Goal: Task Accomplishment & Management: Manage account settings

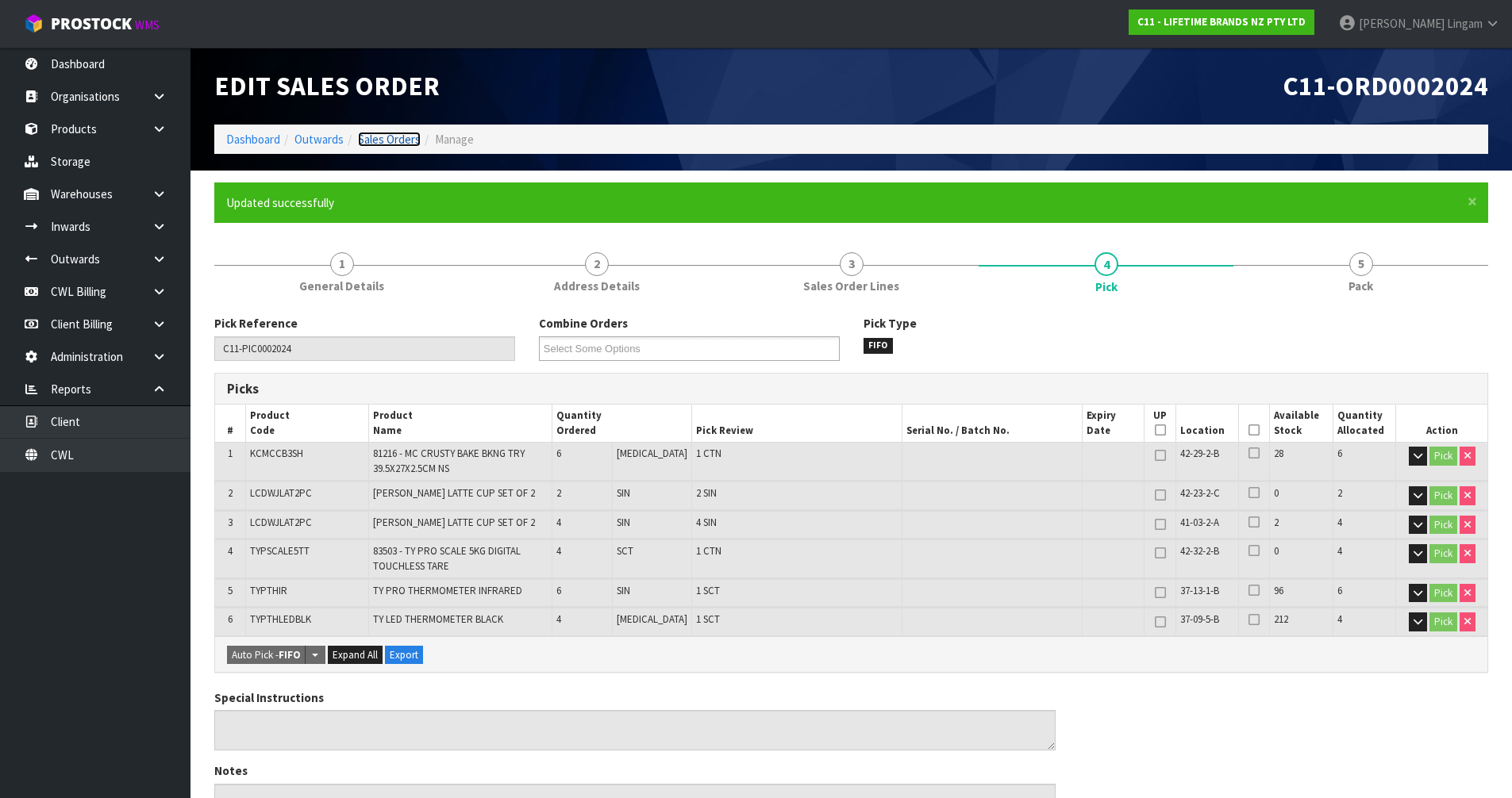
click at [387, 142] on link "Sales Orders" at bounding box center [390, 139] width 63 height 15
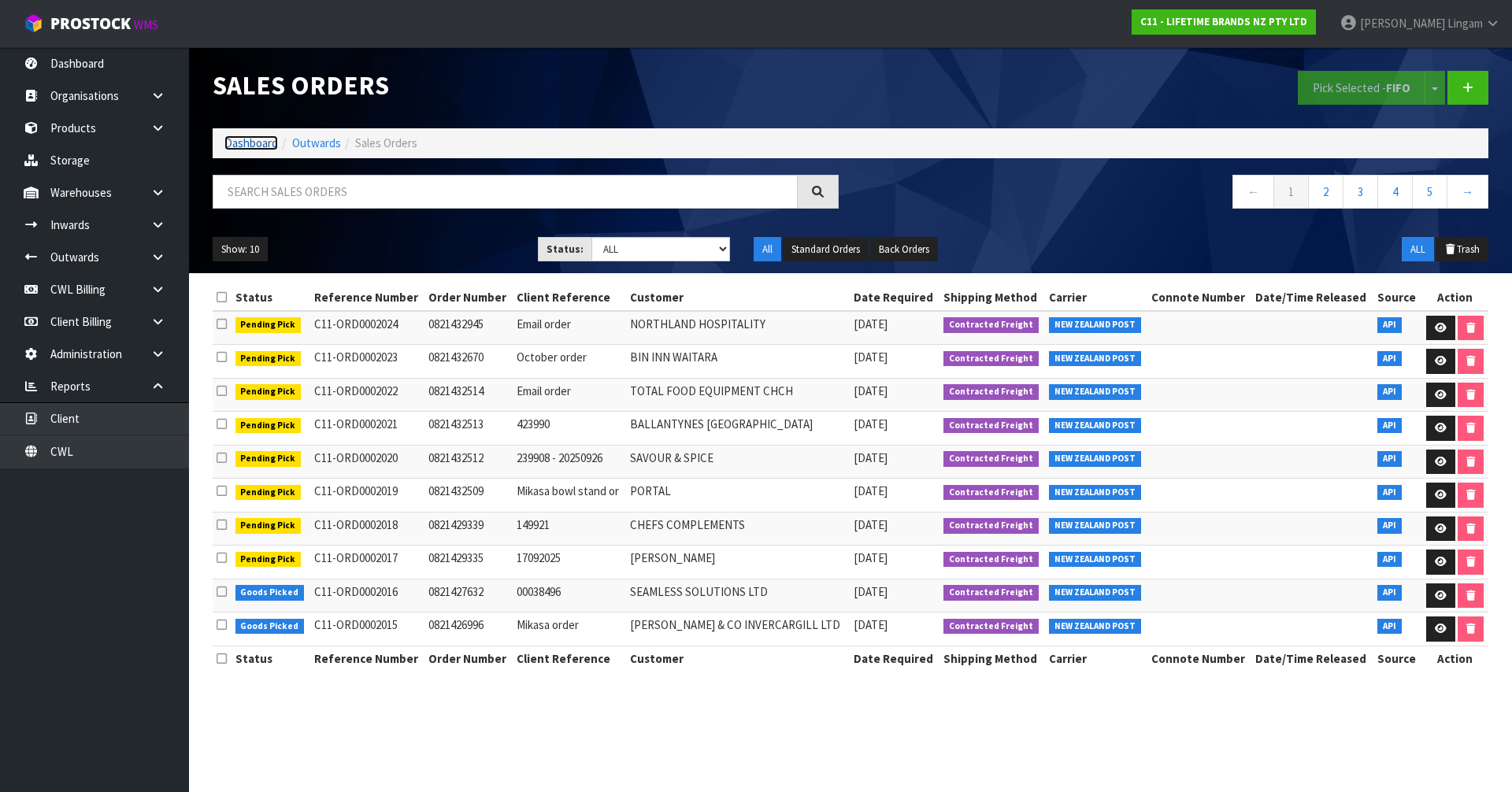
click at [267, 142] on link "Dashboard" at bounding box center [252, 142] width 54 height 15
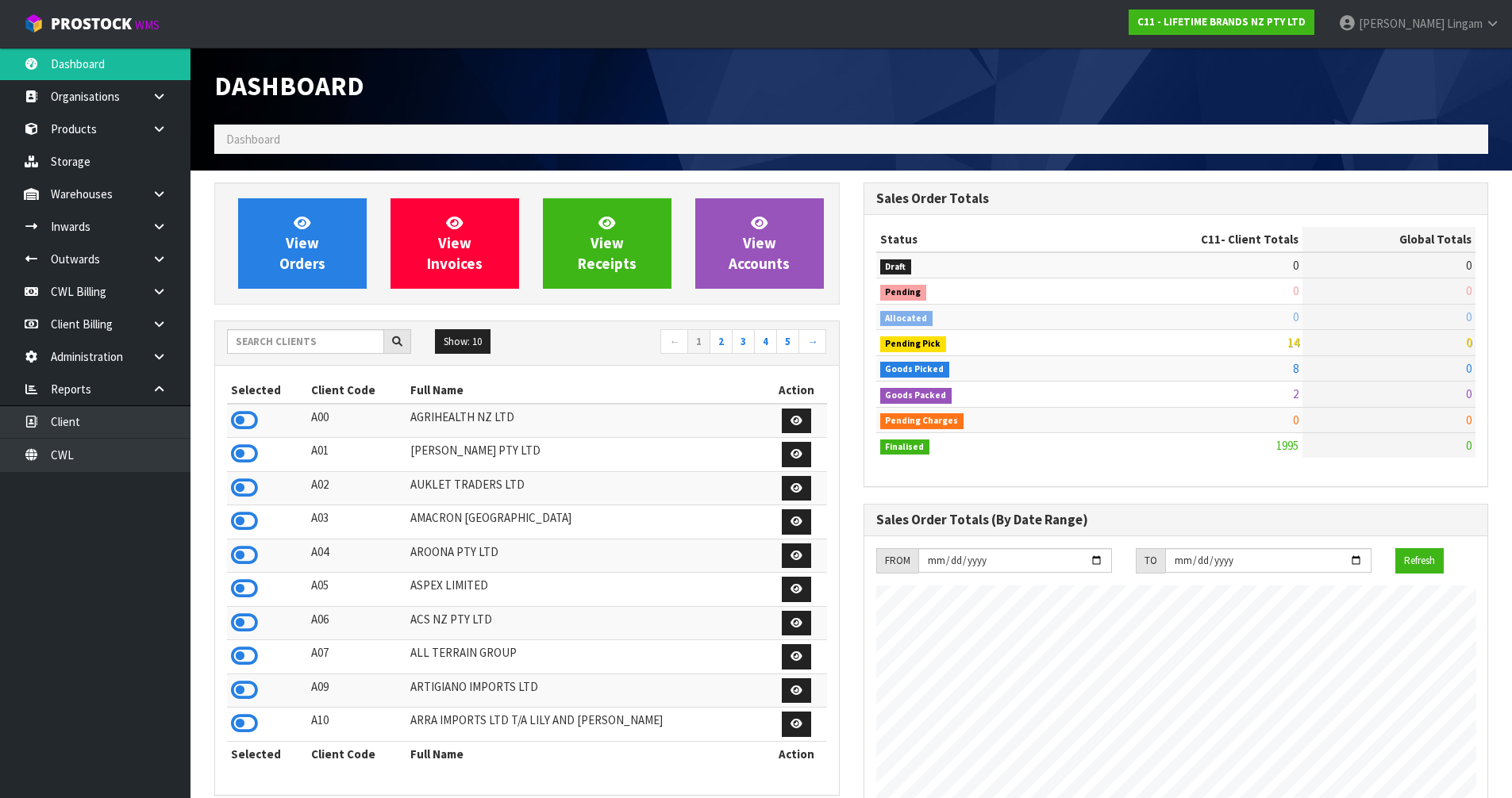
scroll to position [1202, 649]
click at [151, 455] on link "CWL" at bounding box center [95, 455] width 190 height 32
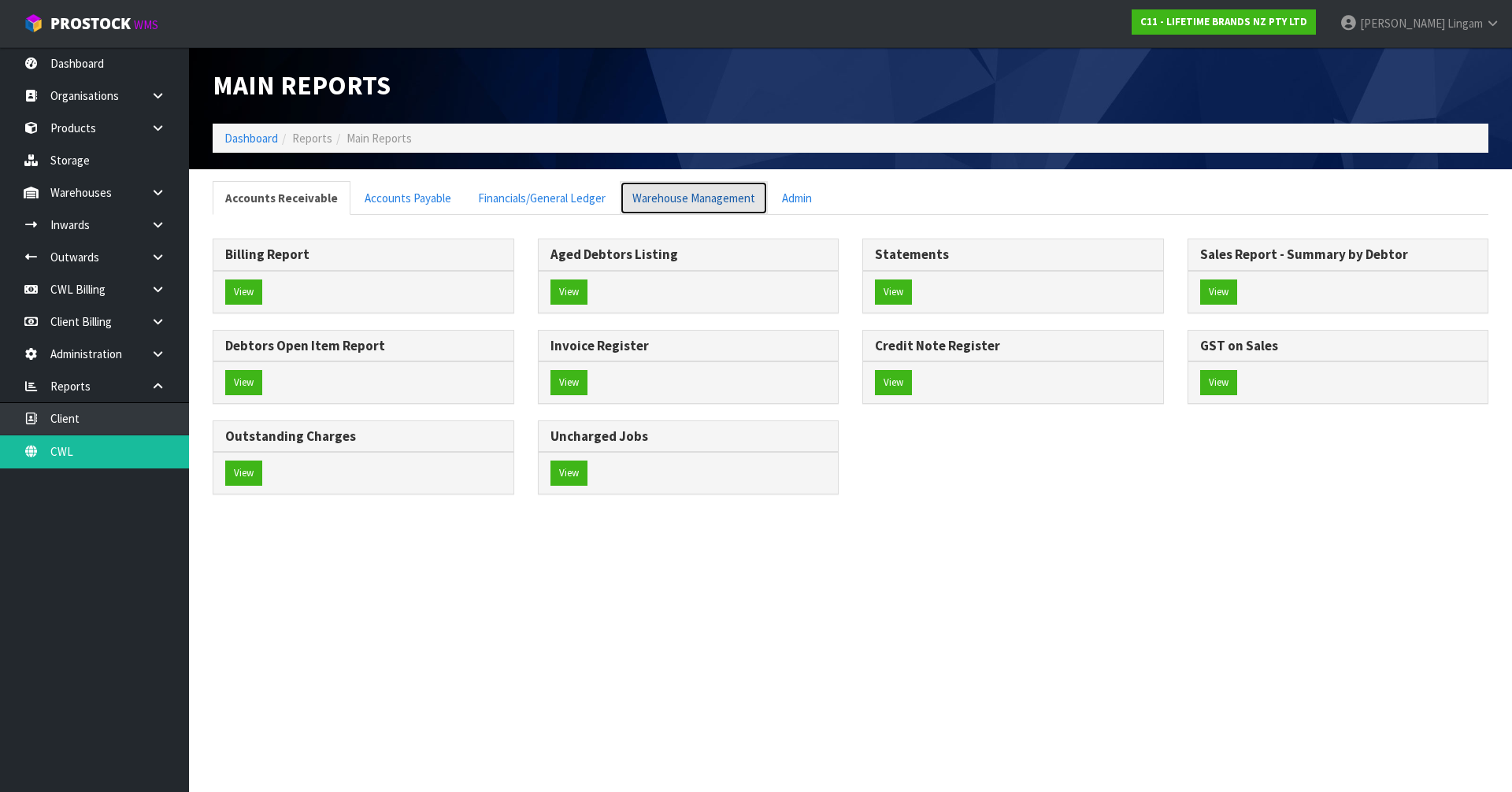
click at [703, 197] on link "Warehouse Management" at bounding box center [694, 198] width 148 height 34
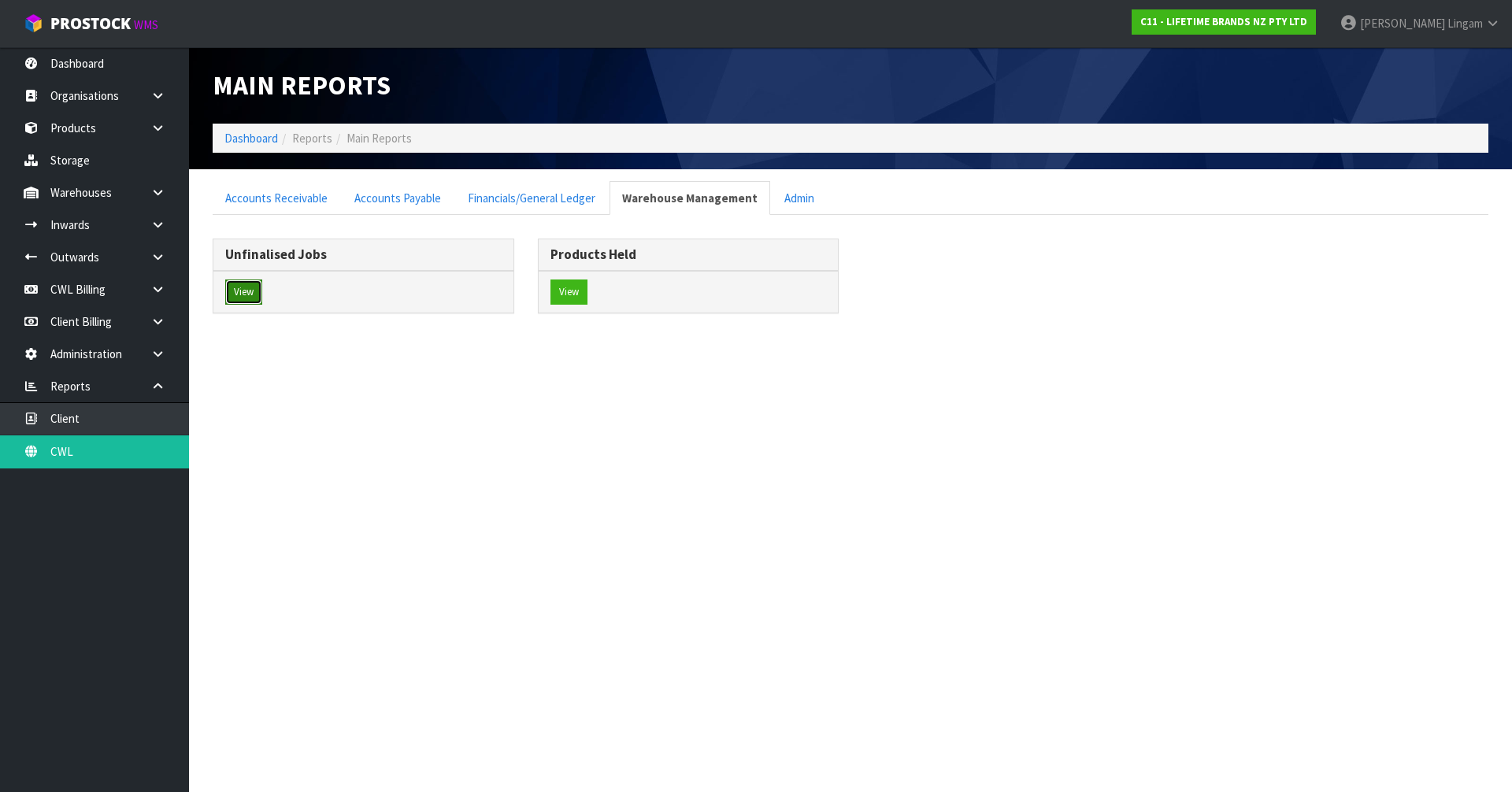
click at [228, 297] on button "View" at bounding box center [243, 292] width 37 height 25
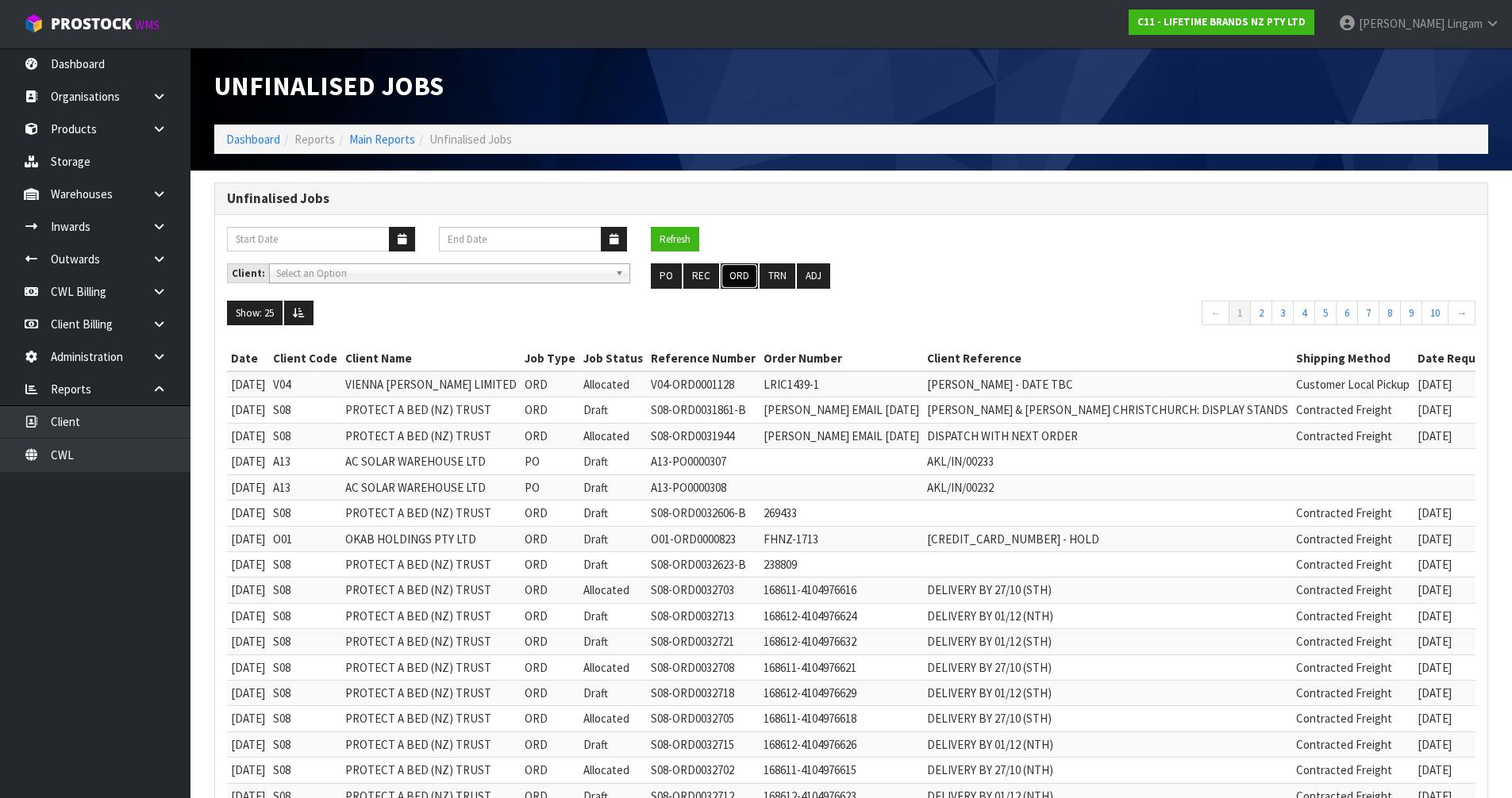
click at [736, 276] on button "ORD" at bounding box center [739, 276] width 37 height 25
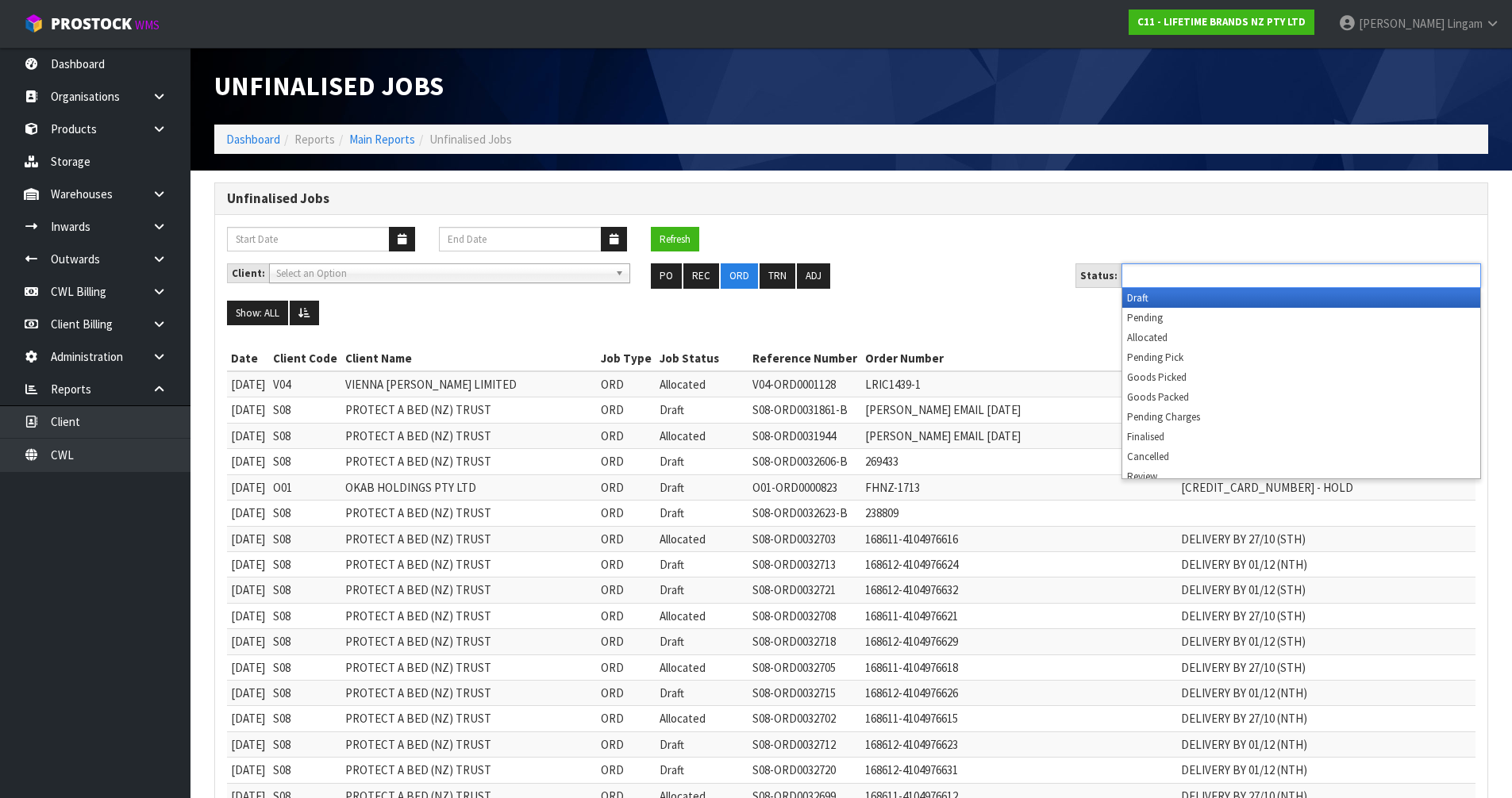
click at [1232, 276] on input "text" at bounding box center [1185, 276] width 116 height 20
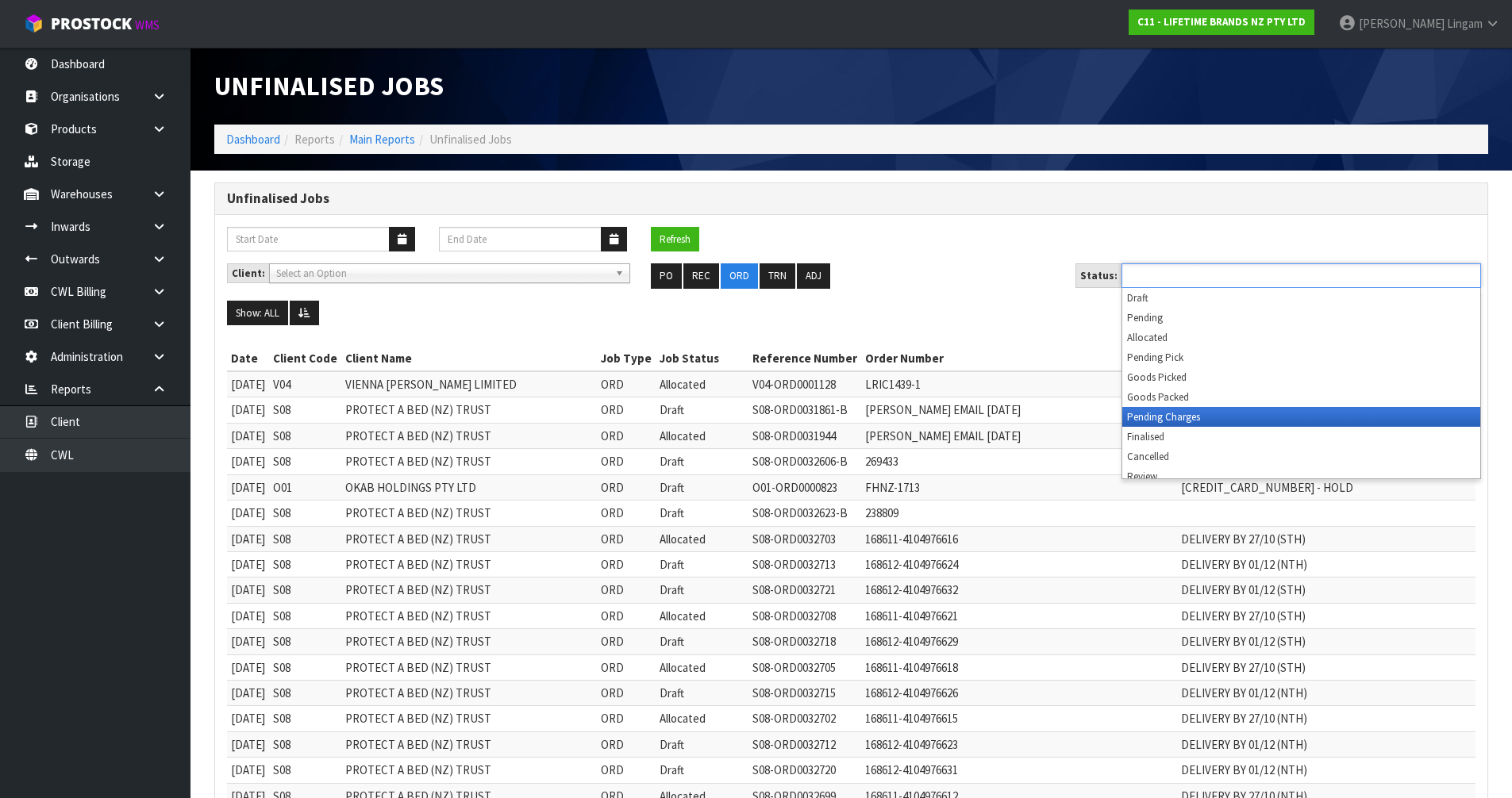
click at [1201, 411] on li "Pending Charges" at bounding box center [1301, 417] width 358 height 20
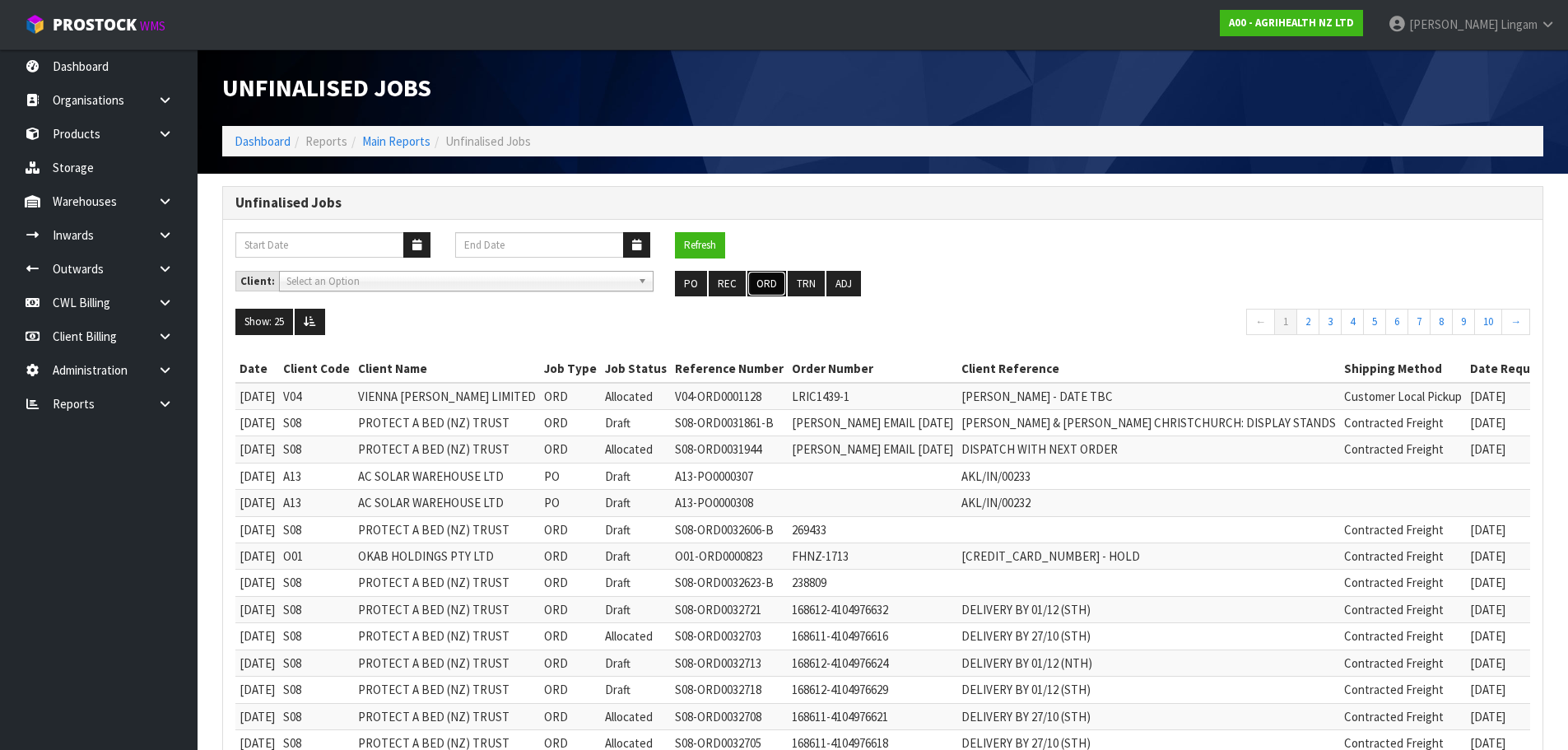
click at [758, 295] on button "ORD" at bounding box center [766, 283] width 38 height 26
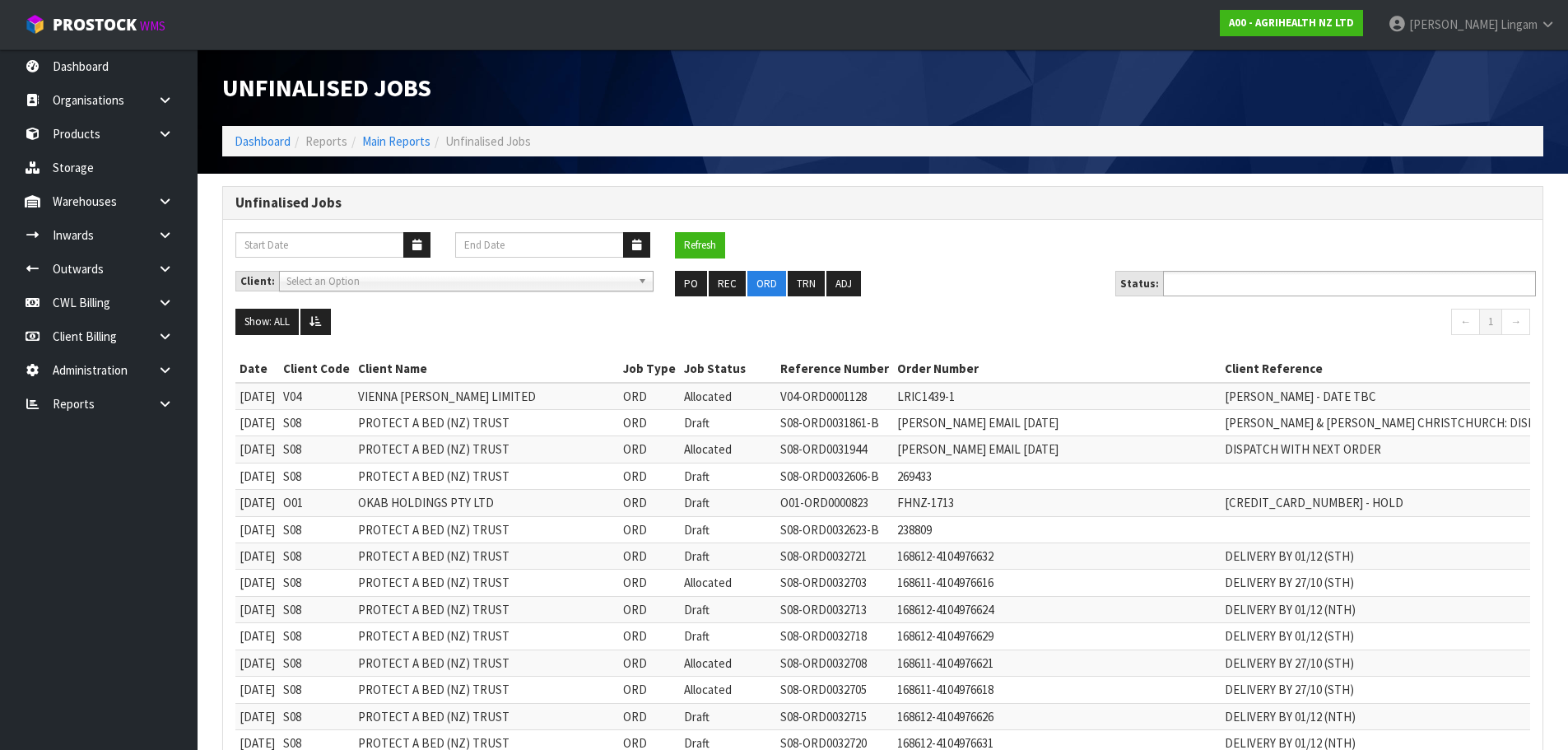
click at [1270, 288] on input "text" at bounding box center [1228, 283] width 121 height 21
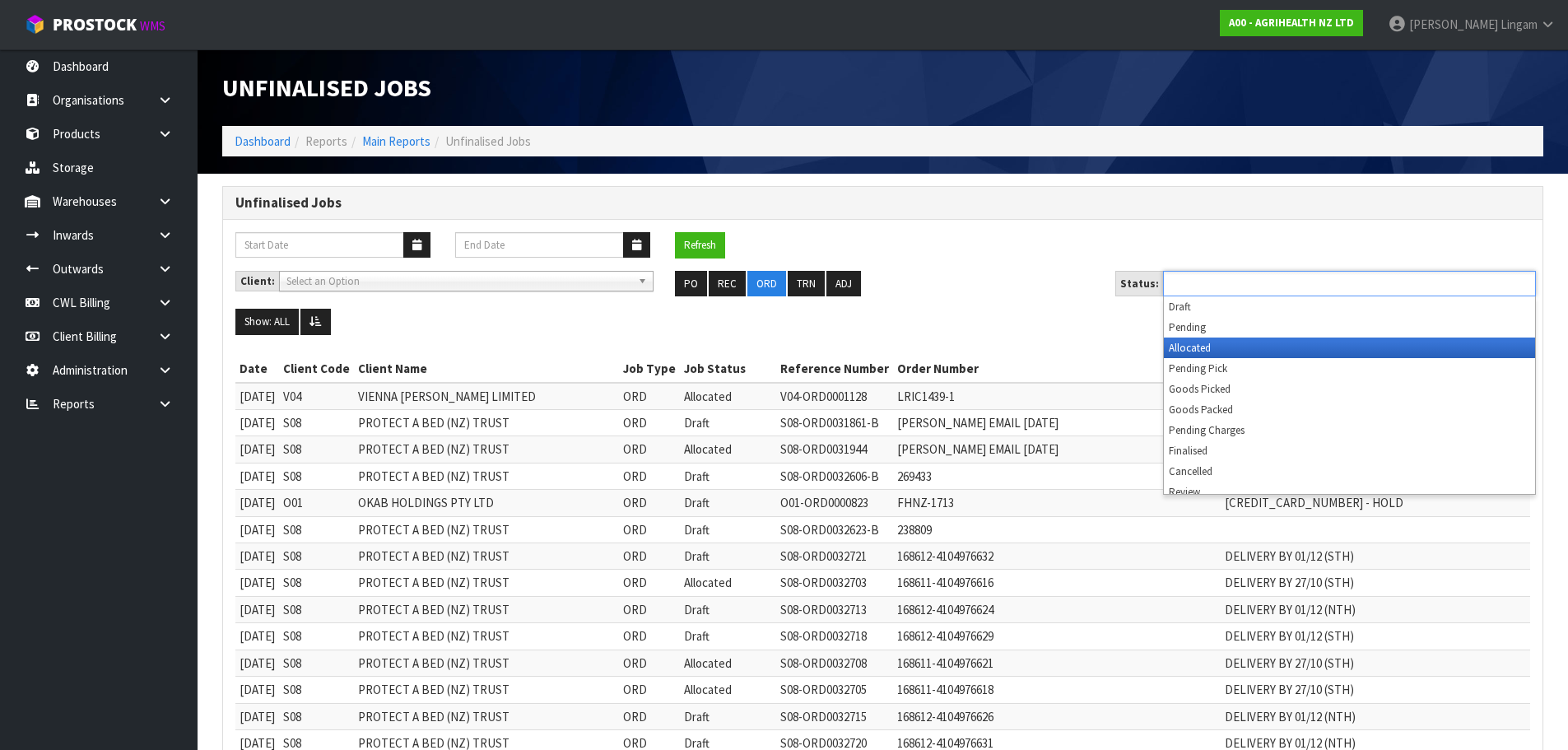
click at [1254, 346] on li "Allocated" at bounding box center [1349, 348] width 371 height 21
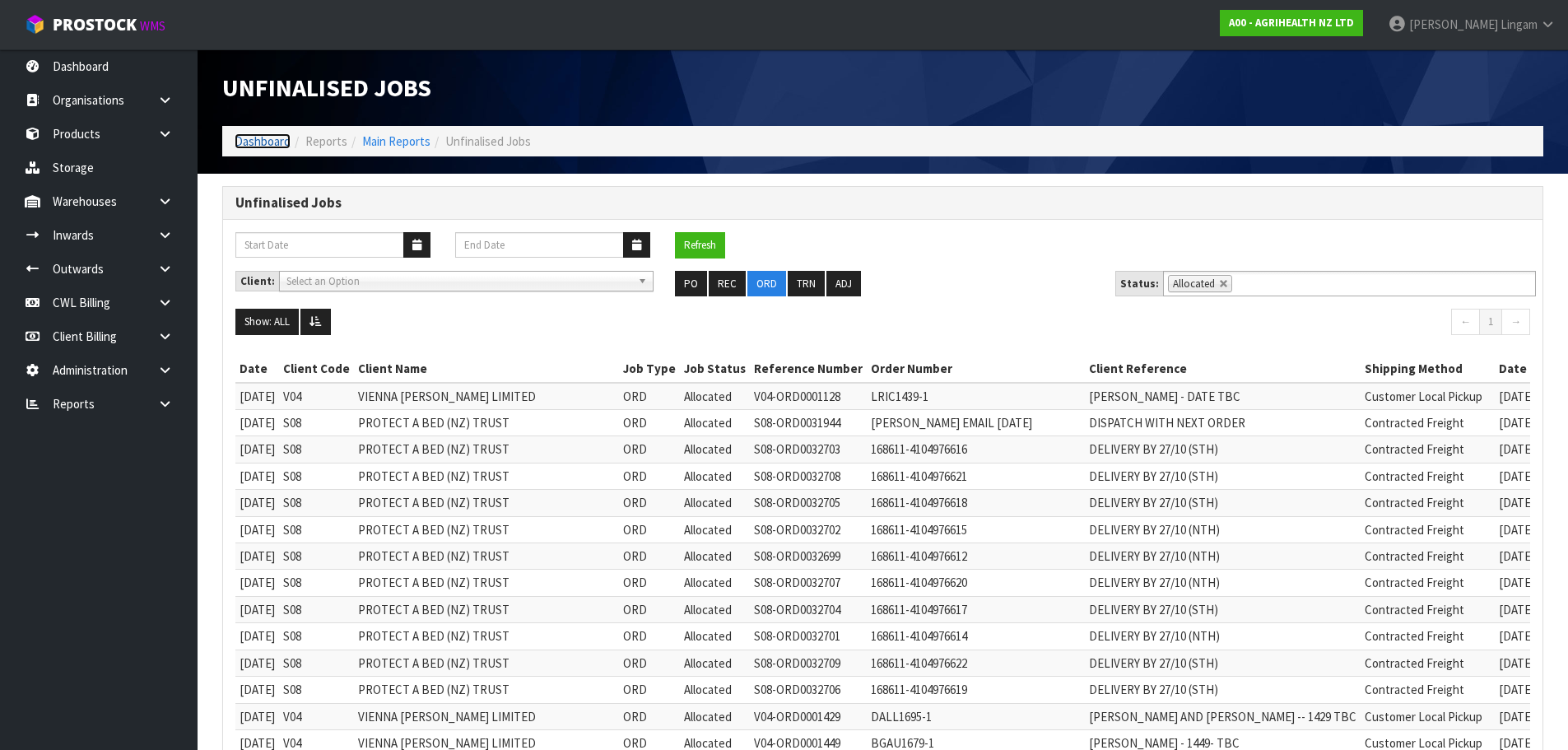
click at [272, 141] on link "Dashboard" at bounding box center [263, 141] width 56 height 16
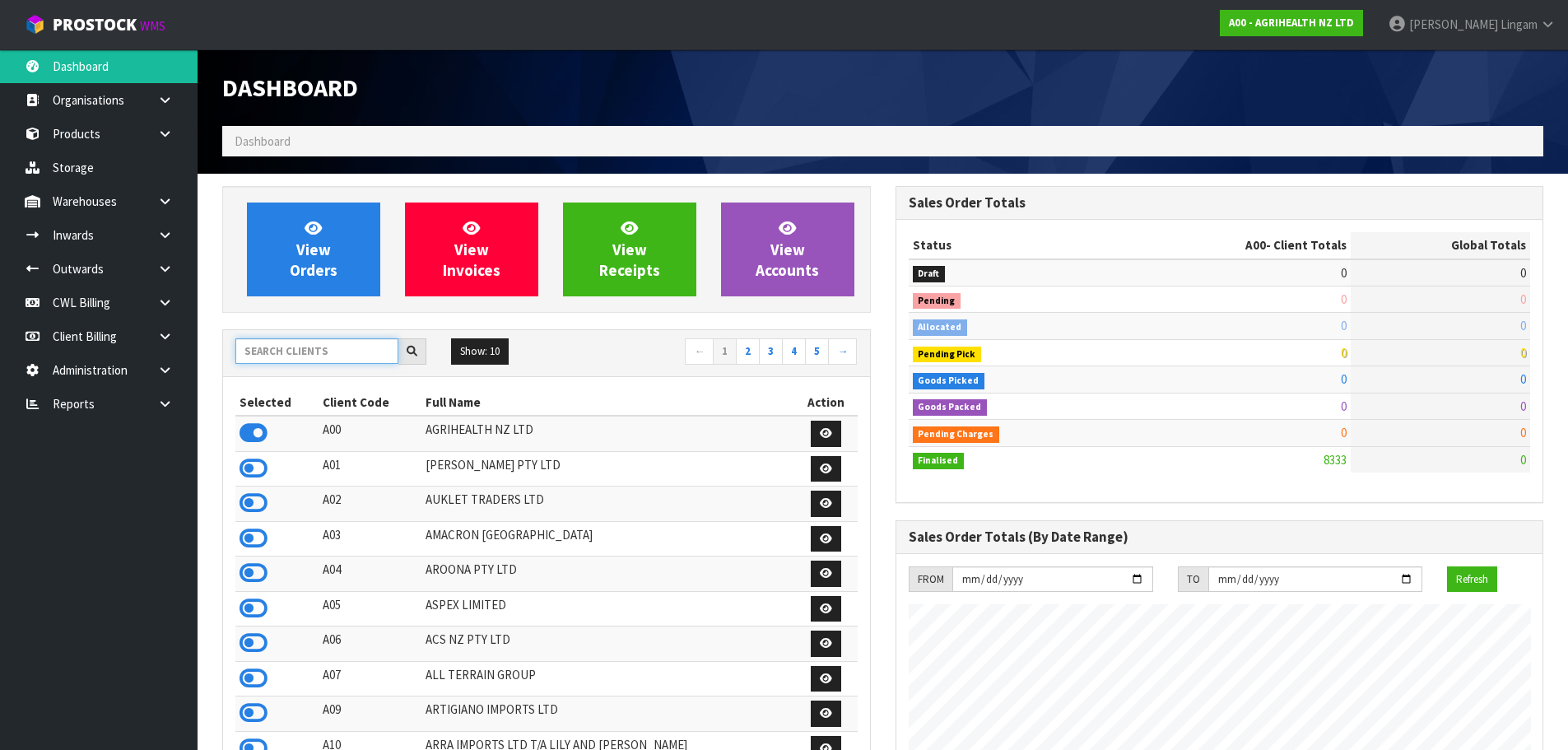
scroll to position [1247, 673]
click at [371, 353] on input "text" at bounding box center [317, 351] width 163 height 25
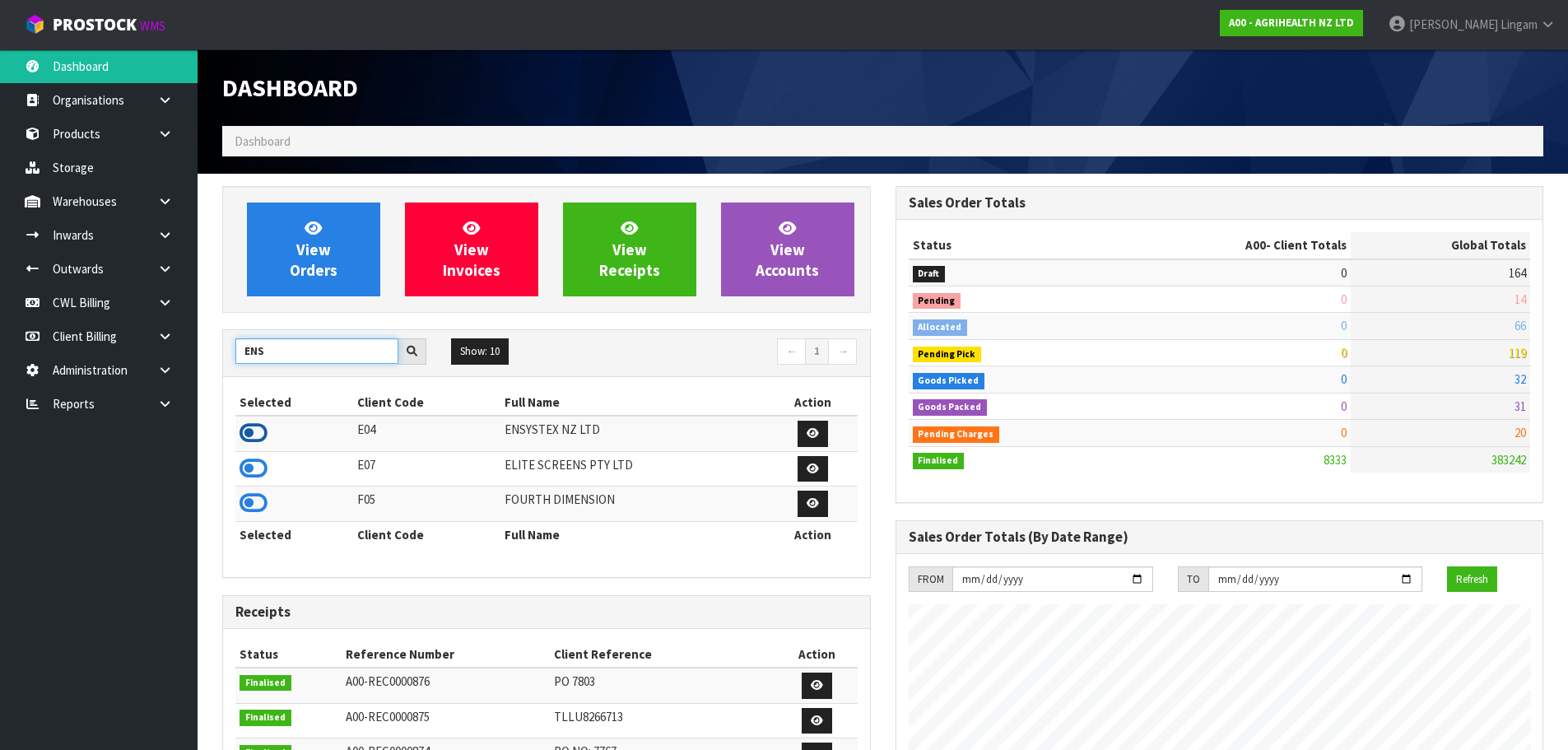
type input "ENS"
click at [253, 436] on icon at bounding box center [254, 433] width 28 height 24
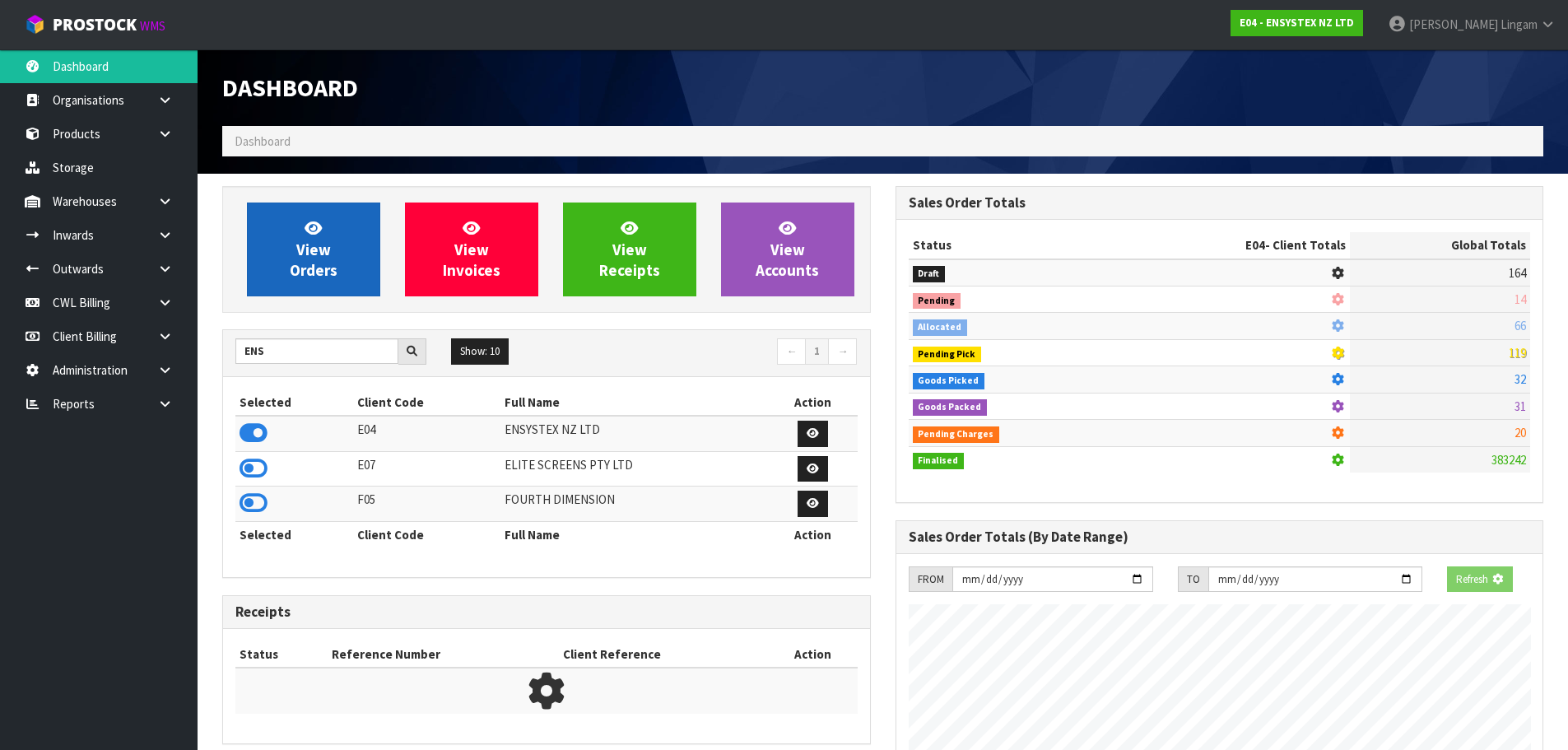
scroll to position [821848, 822552]
click at [312, 287] on link "View Orders" at bounding box center [313, 249] width 134 height 94
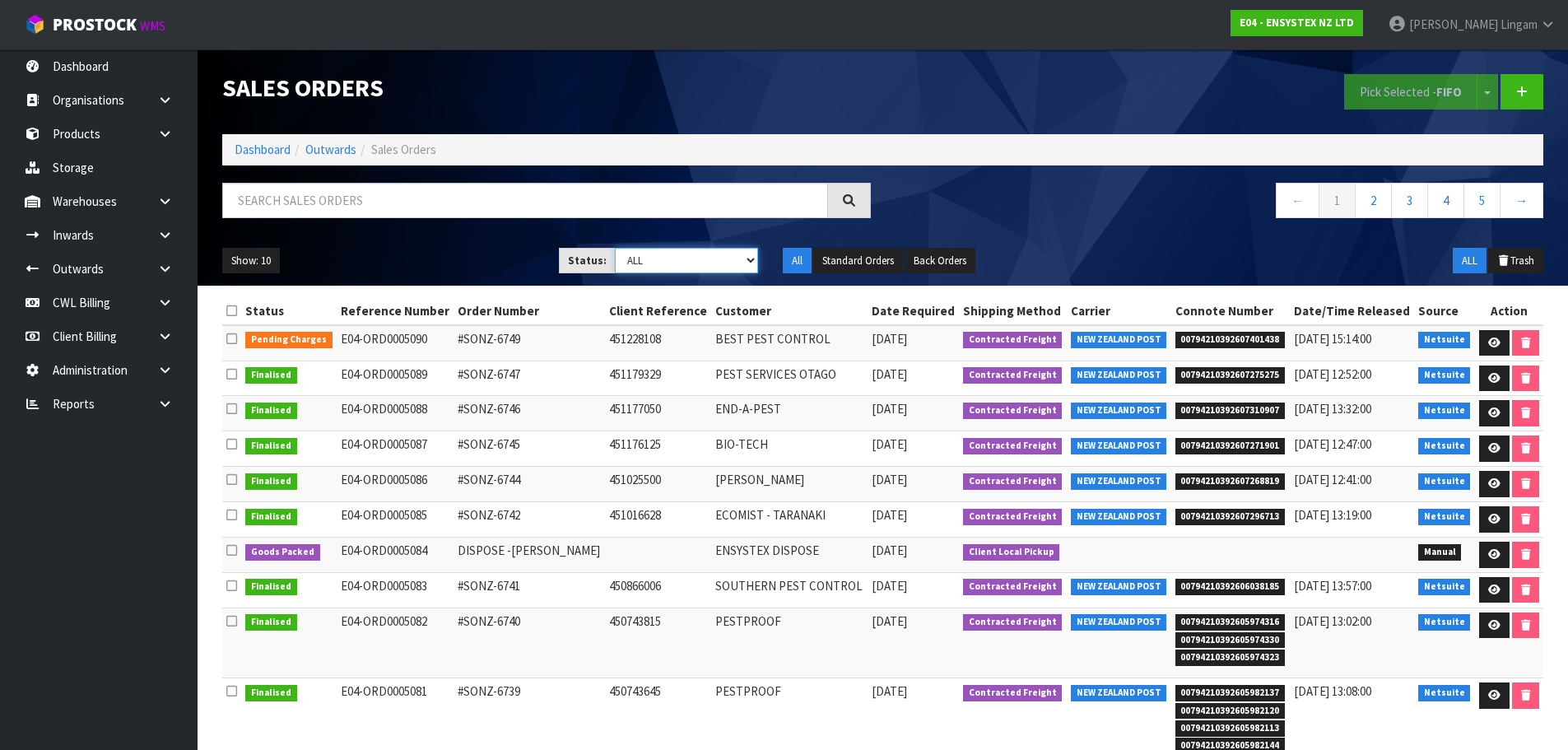
click at [676, 263] on select "Draft Pending Allocated Pending Pick Goods Picked Goods Packed Pending Charges …" at bounding box center [686, 260] width 143 height 25
select select "string:6"
click at [615, 248] on select "Draft Pending Allocated Pending Pick Goods Picked Goods Packed Pending Charges …" at bounding box center [686, 260] width 143 height 25
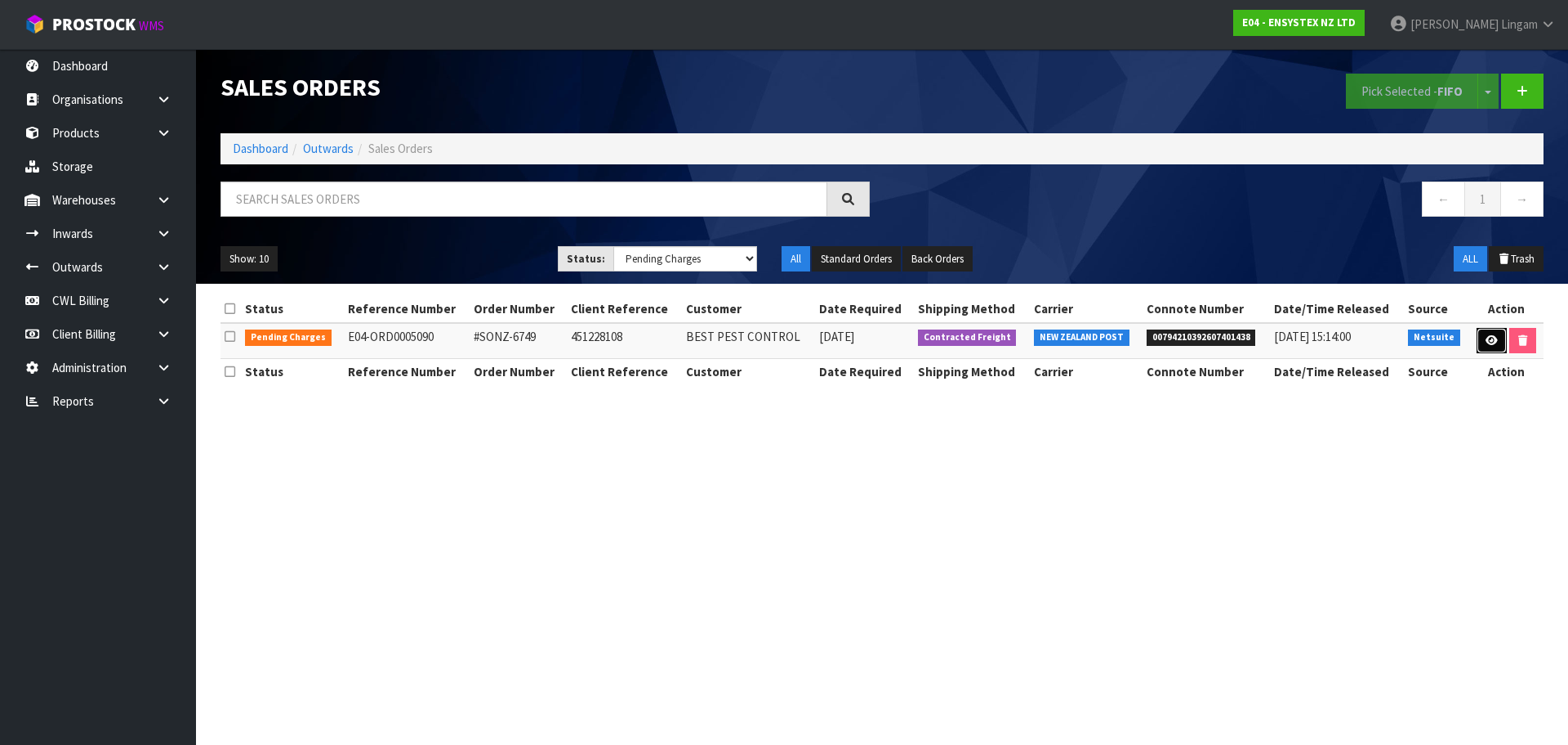
click at [1494, 330] on link at bounding box center [1492, 341] width 31 height 26
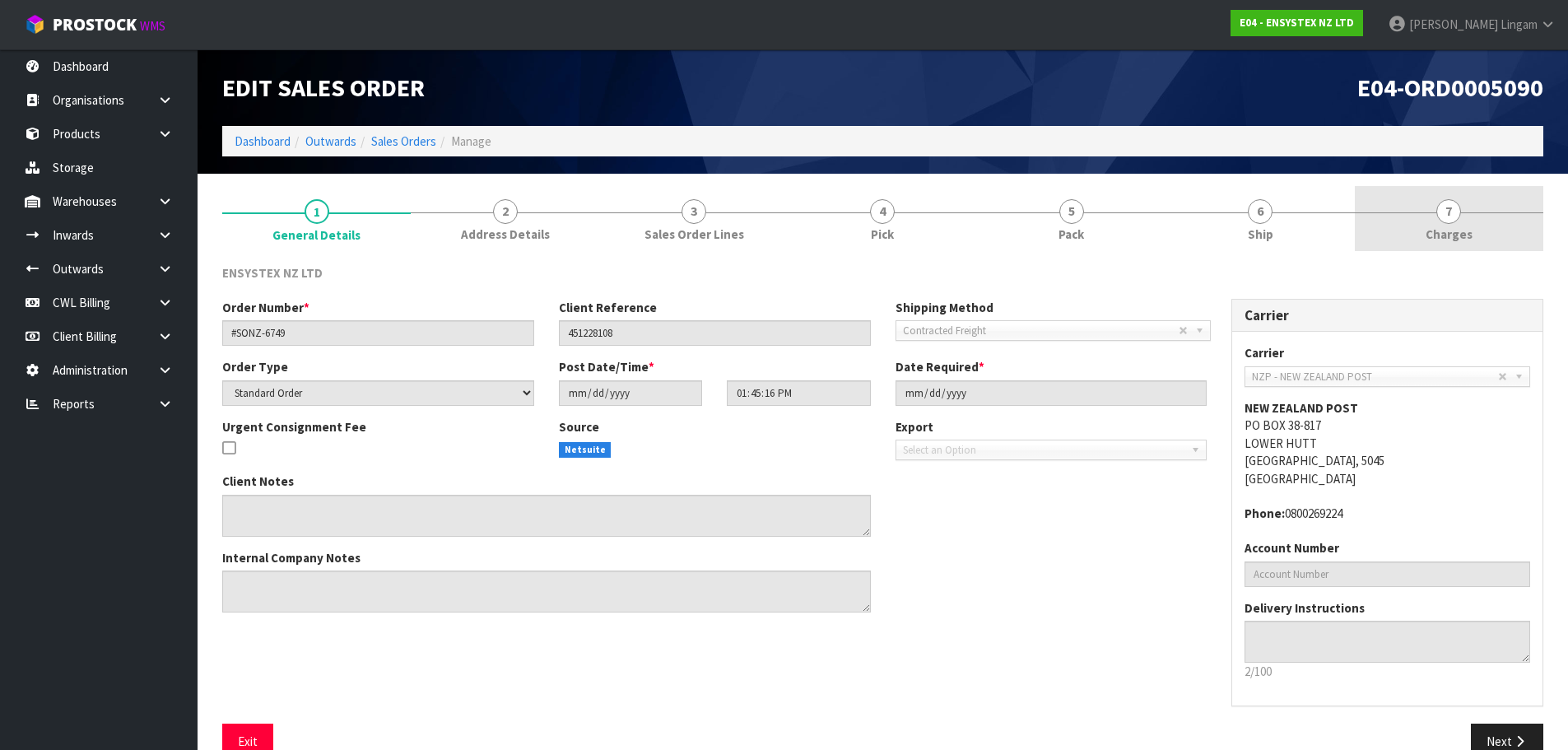
click at [1461, 224] on link "7 Charges" at bounding box center [1449, 219] width 189 height 65
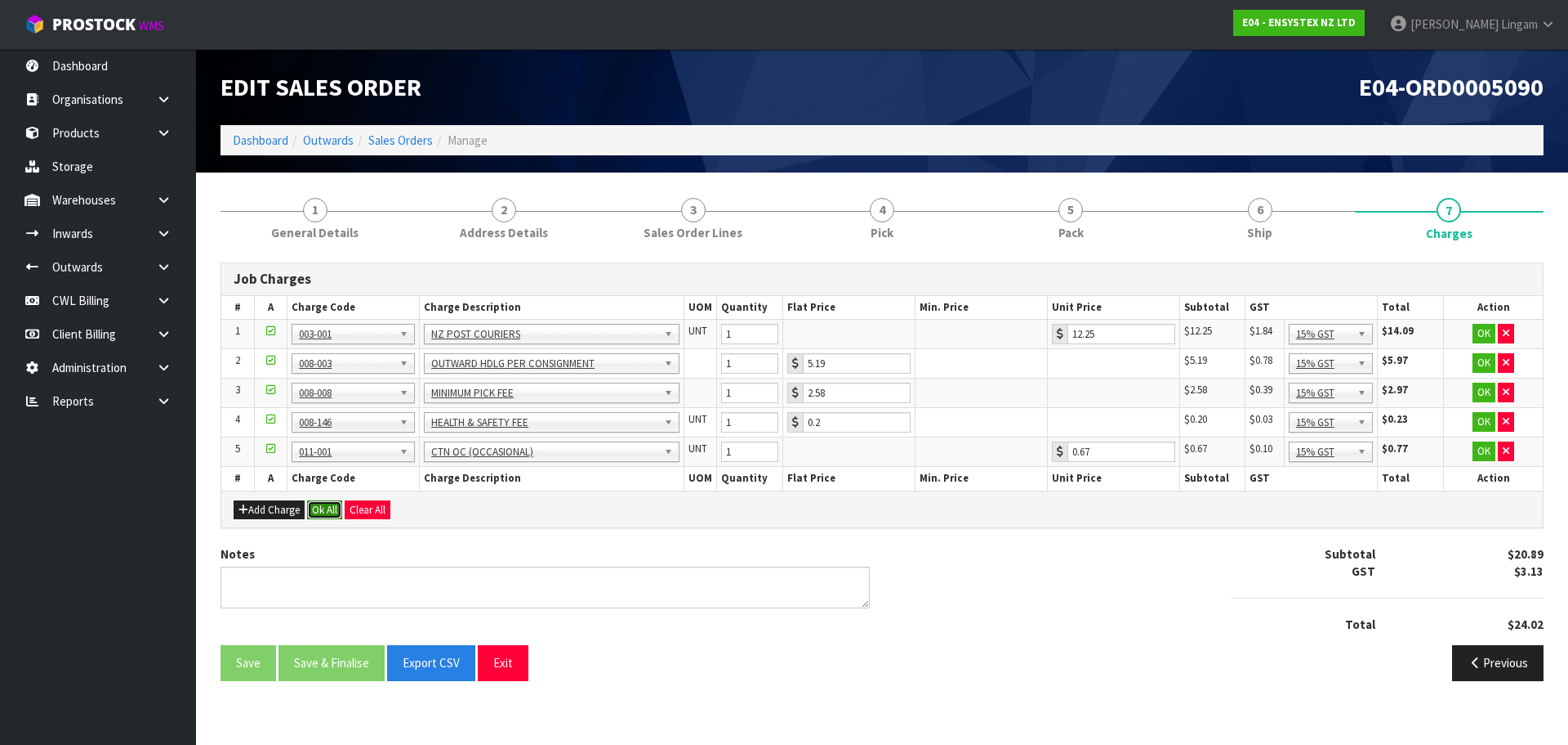
click at [319, 507] on button "Ok All" at bounding box center [325, 510] width 35 height 20
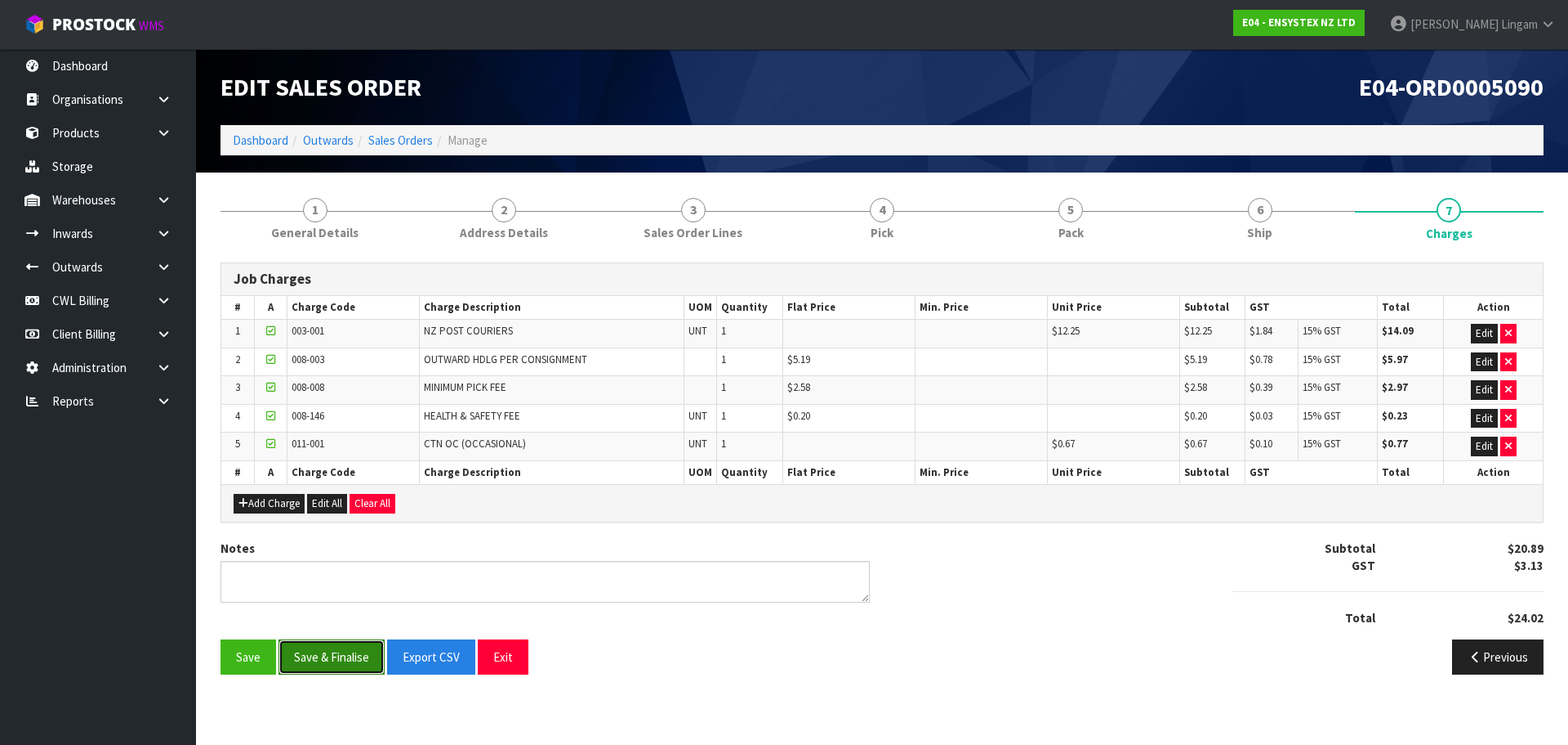
click at [312, 654] on button "Save & Finalise" at bounding box center [331, 657] width 106 height 35
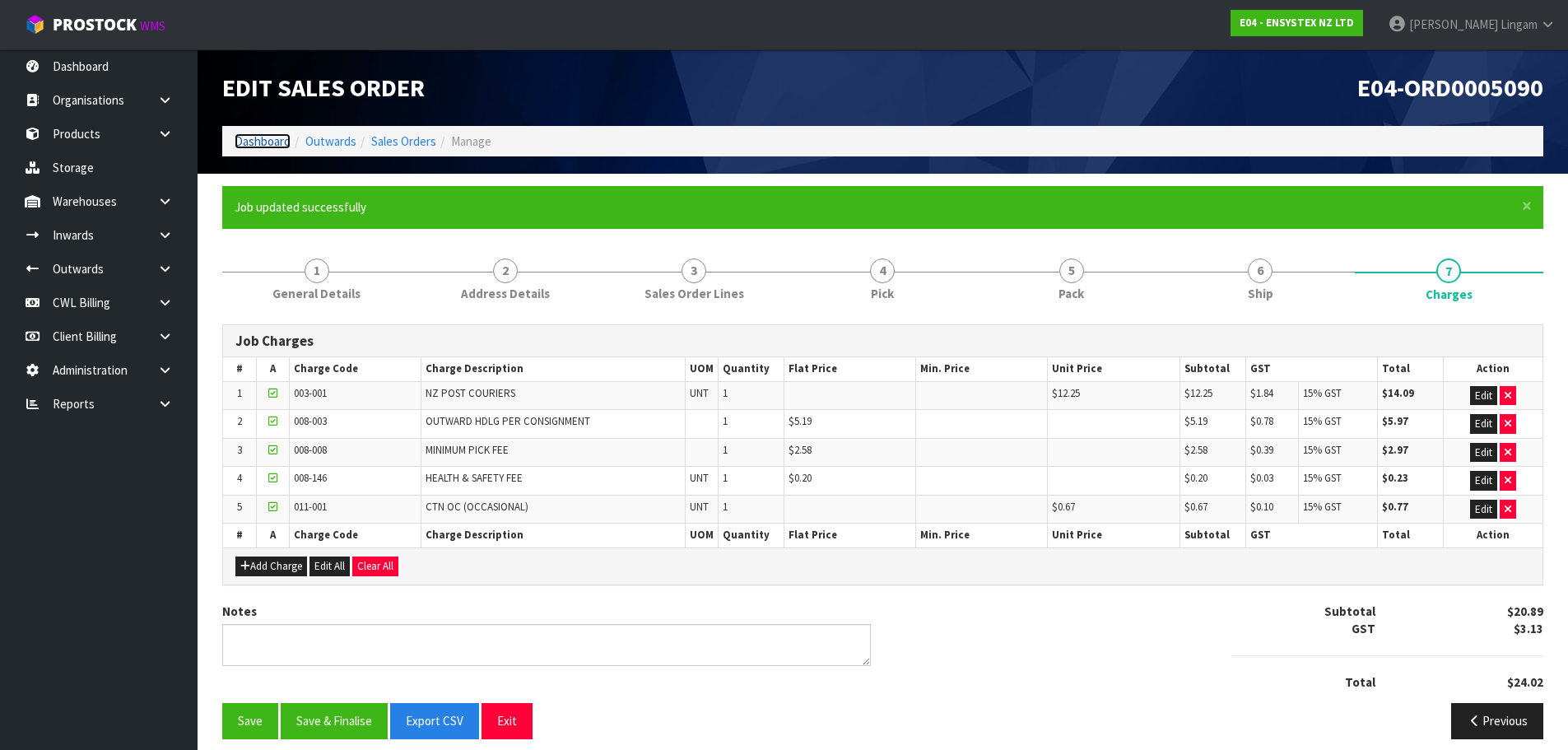
click at [274, 135] on link "Dashboard" at bounding box center [263, 141] width 56 height 16
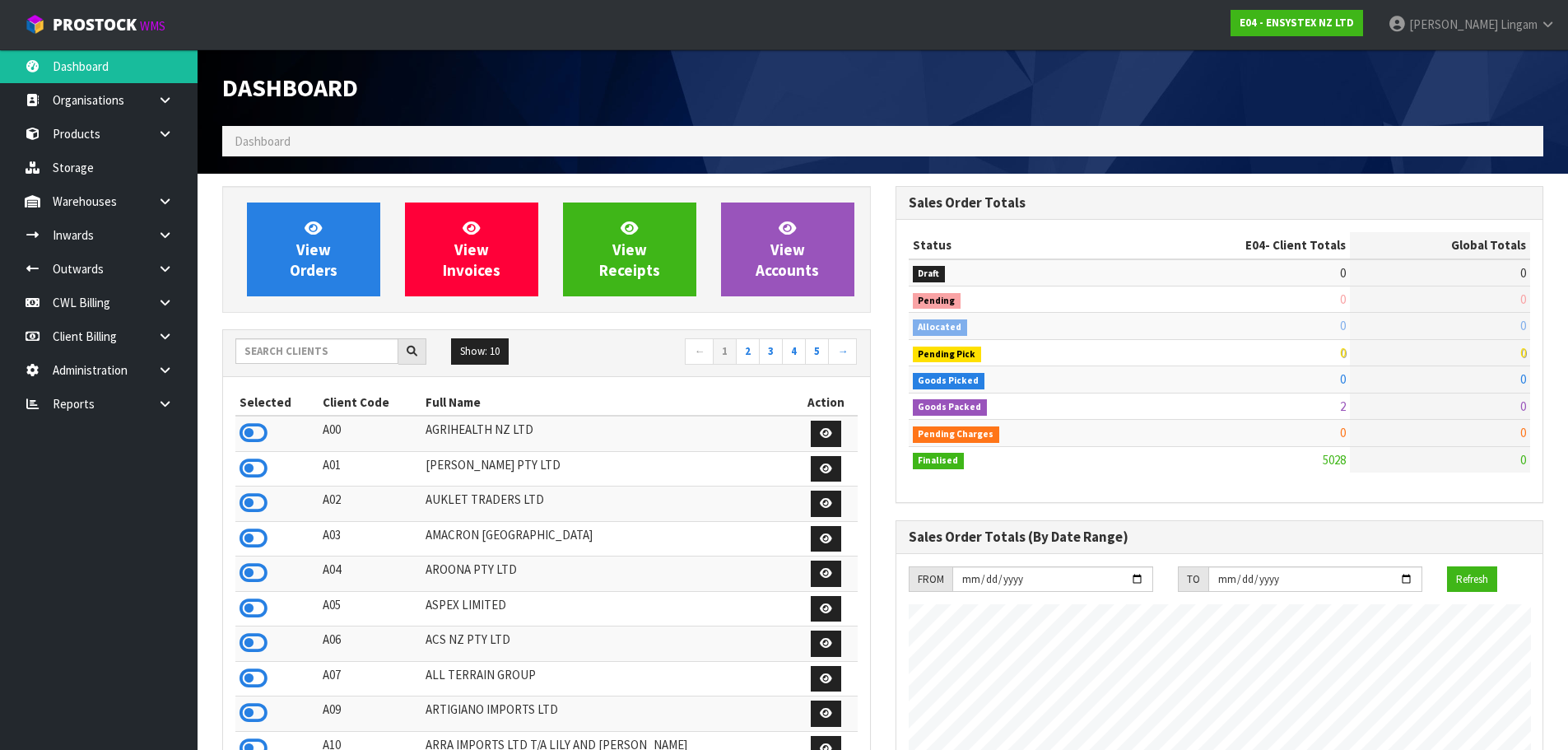
scroll to position [1247, 673]
click at [360, 346] on input "text" at bounding box center [317, 351] width 163 height 25
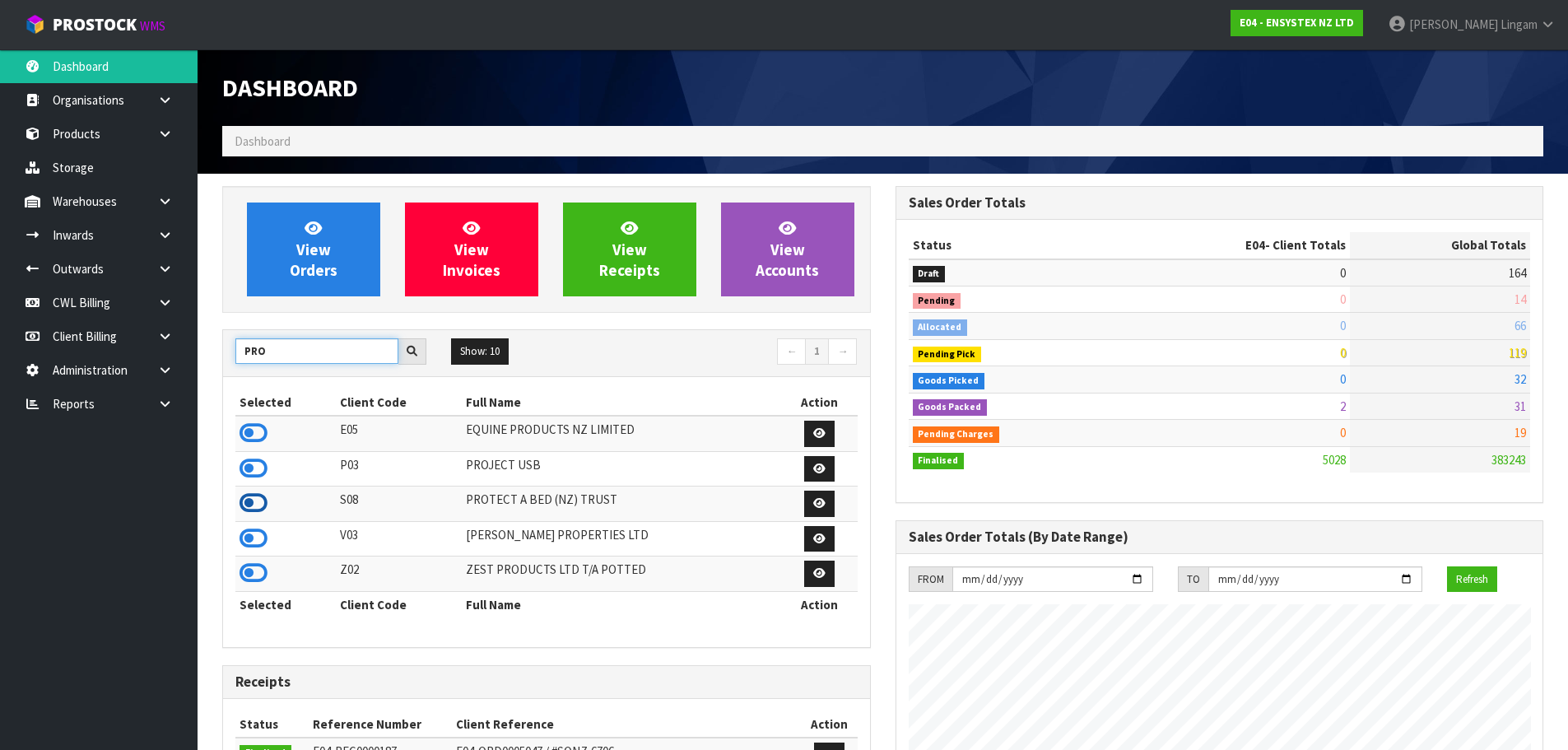
type input "PRO"
click at [257, 497] on icon at bounding box center [254, 502] width 28 height 24
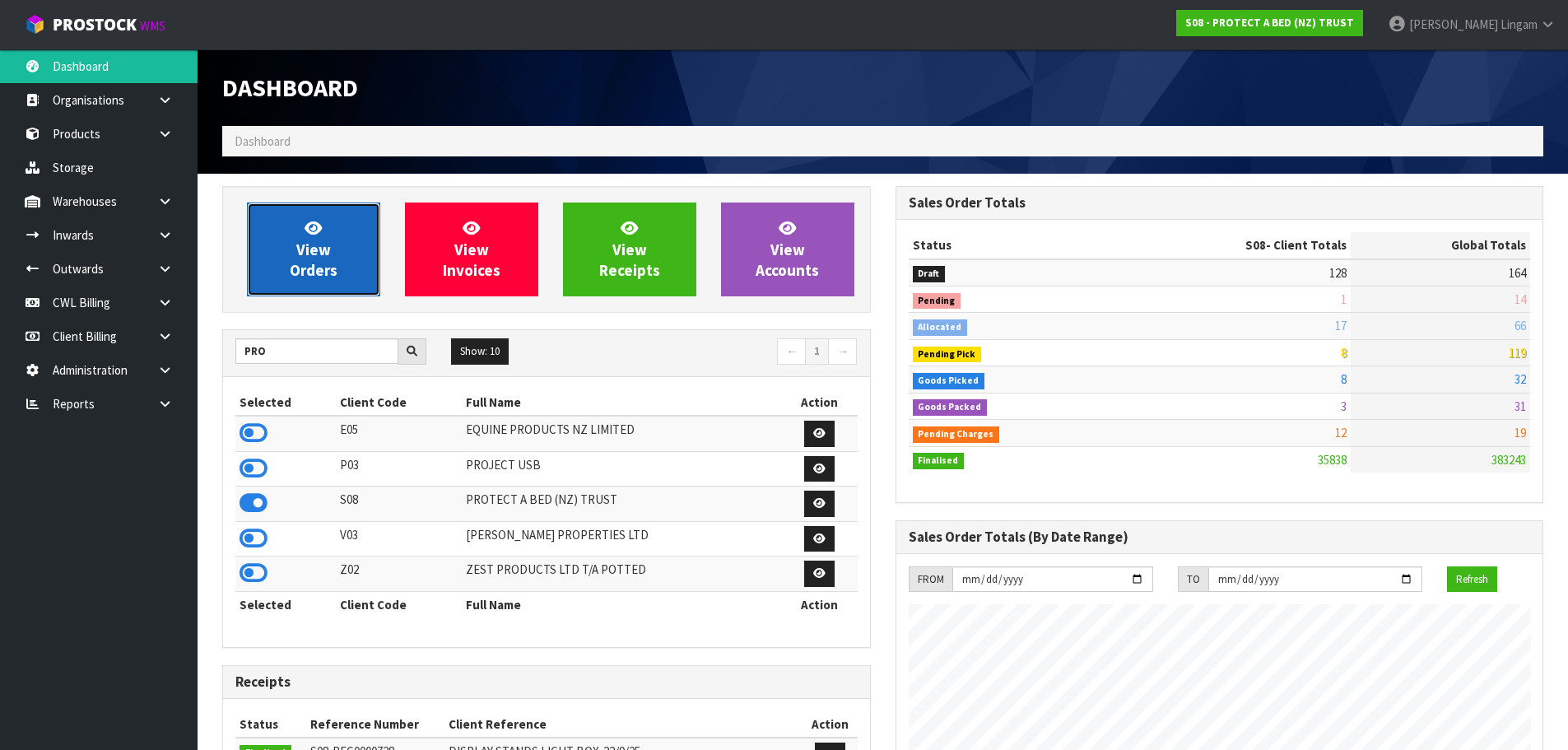
click at [334, 241] on link "View Orders" at bounding box center [313, 249] width 134 height 94
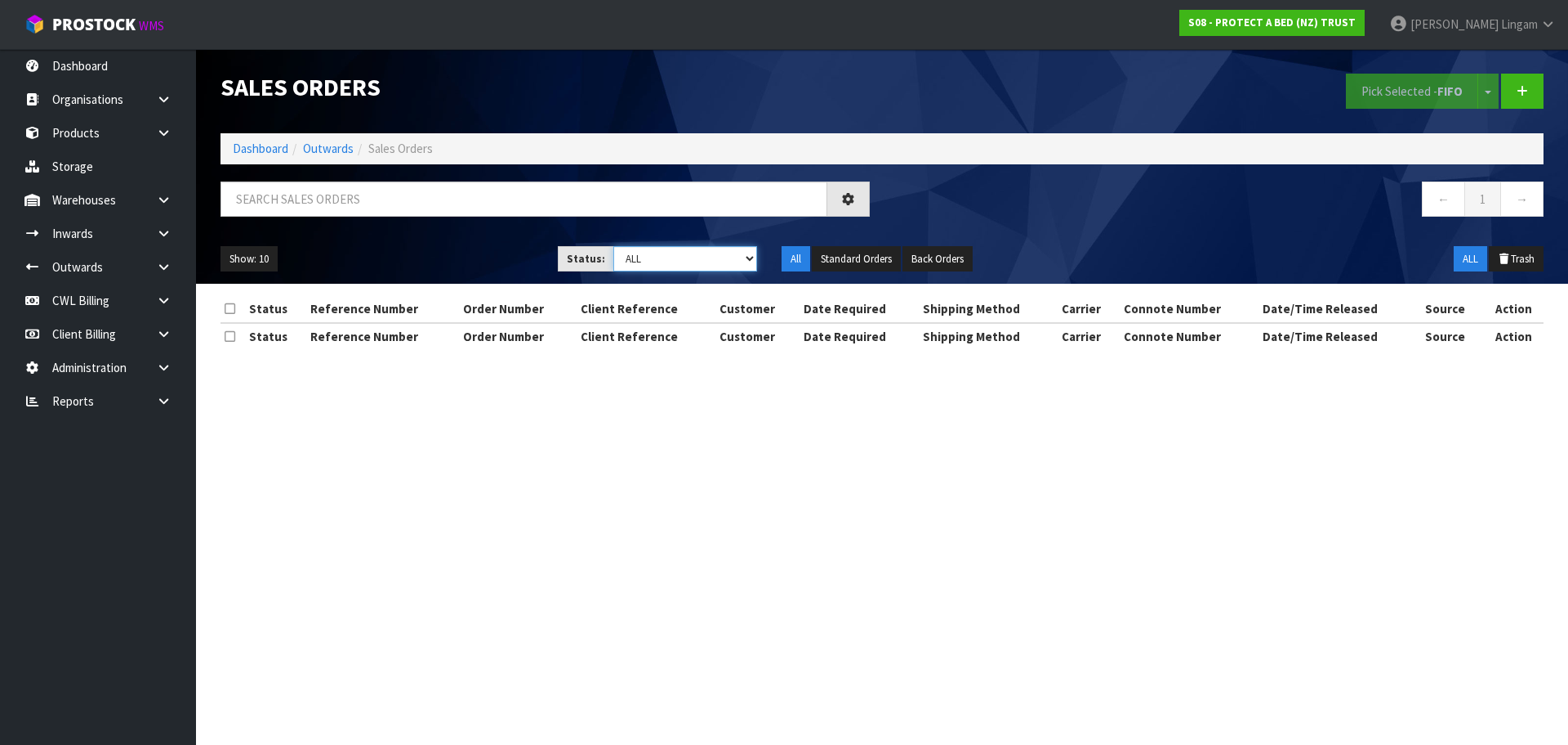
click at [735, 263] on select "Draft Pending Allocated Pending Pick Goods Picked Goods Packed Pending Charges …" at bounding box center [686, 258] width 145 height 25
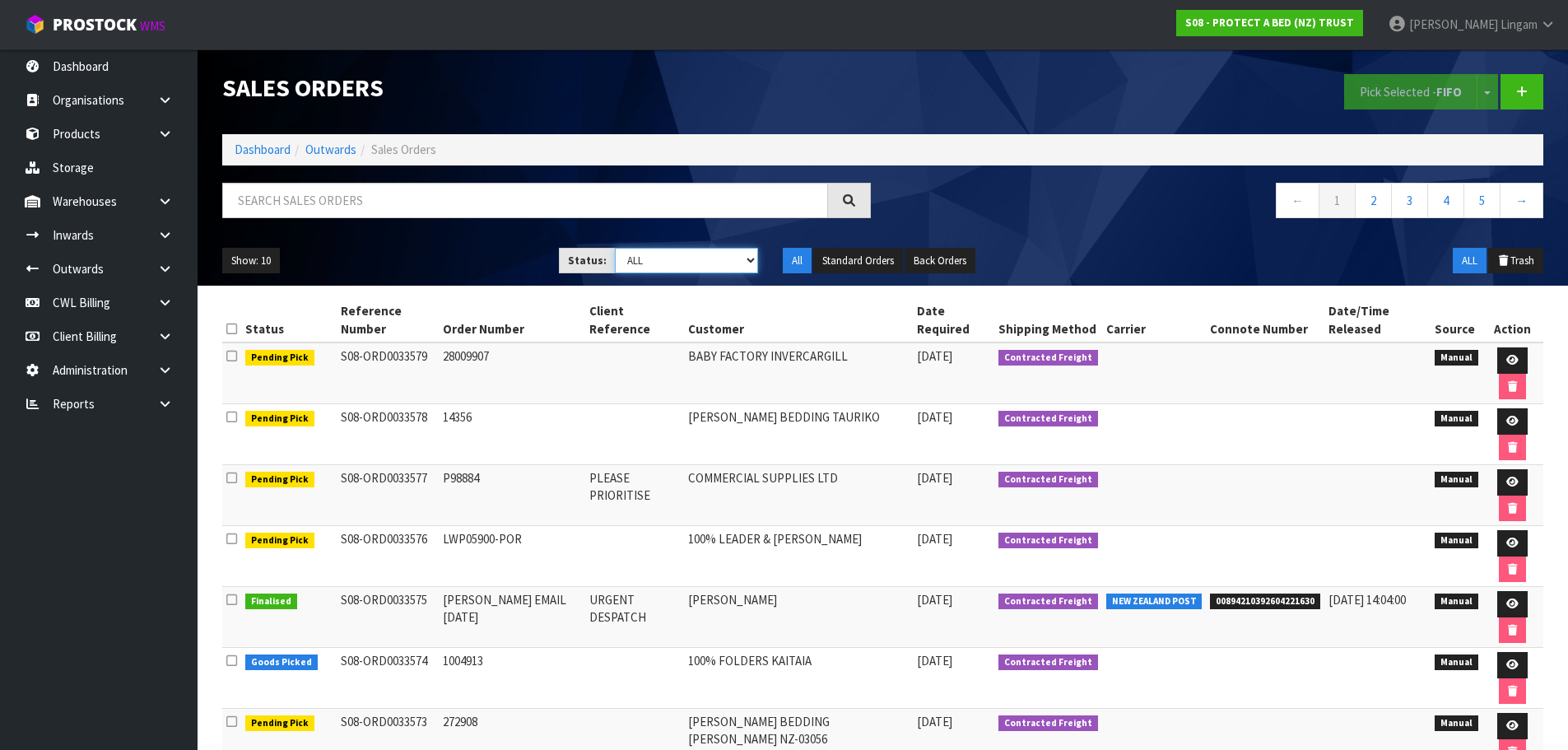
select select "string:6"
click at [615, 248] on select "Draft Pending Allocated Pending Pick Goods Picked Goods Packed Pending Charges …" at bounding box center [686, 260] width 143 height 25
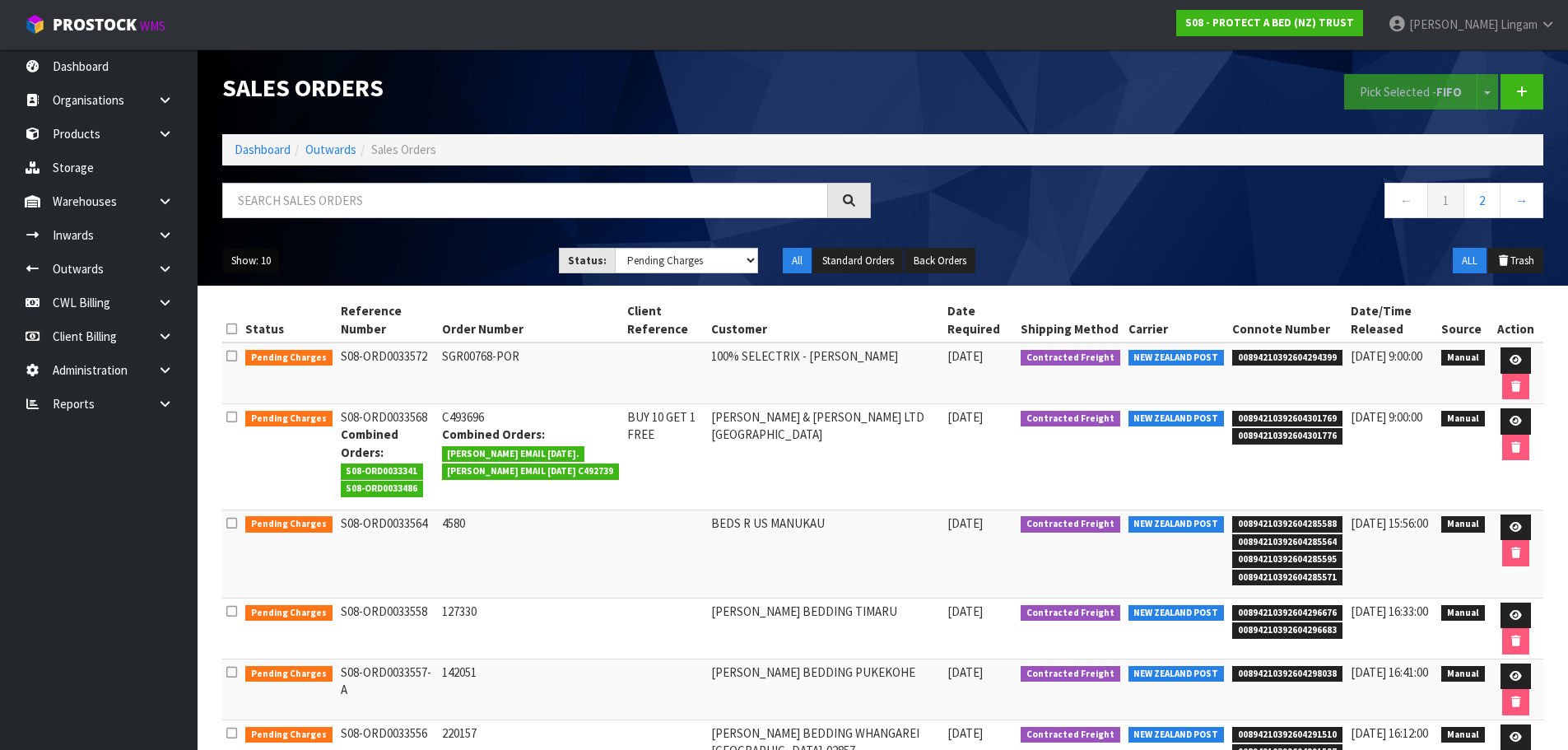
click at [271, 258] on button "Show: 10" at bounding box center [252, 261] width 58 height 26
click at [291, 337] on link "25" at bounding box center [287, 337] width 130 height 22
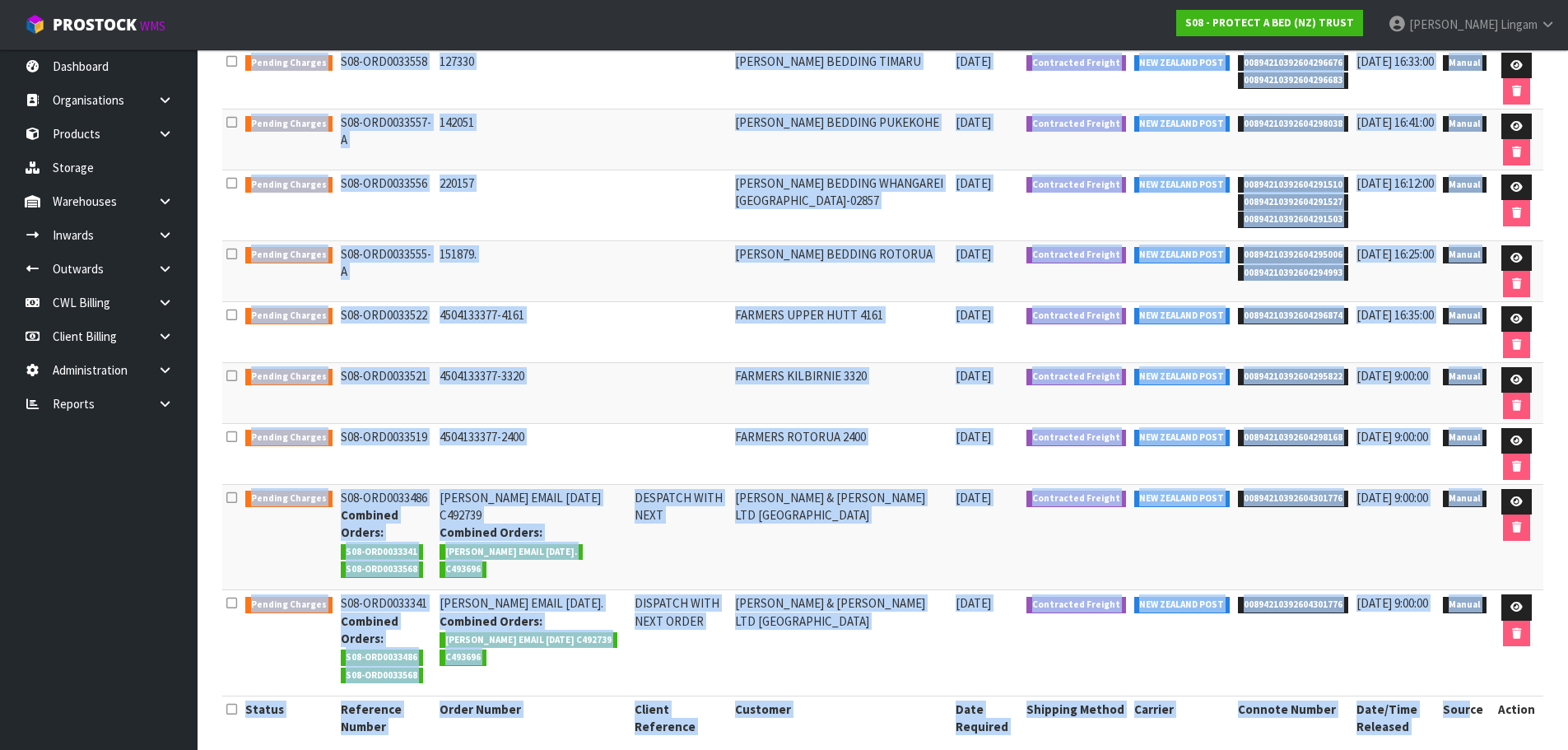
scroll to position [570, 0]
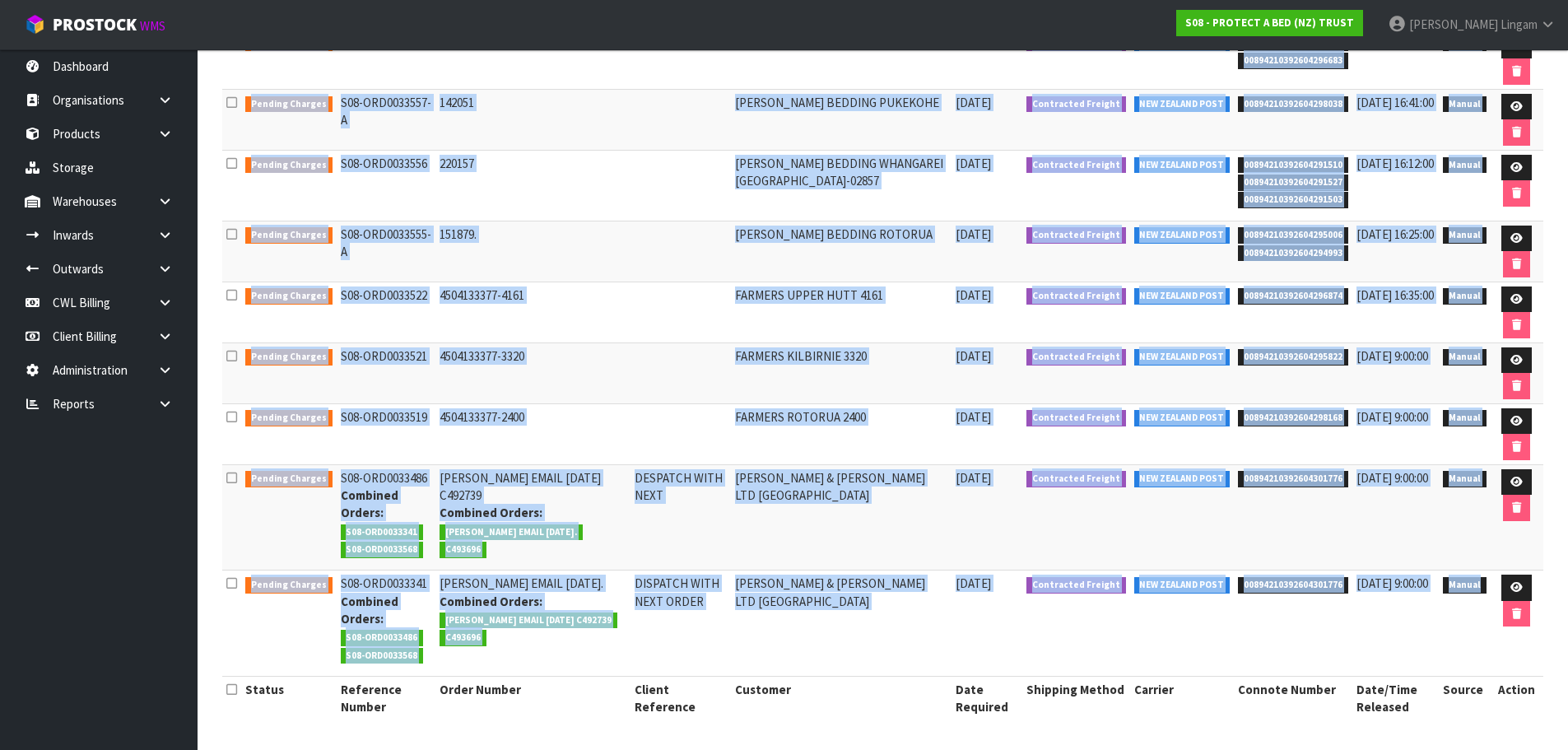
drag, startPoint x: 225, startPoint y: 127, endPoint x: 1473, endPoint y: 649, distance: 1352.8
click at [1473, 649] on section "Status Reference Number Order Number Client Reference Customer Date Required Sh…" at bounding box center [882, 232] width 1371 height 1032
copy div "Status Reference Number Order Number Client Reference Customer Date Required Sh…"
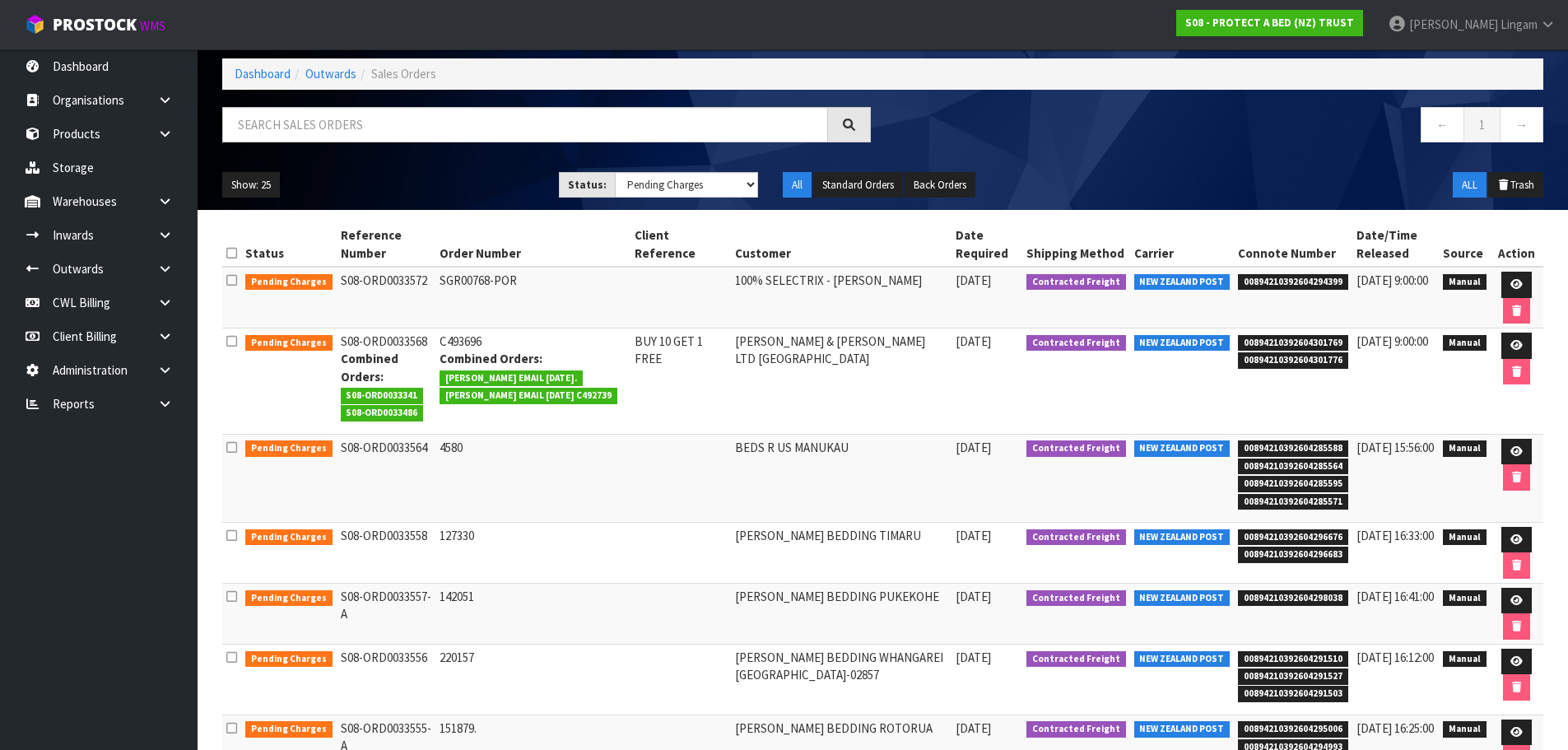
click at [1304, 156] on div "← 1 →" at bounding box center [1220, 133] width 674 height 52
click at [1512, 285] on icon at bounding box center [1517, 283] width 12 height 10
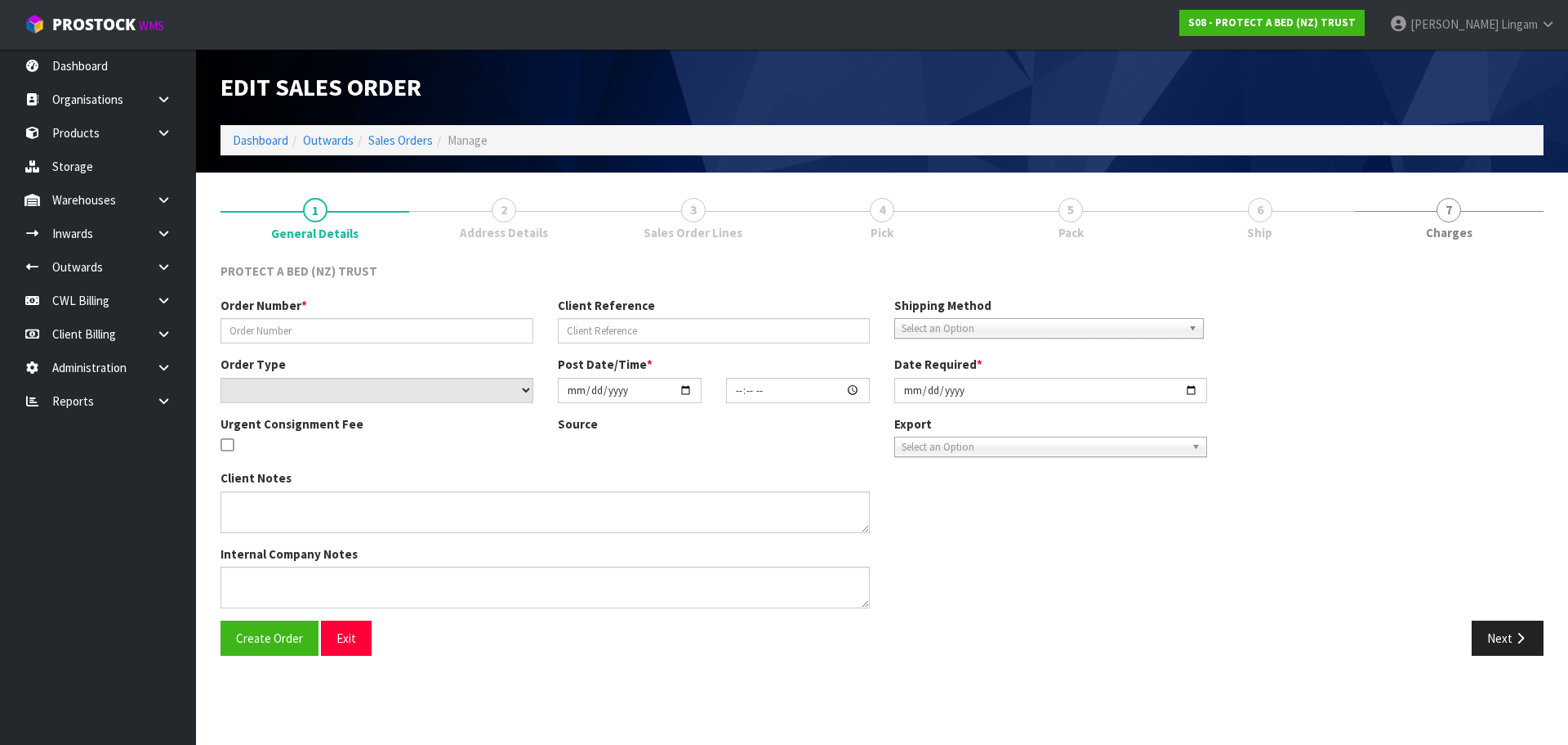
type input "SGR00768-POR"
select select "number:0"
type input "[DATE]"
type input "09:33:00.000"
type input "[DATE]"
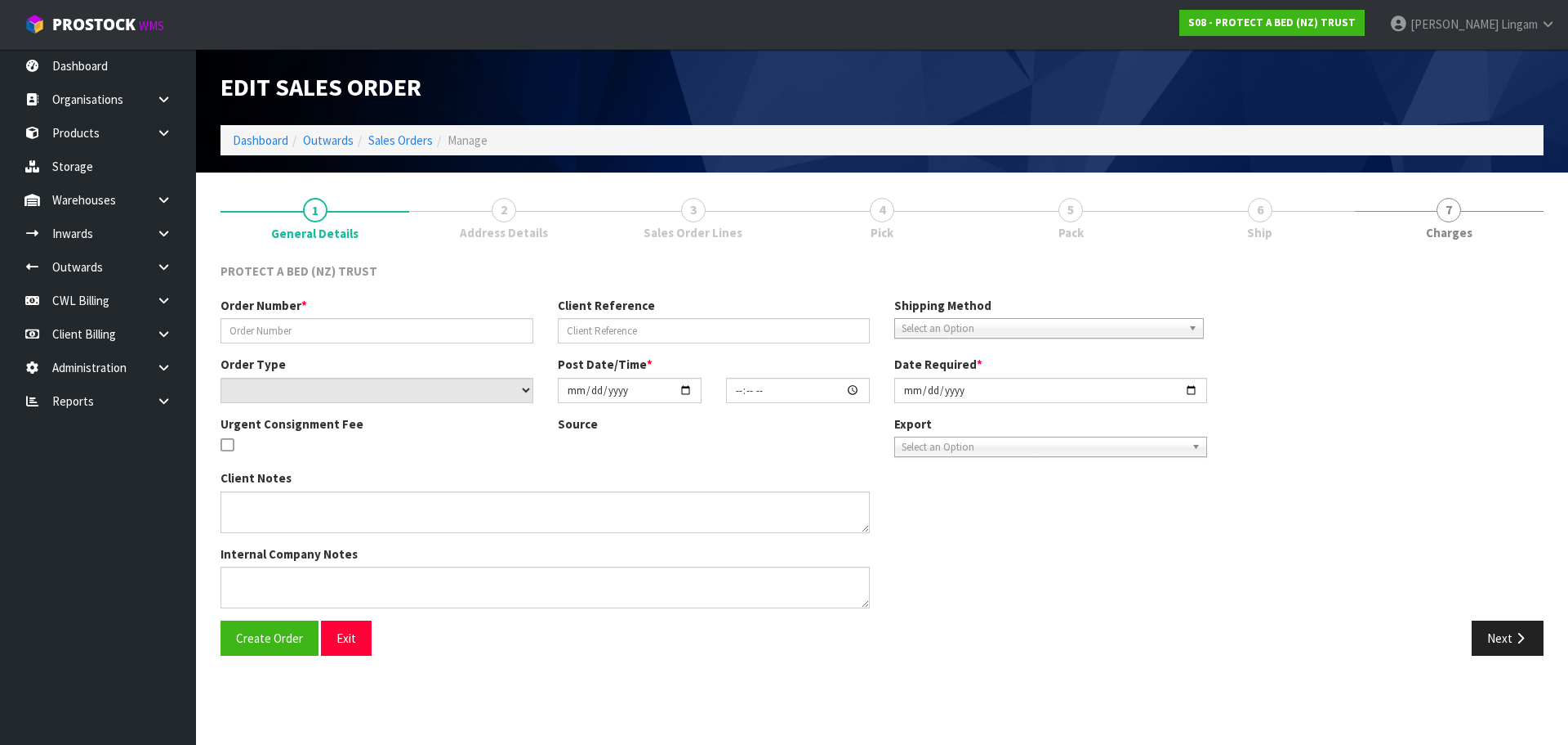
type textarea "26/09 9:48AM: AMENDED ORDER"
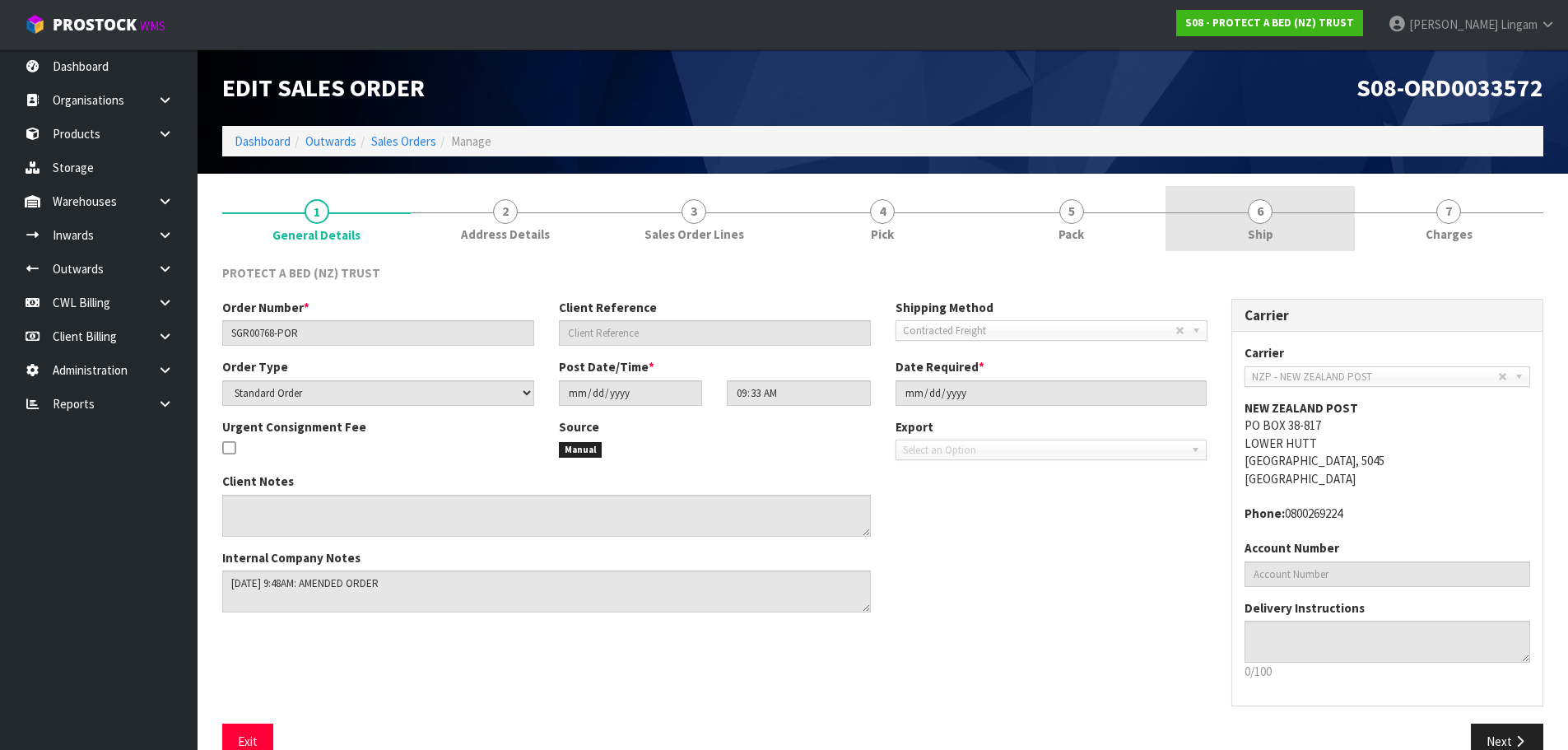
click at [1279, 221] on link "6 Ship" at bounding box center [1260, 219] width 189 height 65
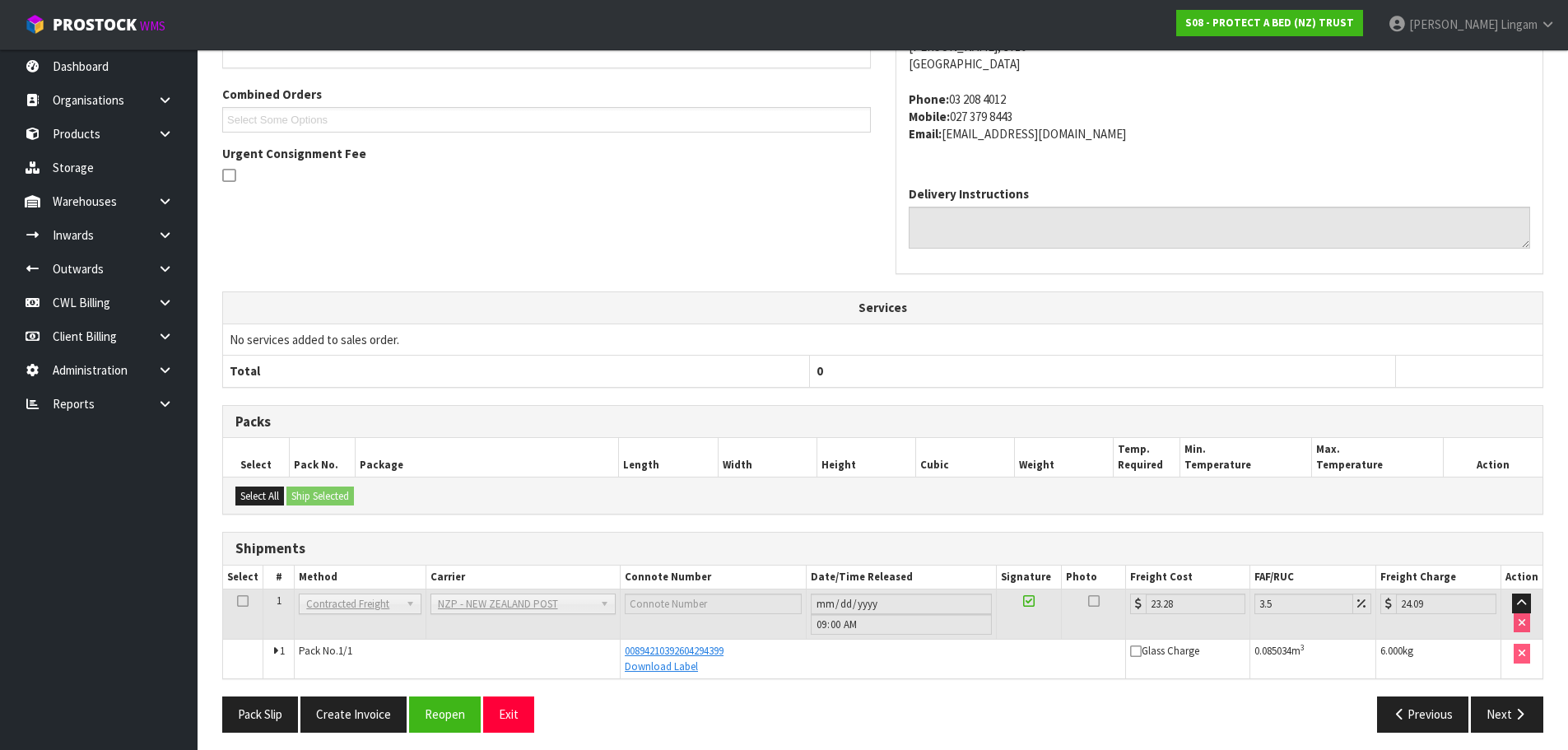
scroll to position [351, 0]
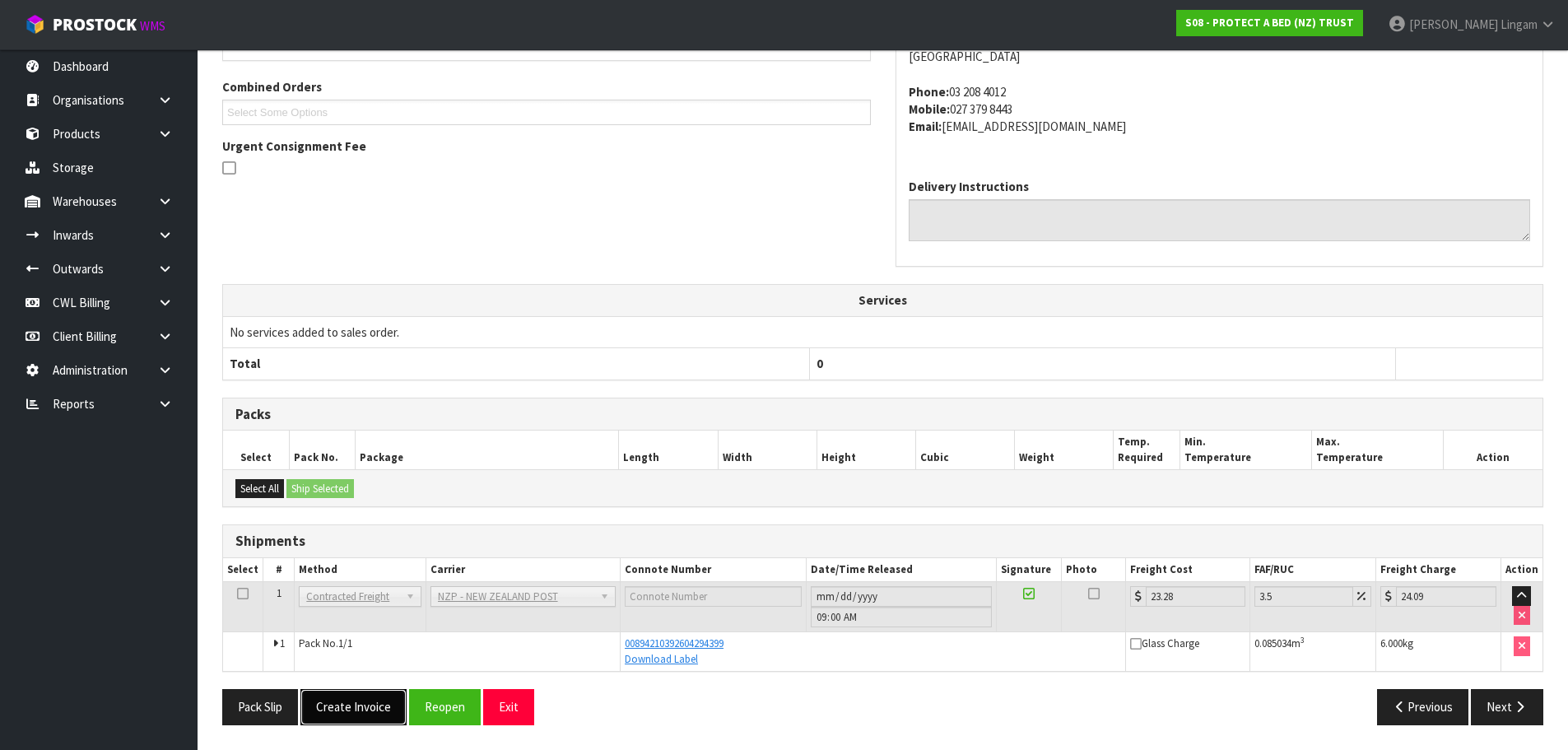
click at [364, 704] on button "Create Invoice" at bounding box center [354, 706] width 107 height 36
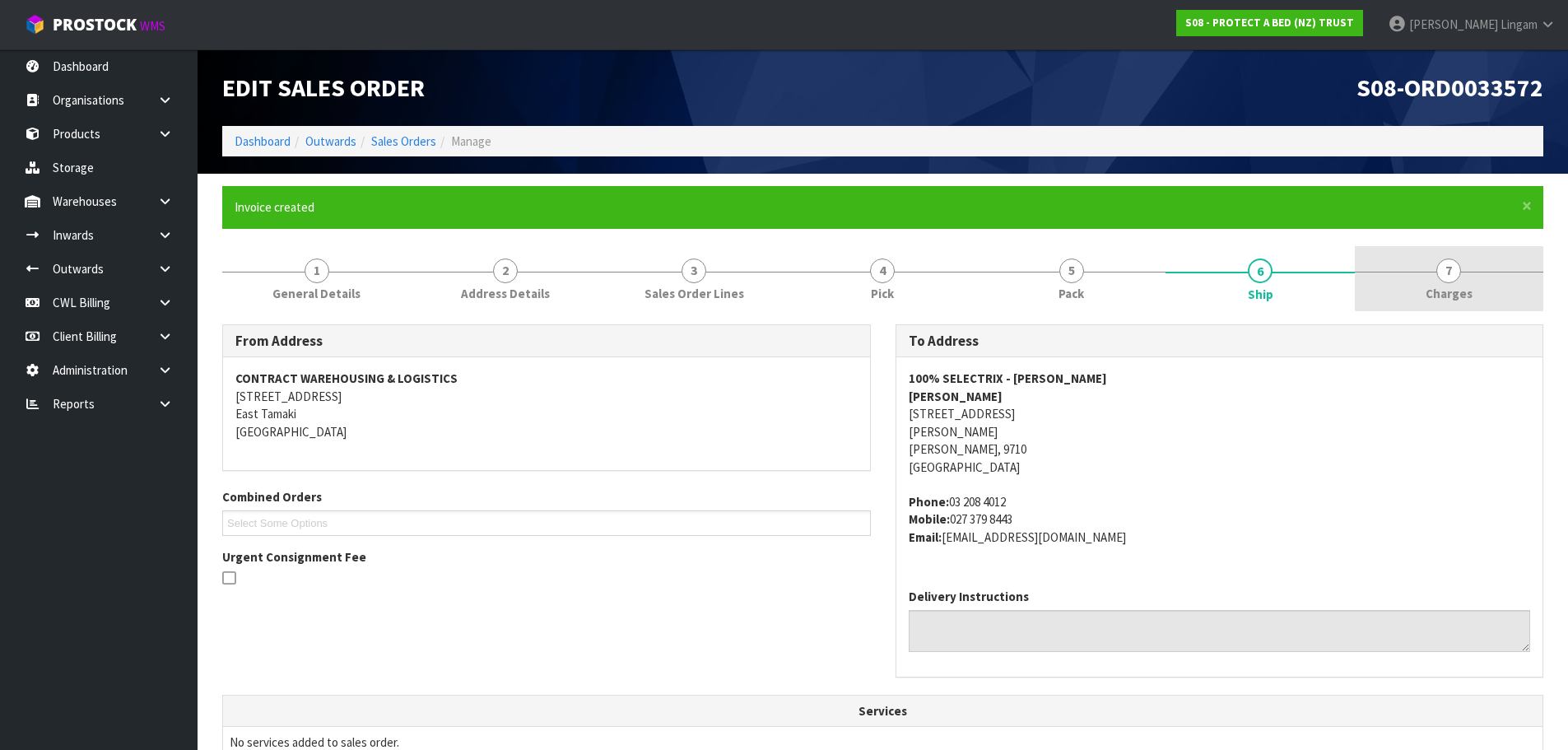
click at [1489, 283] on link "7 [GEOGRAPHIC_DATA]" at bounding box center [1449, 279] width 189 height 65
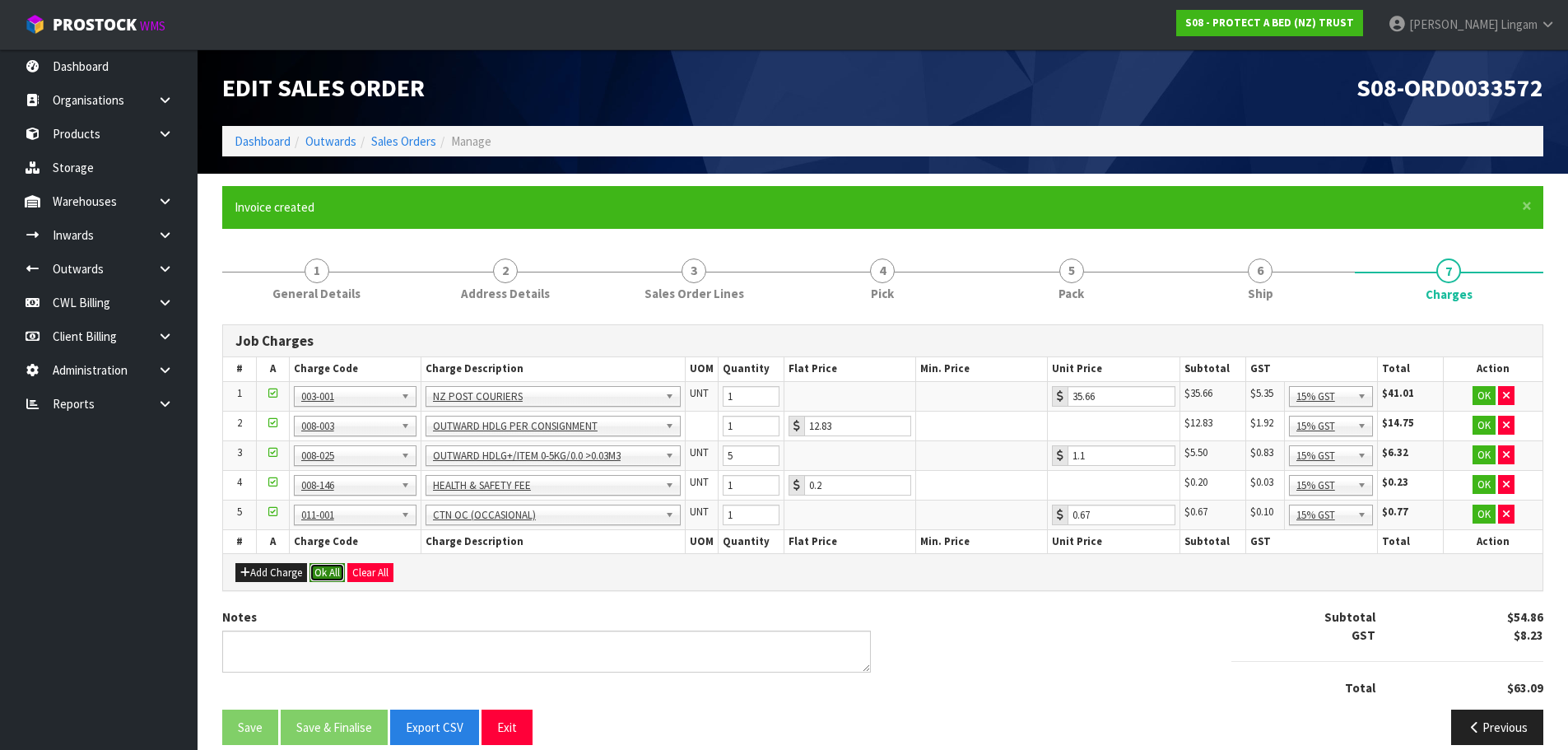
click at [312, 567] on button "Ok All" at bounding box center [327, 572] width 36 height 20
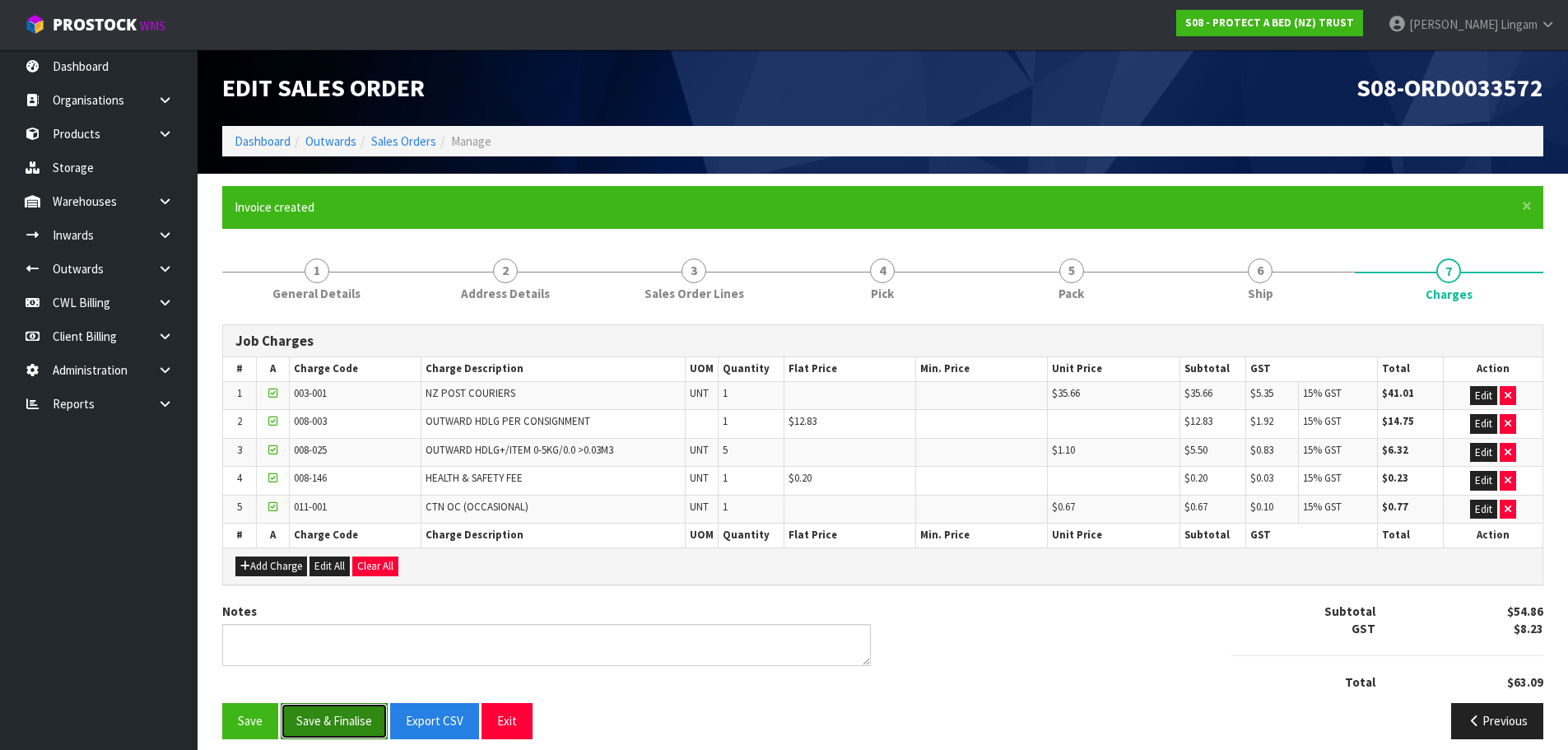
click at [346, 716] on button "Save & Finalise" at bounding box center [334, 720] width 107 height 36
click at [427, 135] on link "Sales Orders" at bounding box center [404, 141] width 65 height 16
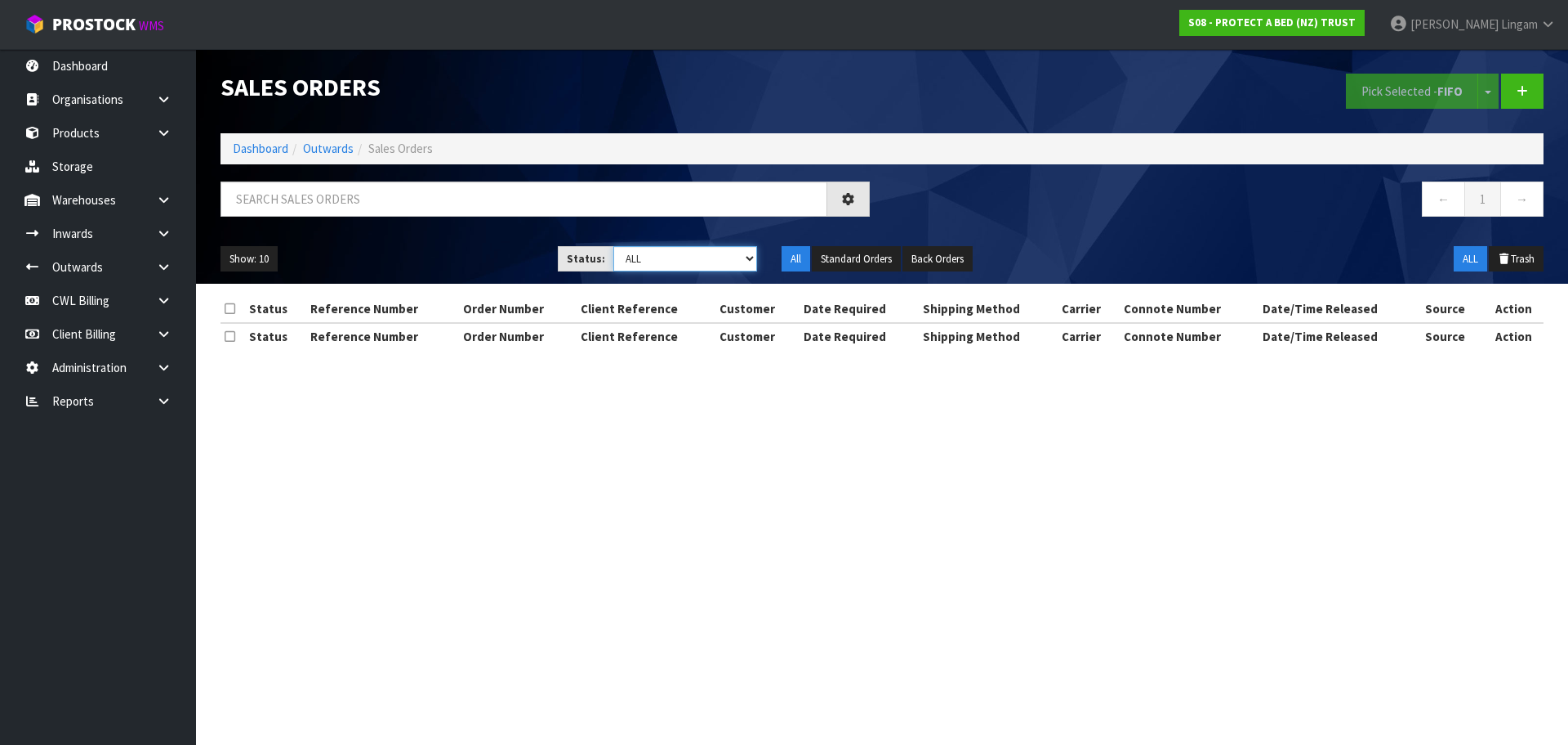
click at [735, 259] on select "Draft Pending Allocated Pending Pick Goods Picked Goods Packed Pending Charges …" at bounding box center [686, 258] width 145 height 25
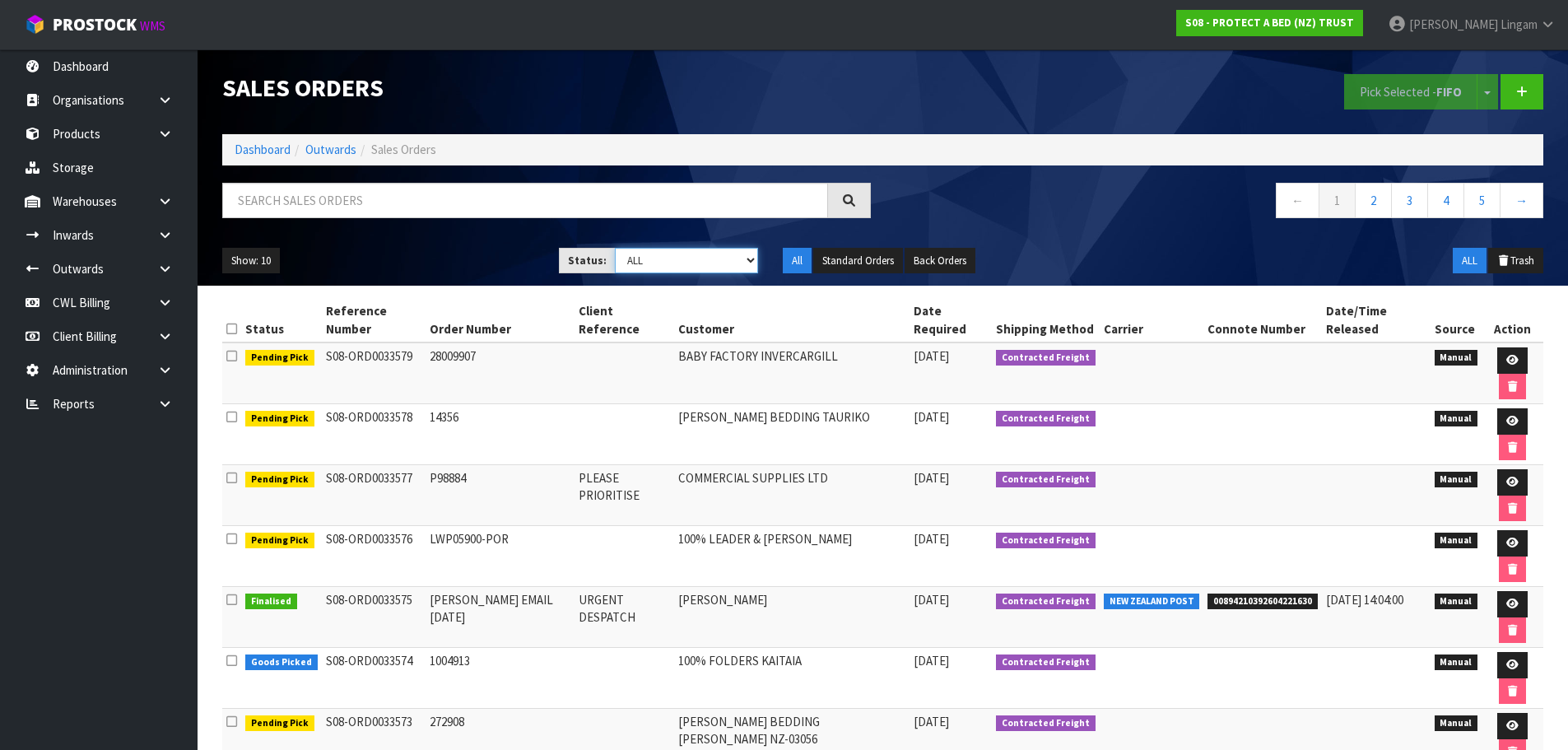
select select "string:6"
click at [615, 248] on select "Draft Pending Allocated Pending Pick Goods Picked Goods Packed Pending Charges …" at bounding box center [686, 260] width 143 height 25
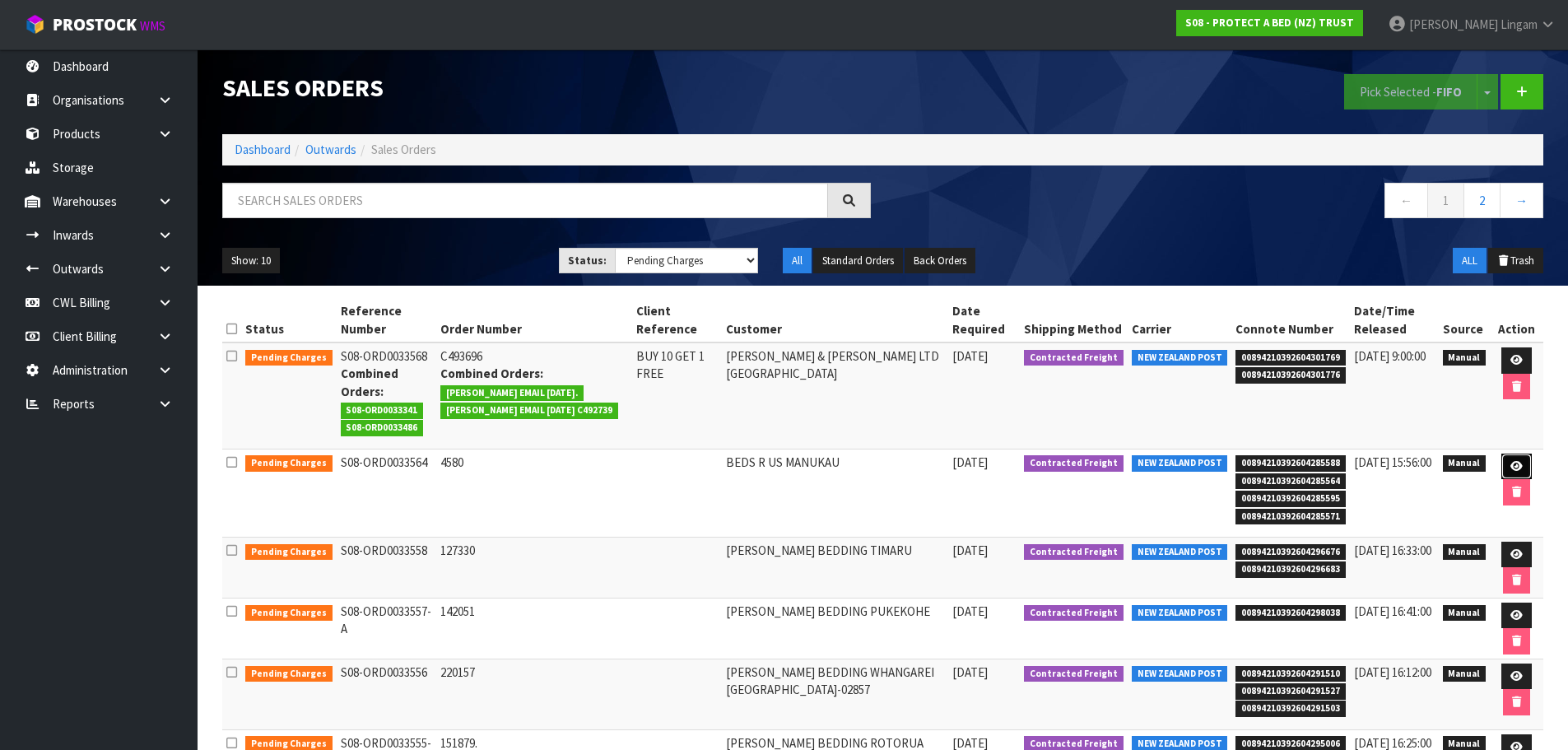
click at [1515, 463] on icon at bounding box center [1517, 466] width 12 height 10
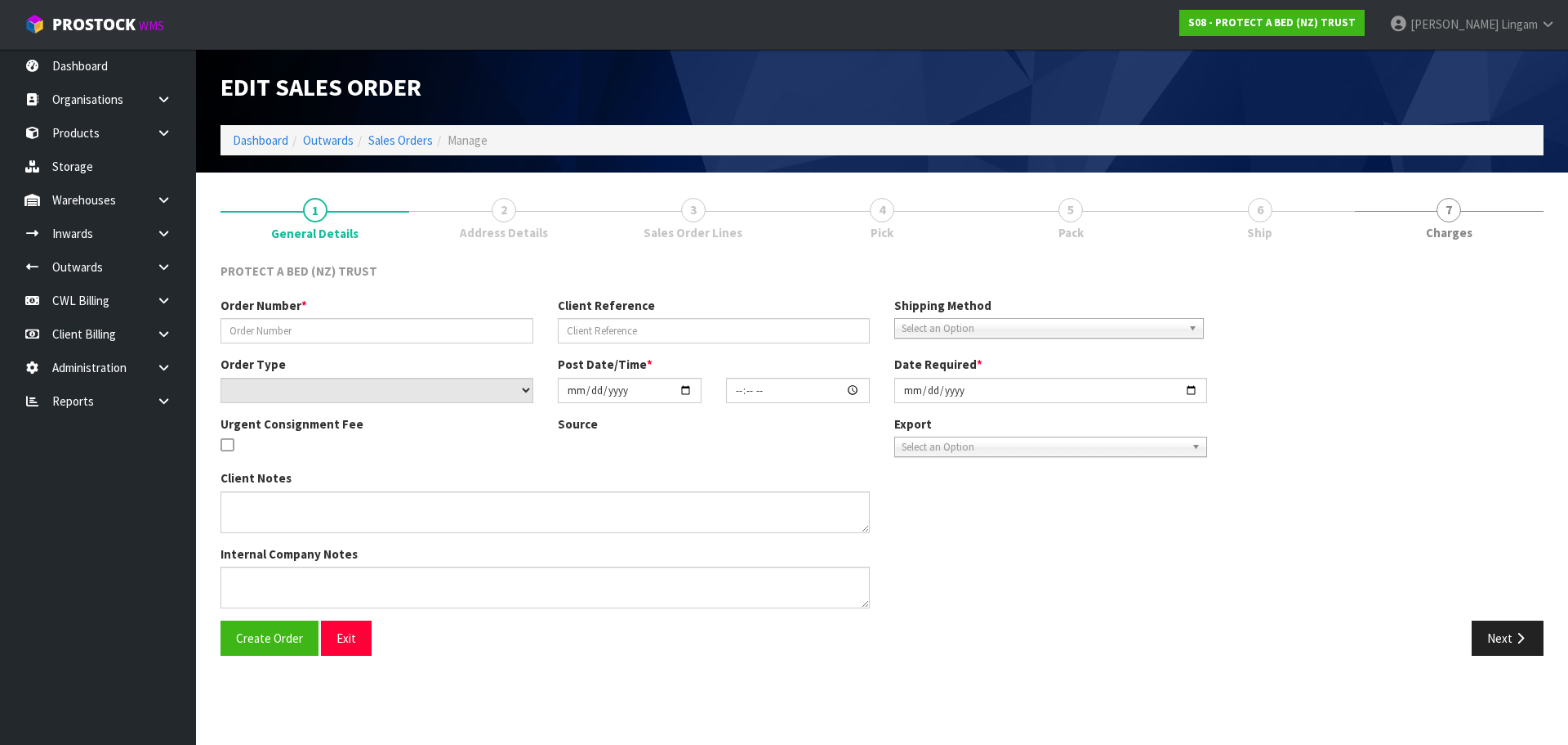
type input "4580"
select select "number:0"
type input "[DATE]"
type input "12:26:00.000"
type input "[DATE]"
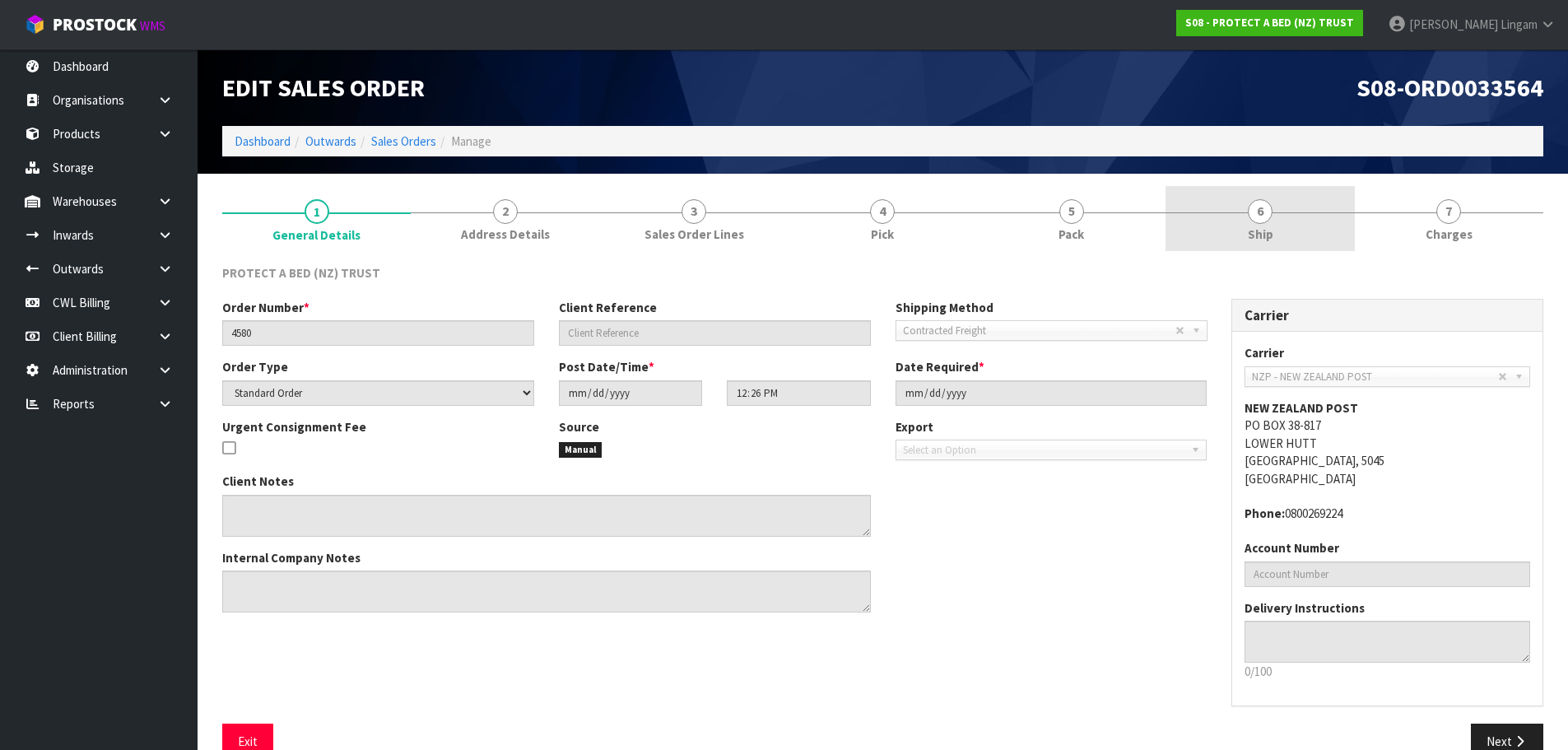
click at [1273, 218] on link "6 Ship" at bounding box center [1260, 219] width 189 height 65
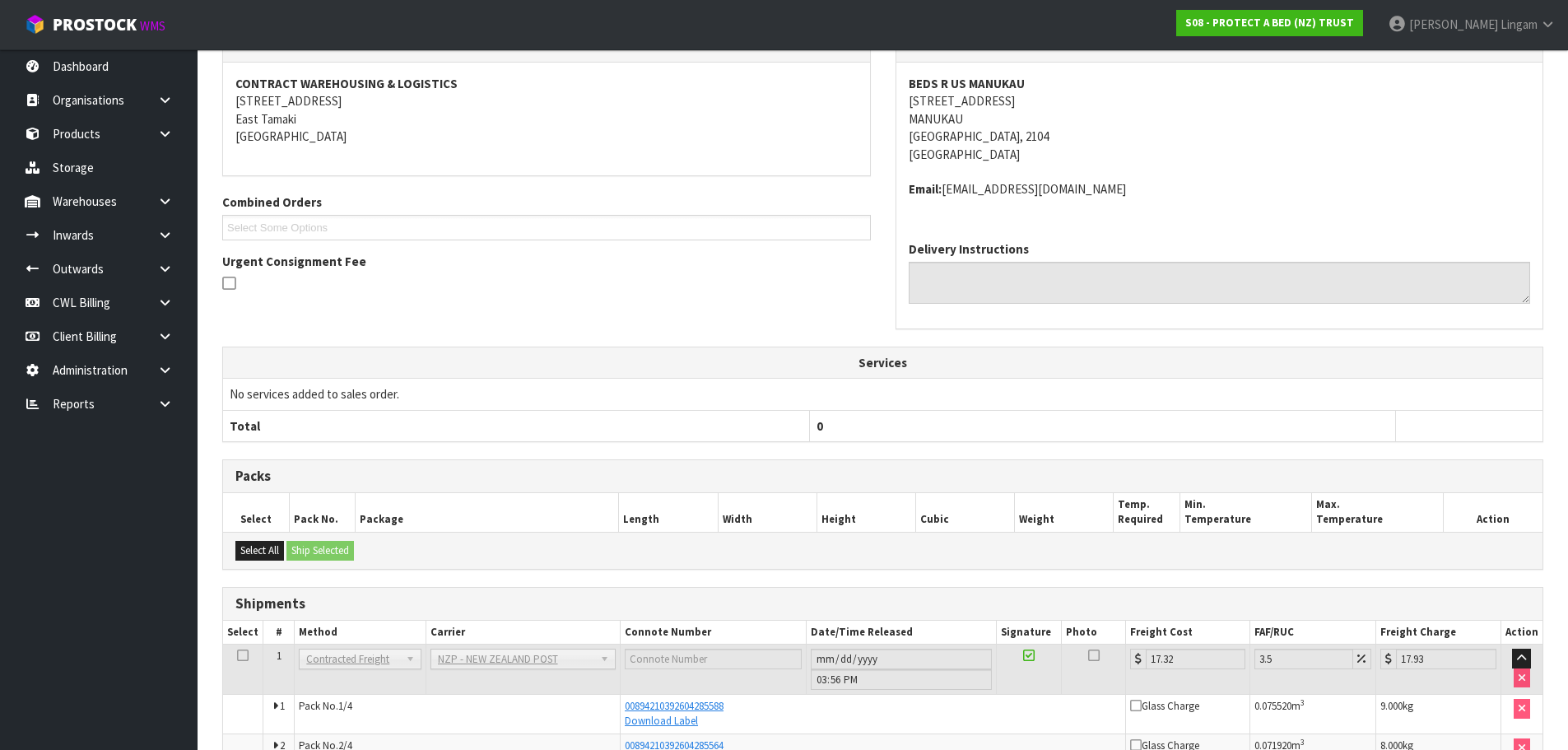
scroll to position [382, 0]
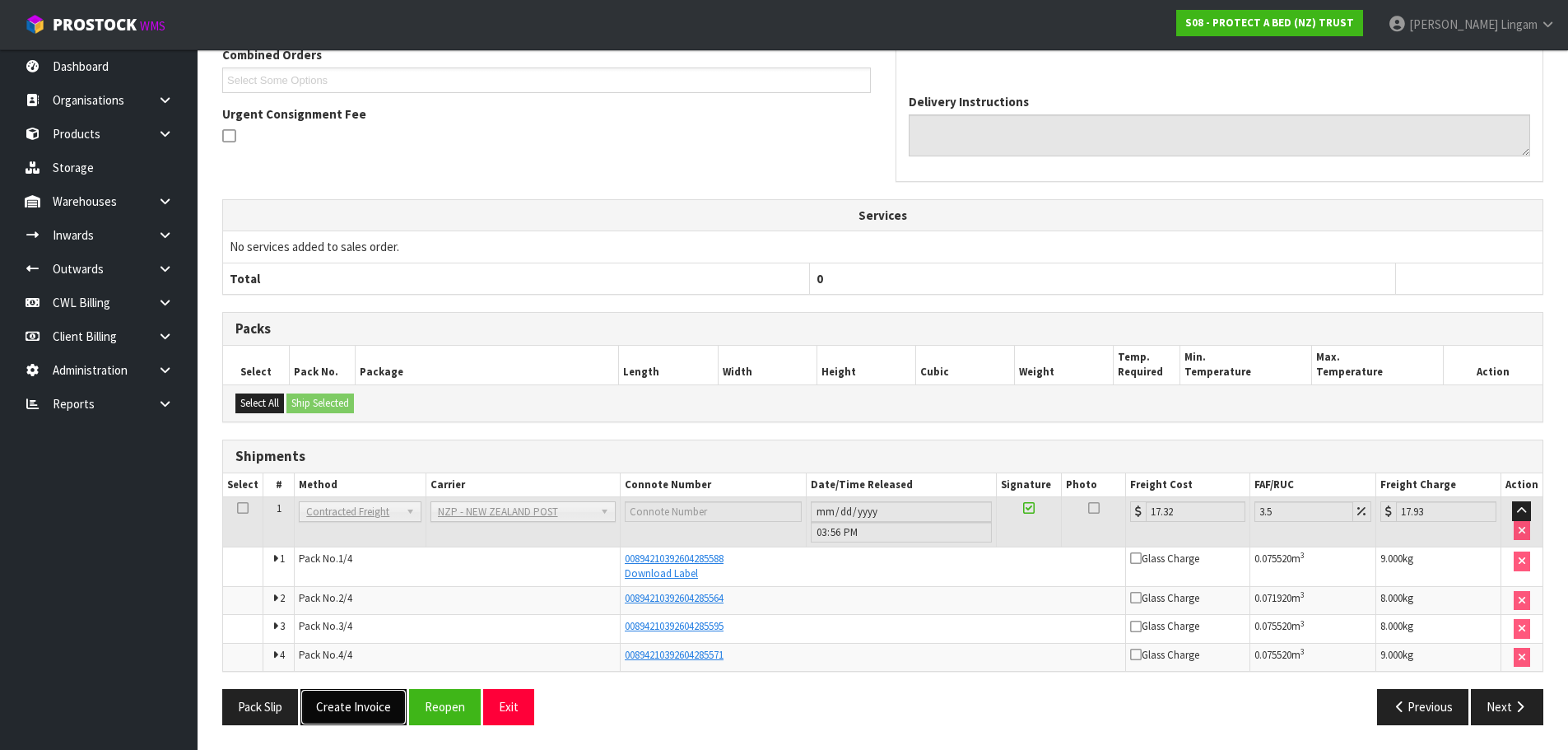
click at [356, 721] on button "Create Invoice" at bounding box center [354, 706] width 107 height 36
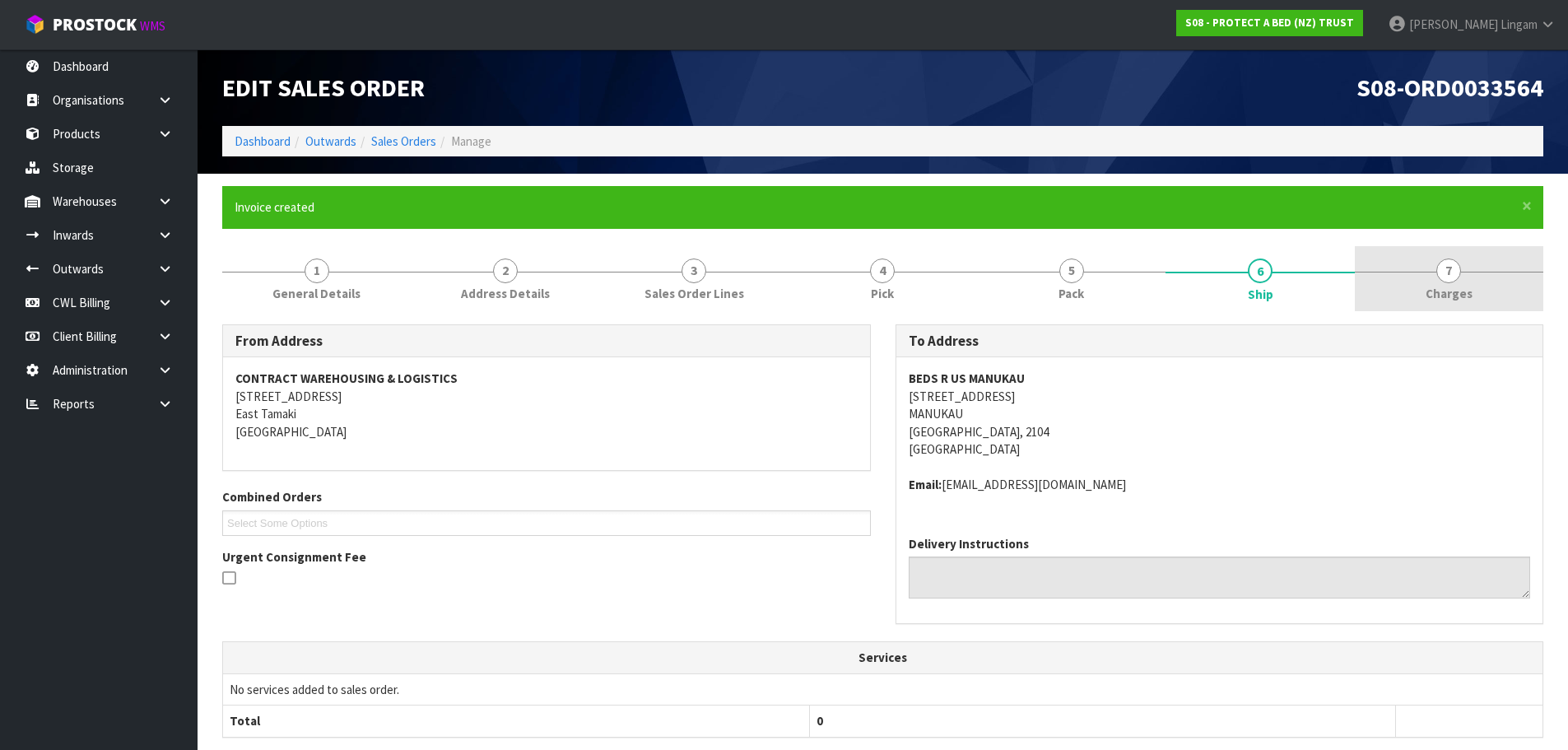
click at [1434, 285] on span "Charges" at bounding box center [1449, 293] width 47 height 17
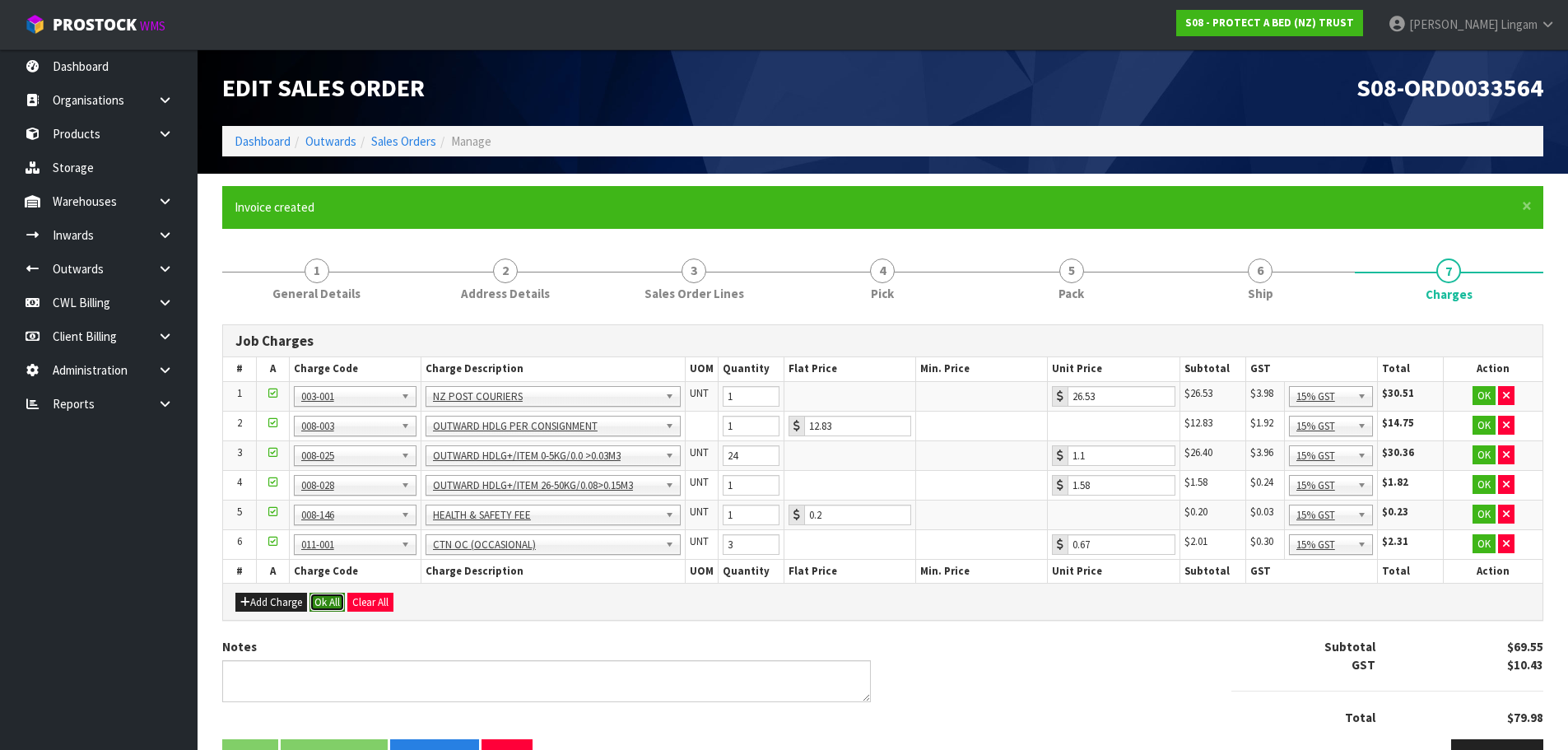
click at [312, 602] on button "Ok All" at bounding box center [327, 602] width 36 height 20
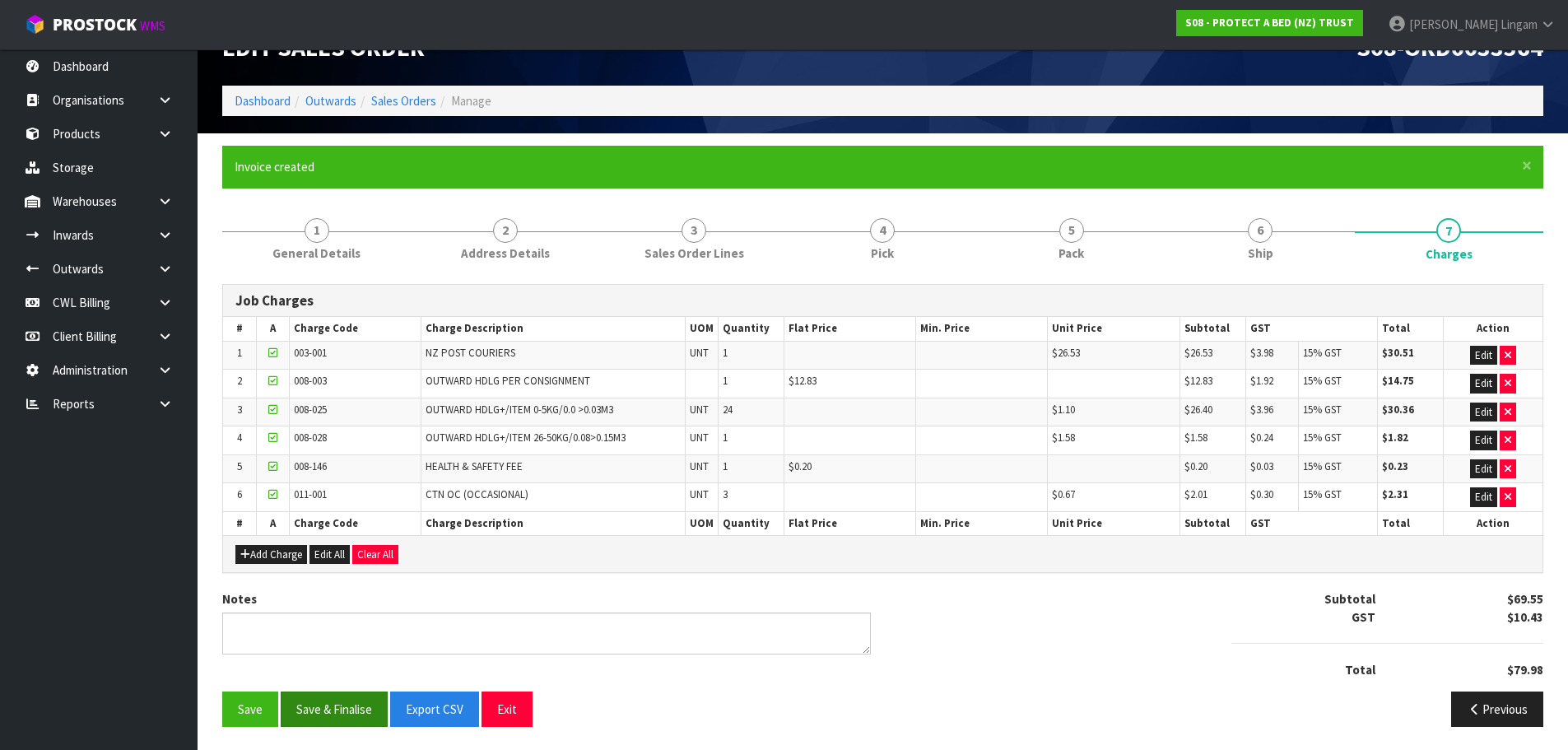
scroll to position [42, 0]
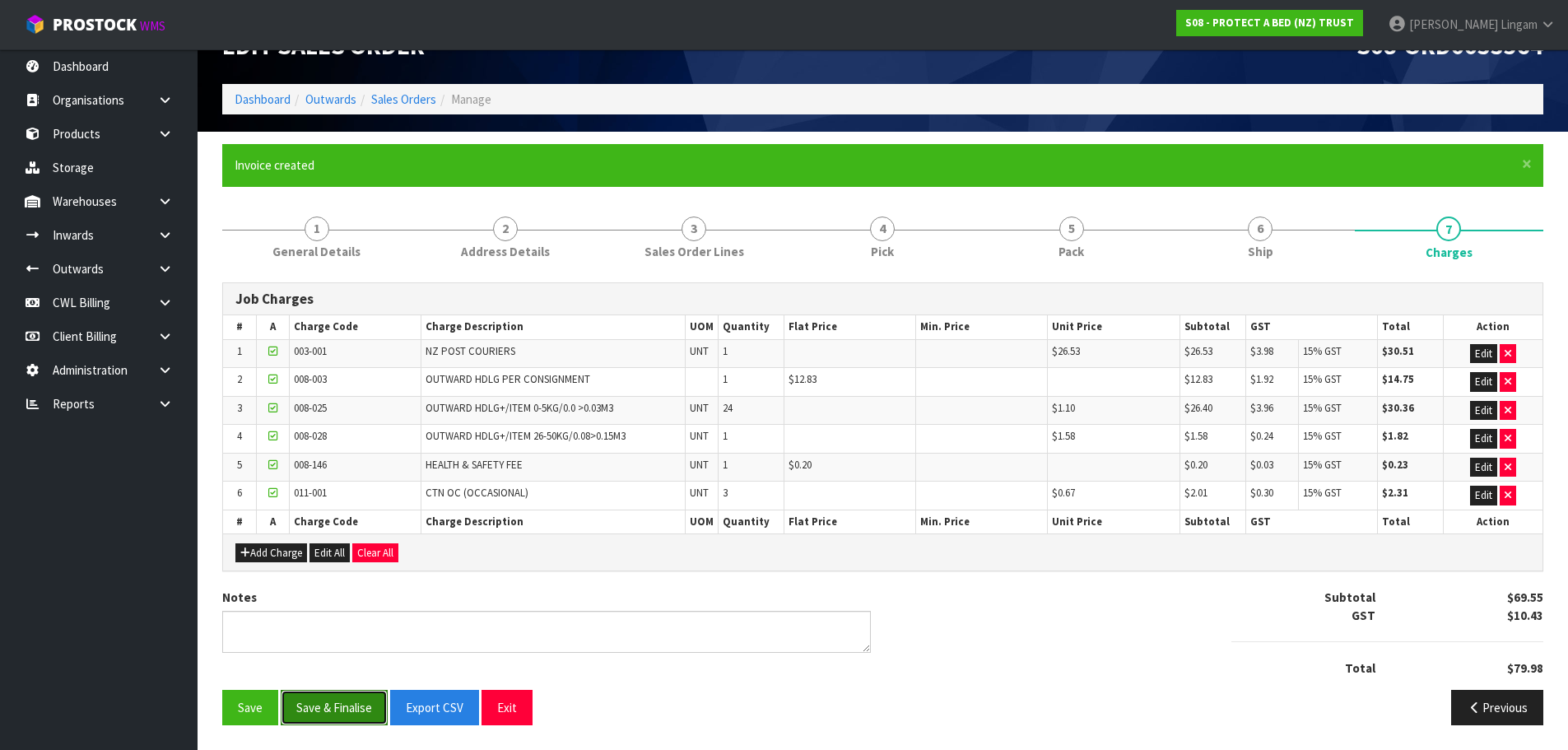
click at [322, 709] on button "Save & Finalise" at bounding box center [334, 707] width 107 height 36
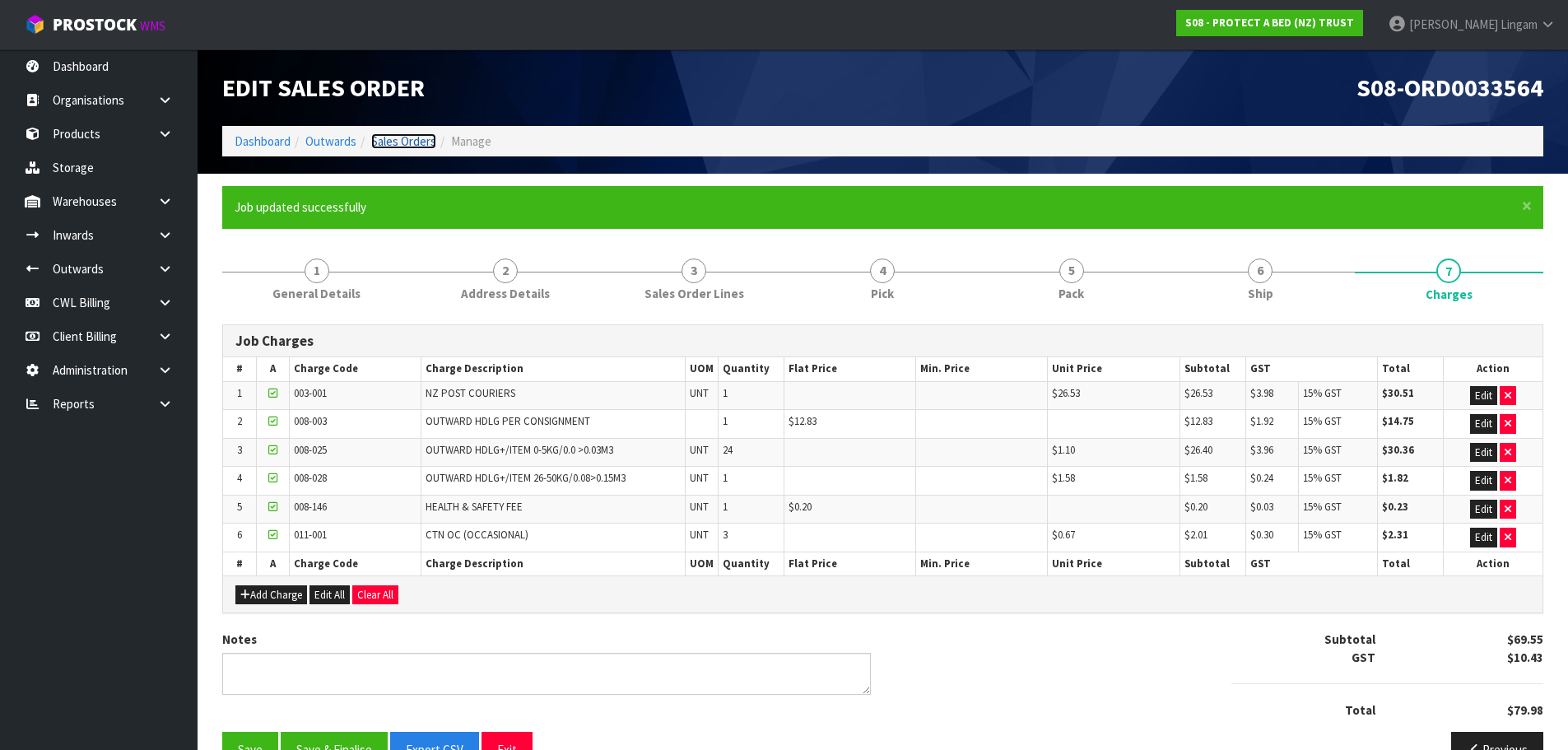
click at [410, 140] on link "Sales Orders" at bounding box center [404, 141] width 65 height 16
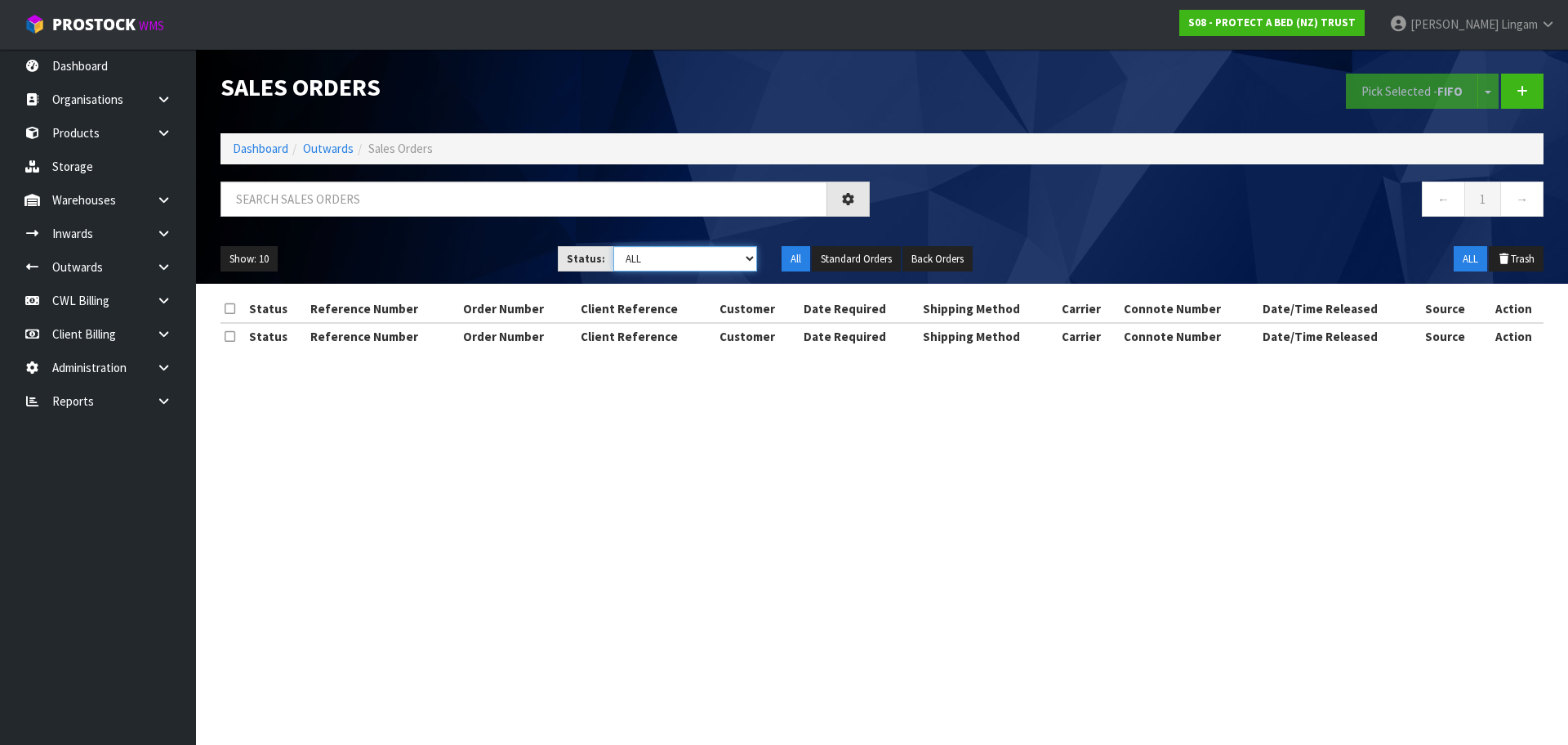
click at [738, 253] on select "Draft Pending Allocated Pending Pick Goods Picked Goods Packed Pending Charges …" at bounding box center [686, 258] width 145 height 25
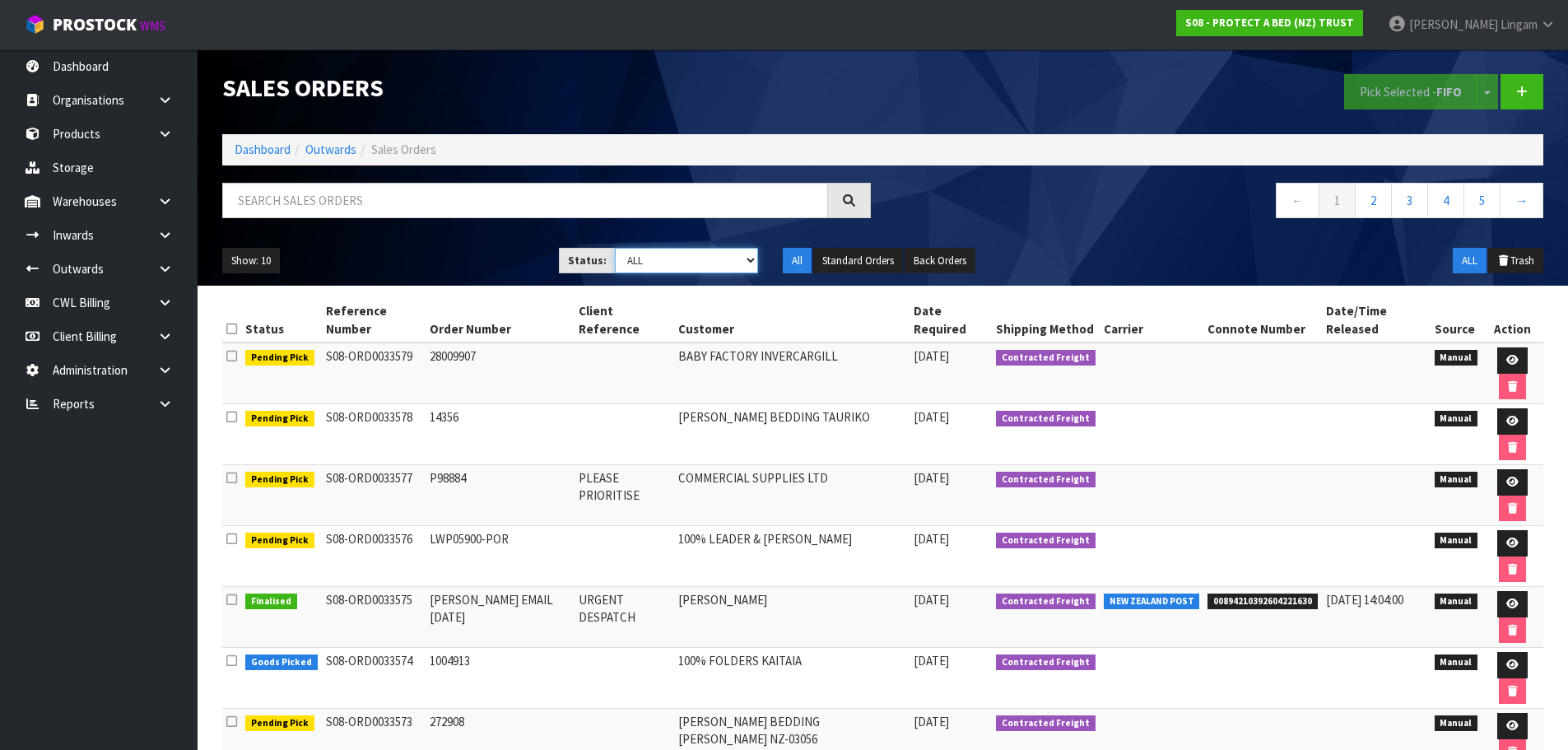
select select "string:6"
click at [615, 248] on select "Draft Pending Allocated Pending Pick Goods Picked Goods Packed Pending Charges …" at bounding box center [686, 260] width 143 height 25
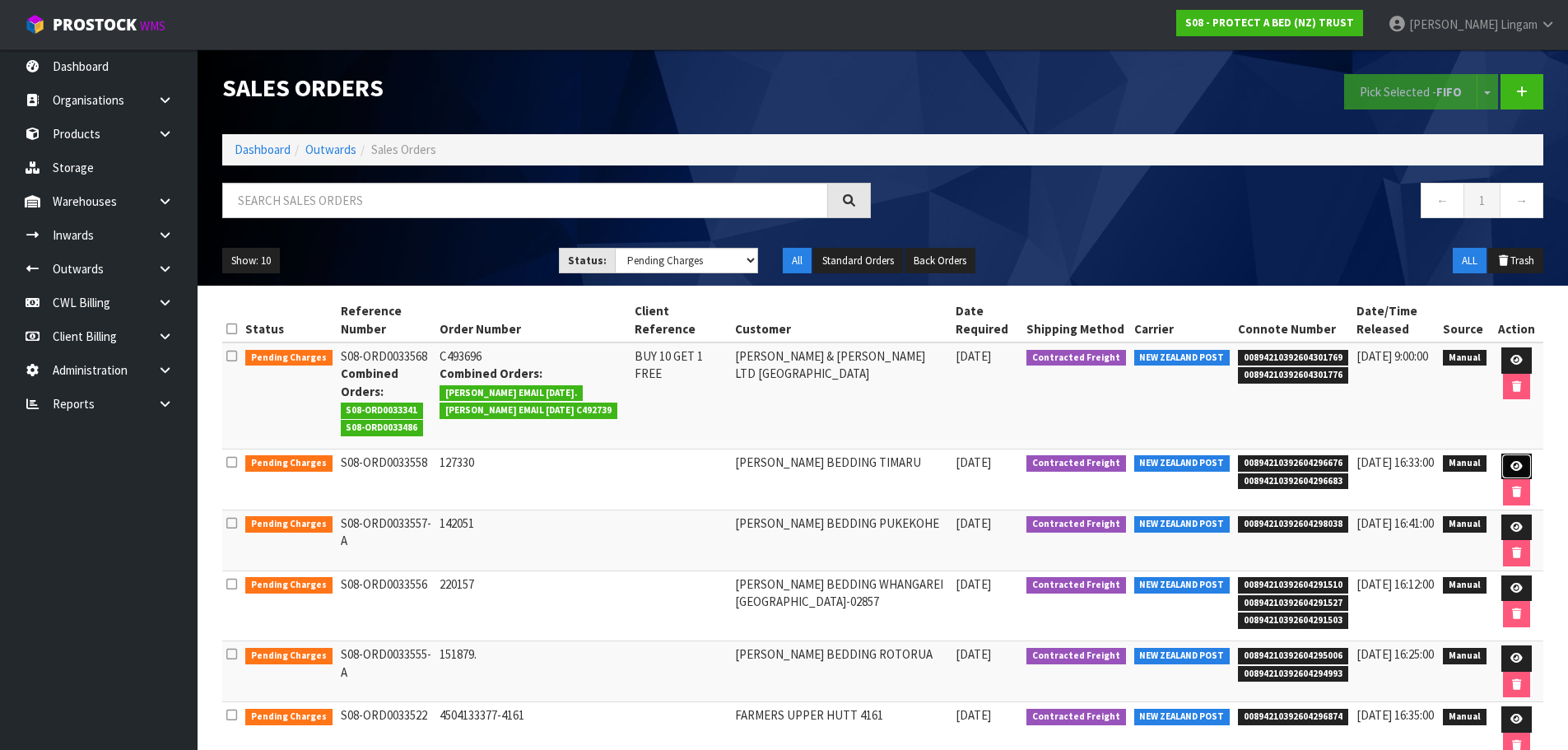
click at [1522, 467] on link at bounding box center [1517, 467] width 31 height 26
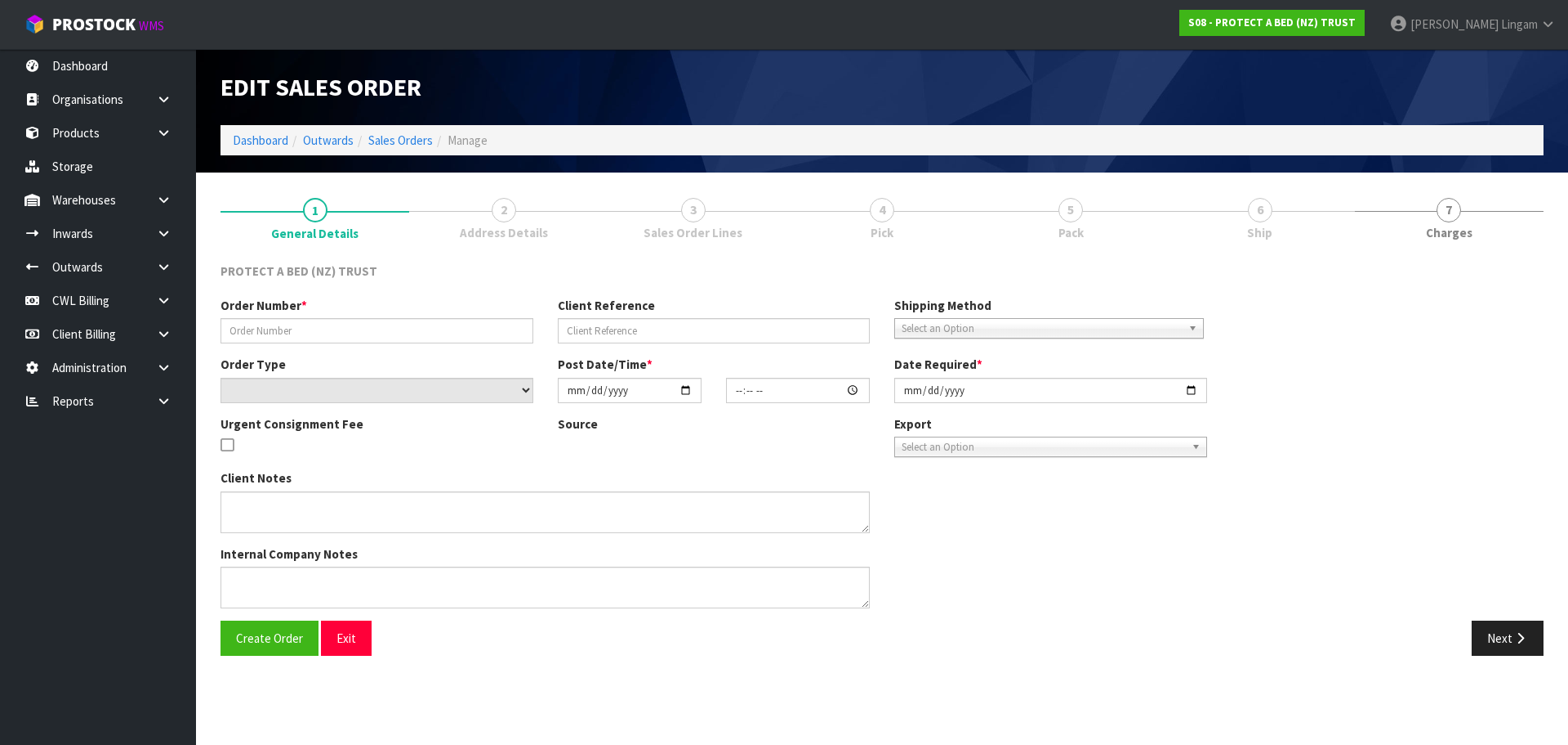
type input "127330"
select select "number:0"
type input "[DATE]"
type input "10:05:00.000"
type input "[DATE]"
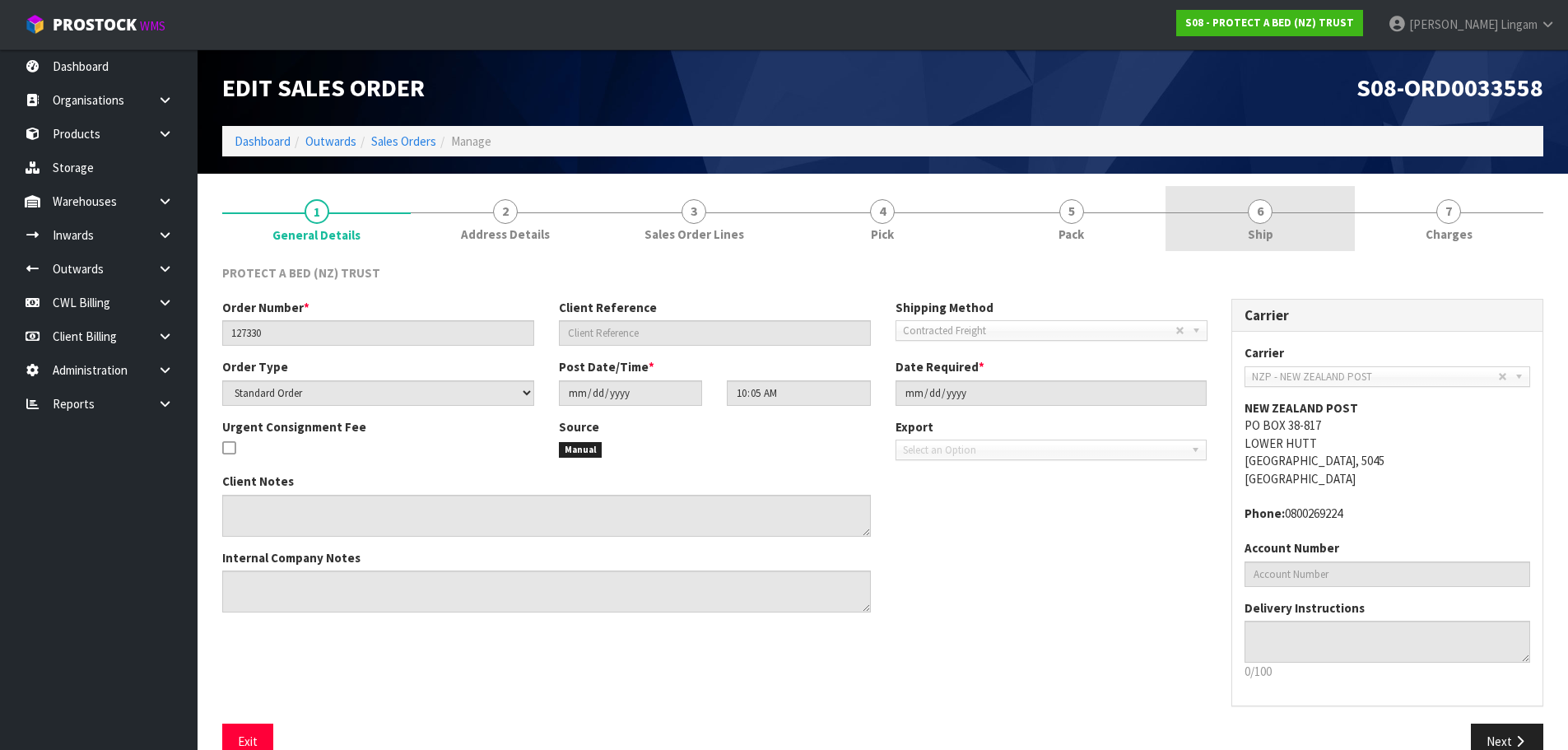
click at [1303, 234] on link "6 Ship" at bounding box center [1260, 219] width 189 height 65
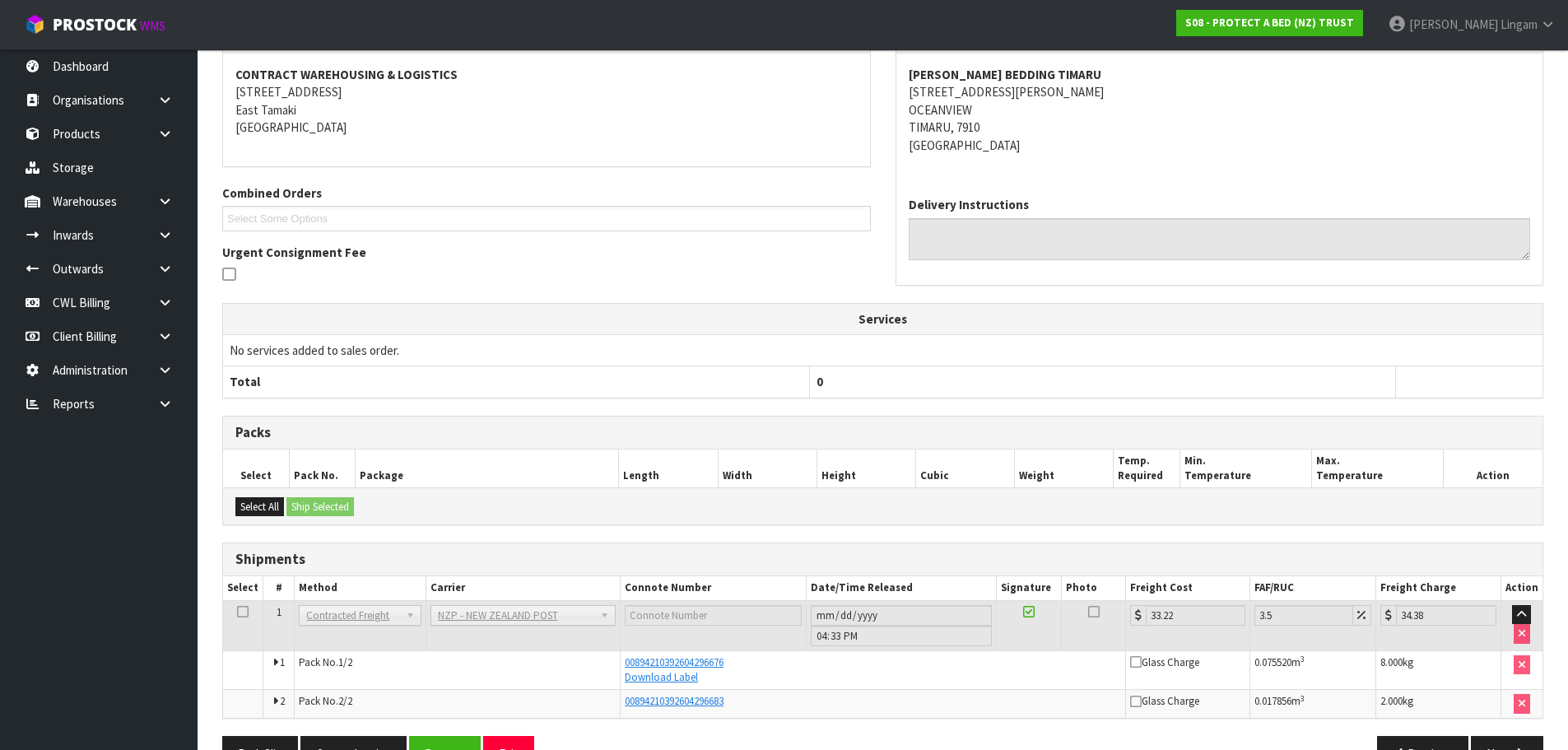
scroll to position [291, 0]
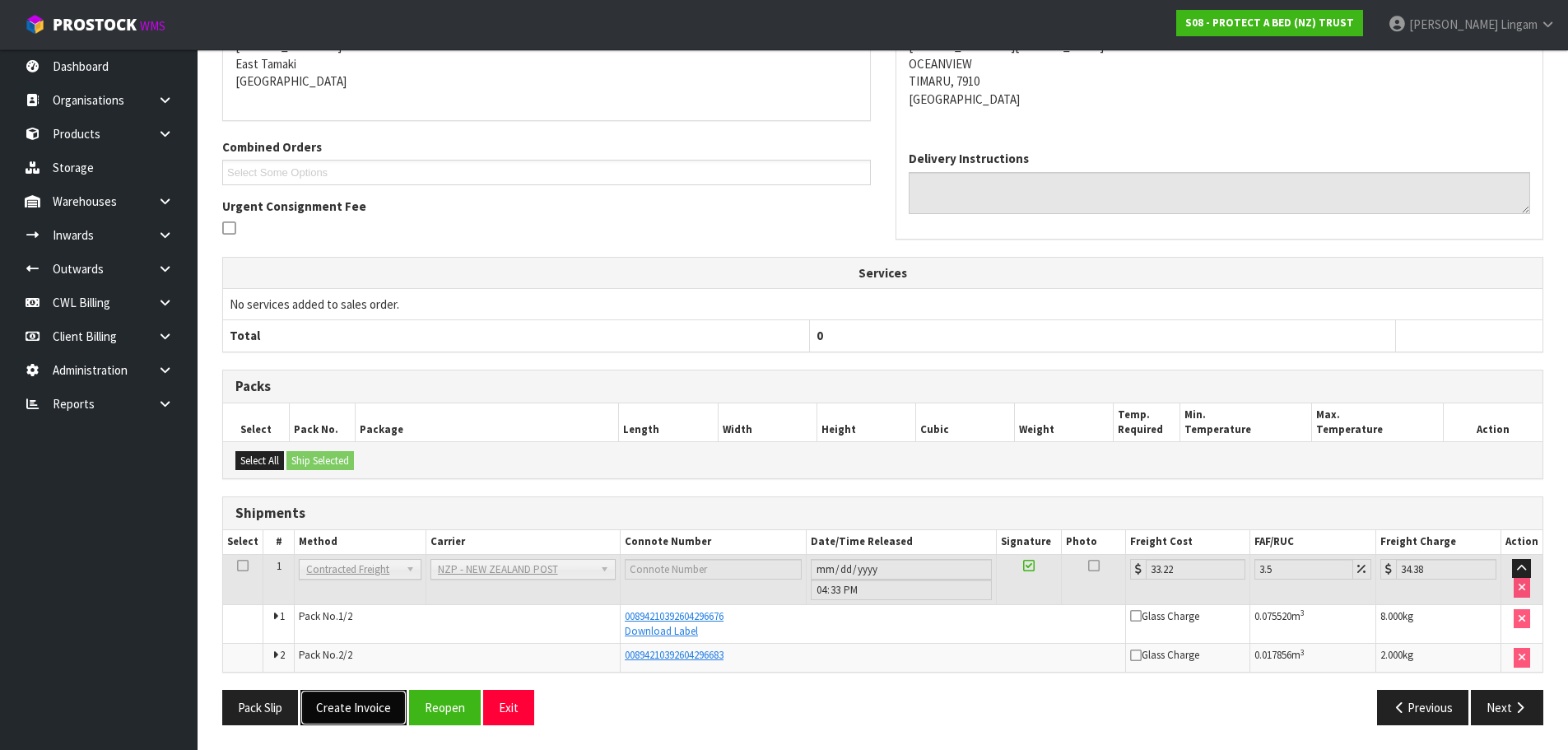
click at [387, 709] on button "Create Invoice" at bounding box center [354, 707] width 107 height 36
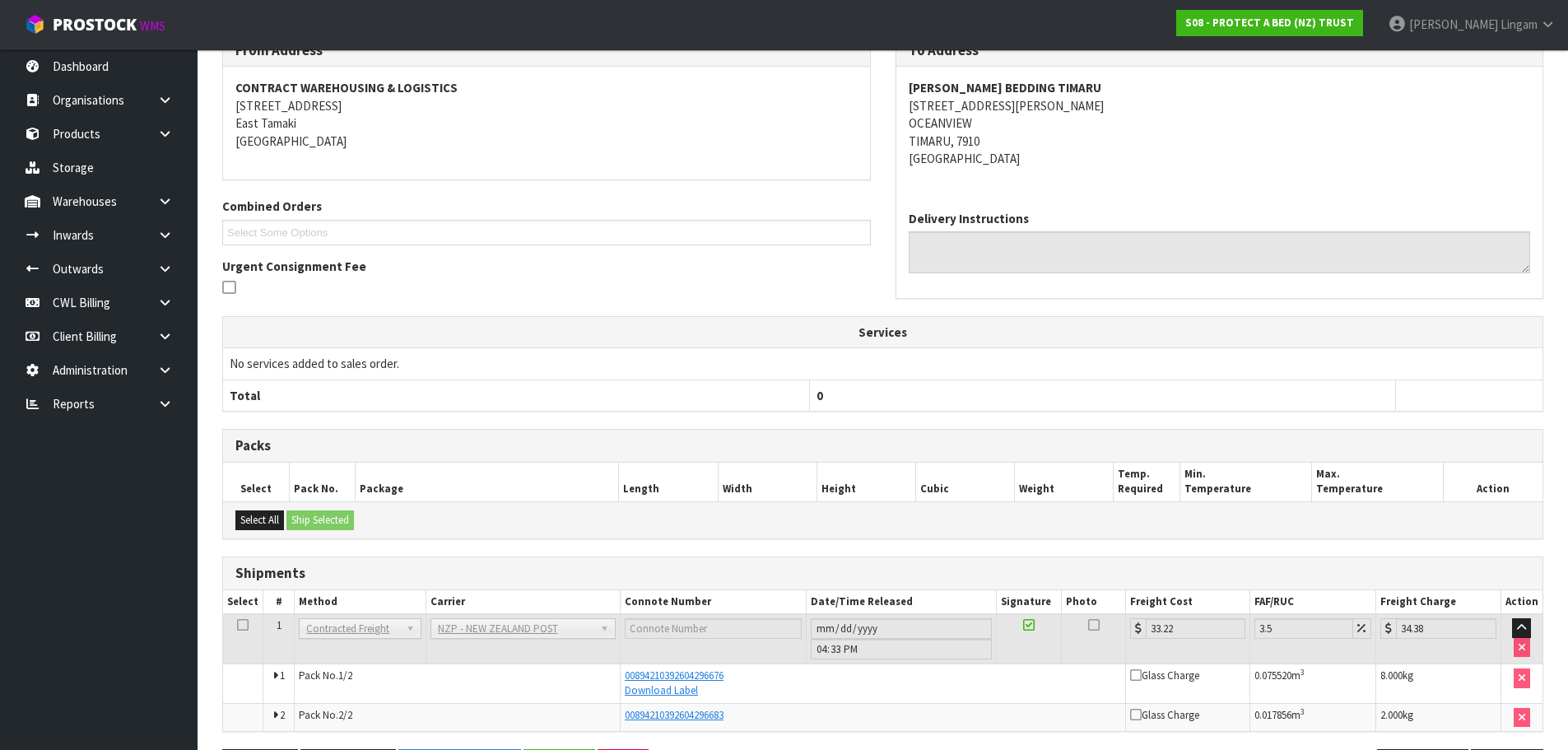
scroll to position [0, 0]
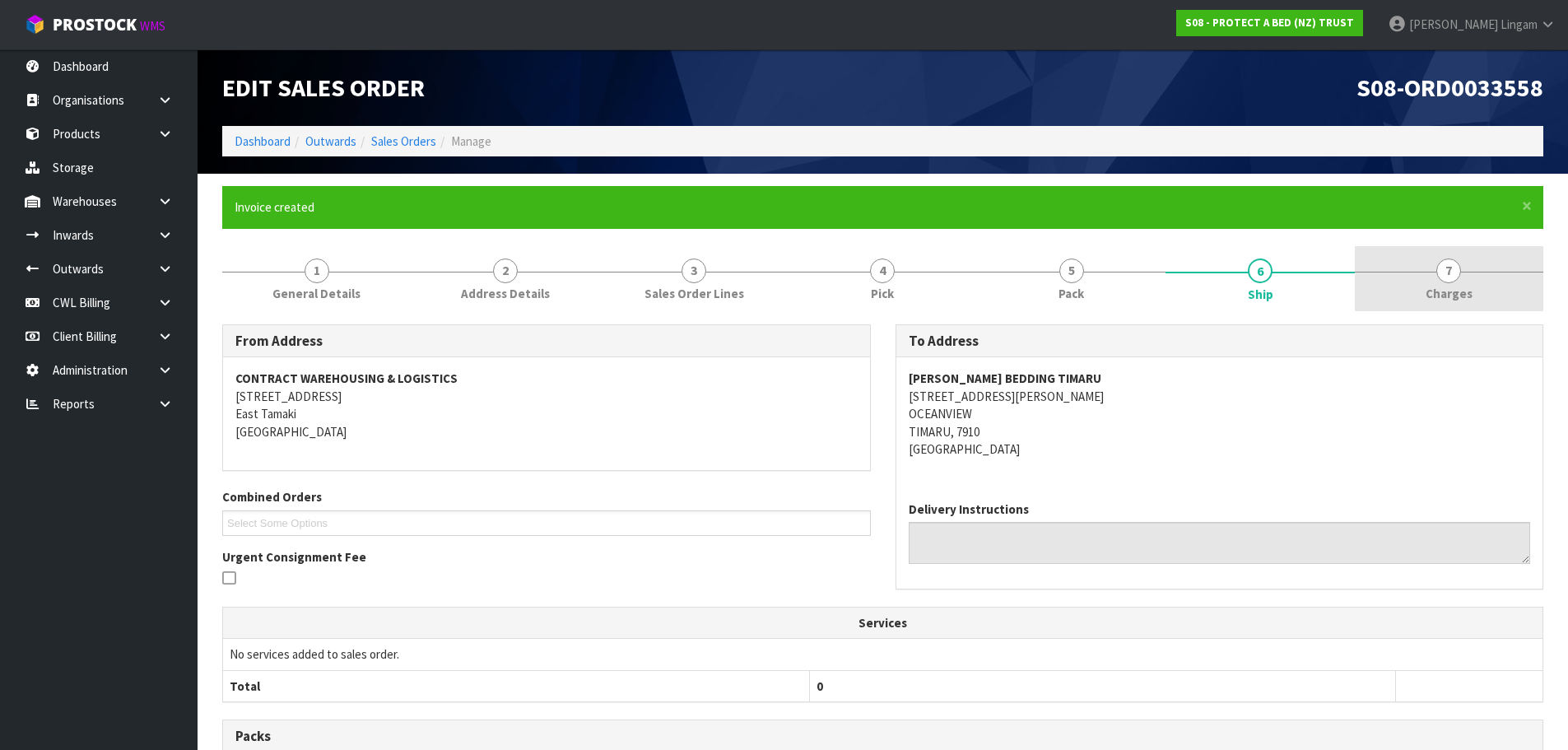
click at [1501, 296] on link "7 [GEOGRAPHIC_DATA]" at bounding box center [1449, 279] width 189 height 65
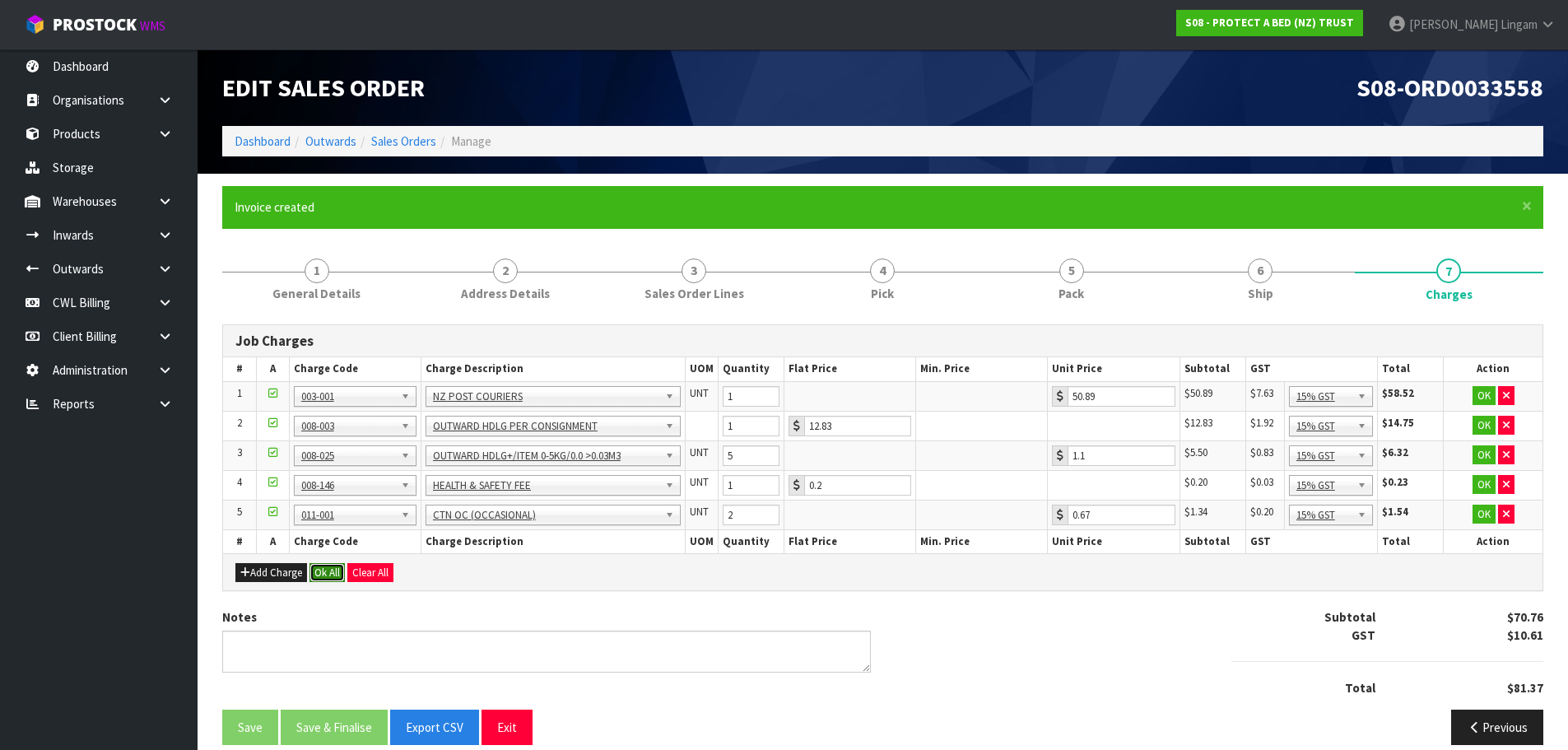
click at [338, 572] on button "Ok All" at bounding box center [327, 572] width 36 height 20
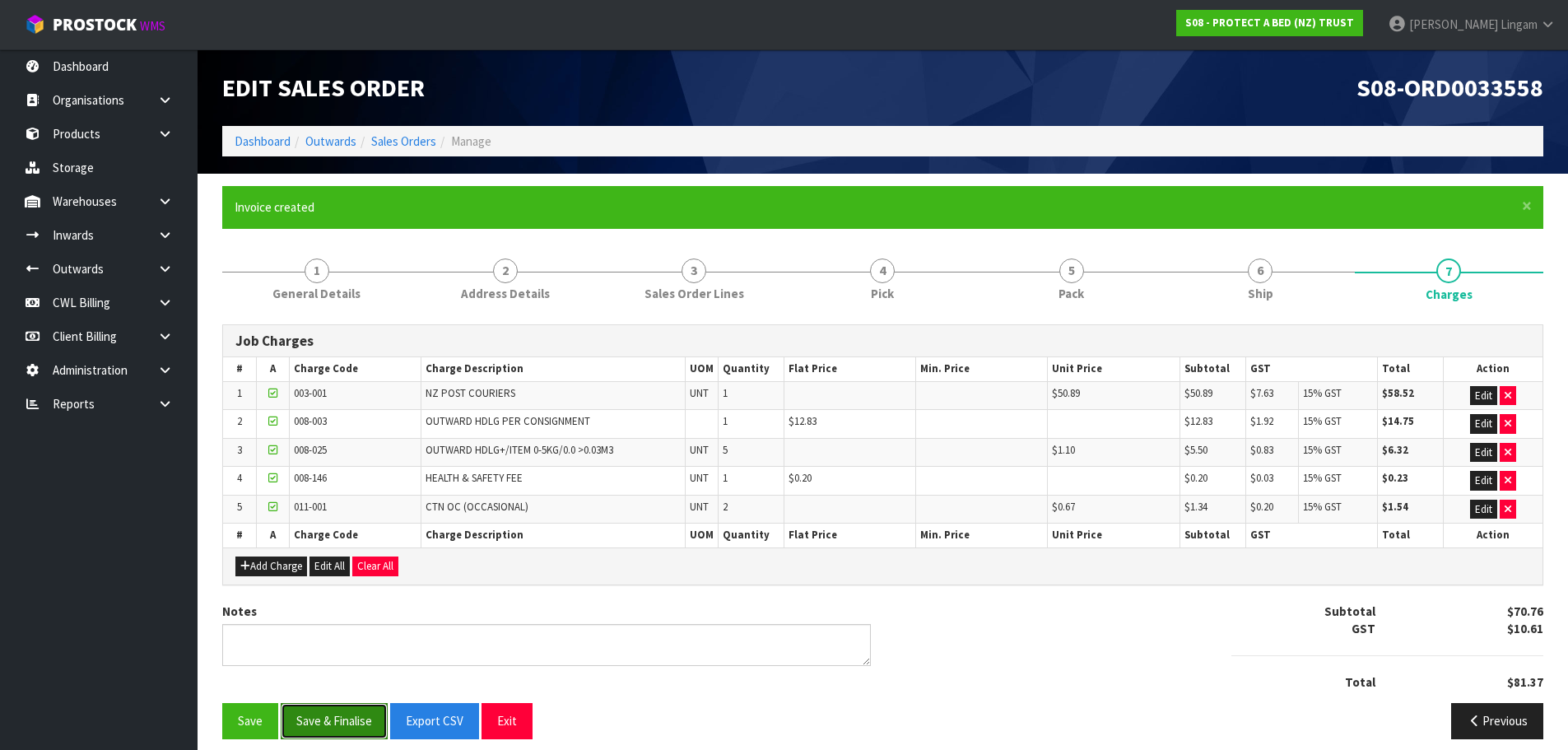
click at [355, 723] on button "Save & Finalise" at bounding box center [334, 720] width 107 height 36
click at [420, 140] on link "Sales Orders" at bounding box center [404, 141] width 65 height 16
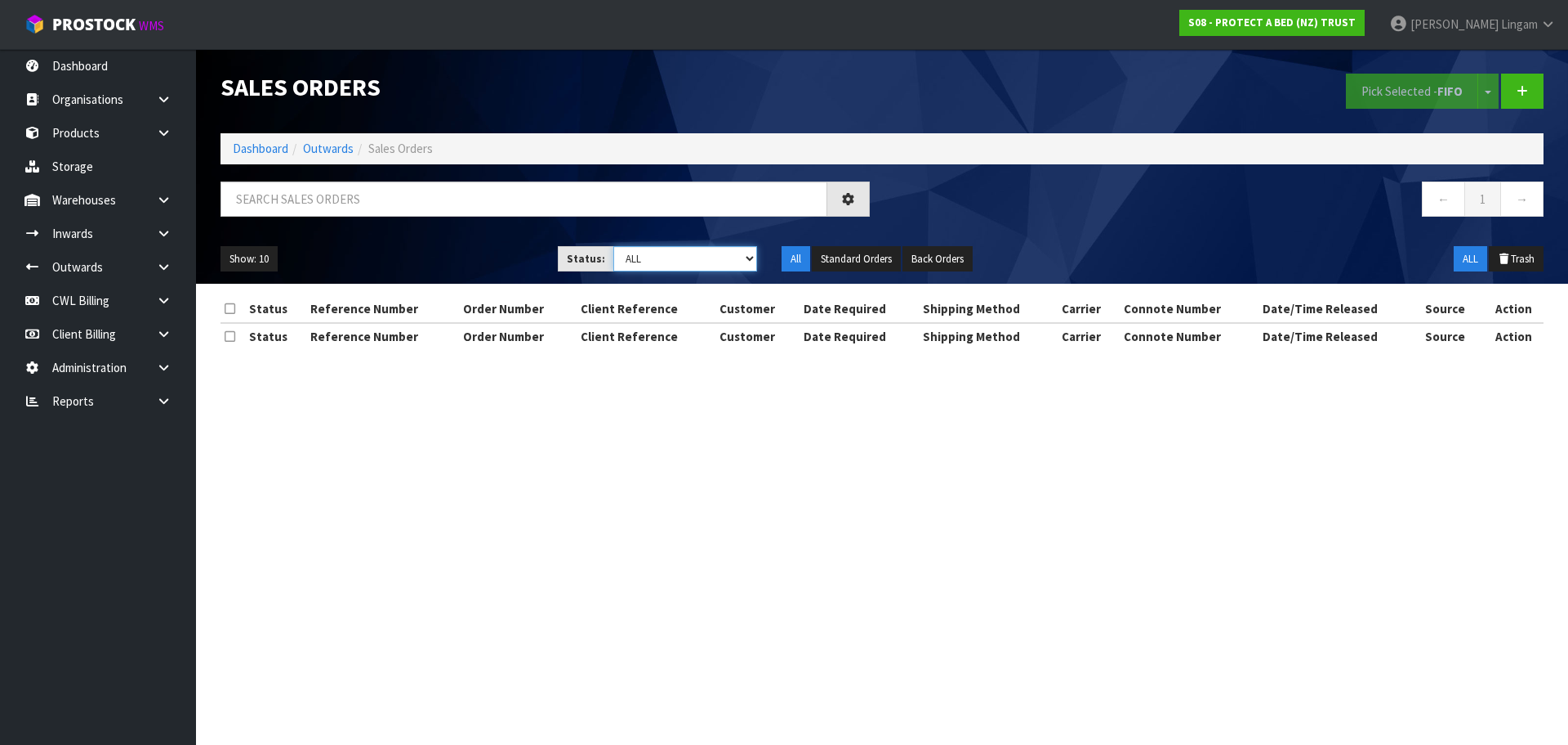
click at [737, 255] on select "Draft Pending Allocated Pending Pick Goods Picked Goods Packed Pending Charges …" at bounding box center [686, 258] width 145 height 25
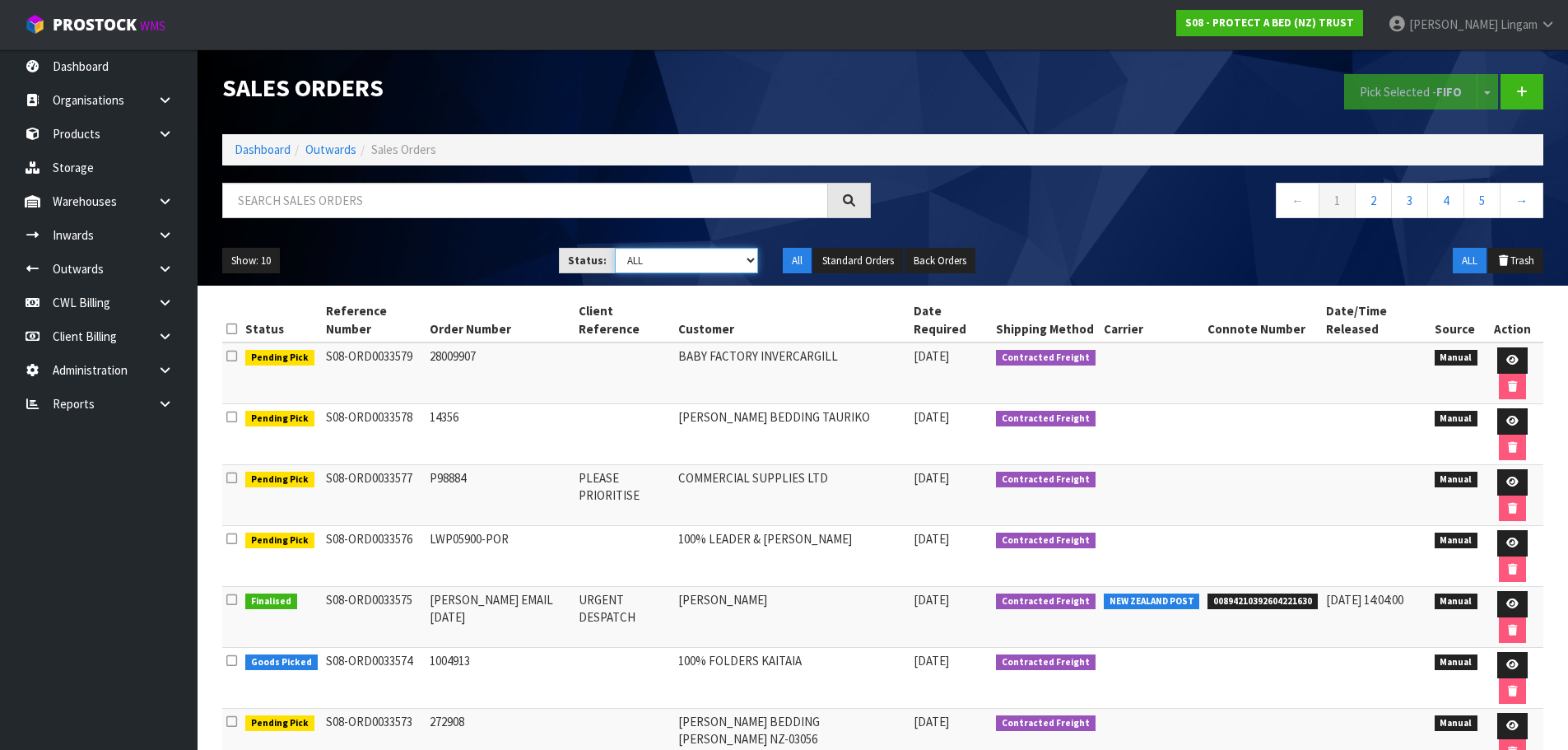
select select "string:6"
click at [615, 248] on select "Draft Pending Allocated Pending Pick Goods Picked Goods Packed Pending Charges …" at bounding box center [686, 260] width 143 height 25
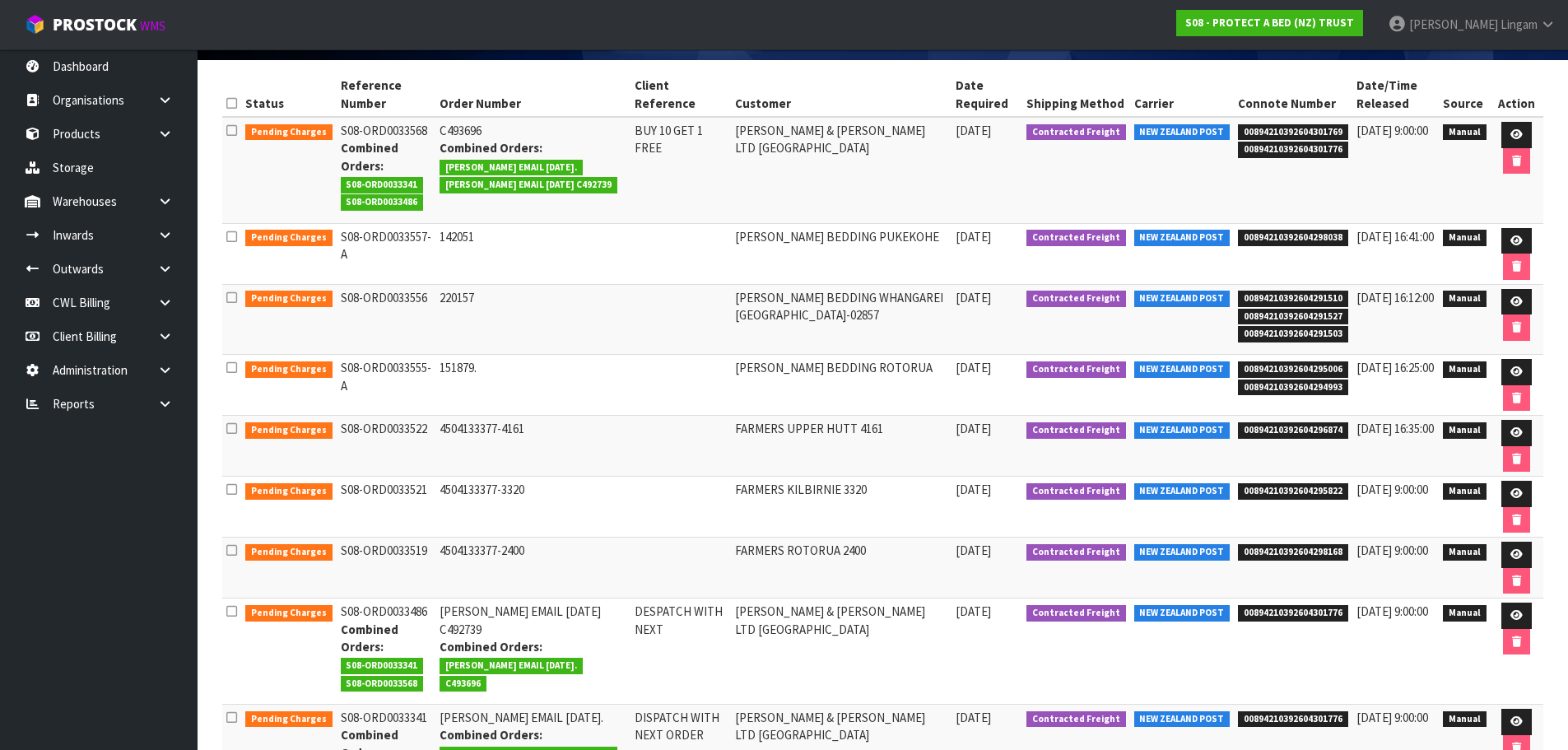
scroll to position [359, 0]
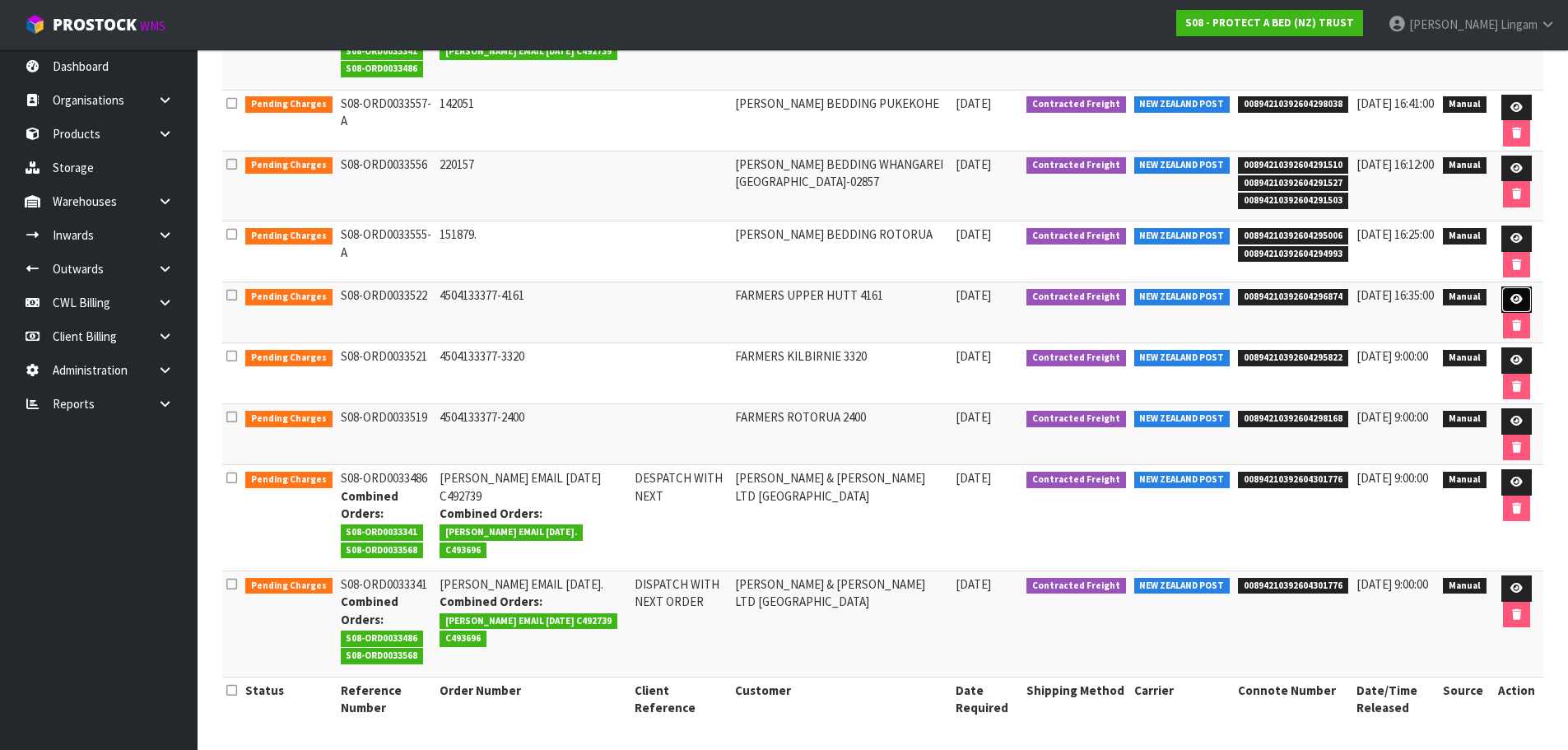
click at [1517, 298] on icon at bounding box center [1517, 298] width 12 height 10
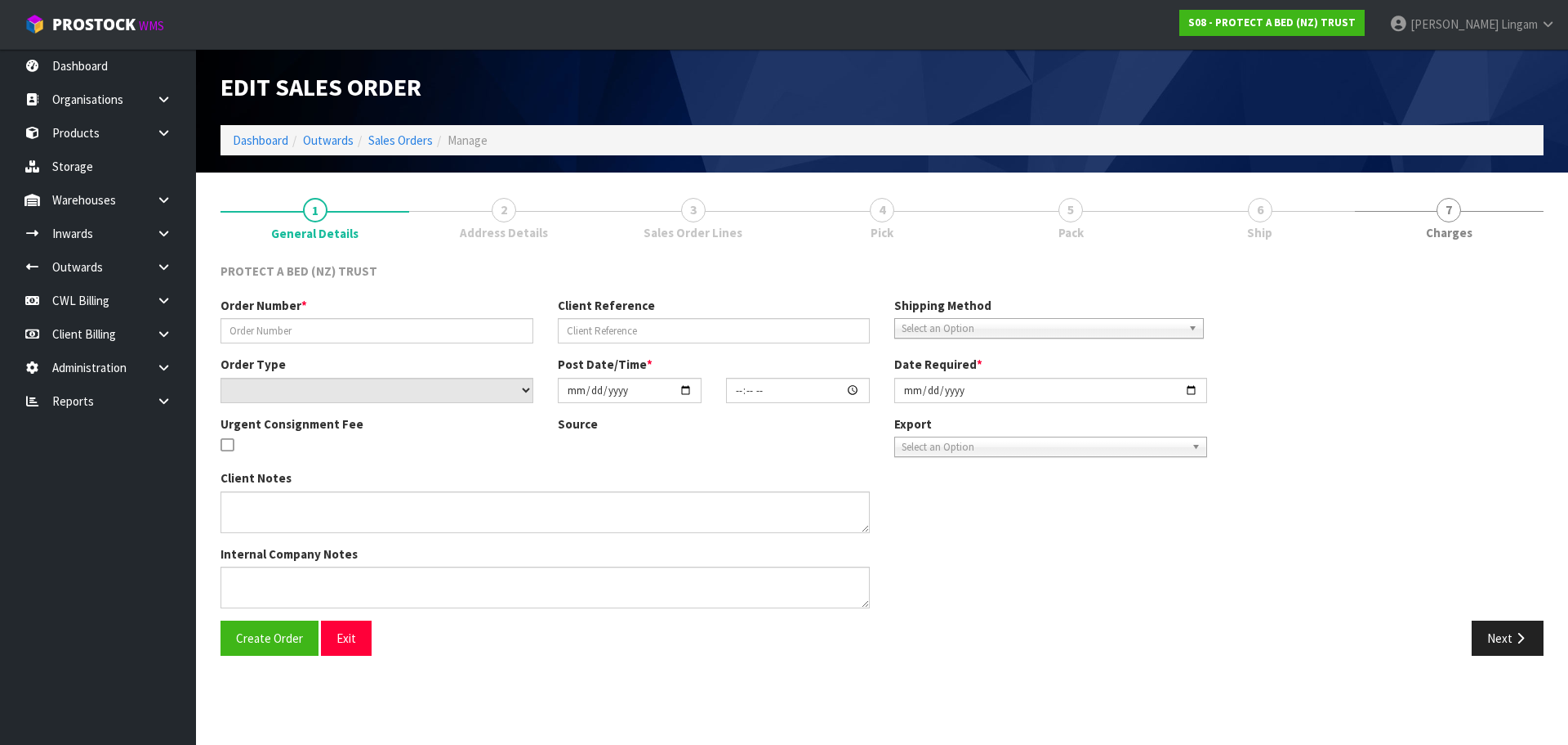
type input "4504133377-4161"
select select "number:0"
type input "[DATE]"
type input "09:54:00.000"
type input "[DATE]"
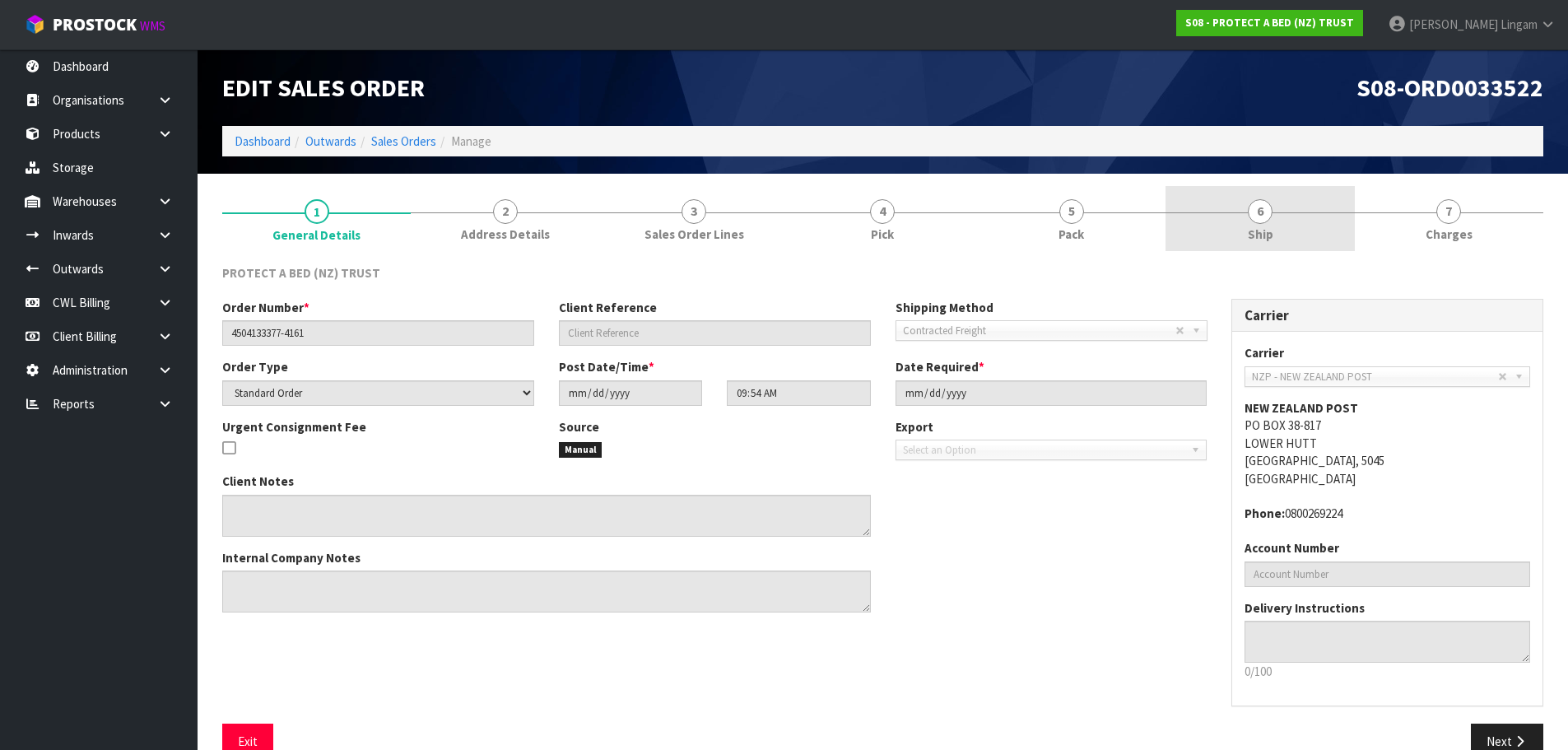
click at [1288, 237] on link "6 Ship" at bounding box center [1260, 219] width 189 height 65
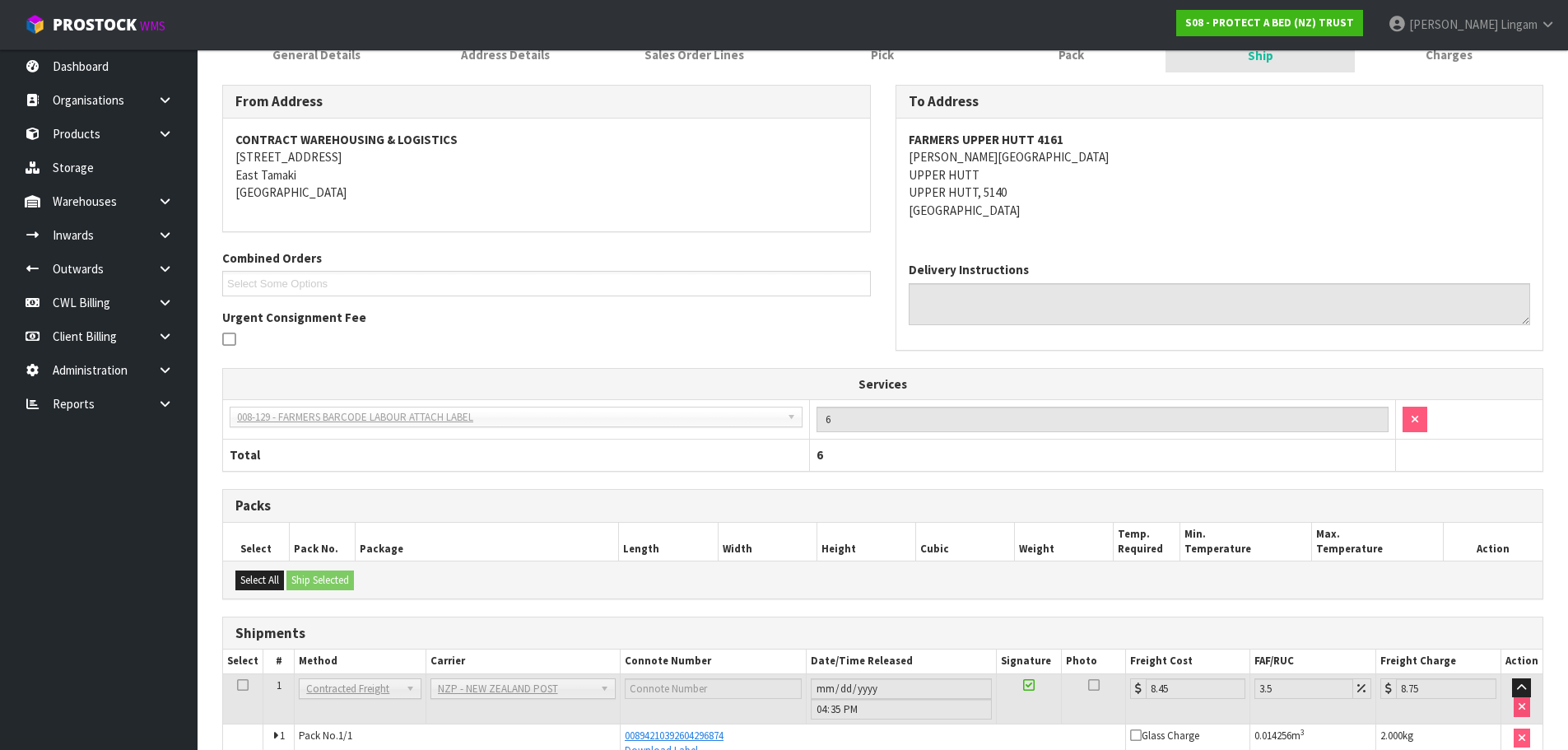
scroll to position [270, 0]
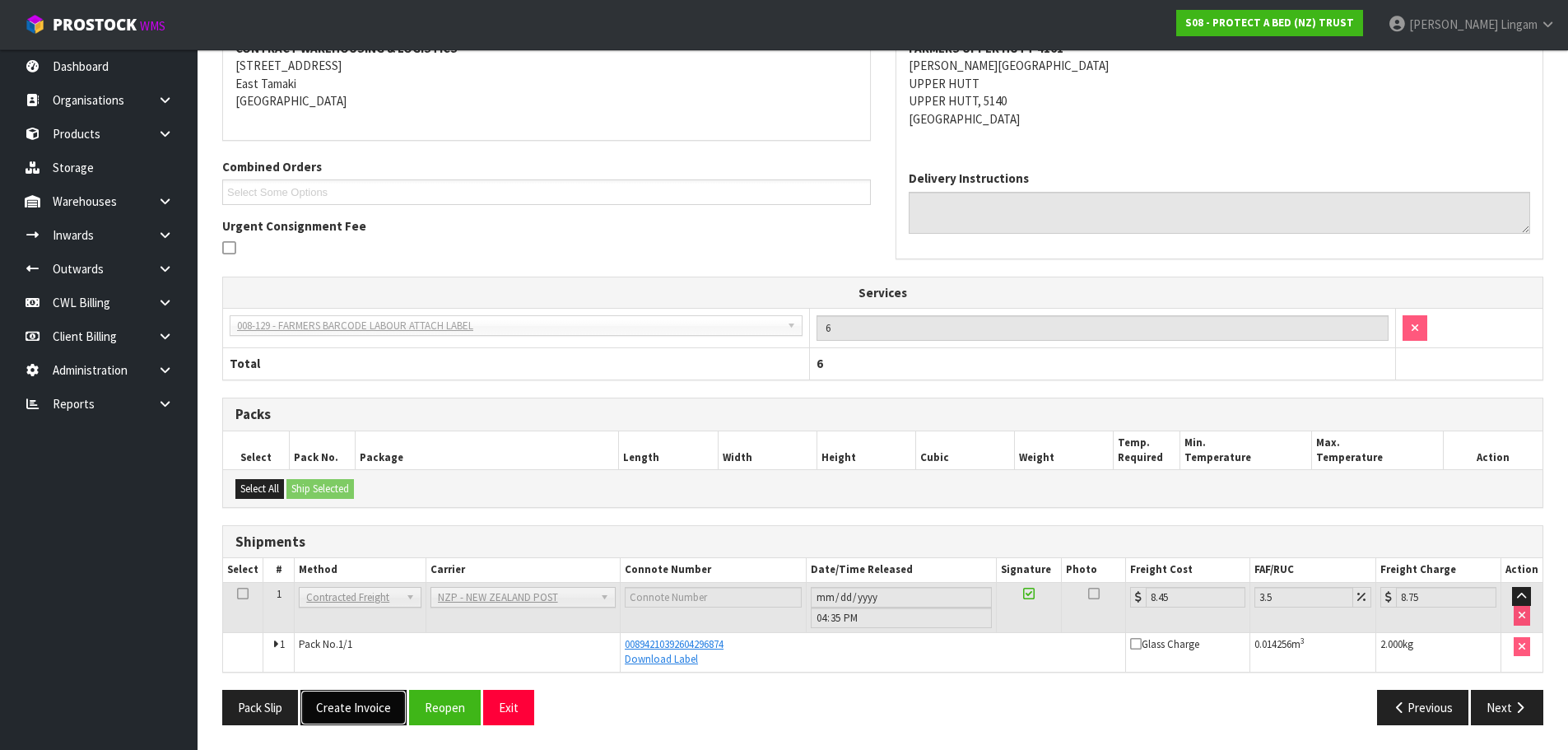
click at [376, 714] on button "Create Invoice" at bounding box center [354, 707] width 107 height 36
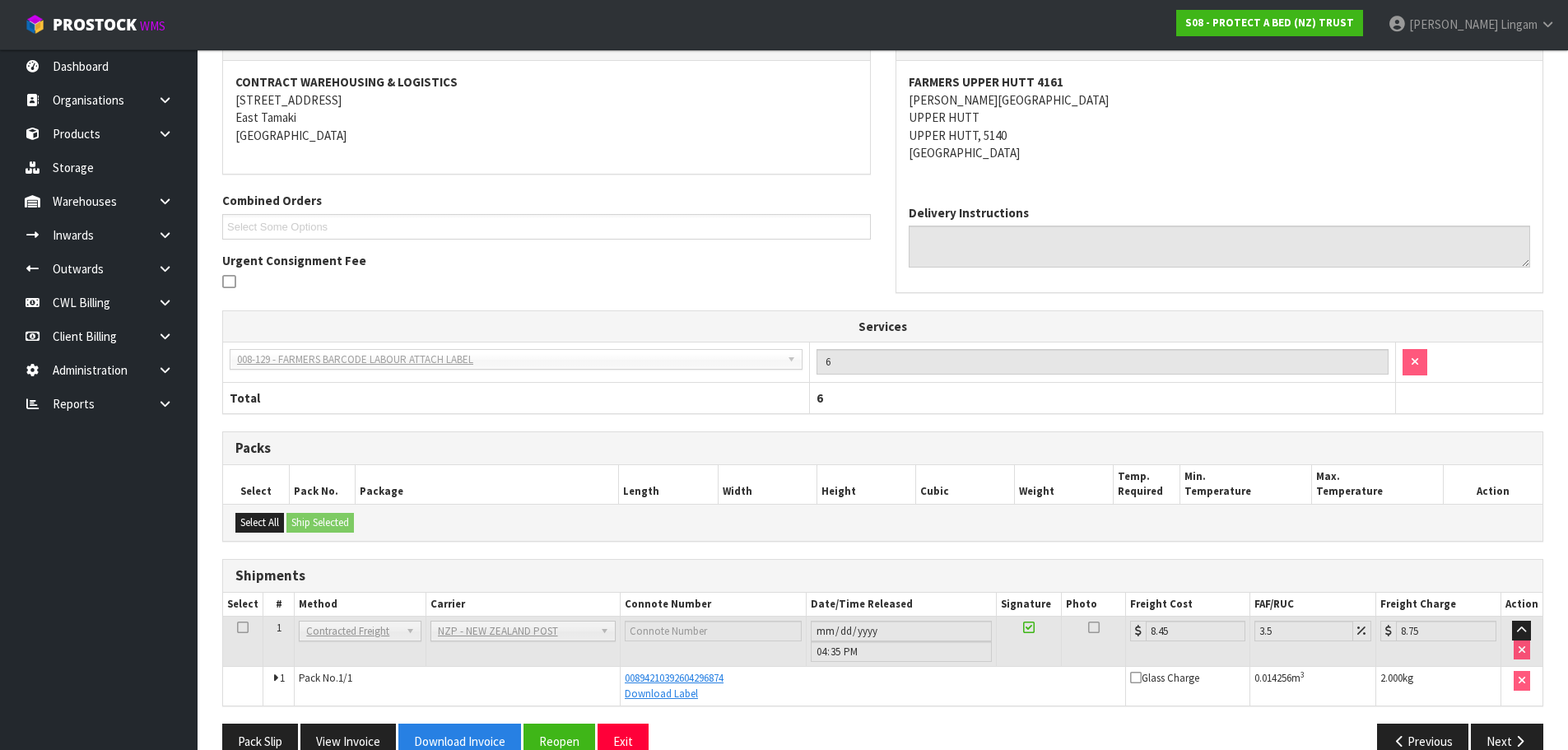
scroll to position [330, 0]
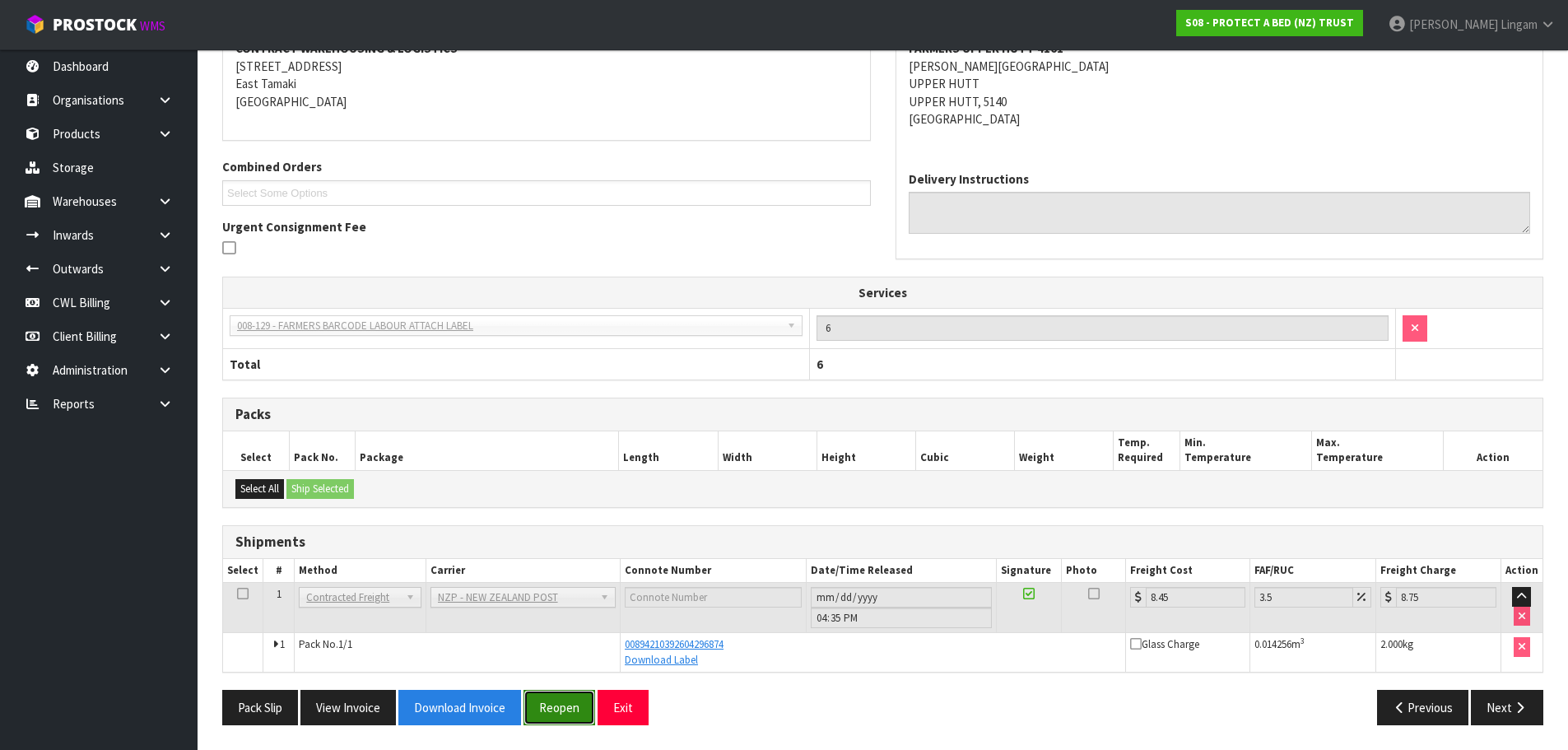
click at [582, 709] on button "Reopen" at bounding box center [559, 707] width 72 height 36
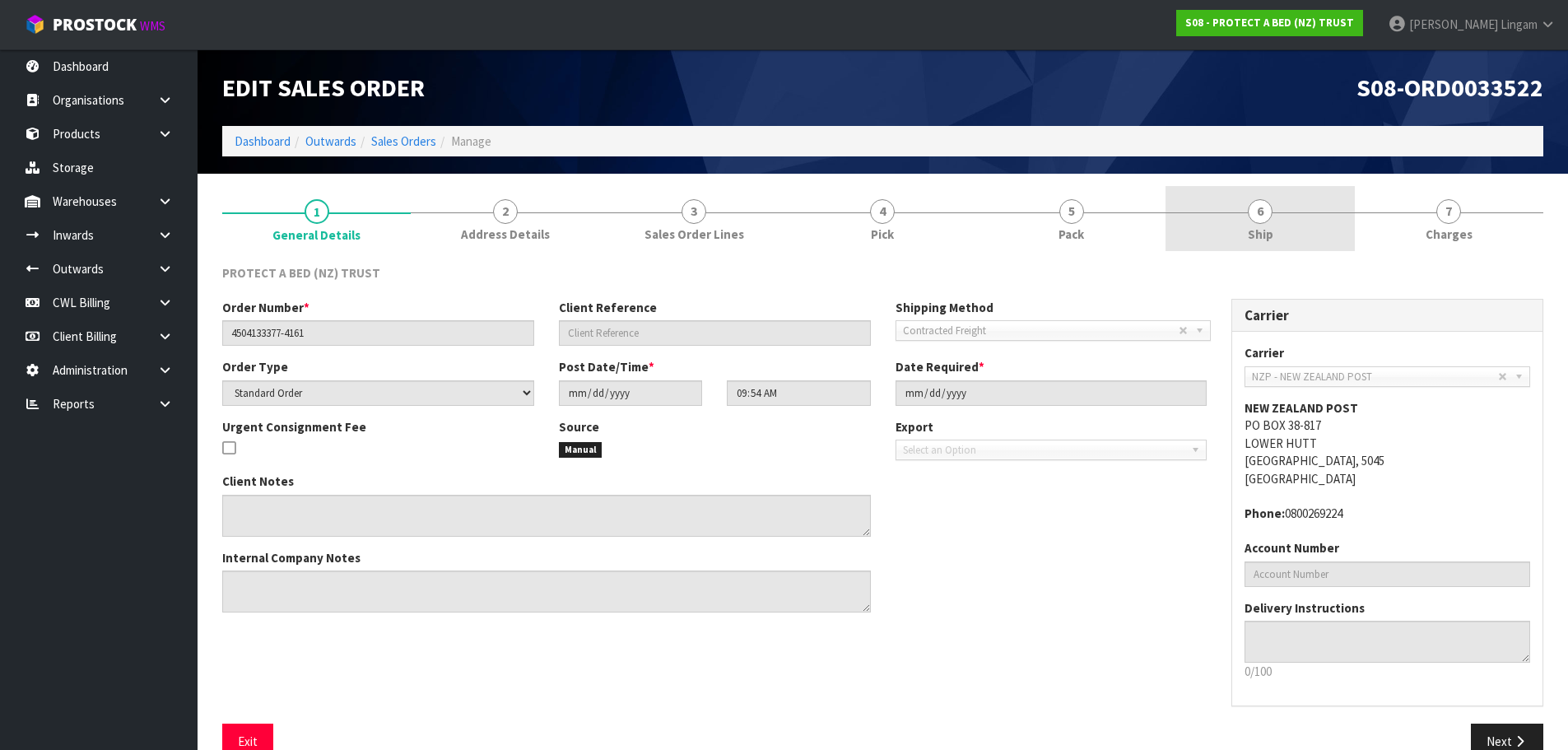
click at [1332, 201] on link "6 Ship" at bounding box center [1260, 219] width 189 height 65
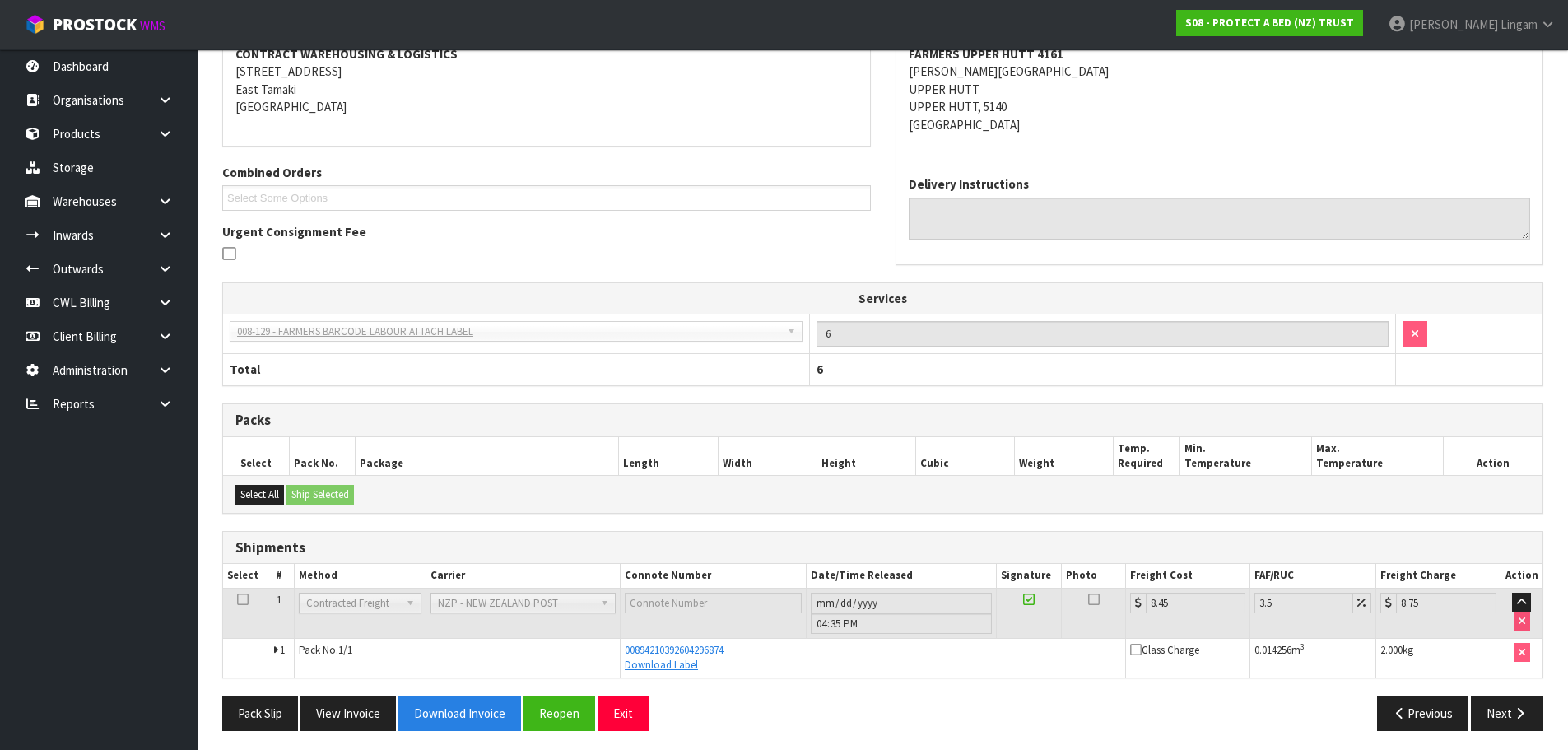
scroll to position [270, 0]
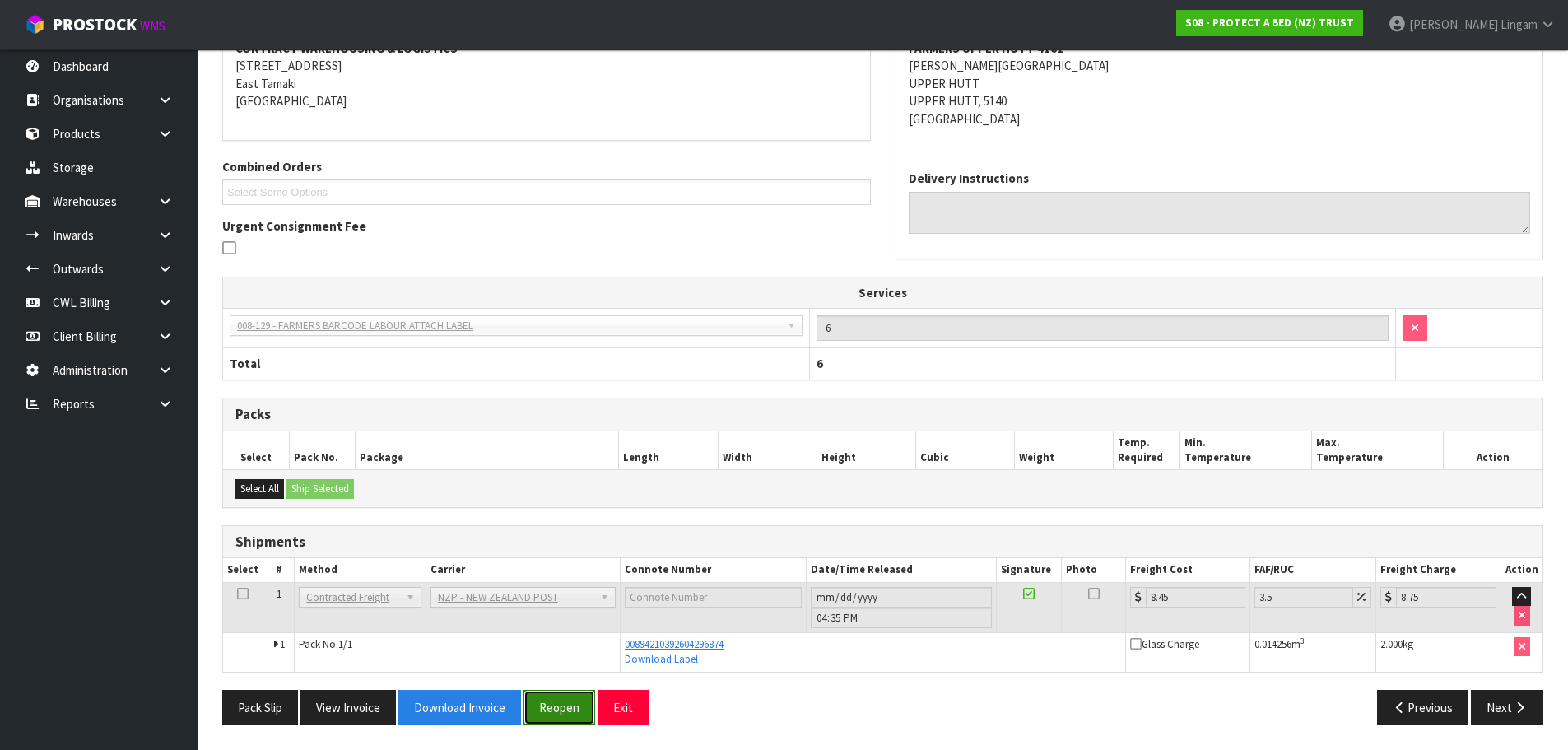
click at [544, 708] on button "Reopen" at bounding box center [559, 707] width 72 height 36
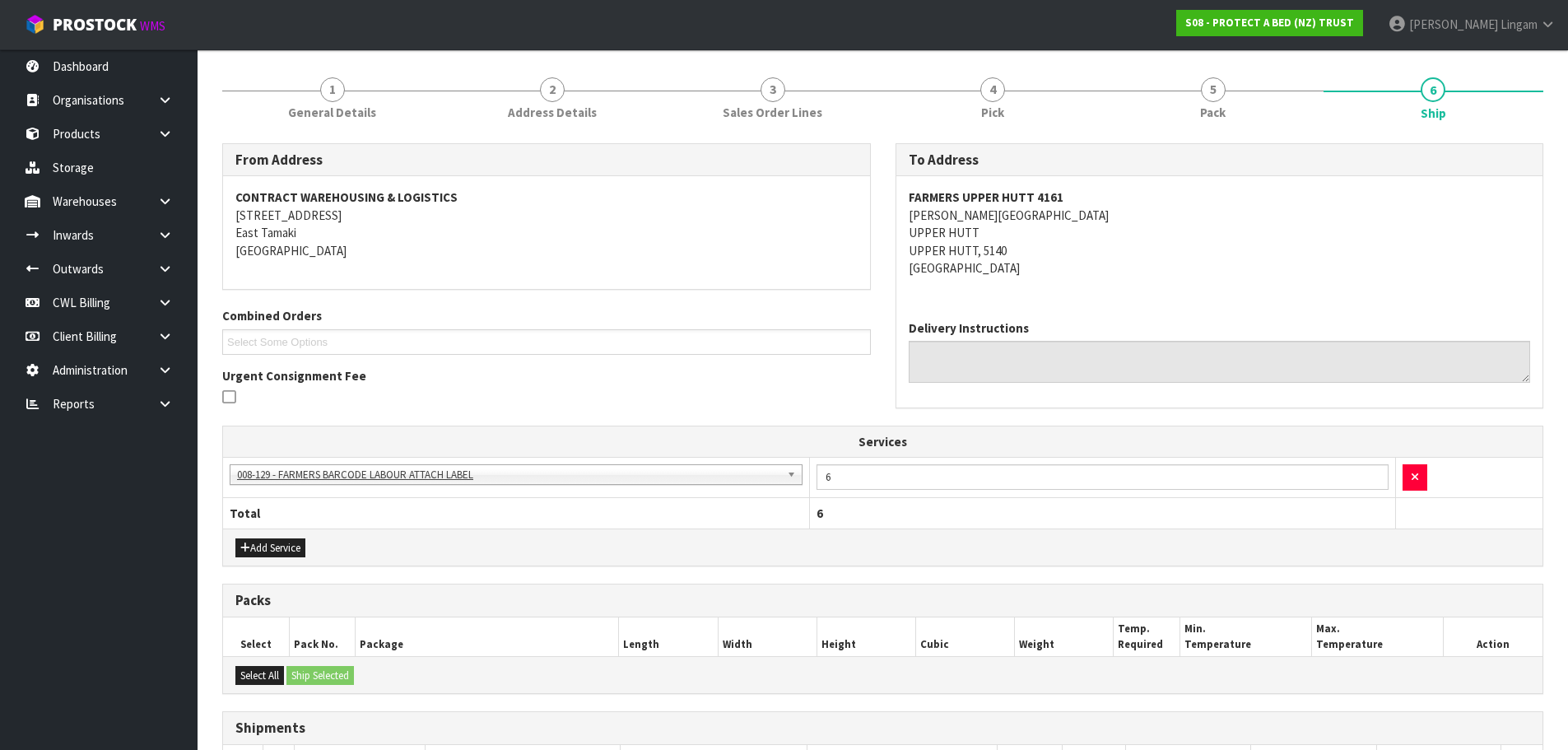
scroll to position [376, 0]
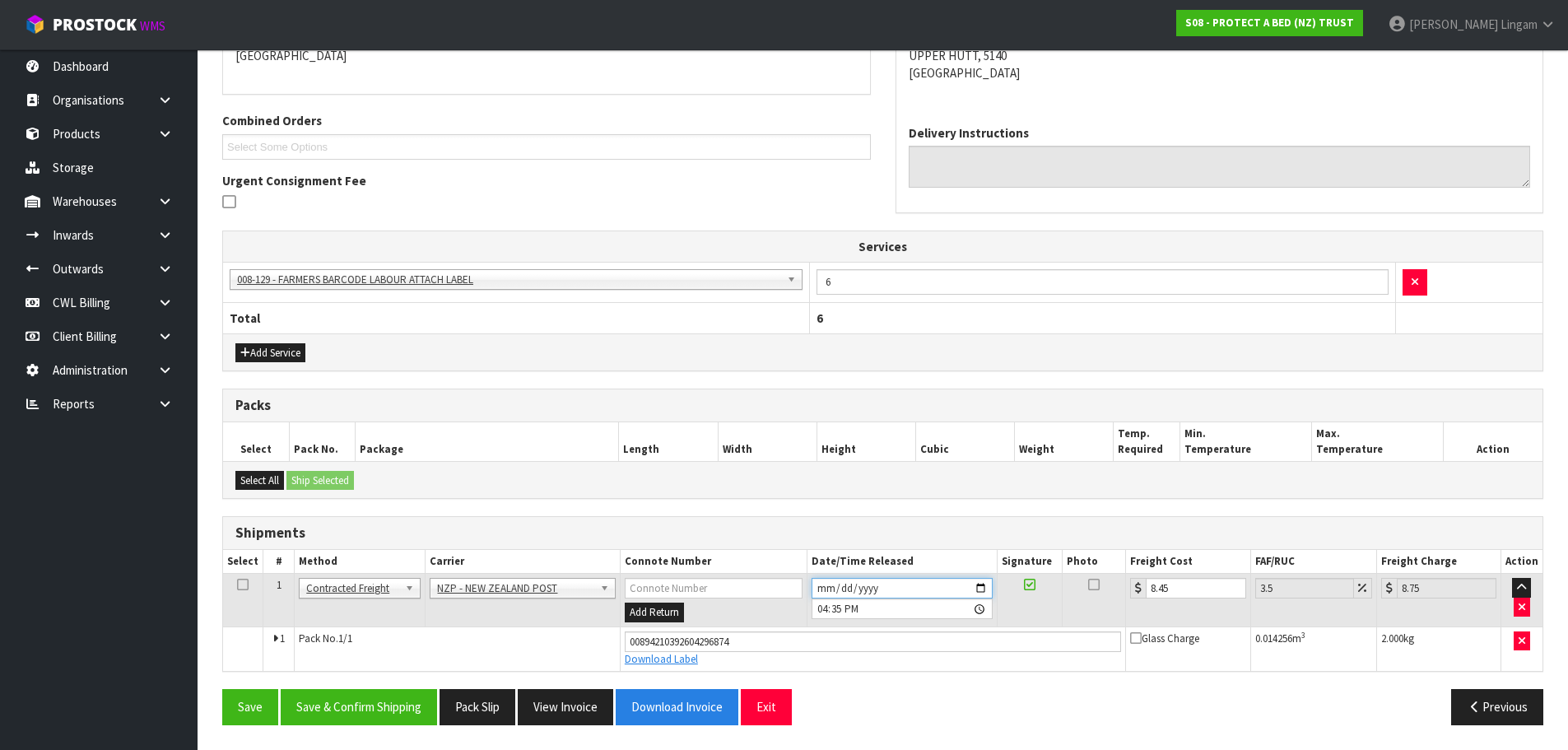
click at [819, 586] on input "[DATE]" at bounding box center [903, 588] width 181 height 21
type input "[DATE]"
click at [390, 712] on button "Save & Confirm Shipping" at bounding box center [358, 706] width 156 height 36
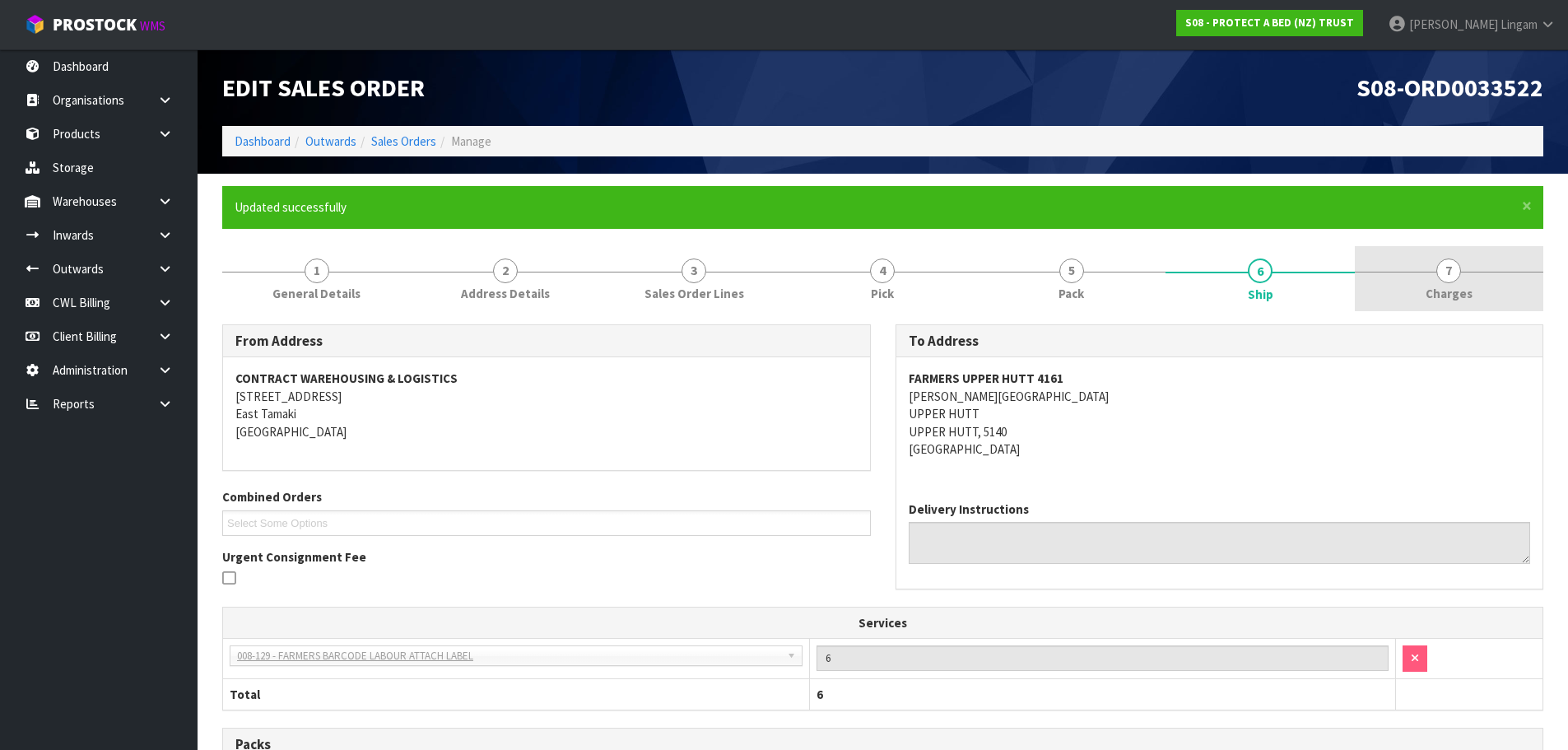
click at [1470, 295] on span "Charges" at bounding box center [1449, 293] width 47 height 17
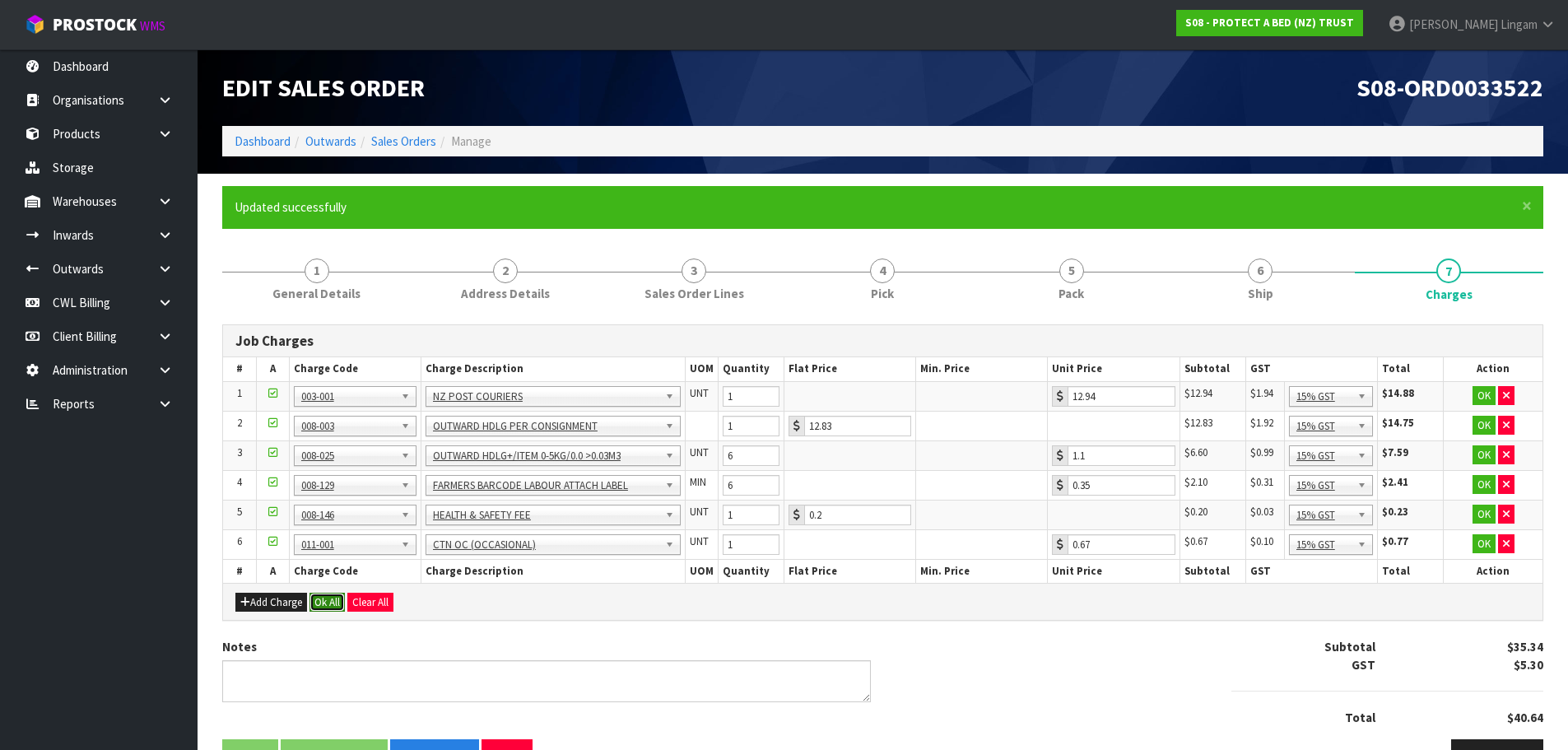
click at [322, 600] on button "Ok All" at bounding box center [327, 602] width 36 height 20
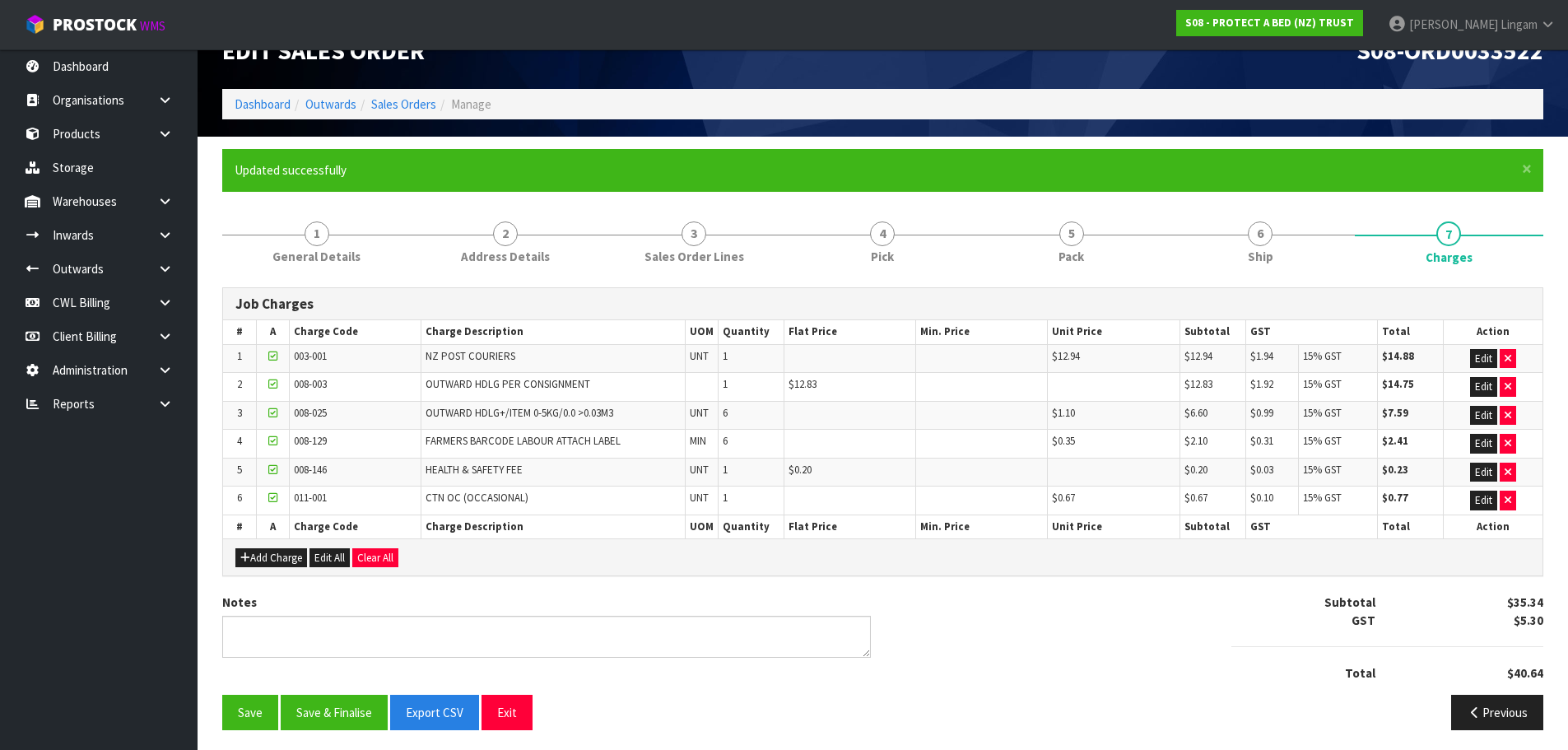
scroll to position [42, 0]
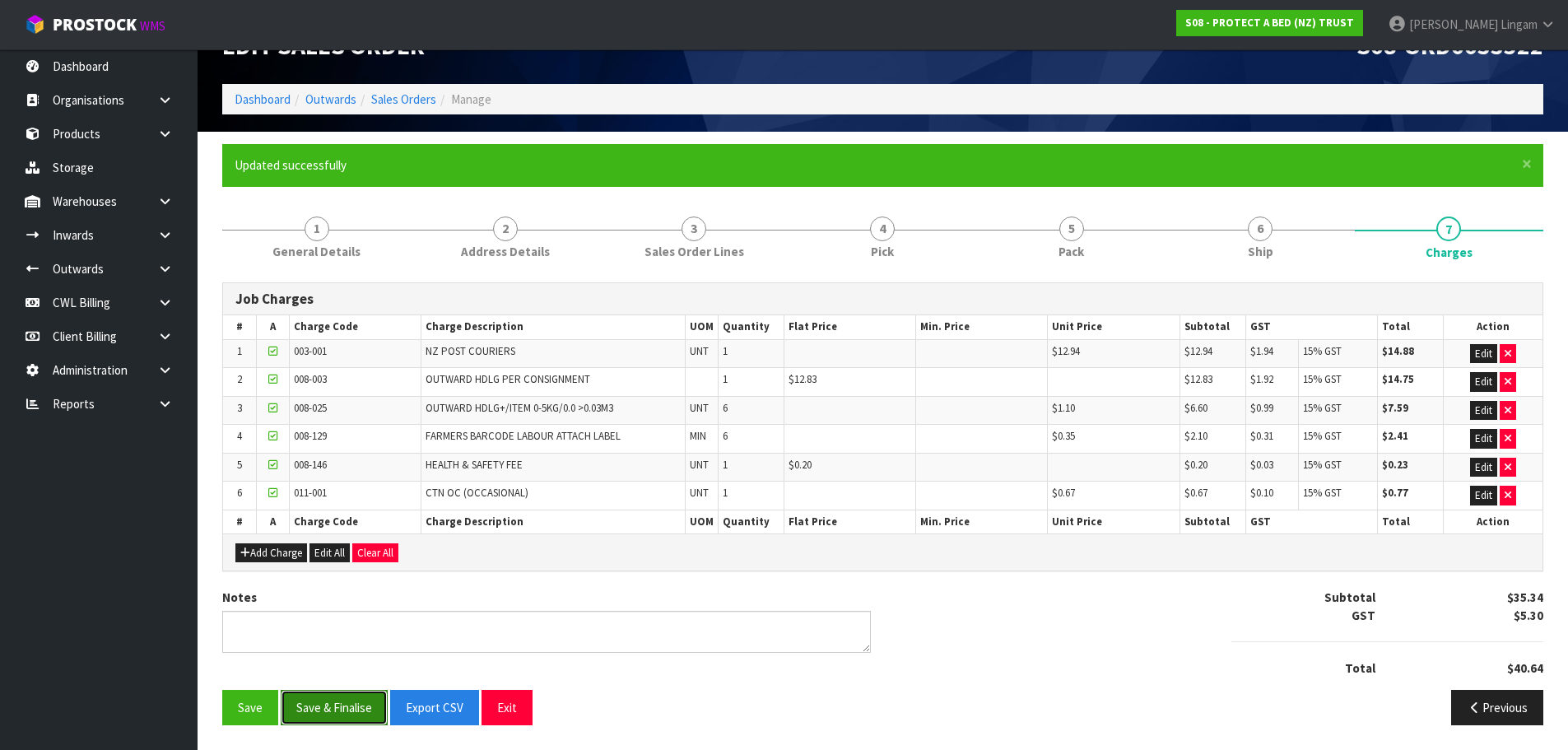
click at [332, 692] on button "Save & Finalise" at bounding box center [334, 707] width 107 height 36
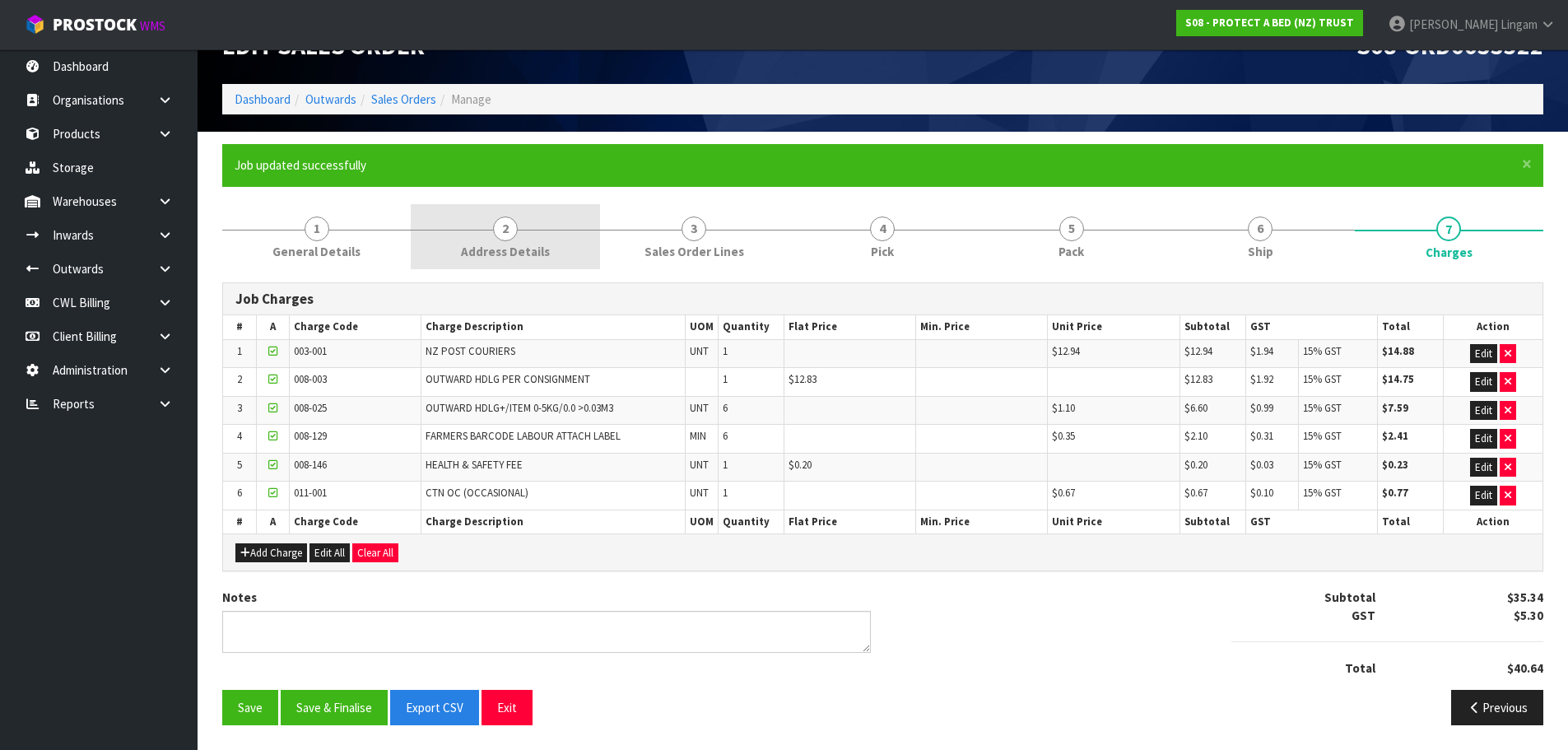
scroll to position [0, 0]
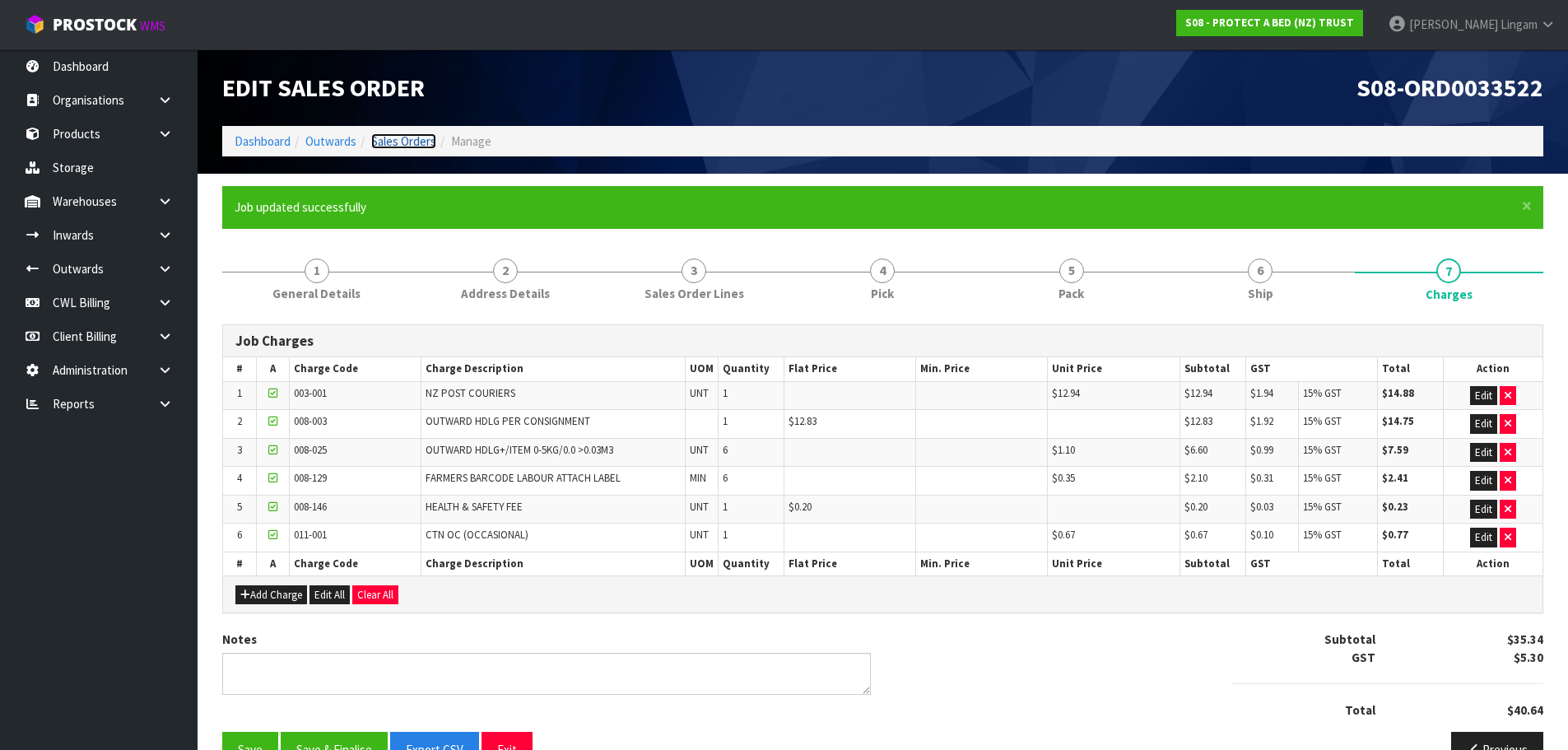
click at [425, 143] on link "Sales Orders" at bounding box center [404, 141] width 65 height 16
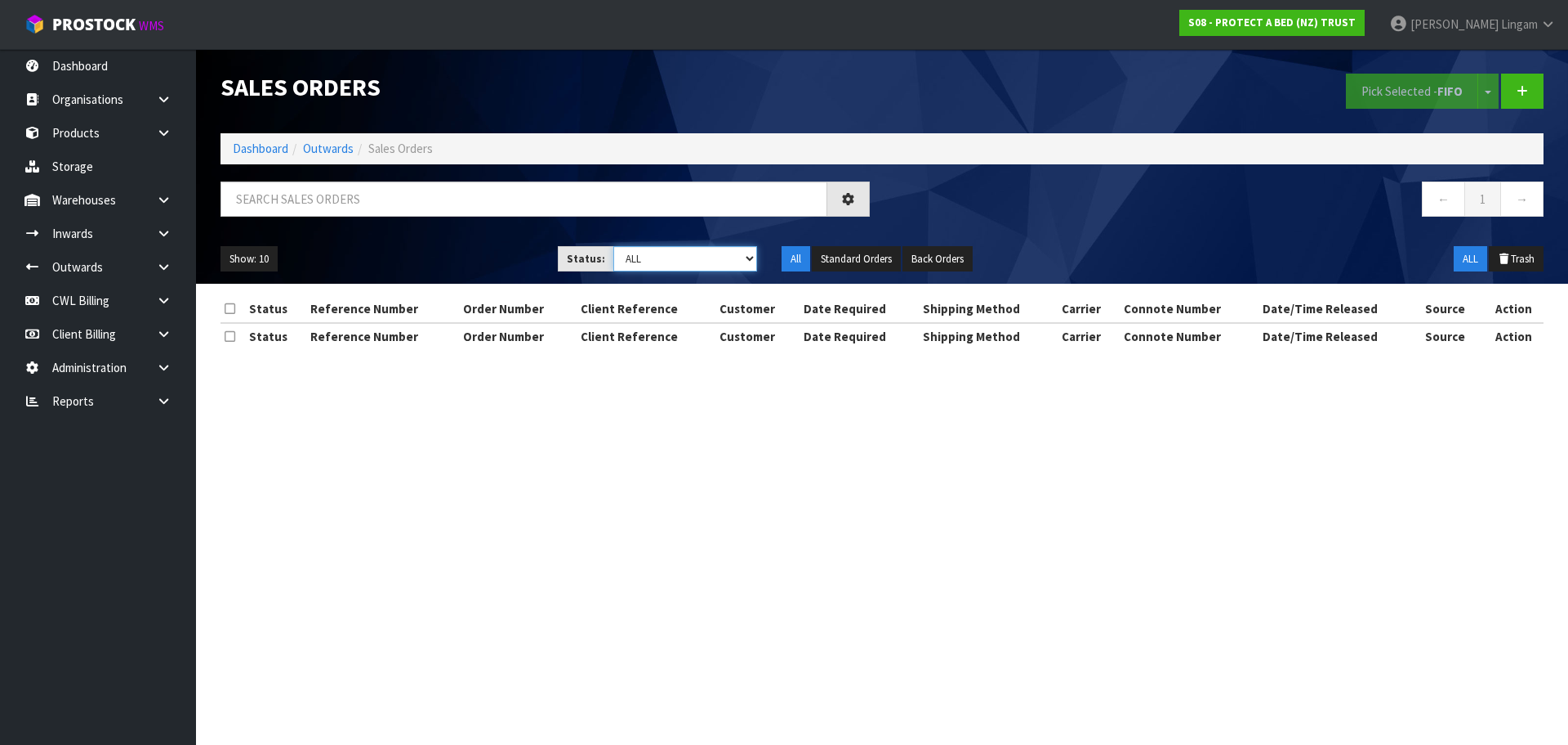
click at [722, 249] on select "Draft Pending Allocated Pending Pick Goods Picked Goods Packed Pending Charges …" at bounding box center [686, 258] width 145 height 25
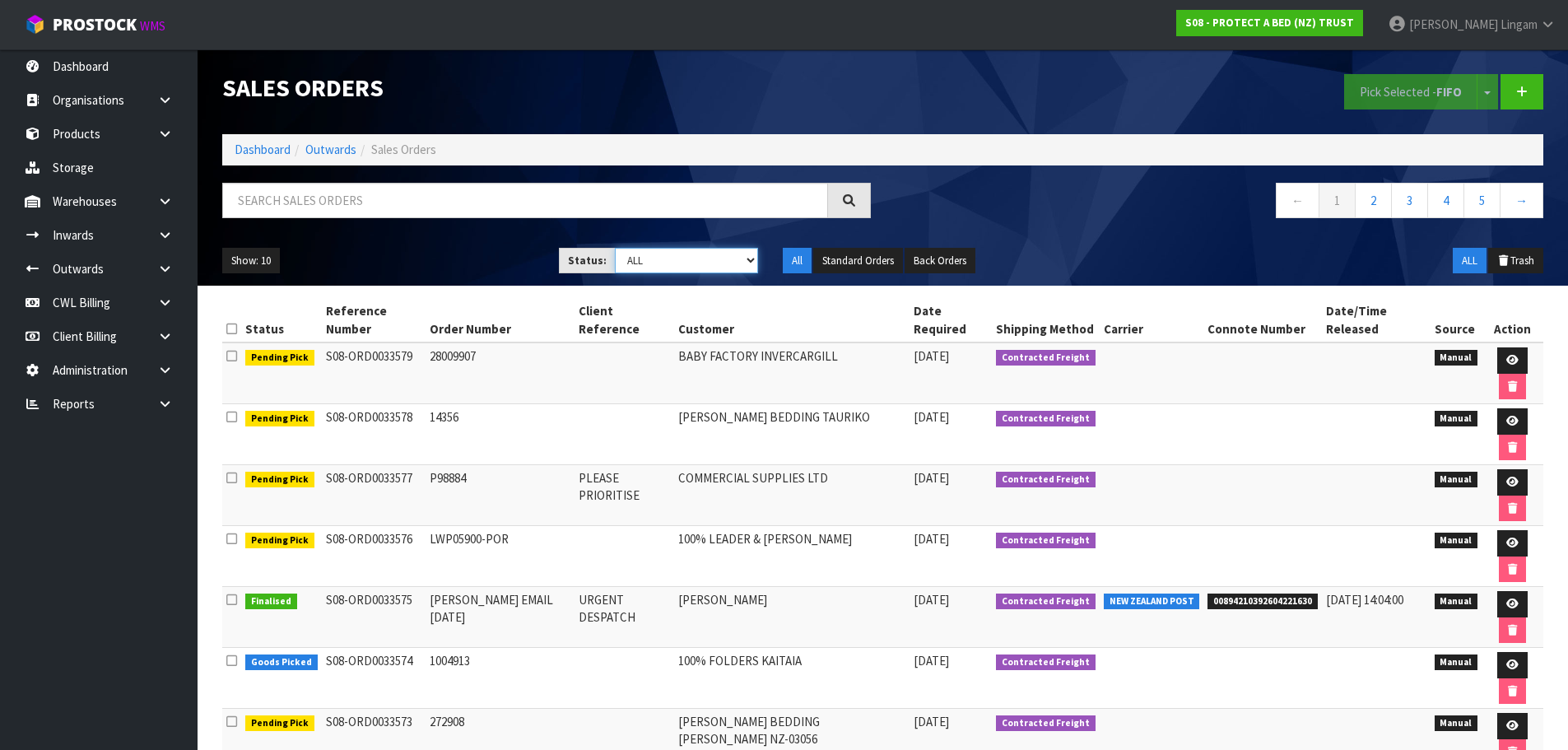
select select "string:6"
click at [615, 248] on select "Draft Pending Allocated Pending Pick Goods Picked Goods Packed Pending Charges …" at bounding box center [686, 260] width 143 height 25
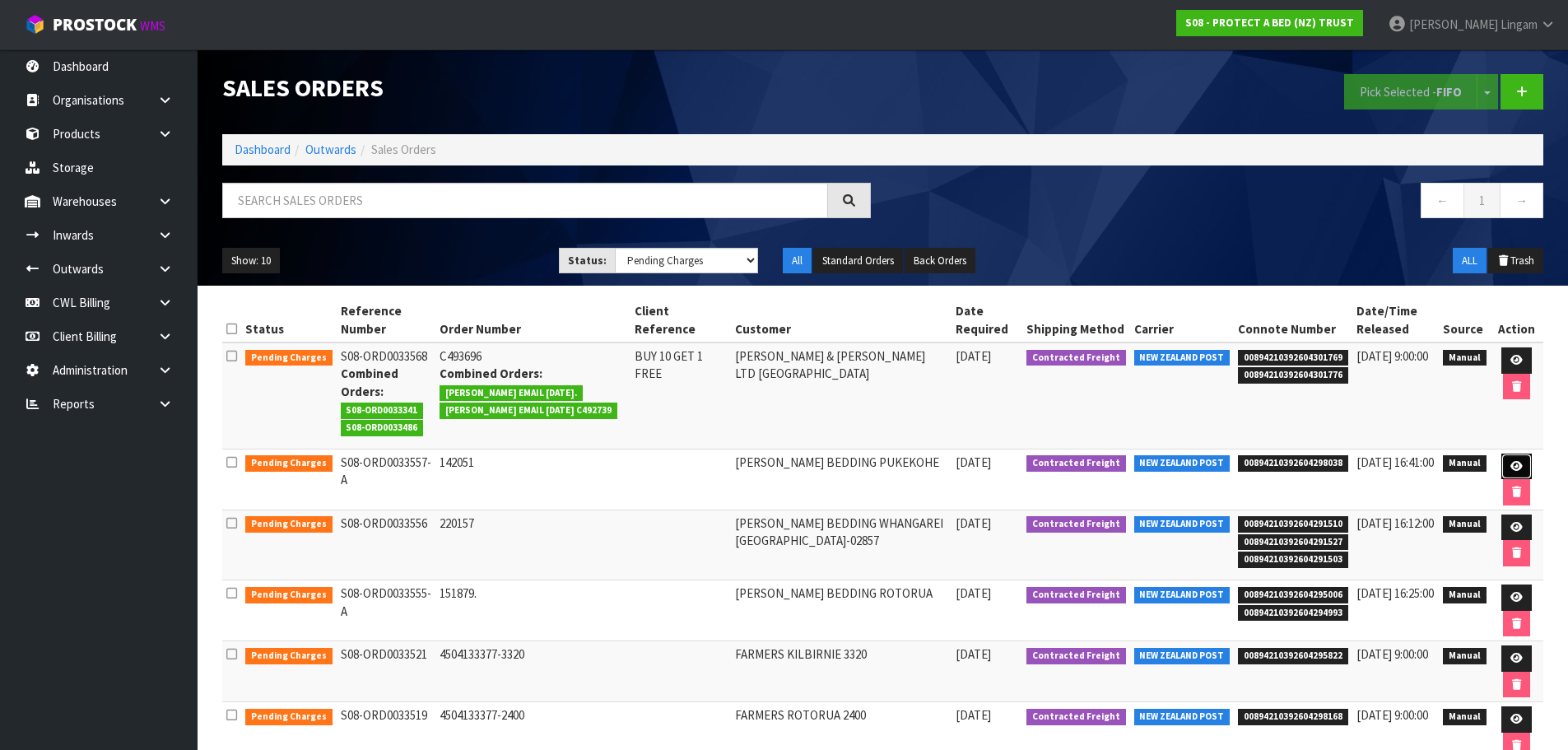
click at [1505, 461] on link at bounding box center [1517, 467] width 31 height 26
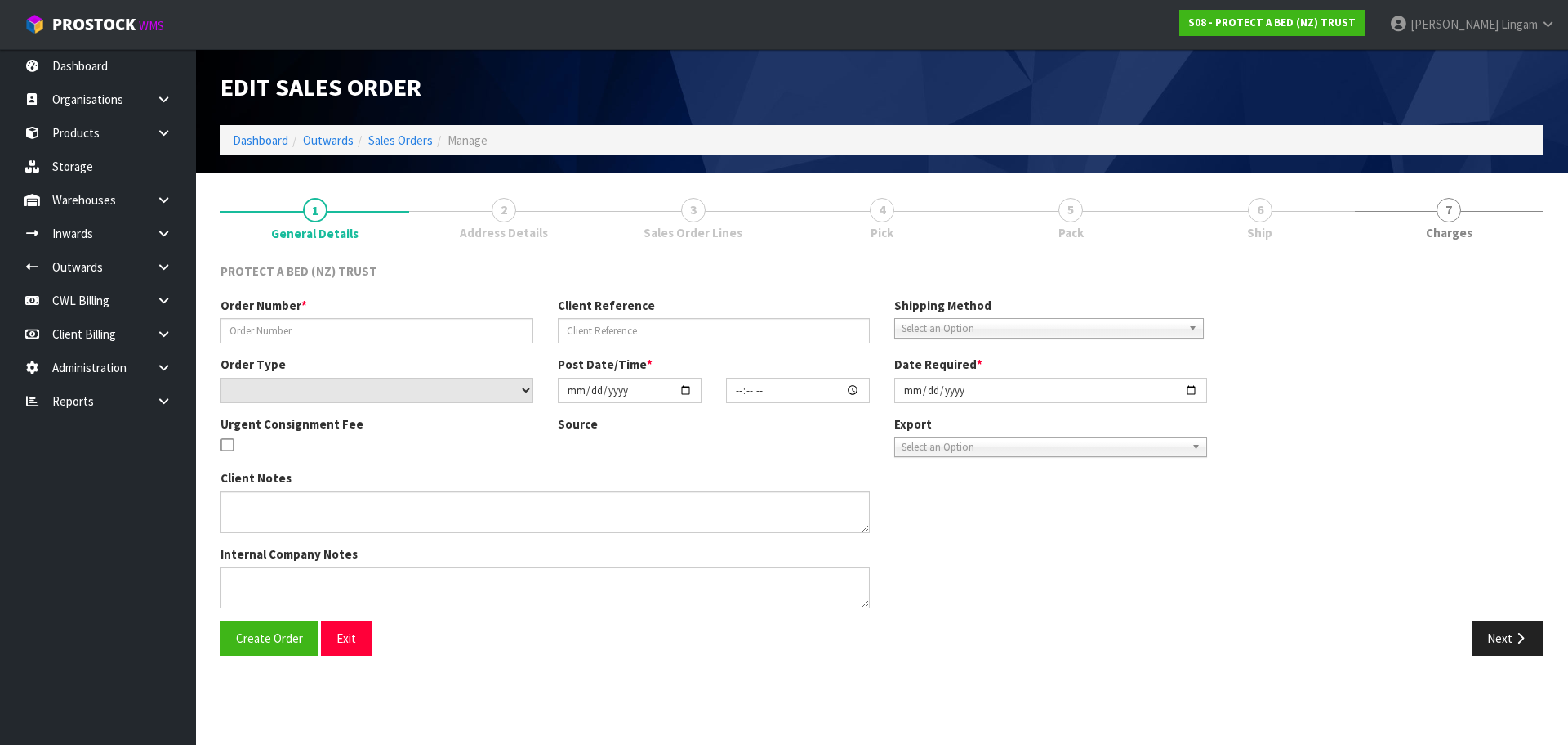
type input "142051"
select select "number:0"
type input "[DATE]"
type input "10:02:00.000"
type input "[DATE]"
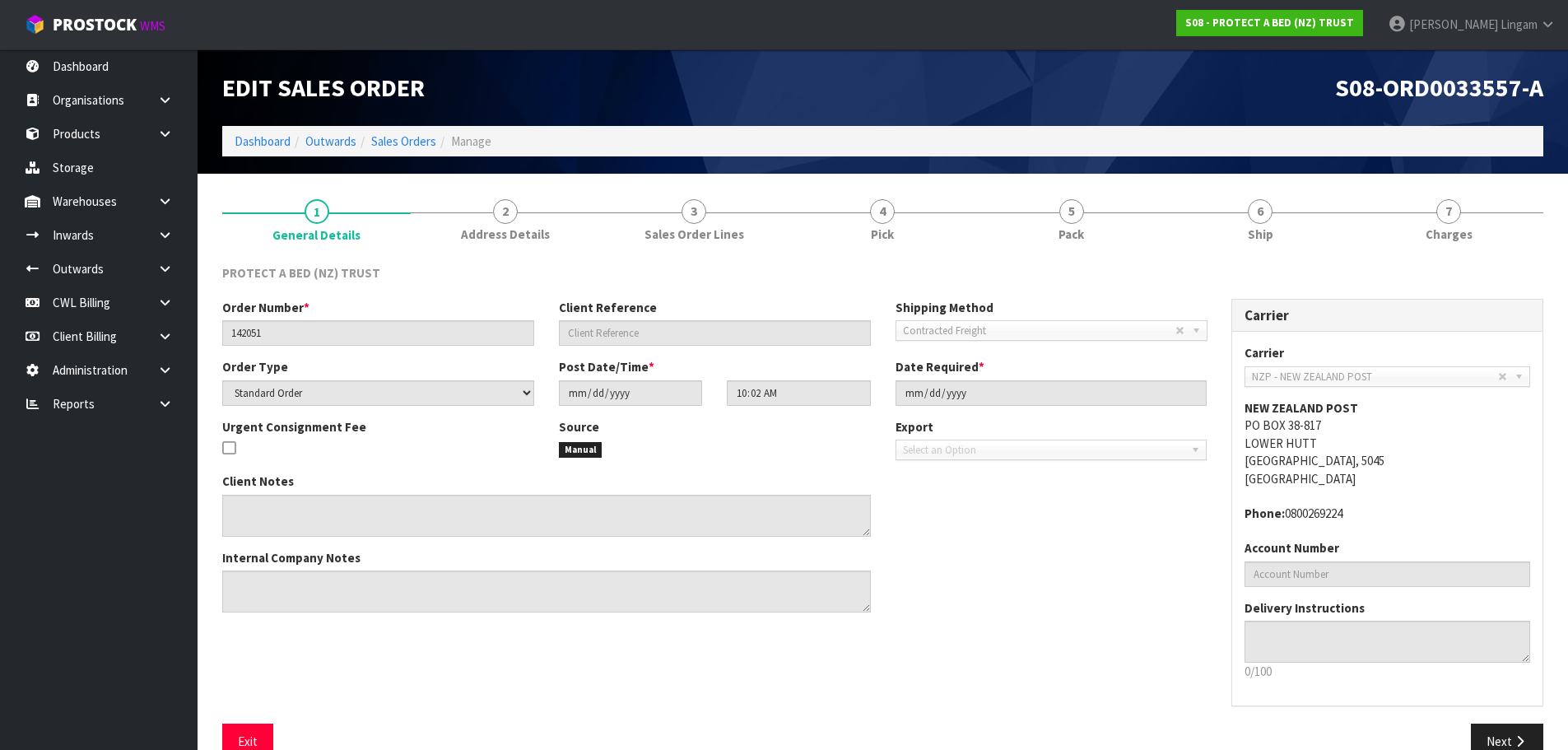
click at [1302, 252] on li "6 Ship" at bounding box center [1260, 219] width 189 height 65
click at [1302, 238] on link "6 Ship" at bounding box center [1260, 219] width 189 height 65
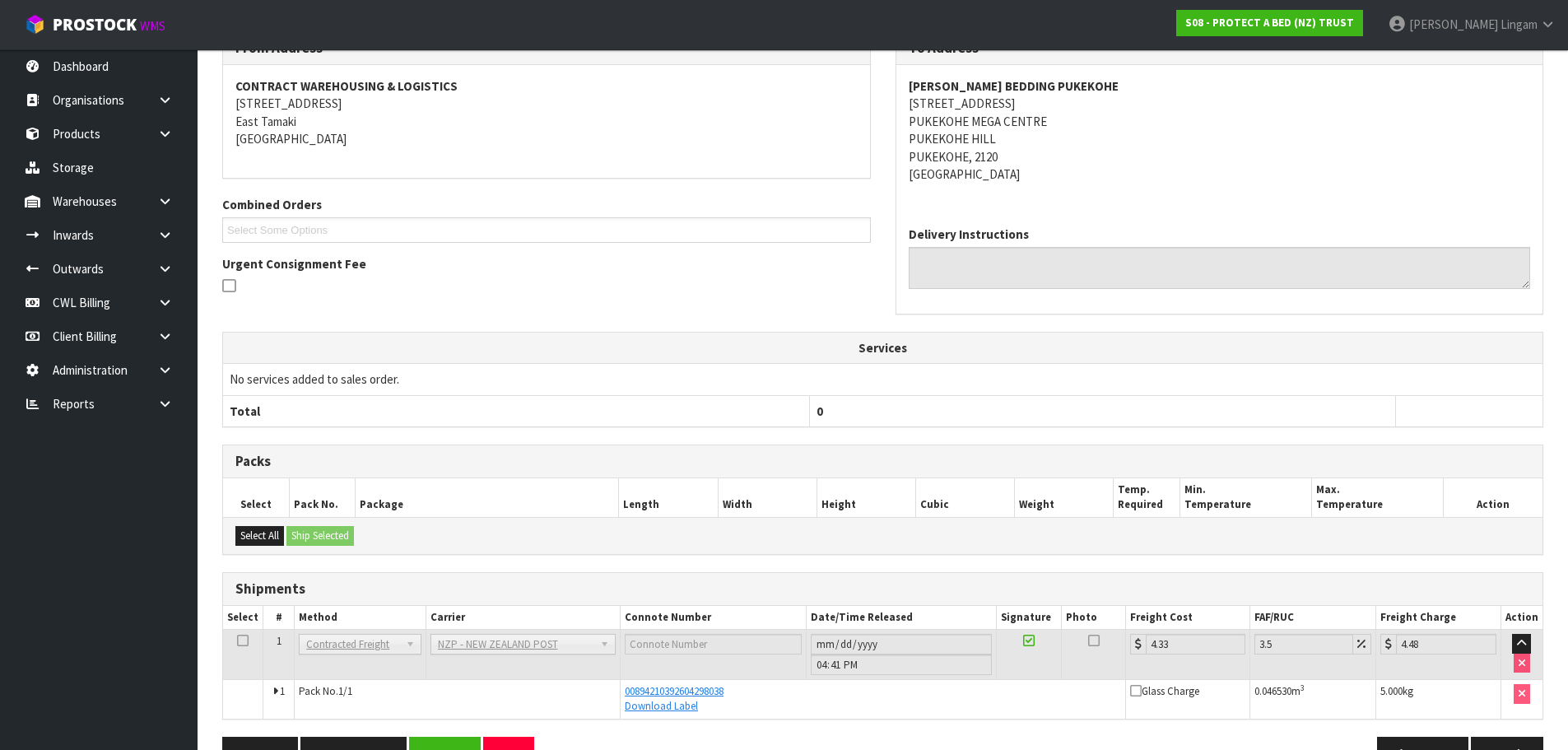
scroll to position [280, 0]
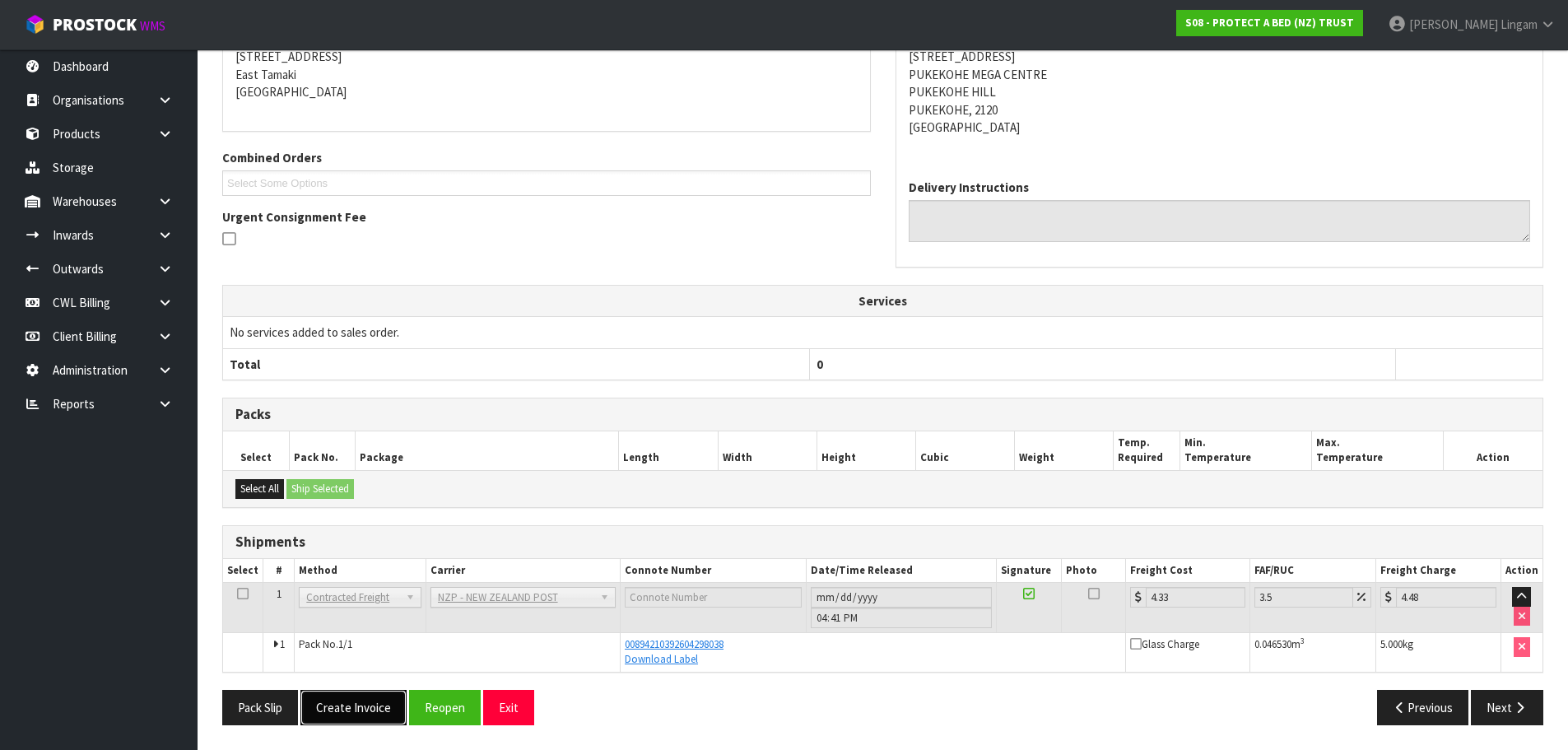
click at [355, 698] on button "Create Invoice" at bounding box center [354, 707] width 107 height 36
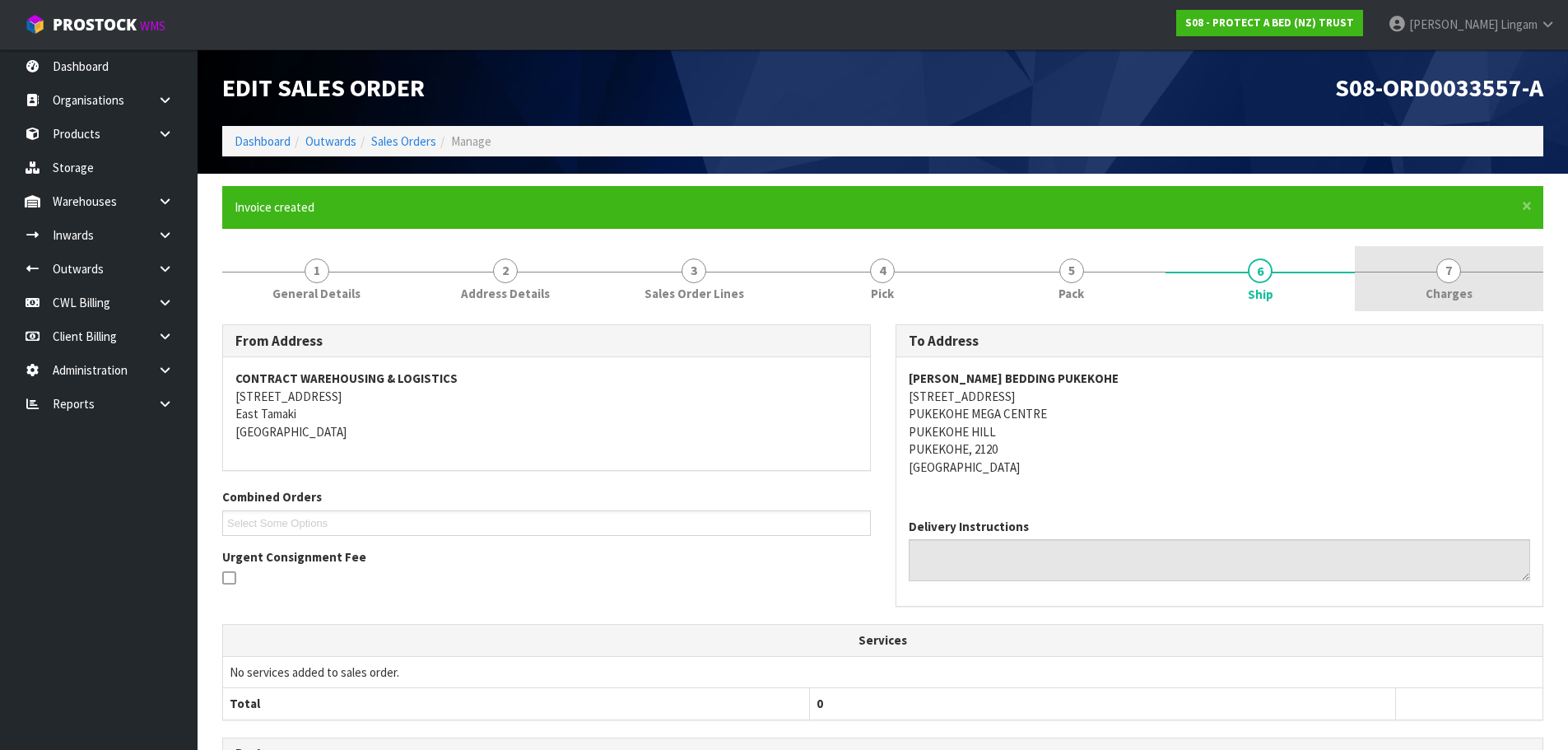
click at [1524, 276] on link "7 [GEOGRAPHIC_DATA]" at bounding box center [1449, 279] width 189 height 65
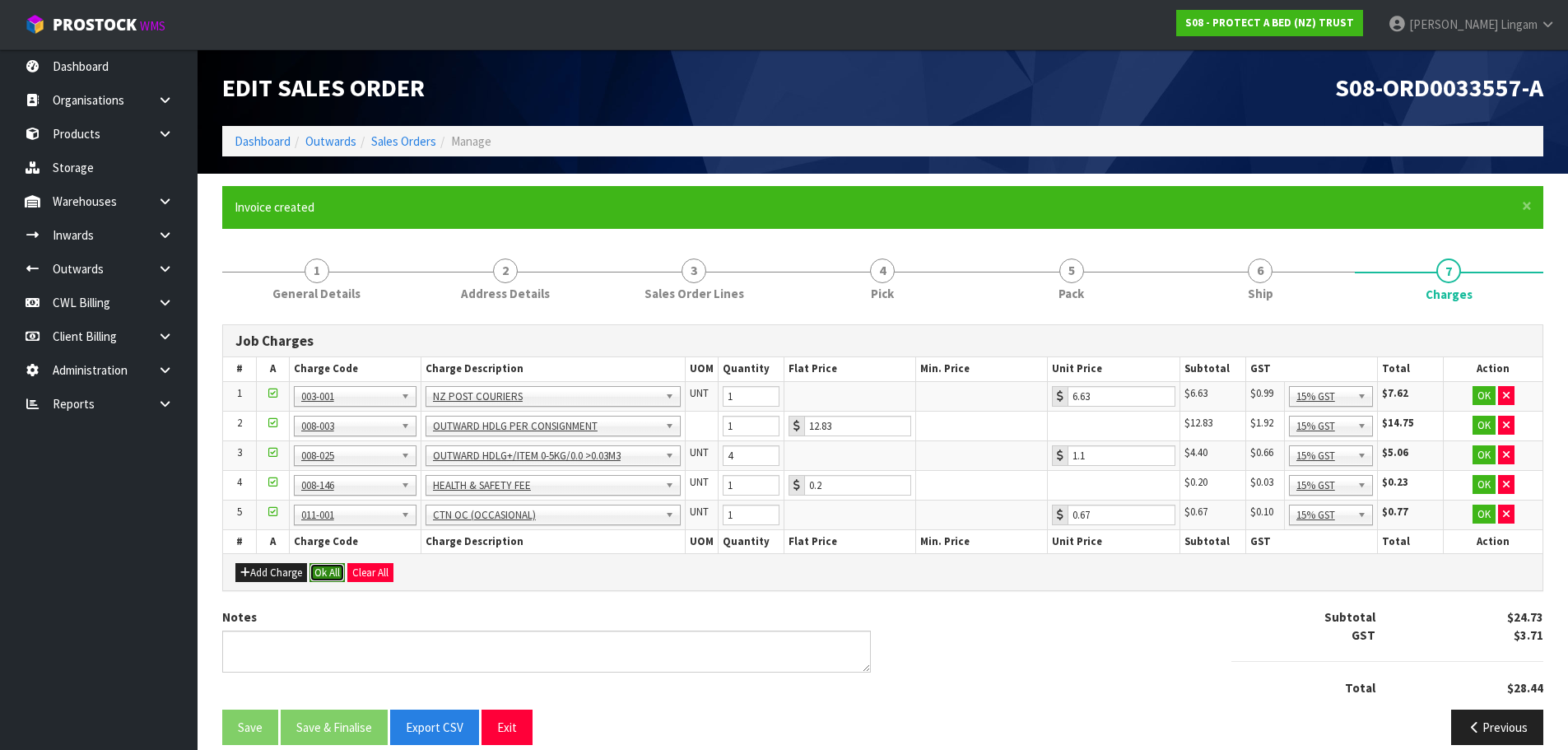
click at [324, 575] on button "Ok All" at bounding box center [327, 572] width 36 height 20
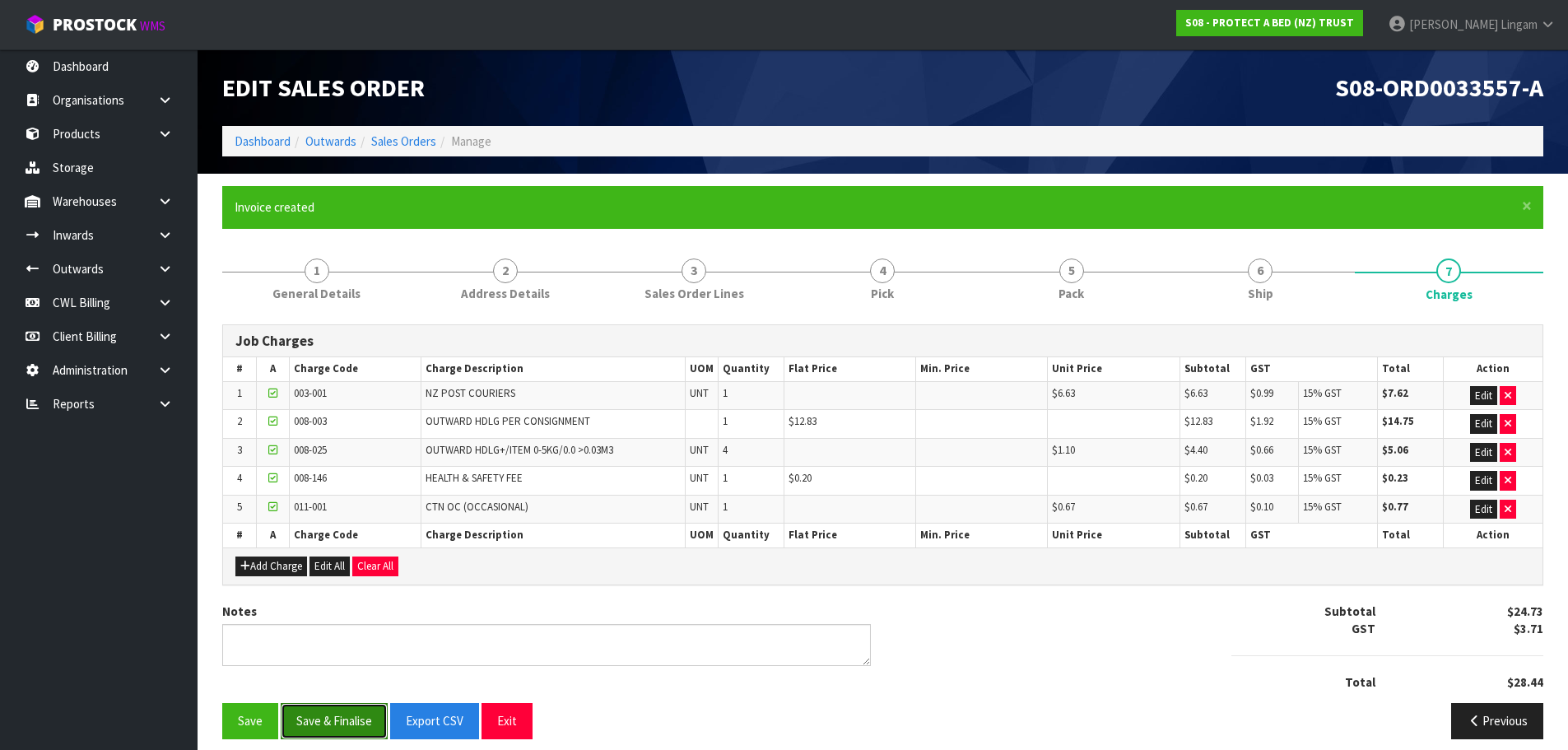
click at [330, 715] on button "Save & Finalise" at bounding box center [334, 720] width 107 height 36
click at [415, 146] on link "Sales Orders" at bounding box center [404, 141] width 65 height 16
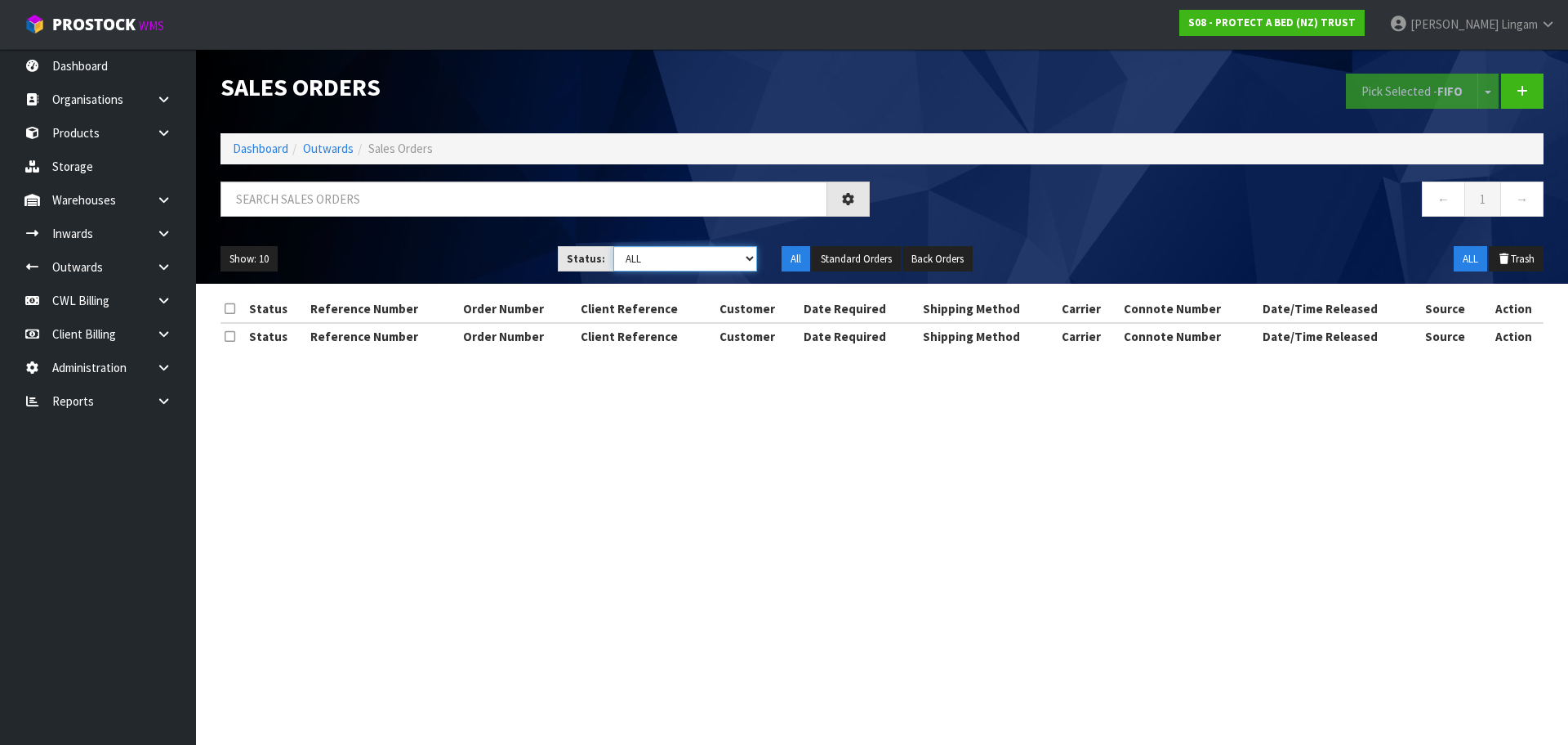
click at [745, 259] on select "Draft Pending Allocated Pending Pick Goods Picked Goods Packed Pending Charges …" at bounding box center [686, 258] width 145 height 25
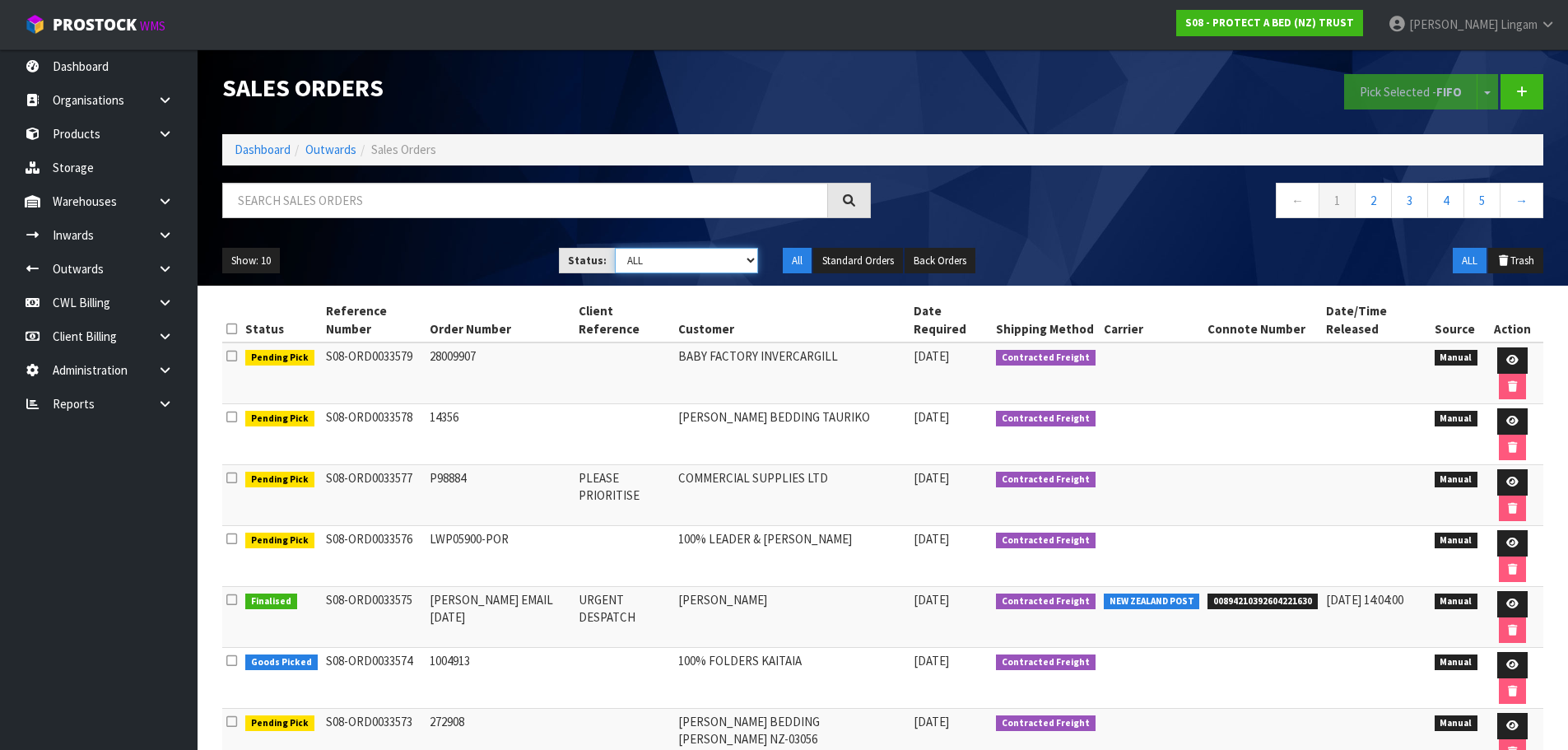
select select "string:6"
click at [615, 248] on select "Draft Pending Allocated Pending Pick Goods Picked Goods Packed Pending Charges …" at bounding box center [686, 260] width 143 height 25
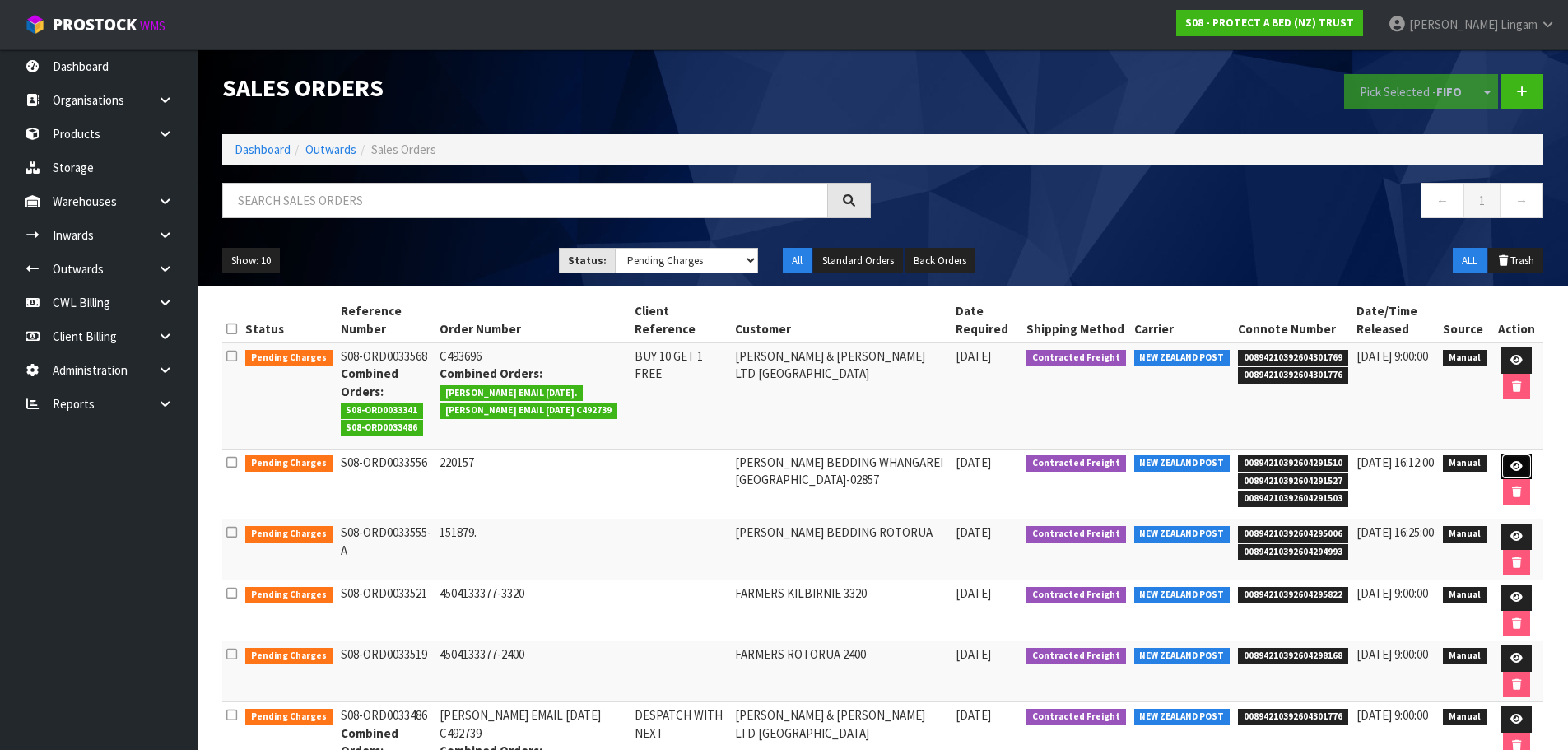
click at [1515, 467] on icon at bounding box center [1517, 466] width 12 height 10
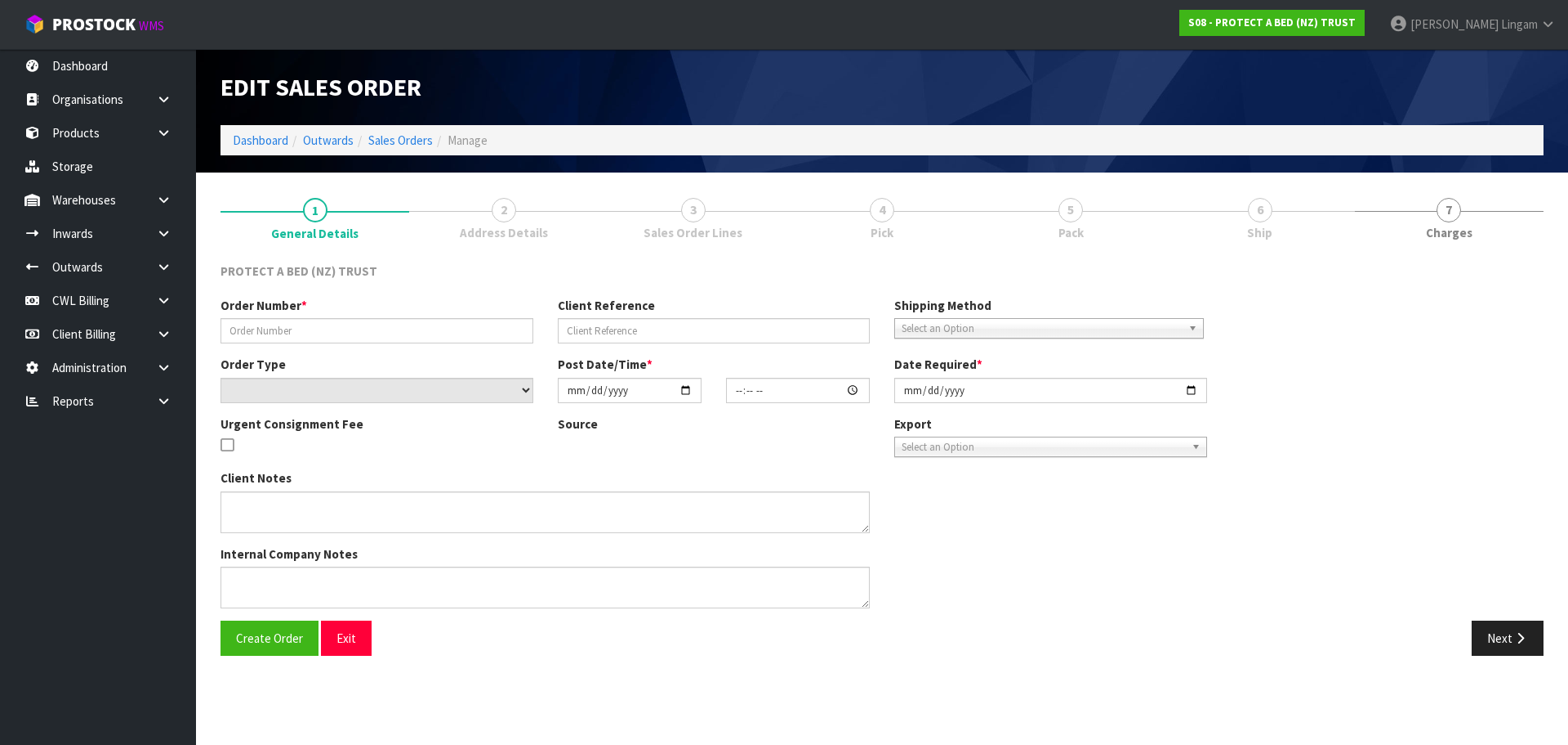
type input "220157"
select select "number:0"
type input "[DATE]"
type input "10:00:00.000"
type input "[DATE]"
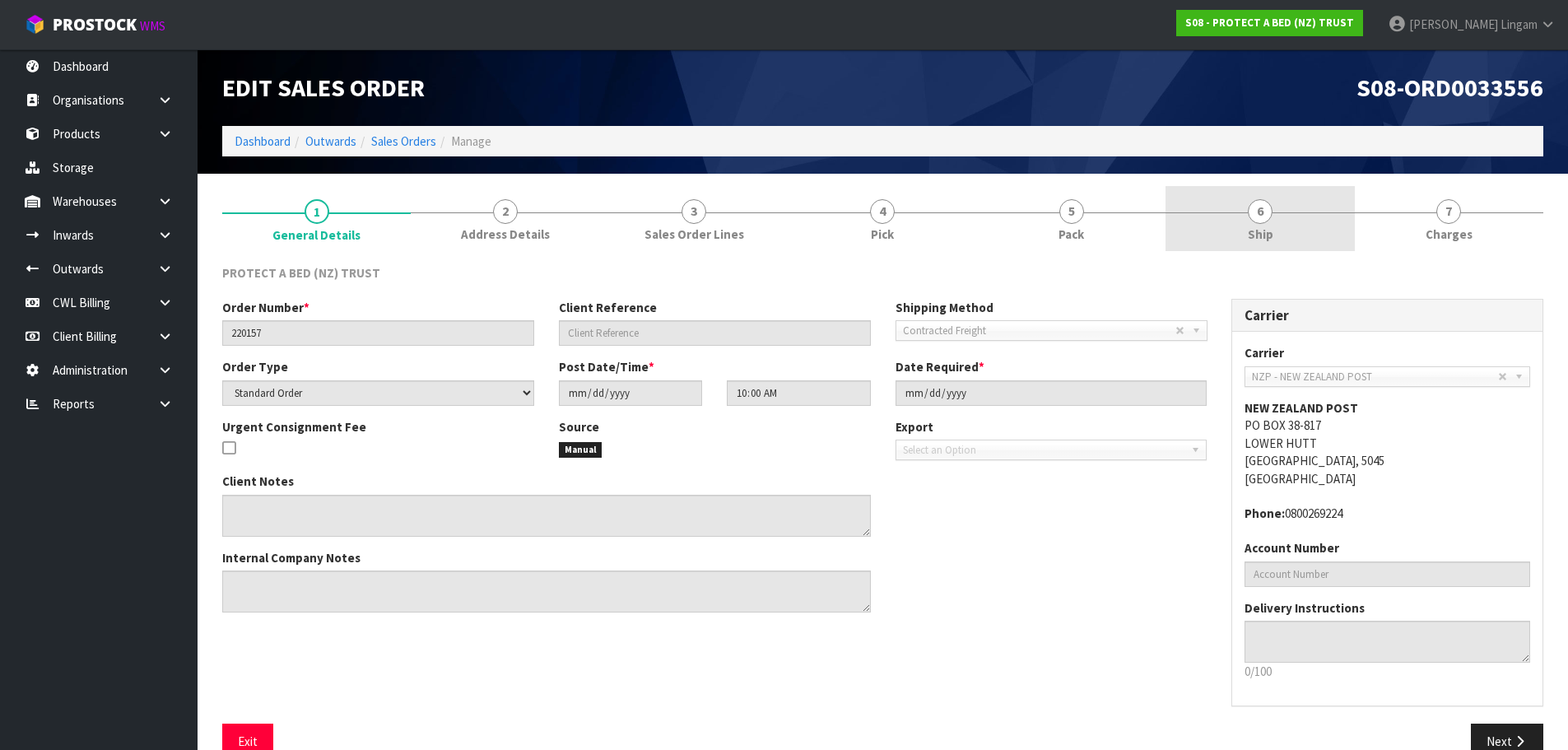
click at [1285, 229] on link "6 Ship" at bounding box center [1260, 219] width 189 height 65
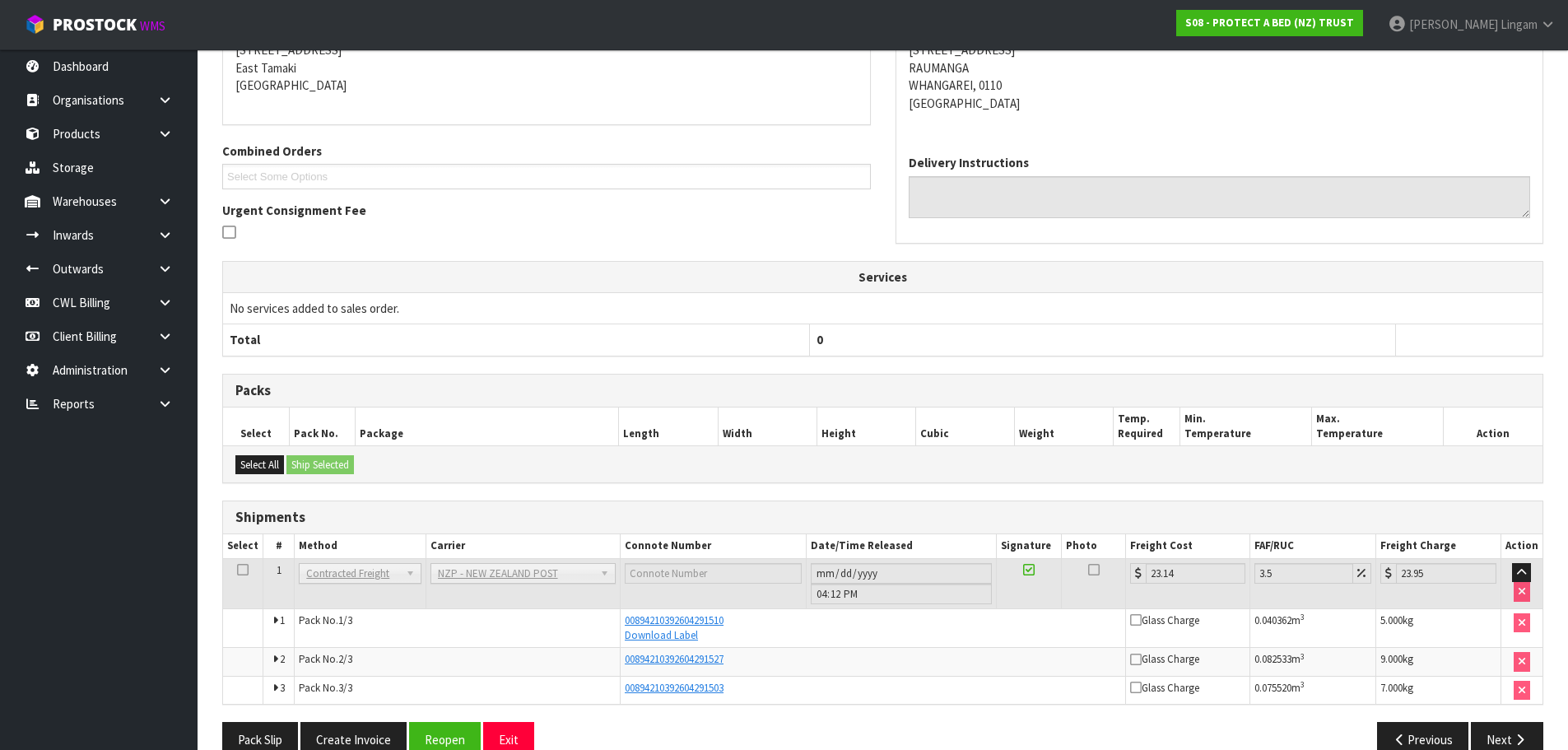
scroll to position [319, 0]
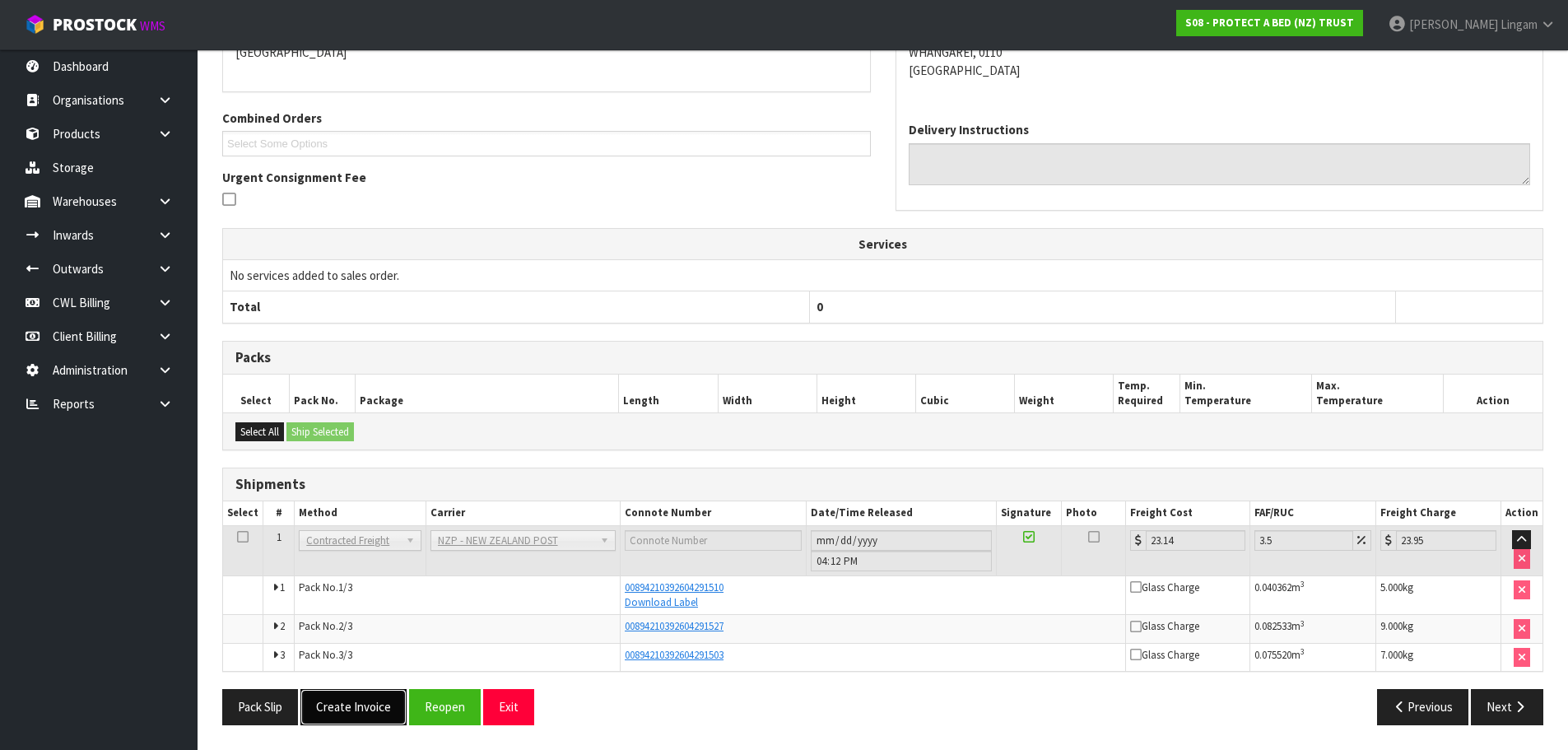
click at [373, 706] on button "Create Invoice" at bounding box center [354, 706] width 107 height 36
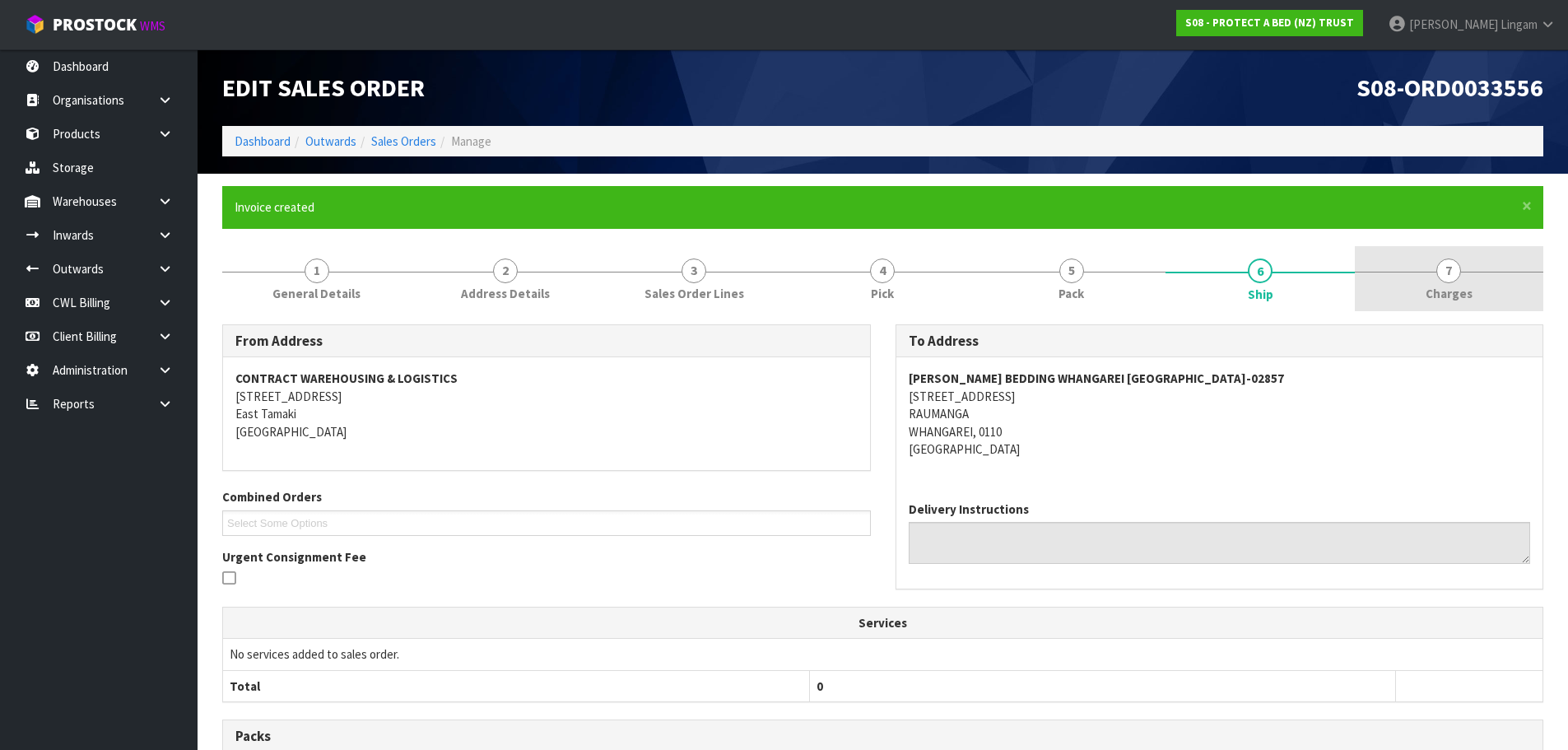
click at [1482, 298] on link "7 [GEOGRAPHIC_DATA]" at bounding box center [1449, 279] width 189 height 65
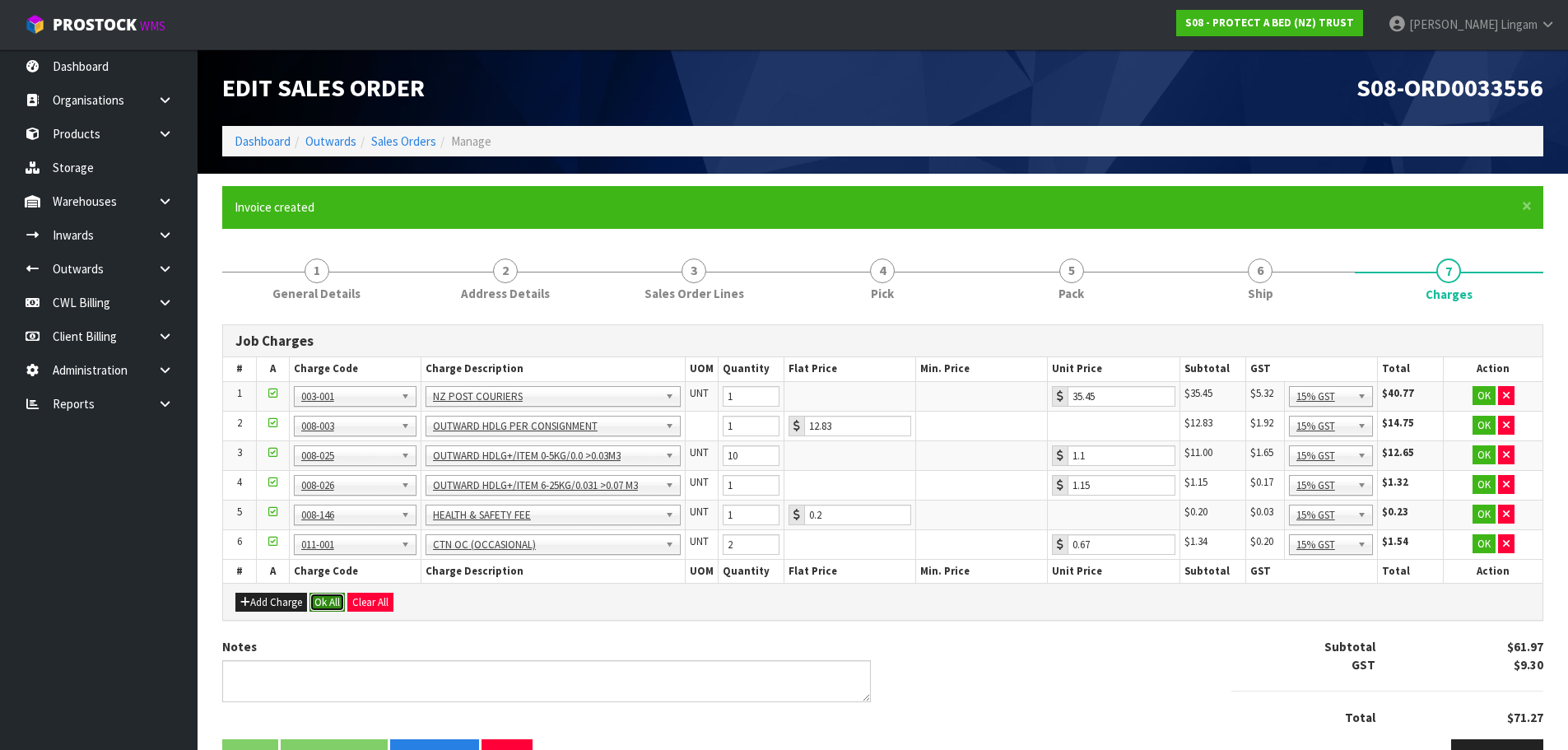
click at [327, 599] on button "Ok All" at bounding box center [327, 602] width 36 height 20
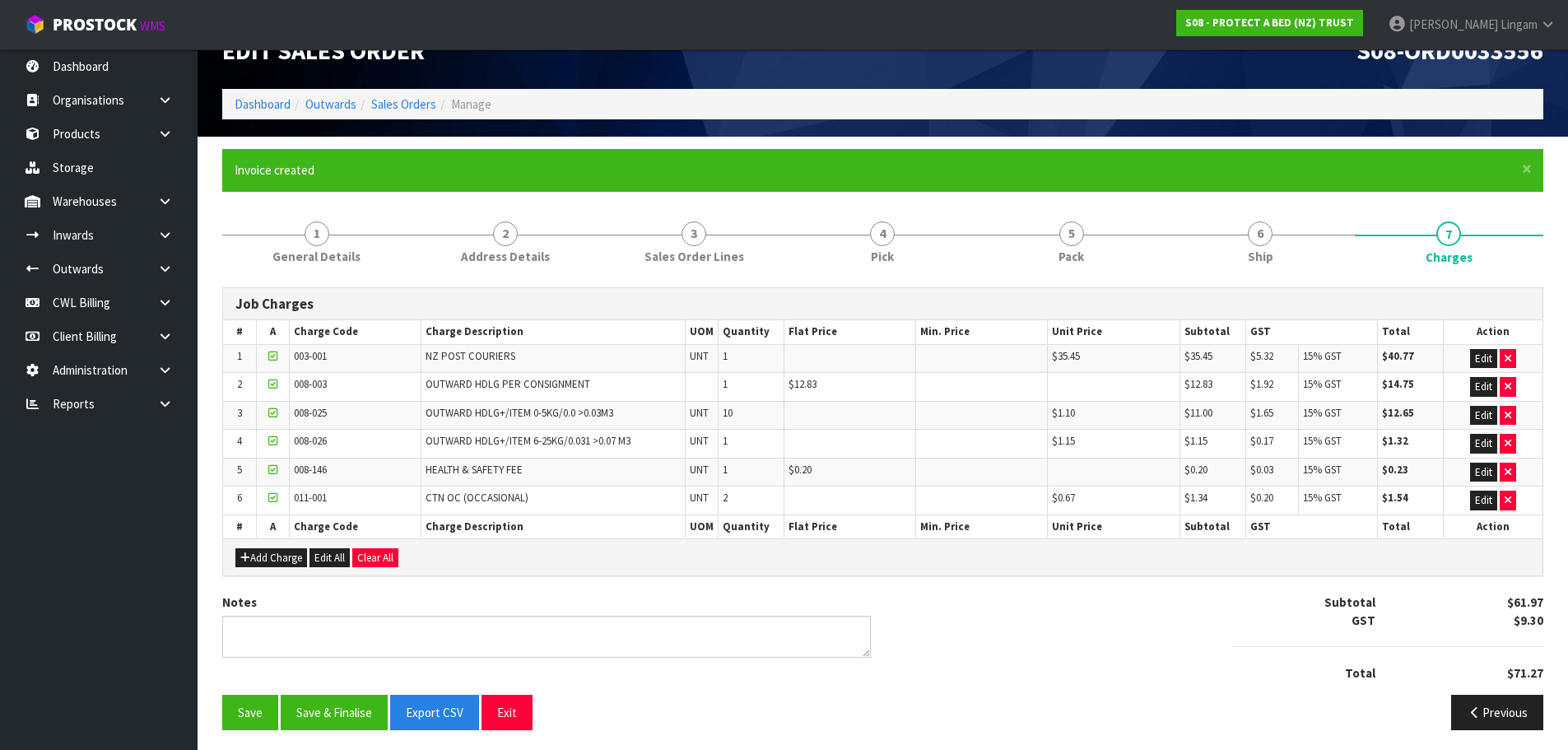
scroll to position [42, 0]
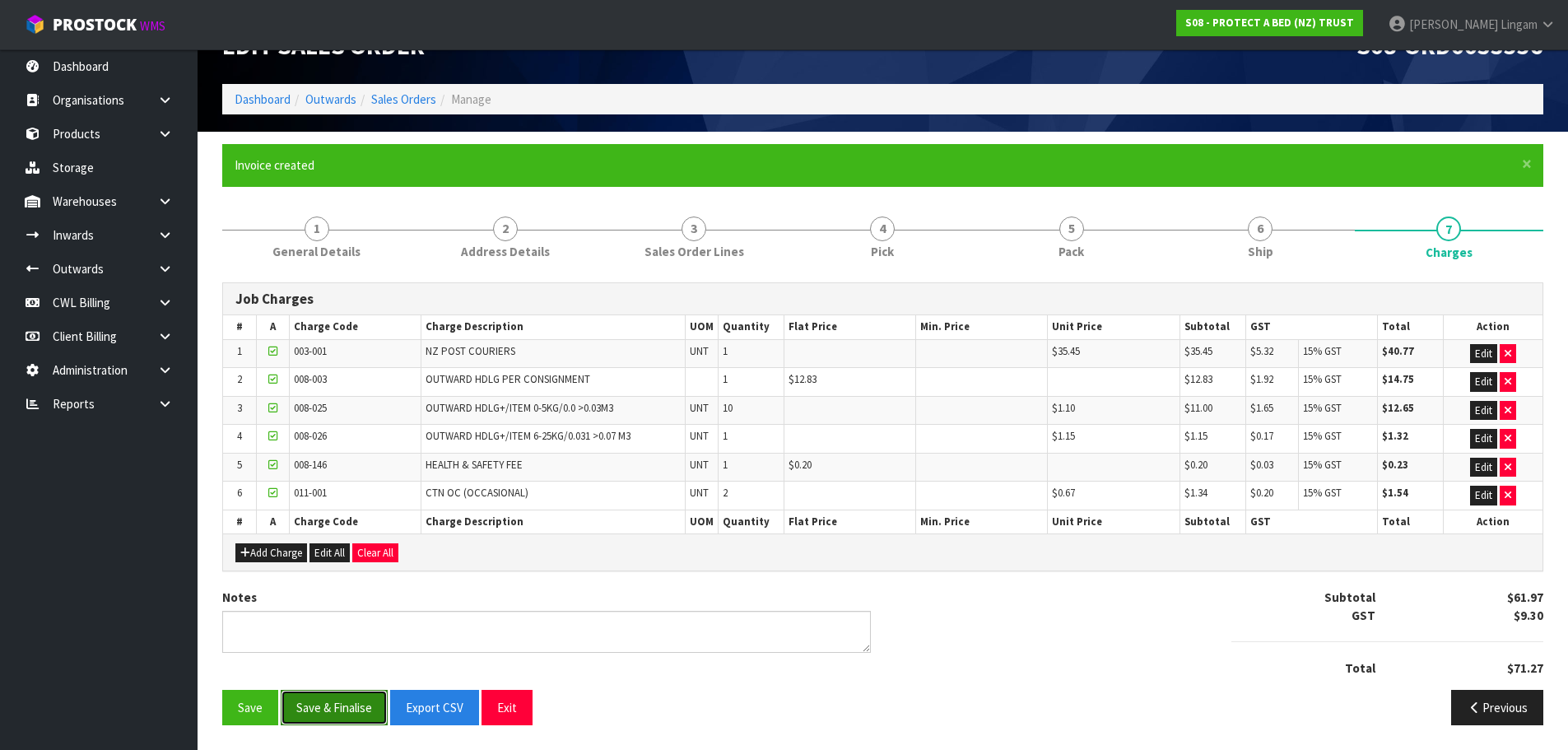
click at [326, 715] on button "Save & Finalise" at bounding box center [334, 707] width 107 height 36
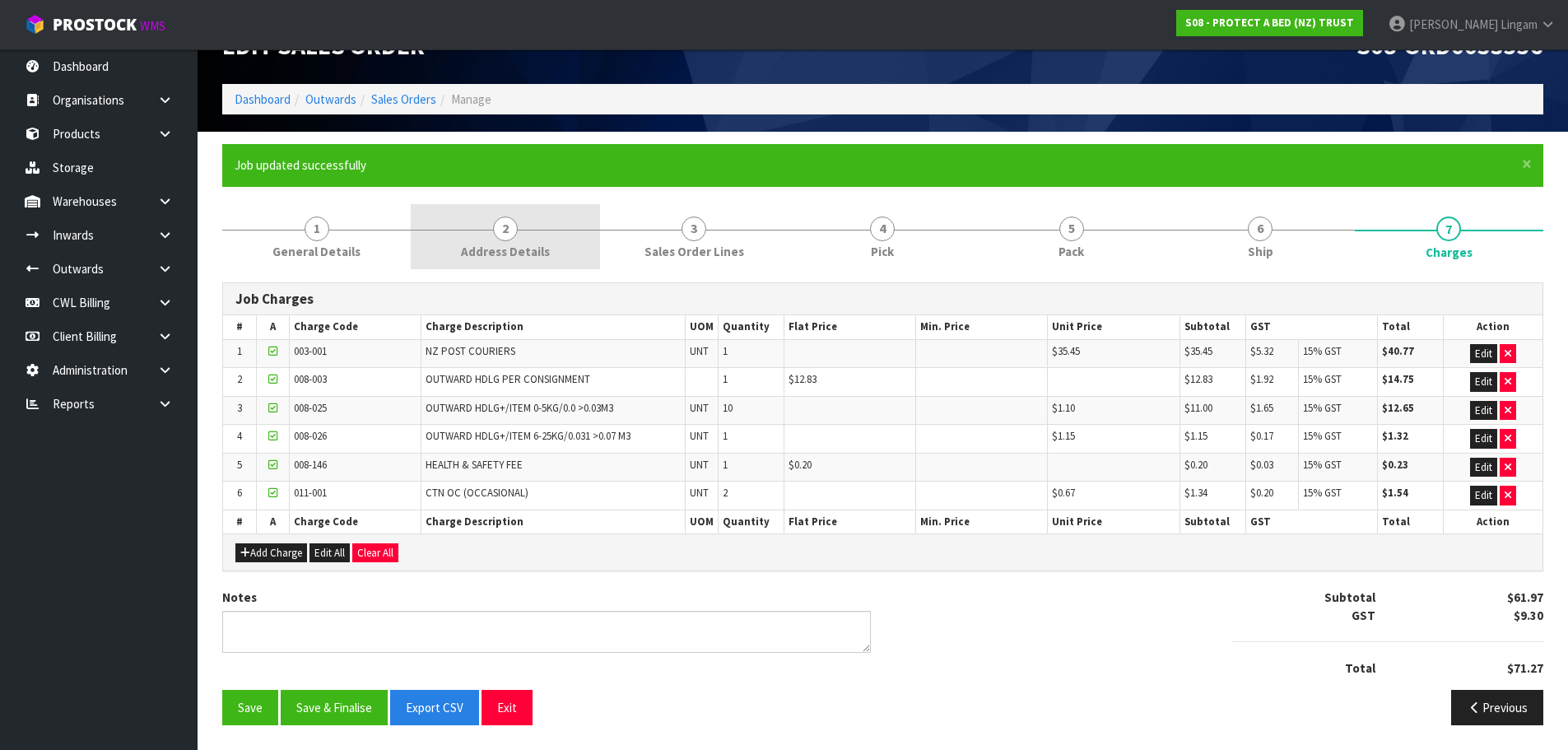
scroll to position [0, 0]
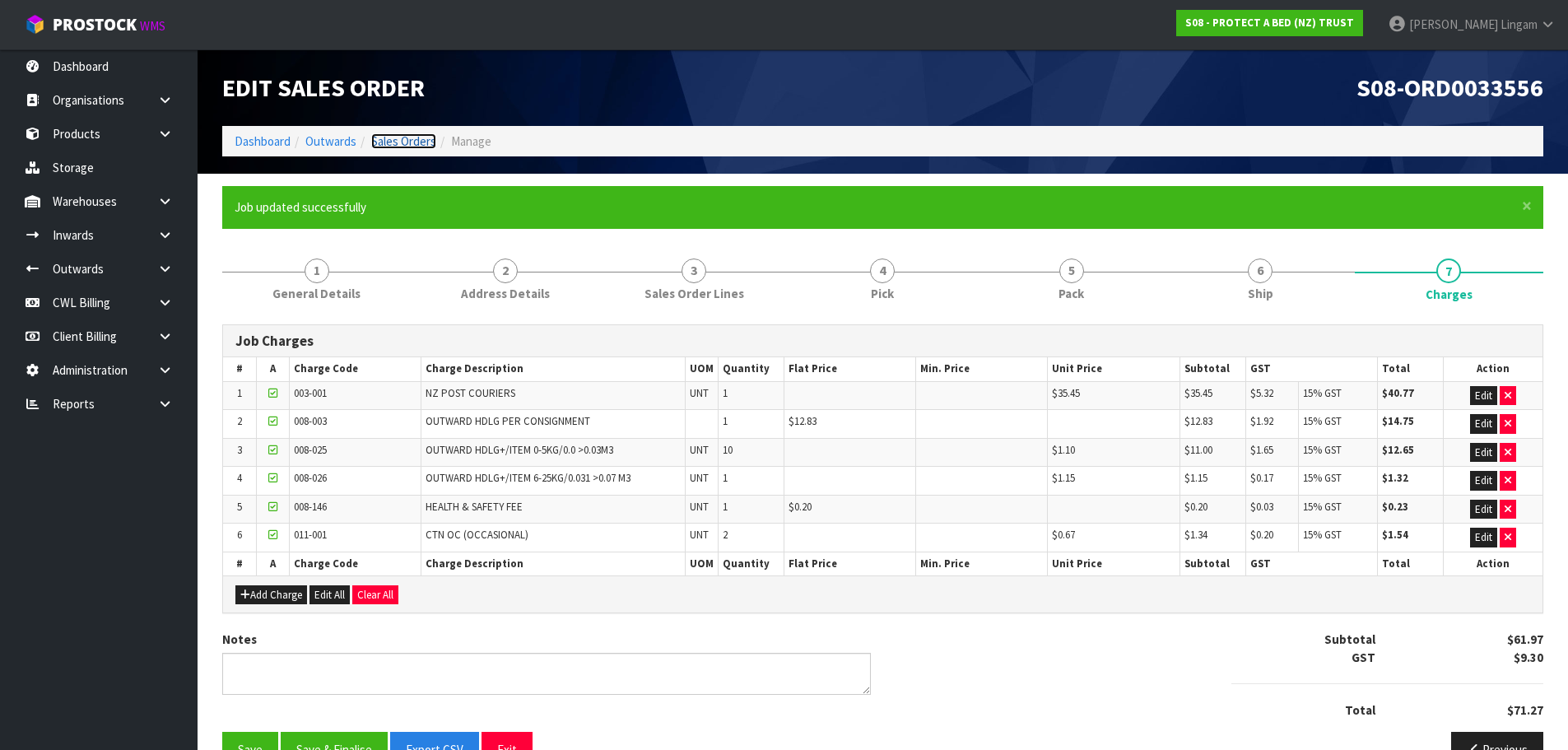
click at [405, 140] on link "Sales Orders" at bounding box center [404, 141] width 65 height 16
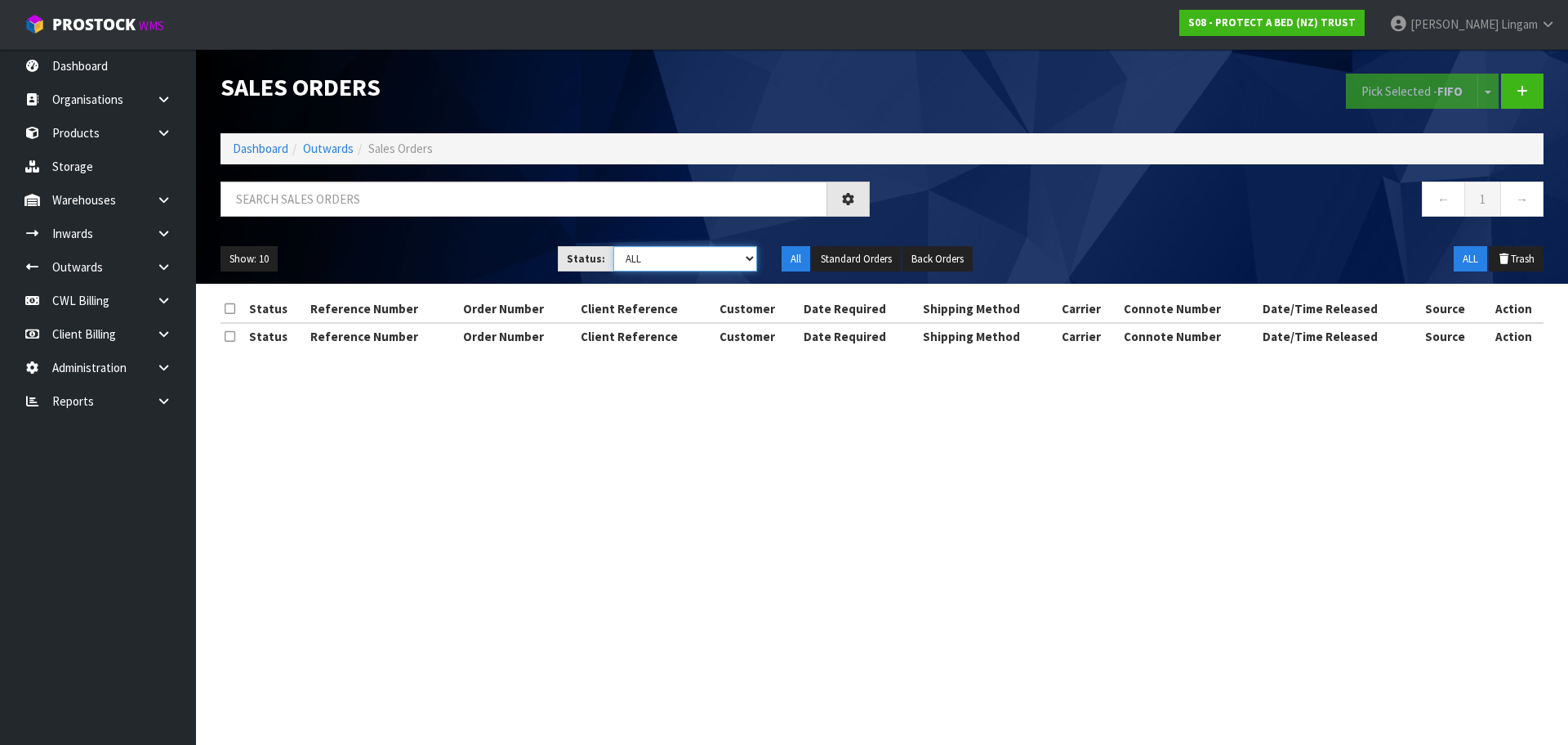
click at [719, 255] on select "Draft Pending Allocated Pending Pick Goods Picked Goods Packed Pending Charges …" at bounding box center [686, 258] width 145 height 25
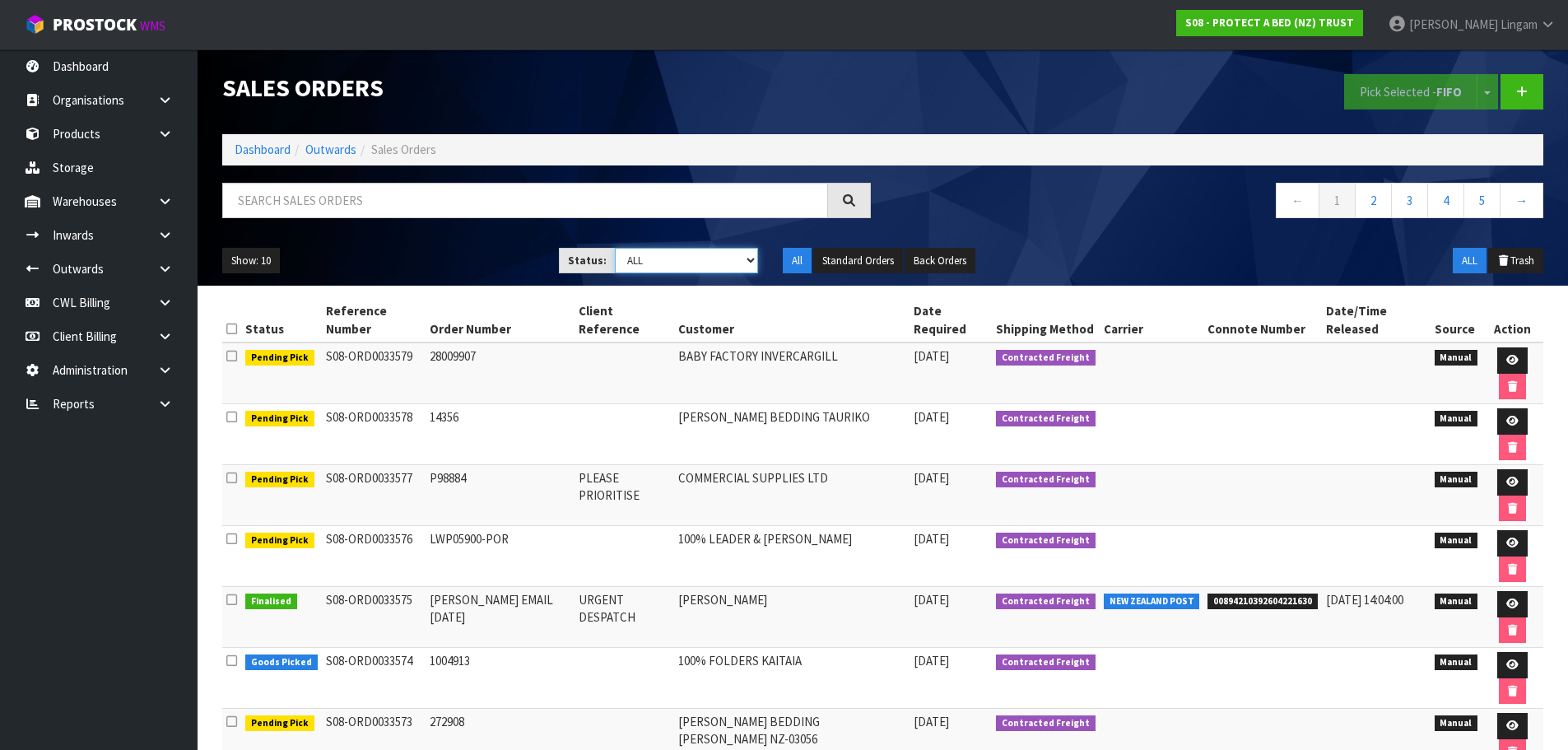
select select "string:6"
click at [615, 248] on select "Draft Pending Allocated Pending Pick Goods Picked Goods Packed Pending Charges …" at bounding box center [686, 260] width 143 height 25
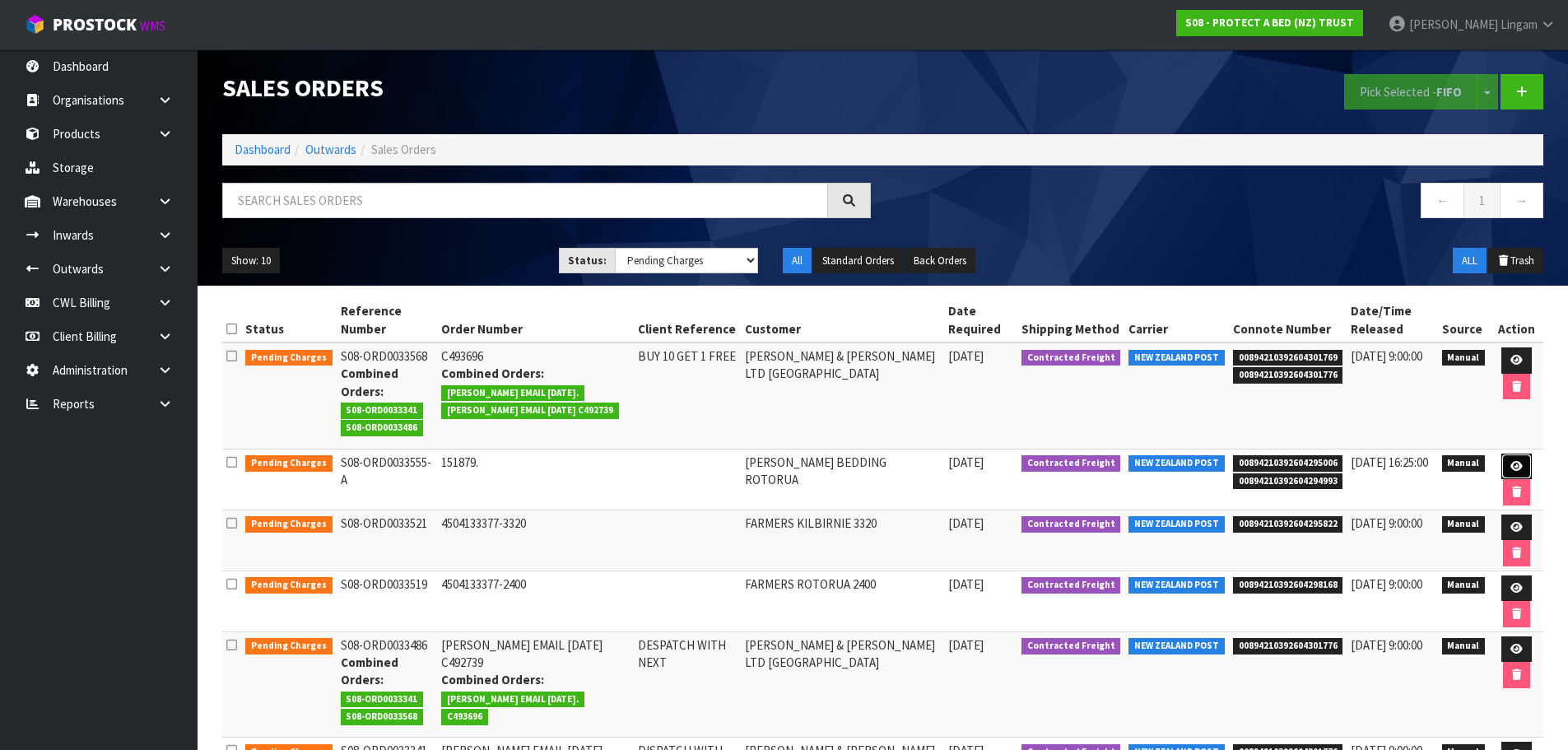
click at [1512, 459] on link at bounding box center [1517, 467] width 31 height 26
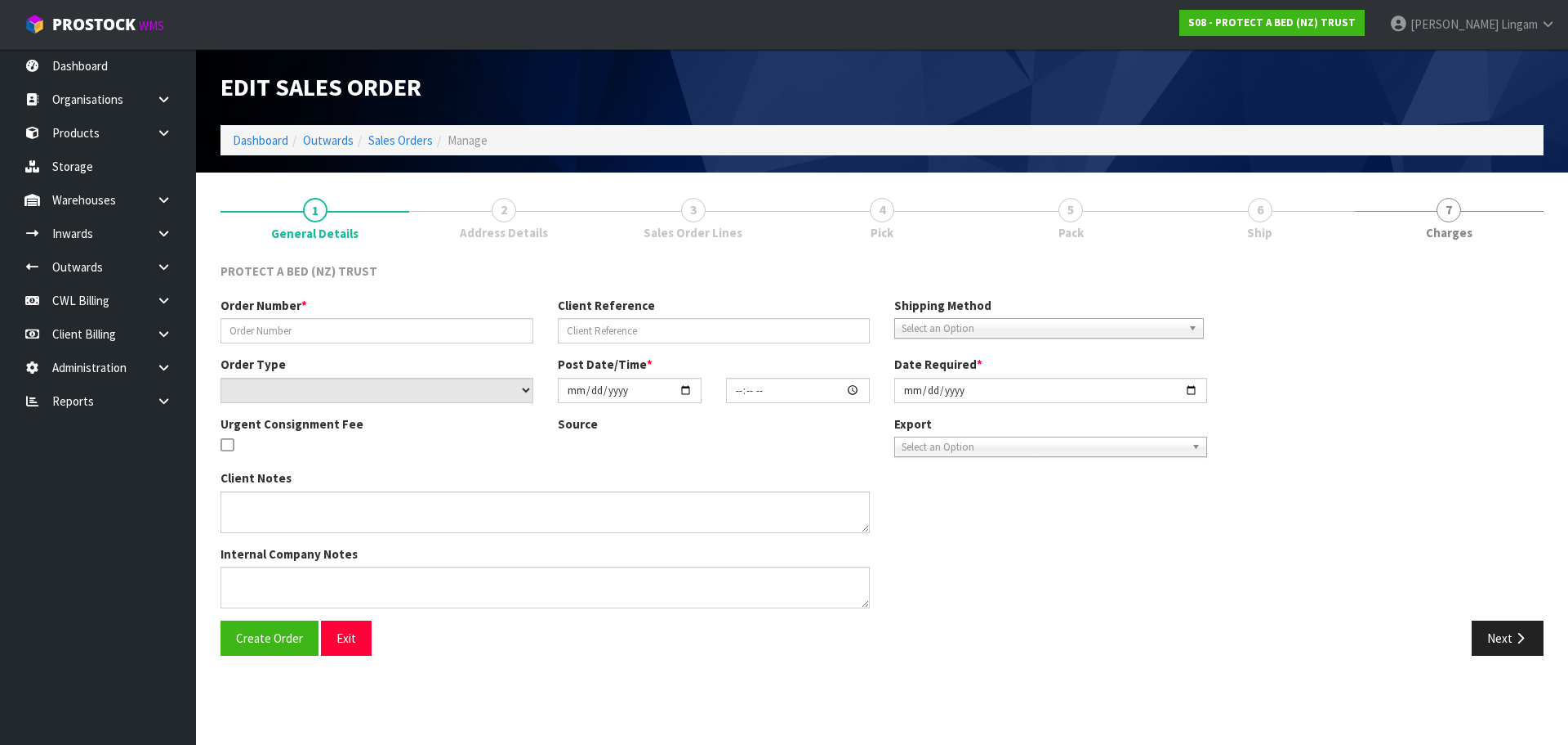
type input "151879."
select select "number:0"
type input "[DATE]"
type input "09:57:00.000"
type input "[DATE]"
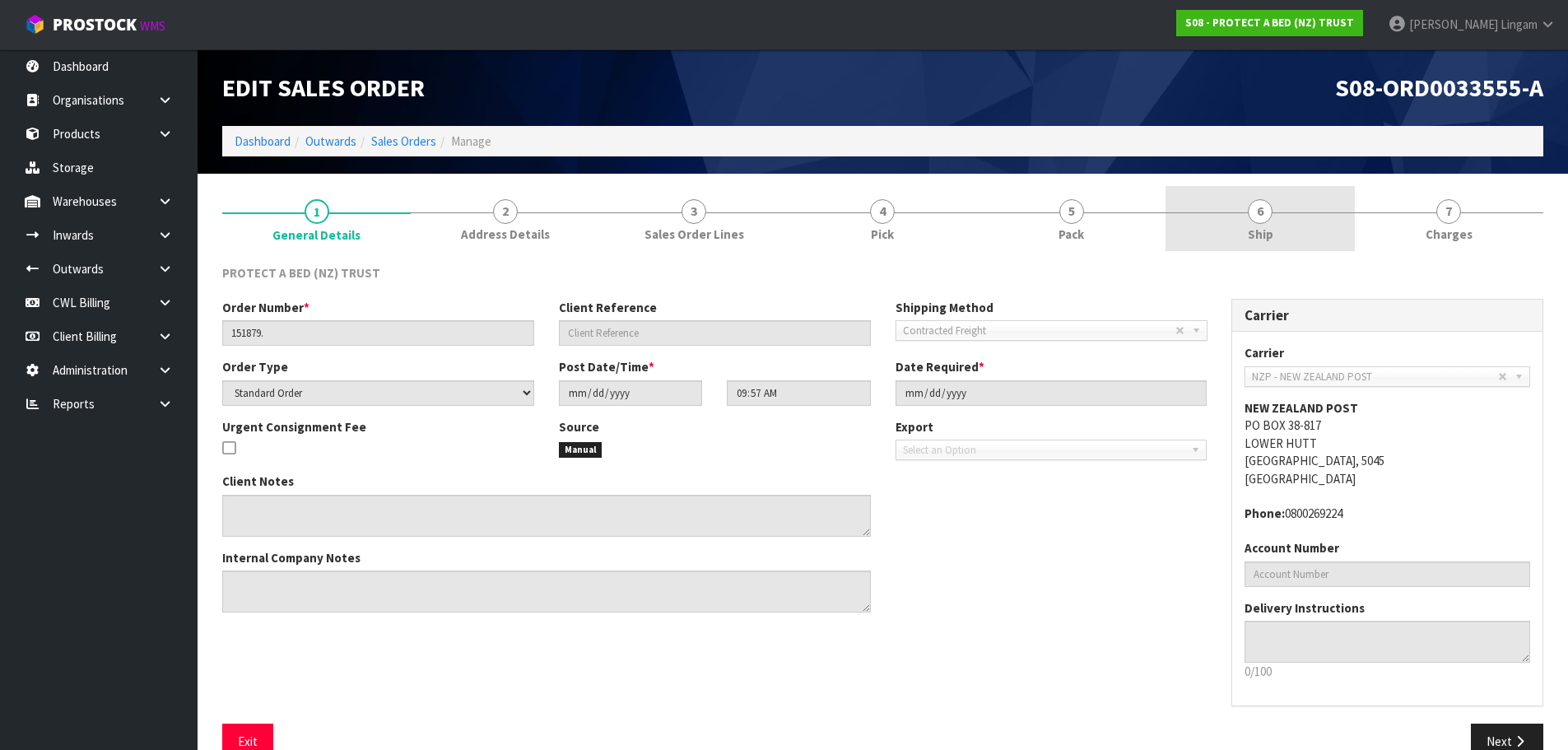
click at [1285, 236] on link "6 Ship" at bounding box center [1260, 219] width 189 height 65
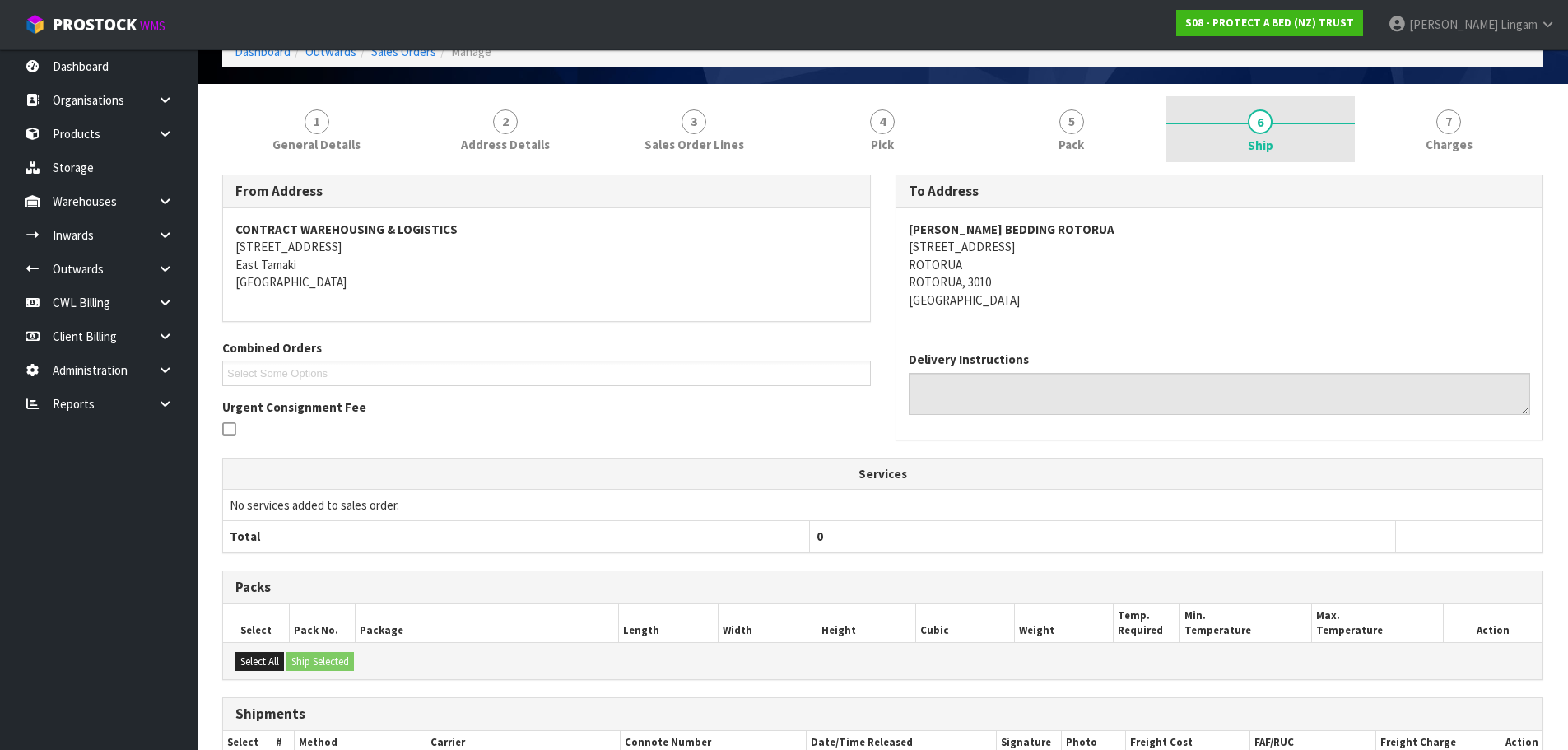
scroll to position [291, 0]
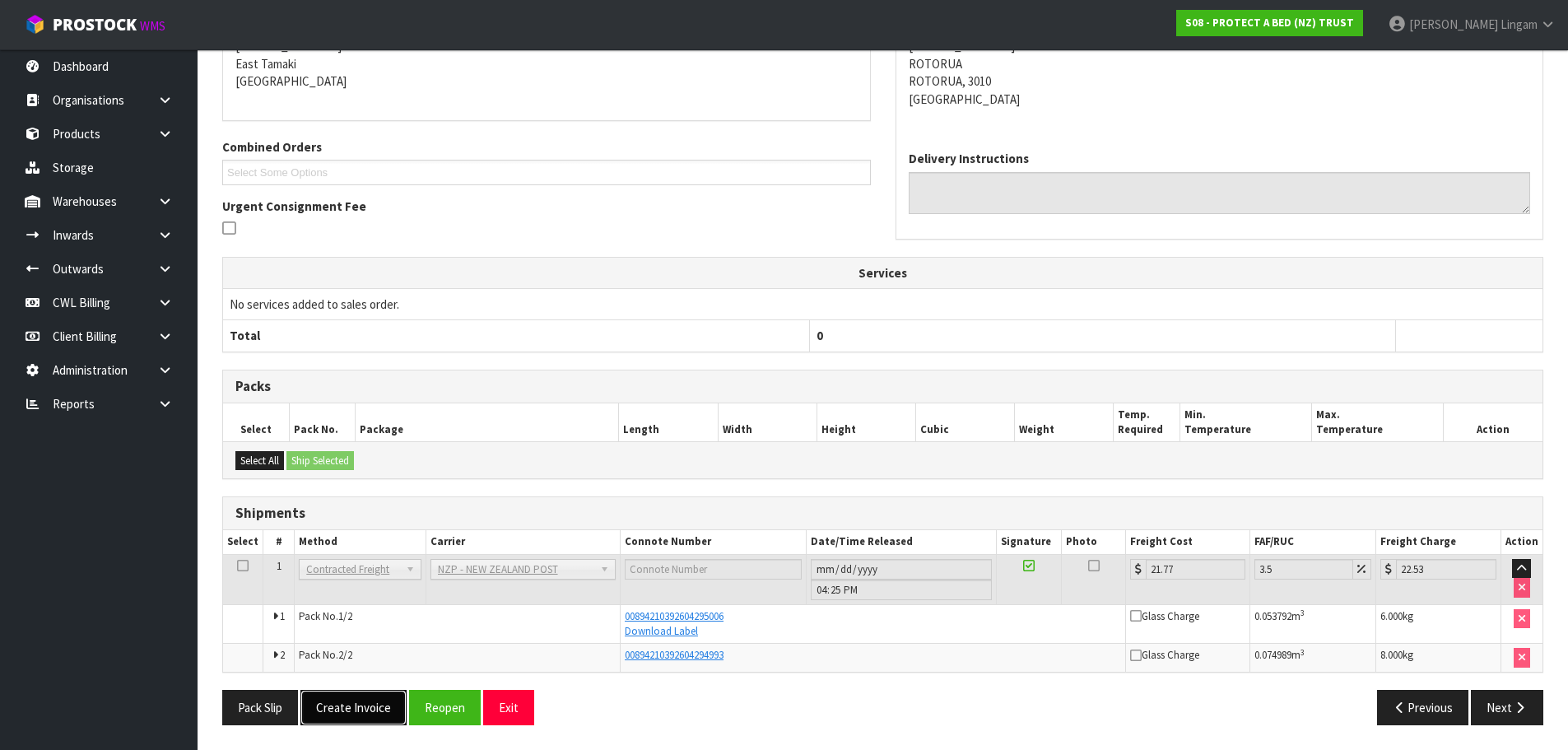
click at [342, 708] on button "Create Invoice" at bounding box center [354, 707] width 107 height 36
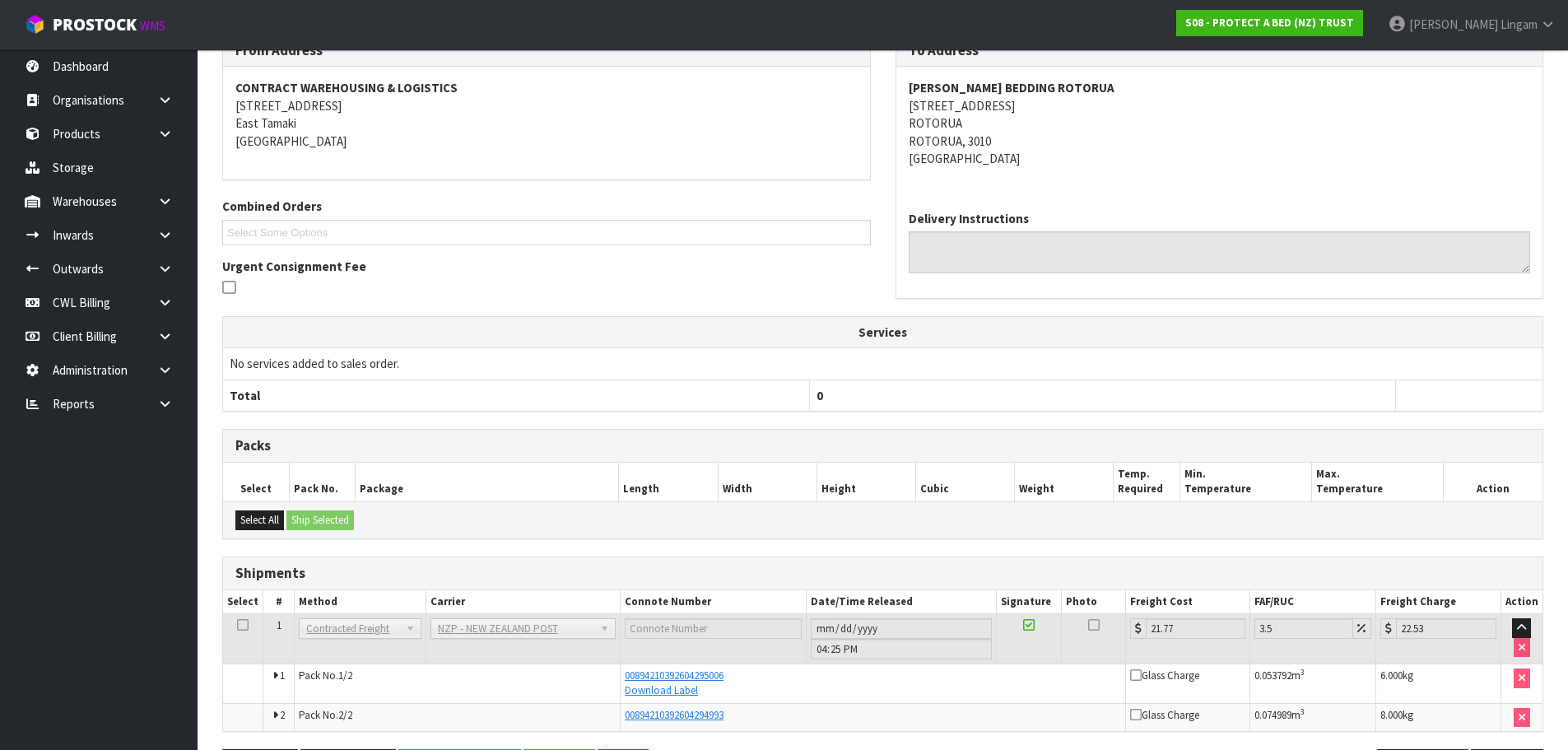
scroll to position [0, 0]
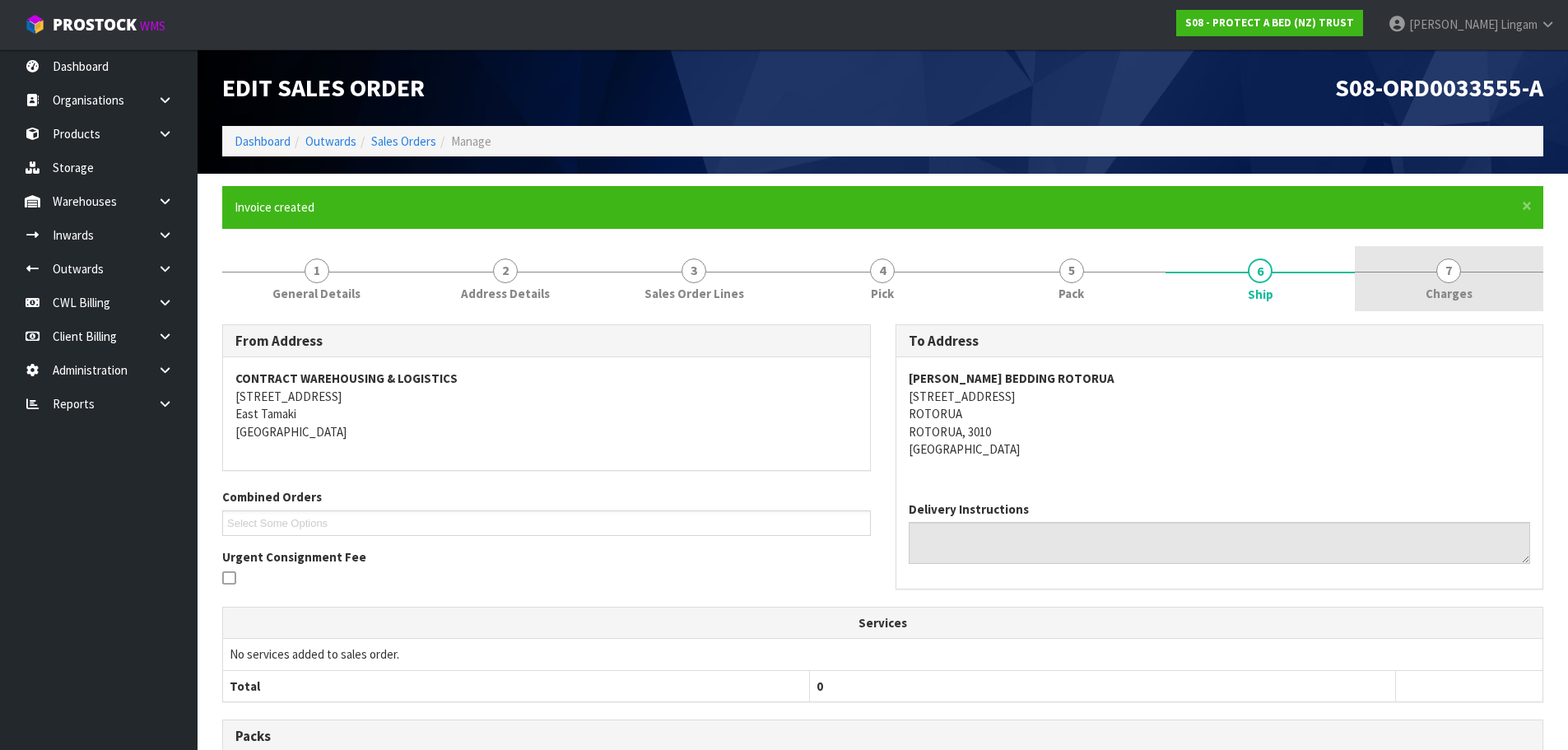
click at [1511, 291] on link "7 [GEOGRAPHIC_DATA]" at bounding box center [1449, 279] width 189 height 65
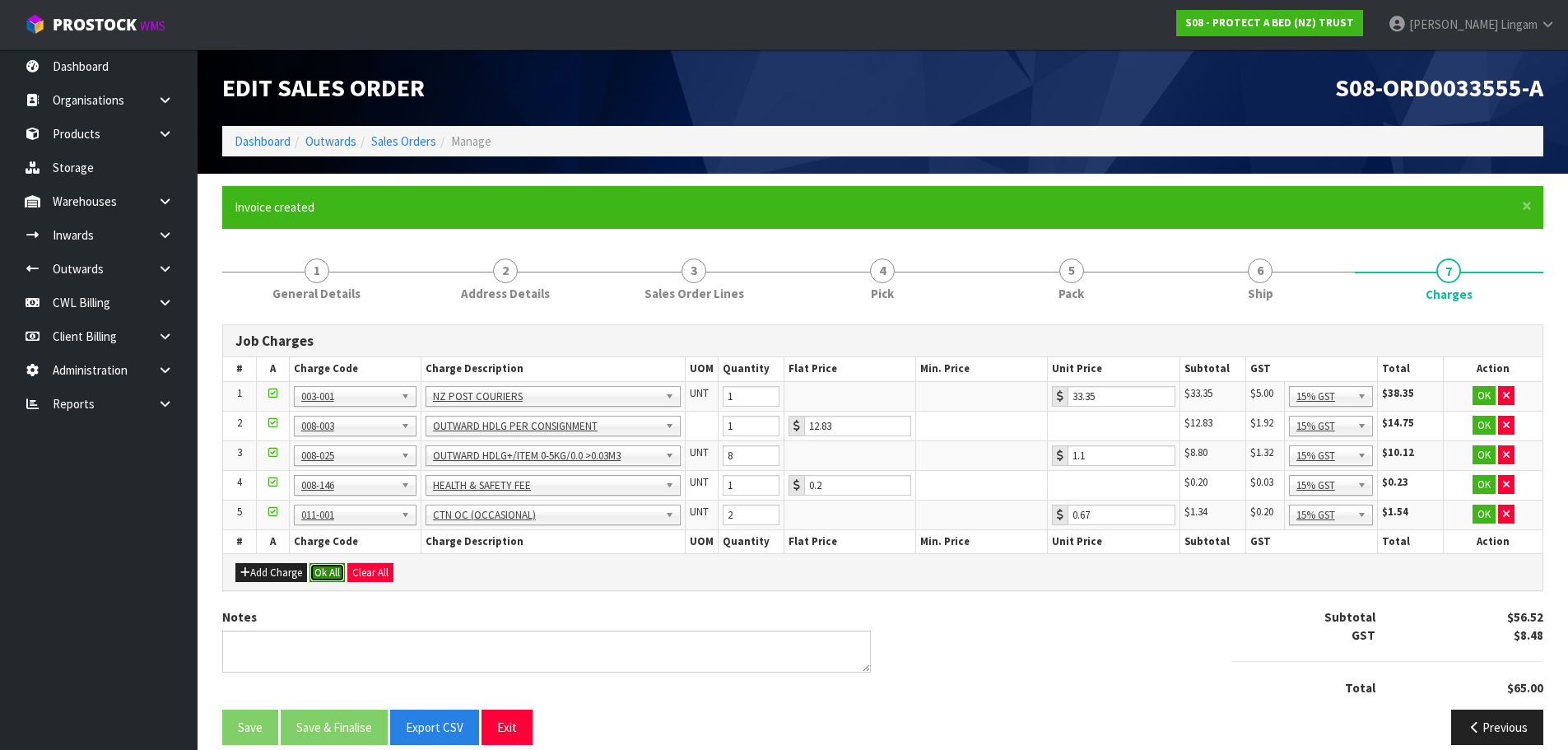
click at [336, 572] on button "Ok All" at bounding box center [327, 572] width 36 height 20
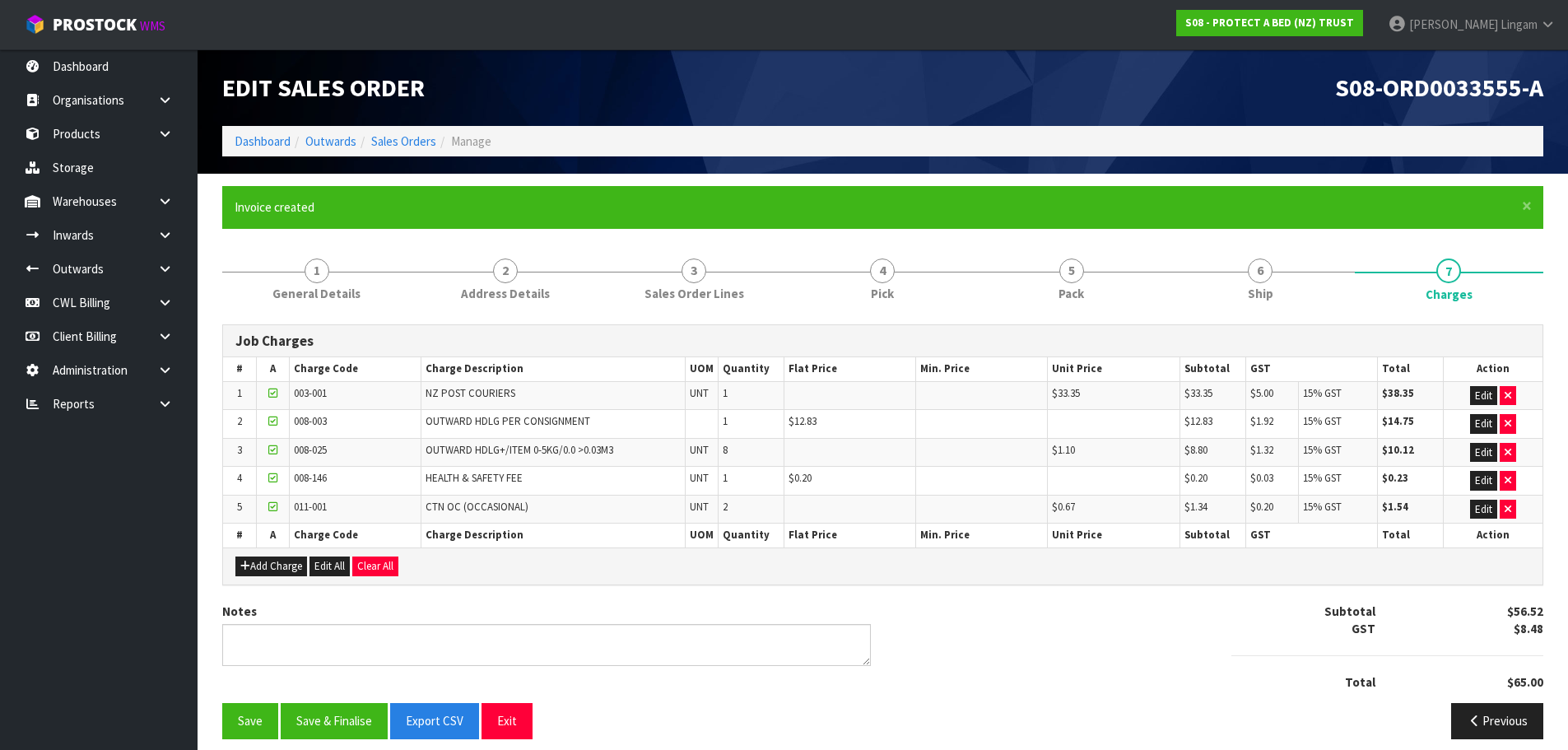
scroll to position [14, 0]
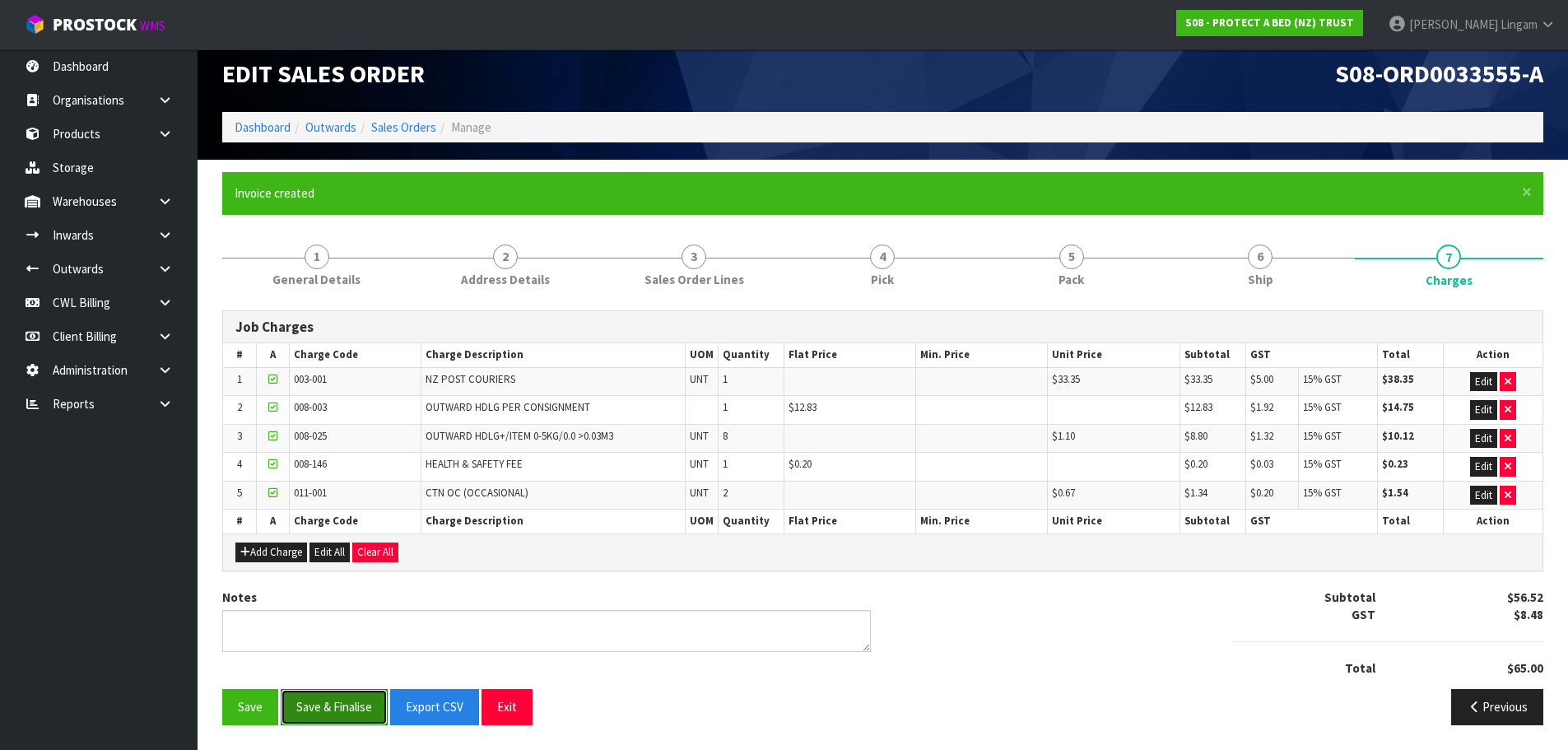
click at [346, 704] on button "Save & Finalise" at bounding box center [334, 706] width 107 height 36
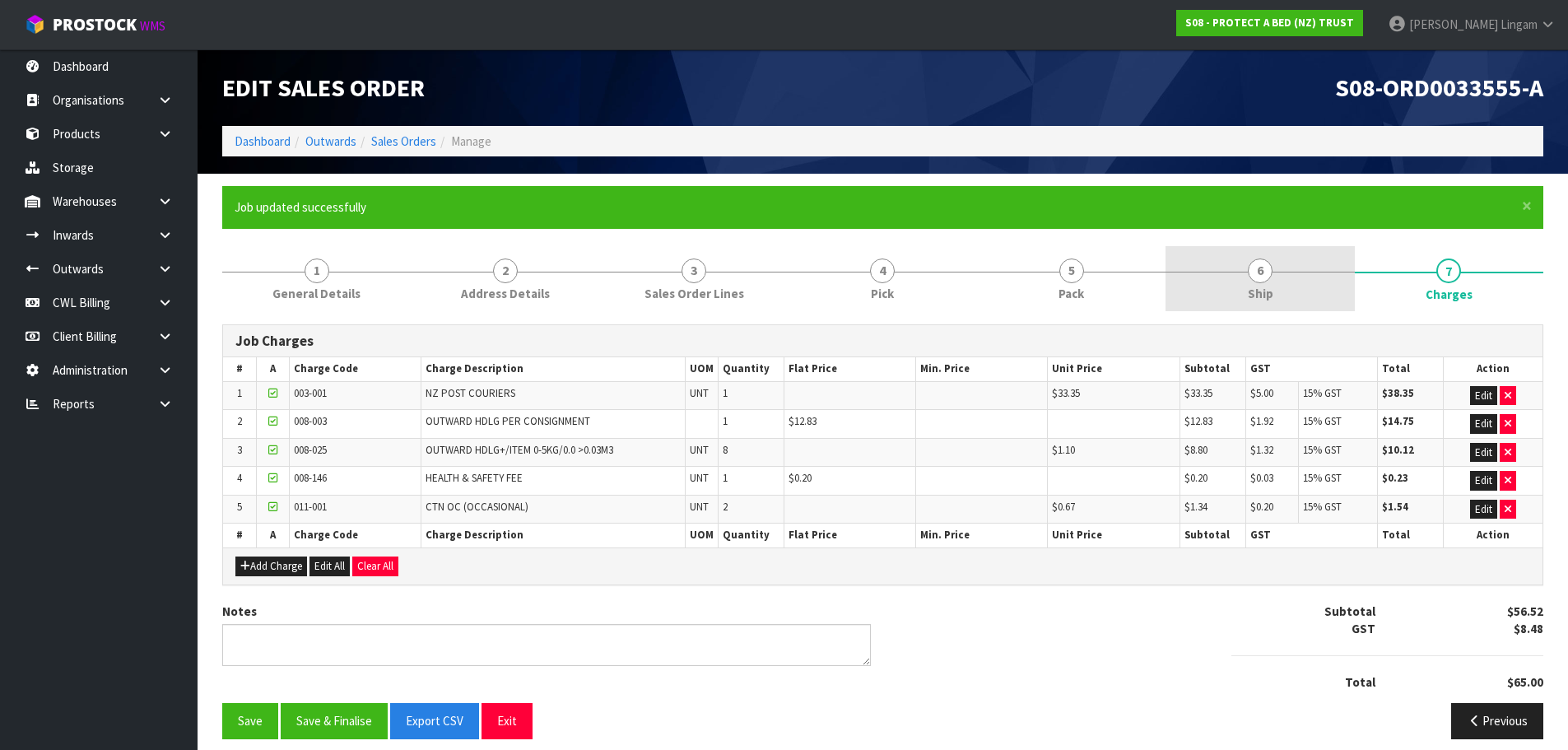
click at [1278, 293] on link "6 Ship" at bounding box center [1260, 279] width 189 height 65
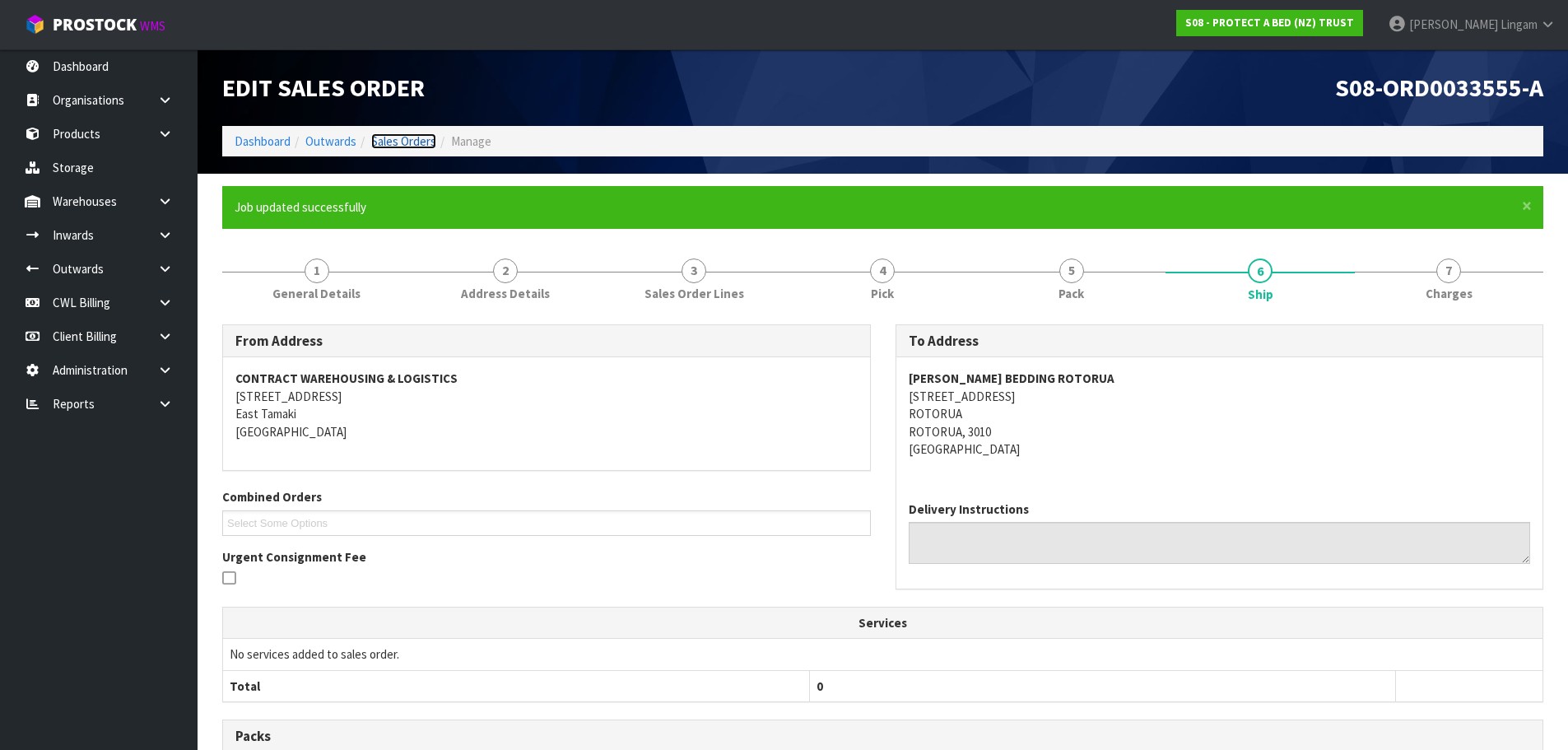
click at [403, 139] on link "Sales Orders" at bounding box center [404, 141] width 65 height 16
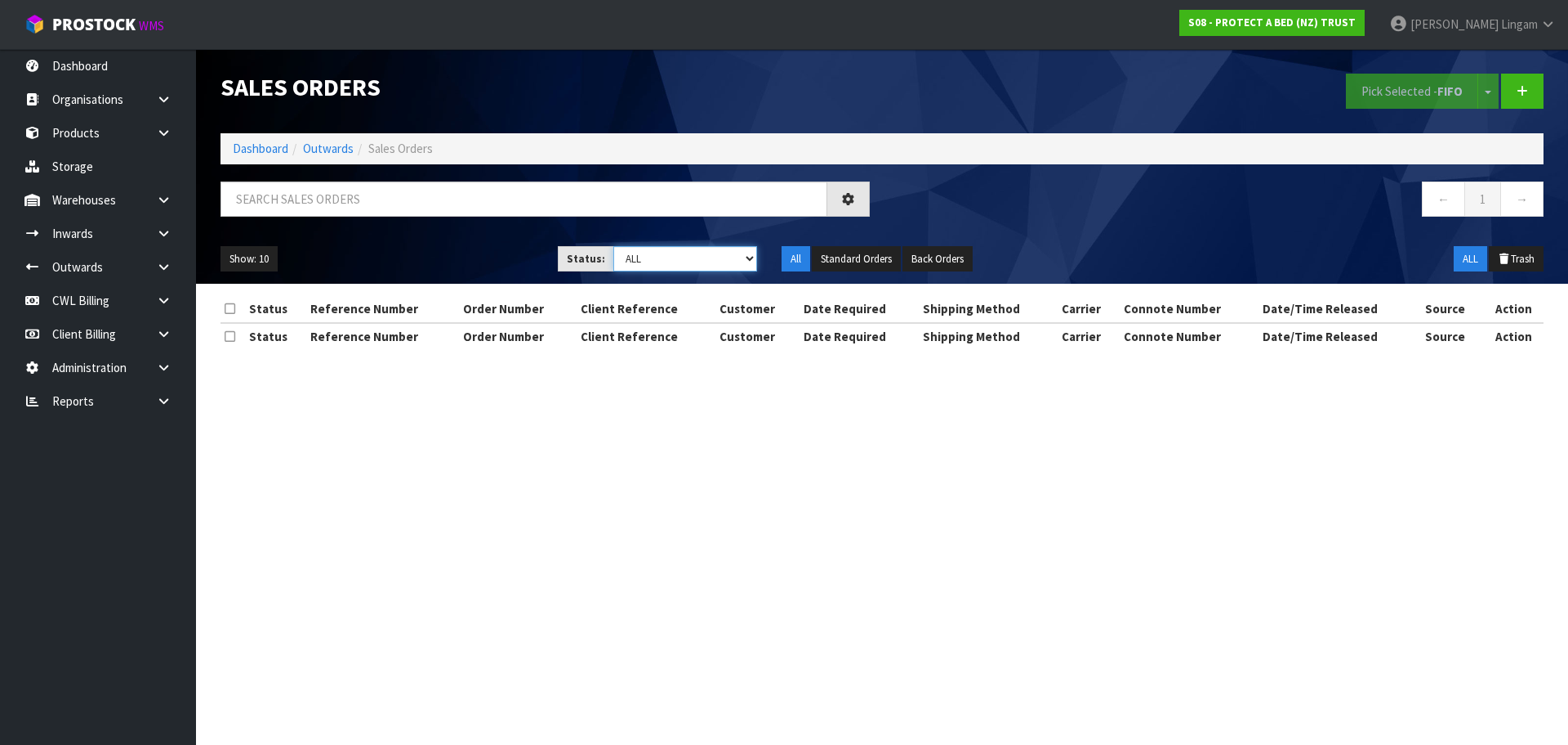
click at [729, 267] on select "Draft Pending Allocated Pending Pick Goods Picked Goods Packed Pending Charges …" at bounding box center [686, 258] width 145 height 25
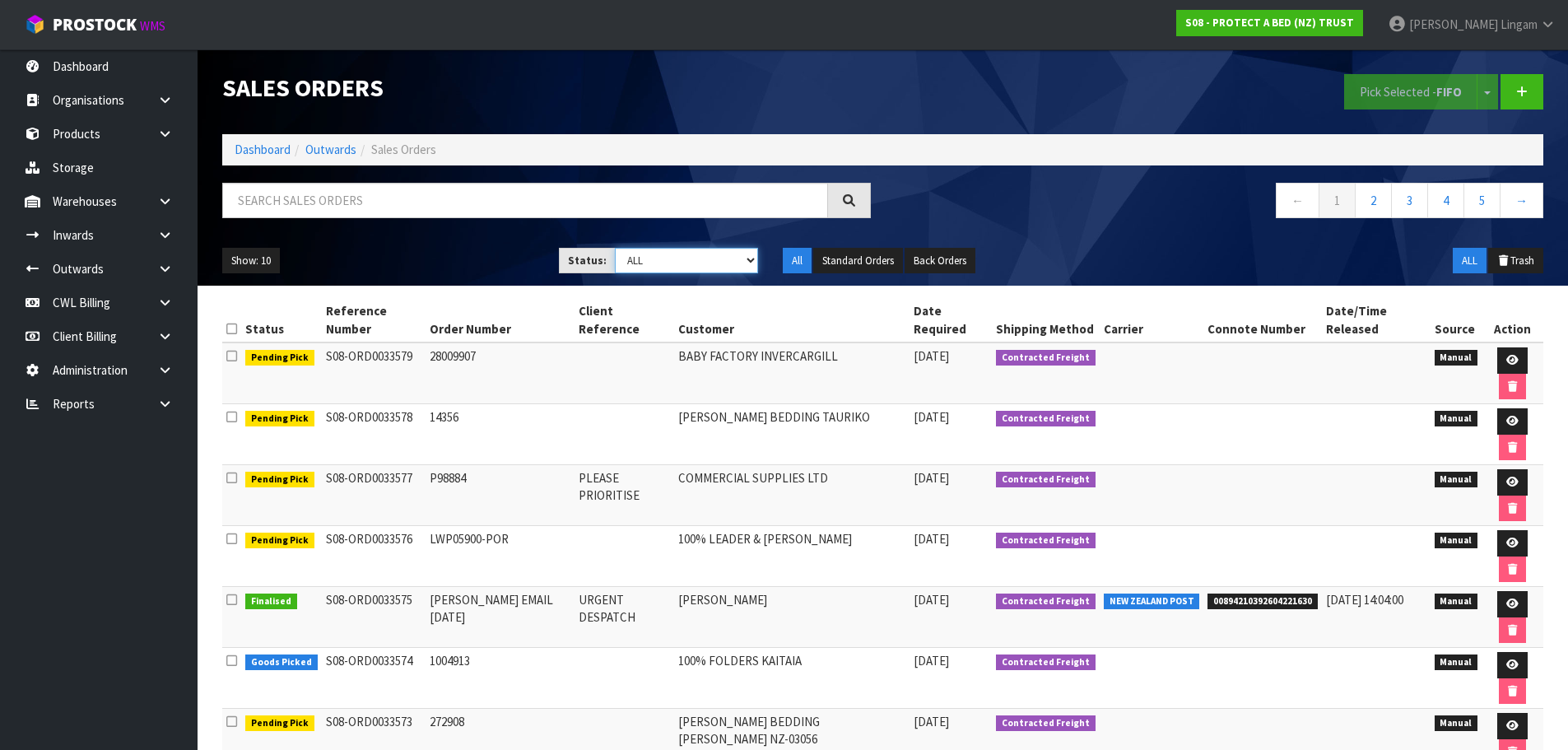
select select "string:6"
click at [615, 248] on select "Draft Pending Allocated Pending Pick Goods Picked Goods Packed Pending Charges …" at bounding box center [686, 260] width 143 height 25
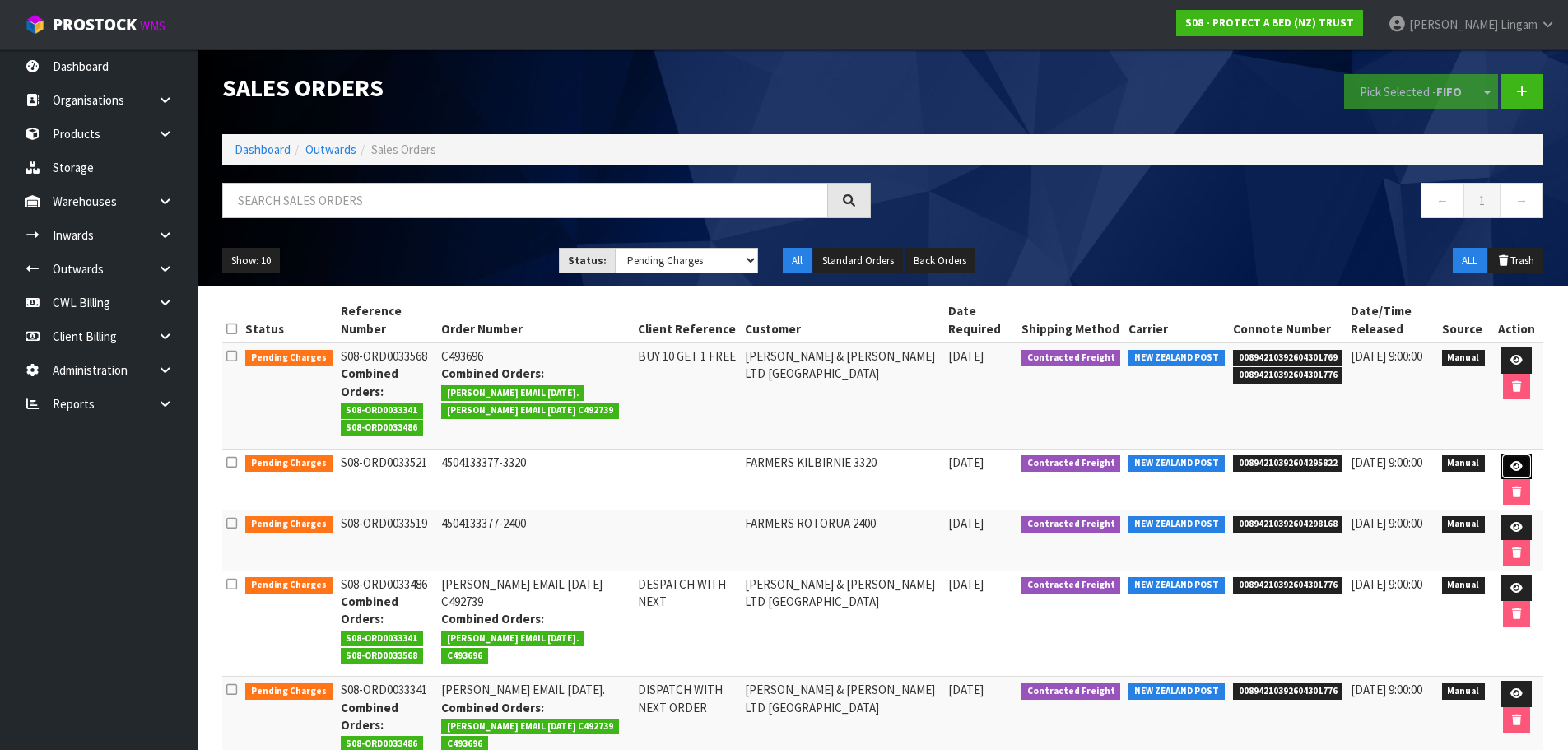
click at [1511, 469] on icon at bounding box center [1517, 466] width 12 height 10
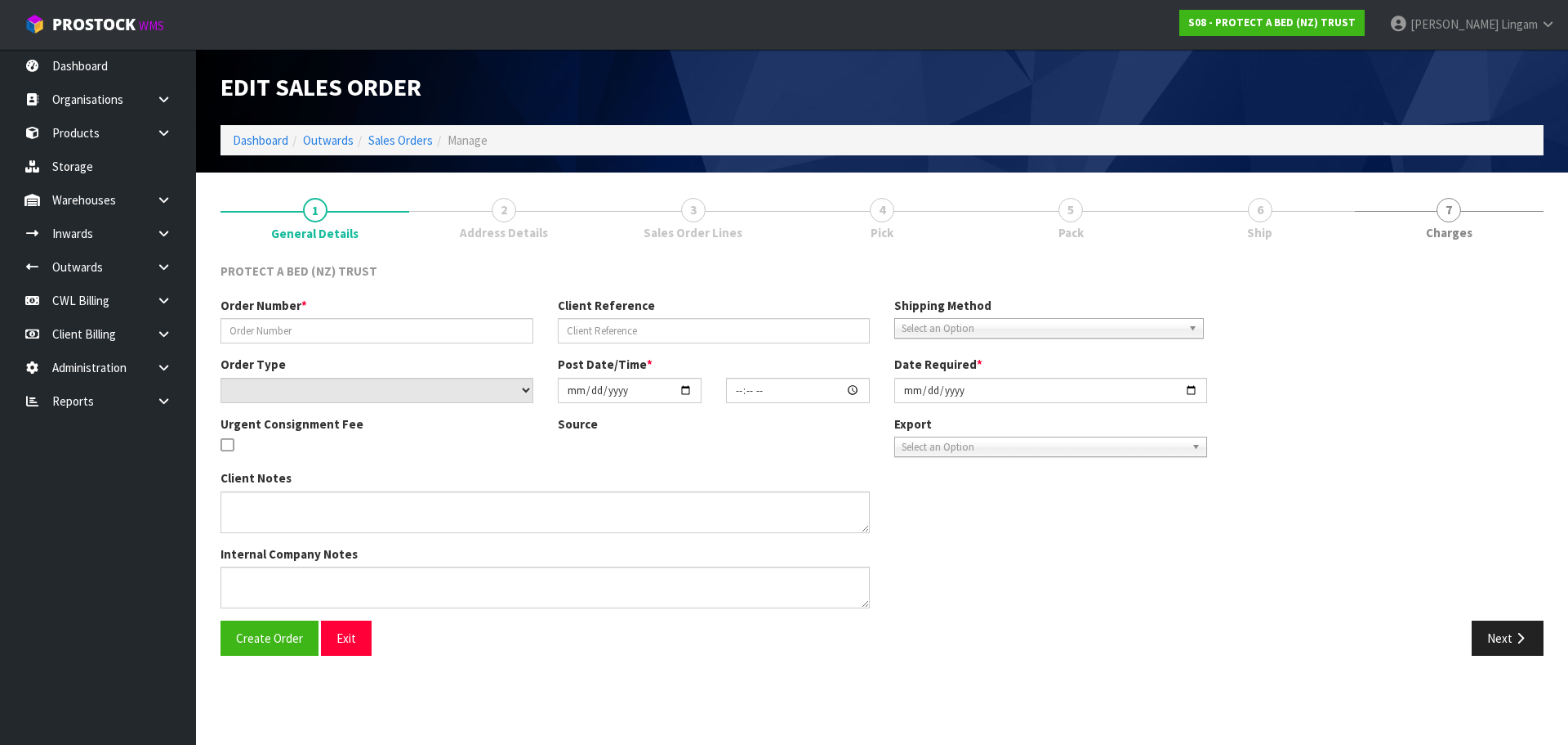
type input "4504133377-3320"
select select "number:0"
type input "[DATE]"
type input "09:54:00.000"
type input "[DATE]"
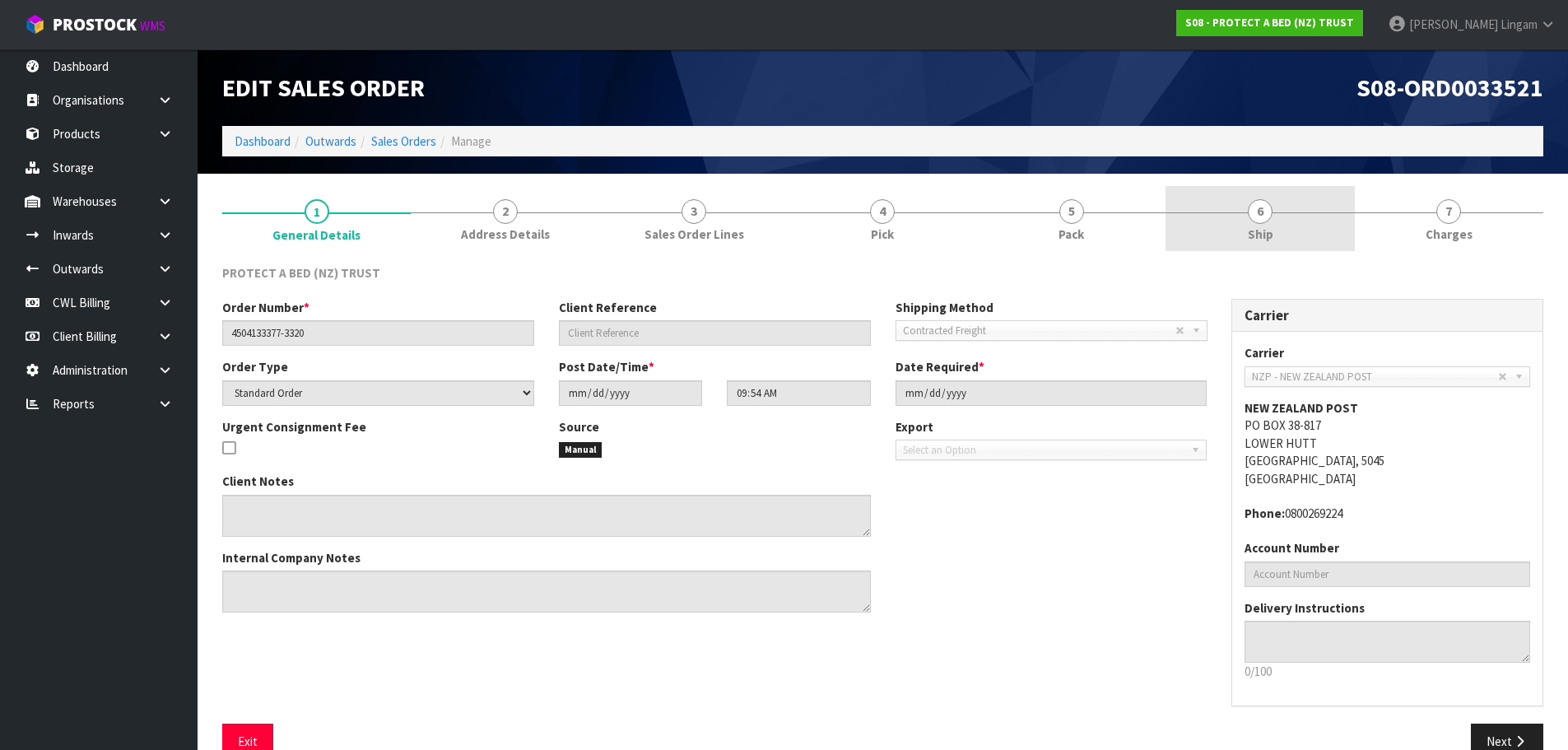
click at [1271, 217] on link "6 Ship" at bounding box center [1260, 219] width 189 height 65
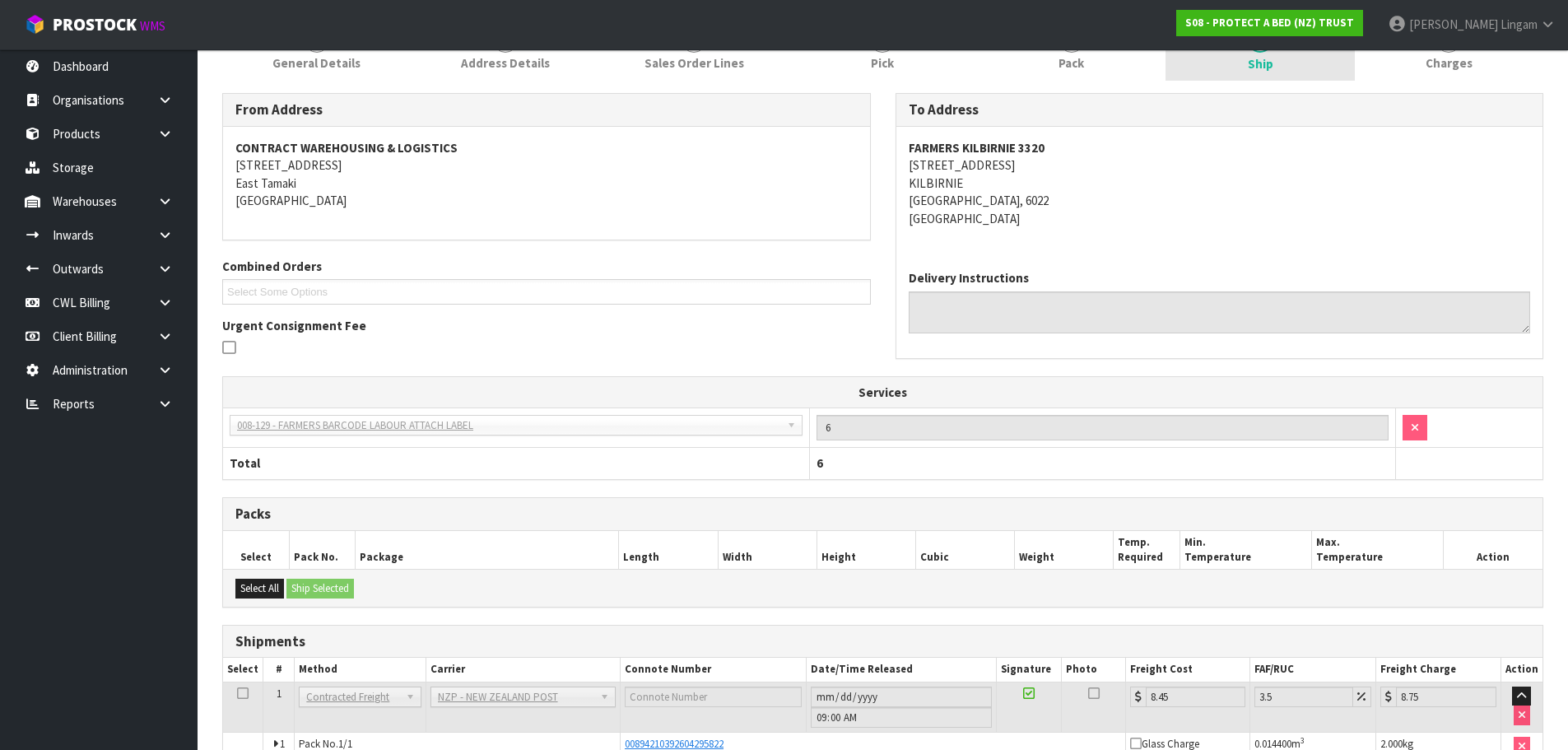
scroll to position [270, 0]
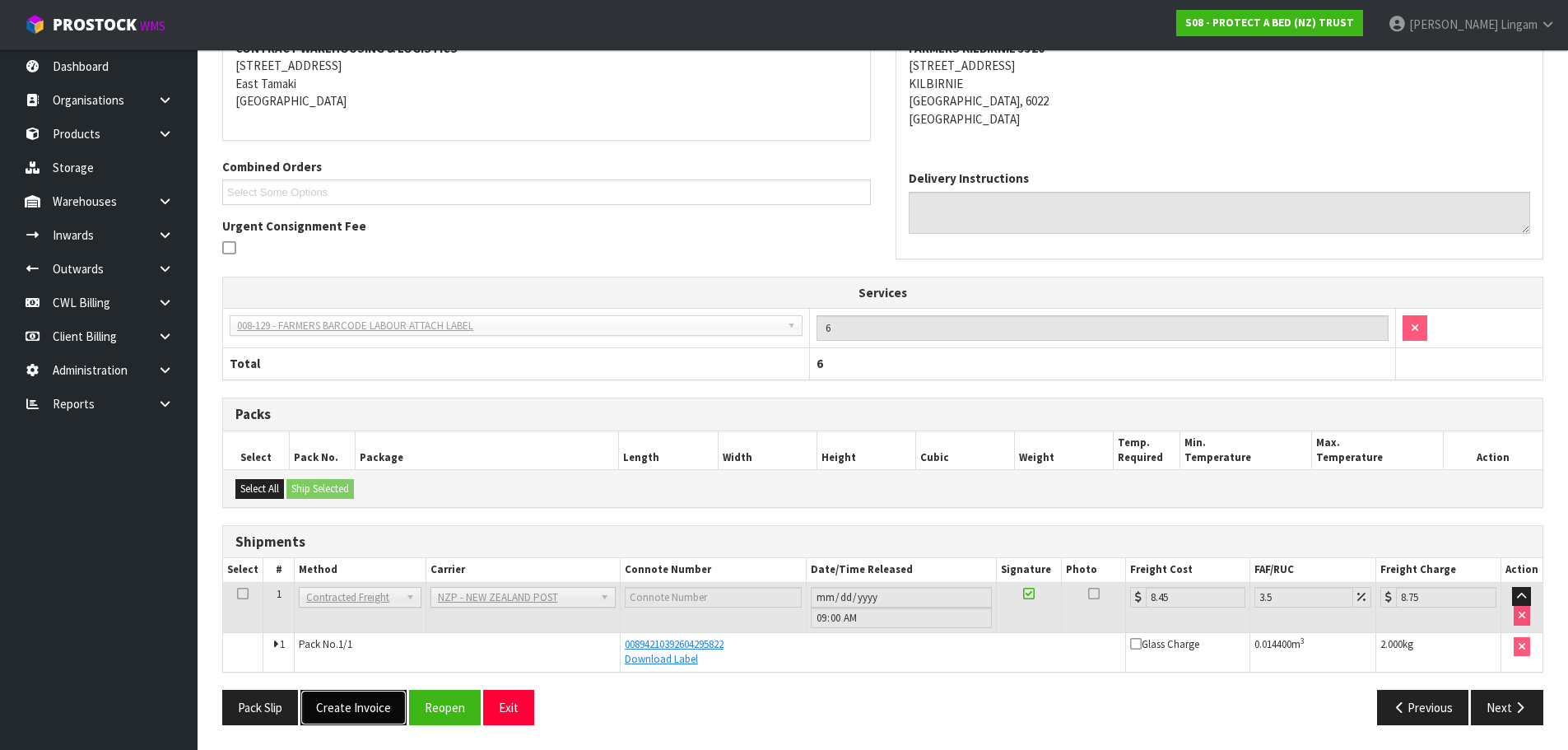
click at [378, 712] on button "Create Invoice" at bounding box center [354, 707] width 107 height 36
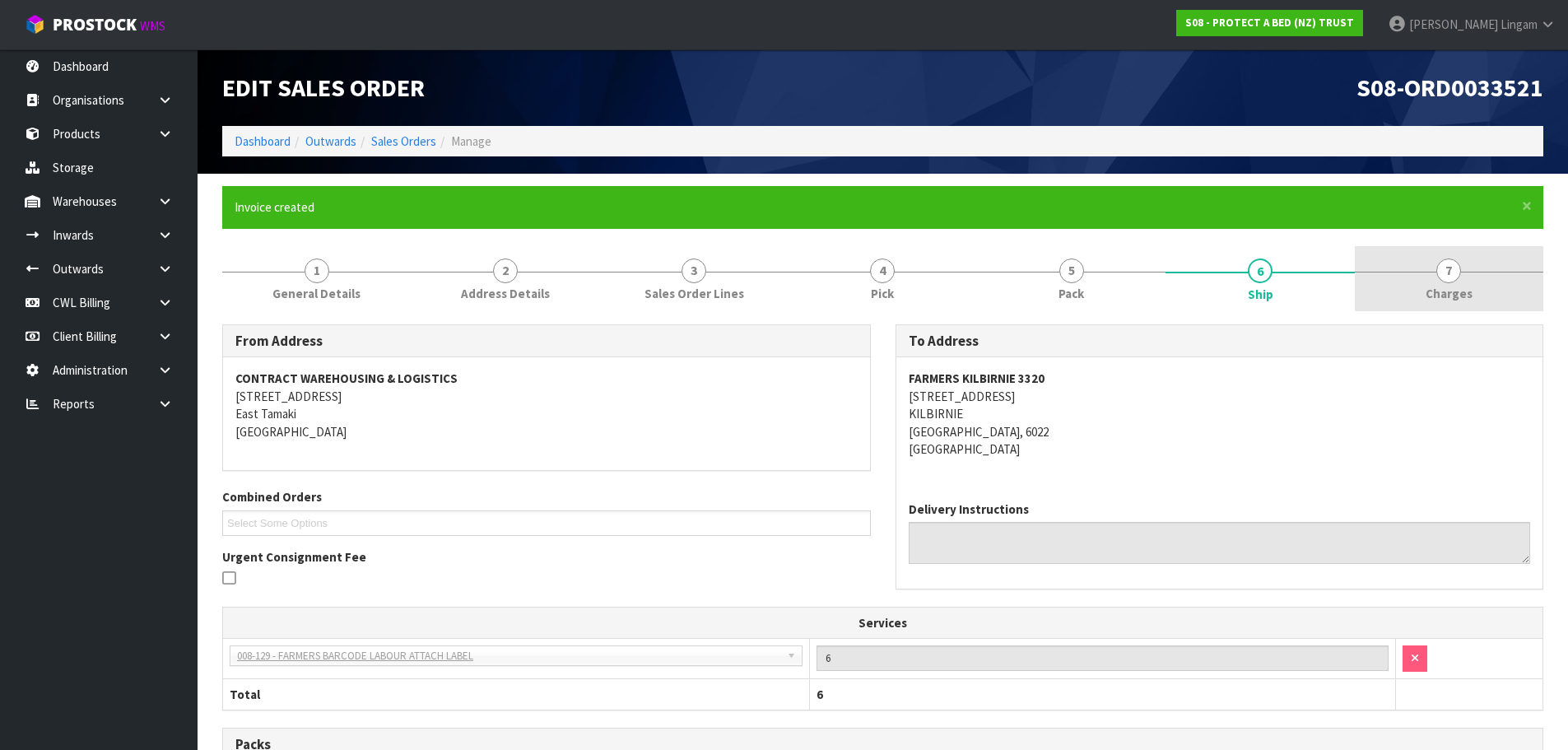
click at [1492, 300] on link "7 [GEOGRAPHIC_DATA]" at bounding box center [1449, 279] width 189 height 65
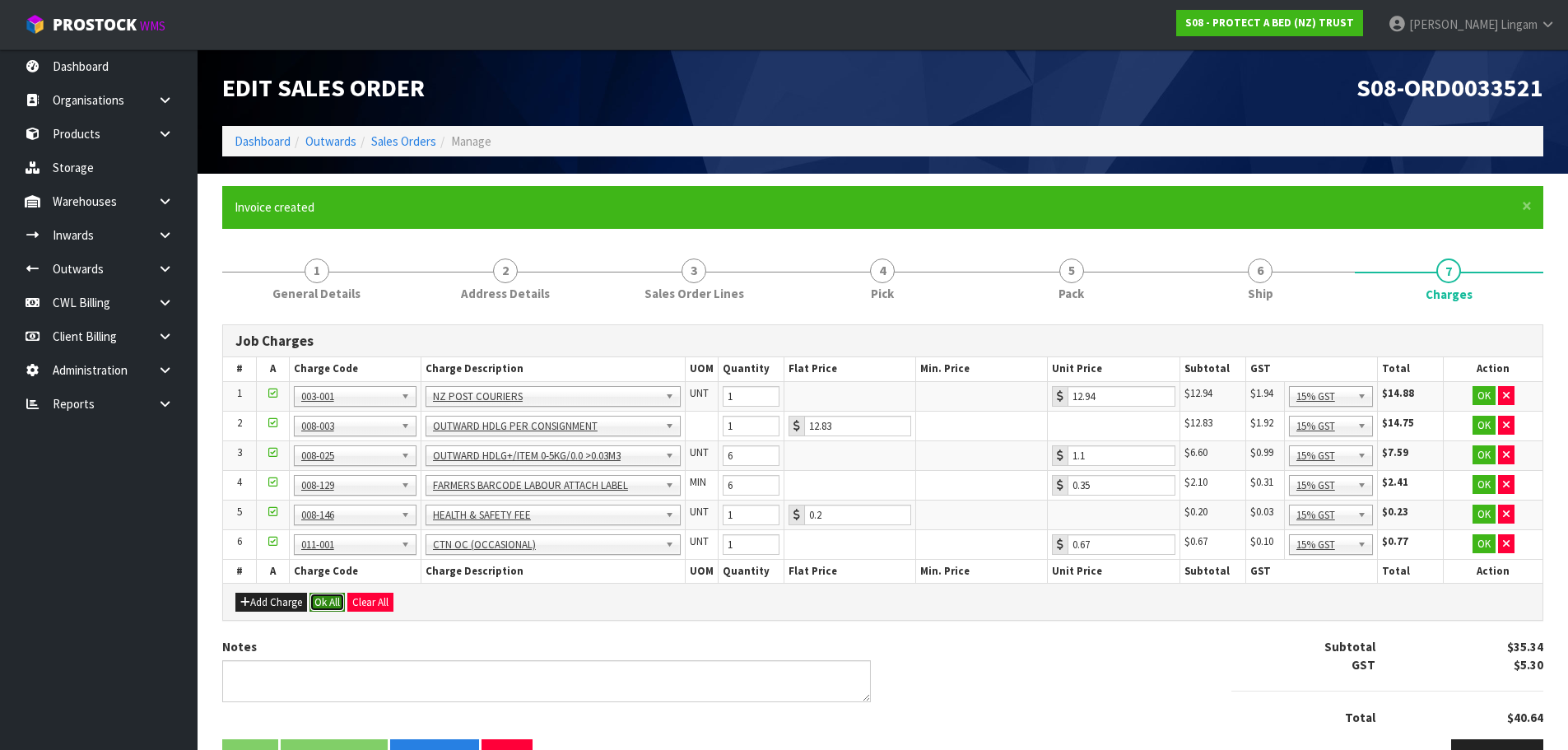
click at [316, 599] on button "Ok All" at bounding box center [327, 602] width 36 height 20
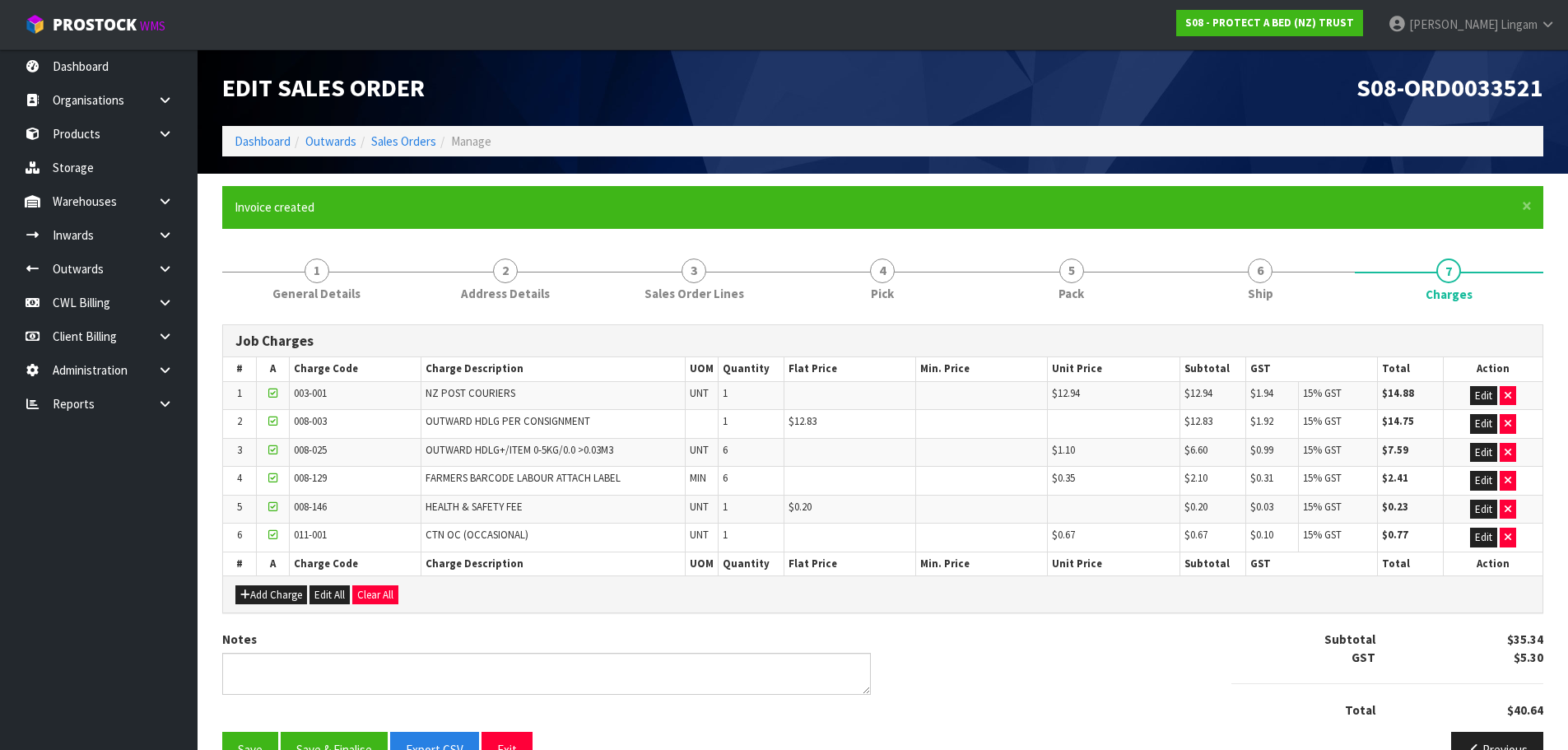
scroll to position [42, 0]
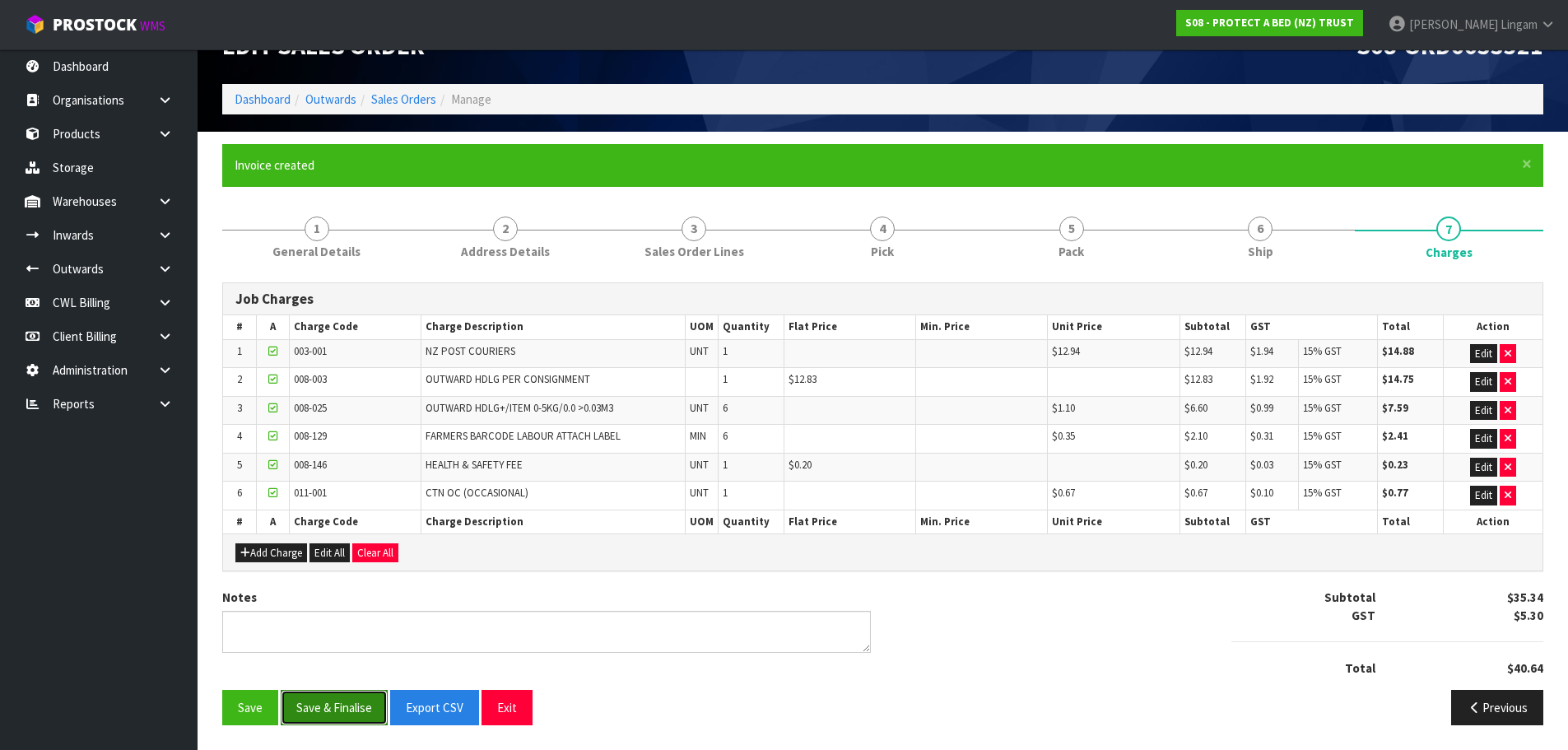
click at [342, 706] on button "Save & Finalise" at bounding box center [334, 707] width 107 height 36
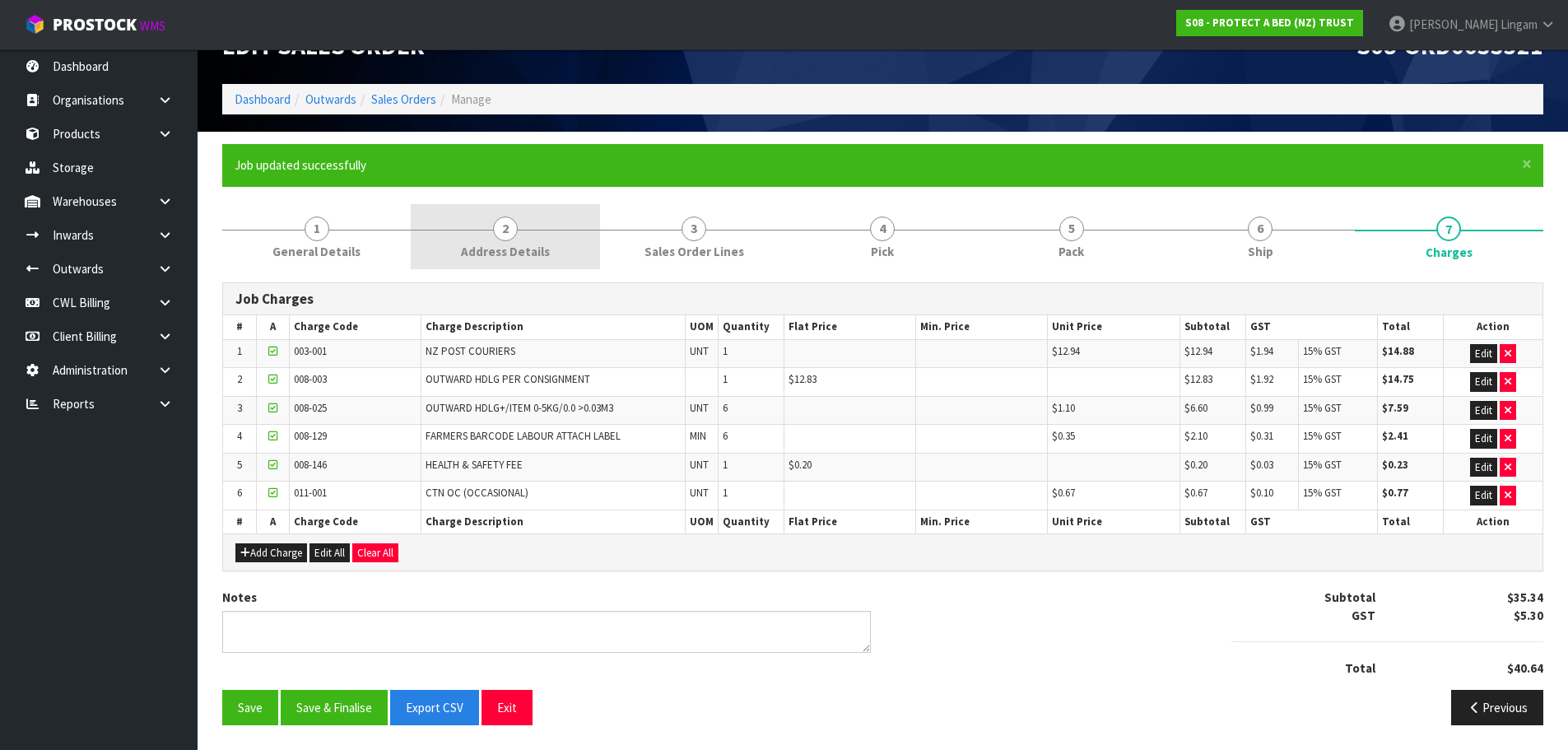
scroll to position [0, 0]
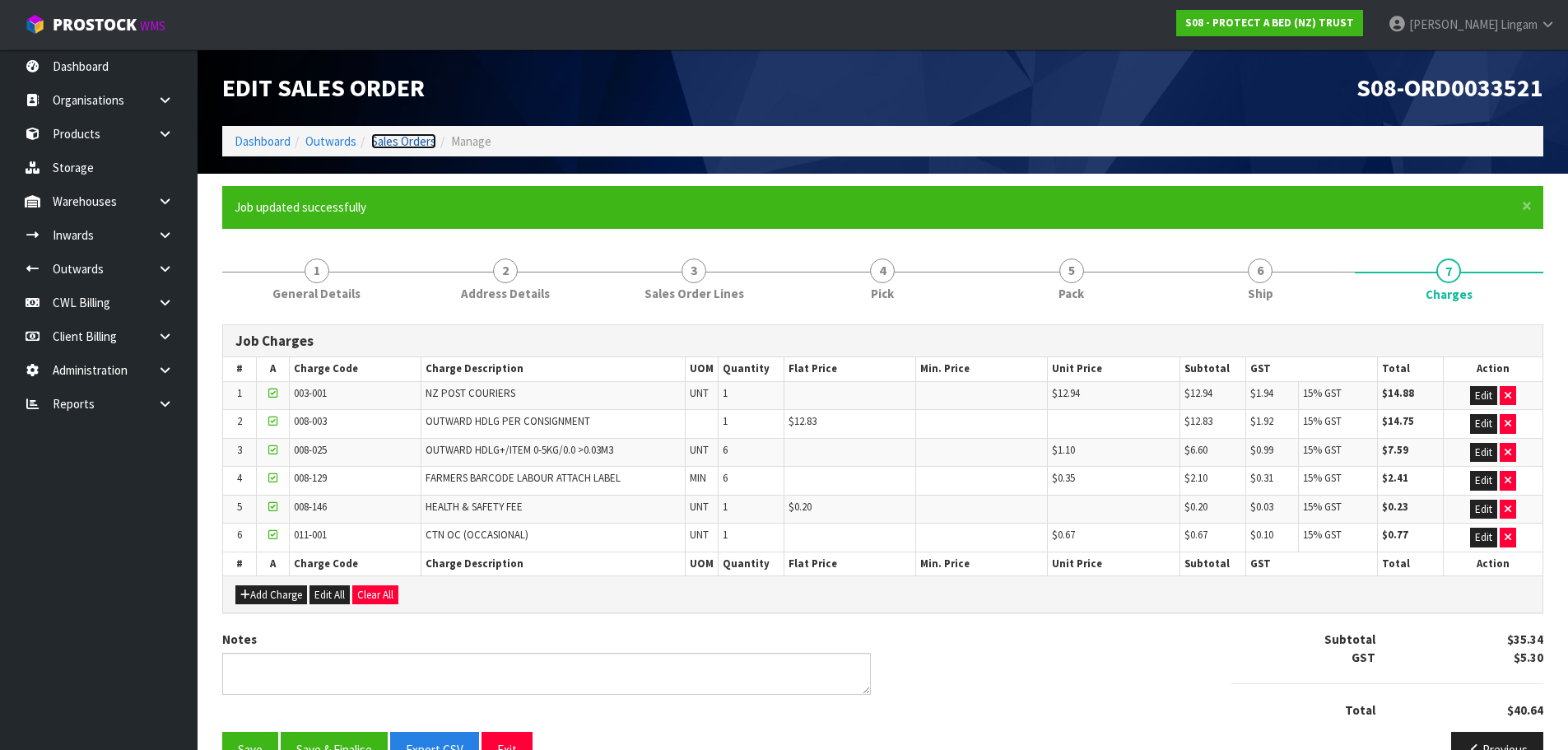
click at [431, 141] on link "Sales Orders" at bounding box center [404, 141] width 65 height 16
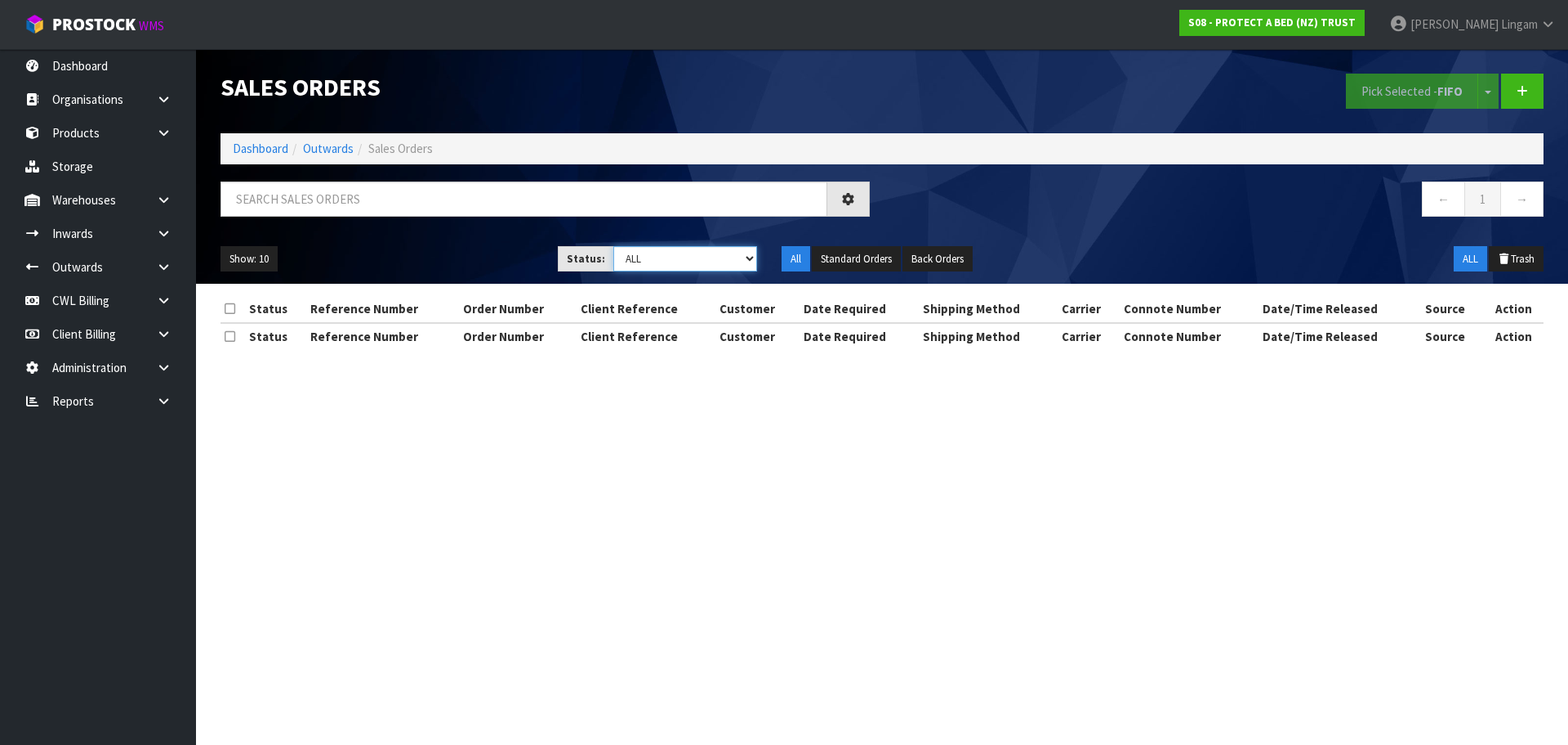
click at [717, 259] on select "Draft Pending Allocated Pending Pick Goods Picked Goods Packed Pending Charges …" at bounding box center [686, 258] width 145 height 25
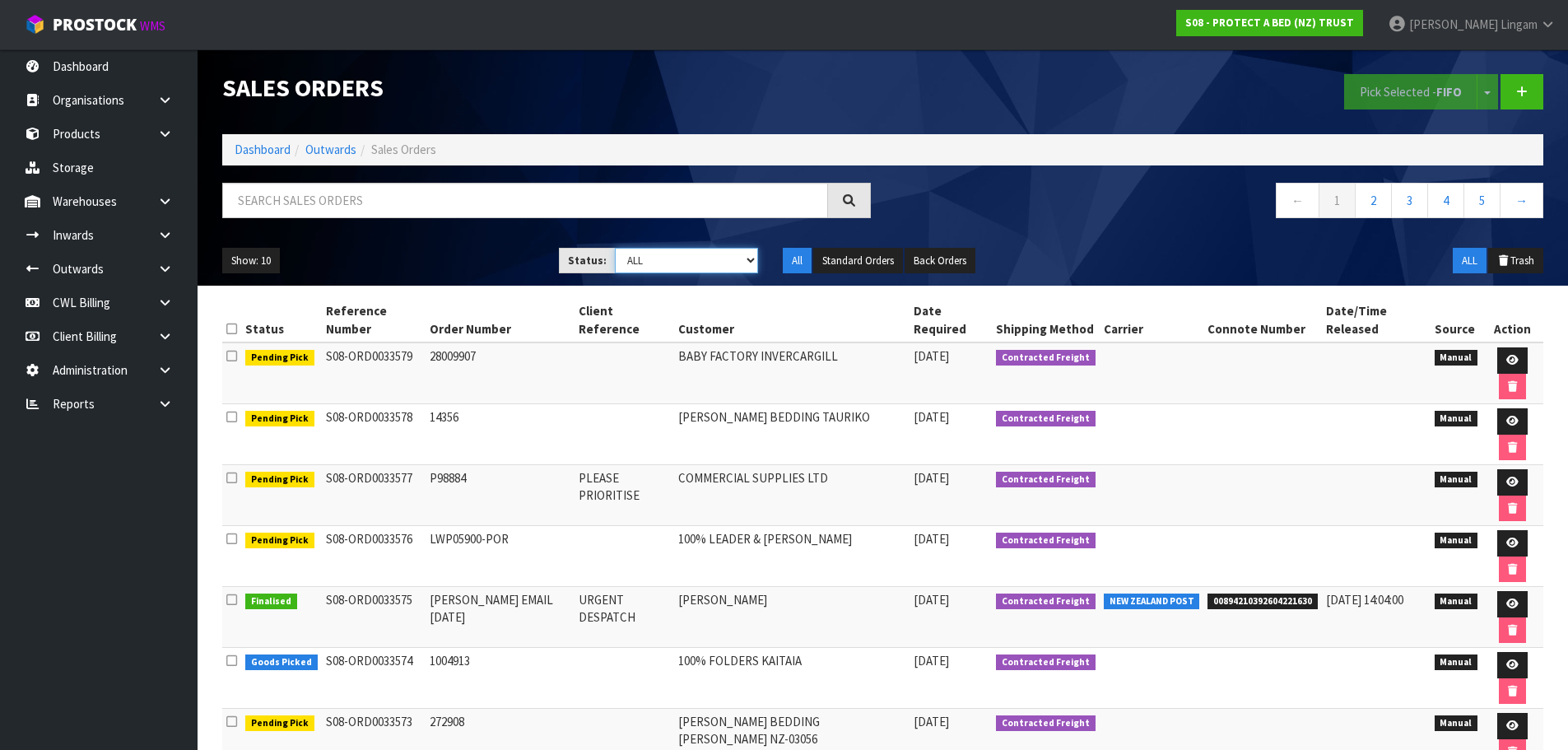
select select "string:6"
click at [615, 248] on select "Draft Pending Allocated Pending Pick Goods Picked Goods Packed Pending Charges …" at bounding box center [686, 260] width 143 height 25
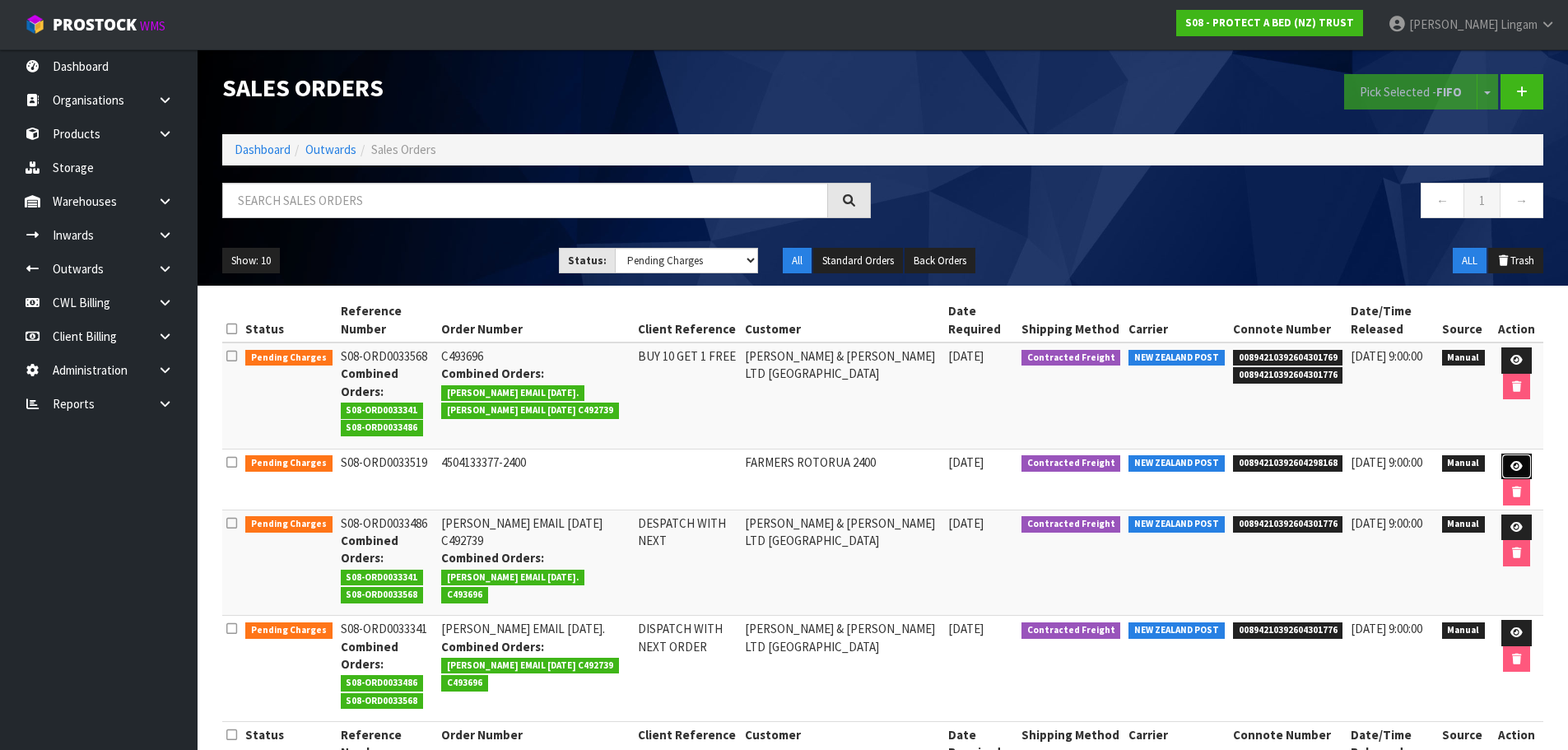
click at [1513, 454] on link at bounding box center [1517, 467] width 31 height 26
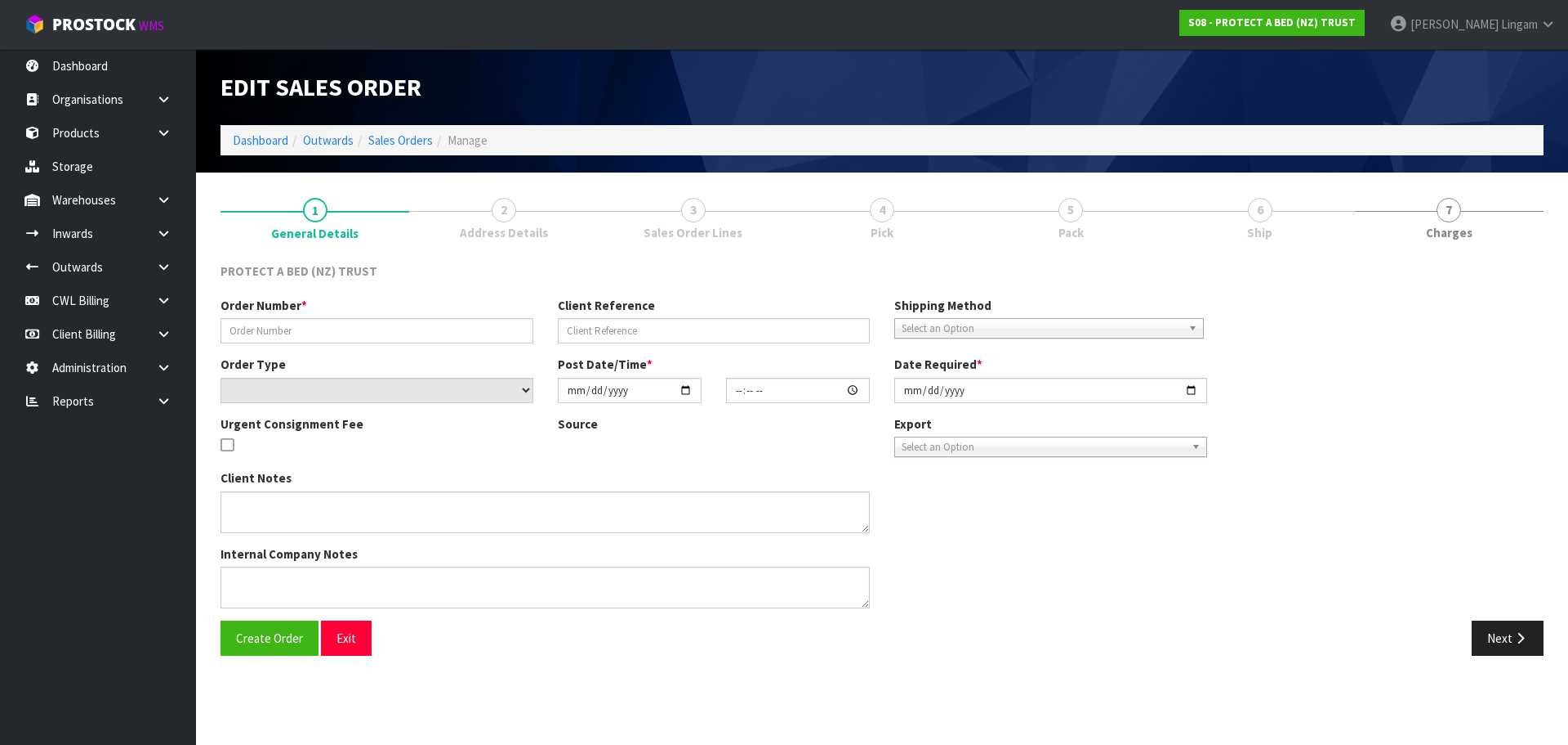
type input "4504133377-2400"
select select "number:0"
type input "2025-09-23"
type input "09:53:00.000"
type input "2025-09-23"
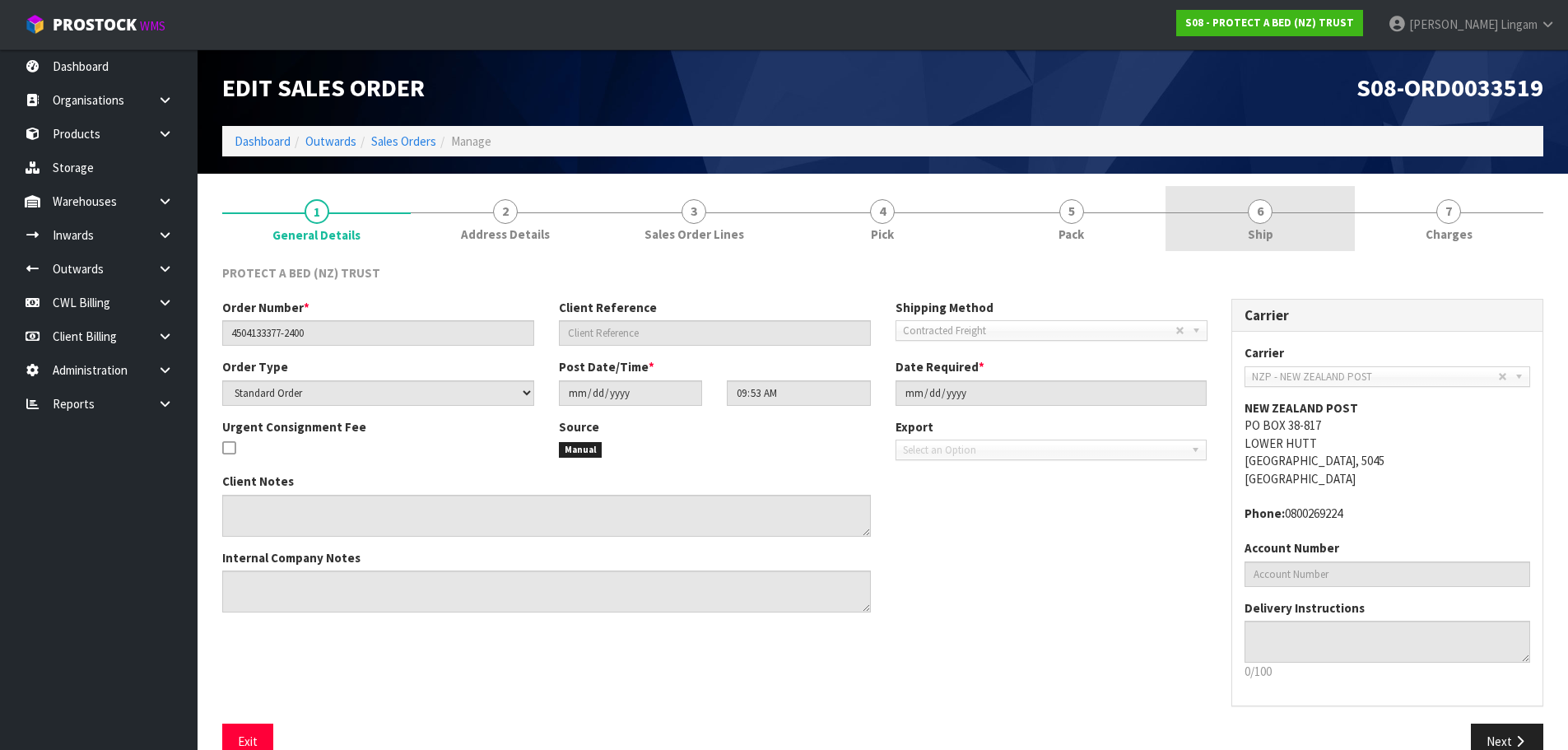
click at [1302, 223] on link "6 Ship" at bounding box center [1260, 219] width 189 height 65
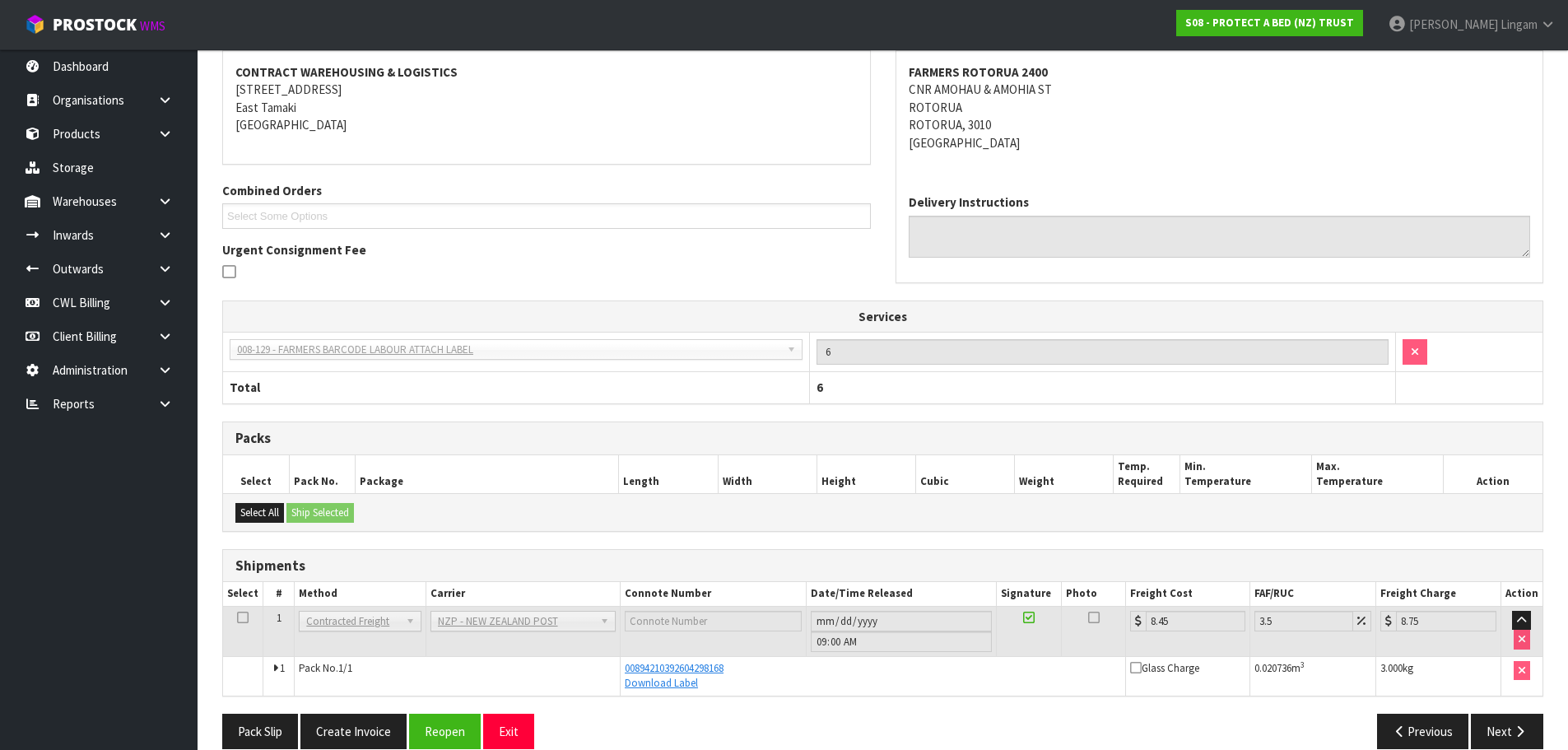
scroll to position [270, 0]
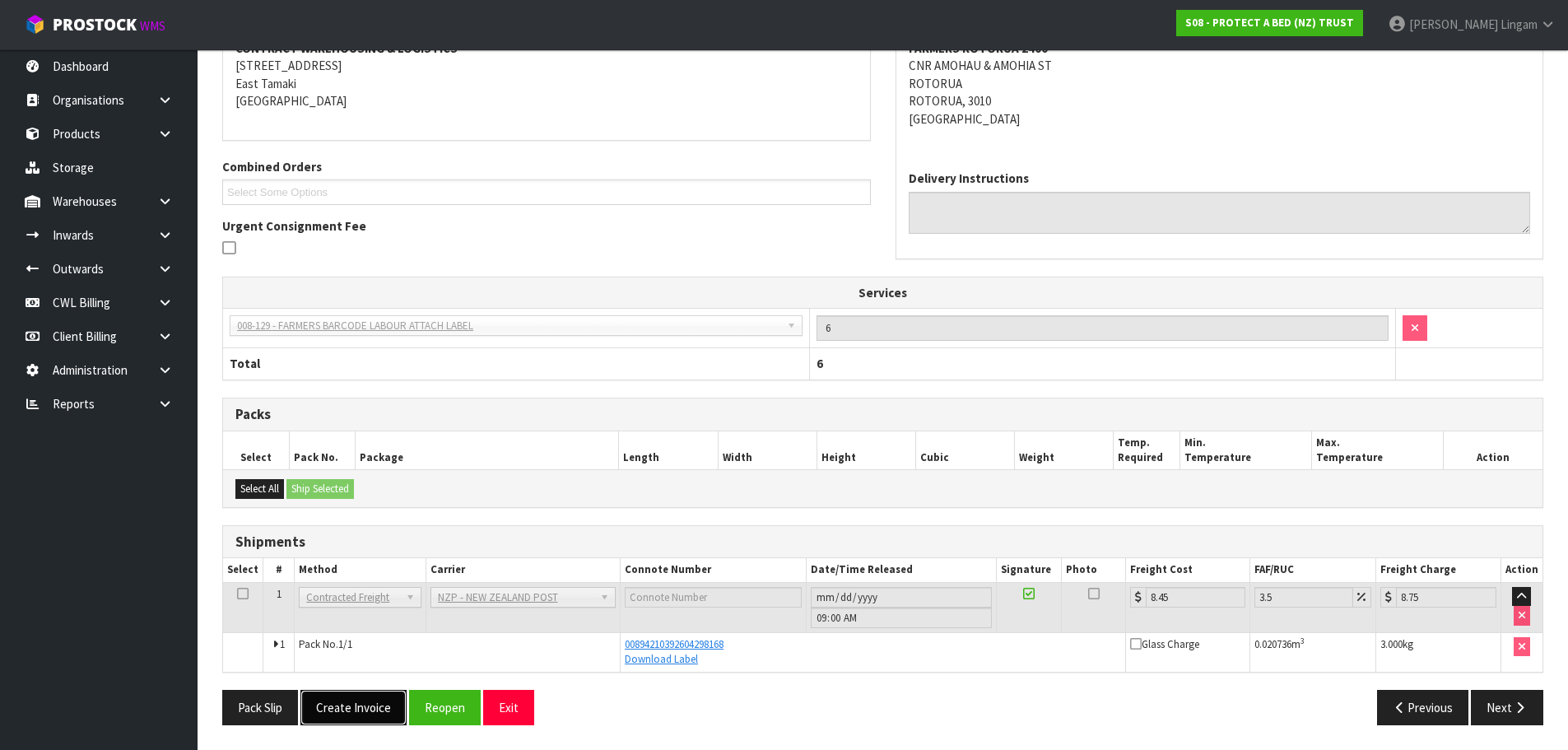
click at [352, 706] on button "Create Invoice" at bounding box center [354, 707] width 107 height 36
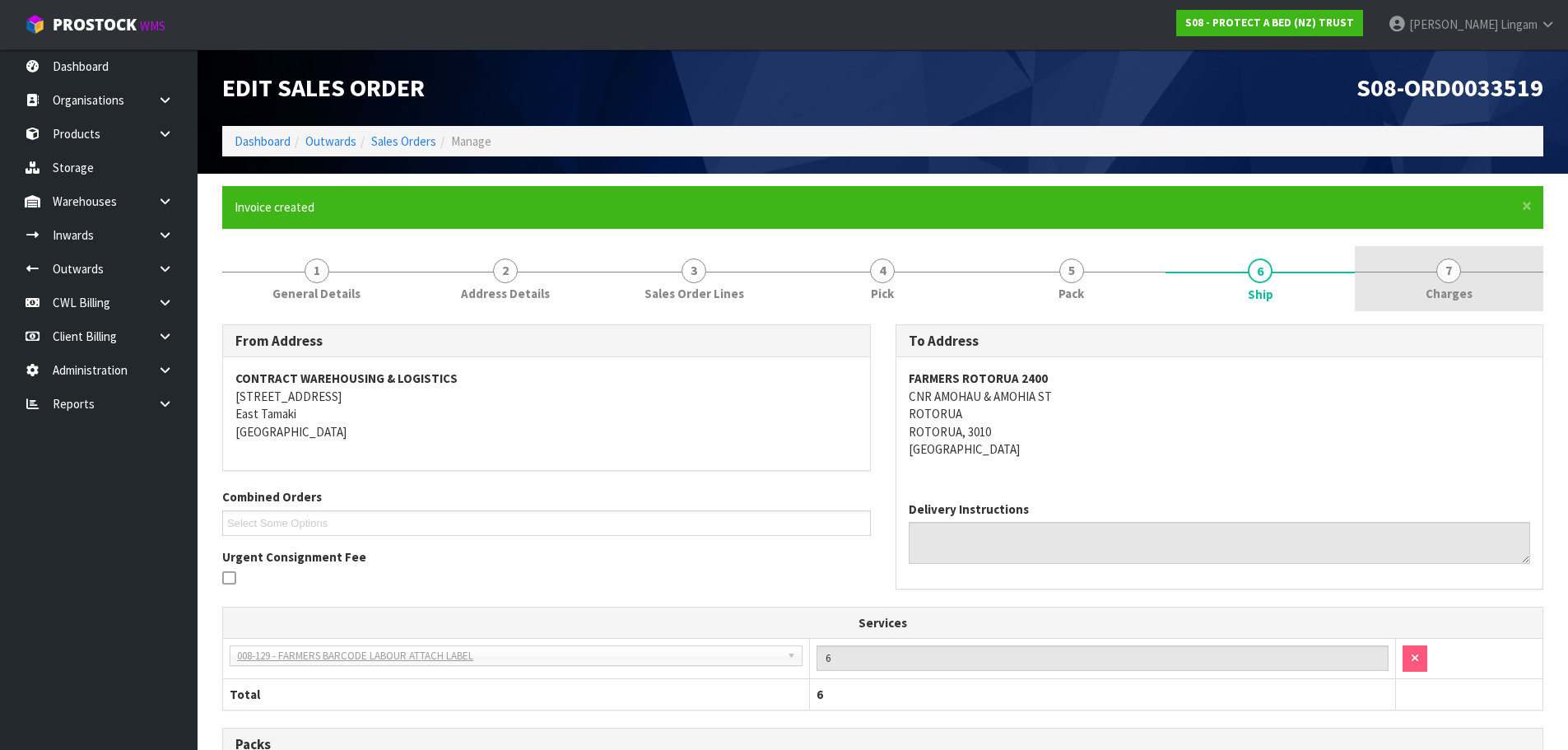
click at [1494, 303] on link "7 Charges" at bounding box center [1449, 279] width 189 height 65
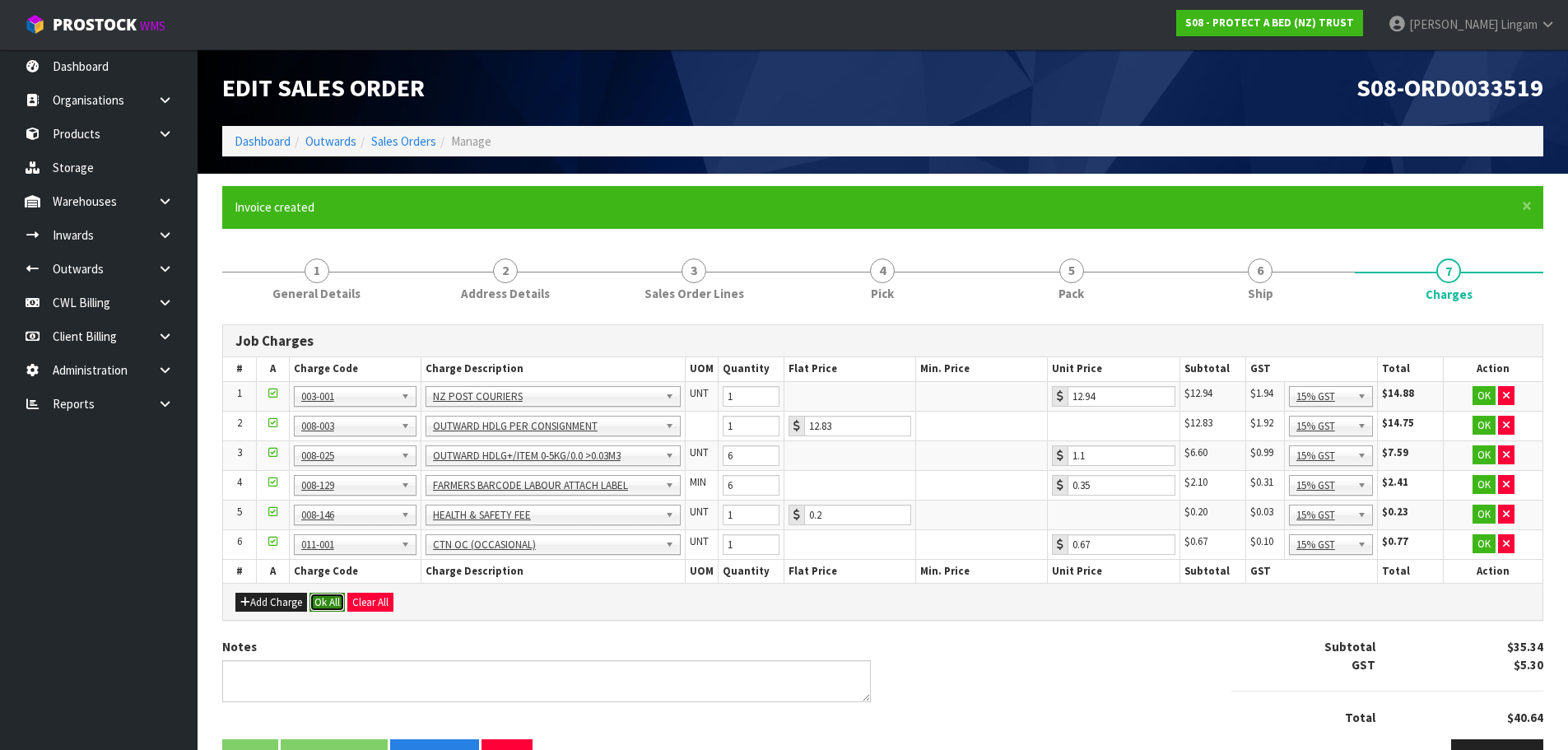
click at [316, 602] on button "Ok All" at bounding box center [327, 602] width 36 height 20
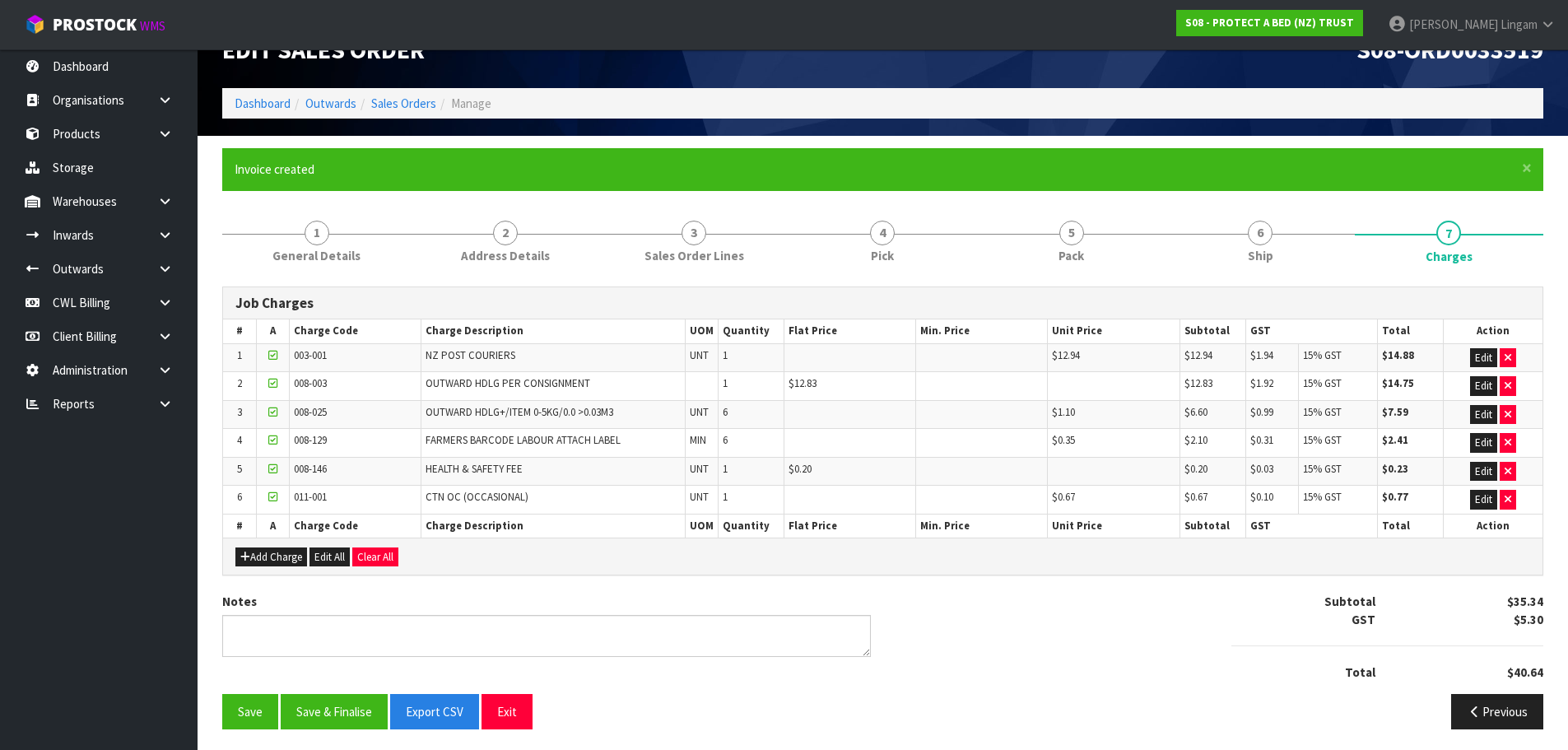
scroll to position [42, 0]
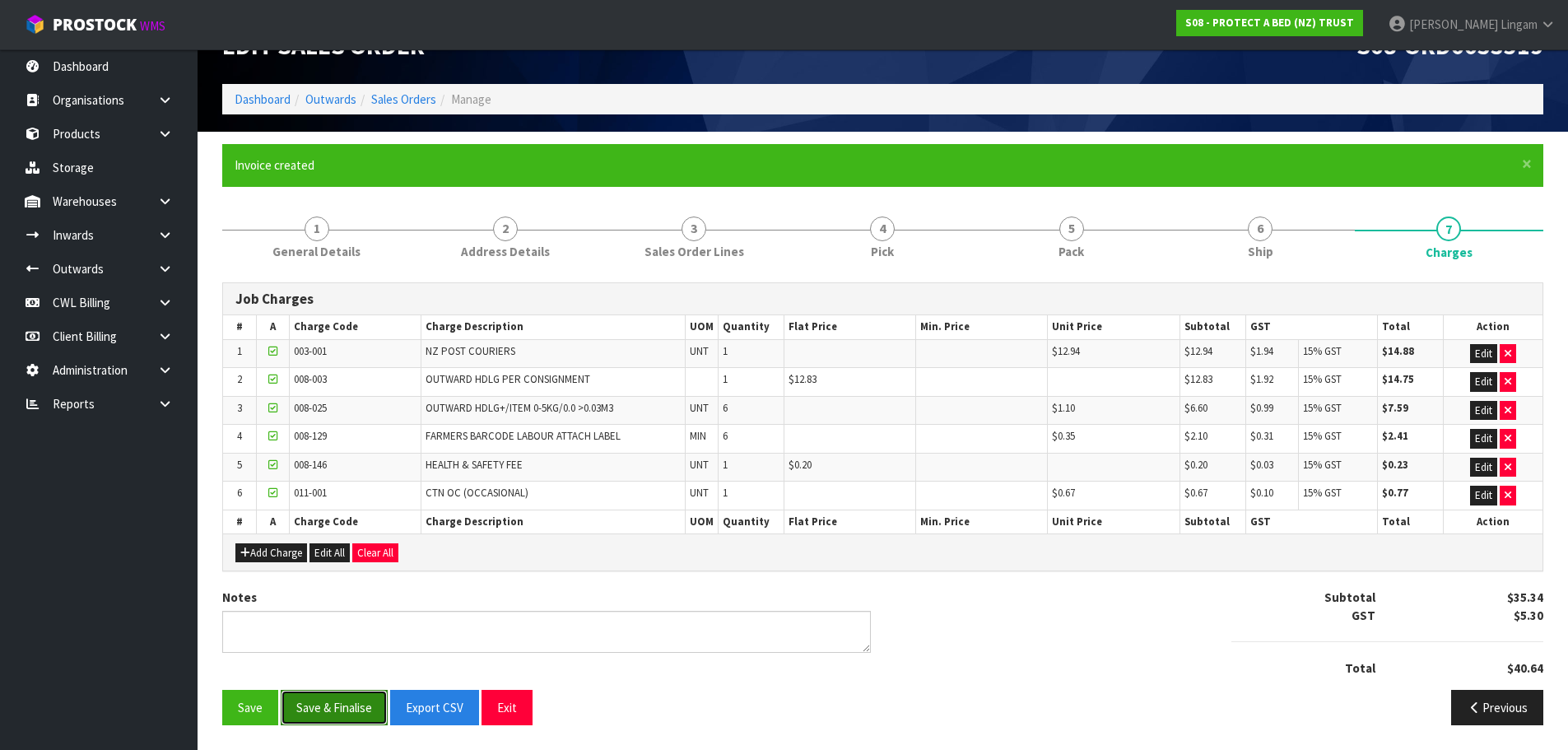
click at [342, 704] on button "Save & Finalise" at bounding box center [334, 707] width 107 height 36
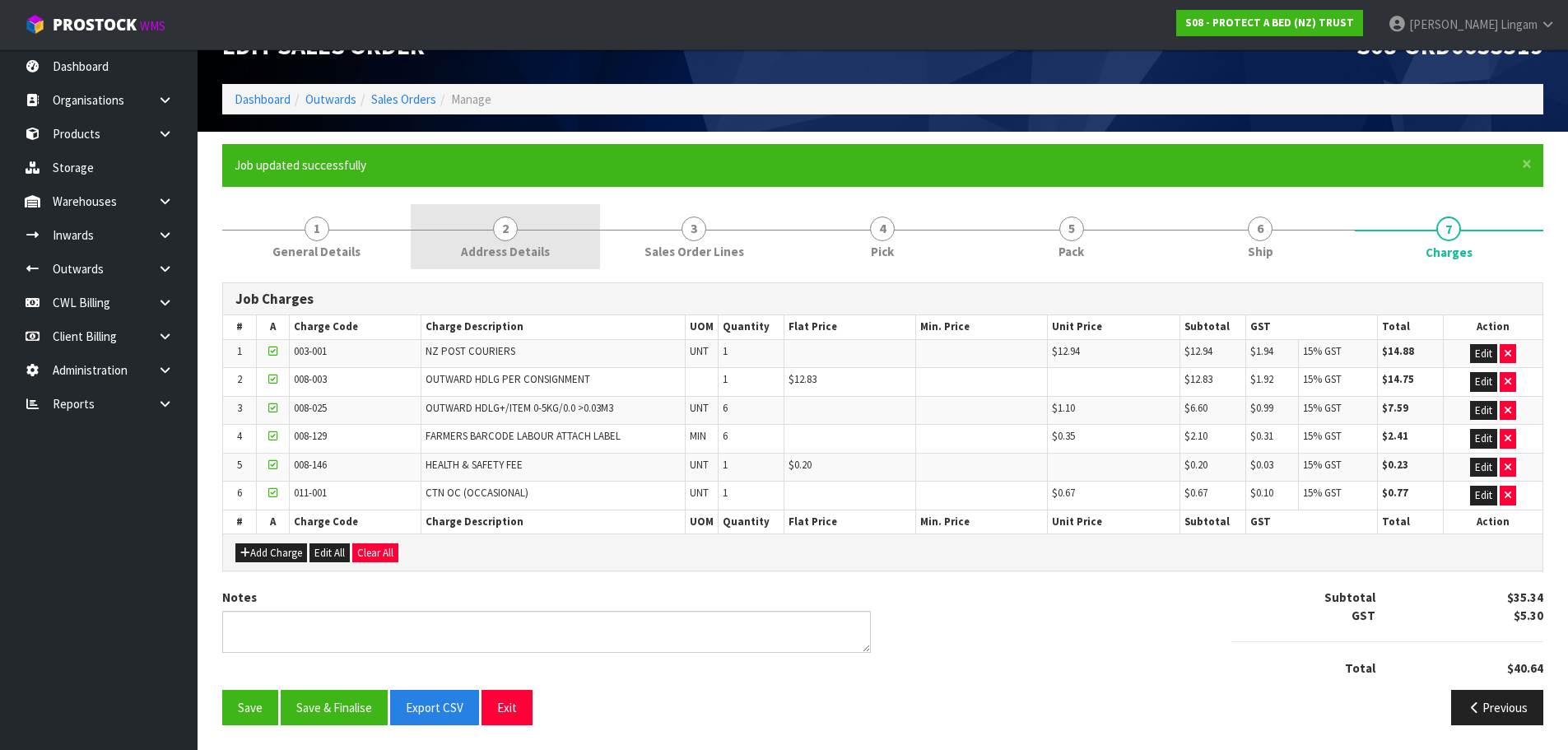
scroll to position [0, 0]
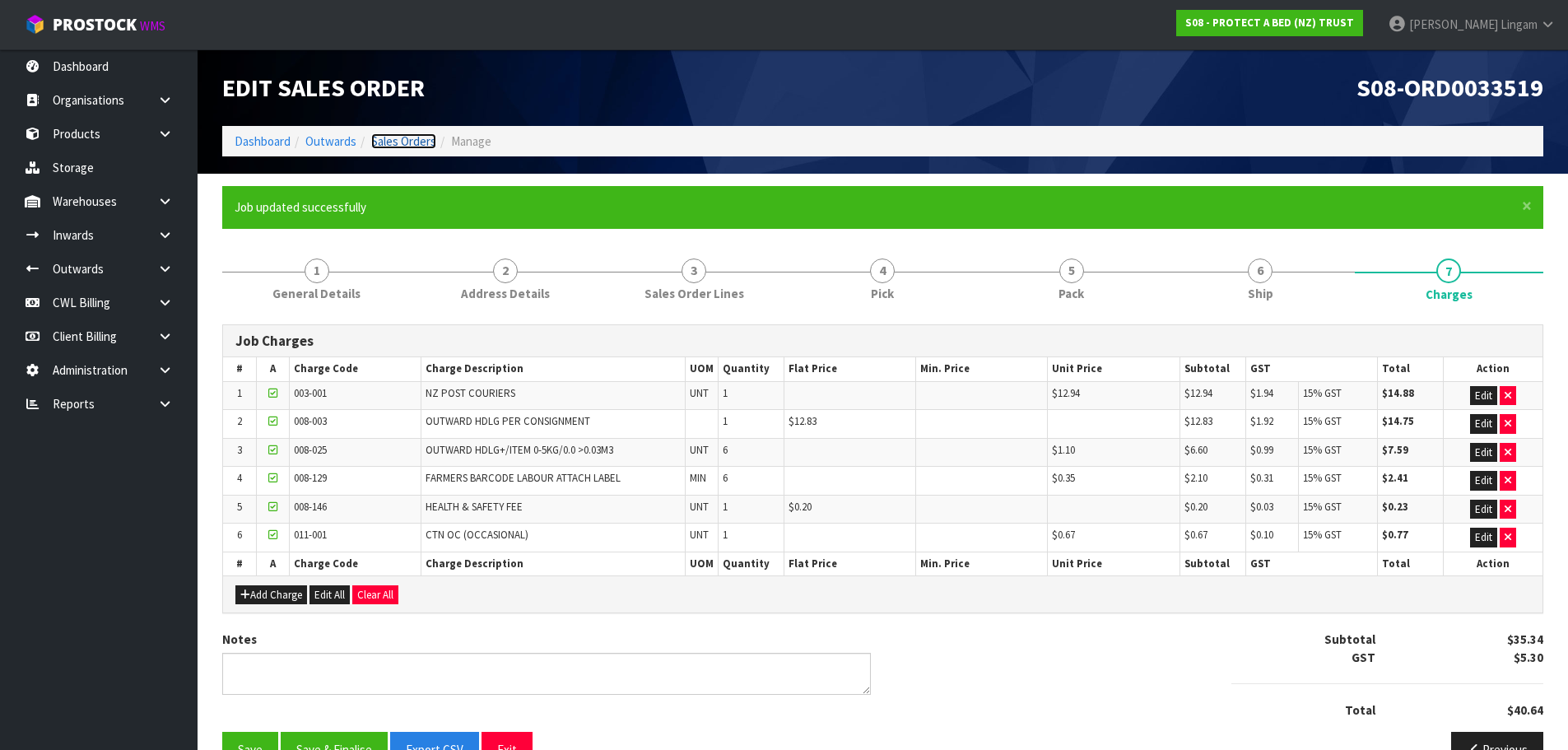
click at [415, 139] on link "Sales Orders" at bounding box center [404, 141] width 65 height 16
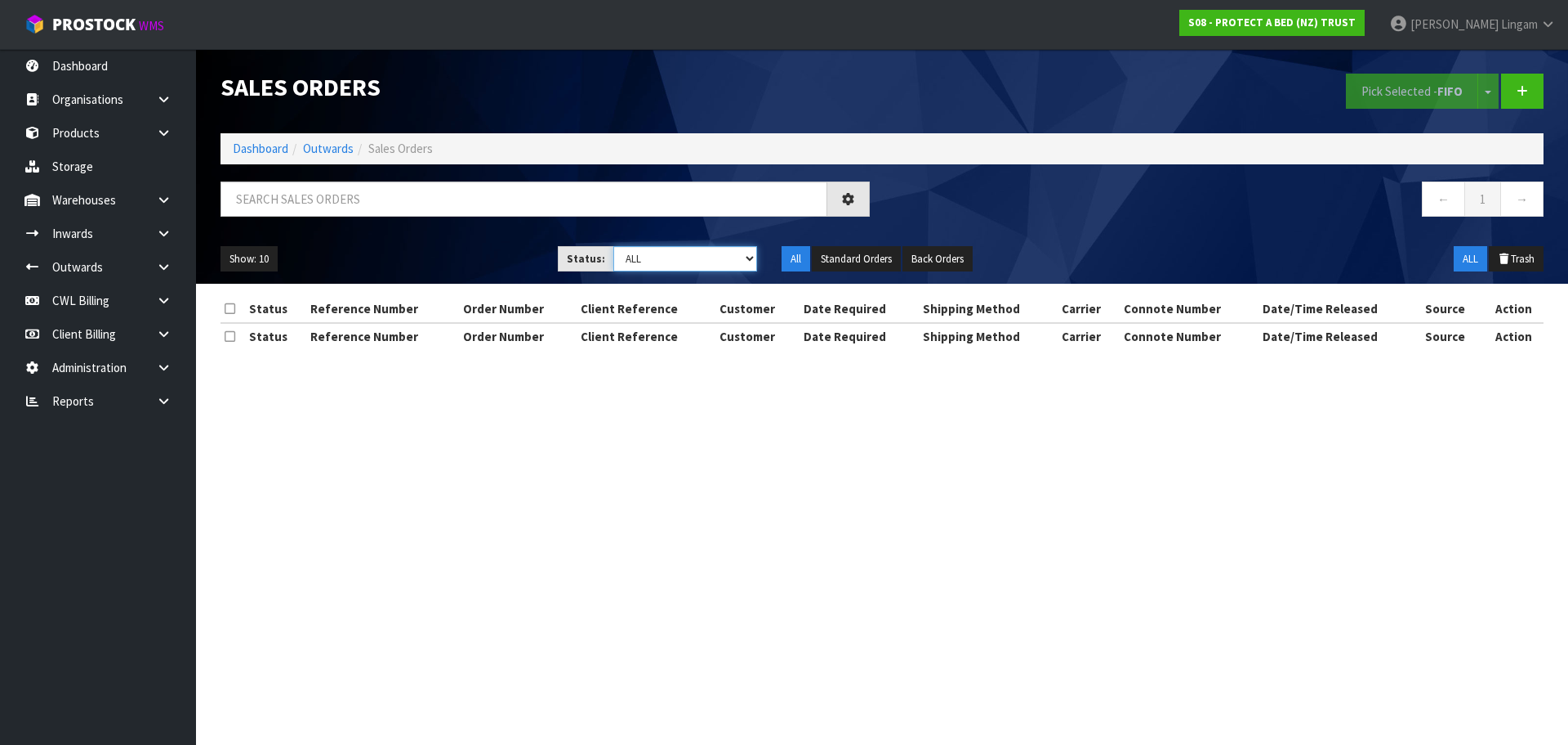
click at [732, 256] on select "Draft Pending Allocated Pending Pick Goods Picked Goods Packed Pending Charges …" at bounding box center [686, 258] width 145 height 25
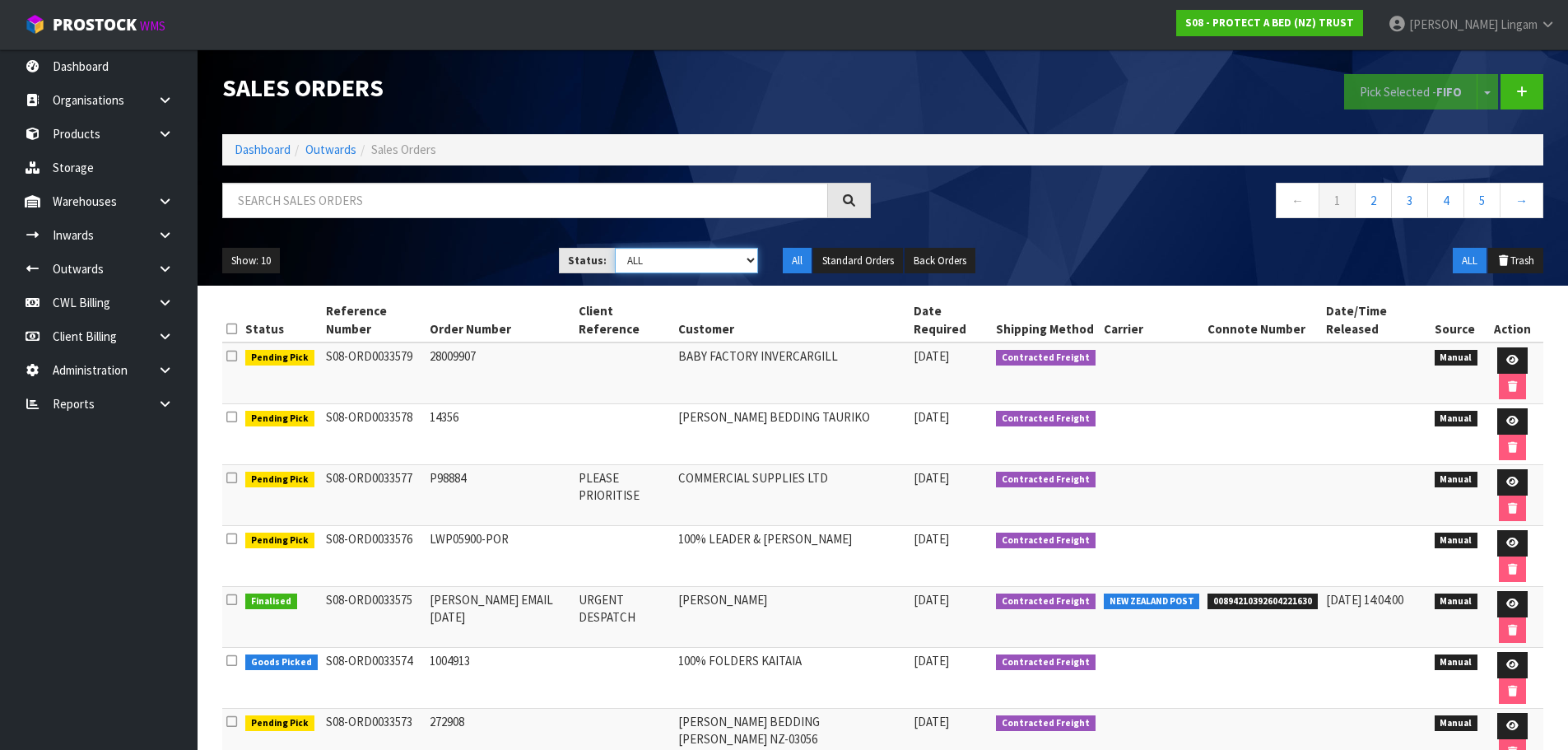
select select "string:6"
click at [615, 248] on select "Draft Pending Allocated Pending Pick Goods Picked Goods Packed Pending Charges …" at bounding box center [686, 260] width 143 height 25
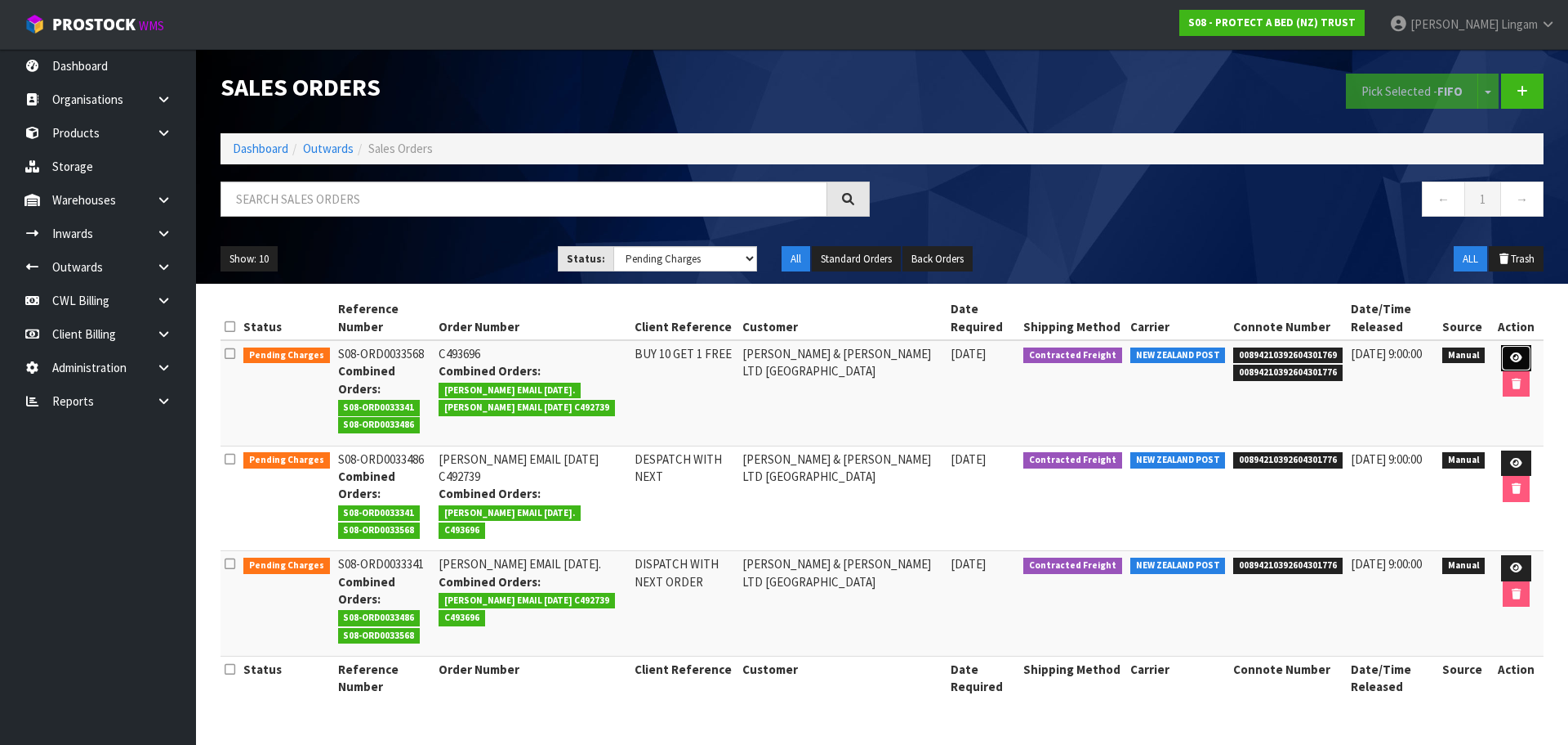
click at [1513, 365] on link at bounding box center [1516, 358] width 31 height 26
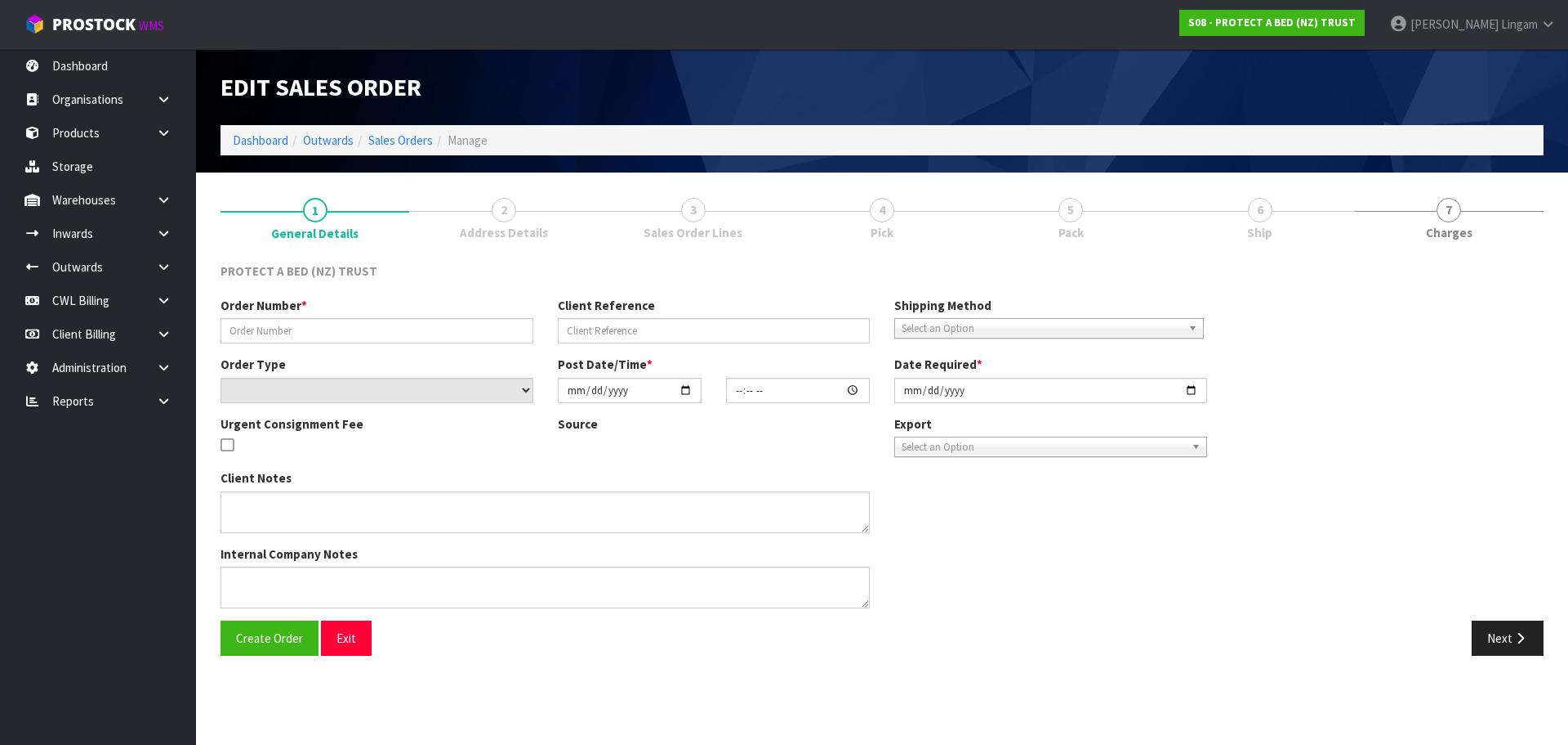
type input "C493696"
type input "BUY 10 GET 1 FREE"
select select "number:0"
type input "2025-09-26"
type input "08:40:00.000"
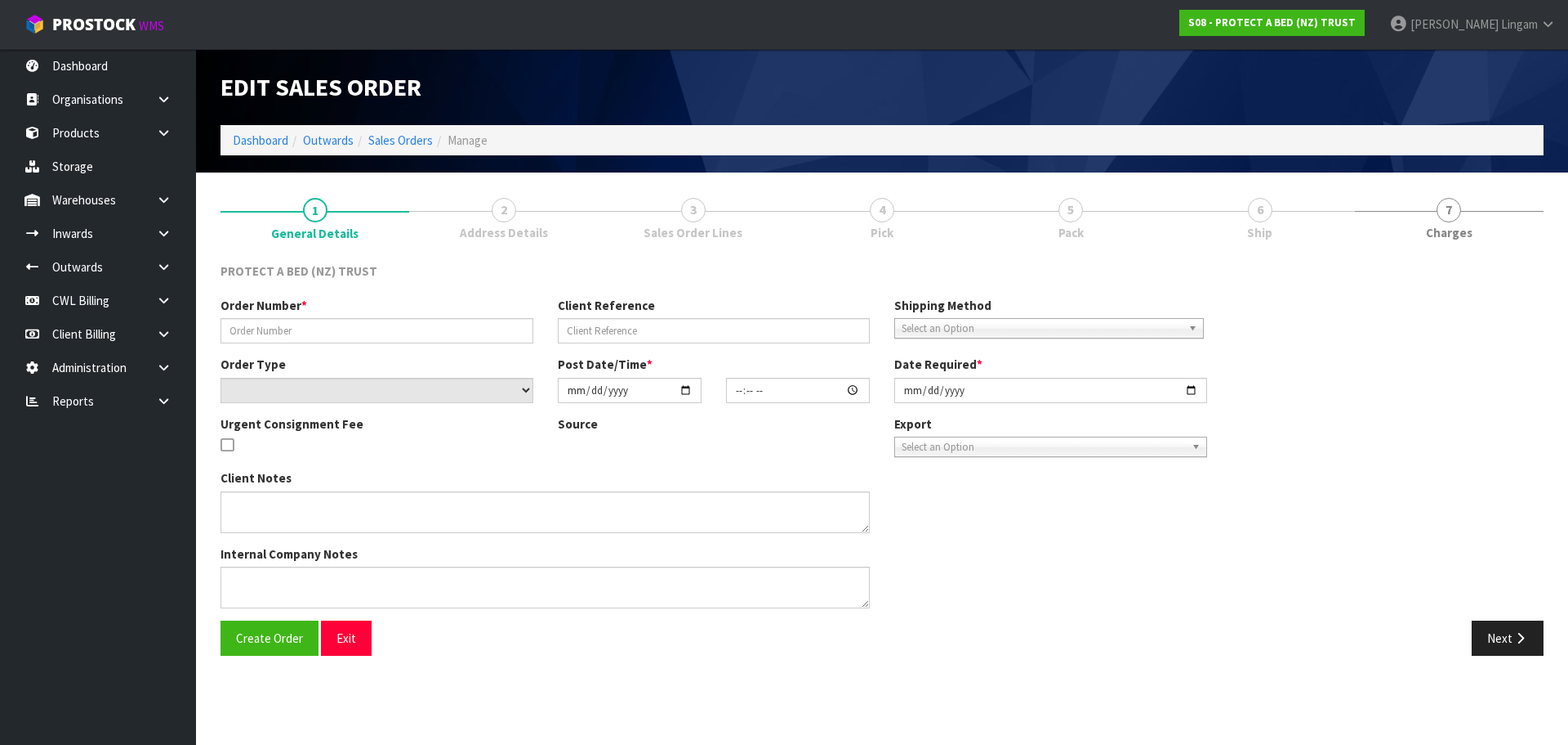
type input "2025-09-26"
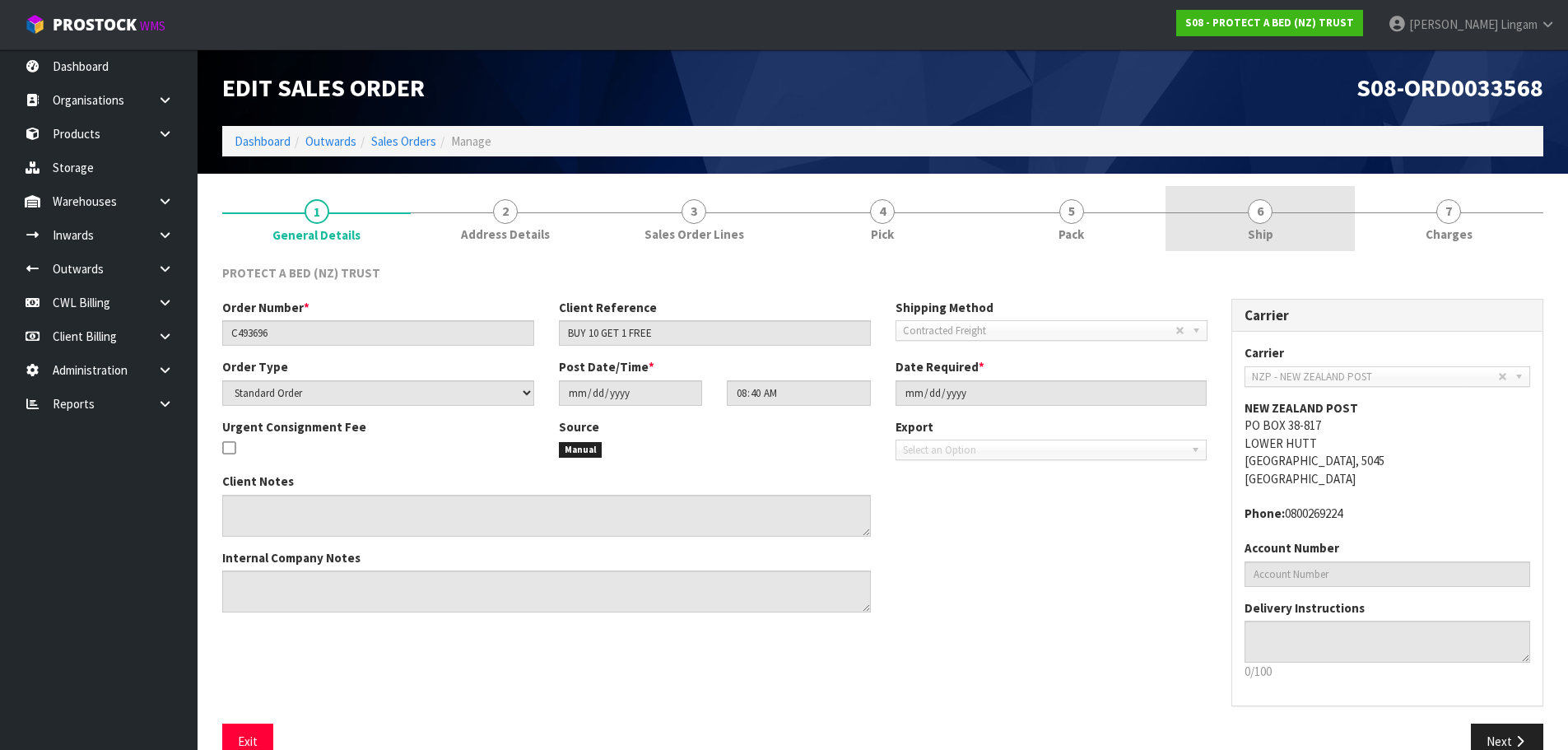
click at [1313, 232] on link "6 Ship" at bounding box center [1260, 219] width 189 height 65
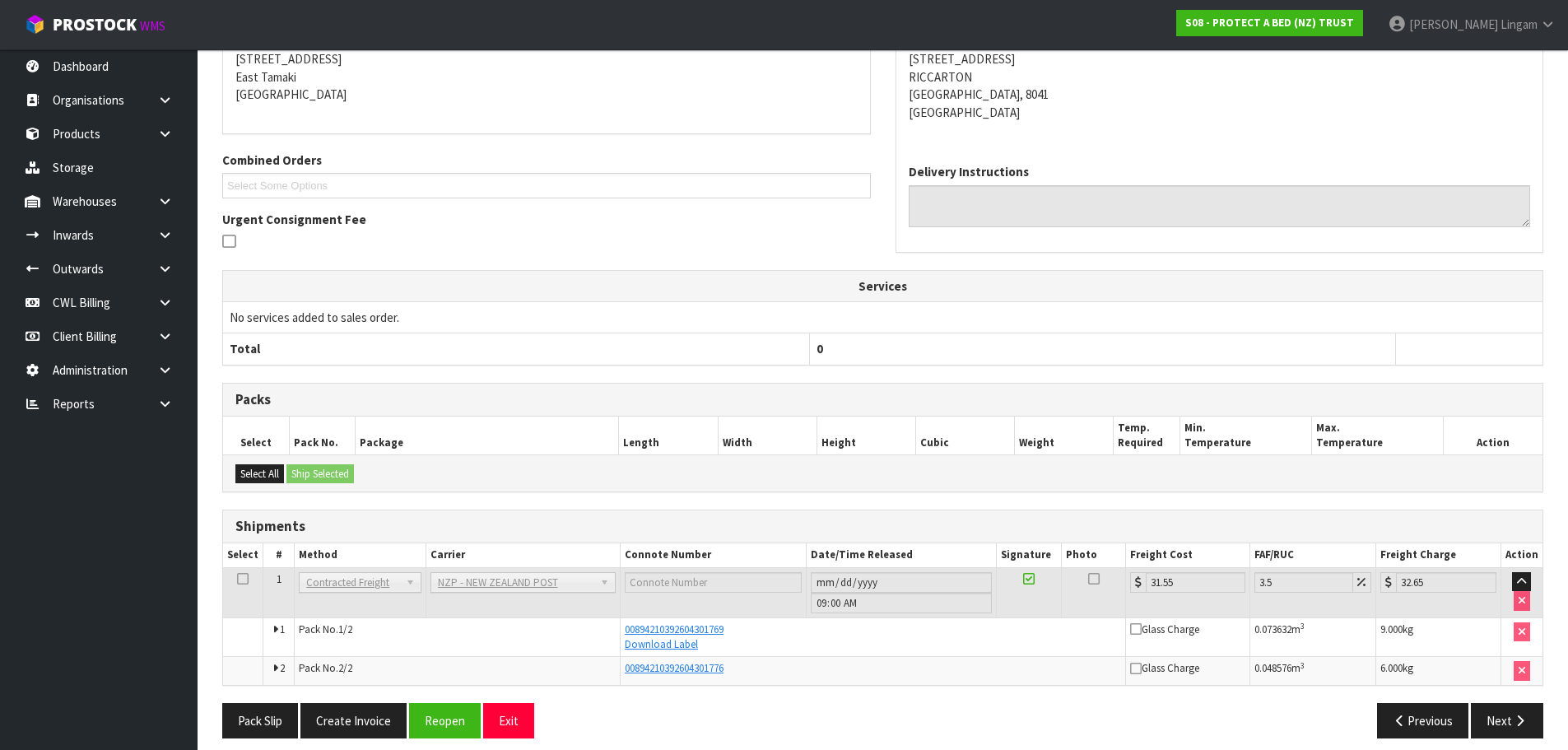
scroll to position [291, 0]
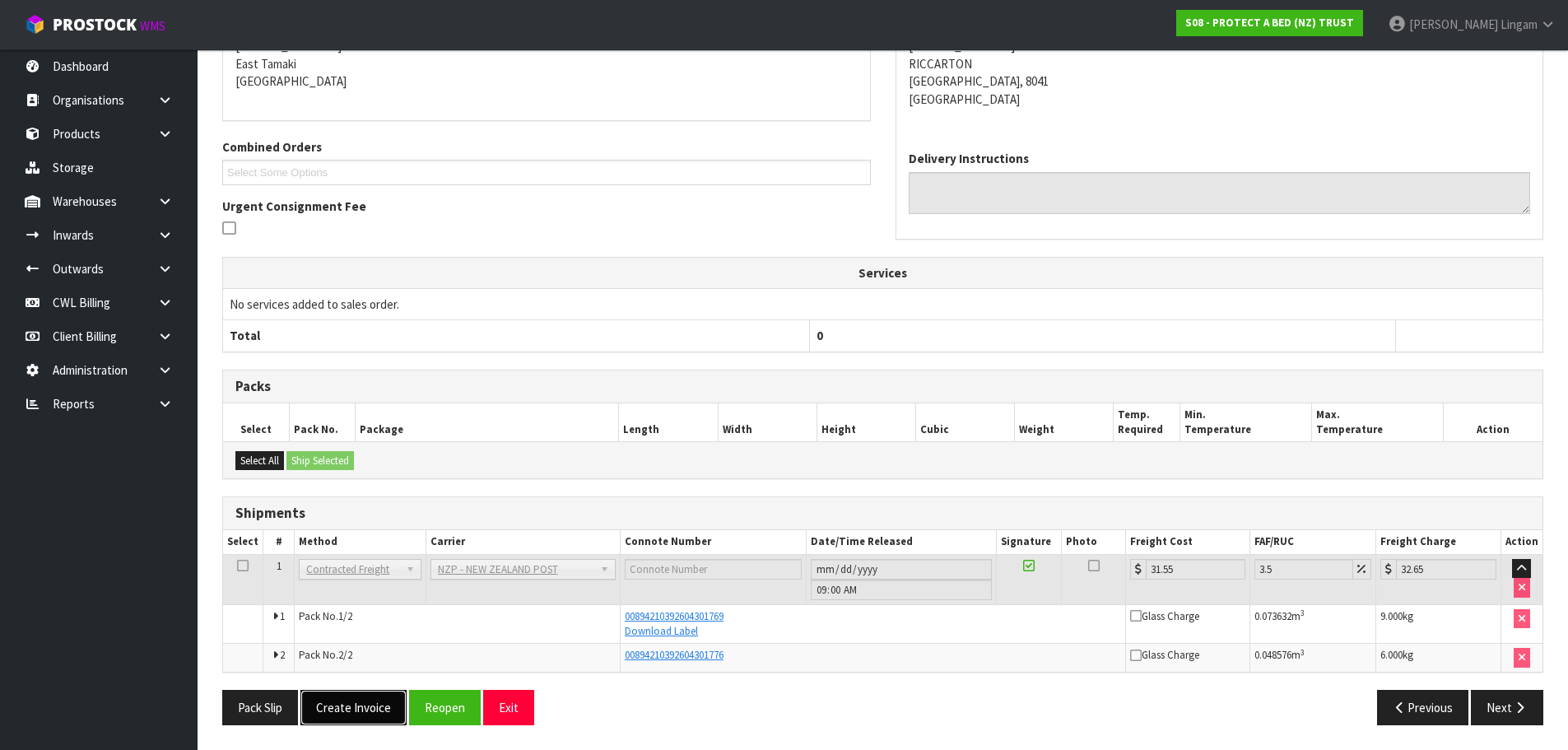
click at [336, 692] on button "Create Invoice" at bounding box center [354, 707] width 107 height 36
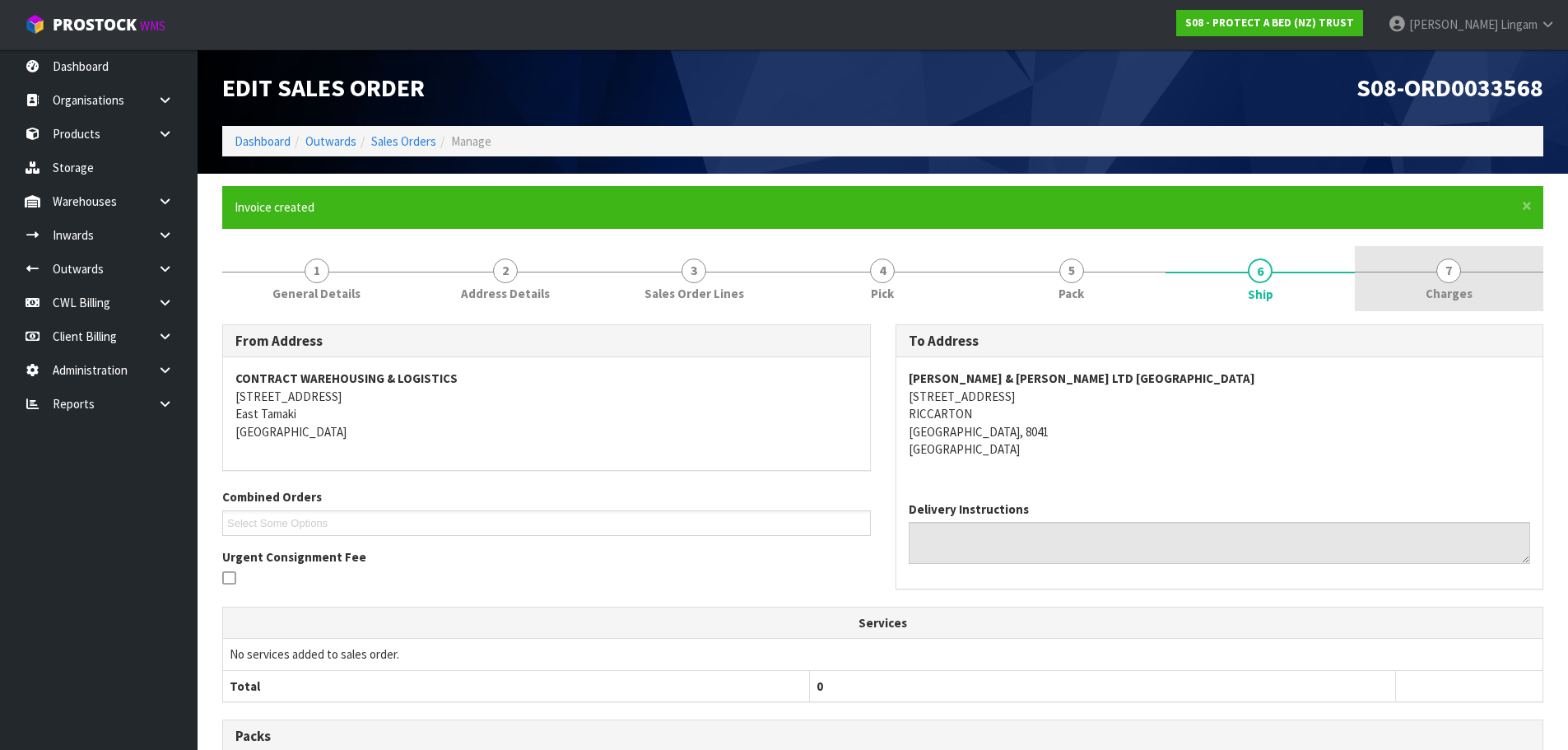
click at [1468, 298] on span "Charges" at bounding box center [1449, 293] width 47 height 17
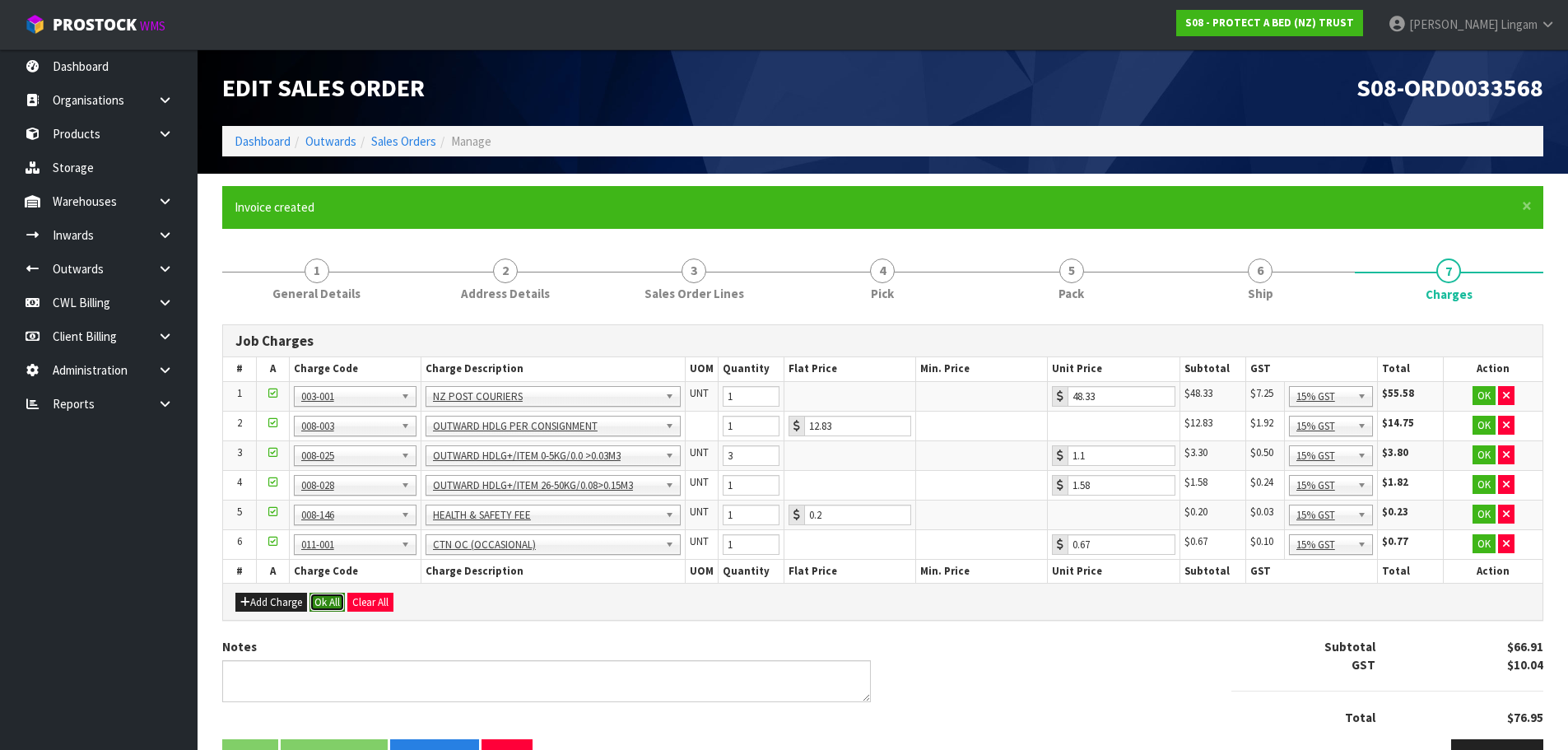
click at [316, 595] on button "Ok All" at bounding box center [327, 602] width 36 height 20
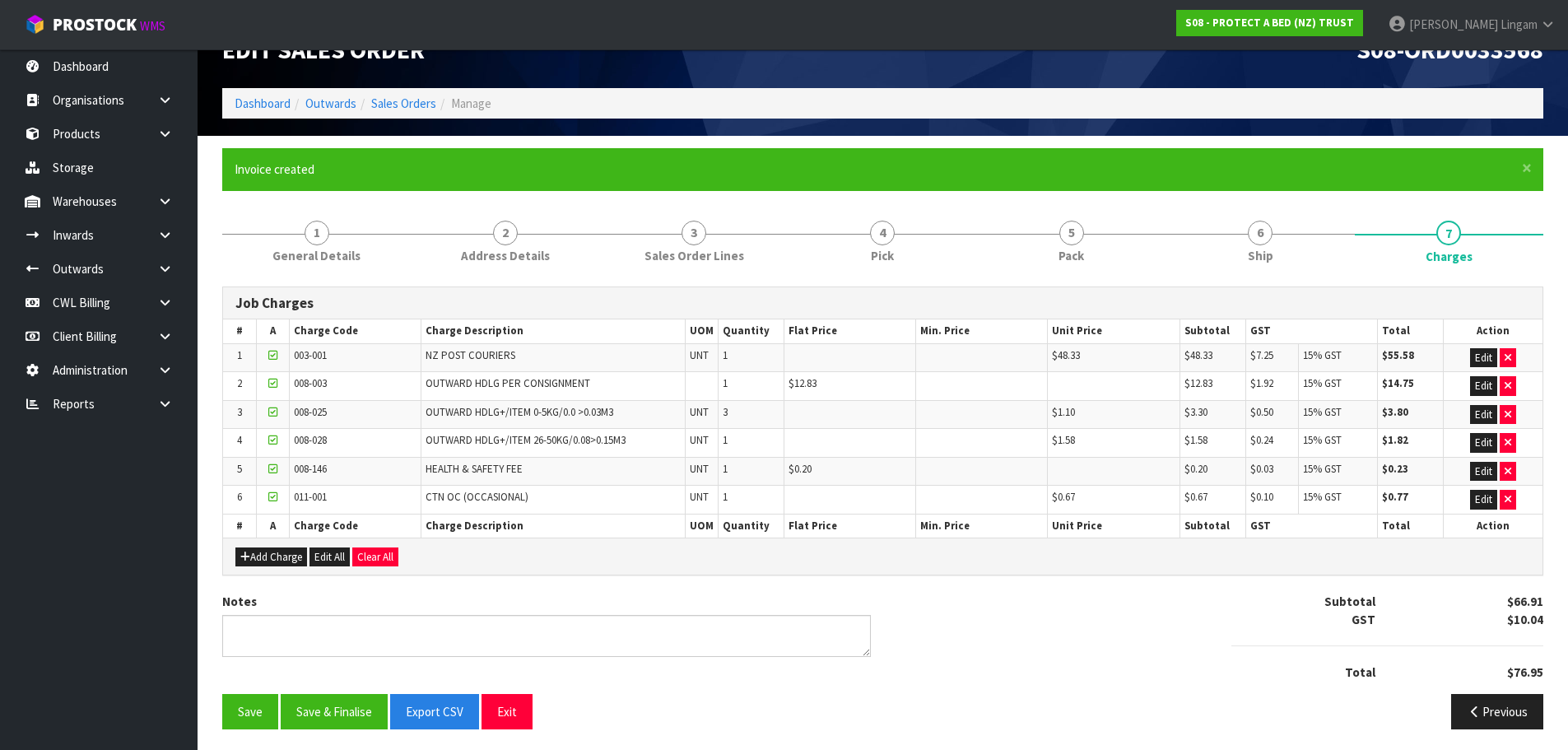
scroll to position [42, 0]
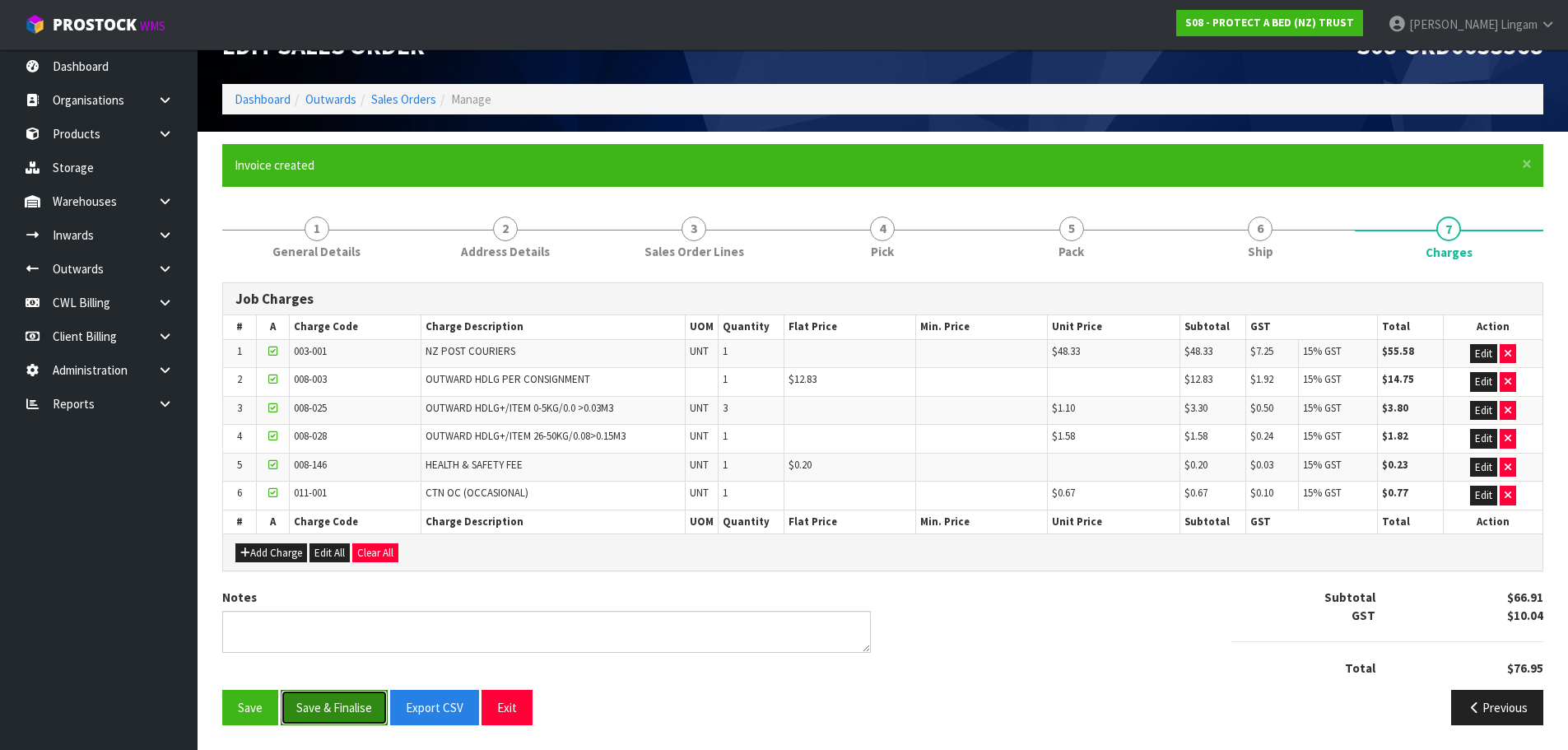
click at [334, 700] on button "Save & Finalise" at bounding box center [334, 707] width 107 height 36
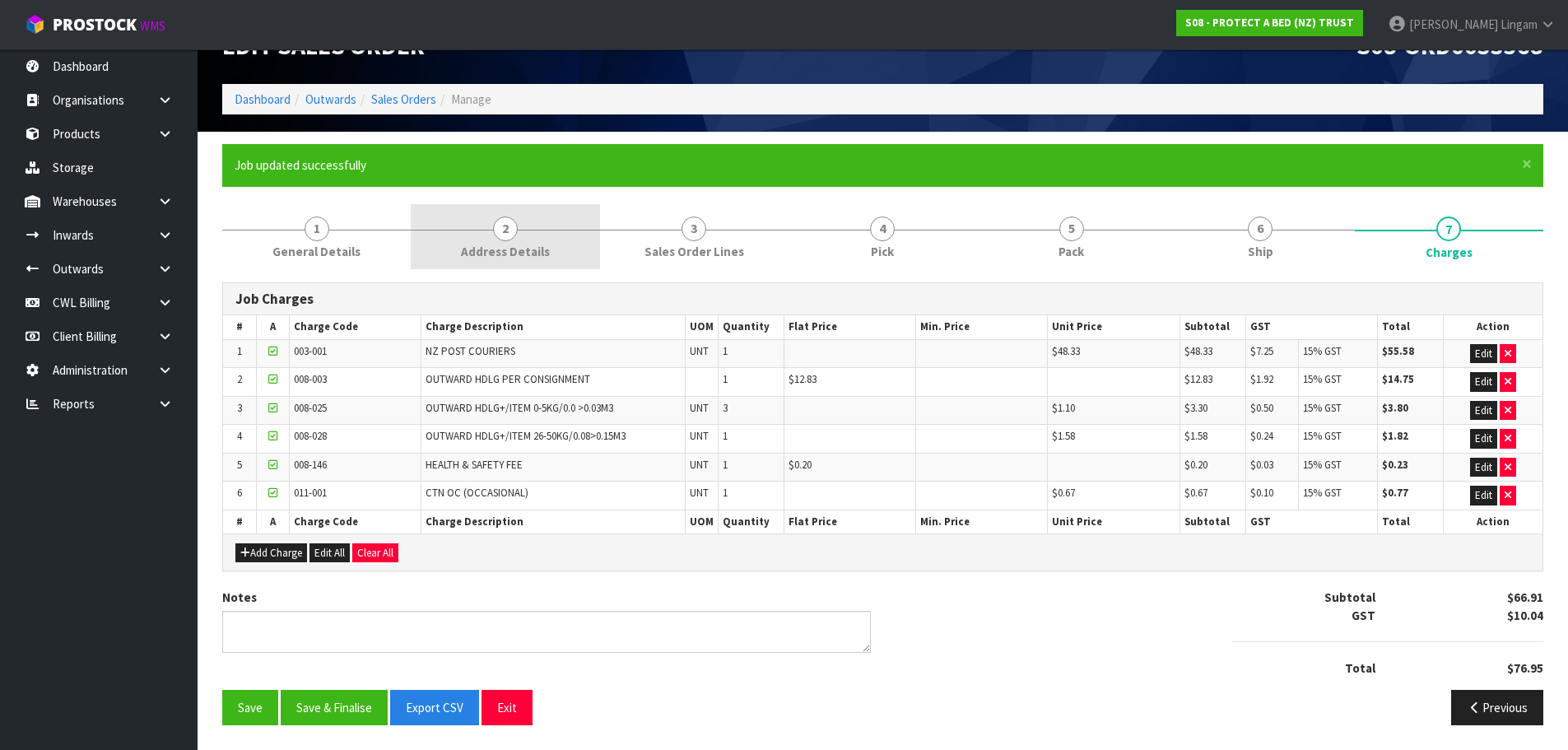
scroll to position [0, 0]
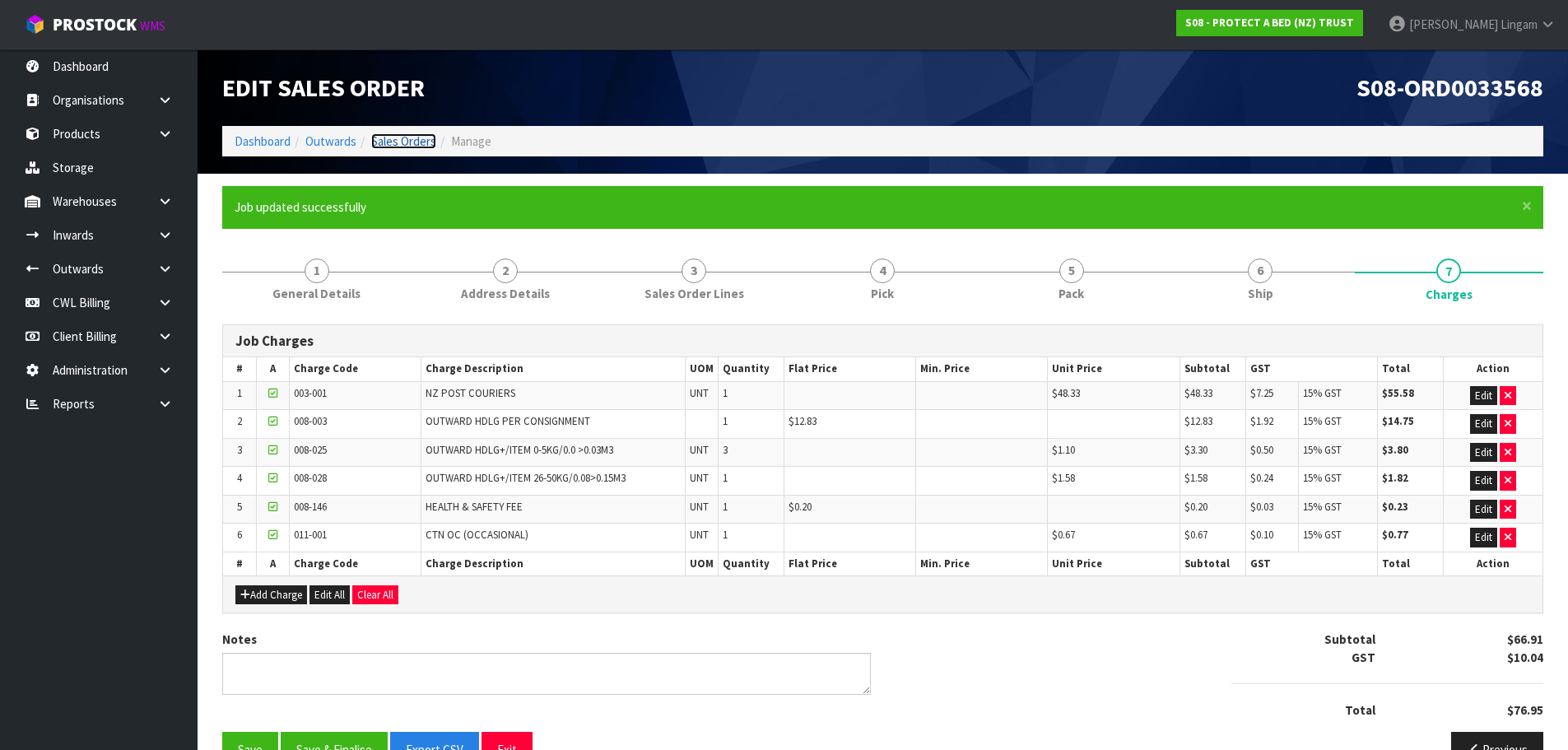
click at [427, 140] on link "Sales Orders" at bounding box center [404, 141] width 65 height 16
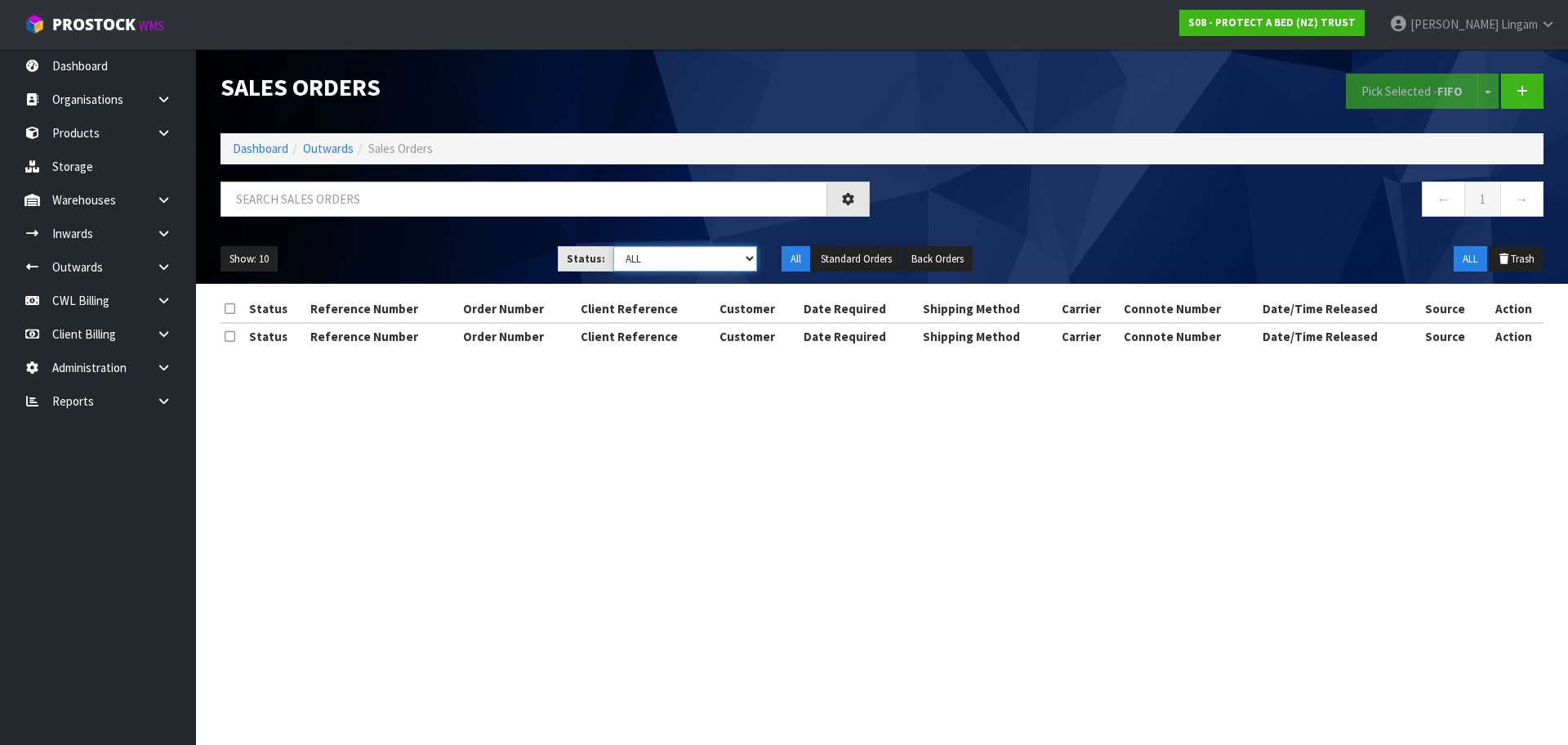
click at [741, 266] on select "Draft Pending Allocated Pending Pick Goods Picked Goods Packed Pending Charges …" at bounding box center [686, 258] width 145 height 25
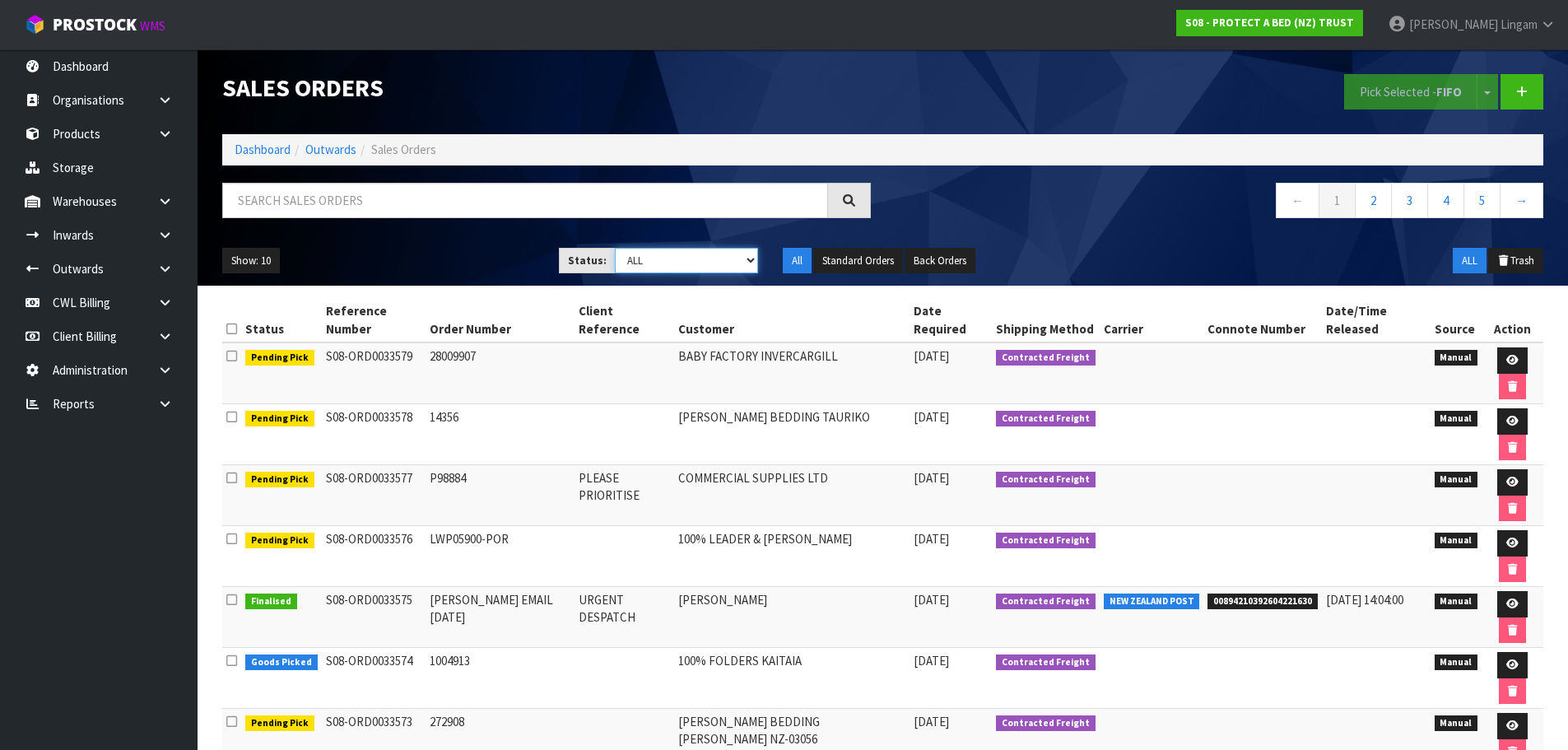
select select "string:6"
click at [615, 248] on select "Draft Pending Allocated Pending Pick Goods Picked Goods Packed Pending Charges …" at bounding box center [686, 260] width 143 height 25
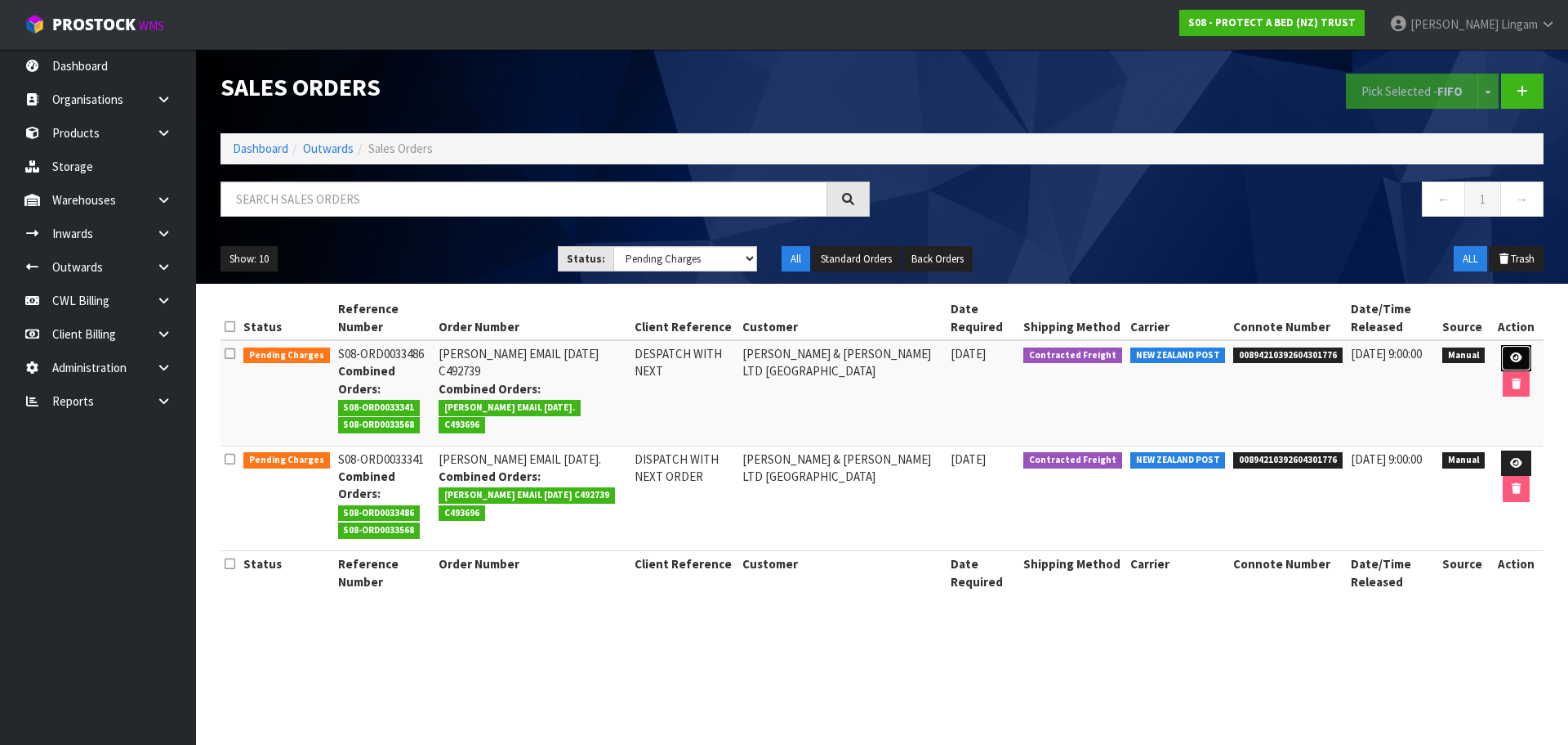
click at [1501, 361] on link at bounding box center [1516, 358] width 31 height 26
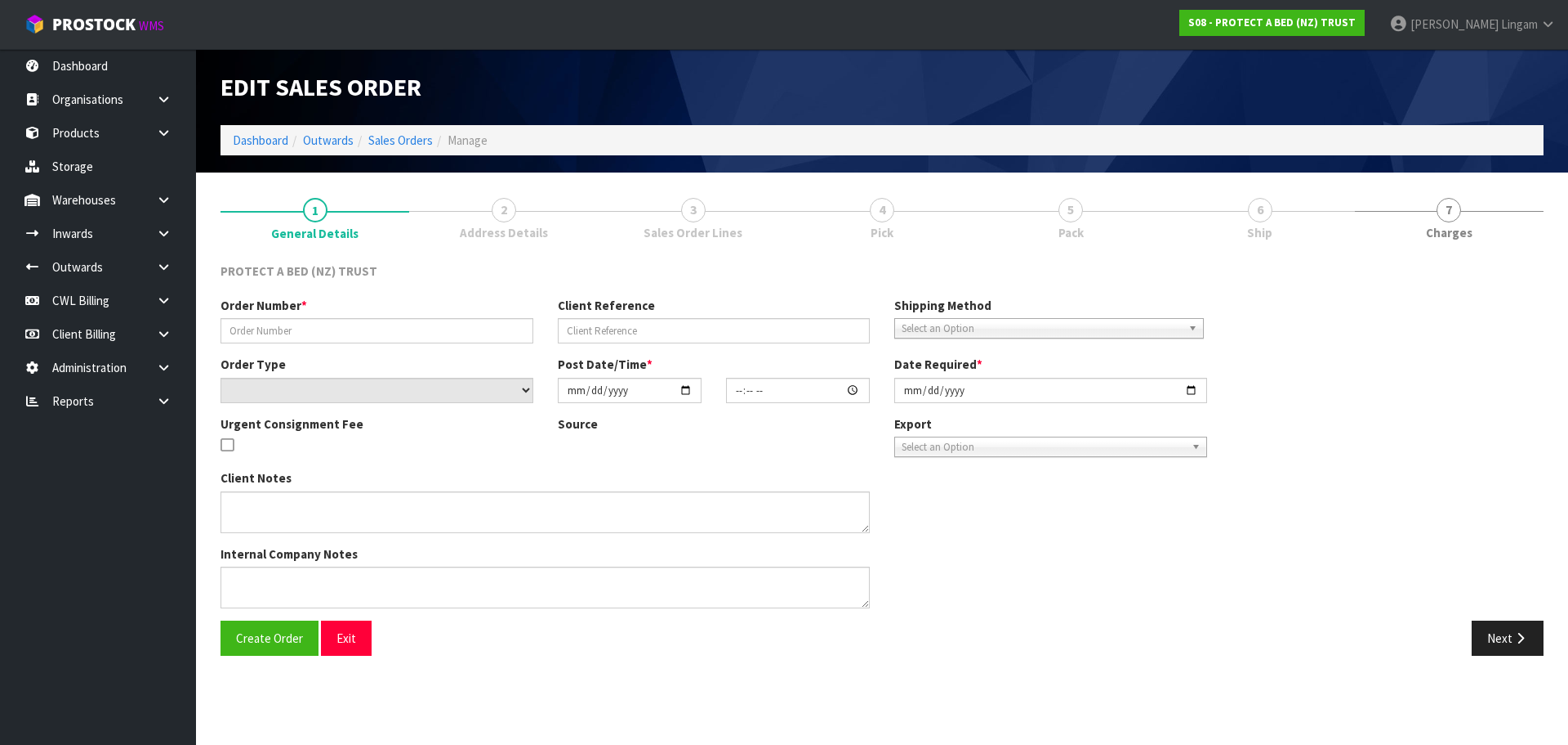
type input "CLINT EMAIL 18.09.2025 C492739"
type input "DESPATCH WITH NEXT"
select select "number:0"
type input "2025-09-18"
type input "12:37:00.000"
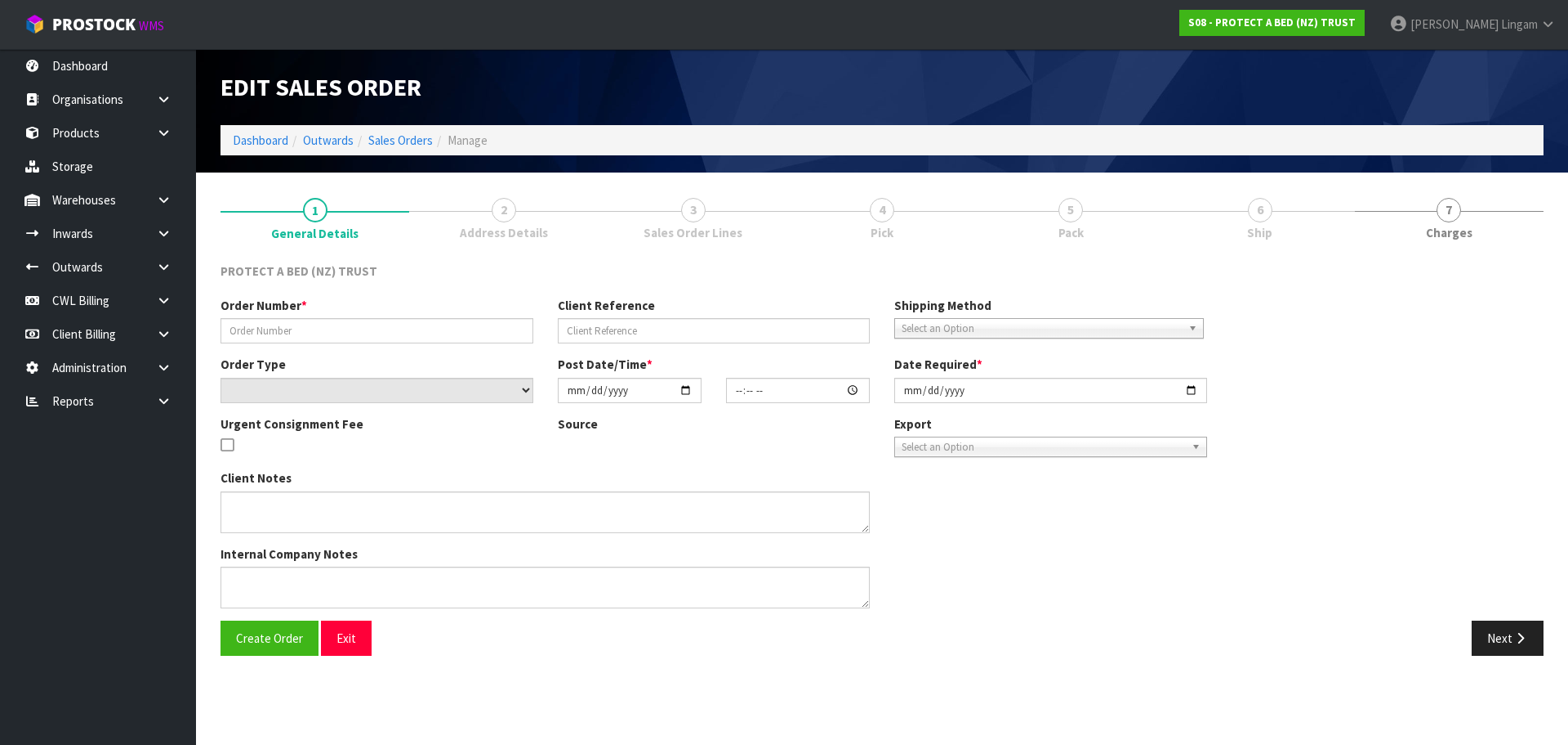
type input "2025-09-26"
type textarea "WHEN WE NEXT GET AN ORDER FROM MCKENZIE AND WILLIS PLEASE INCLUDE THESE WITH TH…"
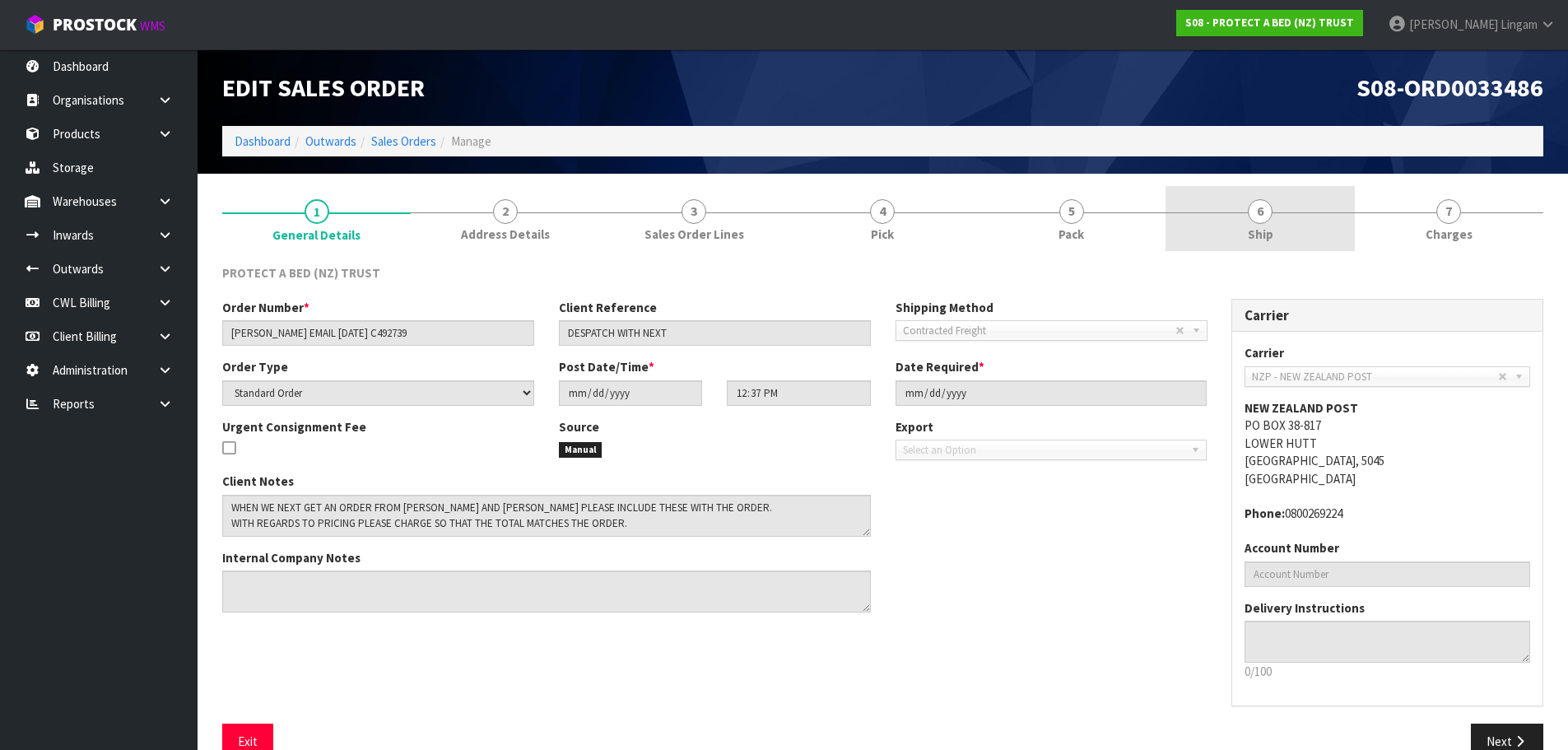
click at [1328, 237] on link "6 Ship" at bounding box center [1260, 219] width 189 height 65
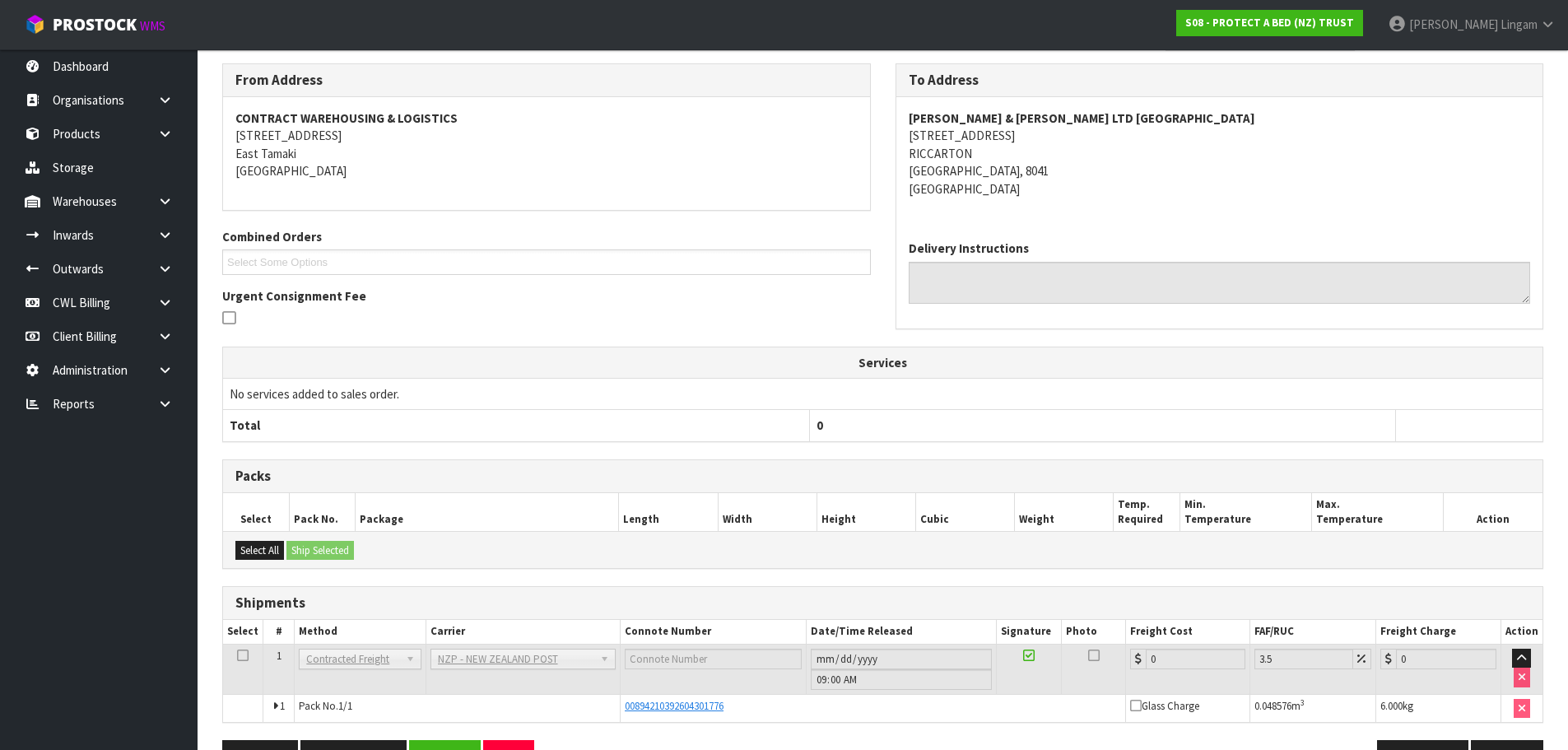
scroll to position [252, 0]
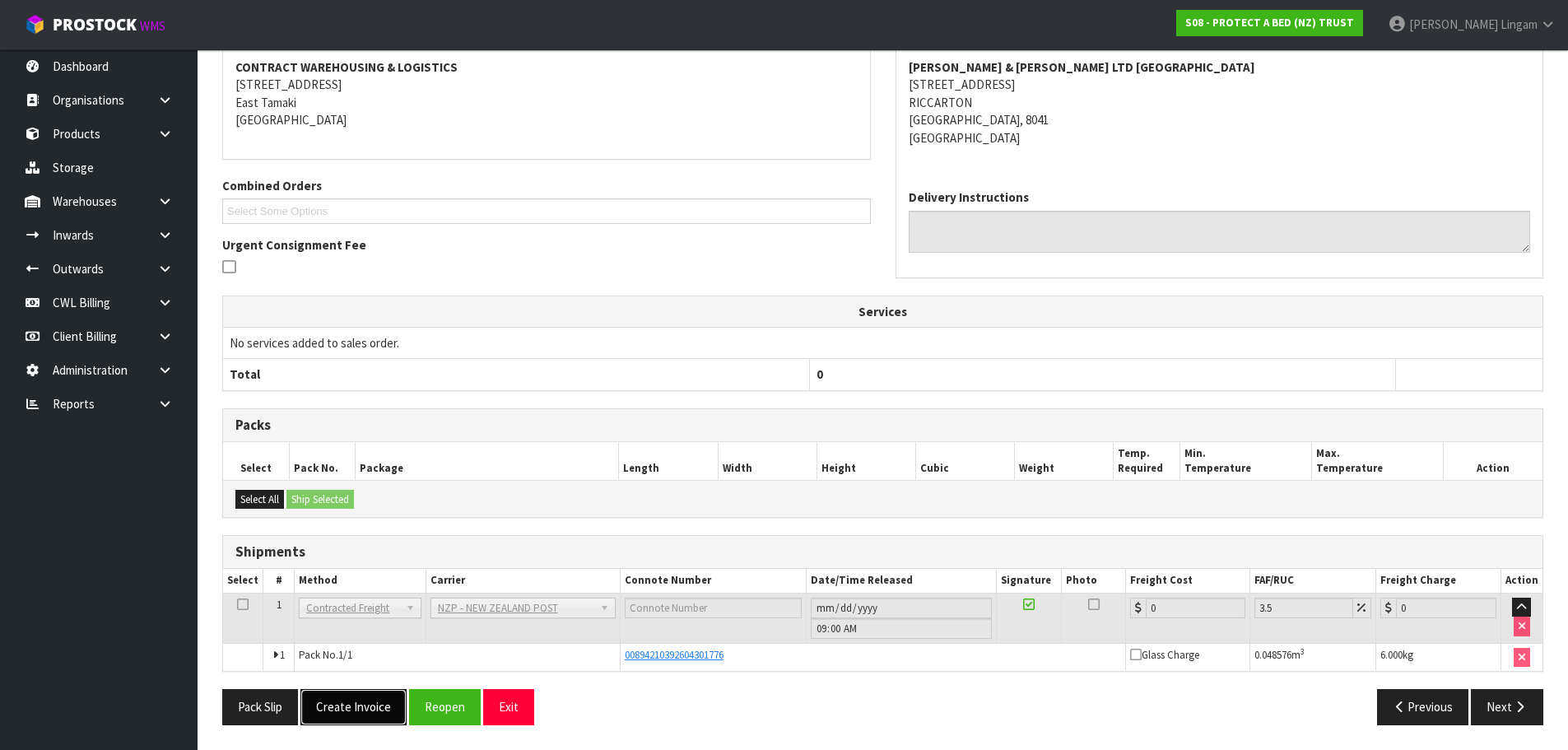
click at [381, 708] on button "Create Invoice" at bounding box center [354, 706] width 107 height 36
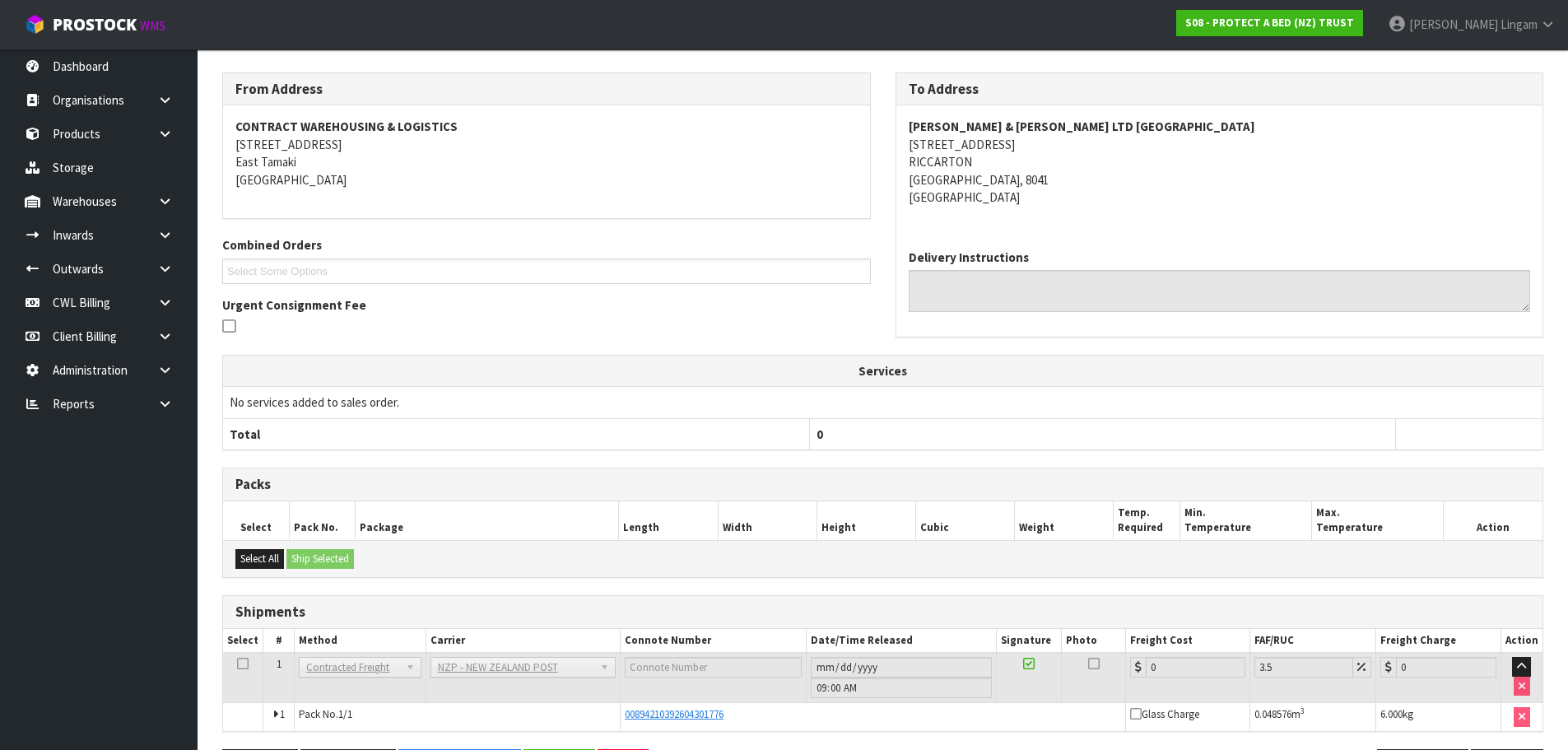
scroll to position [0, 0]
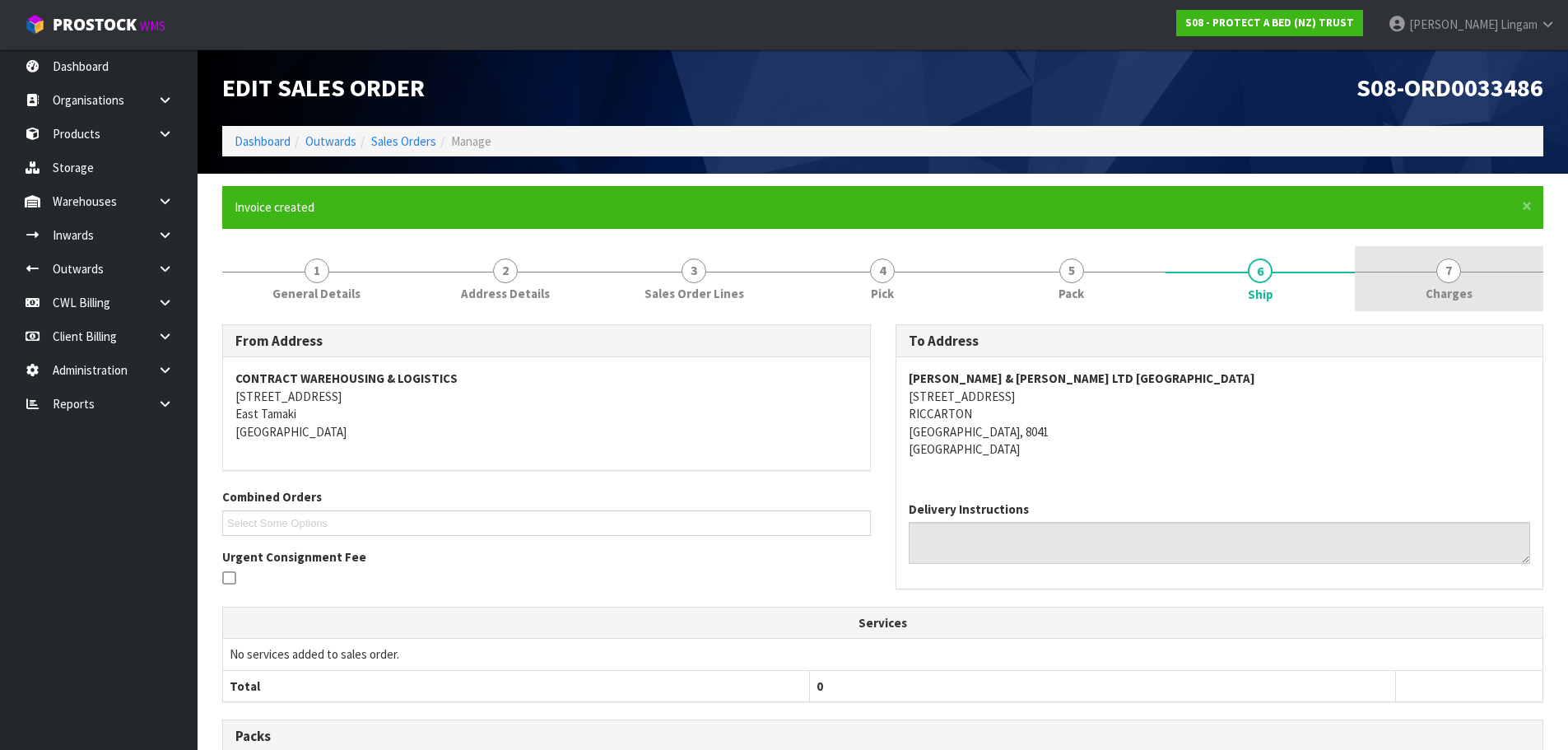
click at [1480, 288] on link "7 Charges" at bounding box center [1449, 279] width 189 height 65
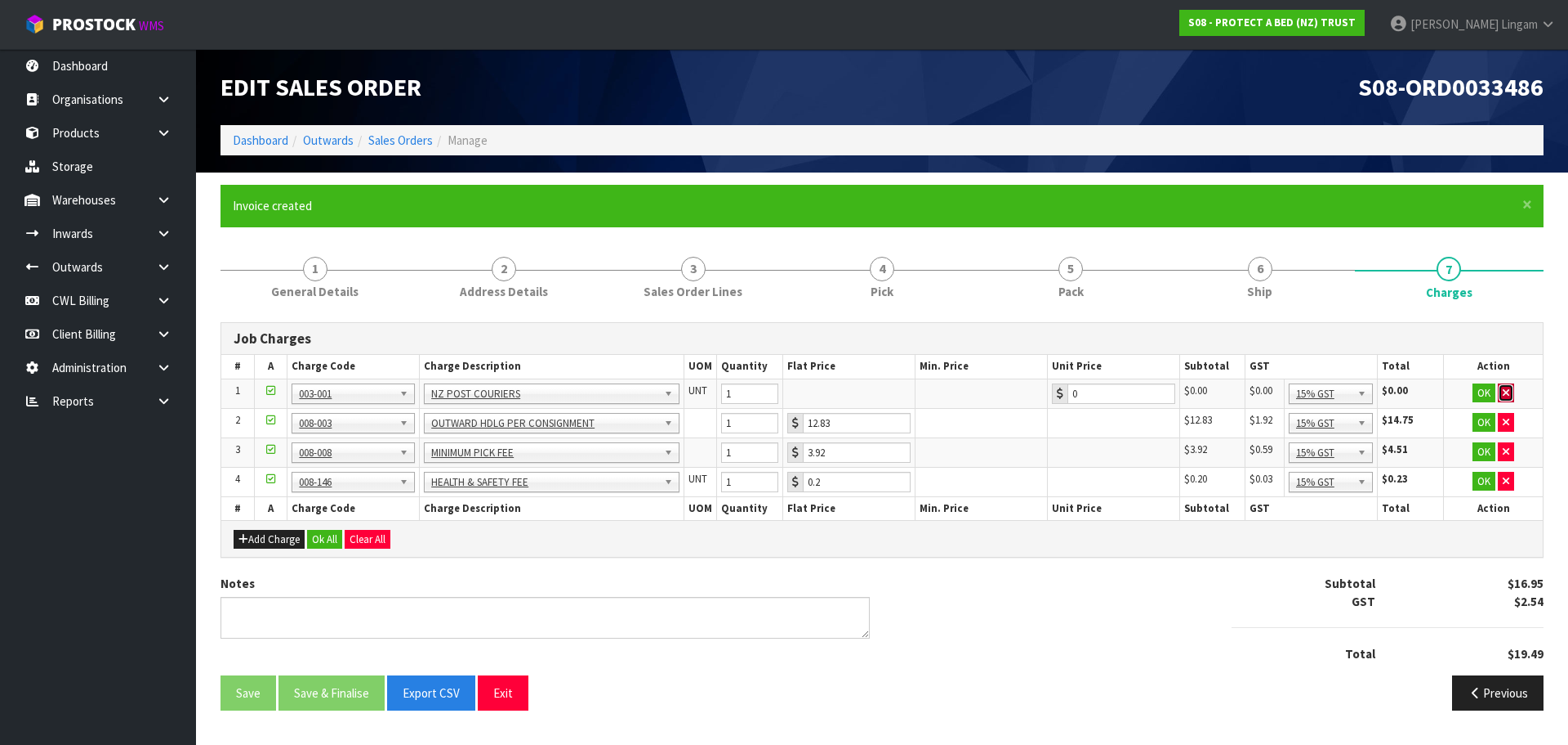
click at [1510, 396] on button "button" at bounding box center [1507, 393] width 17 height 20
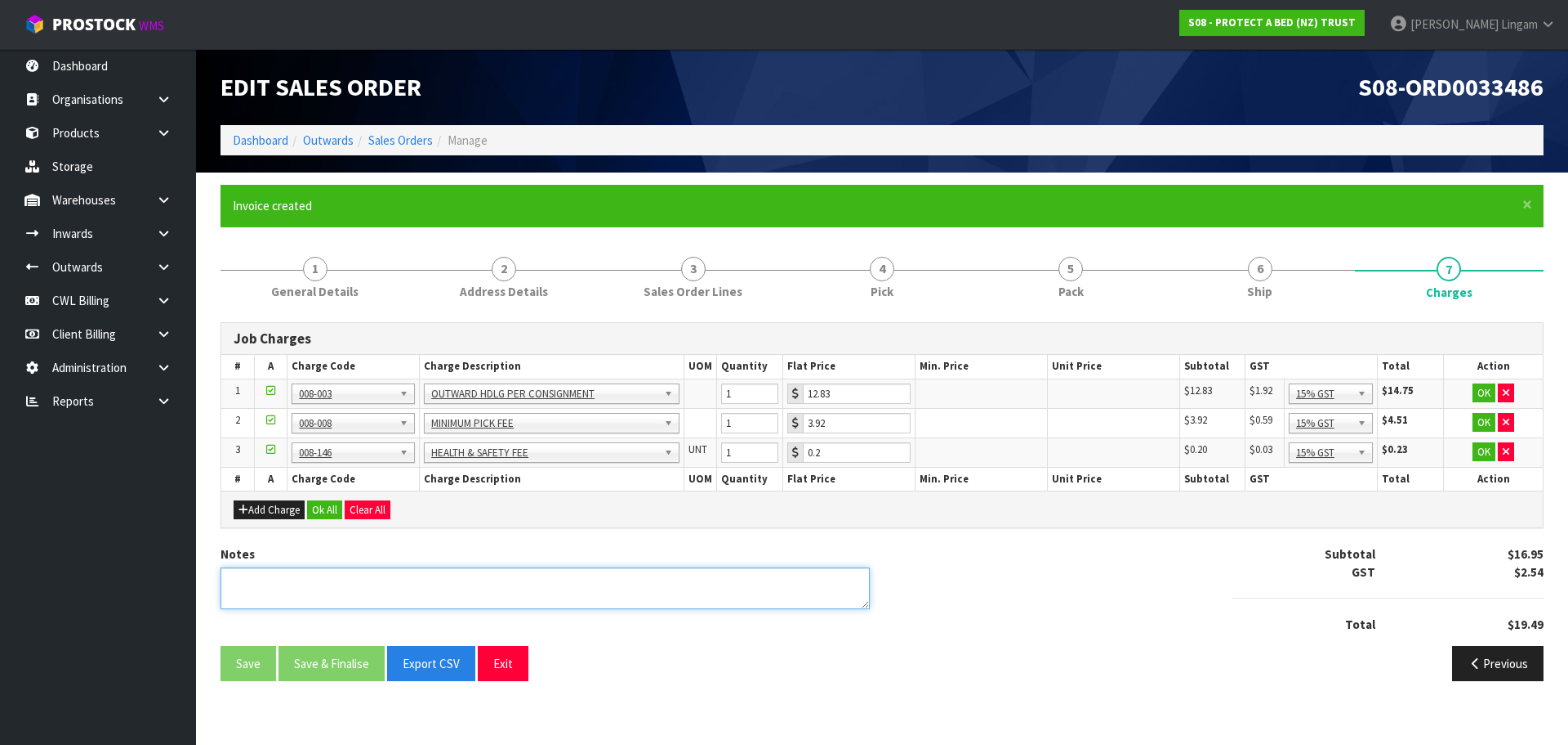
click at [756, 598] on textarea at bounding box center [546, 588] width 650 height 42
type textarea "COMBINE"
click at [317, 506] on button "Ok All" at bounding box center [325, 510] width 35 height 20
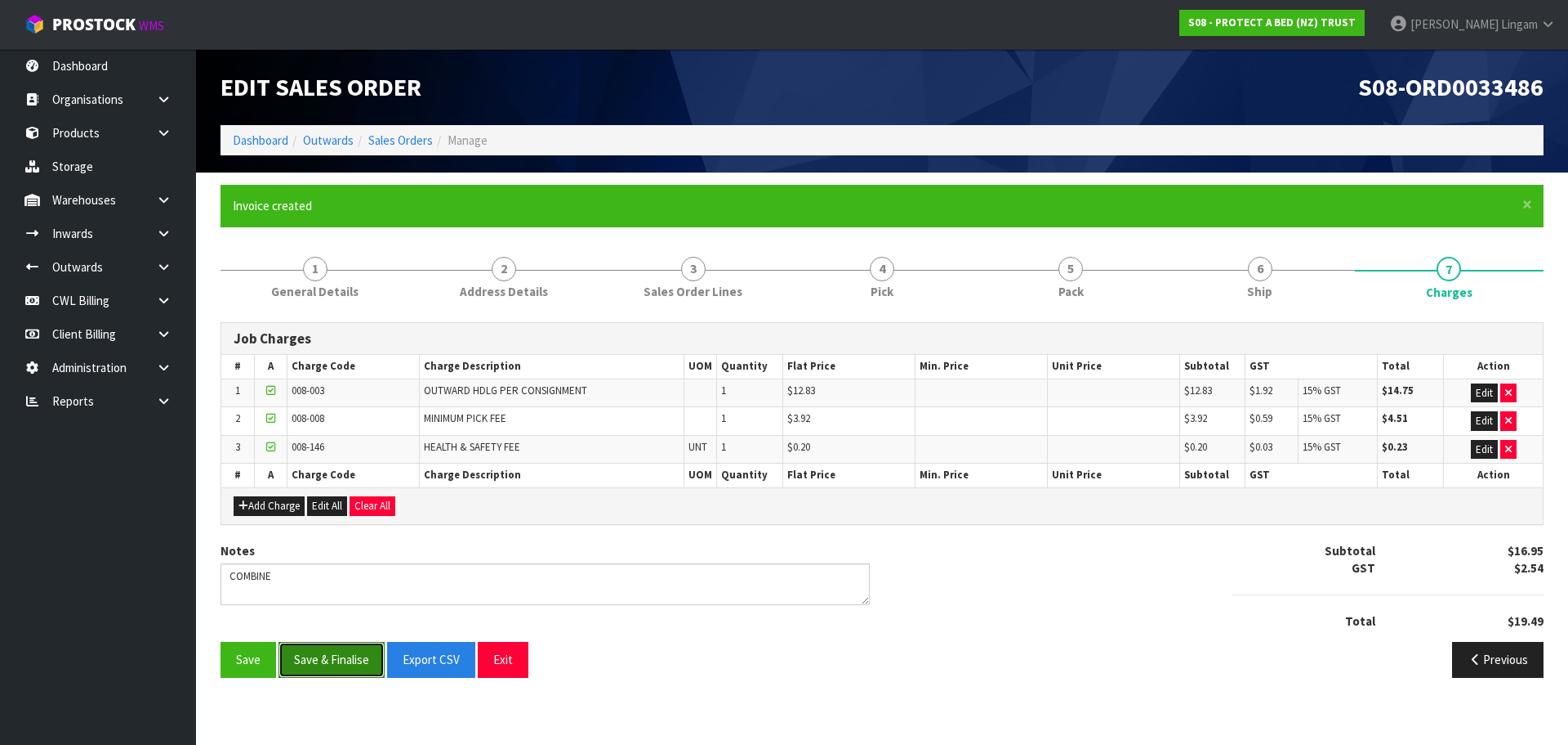
click at [357, 668] on button "Save & Finalise" at bounding box center [331, 660] width 106 height 35
click at [404, 134] on link "Sales Orders" at bounding box center [401, 140] width 65 height 16
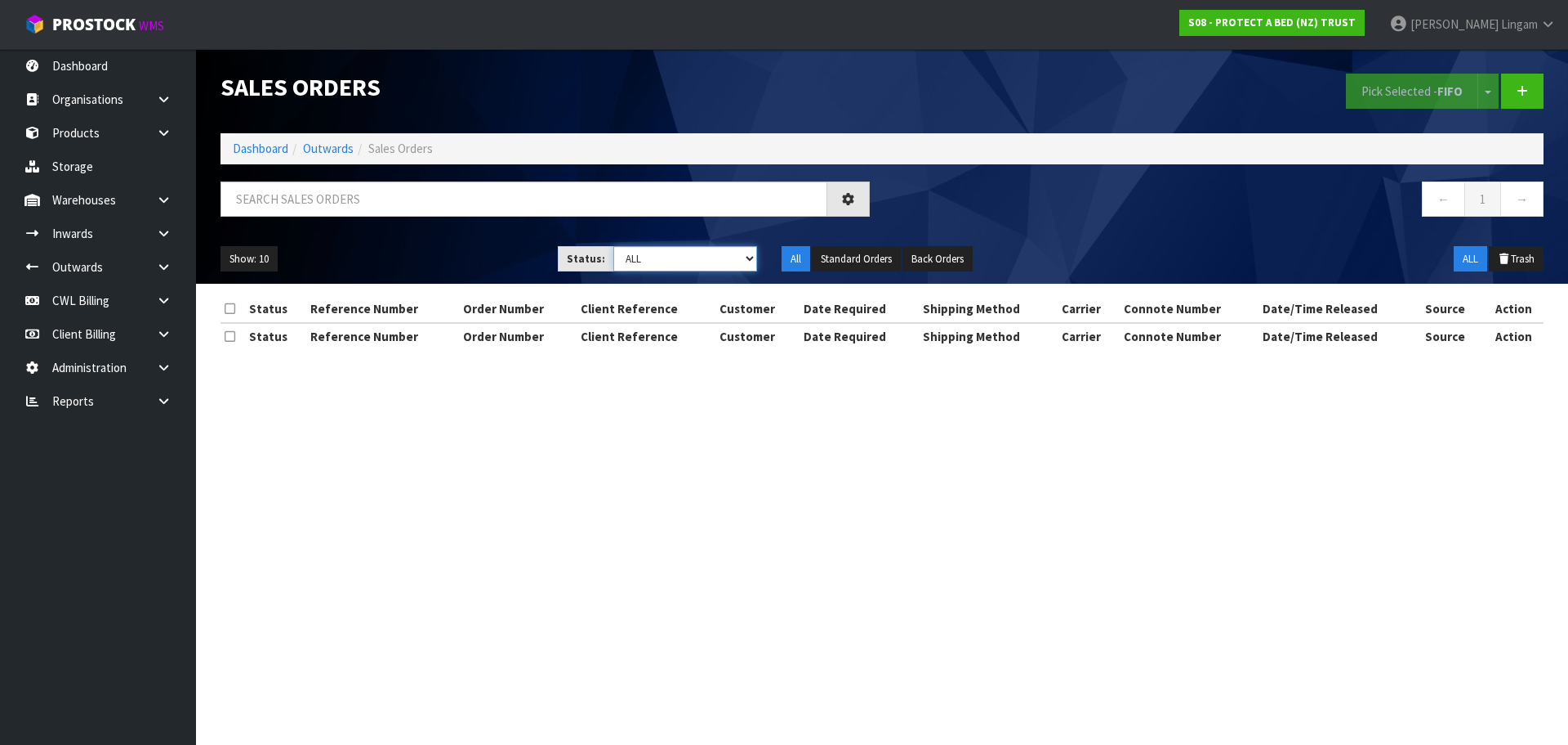
click at [738, 250] on select "Draft Pending Allocated Pending Pick Goods Picked Goods Packed Pending Charges …" at bounding box center [686, 258] width 145 height 25
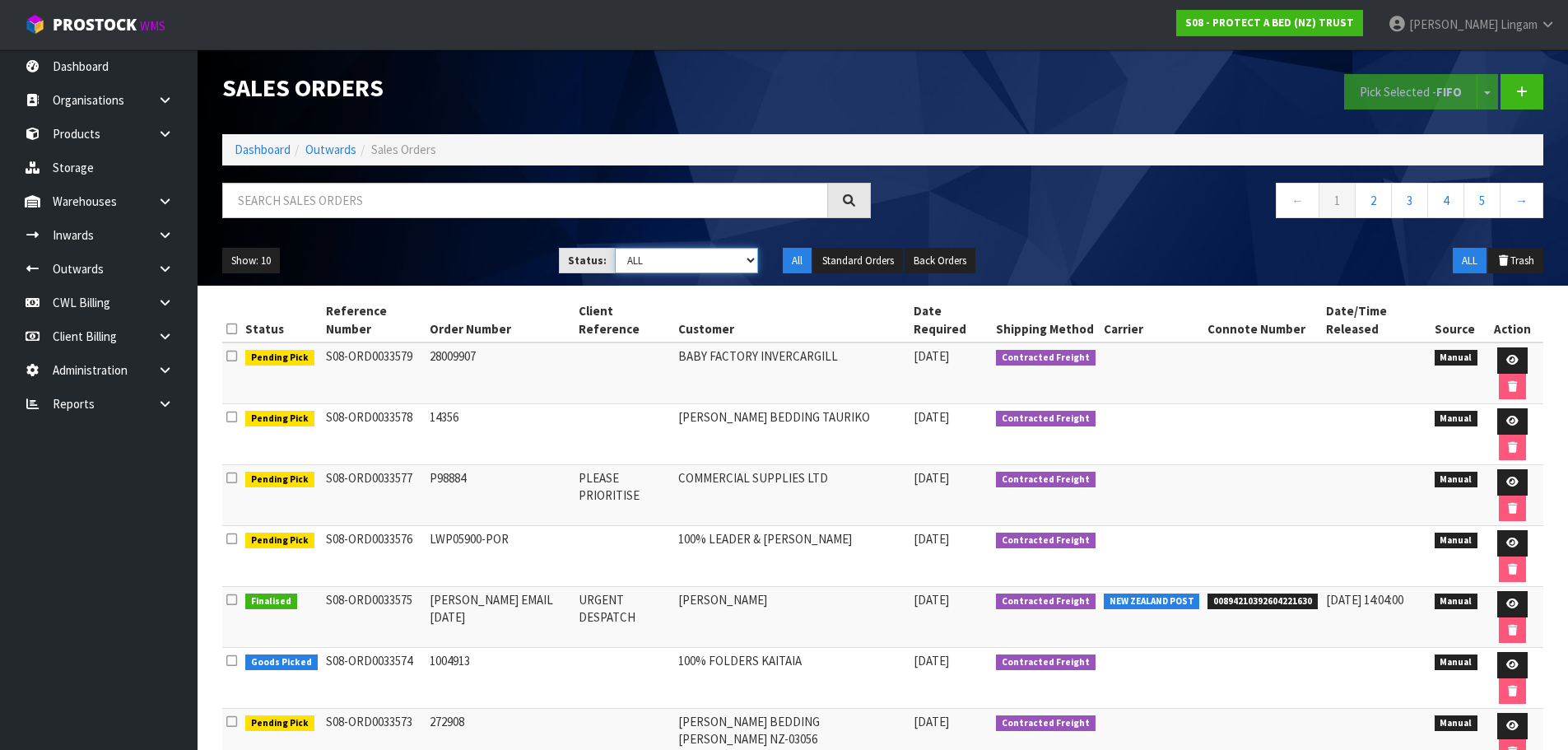
select select "string:6"
click at [615, 248] on select "Draft Pending Allocated Pending Pick Goods Picked Goods Packed Pending Charges …" at bounding box center [686, 260] width 143 height 25
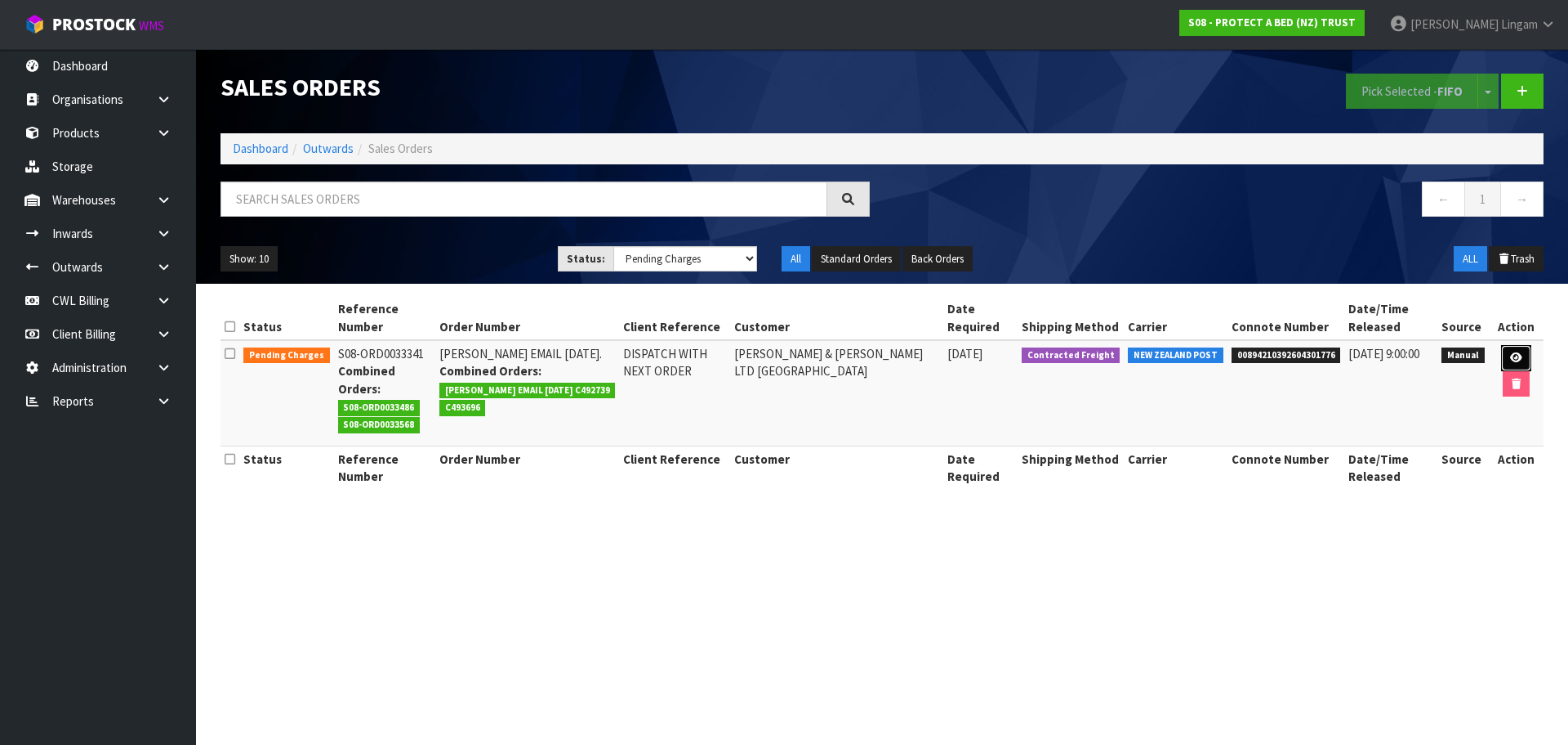
click at [1511, 355] on icon at bounding box center [1516, 357] width 12 height 10
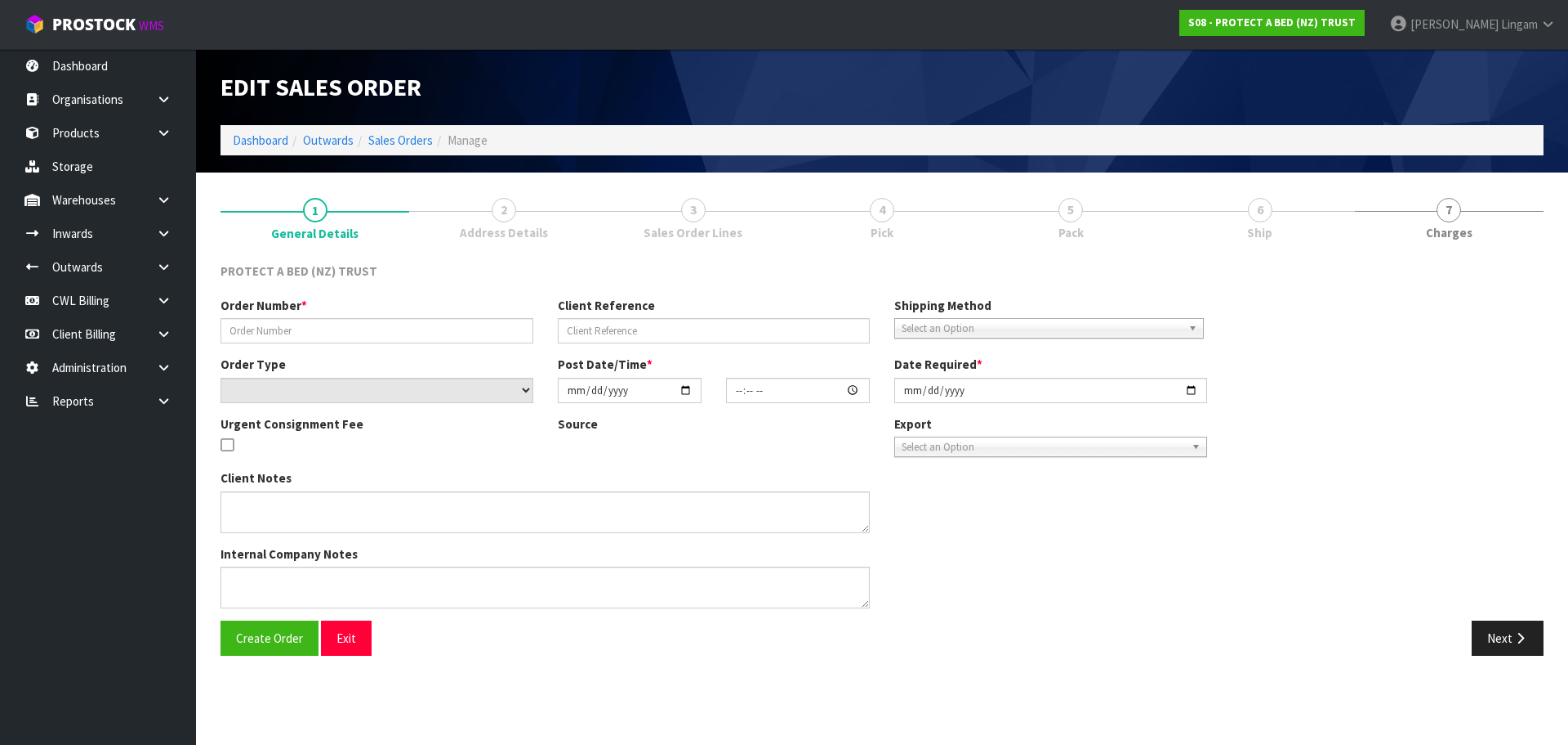
type input "CLINT EMAIL 9/9/2025."
type input "DISPATCH WITH NEXT ORDER"
select select "number:0"
type input "2025-09-09"
type input "11:06:00.000"
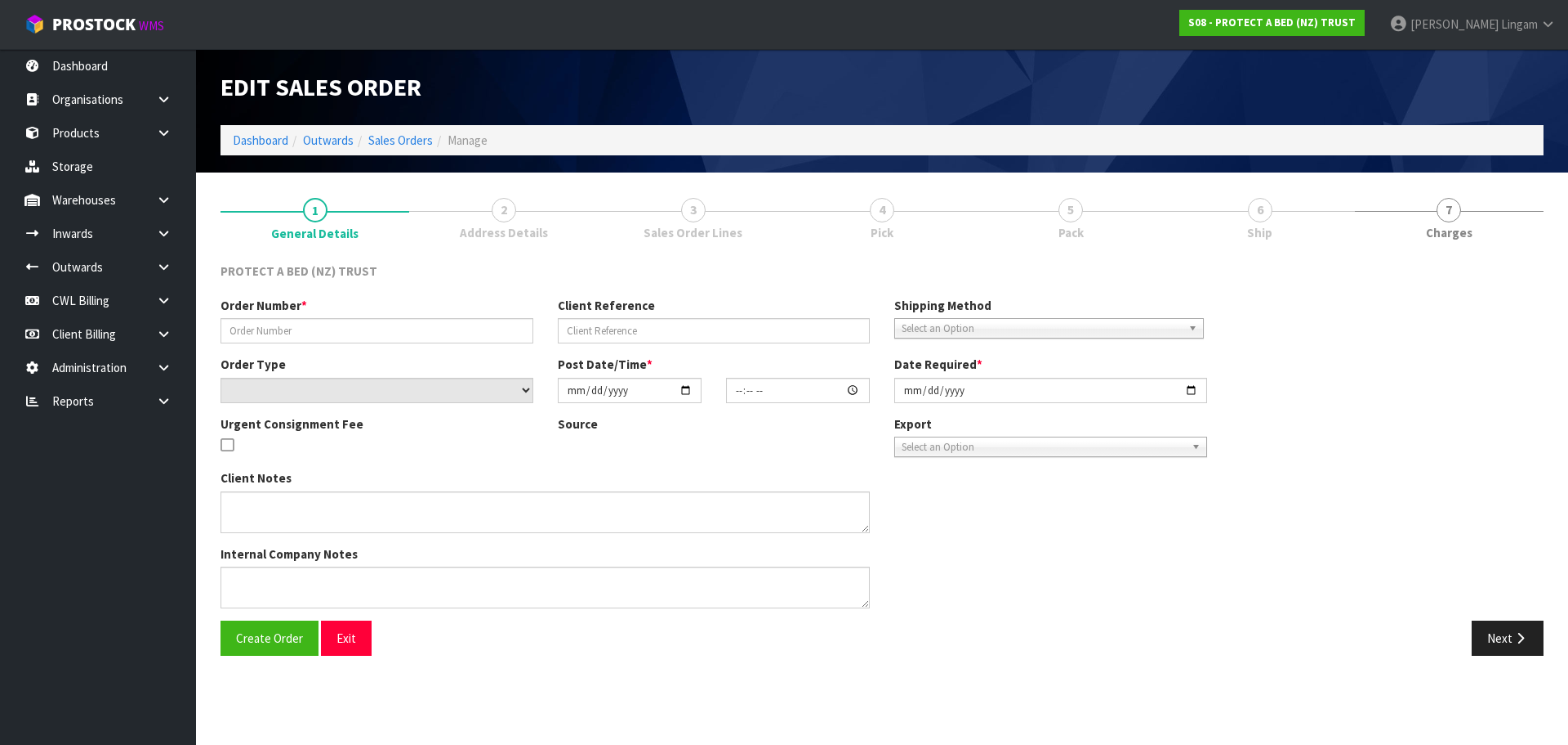
type input "2025-09-26"
type textarea "NO CHARGES"
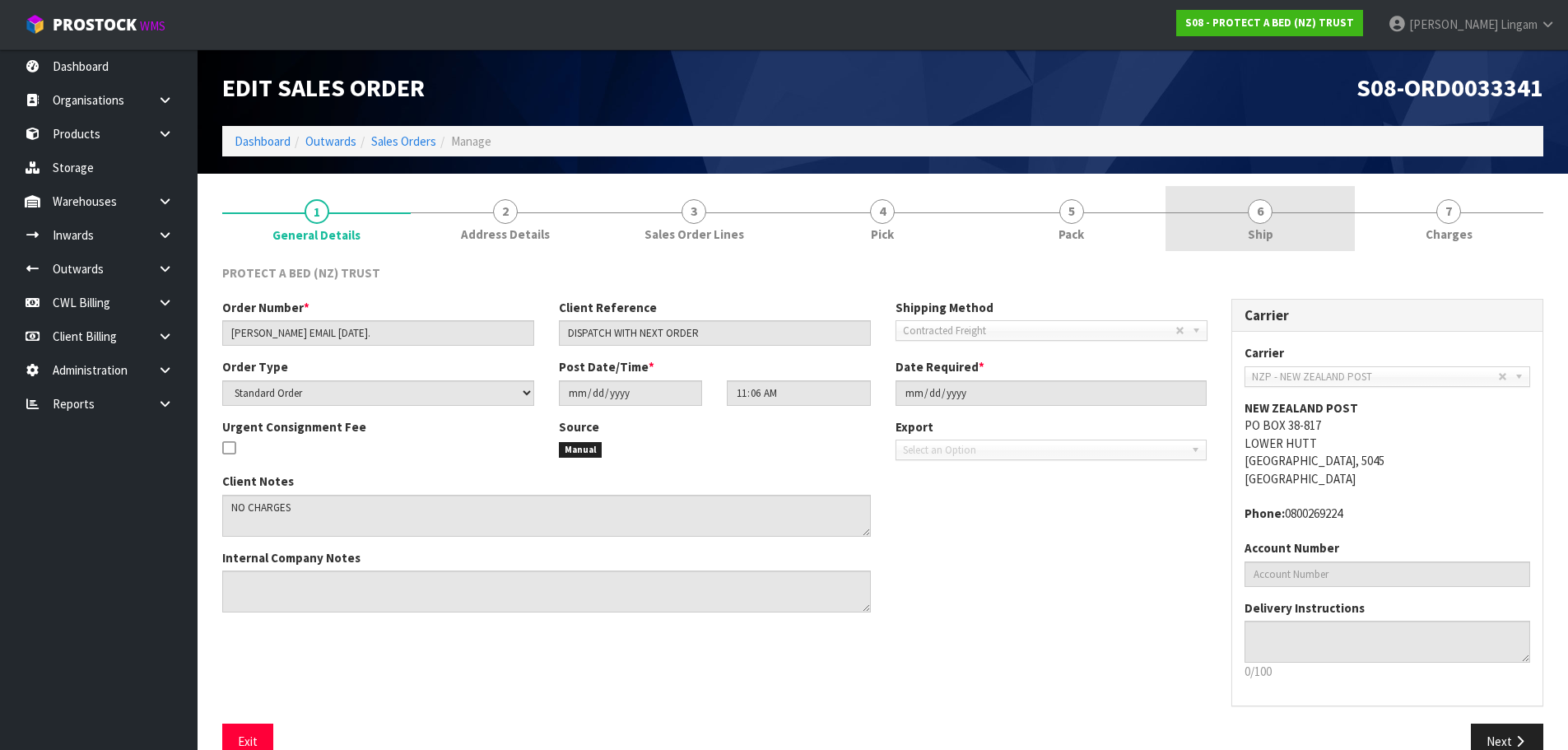
click at [1344, 238] on link "6 Ship" at bounding box center [1260, 219] width 189 height 65
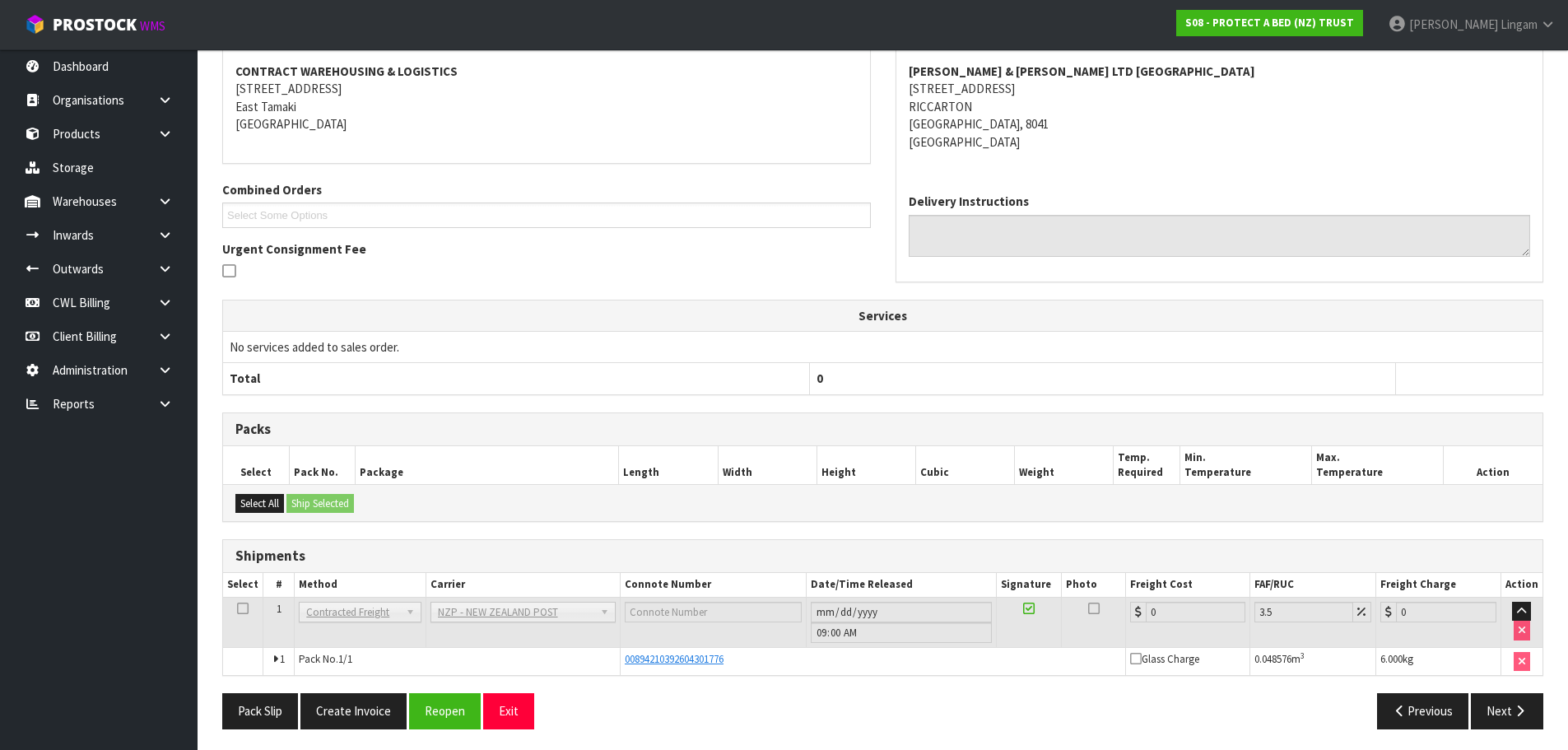
scroll to position [252, 0]
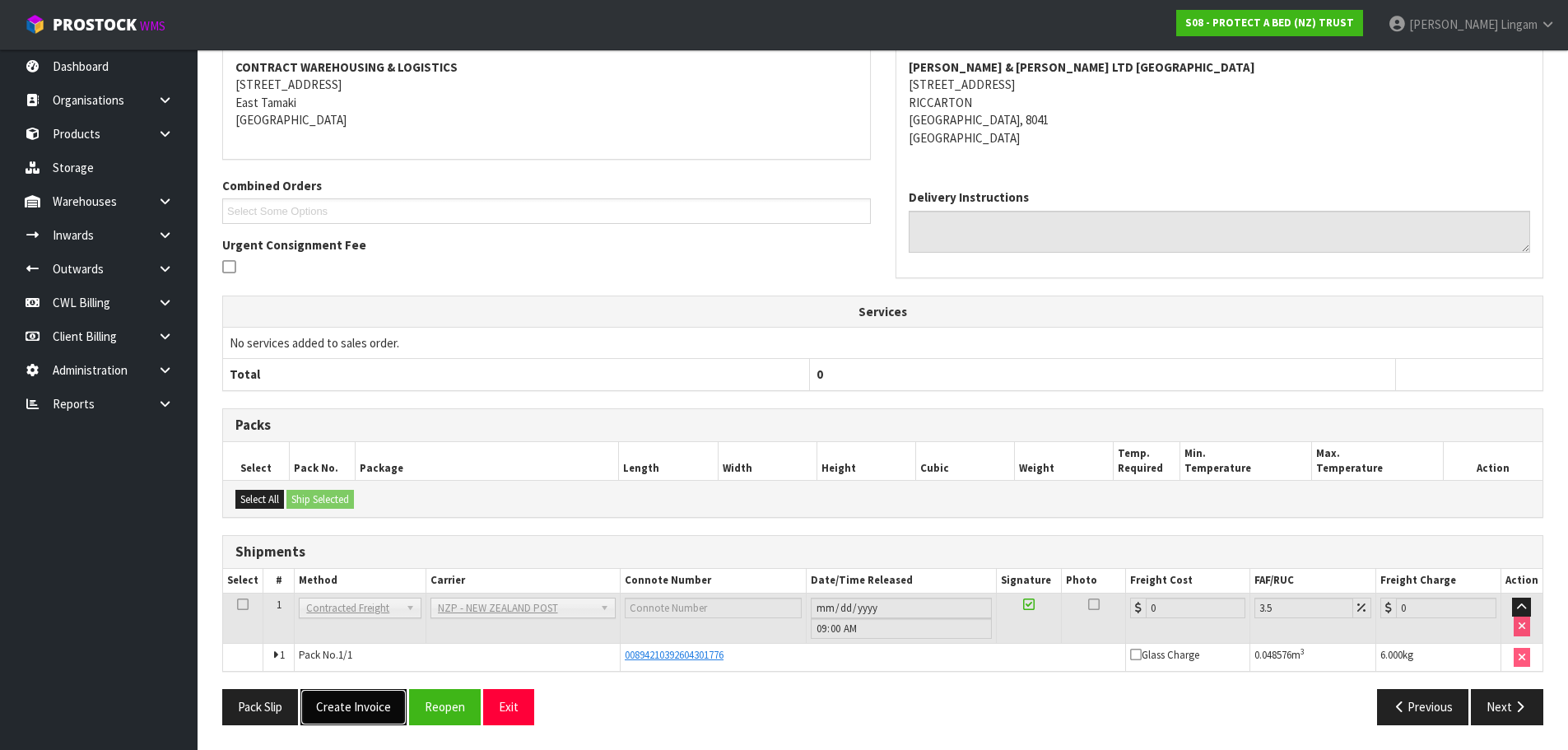
click at [338, 694] on button "Create Invoice" at bounding box center [354, 706] width 107 height 36
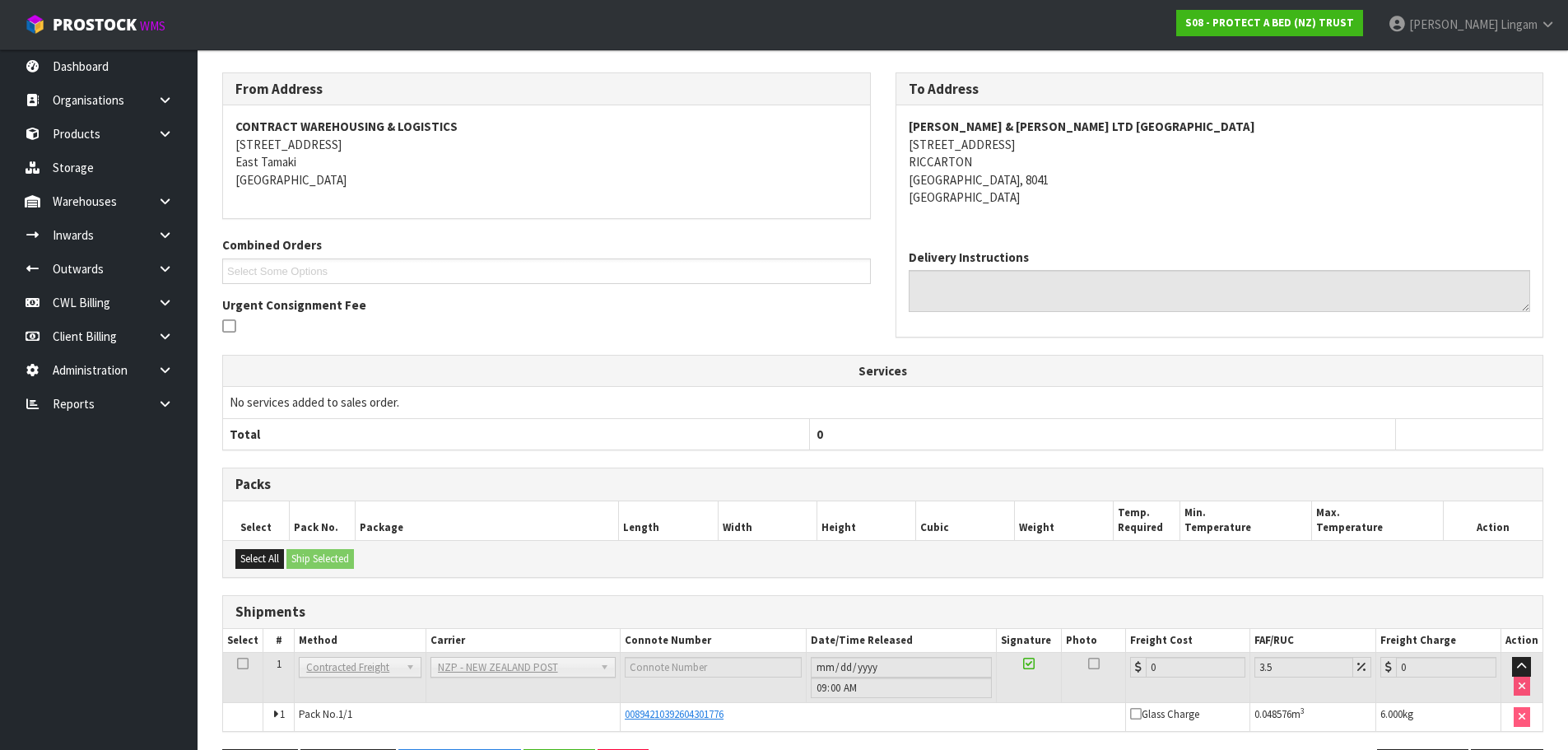
scroll to position [0, 0]
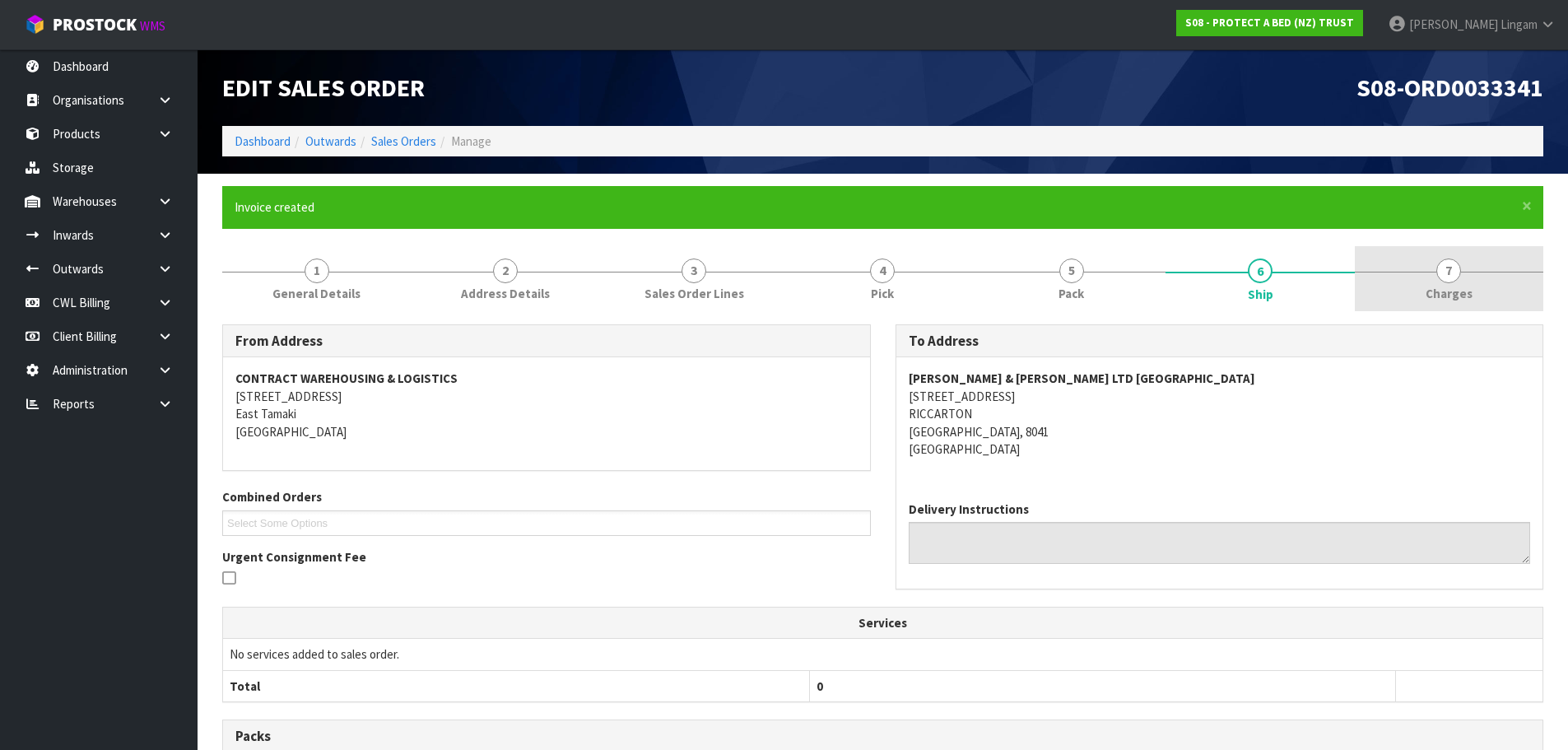
click at [1493, 282] on link "7 Charges" at bounding box center [1449, 279] width 189 height 65
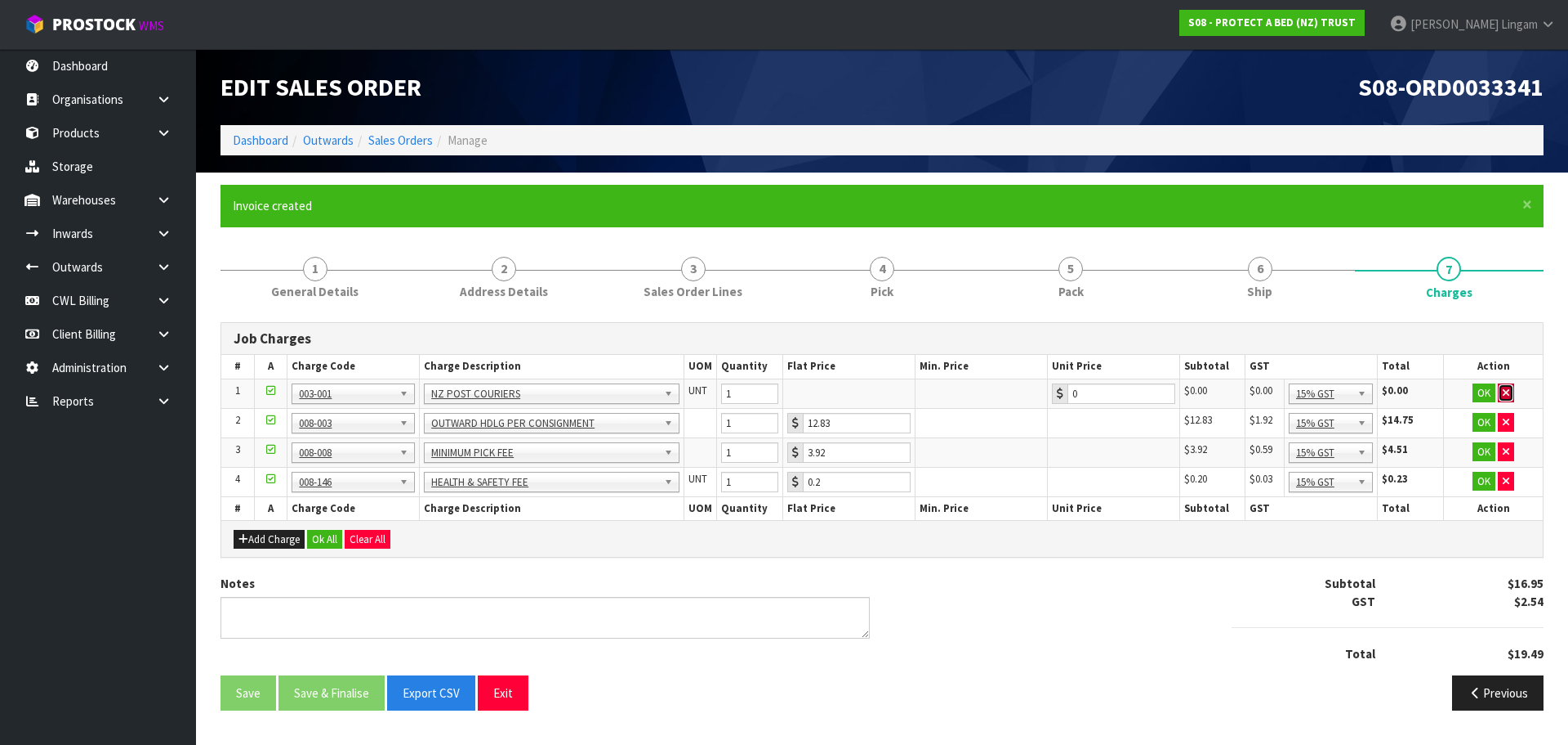
click at [1501, 390] on button "button" at bounding box center [1507, 393] width 17 height 20
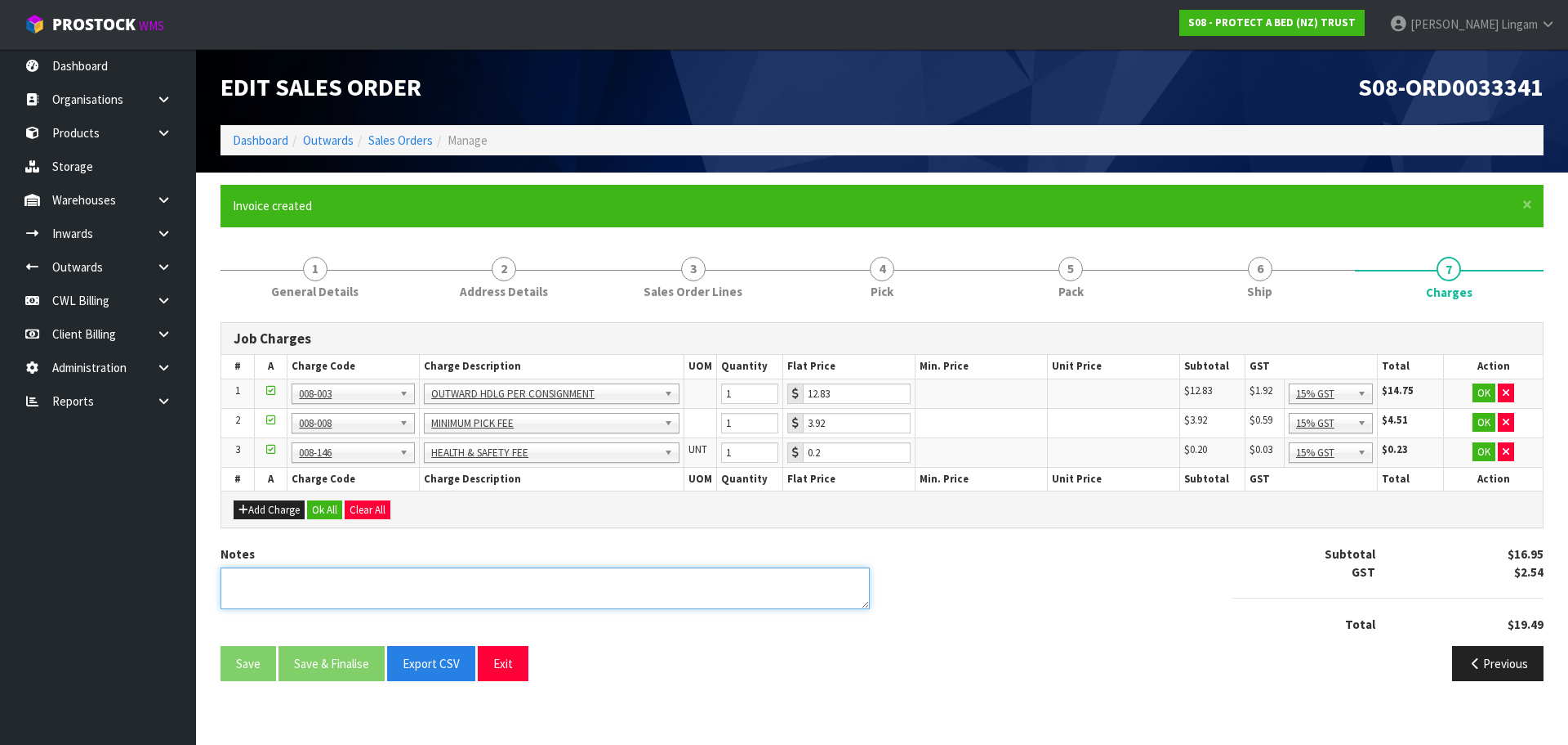
click at [738, 589] on textarea at bounding box center [546, 588] width 650 height 42
type textarea "COMBINE"
click at [317, 511] on button "Ok All" at bounding box center [325, 510] width 35 height 20
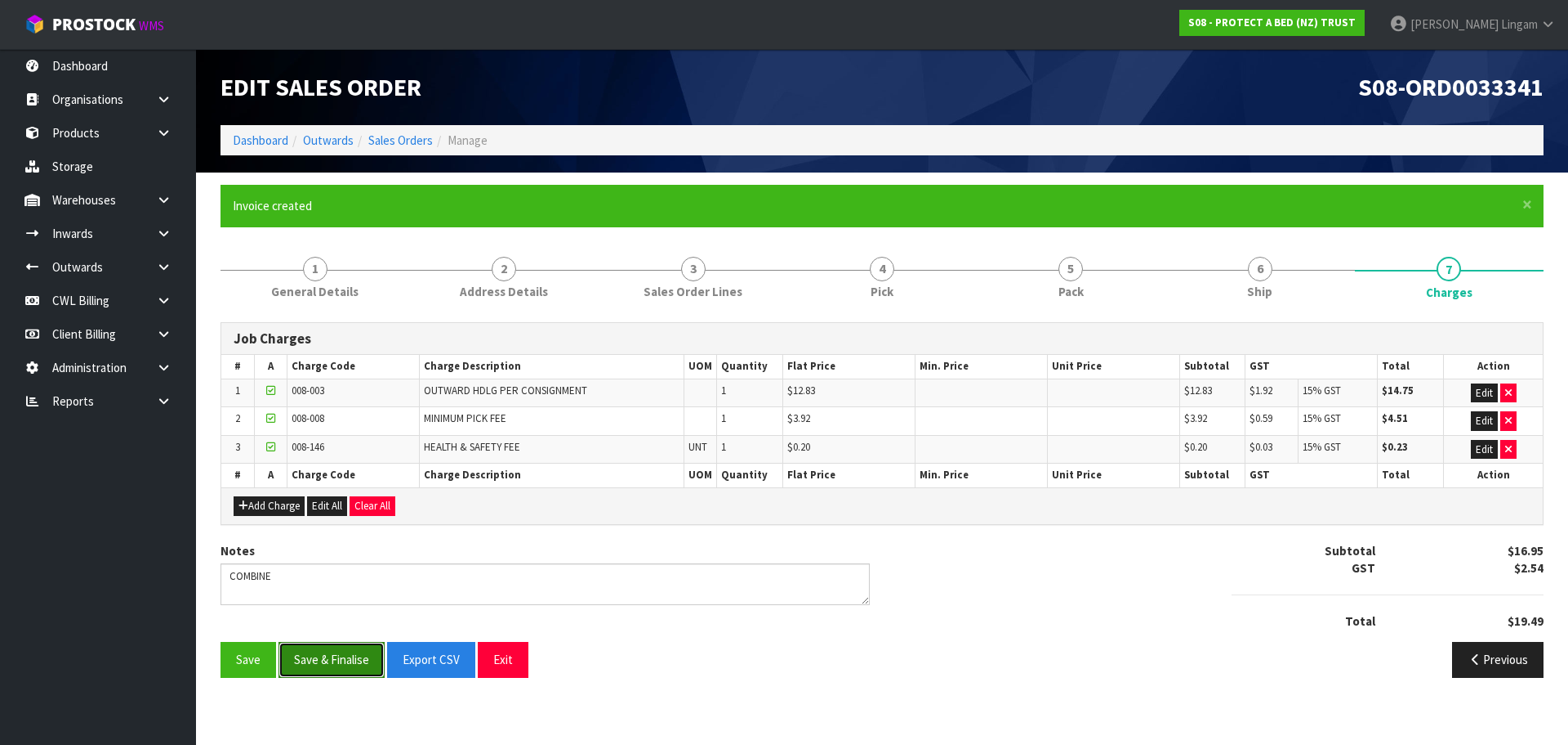
click at [343, 660] on button "Save & Finalise" at bounding box center [331, 660] width 106 height 35
click at [398, 136] on link "Sales Orders" at bounding box center [401, 140] width 65 height 16
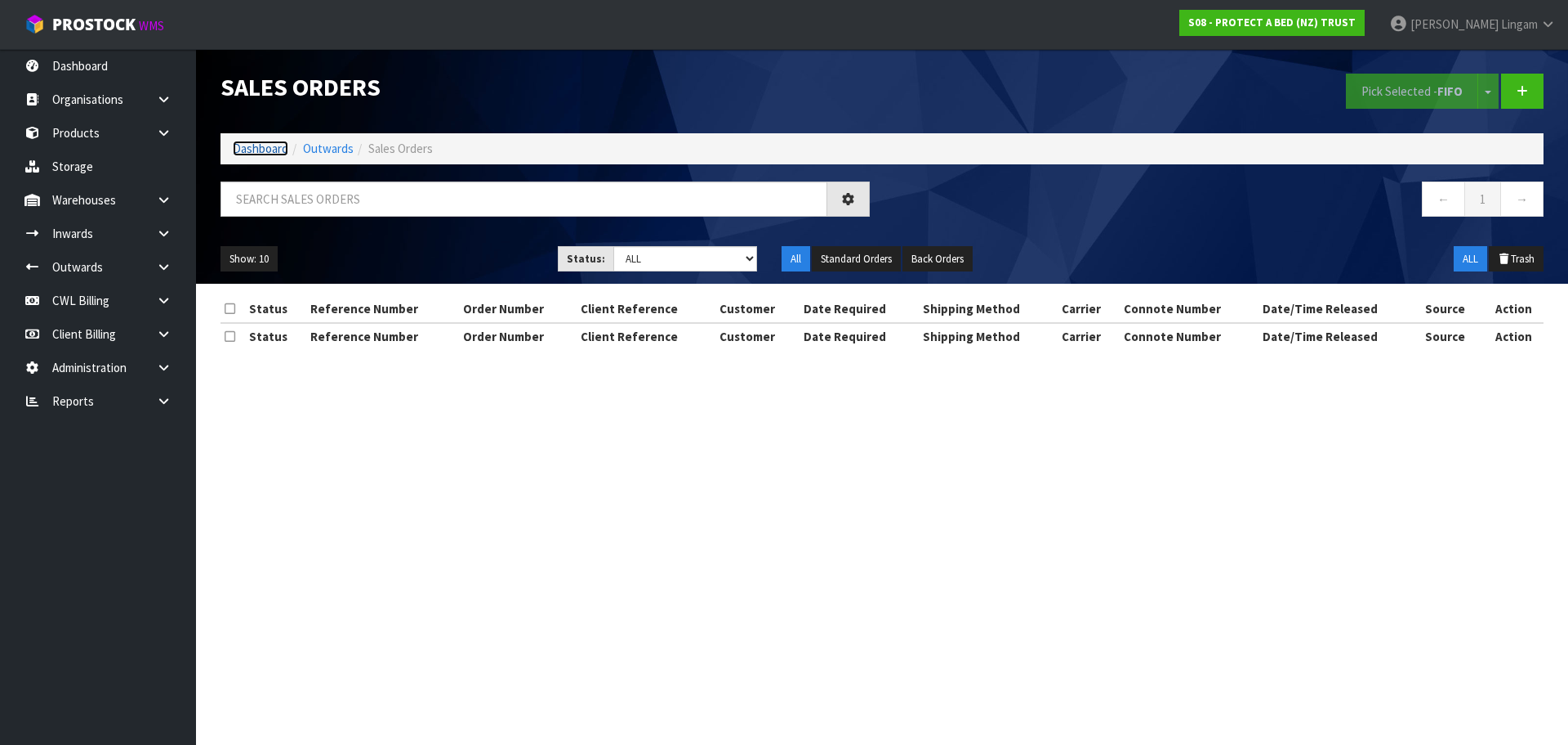
click at [266, 147] on link "Dashboard" at bounding box center [261, 148] width 56 height 16
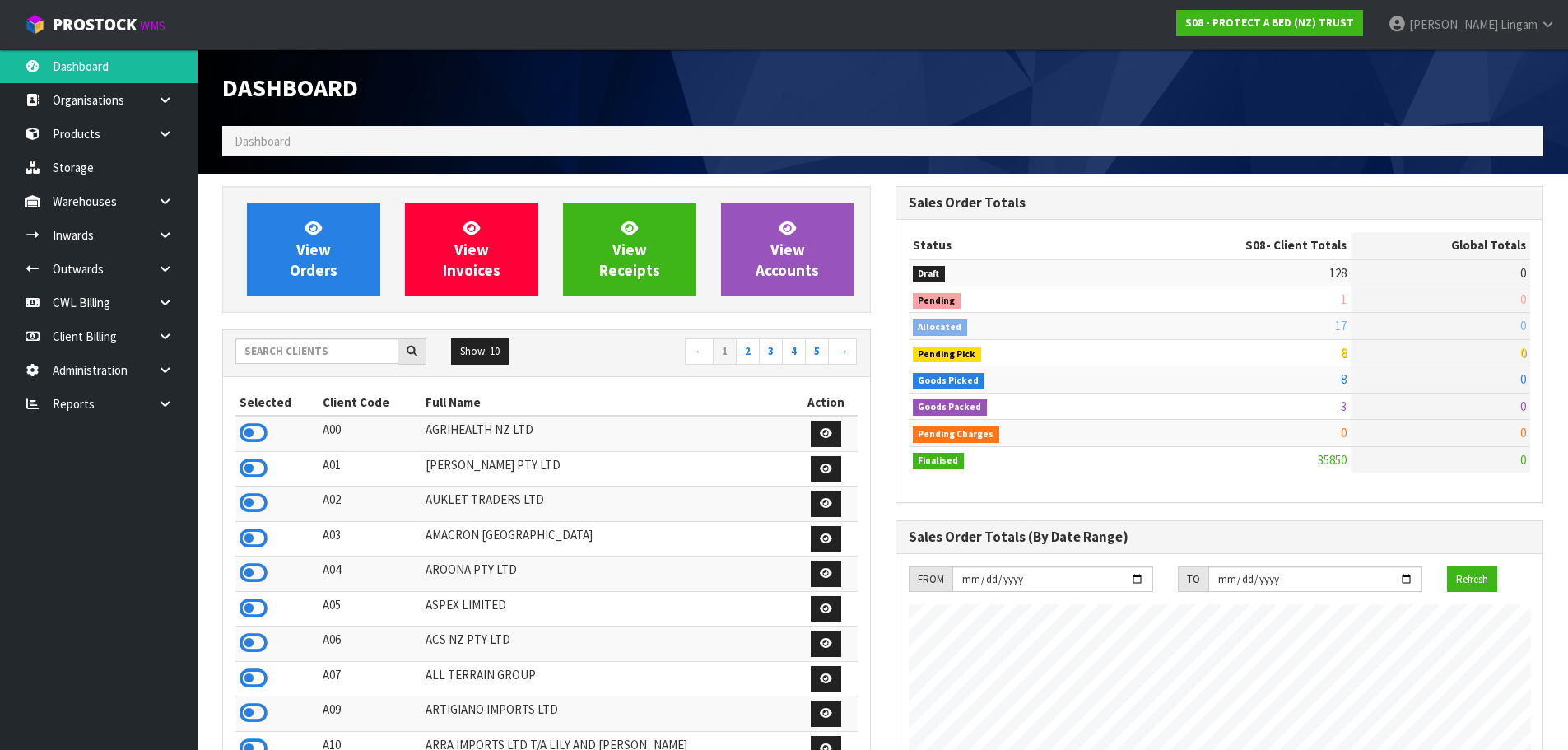
scroll to position [1247, 673]
click at [312, 355] on input "text" at bounding box center [317, 351] width 163 height 25
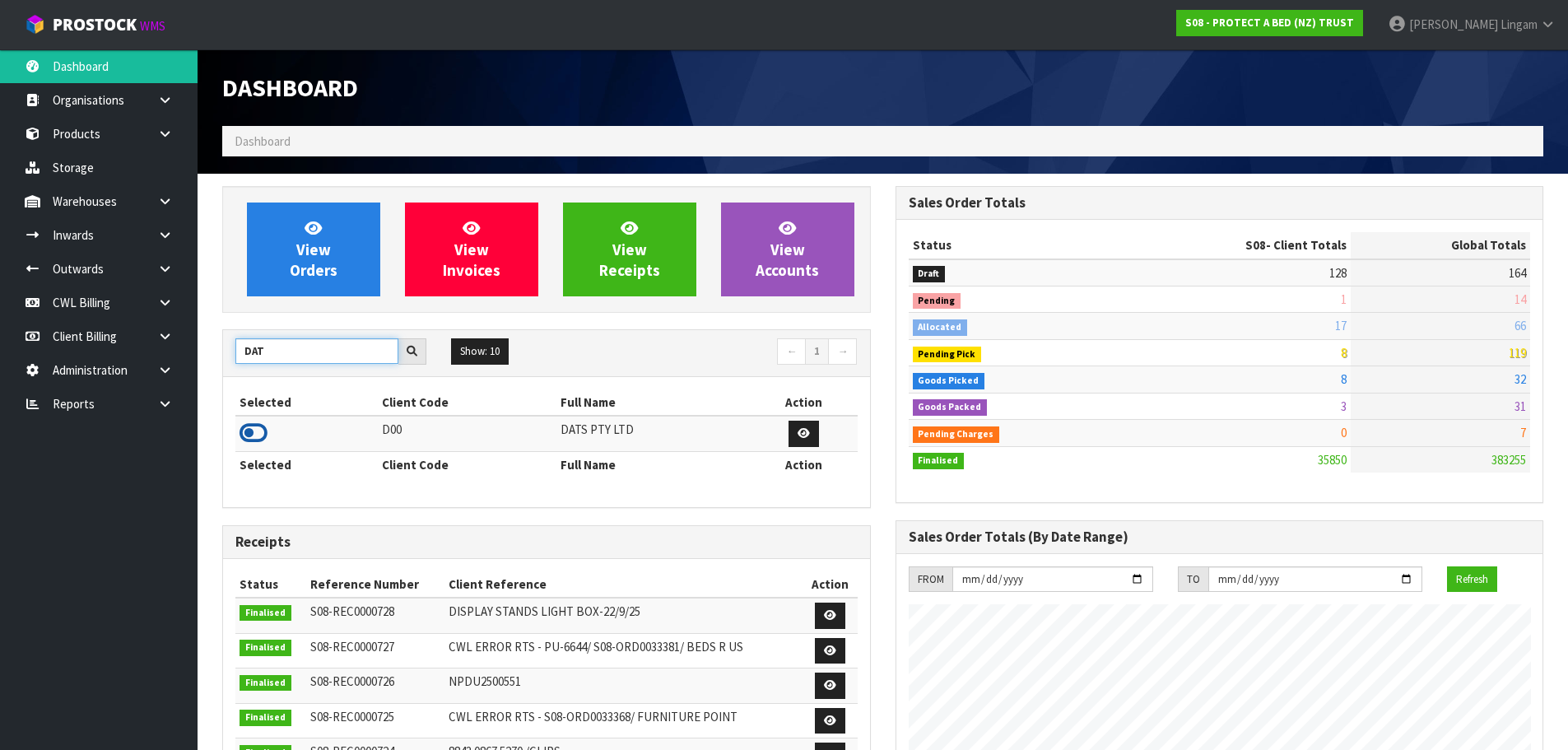
type input "DAT"
click at [256, 436] on icon at bounding box center [254, 433] width 28 height 24
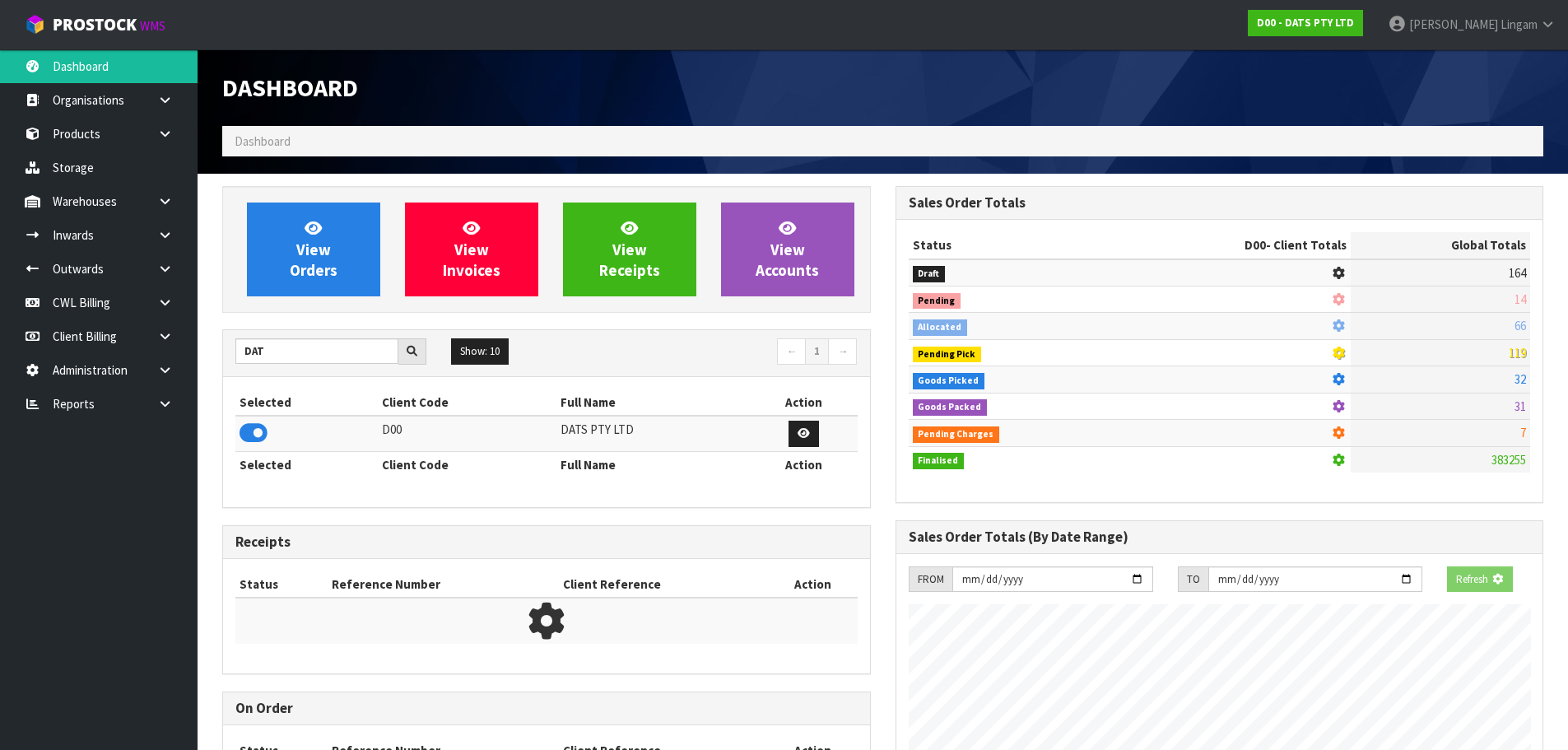
scroll to position [821848, 822552]
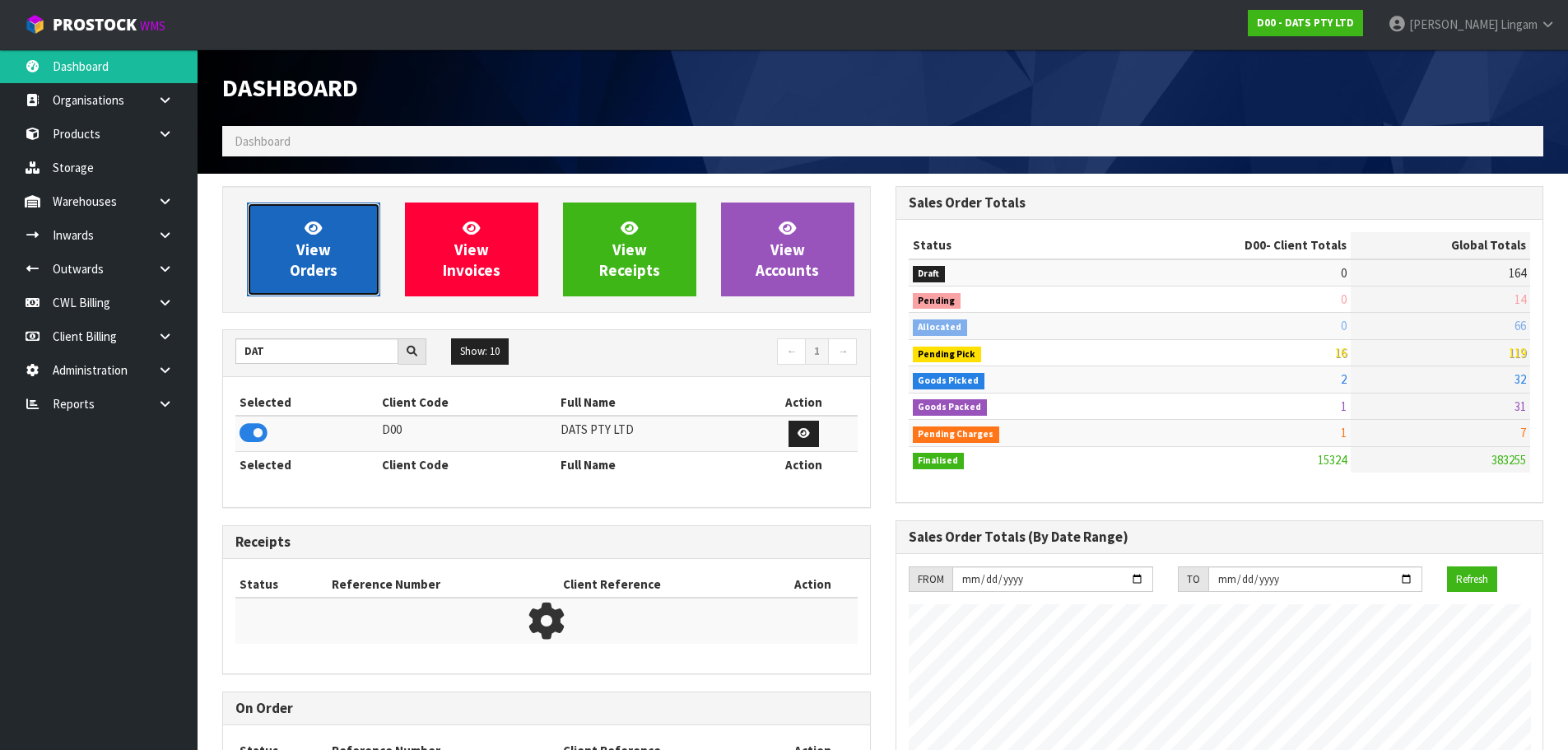
click at [330, 260] on span "View Orders" at bounding box center [313, 249] width 48 height 62
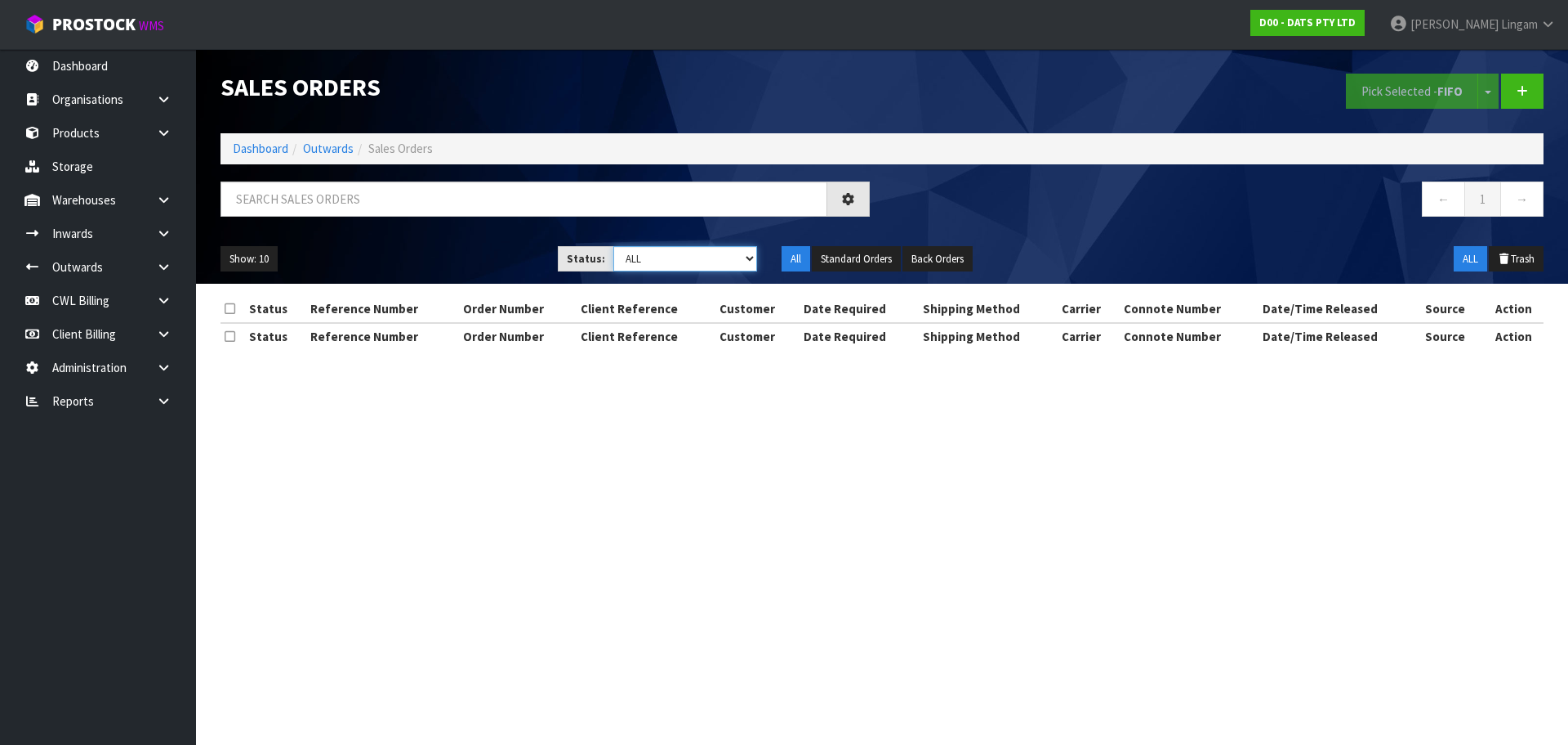
click at [707, 263] on select "Draft Pending Allocated Pending Pick Goods Picked Goods Packed Pending Charges …" at bounding box center [686, 258] width 145 height 25
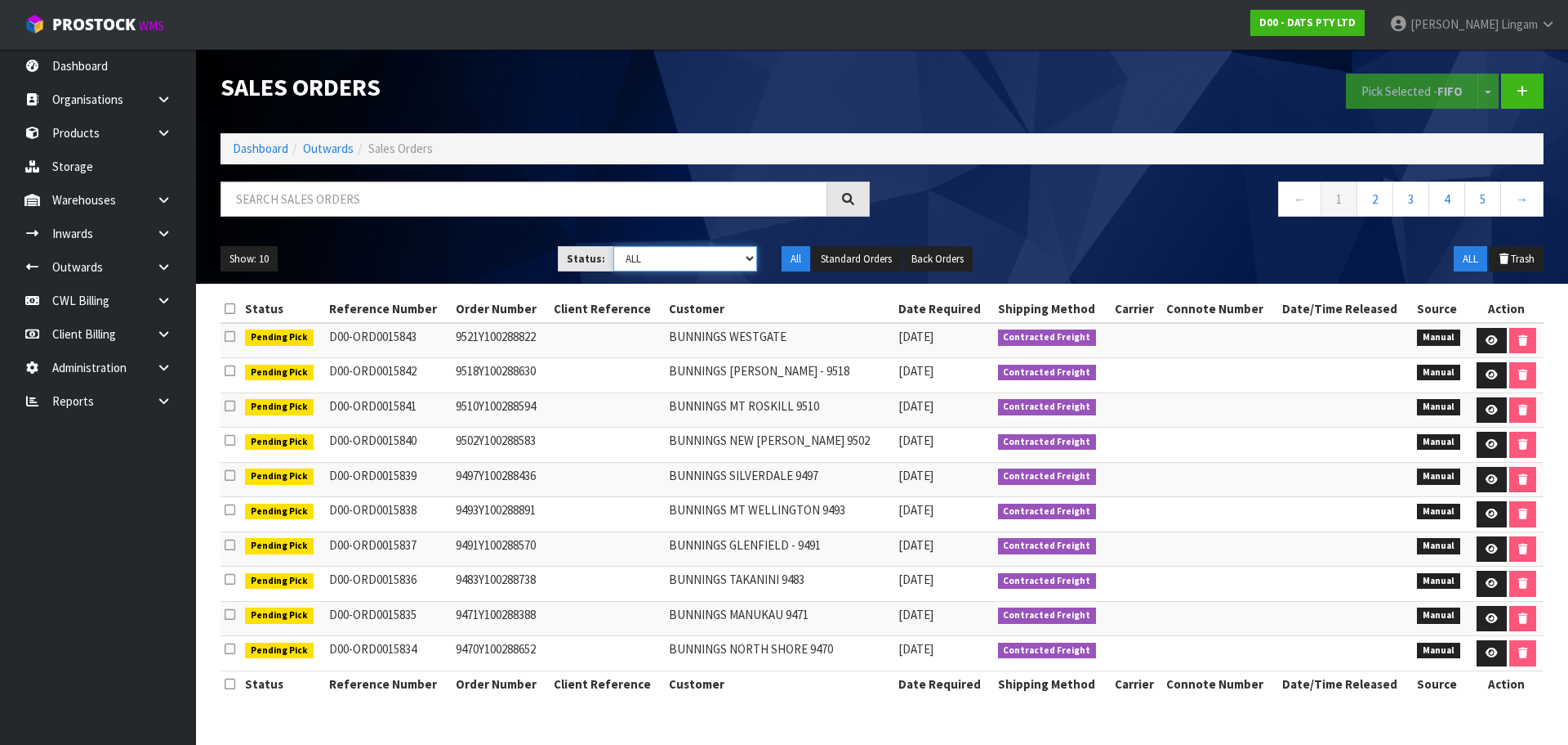
select select "string:6"
click at [614, 246] on select "Draft Pending Allocated Pending Pick Goods Picked Goods Packed Pending Charges …" at bounding box center [686, 258] width 145 height 25
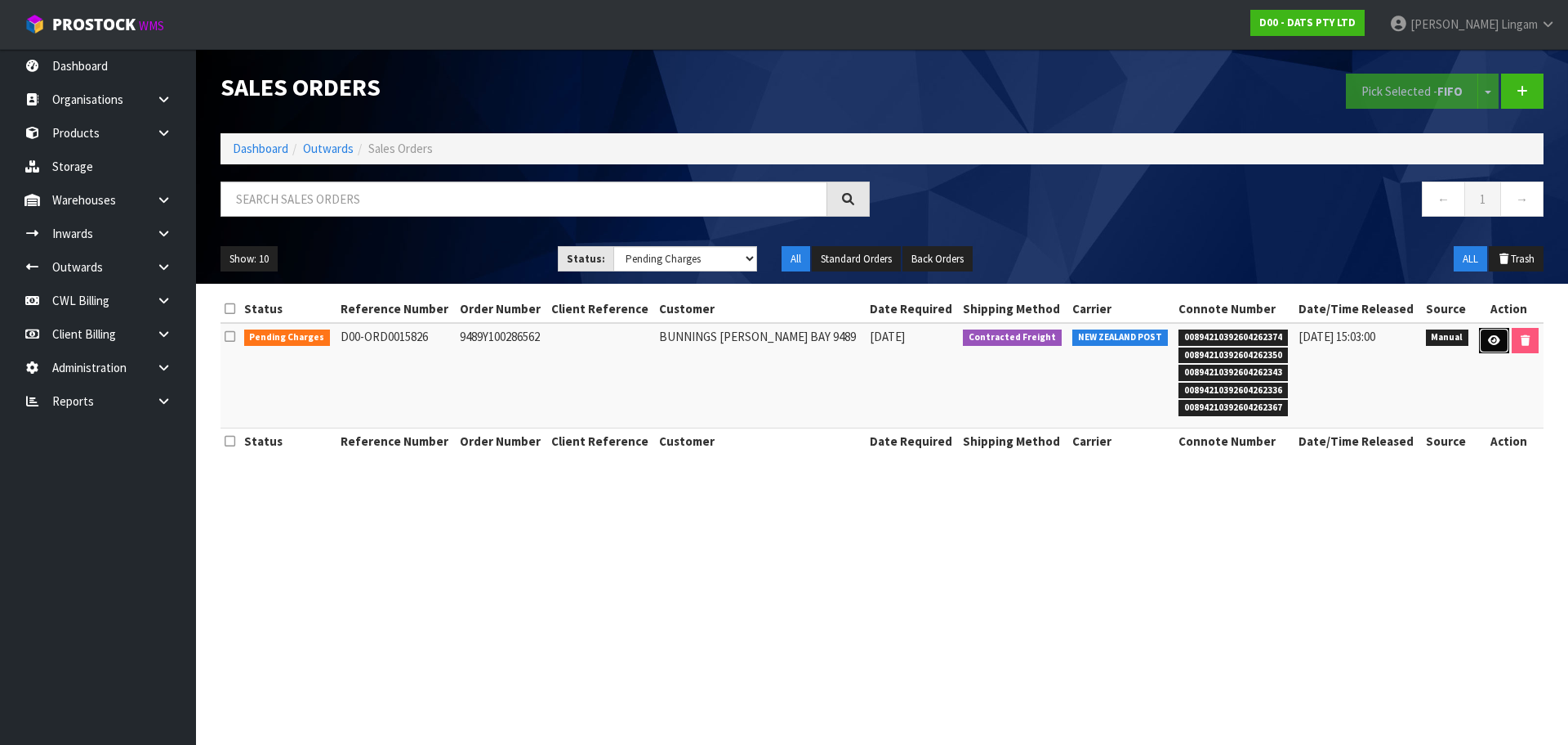
click at [1500, 346] on link at bounding box center [1495, 341] width 31 height 26
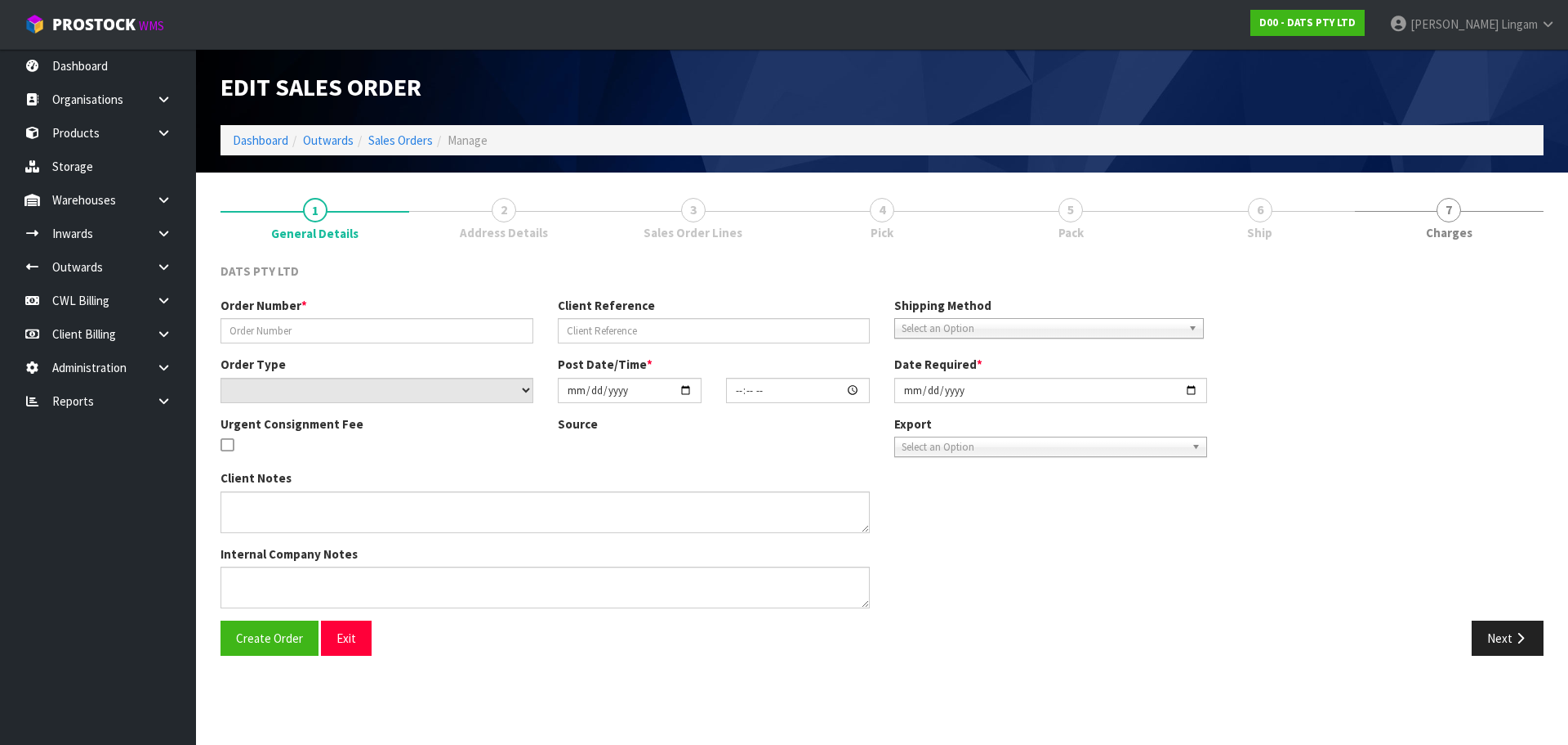
type input "9489Y100286562"
select select "number:0"
type input "2025-09-25"
type input "10:22:00.000"
type input "2025-09-25"
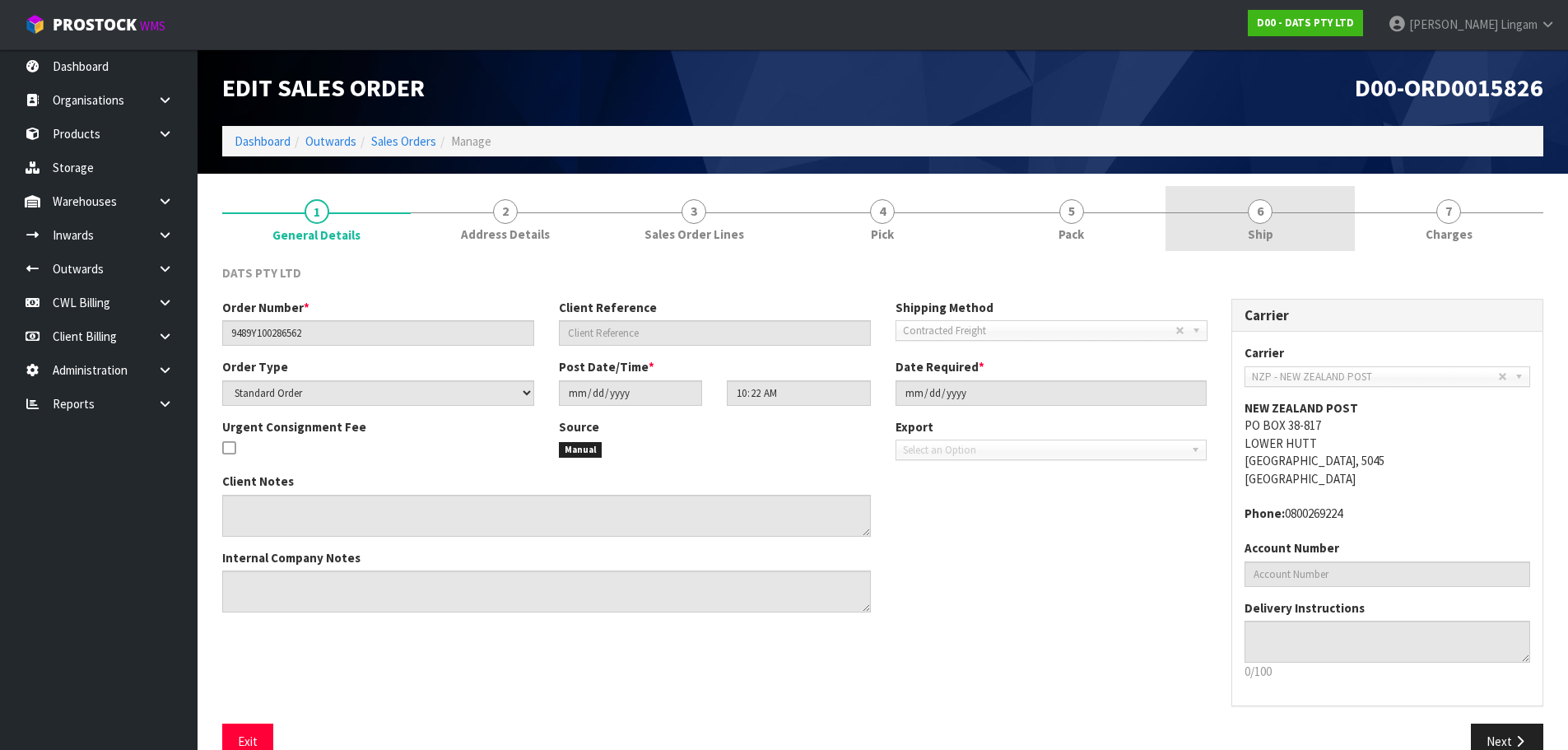
click at [1294, 235] on link "6 Ship" at bounding box center [1260, 219] width 189 height 65
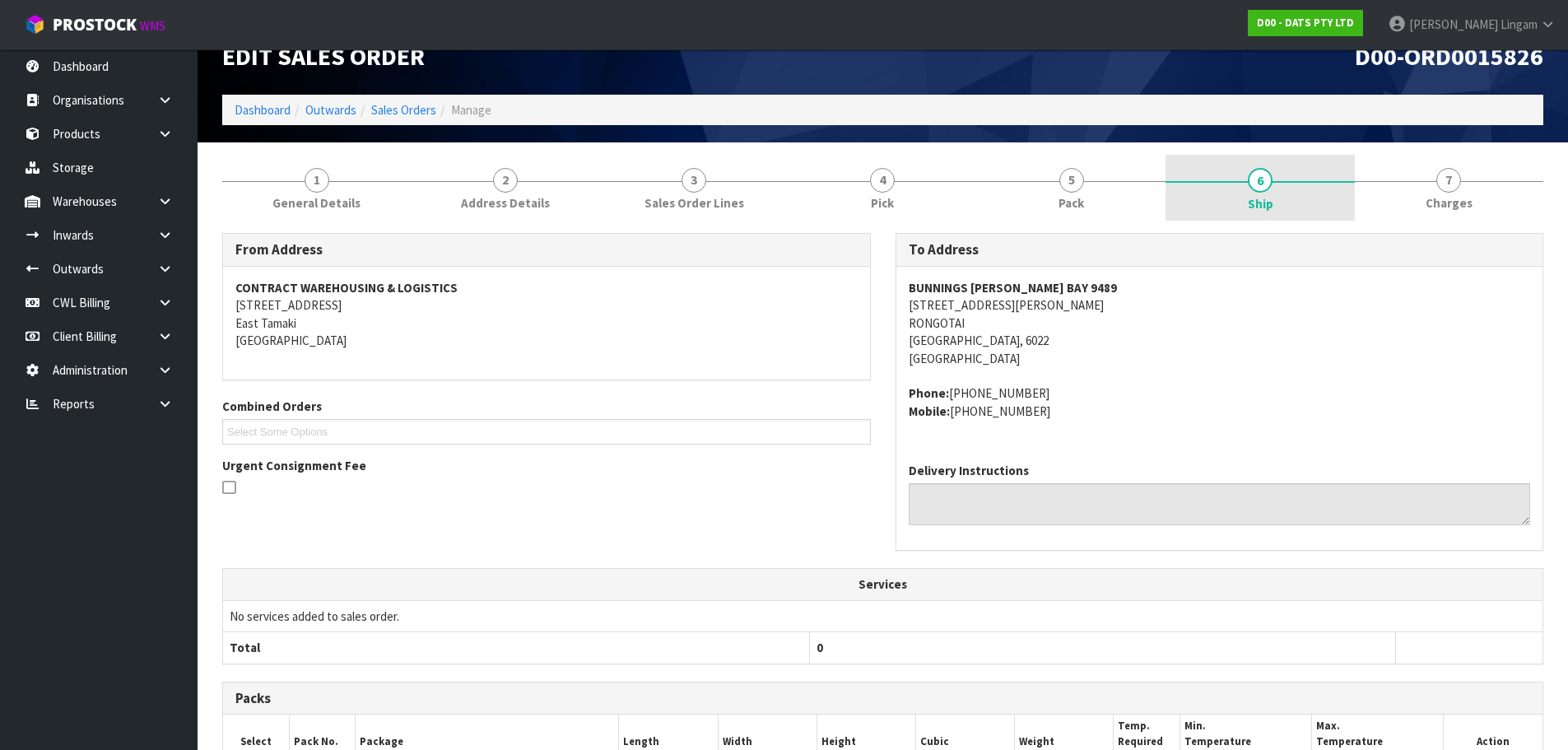
scroll to position [17, 0]
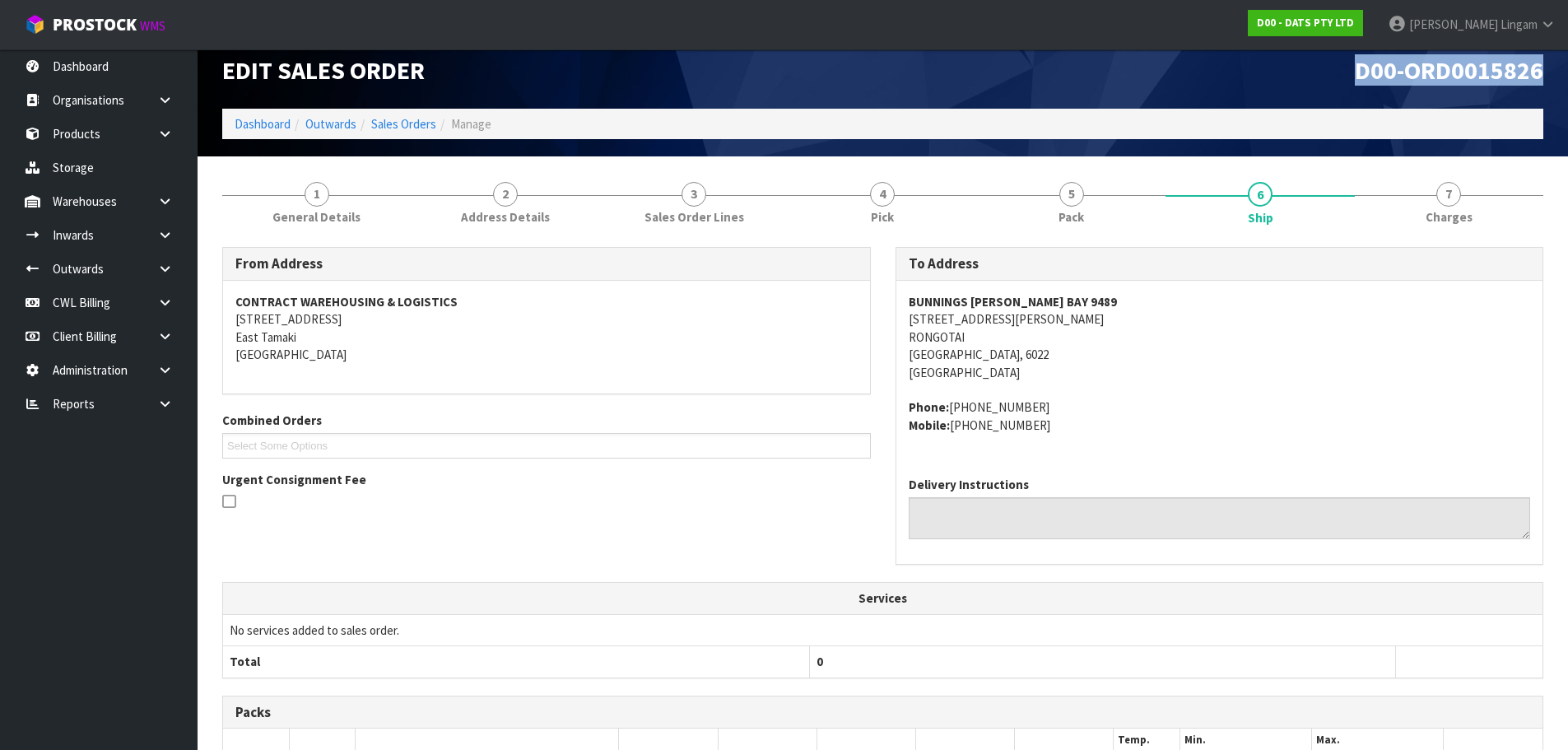
drag, startPoint x: 1342, startPoint y: 74, endPoint x: 1549, endPoint y: 74, distance: 207.0
click at [1549, 74] on div "D00-ORD0015826" at bounding box center [1220, 70] width 674 height 77
copy span "D00-ORD0015826"
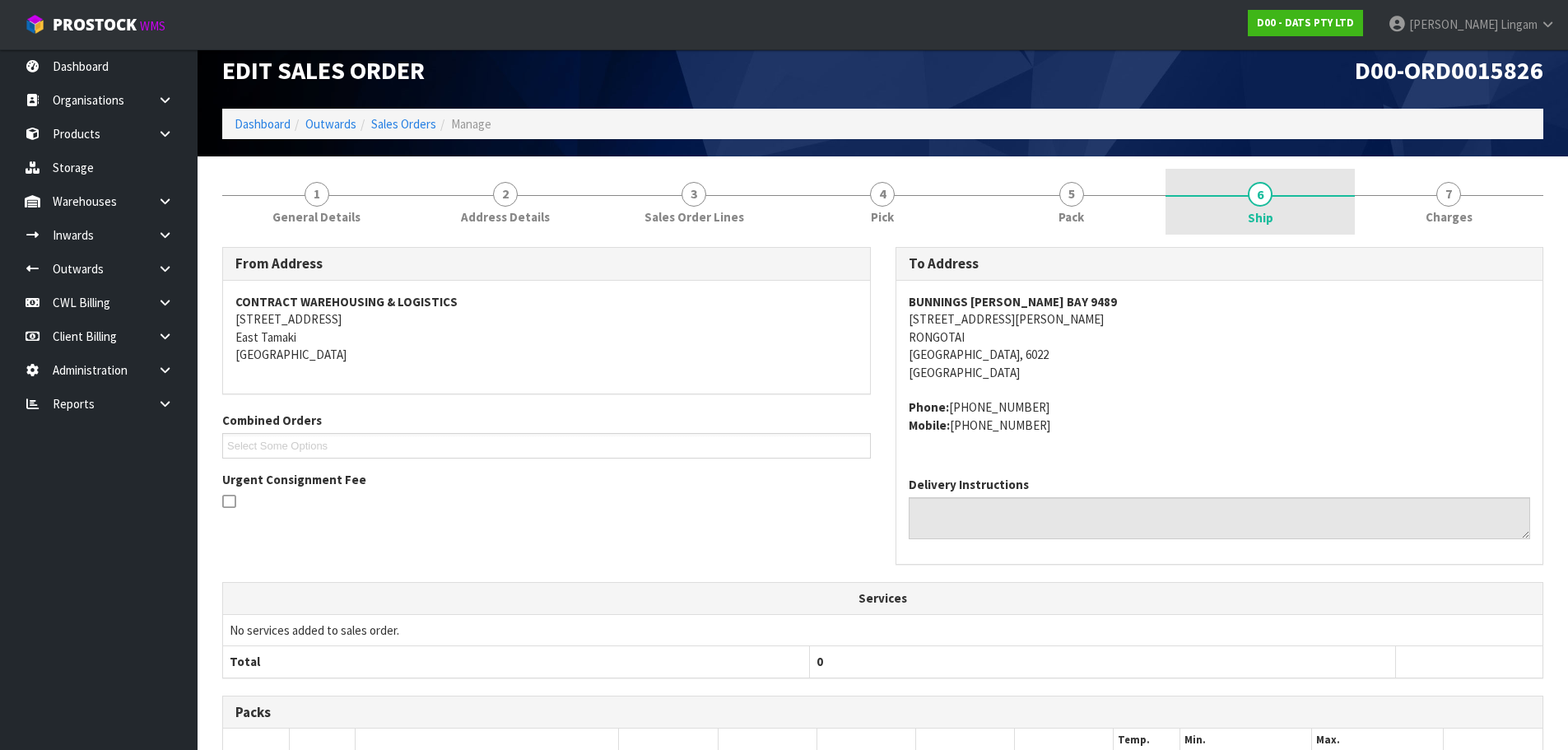
click at [1340, 175] on link "6 Ship" at bounding box center [1260, 201] width 189 height 65
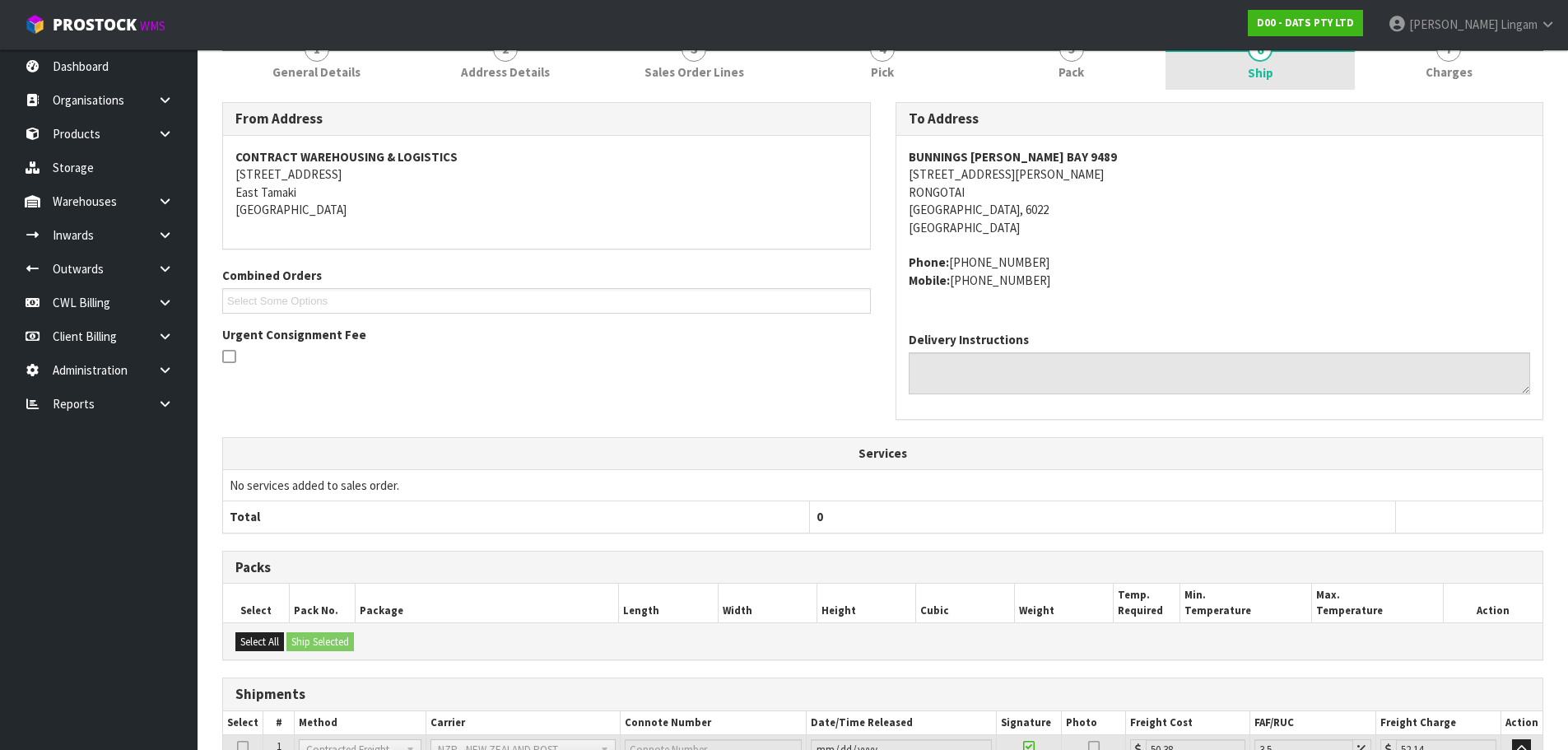
scroll to position [428, 0]
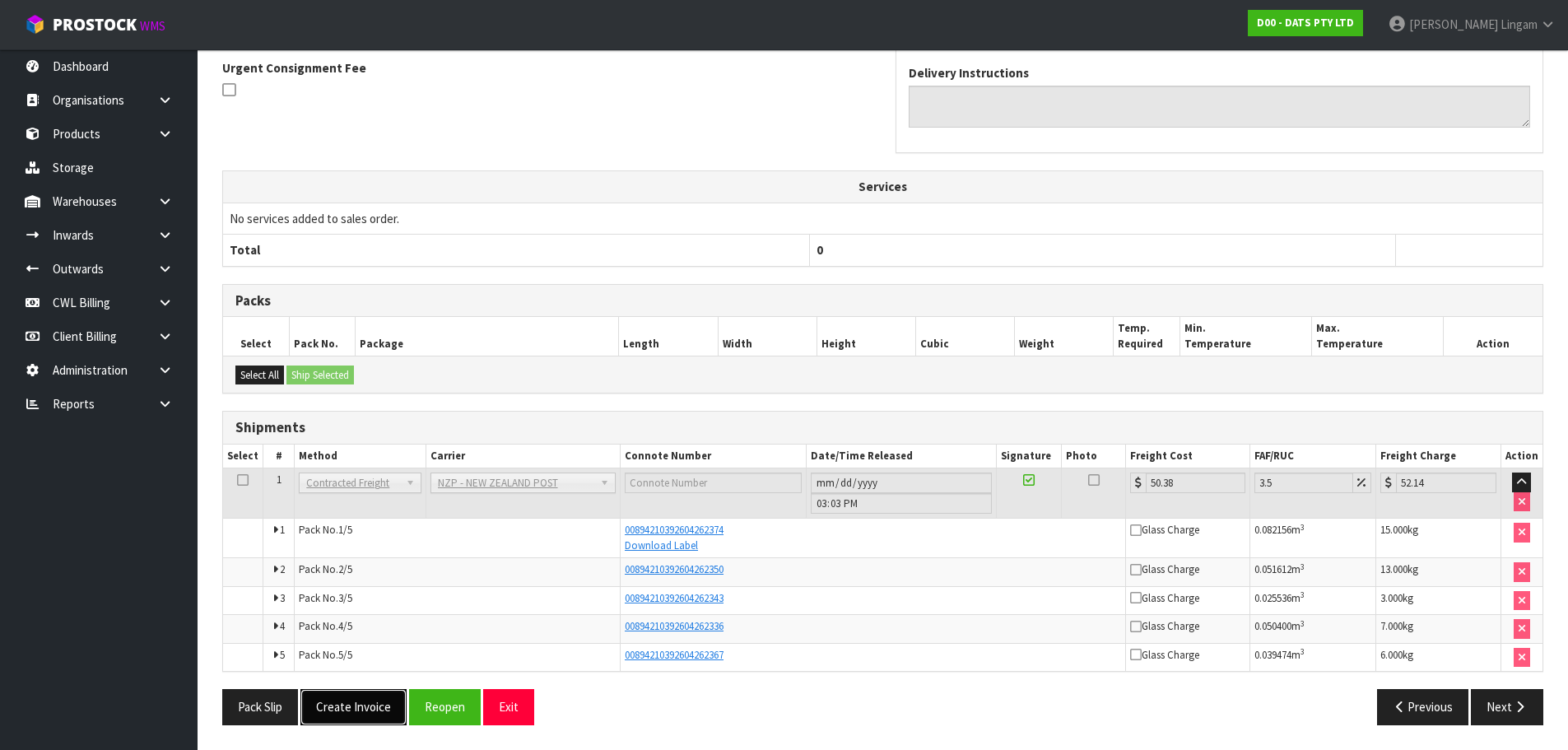
click at [341, 702] on button "Create Invoice" at bounding box center [354, 706] width 107 height 36
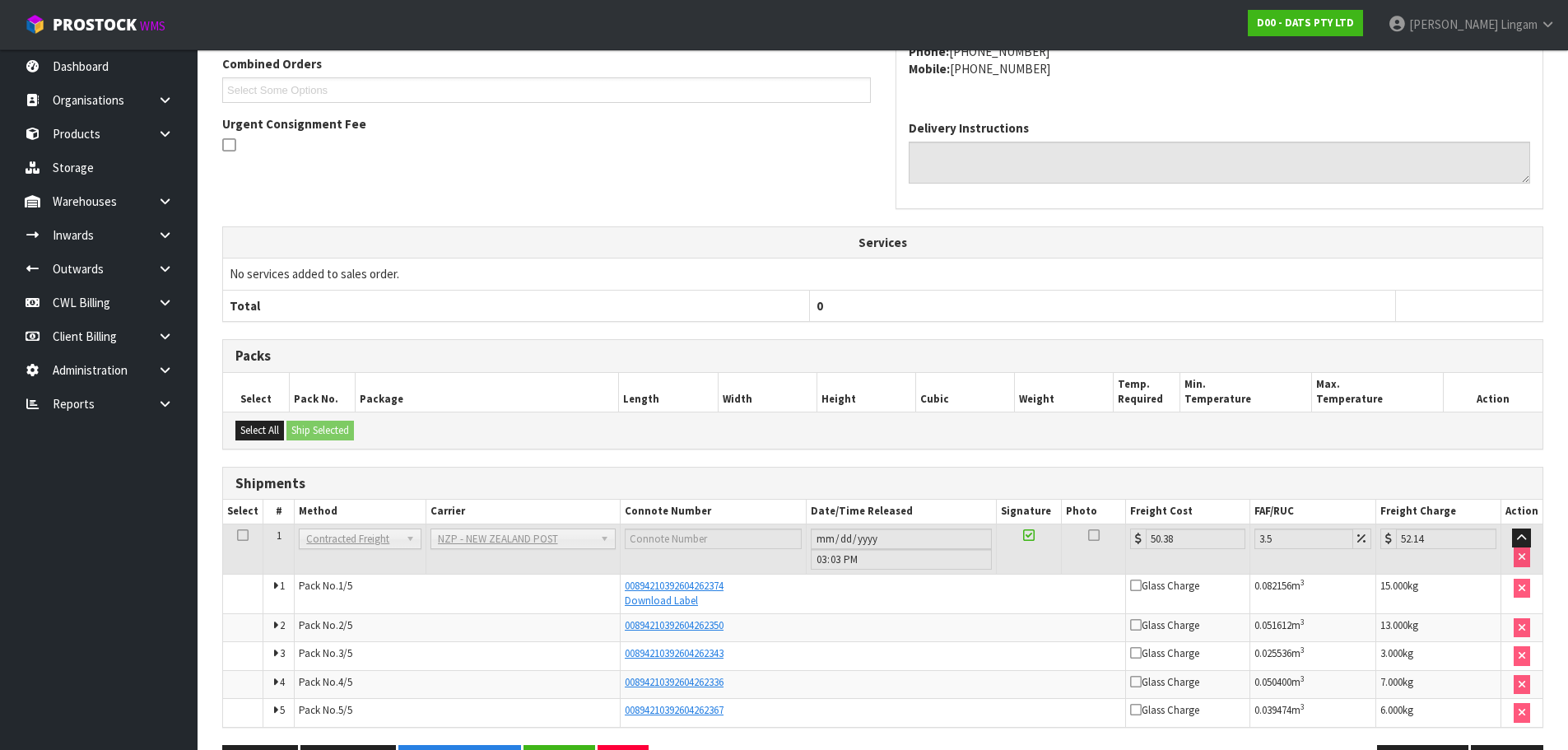
scroll to position [488, 0]
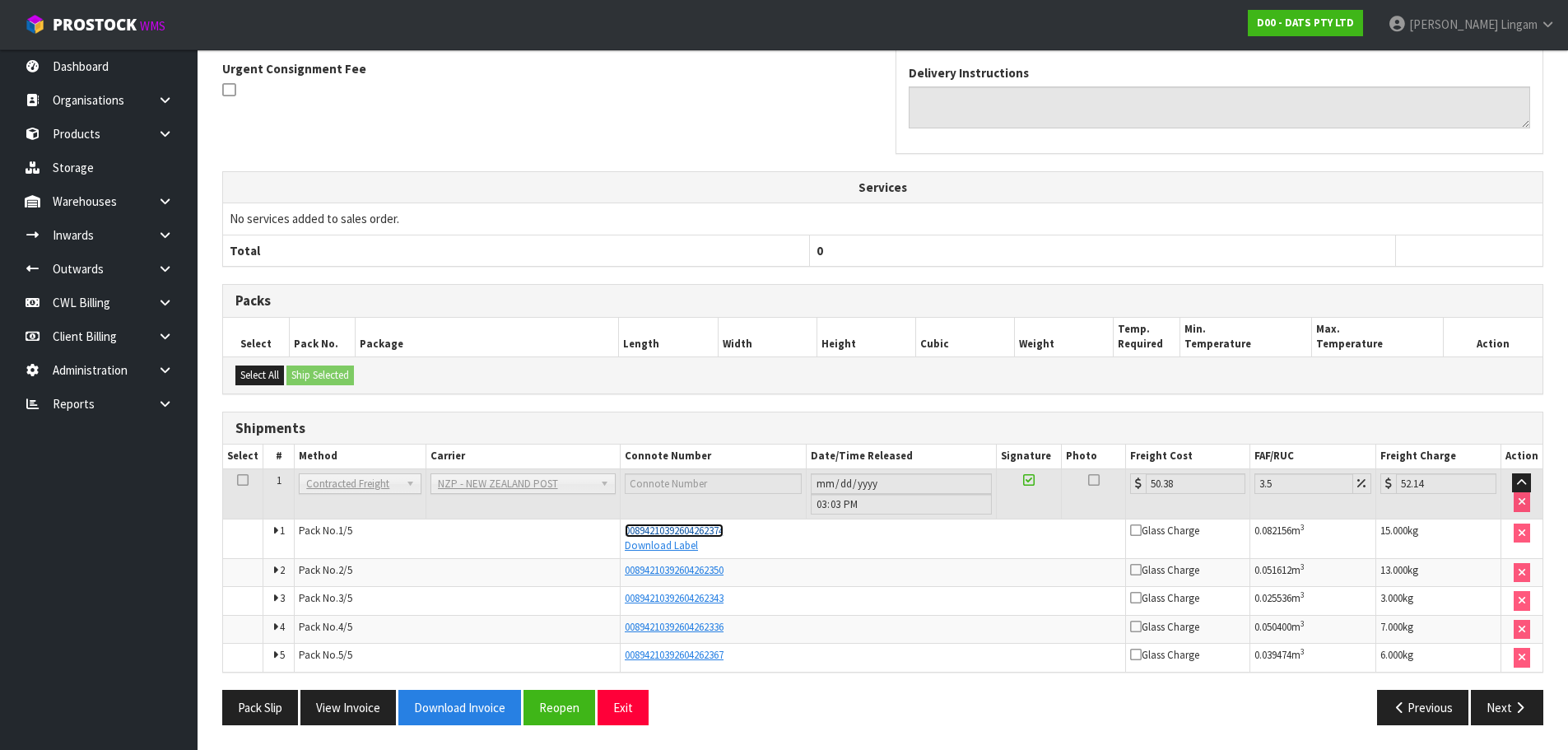
click at [710, 532] on span "00894210392604262374" at bounding box center [675, 530] width 99 height 14
click at [529, 714] on button "Reopen" at bounding box center [559, 707] width 72 height 36
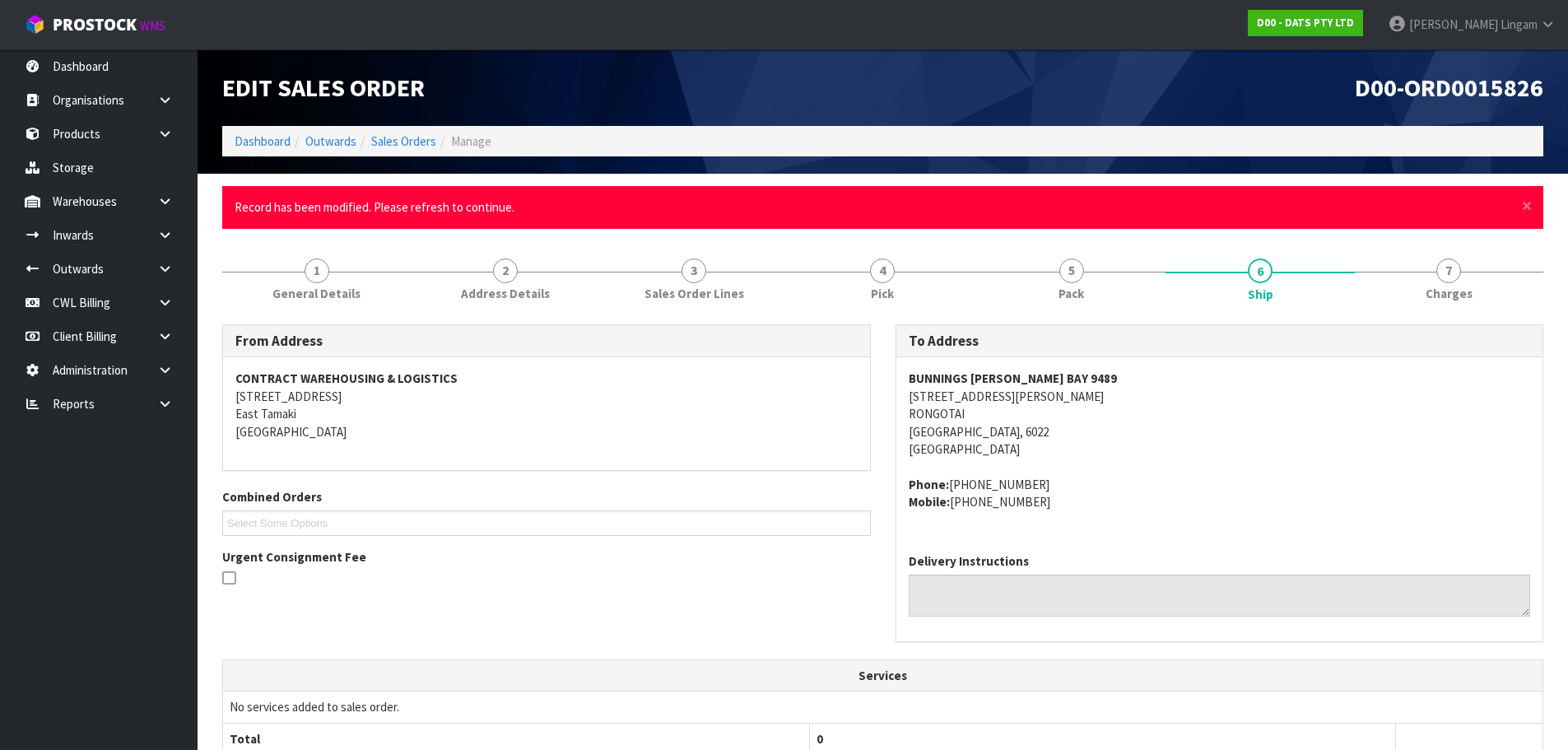
click at [1143, 84] on h1 "D00-ORD0015826" at bounding box center [1219, 87] width 648 height 27
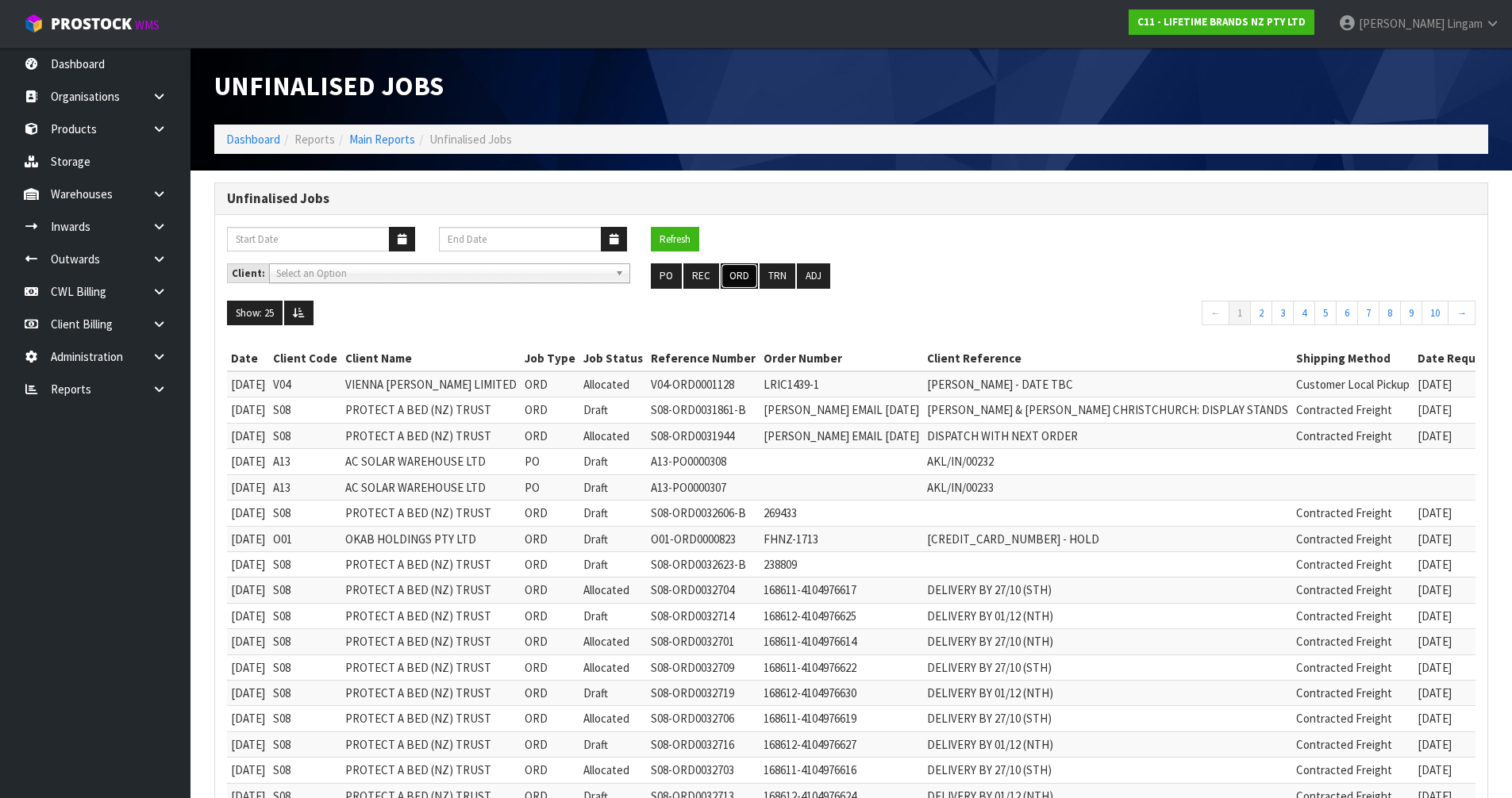
click at [733, 276] on button "ORD" at bounding box center [739, 276] width 37 height 25
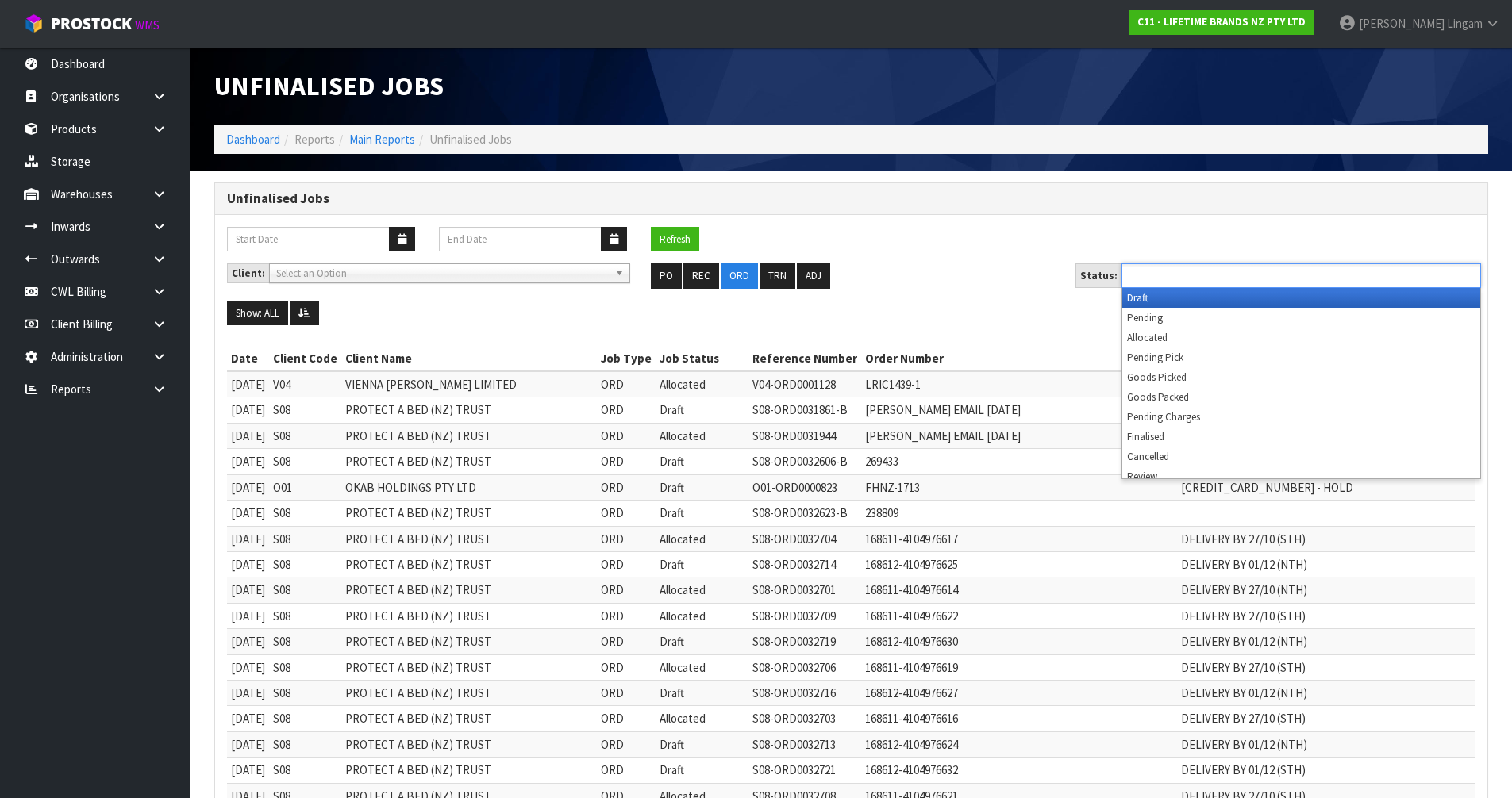
click at [1155, 266] on input "text" at bounding box center [1185, 276] width 116 height 20
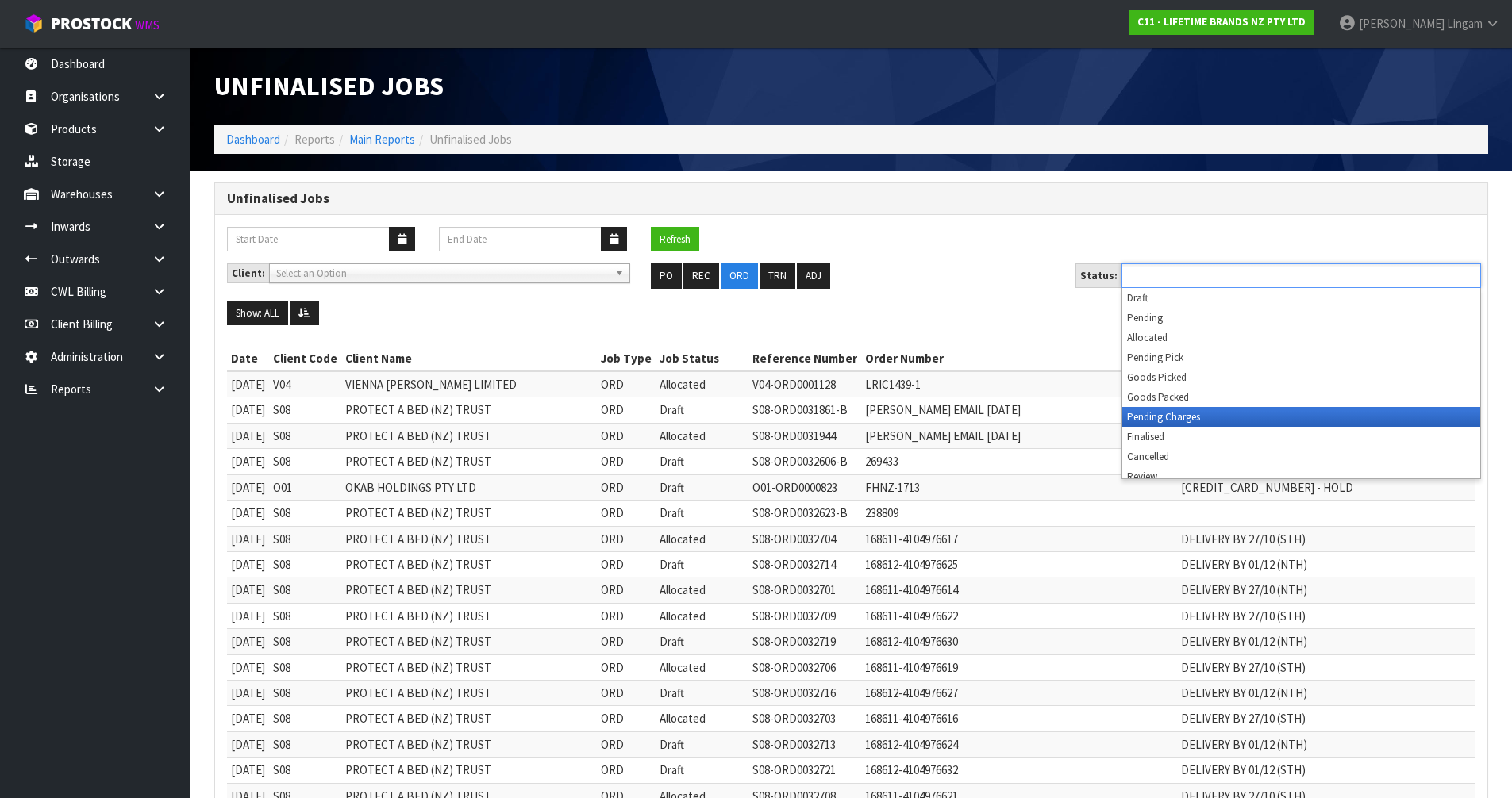
click at [1179, 414] on li "Pending Charges" at bounding box center [1301, 417] width 358 height 20
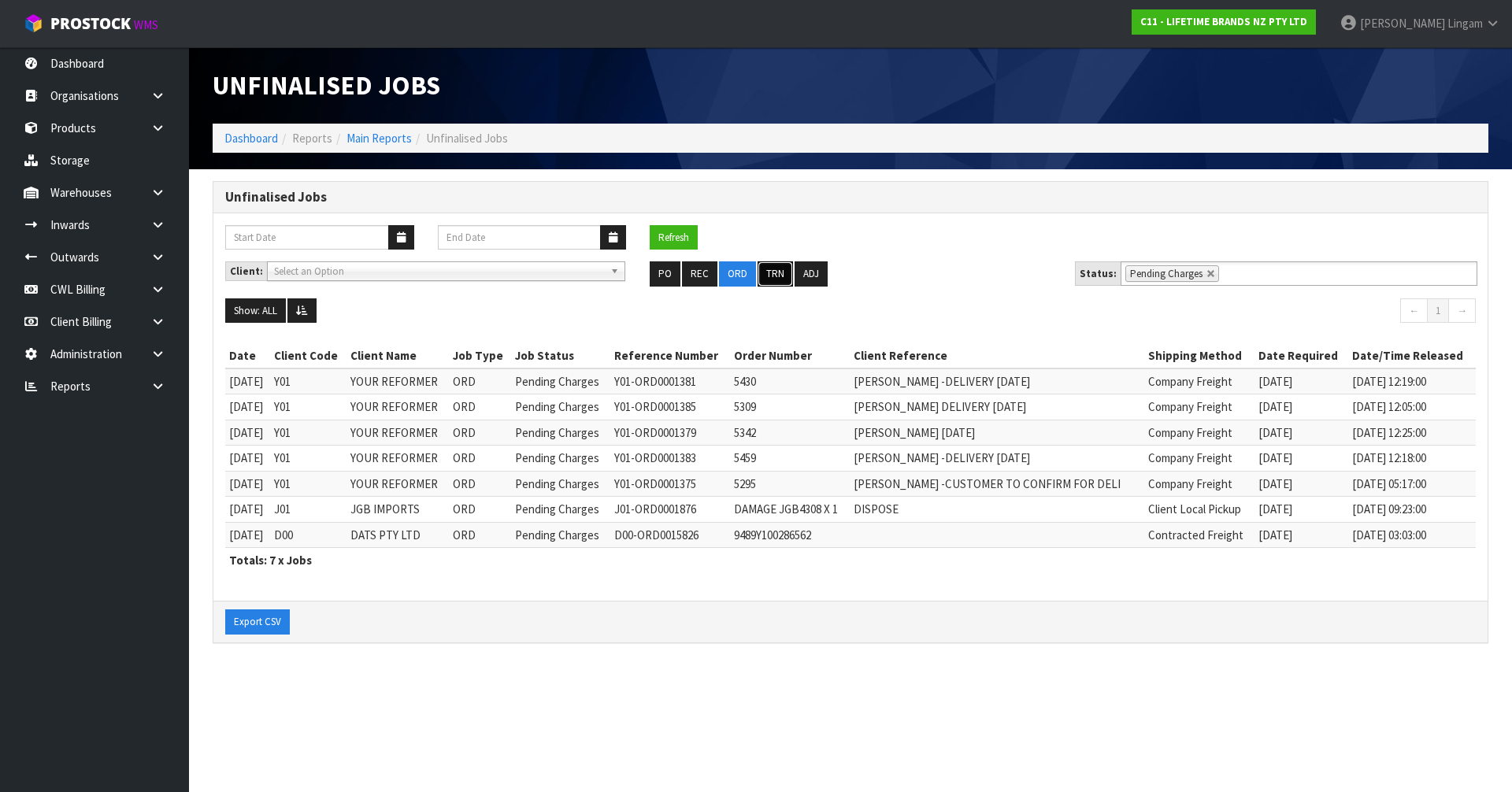
click at [778, 277] on button "TRN" at bounding box center [775, 274] width 36 height 25
type input "Select Some Options"
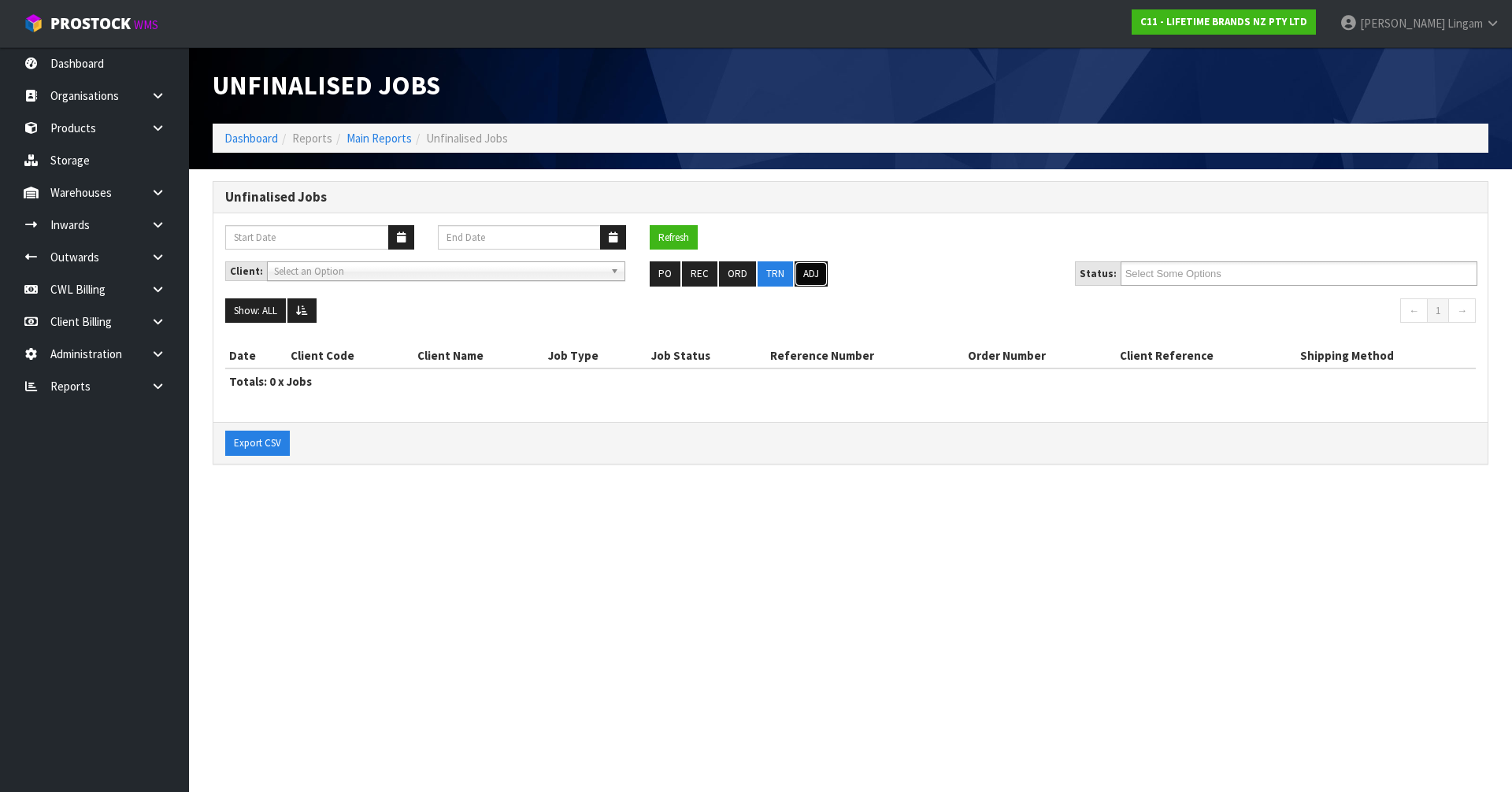
click at [820, 276] on button "ADJ" at bounding box center [811, 274] width 33 height 25
click at [780, 268] on button "TRN" at bounding box center [775, 274] width 36 height 25
click at [742, 270] on button "ORD" at bounding box center [737, 274] width 37 height 25
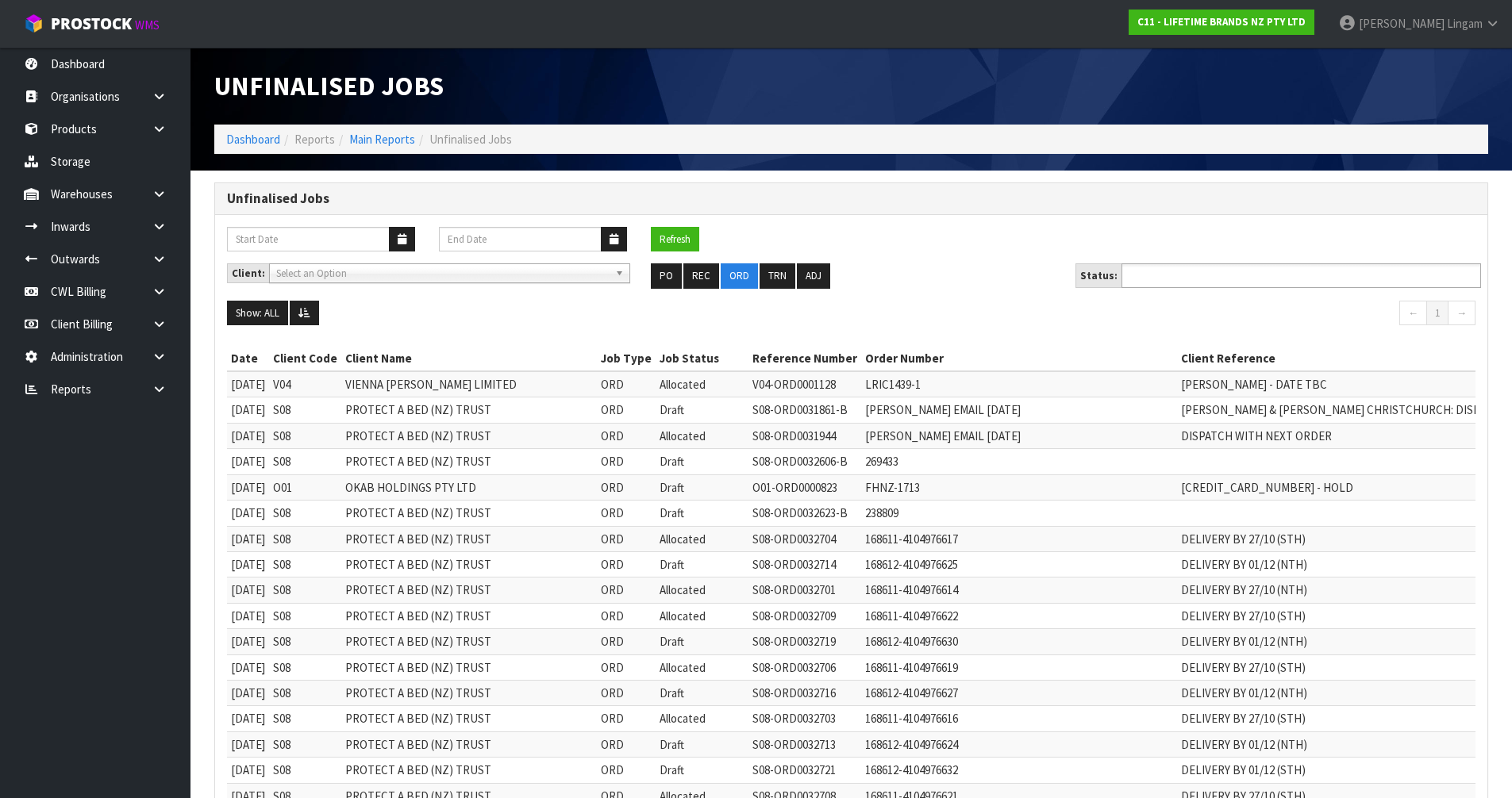
click at [1206, 280] on input "text" at bounding box center [1185, 276] width 116 height 20
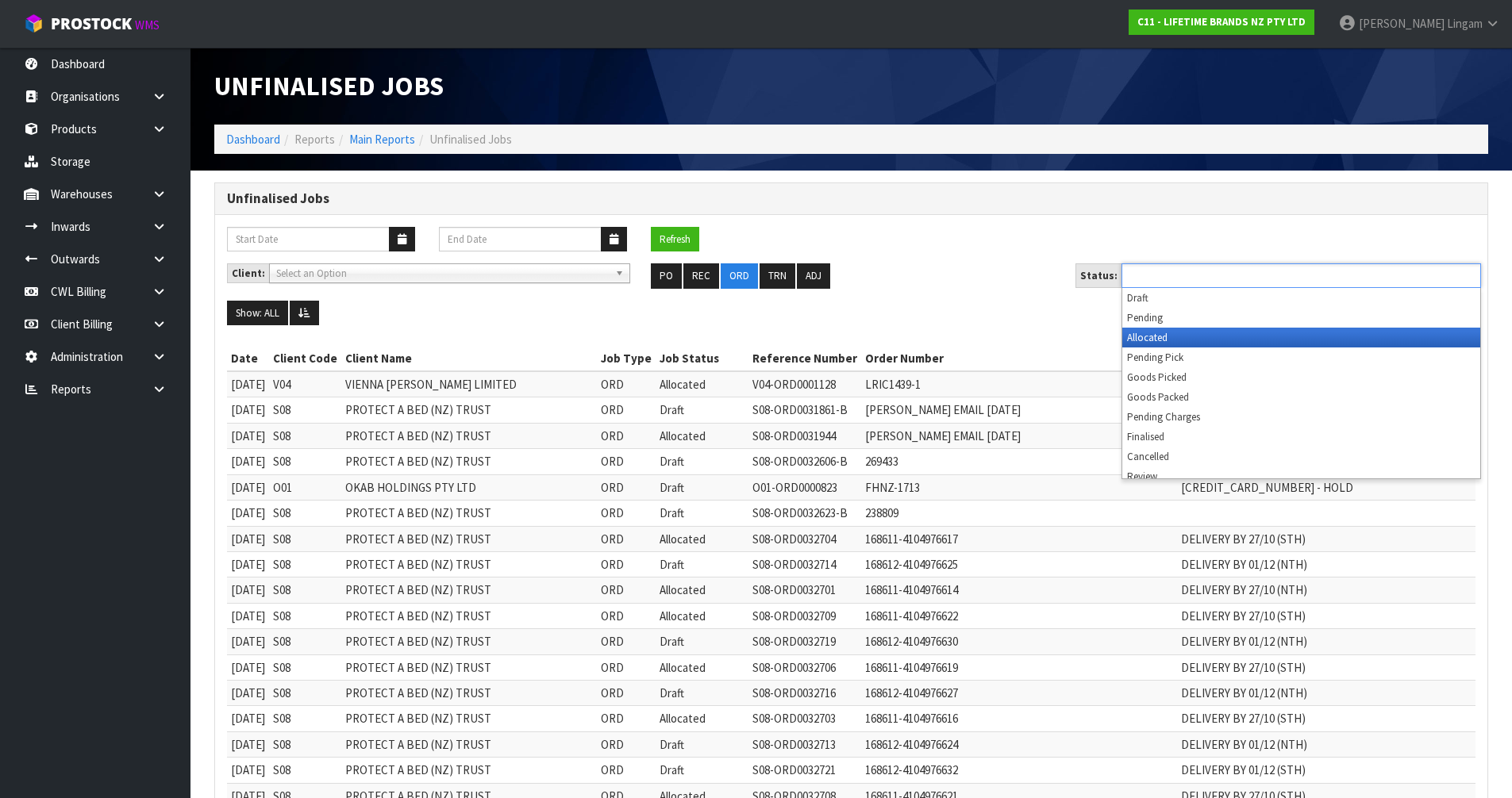
click at [1185, 336] on li "Allocated" at bounding box center [1301, 337] width 358 height 20
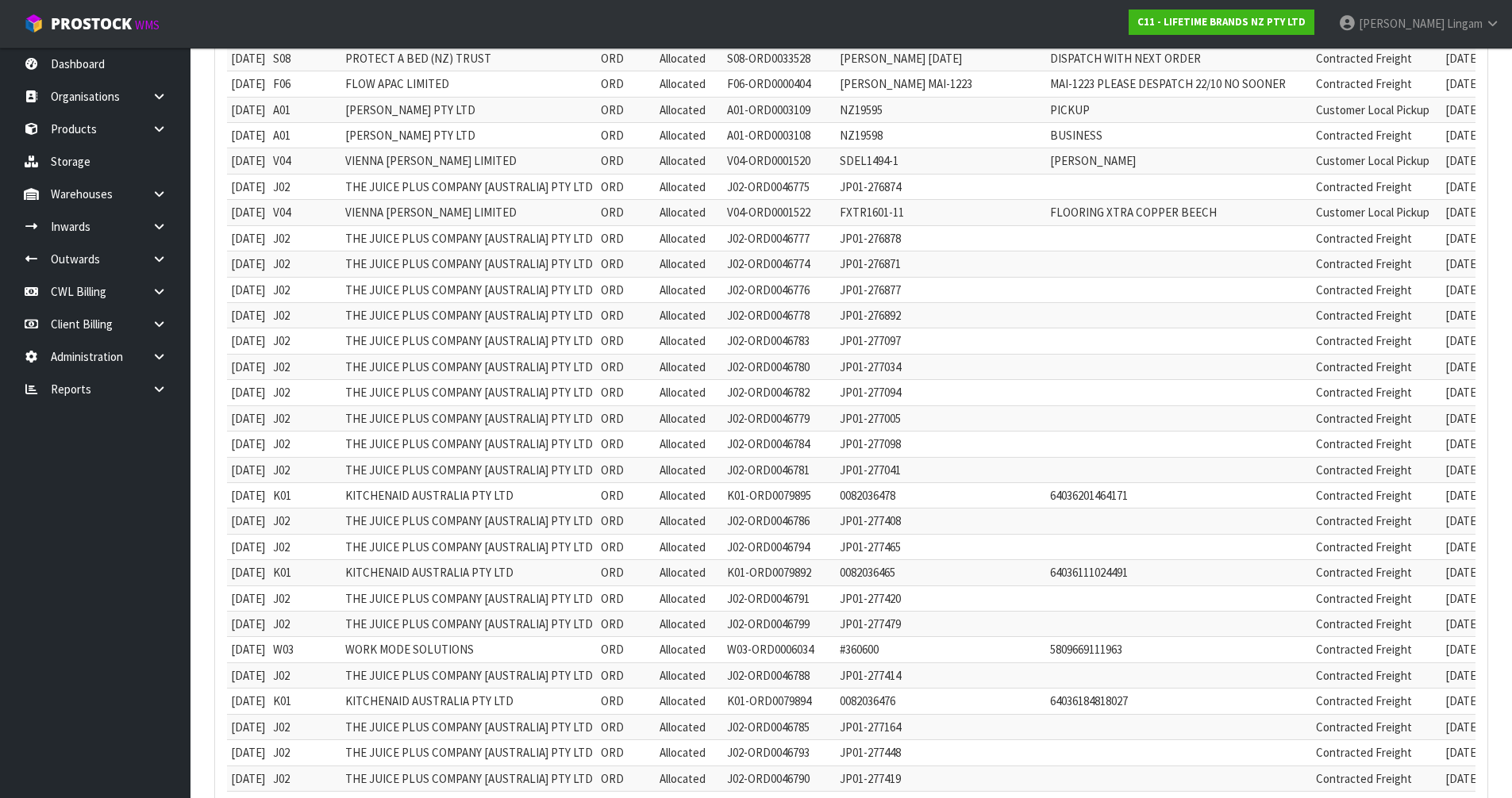
scroll to position [853, 0]
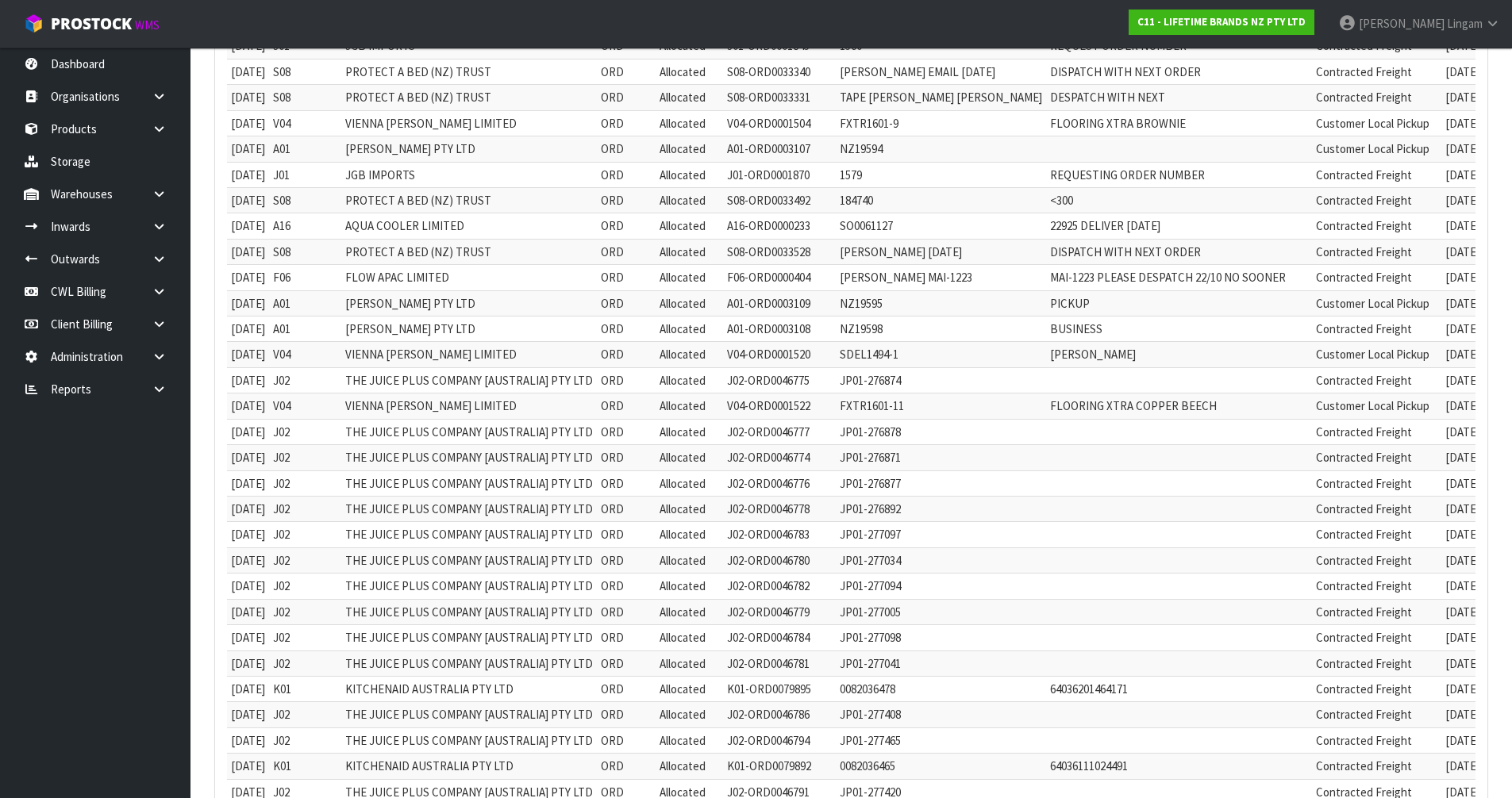
click at [1246, 375] on td at bounding box center [1179, 380] width 266 height 25
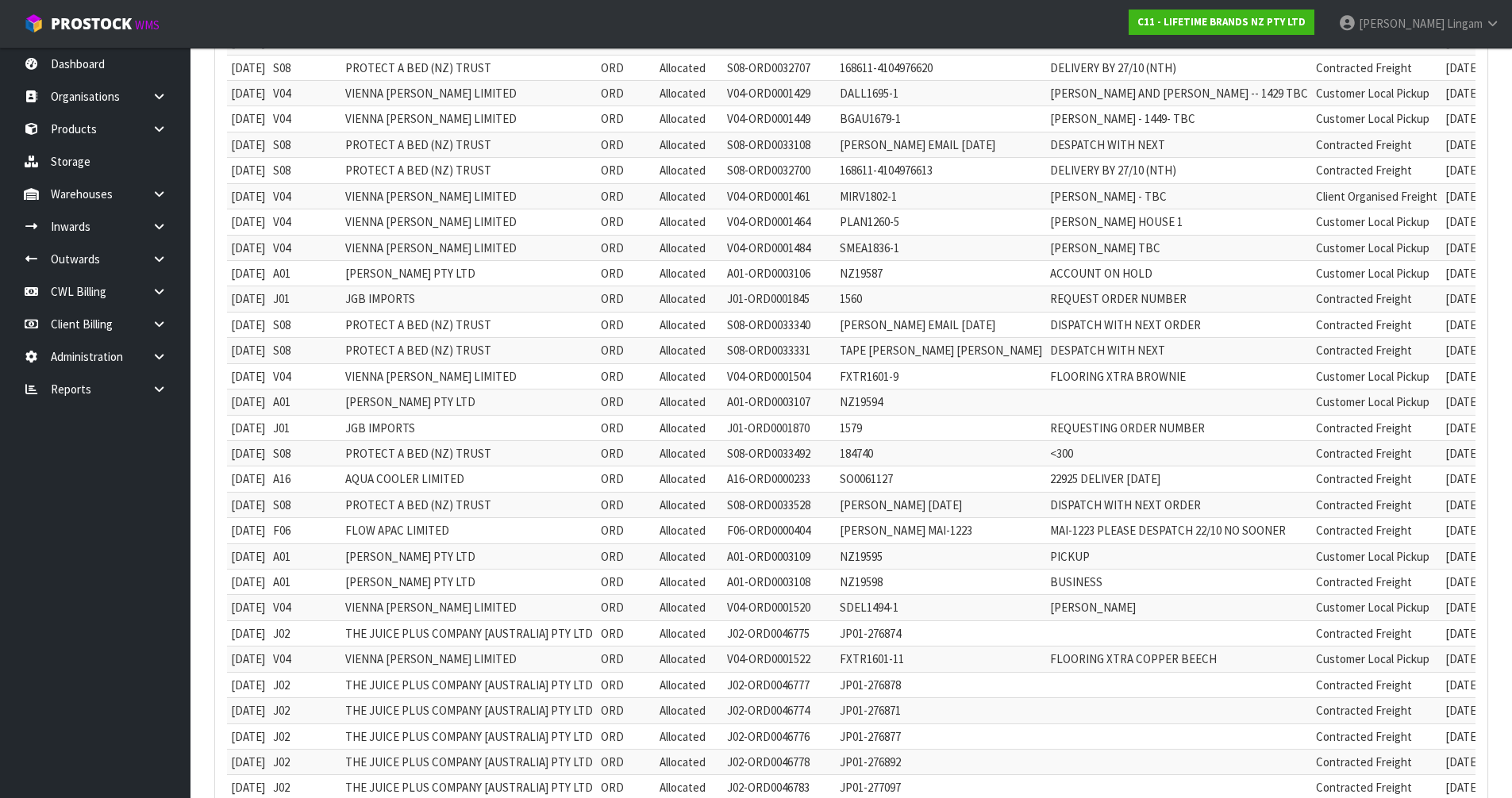
scroll to position [298, 0]
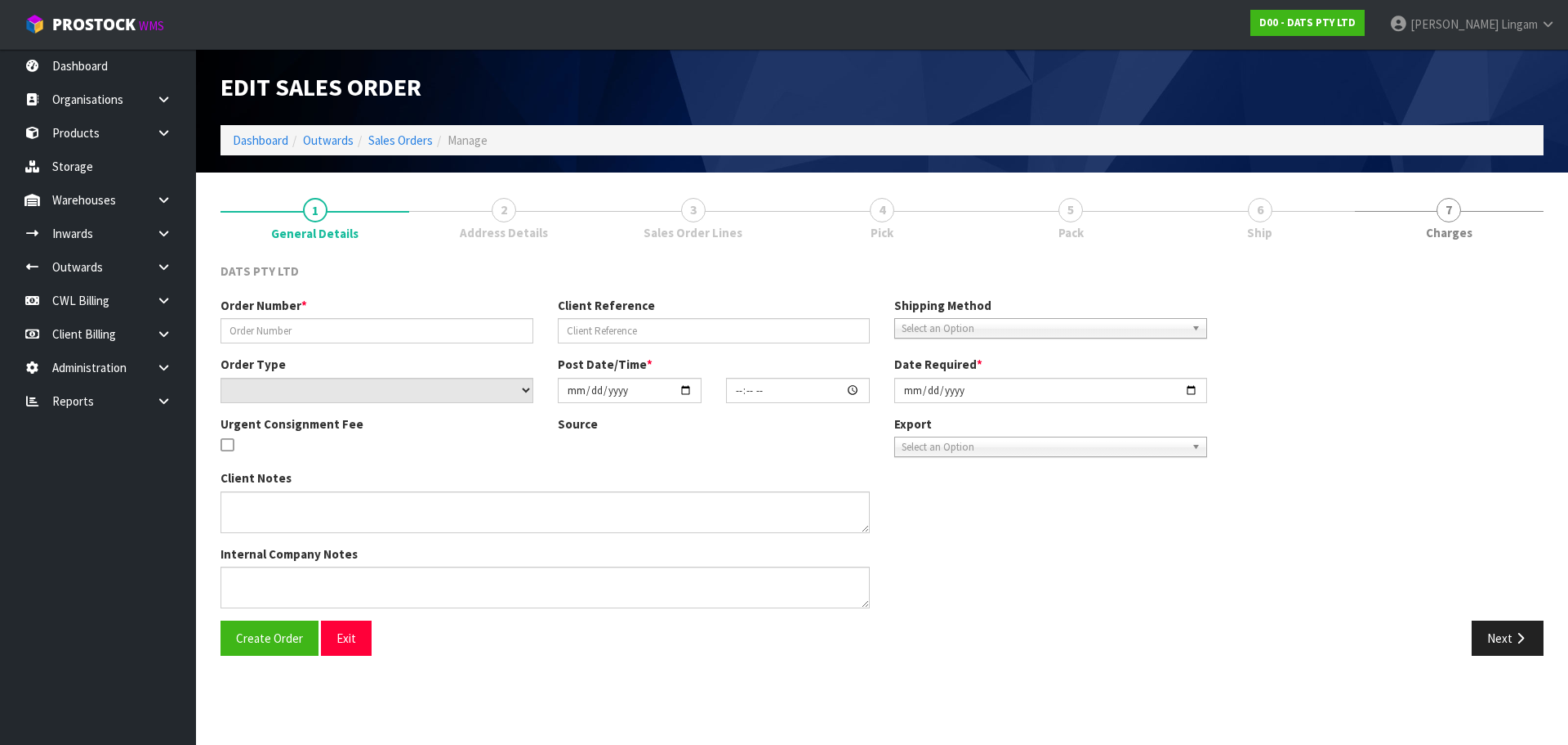
type input "9489Y100286562"
select select "number:0"
type input "[DATE]"
type input "10:22:00.000"
type input "[DATE]"
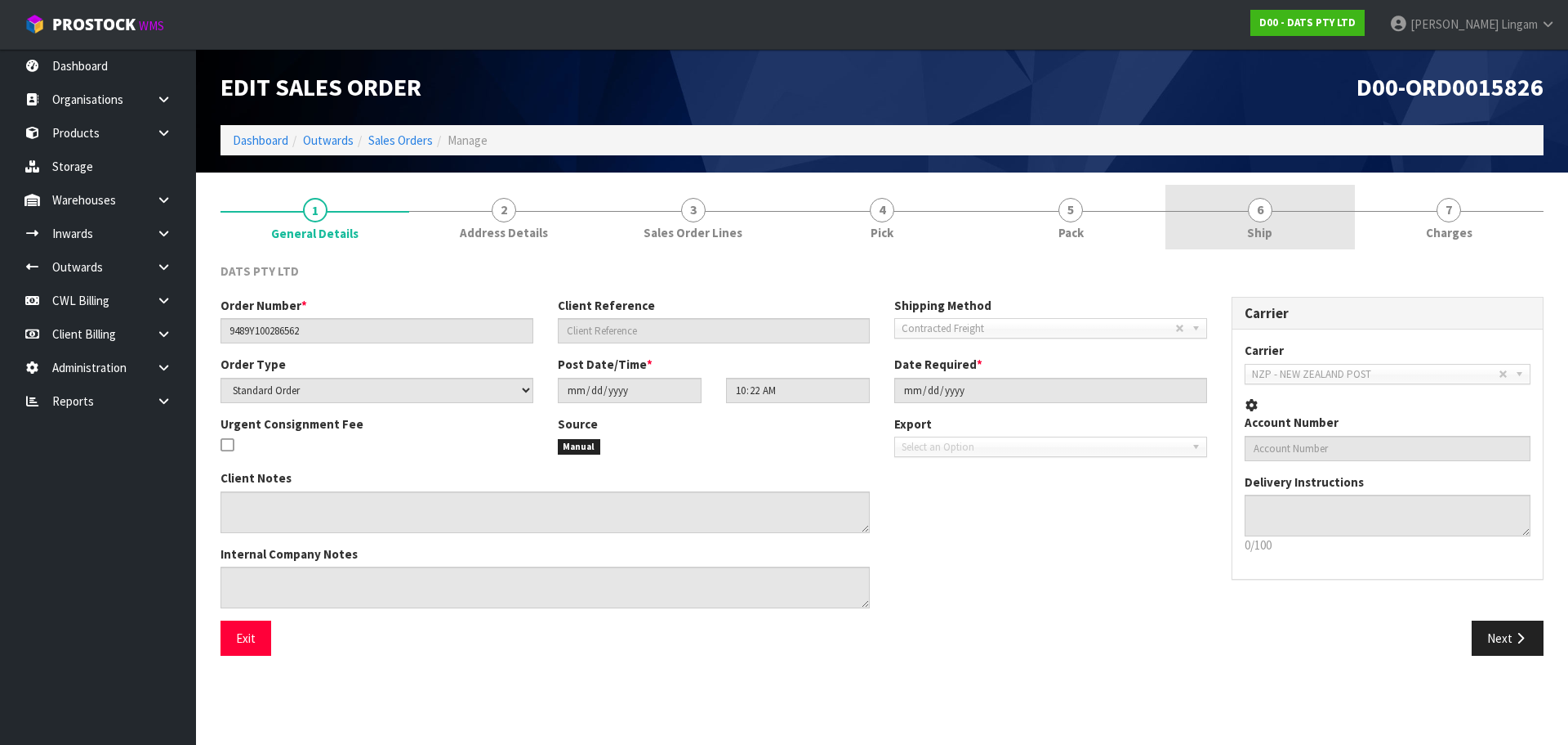
click at [1262, 229] on span "Ship" at bounding box center [1260, 232] width 25 height 17
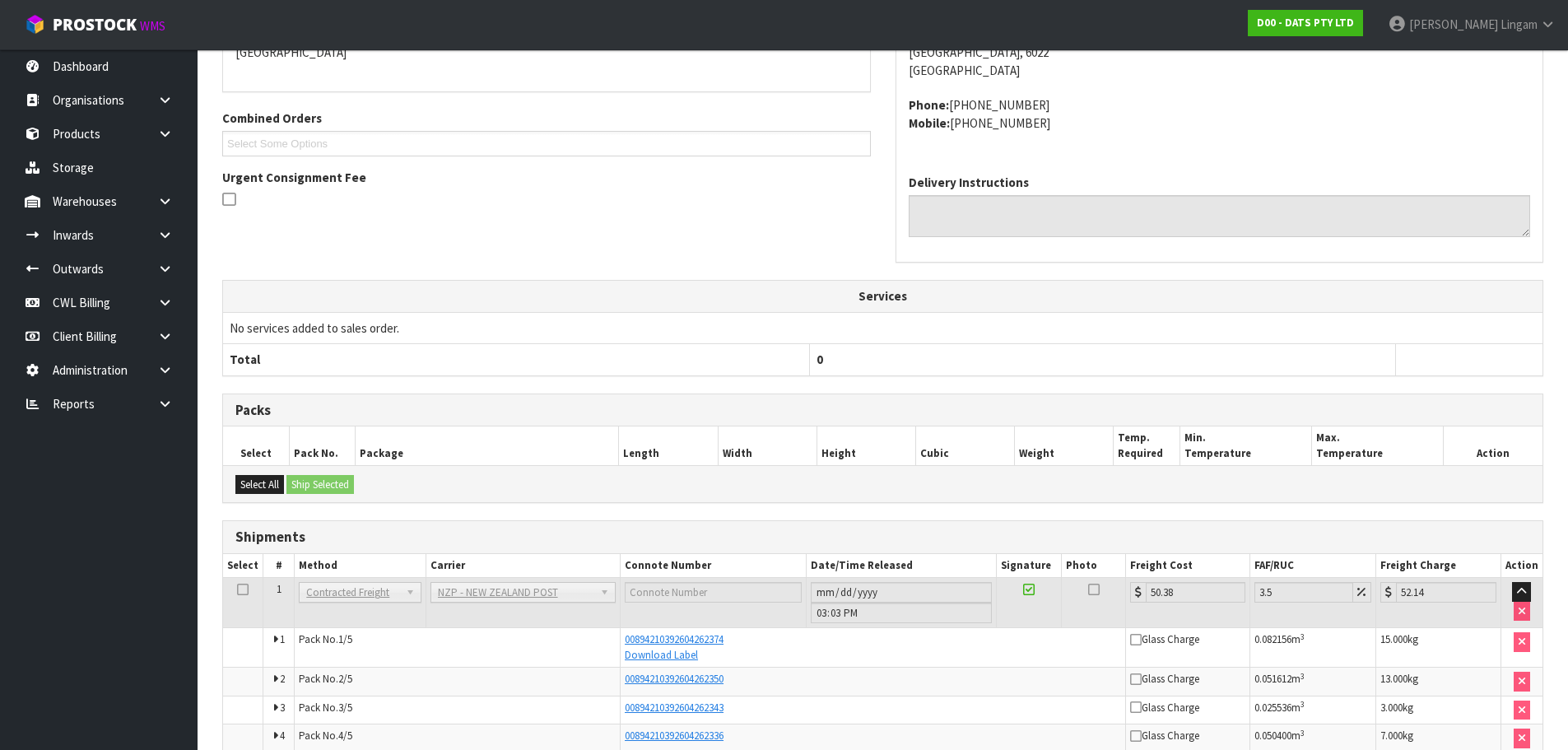
scroll to position [428, 0]
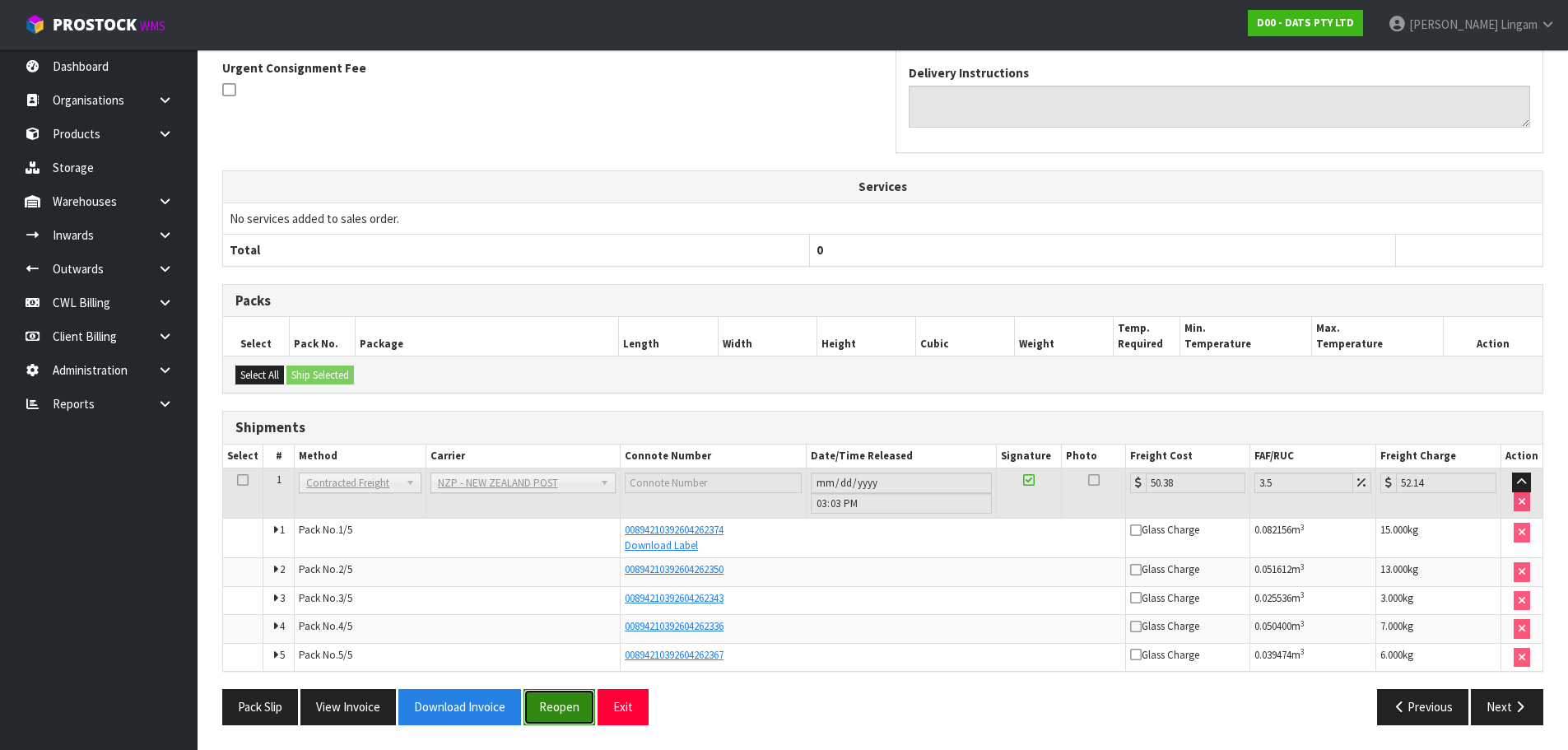
click at [568, 708] on button "Reopen" at bounding box center [559, 706] width 72 height 36
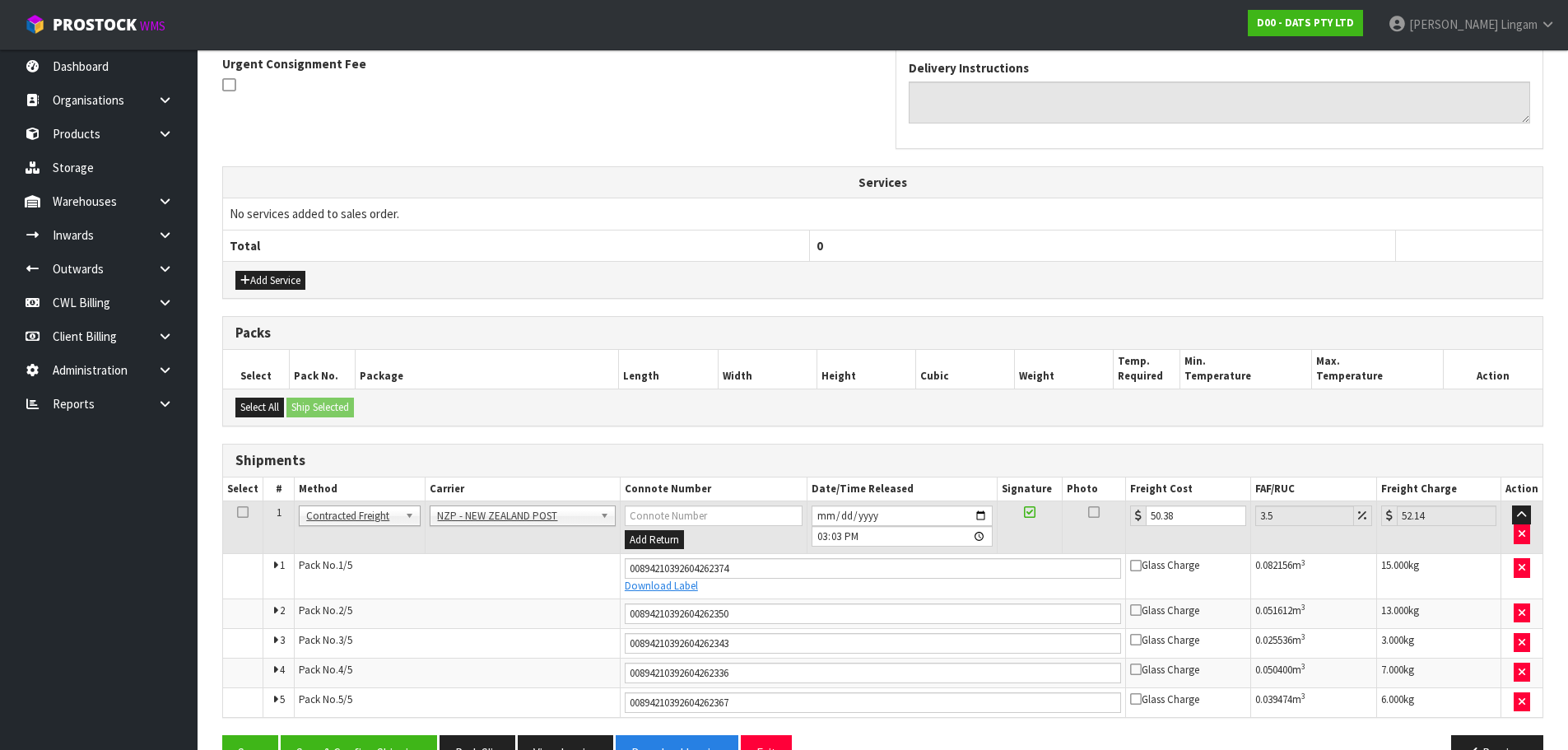
scroll to position [494, 0]
click at [822, 510] on input "[DATE]" at bounding box center [903, 514] width 181 height 21
type input "[DATE]"
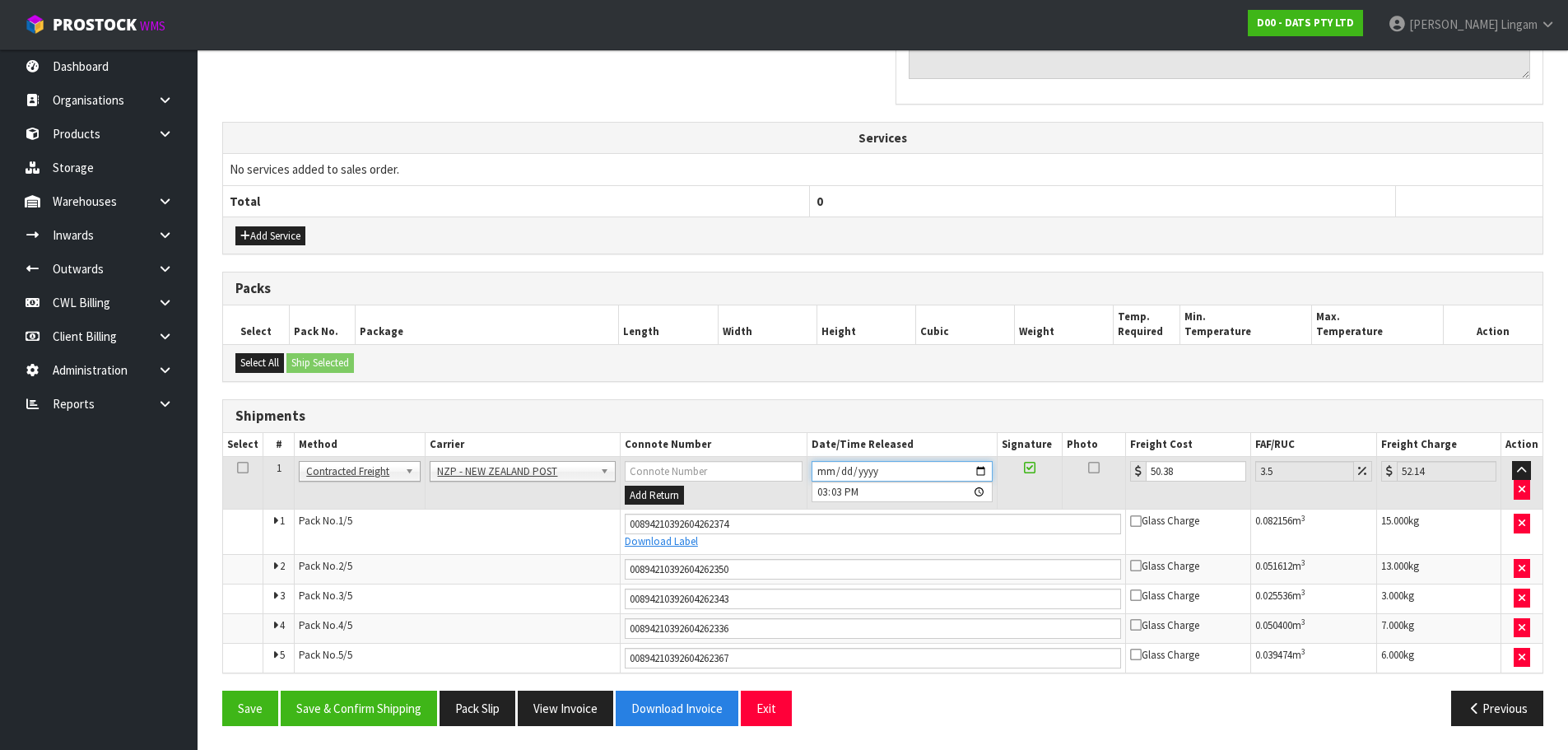
scroll to position [538, 0]
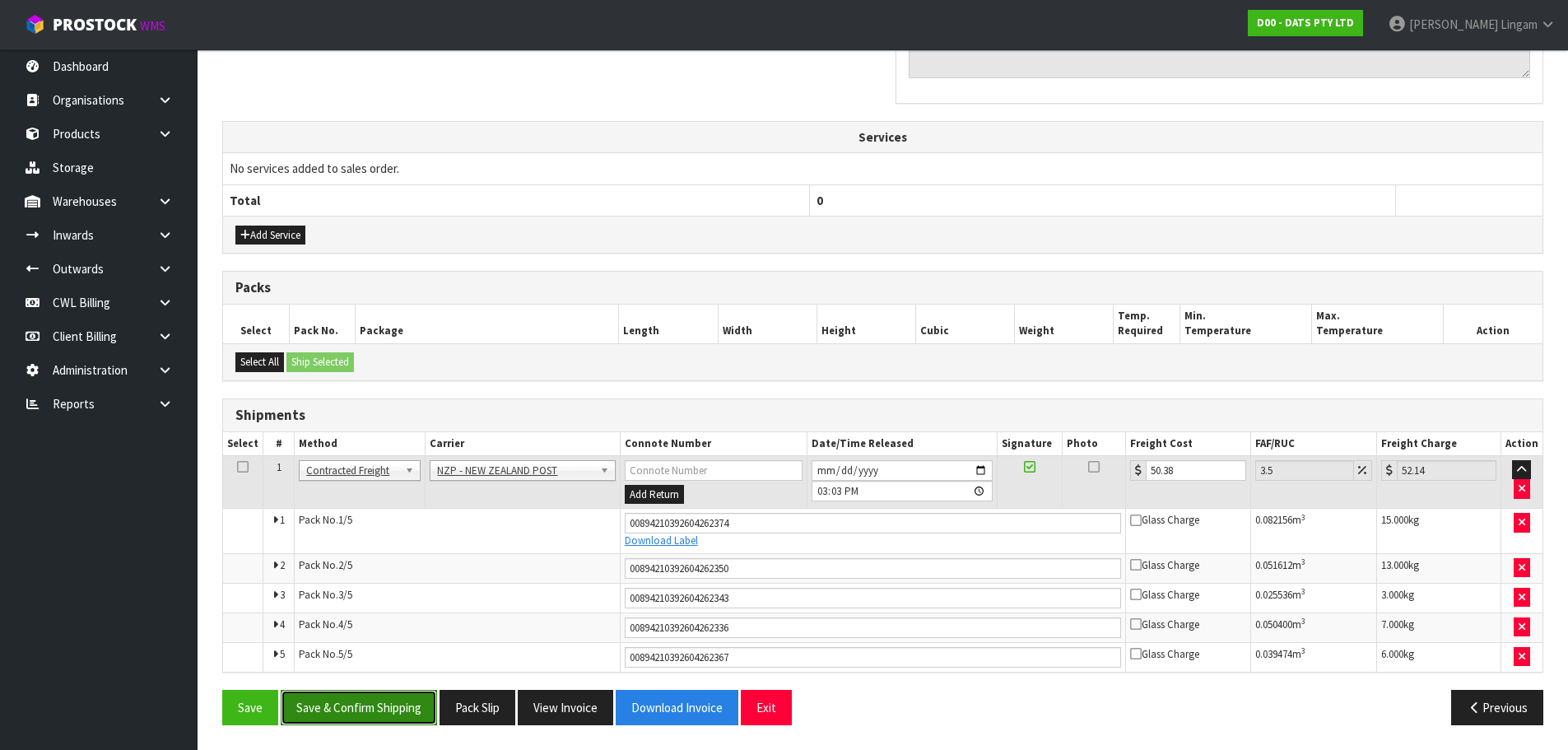
click at [378, 701] on button "Save & Confirm Shipping" at bounding box center [358, 707] width 156 height 36
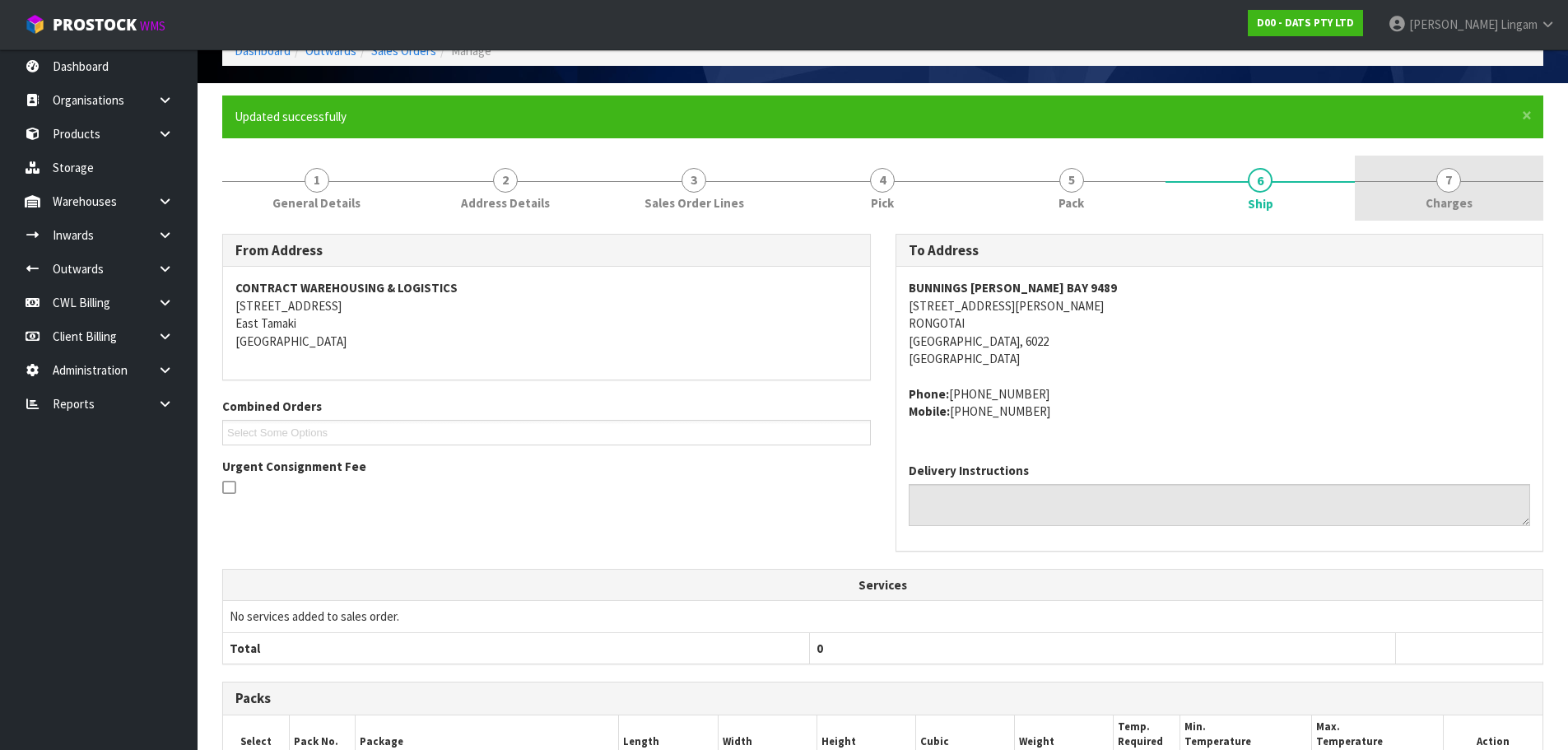
scroll to position [77, 0]
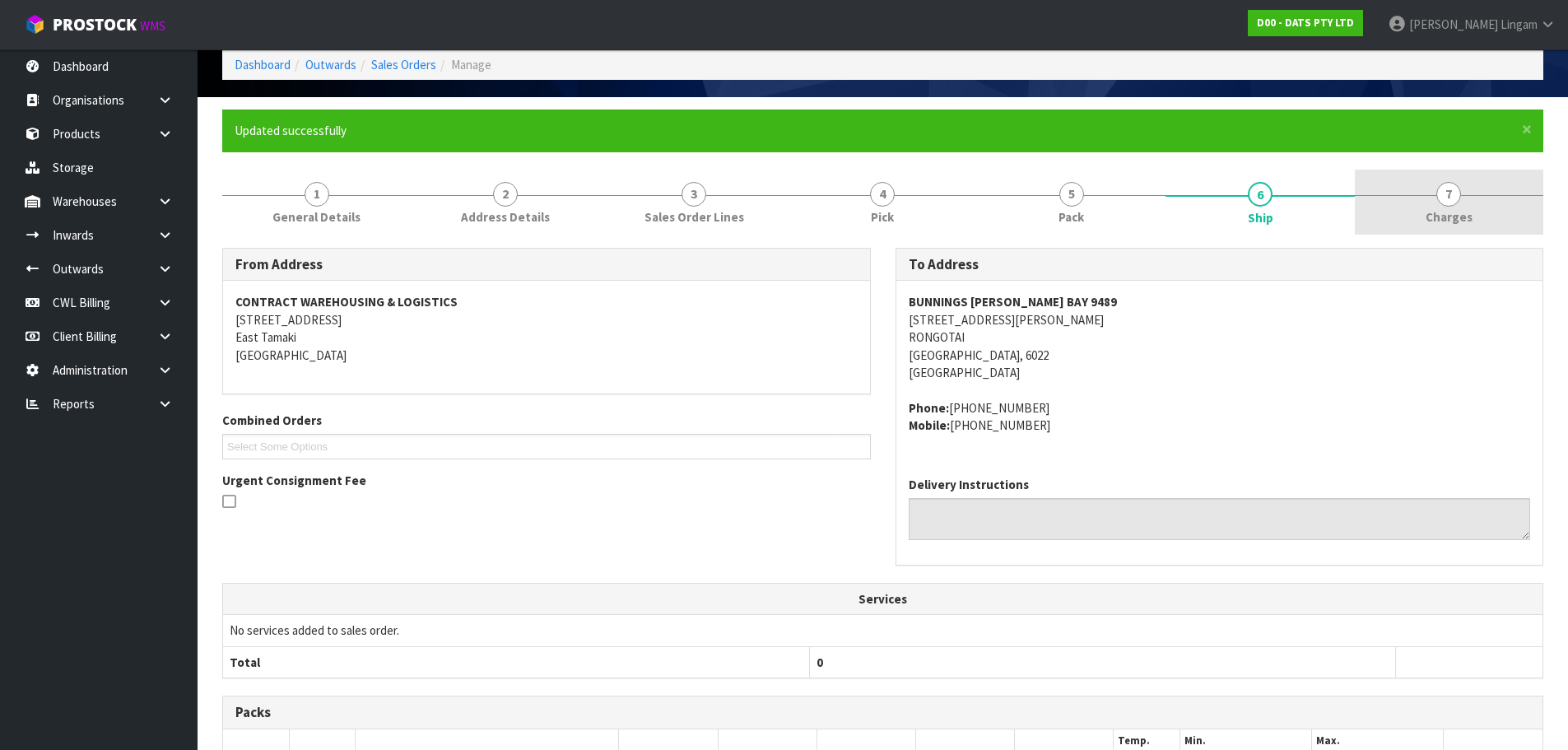
click at [1499, 217] on link "7 [GEOGRAPHIC_DATA]" at bounding box center [1449, 202] width 189 height 65
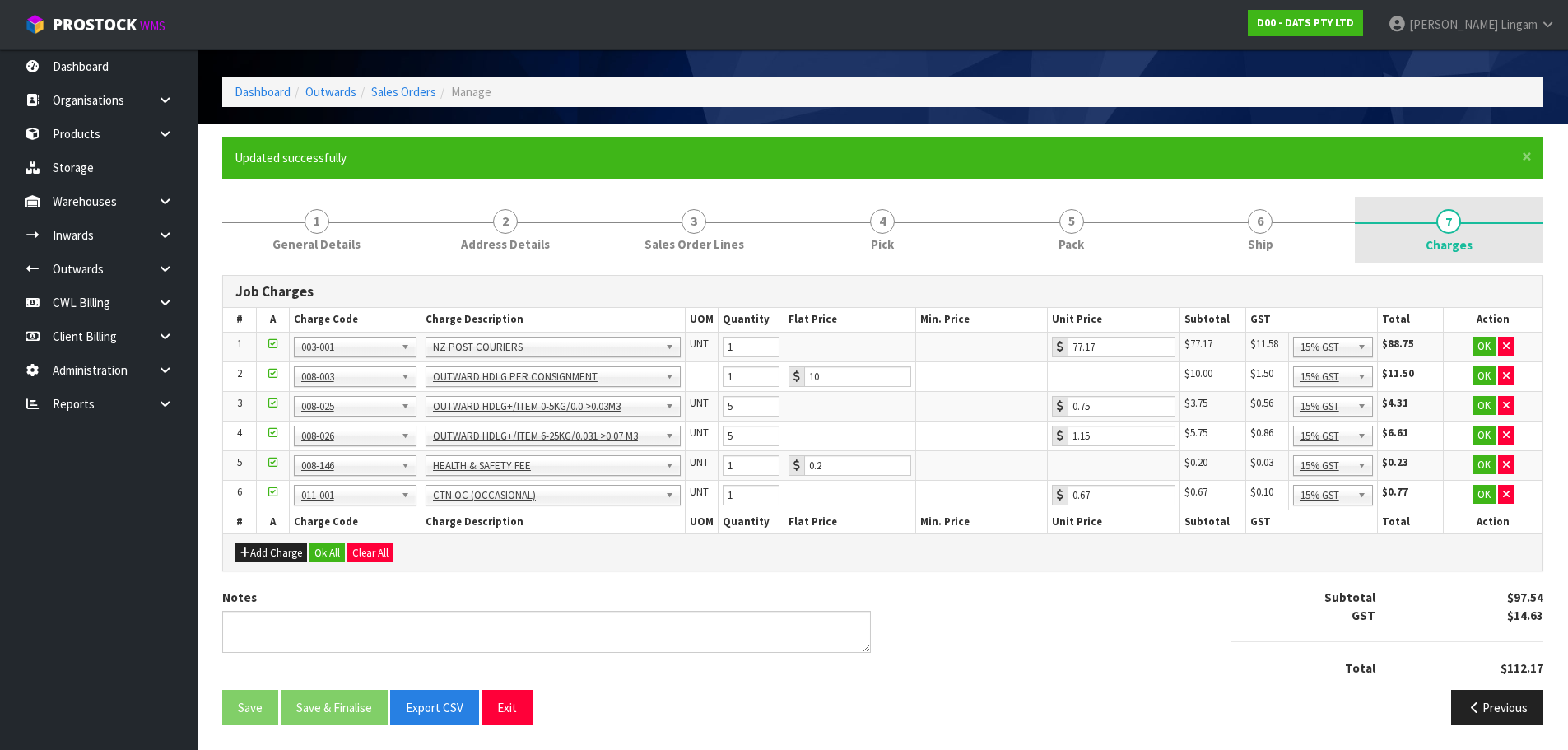
scroll to position [0, 0]
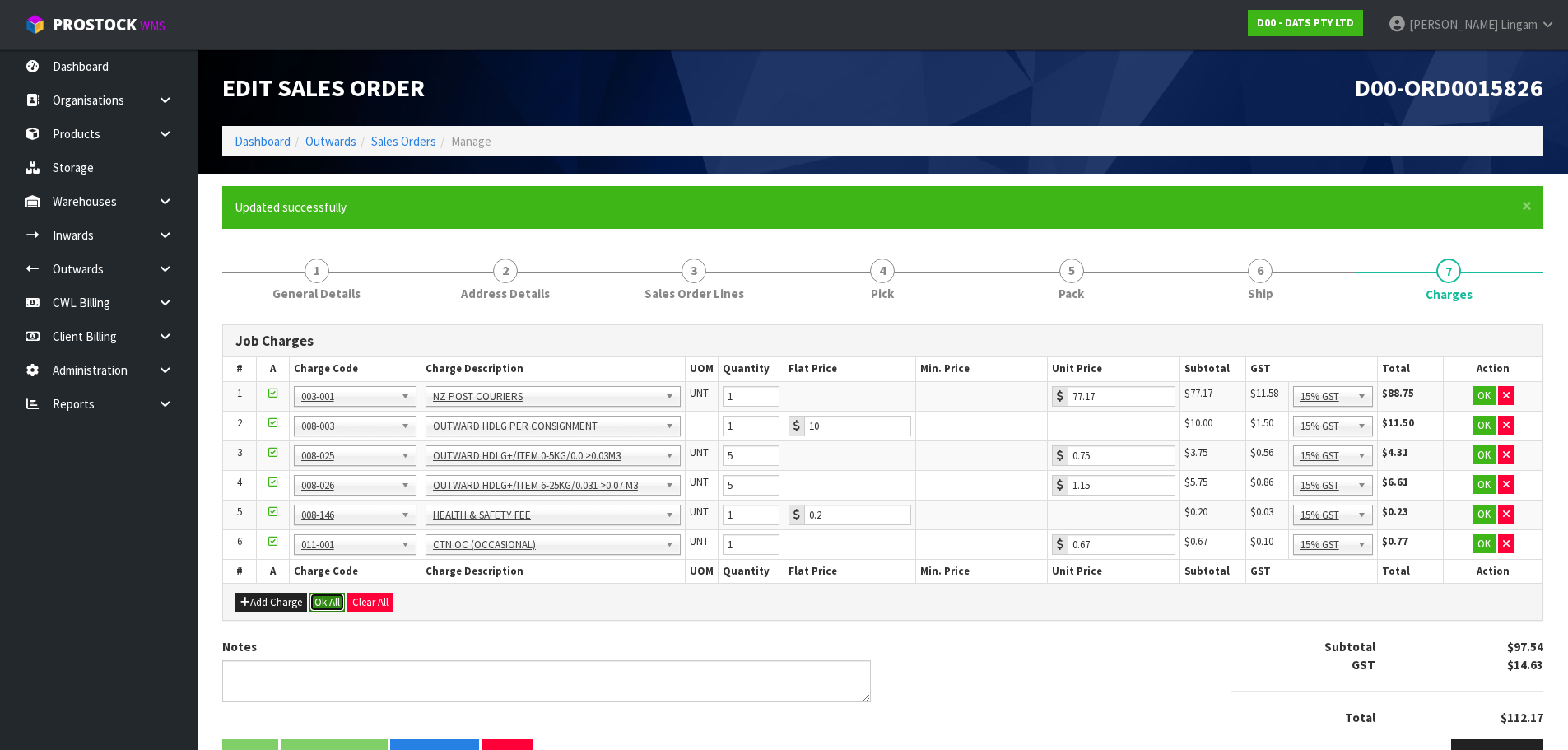
click at [316, 598] on button "Ok All" at bounding box center [327, 602] width 36 height 20
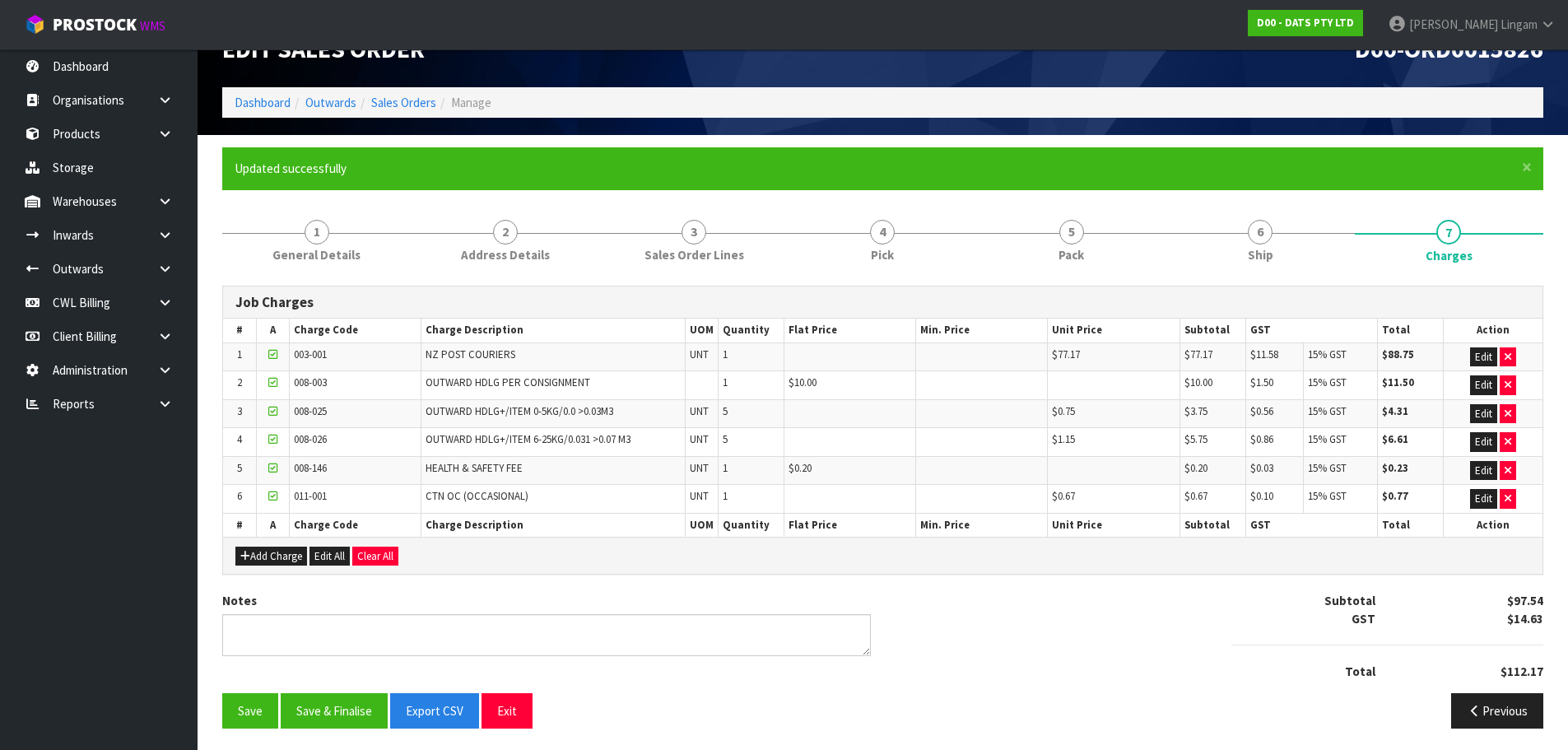
scroll to position [42, 0]
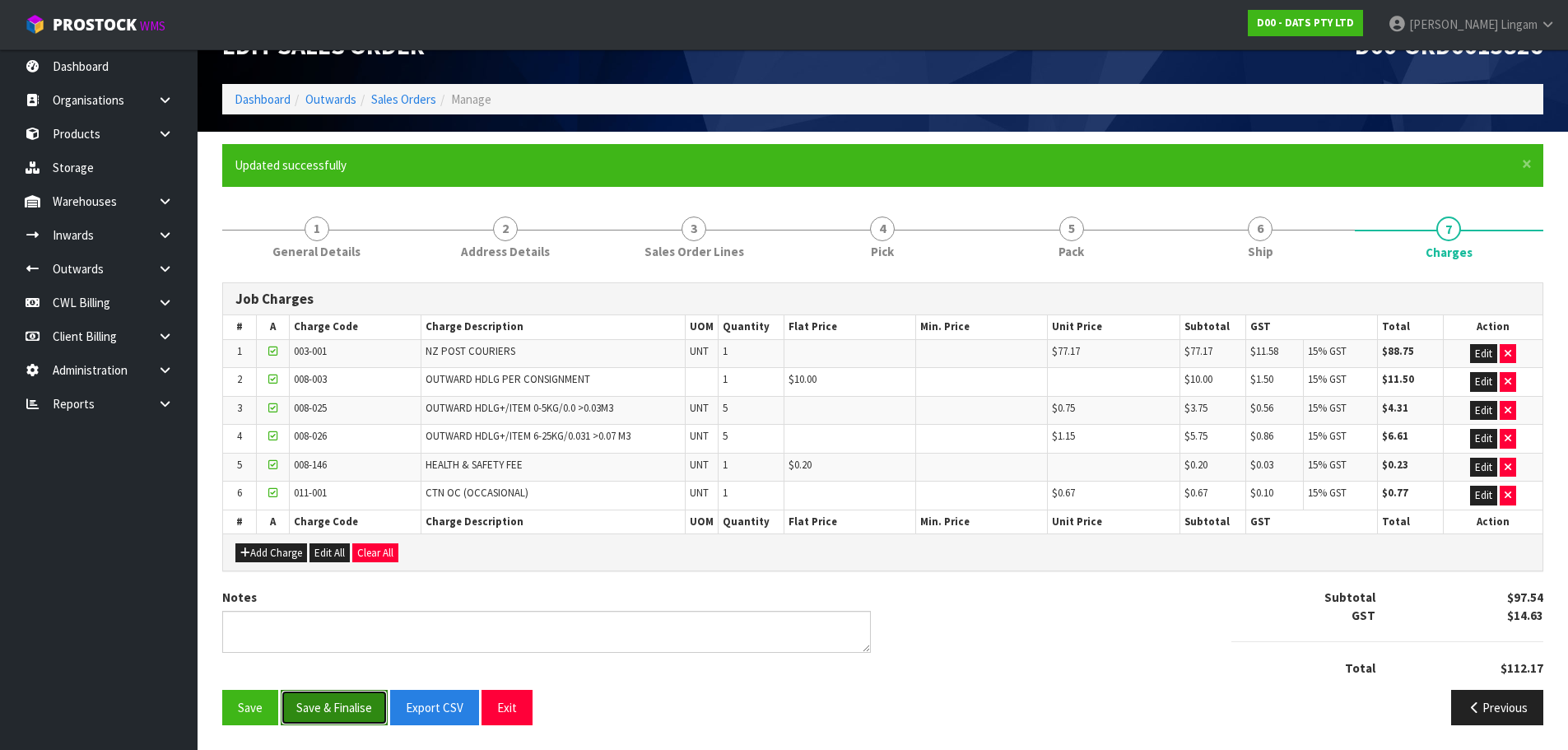
click at [328, 709] on button "Save & Finalise" at bounding box center [334, 707] width 107 height 36
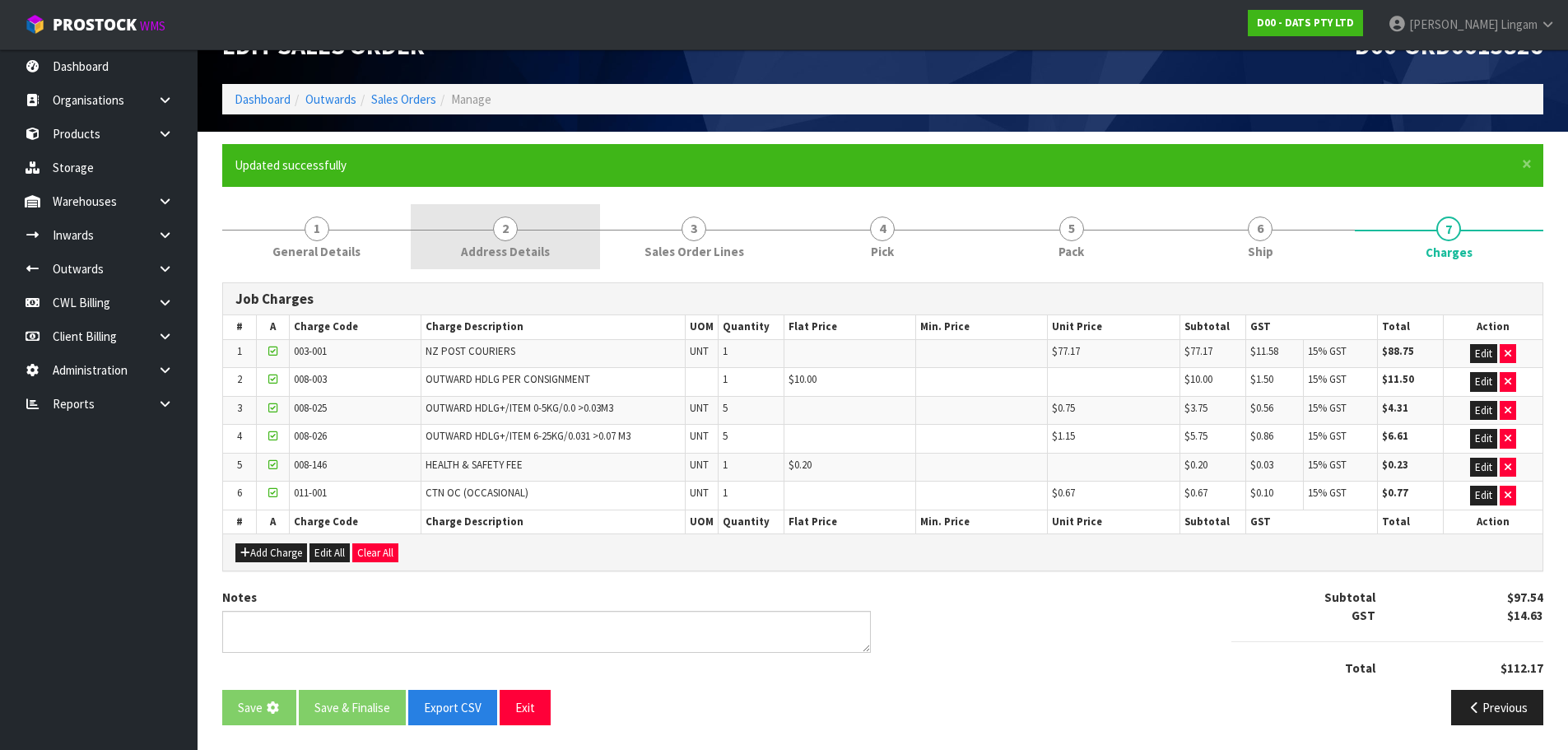
scroll to position [0, 0]
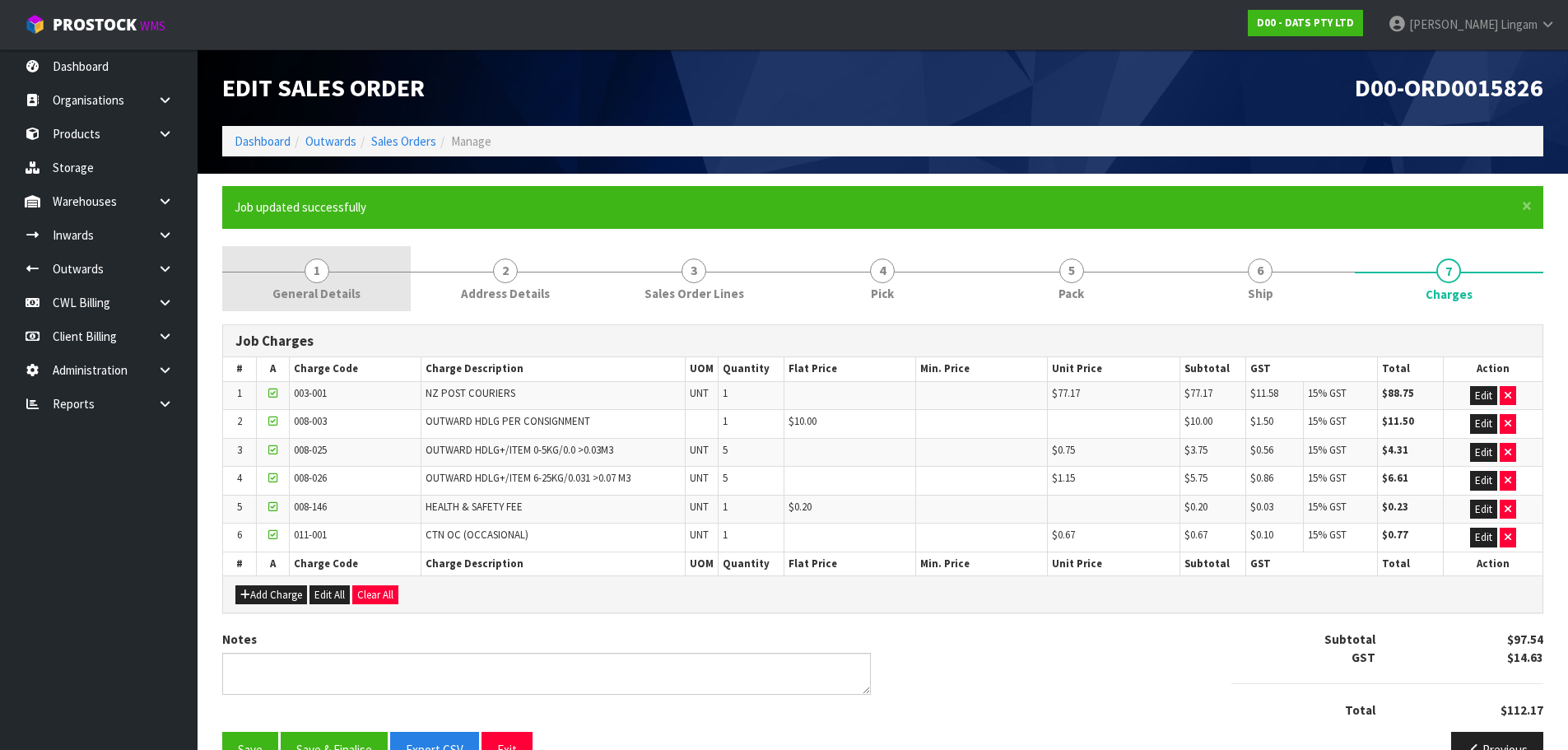
click at [342, 266] on link "1 General Details" at bounding box center [317, 279] width 189 height 65
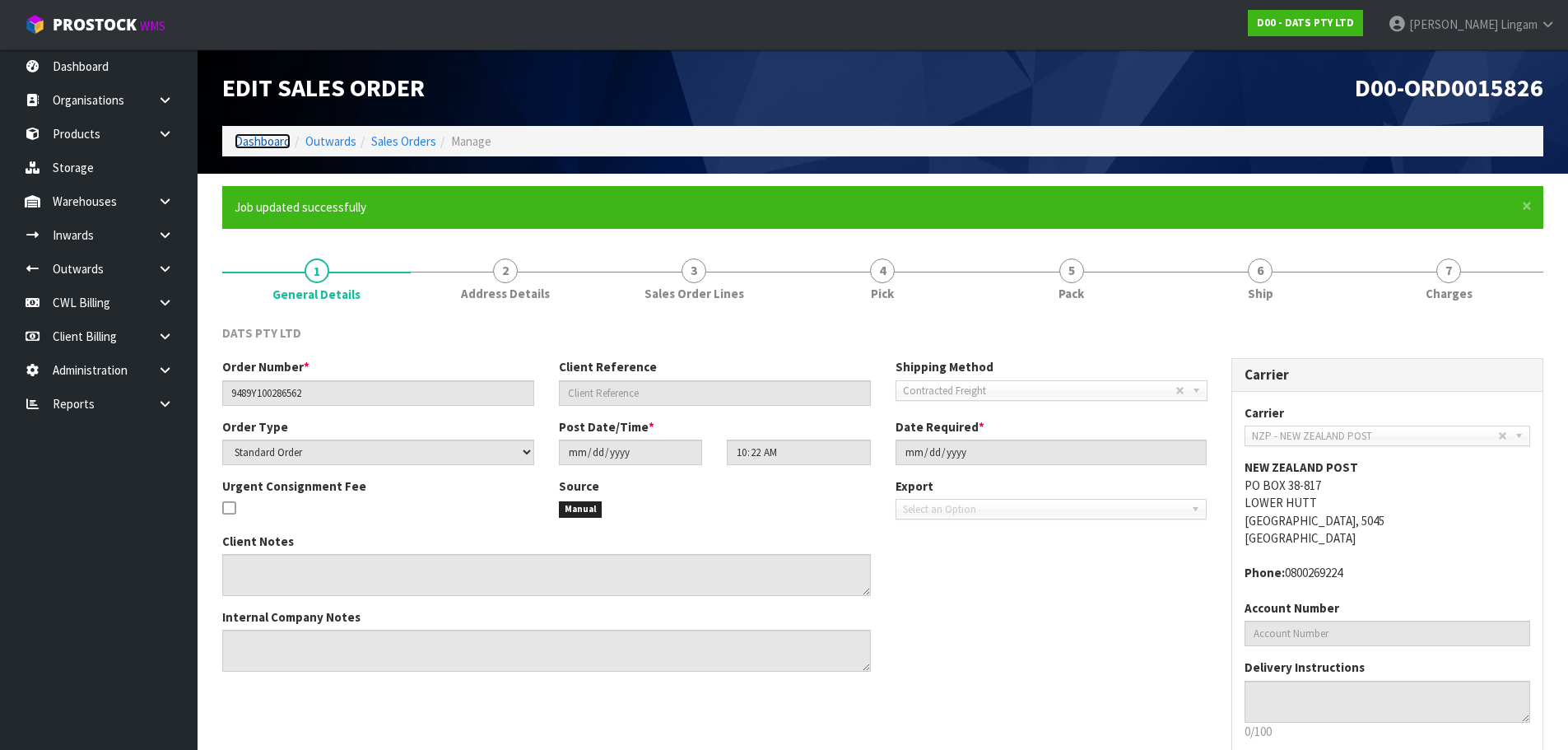
click at [265, 134] on link "Dashboard" at bounding box center [263, 141] width 56 height 16
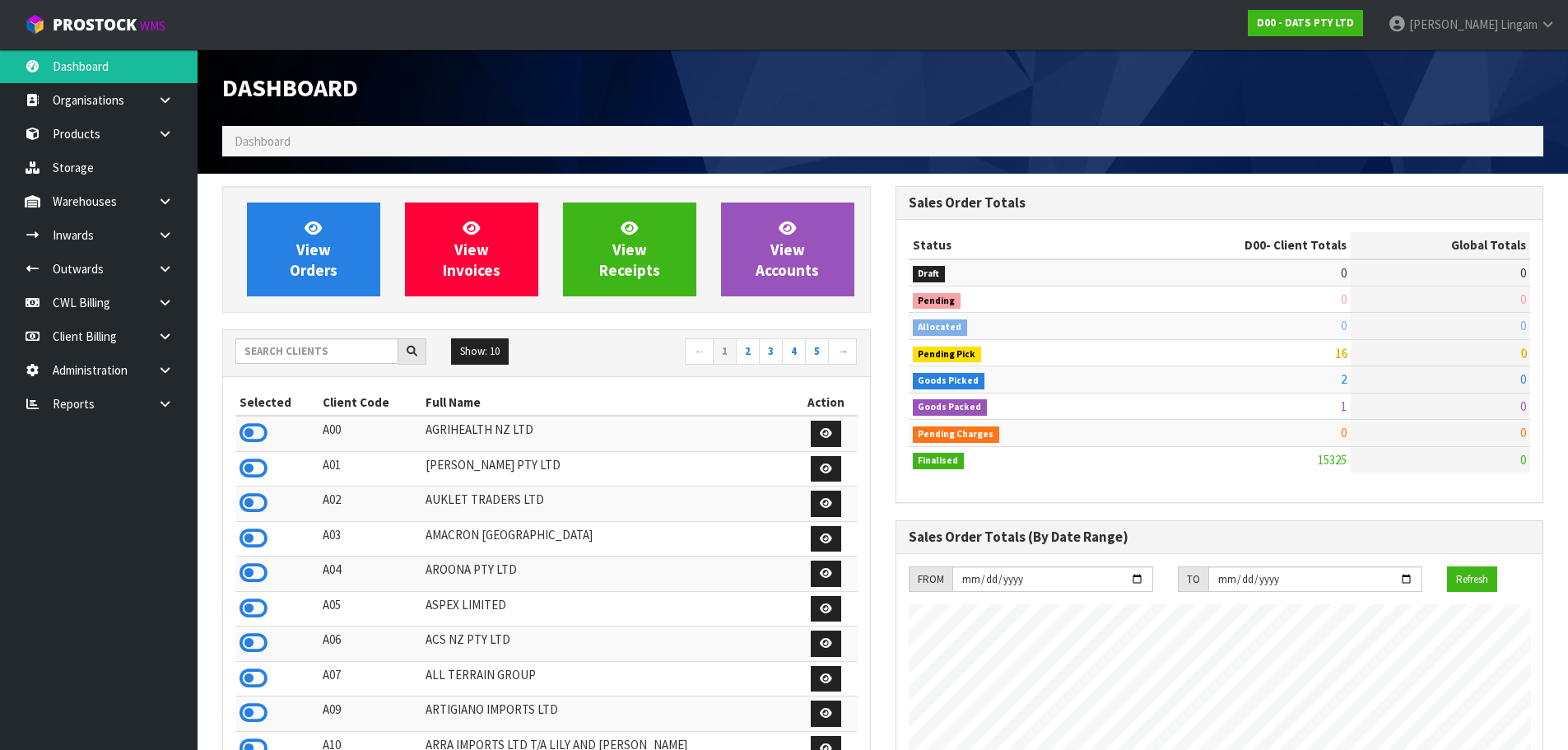
scroll to position [1247, 673]
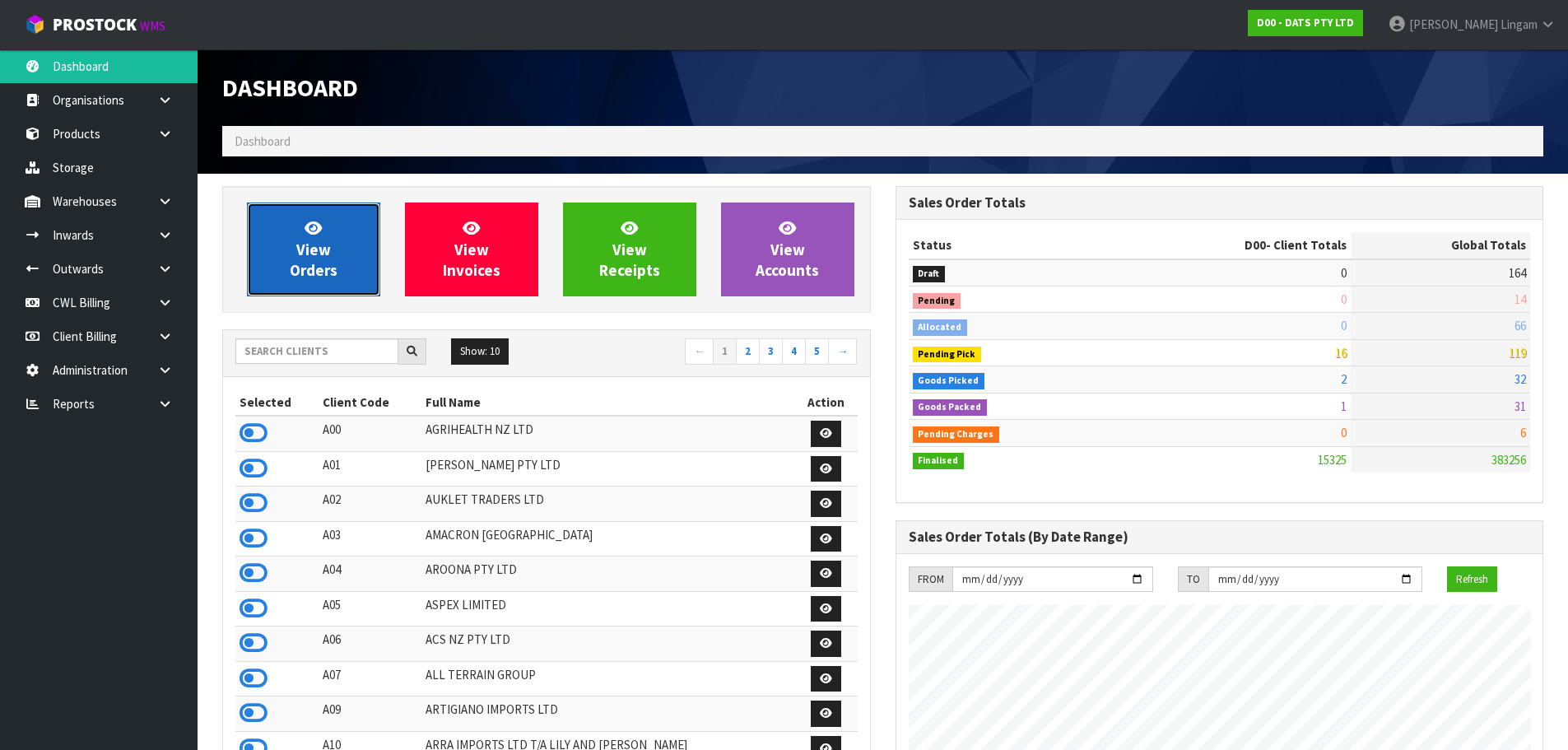
click at [298, 249] on span "View Orders" at bounding box center [313, 249] width 48 height 62
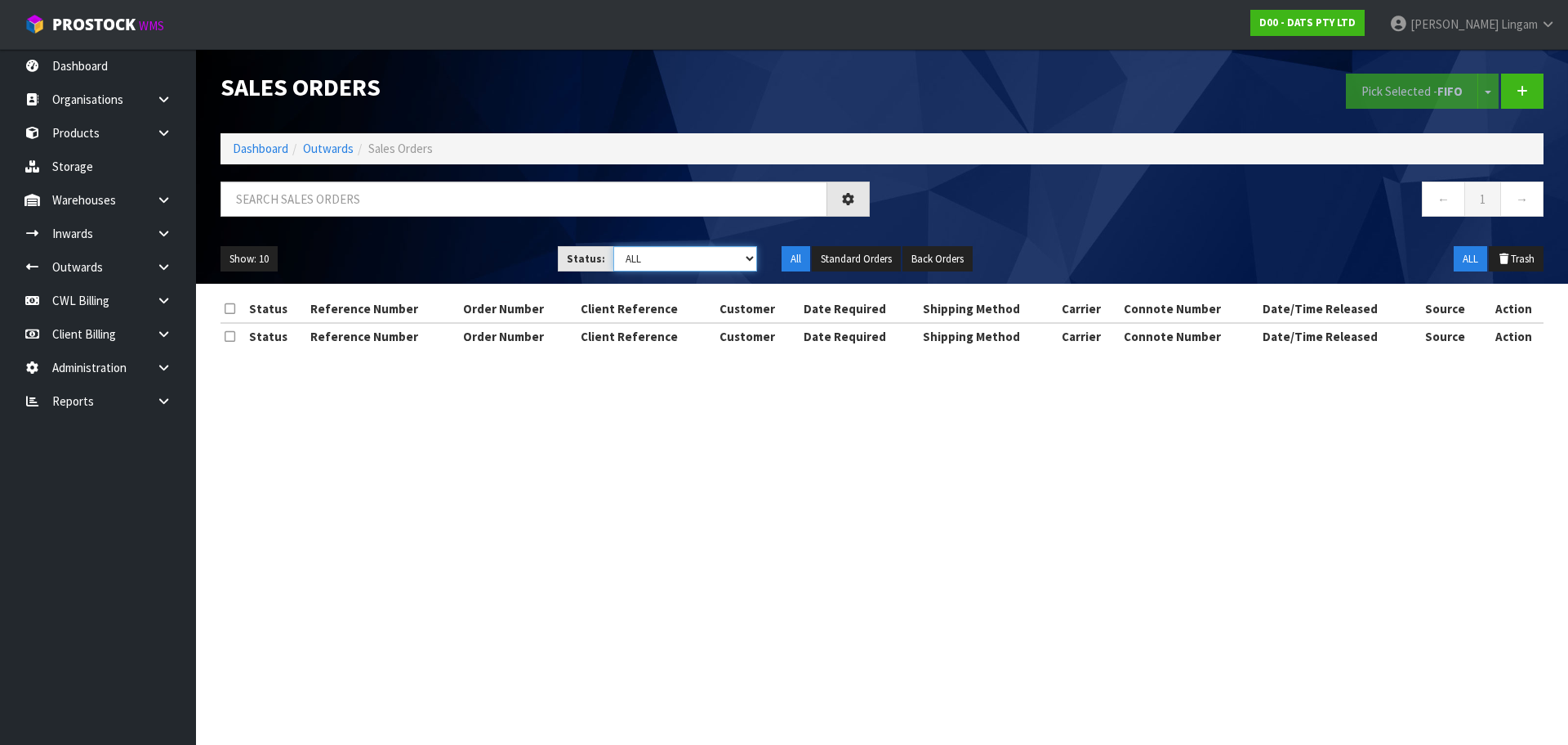
click at [717, 255] on select "Draft Pending Allocated Pending Pick Goods Picked Goods Packed Pending Charges …" at bounding box center [686, 258] width 145 height 25
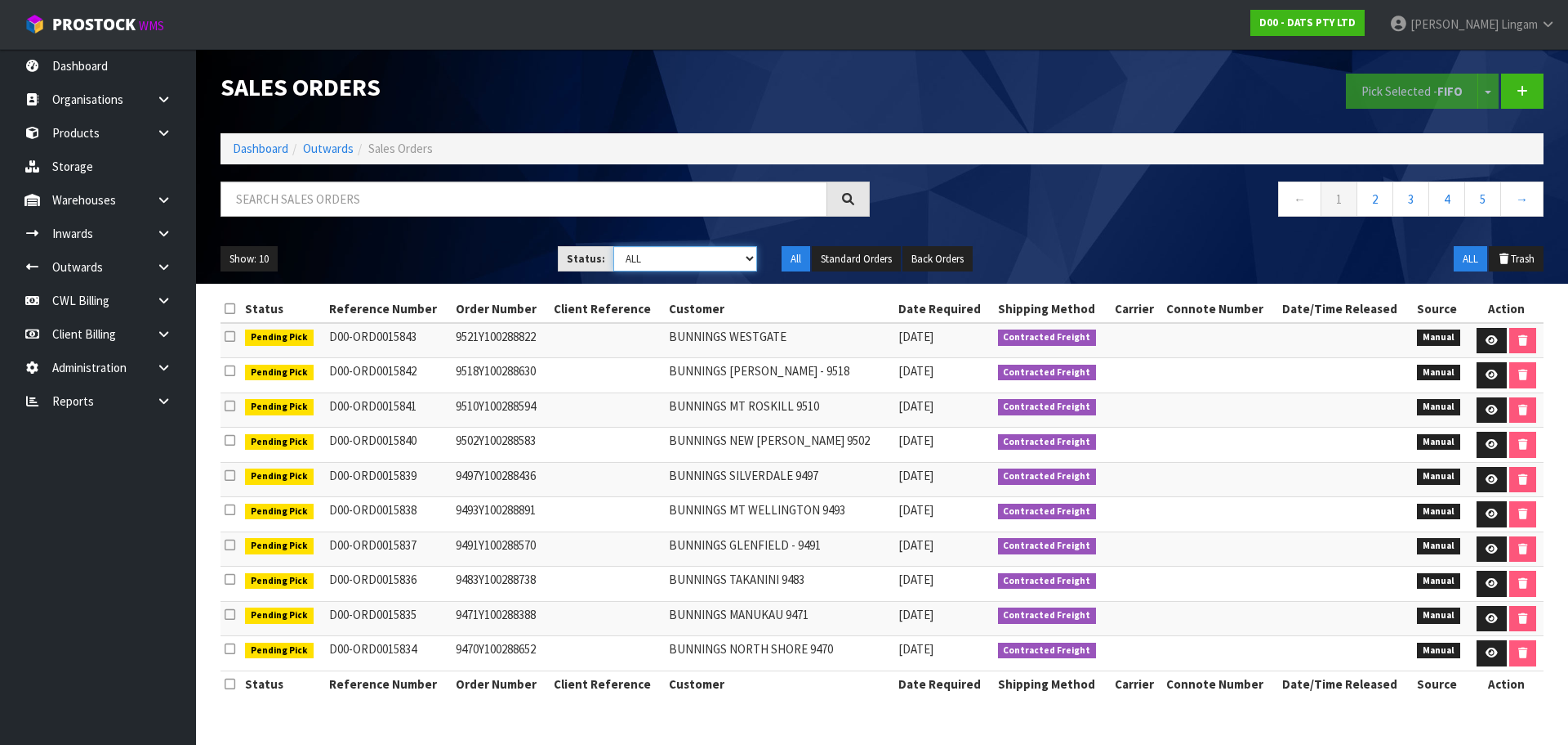
select select "string:5"
click at [614, 246] on select "Draft Pending Allocated Pending Pick Goods Picked Goods Packed Pending Charges …" at bounding box center [686, 258] width 145 height 25
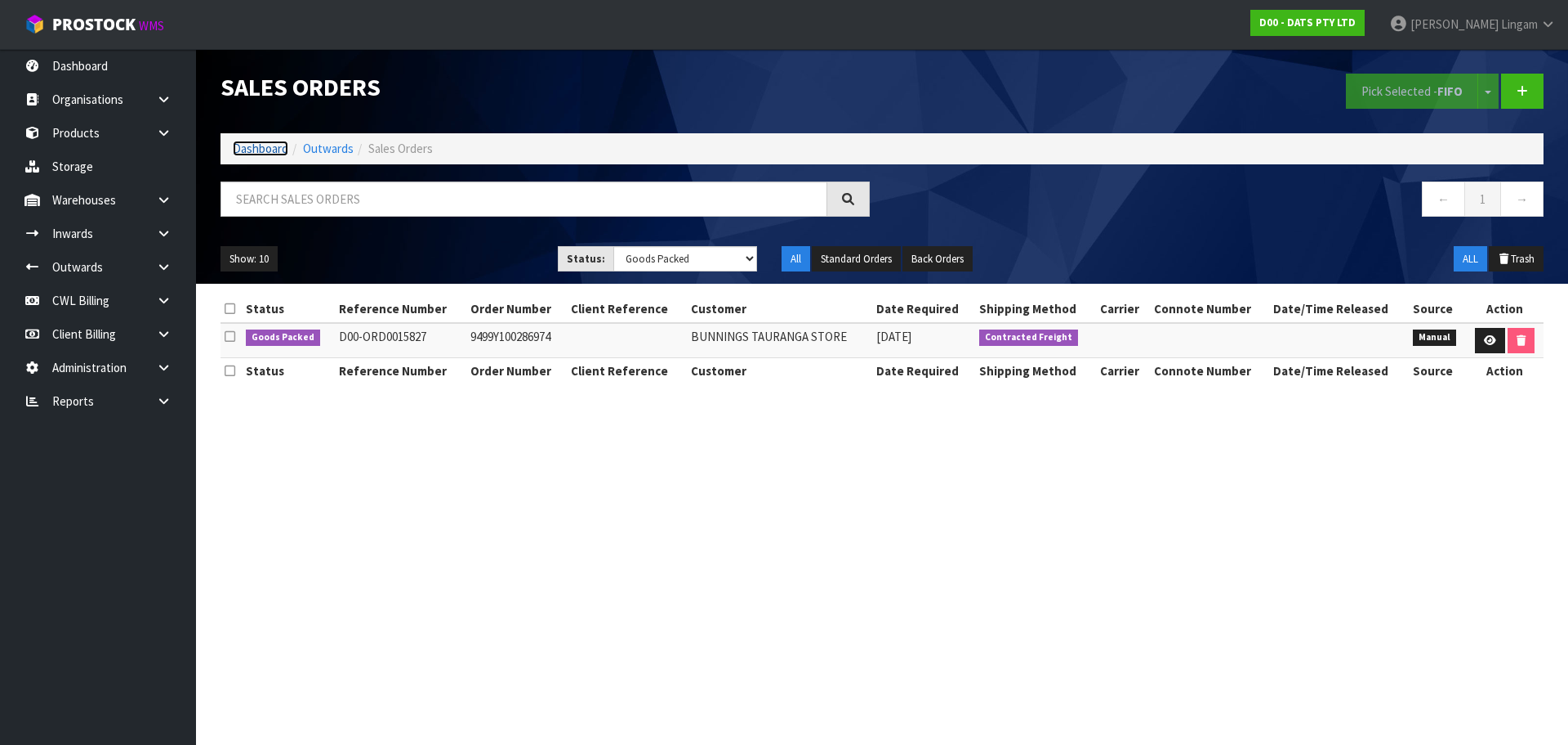
click at [262, 147] on link "Dashboard" at bounding box center [261, 148] width 56 height 16
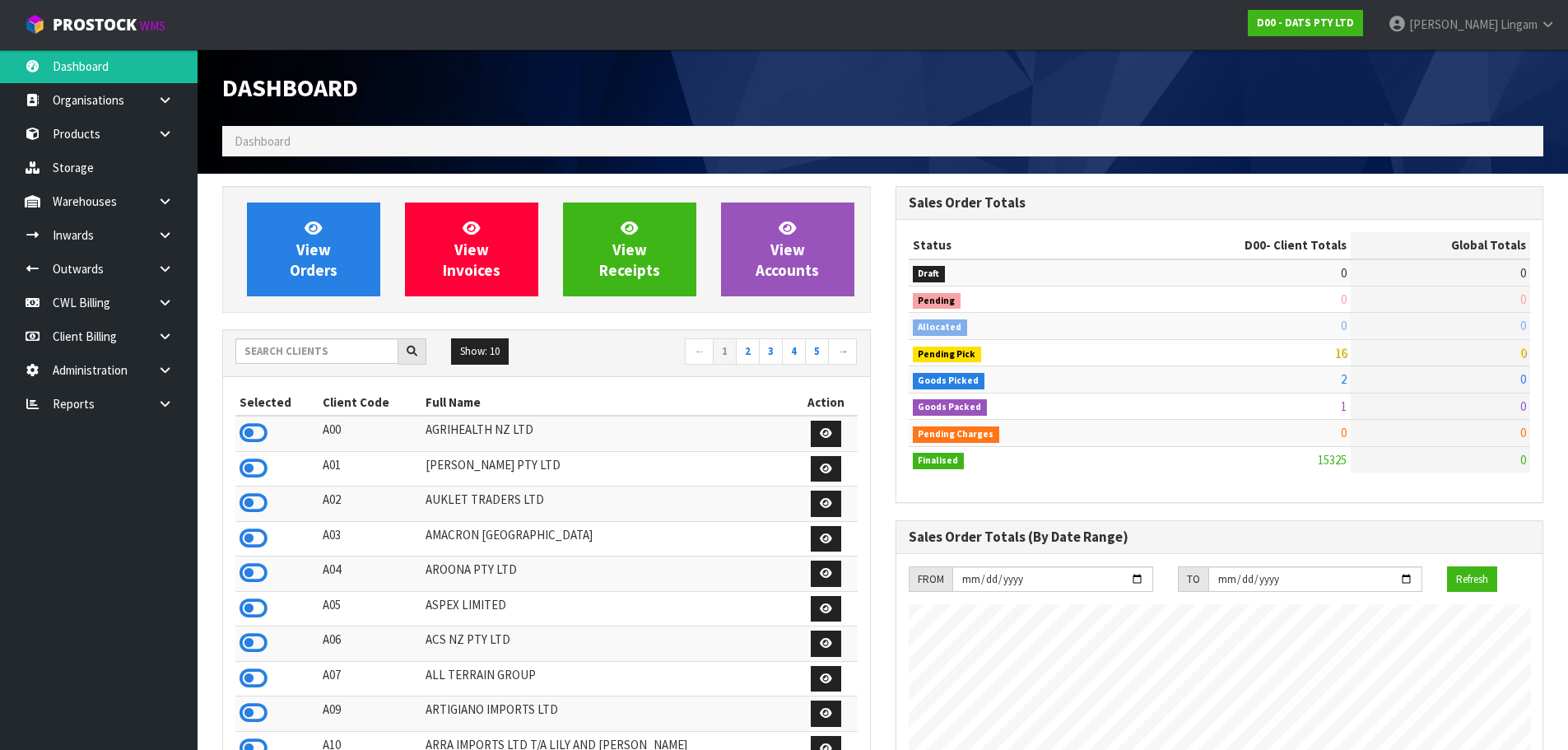
scroll to position [1026, 673]
click at [344, 360] on input "text" at bounding box center [317, 351] width 163 height 25
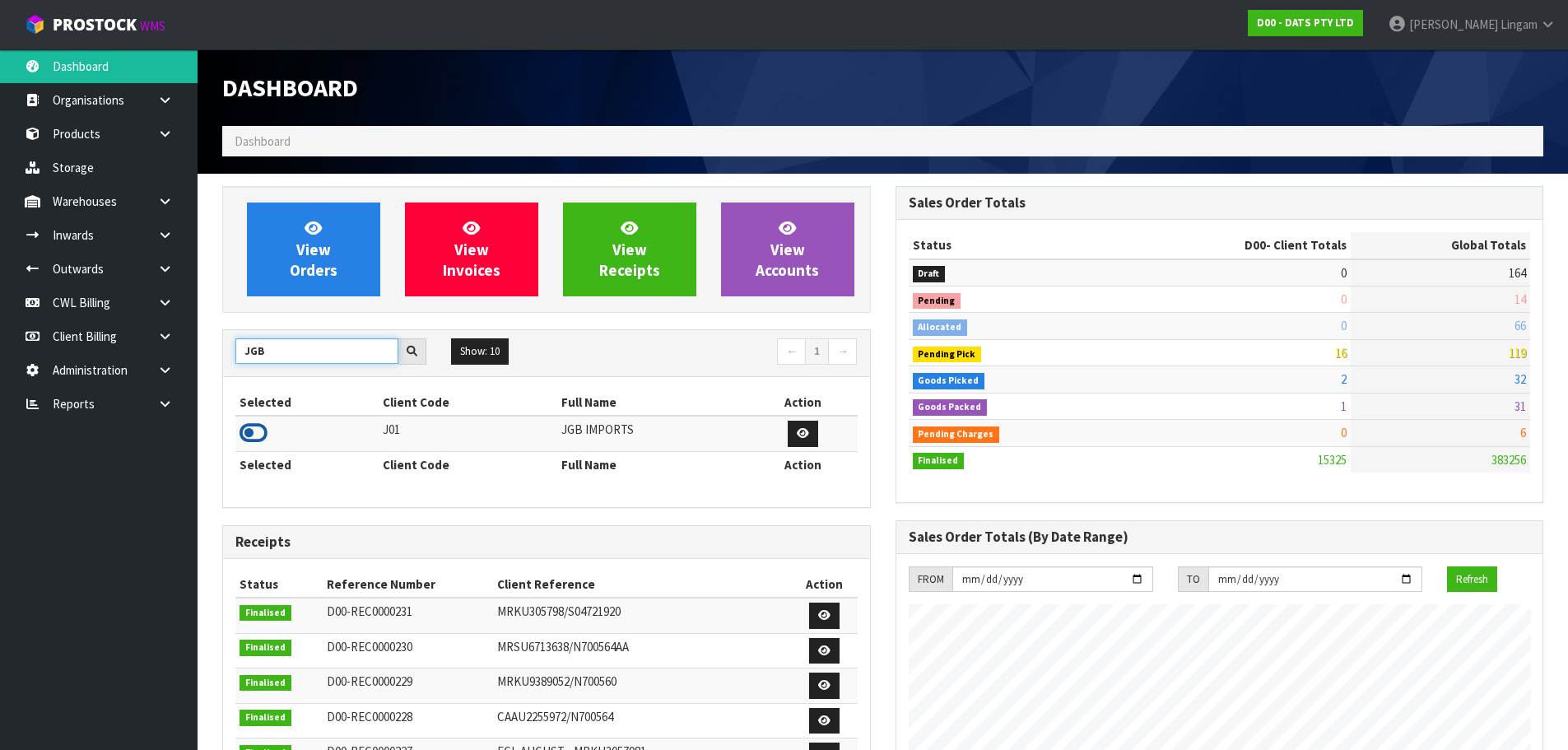
type input "JGB"
click at [247, 430] on icon at bounding box center [254, 433] width 28 height 24
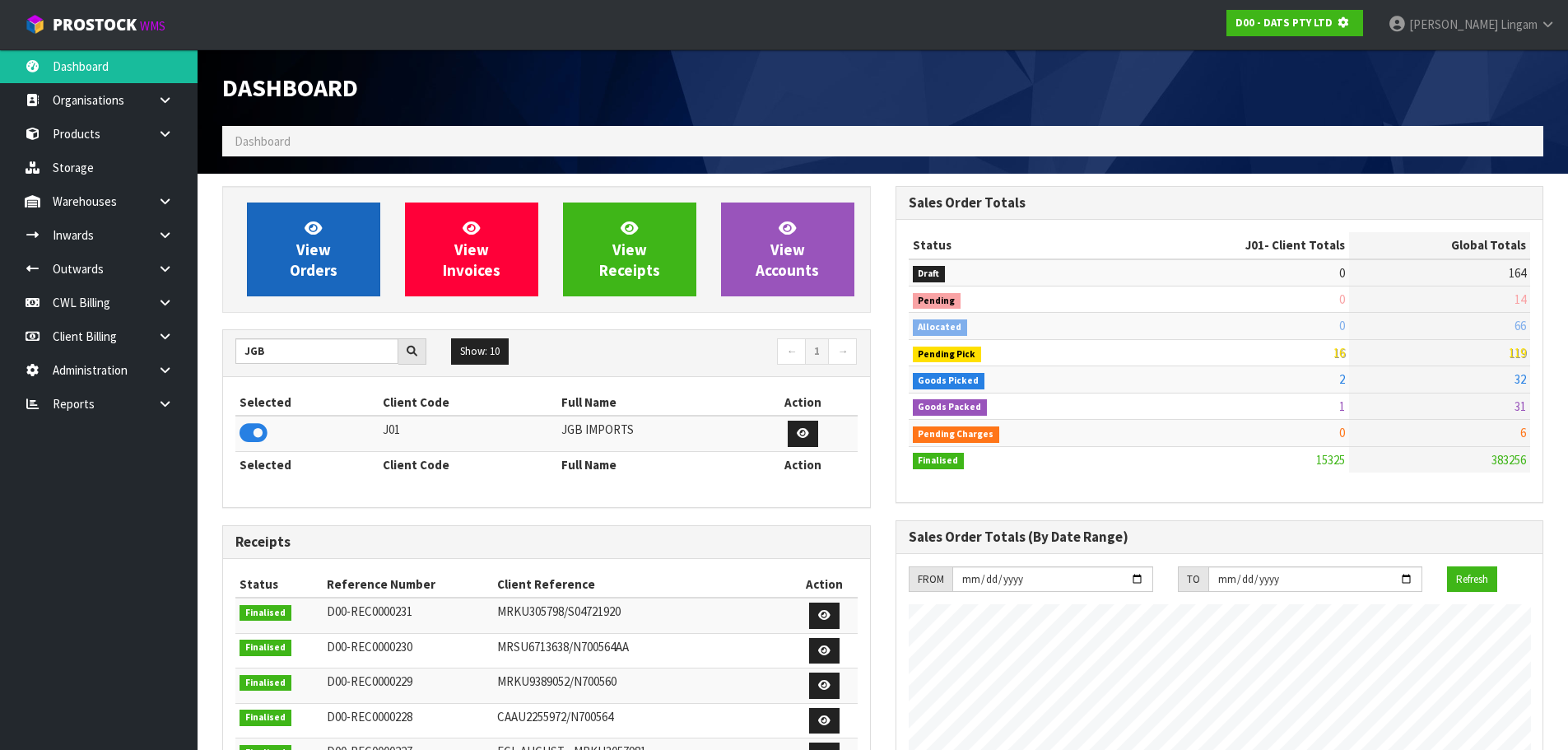
scroll to position [821848, 822552]
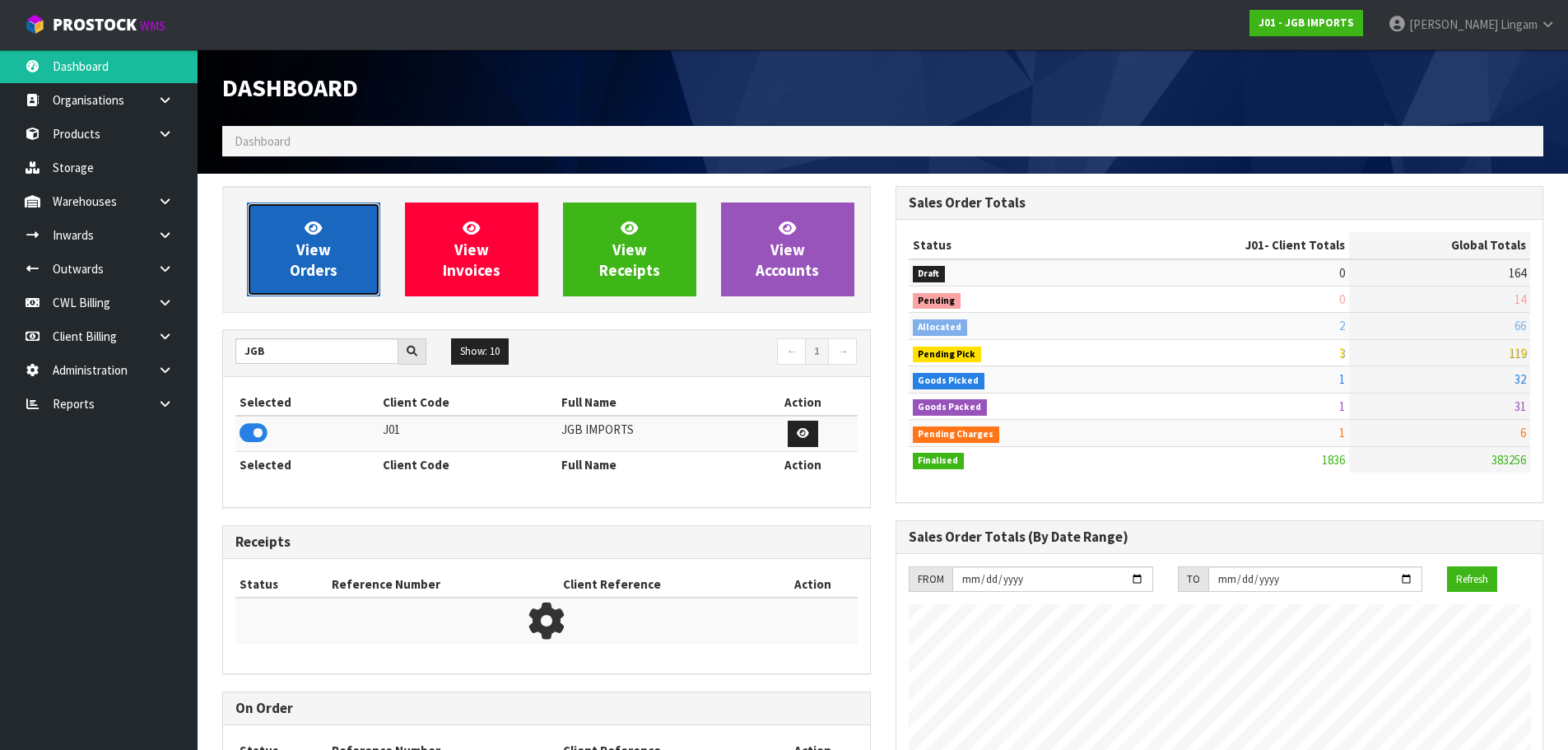
click at [328, 279] on link "View Orders" at bounding box center [313, 249] width 134 height 94
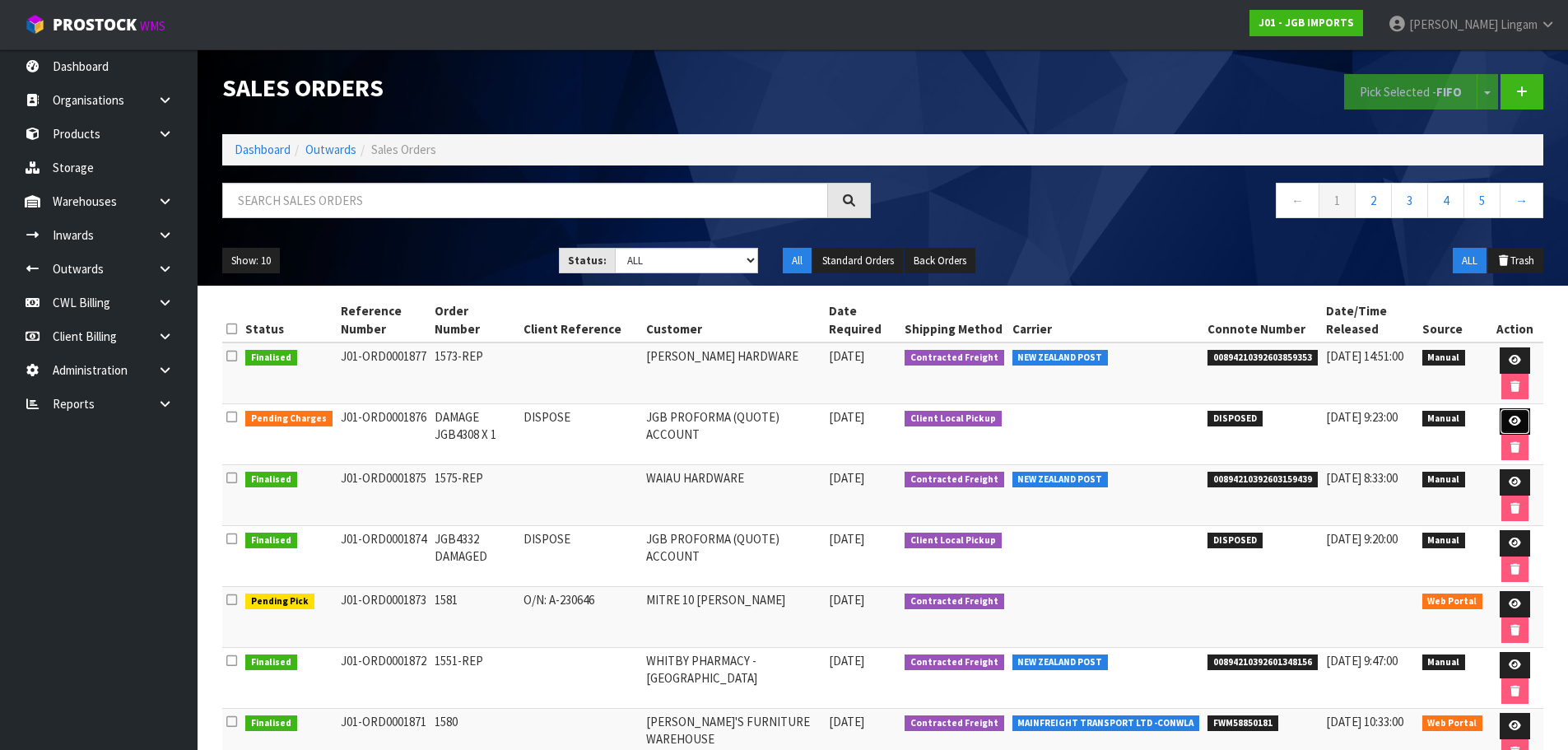
click at [1513, 411] on link at bounding box center [1515, 421] width 31 height 26
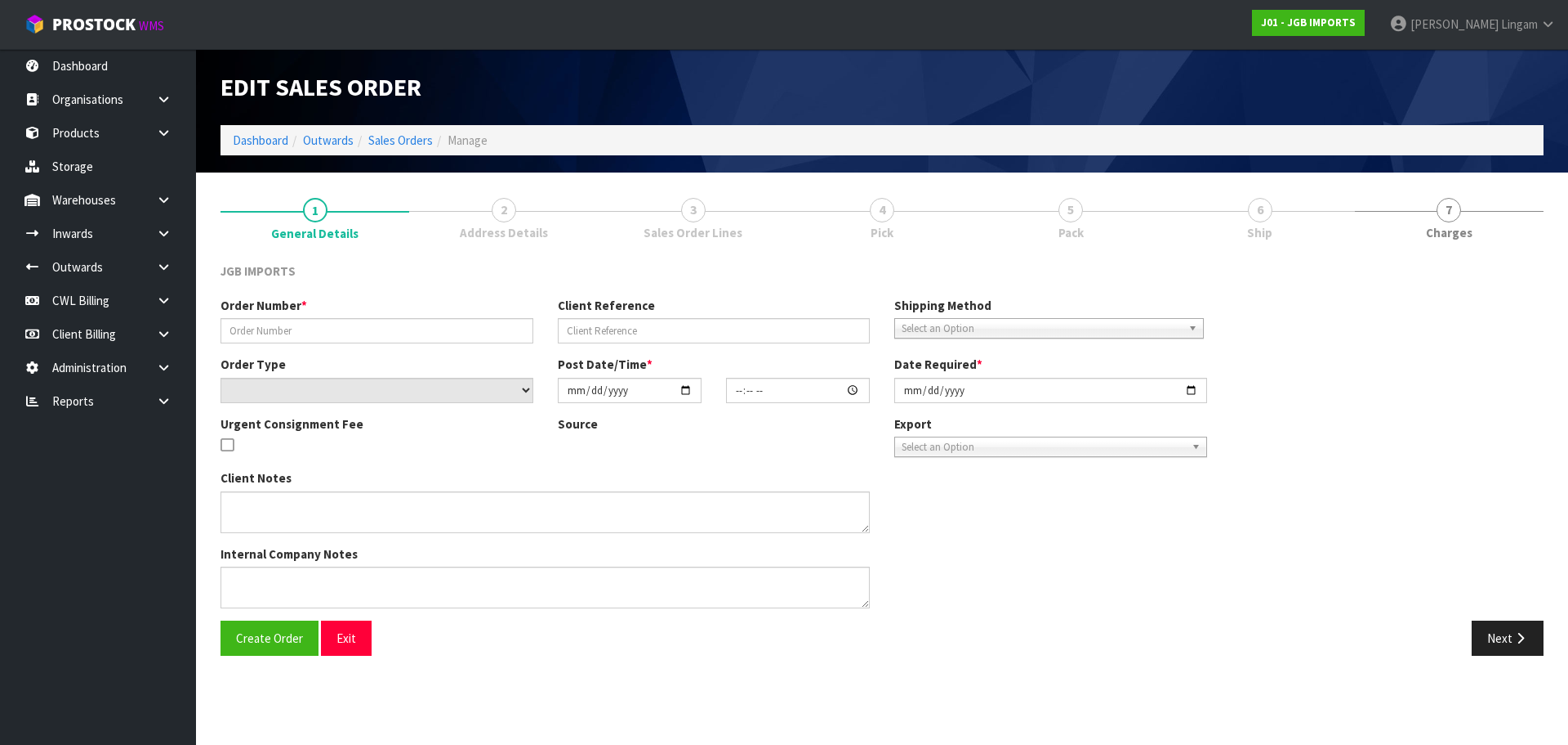
type input "DAMAGE JGB4308 X 1"
type input "DISPOSE"
select select "number:0"
type input "2025-09-25"
type input "11:06:00.000"
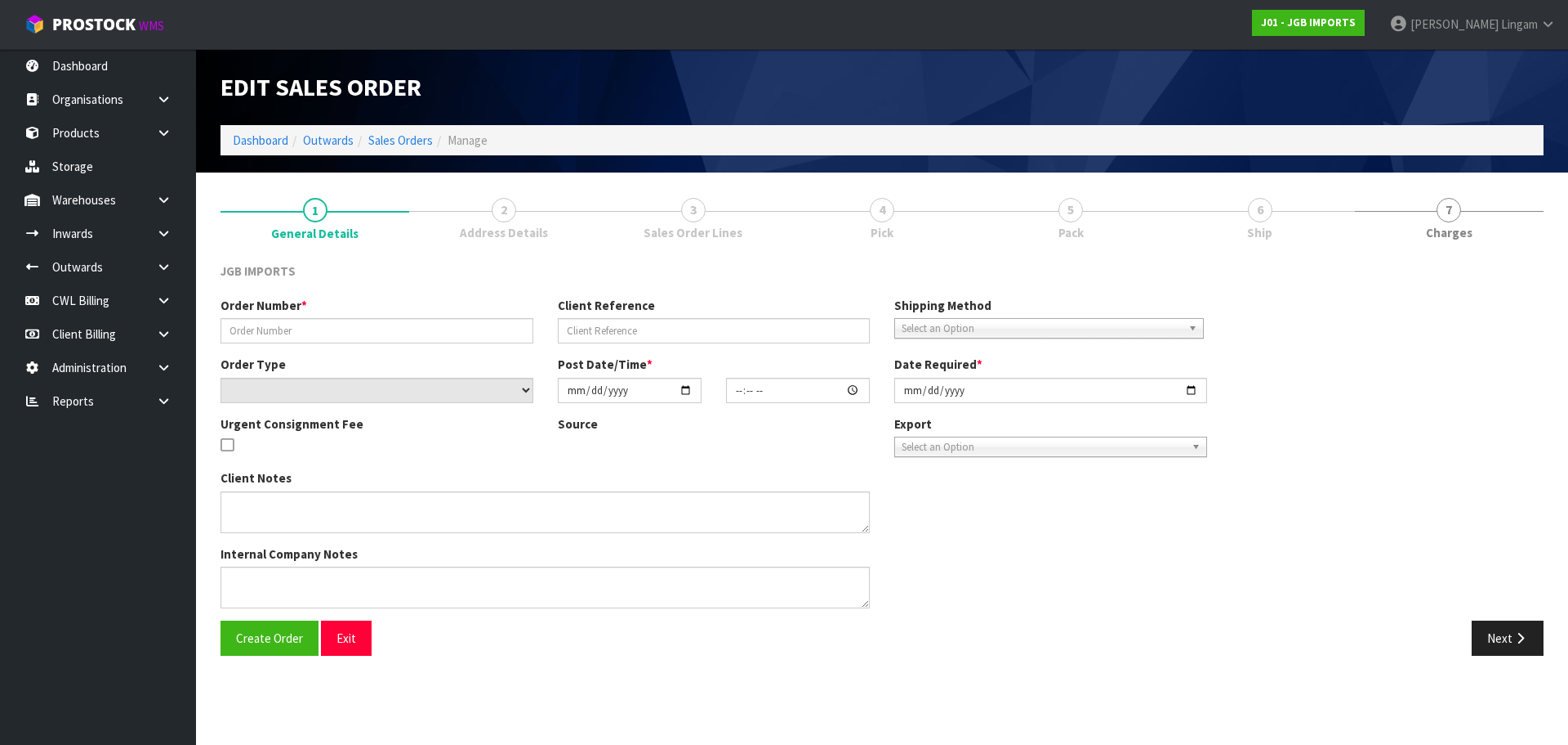
type input "2025-09-25"
type textarea "DISPOSE"
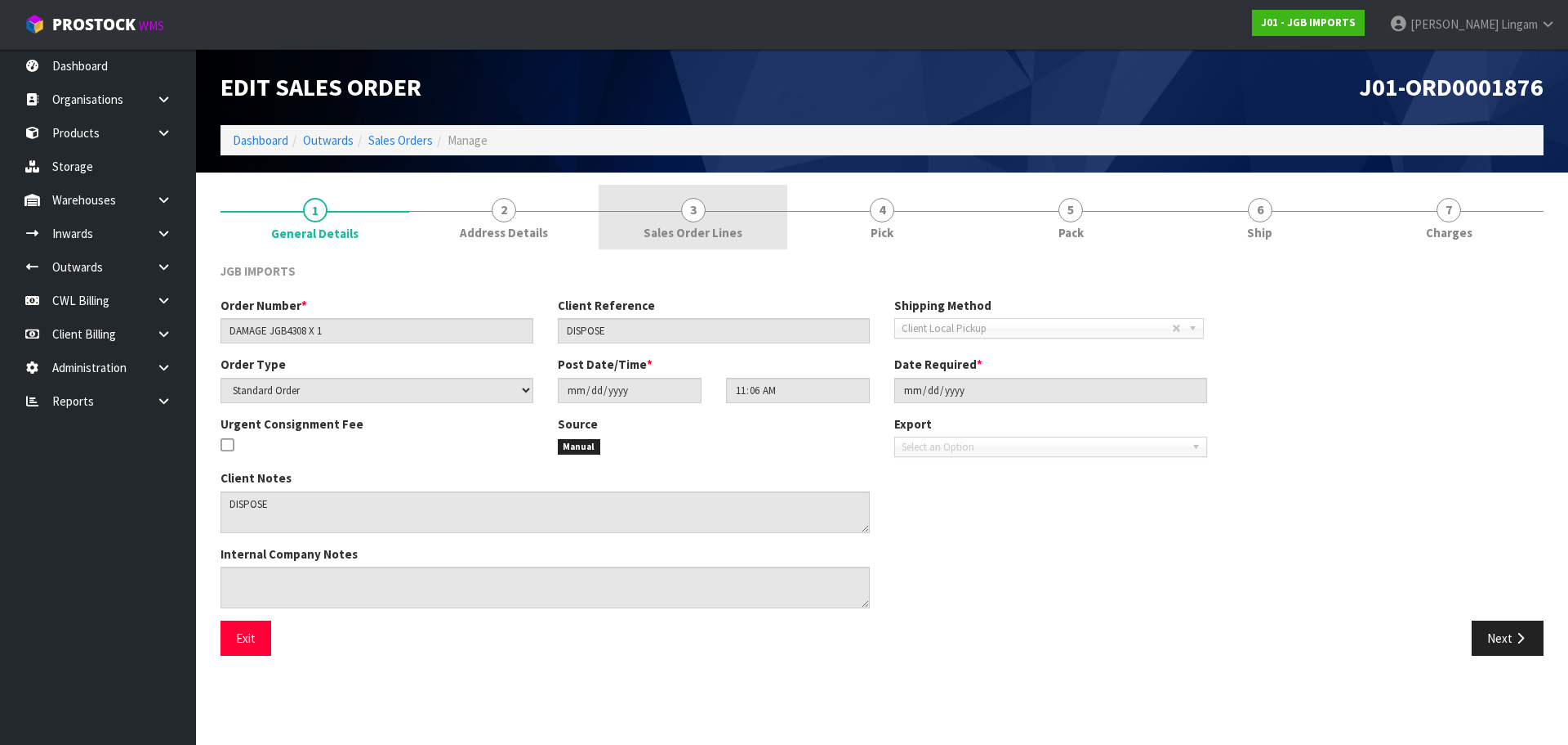
click at [692, 199] on span "3" at bounding box center [693, 210] width 24 height 24
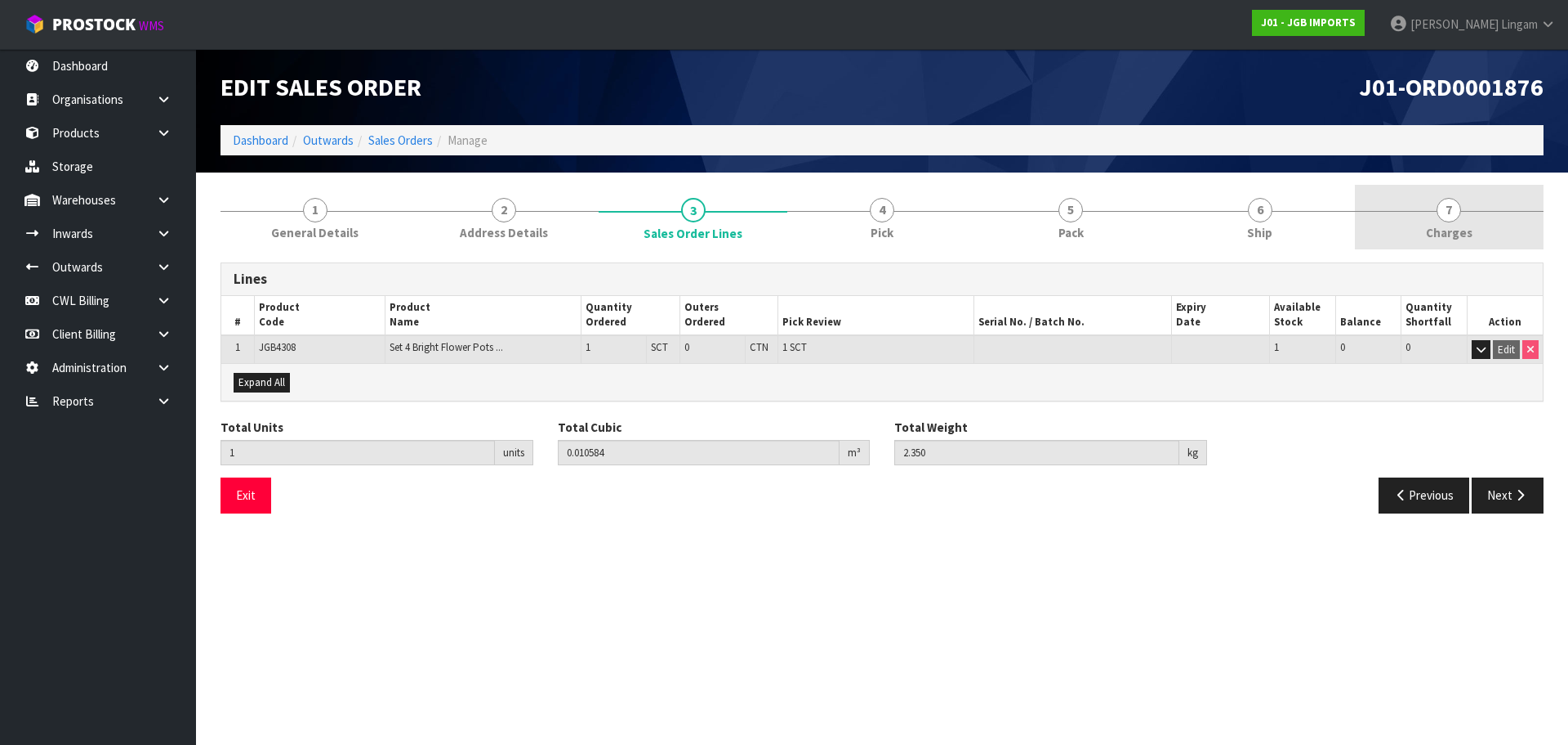
click at [1509, 204] on link "7 Charges" at bounding box center [1449, 217] width 188 height 65
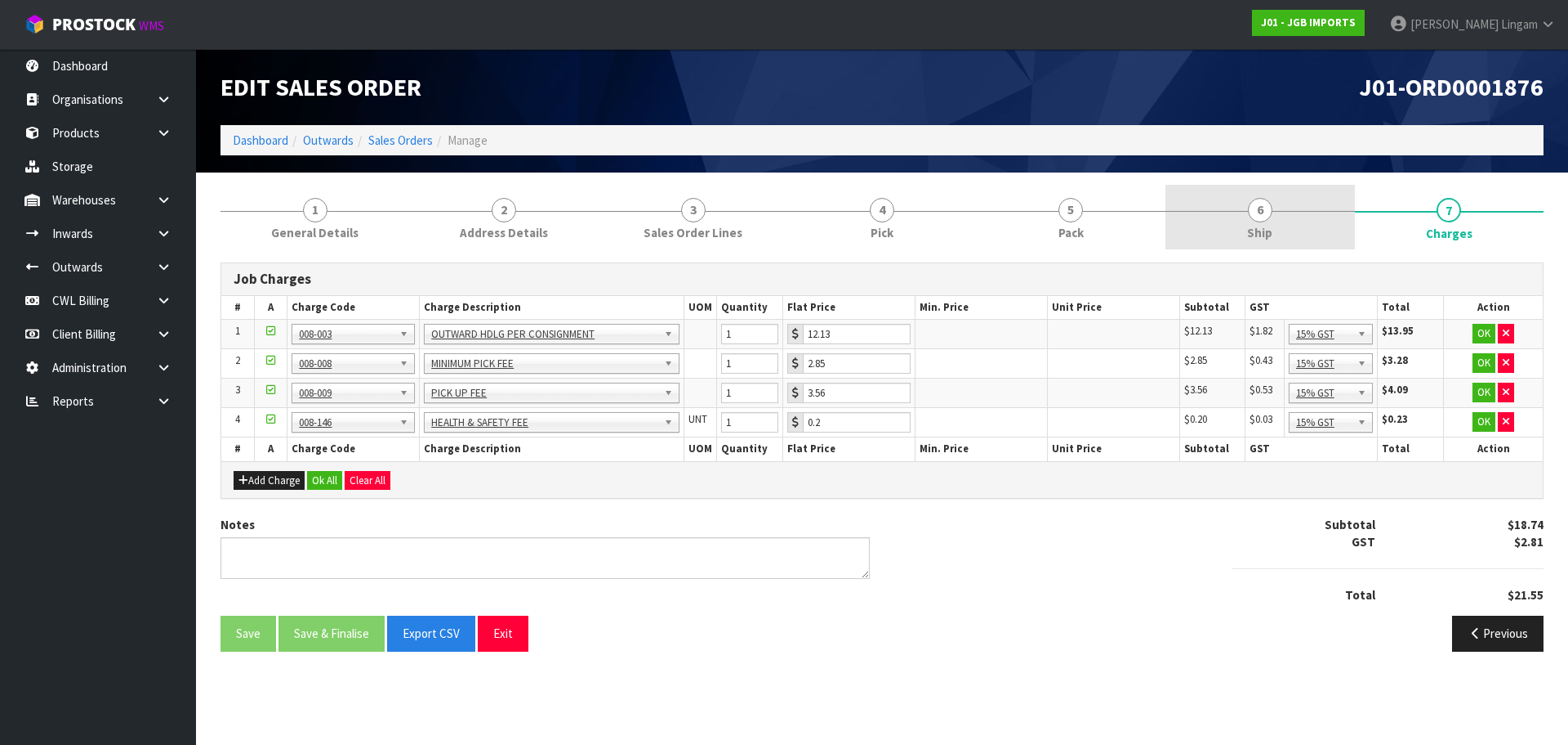
click at [1298, 236] on link "6 Ship" at bounding box center [1260, 217] width 188 height 65
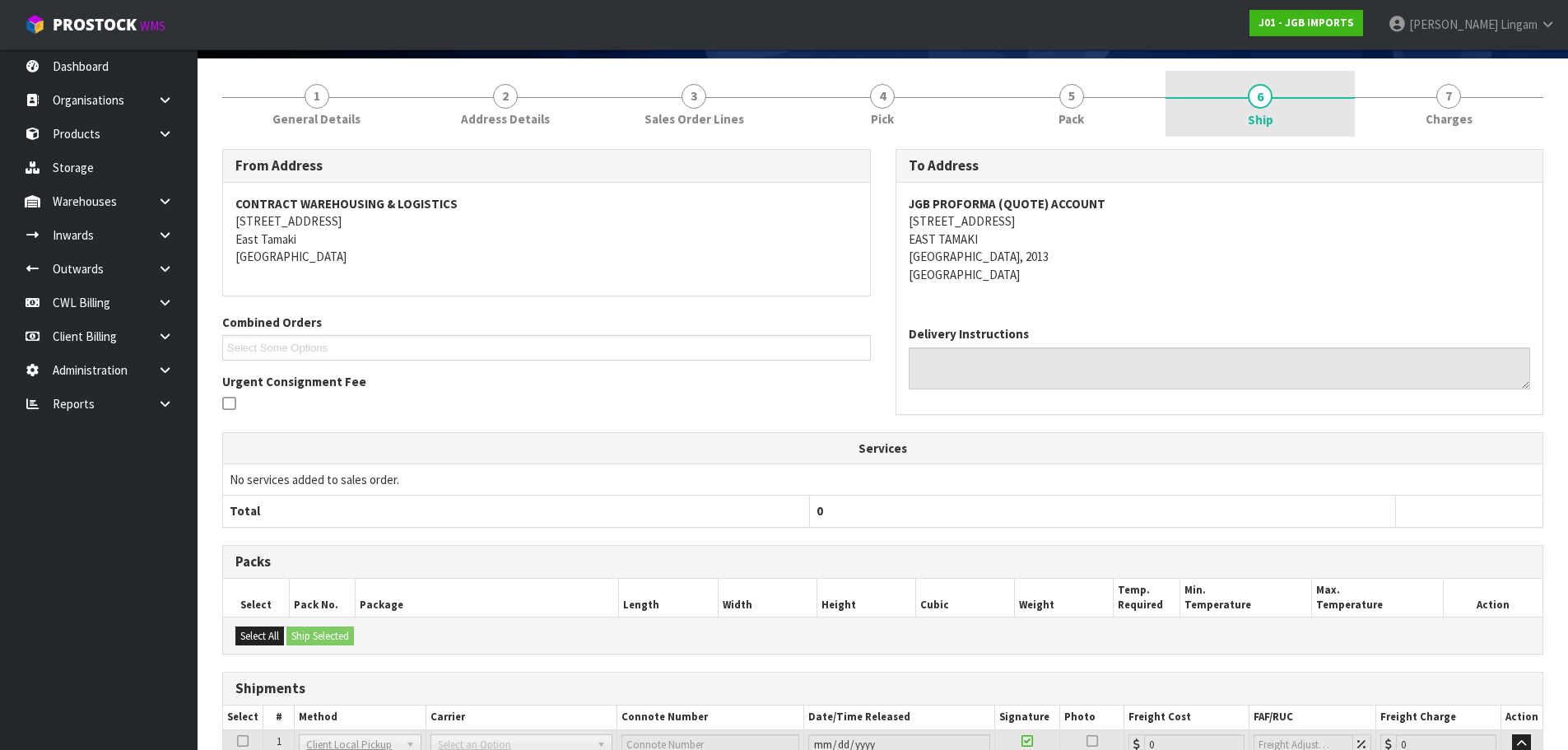
scroll to position [252, 0]
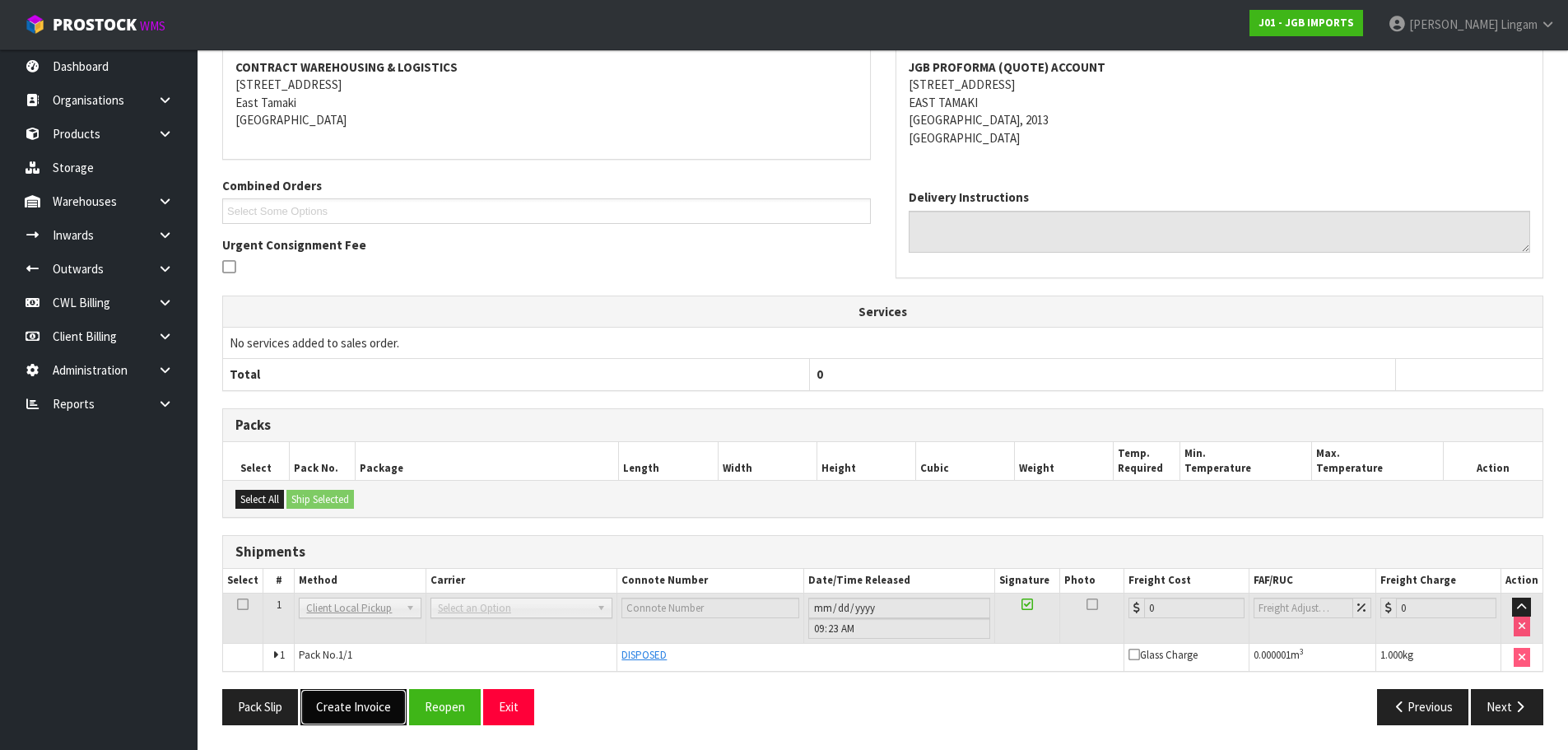
click at [360, 702] on button "Create Invoice" at bounding box center [354, 706] width 107 height 36
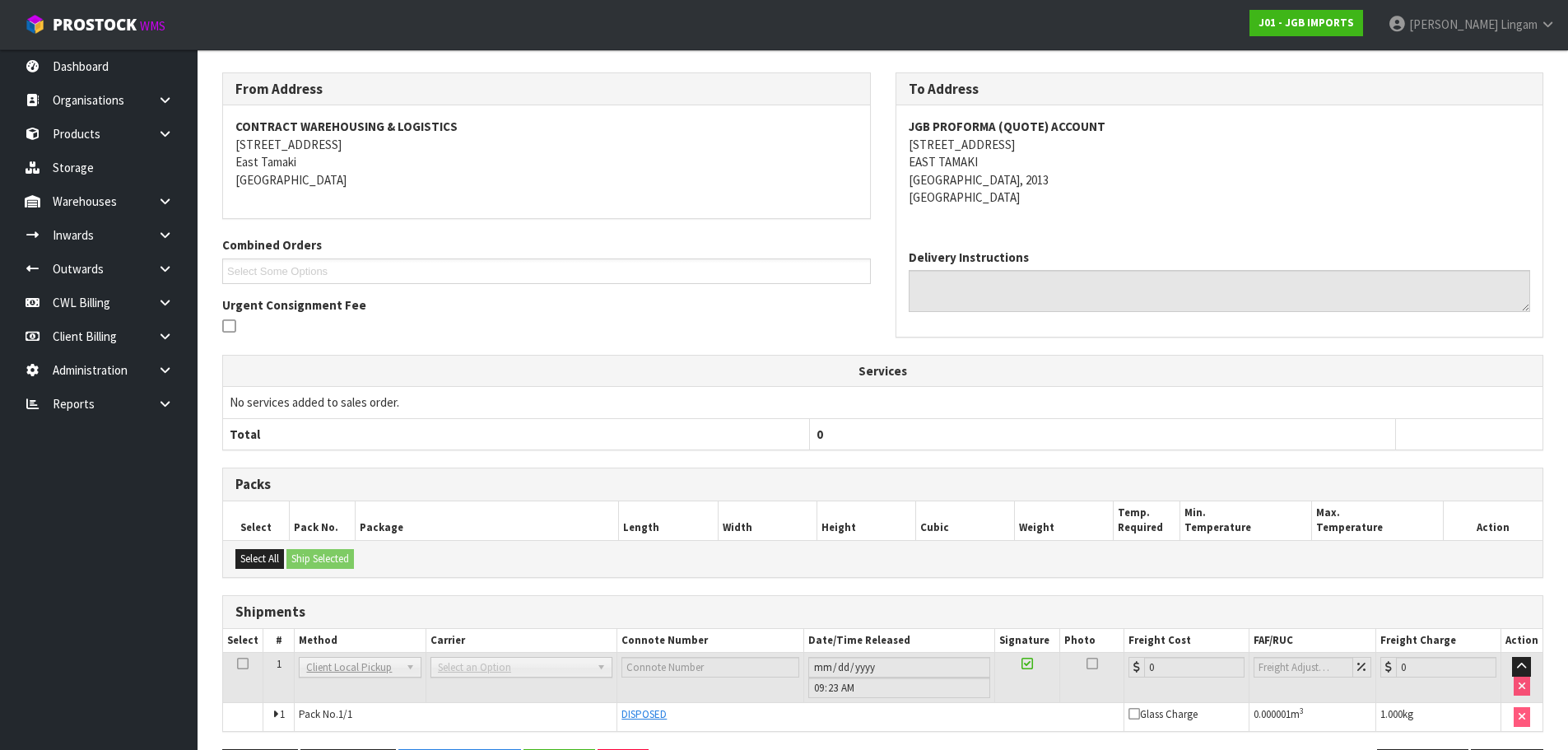
scroll to position [0, 0]
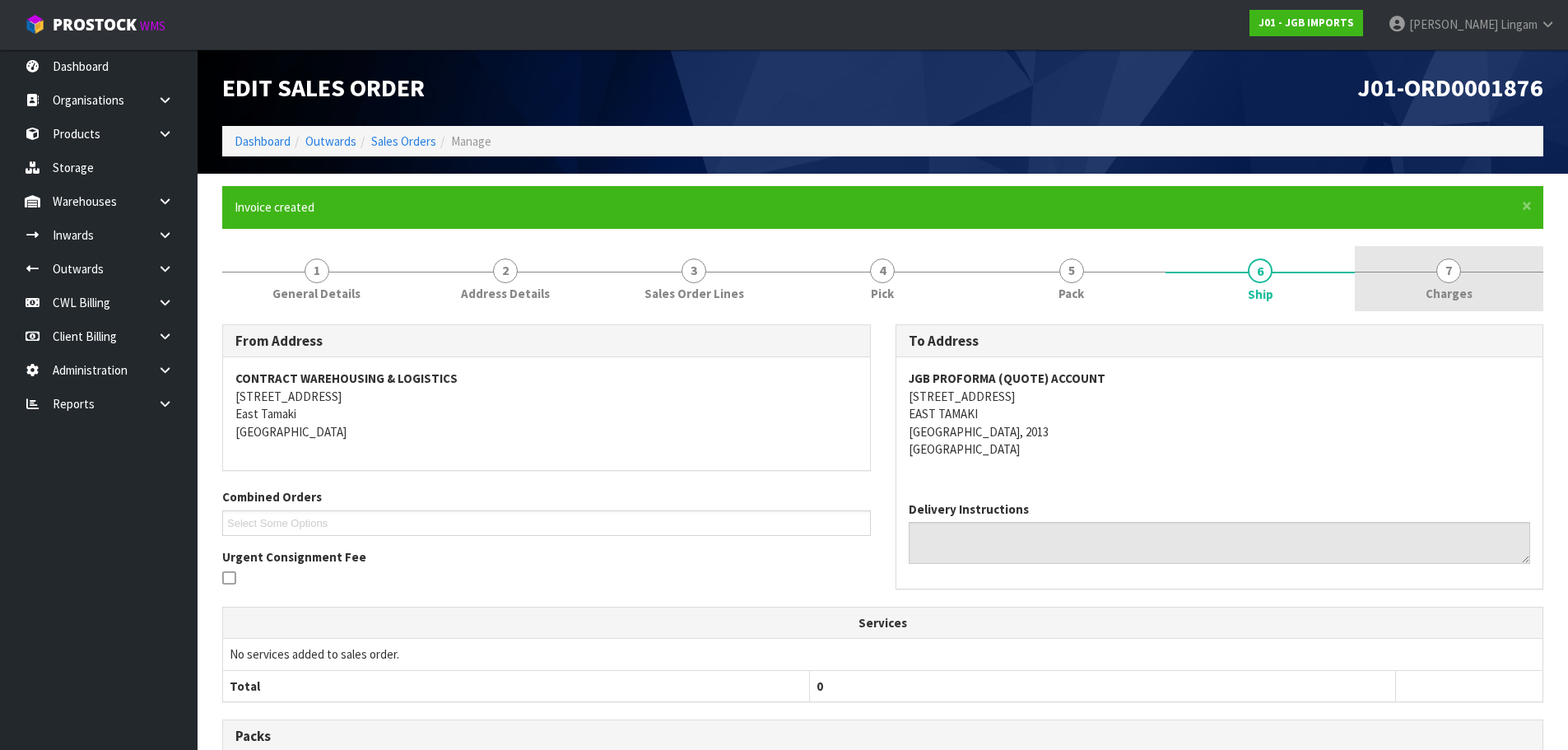
click at [1464, 291] on span "Charges" at bounding box center [1449, 293] width 47 height 17
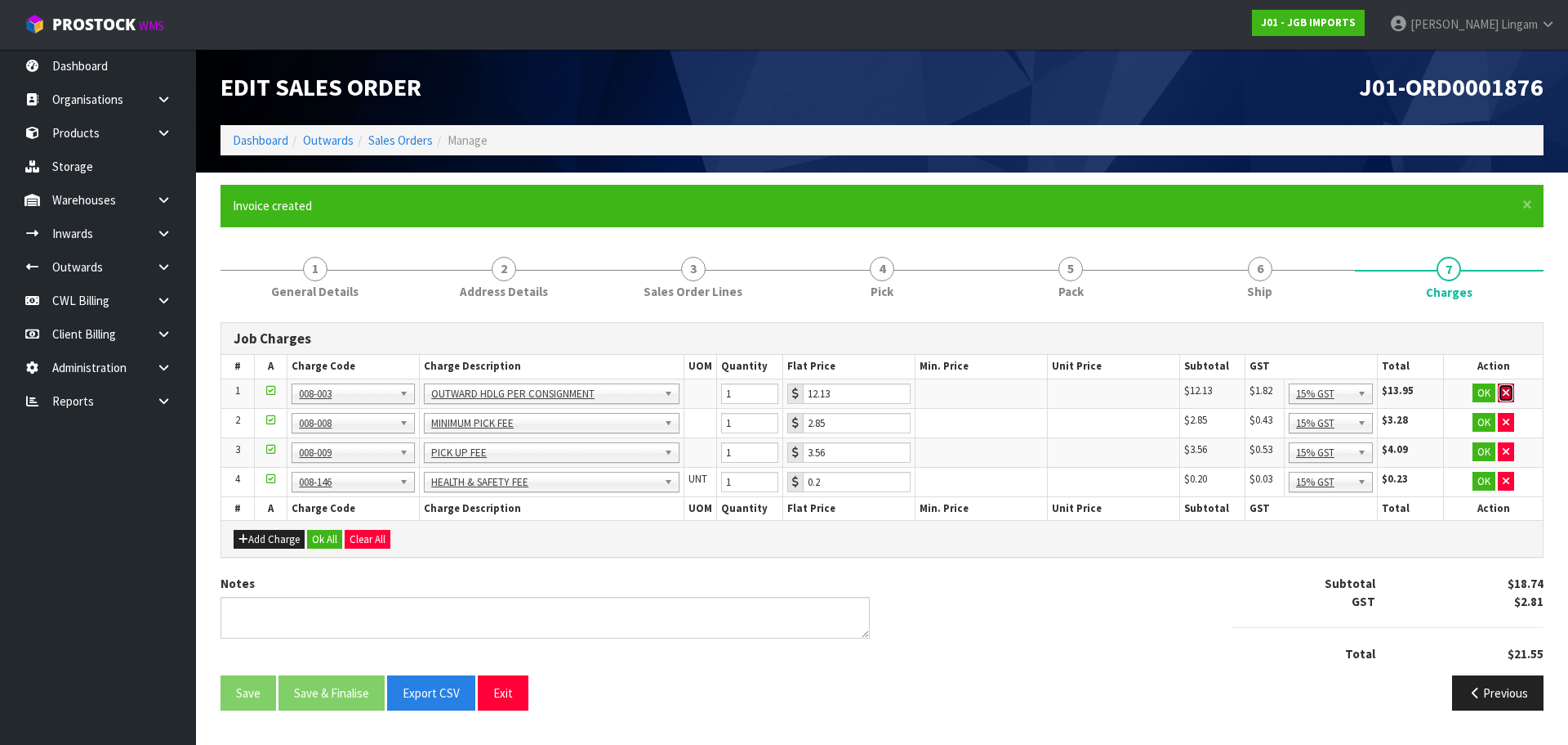
click at [1510, 388] on button "button" at bounding box center [1507, 393] width 17 height 20
click at [1510, 412] on button "button" at bounding box center [1507, 422] width 17 height 20
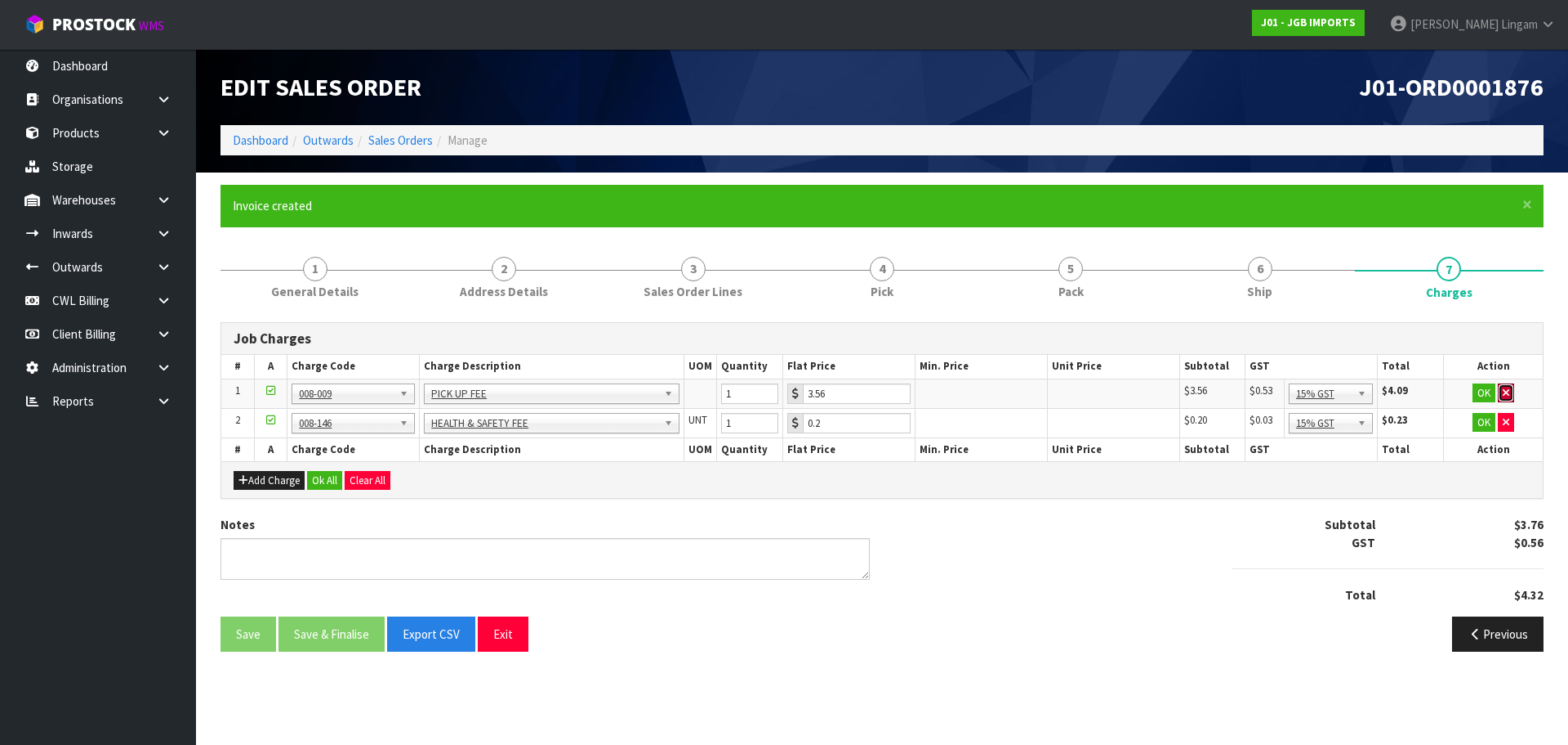
click at [1510, 388] on button "button" at bounding box center [1507, 393] width 17 height 20
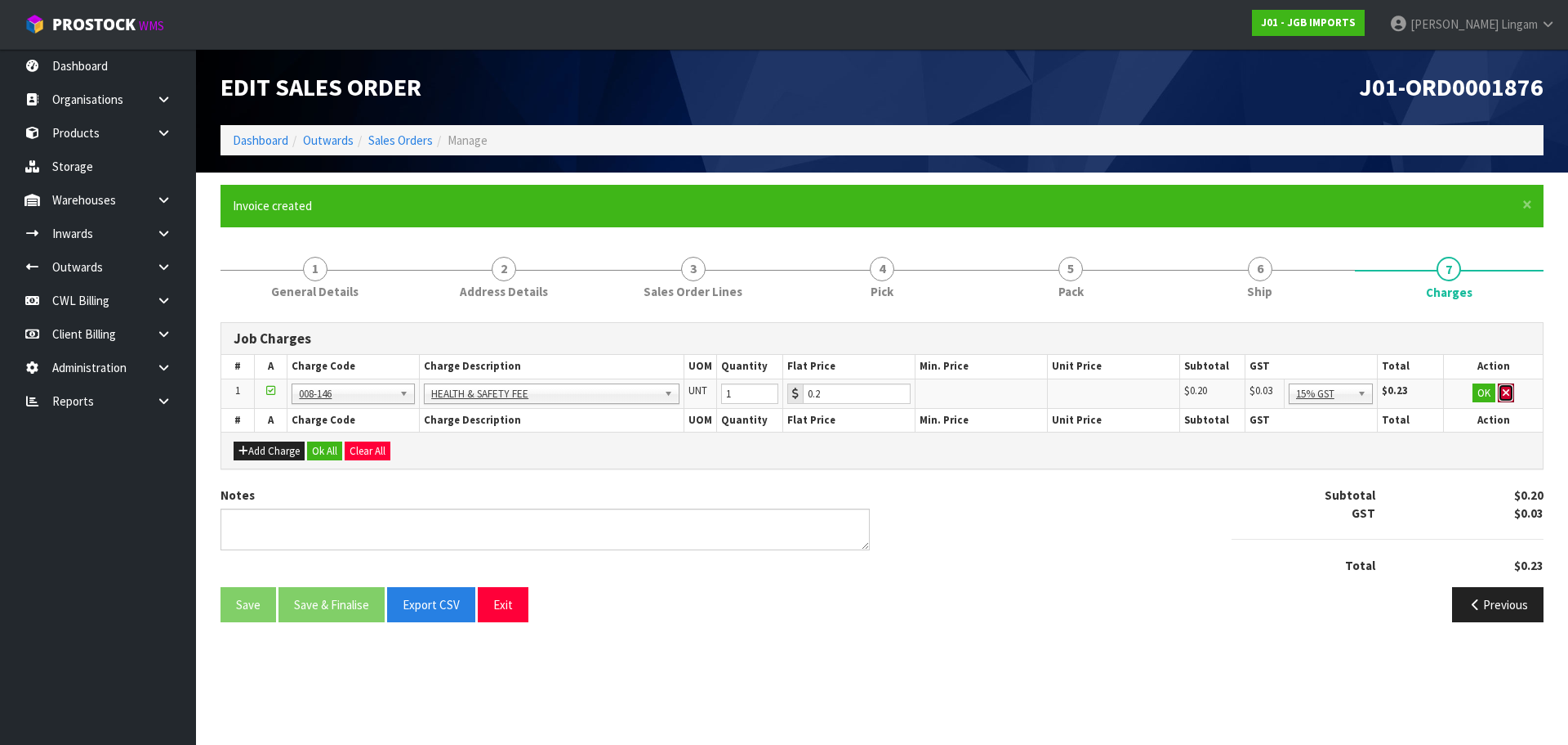
click at [1510, 388] on button "button" at bounding box center [1507, 393] width 17 height 20
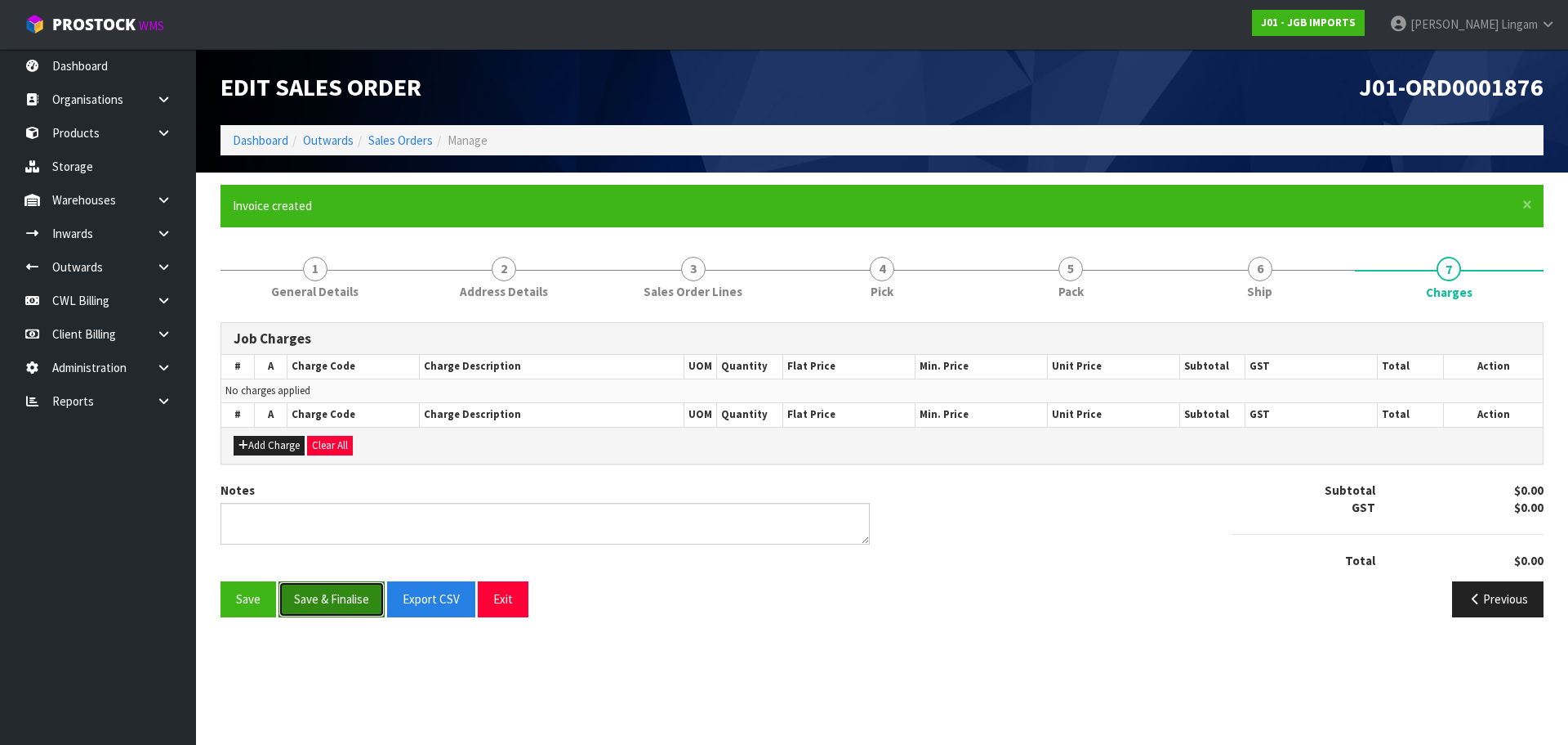
click at [352, 586] on button "Save & Finalise" at bounding box center [331, 599] width 106 height 35
click at [268, 138] on link "Dashboard" at bounding box center [261, 140] width 56 height 16
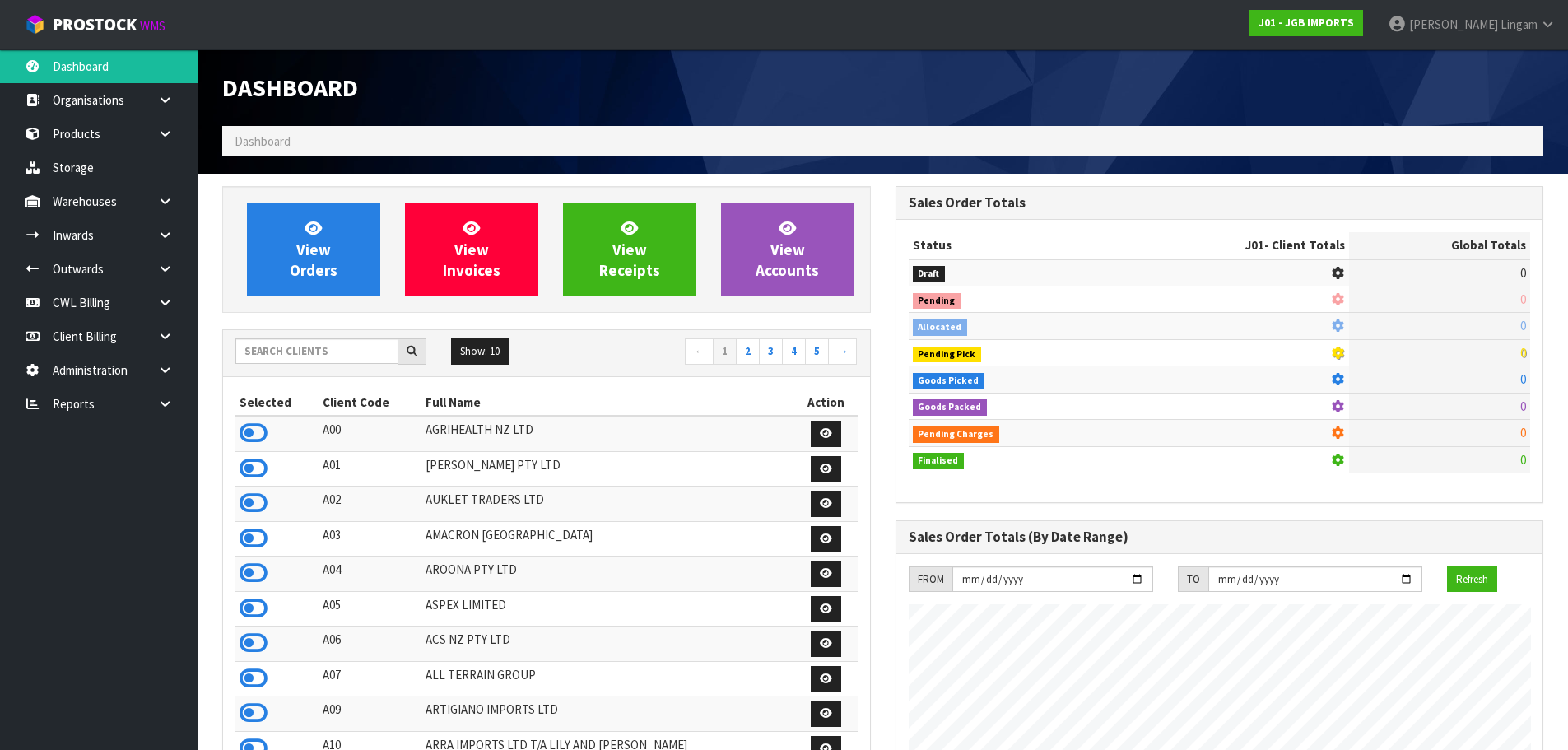
scroll to position [1193, 673]
click at [324, 357] on input "text" at bounding box center [317, 351] width 163 height 25
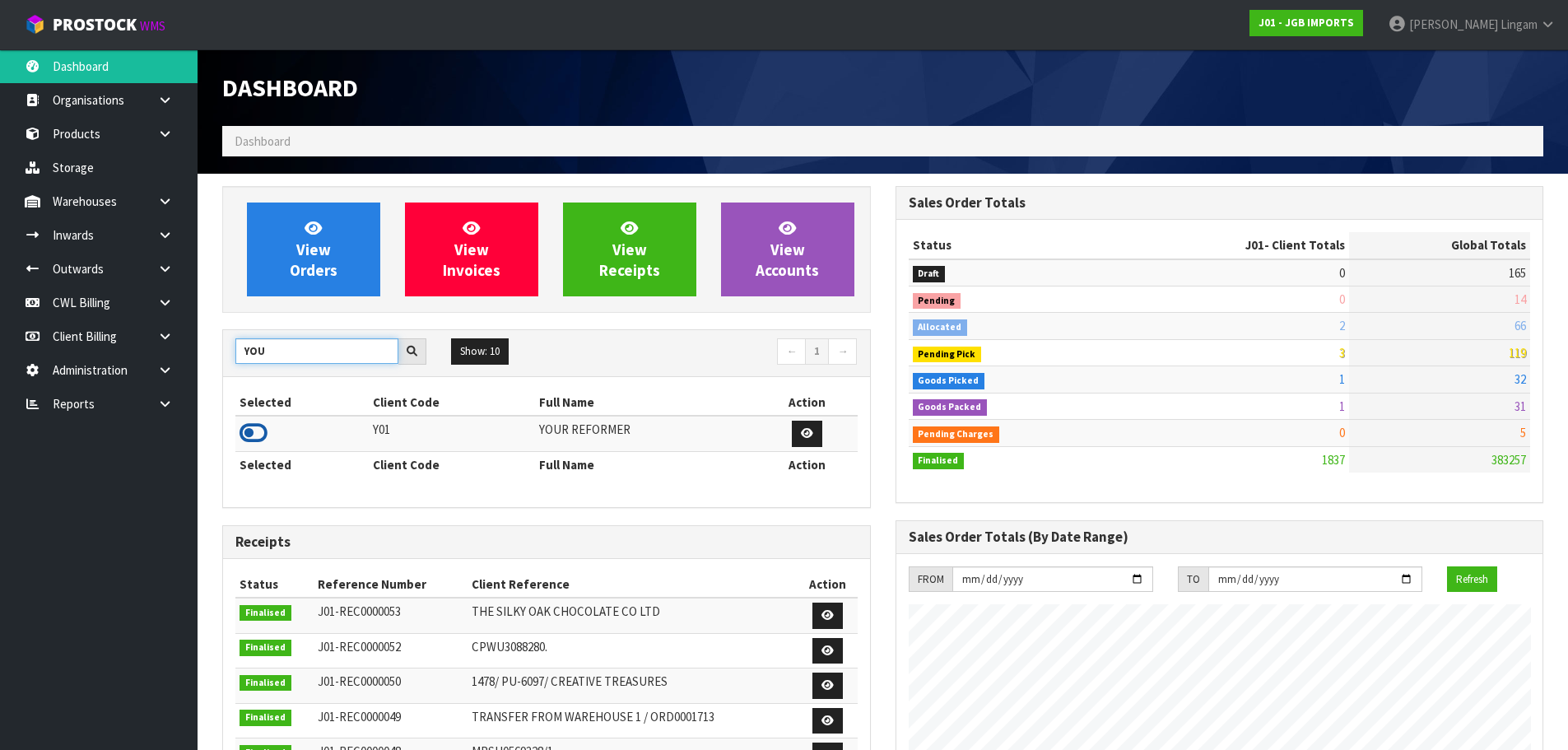
type input "YOU"
click at [257, 432] on icon at bounding box center [254, 433] width 28 height 24
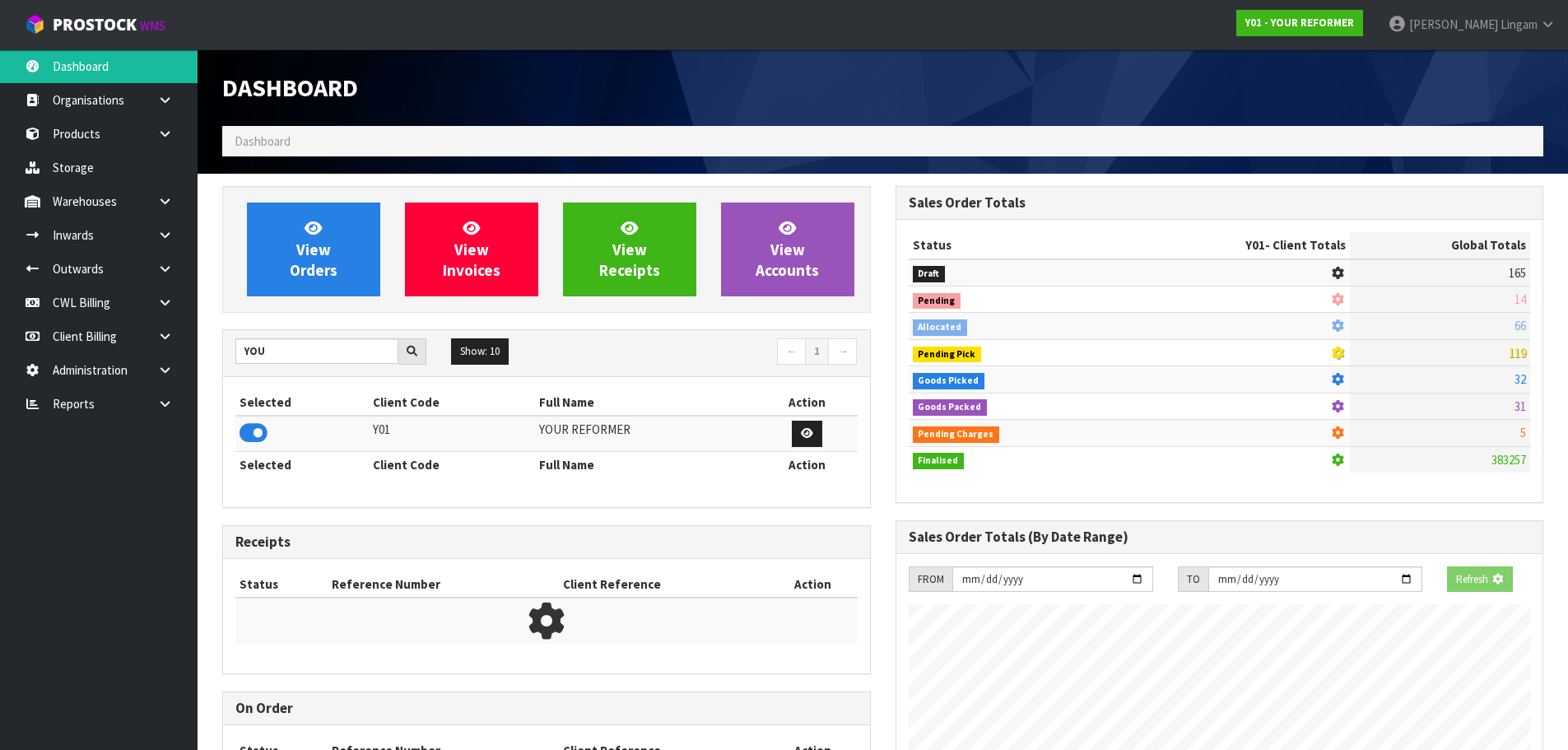
scroll to position [1026, 673]
click at [334, 268] on span "View Orders" at bounding box center [313, 249] width 48 height 62
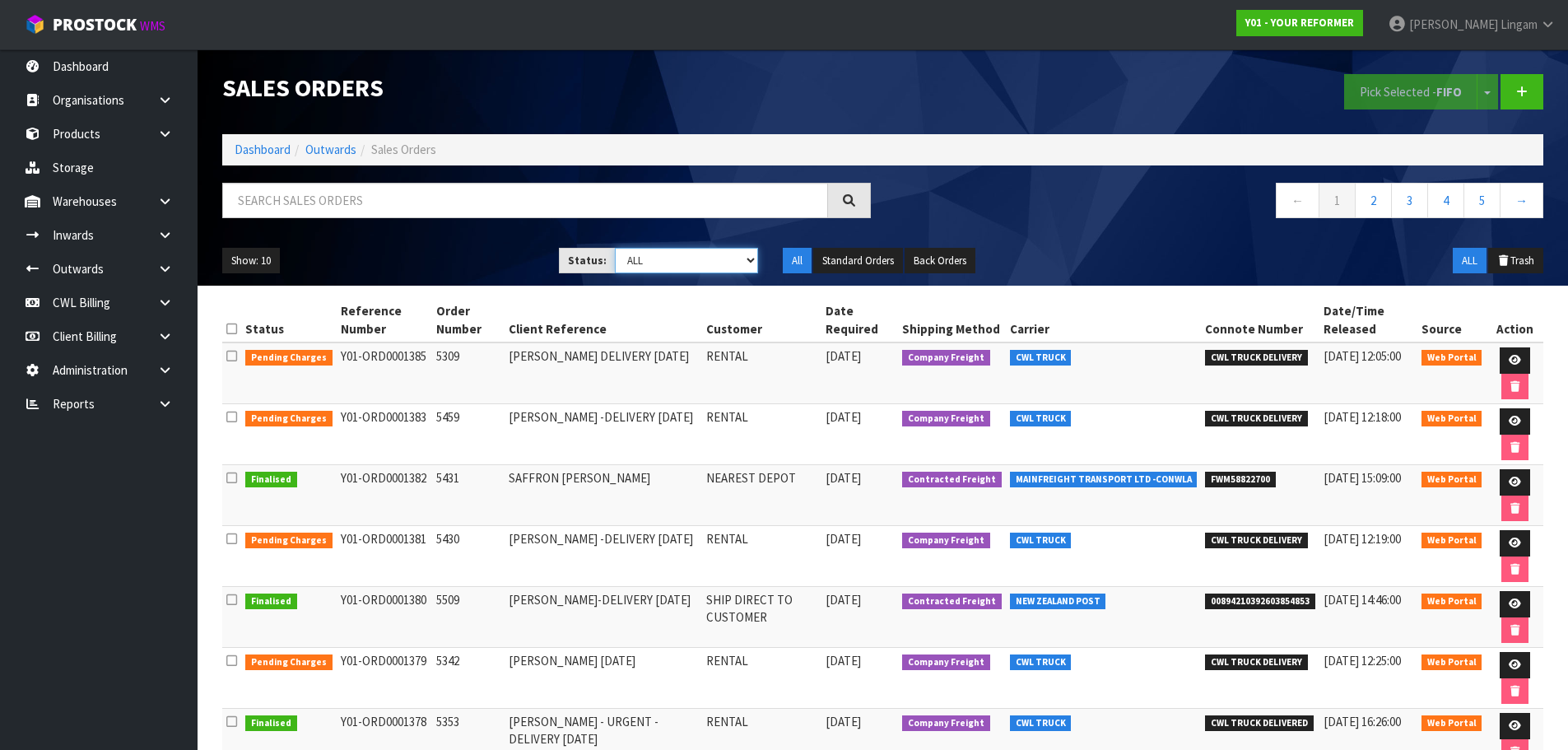
click at [704, 267] on select "Draft Pending Allocated Pending Pick Goods Picked Goods Packed Pending Charges …" at bounding box center [686, 260] width 143 height 25
click at [615, 248] on select "Draft Pending Allocated Pending Pick Goods Picked Goods Packed Pending Charges …" at bounding box center [686, 260] width 143 height 25
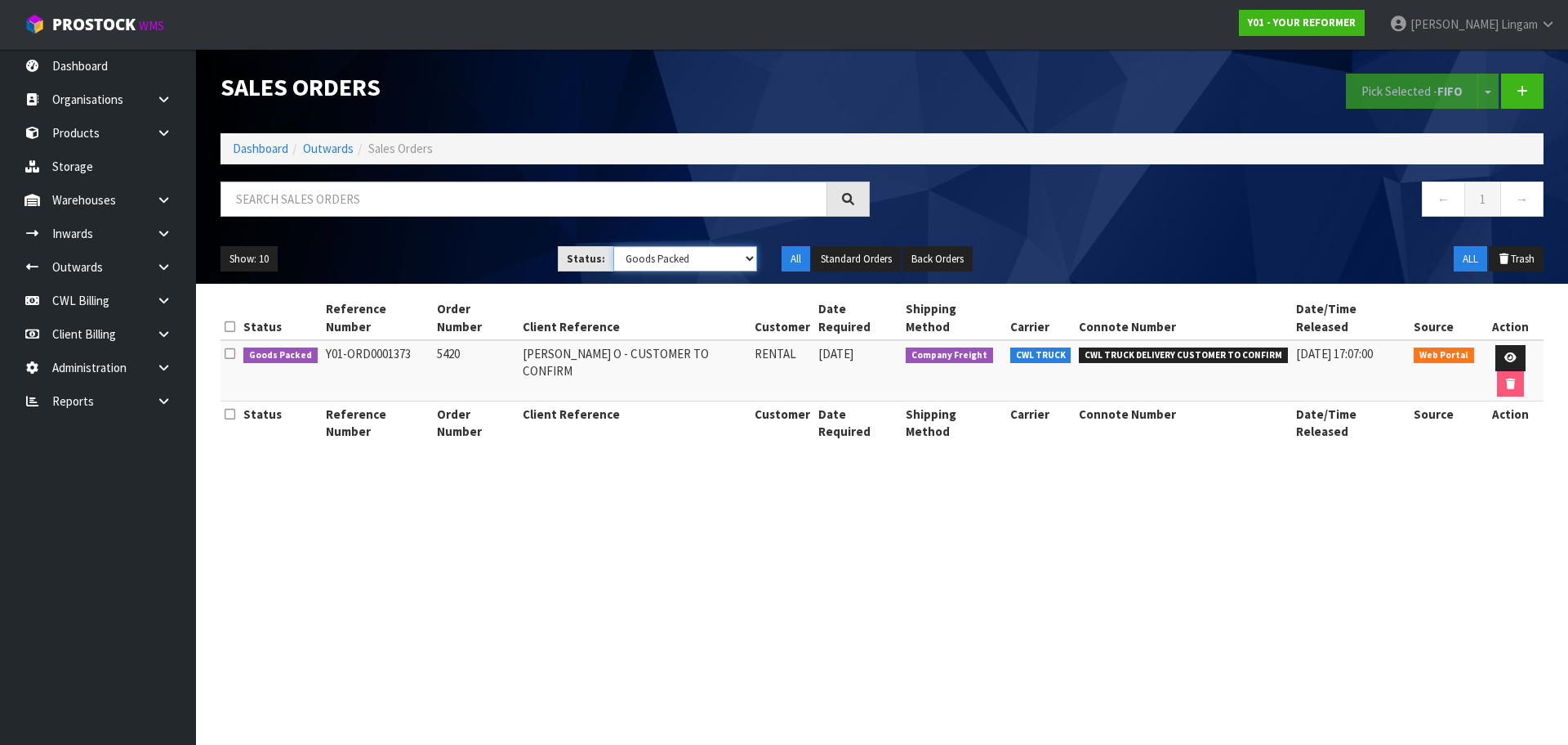
click at [711, 261] on select "Draft Pending Allocated Pending Pick Goods Picked Goods Packed Pending Charges …" at bounding box center [686, 258] width 145 height 25
select select "string:6"
click at [614, 246] on select "Draft Pending Allocated Pending Pick Goods Picked Goods Packed Pending Charges …" at bounding box center [686, 258] width 145 height 25
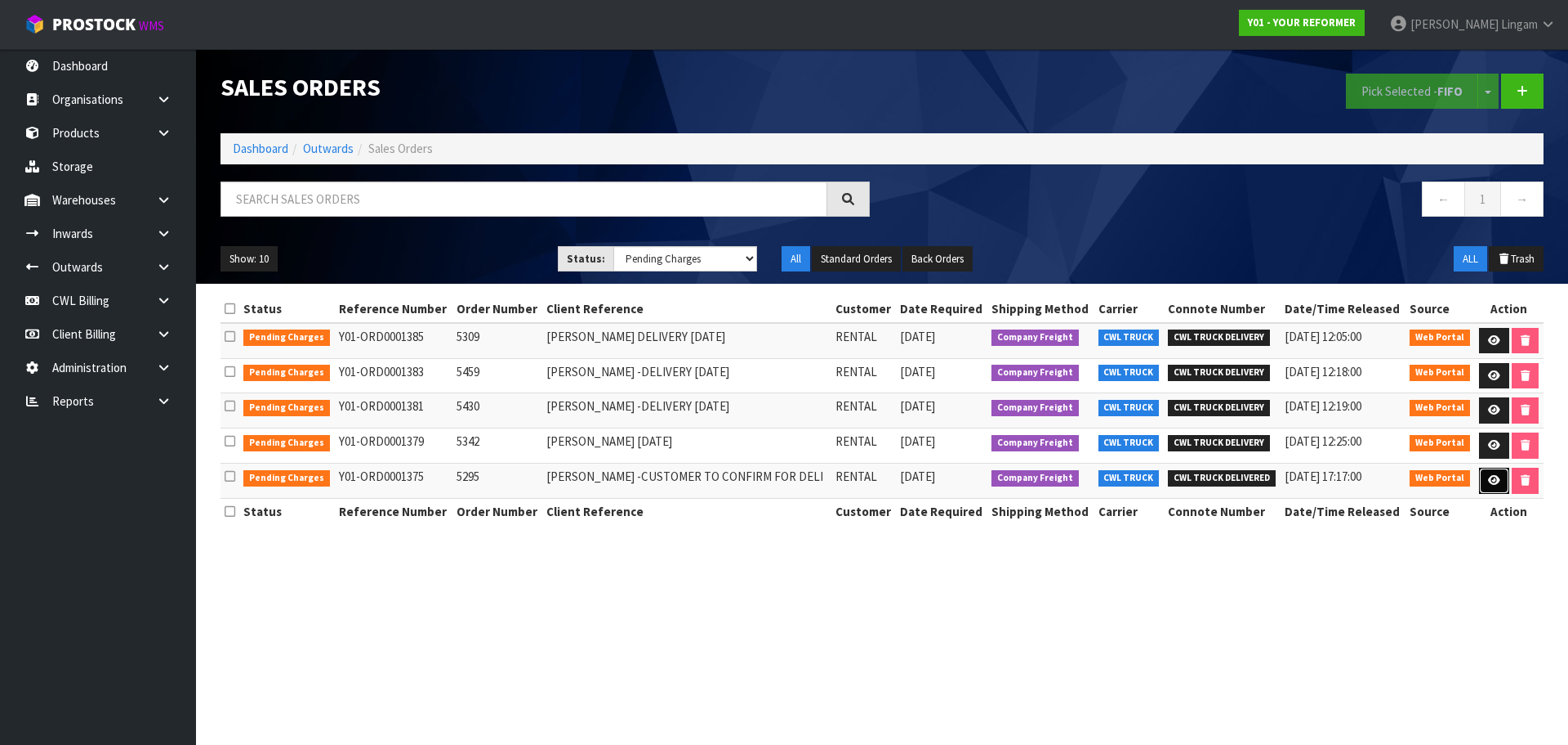
click at [1493, 479] on icon at bounding box center [1494, 479] width 12 height 10
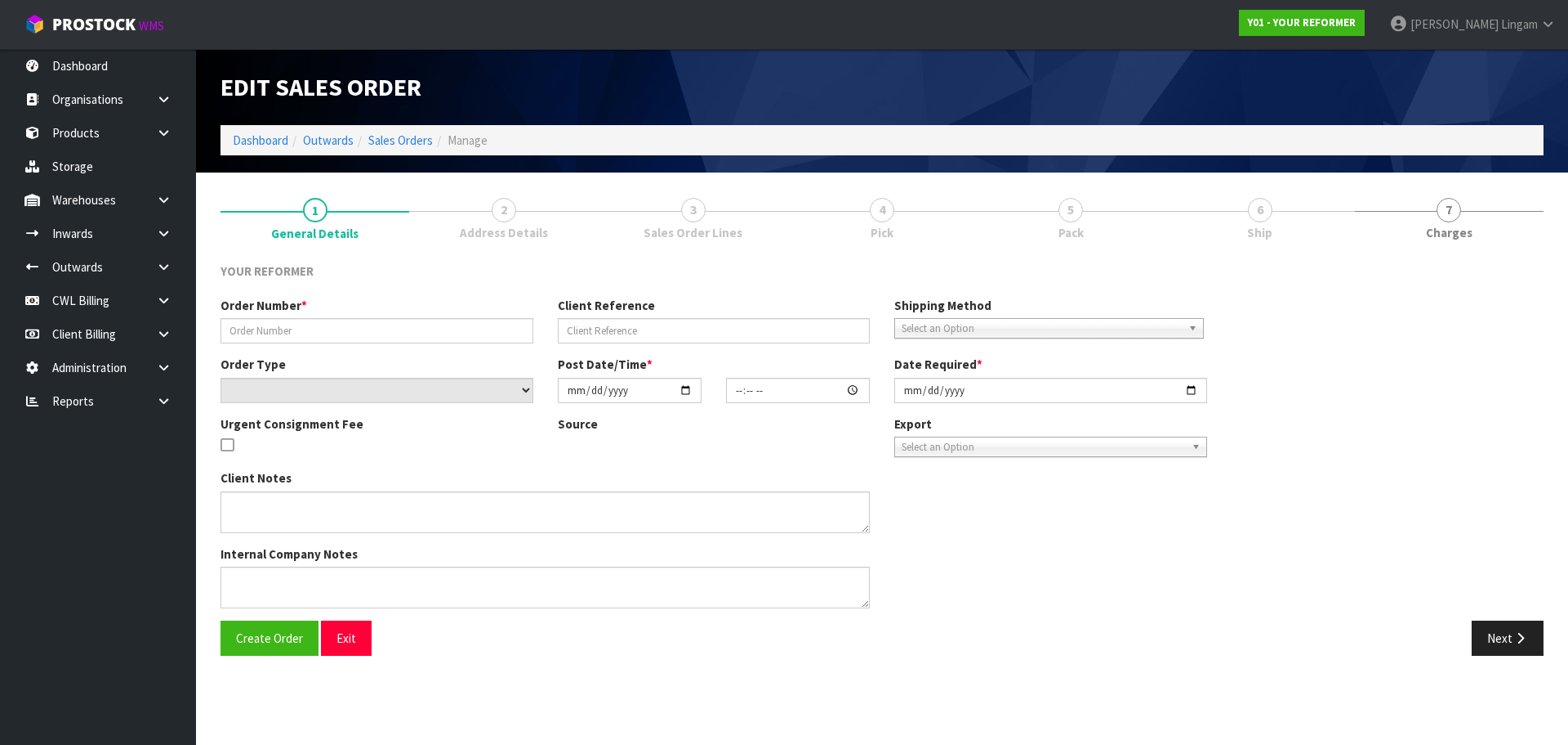
type input "5295"
type input "CLAIRE BONHAM HOLDEN -CUSTOMER TO CONFIRM FOR DELI"
select select "number:0"
type input "2025-09-18"
type input "09:22:00.000"
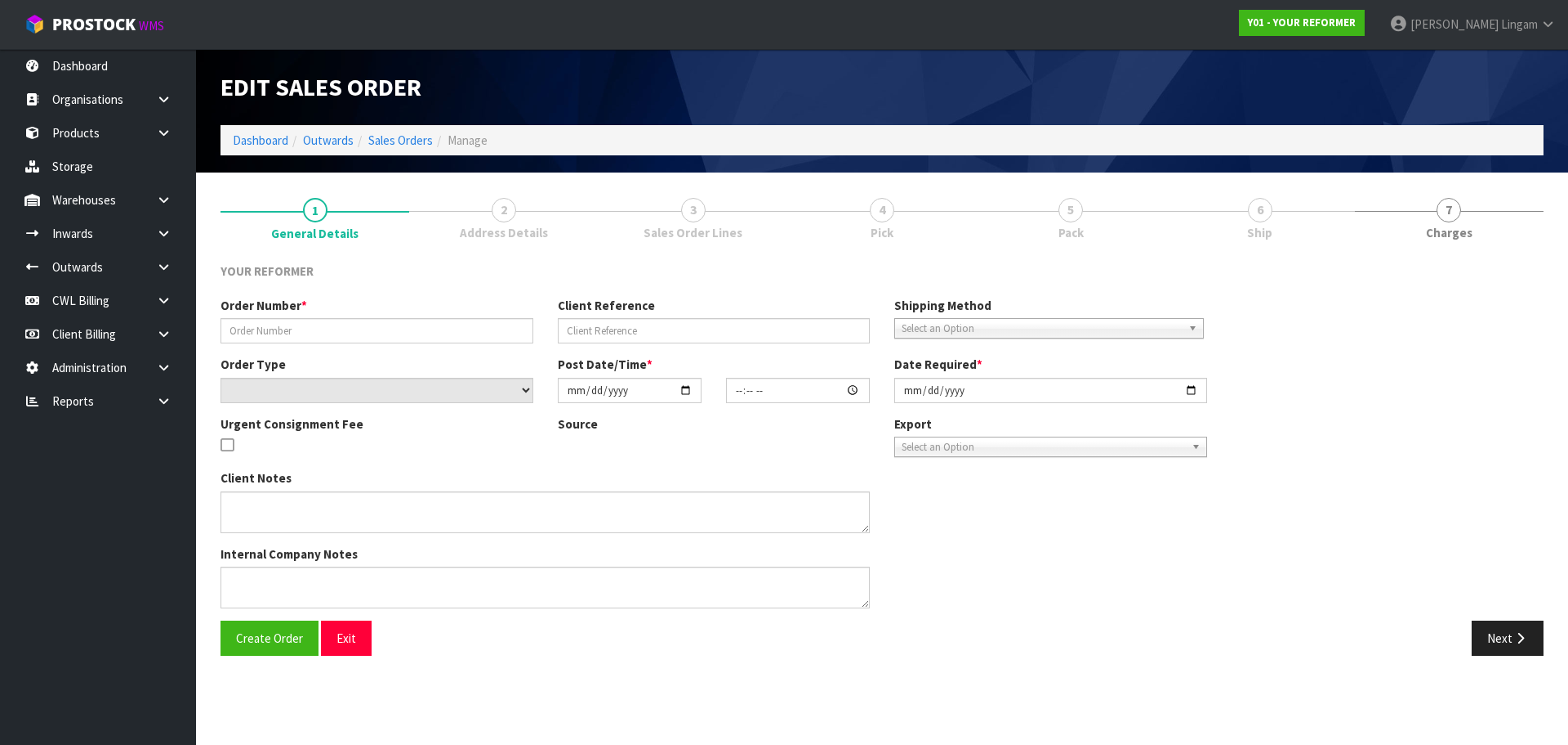
type input "2025-09-18"
type textarea "CLAIRE BONHAM HOLDEN 19 HORORATA ROAD HAURAKI AUK AUCKLAND 0622 NEW ZEALAND +64…"
type textarea "CAN WE PLEASE HAVE THIS RENTAL DELIVERED ASAP AND THE CUSTOMER CONTACTED"
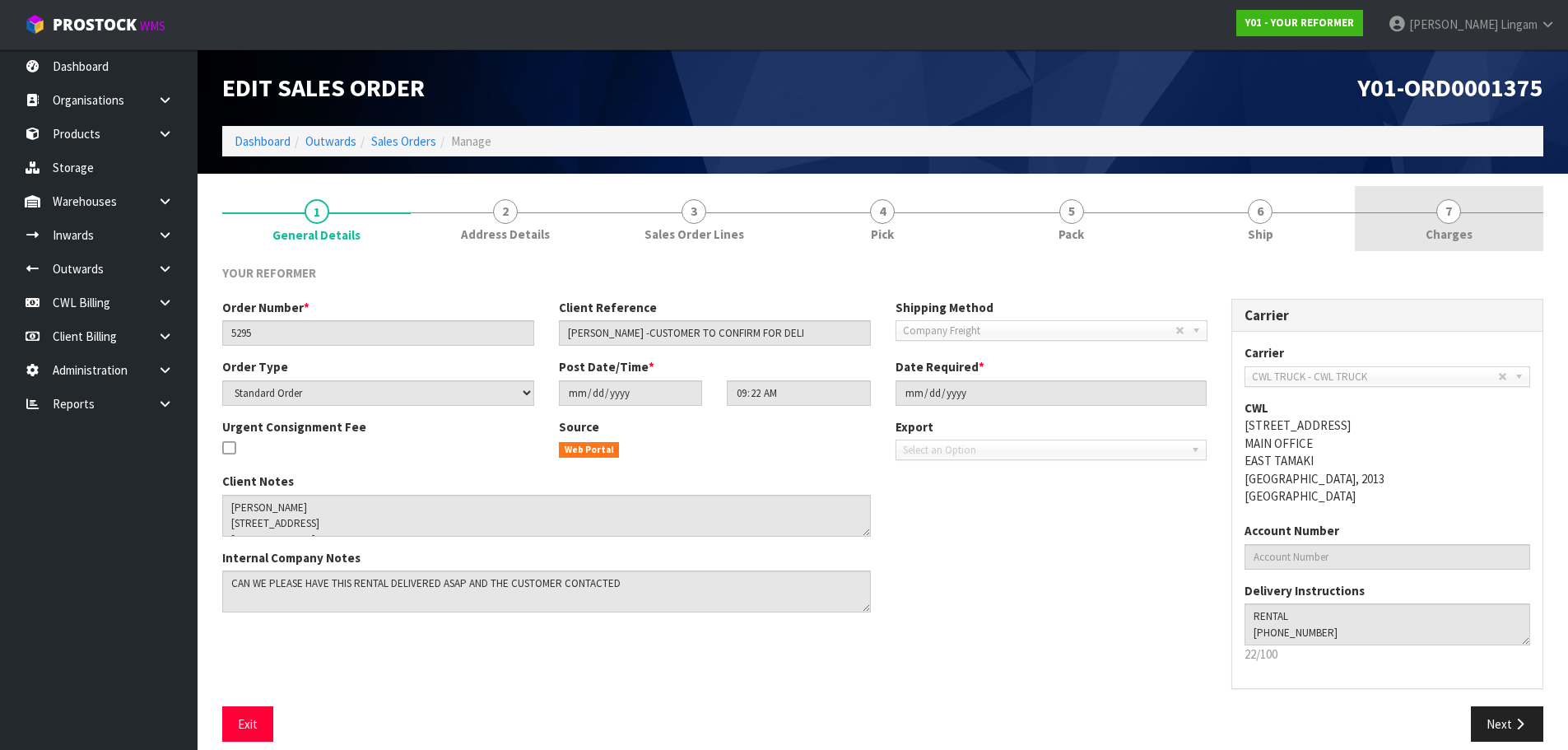
click at [1492, 236] on link "7 Charges" at bounding box center [1449, 219] width 189 height 65
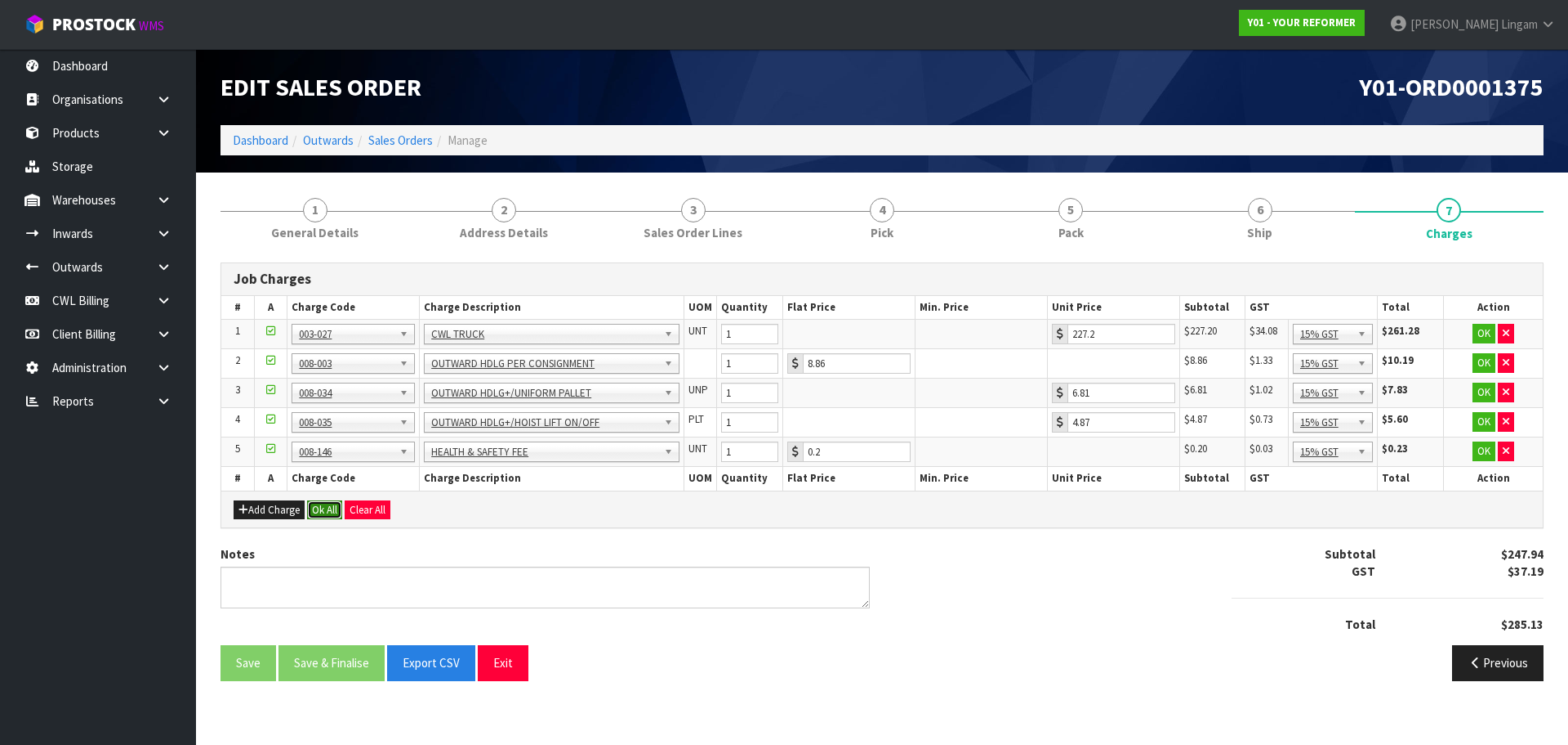
click at [323, 511] on button "Ok All" at bounding box center [325, 510] width 35 height 20
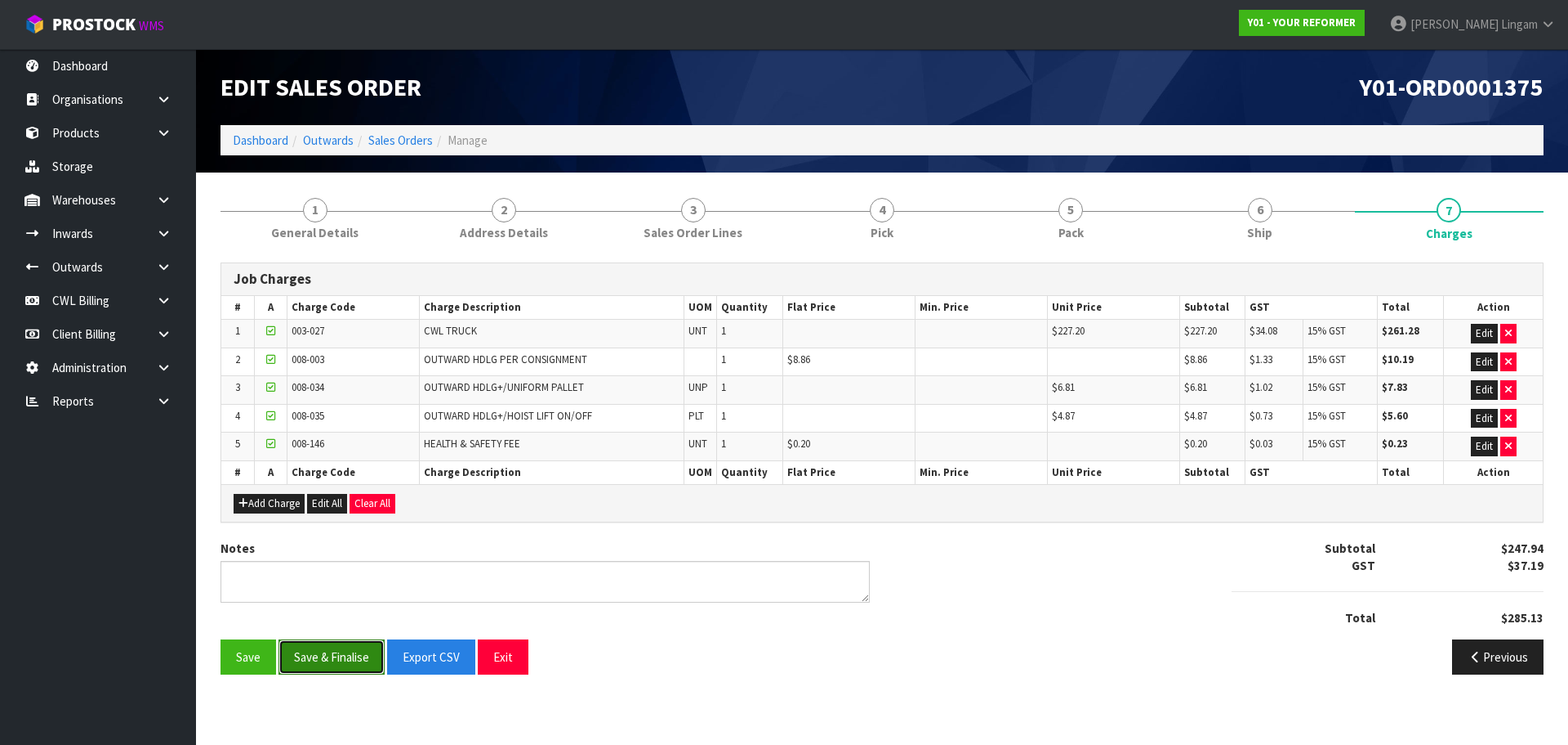
click at [349, 662] on button "Save & Finalise" at bounding box center [331, 657] width 106 height 35
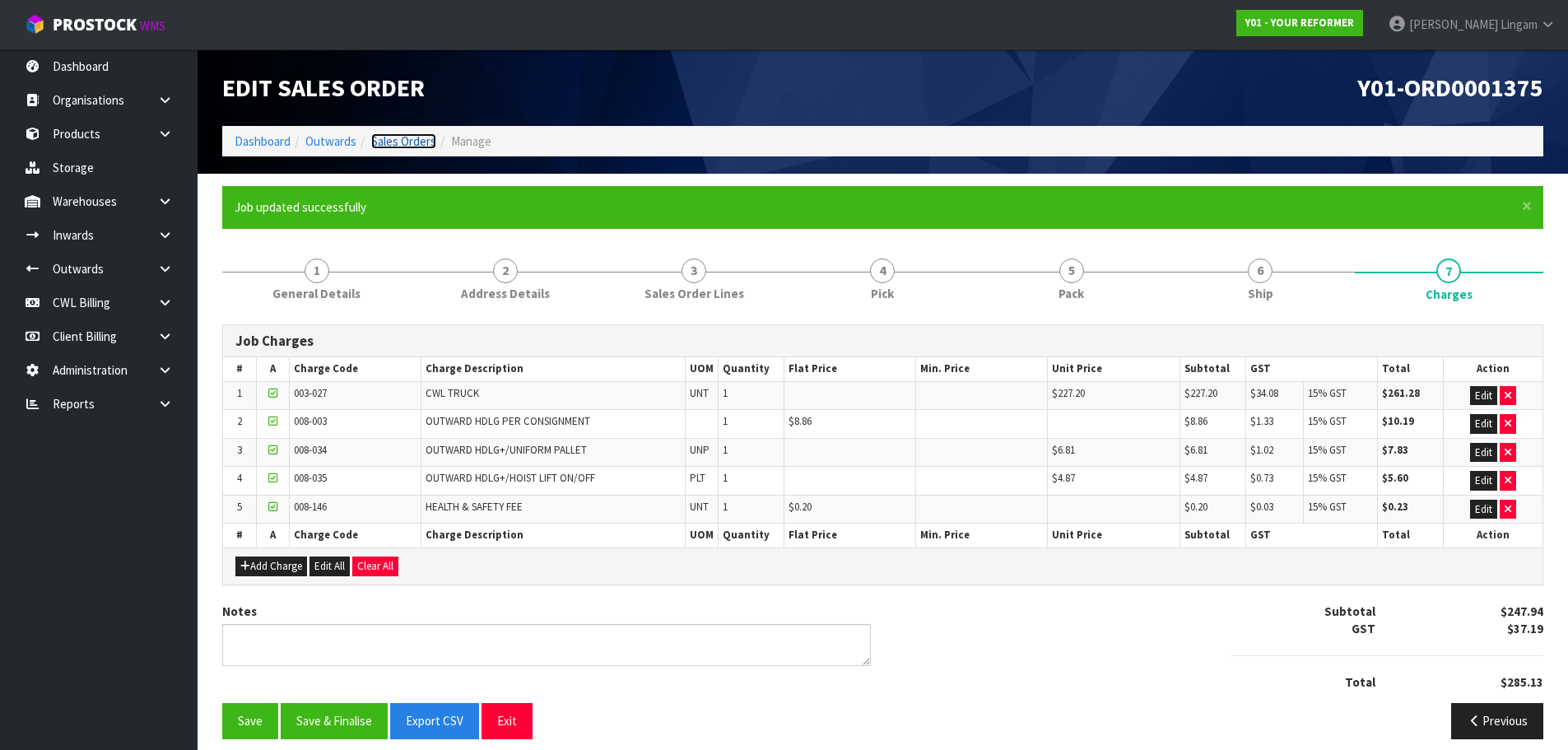
click at [425, 140] on link "Sales Orders" at bounding box center [404, 141] width 65 height 16
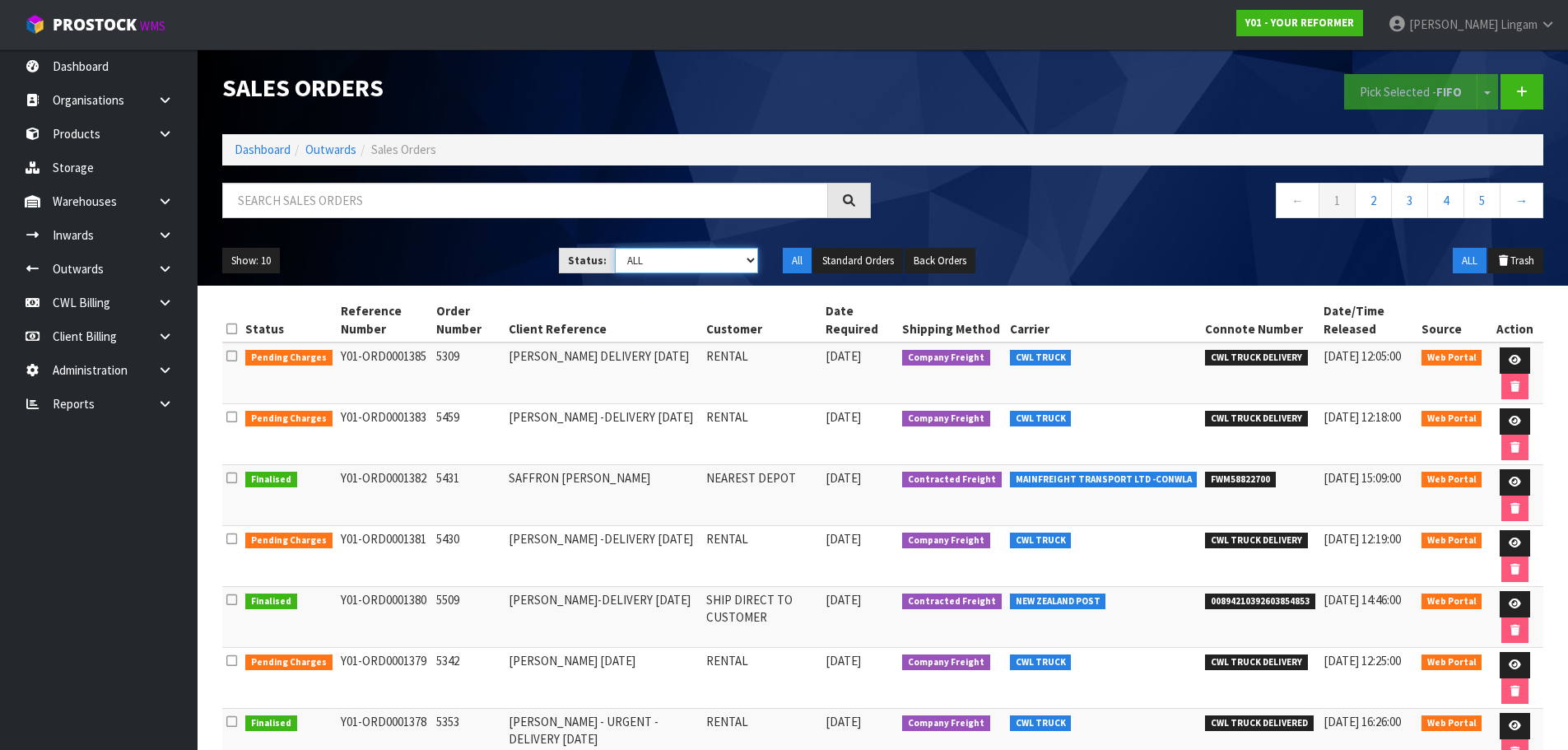
click at [748, 263] on select "Draft Pending Allocated Pending Pick Goods Picked Goods Packed Pending Charges …" at bounding box center [686, 260] width 143 height 25
select select "string:6"
click at [615, 248] on select "Draft Pending Allocated Pending Pick Goods Picked Goods Packed Pending Charges …" at bounding box center [686, 260] width 143 height 25
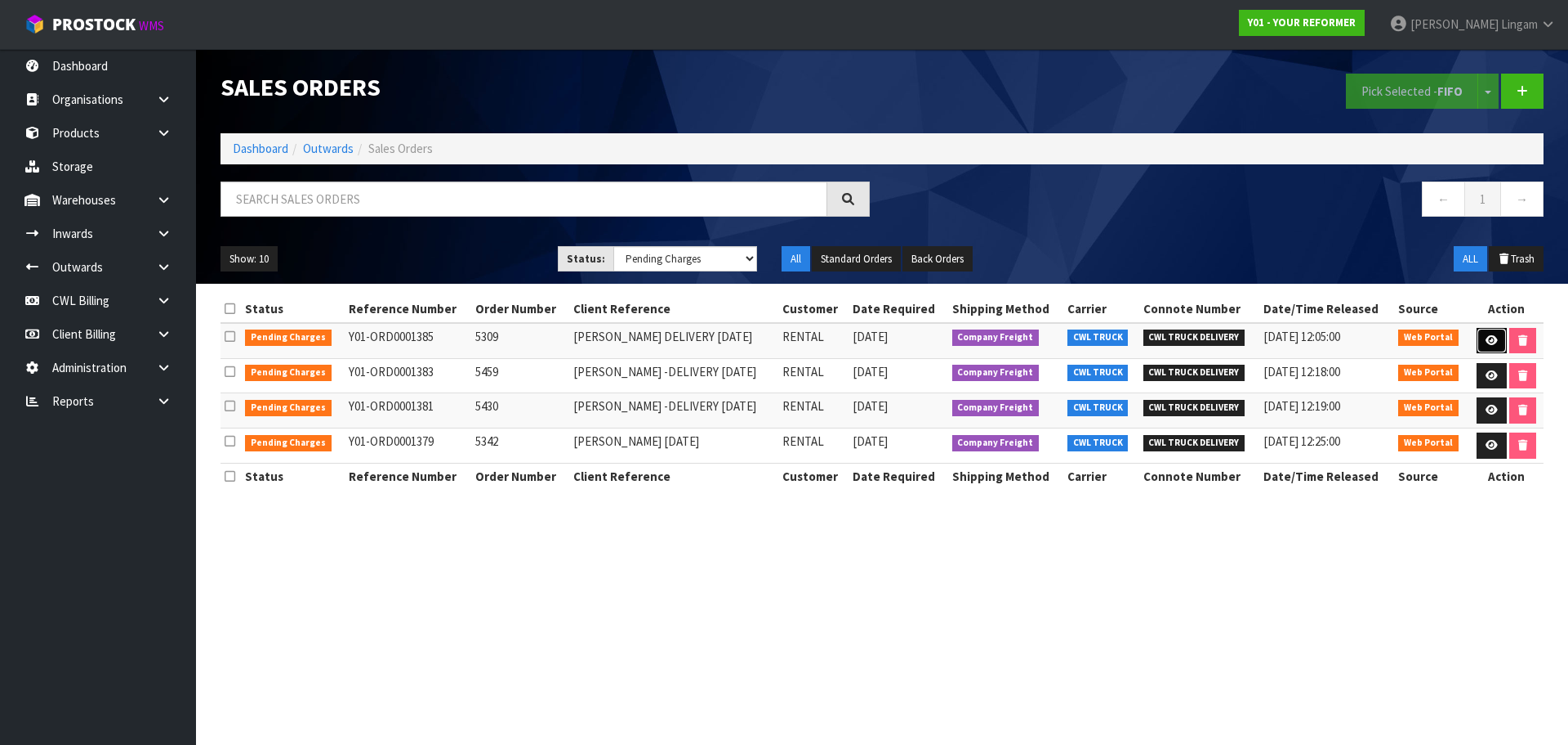
click at [1487, 344] on icon at bounding box center [1492, 340] width 12 height 10
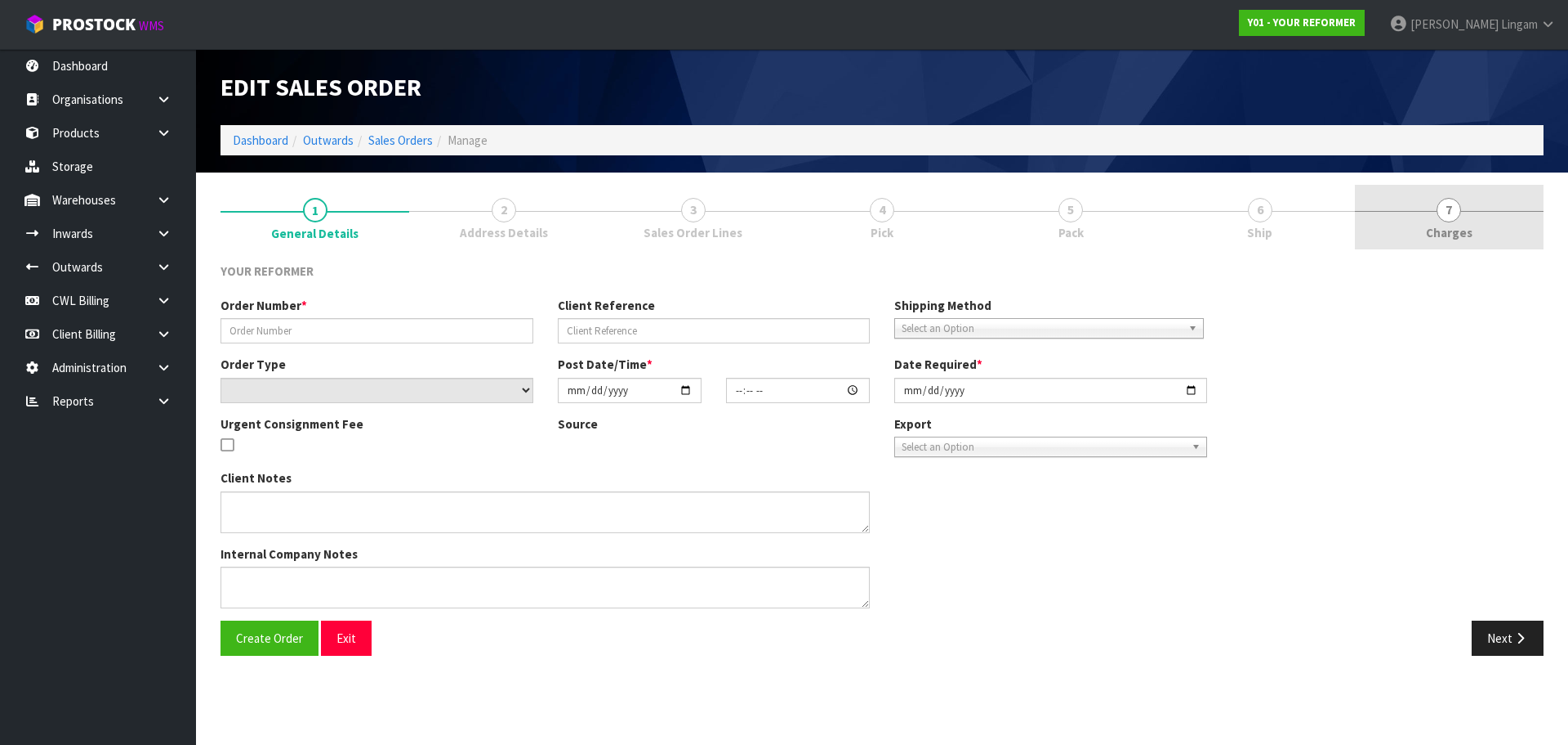
type input "5309"
type input "RIA LINGAD DELIVERY MONDAY 29/09/25"
select select "number:0"
type input "2025-09-22"
type input "15:46:00.000"
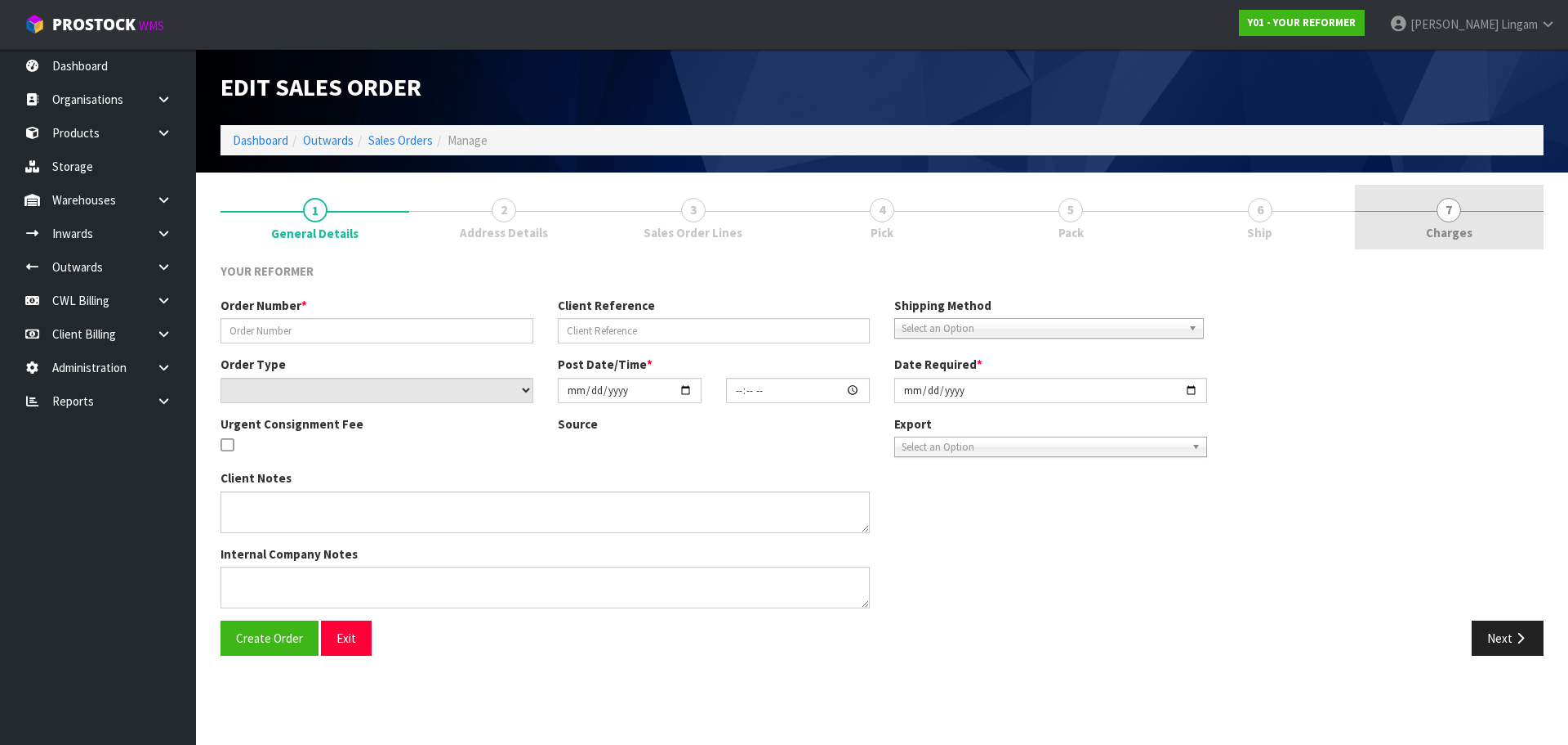
type input "2025-09-23"
type textarea "RIA LINGAD 17 KAPIA STREET AUK PUKEKOHE 2120 NEW ZEALAND +64 274 808 480"
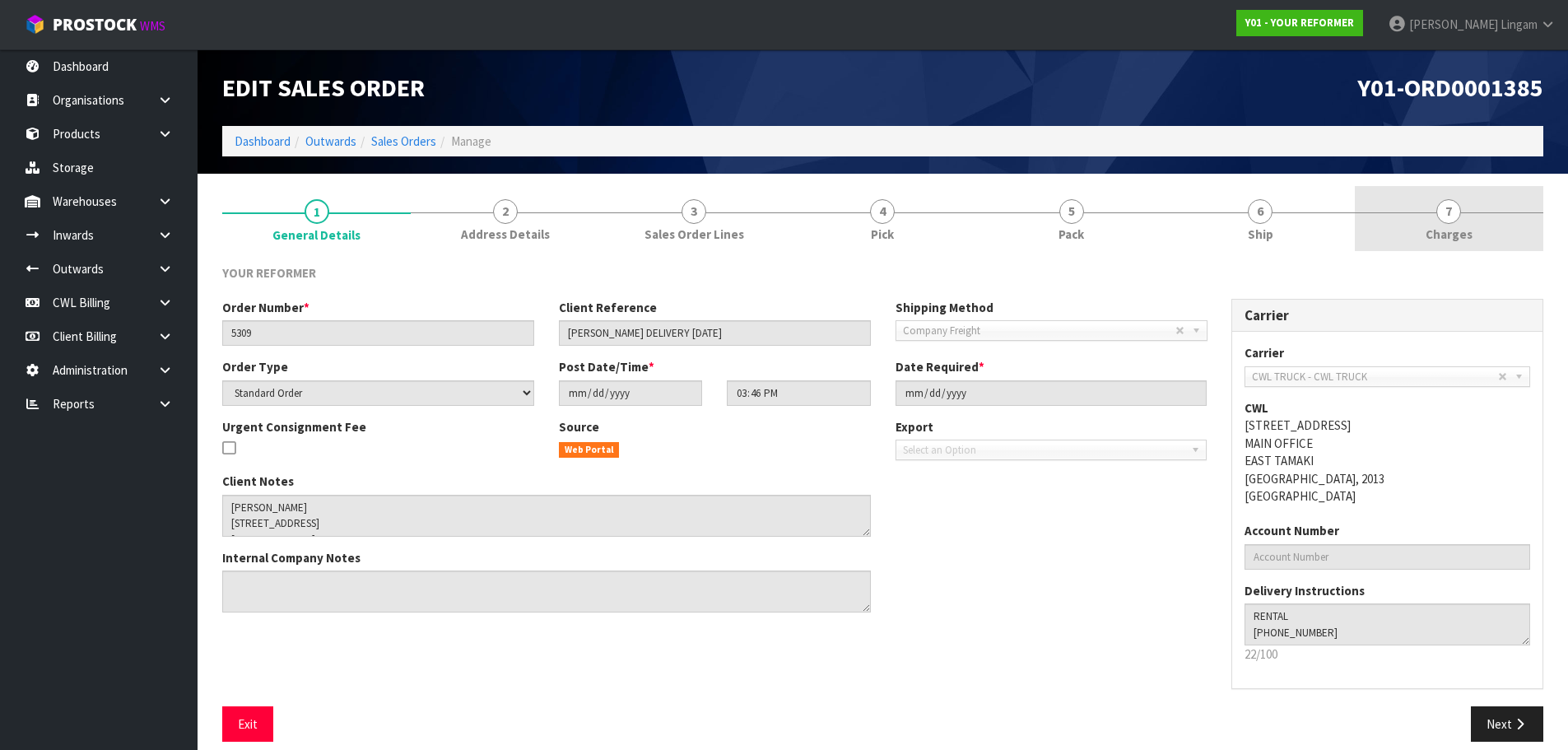
click at [1450, 216] on span "7" at bounding box center [1448, 211] width 24 height 24
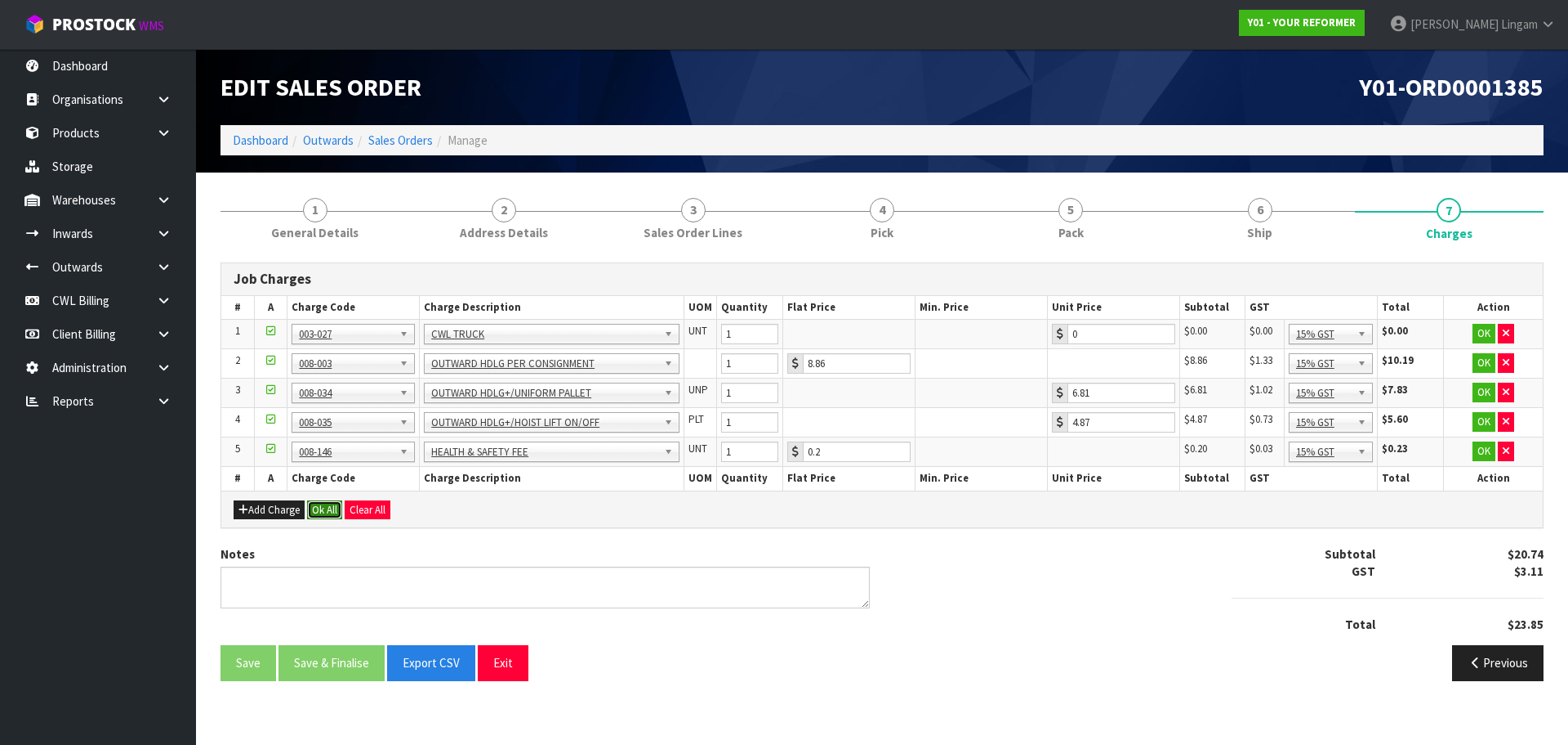
click at [319, 507] on button "Ok All" at bounding box center [325, 510] width 35 height 20
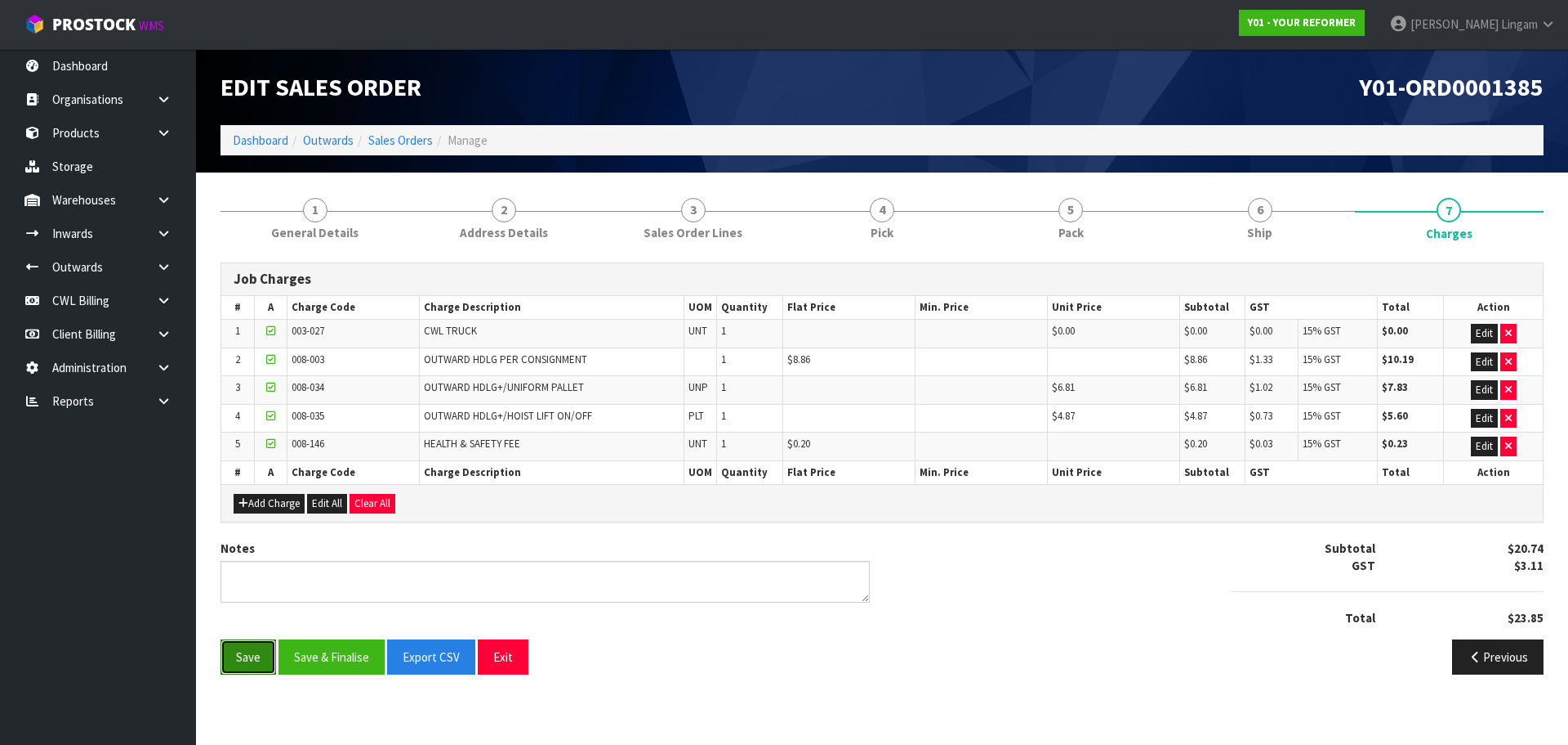
click at [251, 650] on button "Save" at bounding box center [249, 657] width 56 height 35
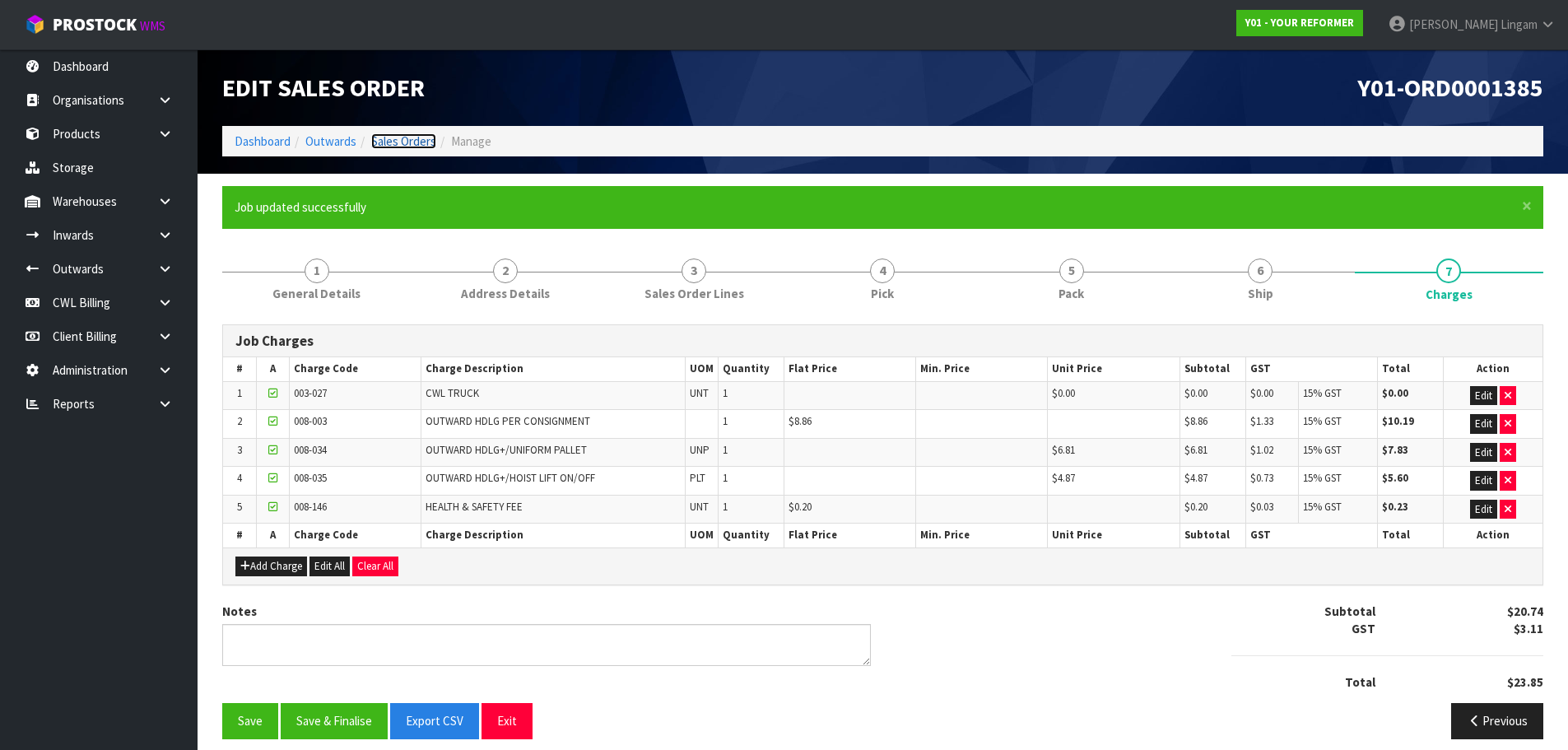
click at [420, 137] on link "Sales Orders" at bounding box center [404, 141] width 65 height 16
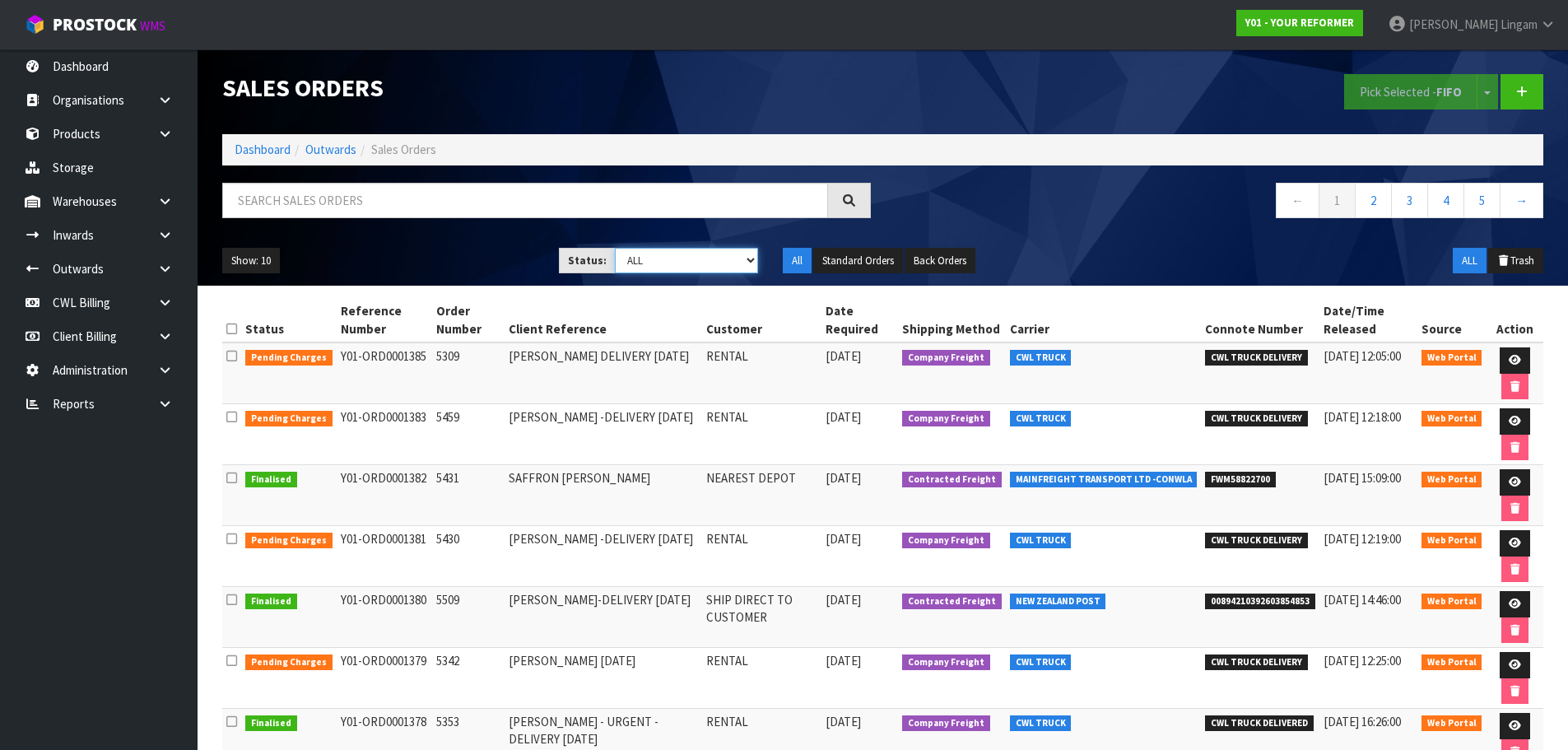
click at [697, 267] on select "Draft Pending Allocated Pending Pick Goods Picked Goods Packed Pending Charges …" at bounding box center [686, 260] width 143 height 25
select select "string:6"
click at [615, 248] on select "Draft Pending Allocated Pending Pick Goods Picked Goods Packed Pending Charges …" at bounding box center [686, 260] width 143 height 25
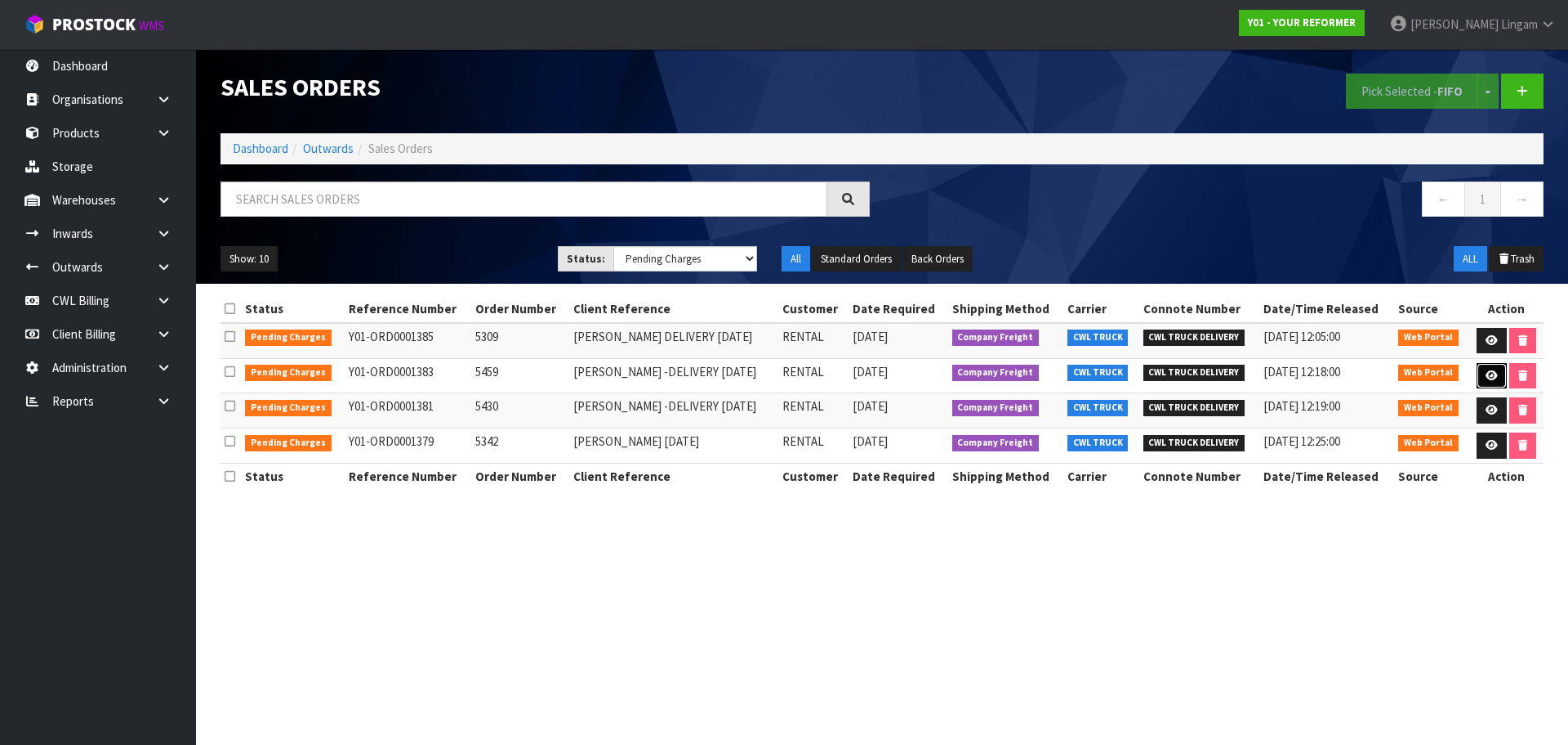
click at [1496, 378] on icon at bounding box center [1492, 375] width 12 height 10
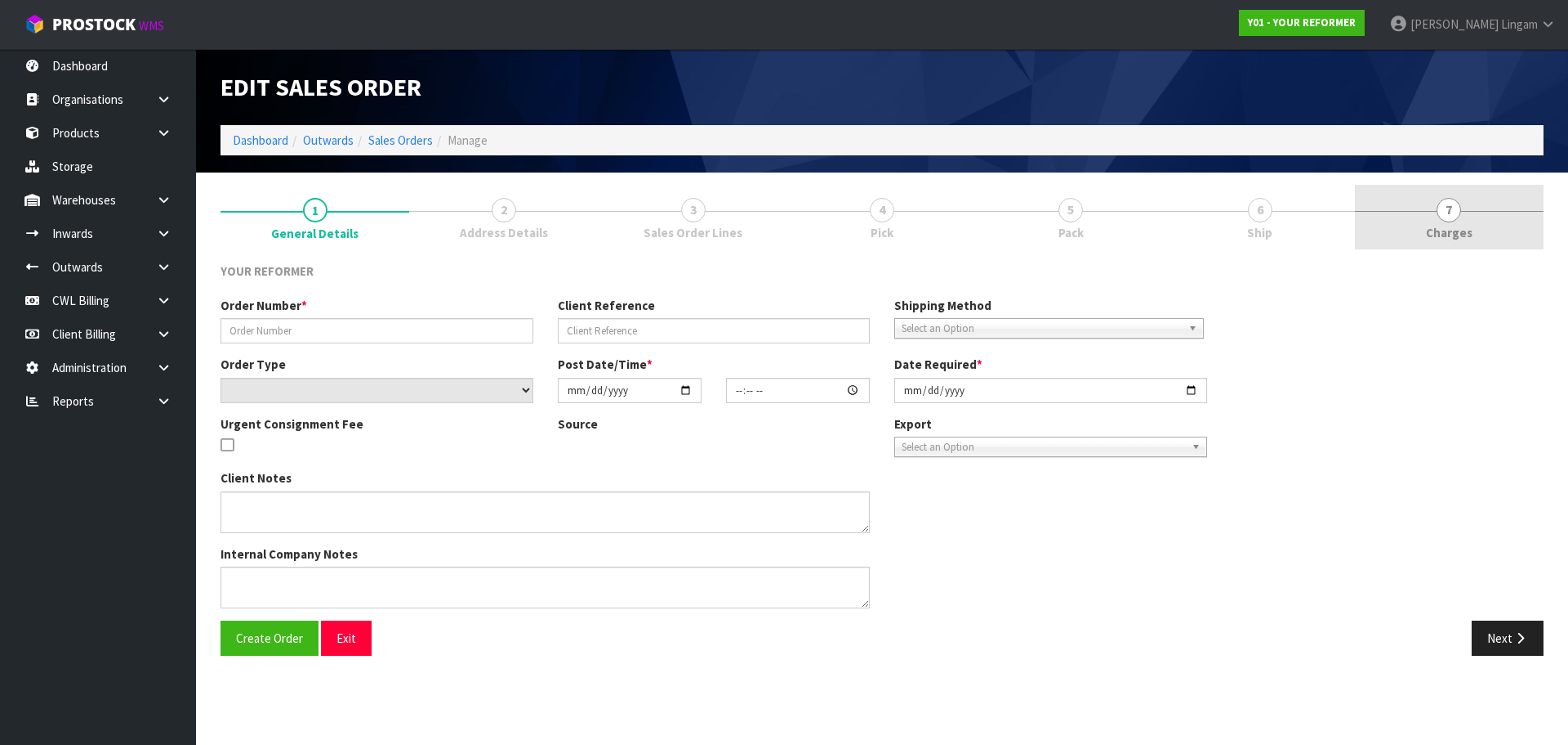
type input "5459"
type input "STACEY HANLEY -DELIVERY MONDAY 29/09/25"
select select "number:0"
type input "2025-09-22"
type input "14:23:00.000"
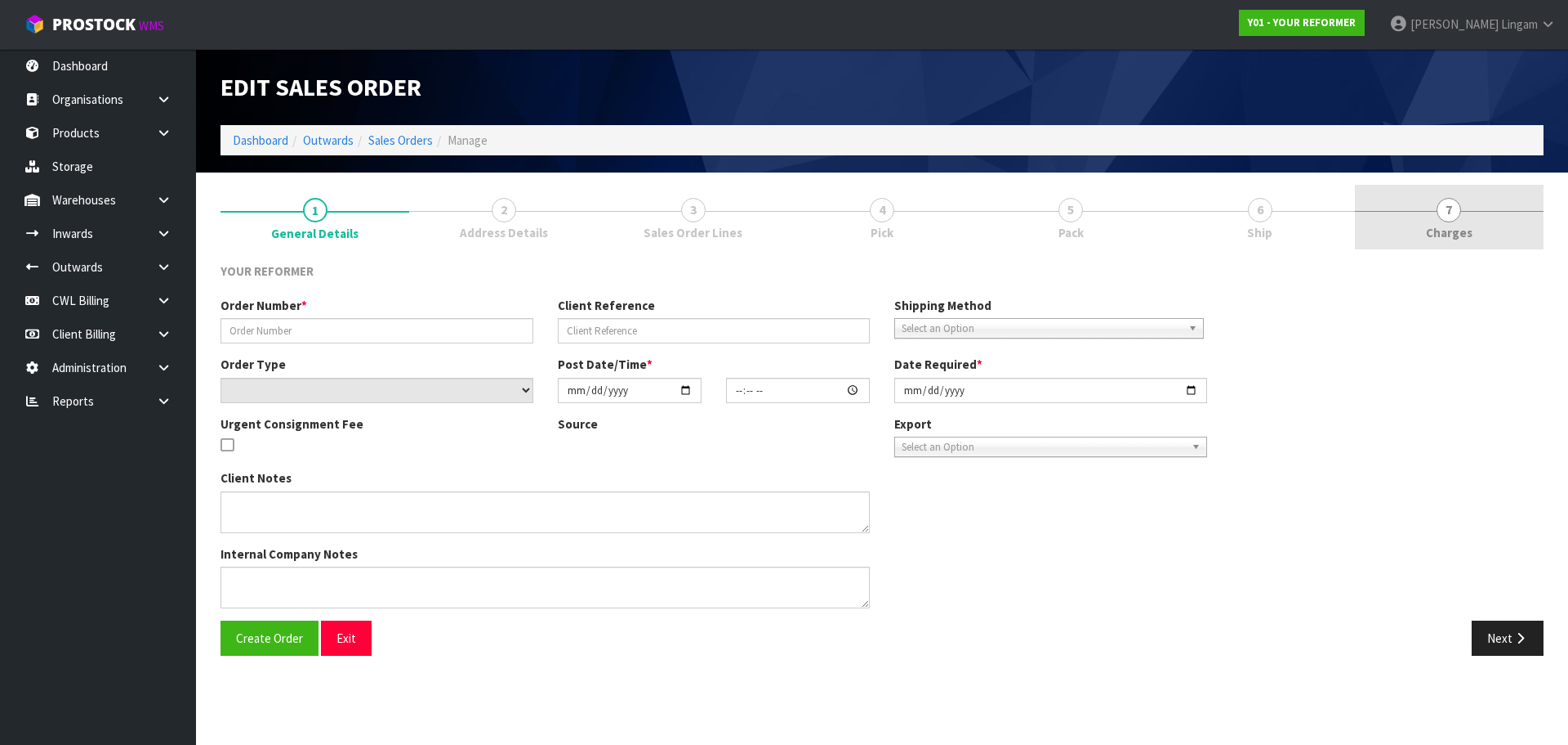
type input "2025-09-23"
type textarea "STACEY HANLEY HAIR COLAB SALON 19 MUIRHILL PLACE, POKENO AUK AUCKLAND 2402 NEW …"
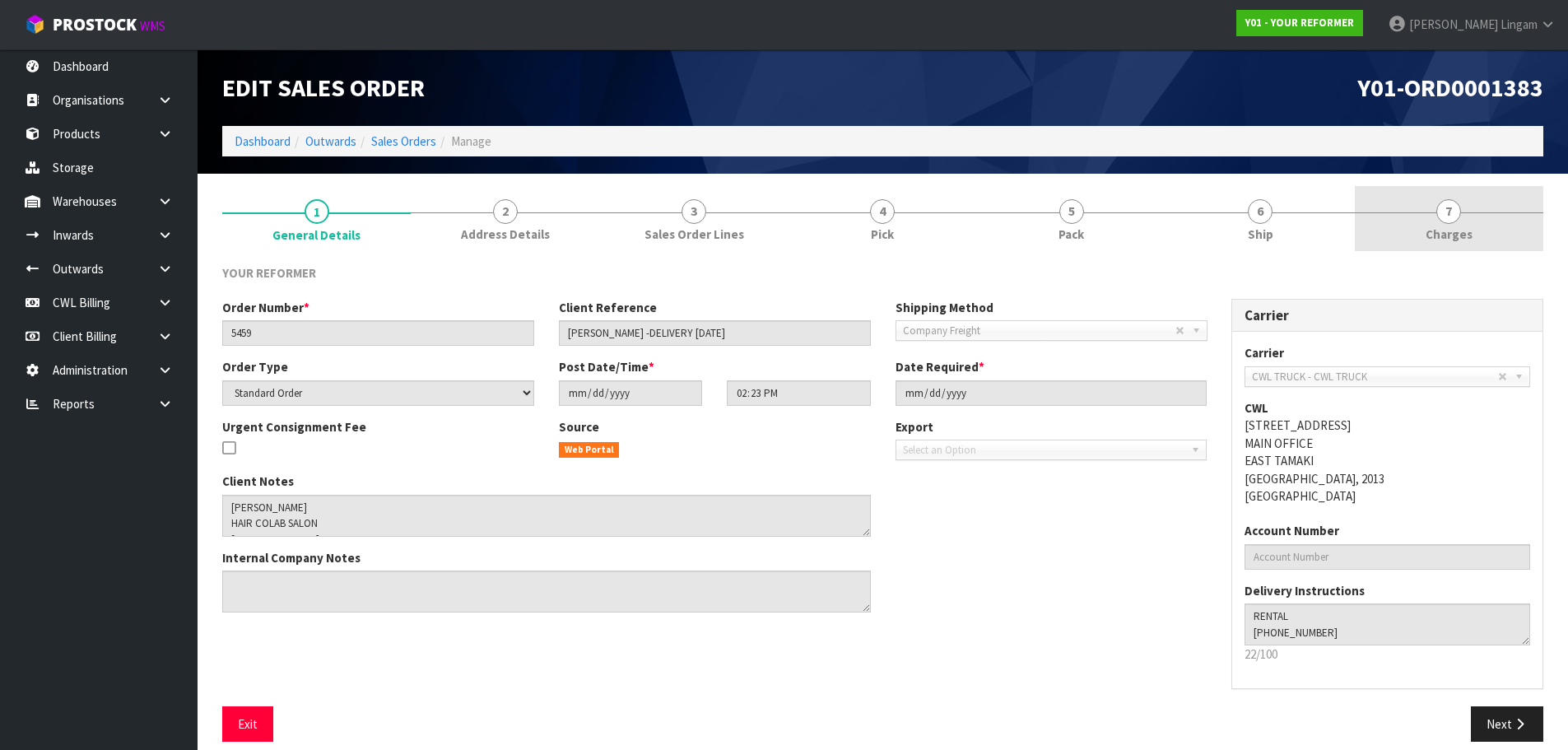
click at [1479, 224] on link "7 Charges" at bounding box center [1449, 219] width 189 height 65
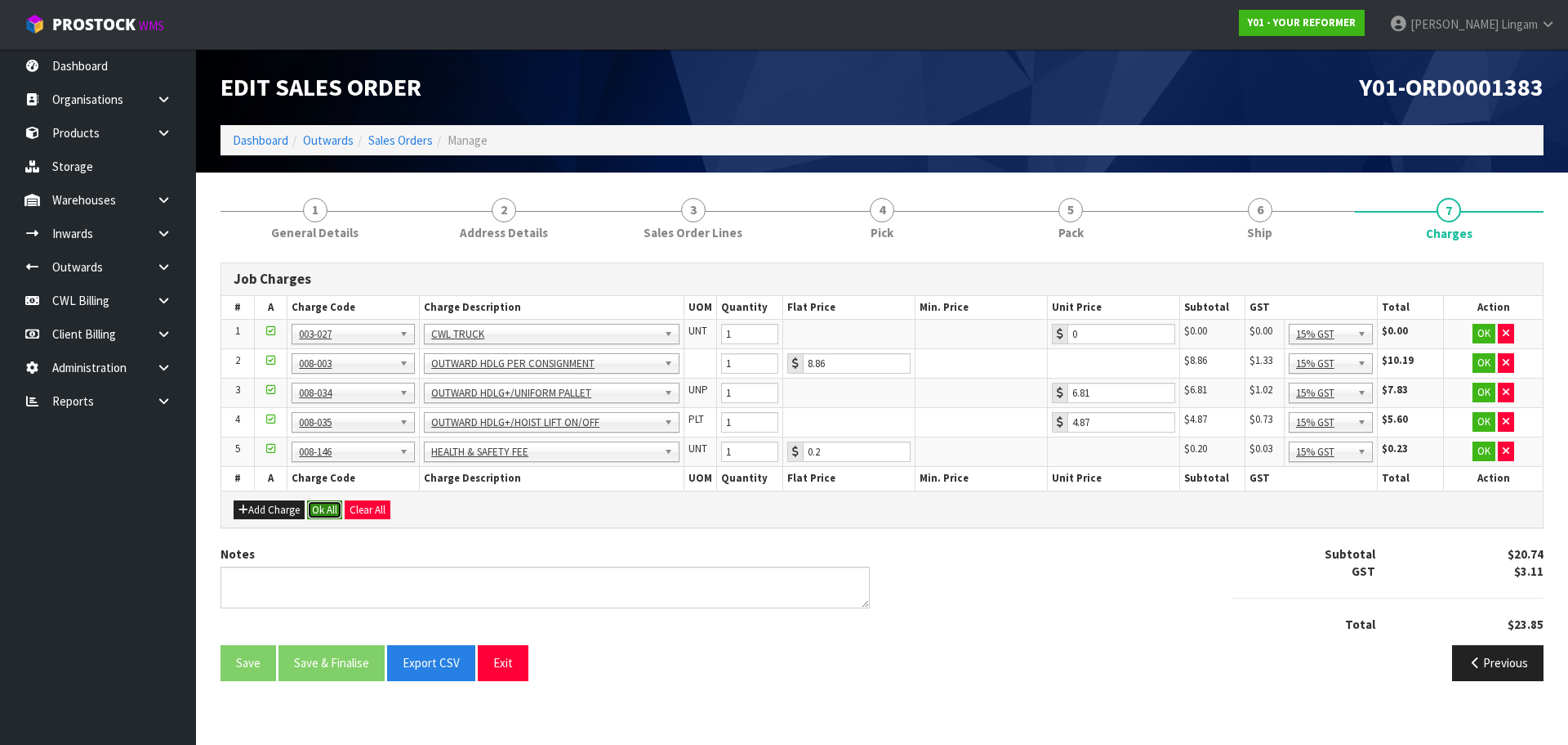
click at [314, 511] on button "Ok All" at bounding box center [325, 510] width 35 height 20
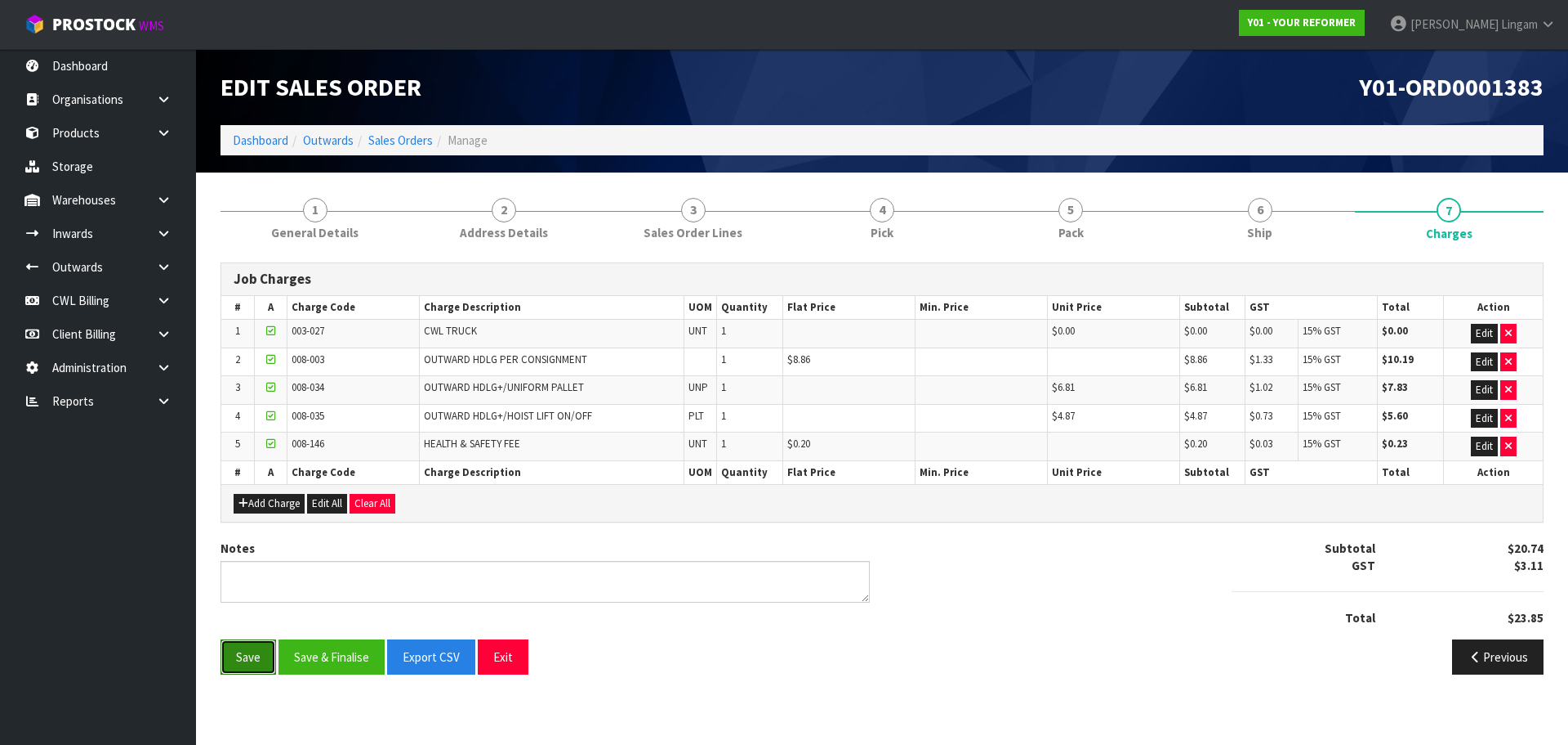
click at [249, 651] on button "Save" at bounding box center [249, 657] width 56 height 35
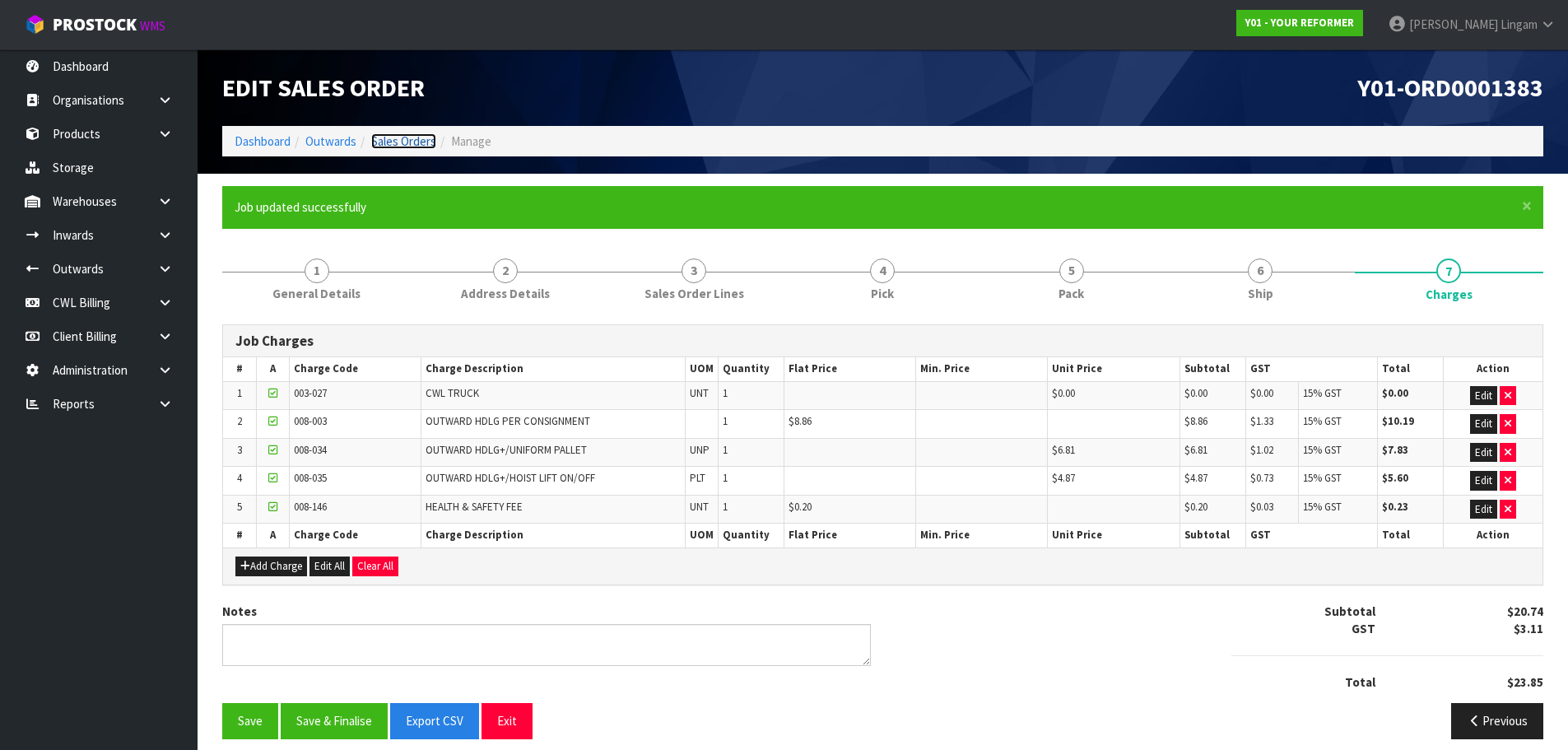
click at [410, 139] on link "Sales Orders" at bounding box center [404, 141] width 65 height 16
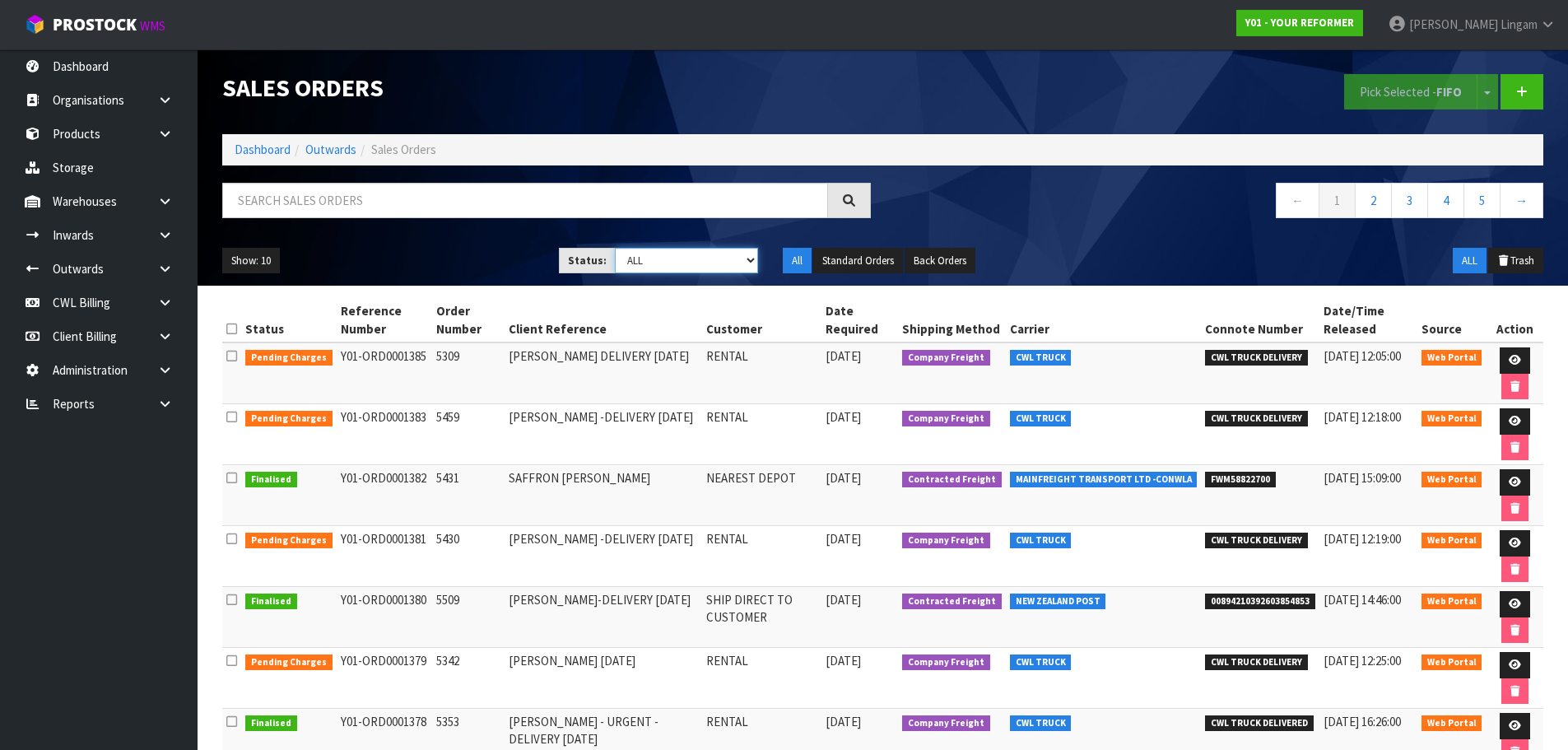
click at [744, 259] on select "Draft Pending Allocated Pending Pick Goods Picked Goods Packed Pending Charges …" at bounding box center [686, 260] width 143 height 25
select select "string:6"
click at [615, 248] on select "Draft Pending Allocated Pending Pick Goods Picked Goods Packed Pending Charges …" at bounding box center [686, 260] width 143 height 25
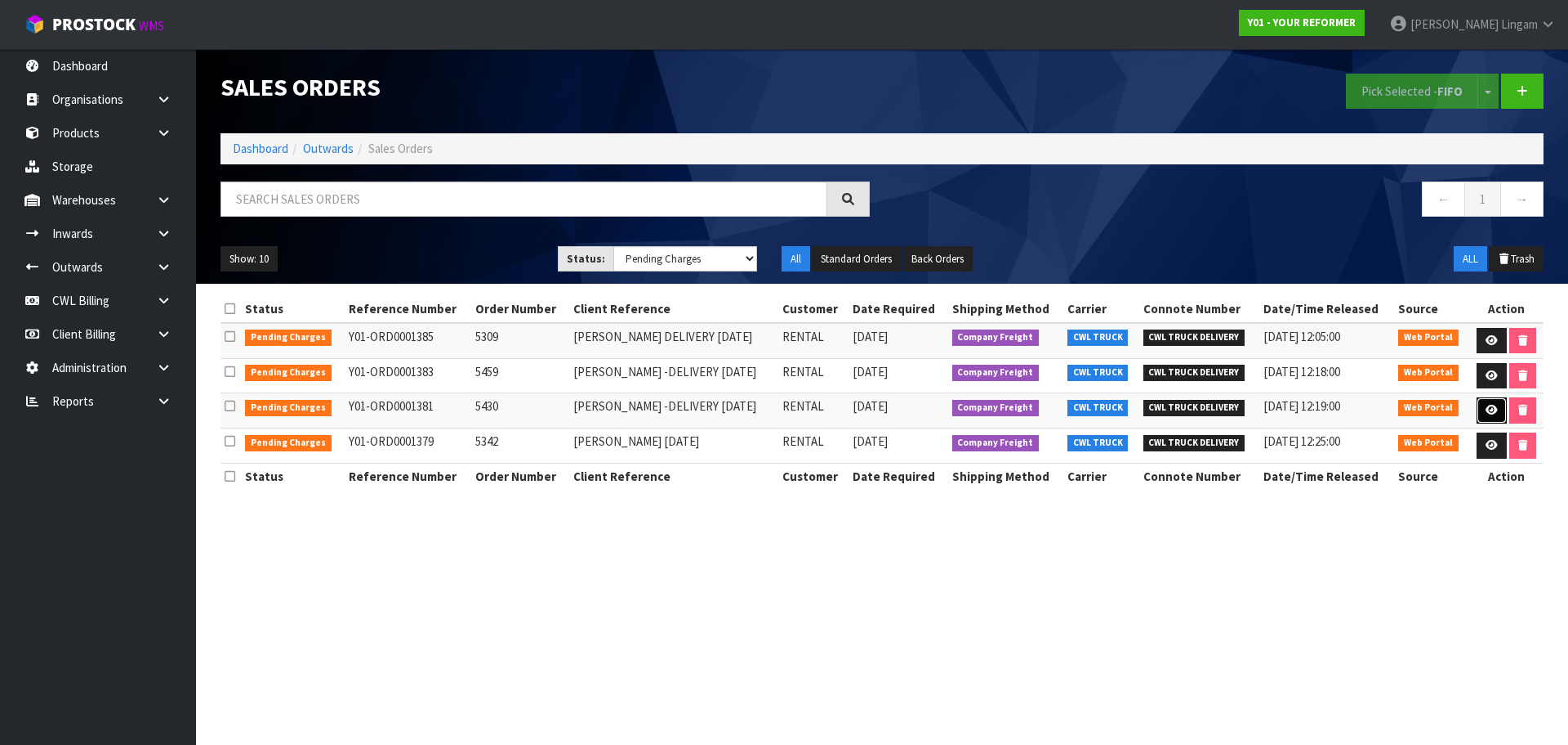
click at [1480, 410] on link at bounding box center [1492, 411] width 31 height 26
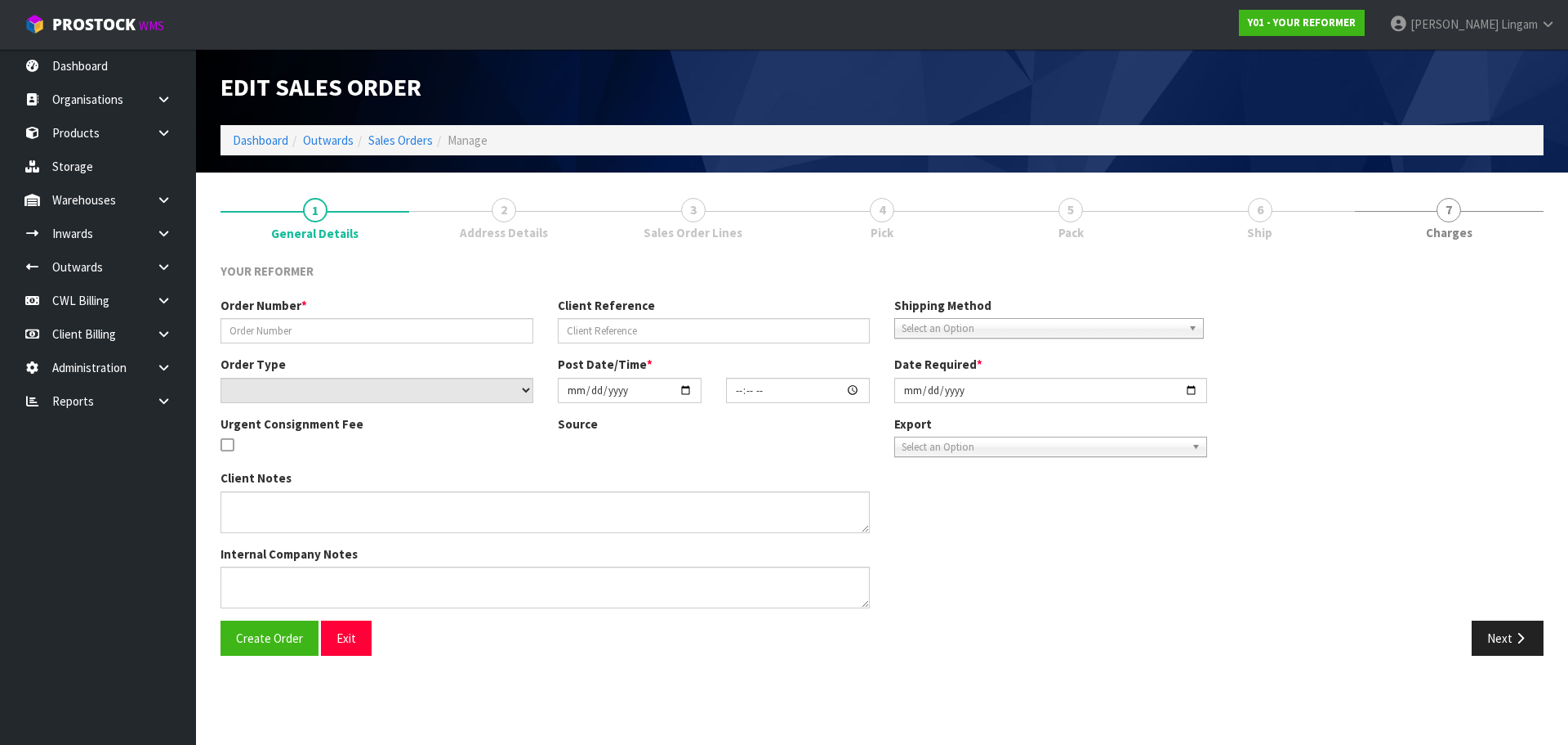
type input "5430"
type input "MONIQUE LEEUW -DELIVERY MONDAY 29/09/25"
select select "number:0"
type input "2025-09-22"
type input "14:06:00.000"
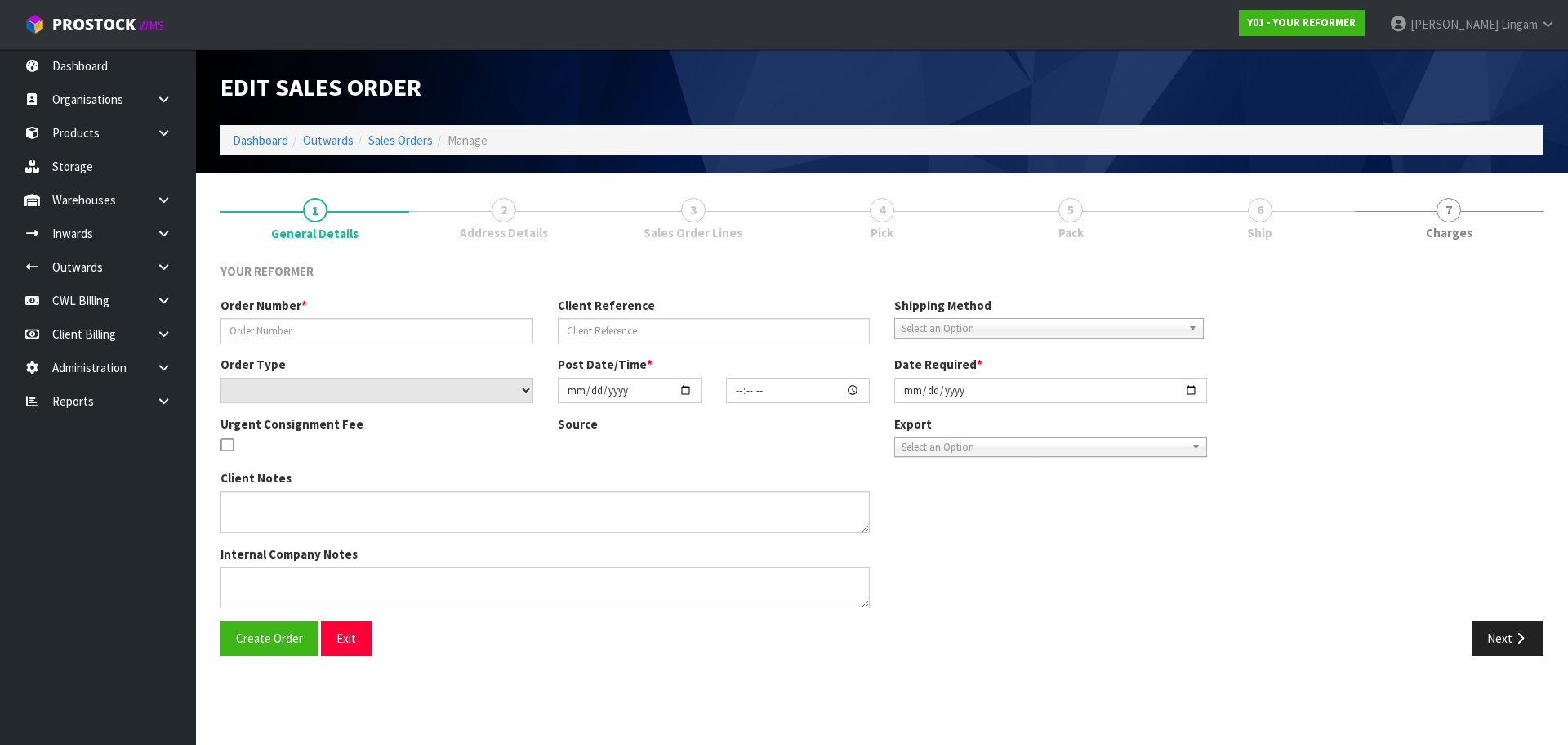
type input "2025-09-23"
type textarea "MONIQUE LEEUW 17 FANTAIL CRESCENT AUK MARAETAI 2018 NEW ZEALAND +64 22 510 0671"
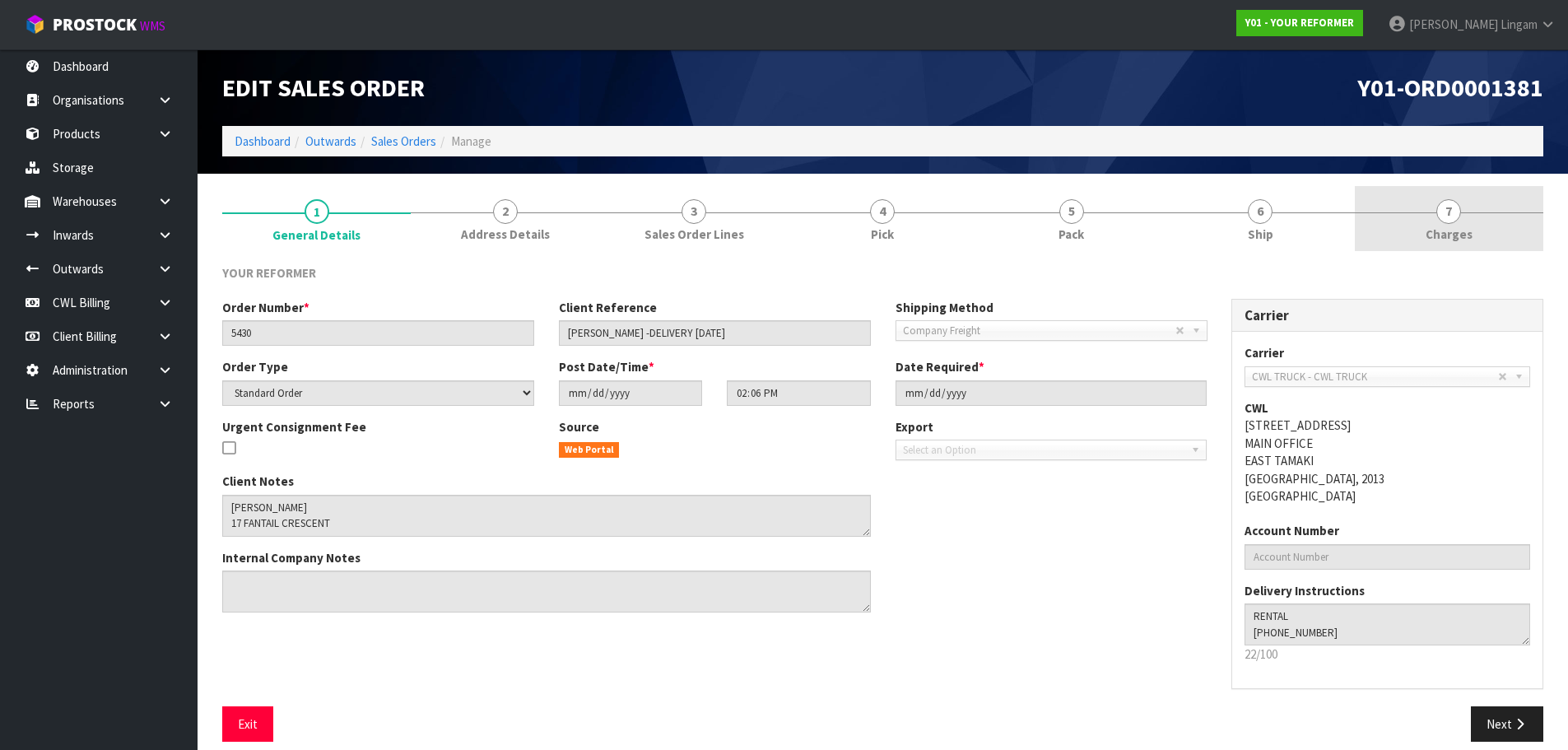
click at [1508, 224] on link "7 Charges" at bounding box center [1449, 219] width 189 height 65
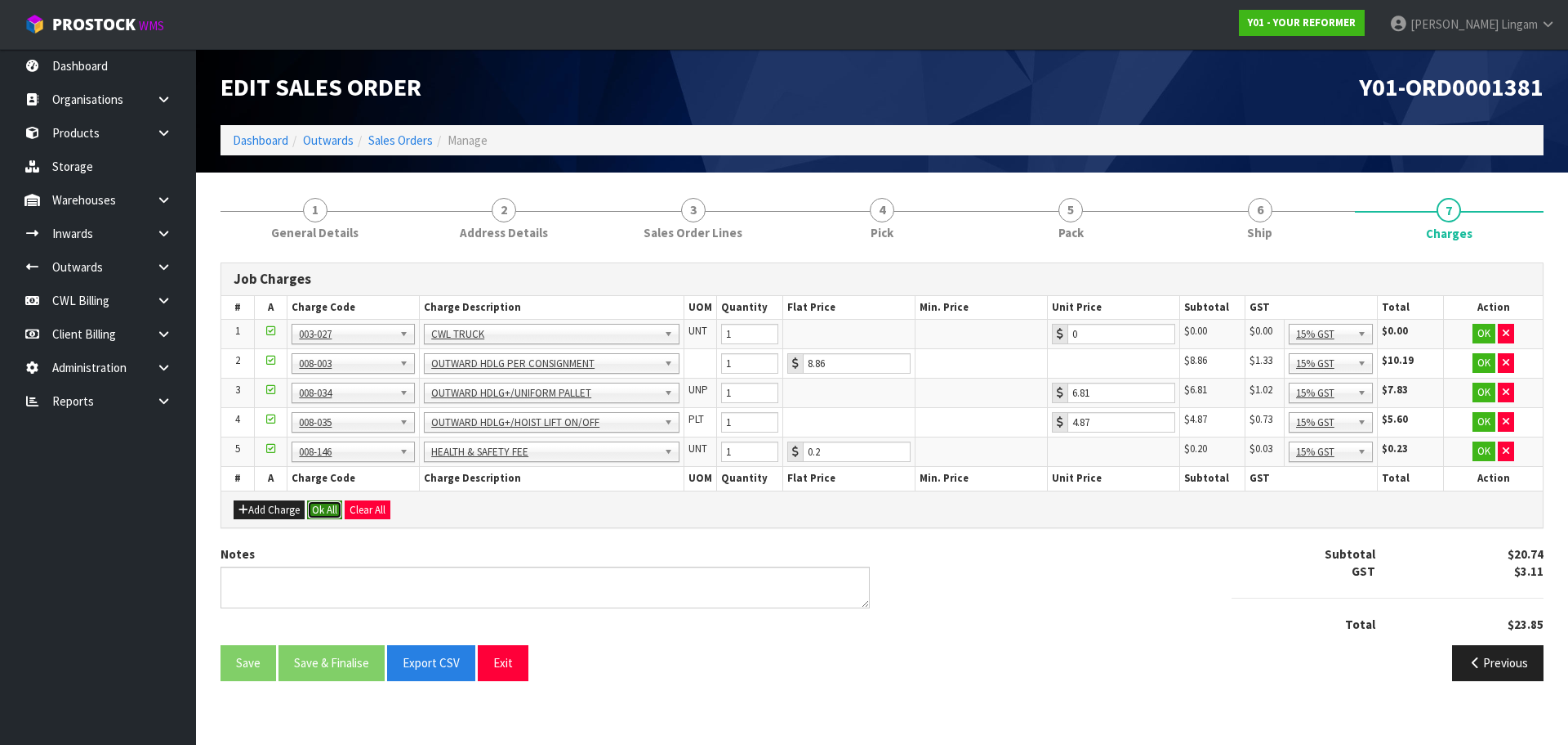
click at [326, 511] on button "Ok All" at bounding box center [325, 510] width 35 height 20
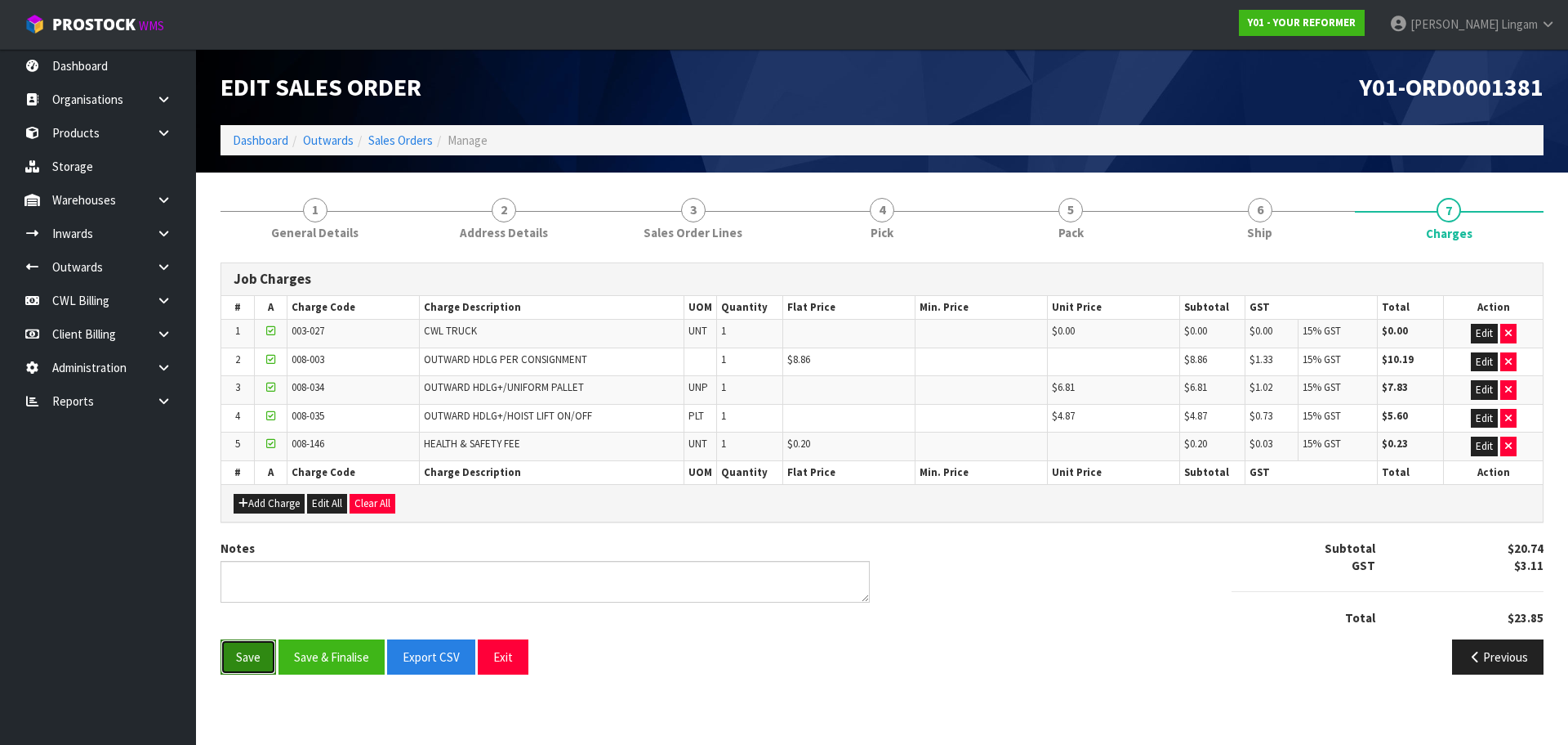
click at [249, 647] on button "Save" at bounding box center [249, 657] width 56 height 35
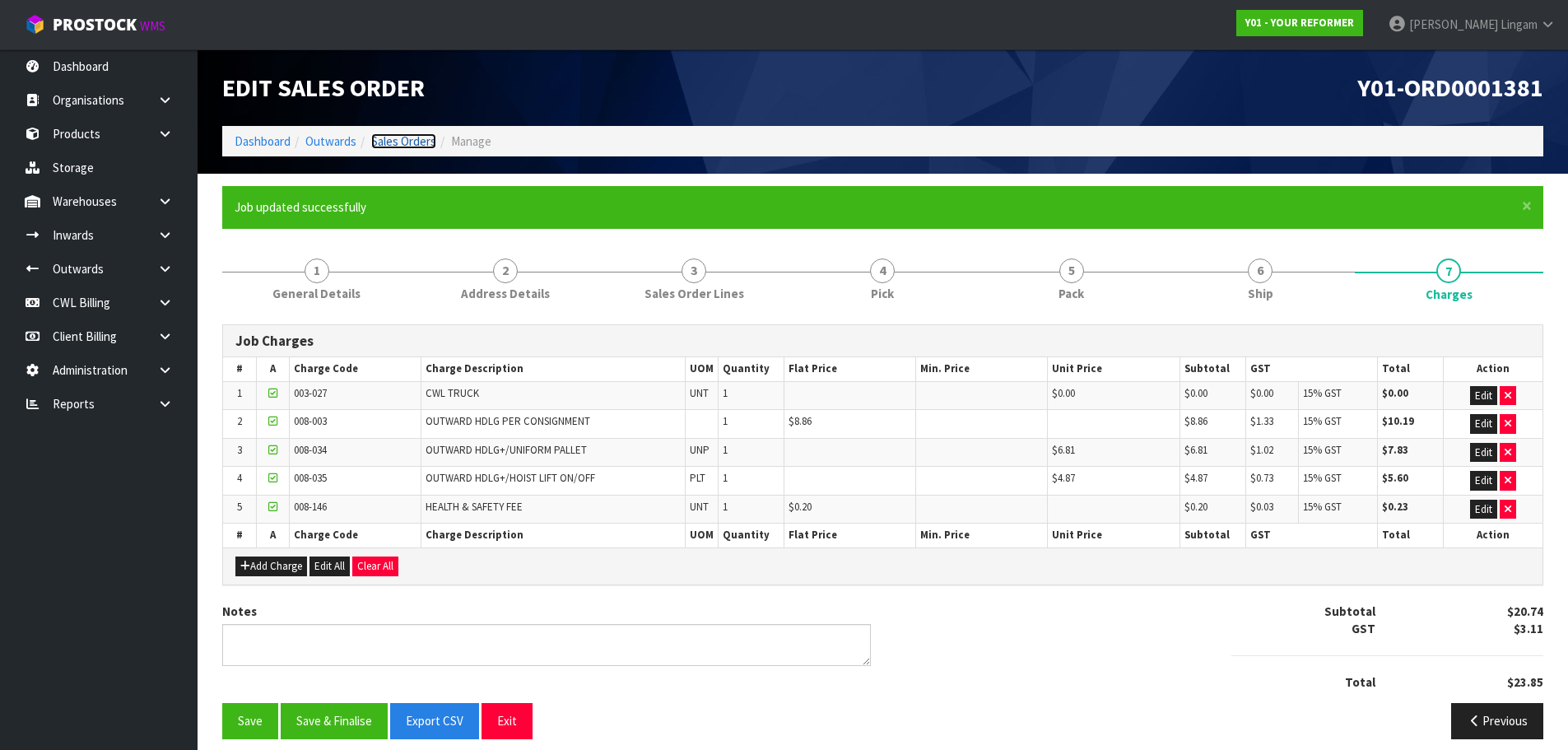
click at [404, 138] on link "Sales Orders" at bounding box center [404, 141] width 65 height 16
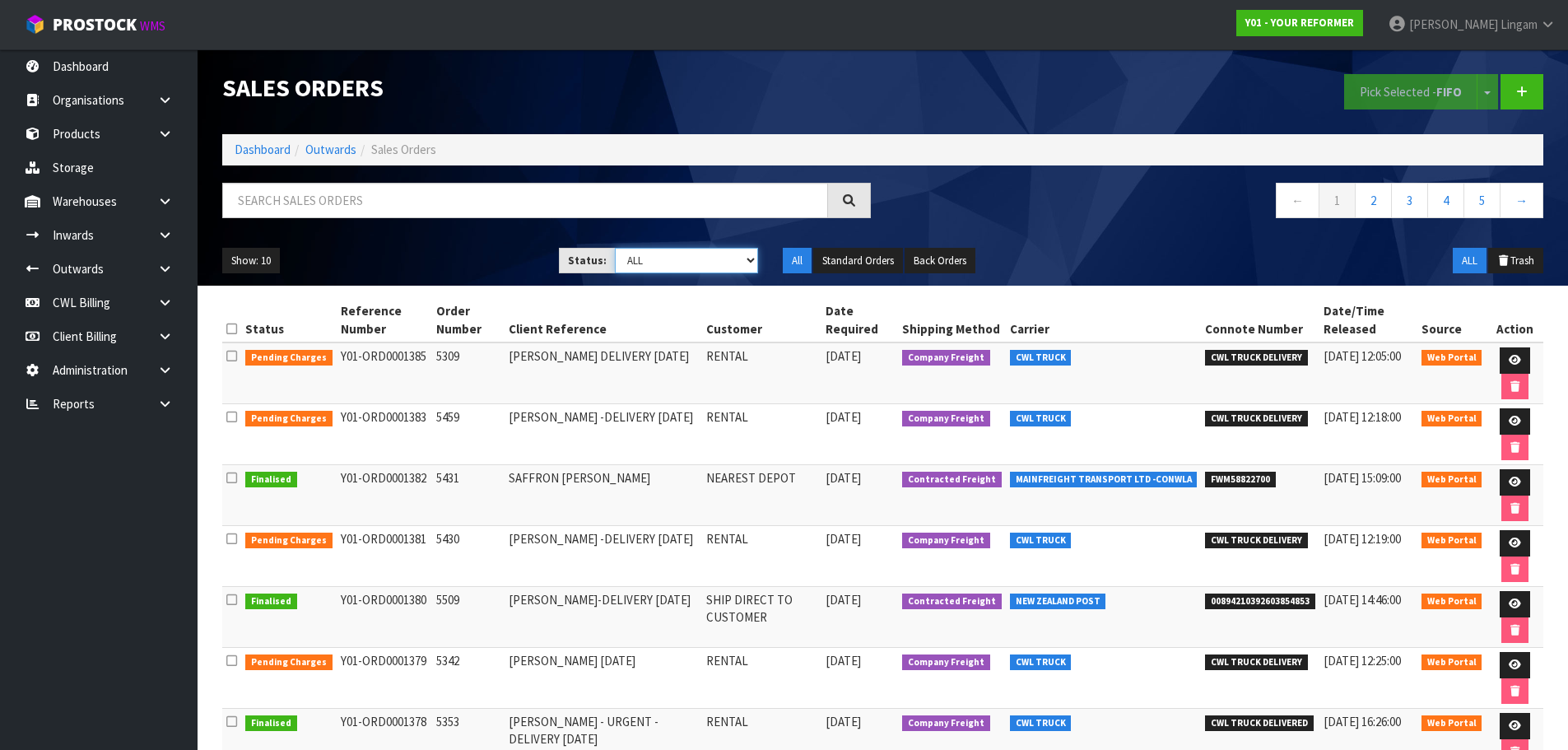
click at [737, 266] on select "Draft Pending Allocated Pending Pick Goods Picked Goods Packed Pending Charges …" at bounding box center [686, 260] width 143 height 25
select select "string:6"
click at [615, 248] on select "Draft Pending Allocated Pending Pick Goods Picked Goods Packed Pending Charges …" at bounding box center [686, 260] width 143 height 25
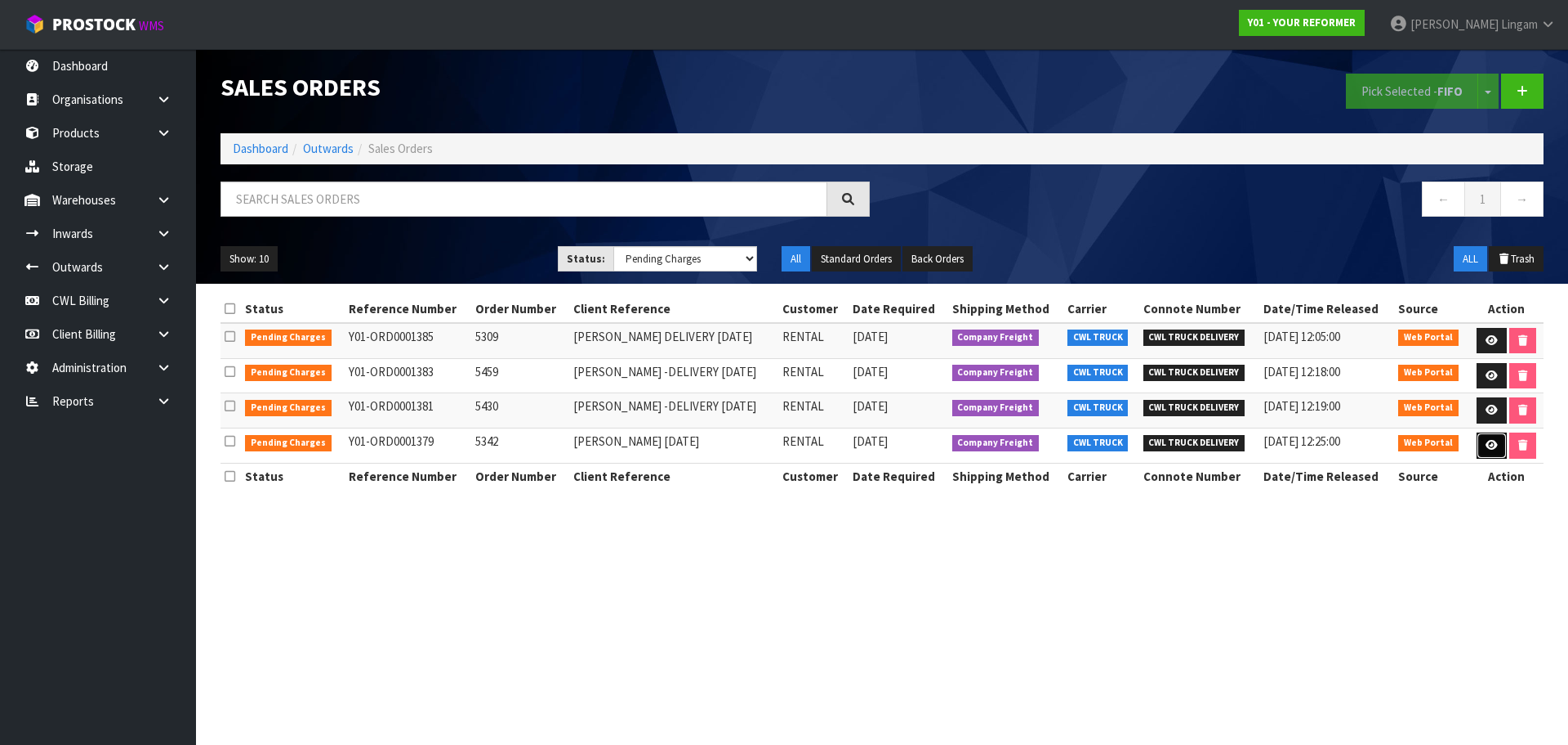
click at [1500, 451] on link at bounding box center [1492, 445] width 31 height 26
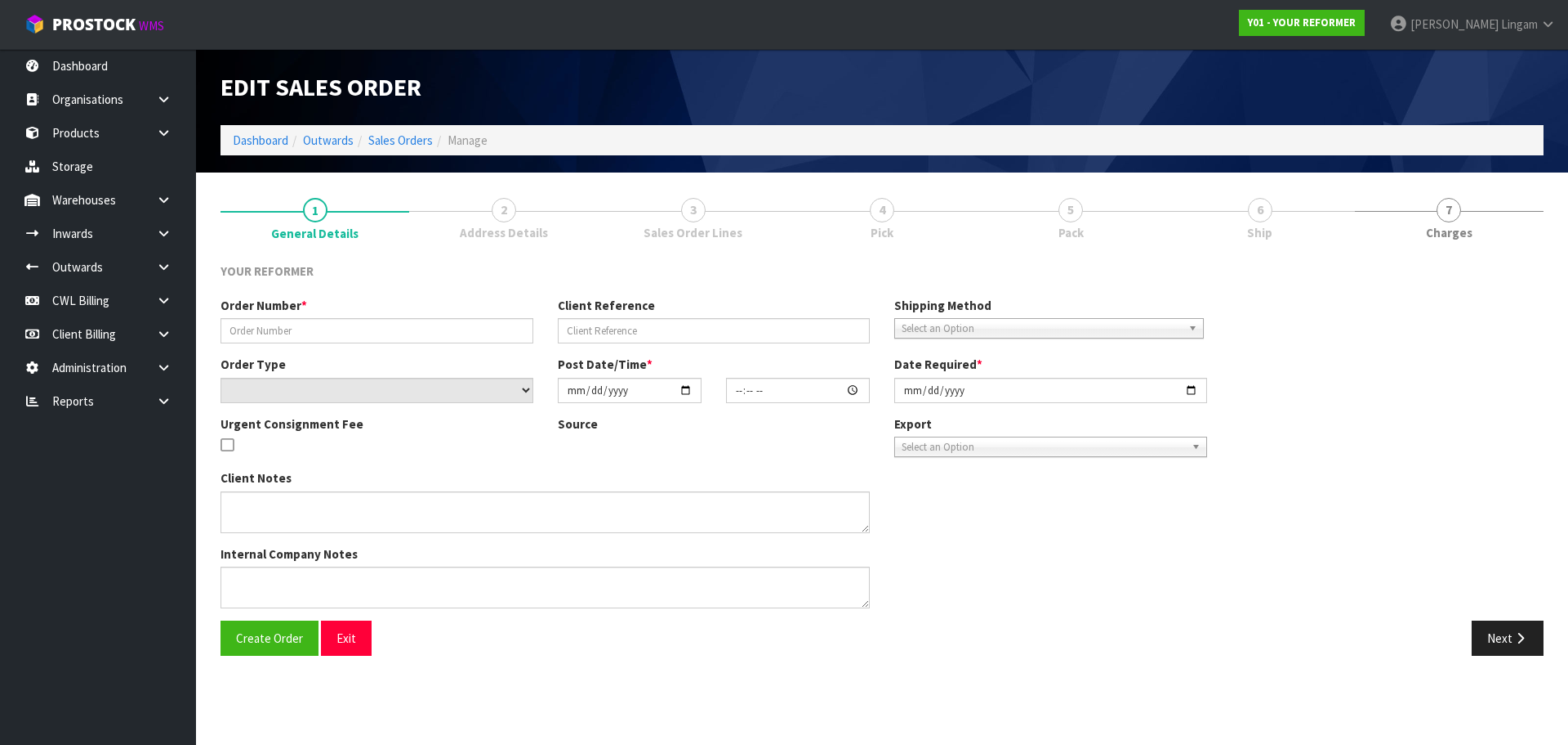
type input "5342"
type input "CHERYL MAJODELIVERY FRIDAY 26/09/25"
select select "number:0"
type input "2025-09-22"
type input "11:36:00.000"
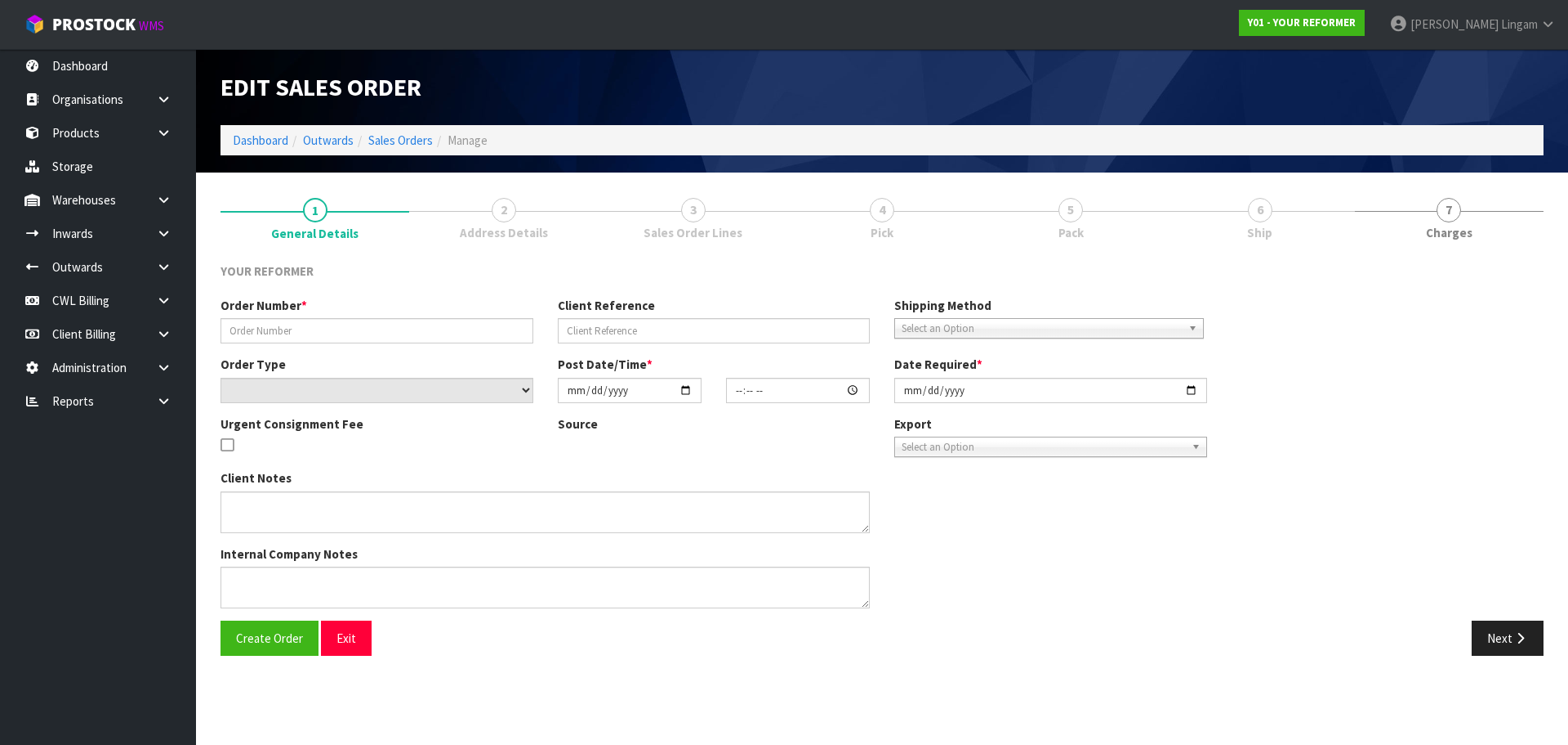
type input "2025-09-22"
type textarea "JOANNE RENNIE 2/30 SIERRA STREET , GLENDOWIE AUK AUCKLAND 1071 NEW ZEALAND +64 …"
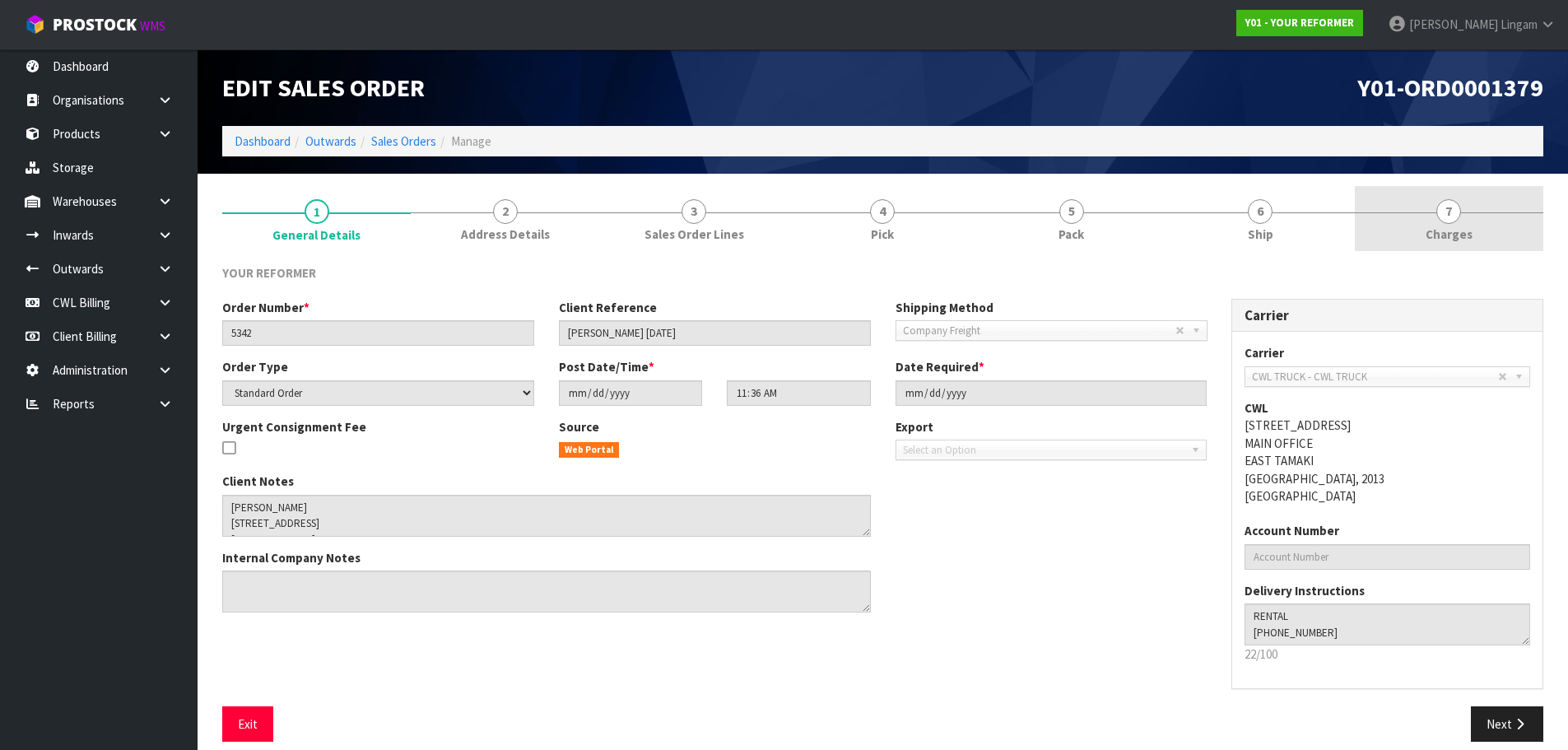
click at [1523, 232] on link "7 Charges" at bounding box center [1449, 219] width 189 height 65
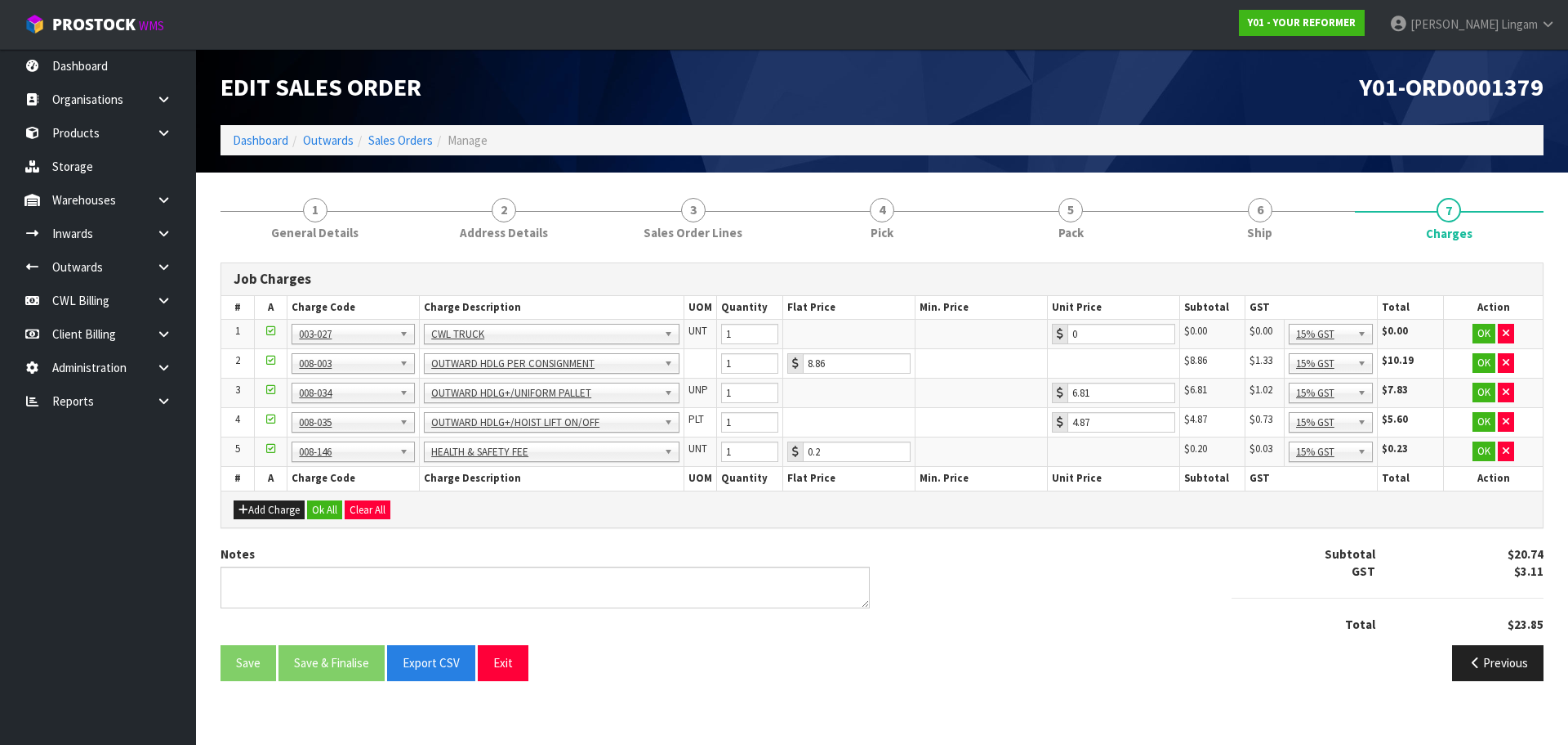
click at [324, 497] on div "Add Charge Ok All Clear All" at bounding box center [882, 509] width 1322 height 37
click at [323, 511] on button "Ok All" at bounding box center [325, 510] width 35 height 20
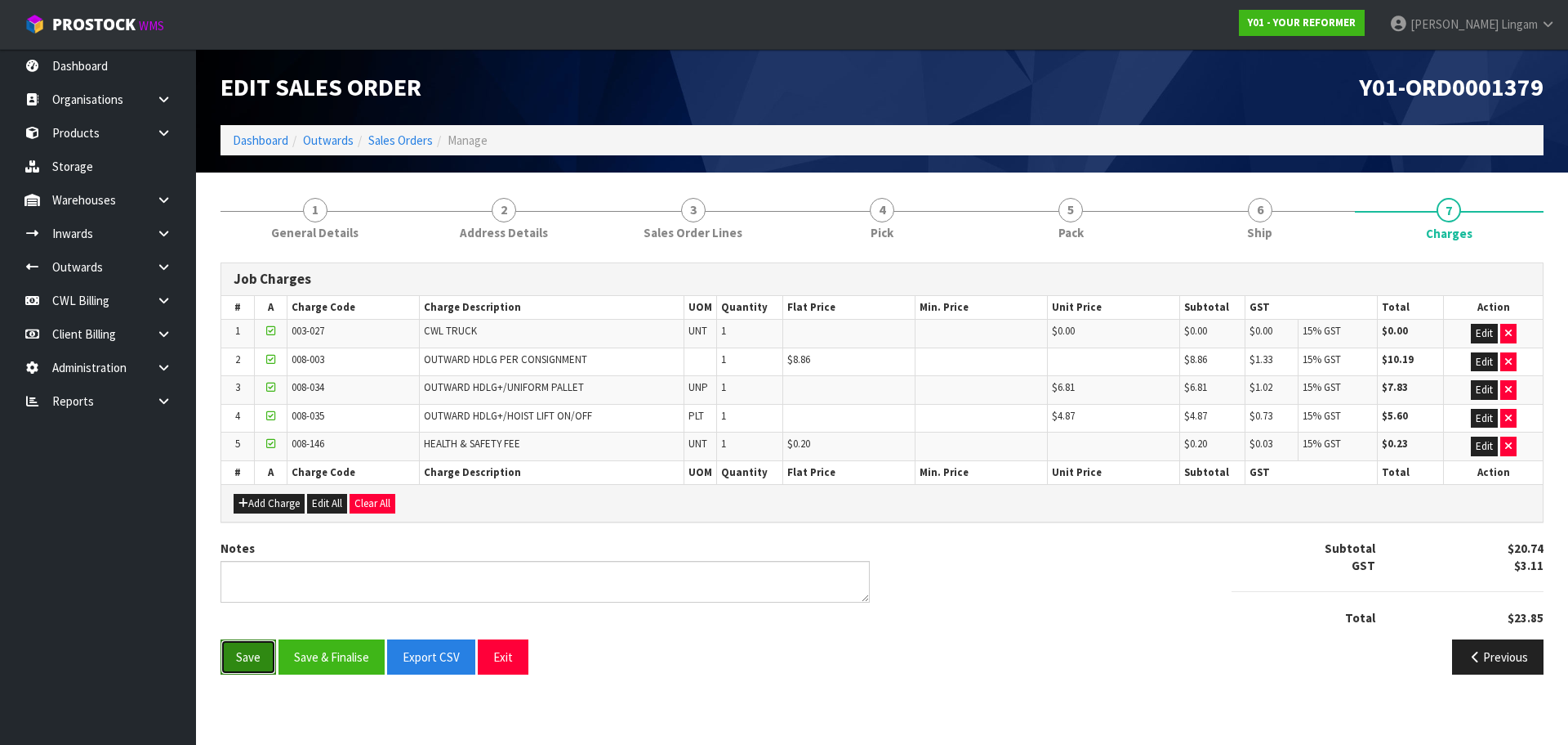
click at [266, 648] on button "Save" at bounding box center [249, 657] width 56 height 35
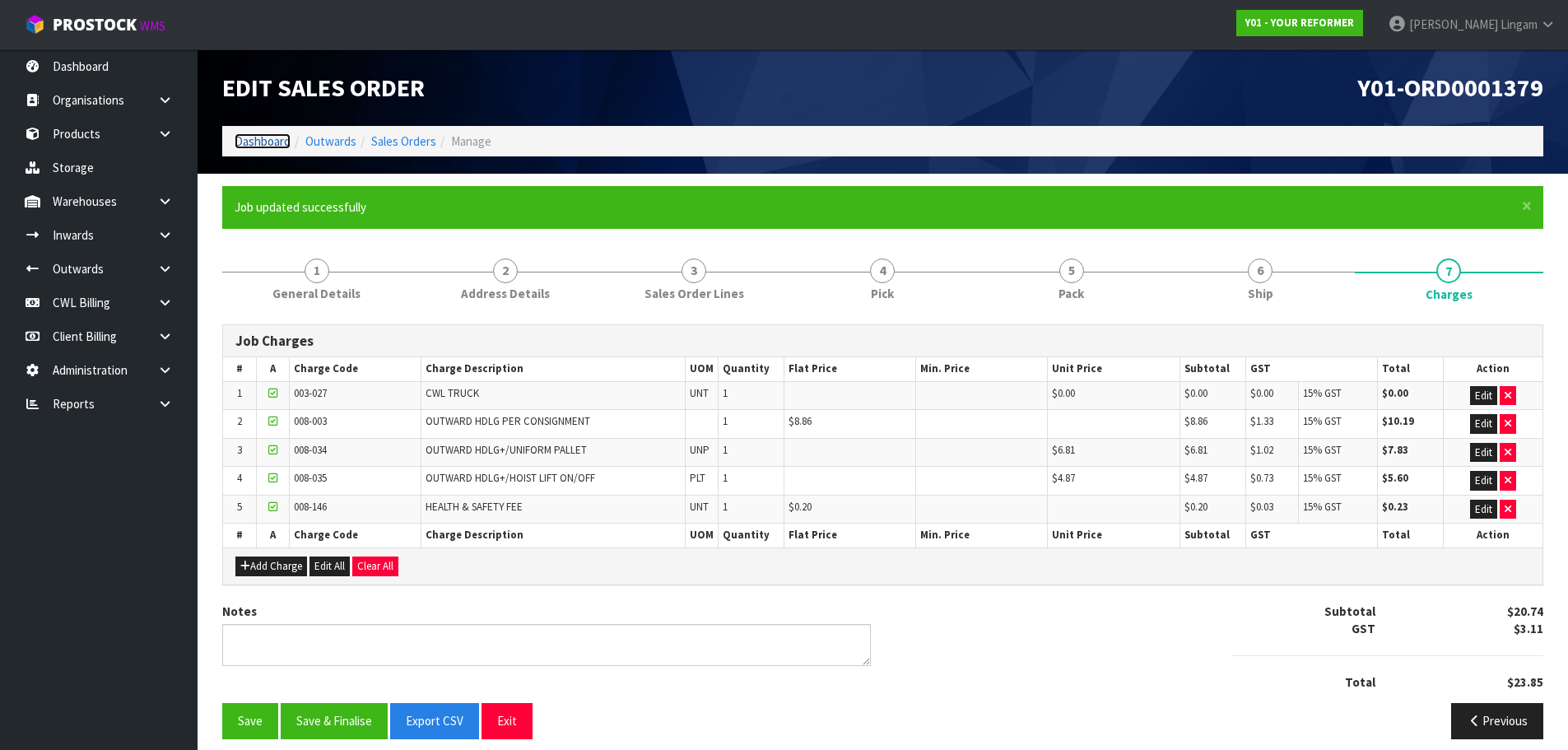
click at [260, 137] on link "Dashboard" at bounding box center [263, 141] width 56 height 16
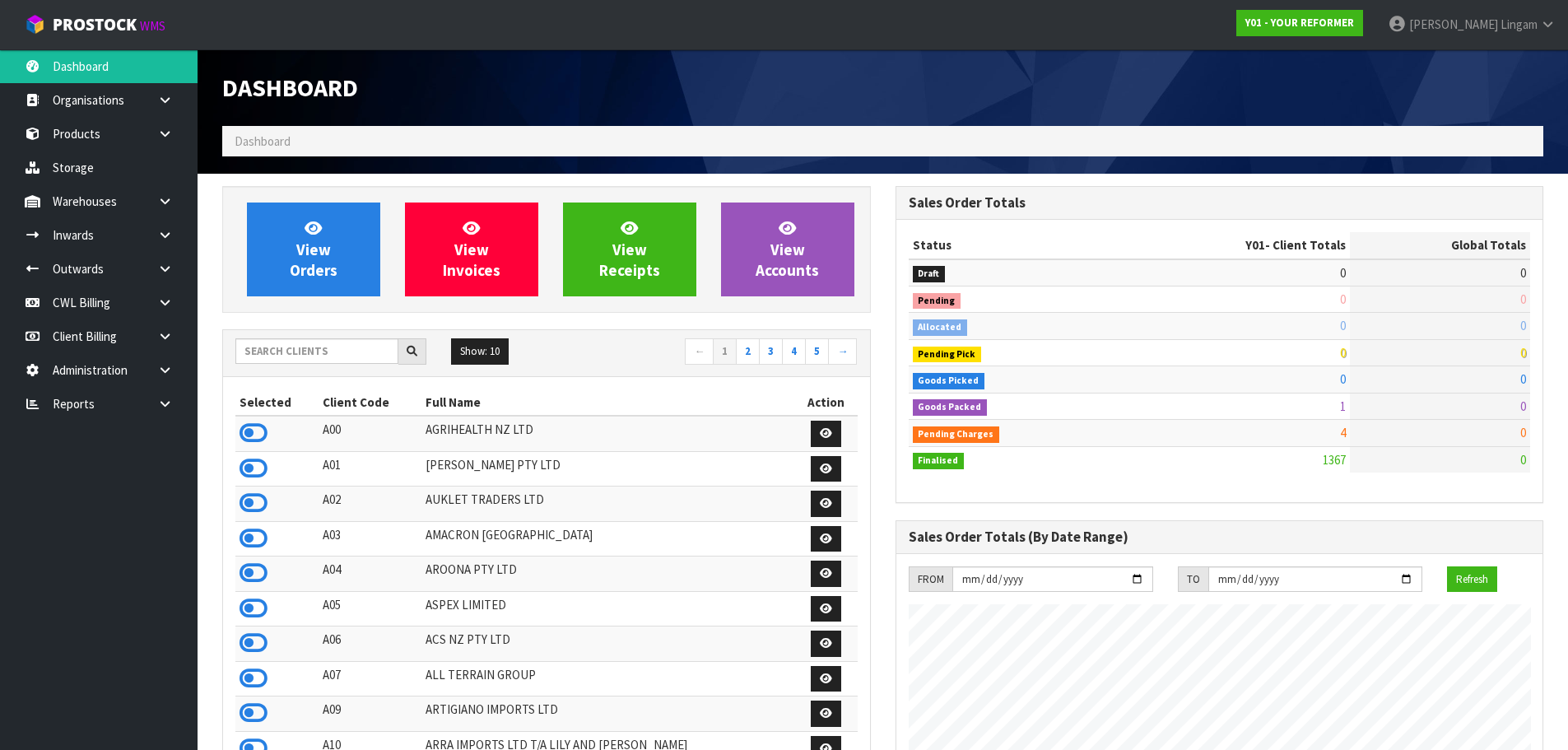
scroll to position [1087, 673]
click at [355, 357] on input "text" at bounding box center [317, 351] width 163 height 25
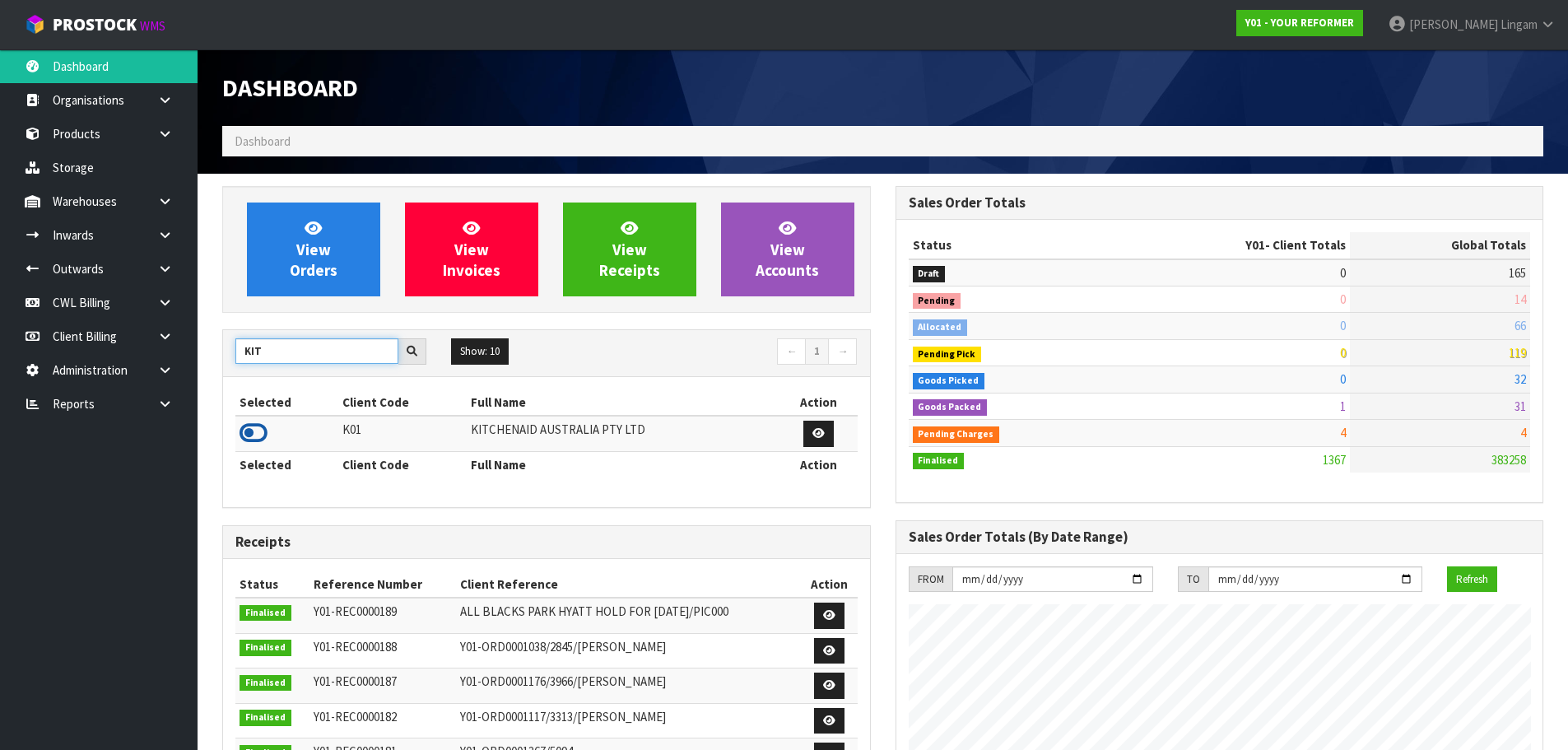
type input "KIT"
click at [260, 432] on icon at bounding box center [254, 433] width 28 height 24
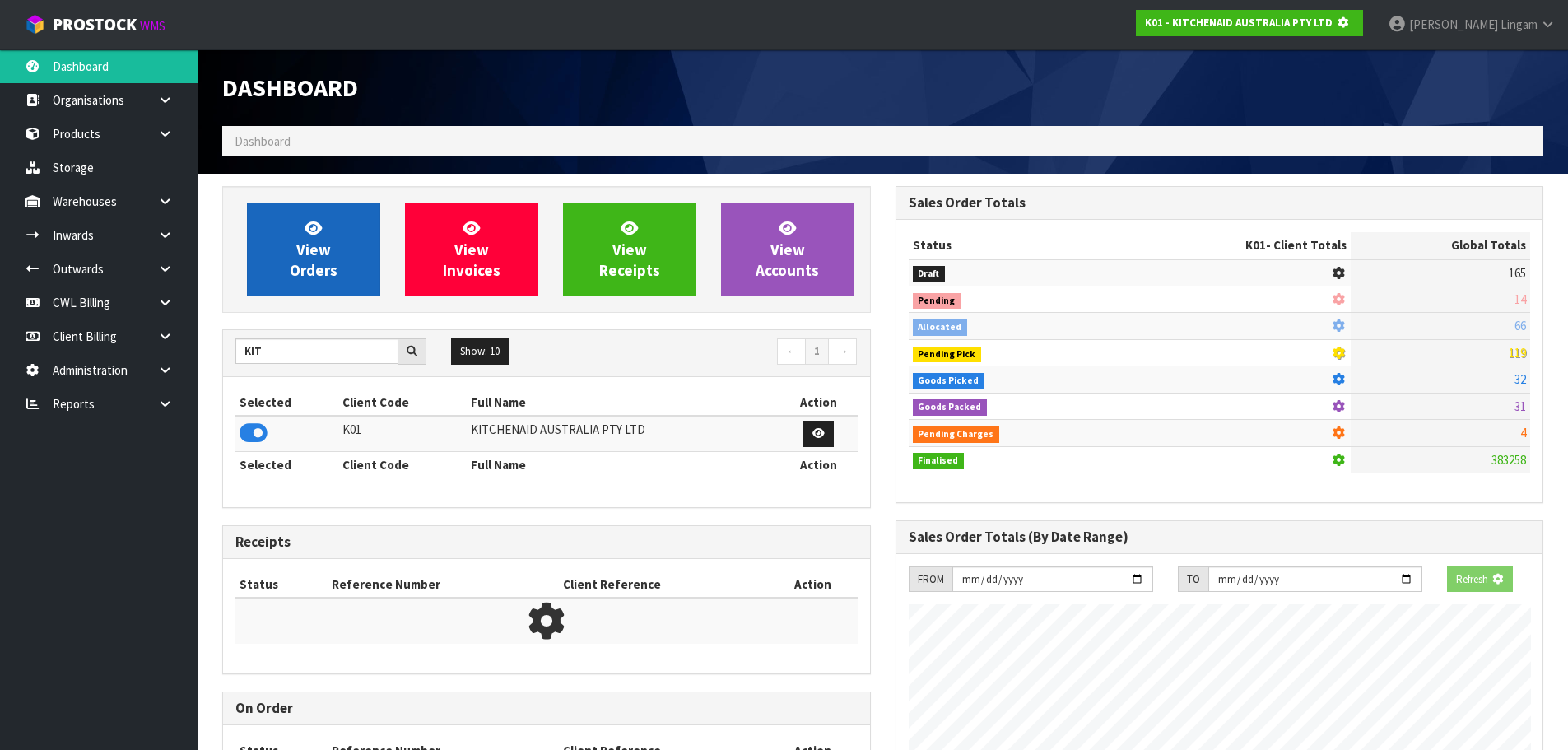
scroll to position [821848, 822552]
click at [356, 249] on link "View Orders" at bounding box center [313, 249] width 134 height 94
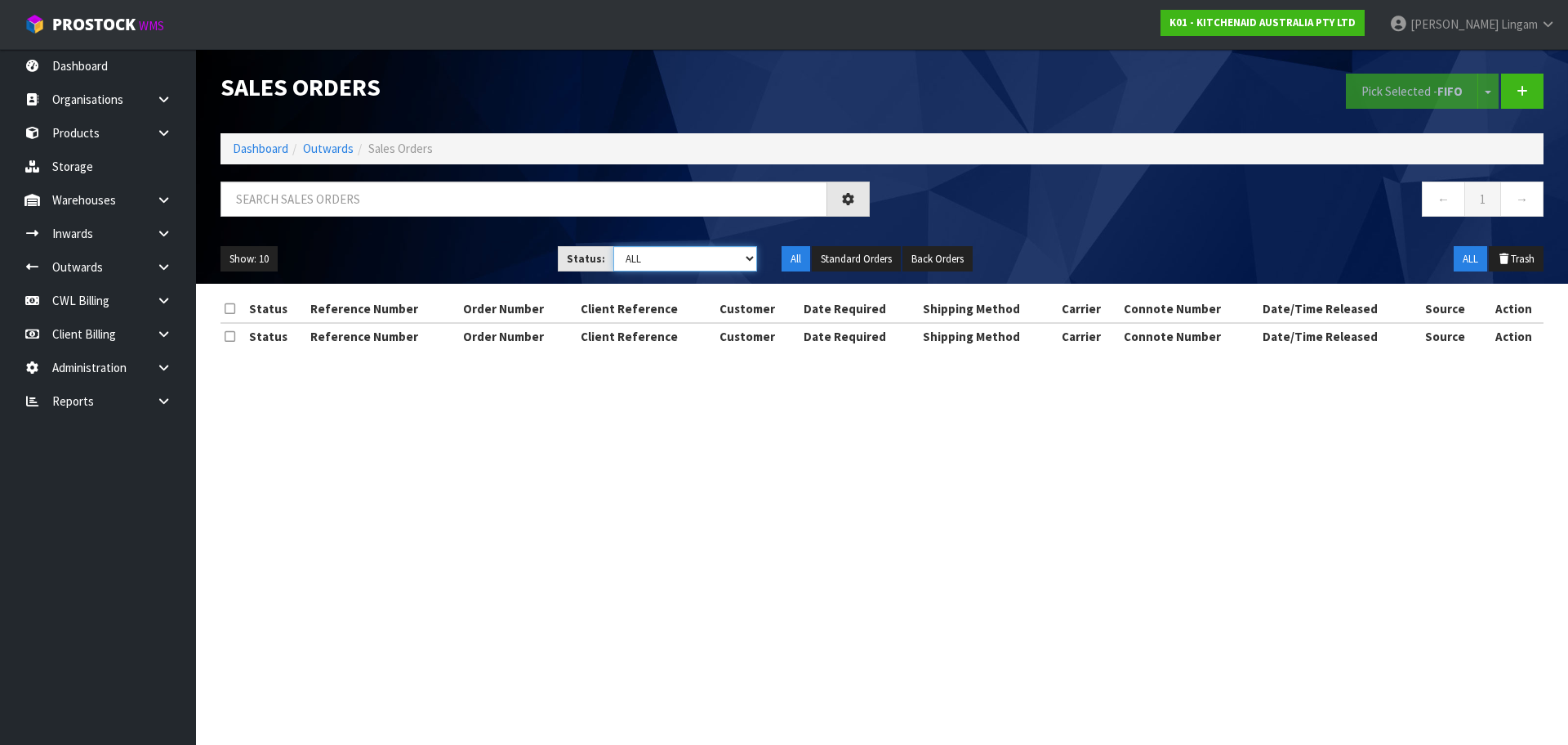
click at [722, 257] on select "Draft Pending Allocated Pending Pick Goods Picked Goods Packed Pending Charges …" at bounding box center [686, 258] width 145 height 25
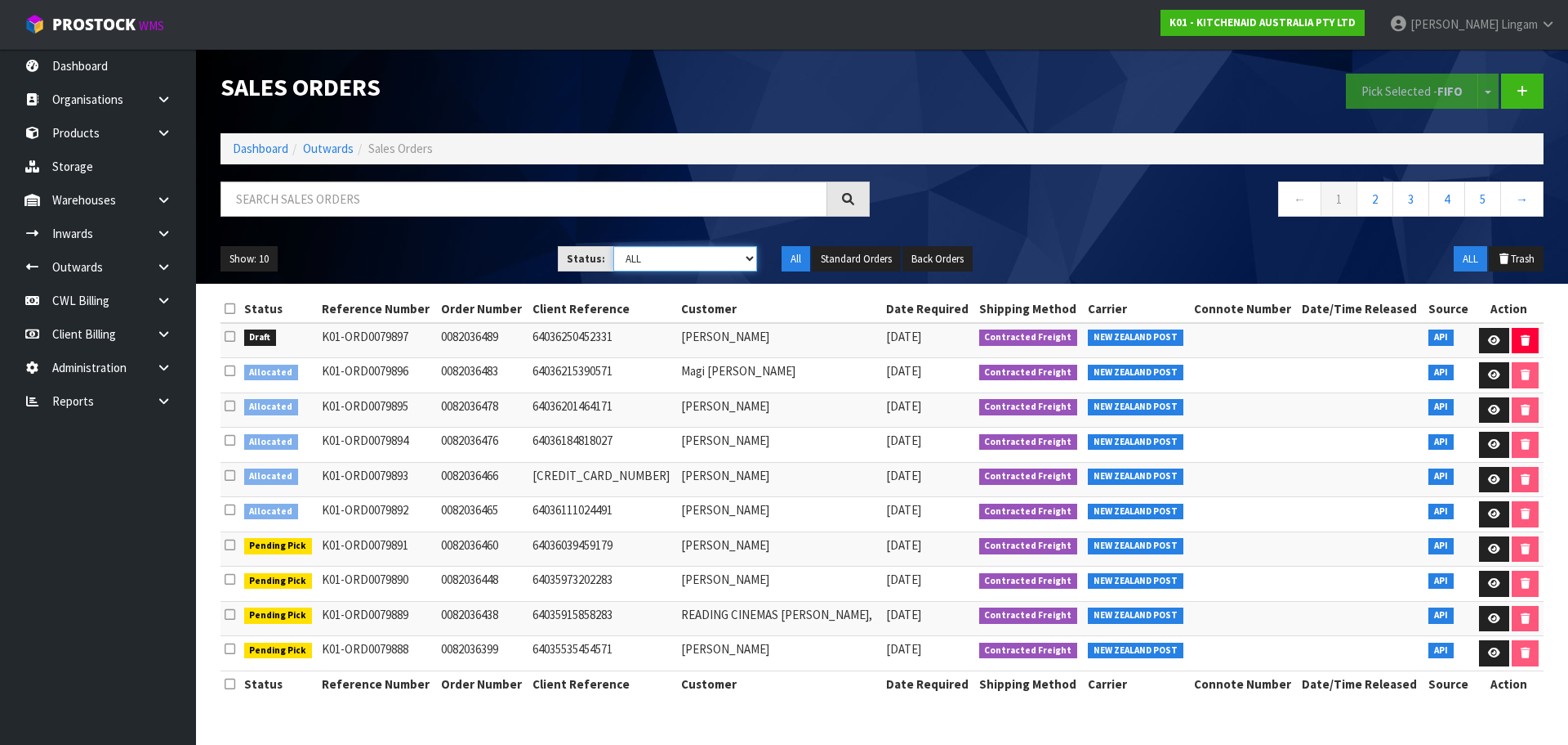
select select "string:2"
click at [614, 246] on select "Draft Pending Allocated Pending Pick Goods Picked Goods Packed Pending Charges …" at bounding box center [686, 258] width 145 height 25
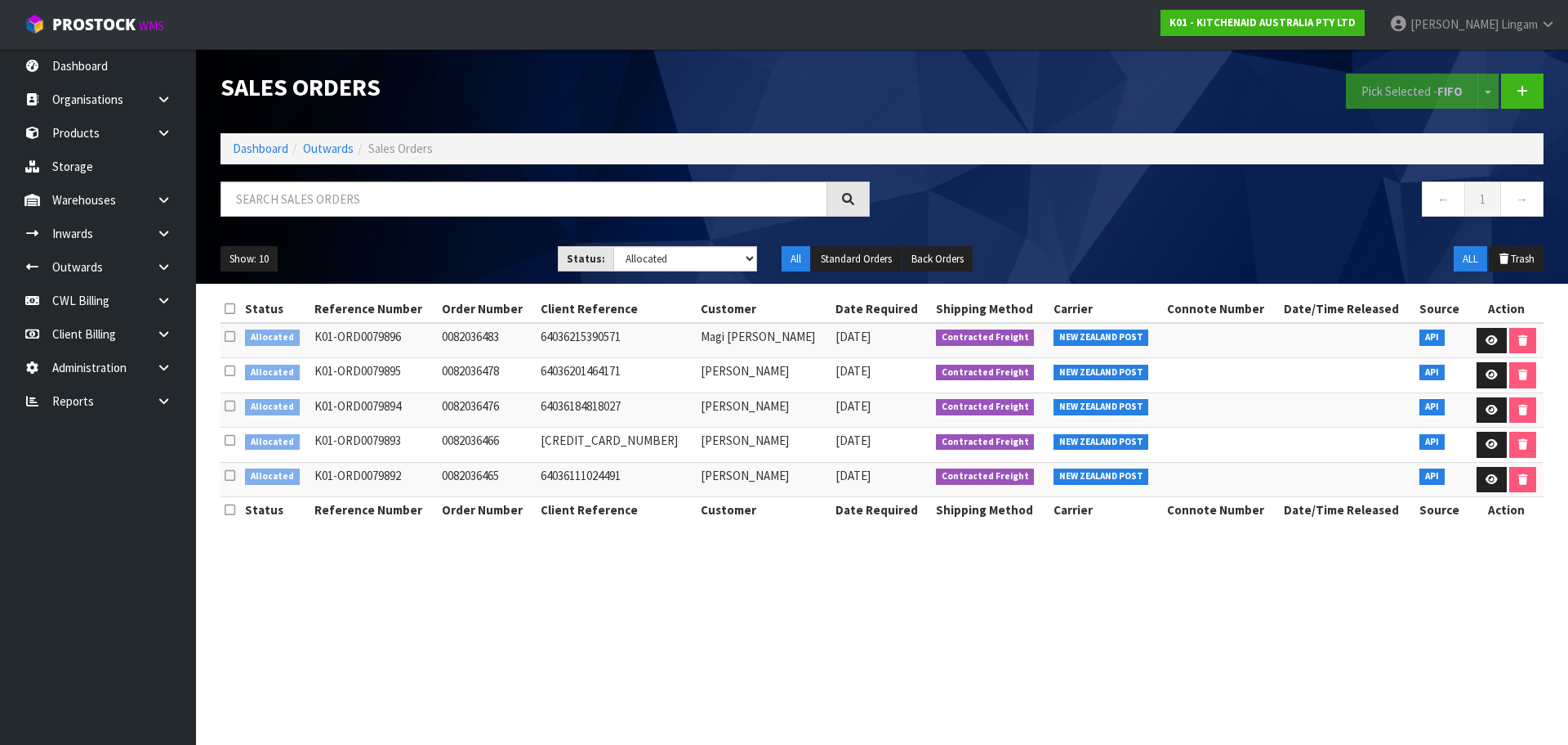
click at [229, 304] on icon at bounding box center [229, 308] width 10 height 12
click at [1400, 84] on button "Pick Selected - FIFO" at bounding box center [1412, 91] width 133 height 35
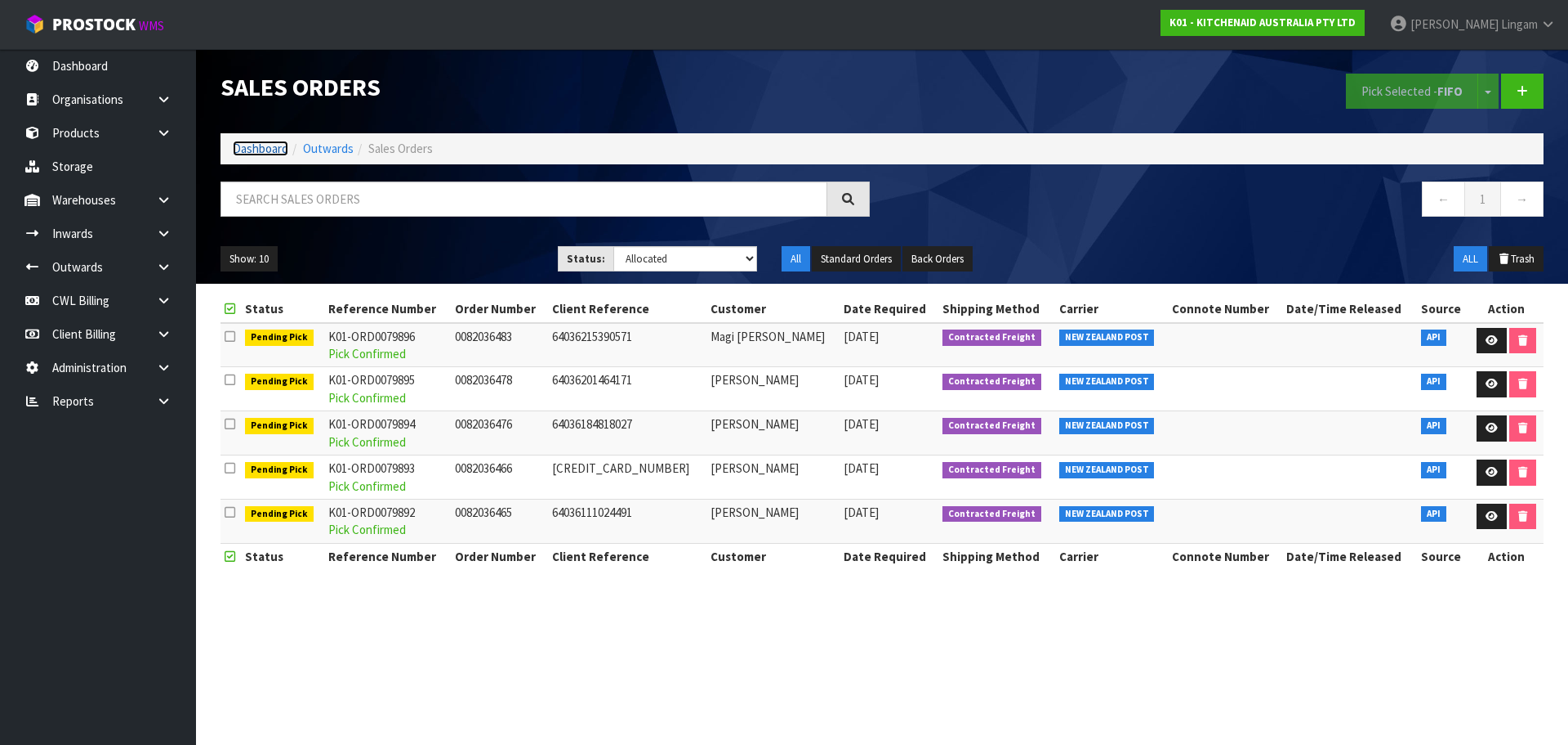
click at [246, 146] on link "Dashboard" at bounding box center [261, 148] width 56 height 16
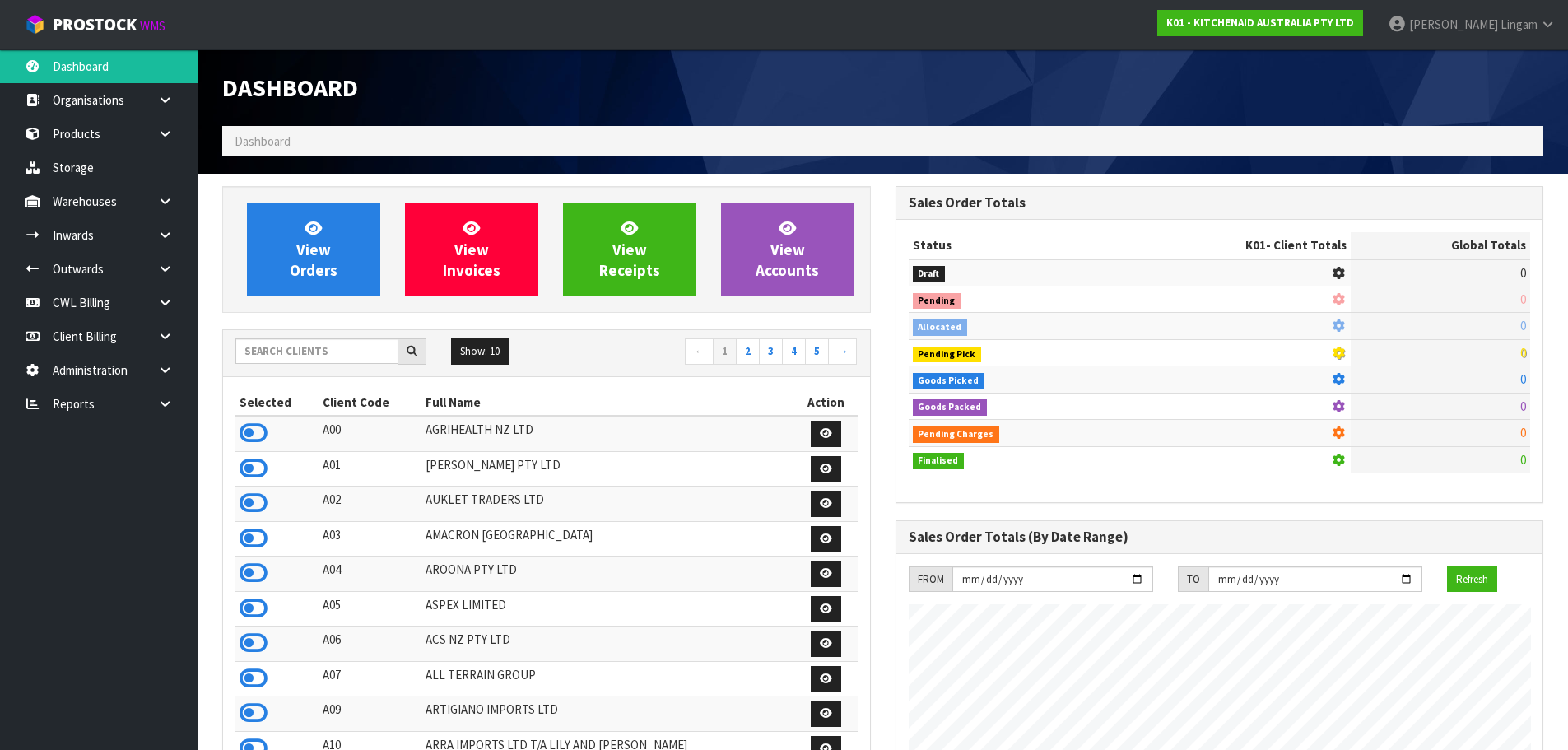
scroll to position [1247, 673]
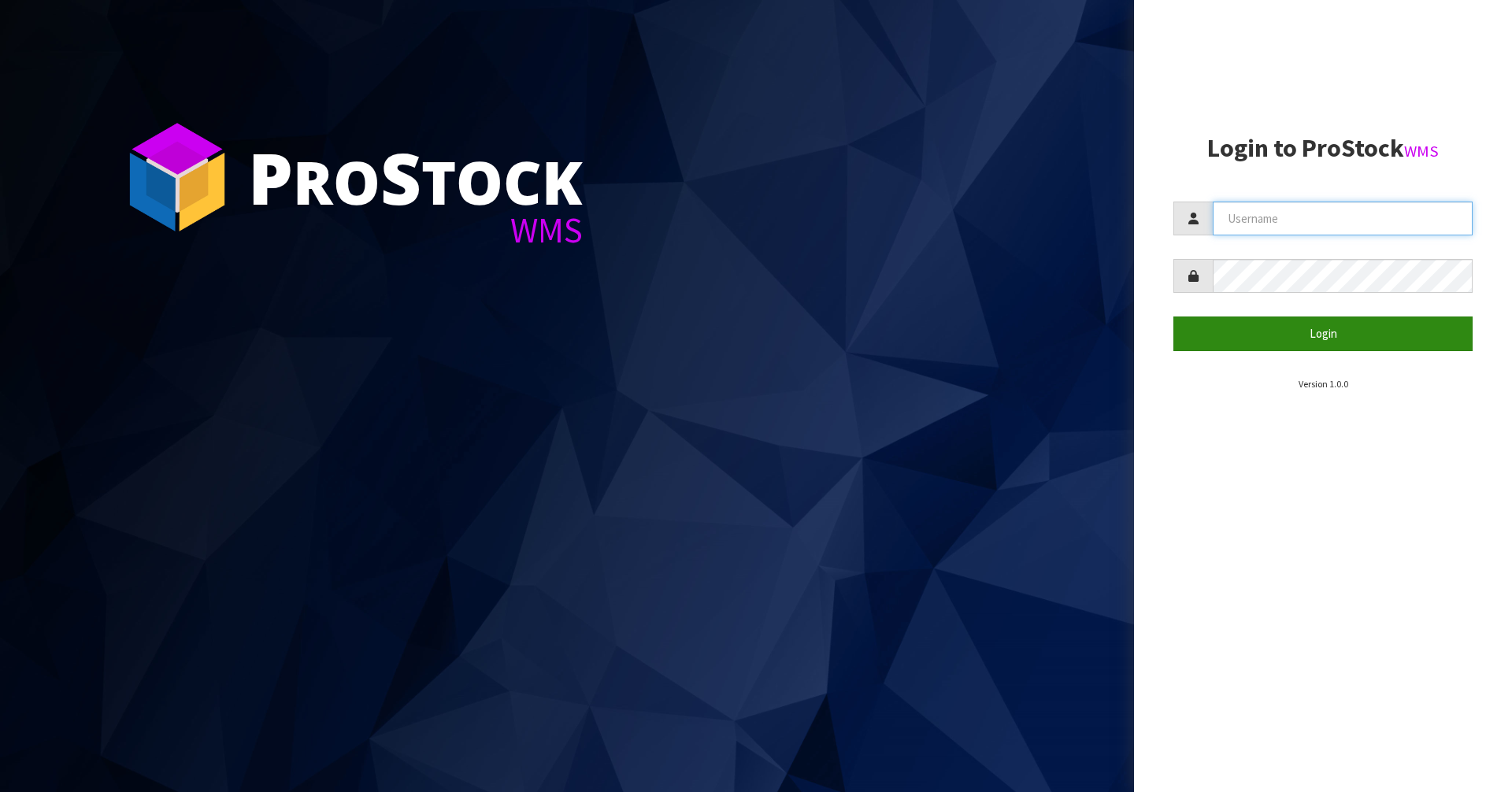
type input "[PERSON_NAME][EMAIL_ADDRESS][DOMAIN_NAME]"
click at [1306, 336] on button "Login" at bounding box center [1323, 334] width 299 height 34
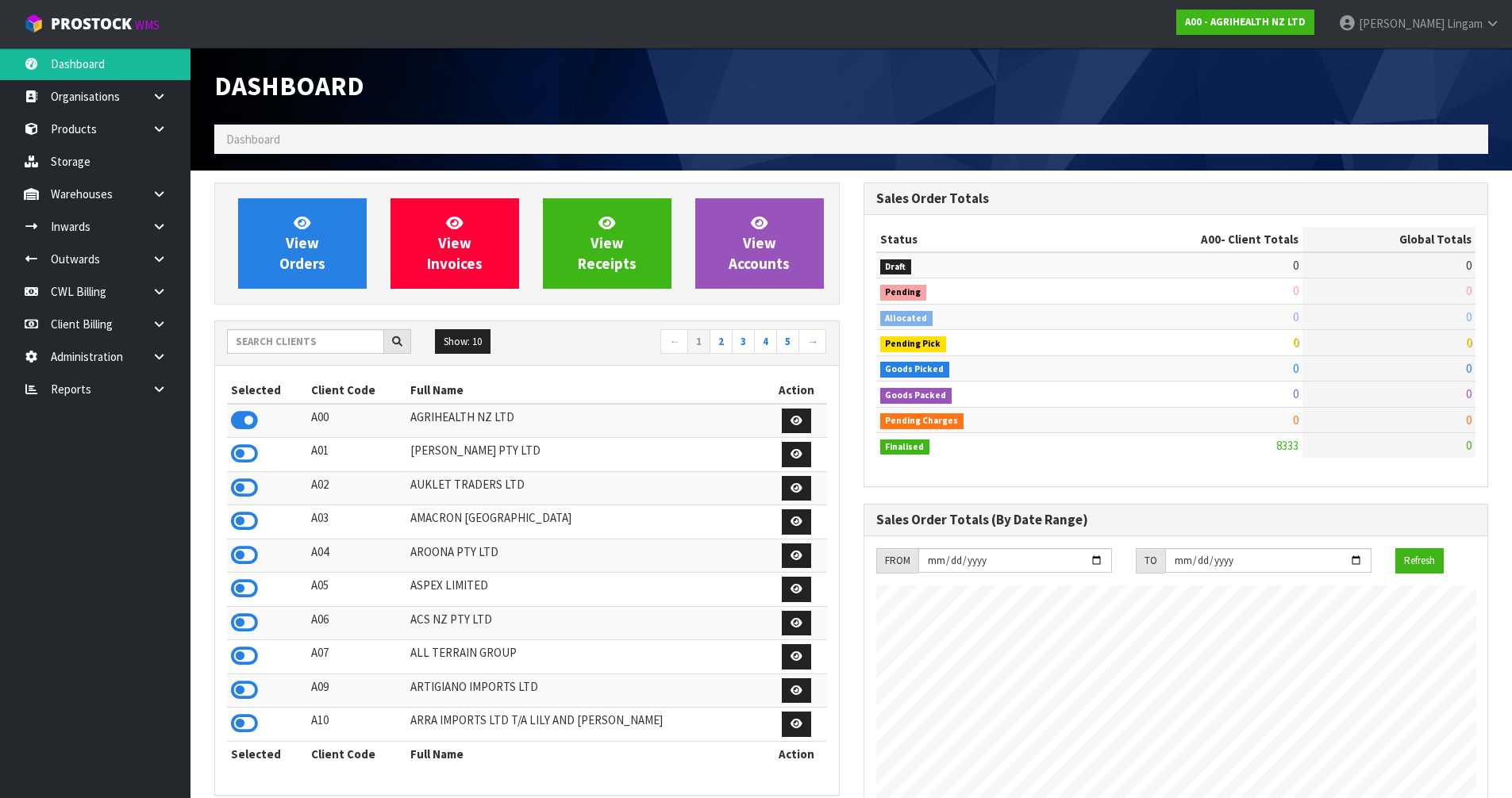
scroll to position [1202, 649]
click at [317, 348] on input "text" at bounding box center [306, 341] width 157 height 24
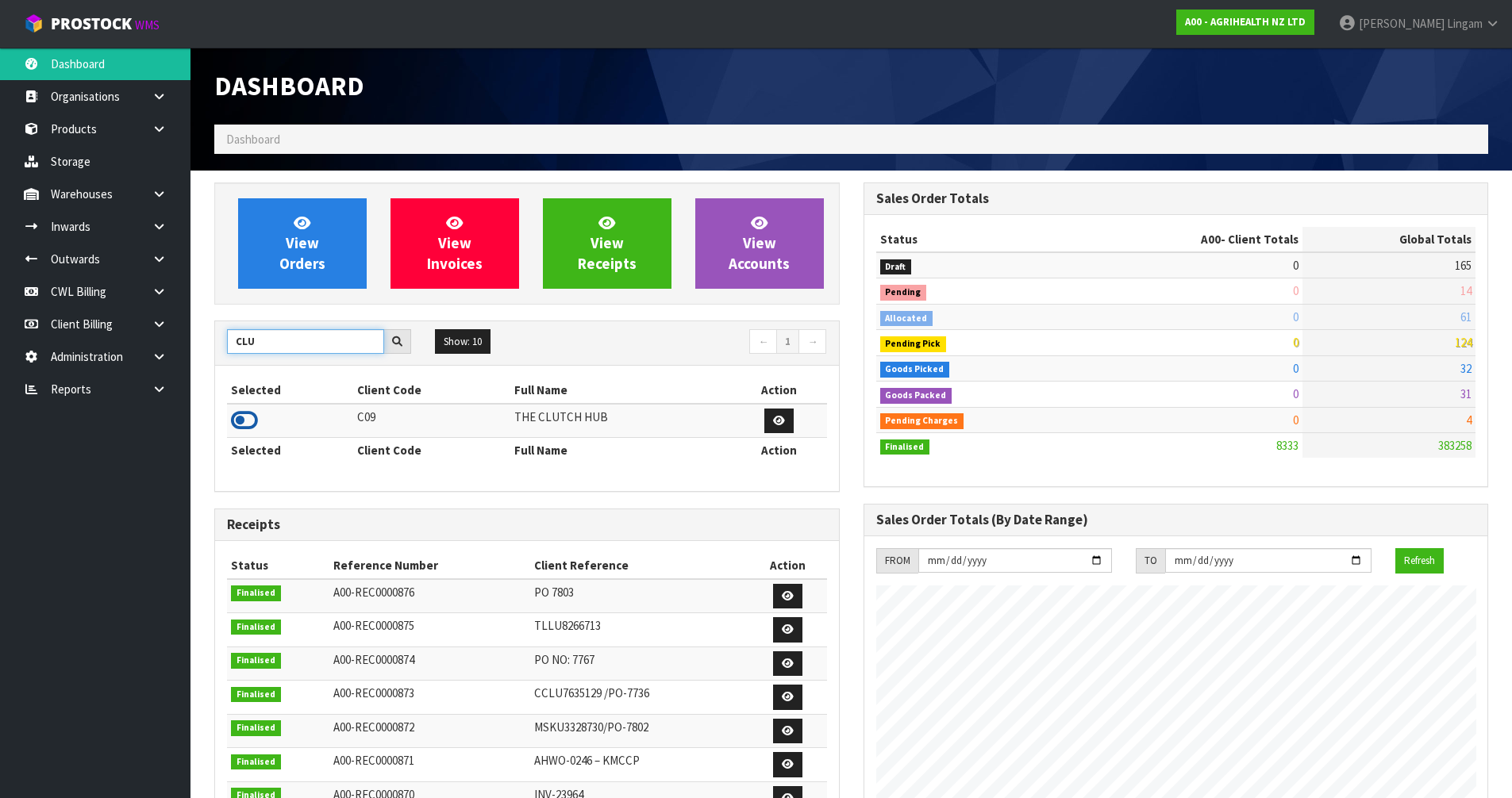
type input "CLU"
click at [244, 419] on icon at bounding box center [244, 420] width 27 height 23
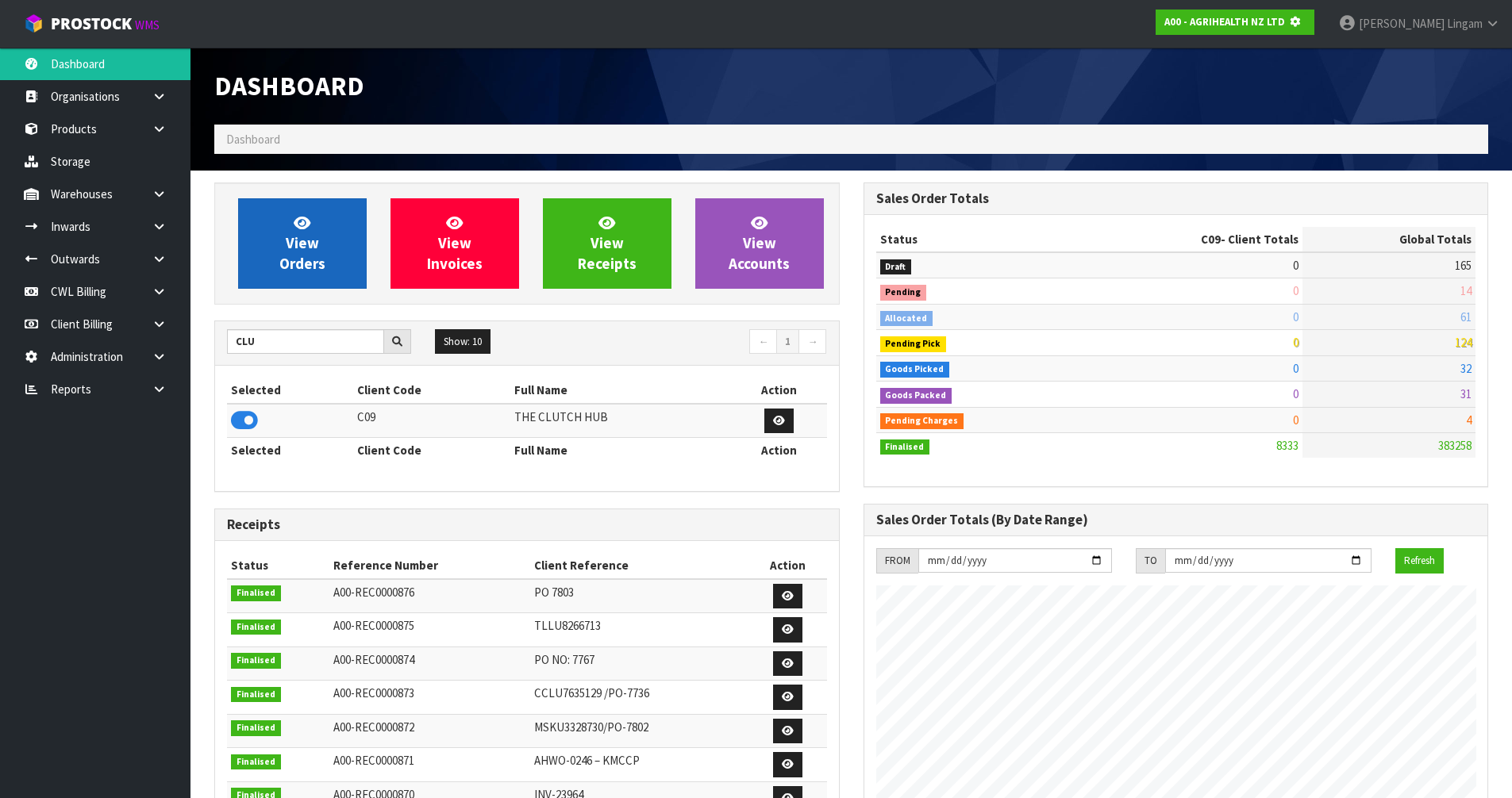
scroll to position [989, 649]
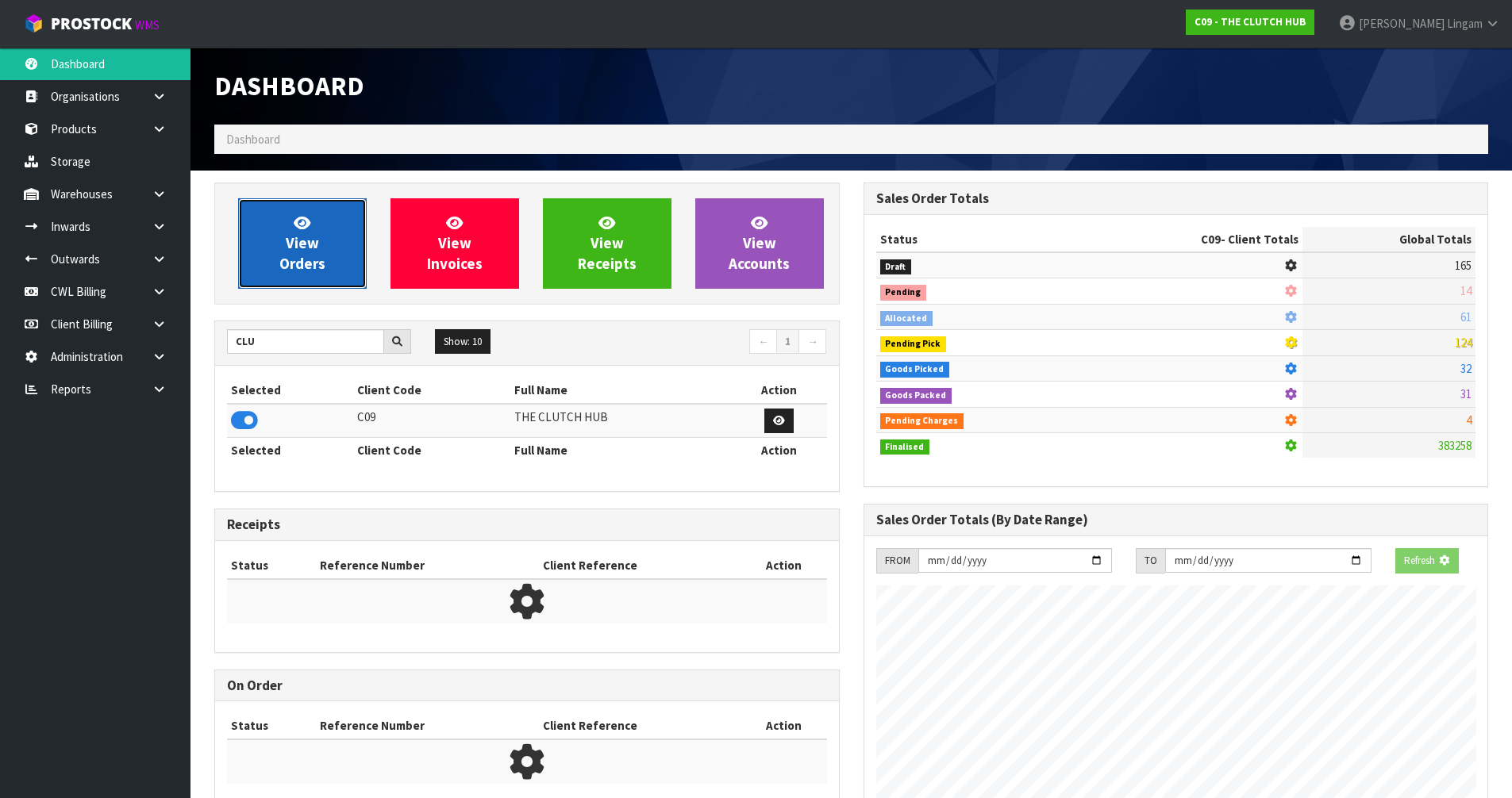
click at [334, 261] on link "View Orders" at bounding box center [302, 243] width 129 height 90
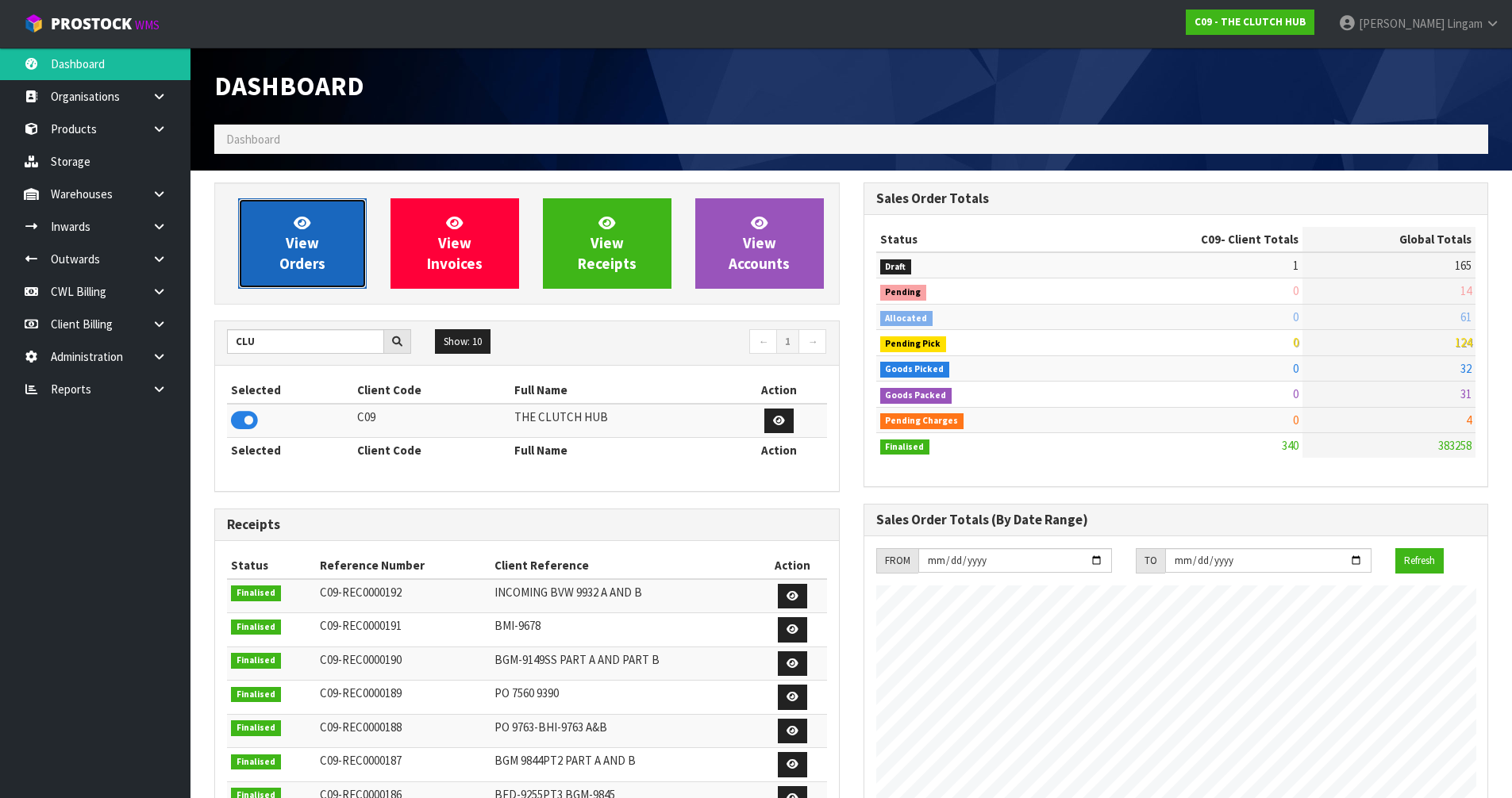
scroll to position [1048, 649]
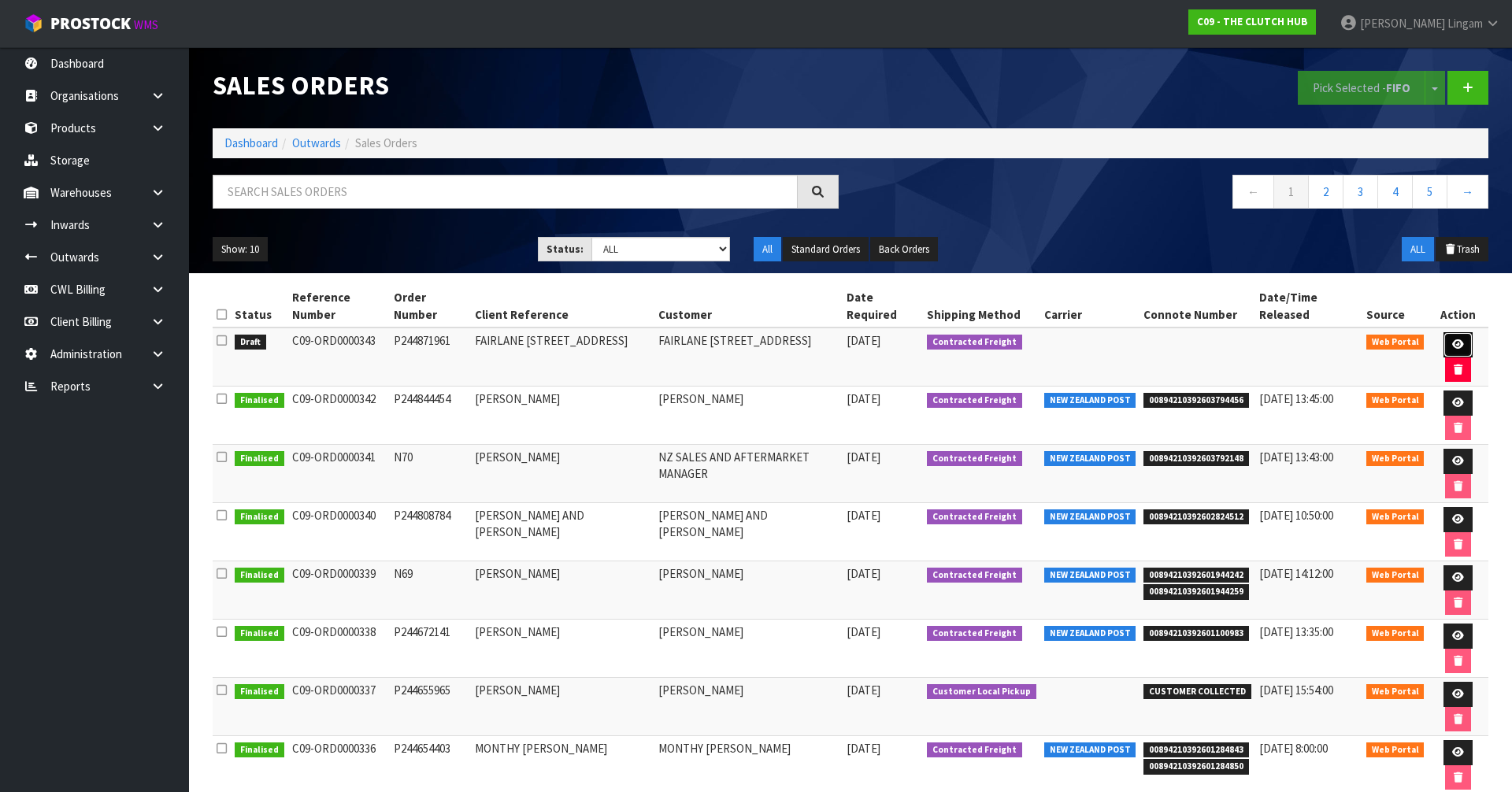
click at [1447, 332] on link at bounding box center [1458, 345] width 30 height 25
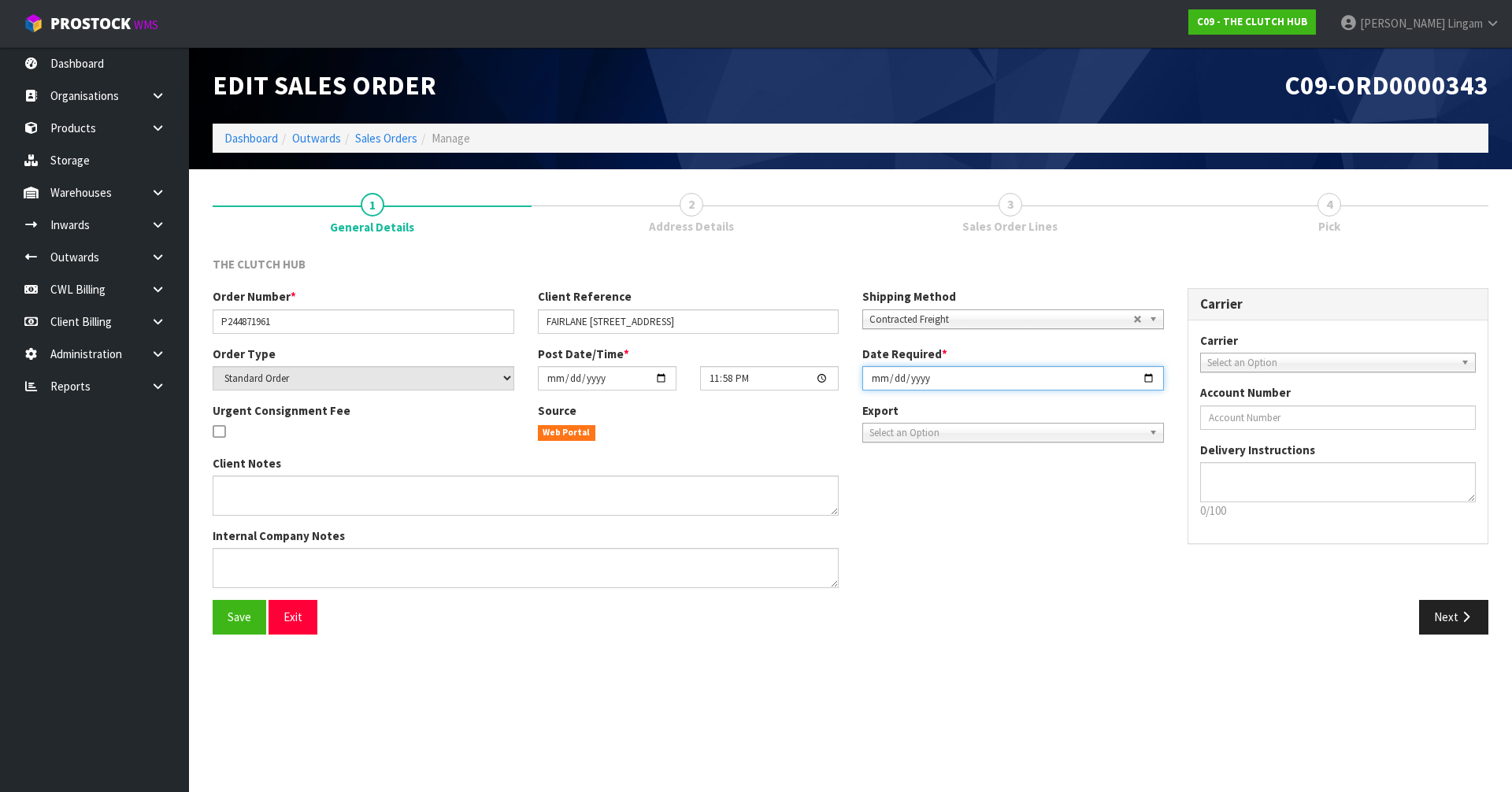
click at [869, 384] on input "[DATE]" at bounding box center [1013, 378] width 302 height 24
type input "[DATE]"
click at [226, 622] on button "Save" at bounding box center [240, 617] width 54 height 34
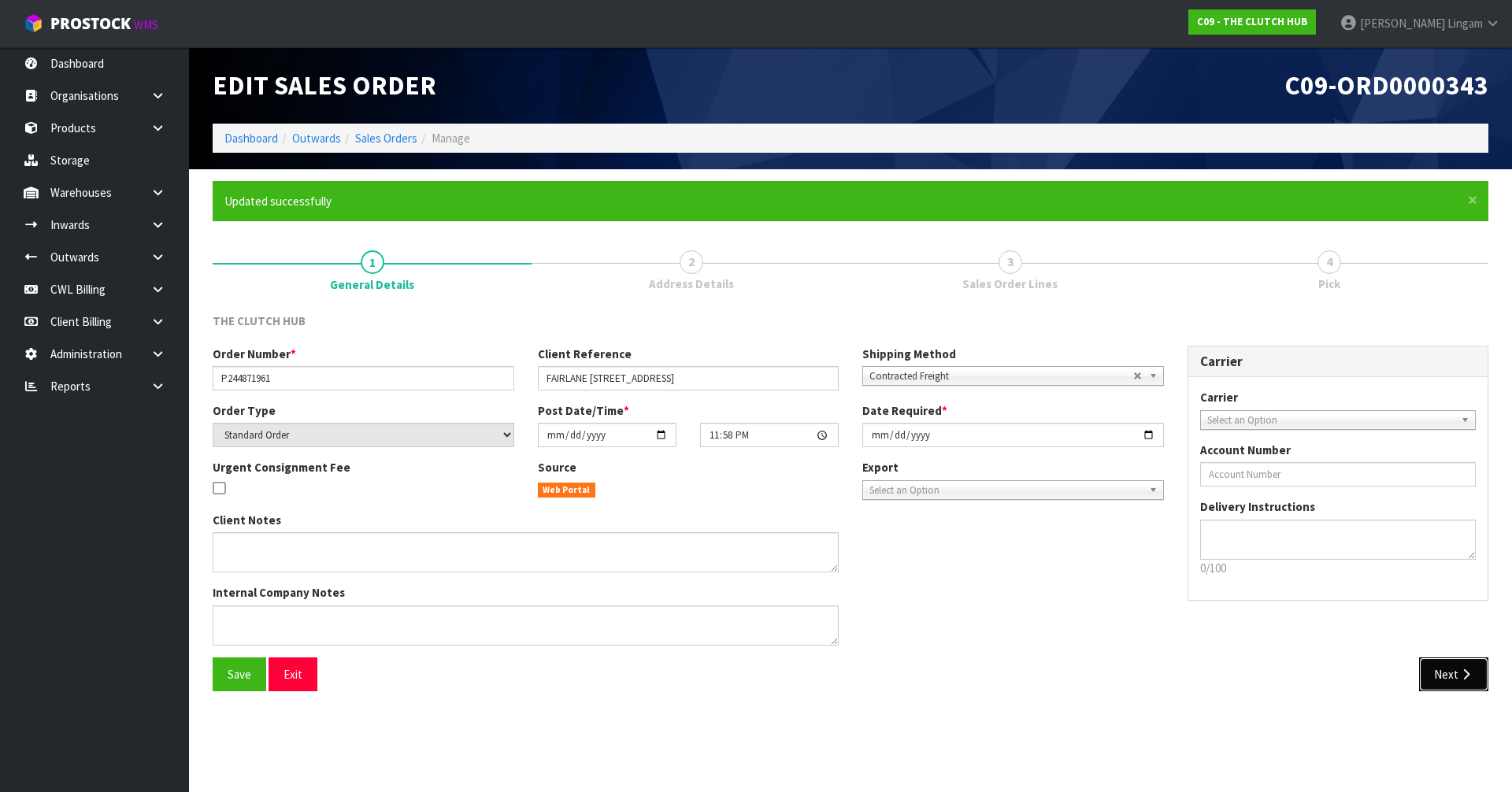
click at [1475, 684] on button "Next" at bounding box center [1454, 675] width 69 height 34
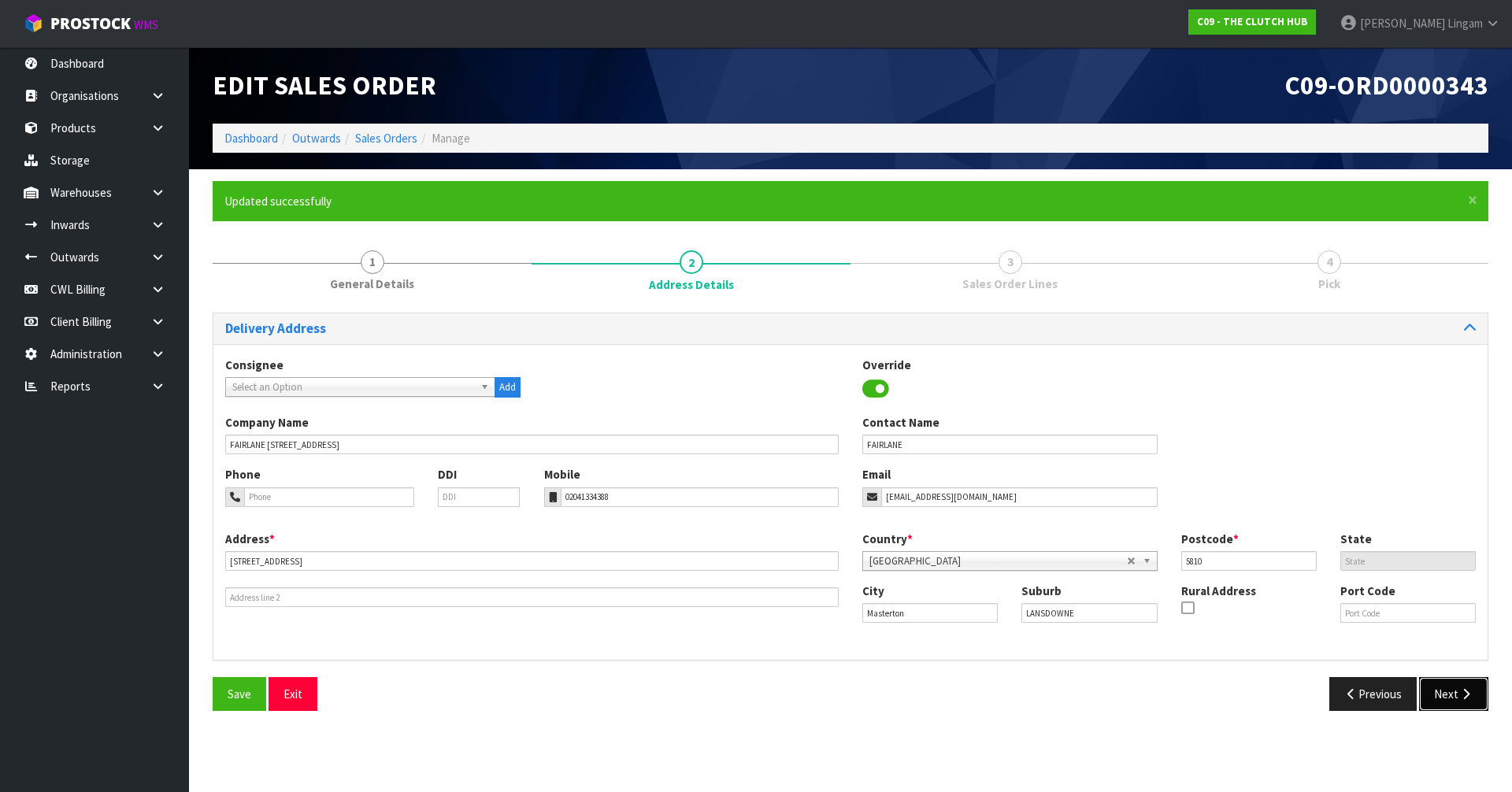
click at [1473, 686] on button "Next" at bounding box center [1454, 694] width 69 height 34
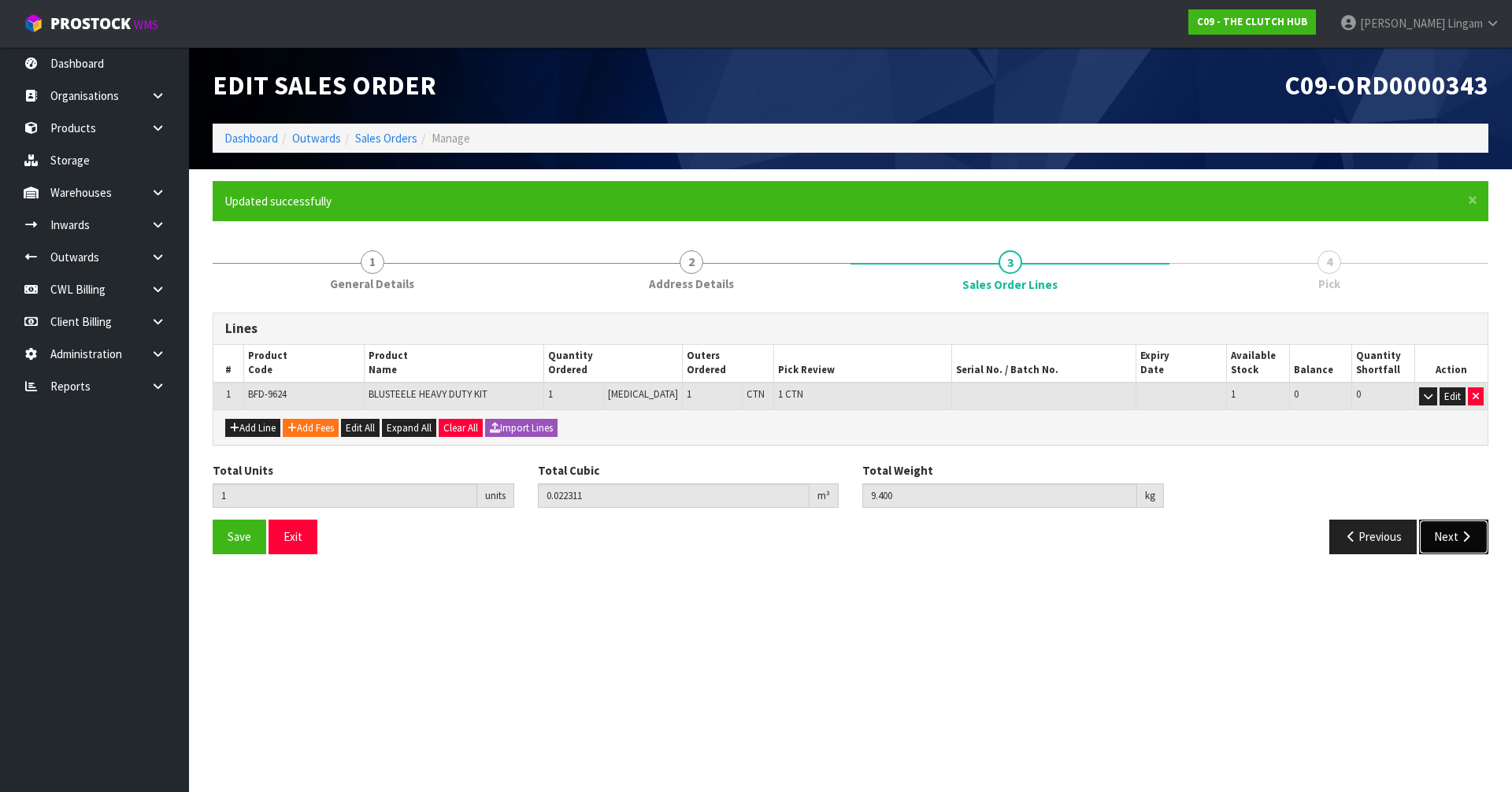
click at [1436, 529] on button "Next" at bounding box center [1454, 537] width 69 height 34
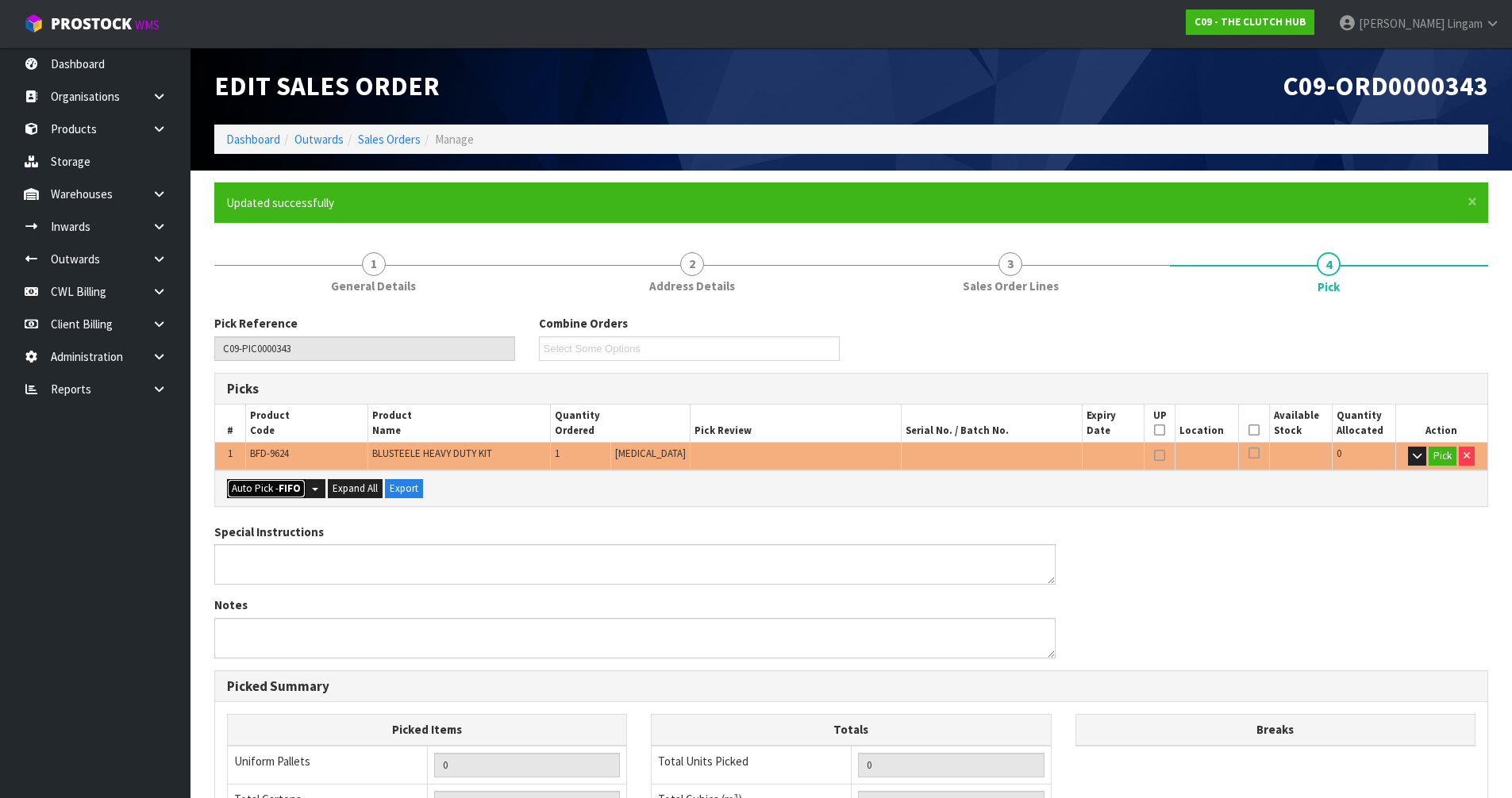
click at [281, 487] on strong "FIFO" at bounding box center [290, 488] width 23 height 14
type input "1"
type input "0.022311"
type input "9.400"
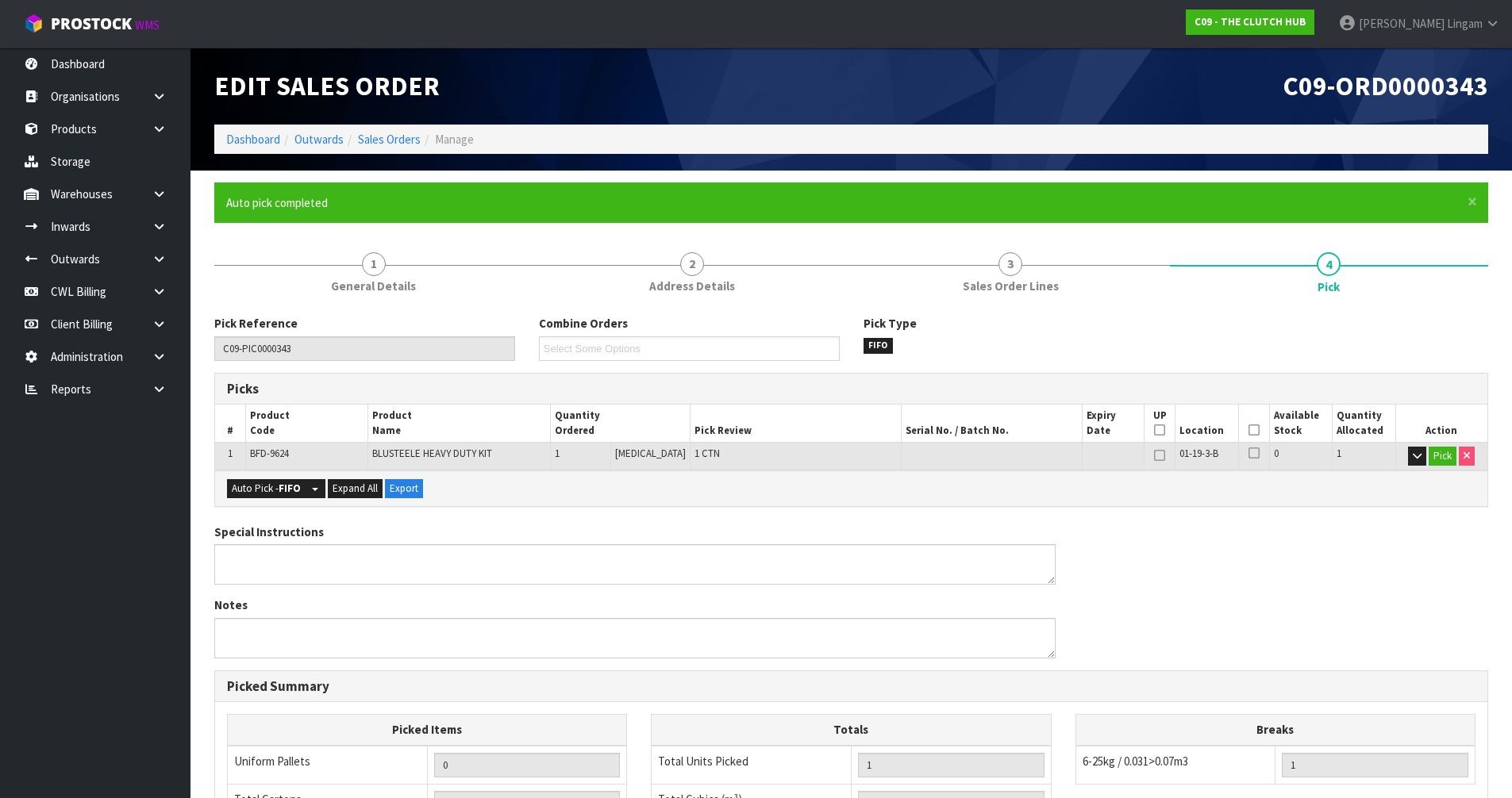
scroll to position [309, 0]
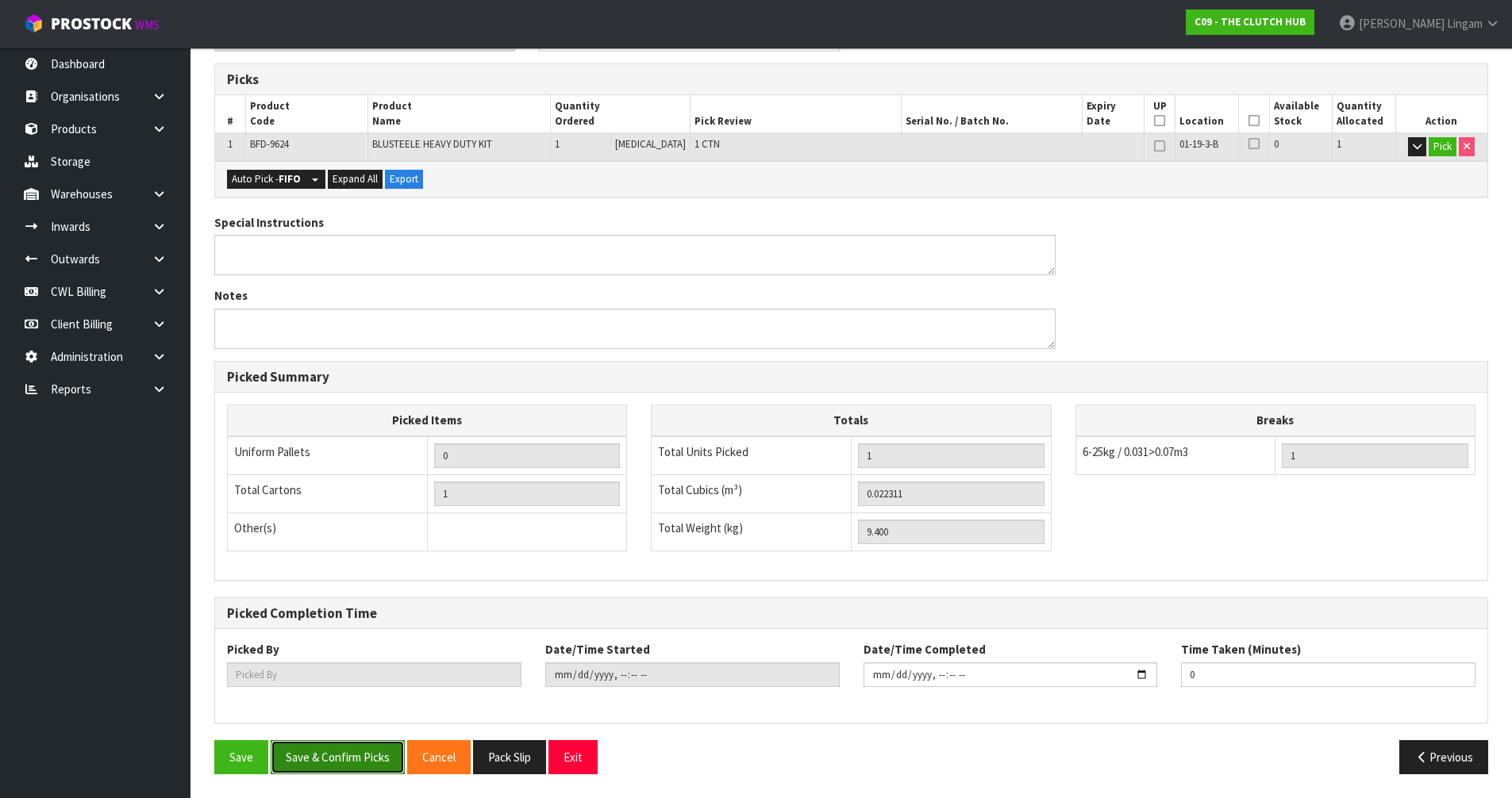
click at [366, 765] on button "Save & Confirm Picks" at bounding box center [337, 757] width 134 height 34
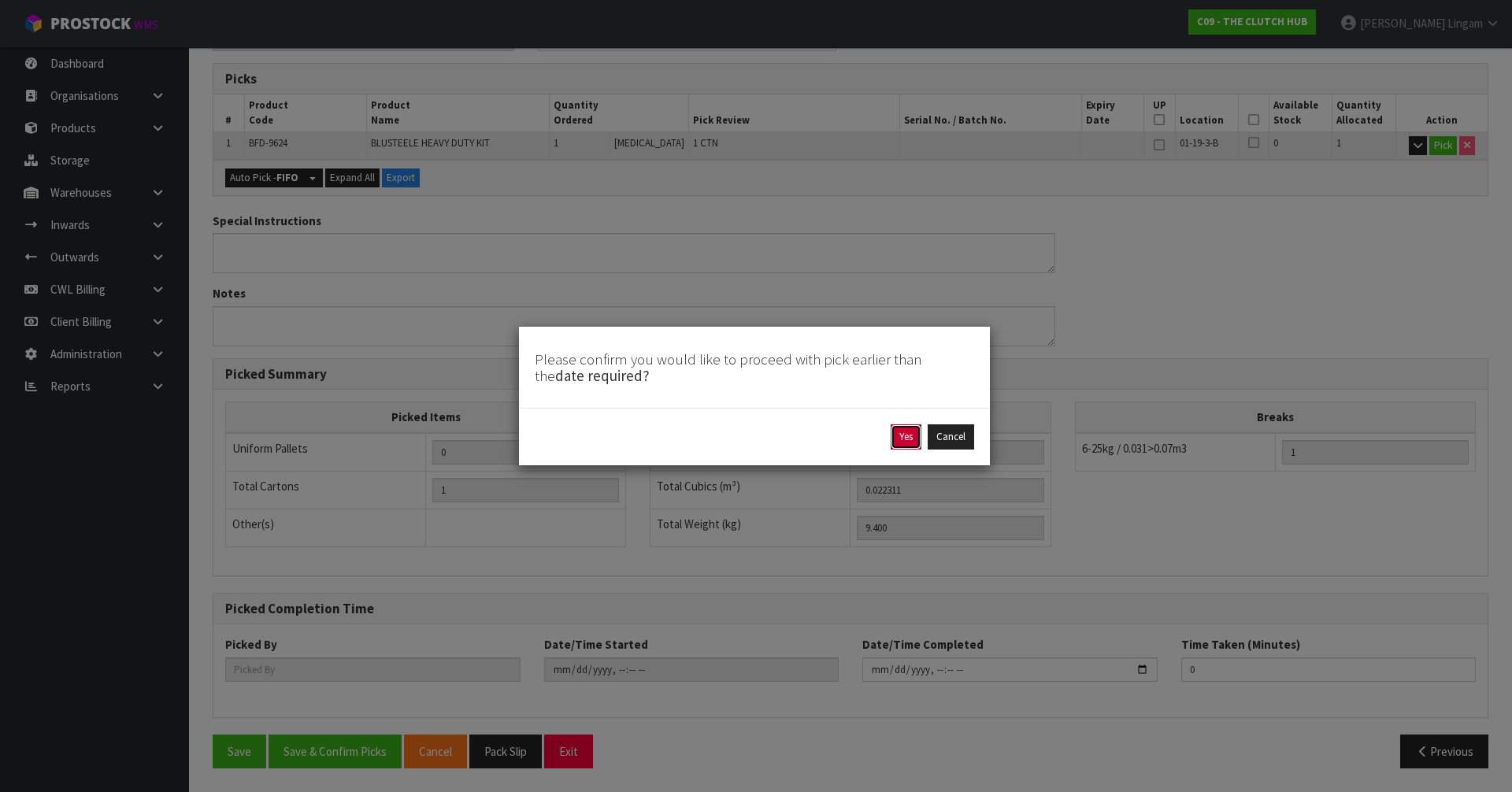
click at [892, 442] on button "Yes" at bounding box center [906, 437] width 30 height 25
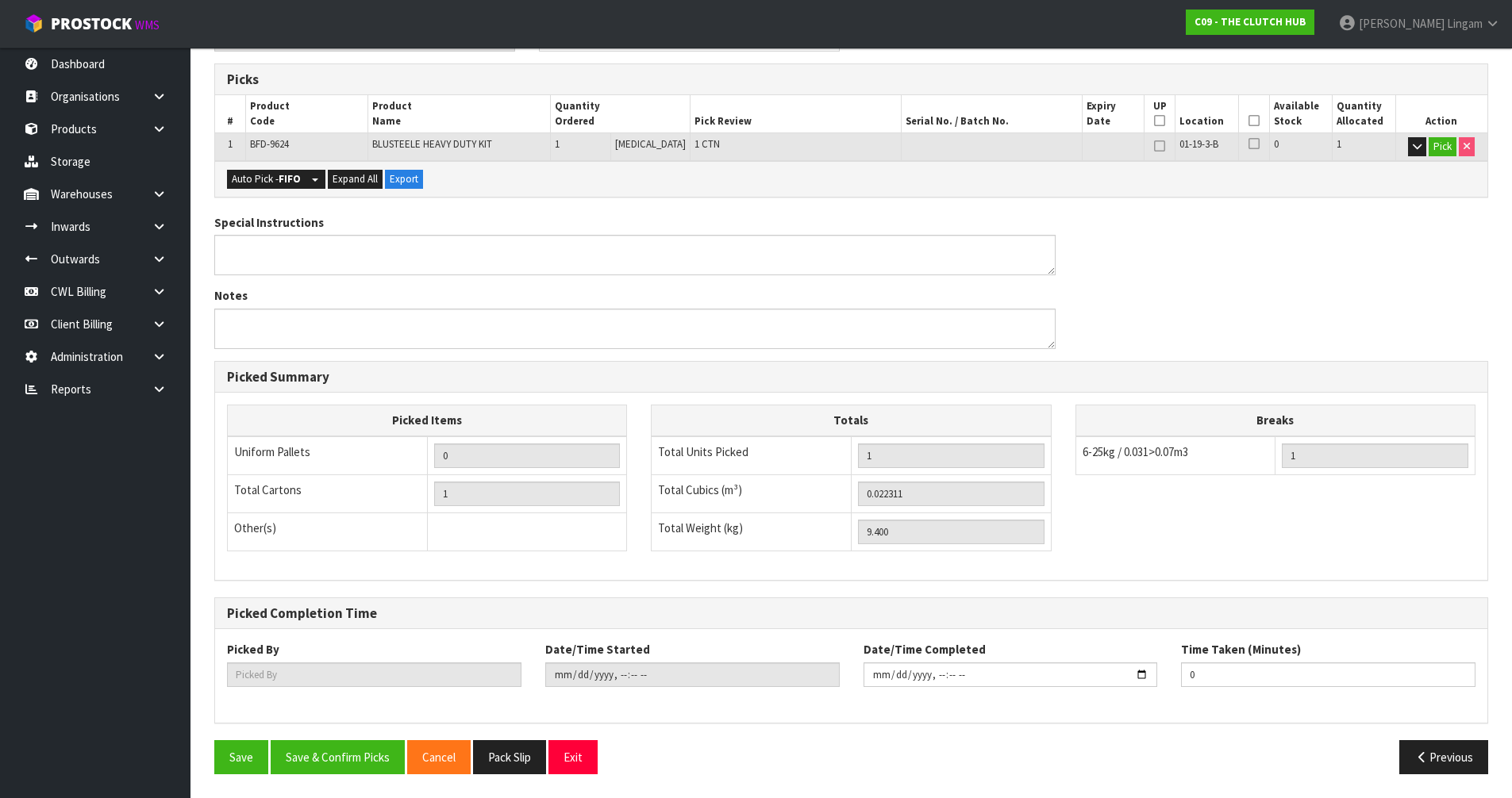
type input "[PERSON_NAME]"
type input "[DATE]T21:04:33"
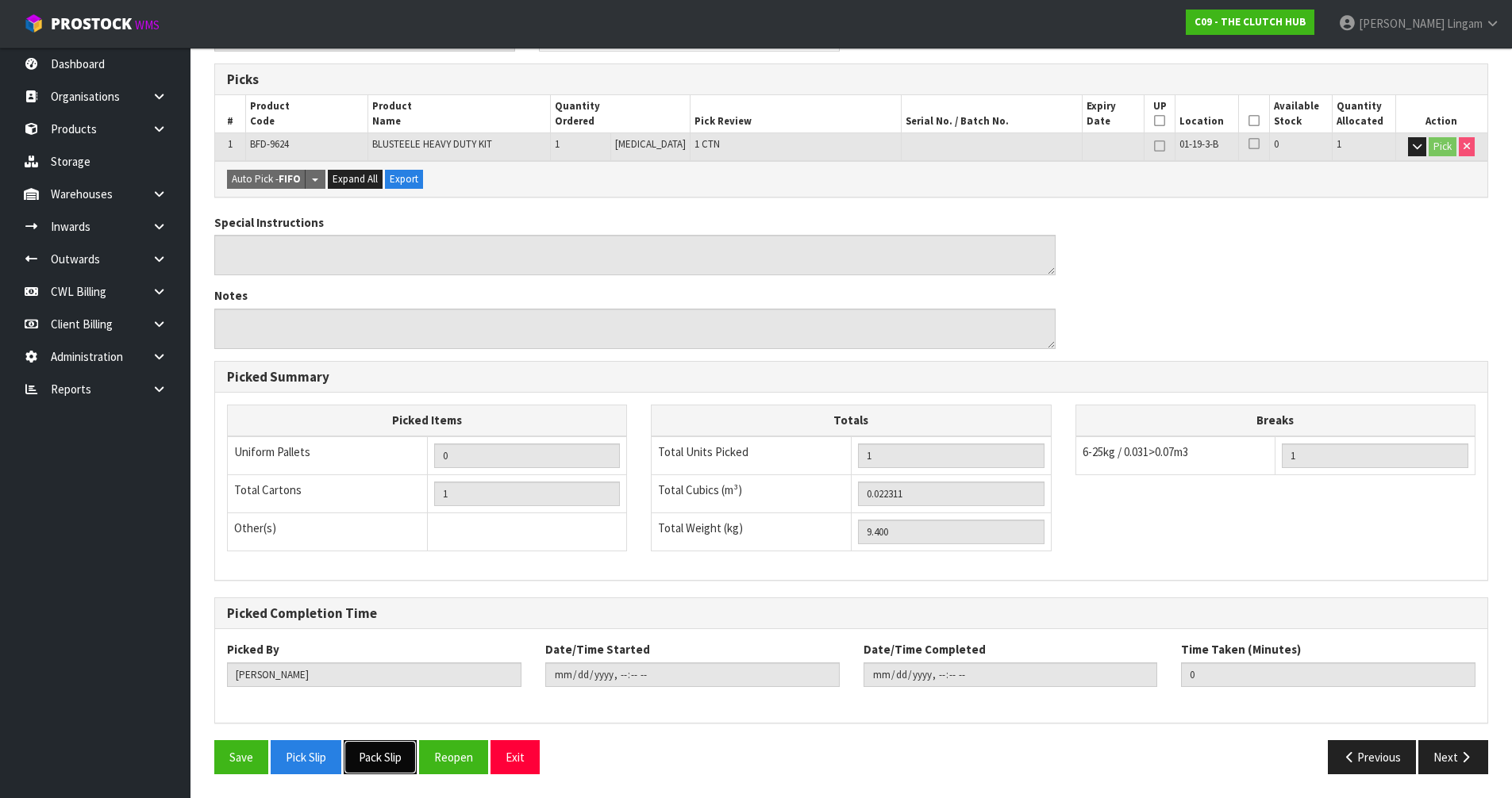
click at [389, 748] on button "Pack Slip" at bounding box center [380, 757] width 73 height 34
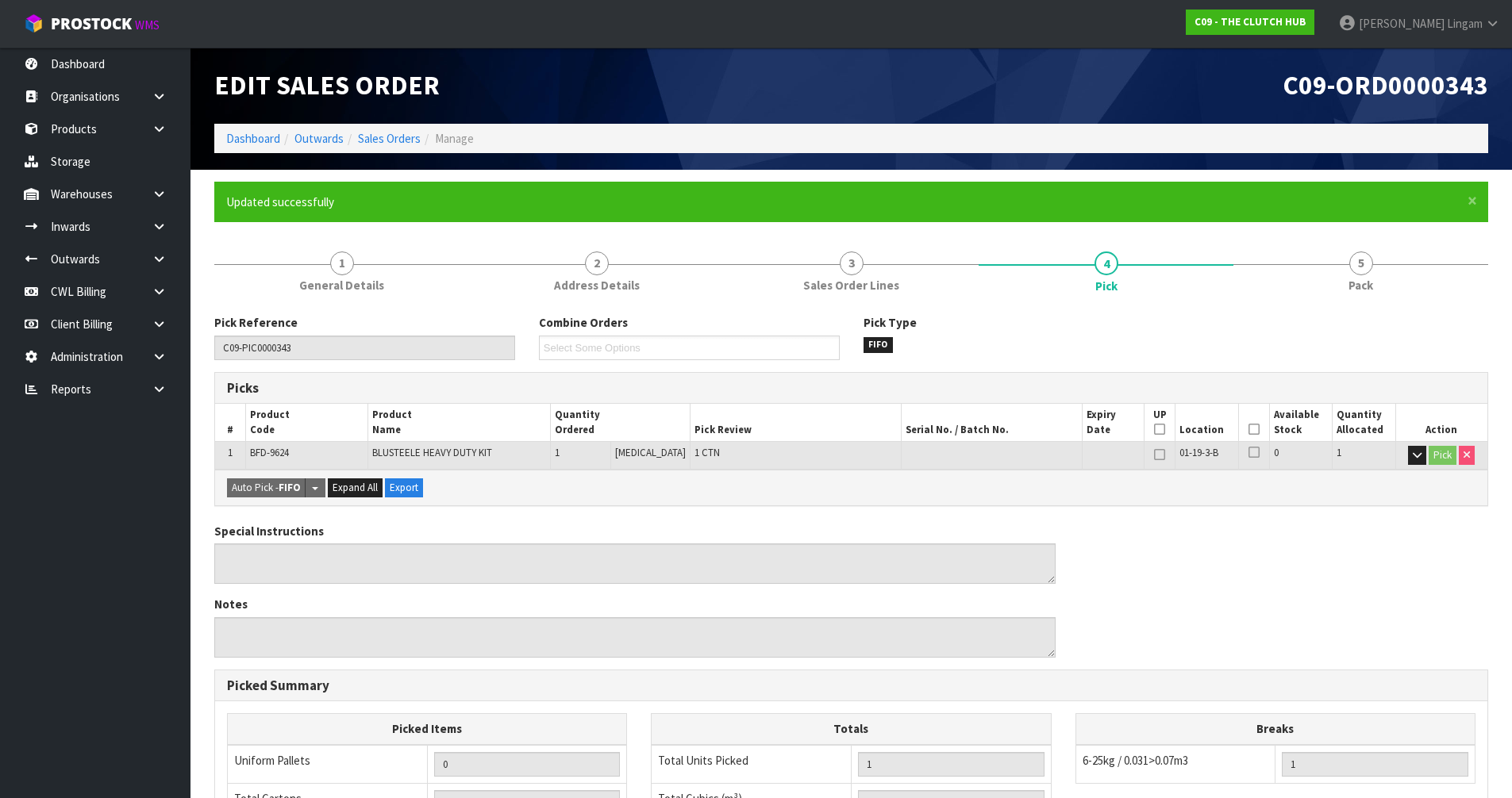
scroll to position [0, 0]
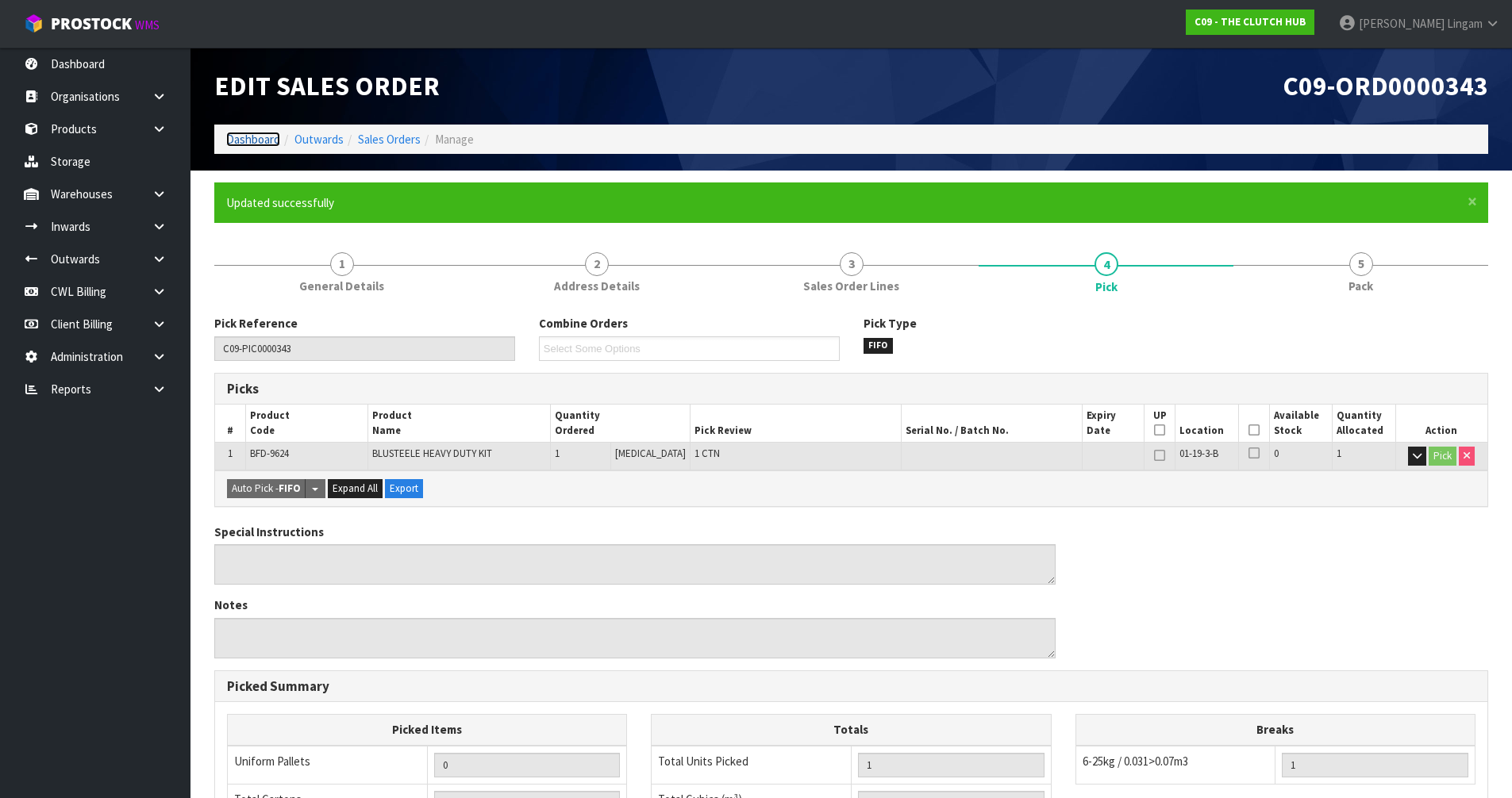
click at [235, 133] on link "Dashboard" at bounding box center [254, 139] width 54 height 15
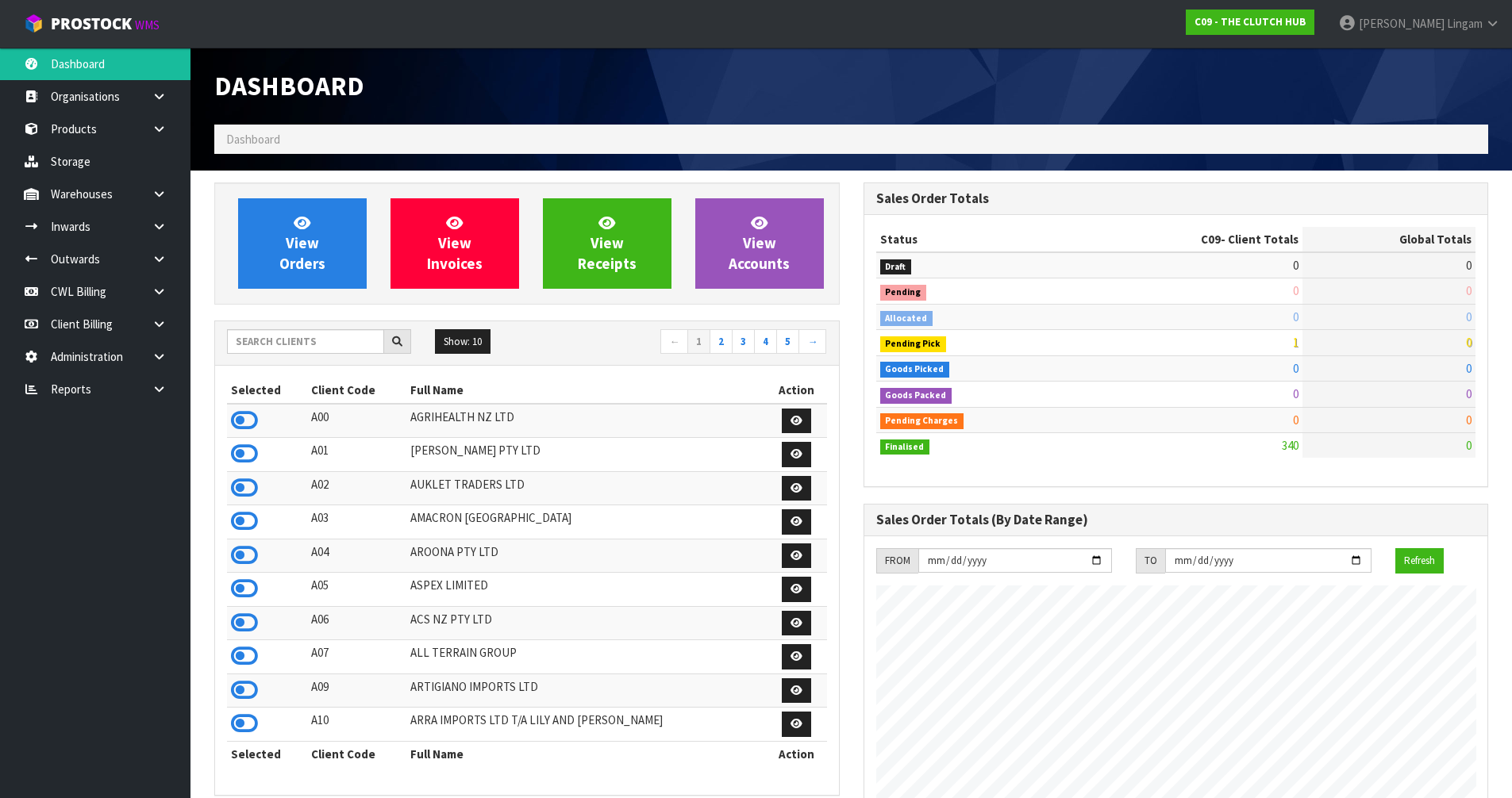
scroll to position [1048, 649]
click at [357, 344] on input "text" at bounding box center [306, 341] width 157 height 24
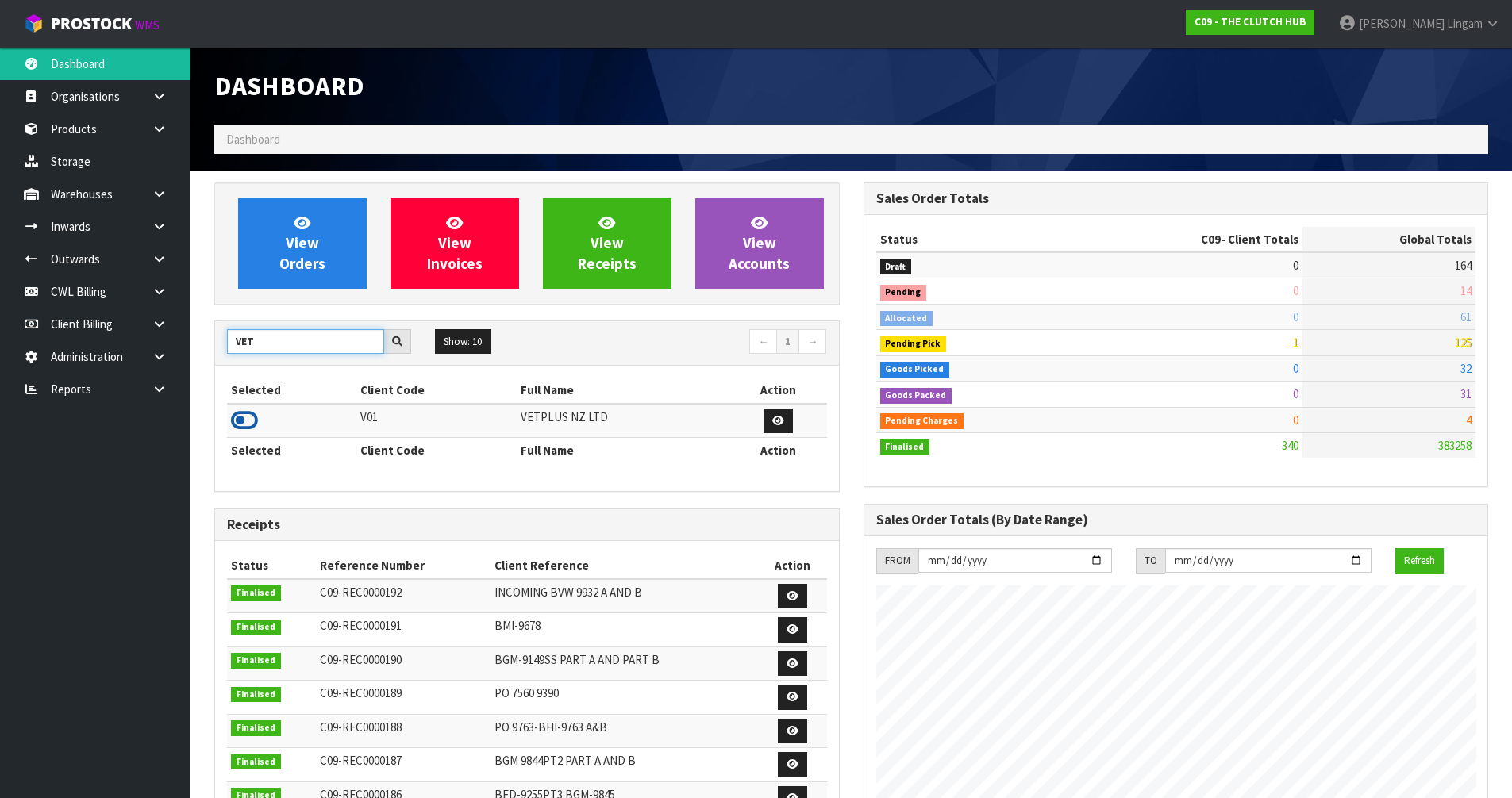
type input "VET"
click at [242, 425] on icon at bounding box center [244, 420] width 27 height 23
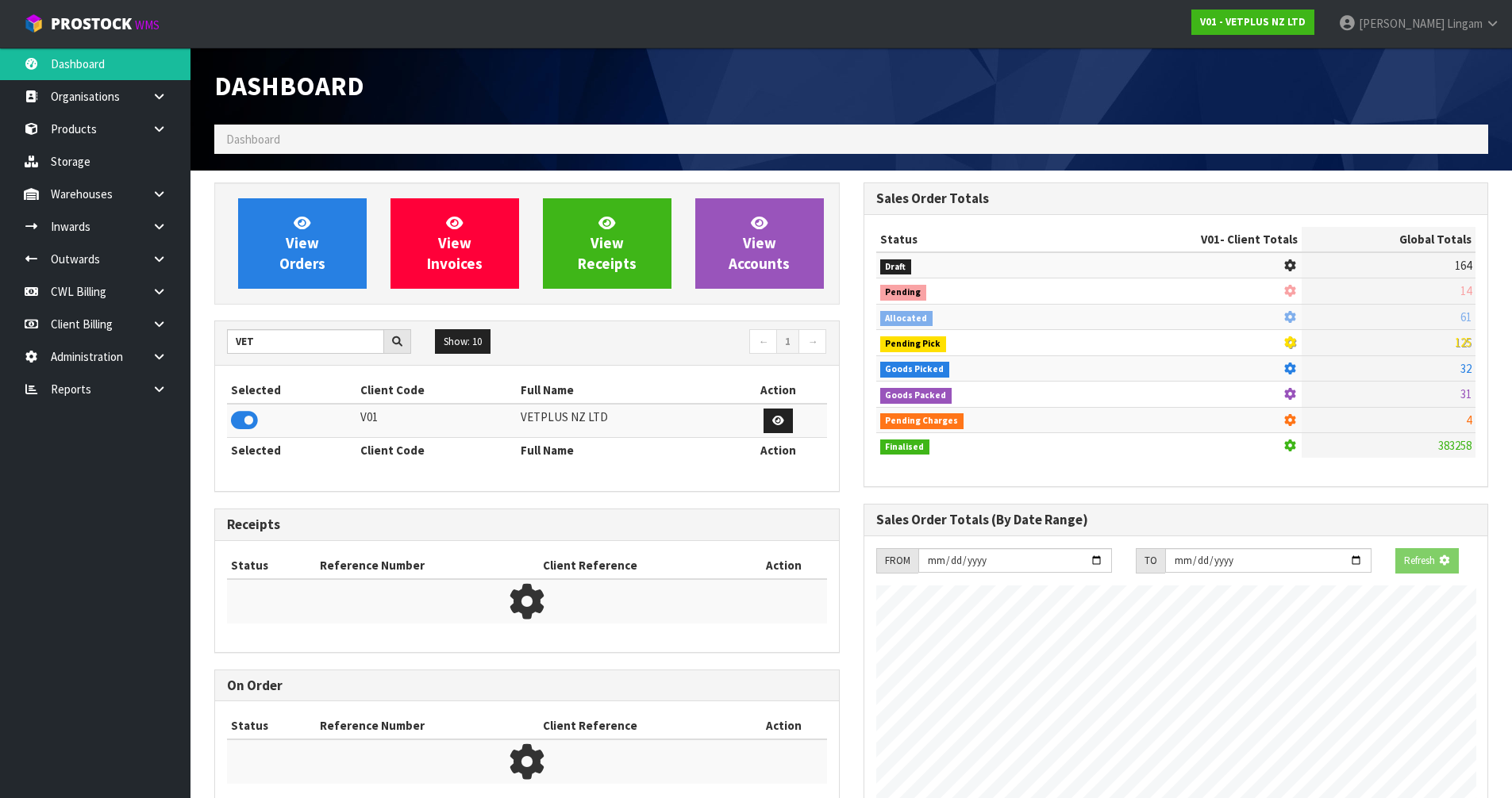
scroll to position [989, 649]
click at [301, 262] on span "View Orders" at bounding box center [302, 243] width 46 height 60
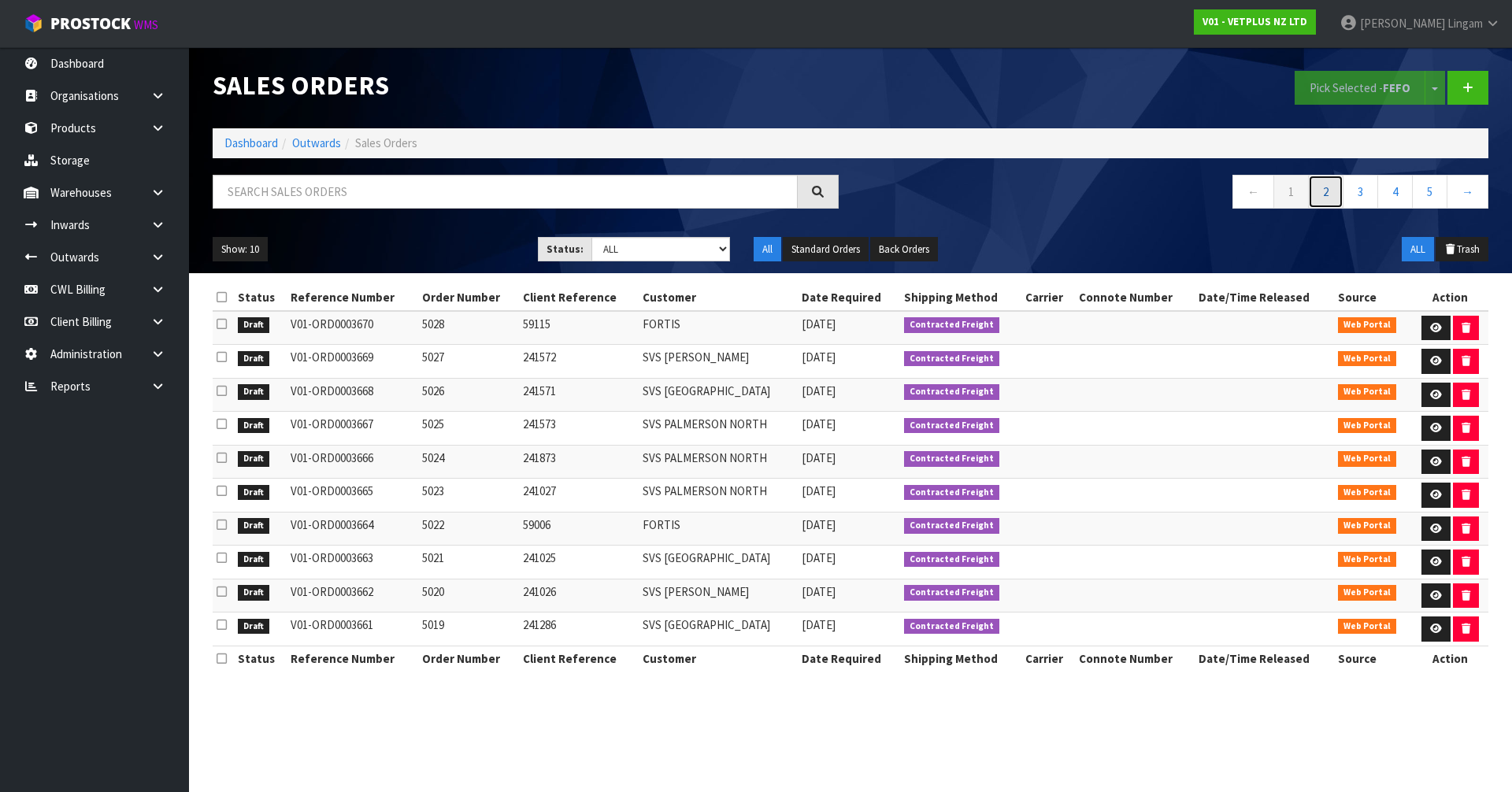
click at [1330, 198] on link "2" at bounding box center [1327, 192] width 36 height 34
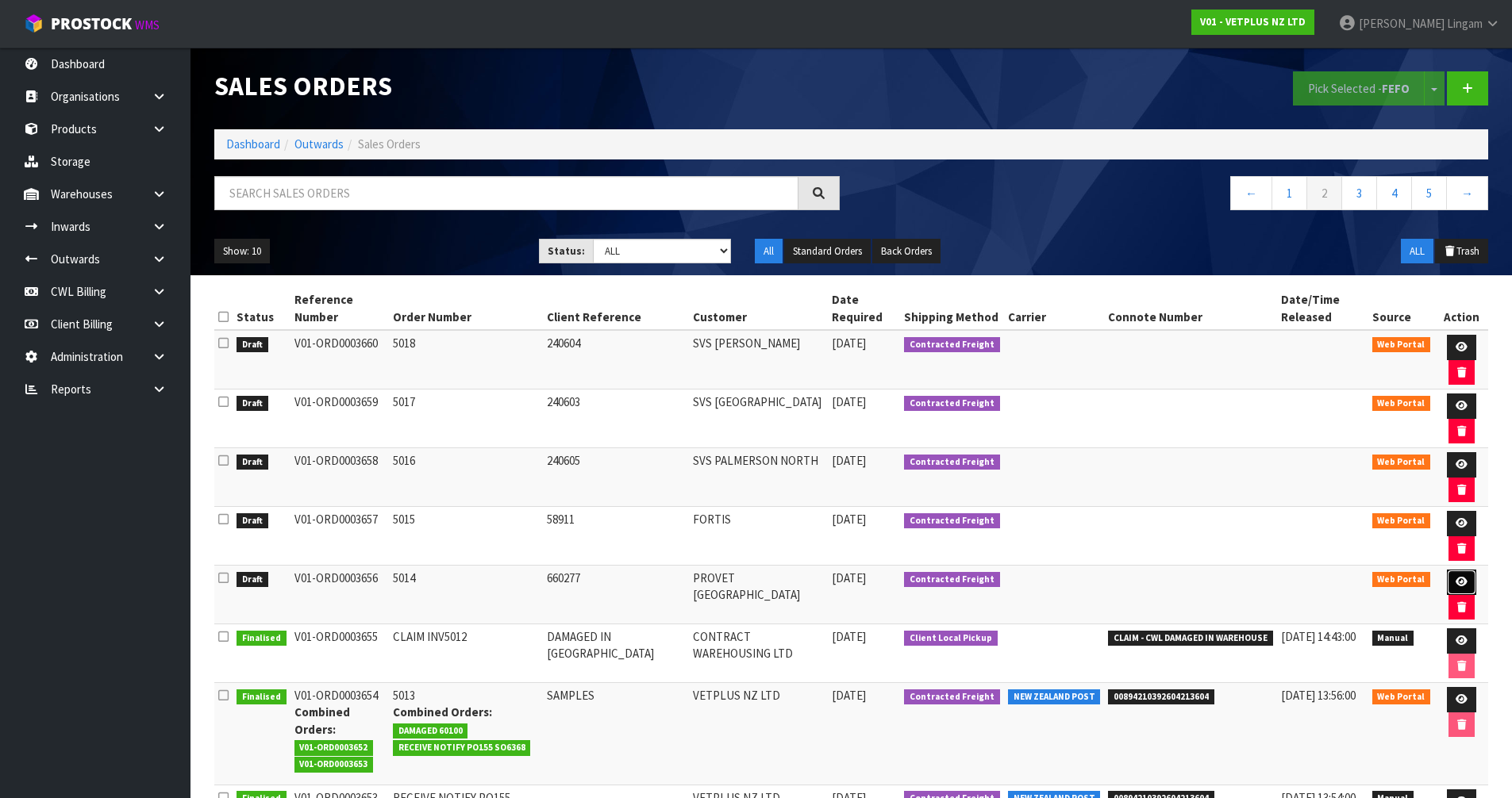
click at [1464, 575] on link at bounding box center [1461, 582] width 30 height 25
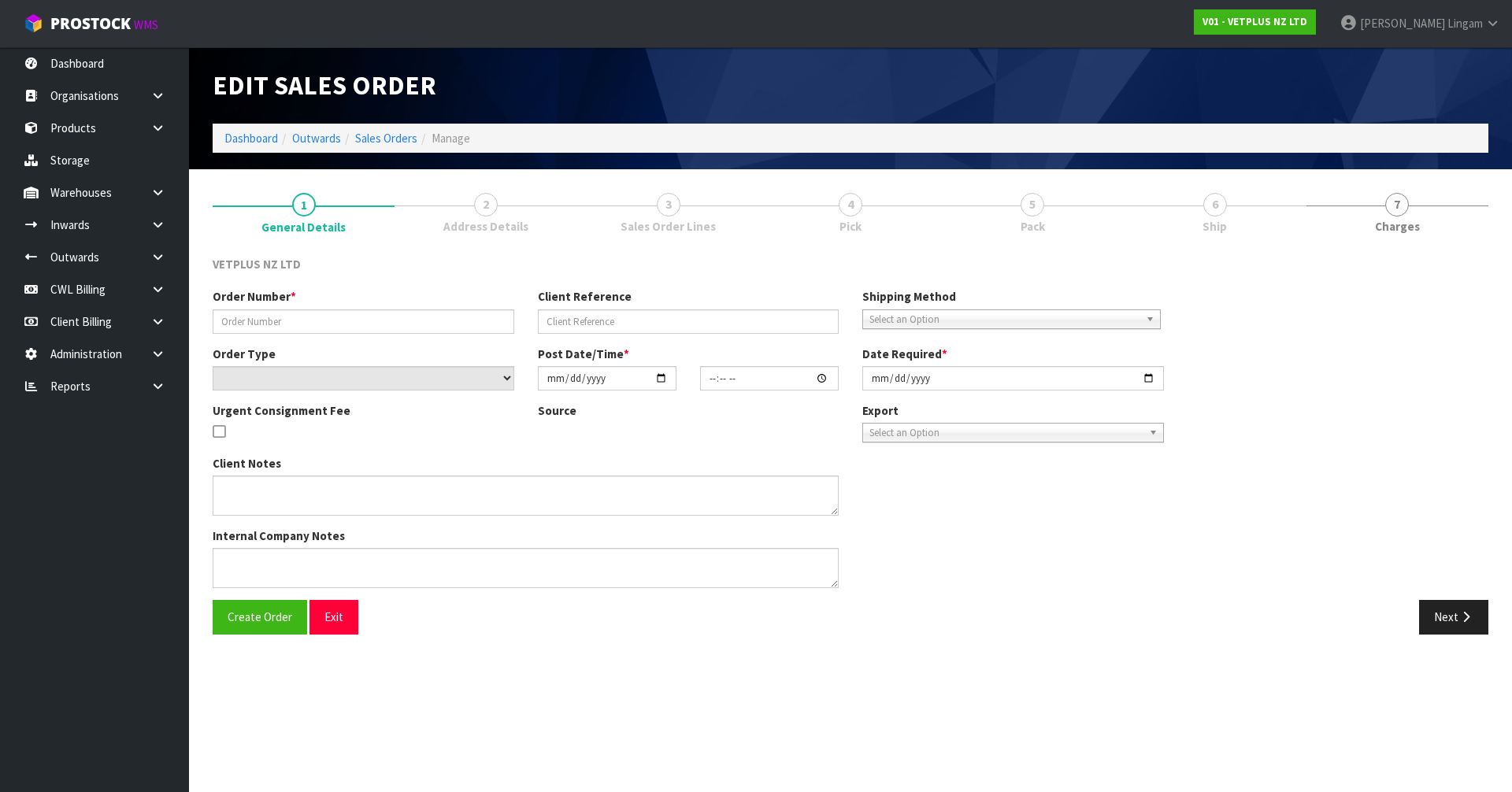
type input "5014"
type input "660277"
select select "number:0"
type input "[DATE]"
type input "15:15:00.000"
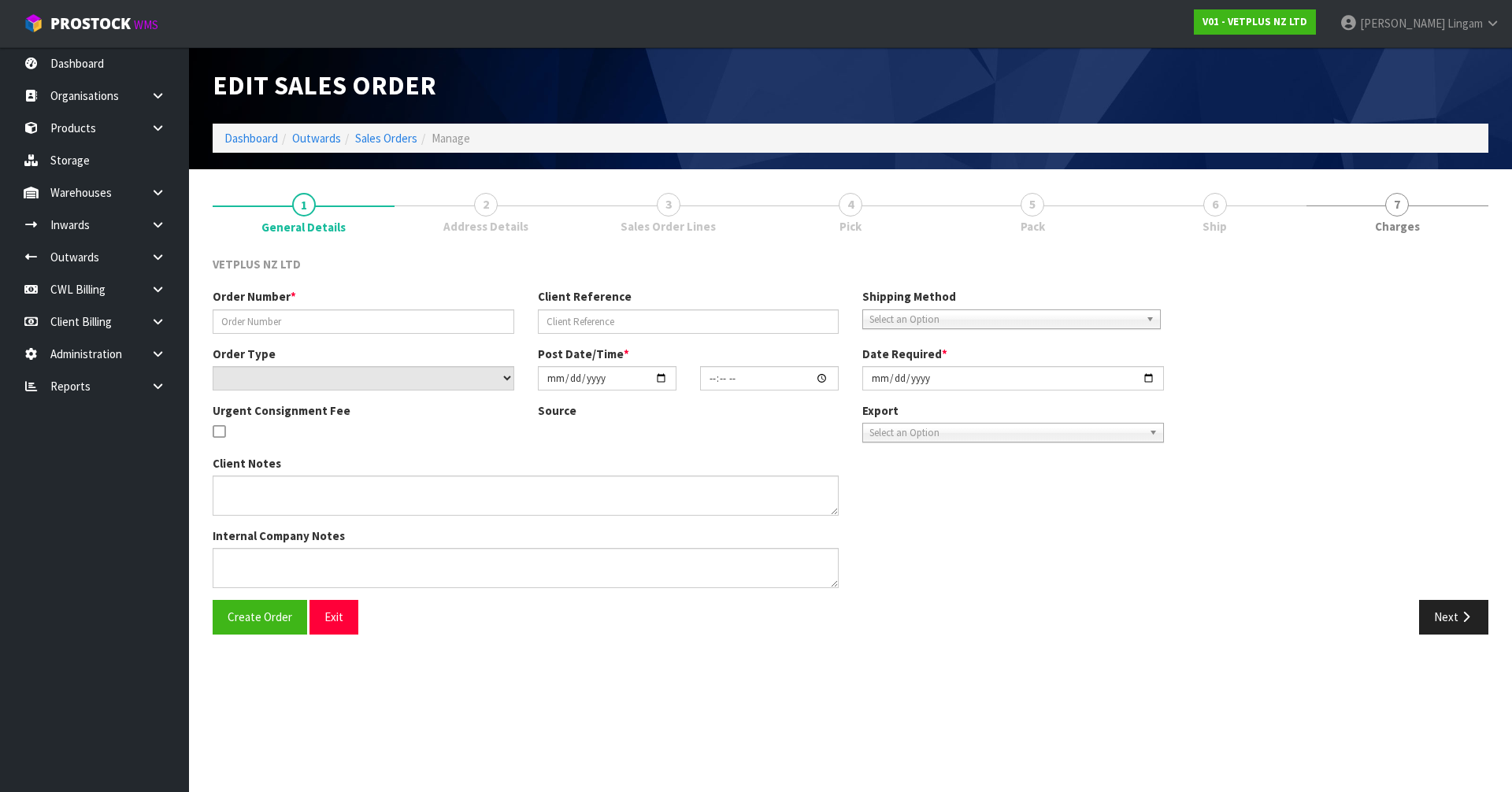
type input "[DATE]"
type textarea "BACK ORDER FROM INV 4986"
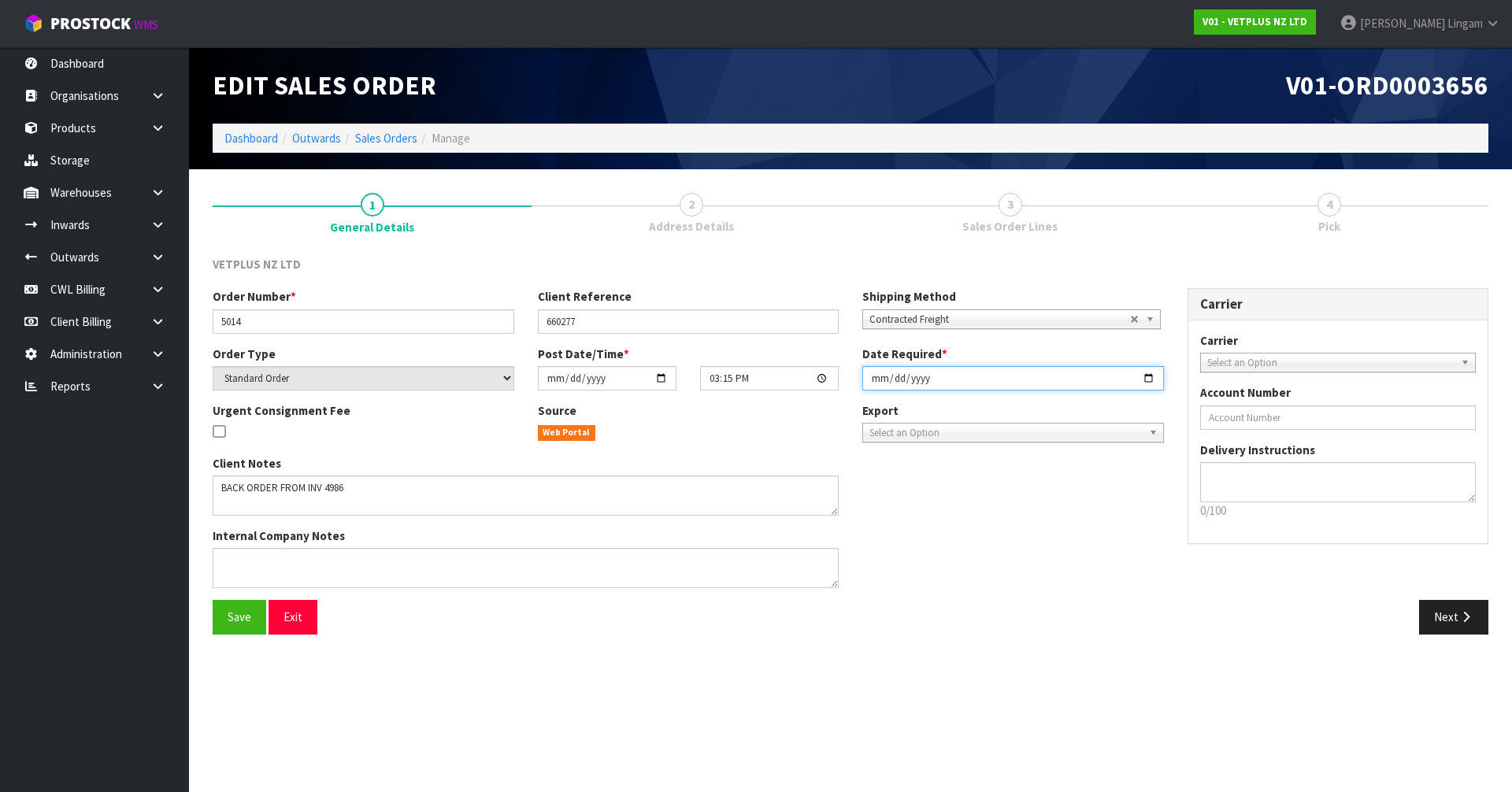
click at [878, 378] on input "[DATE]" at bounding box center [1013, 378] width 302 height 24
type input "[DATE]"
click at [235, 605] on button "Save" at bounding box center [240, 617] width 54 height 34
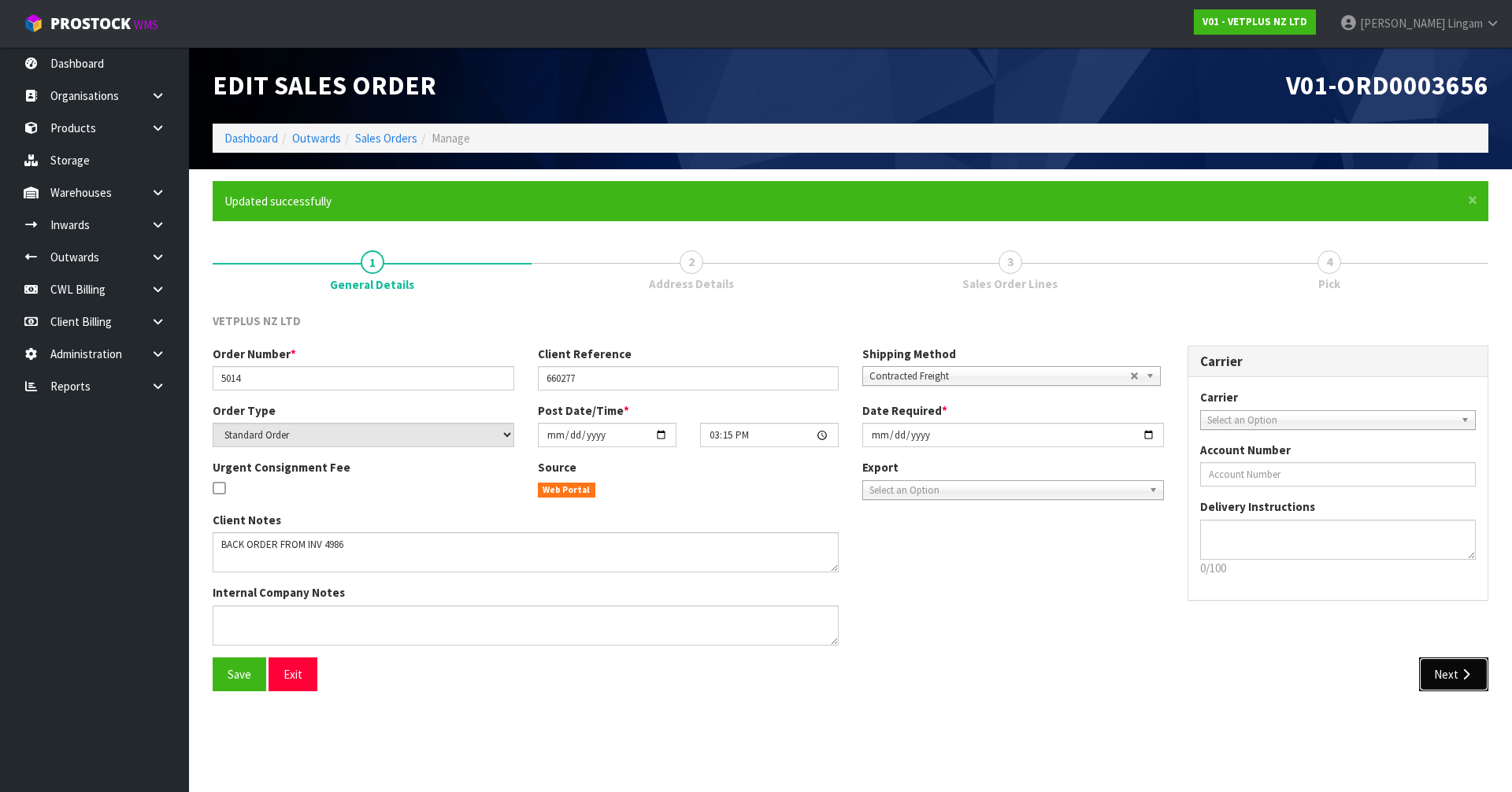
click at [1466, 677] on icon "button" at bounding box center [1466, 674] width 15 height 12
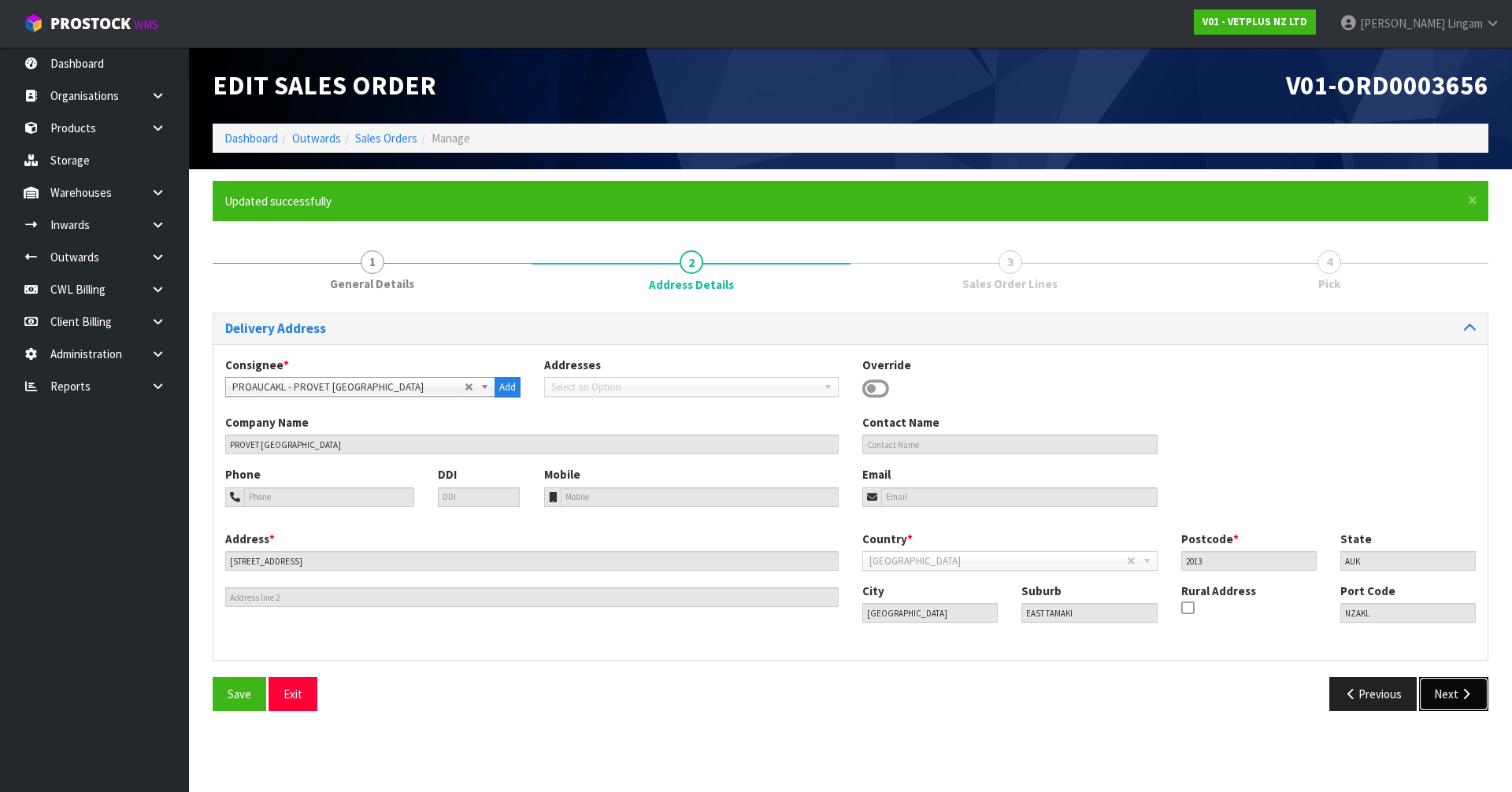
click at [1455, 685] on button "Next" at bounding box center [1454, 694] width 69 height 34
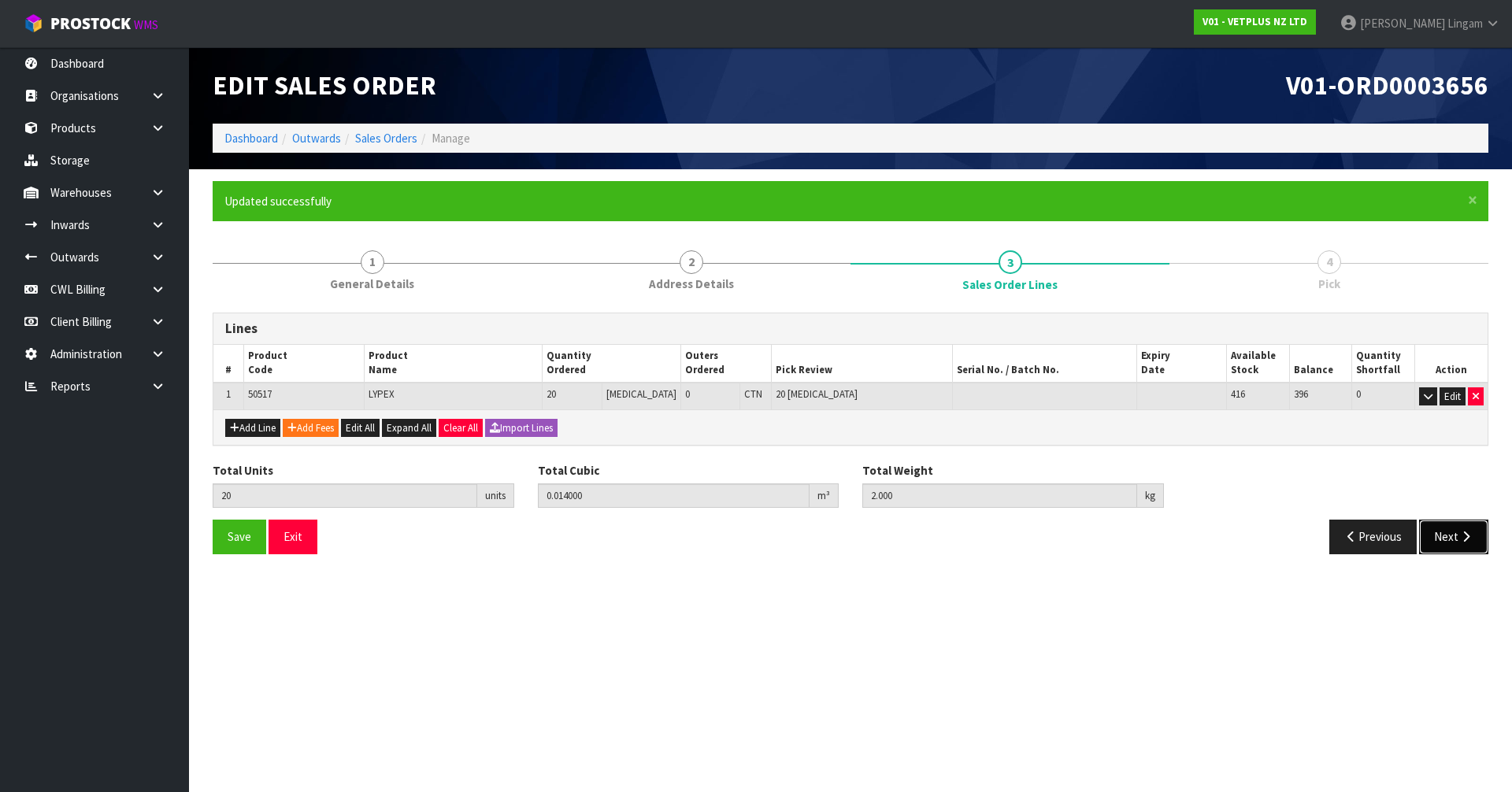
click at [1447, 548] on button "Next" at bounding box center [1454, 537] width 69 height 34
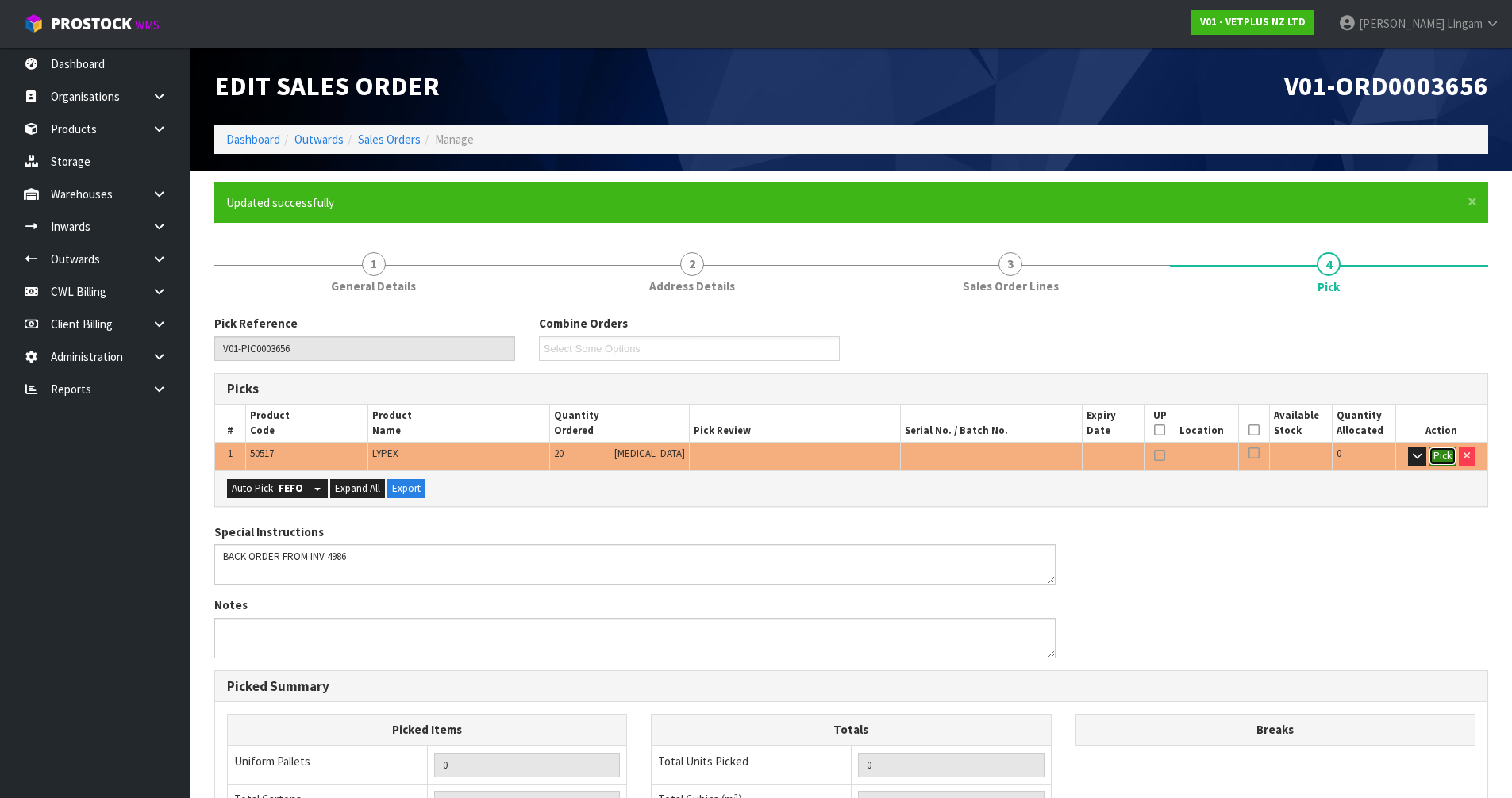
click at [1441, 461] on button "Pick" at bounding box center [1443, 455] width 28 height 19
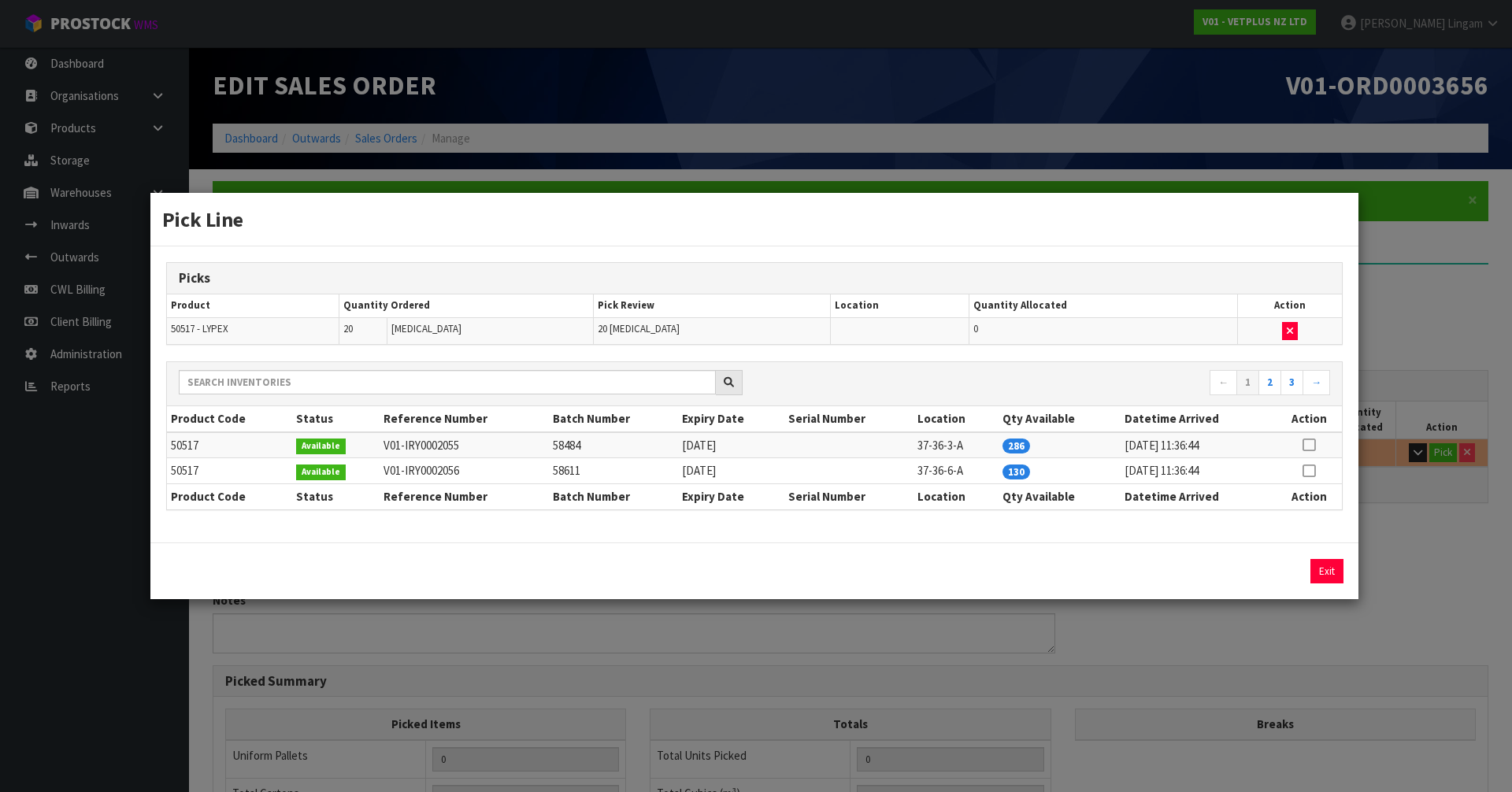
click at [1316, 440] on td at bounding box center [1309, 445] width 66 height 26
click at [1305, 446] on icon at bounding box center [1309, 445] width 13 height 1
click at [1283, 568] on button "Assign Pick" at bounding box center [1274, 571] width 64 height 24
type input "Piece x 20"
type input "20"
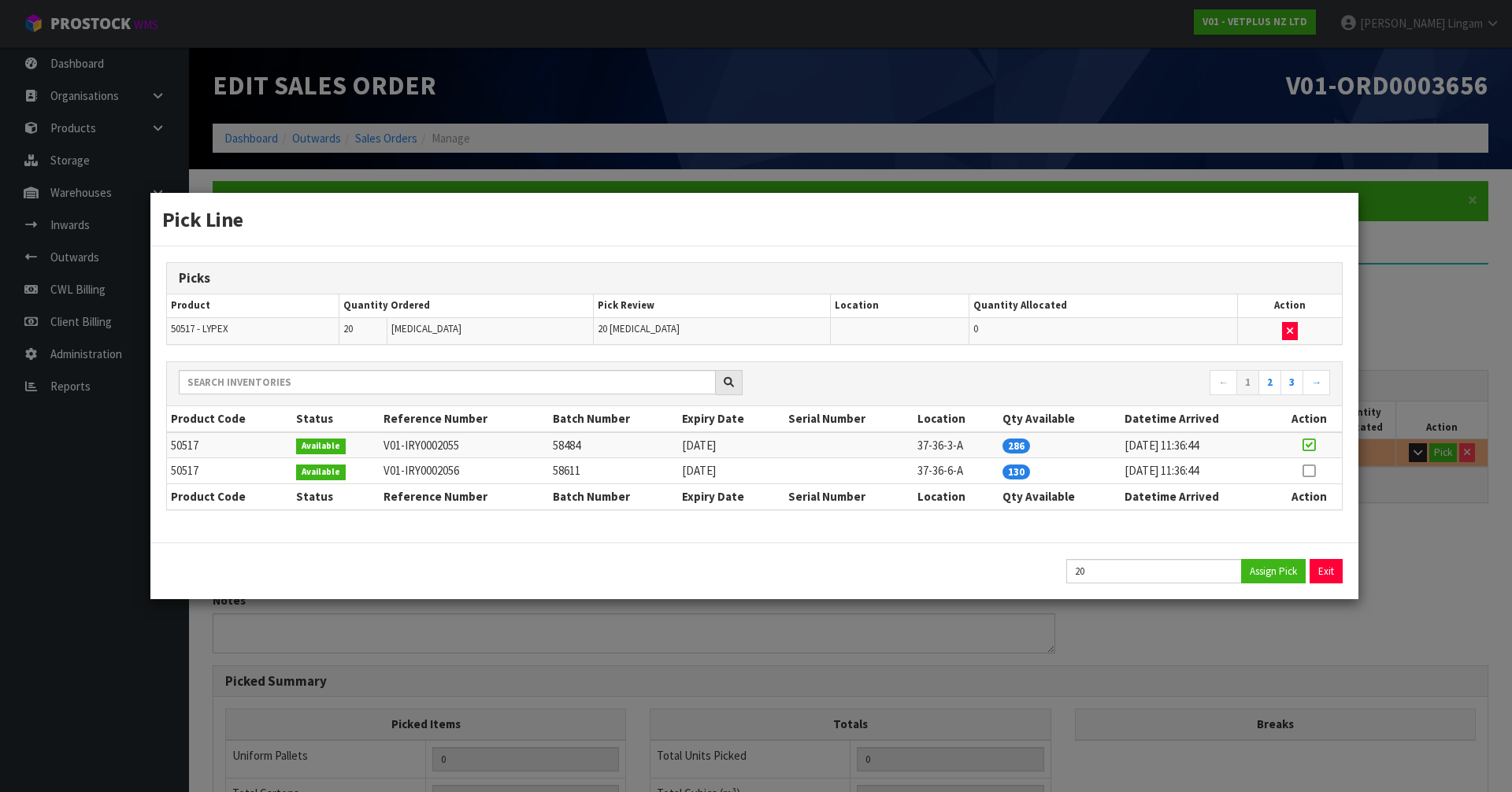
type input "0.014"
type input "2"
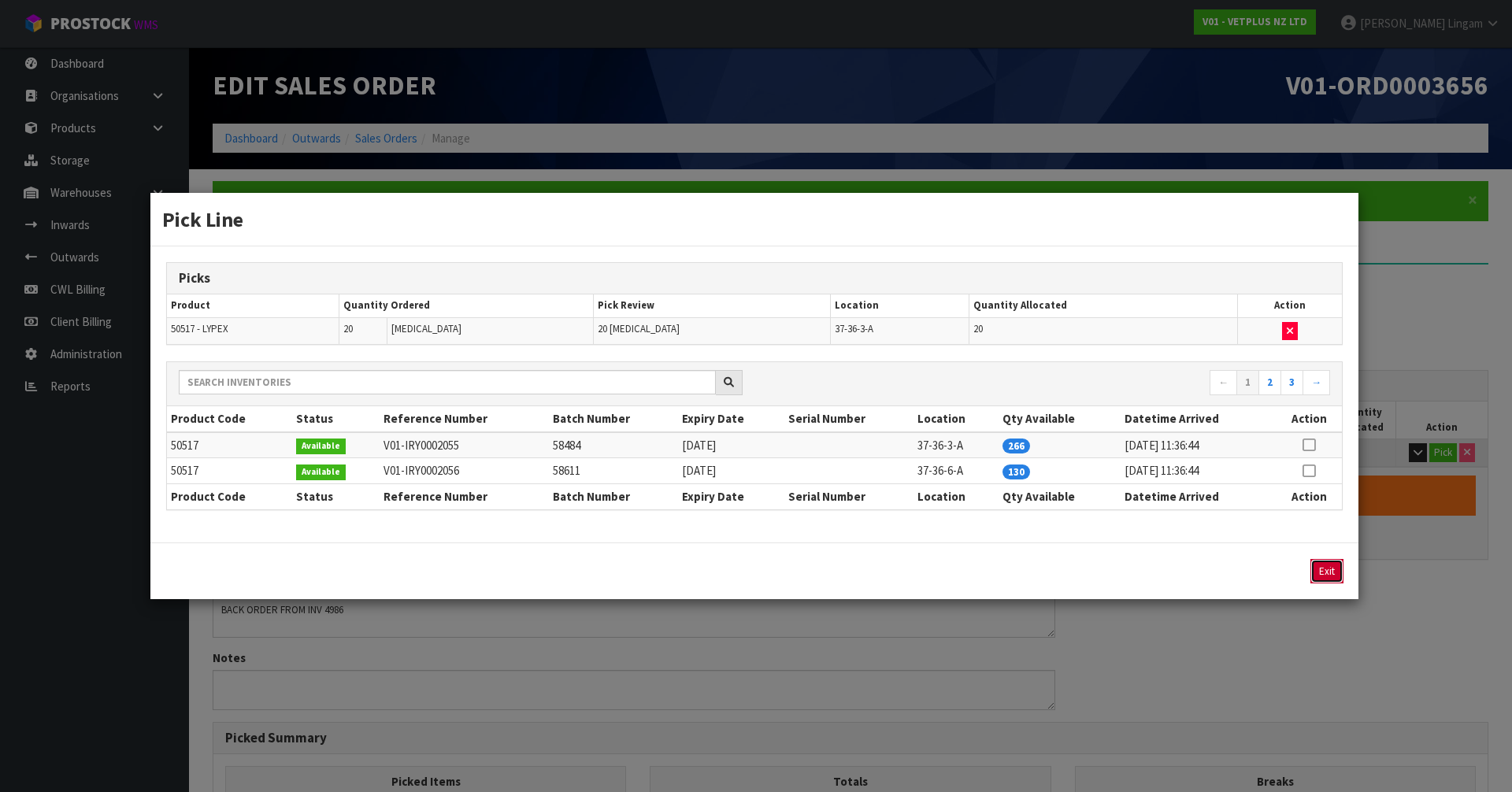
click at [1316, 559] on button "Exit" at bounding box center [1327, 571] width 33 height 24
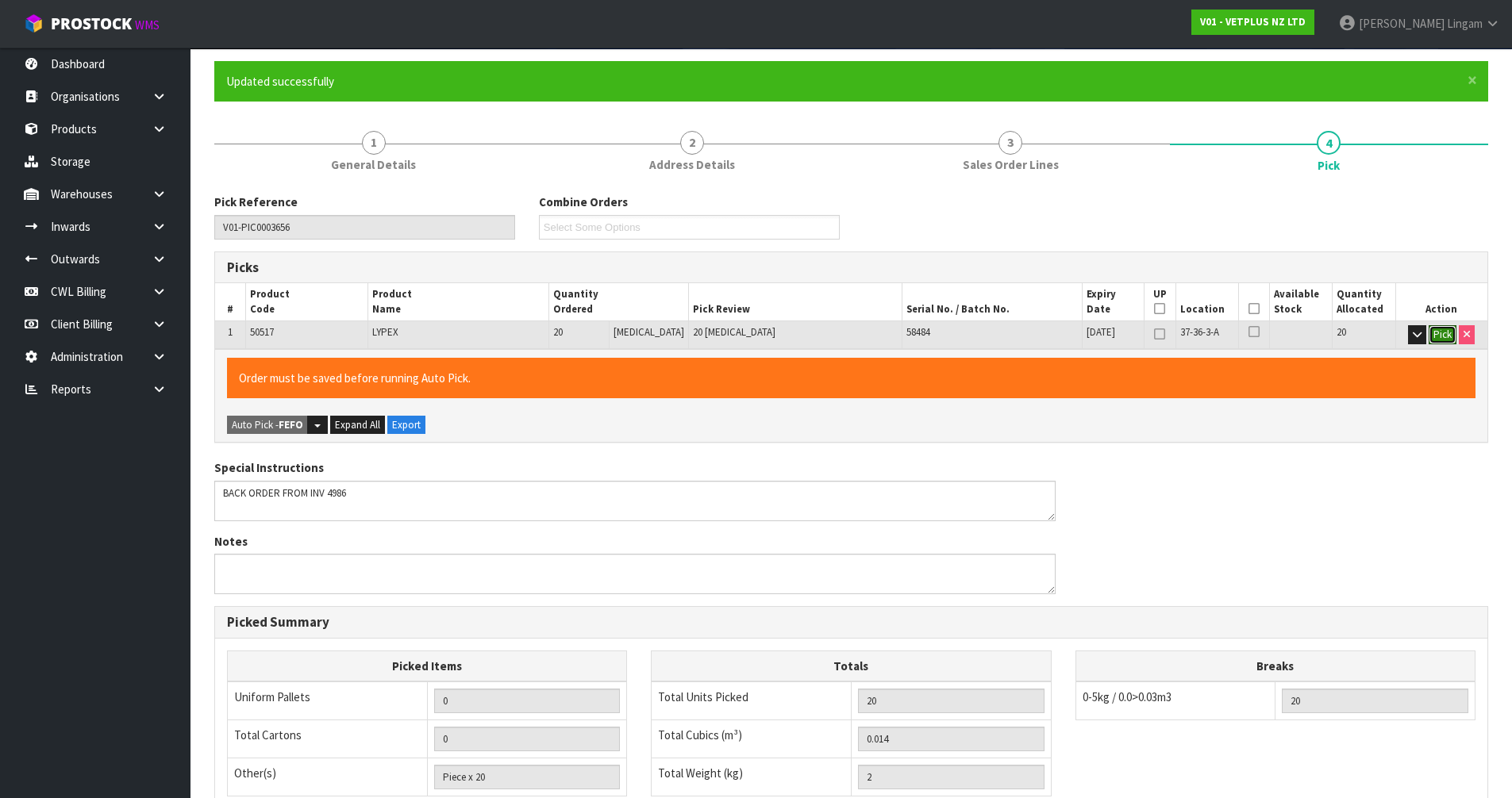
scroll to position [367, 0]
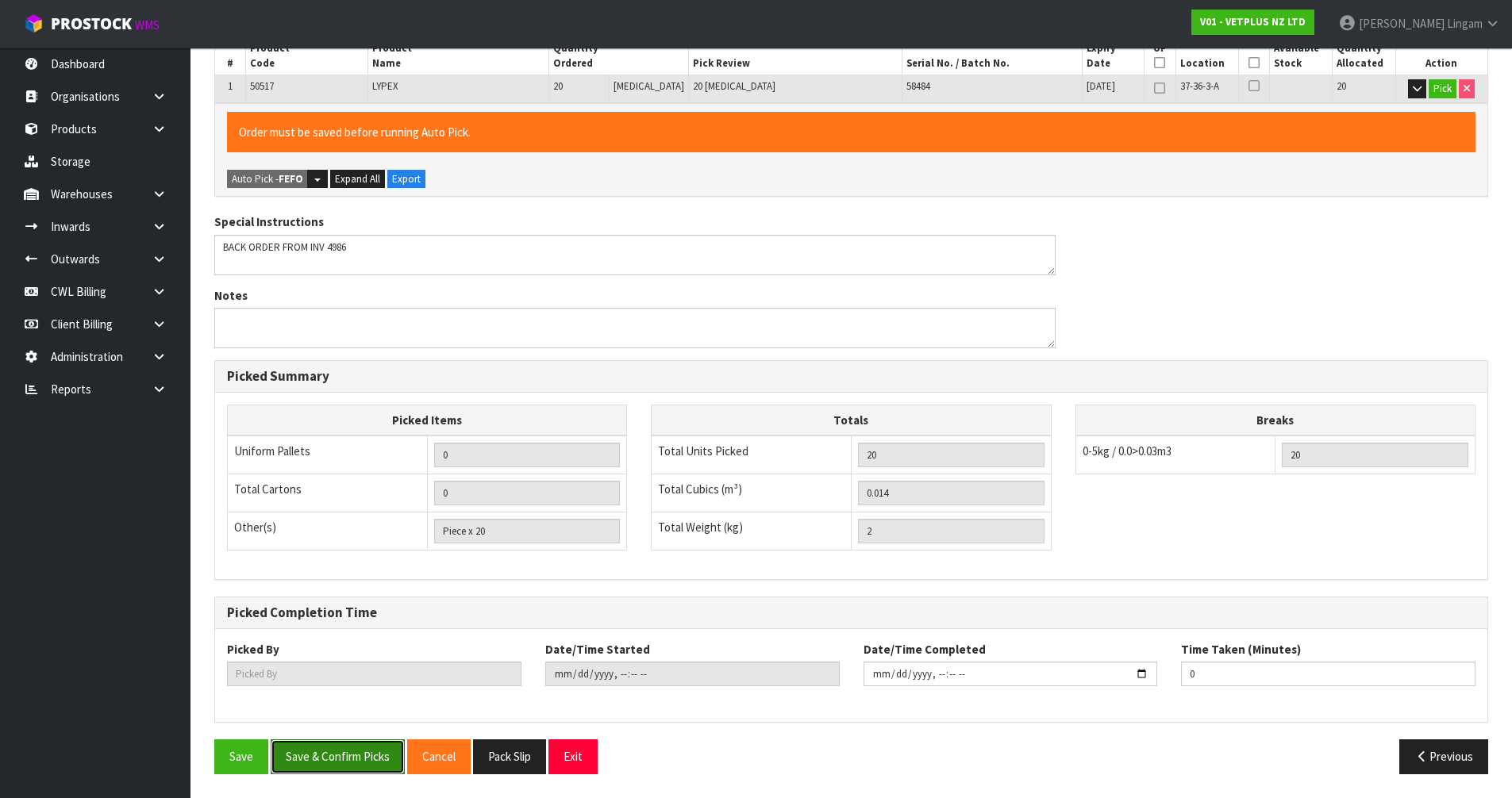
click at [339, 755] on button "Save & Confirm Picks" at bounding box center [337, 757] width 134 height 34
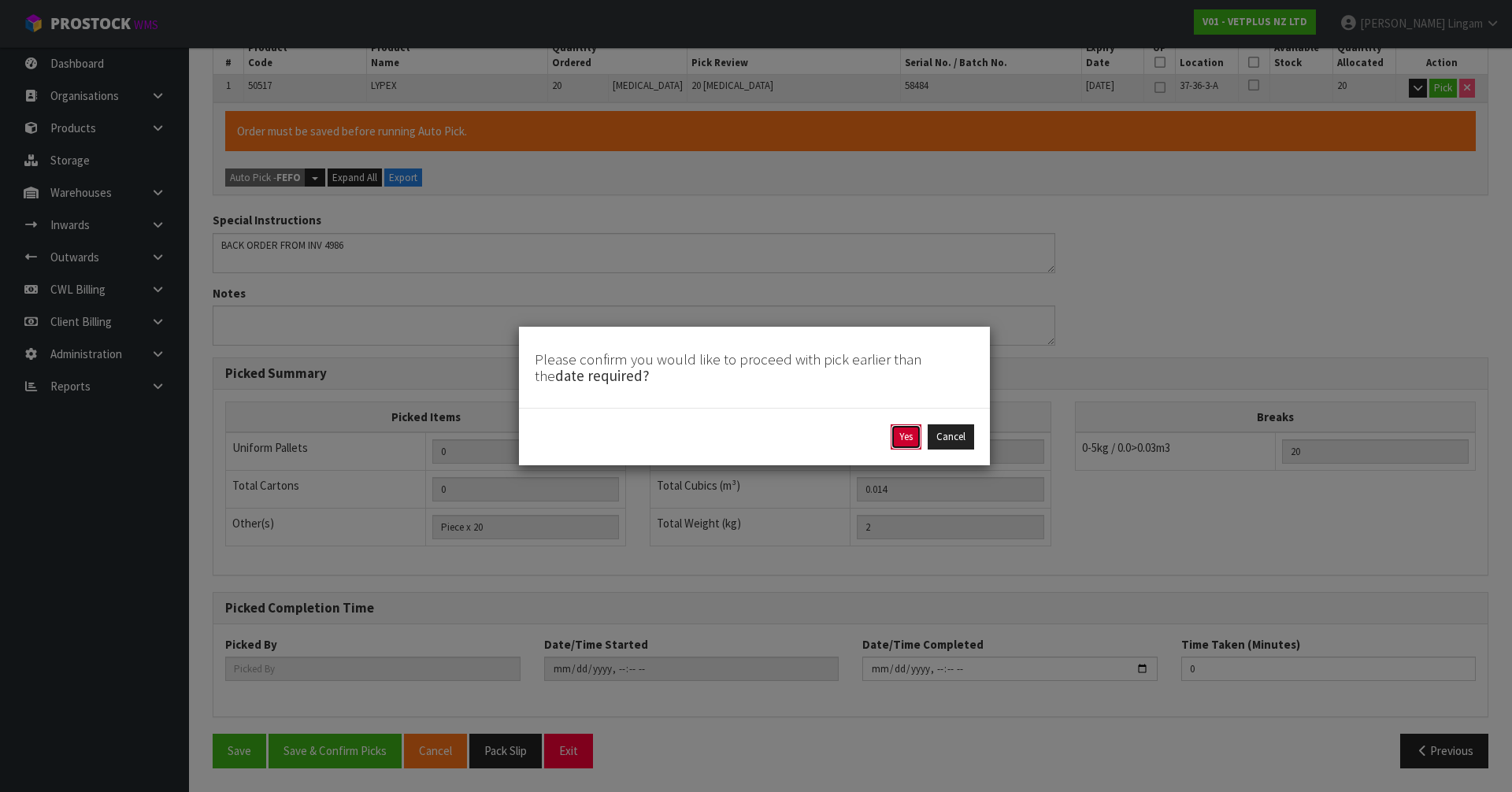
click at [897, 429] on button "Yes" at bounding box center [906, 437] width 30 height 25
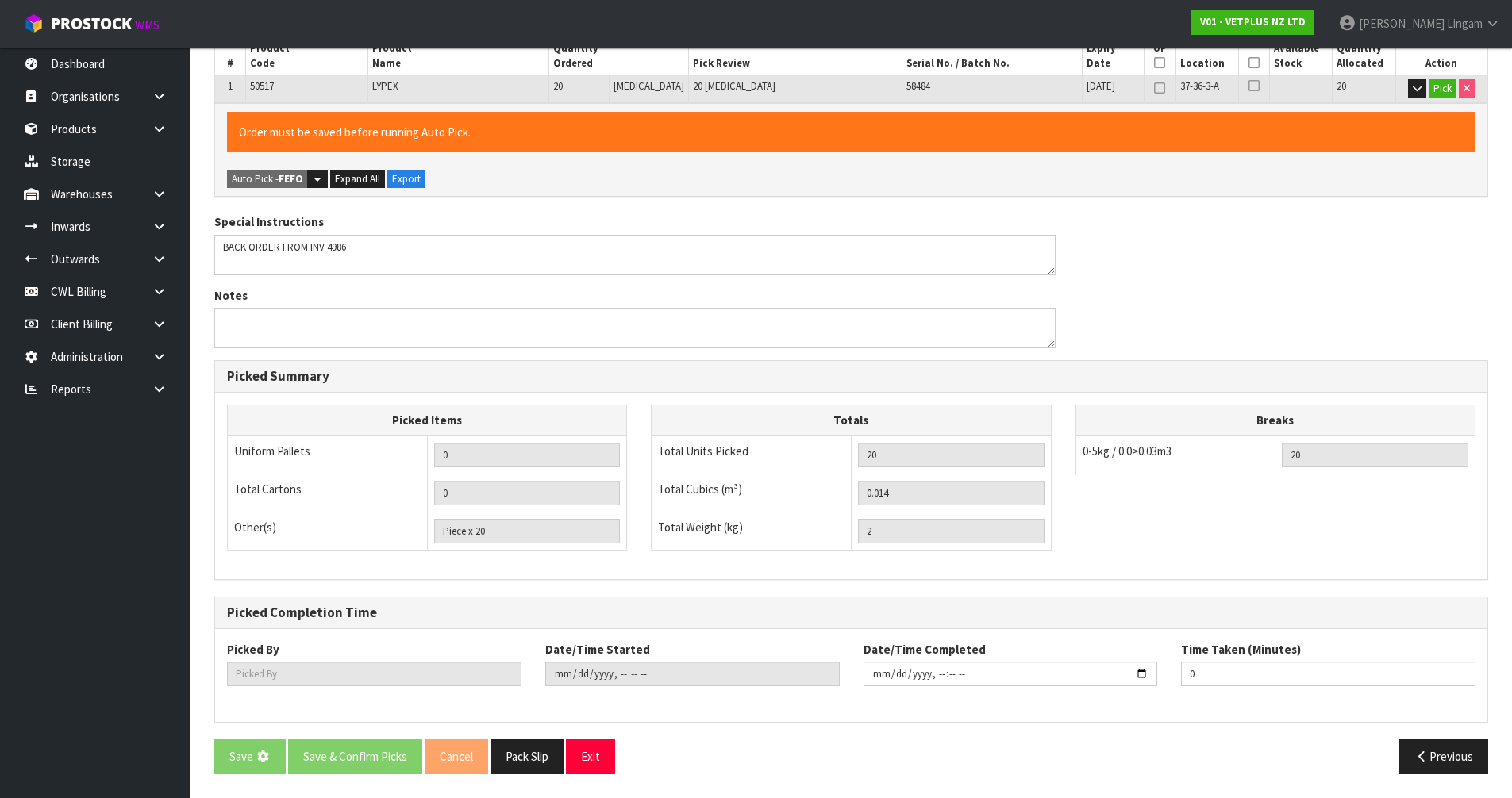
scroll to position [0, 0]
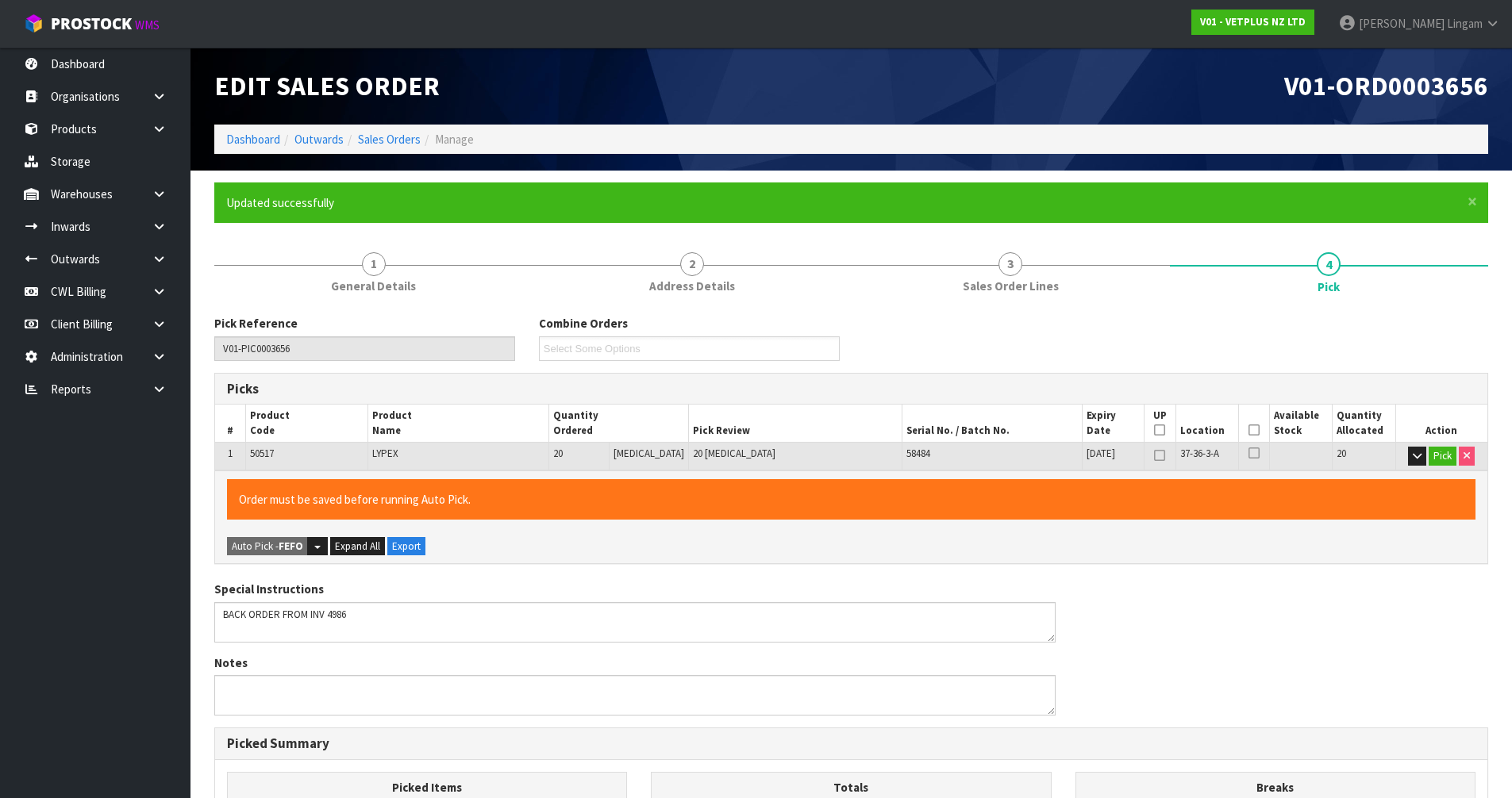
type input "[PERSON_NAME]"
type input "[DATE]T21:12:01"
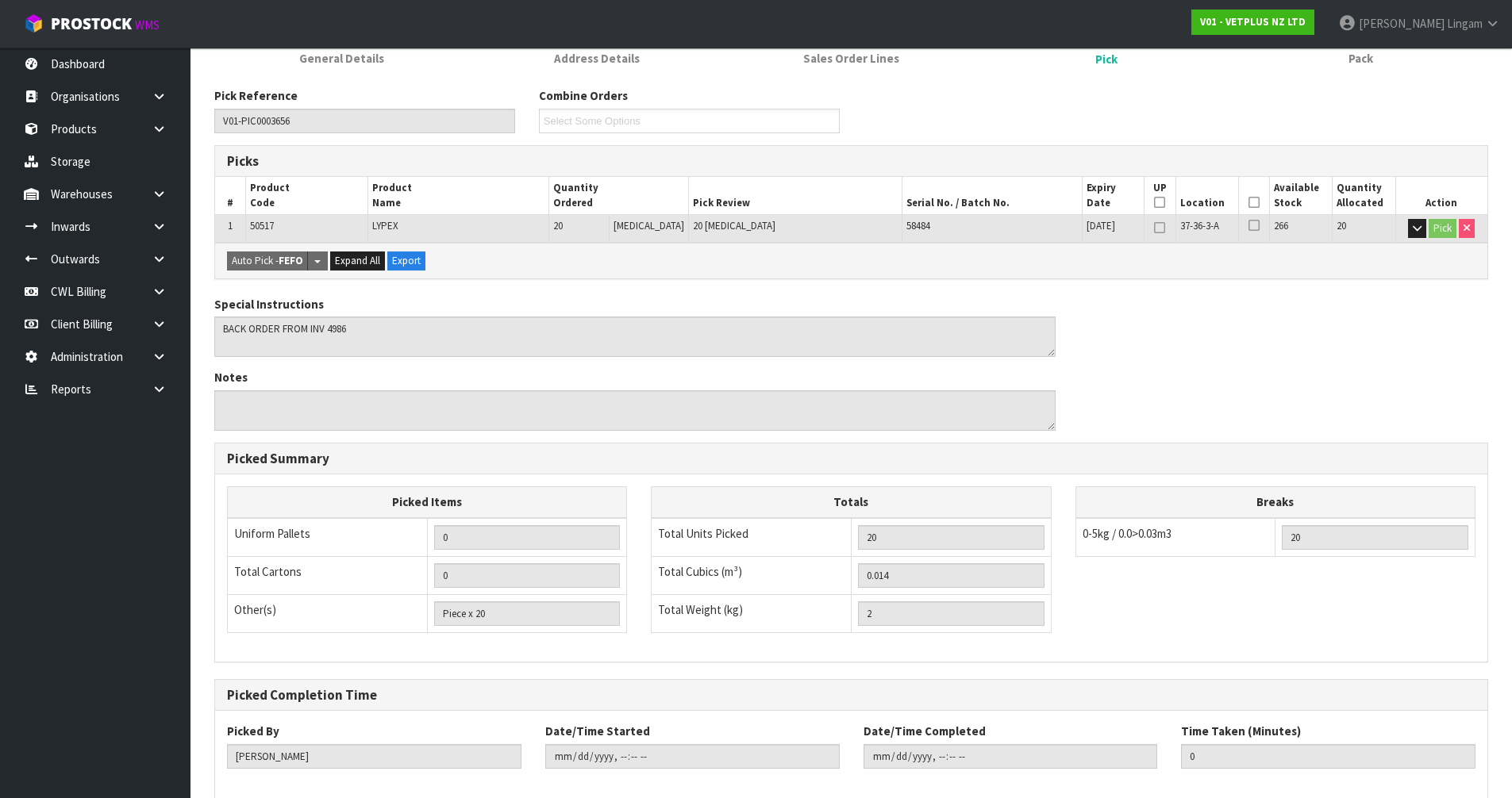
scroll to position [309, 0]
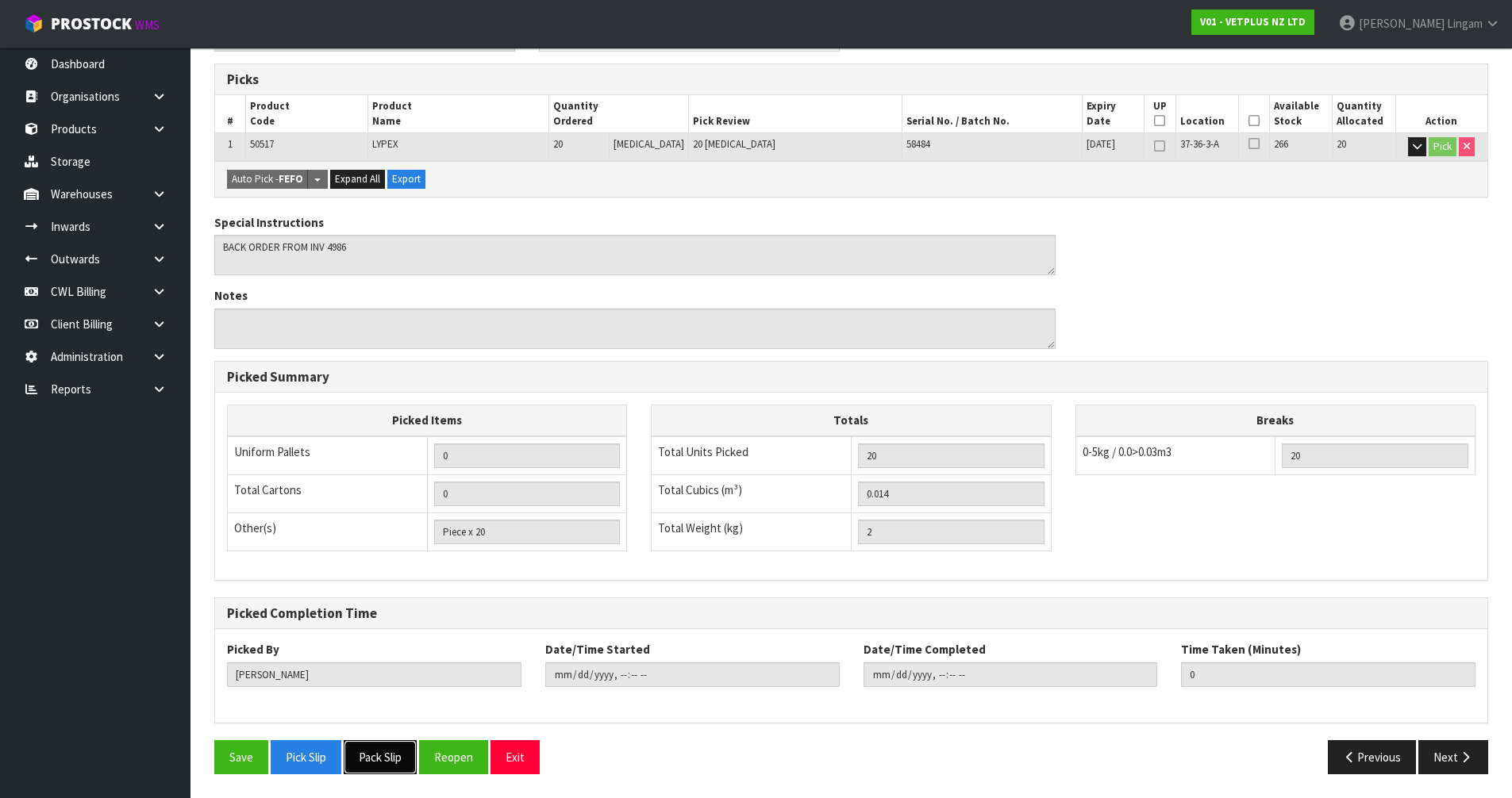
click at [398, 755] on button "Pack Slip" at bounding box center [380, 757] width 73 height 34
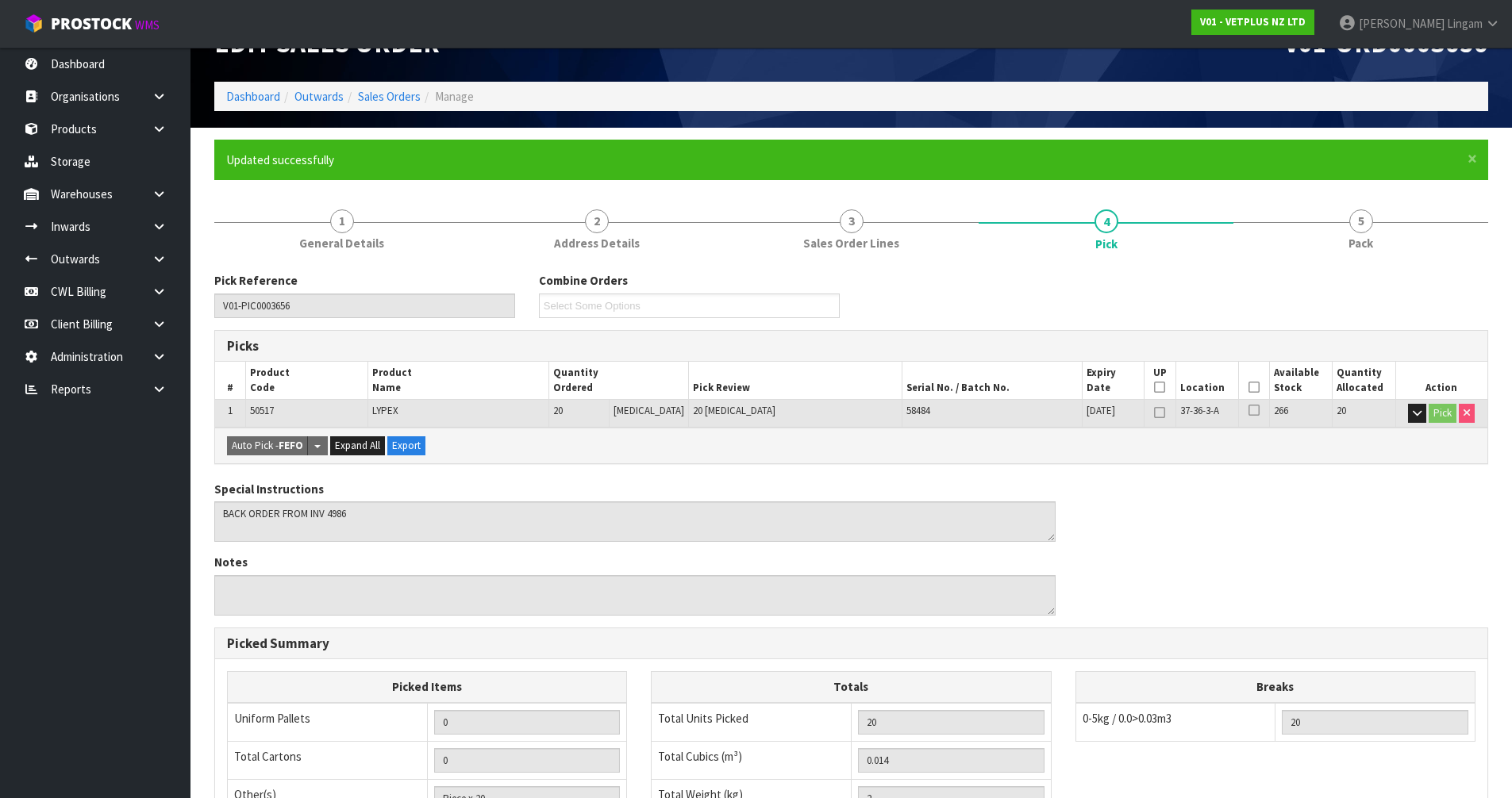
scroll to position [0, 0]
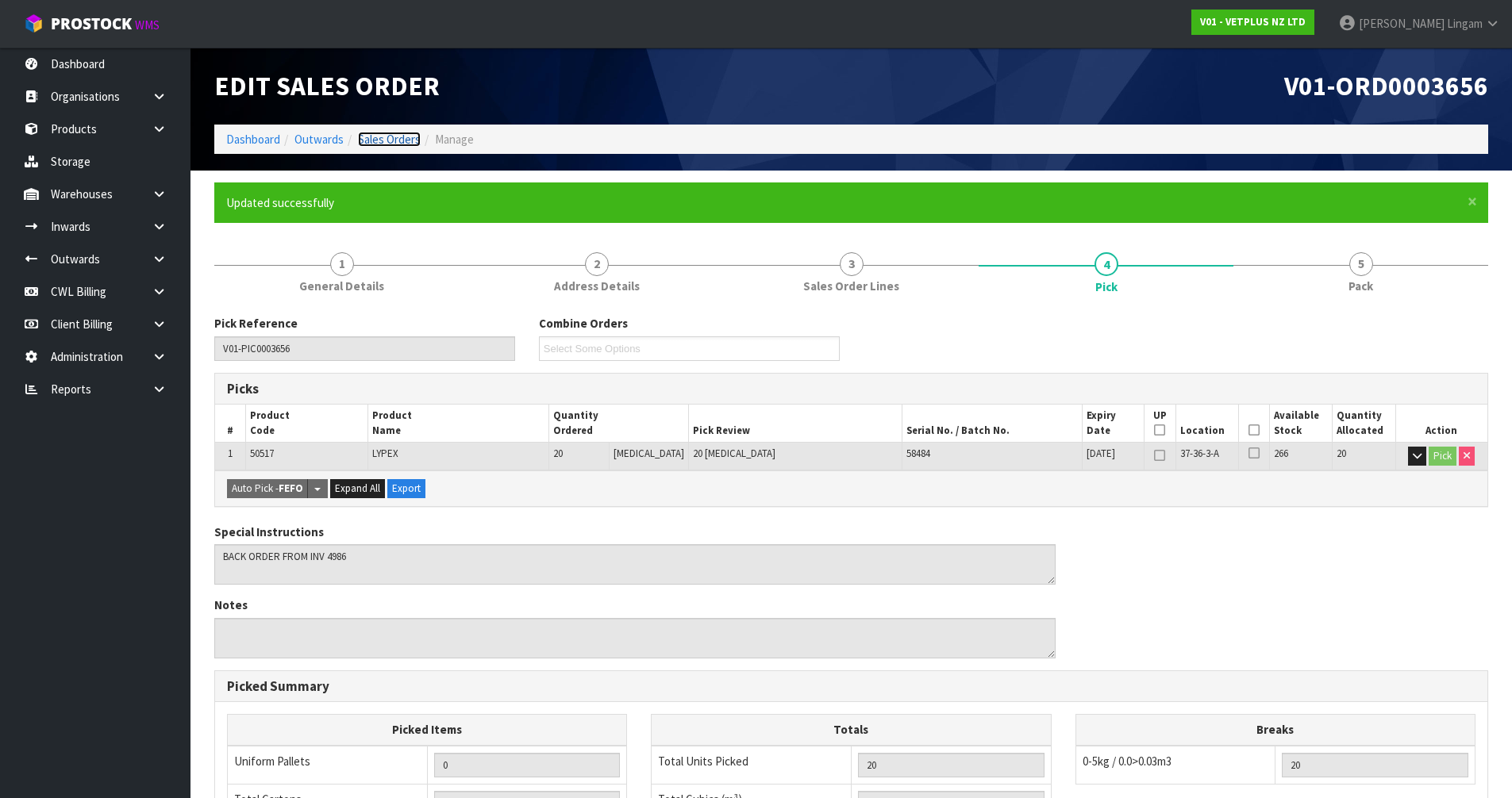
click at [387, 142] on link "Sales Orders" at bounding box center [390, 139] width 63 height 15
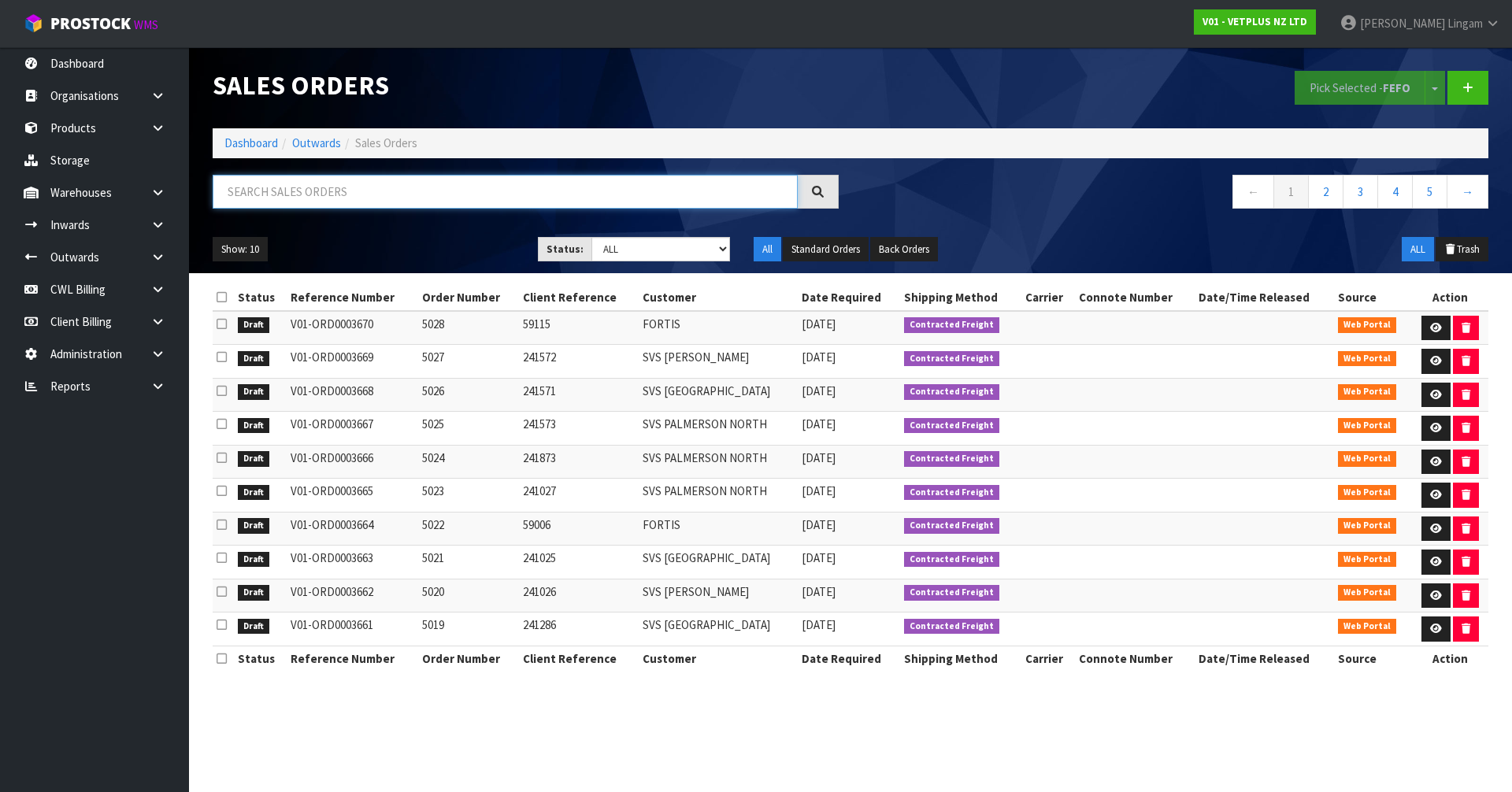
click at [514, 183] on input "text" at bounding box center [506, 192] width 585 height 34
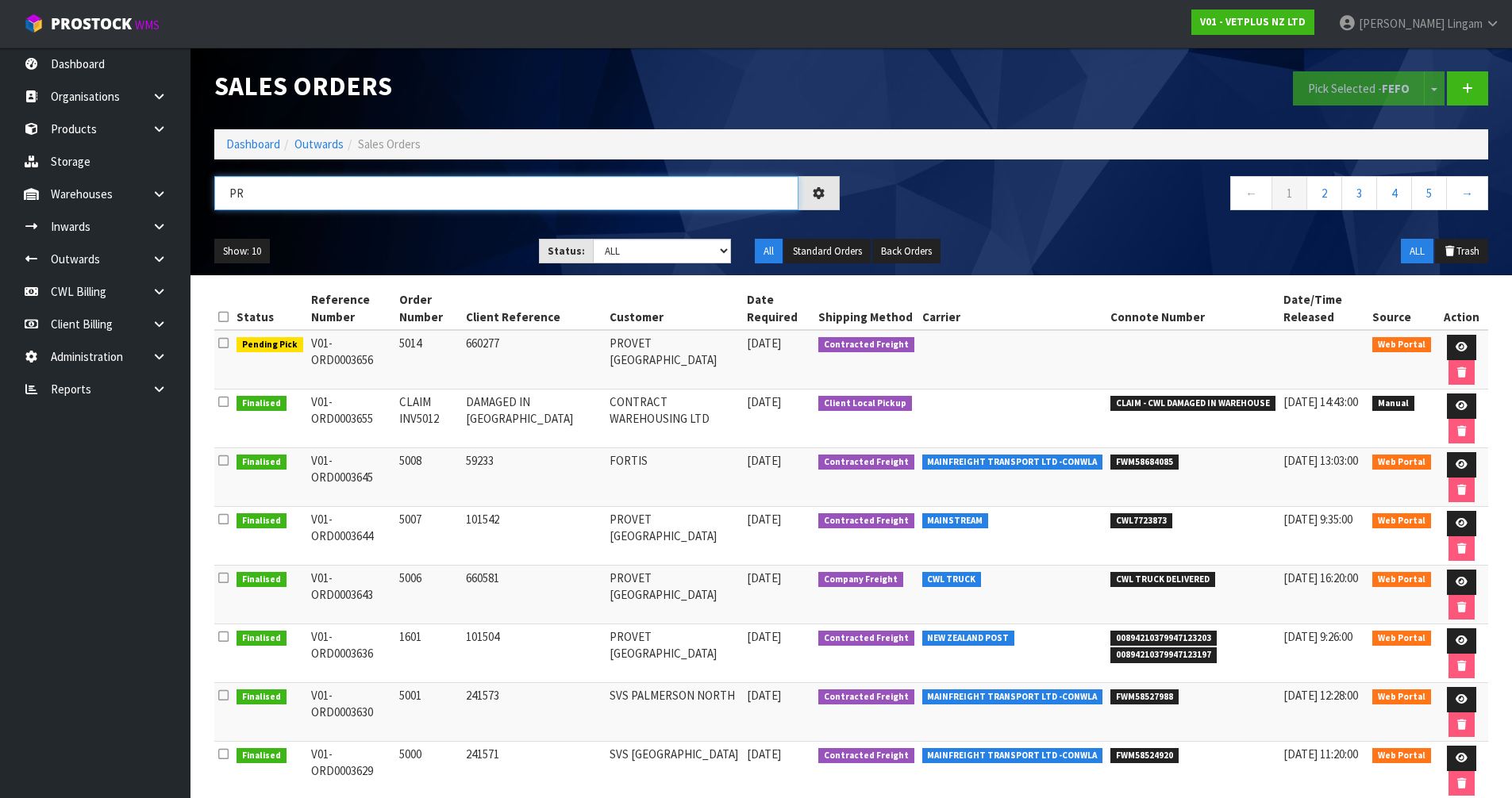
type input "P"
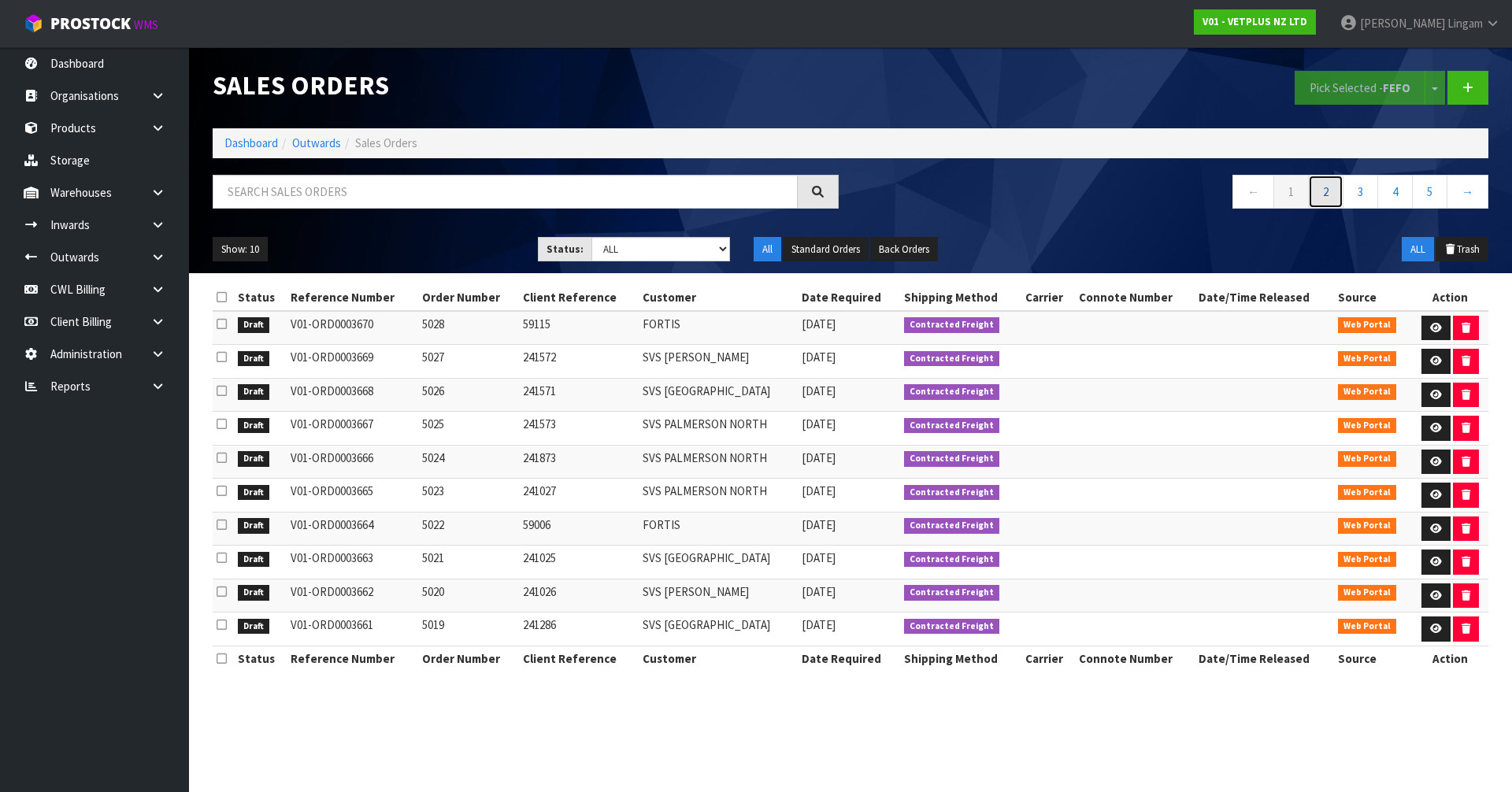
click at [1317, 191] on link "2" at bounding box center [1327, 192] width 36 height 34
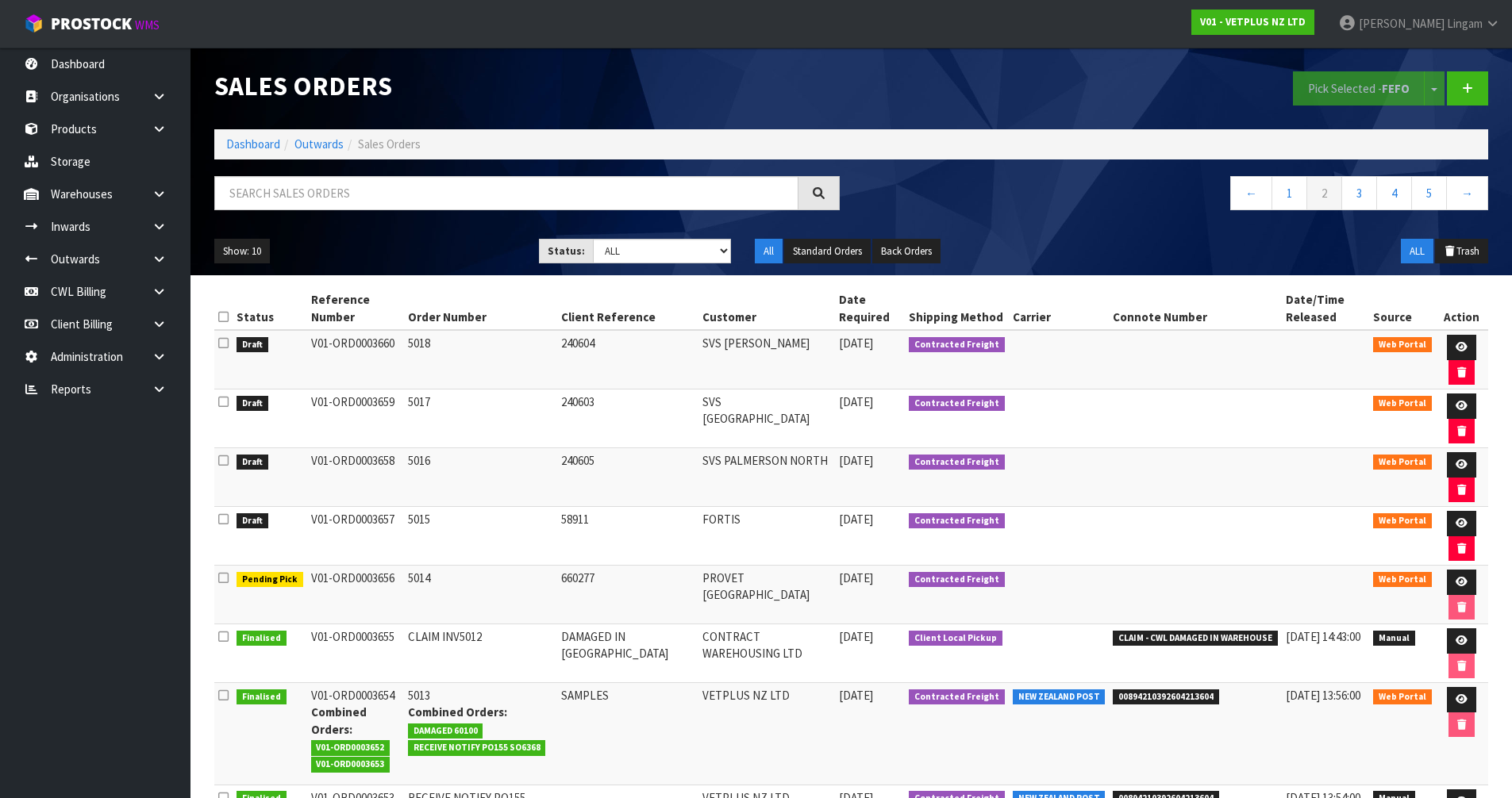
click at [712, 515] on td "FORTIS" at bounding box center [766, 536] width 136 height 59
copy td "FORTIS"
click at [659, 189] on input "text" at bounding box center [507, 193] width 585 height 34
paste input "FORTIS"
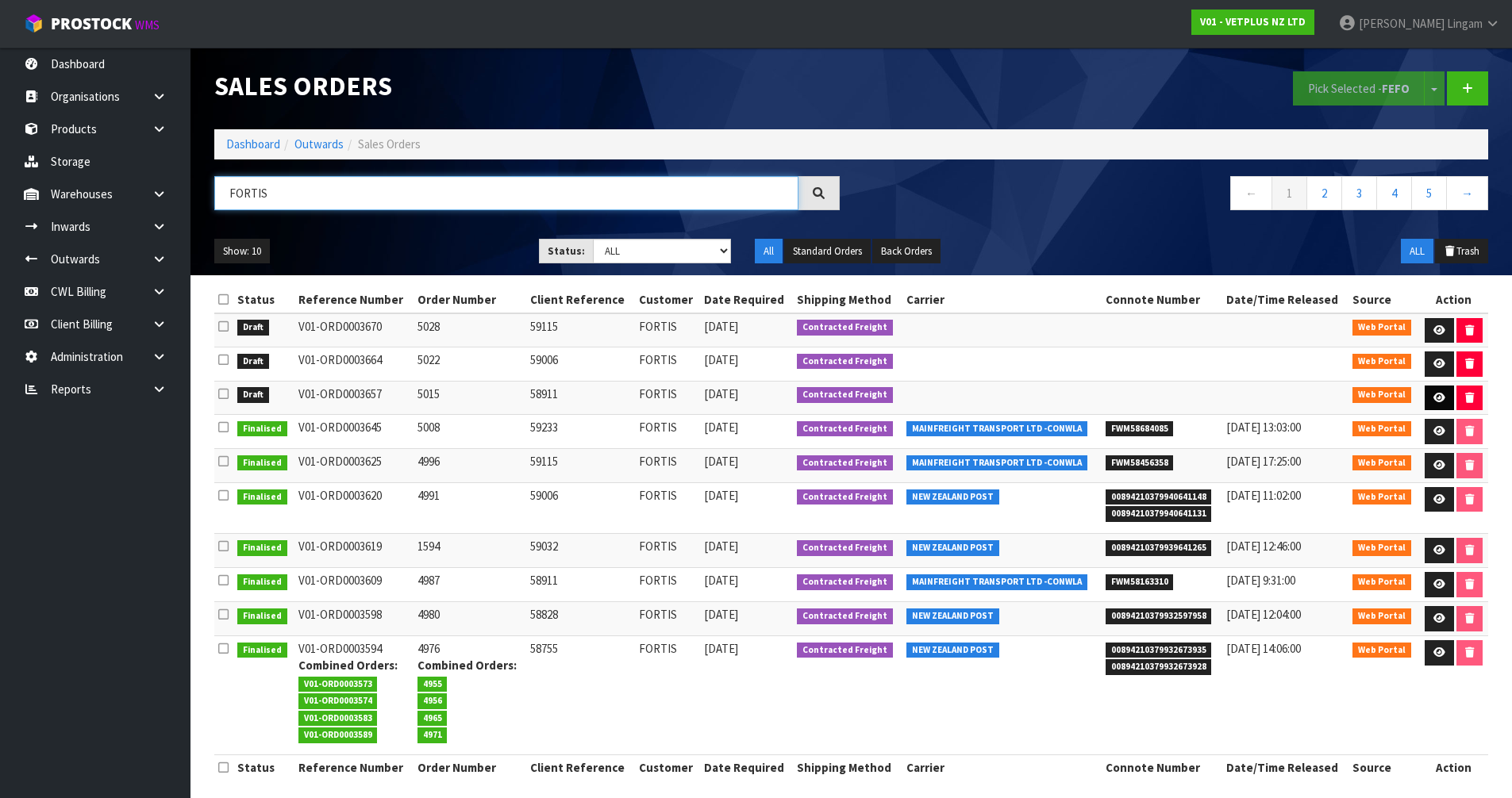
type input "FORTIS"
click at [1430, 391] on link at bounding box center [1439, 399] width 30 height 25
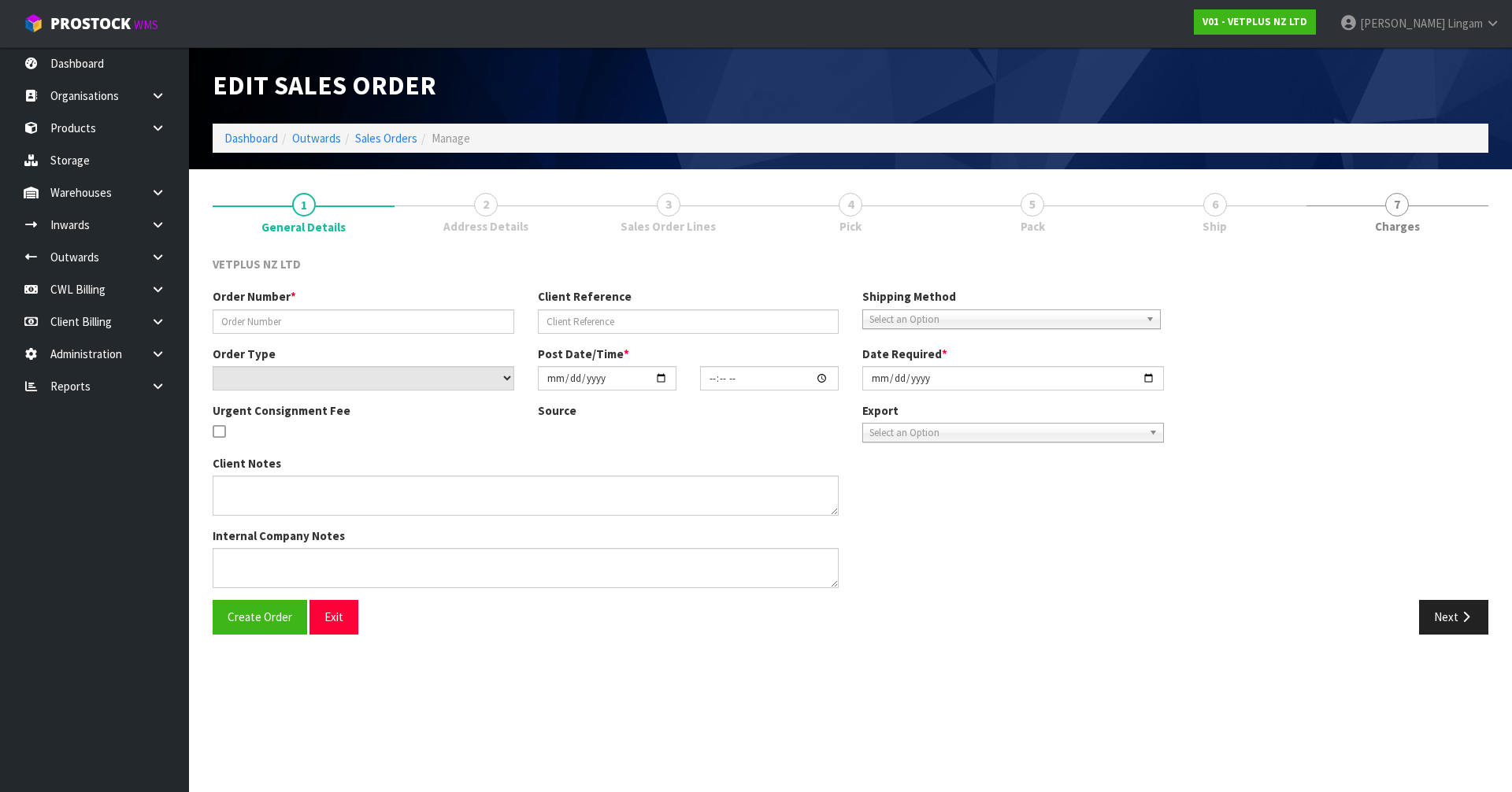
type input "5015"
type input "58911"
select select "number:0"
type input "[DATE]"
type input "15:16:00.000"
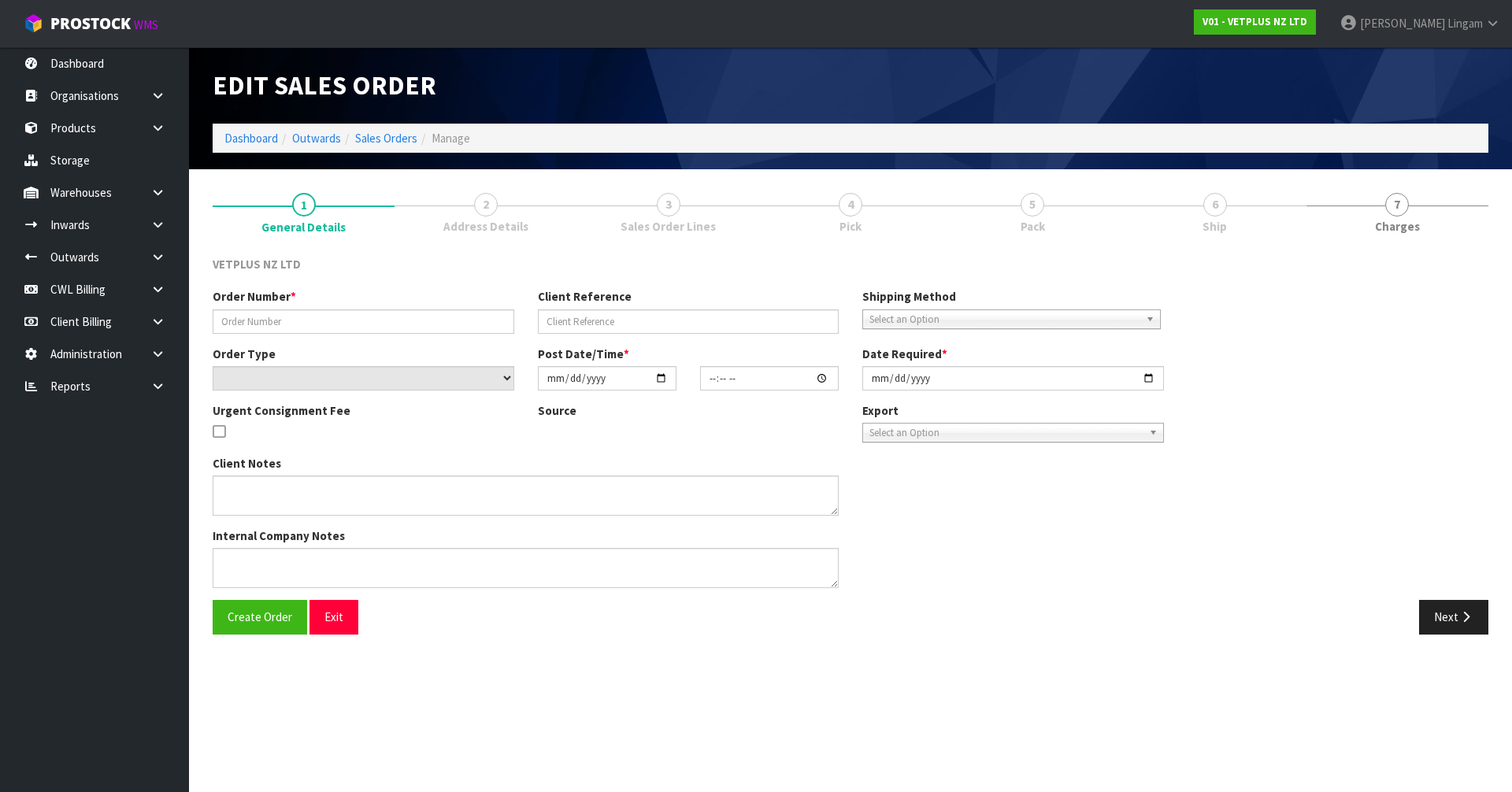
type input "[DATE]"
type textarea "BACK ORDER FROM INV 4987"
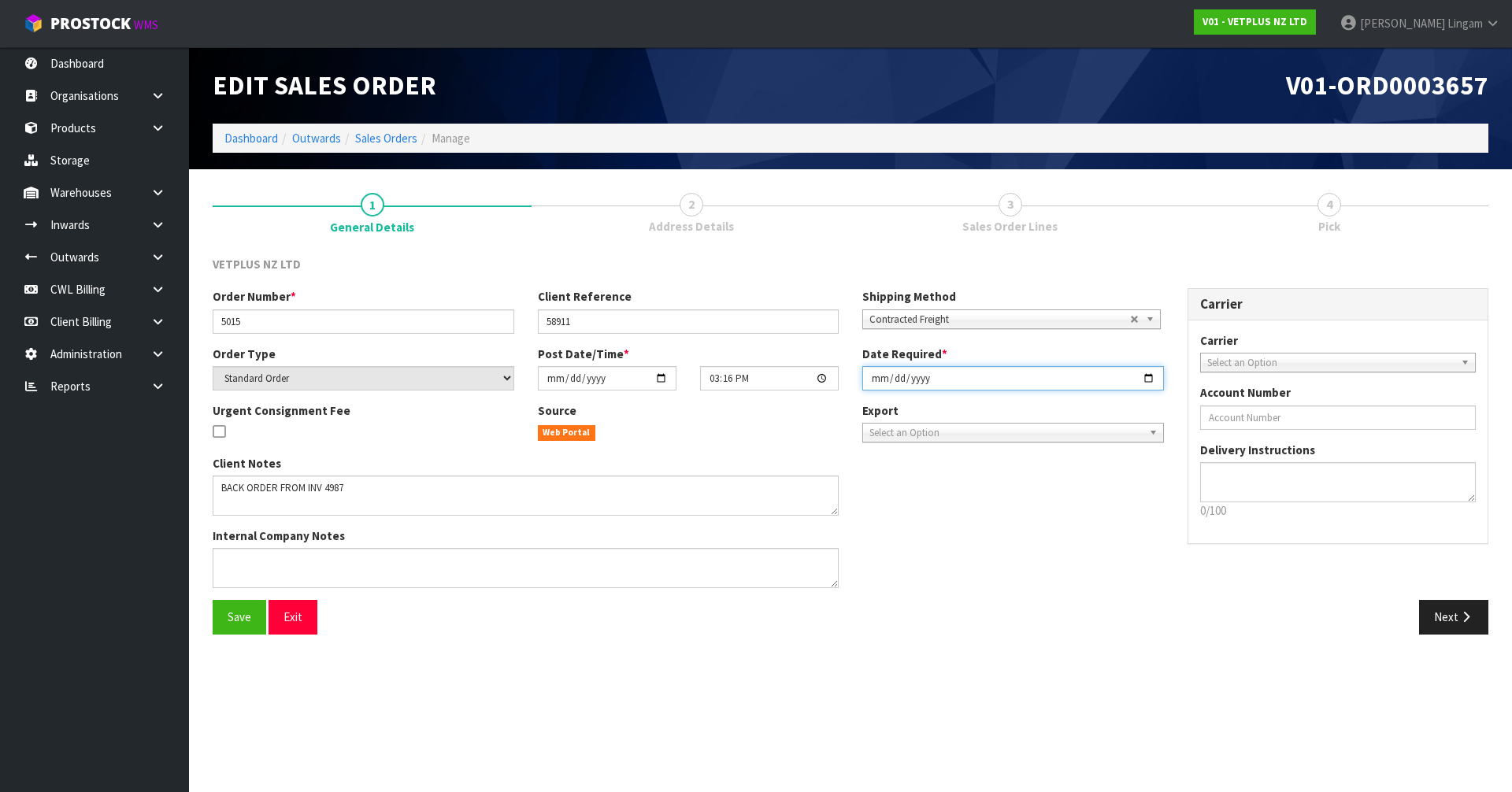
click at [873, 377] on input "[DATE]" at bounding box center [1013, 378] width 302 height 24
type input "[DATE]"
click at [237, 617] on span "Save" at bounding box center [239, 617] width 23 height 15
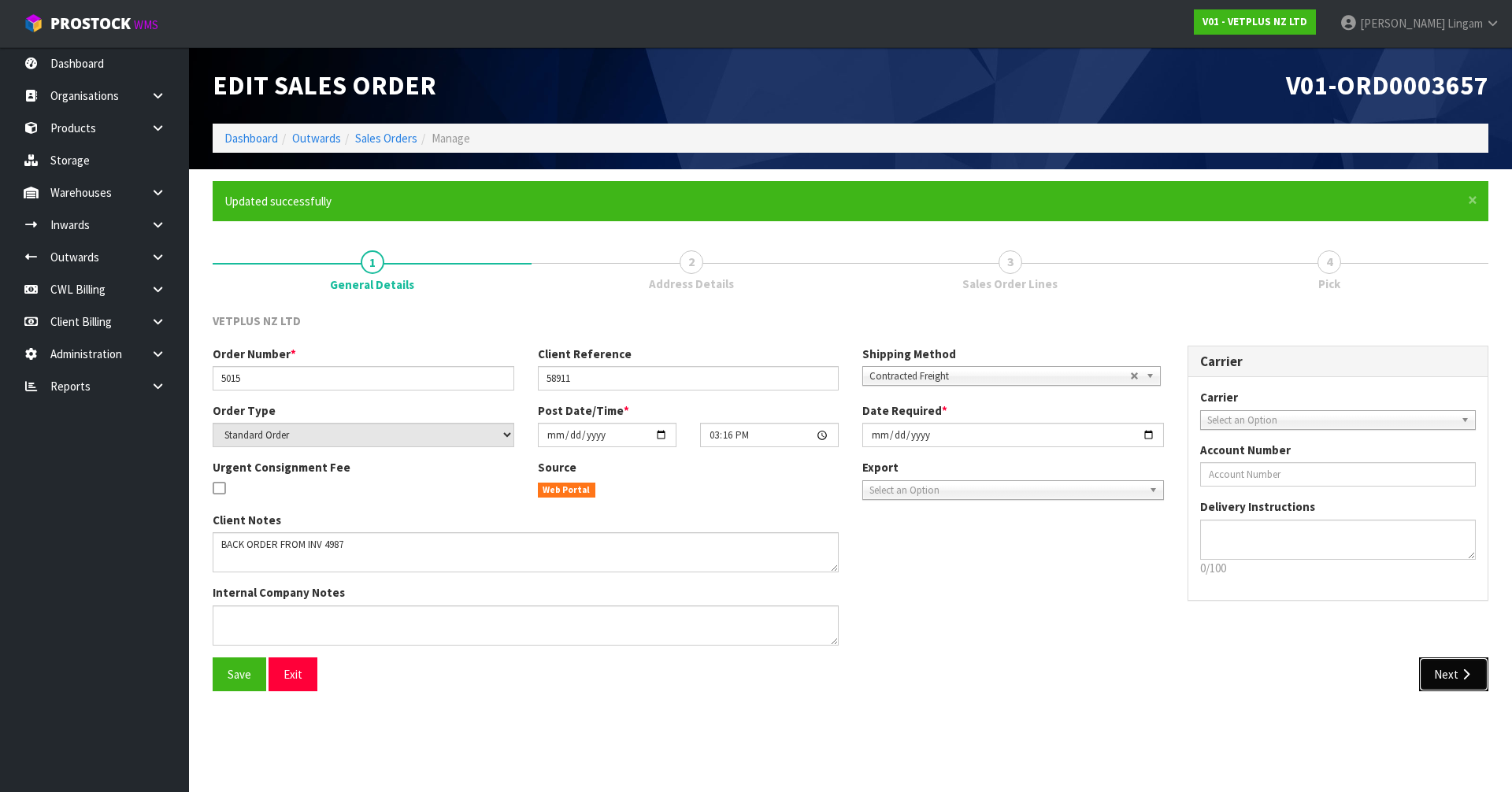
click at [1441, 689] on button "Next" at bounding box center [1454, 675] width 69 height 34
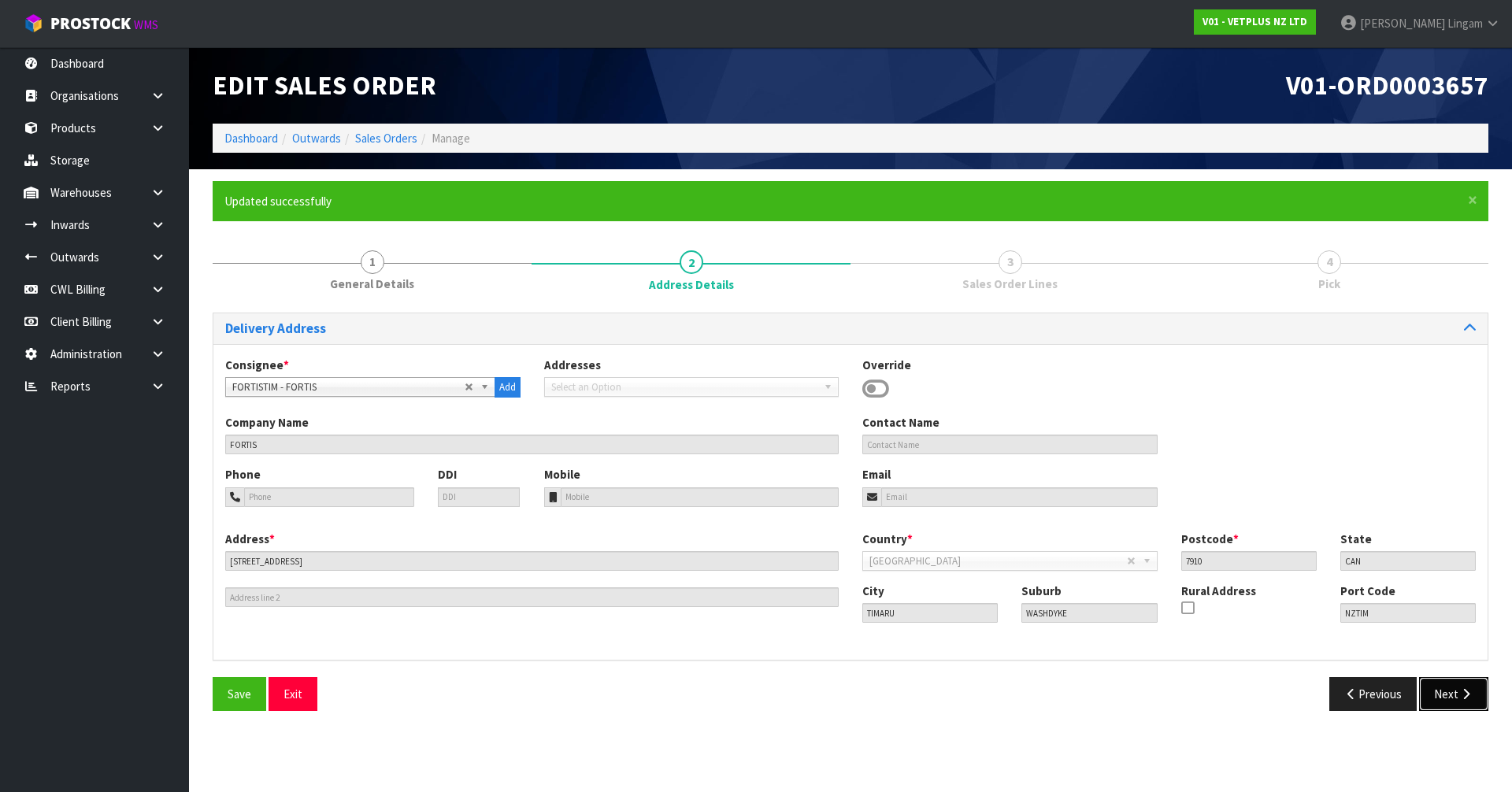
click at [1441, 687] on button "Next" at bounding box center [1454, 694] width 69 height 34
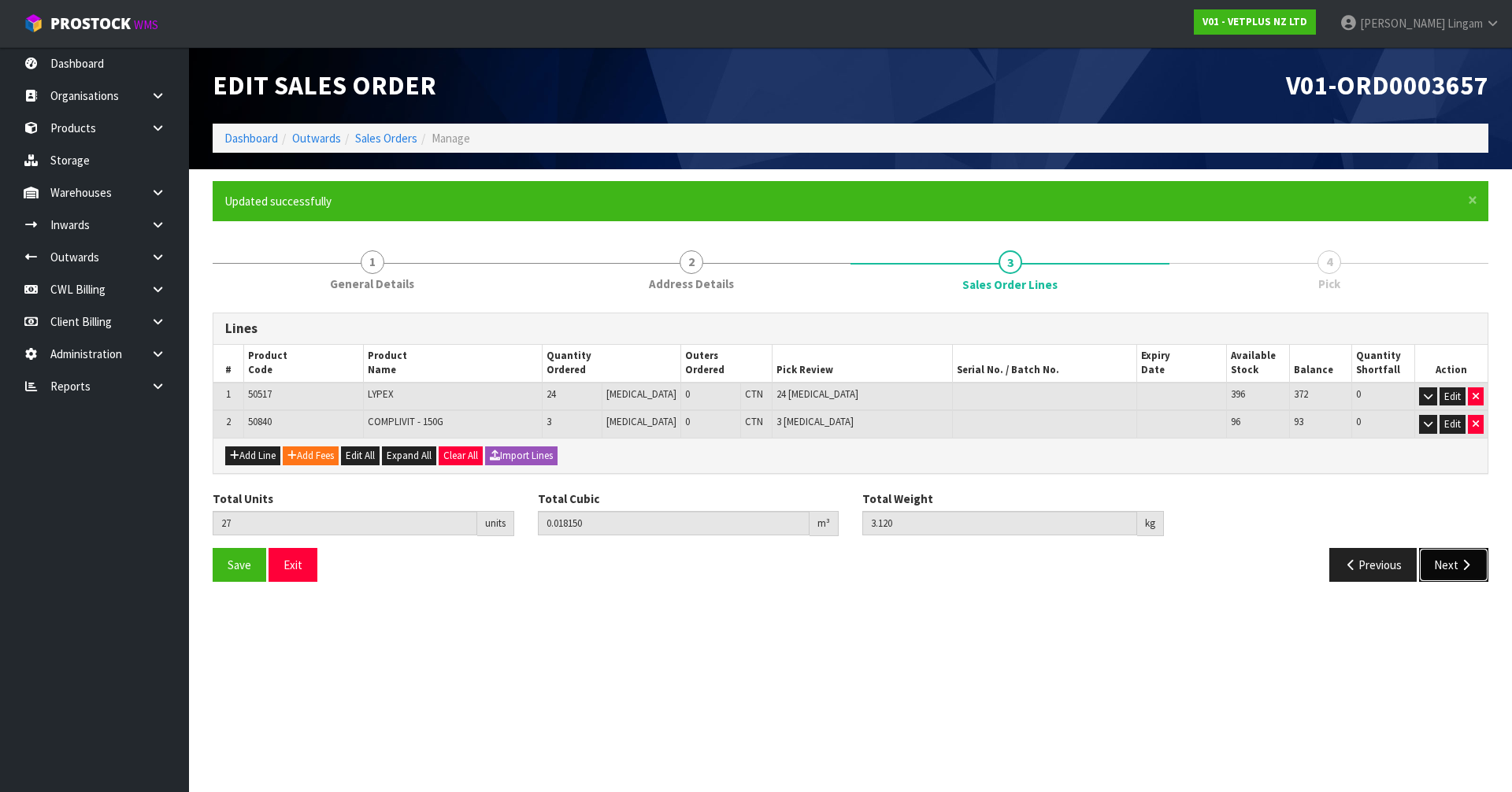
click at [1453, 573] on button "Next" at bounding box center [1454, 565] width 69 height 34
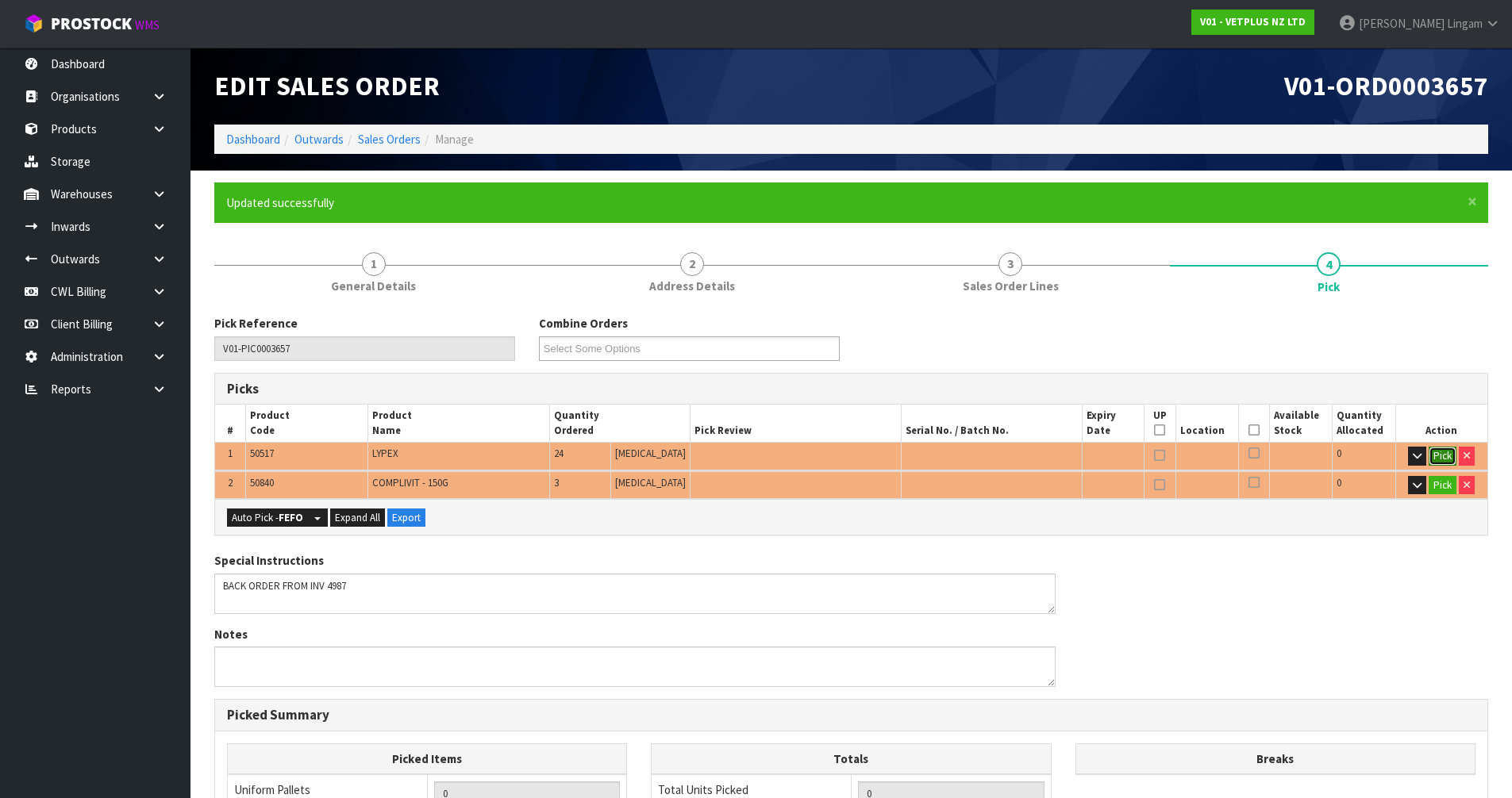
click at [1437, 455] on button "Pick" at bounding box center [1443, 455] width 28 height 19
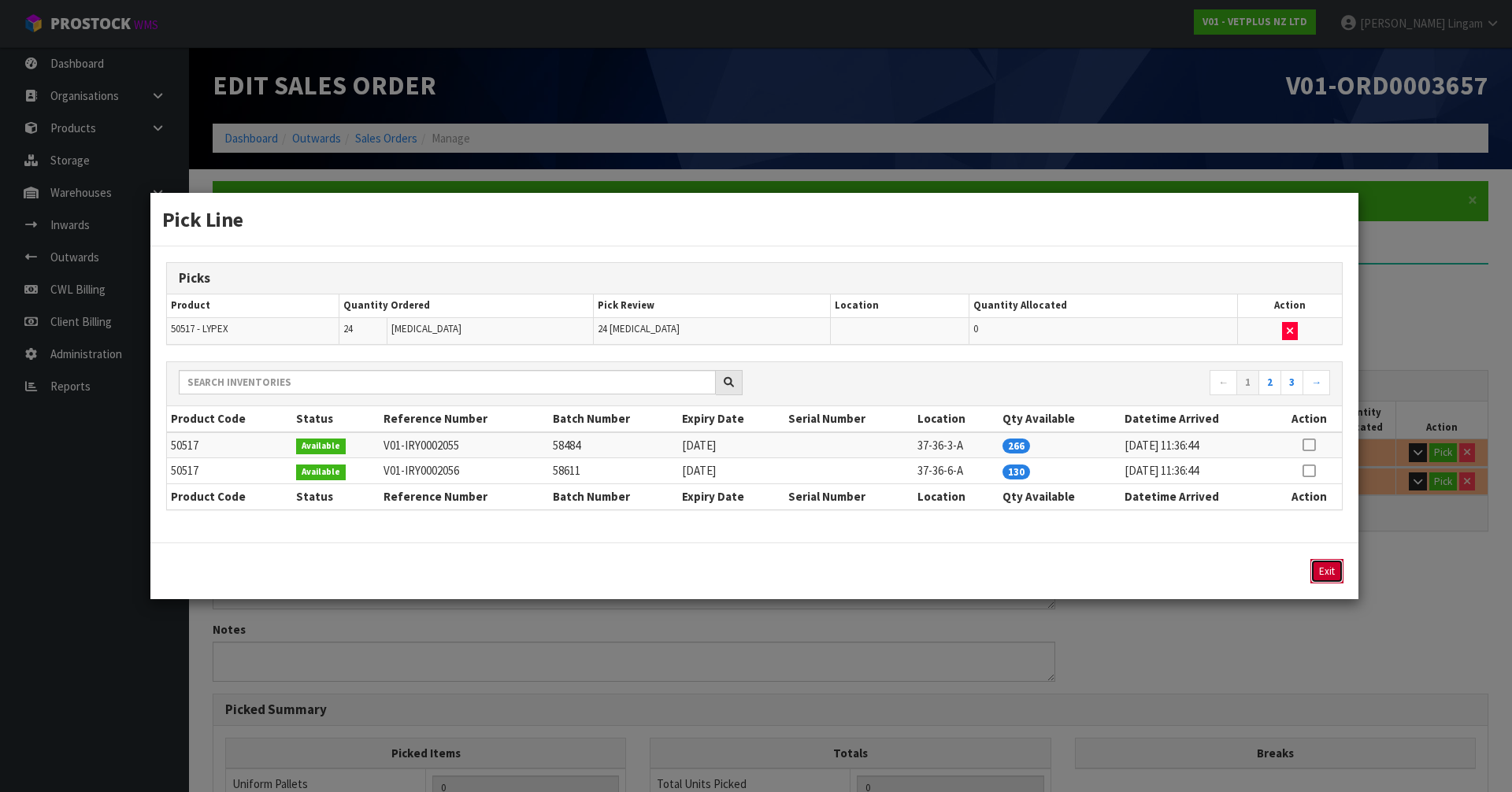
click at [1323, 571] on button "Exit" at bounding box center [1327, 571] width 33 height 24
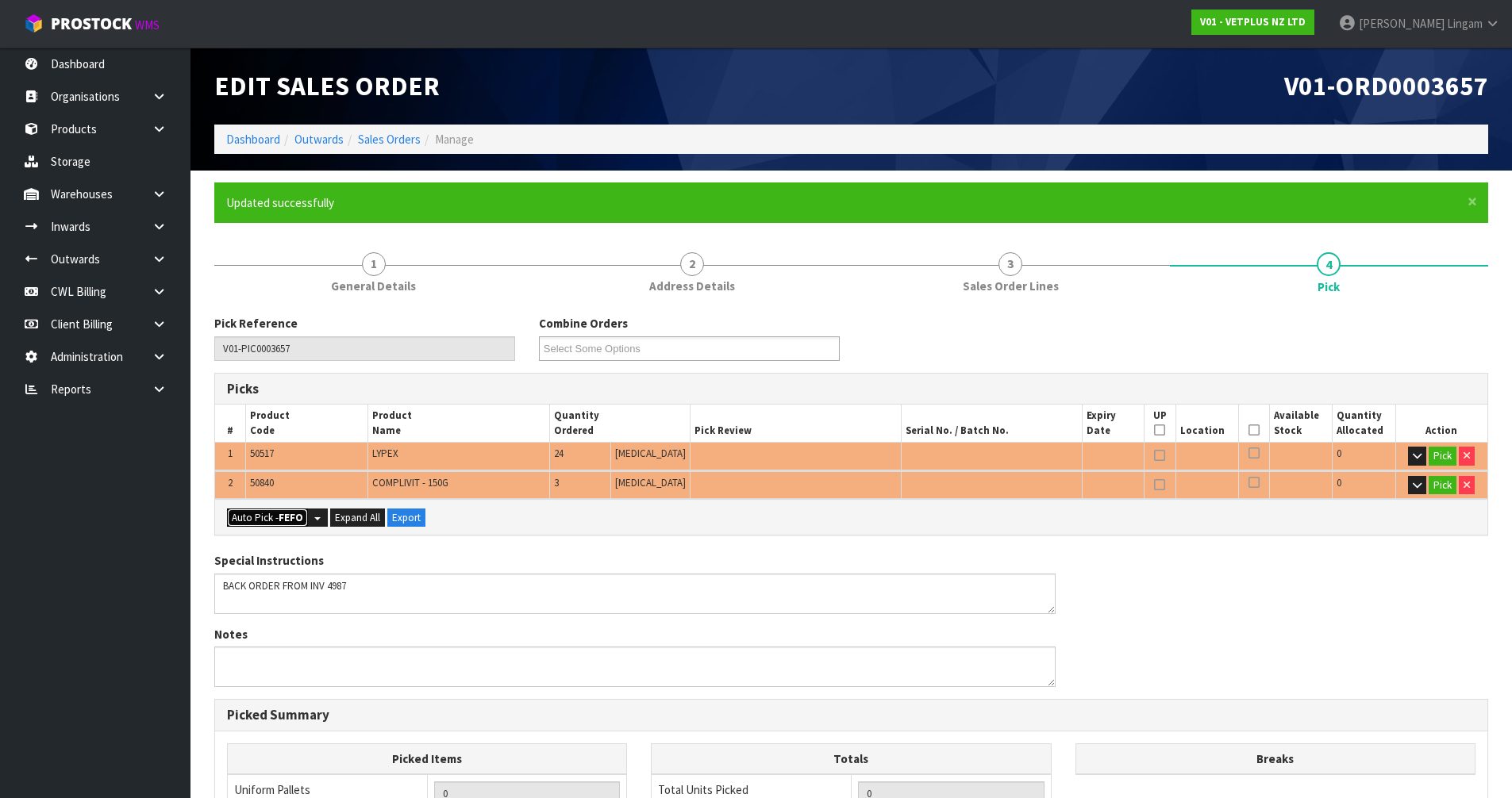
click at [299, 512] on strong "FEFO" at bounding box center [290, 518] width 24 height 14
type input "Piece x 27"
type input "27"
type input "0.018150"
type input "3.120"
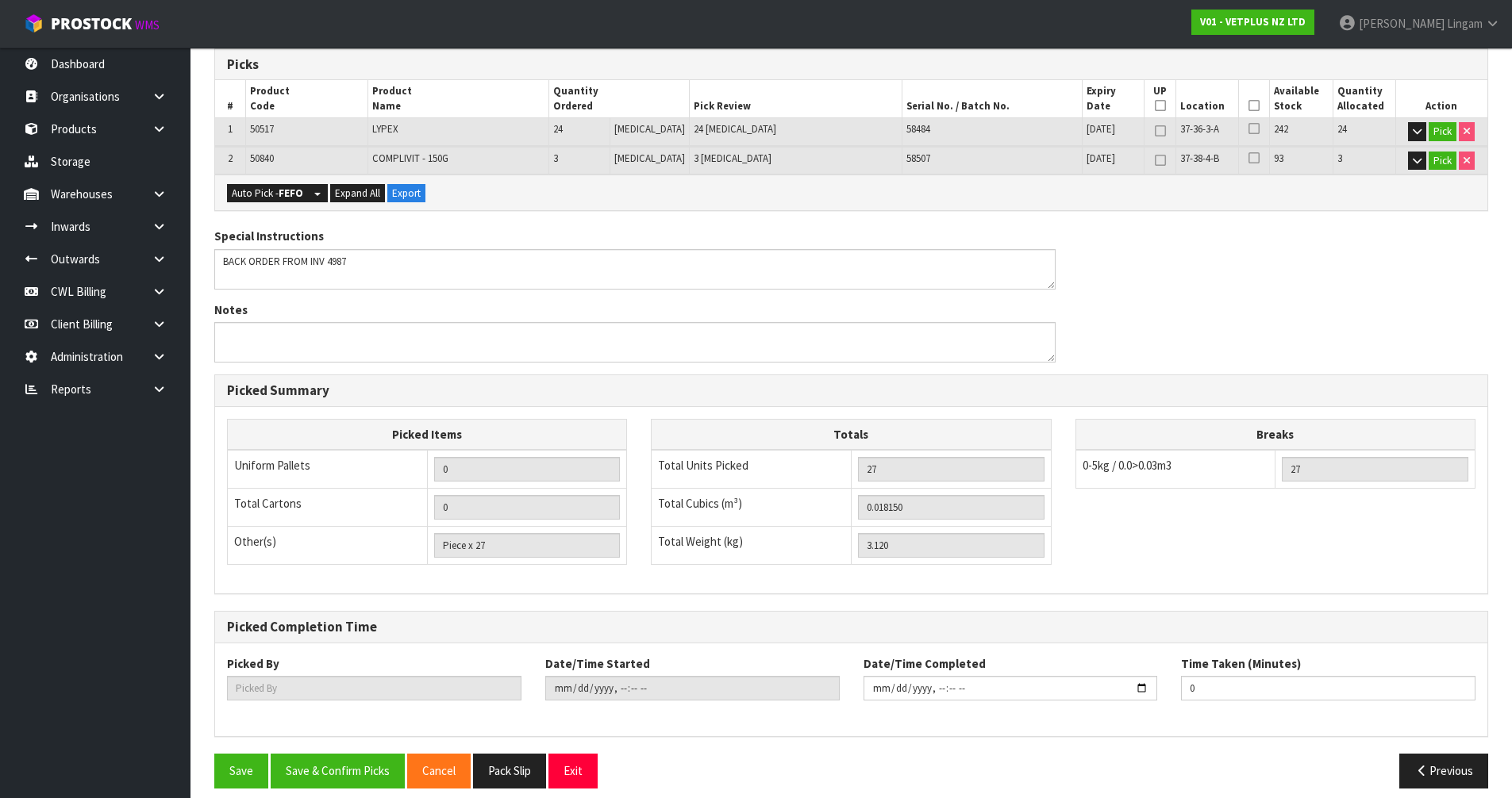
scroll to position [339, 0]
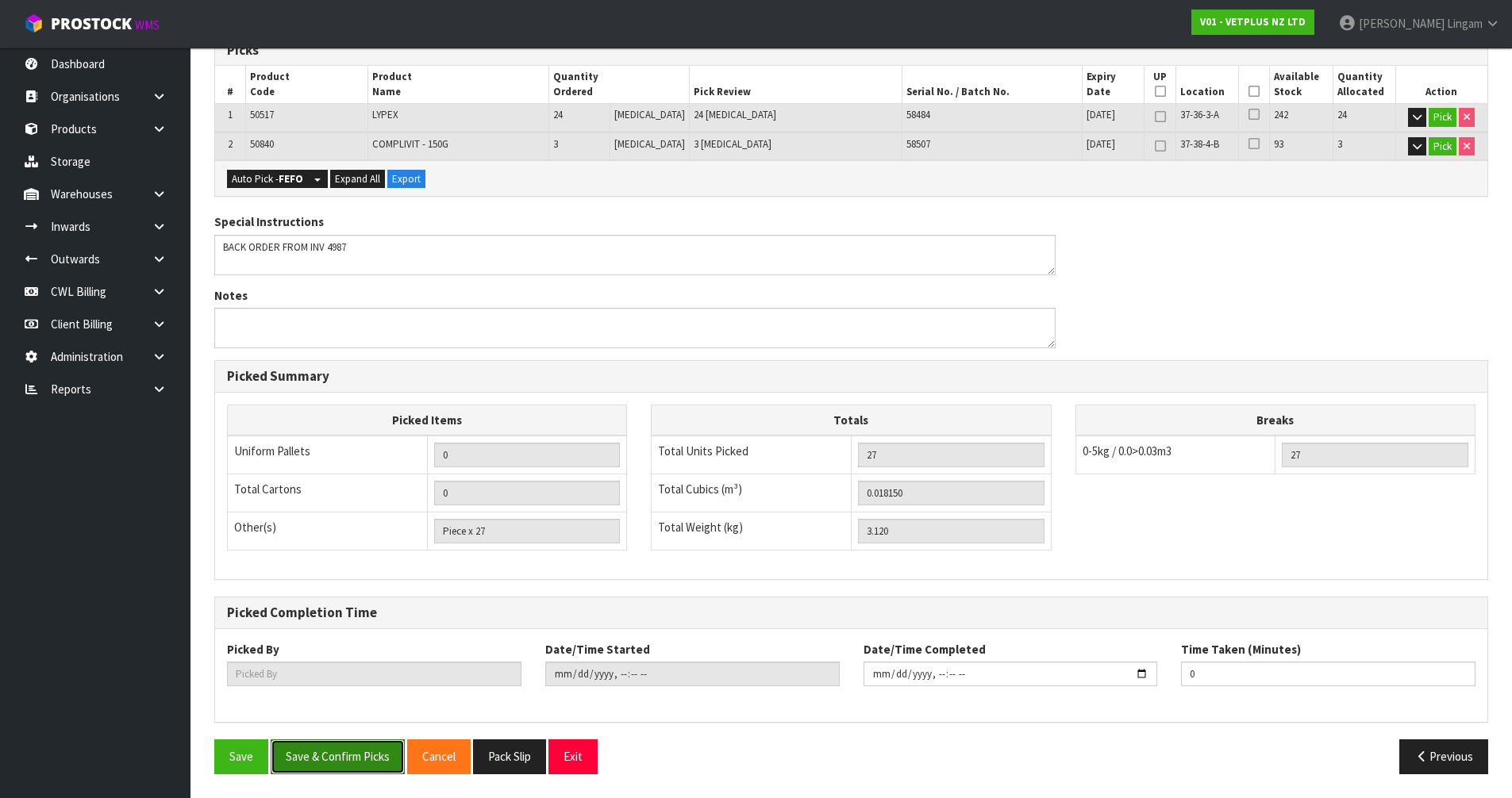
click at [363, 753] on button "Save & Confirm Picks" at bounding box center [337, 757] width 134 height 34
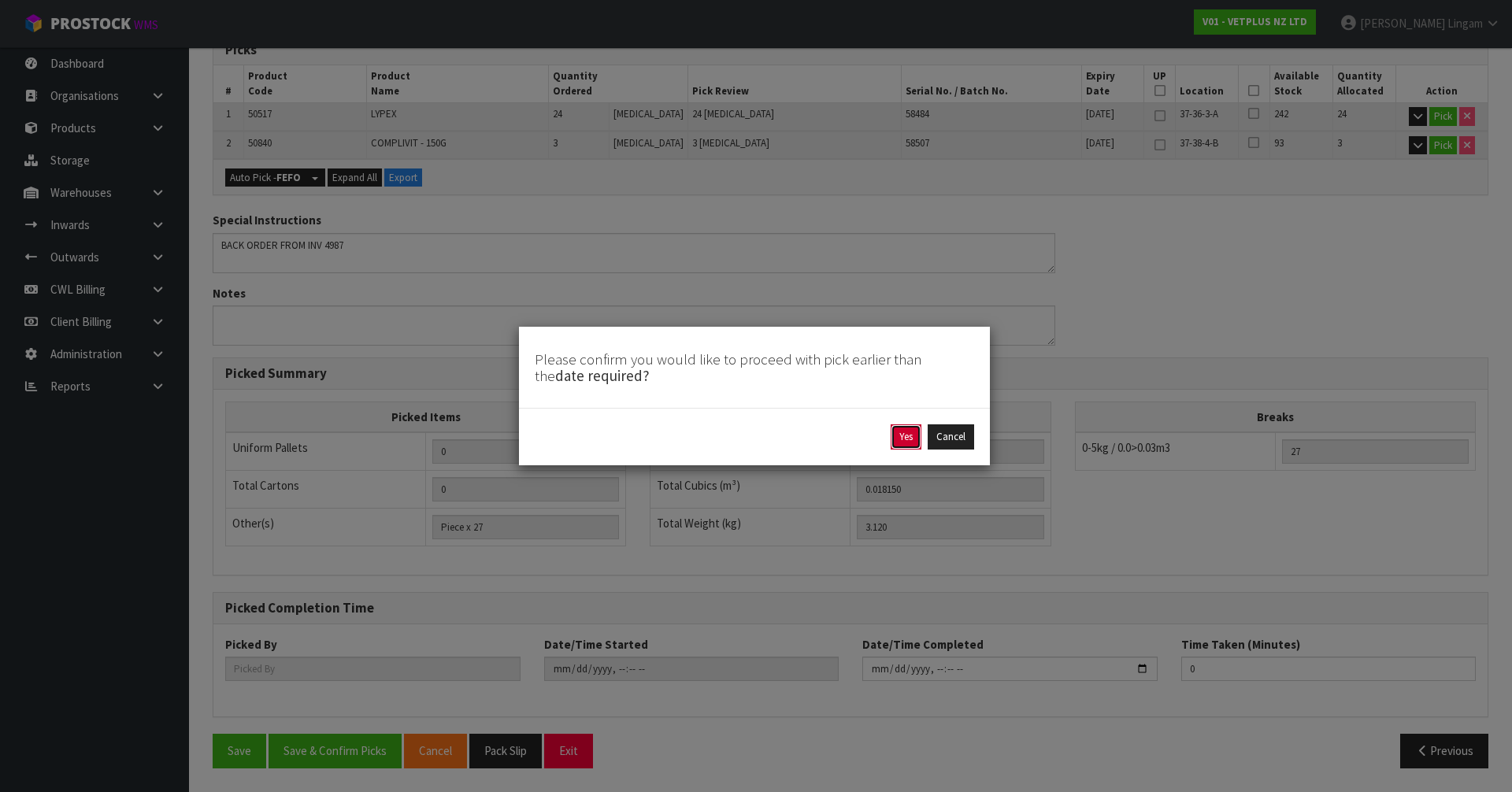
click at [904, 430] on button "Yes" at bounding box center [906, 437] width 30 height 25
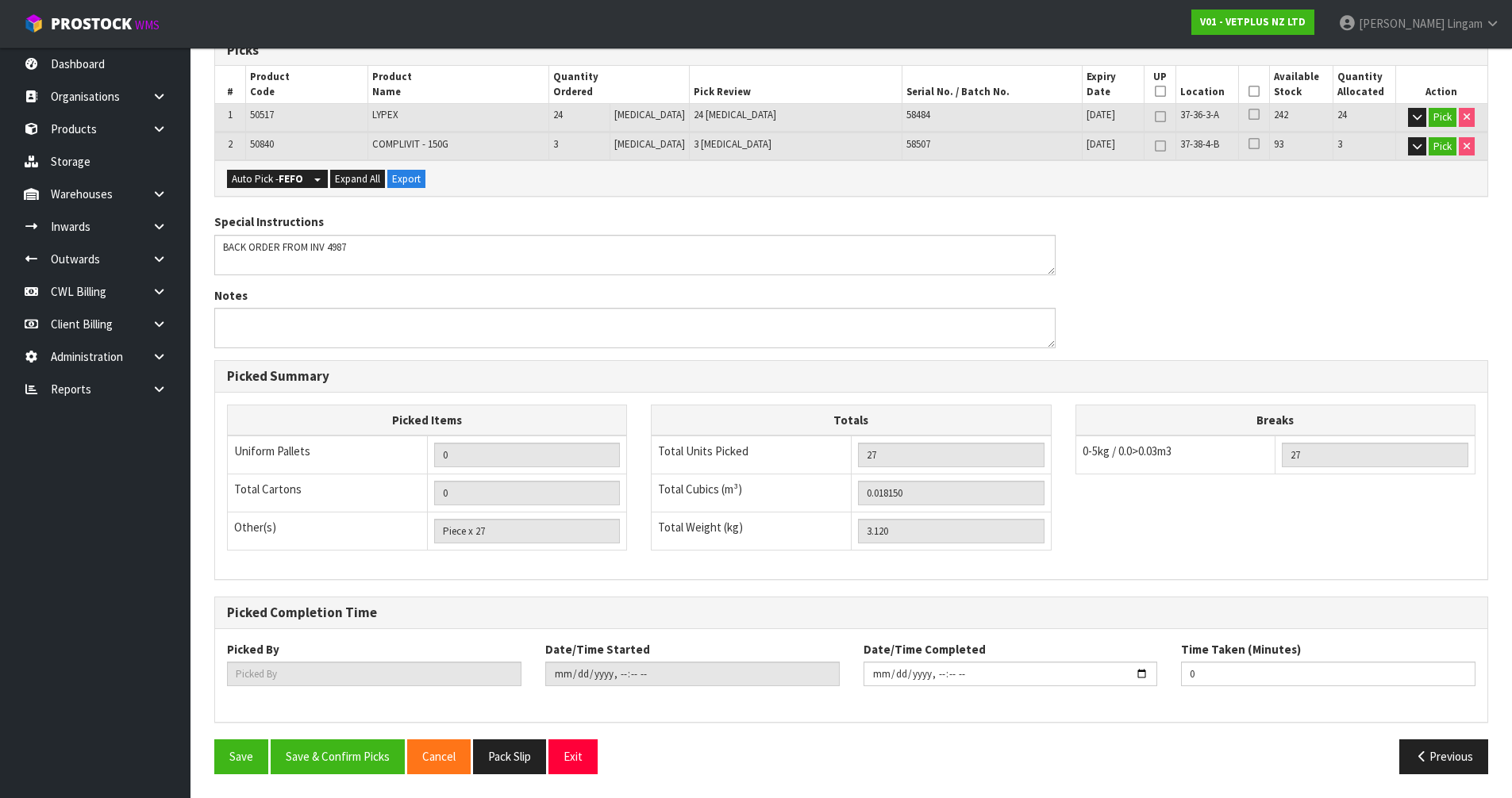
scroll to position [0, 0]
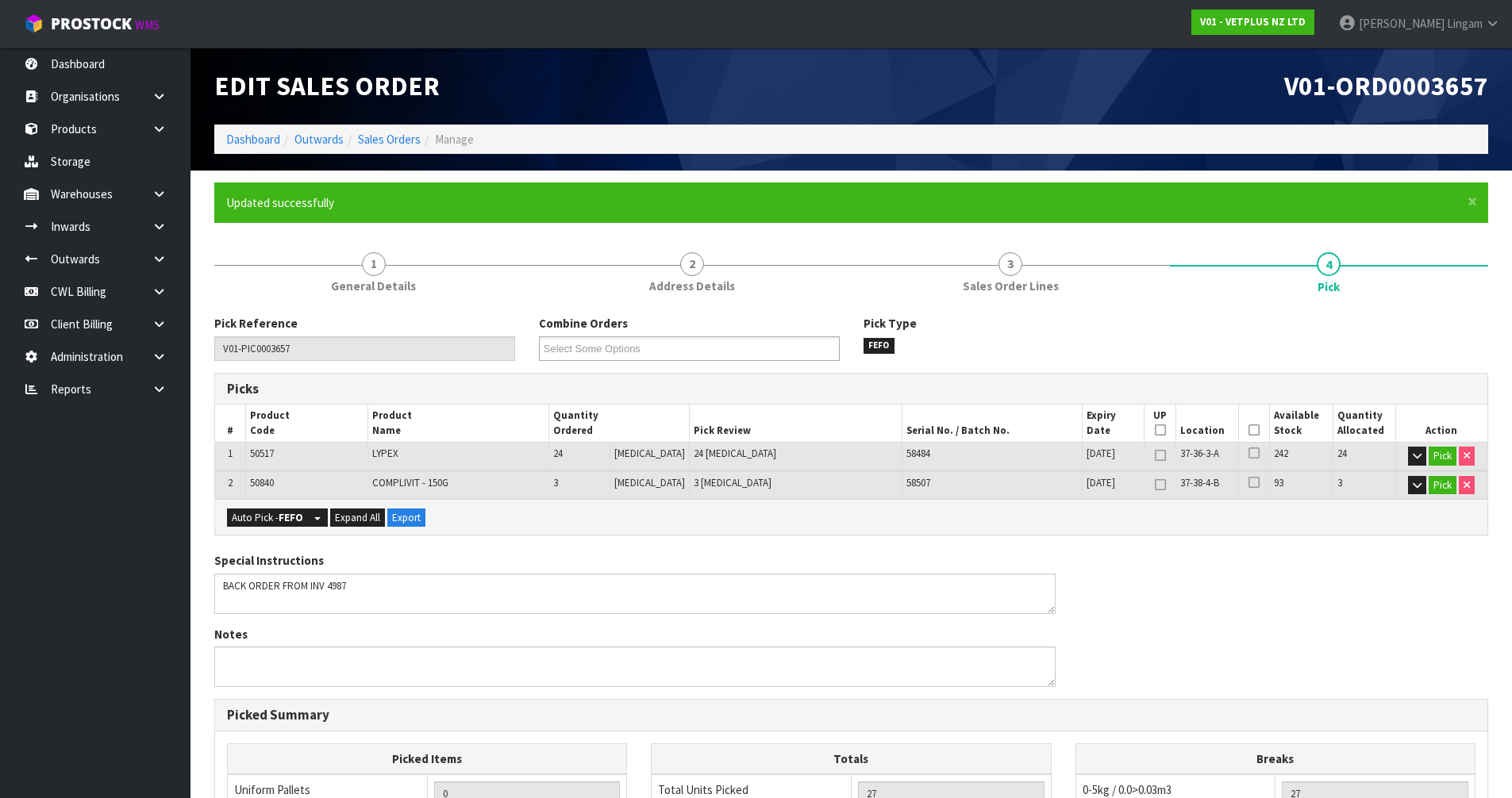
type input "[PERSON_NAME]"
type input "[DATE]T21:13:18"
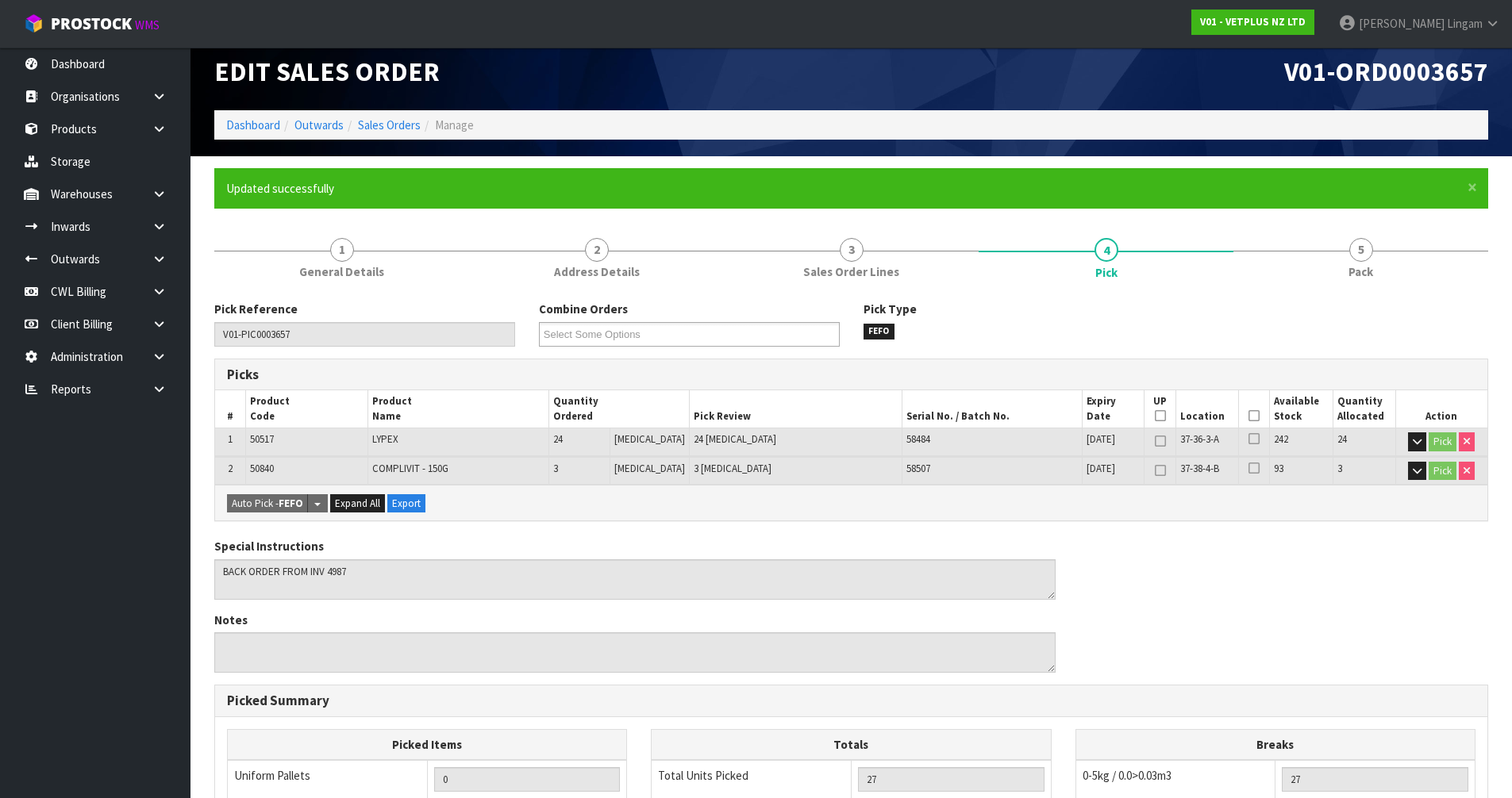
scroll to position [339, 0]
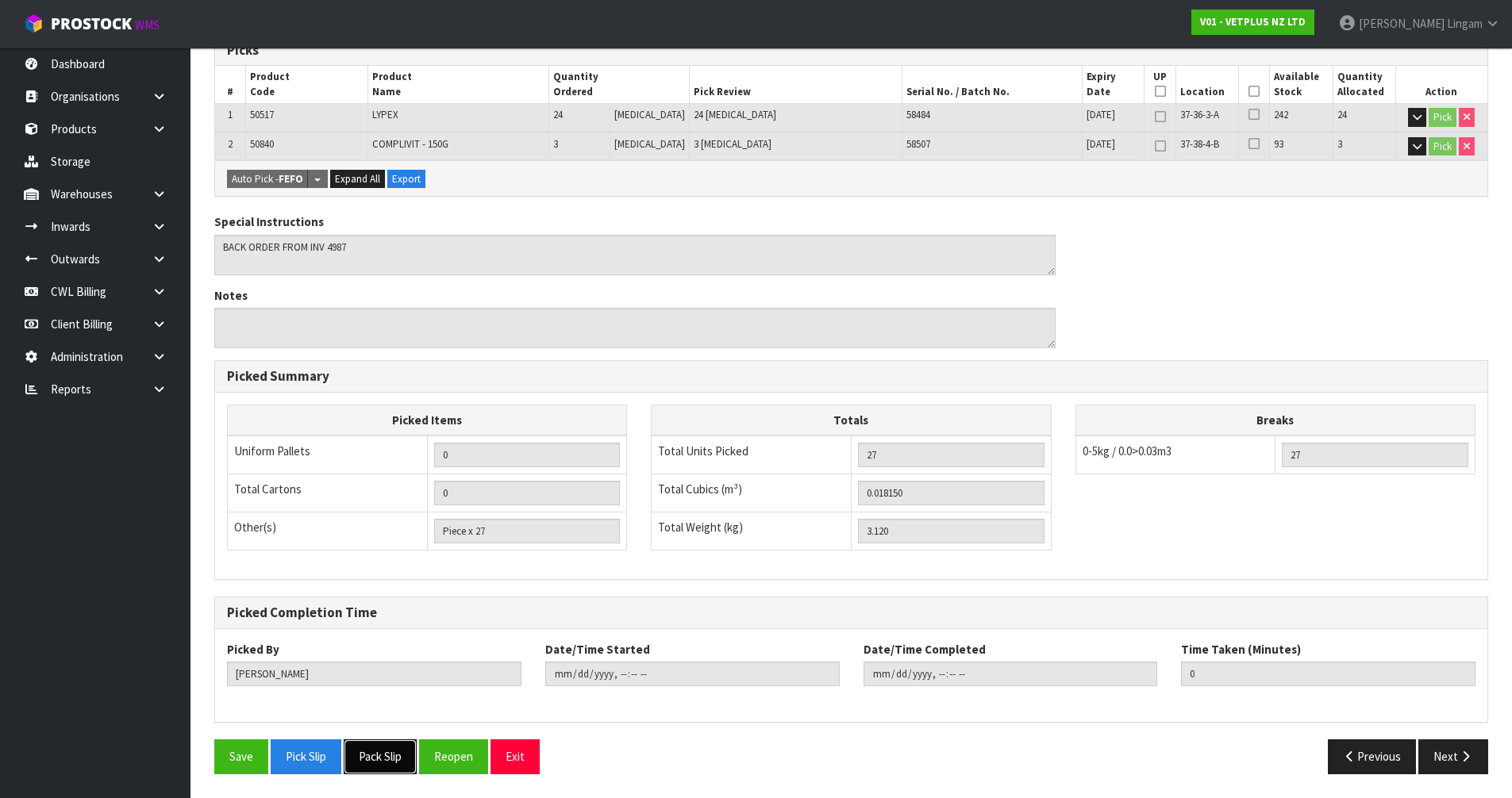
click at [378, 757] on button "Pack Slip" at bounding box center [380, 757] width 73 height 34
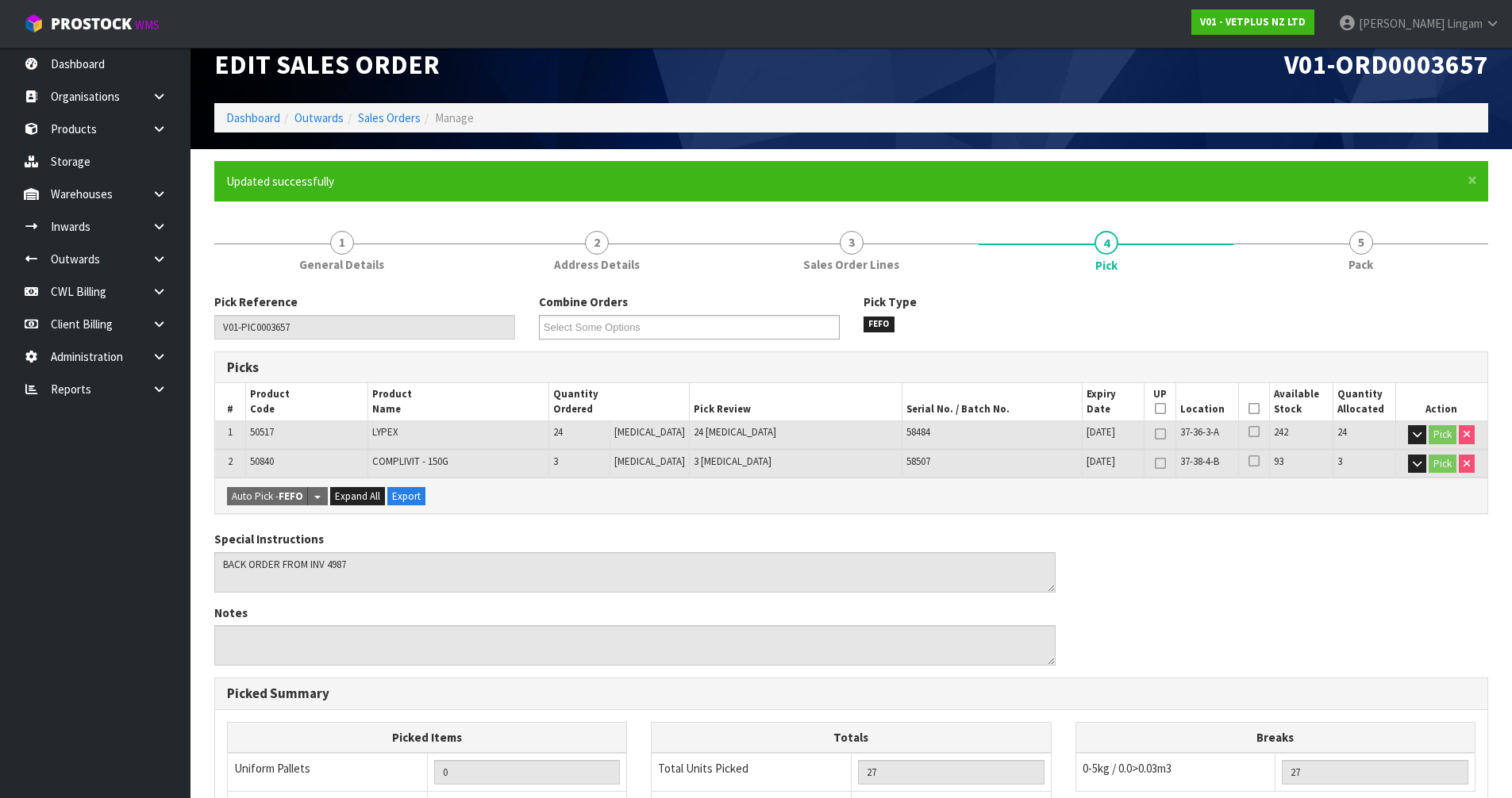
scroll to position [0, 0]
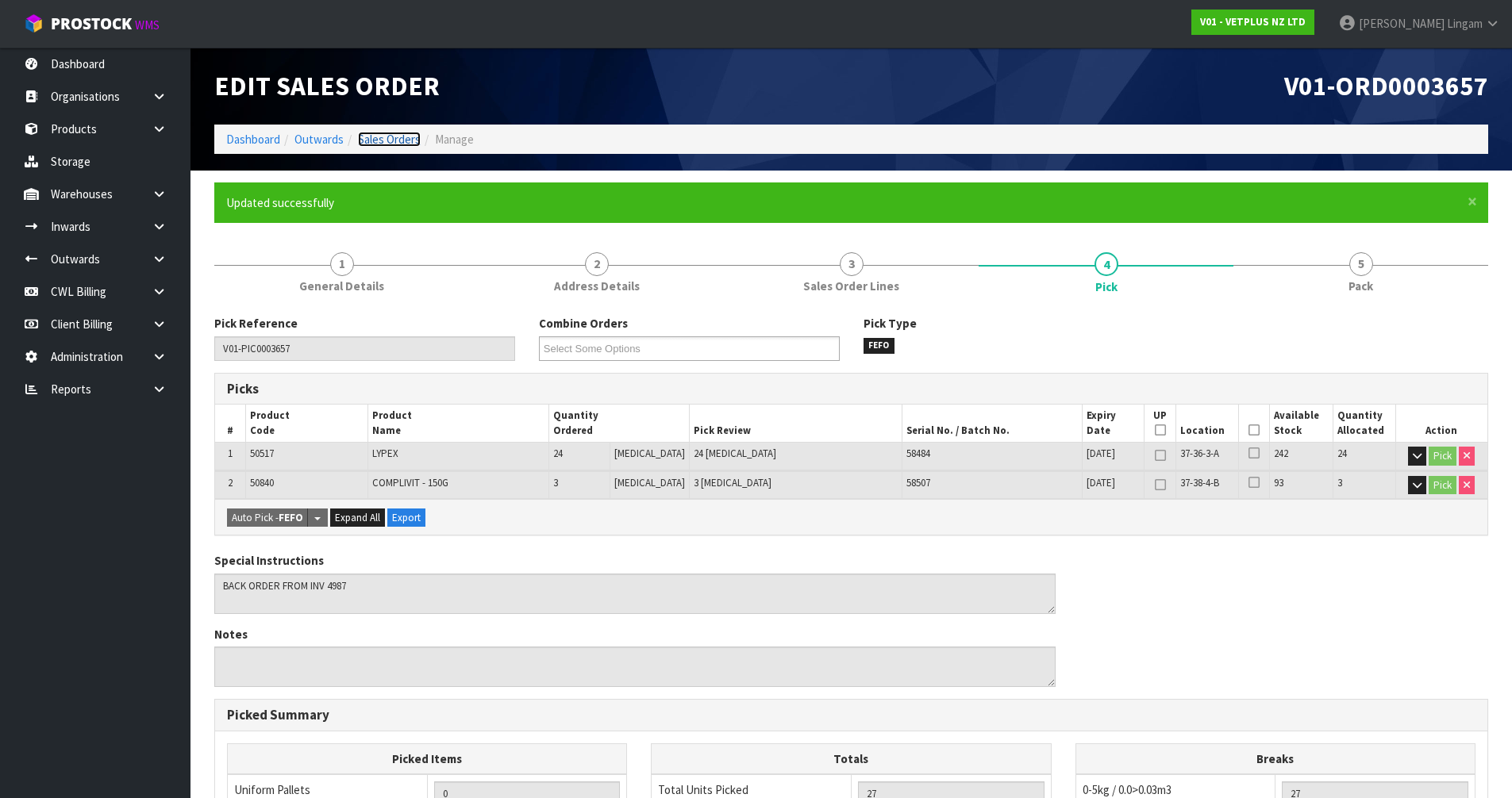
click at [387, 137] on link "Sales Orders" at bounding box center [390, 139] width 63 height 15
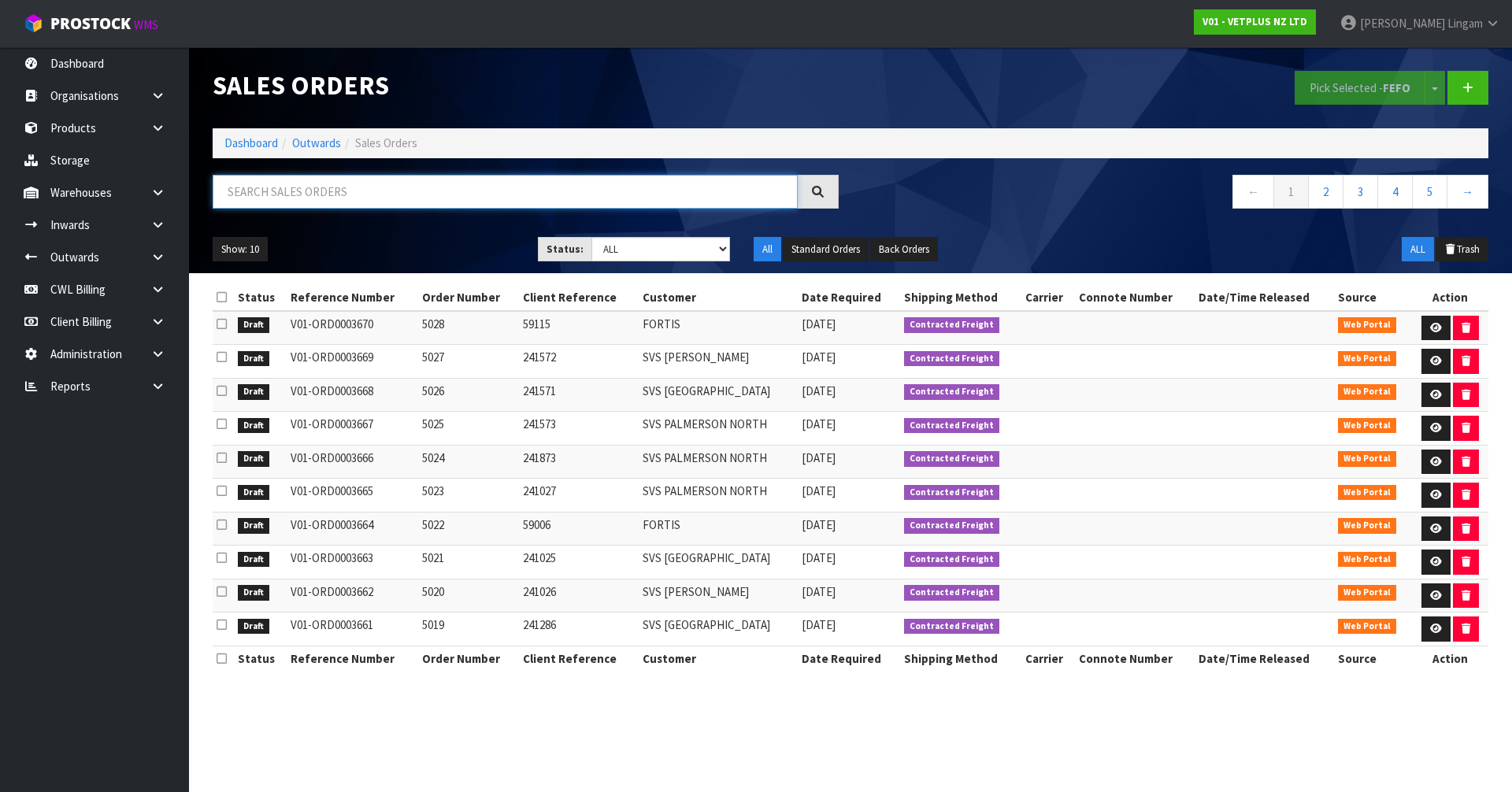
click at [484, 186] on input "text" at bounding box center [506, 192] width 585 height 34
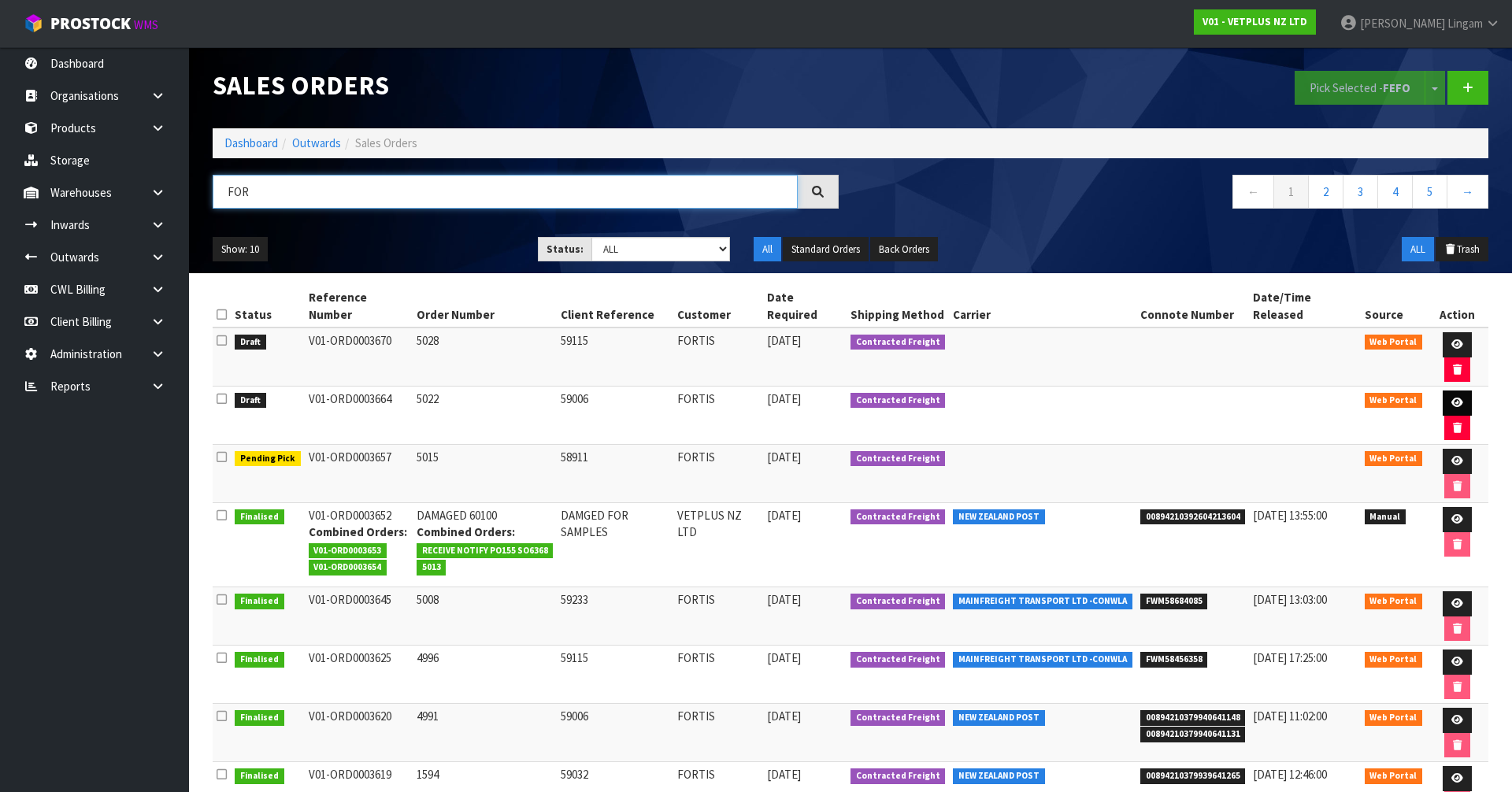
type input "FOR"
click at [1443, 390] on link at bounding box center [1457, 403] width 30 height 25
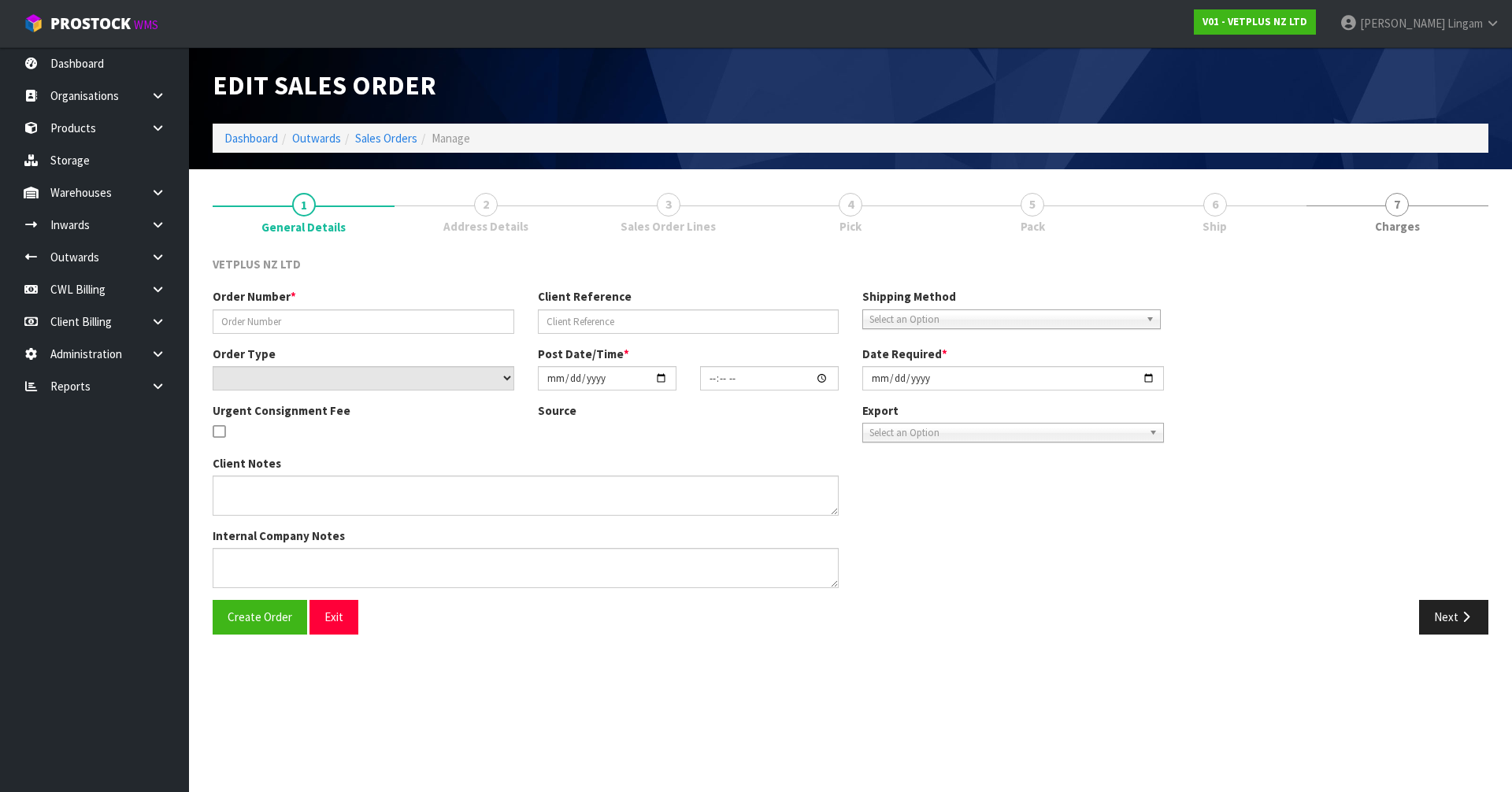
type input "5022"
type input "59006"
select select "number:0"
type input "[DATE]"
type input "16:16:00.000"
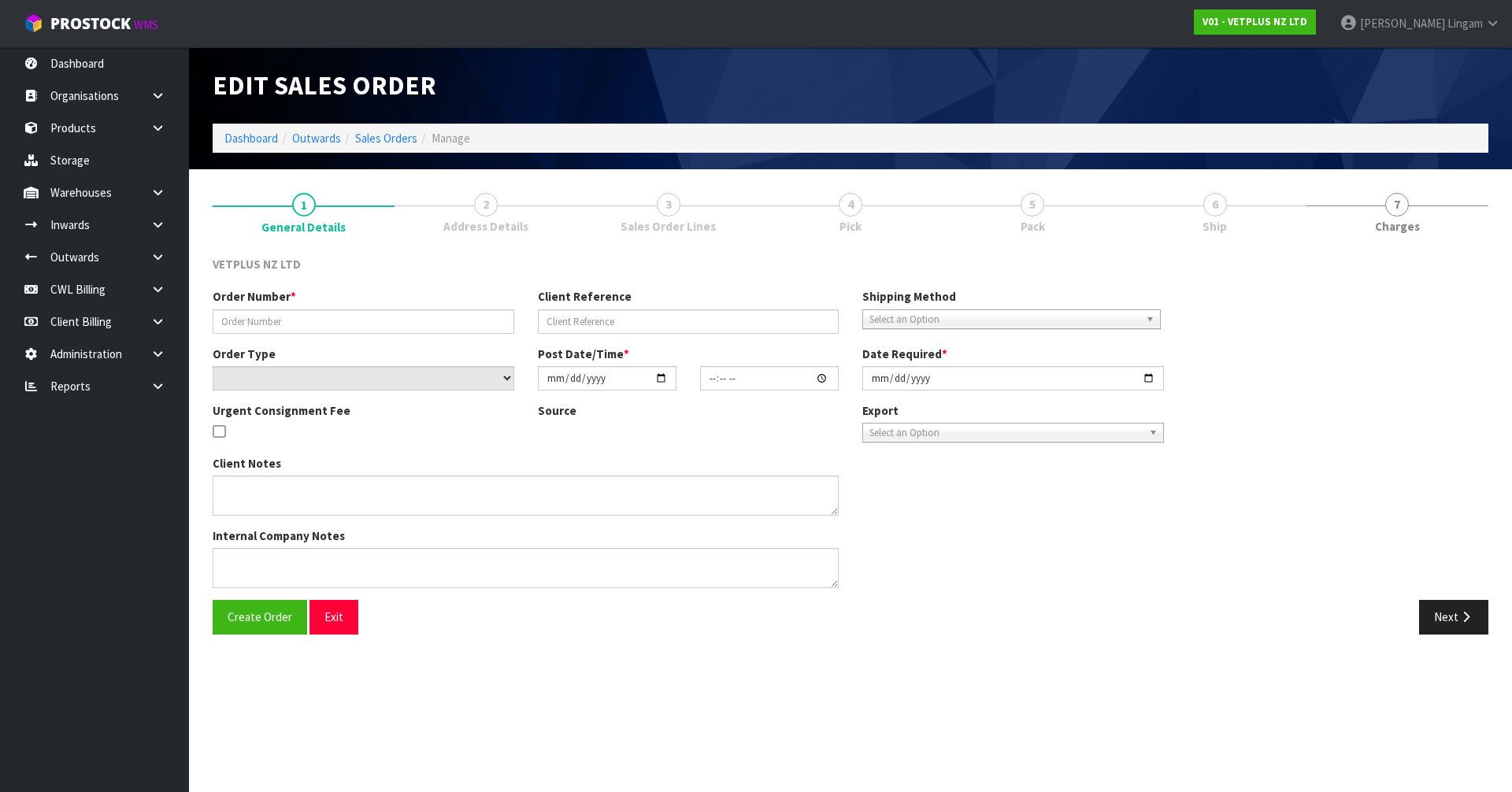
type input "[DATE]"
type textarea "BACK ORDER FROM INV 4991"
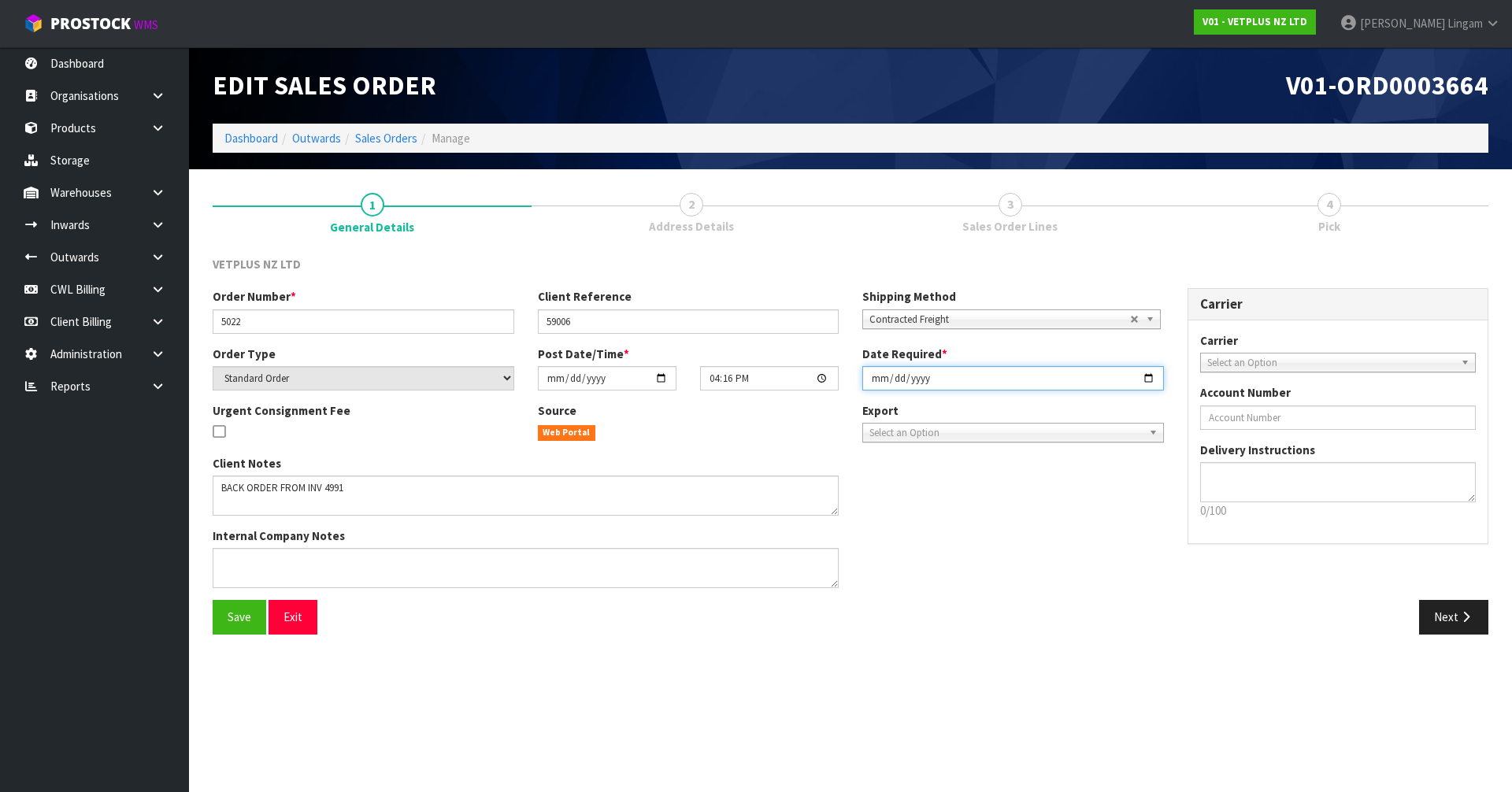
click at [879, 377] on input "[DATE]" at bounding box center [1013, 378] width 302 height 24
type input "[DATE]"
click at [232, 617] on span "Save" at bounding box center [239, 617] width 23 height 15
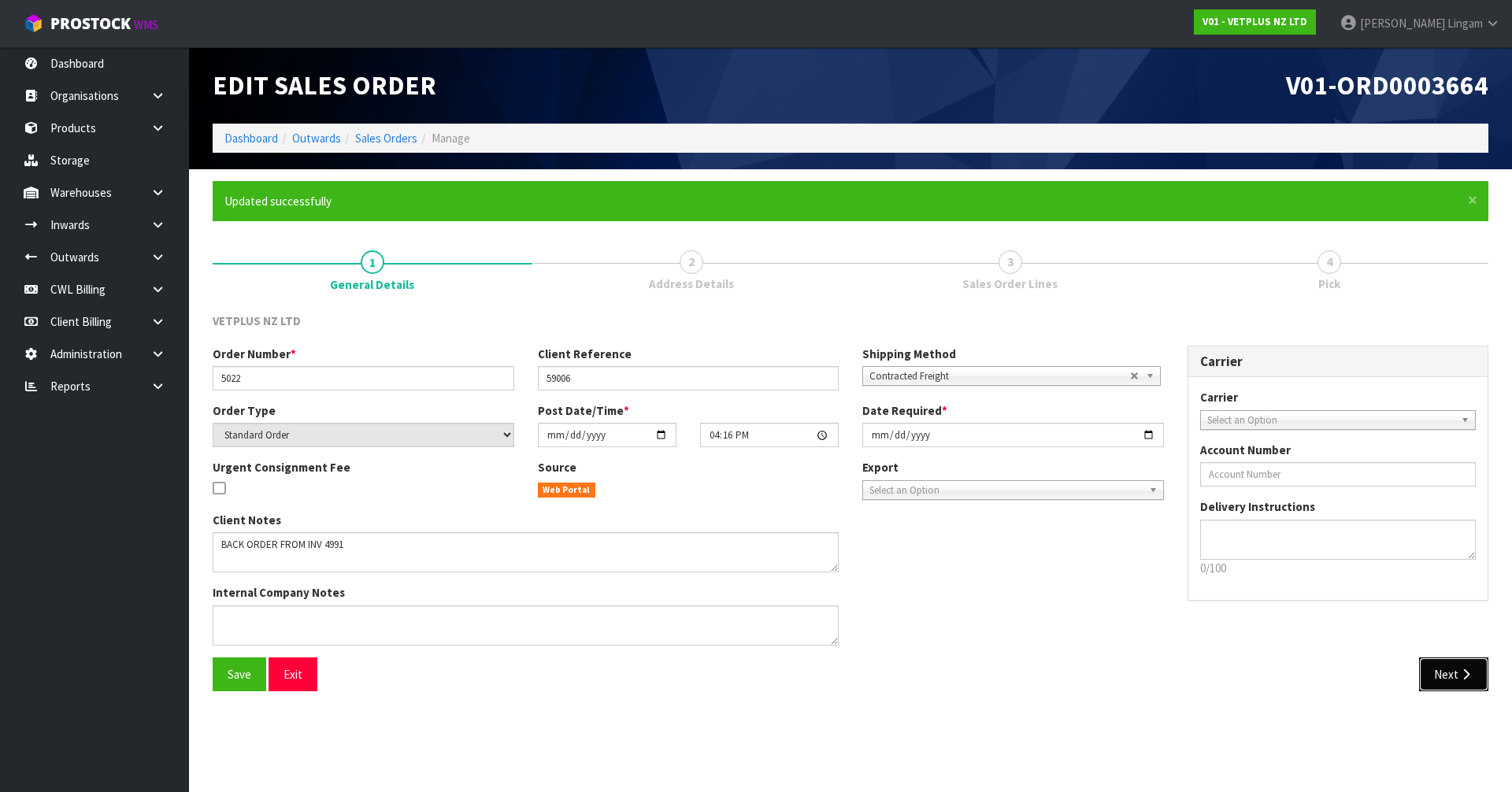
click at [1464, 680] on button "Next" at bounding box center [1454, 675] width 69 height 34
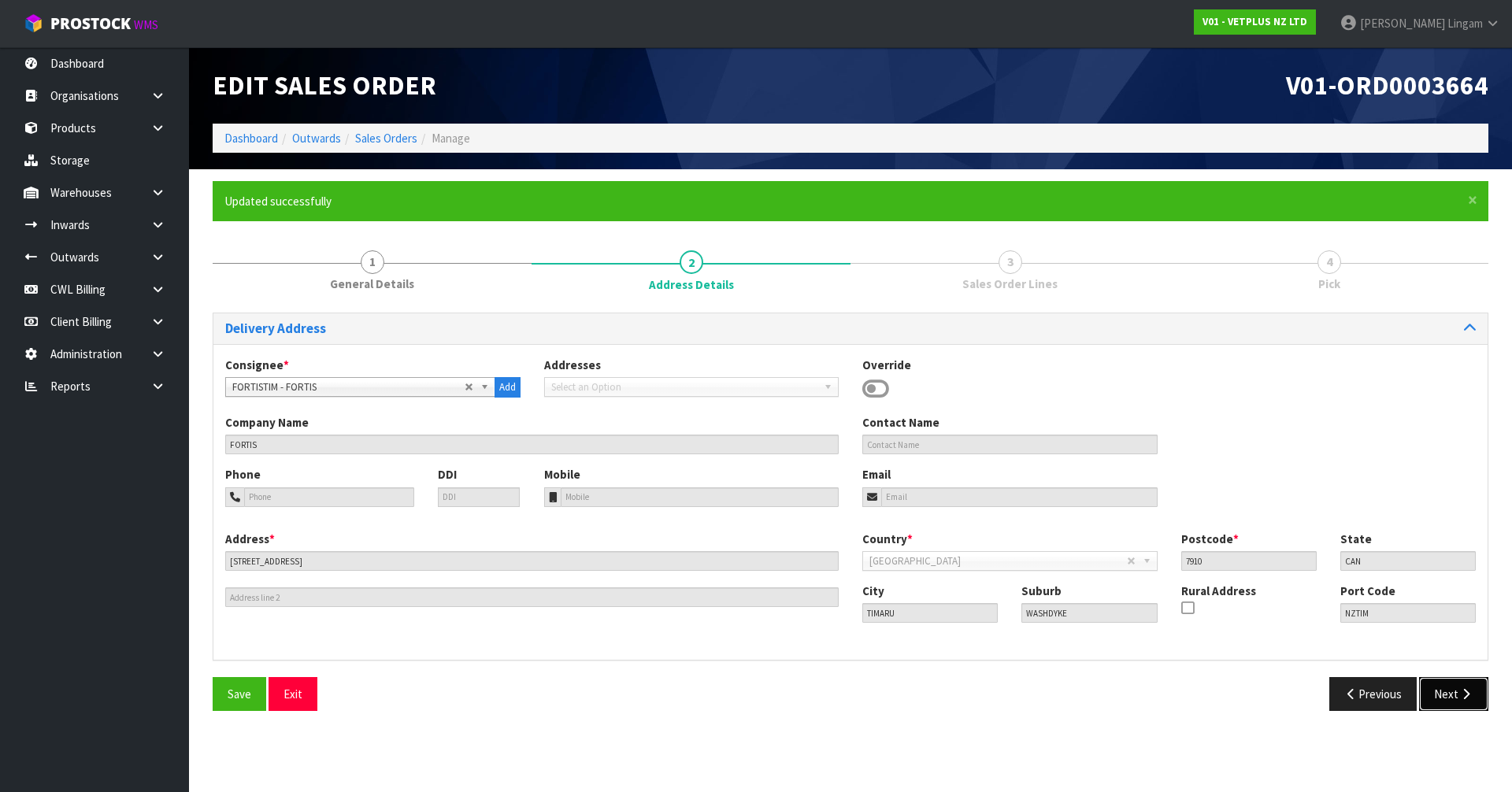
click at [1460, 684] on button "Next" at bounding box center [1454, 694] width 69 height 34
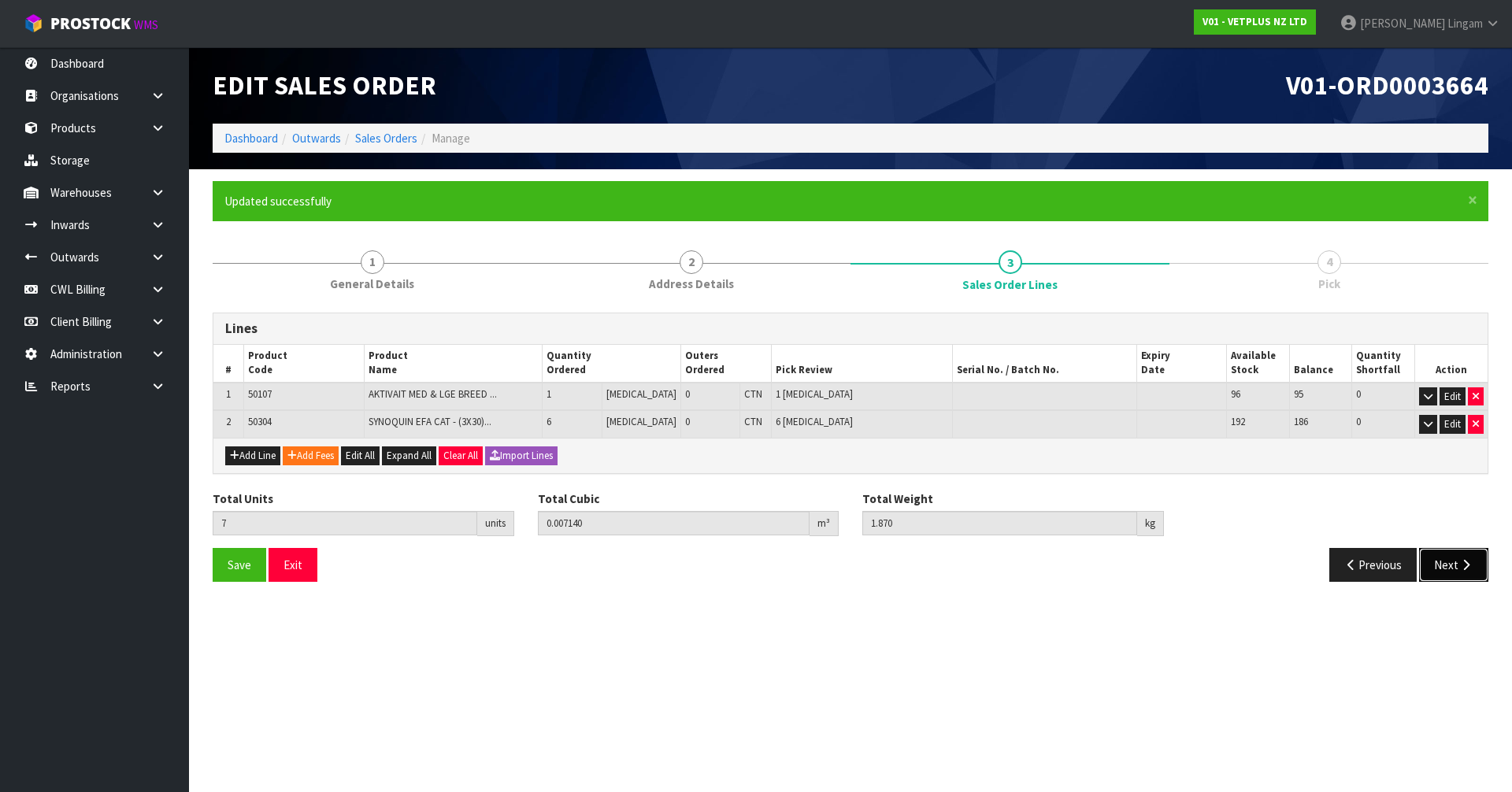
click at [1438, 568] on button "Next" at bounding box center [1454, 565] width 69 height 34
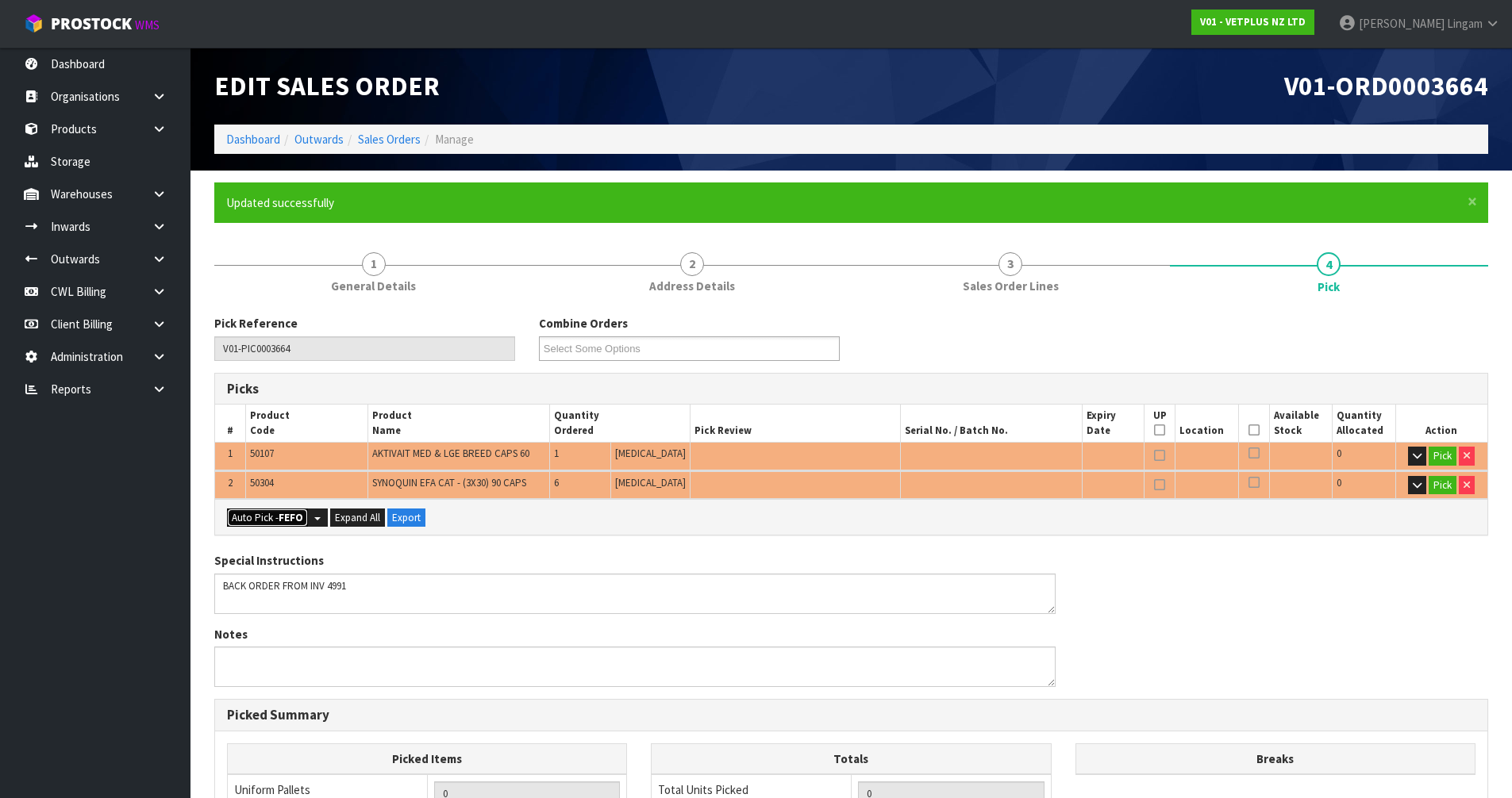
click at [271, 512] on button "Auto Pick - FEFO" at bounding box center [268, 518] width 81 height 19
type input "Piece x 7"
type input "7"
type input "0.007140"
type input "1.870"
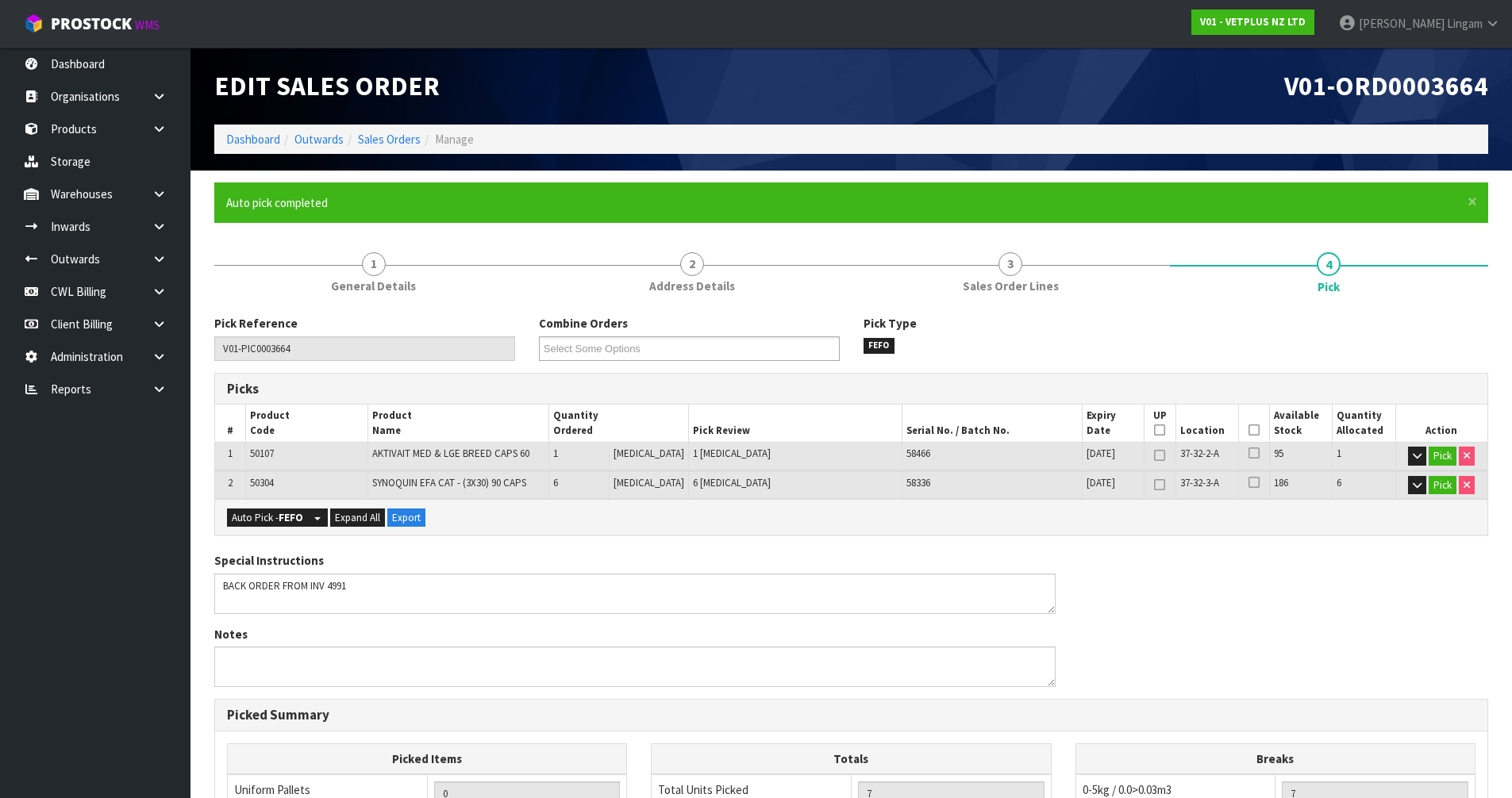
scroll to position [339, 0]
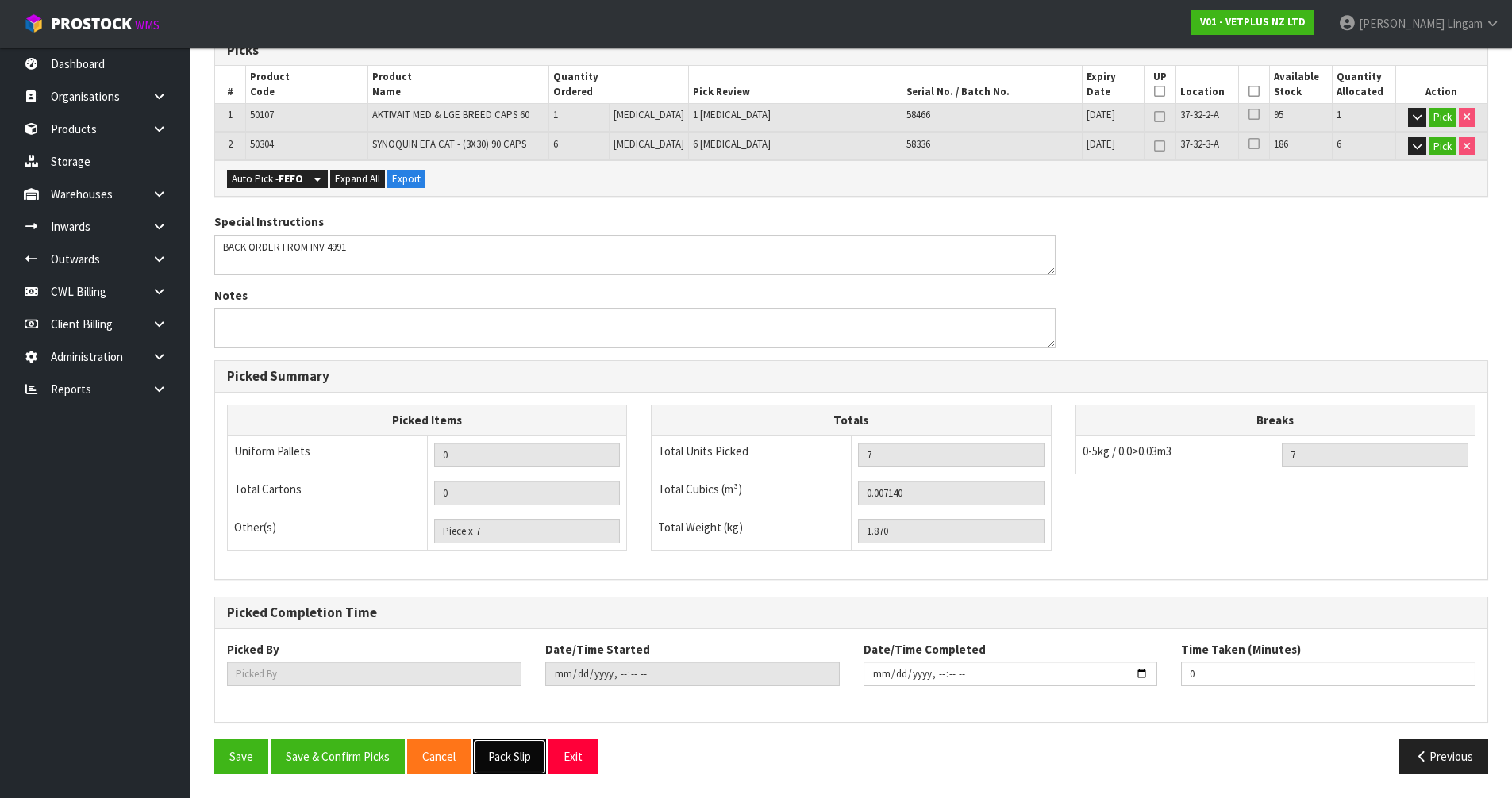
click at [506, 757] on button "Pack Slip" at bounding box center [509, 757] width 73 height 34
click at [344, 751] on button "Save & Confirm Picks" at bounding box center [337, 757] width 134 height 34
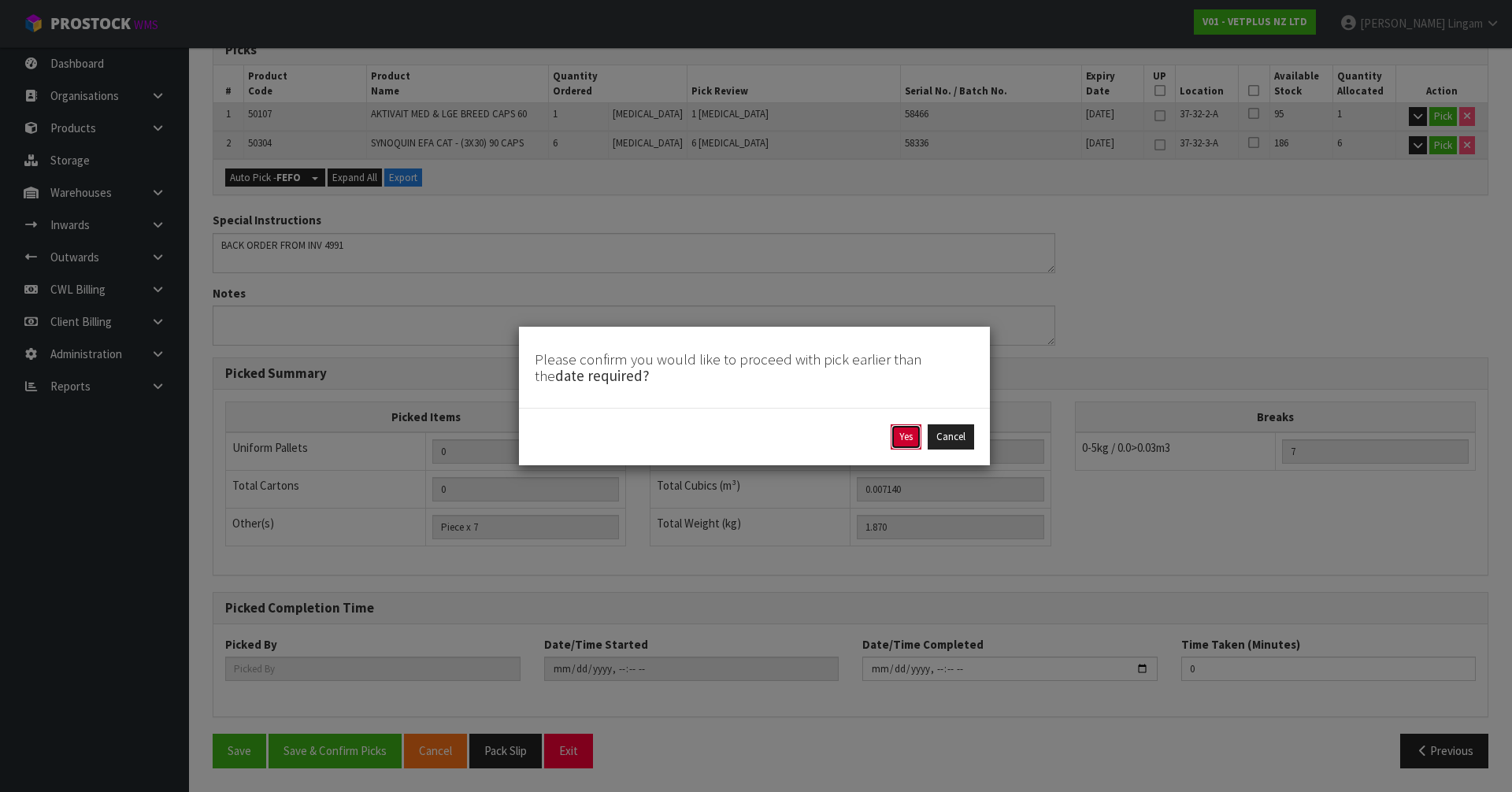
click at [900, 446] on button "Yes" at bounding box center [906, 437] width 30 height 25
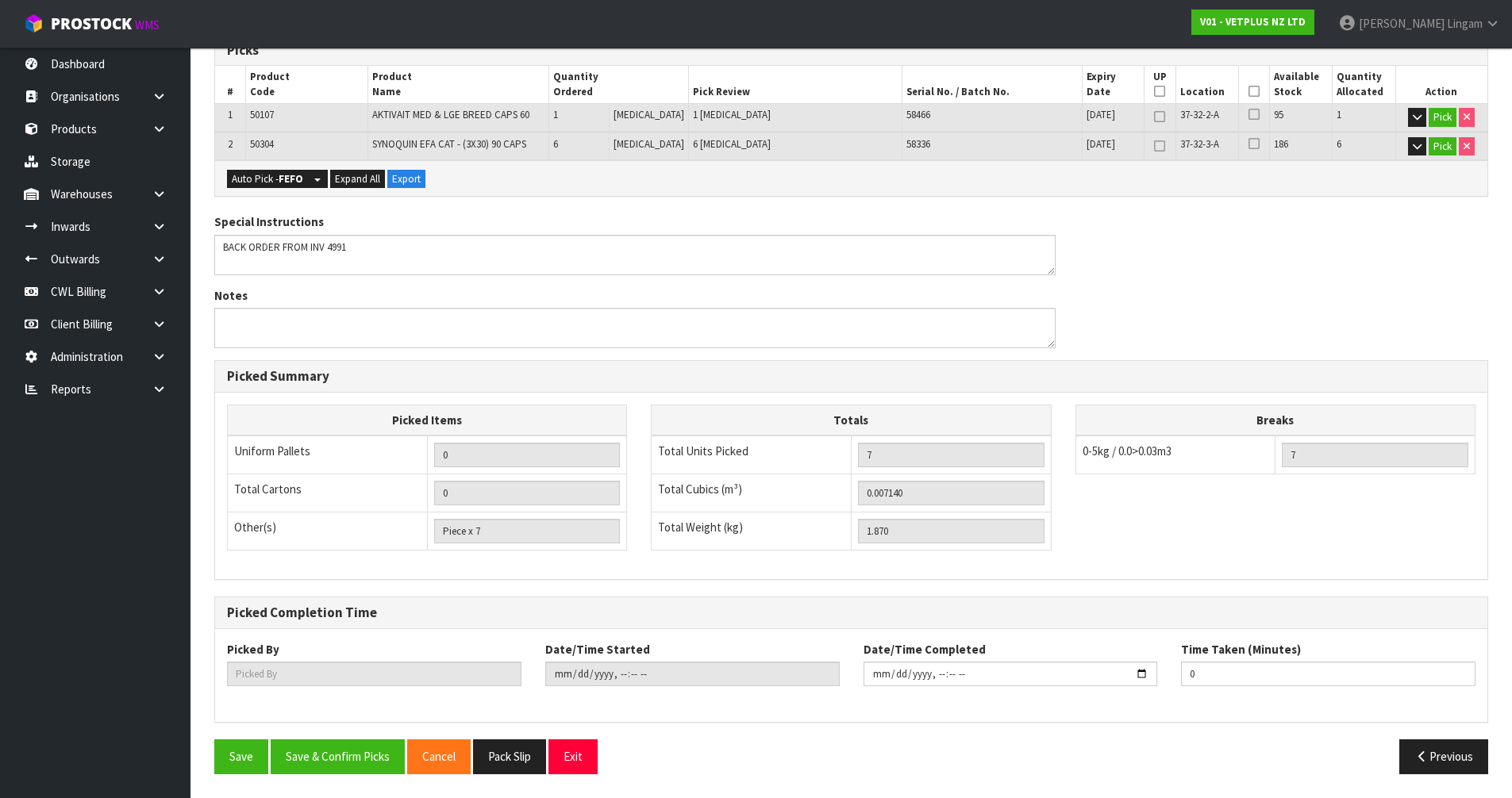
scroll to position [0, 0]
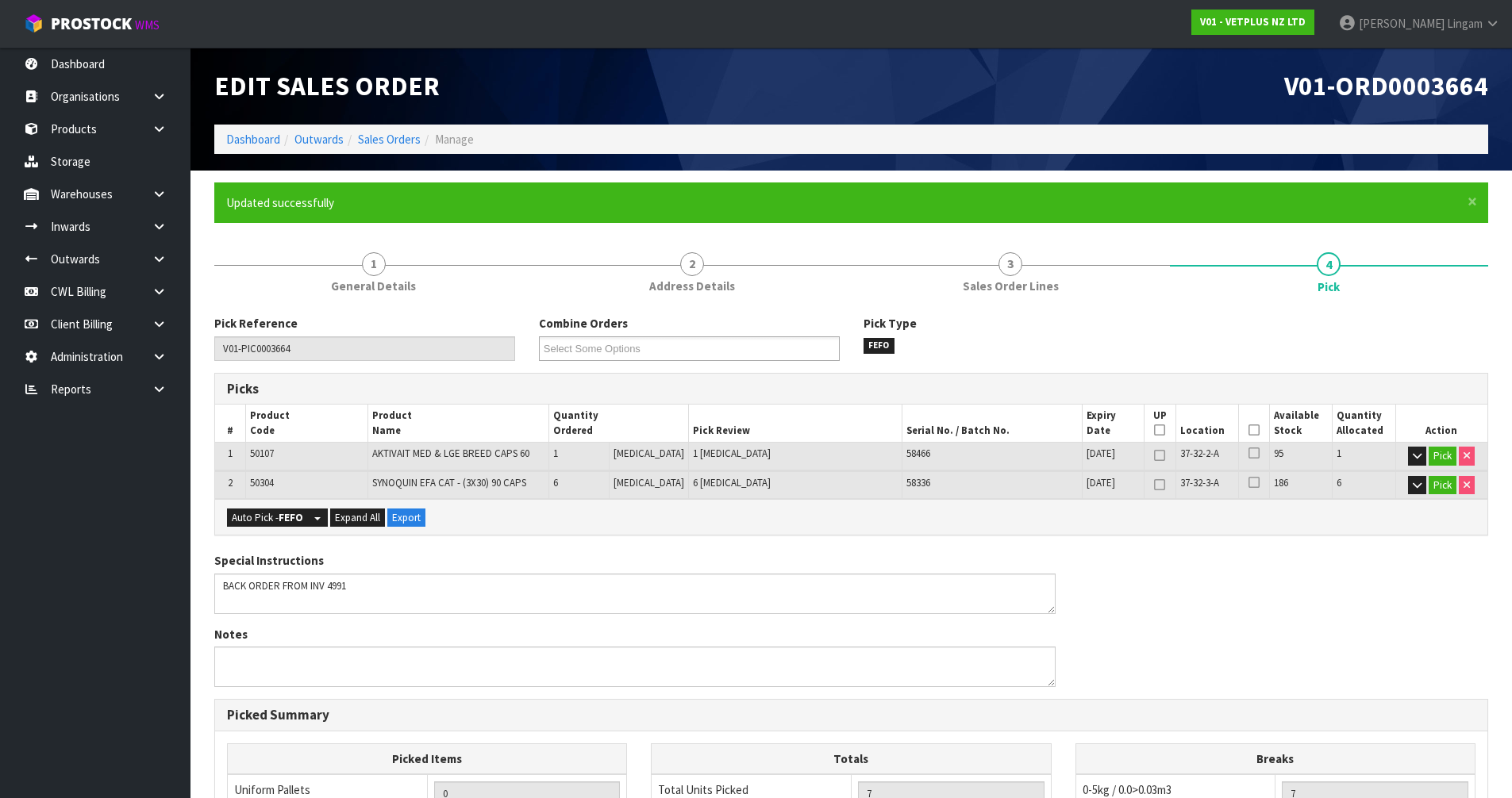
type input "[PERSON_NAME]"
type input "[DATE]T21:14:09"
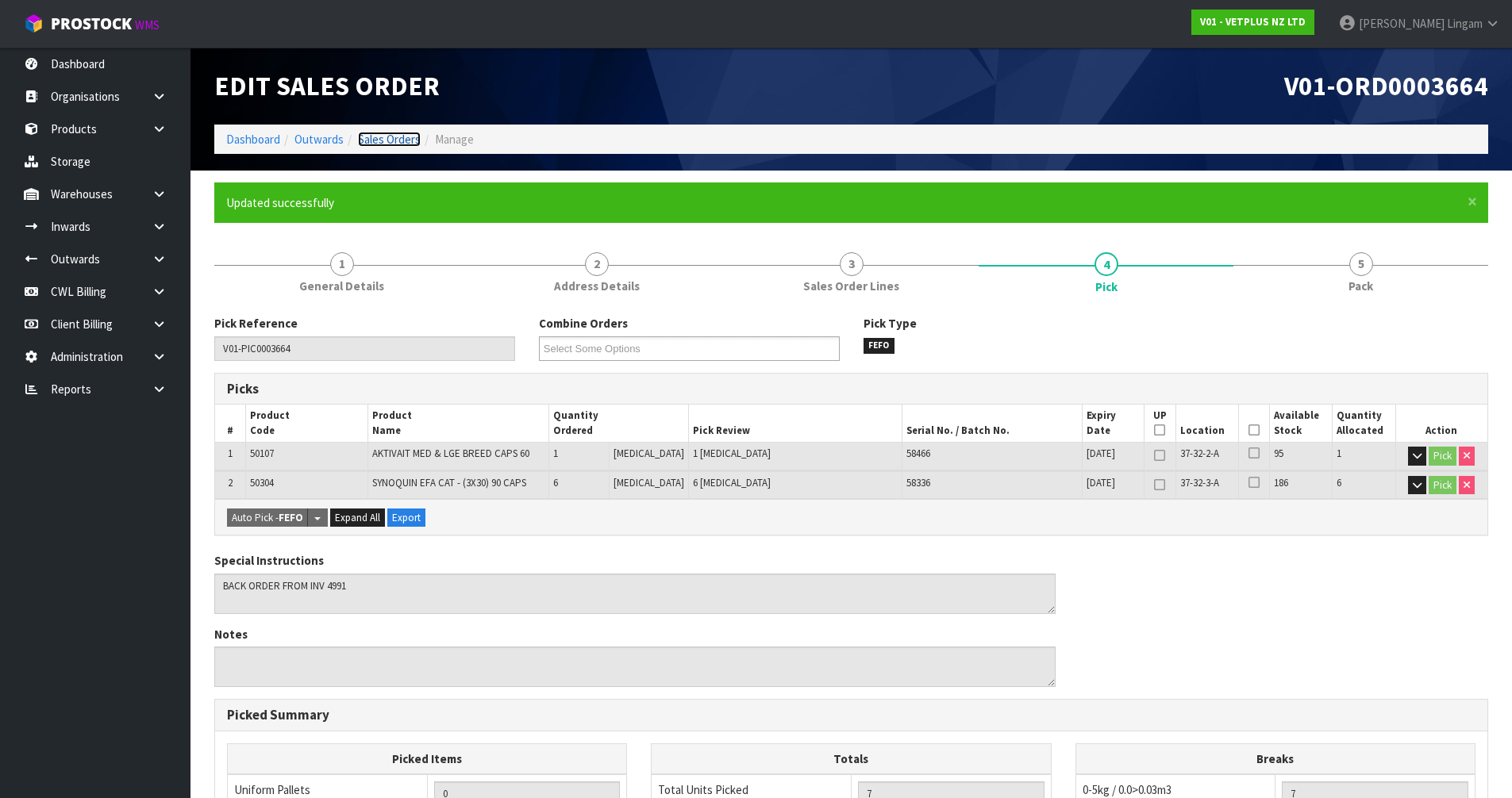
click at [407, 139] on link "Sales Orders" at bounding box center [390, 139] width 63 height 15
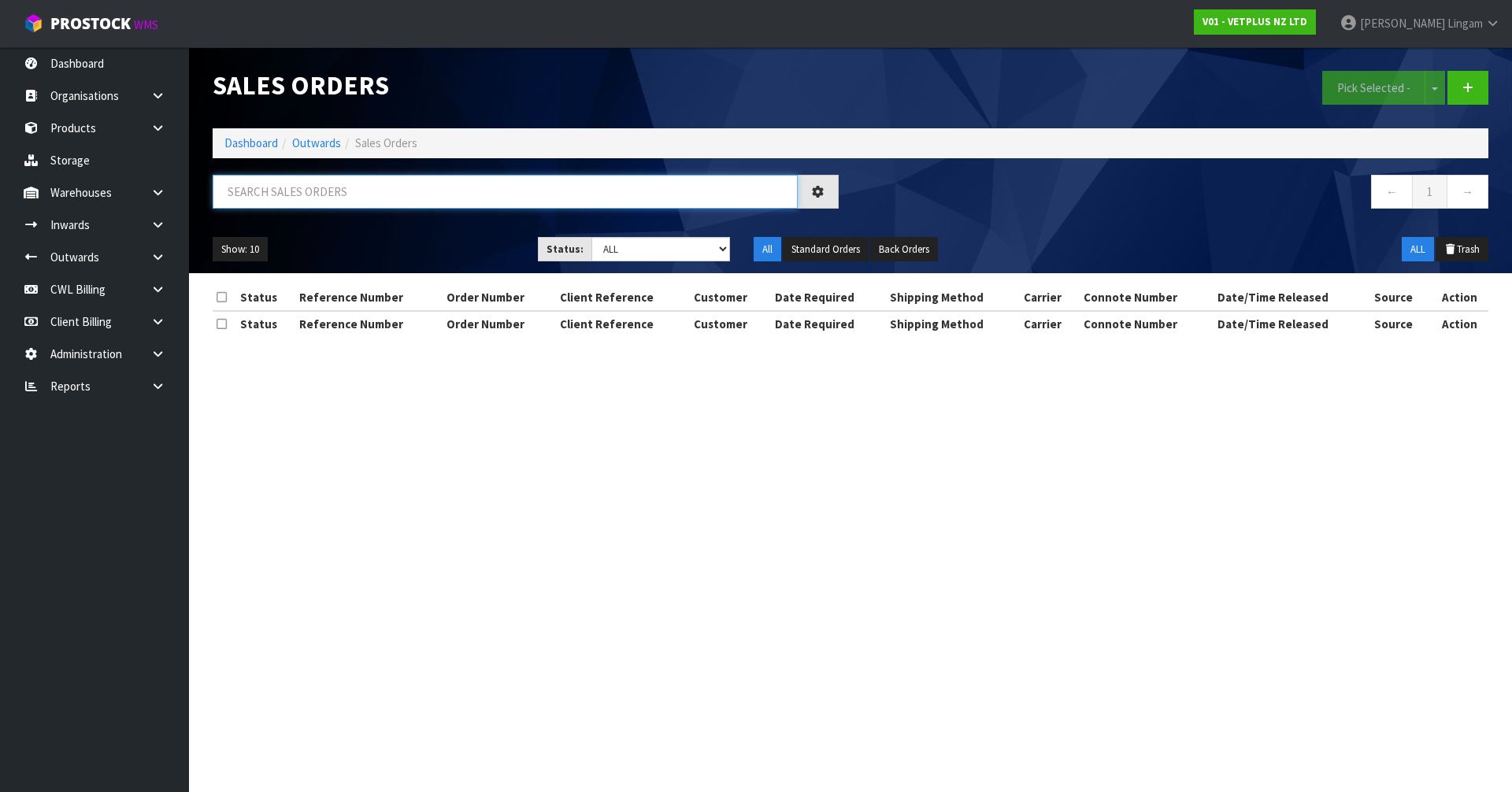
click at [513, 193] on input "text" at bounding box center [506, 192] width 585 height 34
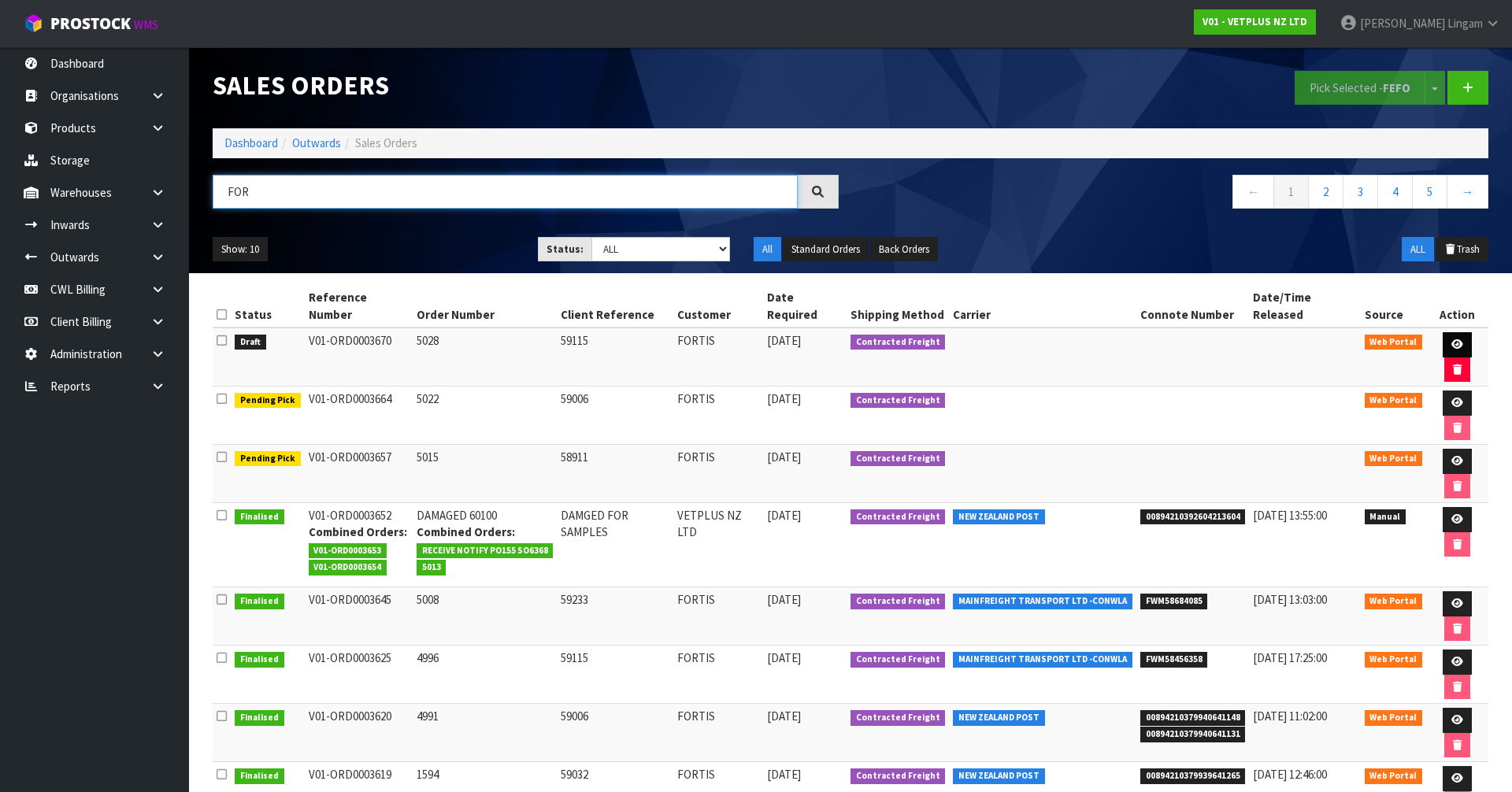
type input "FOR"
click at [1452, 339] on icon at bounding box center [1457, 344] width 12 height 10
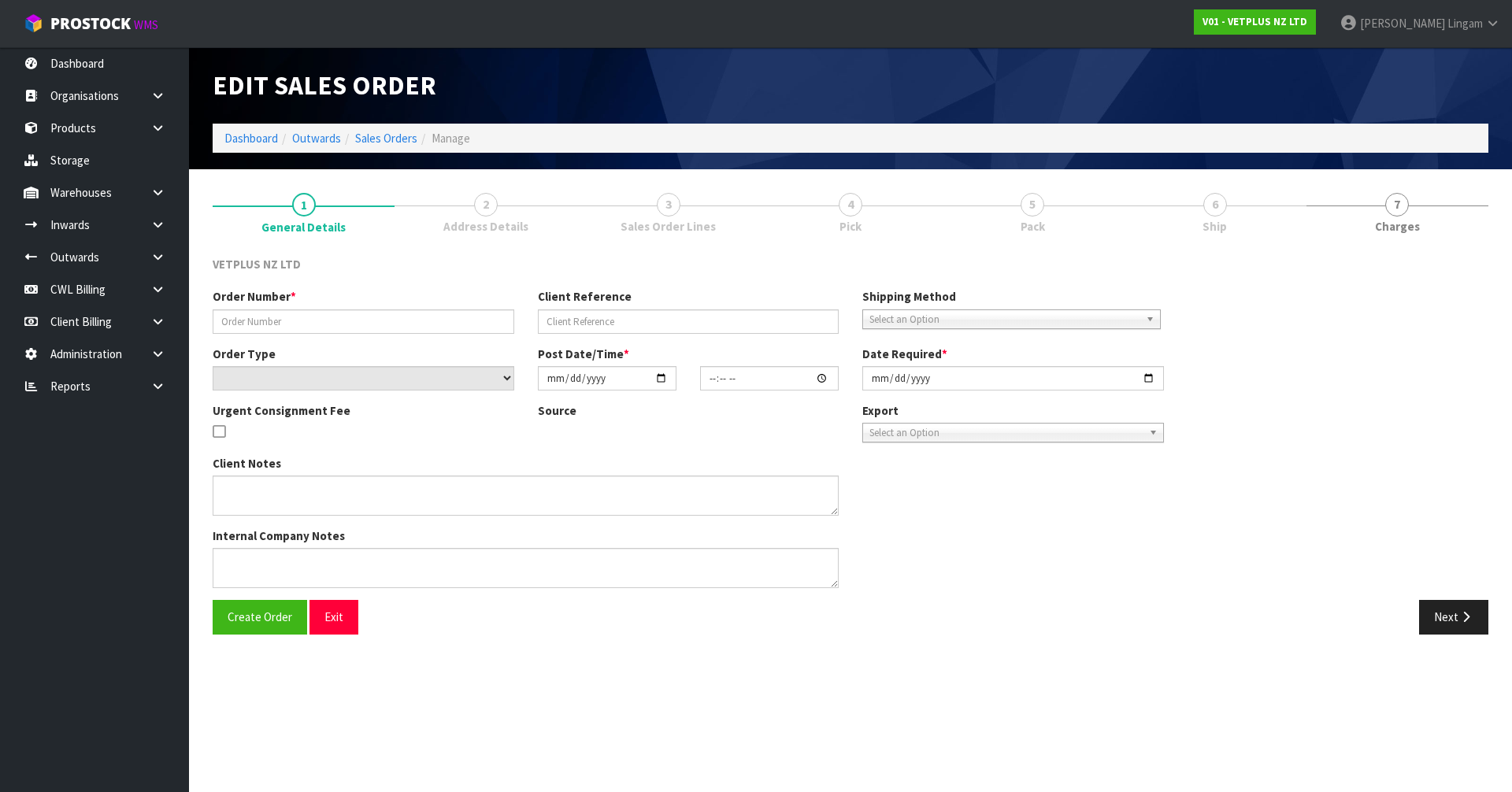
type input "5028"
type input "59115"
select select "number:0"
type input "[DATE]"
type input "16:40:00.000"
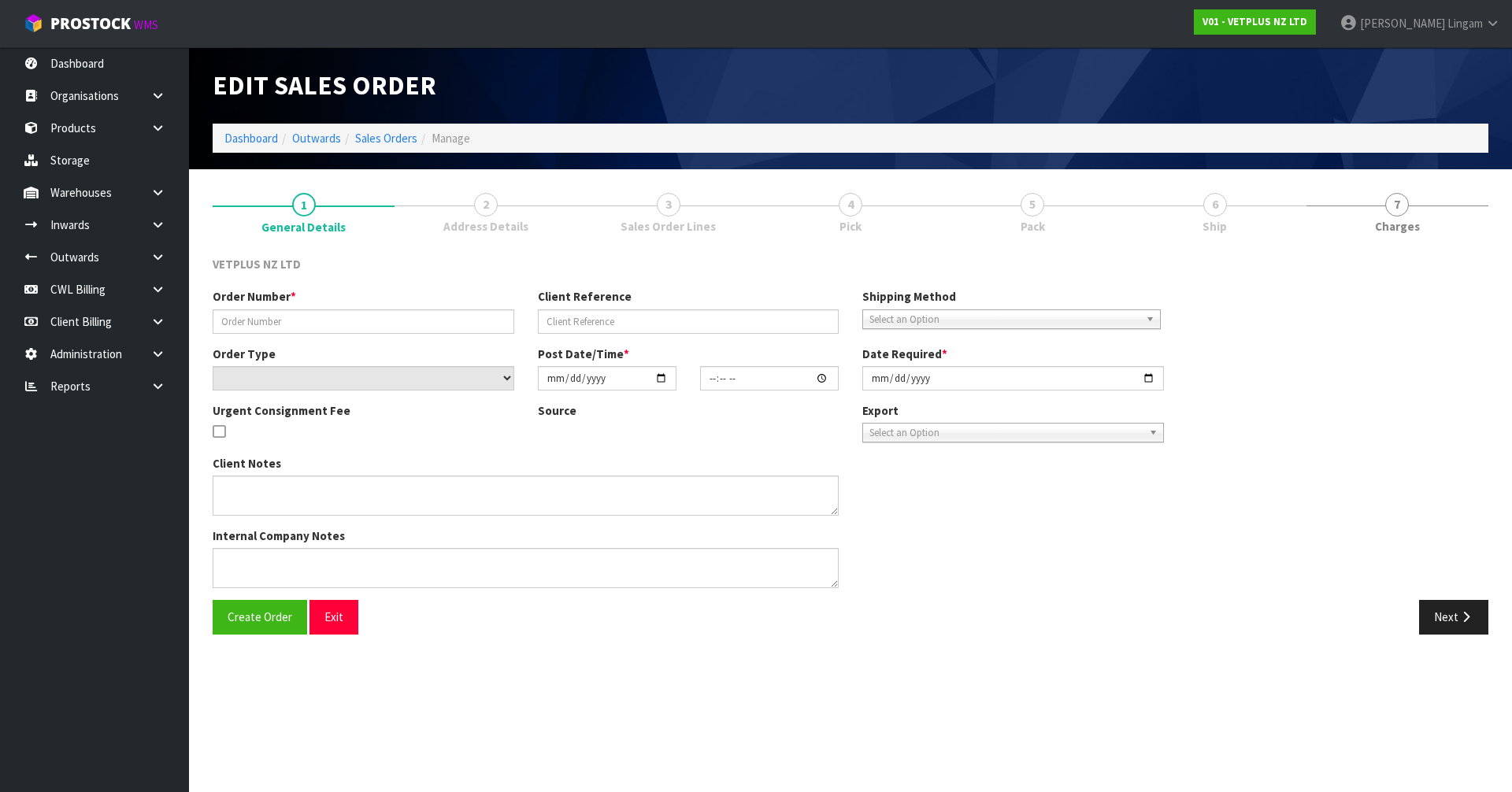
type input "[DATE]"
type textarea "BACK ORDER FROM INV 4996"
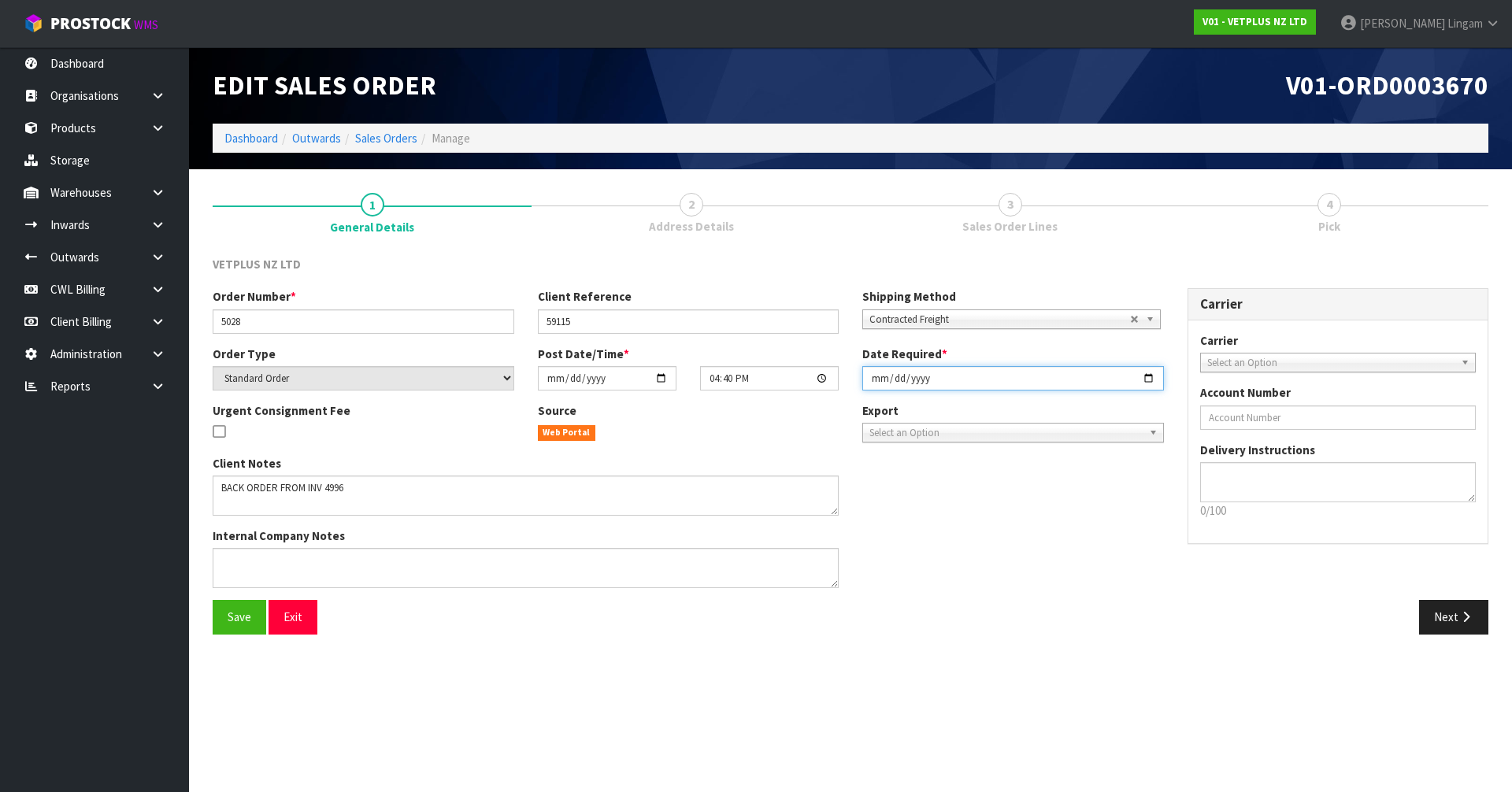
click at [875, 381] on input "[DATE]" at bounding box center [1013, 378] width 302 height 24
type input "[DATE]"
click at [226, 626] on button "Save" at bounding box center [240, 617] width 54 height 34
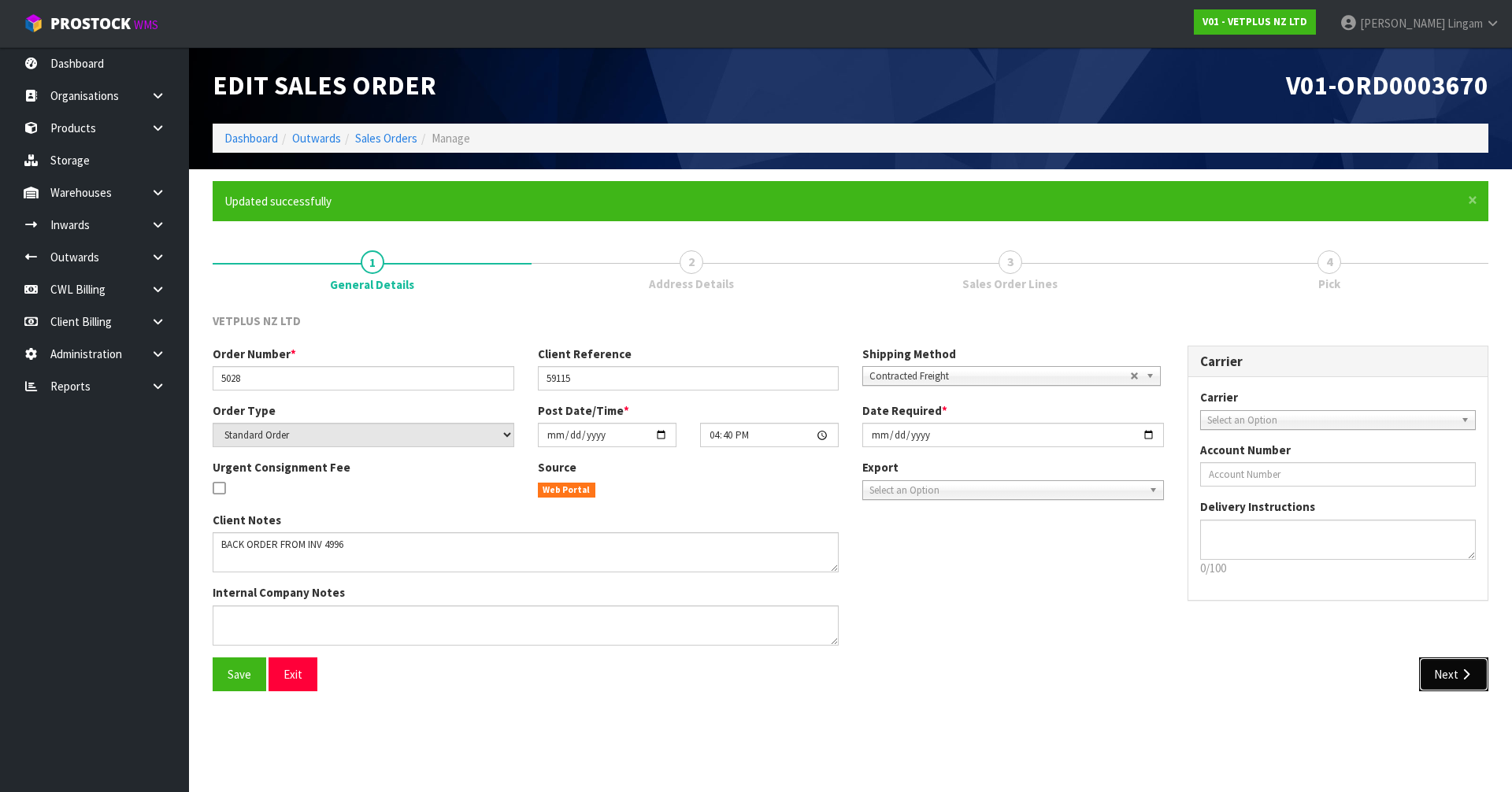
click at [1448, 672] on button "Next" at bounding box center [1454, 675] width 69 height 34
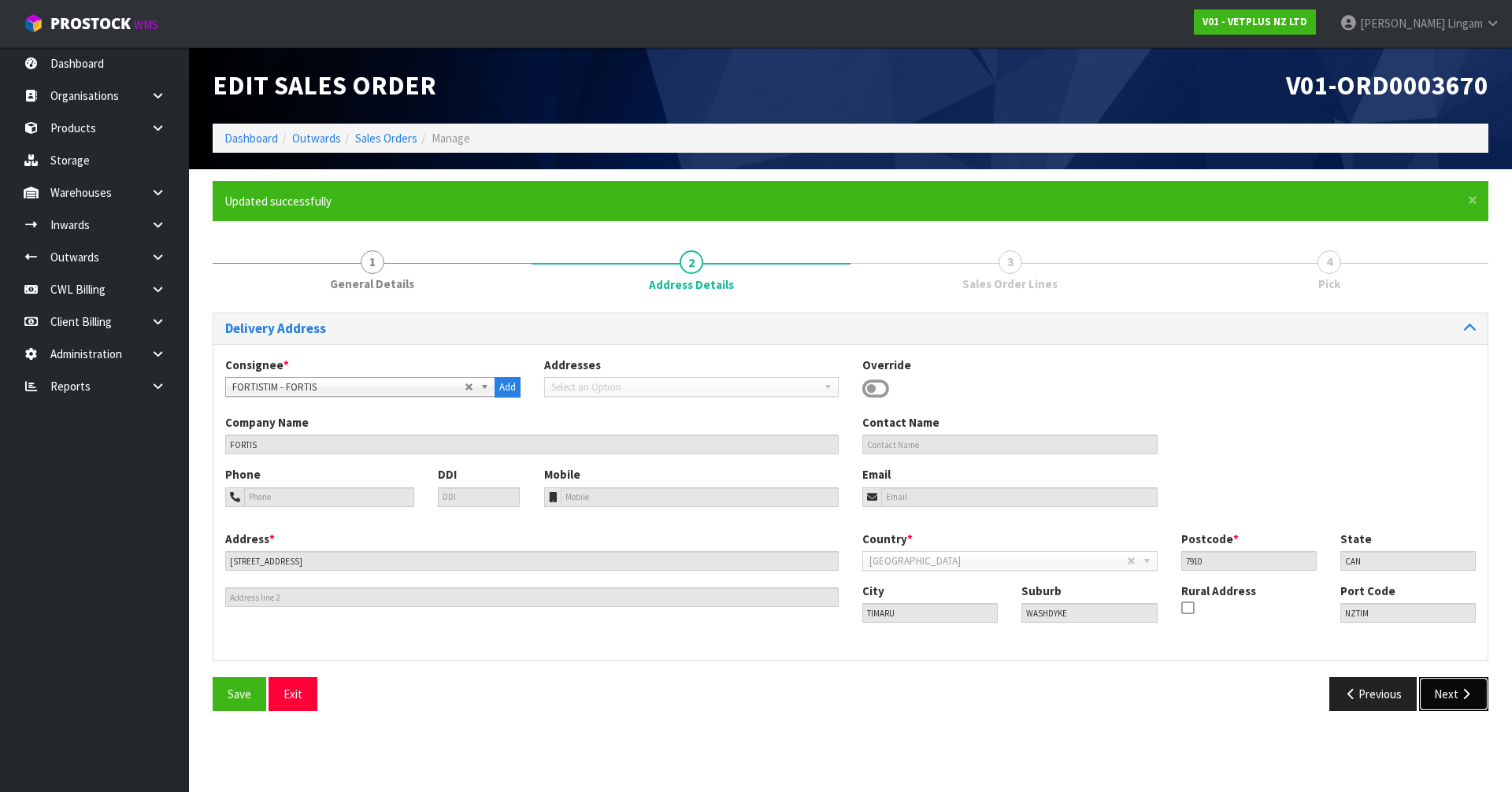
click at [1440, 687] on button "Next" at bounding box center [1454, 694] width 69 height 34
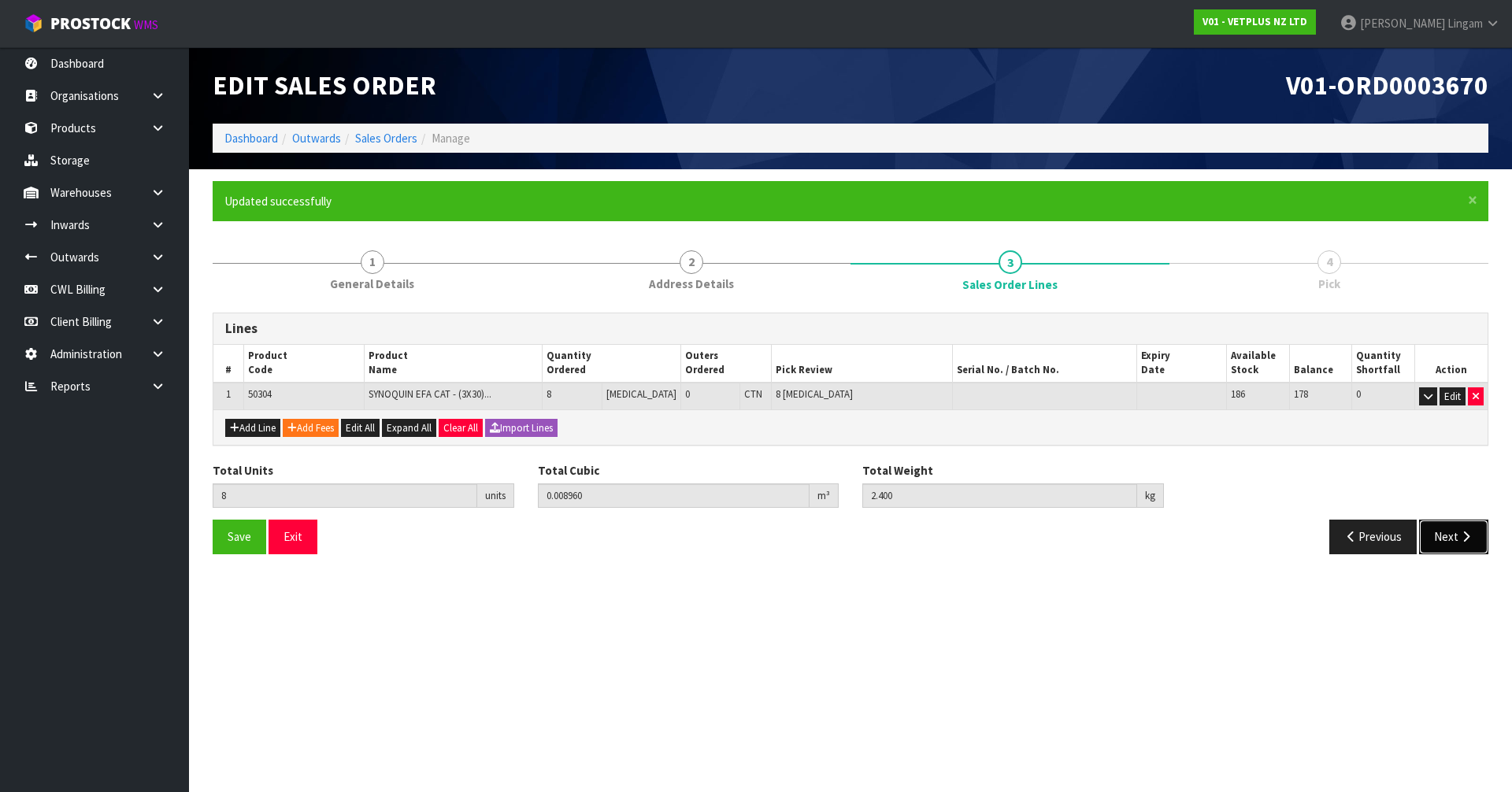
click at [1431, 534] on button "Next" at bounding box center [1454, 537] width 69 height 34
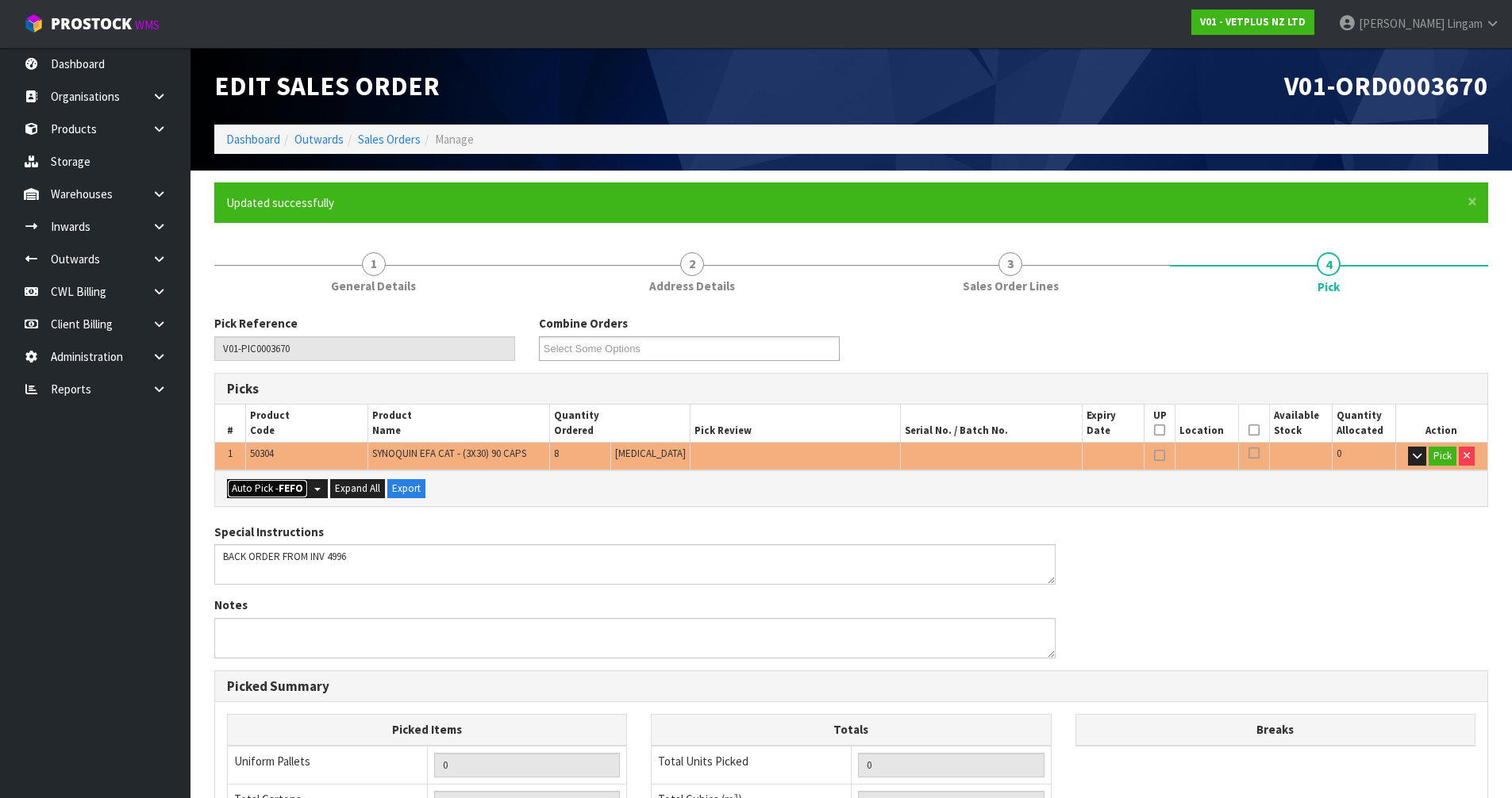
click at [266, 485] on button "Auto Pick - FEFO" at bounding box center [268, 488] width 81 height 19
type input "Piece x 8"
type input "8"
type input "0.008960"
type input "2.400"
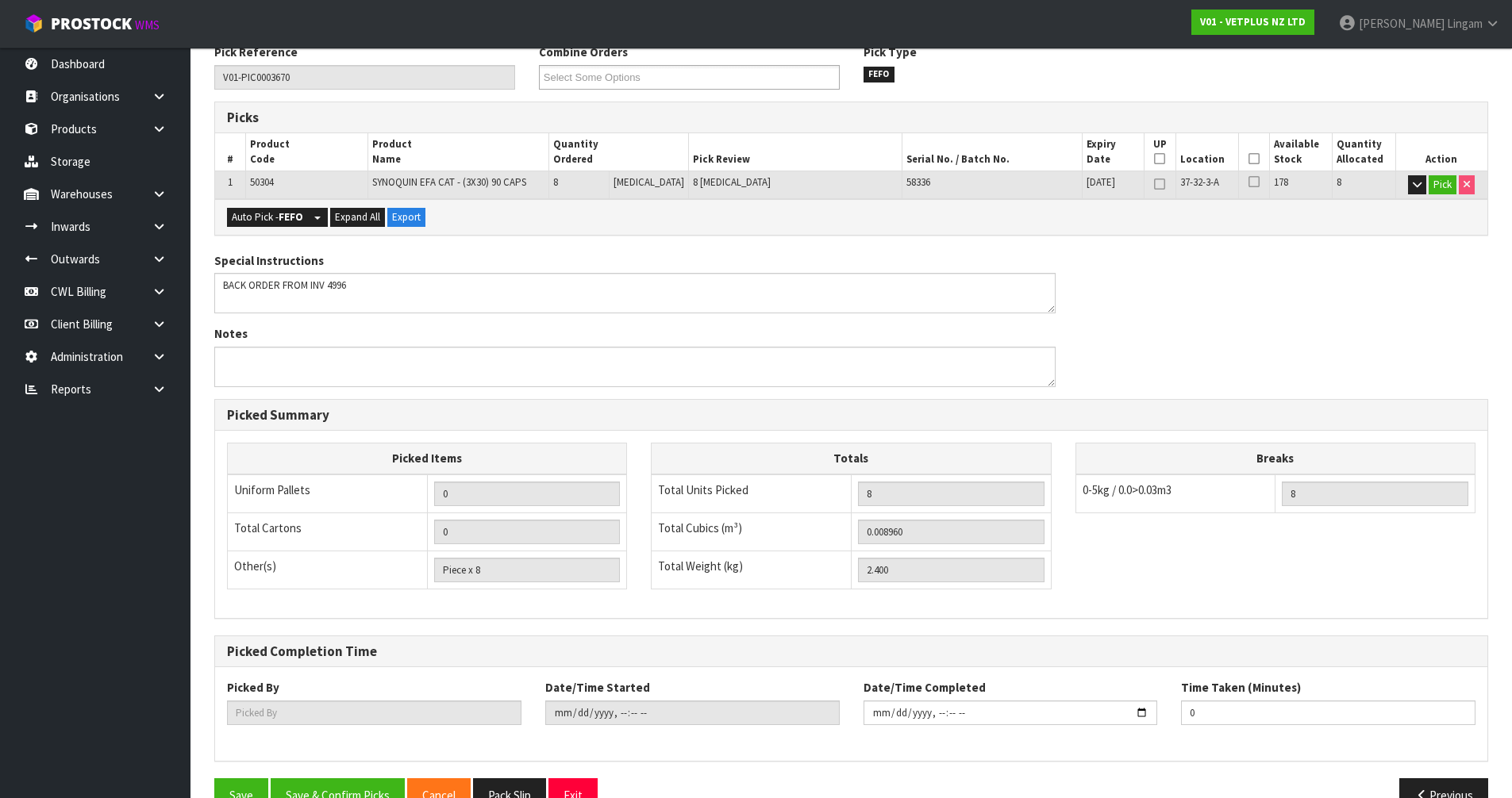
scroll to position [309, 0]
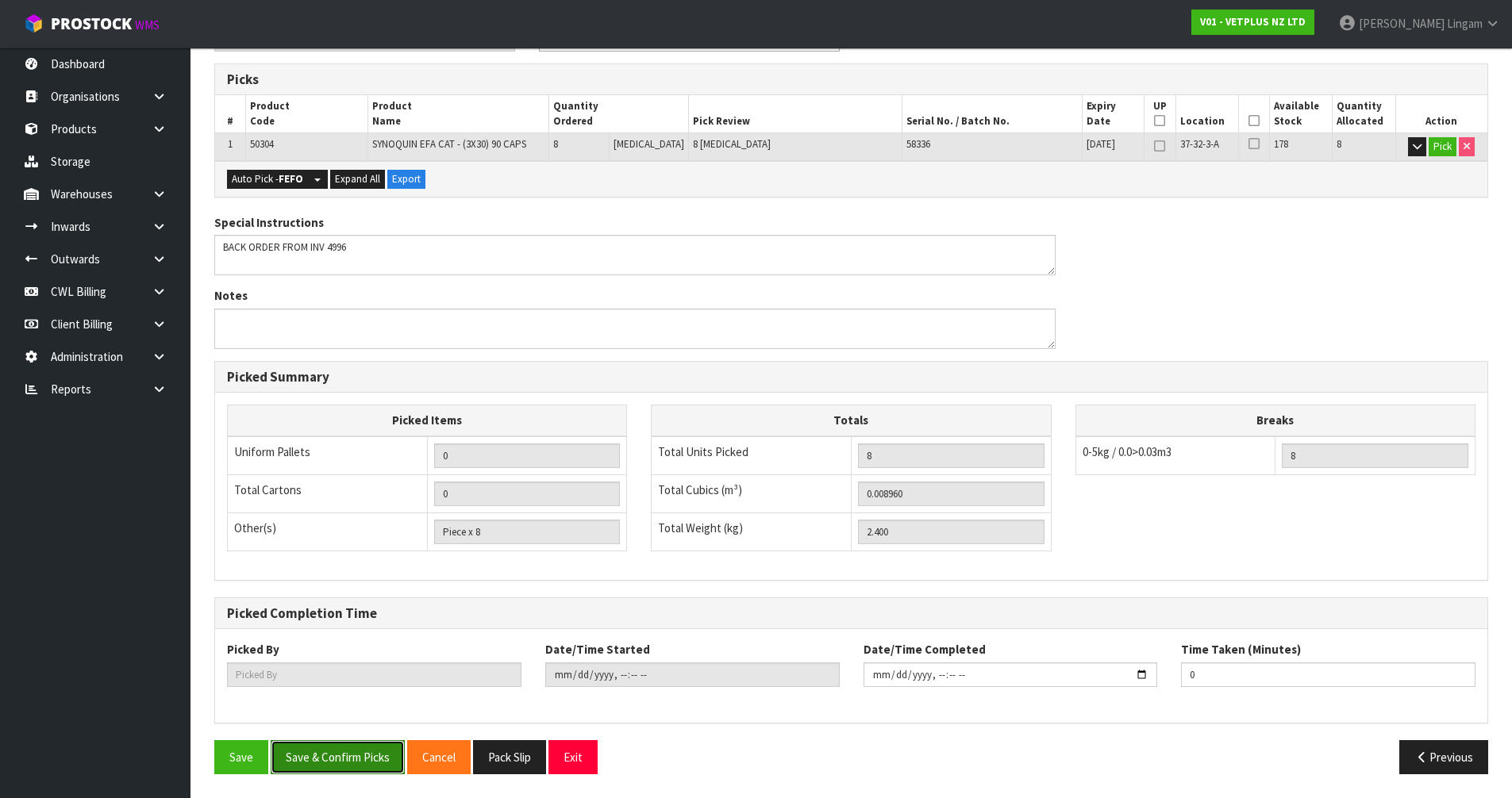
click at [317, 750] on button "Save & Confirm Picks" at bounding box center [337, 757] width 134 height 34
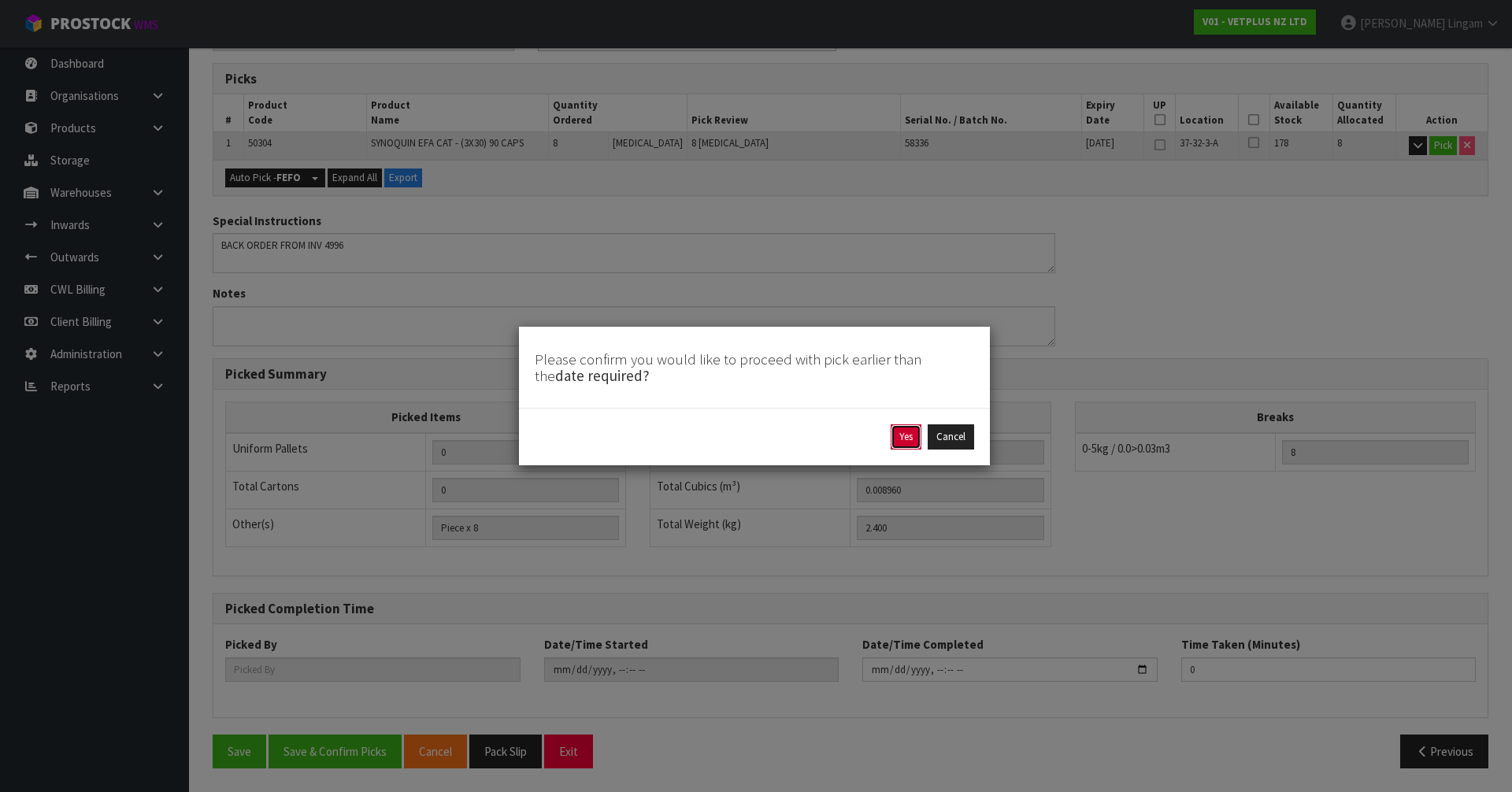
click at [895, 434] on button "Yes" at bounding box center [906, 437] width 30 height 25
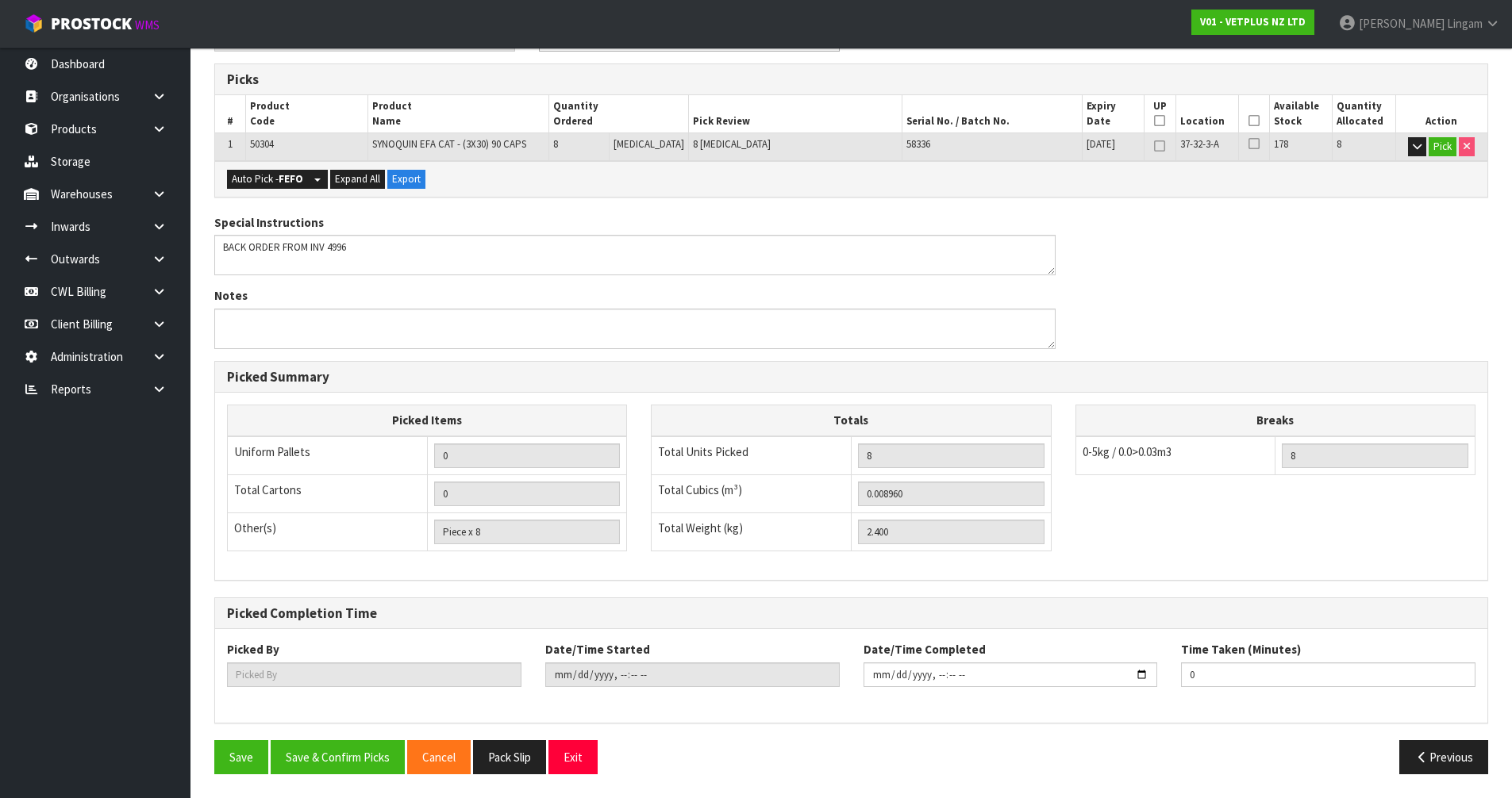
type input "[PERSON_NAME]"
type input "[DATE]T21:14:51"
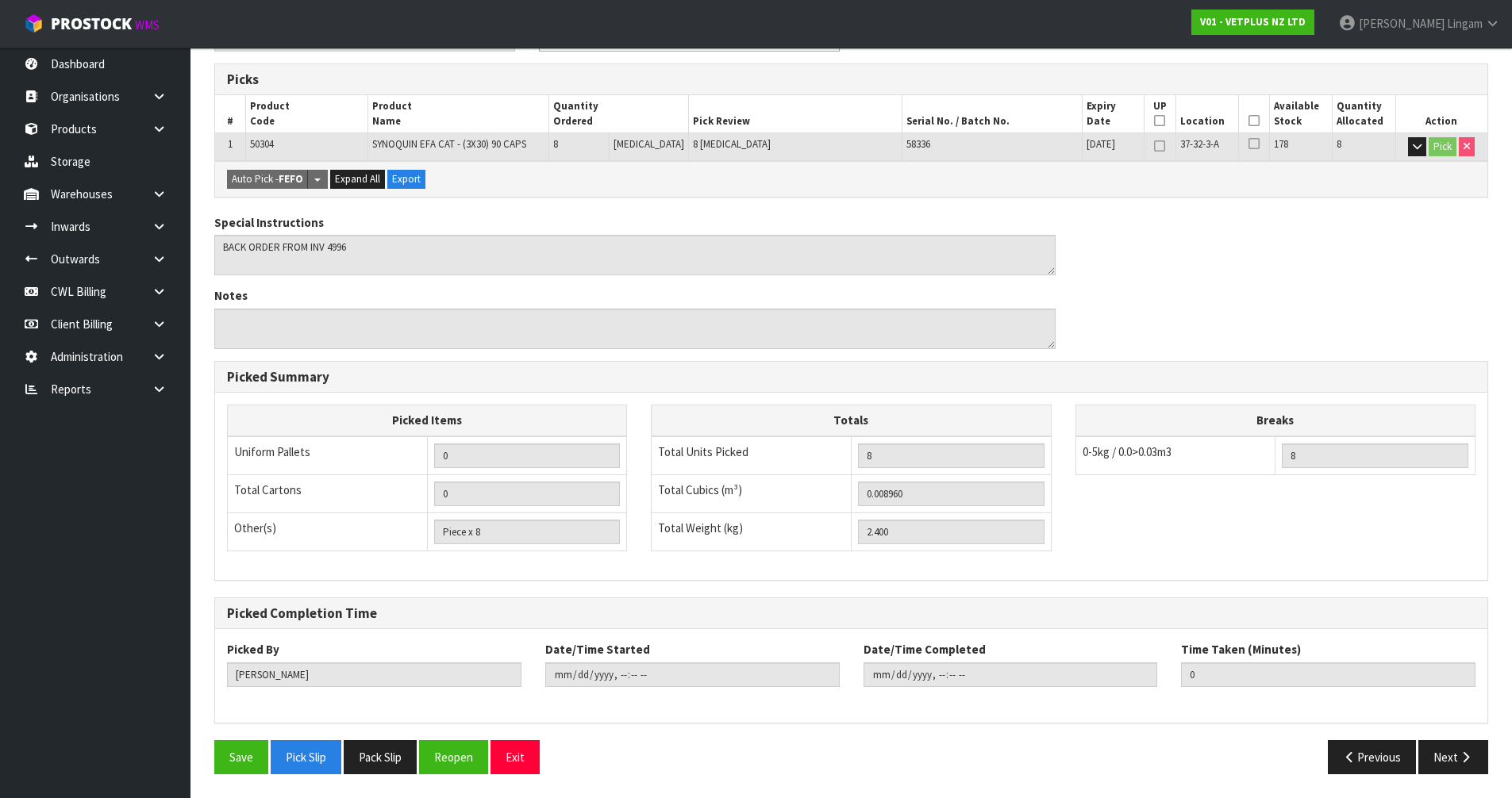
click at [407, 737] on div "Pick Reference V01-PIC0003670 Combine Orders V01-ORD0003656 V01-ORD0003657 V01-…" at bounding box center [852, 396] width 1274 height 781
click at [399, 744] on button "Pack Slip" at bounding box center [380, 757] width 73 height 34
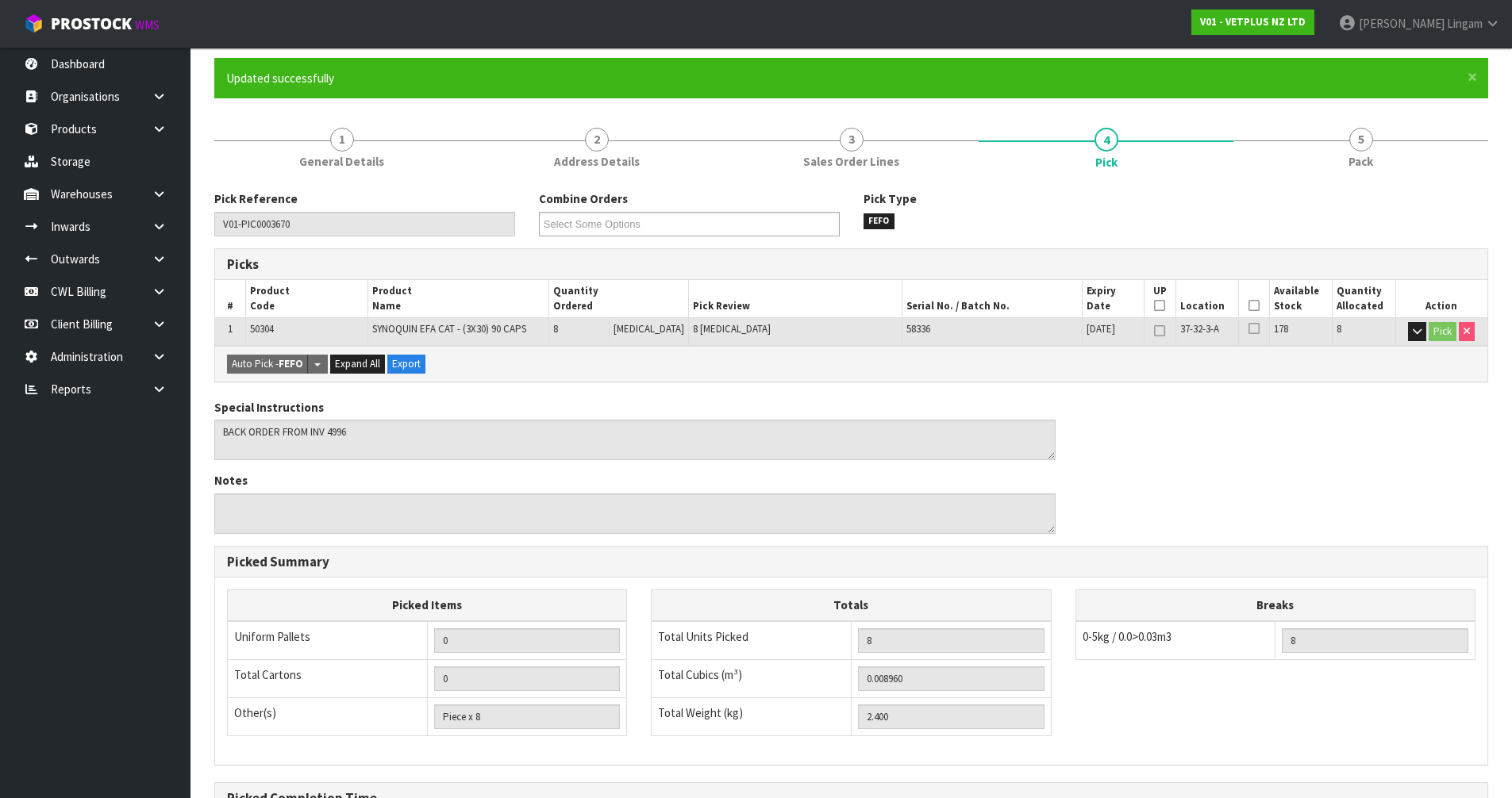
scroll to position [0, 0]
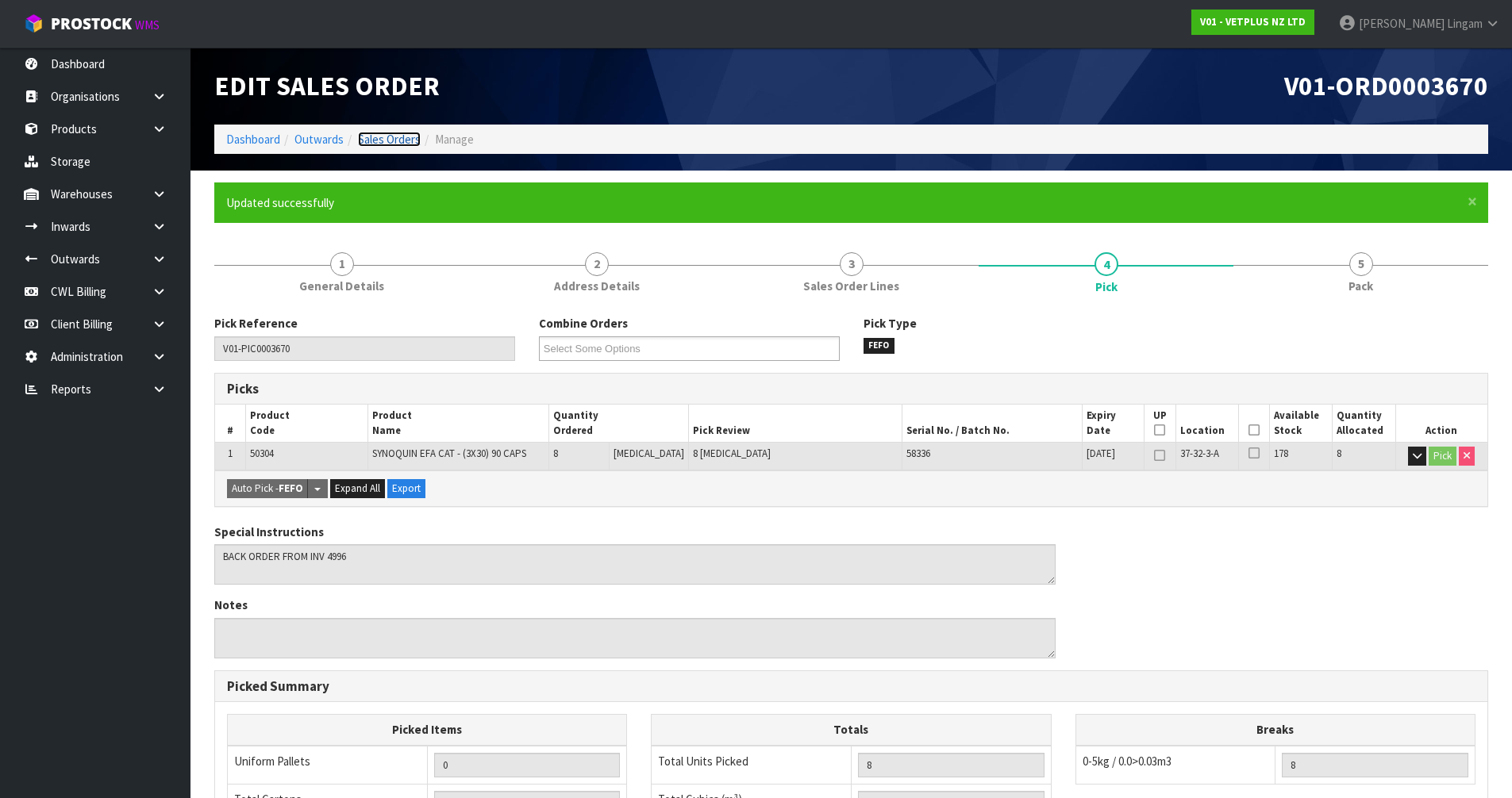
click at [393, 141] on link "Sales Orders" at bounding box center [390, 139] width 63 height 15
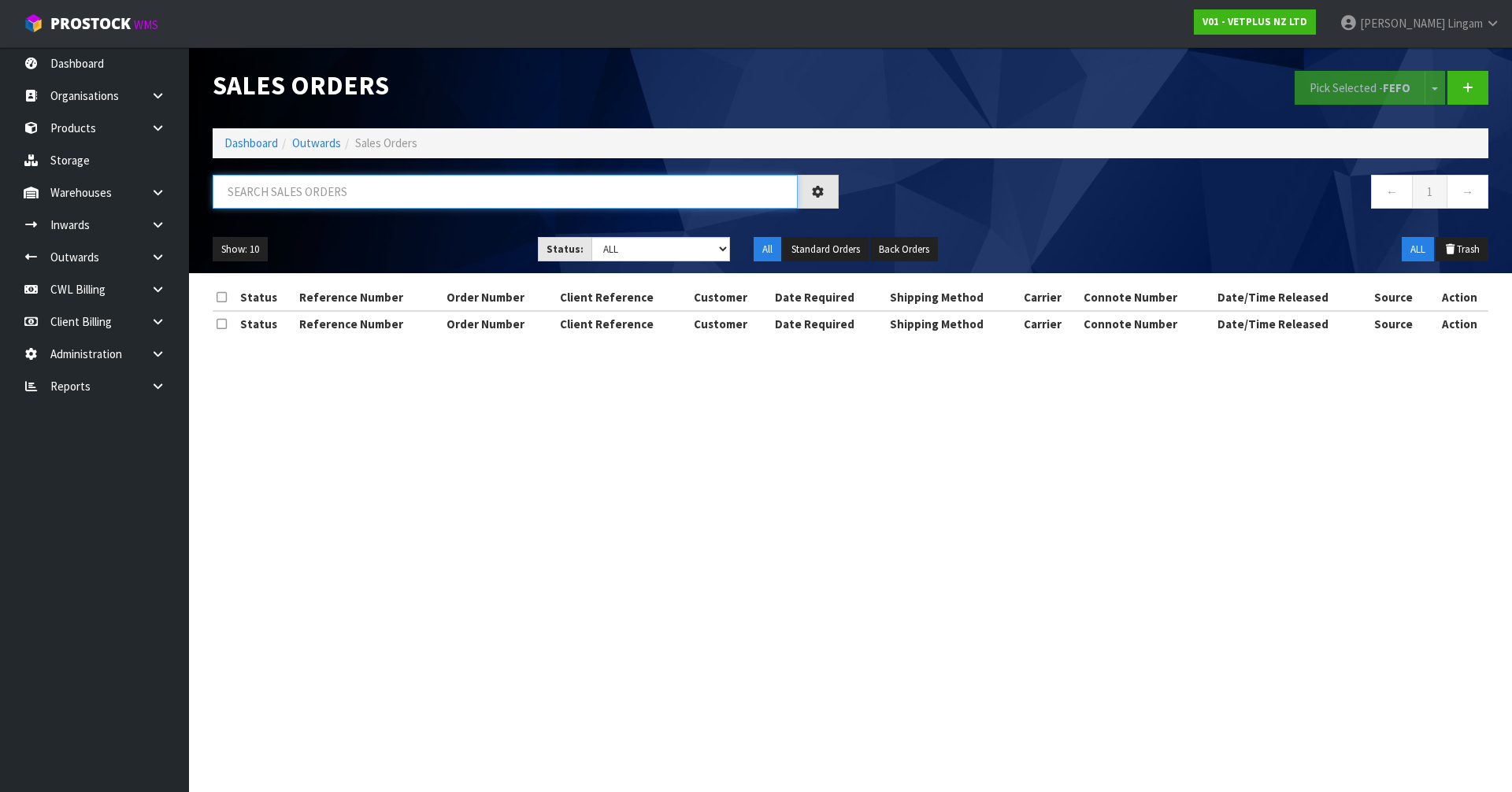
click at [466, 202] on input "text" at bounding box center [506, 192] width 585 height 34
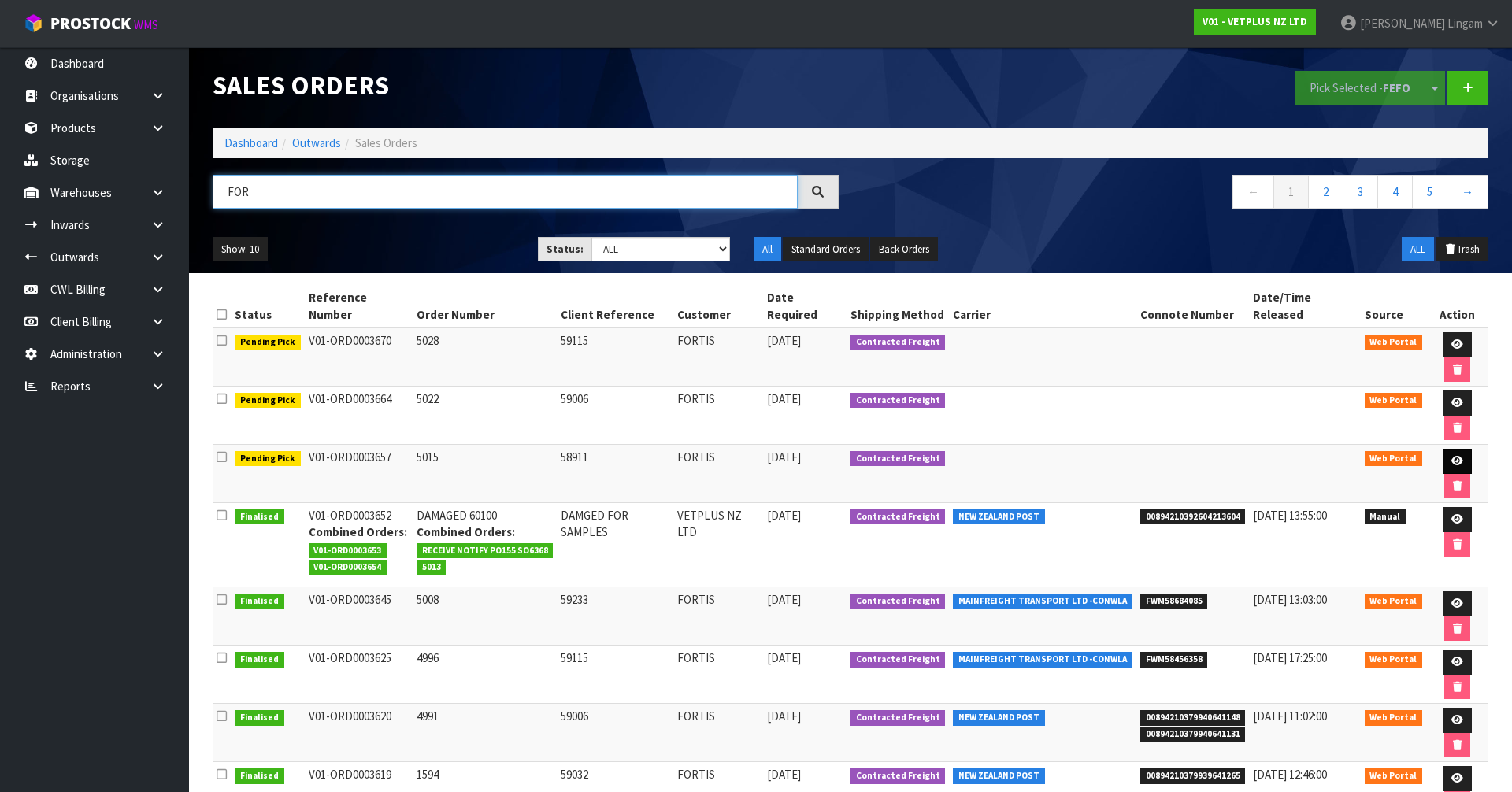
type input "FOR"
click at [1452, 456] on icon at bounding box center [1457, 460] width 12 height 10
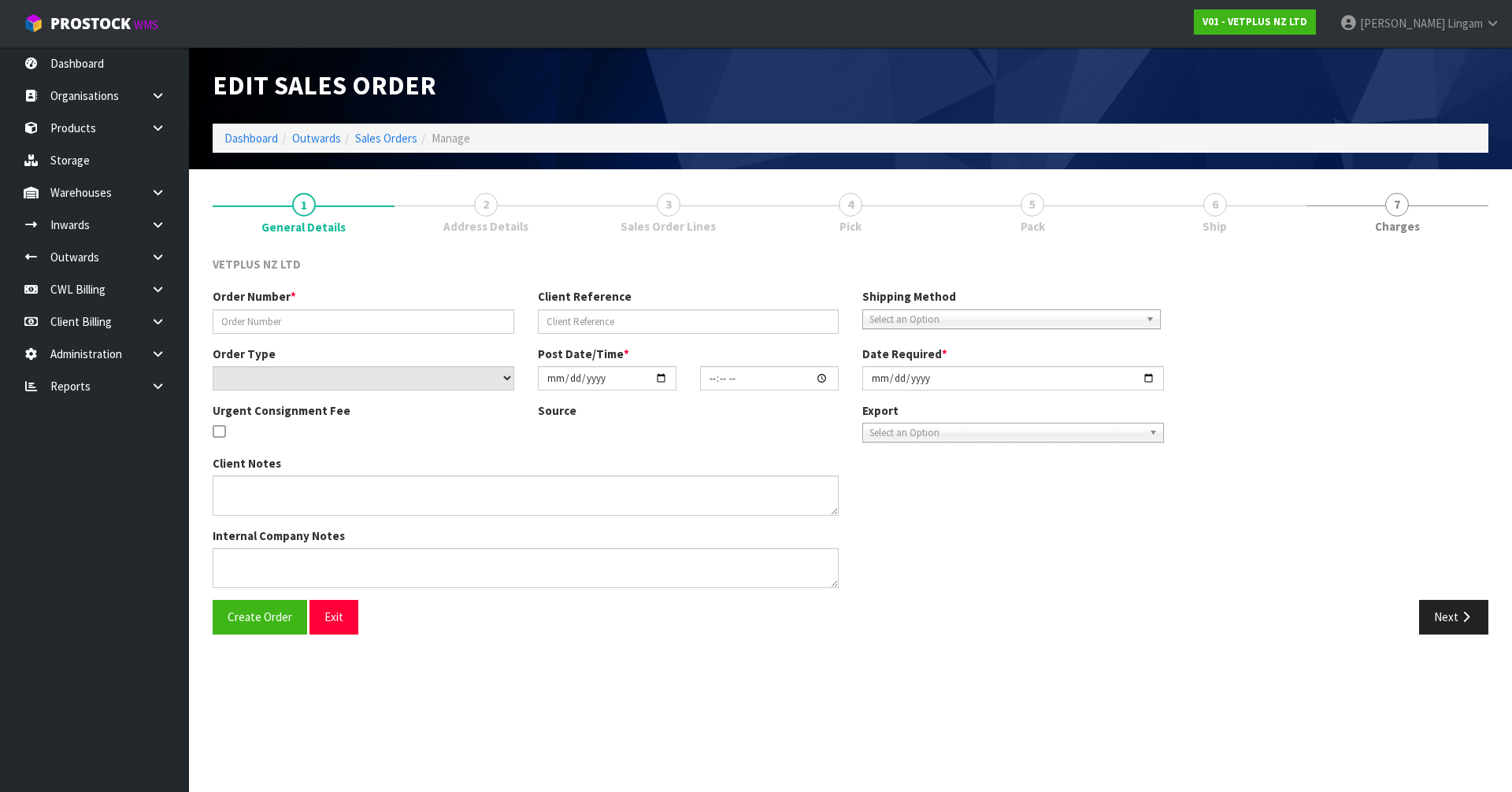
type input "5015"
type input "58911"
select select "number:0"
type input "[DATE]"
type input "15:16:00.000"
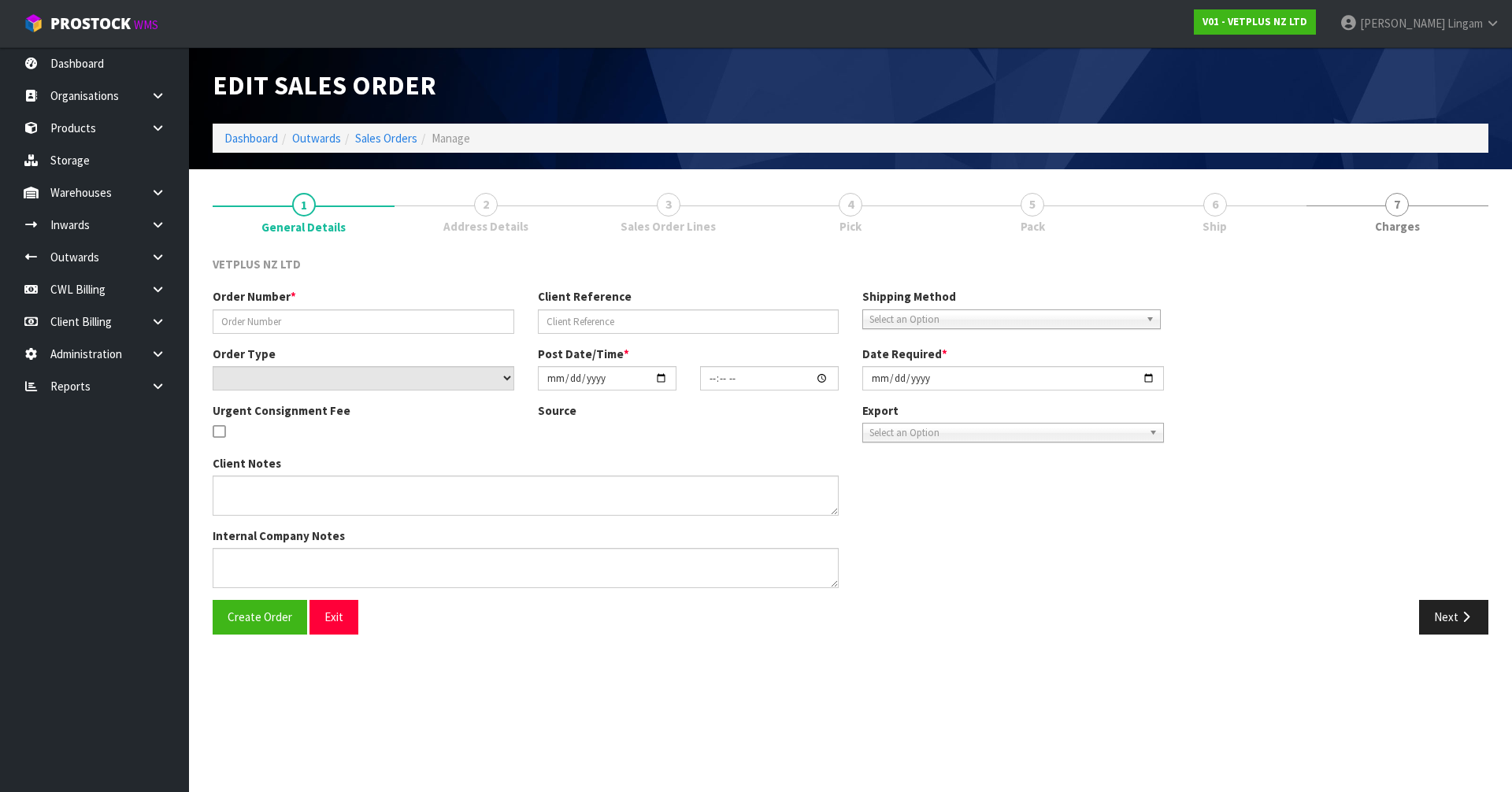
type input "[DATE]"
type textarea "BACK ORDER FROM INV 4987"
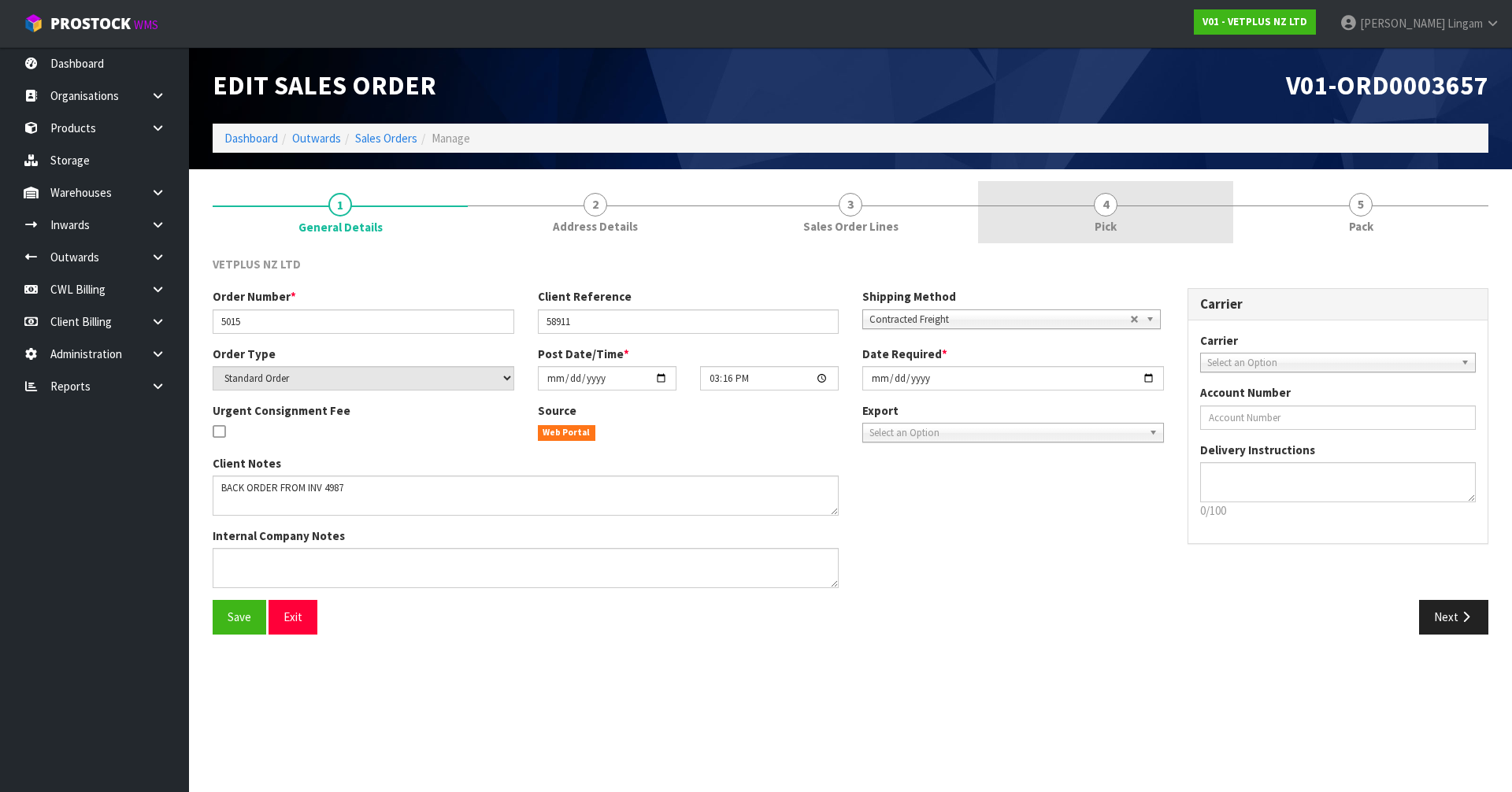
click at [1106, 206] on span "4" at bounding box center [1106, 205] width 23 height 23
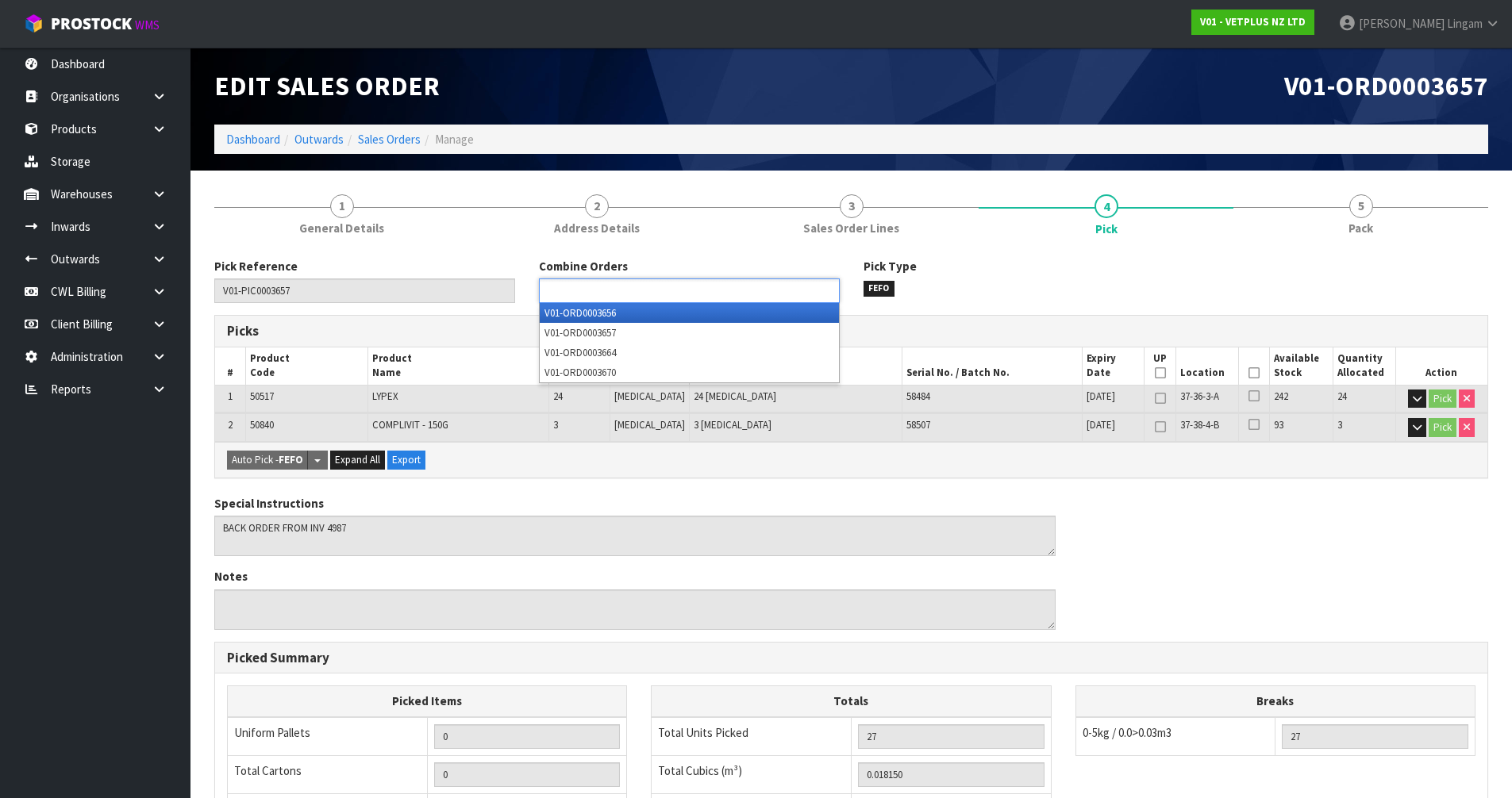
click at [748, 294] on ul at bounding box center [688, 290] width 300 height 24
type input "664"
click at [740, 321] on li "V01-ORD0003 664" at bounding box center [689, 313] width 300 height 20
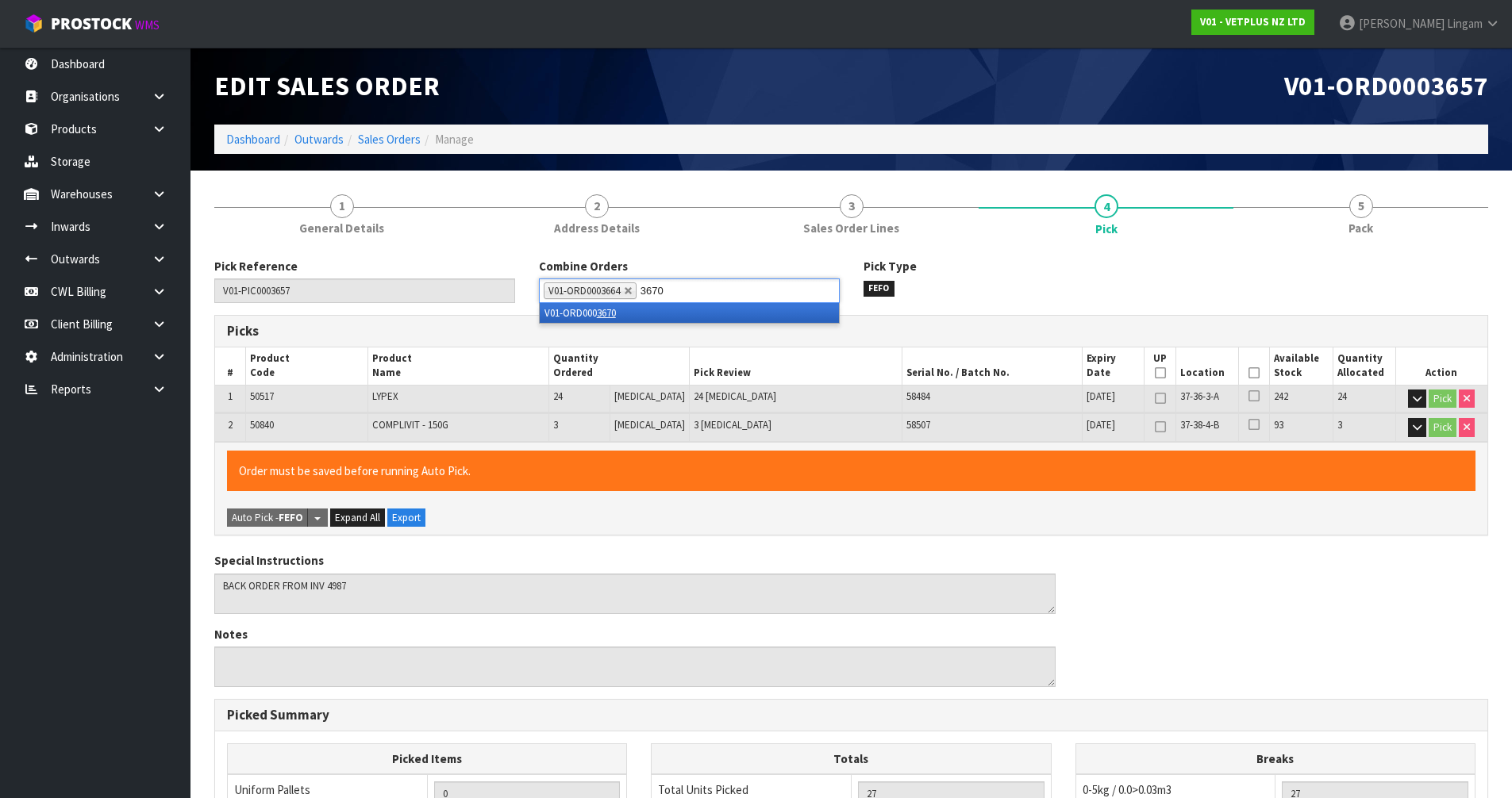
type input "3670"
click at [740, 320] on li "V01-ORD000 3670" at bounding box center [689, 313] width 300 height 20
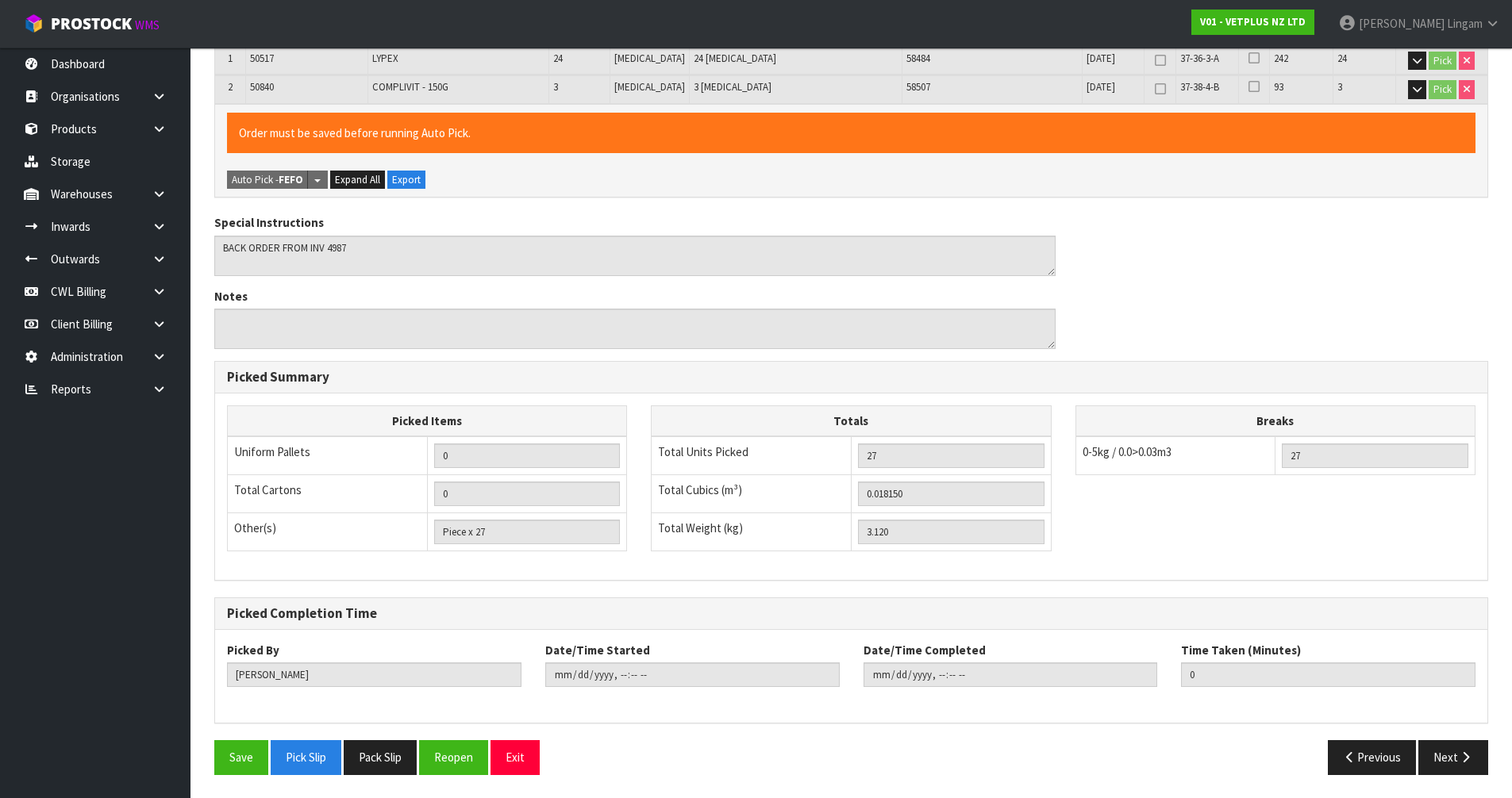
scroll to position [339, 0]
click at [257, 746] on button "Save" at bounding box center [242, 757] width 54 height 34
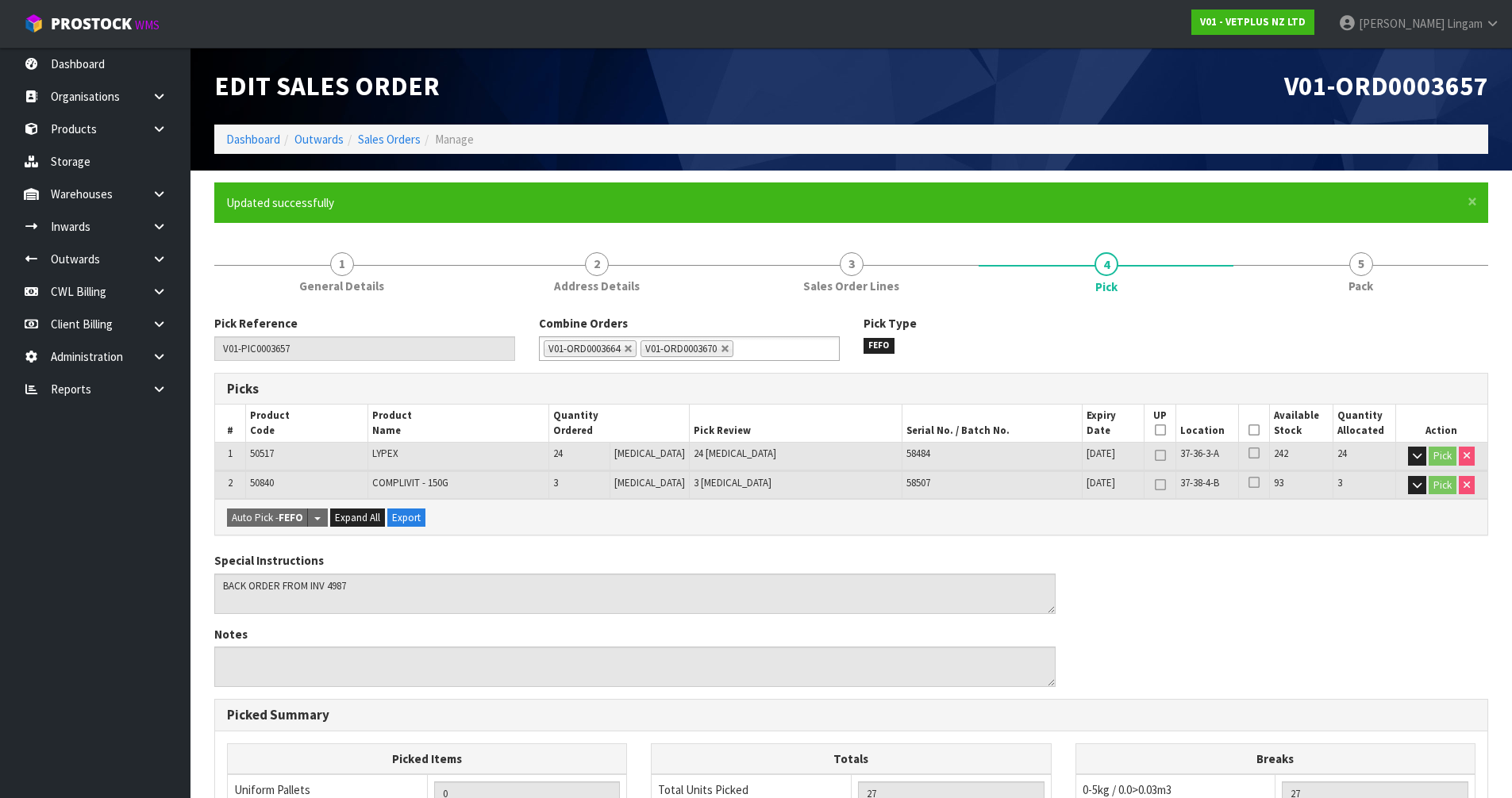
type input "[DATE]T21:15:40"
click at [389, 142] on link "Sales Orders" at bounding box center [390, 139] width 63 height 15
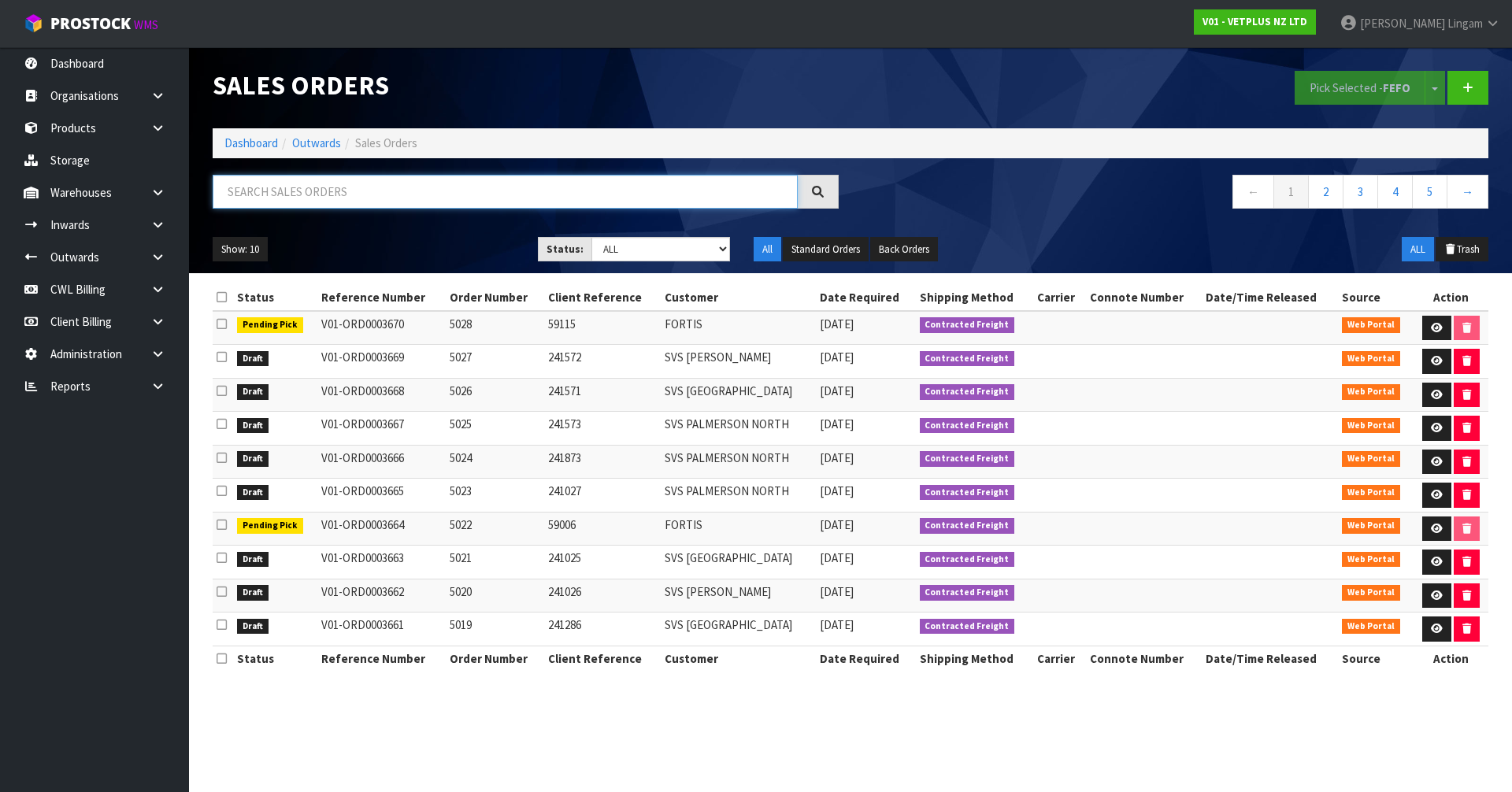
click at [423, 200] on input "text" at bounding box center [506, 192] width 585 height 34
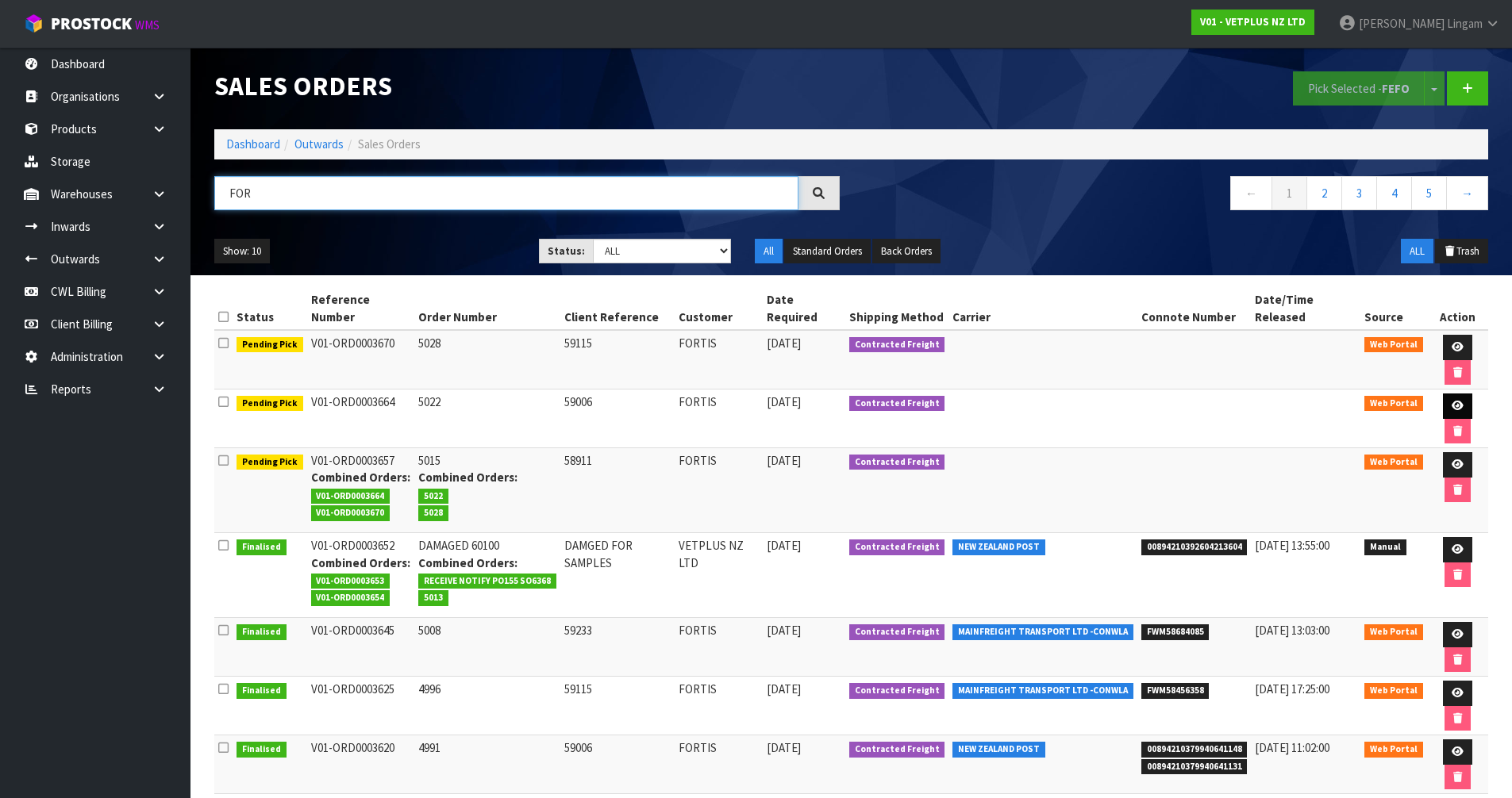
type input "FOR"
click at [1452, 400] on icon at bounding box center [1457, 405] width 12 height 10
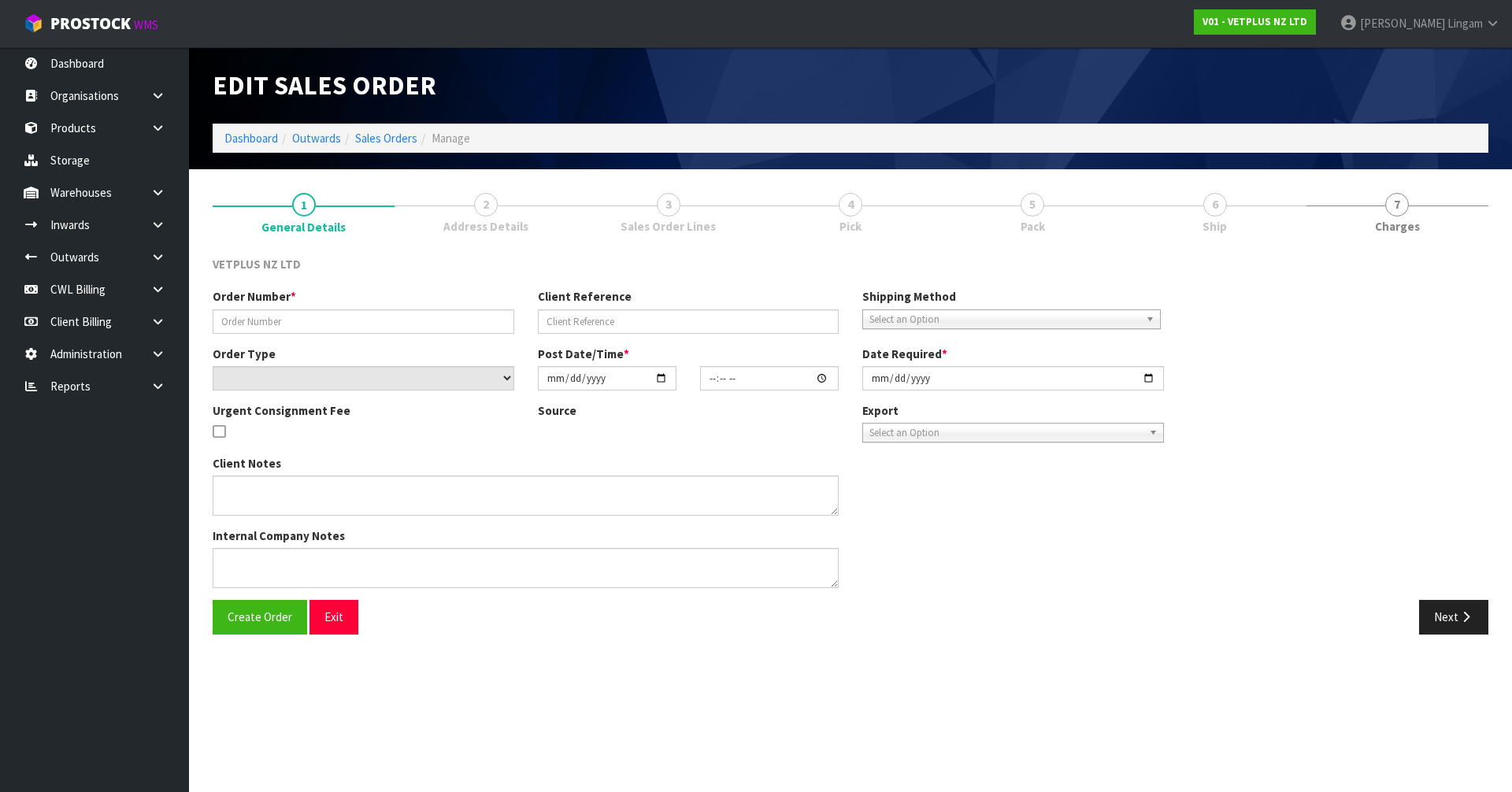
type input "5022"
type input "59006"
select select "number:0"
type input "[DATE]"
type input "16:16:00.000"
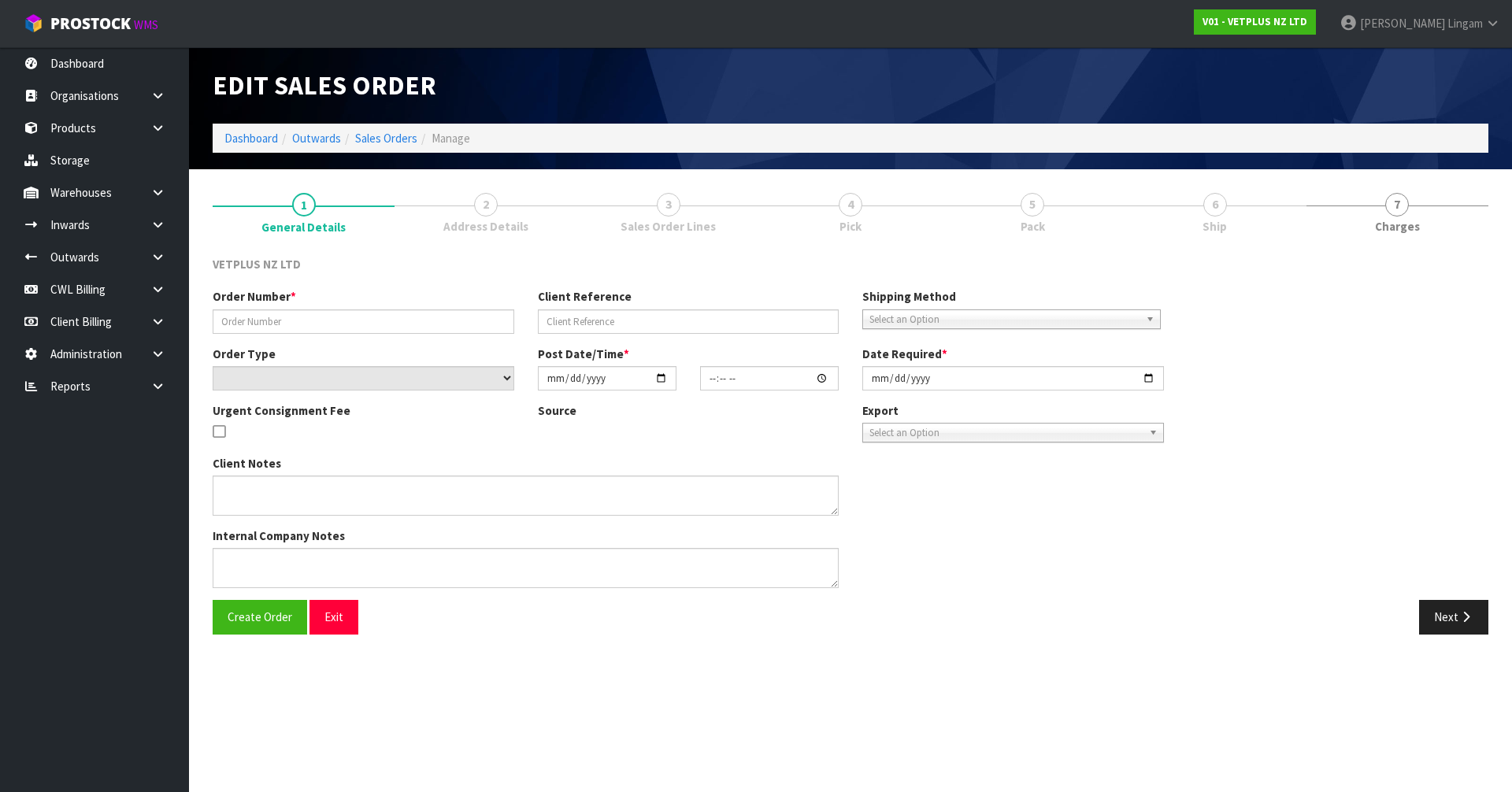
type input "[DATE]"
type textarea "BACK ORDER FROM INV 4991"
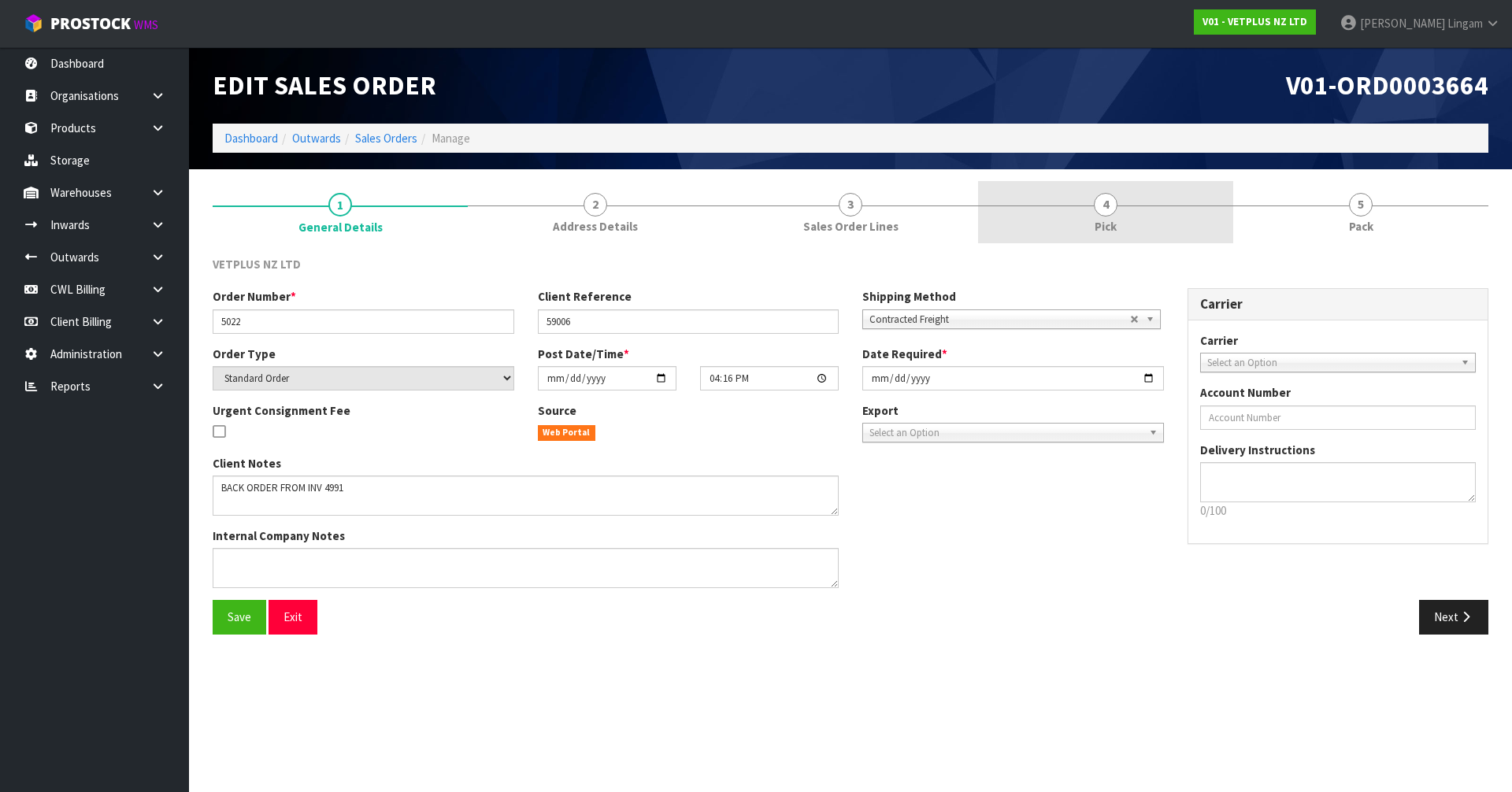
click at [1072, 233] on link "4 Pick" at bounding box center [1106, 212] width 255 height 63
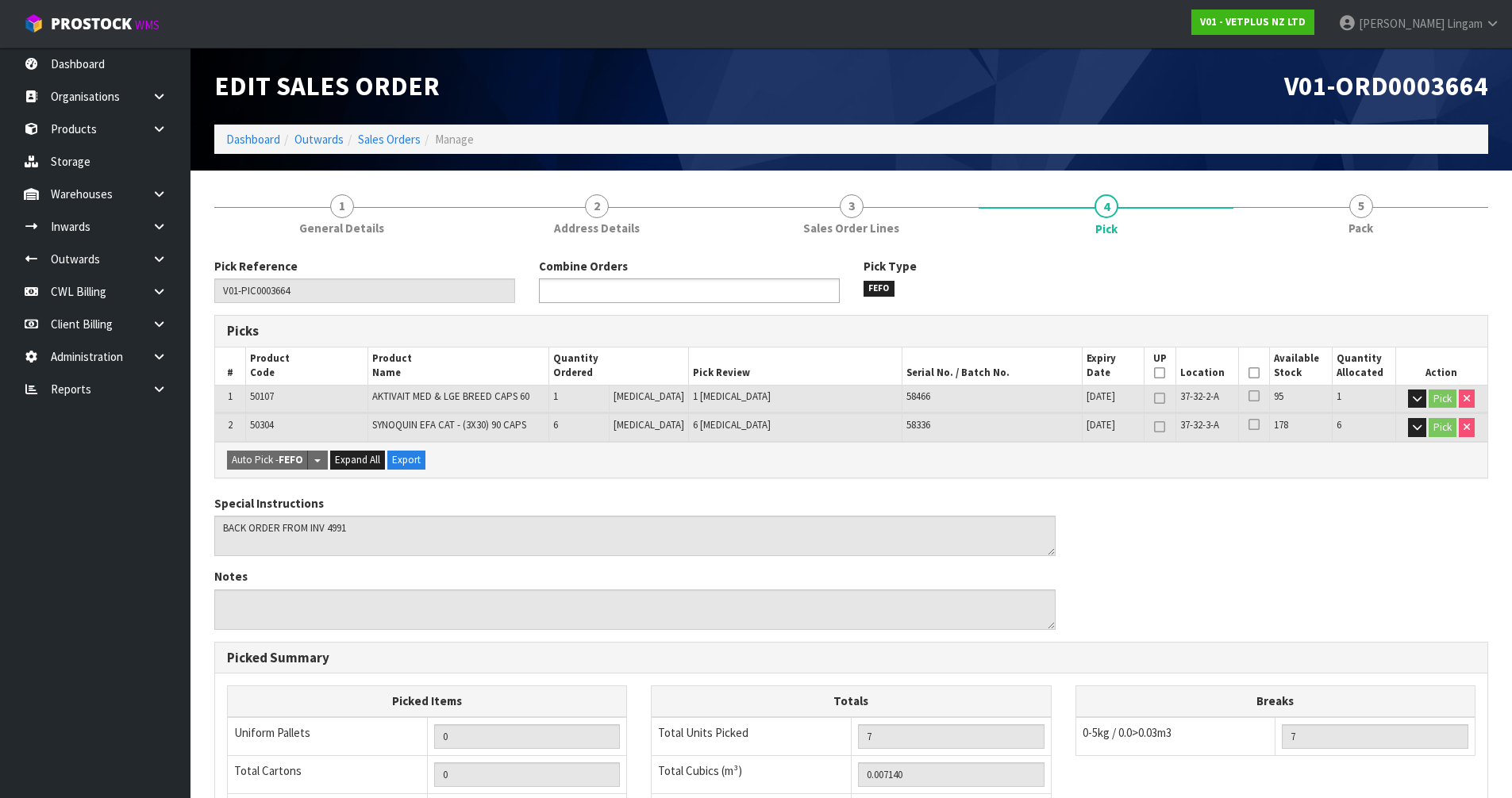
click at [765, 287] on ul at bounding box center [688, 290] width 300 height 24
type input "3657"
click at [768, 311] on li "V01-ORD000 3657" at bounding box center [689, 313] width 300 height 20
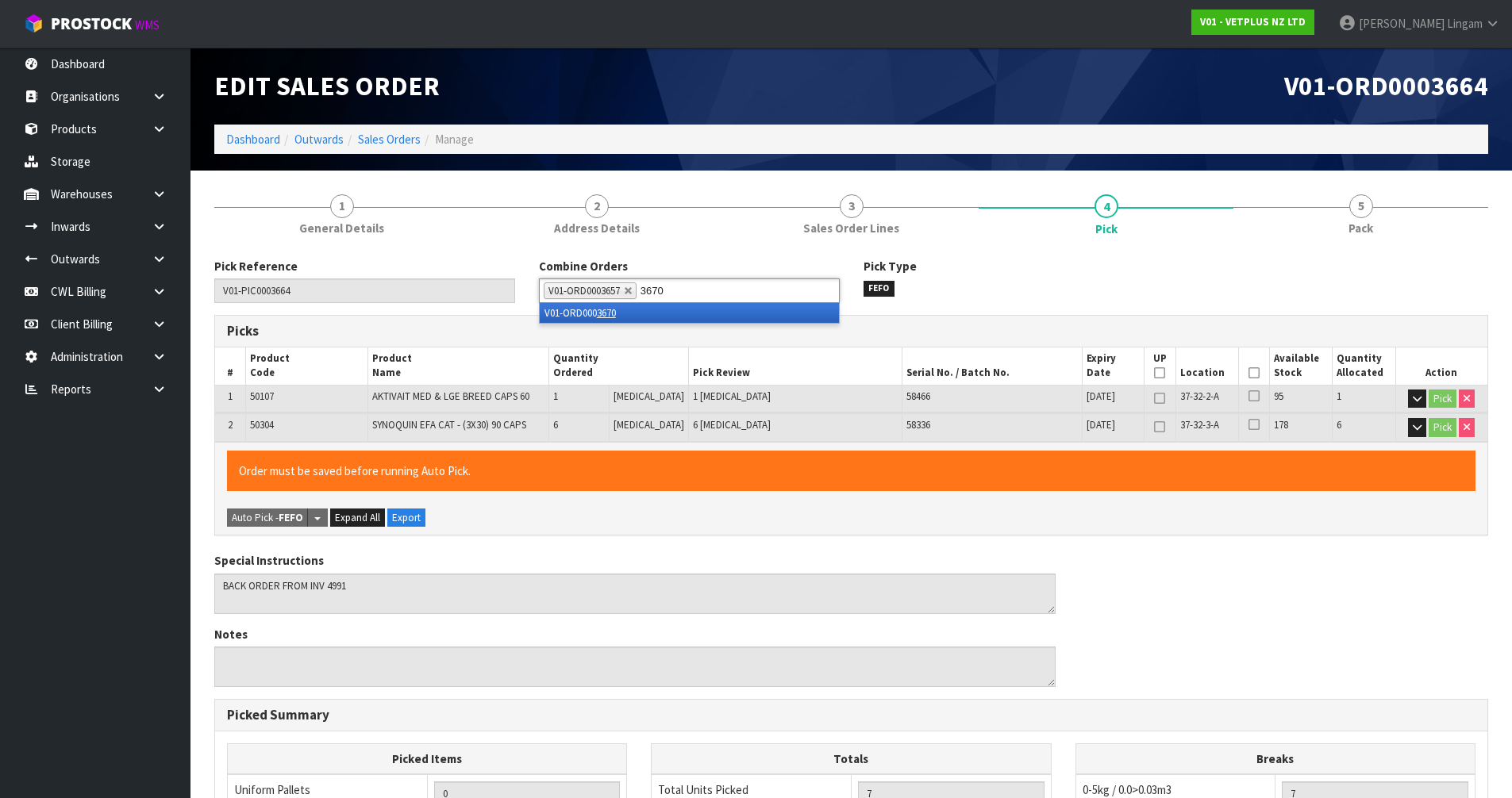
type input "3670"
click at [768, 311] on li "V01-ORD000 3670" at bounding box center [689, 313] width 300 height 20
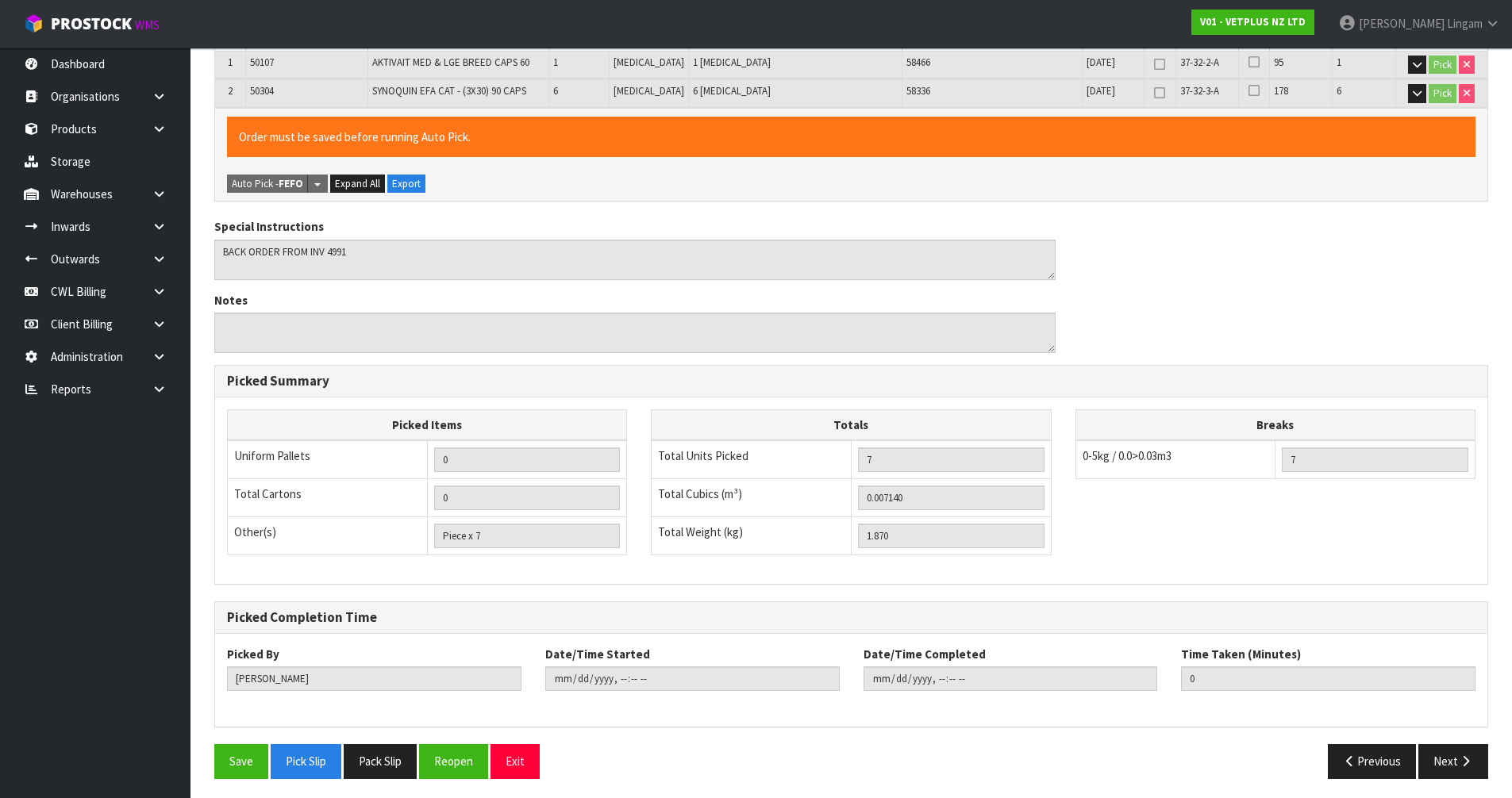
scroll to position [339, 0]
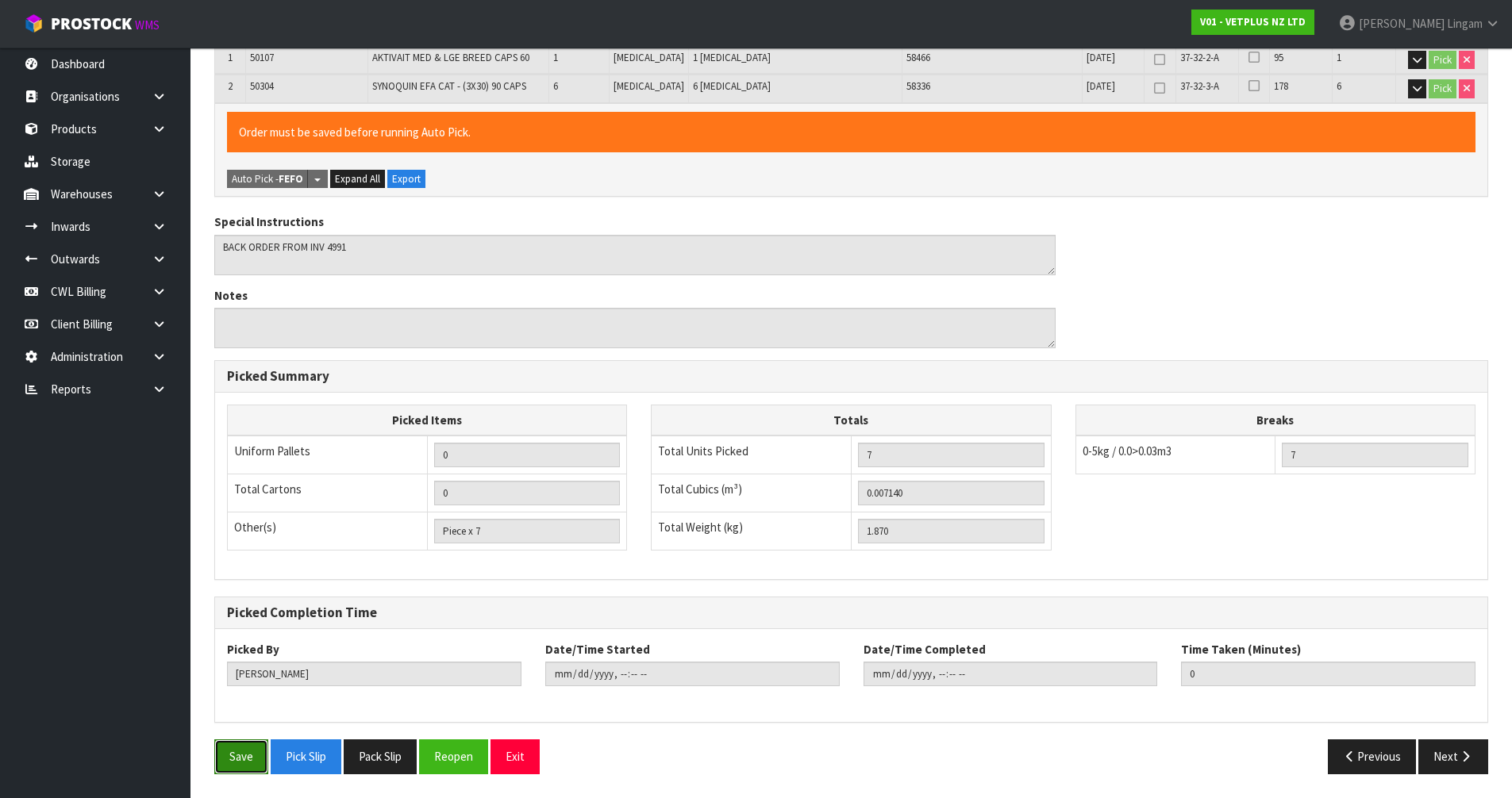
click at [248, 748] on button "Save" at bounding box center [242, 757] width 54 height 34
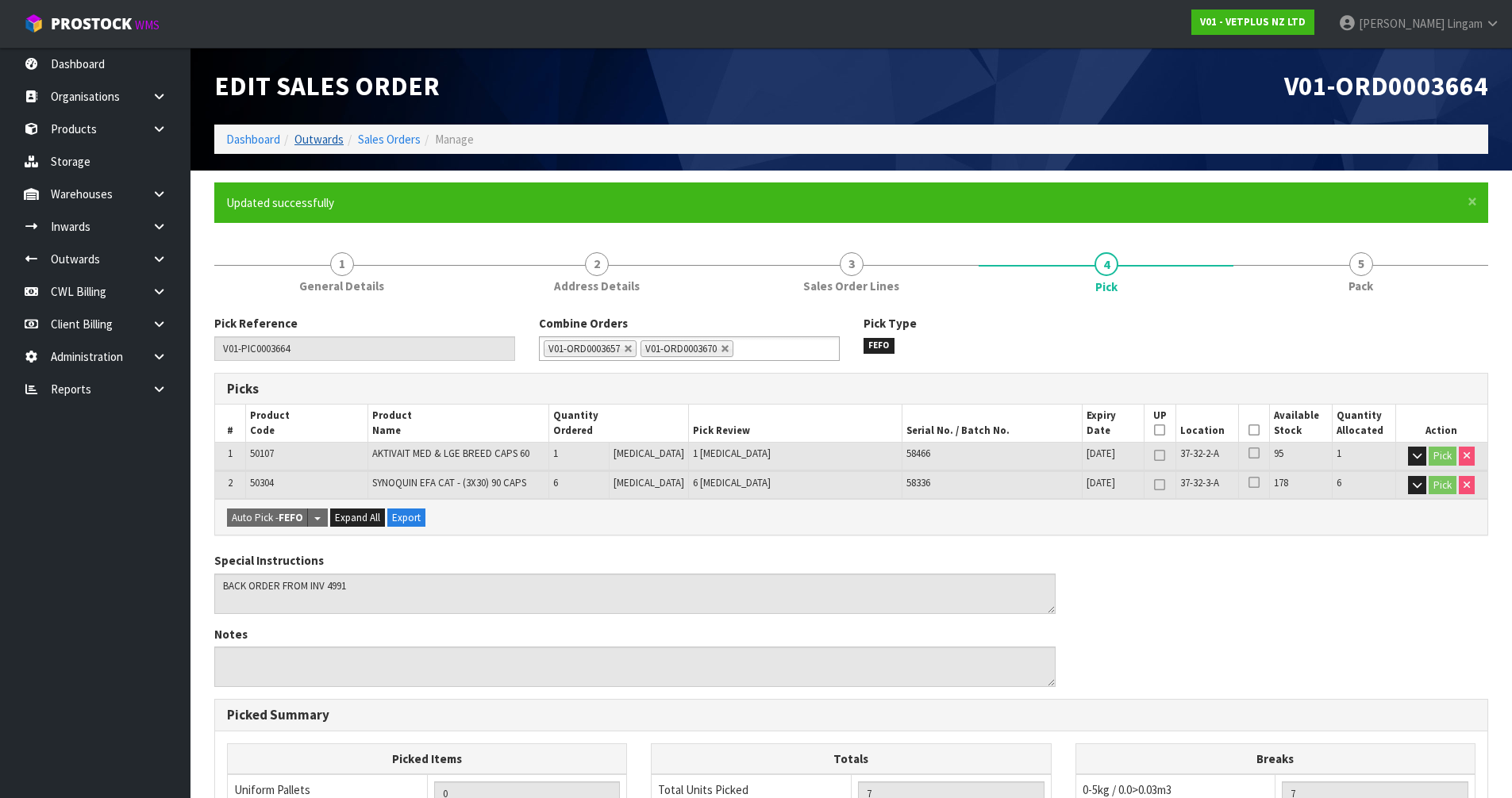
type input "[DATE]T21:16:06"
click at [384, 142] on link "Sales Orders" at bounding box center [390, 139] width 63 height 15
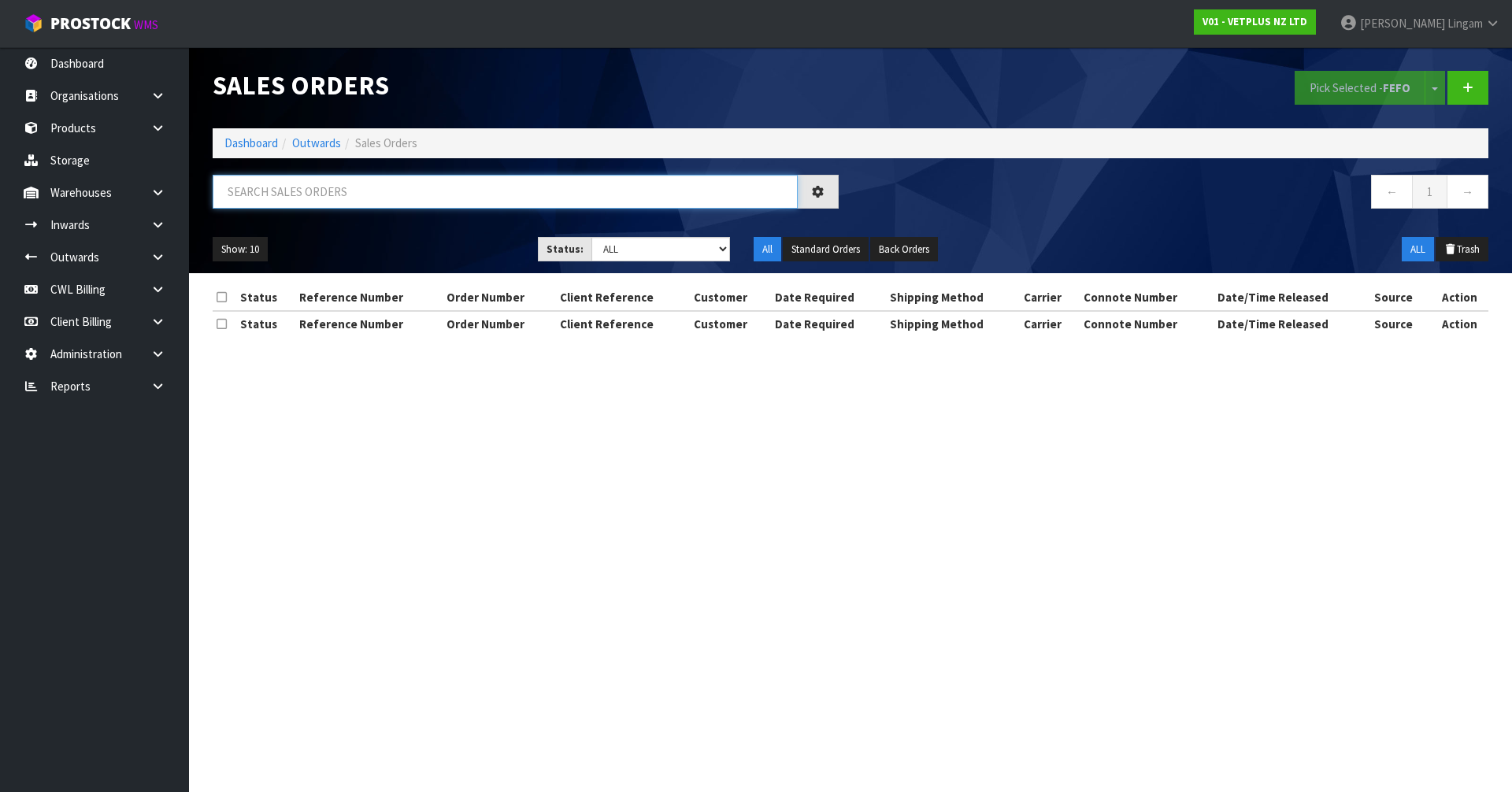
click at [442, 202] on input "text" at bounding box center [506, 192] width 585 height 34
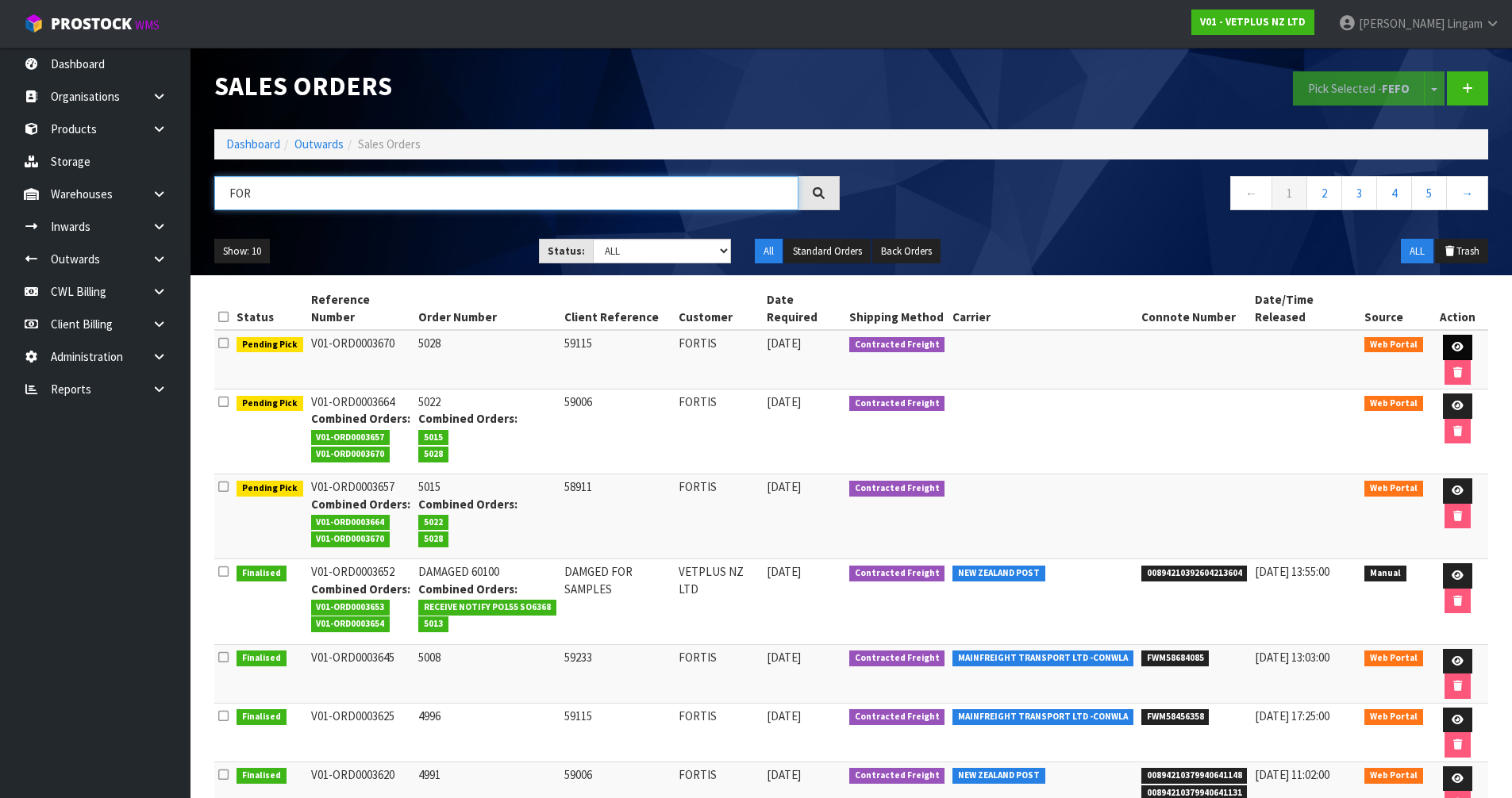
type input "FOR"
click at [1452, 342] on icon at bounding box center [1457, 346] width 12 height 10
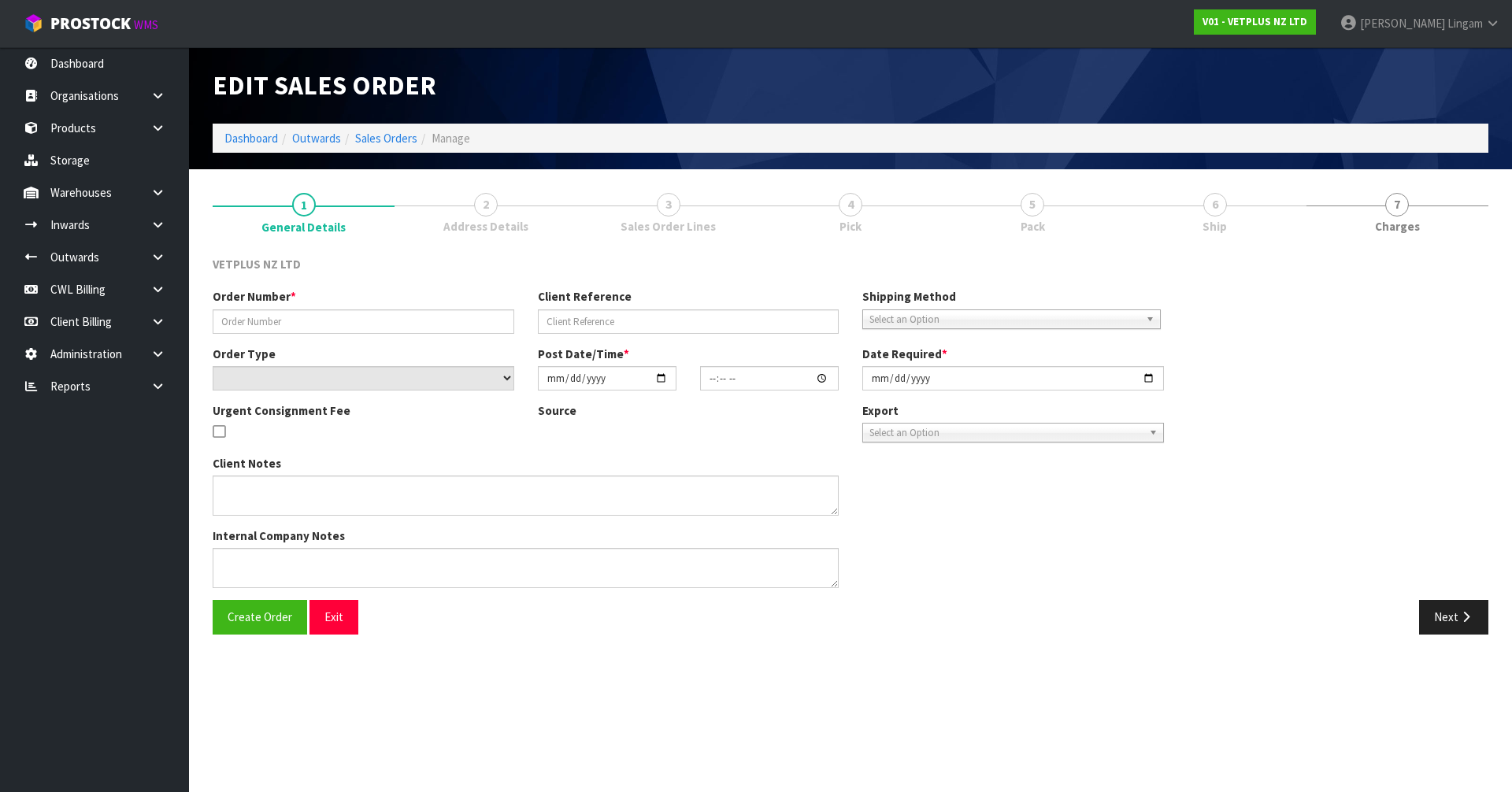
type input "5028"
type input "59115"
select select "number:0"
type input "[DATE]"
type input "16:40:00.000"
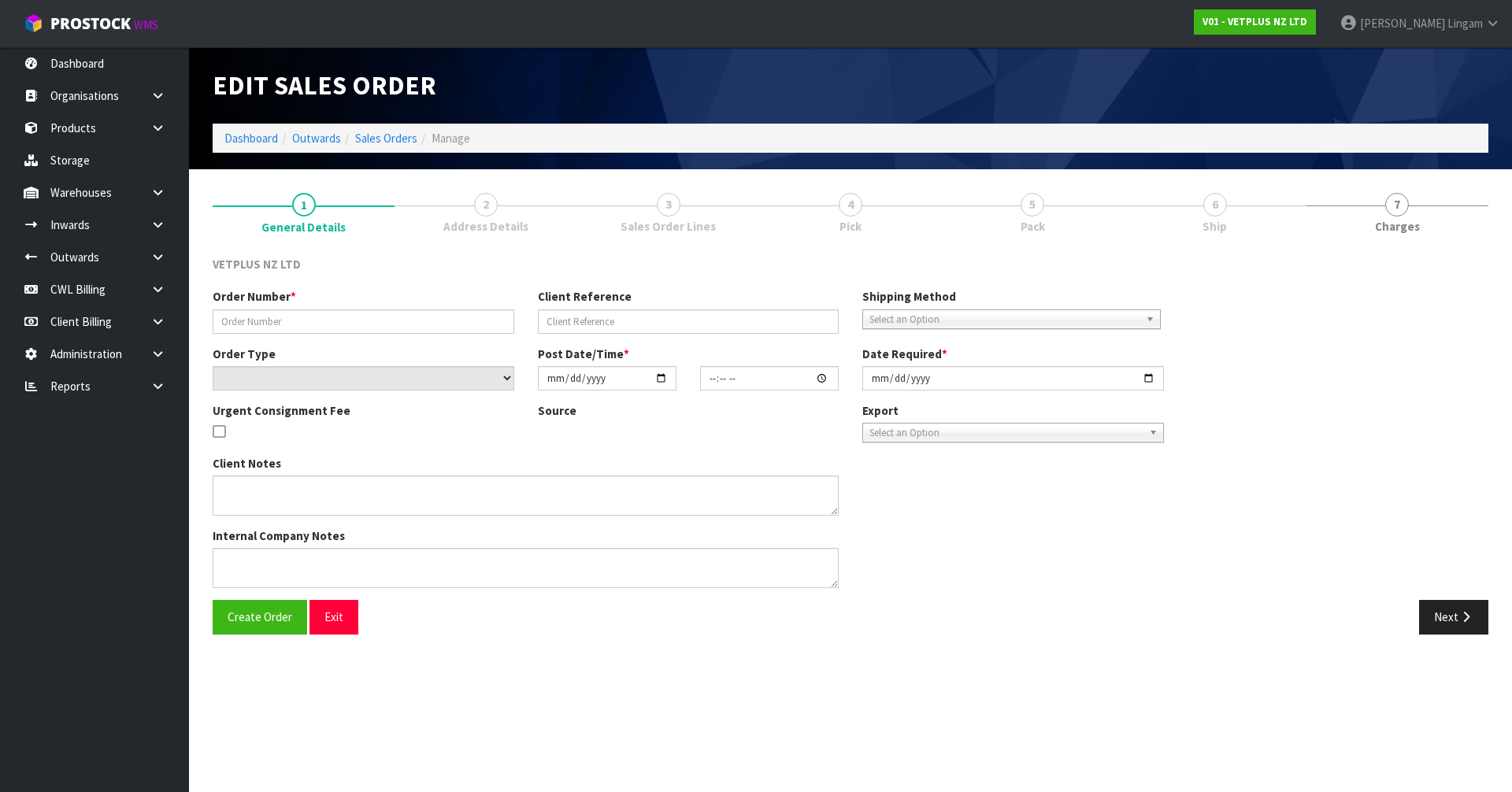
type input "[DATE]"
type textarea "BACK ORDER FROM INV 4996"
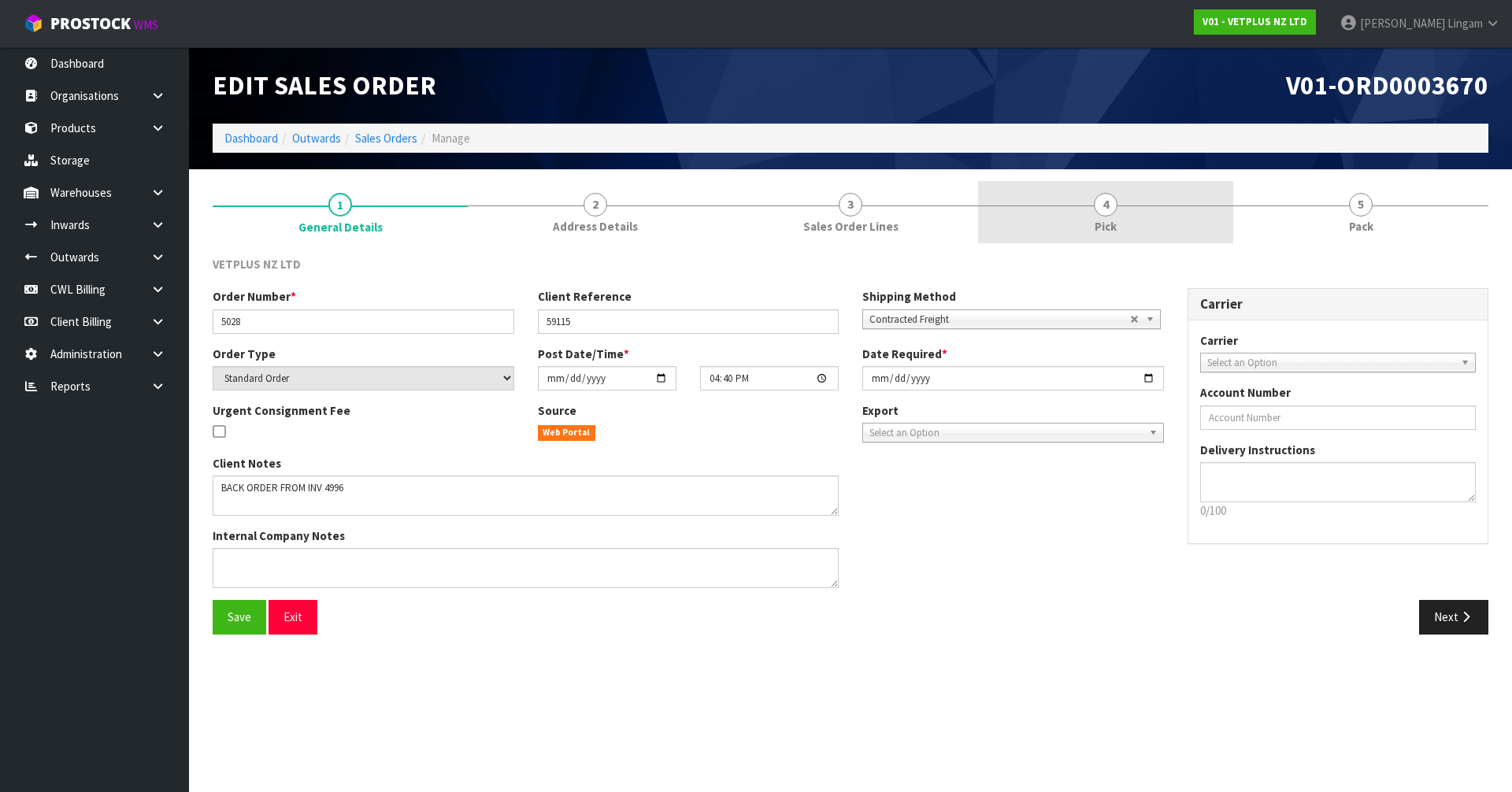
click at [1059, 217] on link "4 Pick" at bounding box center [1106, 212] width 255 height 63
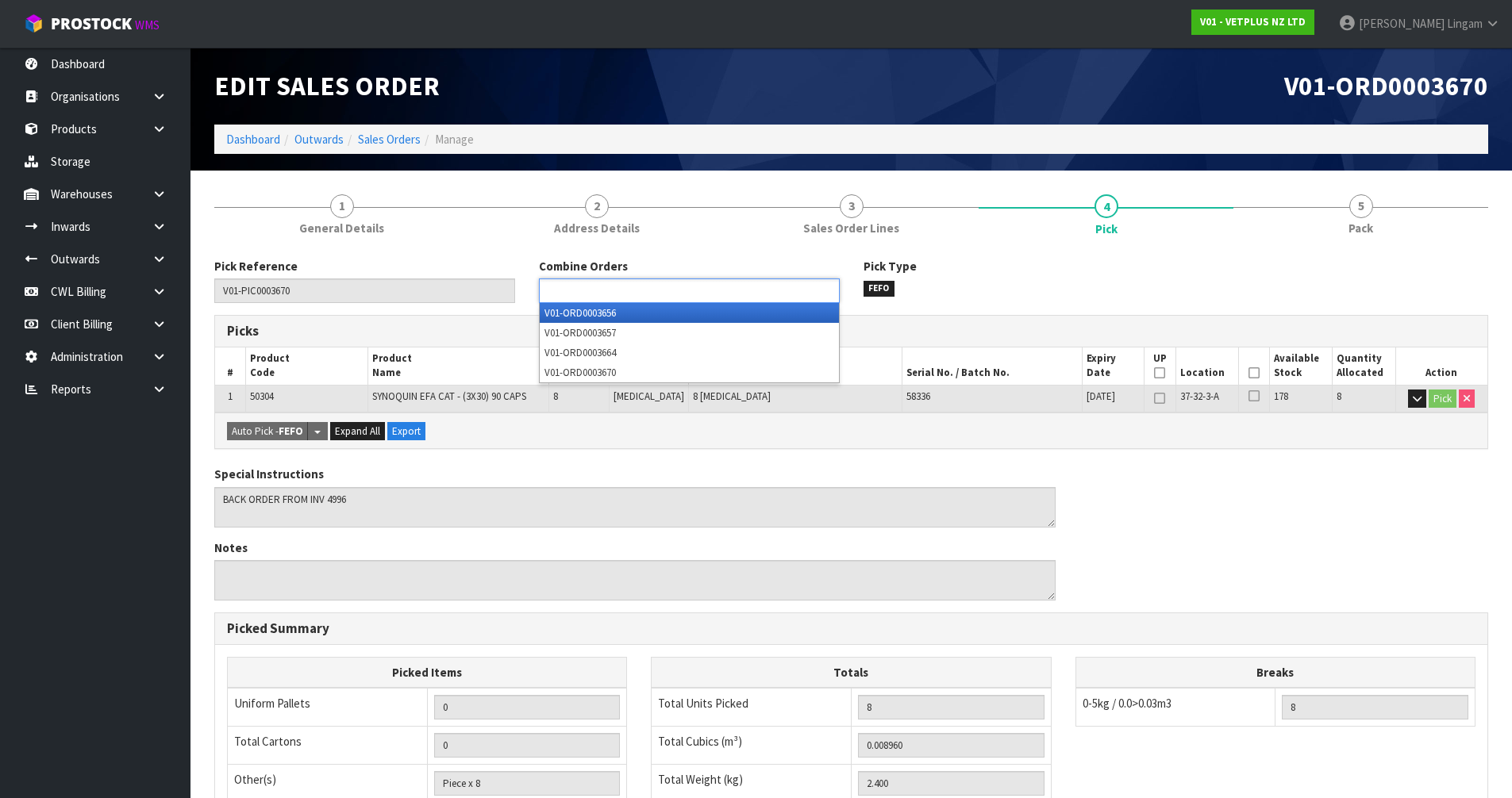
click at [711, 294] on ul at bounding box center [688, 290] width 300 height 24
type input "6"
type input "3664"
click at [708, 316] on li "V01-ORD000 3664" at bounding box center [689, 313] width 300 height 20
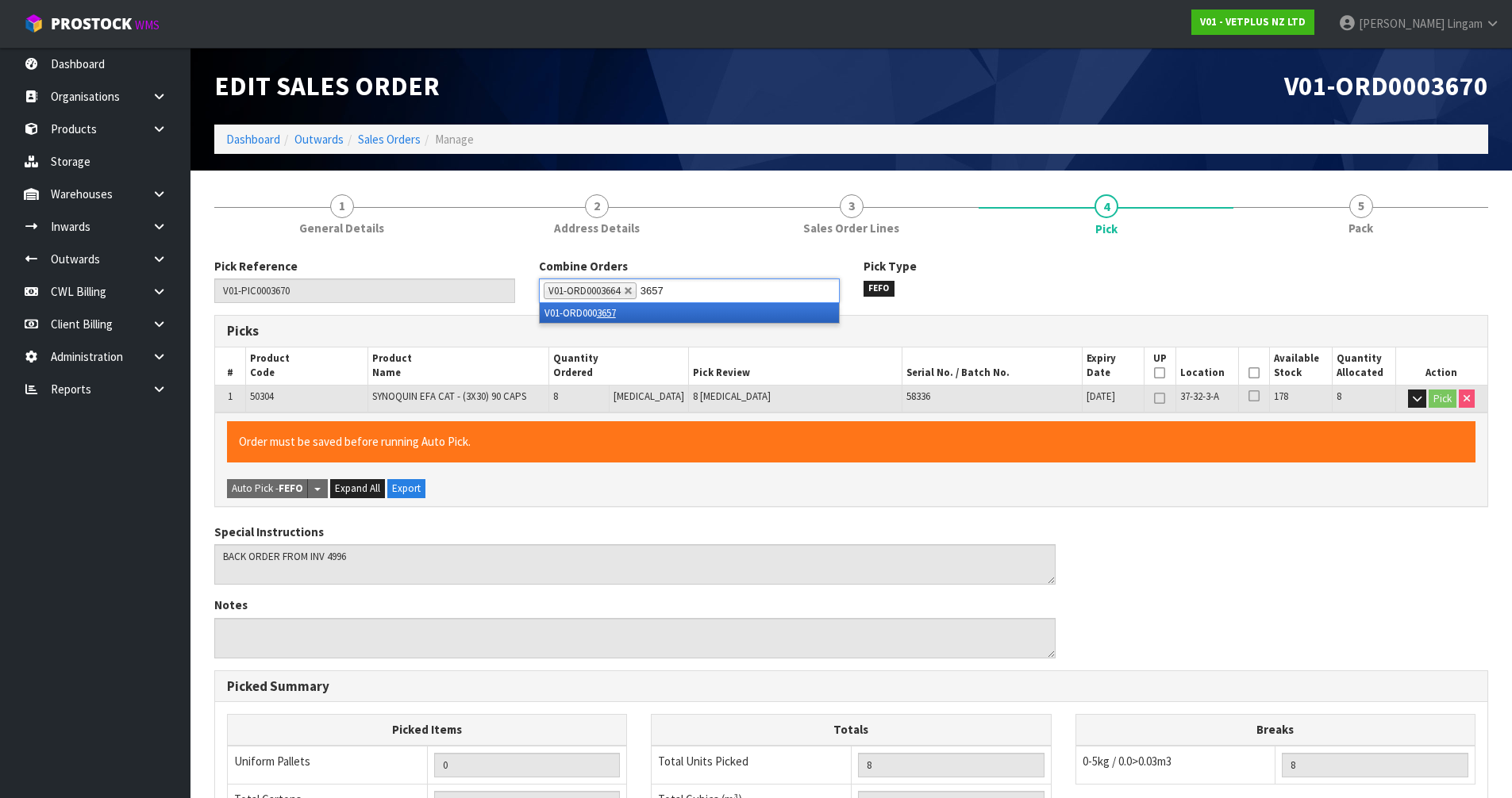
type input "3657"
click at [708, 316] on li "V01-ORD000 3657" at bounding box center [689, 313] width 300 height 20
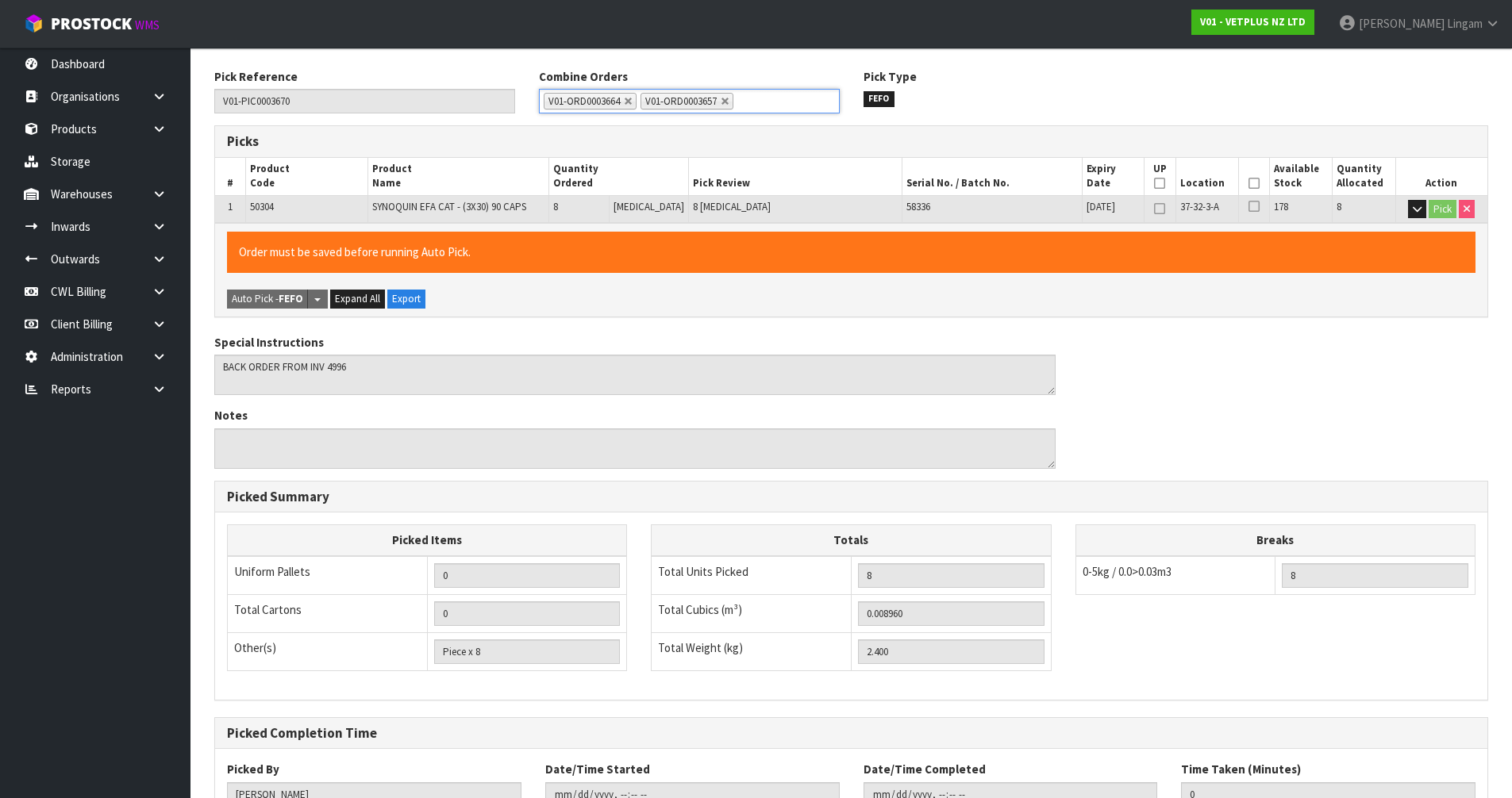
scroll to position [309, 0]
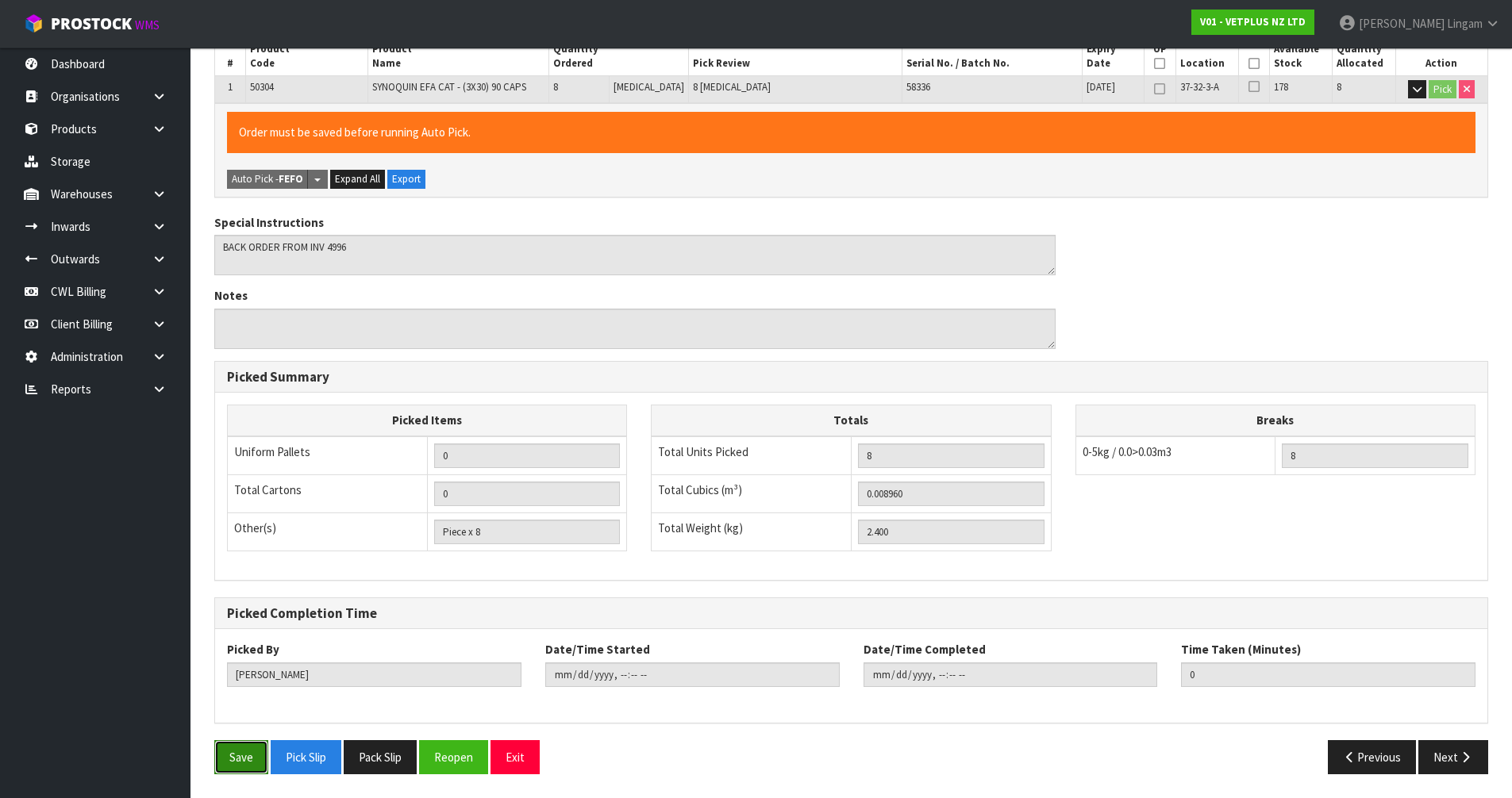
click at [244, 769] on button "Save" at bounding box center [242, 757] width 54 height 34
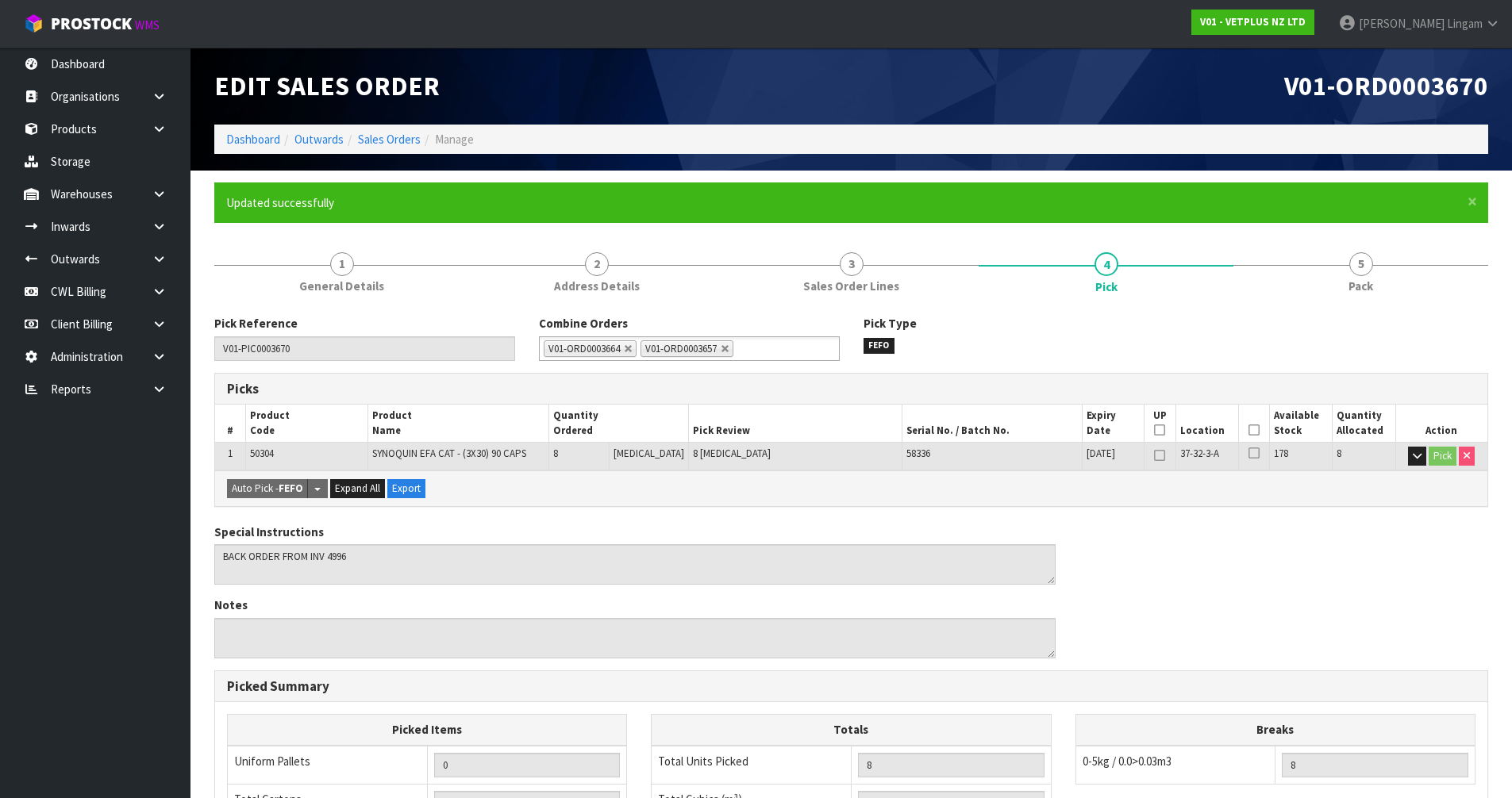
type input "[DATE]T21:16:30"
click at [407, 142] on link "Sales Orders" at bounding box center [390, 139] width 63 height 15
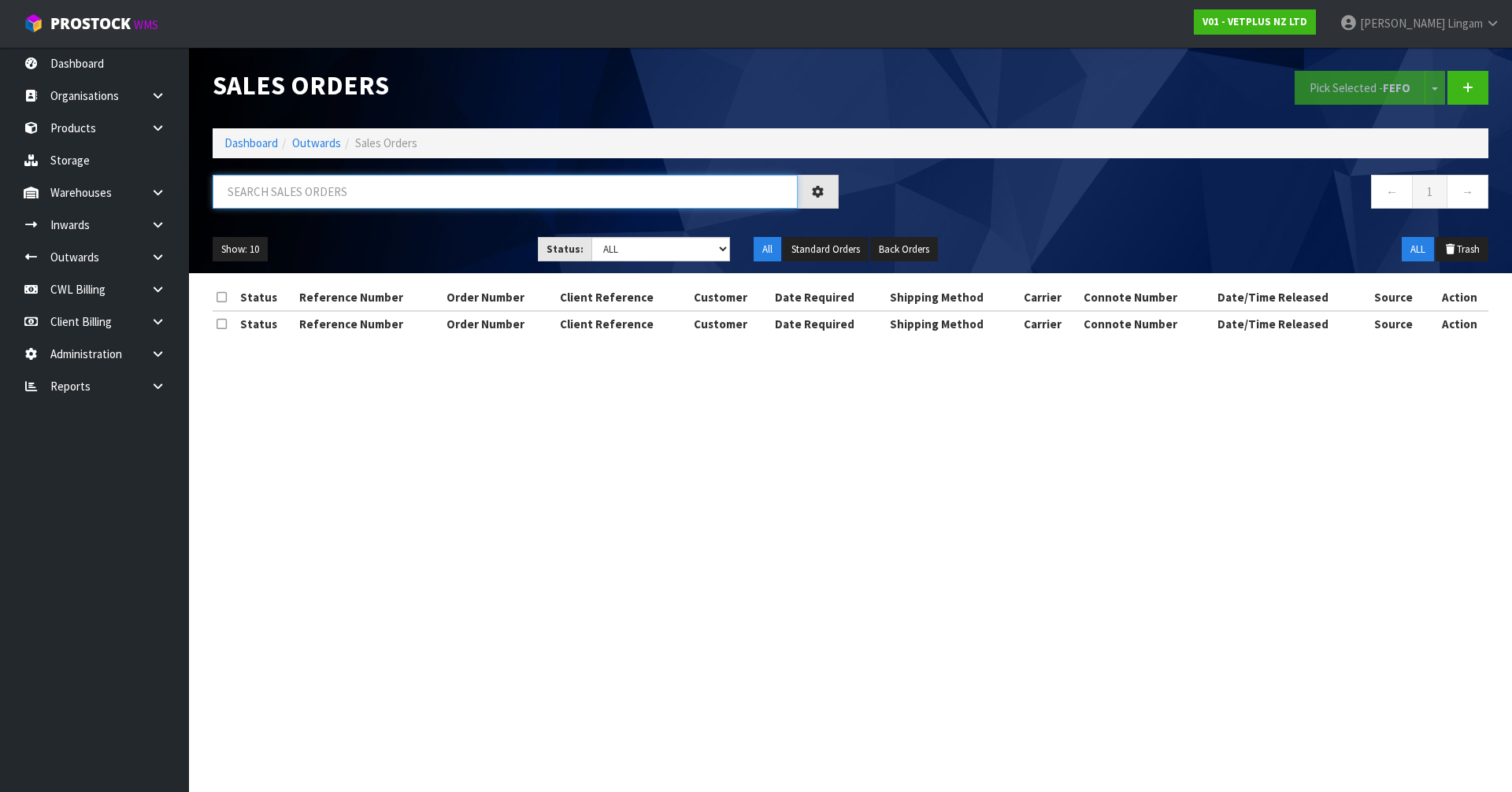
click at [519, 195] on input "text" at bounding box center [506, 192] width 585 height 34
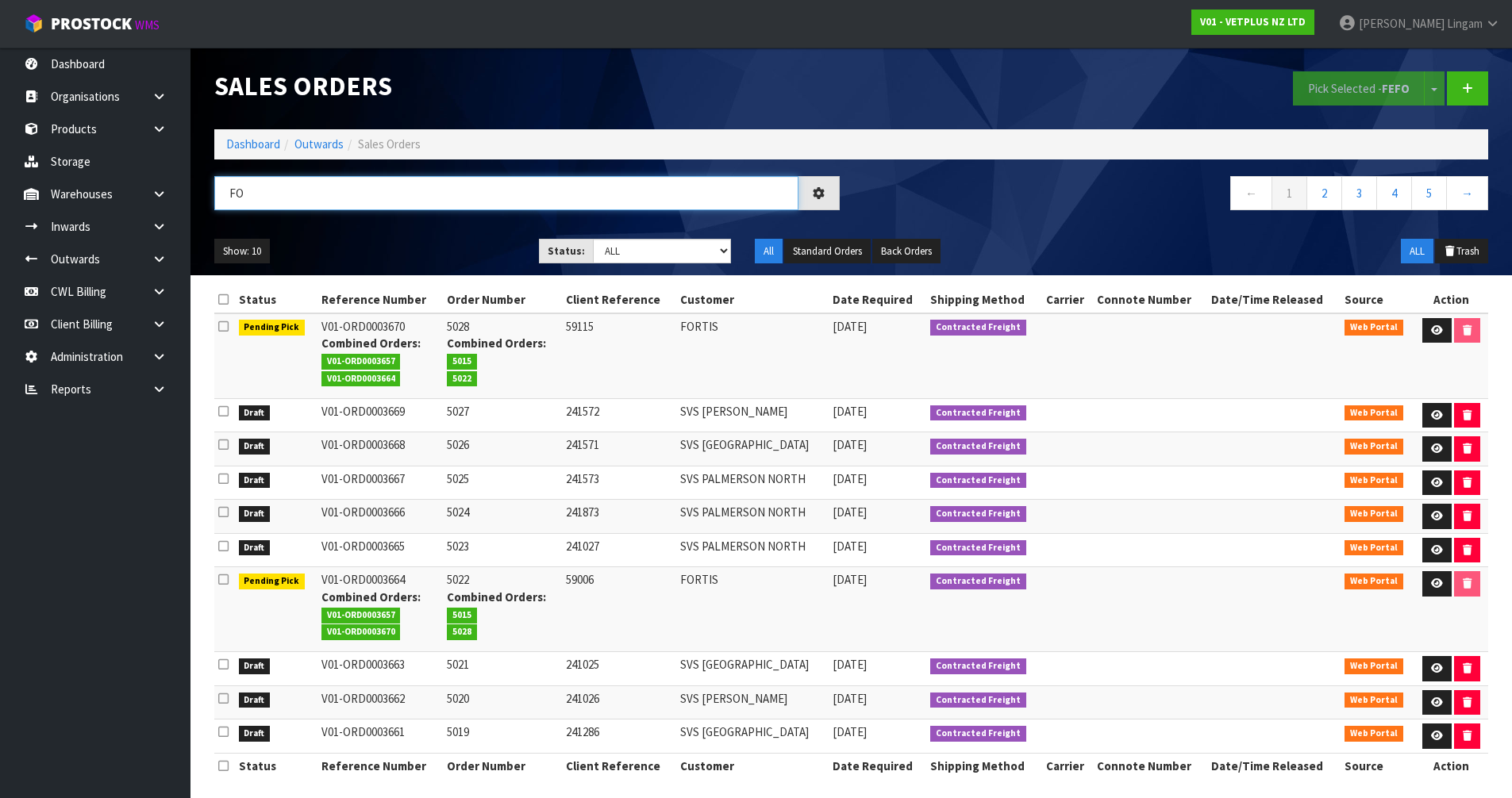
type input "FOR"
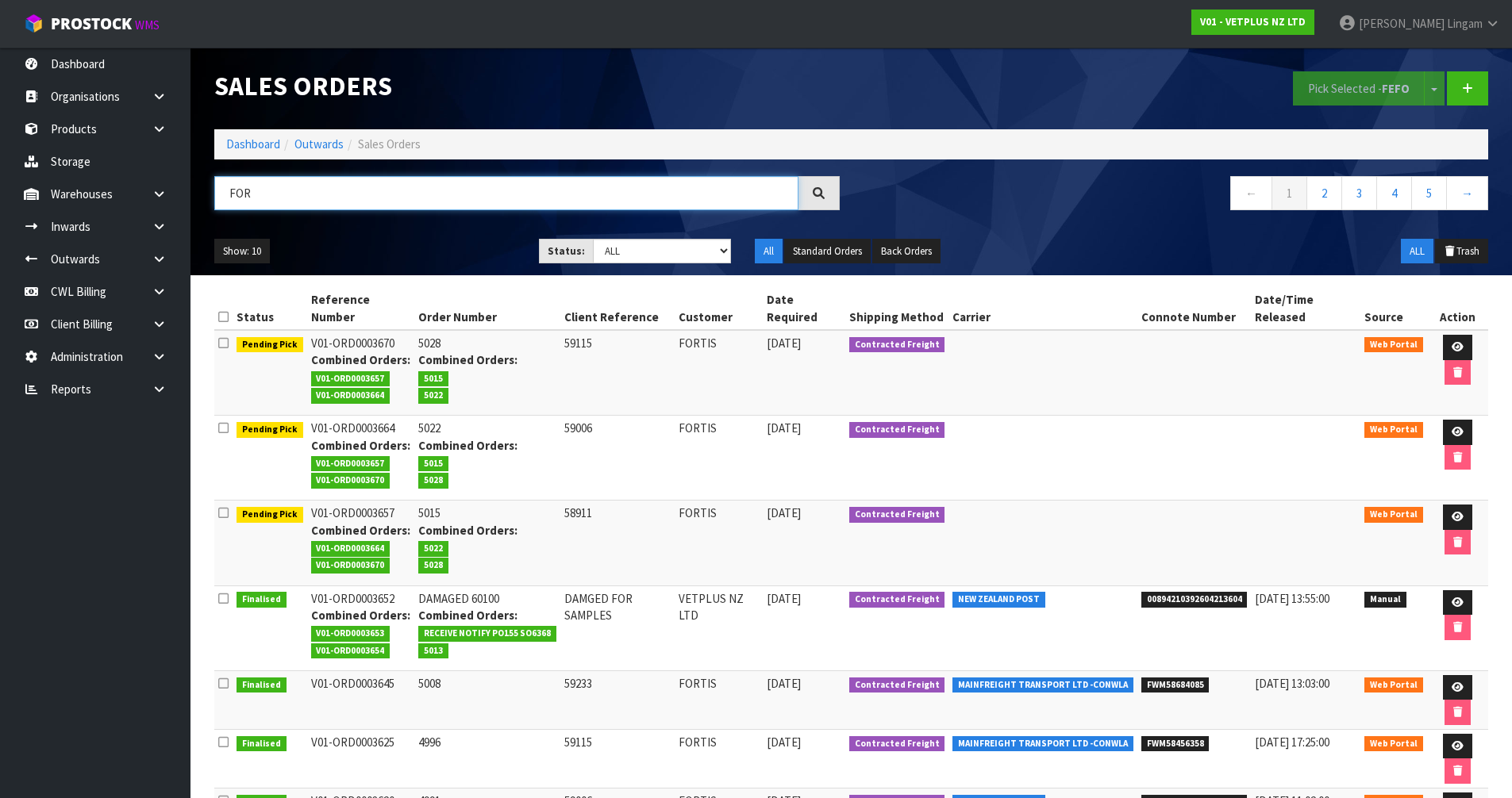
drag, startPoint x: 268, startPoint y: 199, endPoint x: 191, endPoint y: 209, distance: 77.6
click at [191, 208] on header "Sales Orders Pick Selected - FEFO Split button! FIFO - First In First Out FEFO …" at bounding box center [851, 161] width 1322 height 228
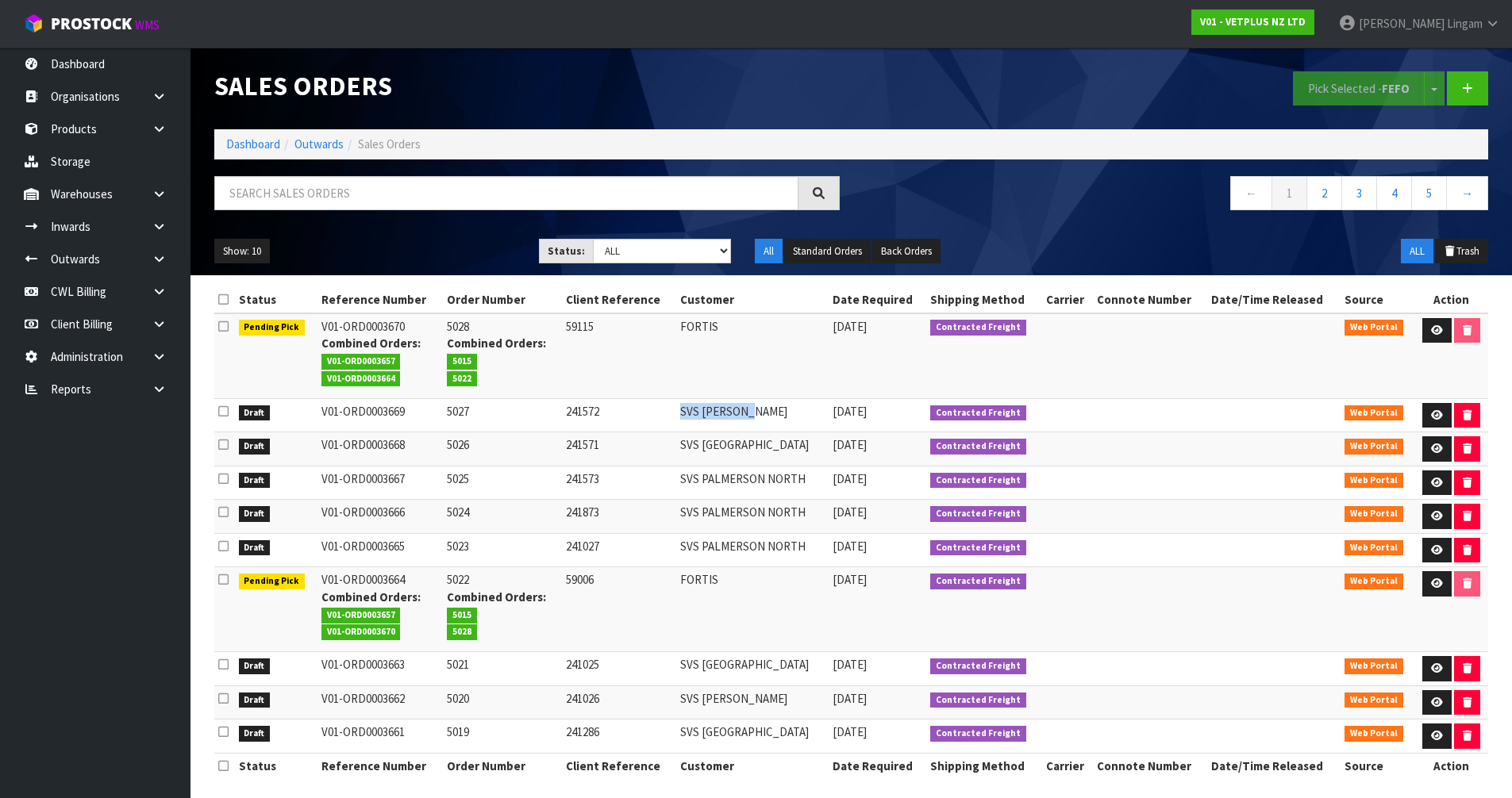
drag, startPoint x: 673, startPoint y: 414, endPoint x: 756, endPoint y: 419, distance: 83.2
click at [756, 419] on tr "Draft V01-ORD0003669 5027 241572 SVS [PERSON_NAME] [DATE] Contracted Freight We…" at bounding box center [852, 416] width 1274 height 34
copy tr "SVS [PERSON_NAME]"
click at [1423, 418] on link at bounding box center [1437, 416] width 30 height 25
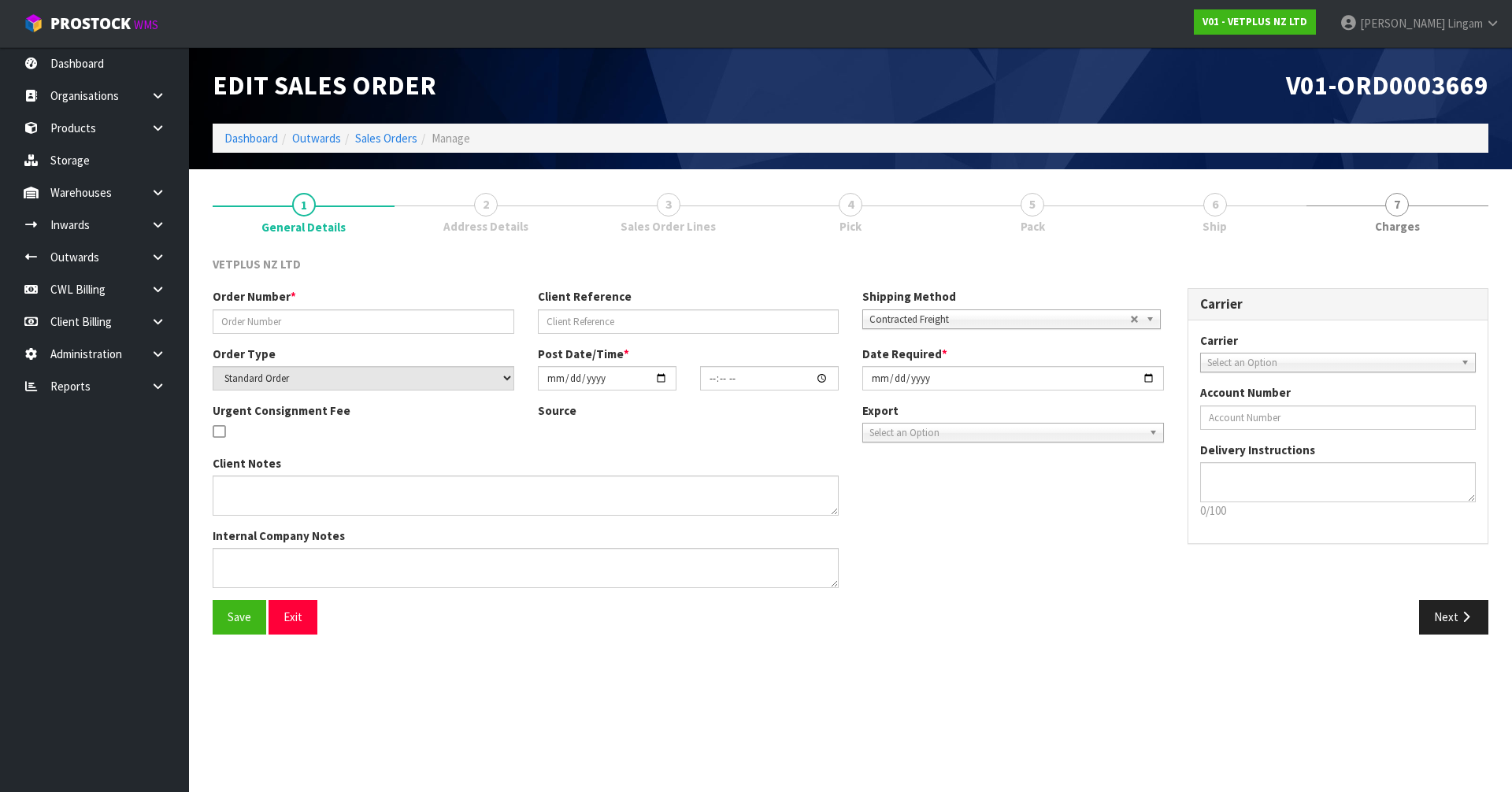
type input "5027"
type input "241572"
select select "number:0"
type input "[DATE]"
type input "16:39:00.000"
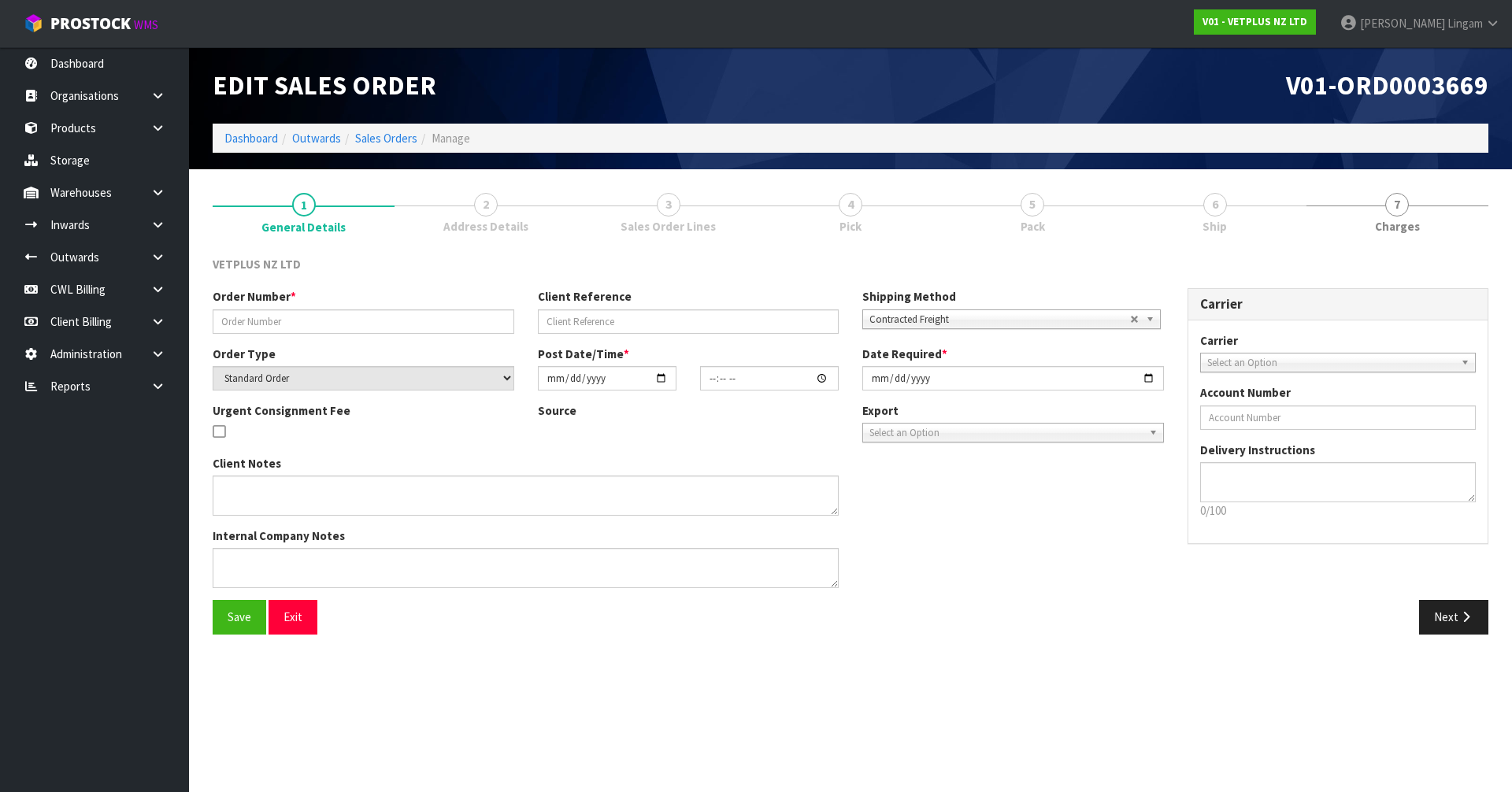
type input "[DATE]"
type textarea "BACK ORDER FROM INV 4999"
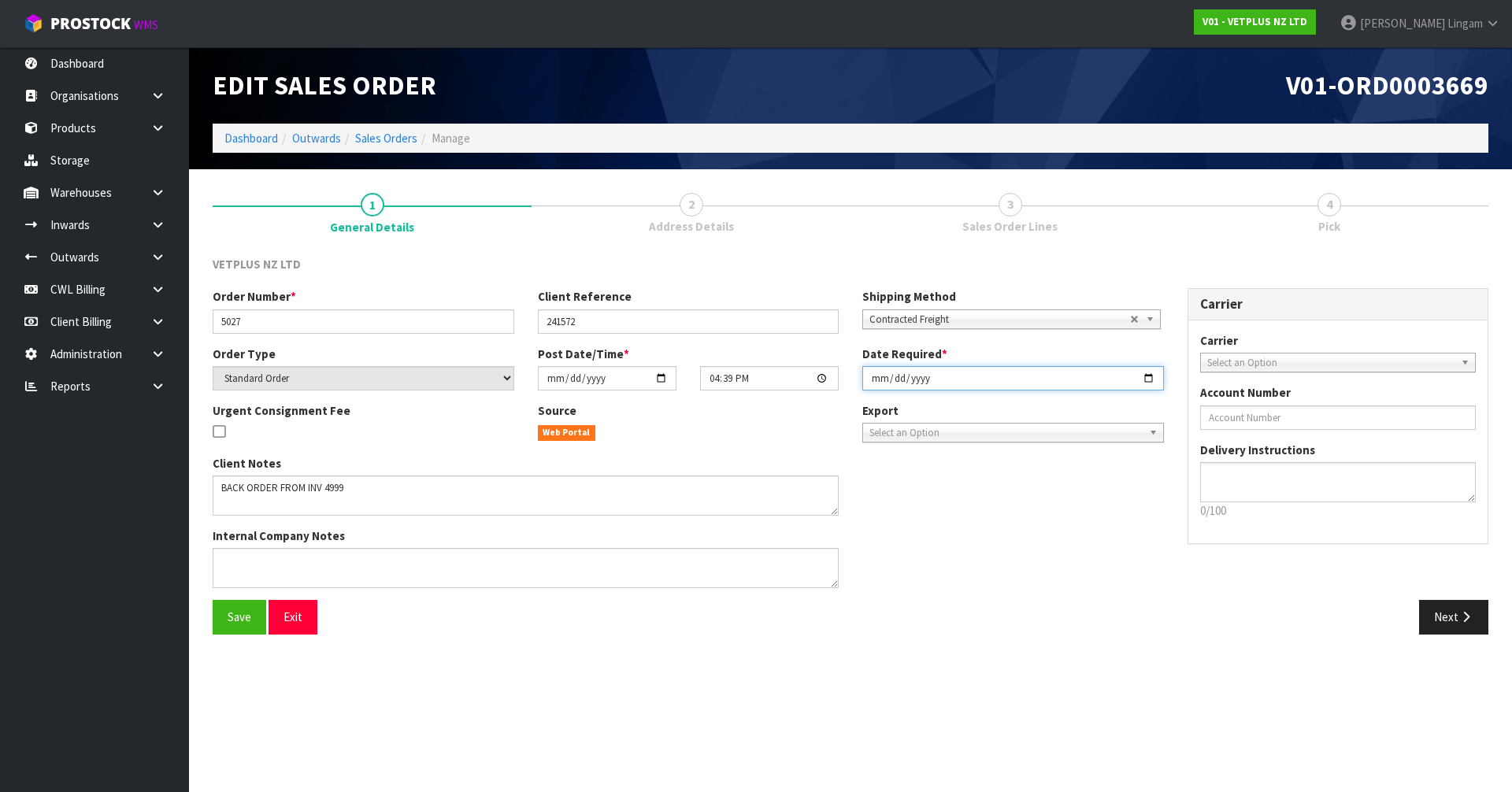
click at [875, 377] on input "[DATE]" at bounding box center [1013, 378] width 302 height 24
type input "[DATE]"
click at [243, 617] on span "Save" at bounding box center [239, 617] width 23 height 15
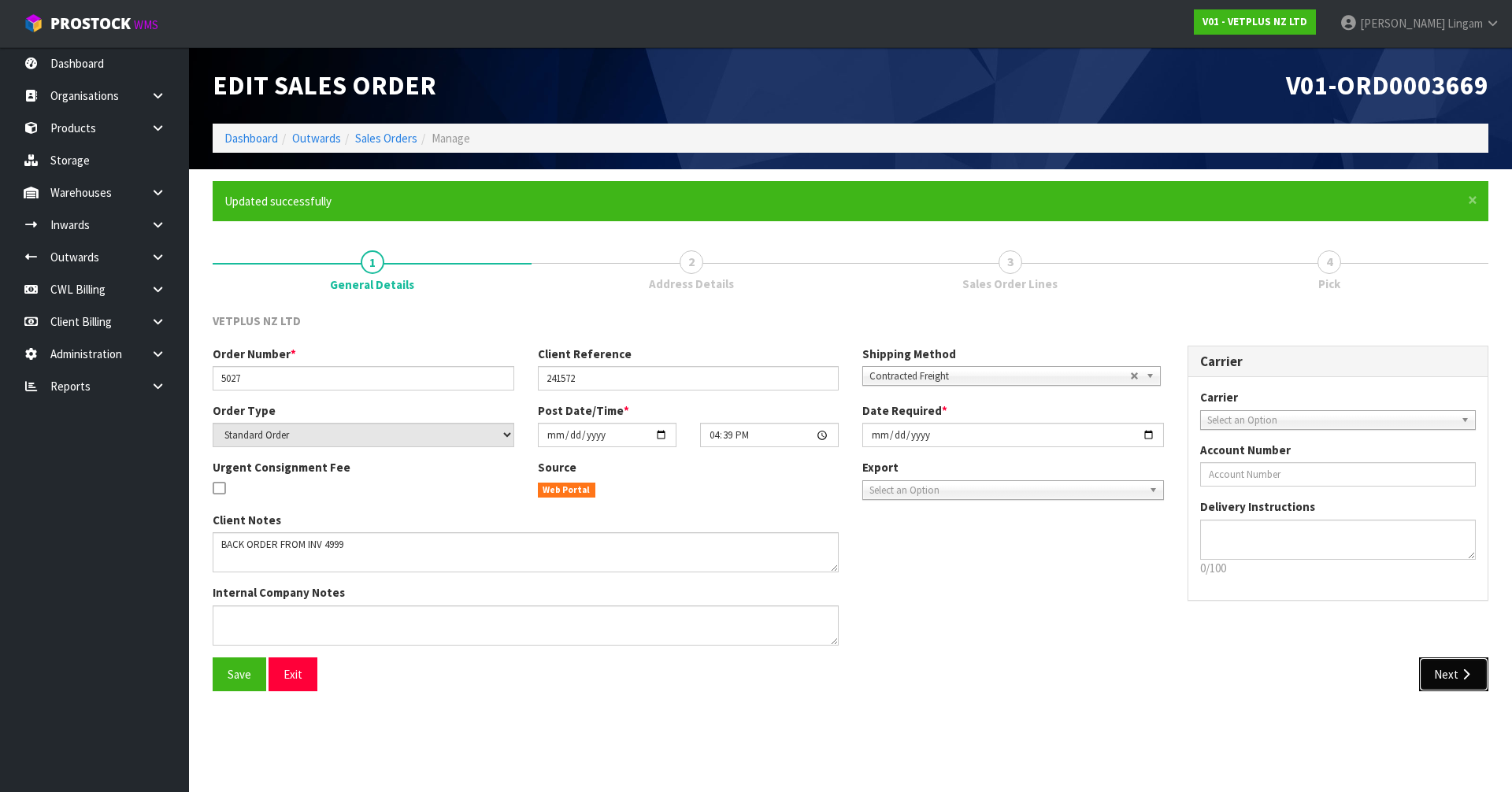
click at [1448, 677] on button "Next" at bounding box center [1454, 675] width 69 height 34
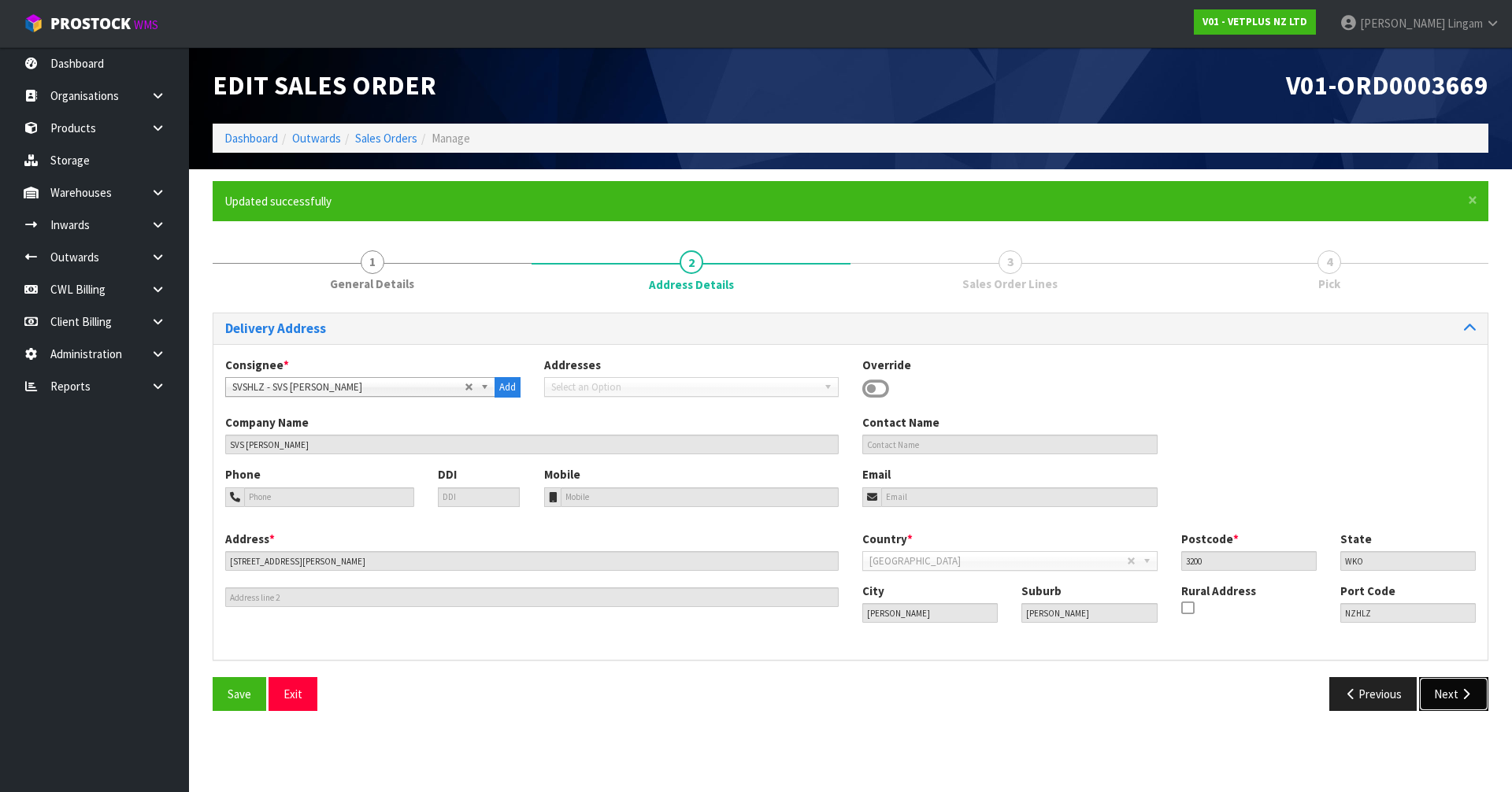
click at [1446, 691] on button "Next" at bounding box center [1454, 694] width 69 height 34
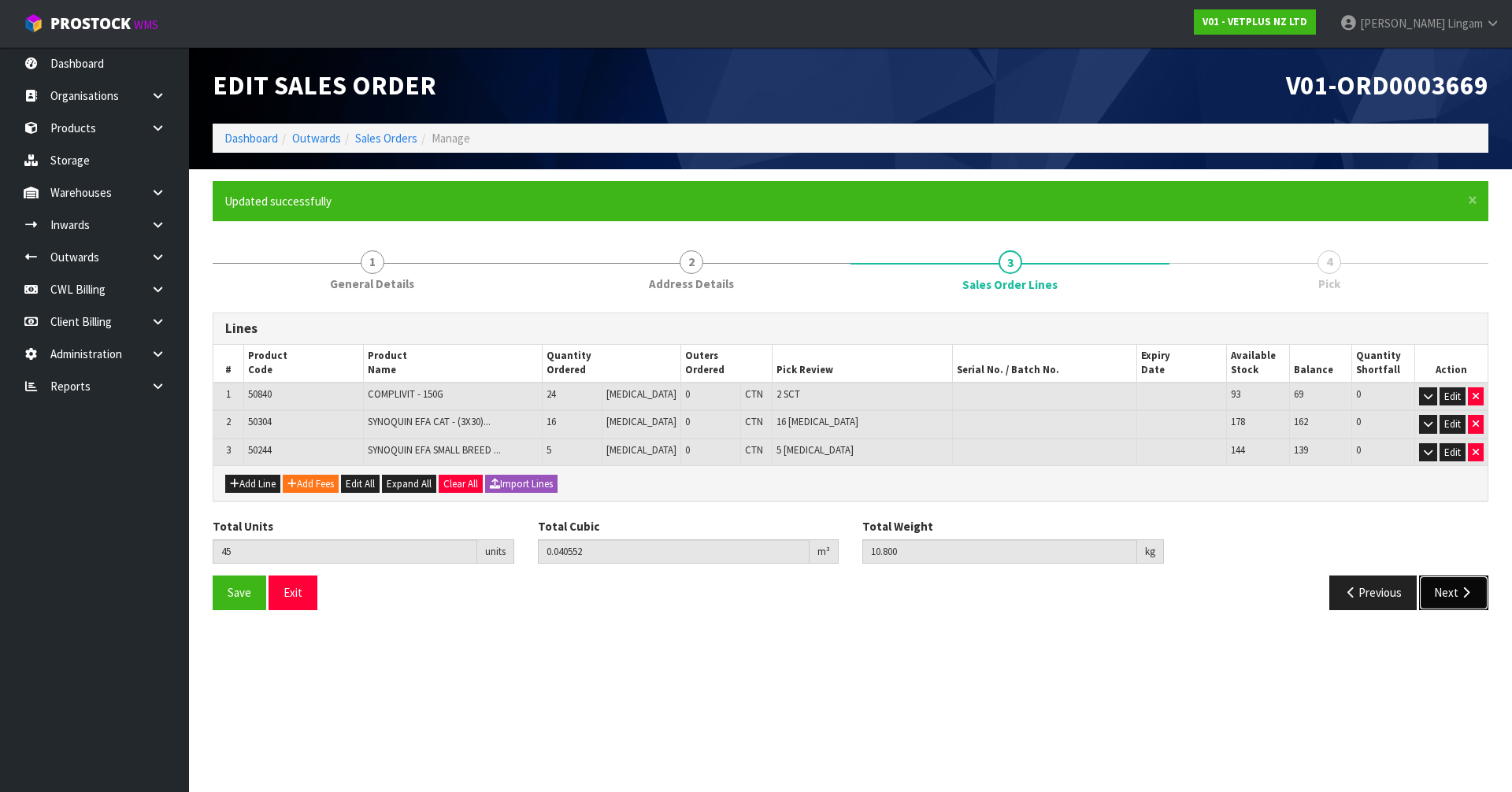
click at [1448, 592] on button "Next" at bounding box center [1454, 592] width 69 height 34
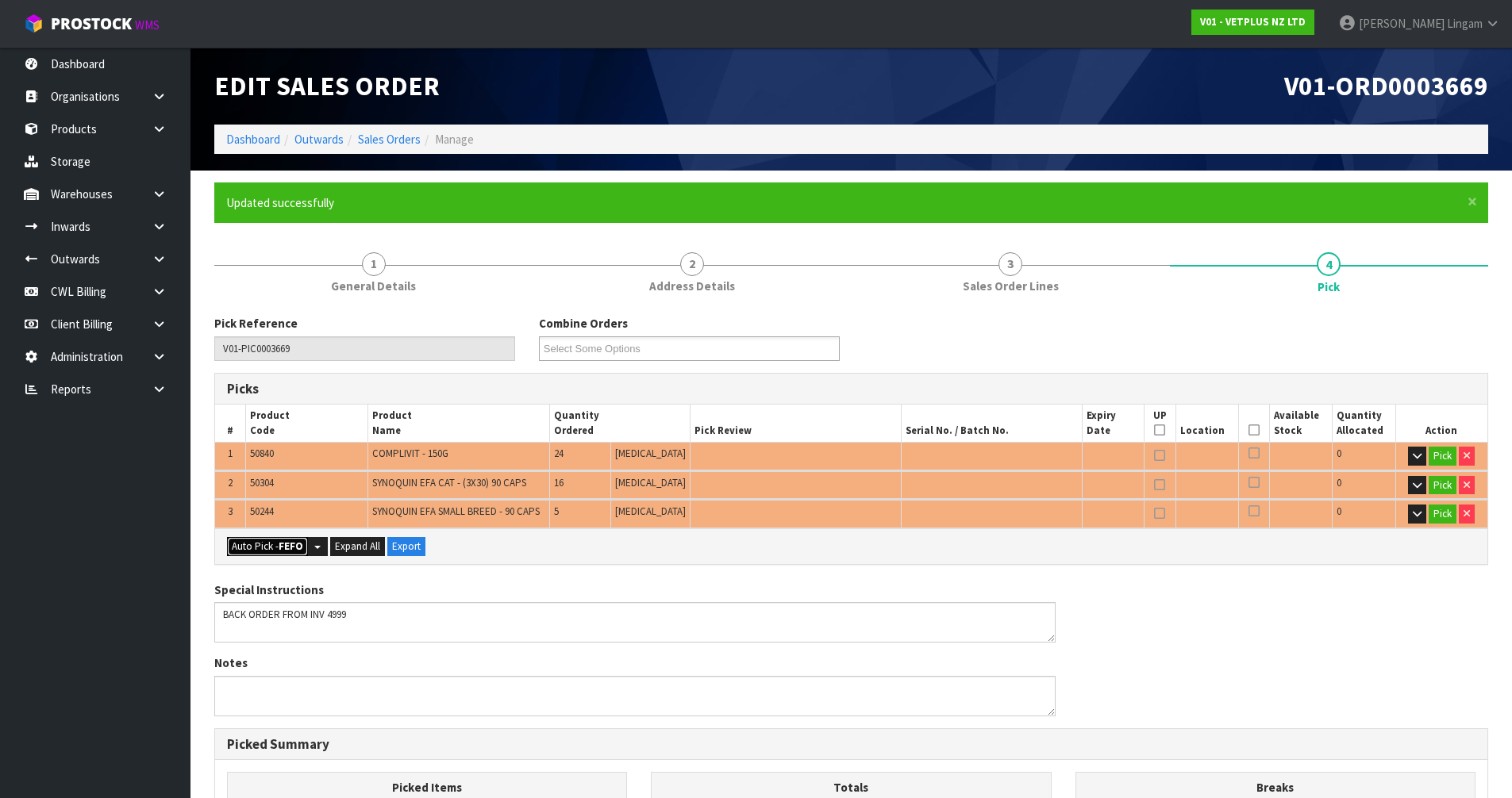
click at [248, 545] on button "Auto Pick - FEFO" at bounding box center [268, 546] width 81 height 19
type input "Piece x 21"
type input "Sub-carton x 2"
type input "45"
type input "0.040552"
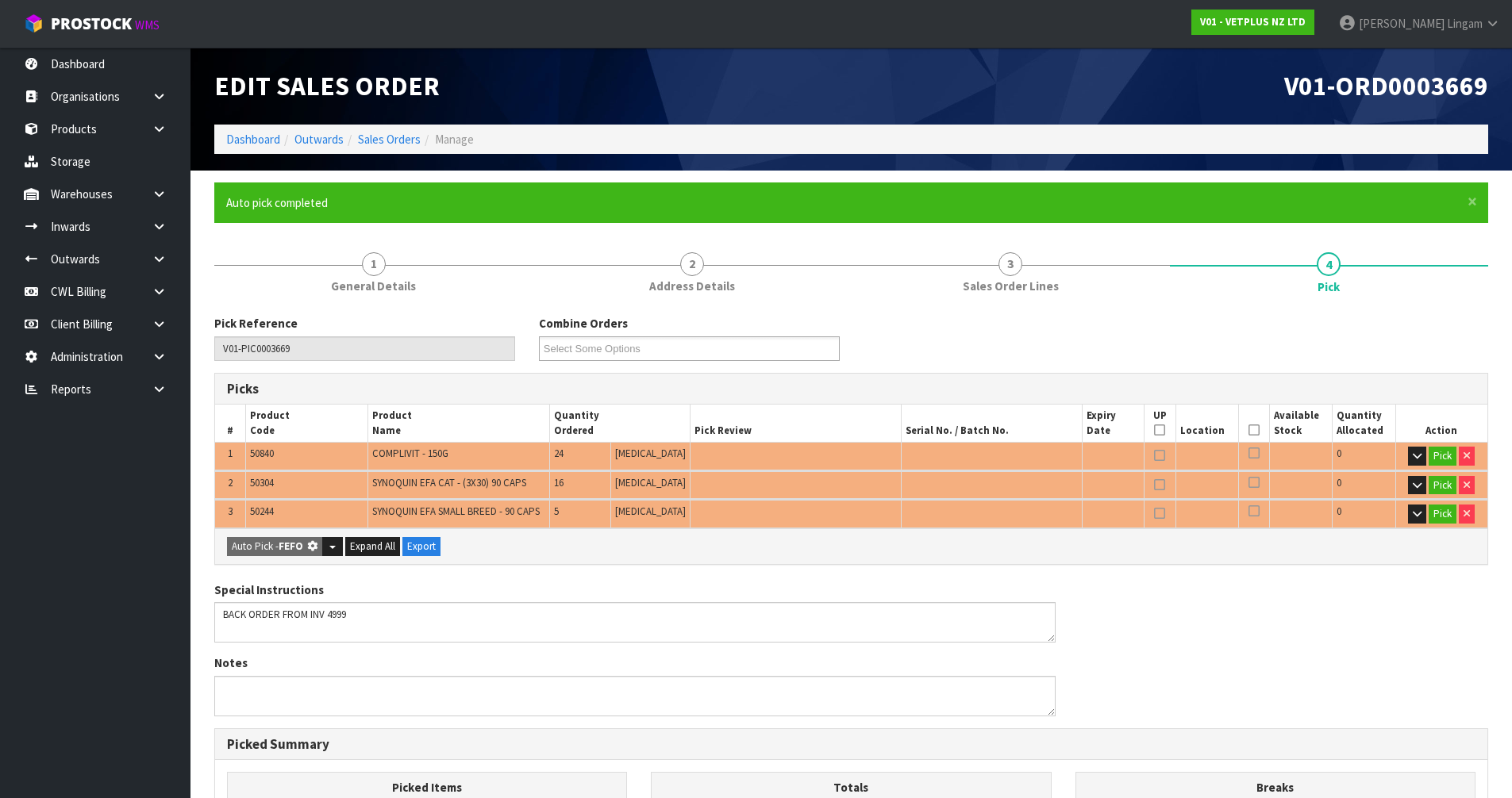
type input "10.800"
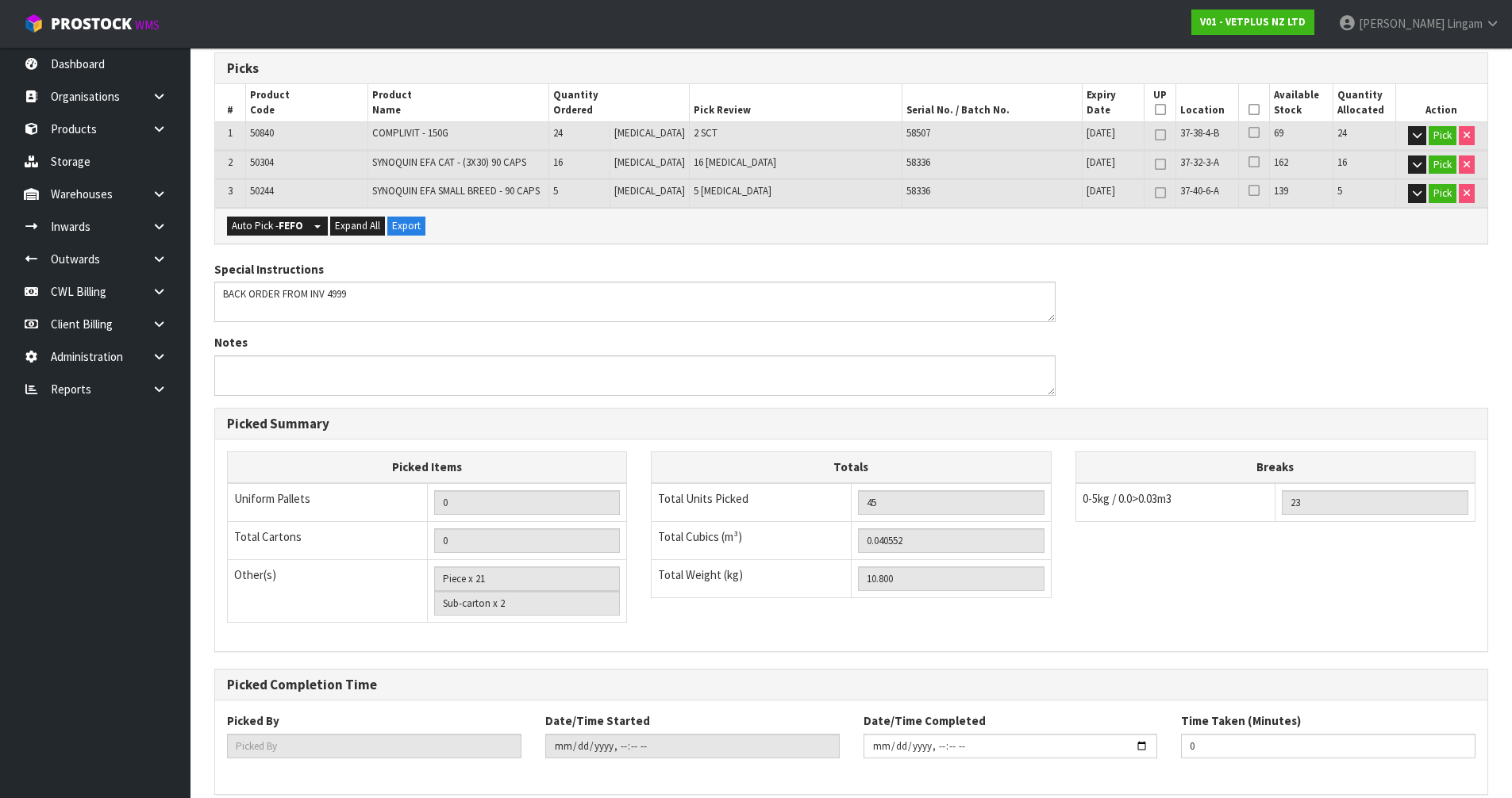
scroll to position [392, 0]
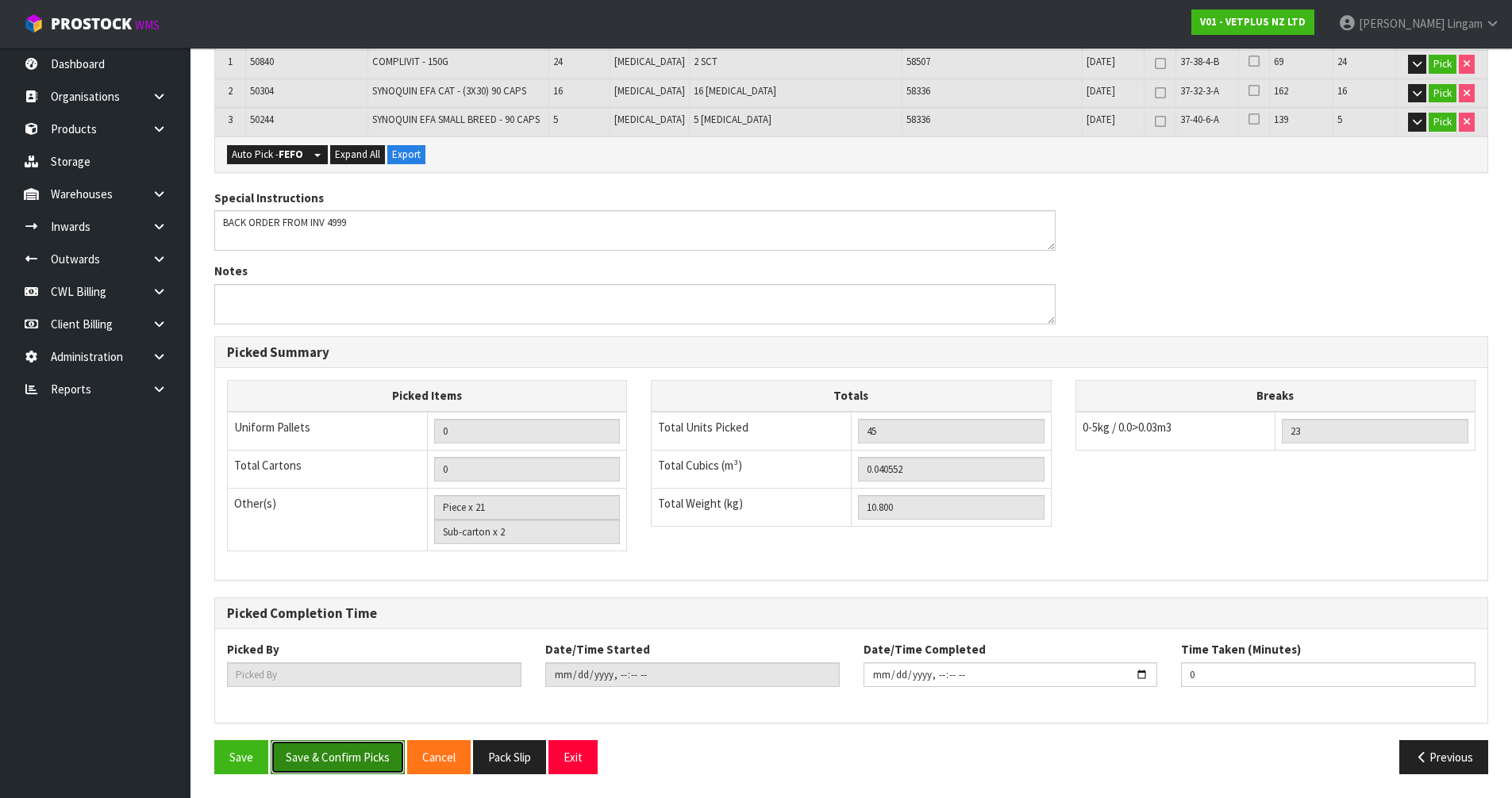
click at [344, 763] on button "Save & Confirm Picks" at bounding box center [337, 757] width 134 height 34
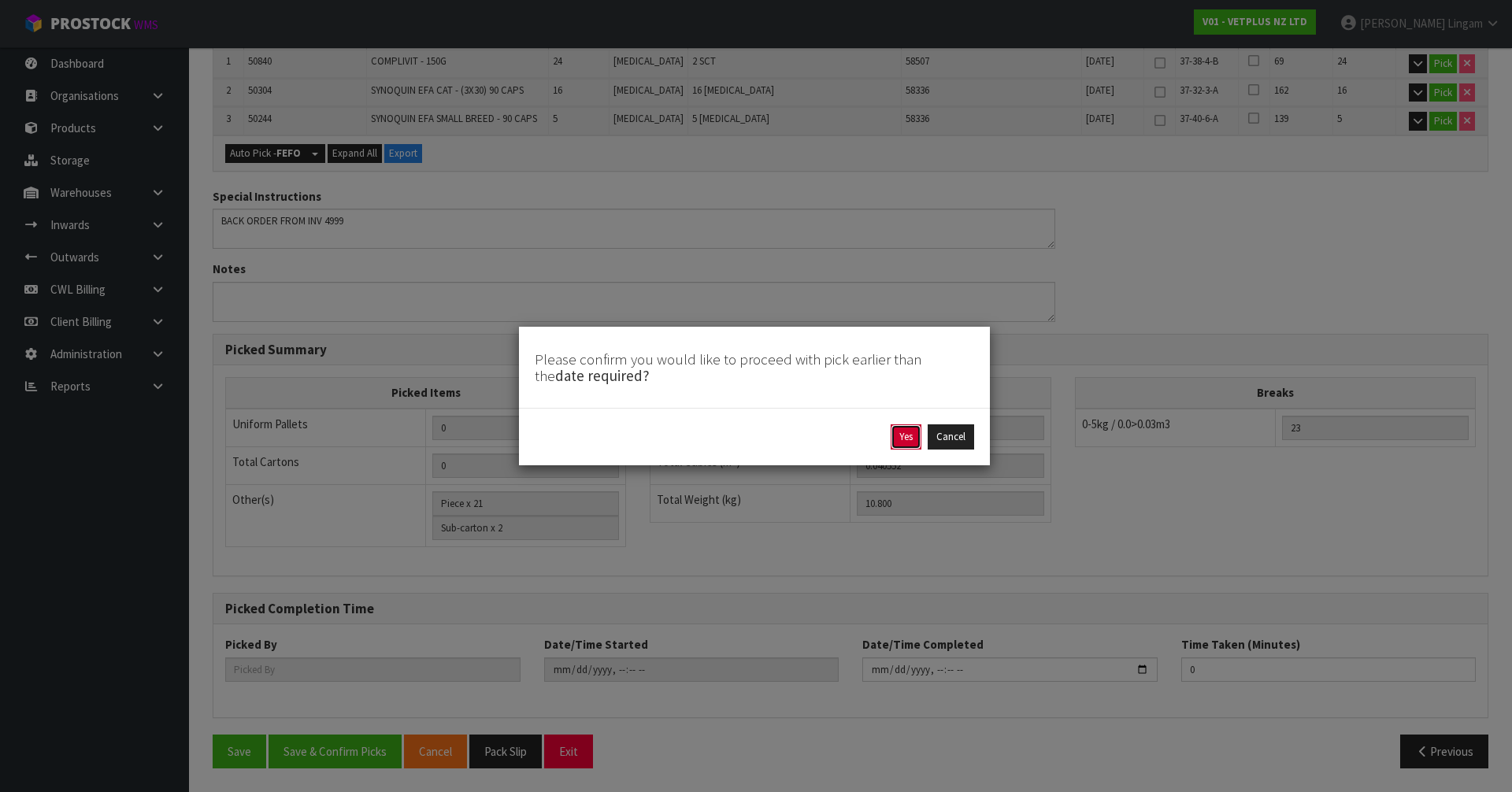
click at [915, 442] on button "Yes" at bounding box center [906, 437] width 30 height 25
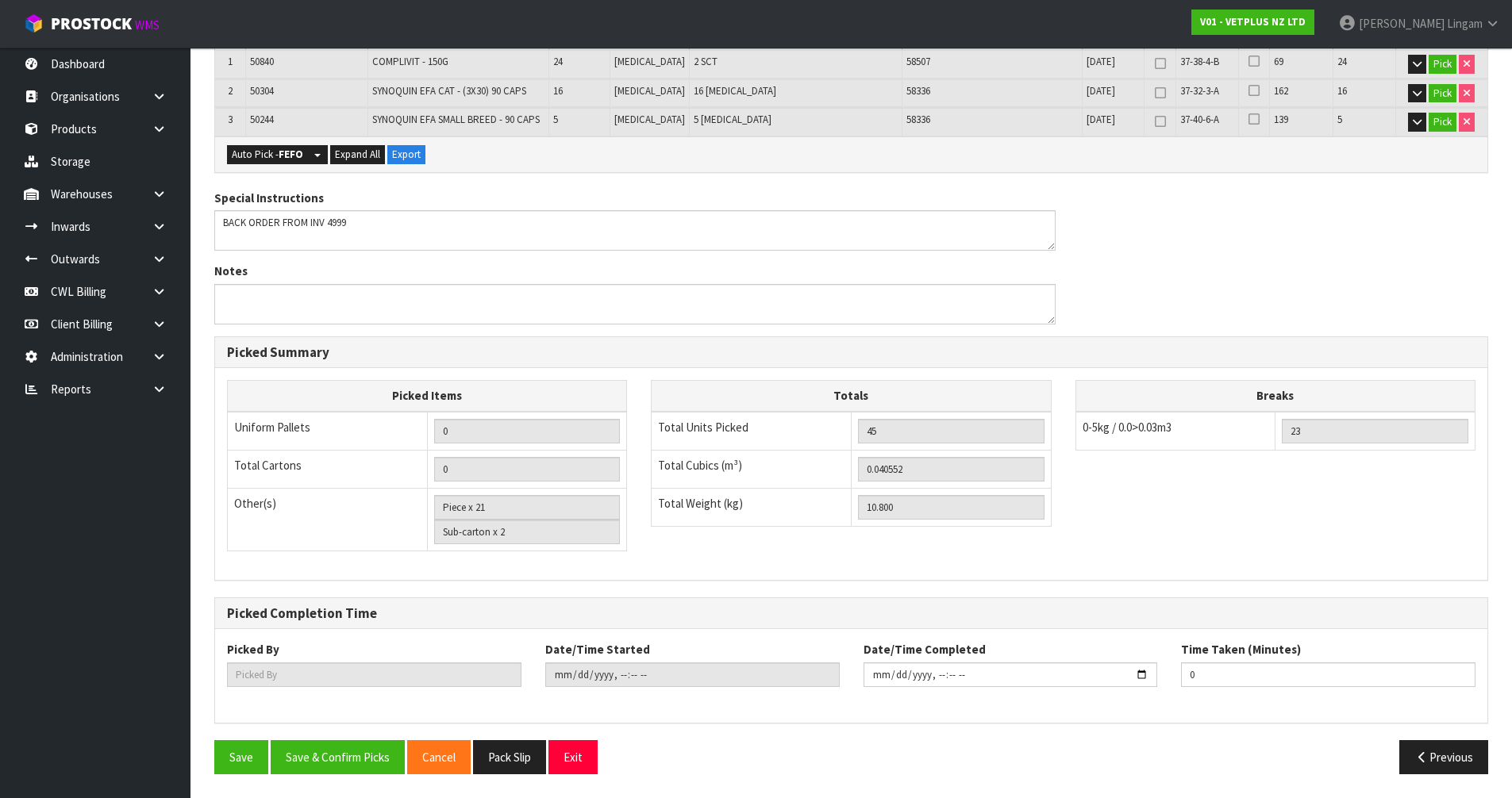
scroll to position [0, 0]
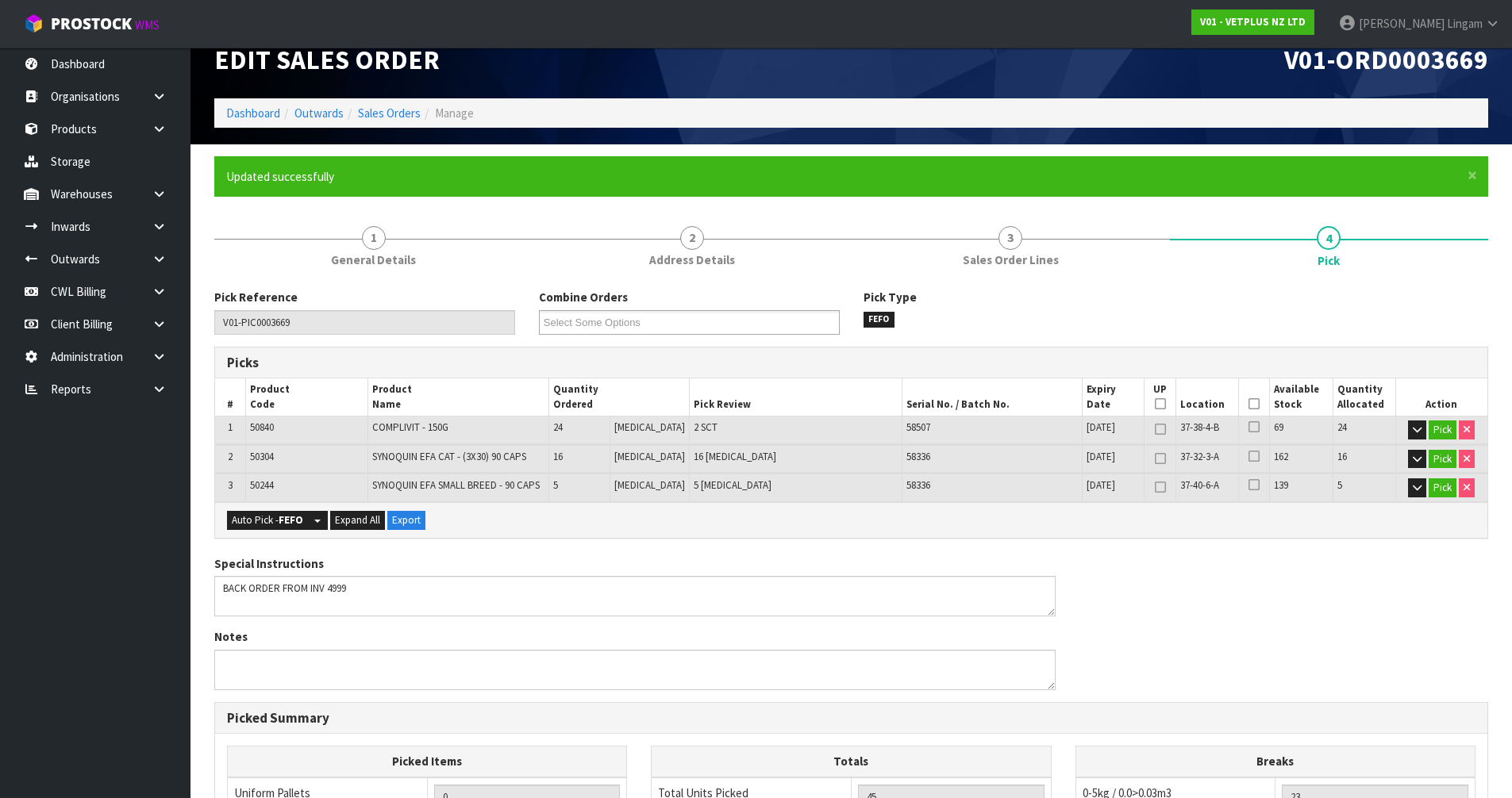
type input "[PERSON_NAME]"
type input "[DATE]T21:17:06"
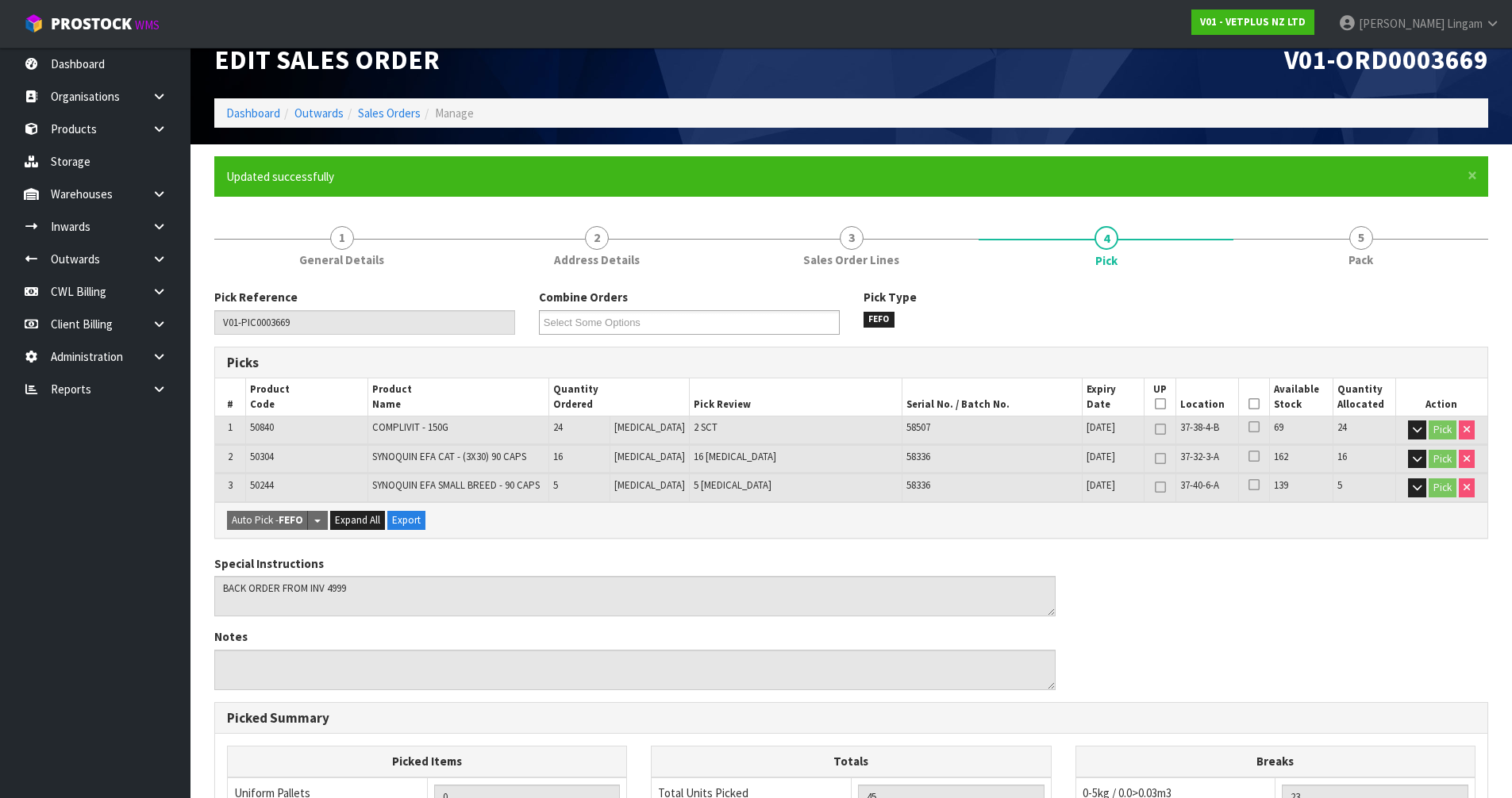
scroll to position [392, 0]
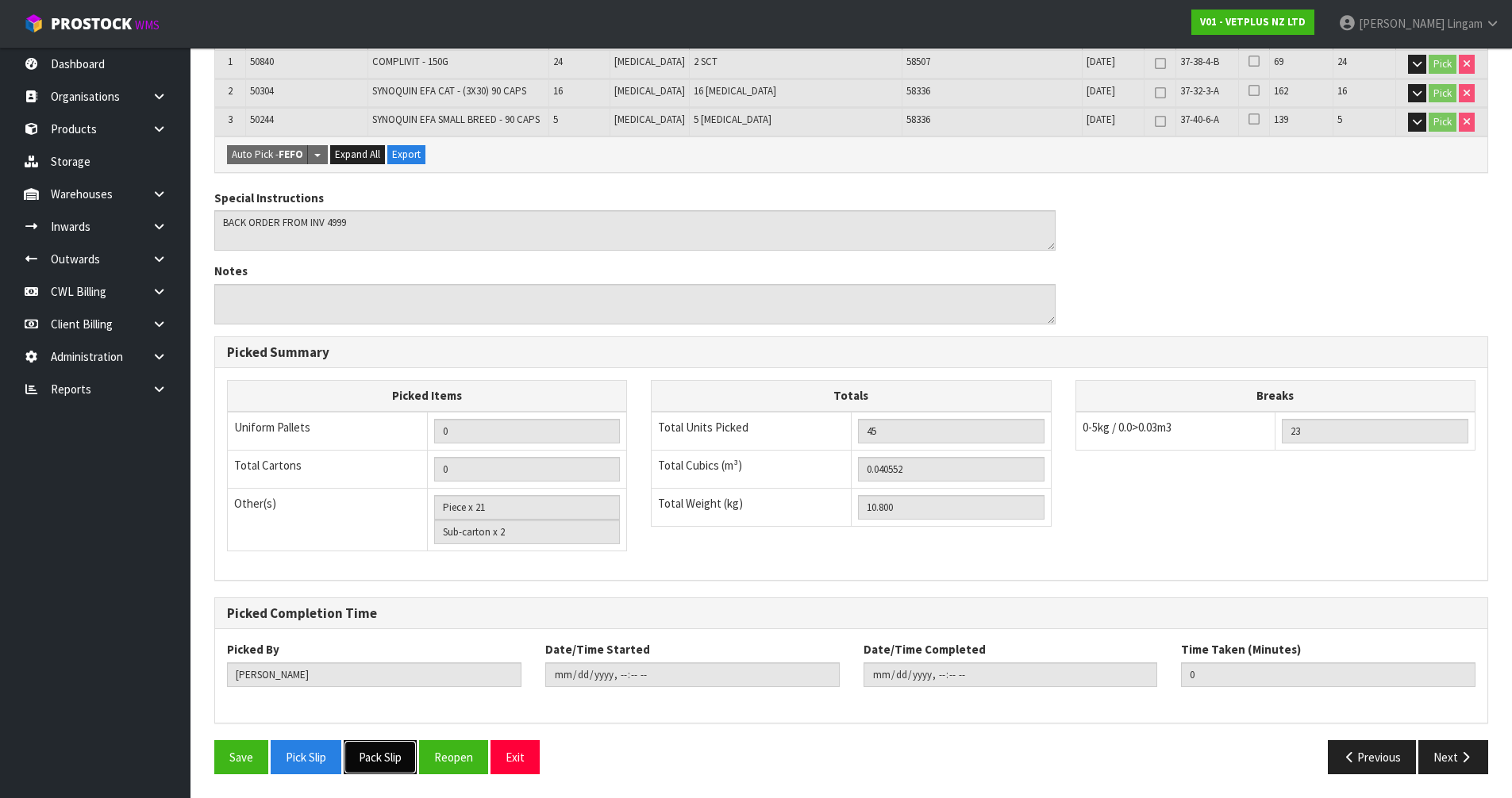
click at [393, 751] on button "Pack Slip" at bounding box center [380, 757] width 73 height 34
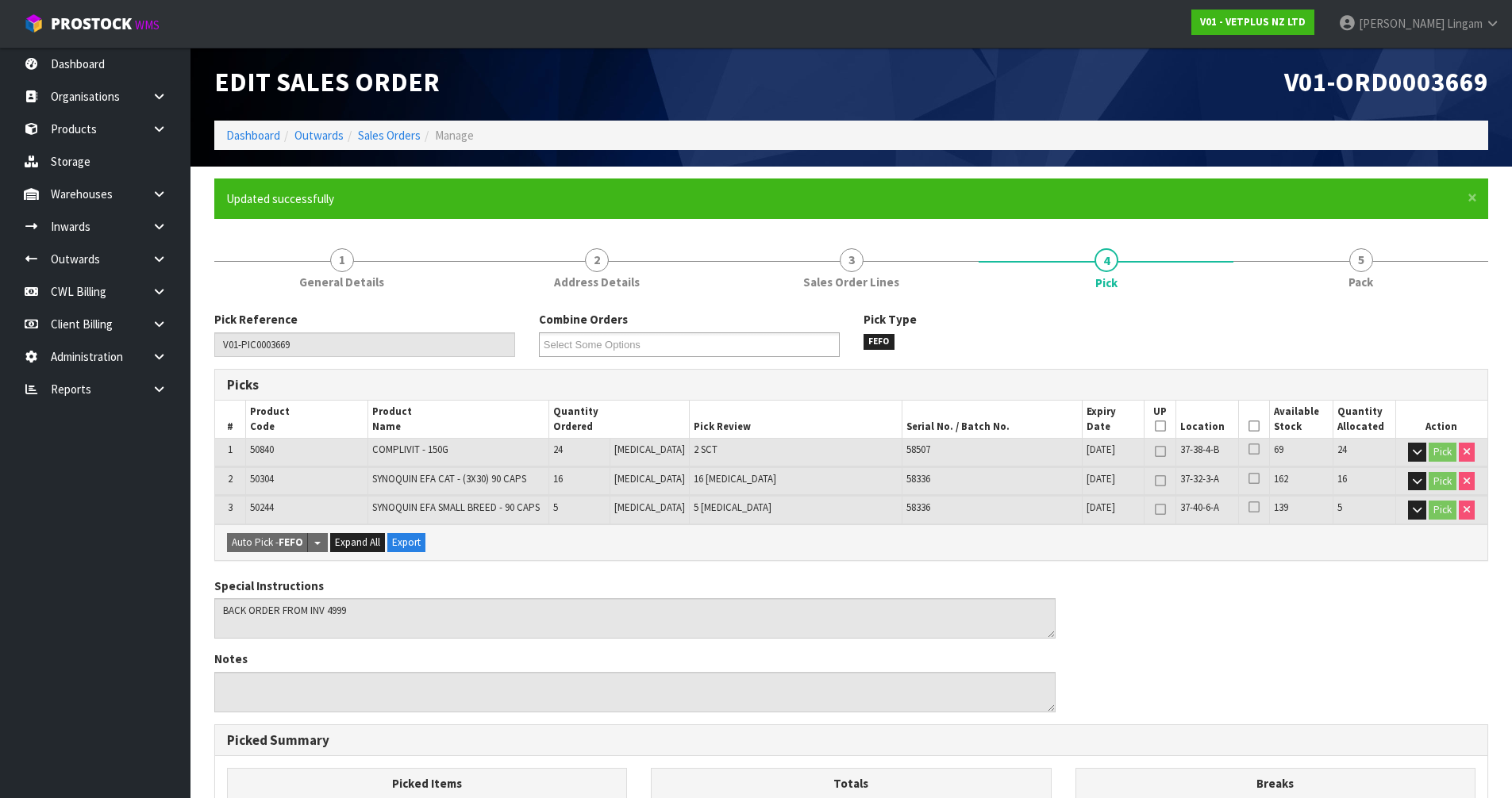
scroll to position [0, 0]
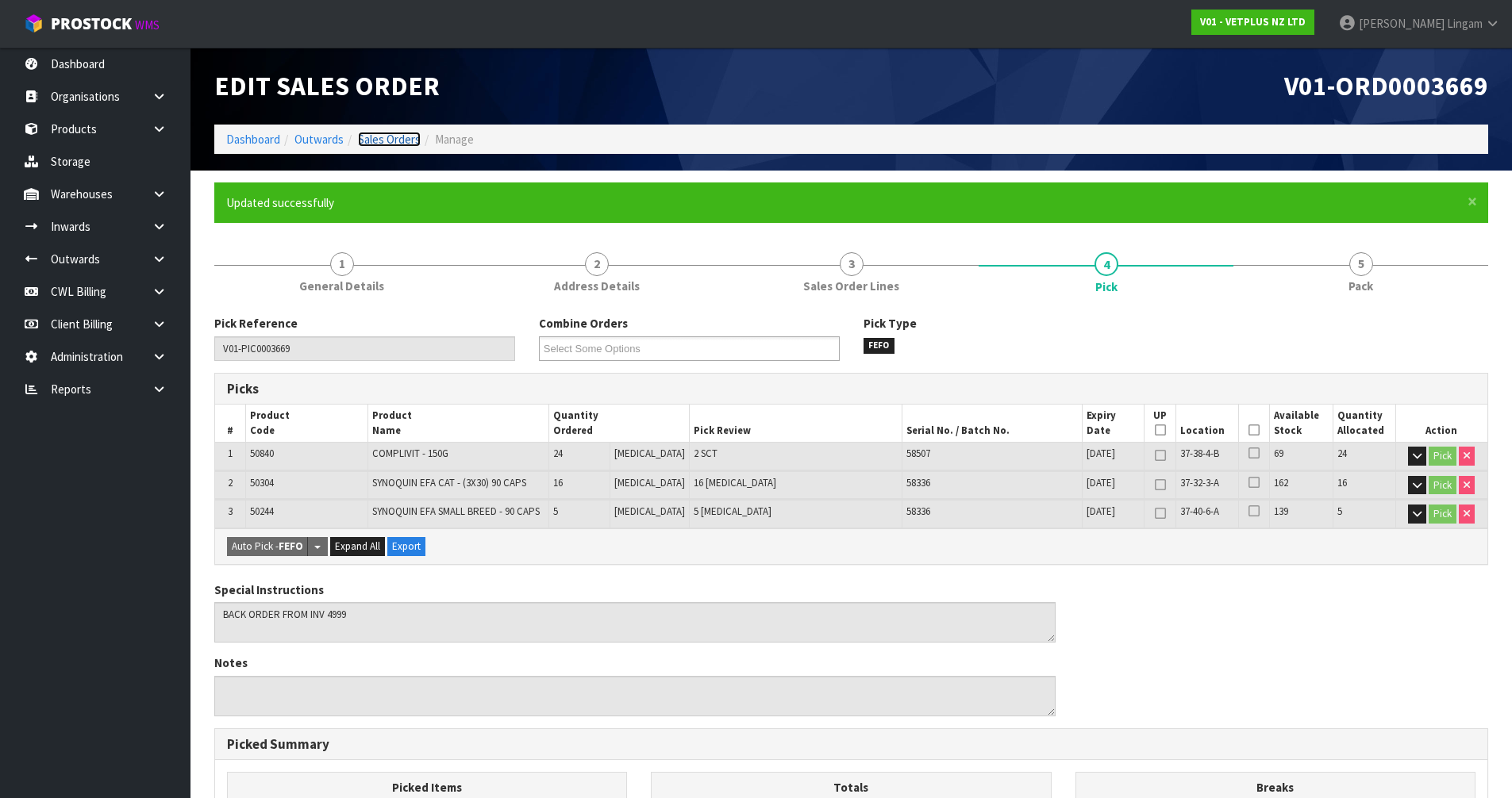
click at [408, 142] on link "Sales Orders" at bounding box center [390, 139] width 63 height 15
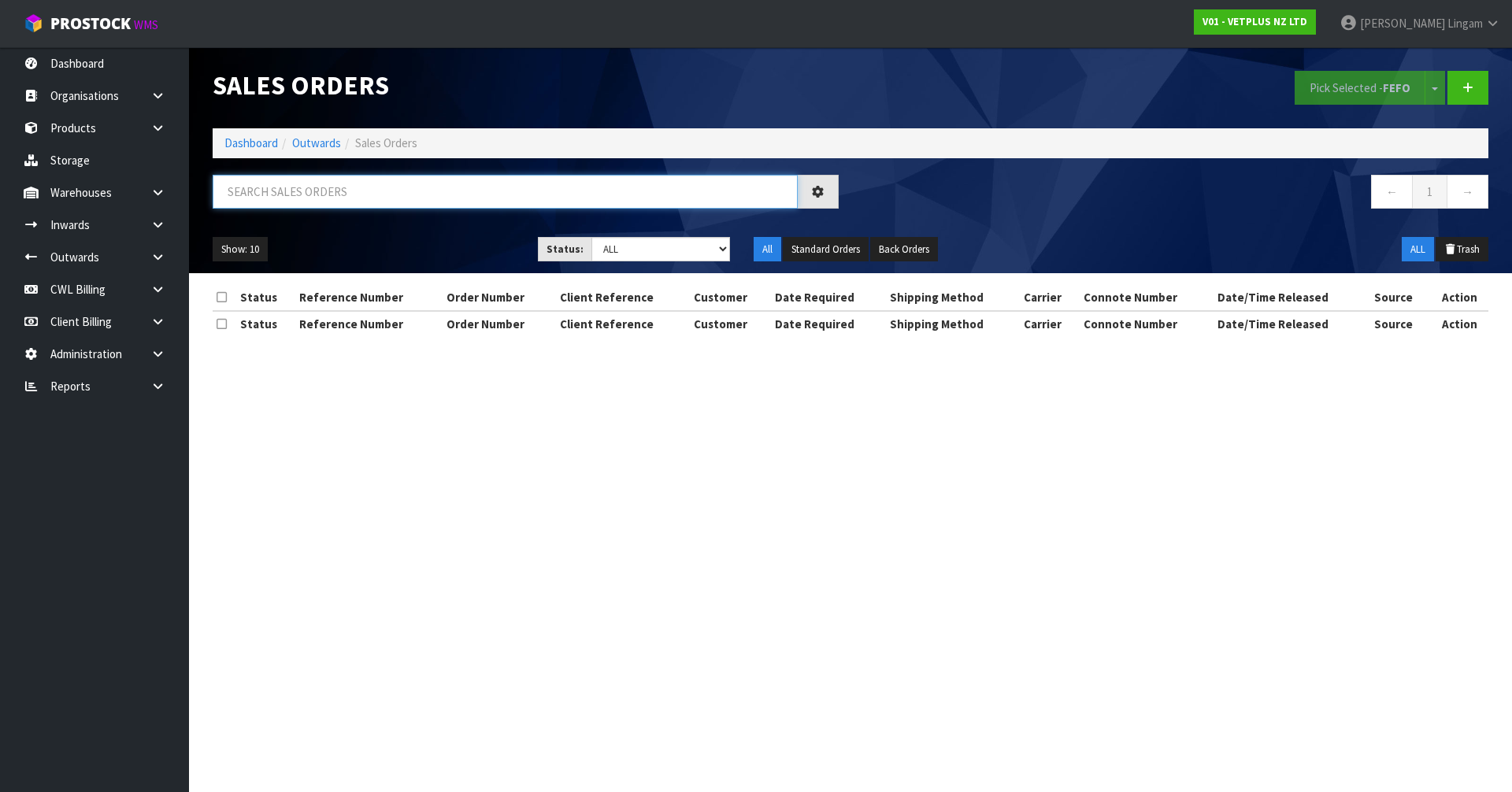
click at [528, 193] on input "text" at bounding box center [506, 192] width 585 height 34
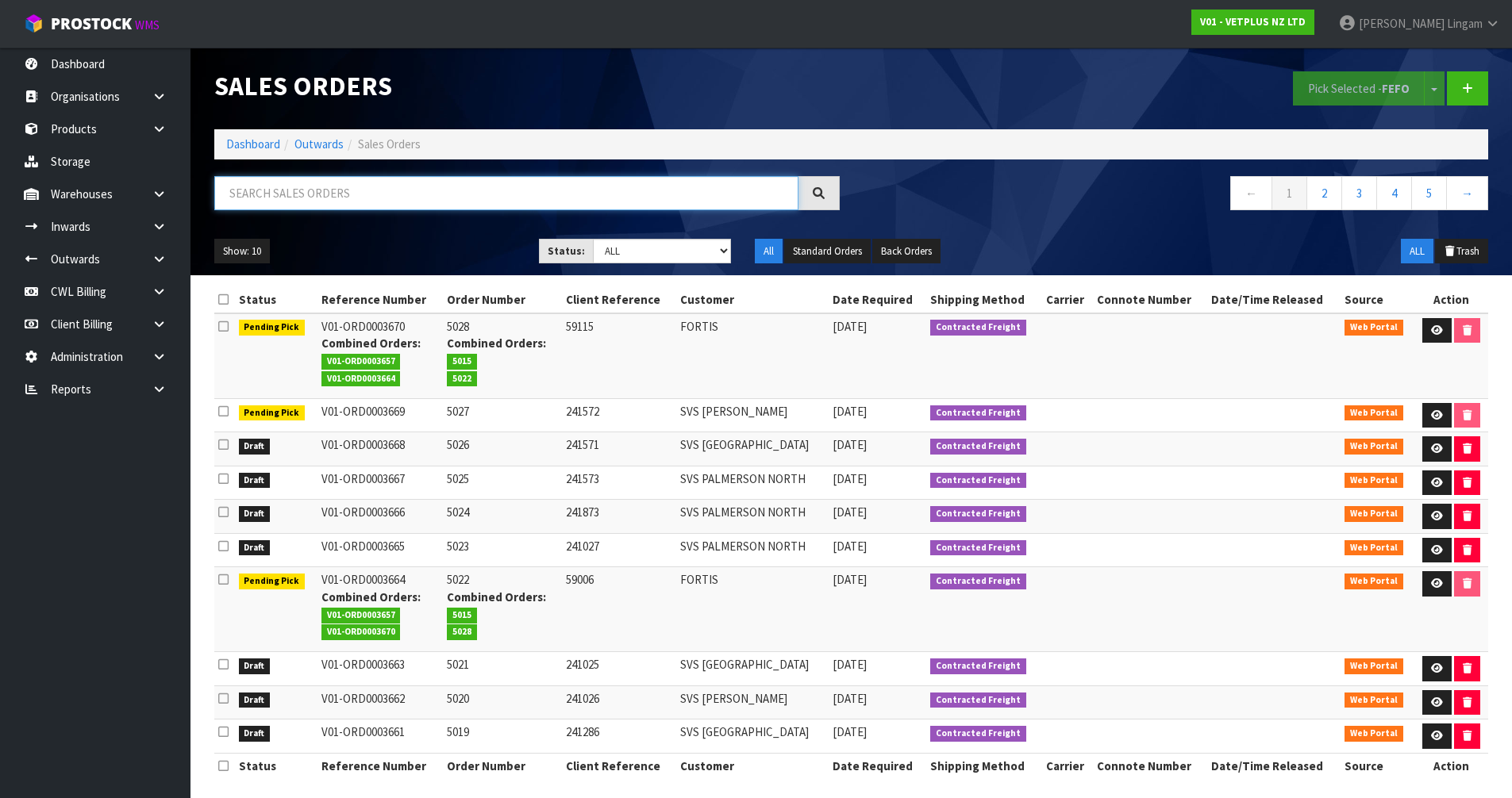
paste input "SVS [PERSON_NAME]"
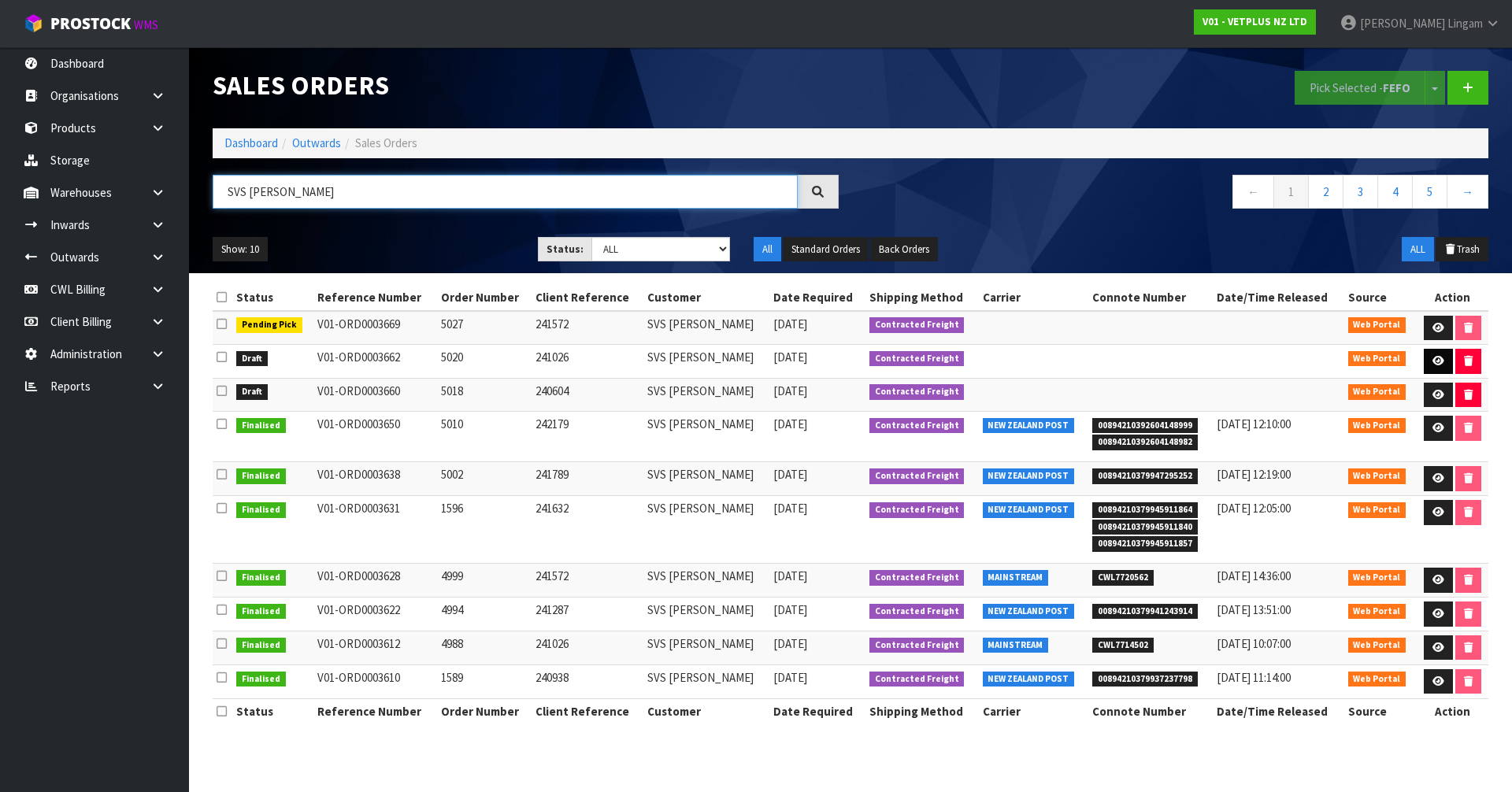
type input "SVS [PERSON_NAME]"
click at [1437, 360] on icon at bounding box center [1439, 361] width 12 height 10
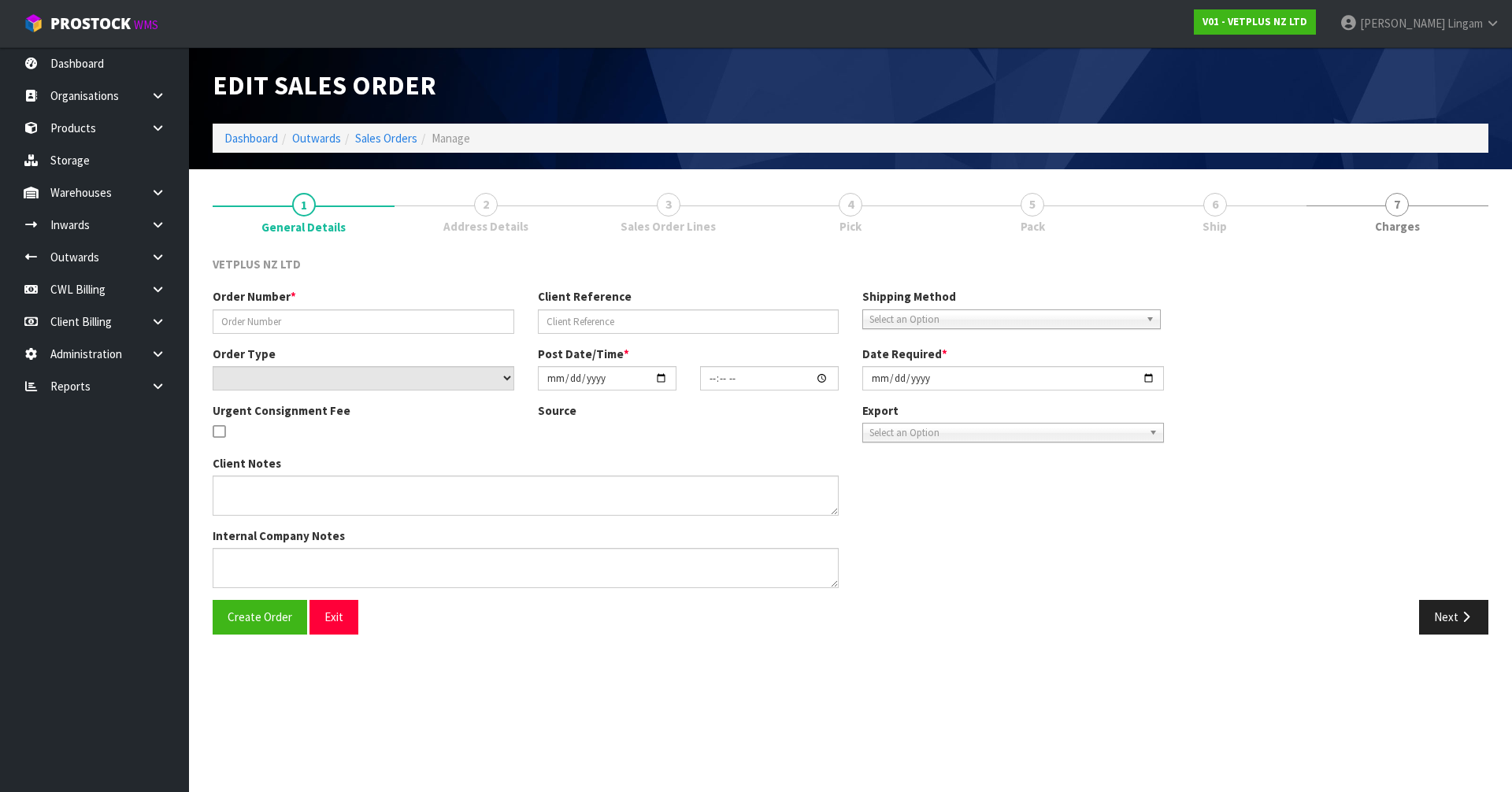
type input "5020"
type input "241026"
select select "number:0"
type input "[DATE]"
type input "16:14:00.000"
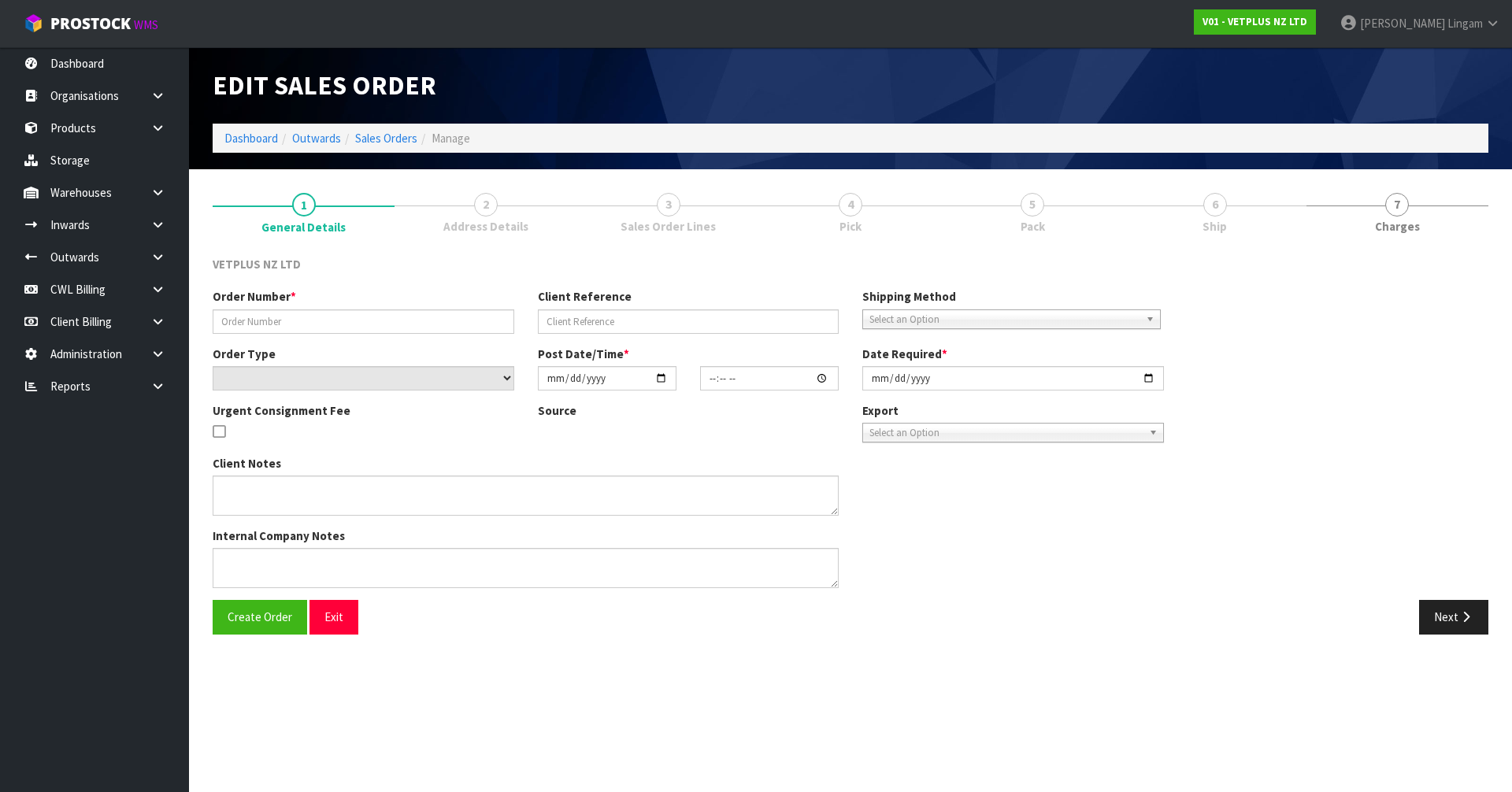
type input "[DATE]"
type textarea "BACK ORDER FROM INV 4988"
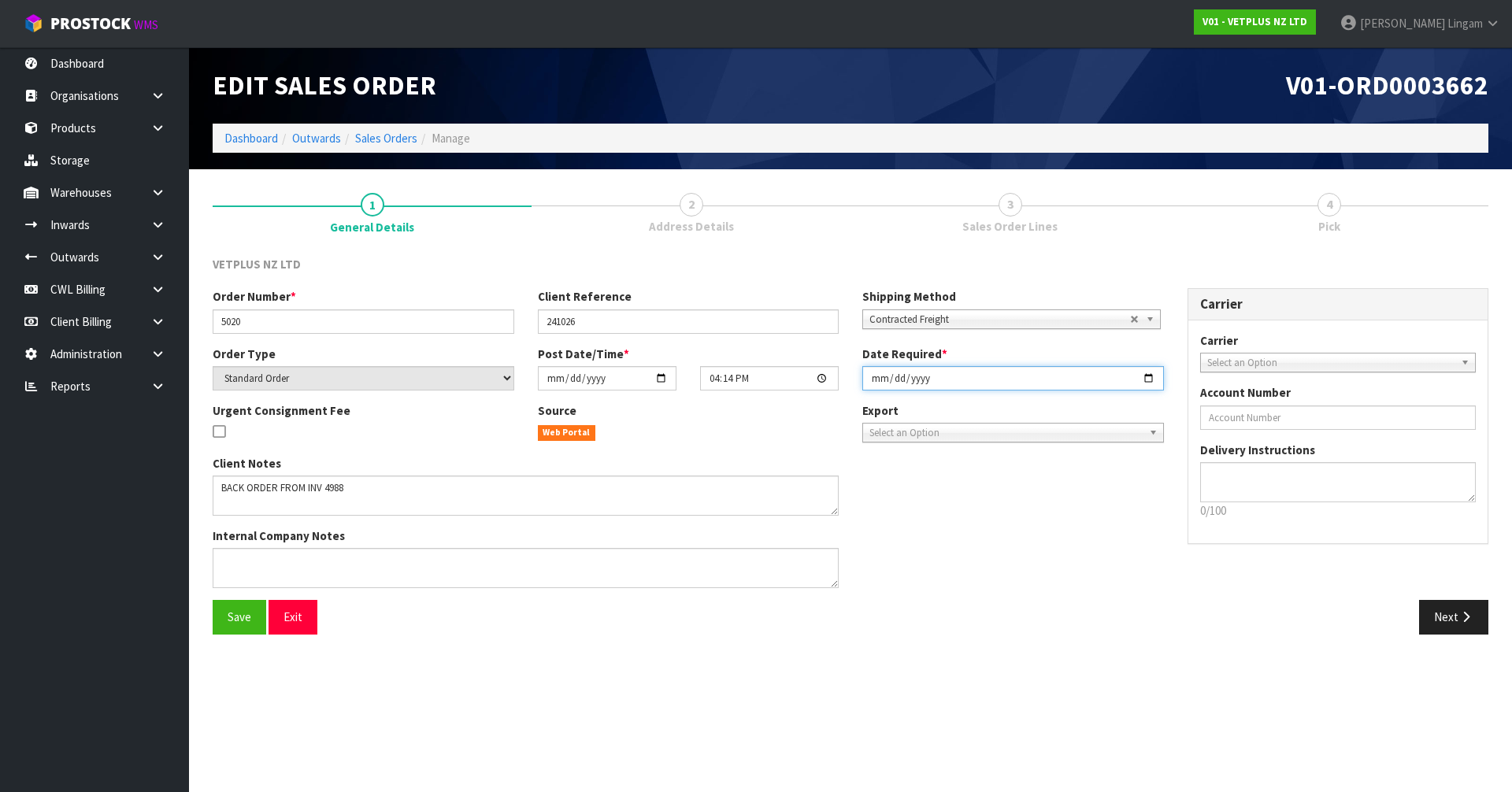
click at [876, 378] on input "[DATE]" at bounding box center [1013, 378] width 302 height 24
type input "[DATE]"
click at [251, 612] on span "Save" at bounding box center [239, 617] width 23 height 15
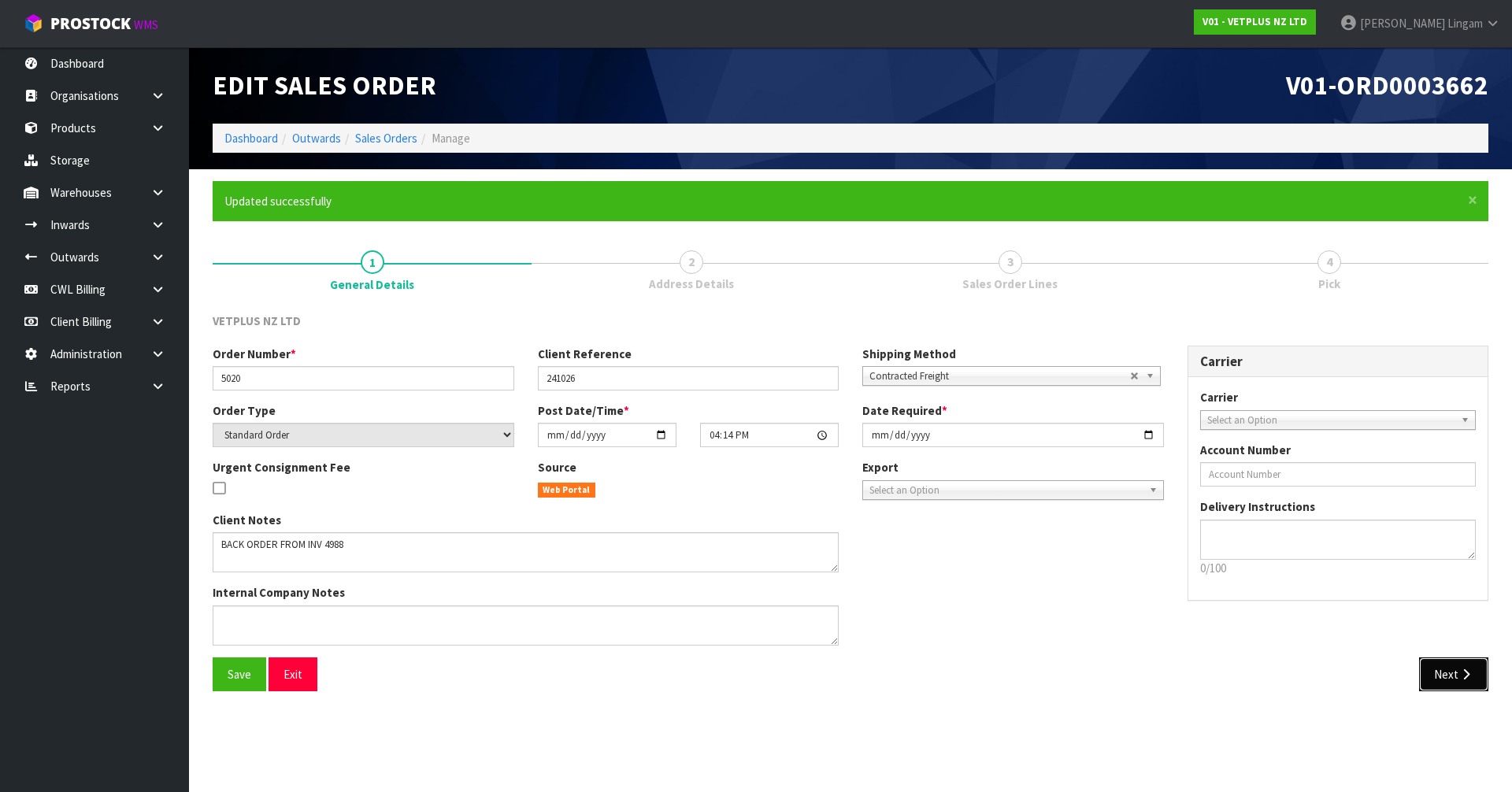
click at [1447, 677] on button "Next" at bounding box center [1454, 675] width 69 height 34
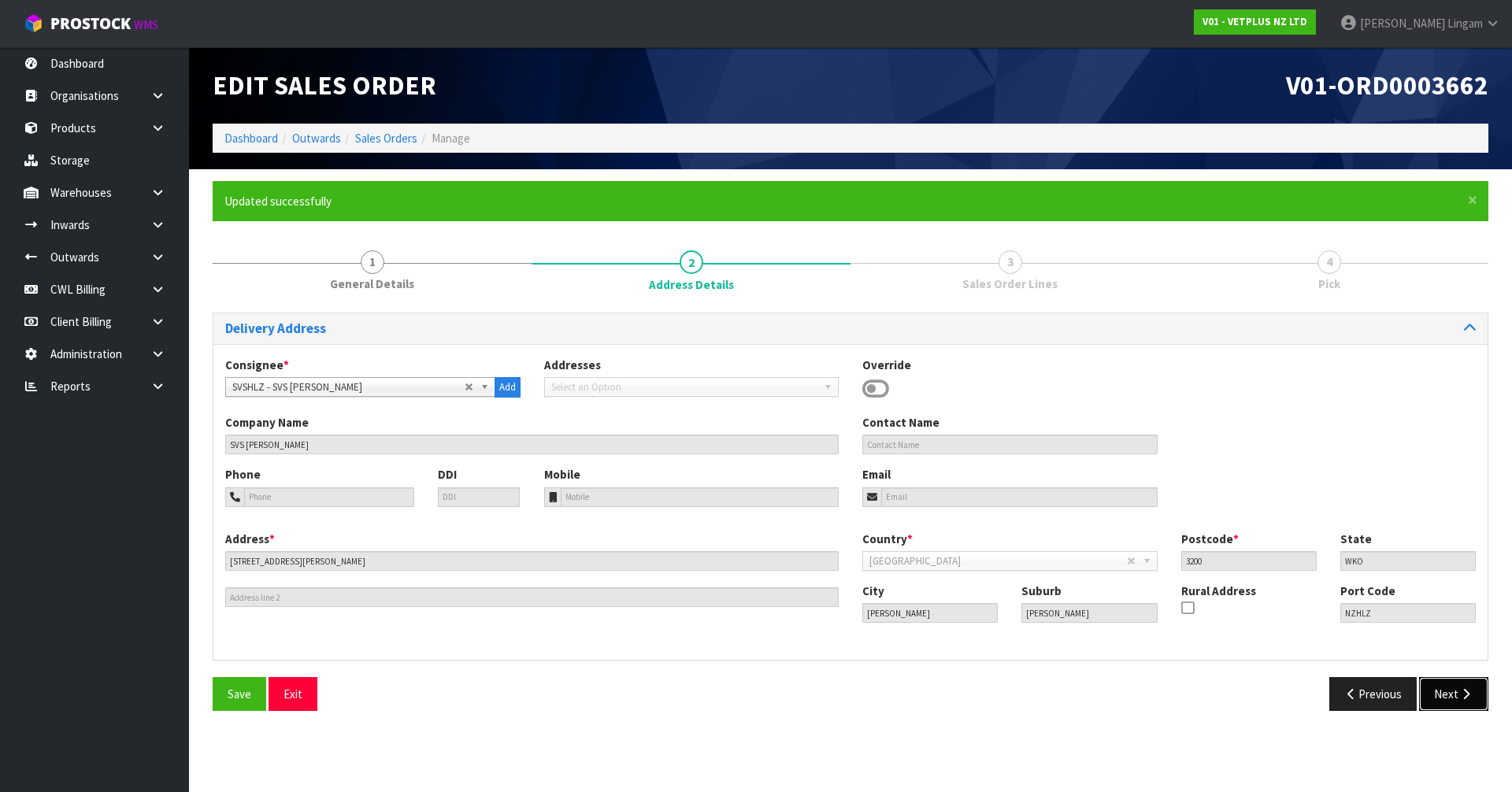
click at [1447, 677] on button "Next" at bounding box center [1454, 694] width 69 height 34
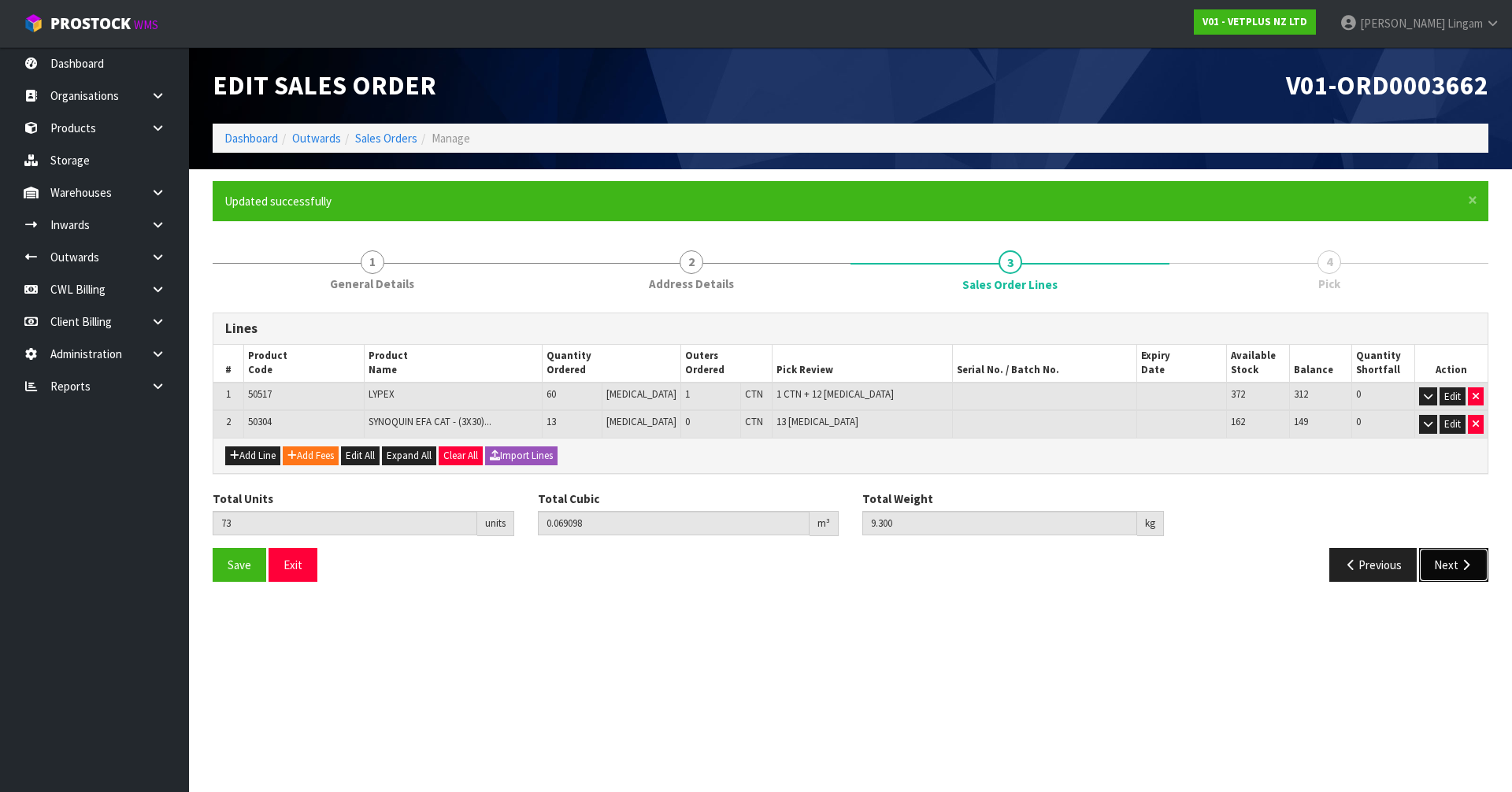
click at [1448, 575] on button "Next" at bounding box center [1454, 565] width 69 height 34
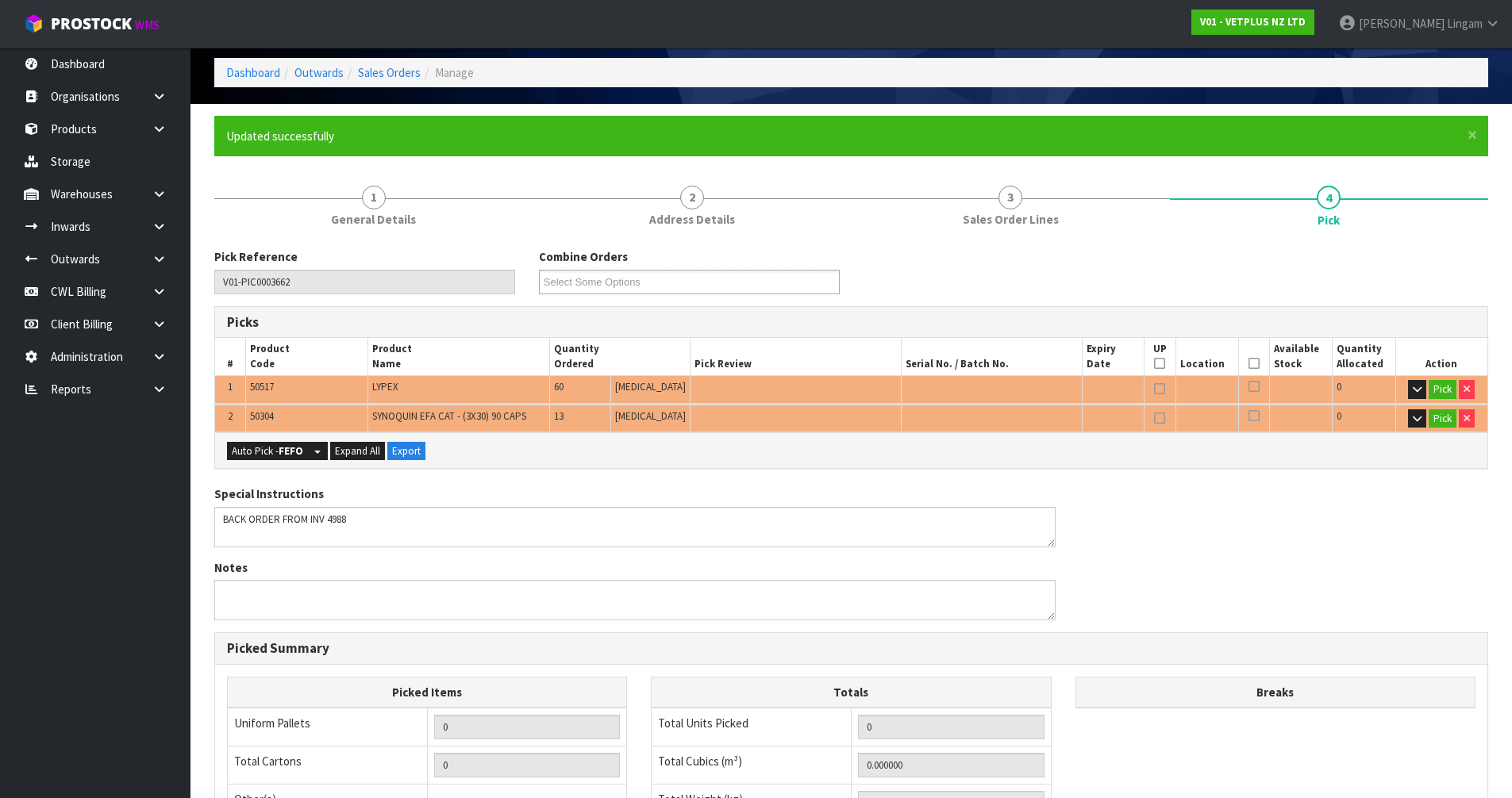
scroll to position [79, 0]
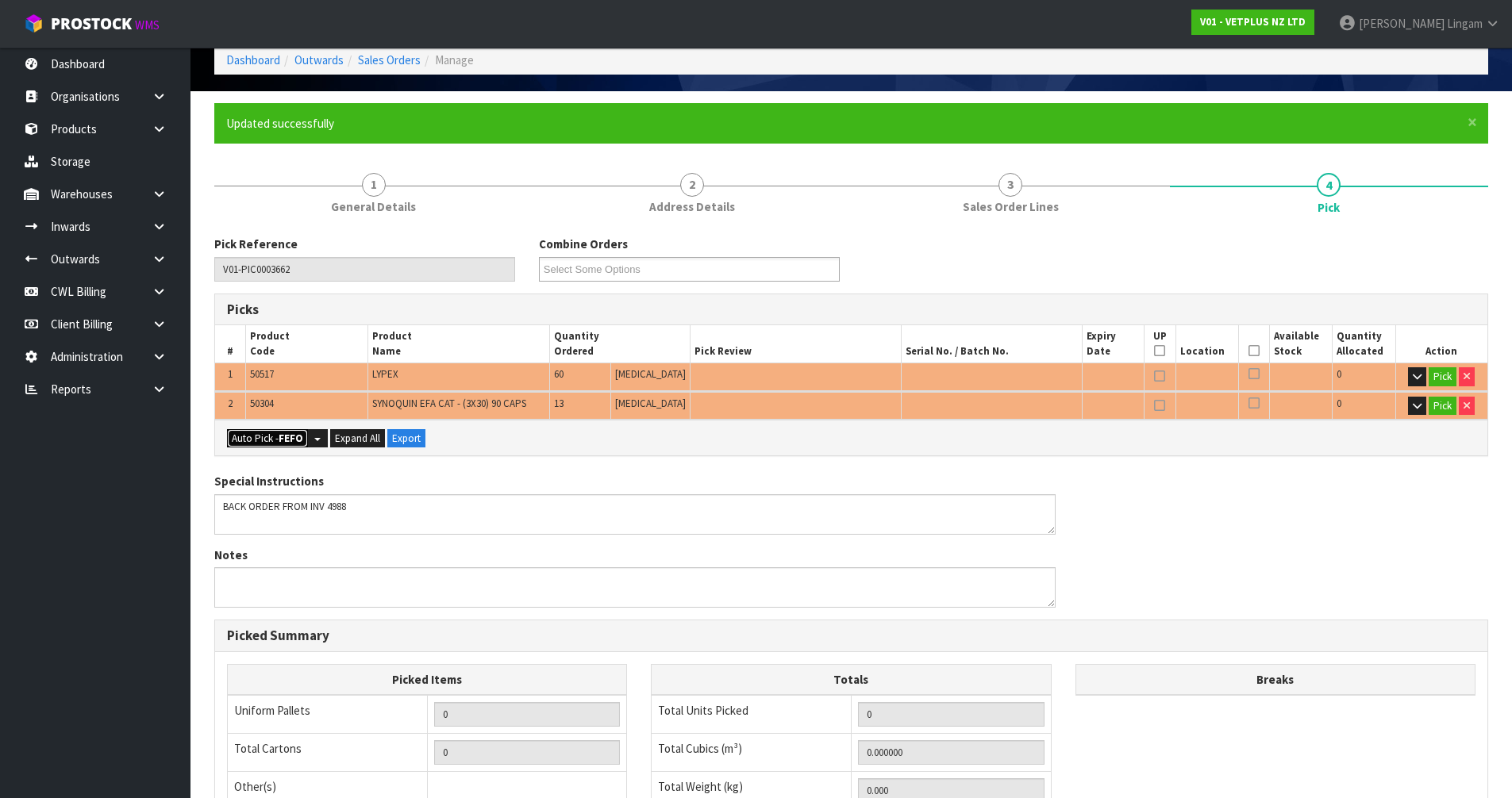
click at [264, 442] on button "Auto Pick - FEFO" at bounding box center [268, 438] width 81 height 19
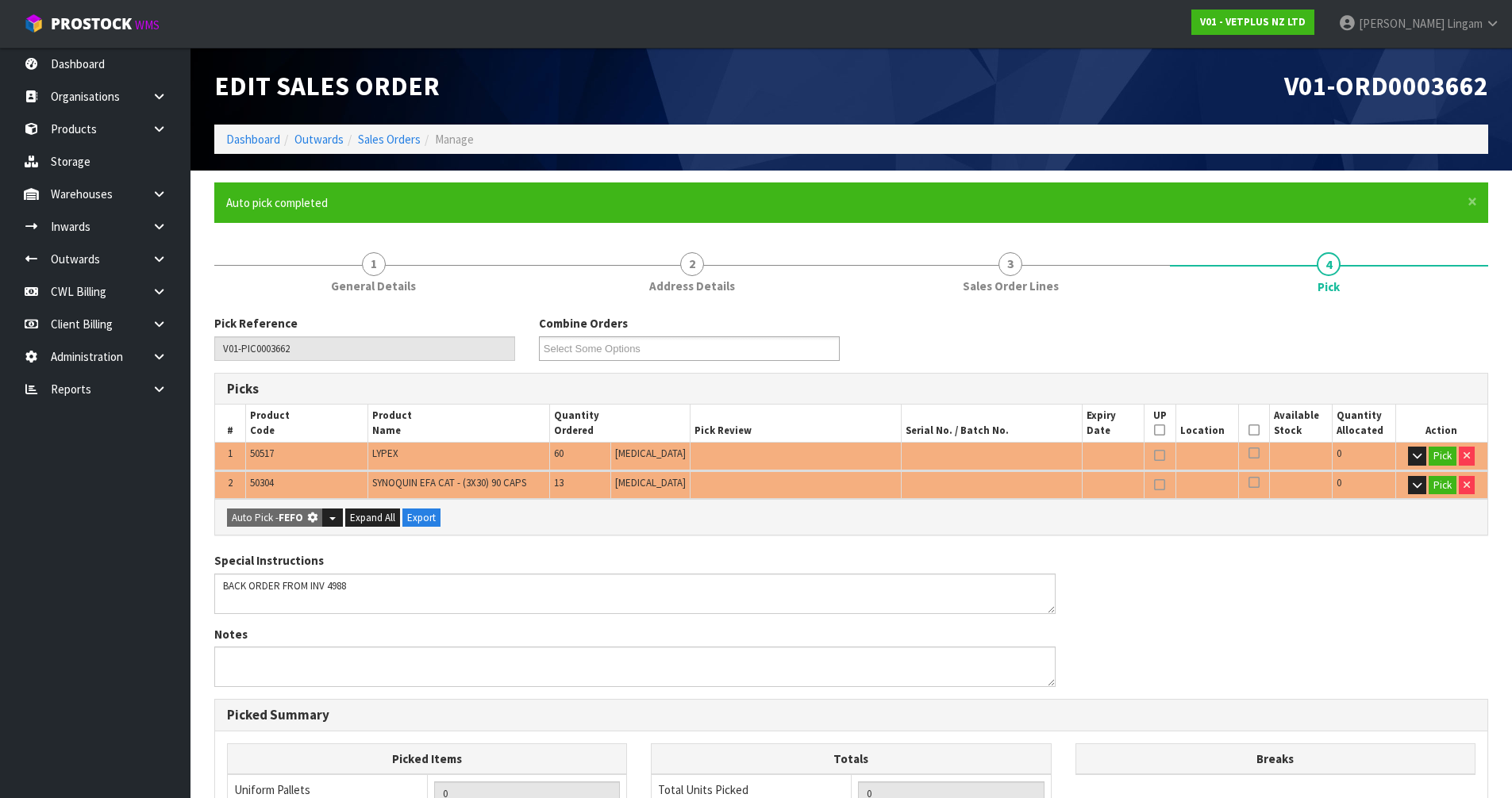
type input "1"
type input "Piece x 25"
type input "73"
type input "0.069098"
type input "9.300"
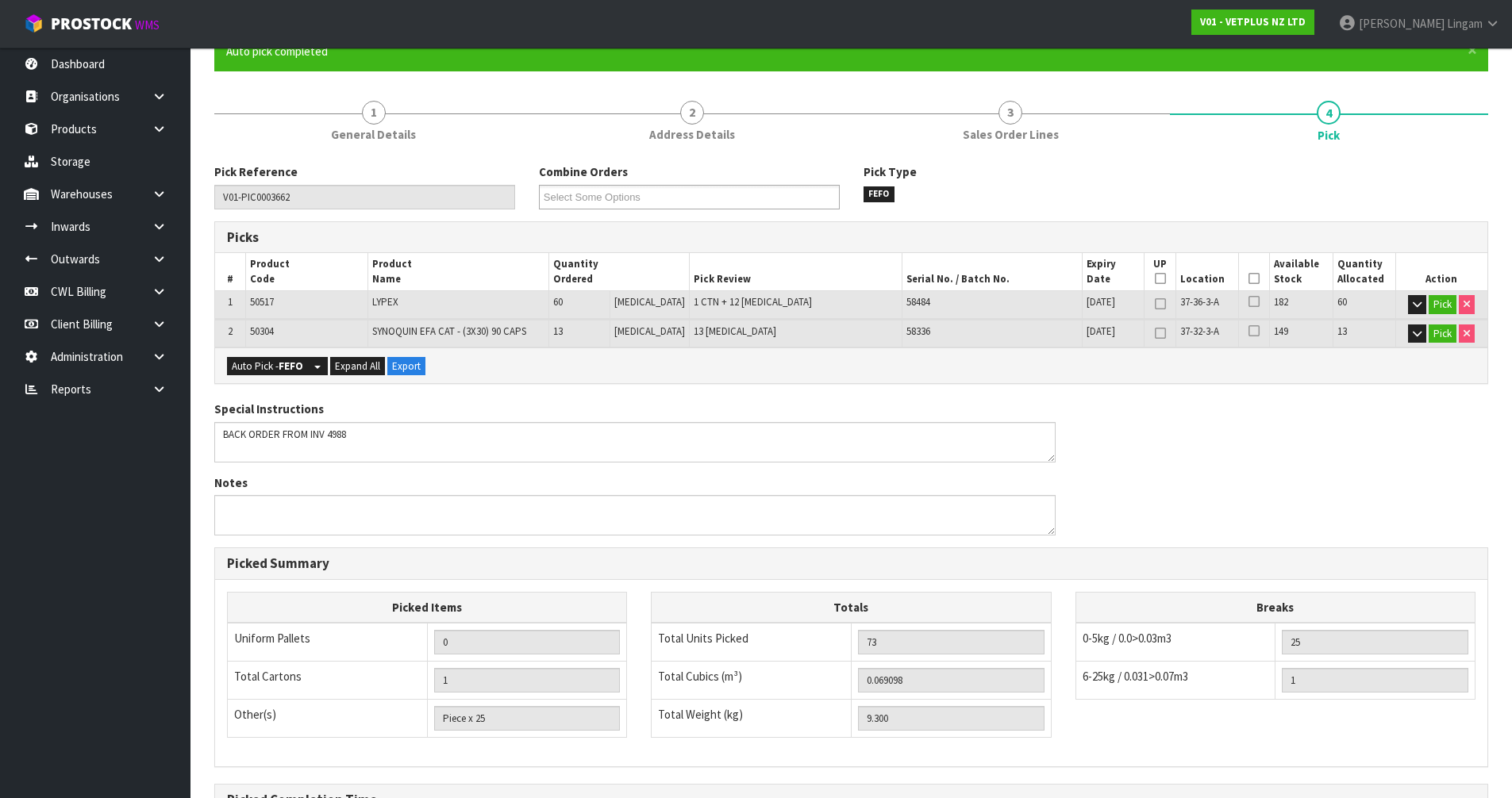
scroll to position [339, 0]
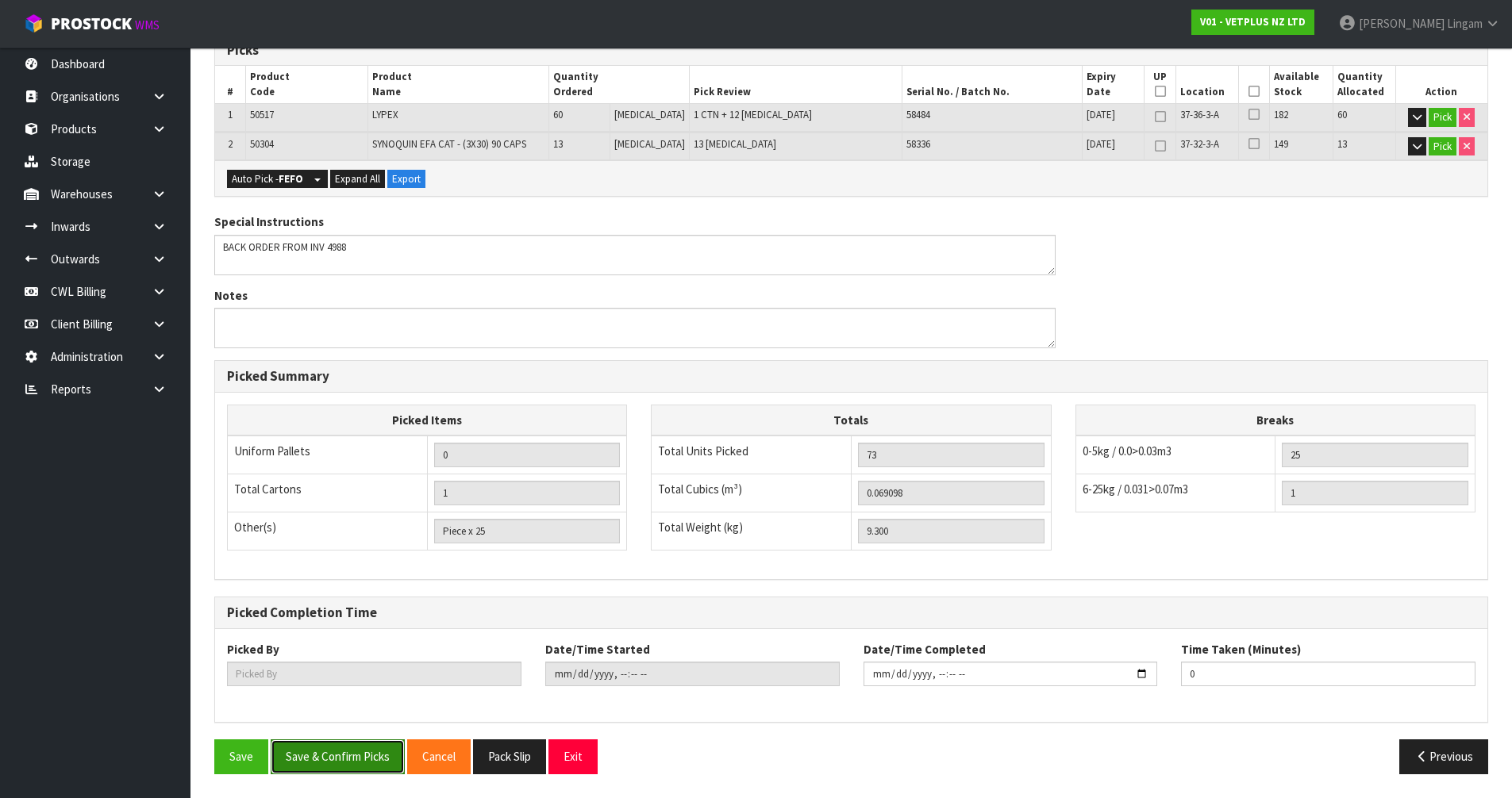
click at [344, 770] on button "Save & Confirm Picks" at bounding box center [337, 757] width 134 height 34
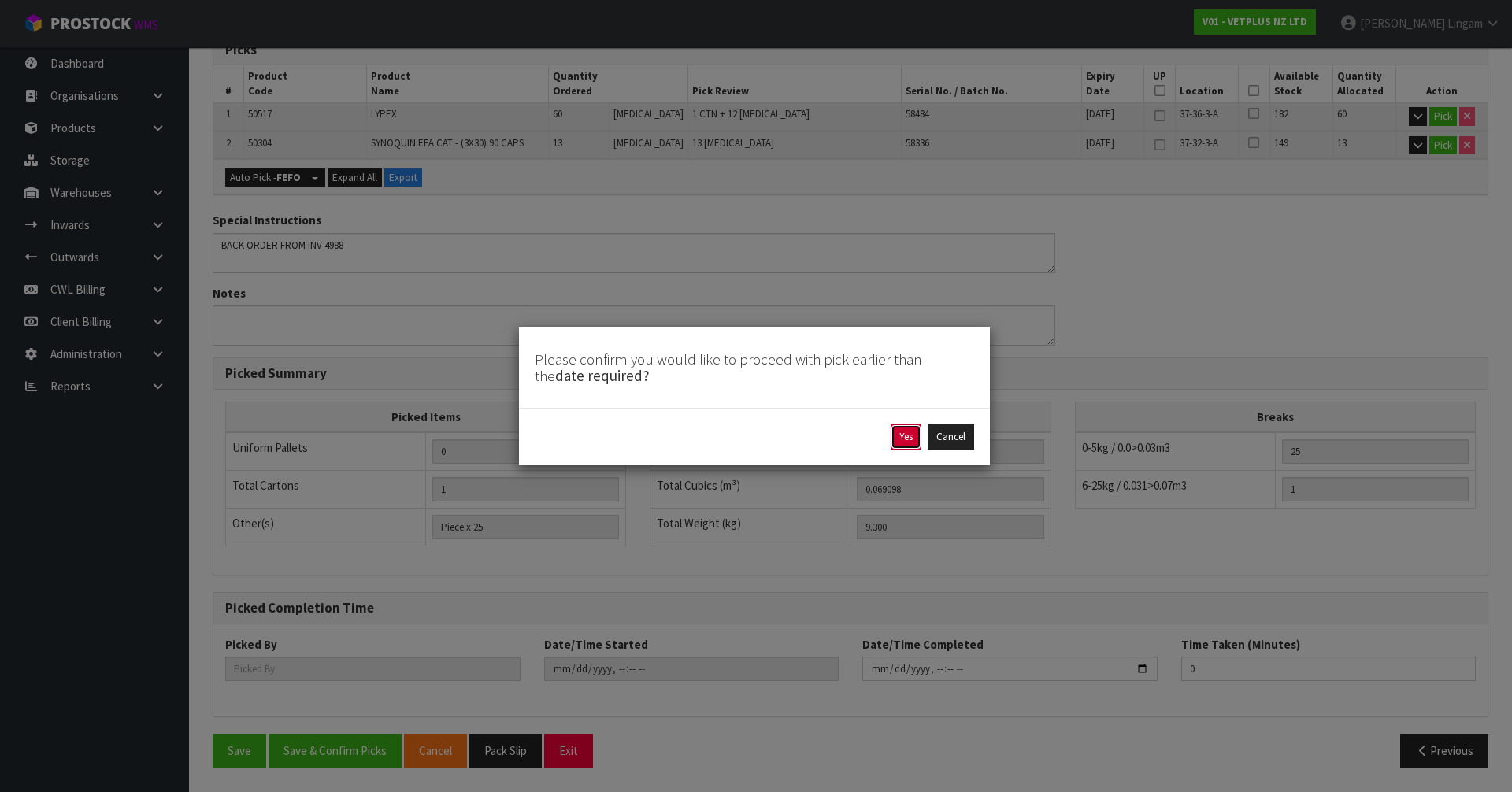
click at [899, 443] on button "Yes" at bounding box center [906, 437] width 30 height 25
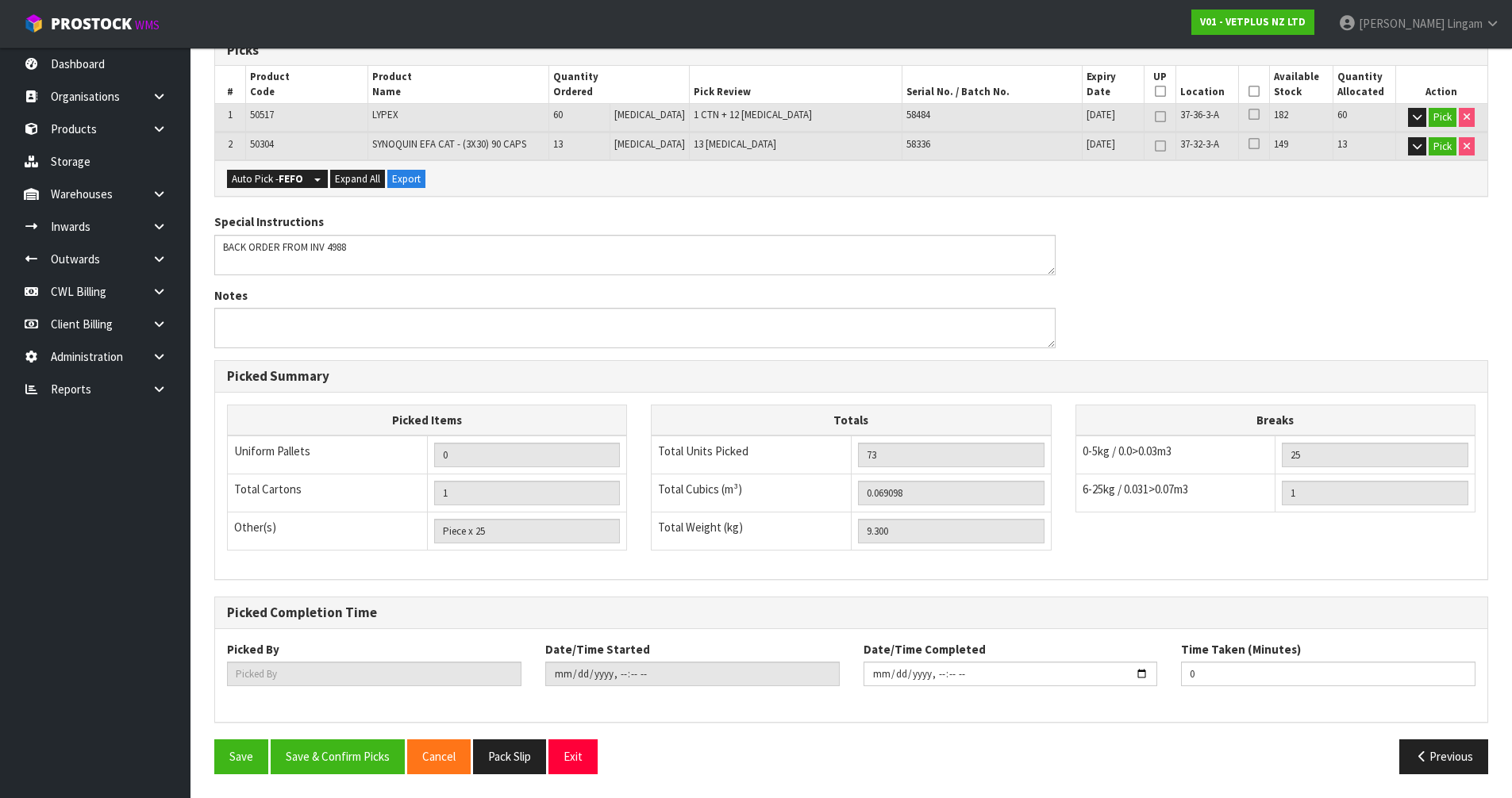
scroll to position [0, 0]
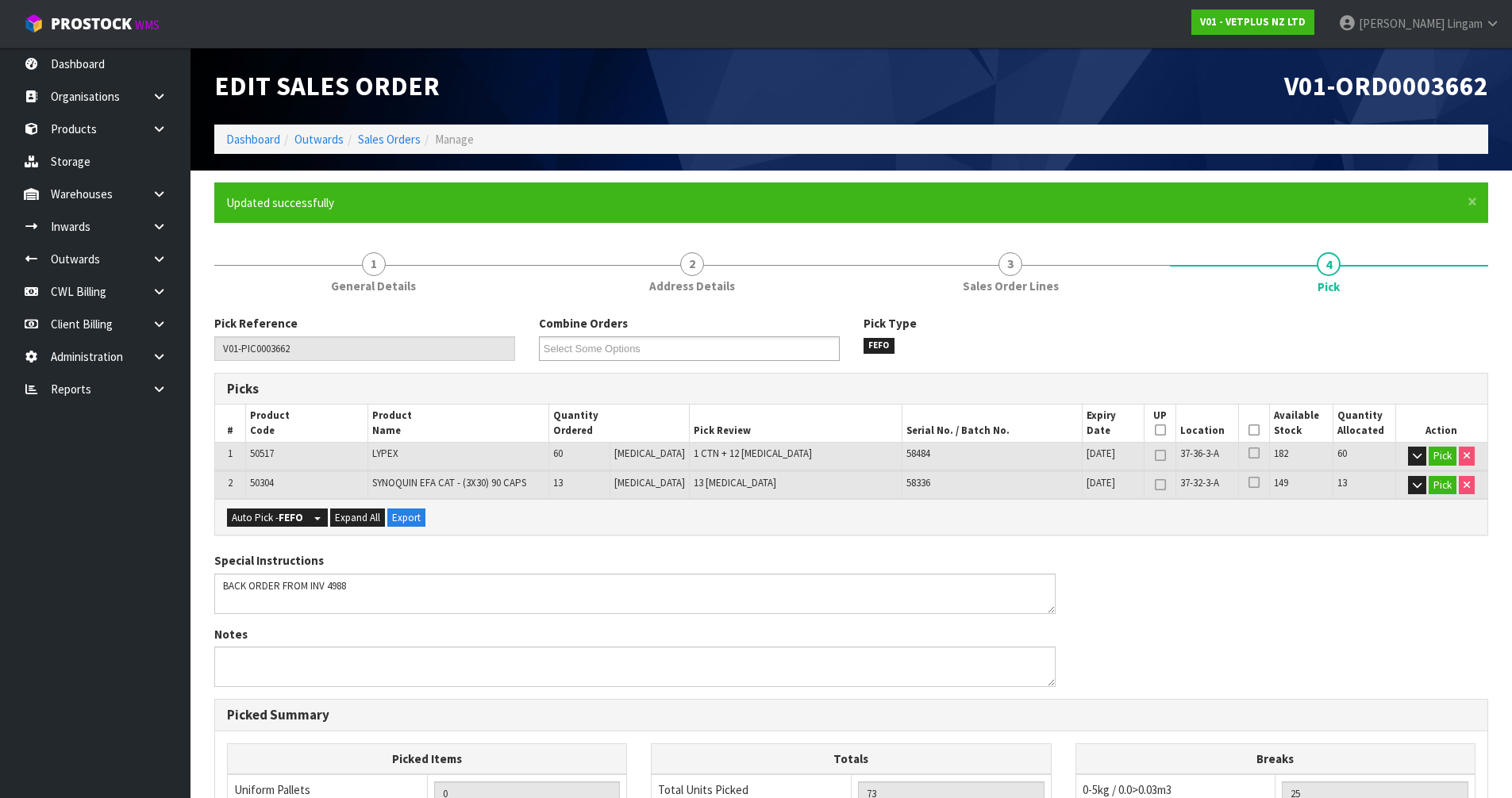
type input "[PERSON_NAME]"
type input "[DATE]T21:17:52"
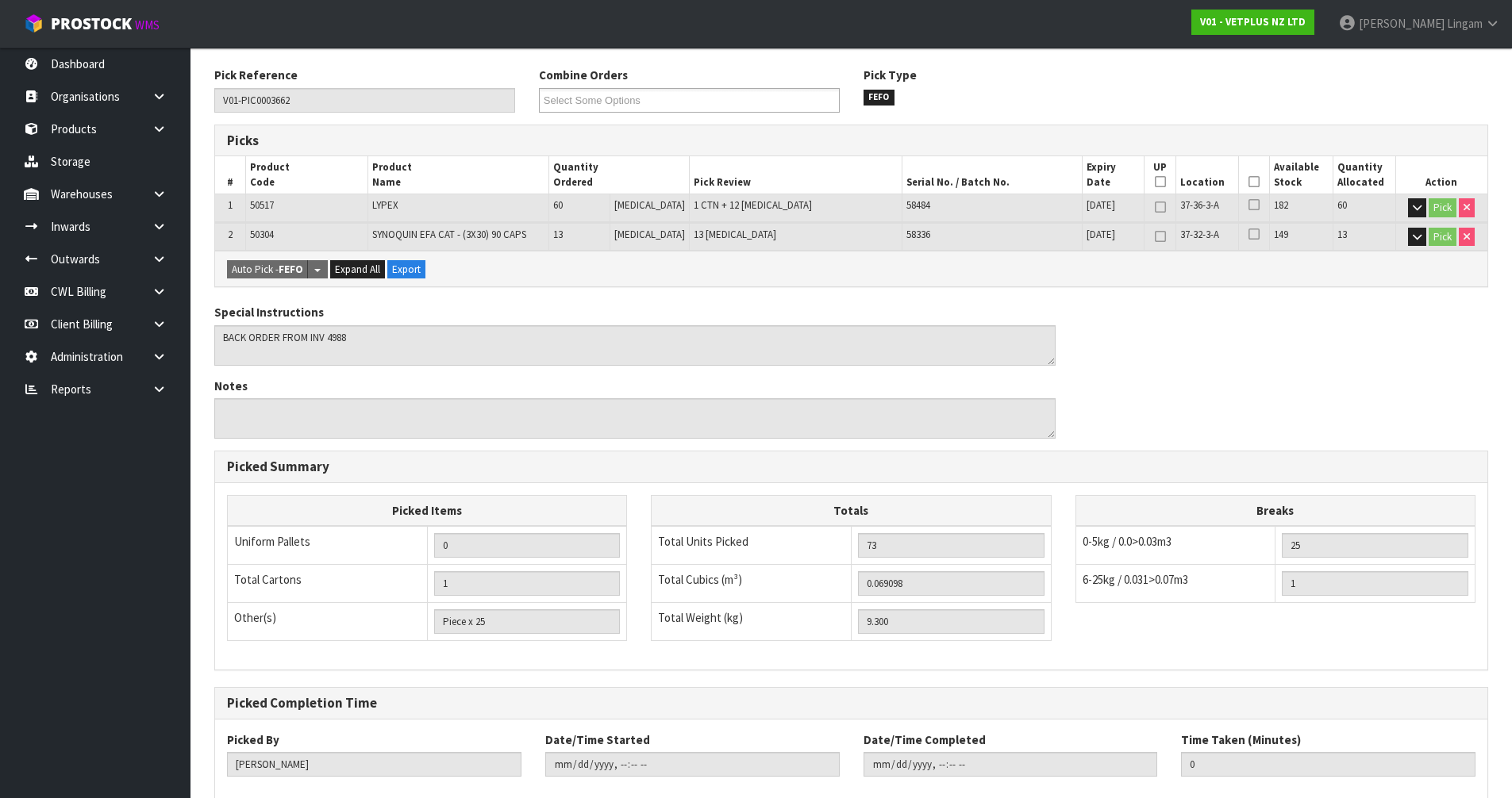
scroll to position [339, 0]
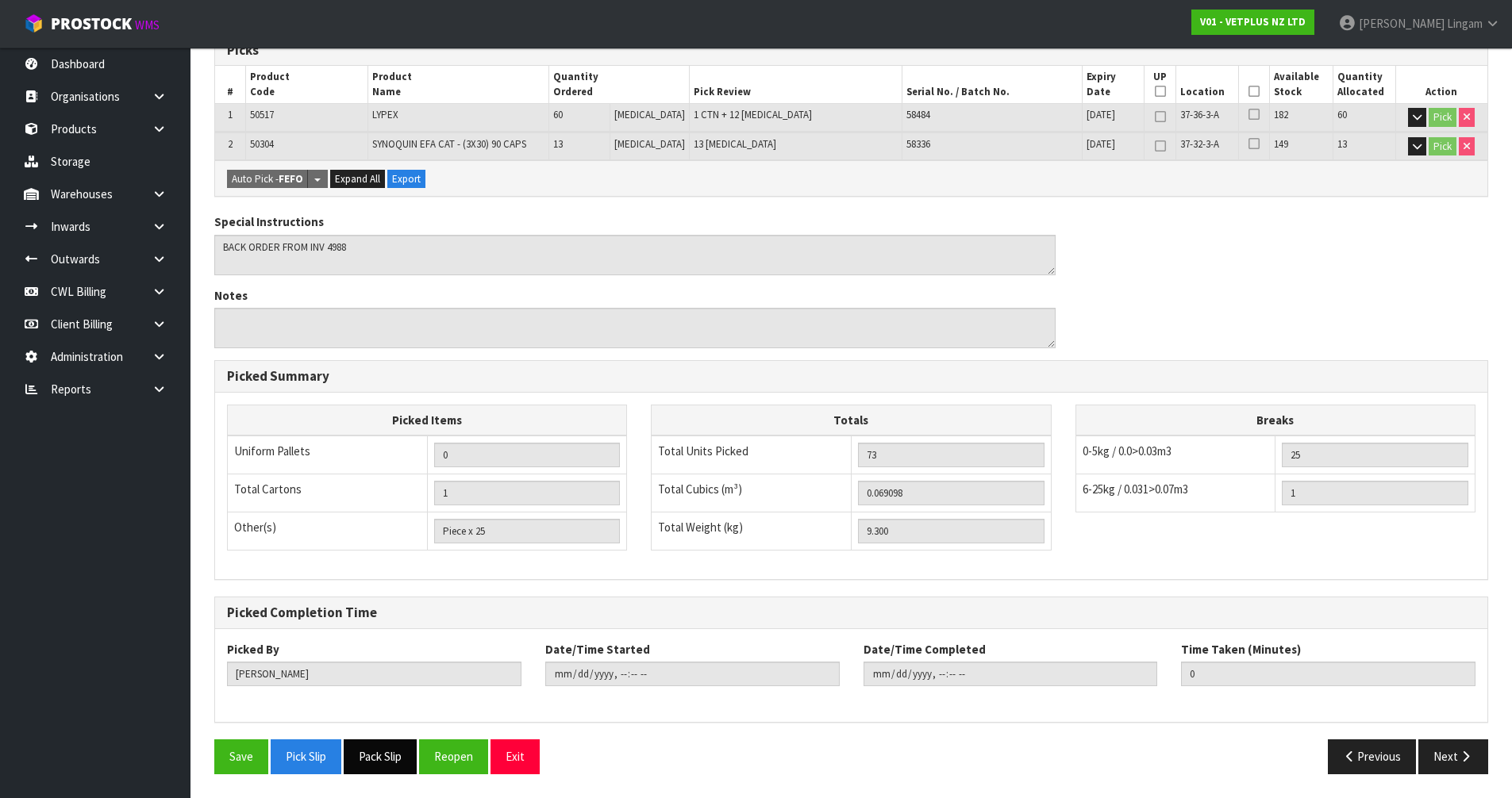
click at [391, 757] on button "Pack Slip" at bounding box center [380, 757] width 73 height 34
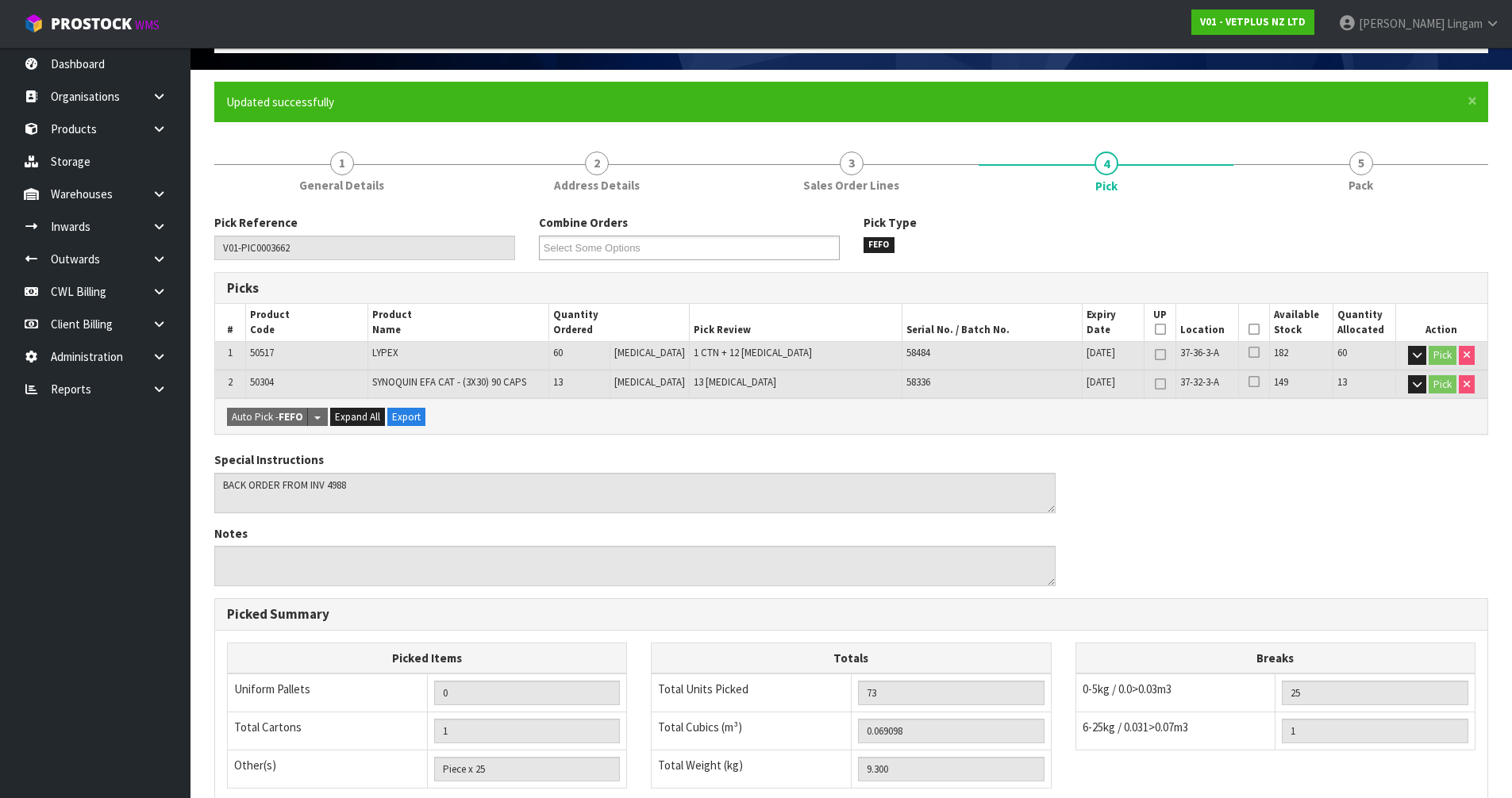
scroll to position [0, 0]
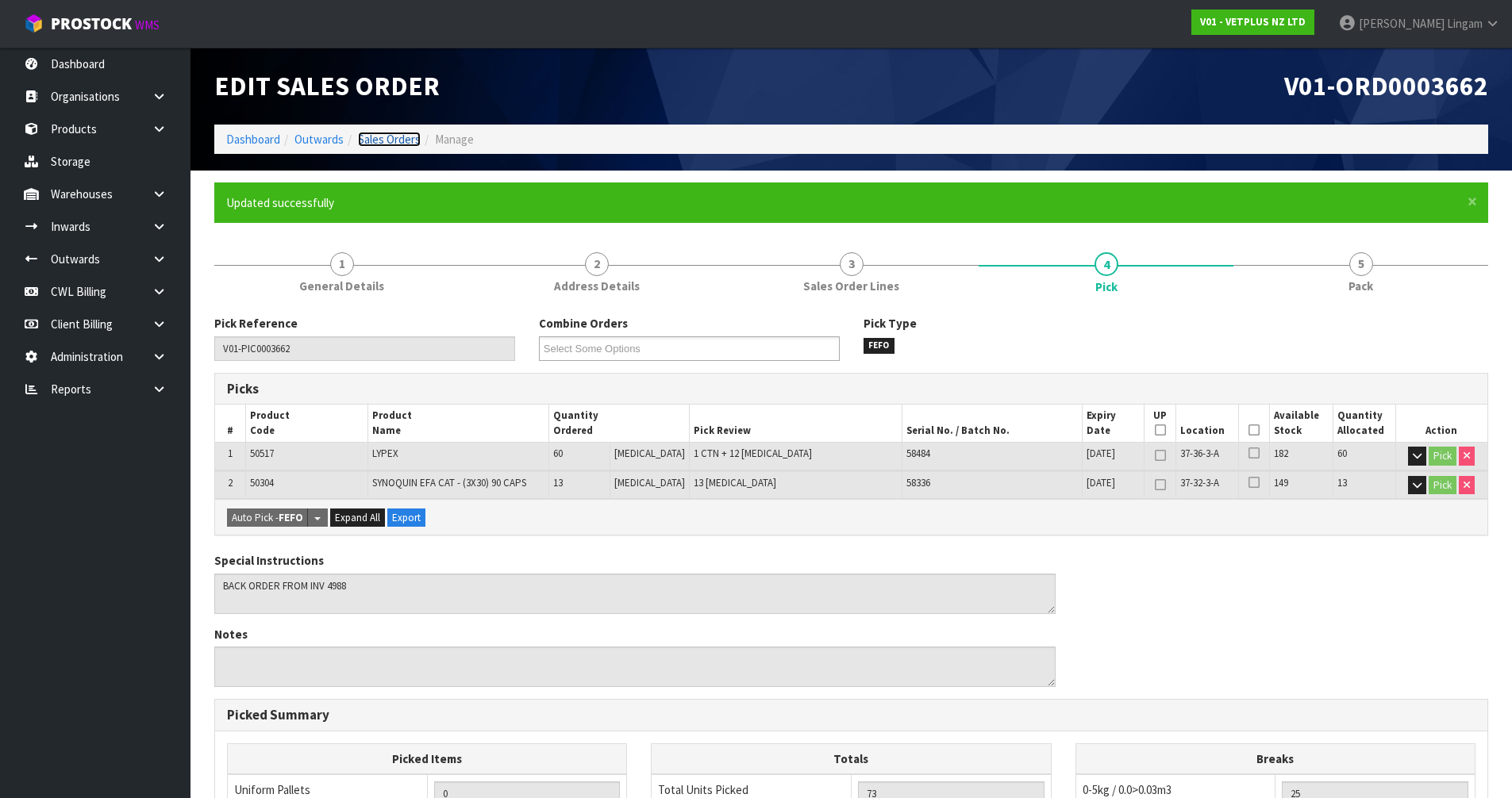
click at [395, 141] on link "Sales Orders" at bounding box center [390, 139] width 63 height 15
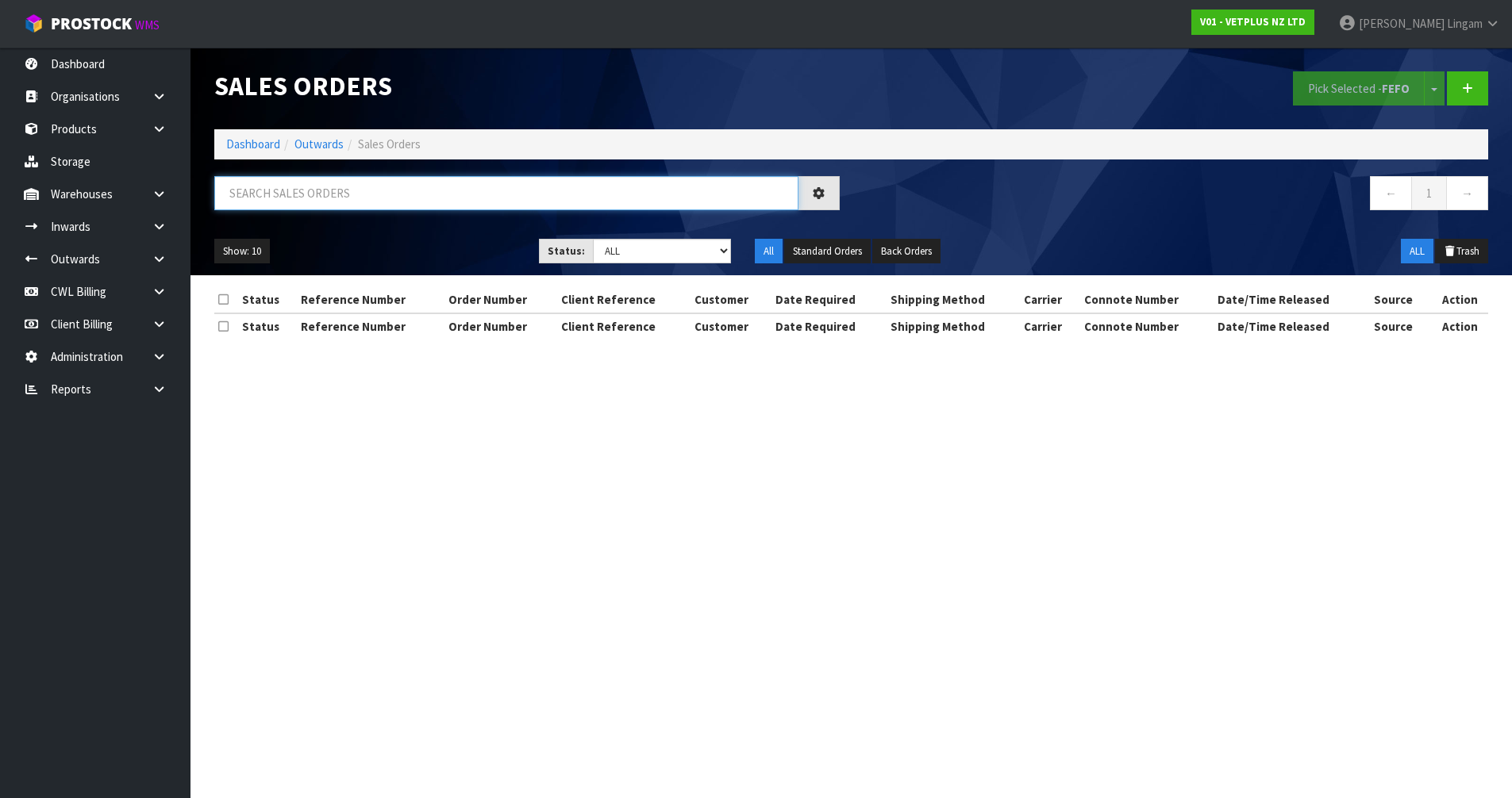
click at [667, 197] on input "text" at bounding box center [507, 193] width 585 height 34
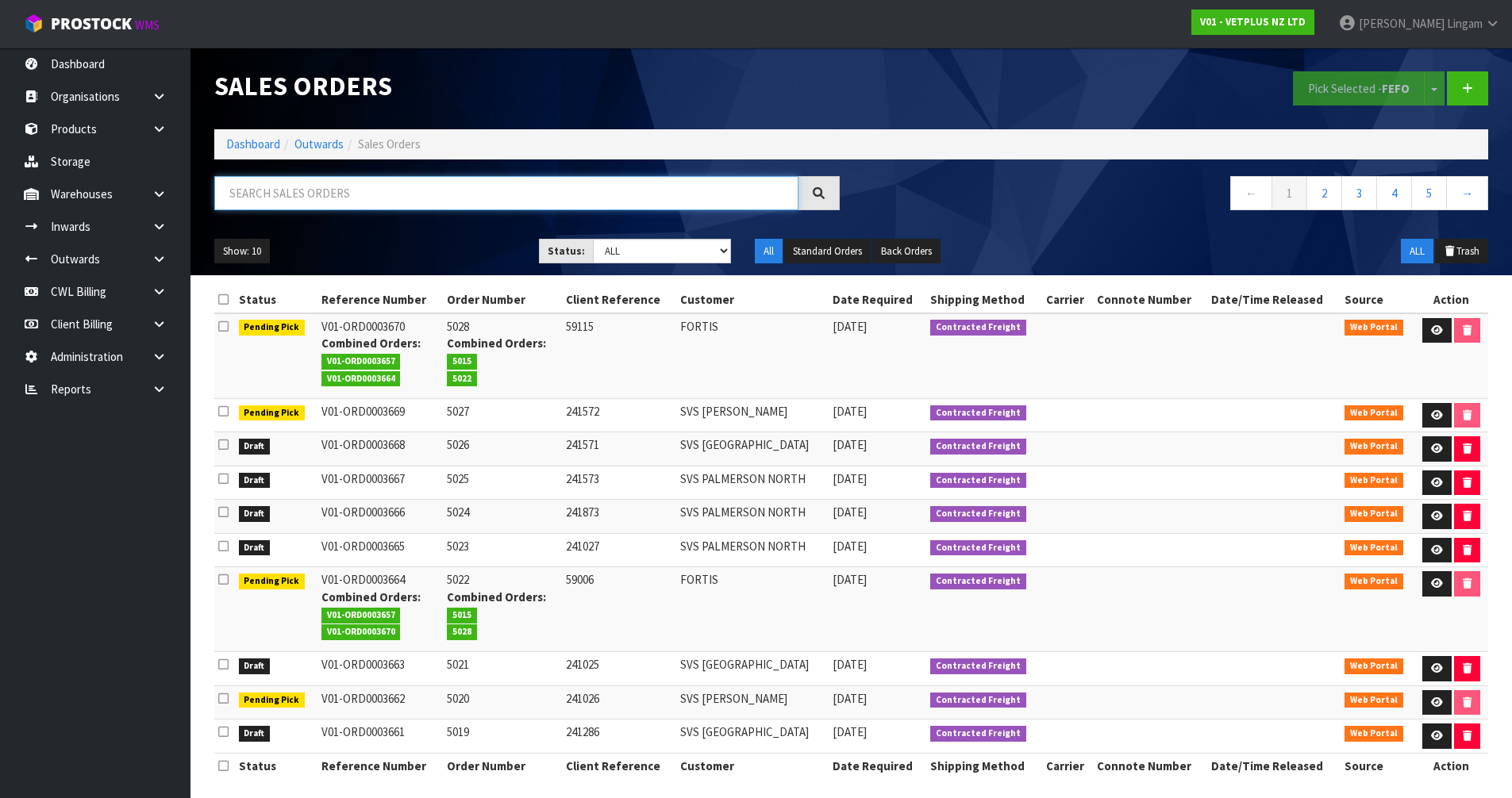
paste input "SVS [PERSON_NAME]"
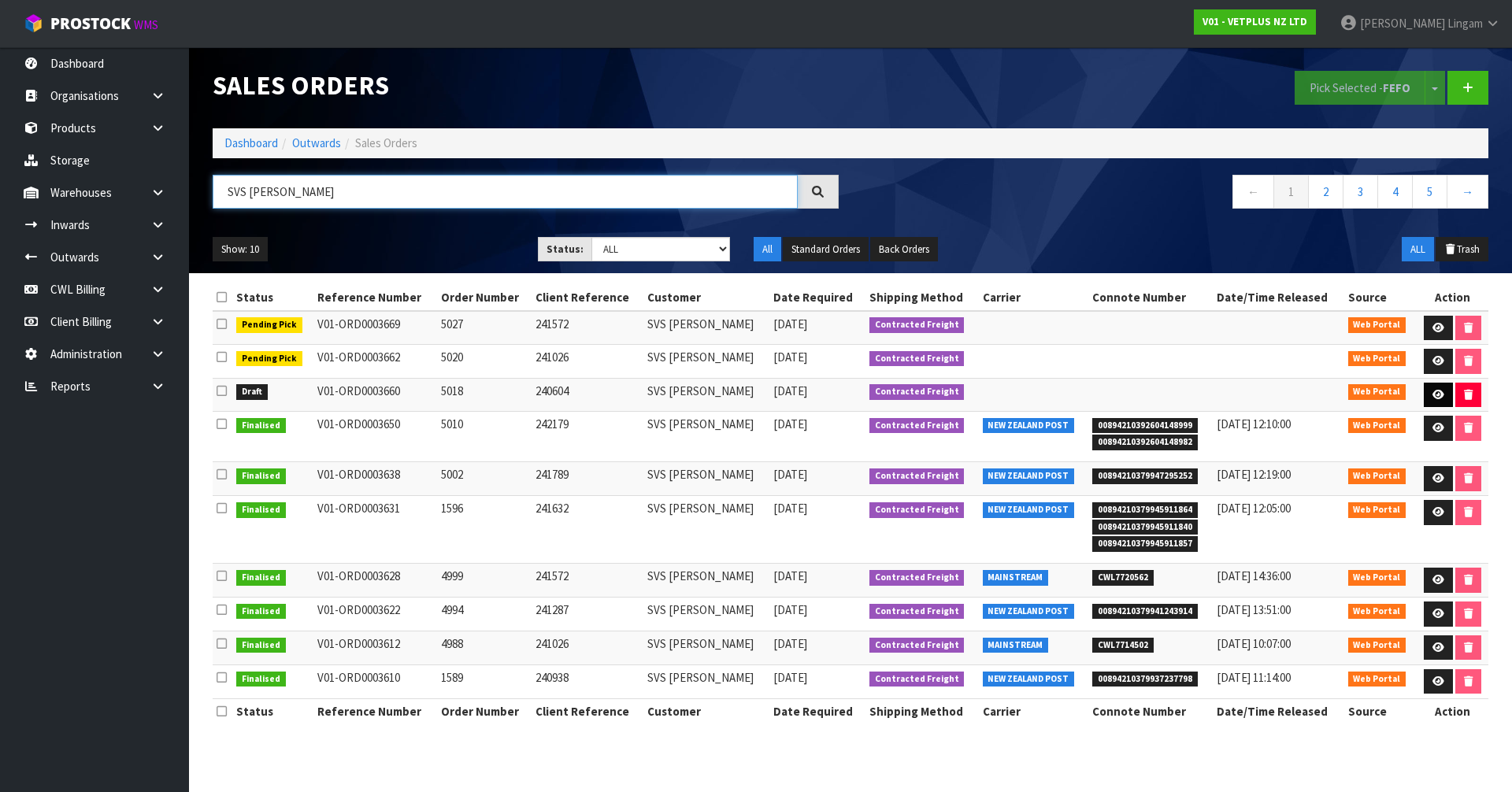
type input "SVS [PERSON_NAME]"
click at [1436, 384] on link at bounding box center [1439, 396] width 30 height 25
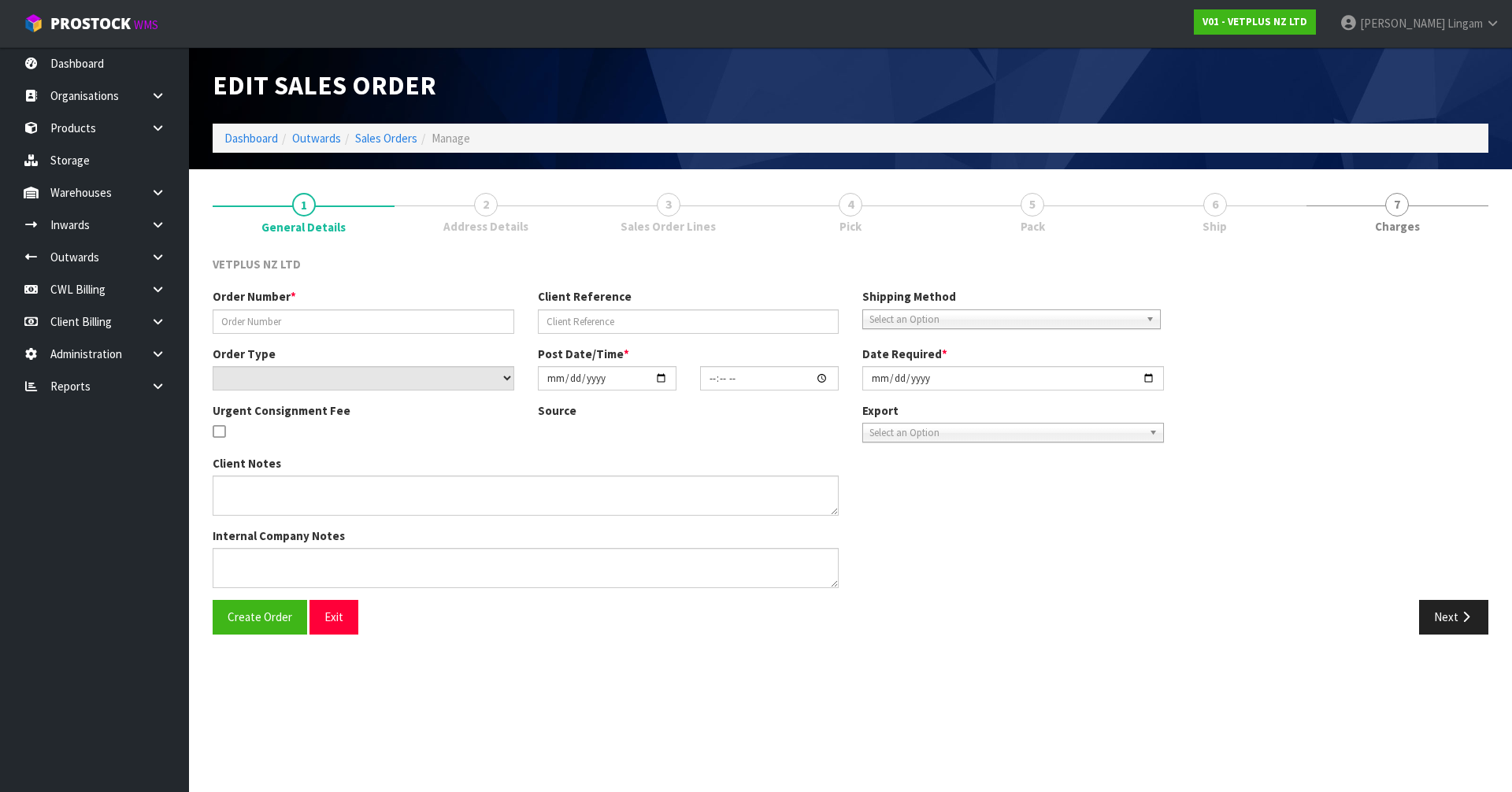
type input "5018"
type input "240604"
select select "number:0"
type input "[DATE]"
type input "15:20:00.000"
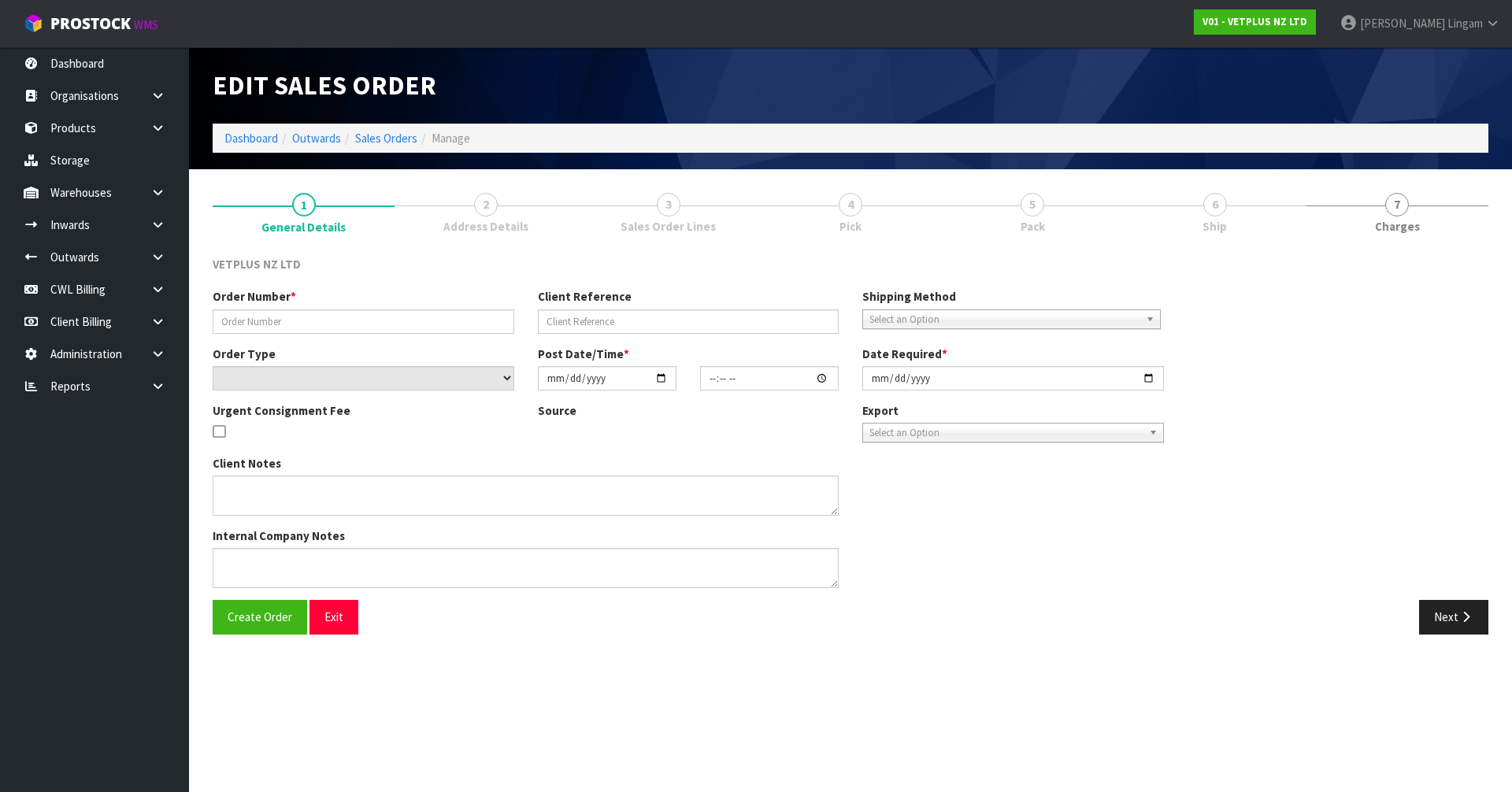
type input "[DATE]"
type textarea "BACK ORDER FROM INV 4983"
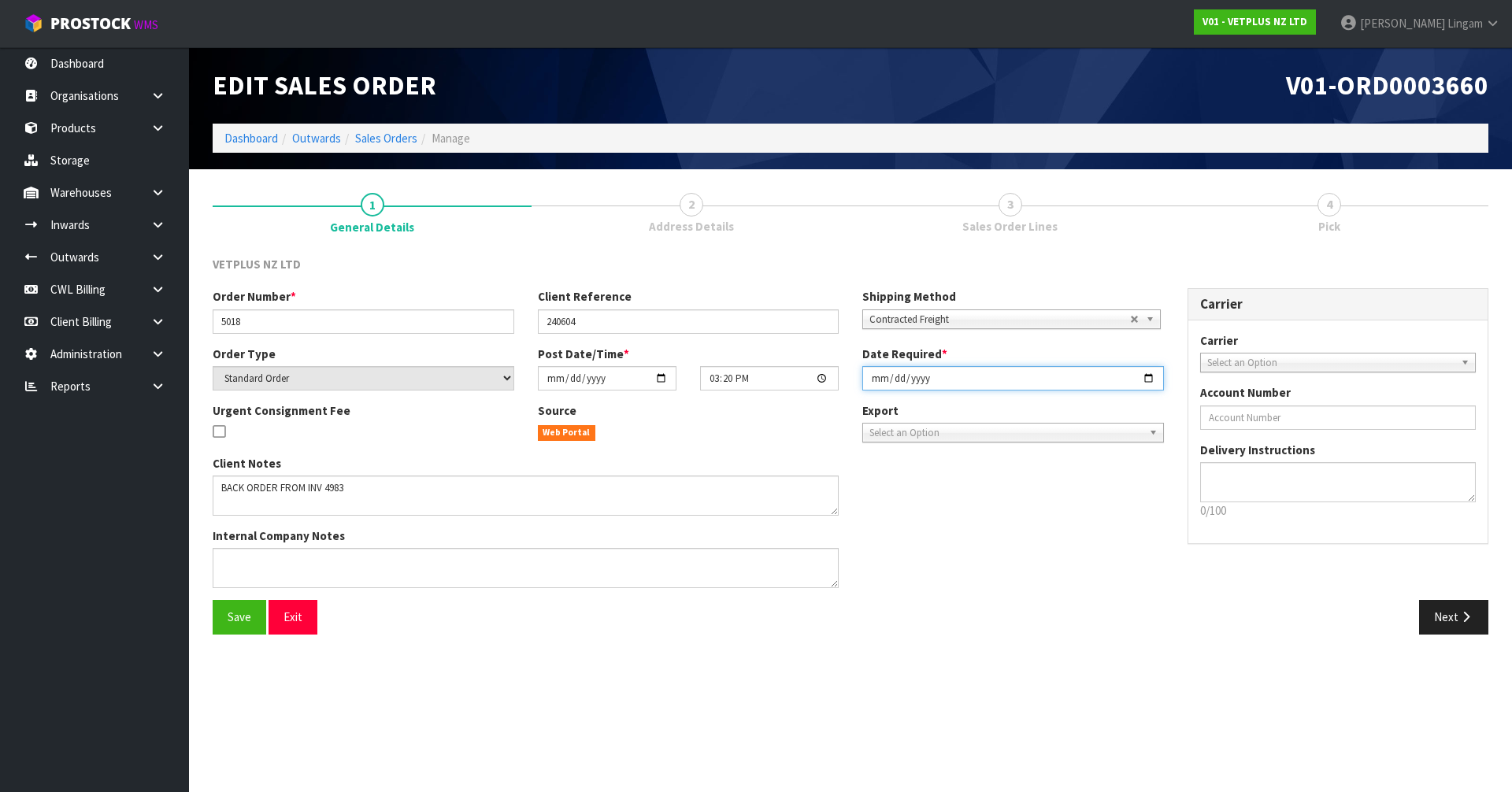
click at [868, 375] on input "[DATE]" at bounding box center [1013, 378] width 302 height 24
type input "[DATE]"
click at [249, 612] on span "Save" at bounding box center [239, 617] width 23 height 15
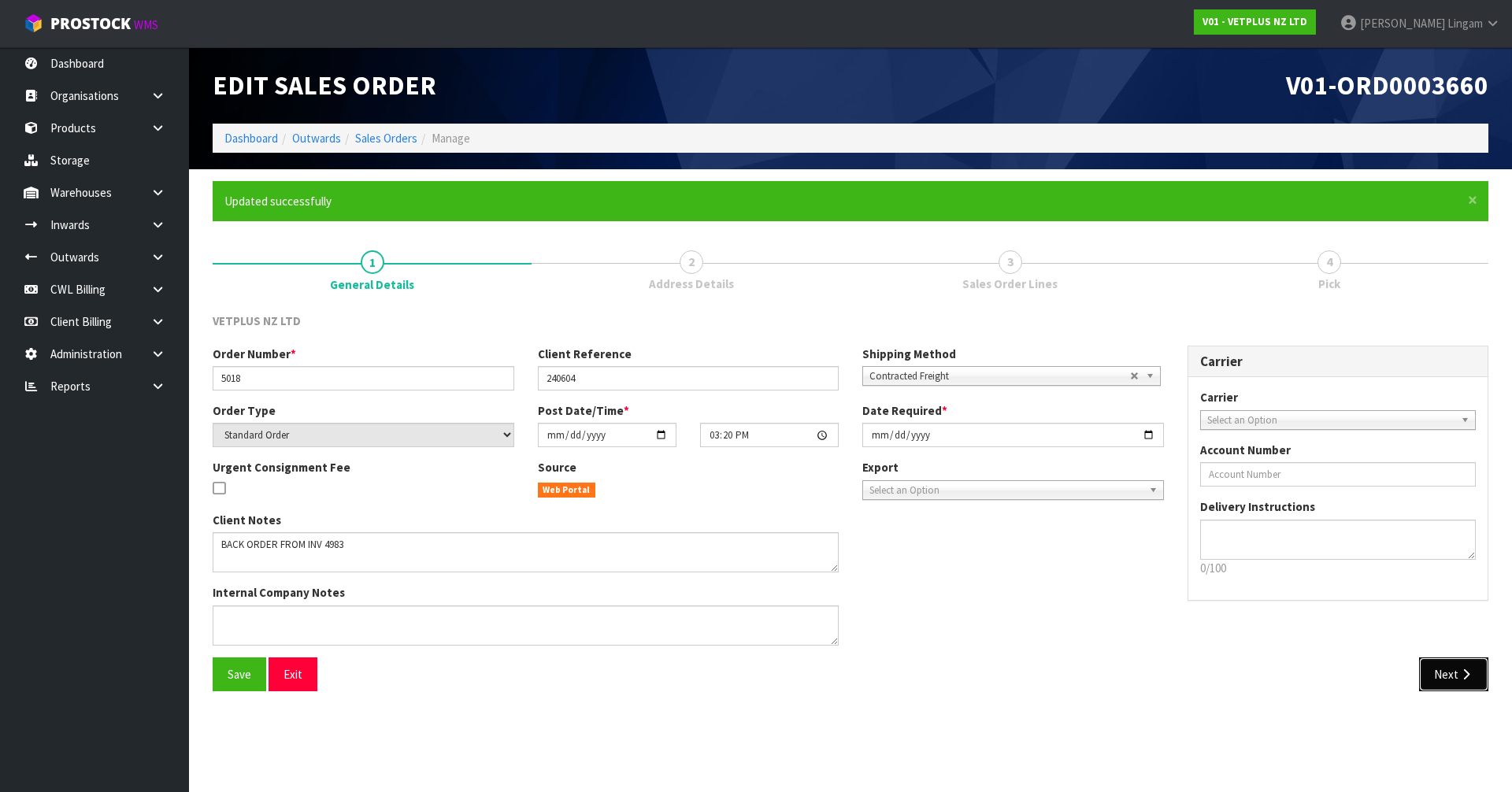
click at [1466, 670] on icon "button" at bounding box center [1466, 674] width 15 height 12
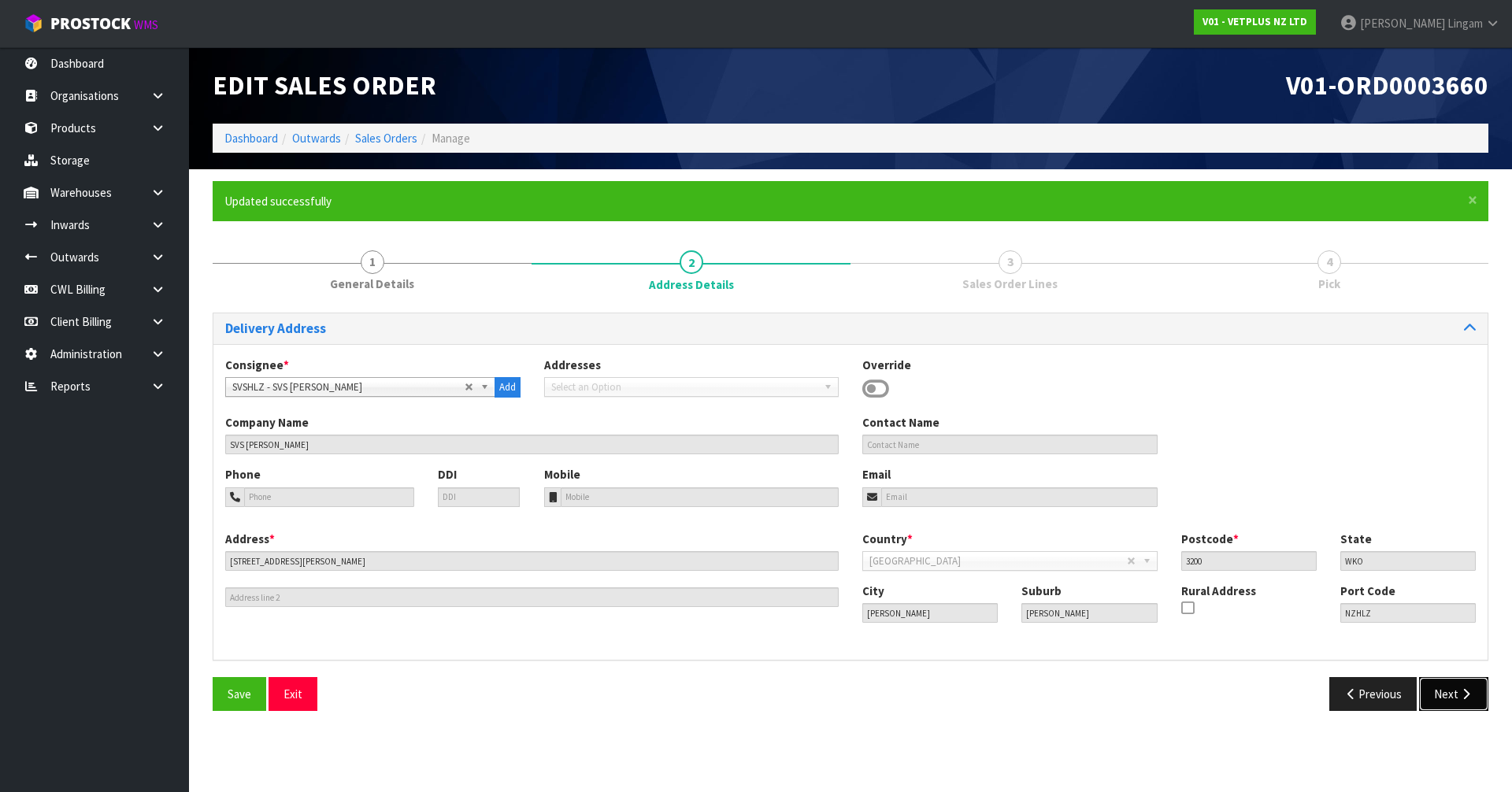
click at [1451, 696] on button "Next" at bounding box center [1454, 694] width 69 height 34
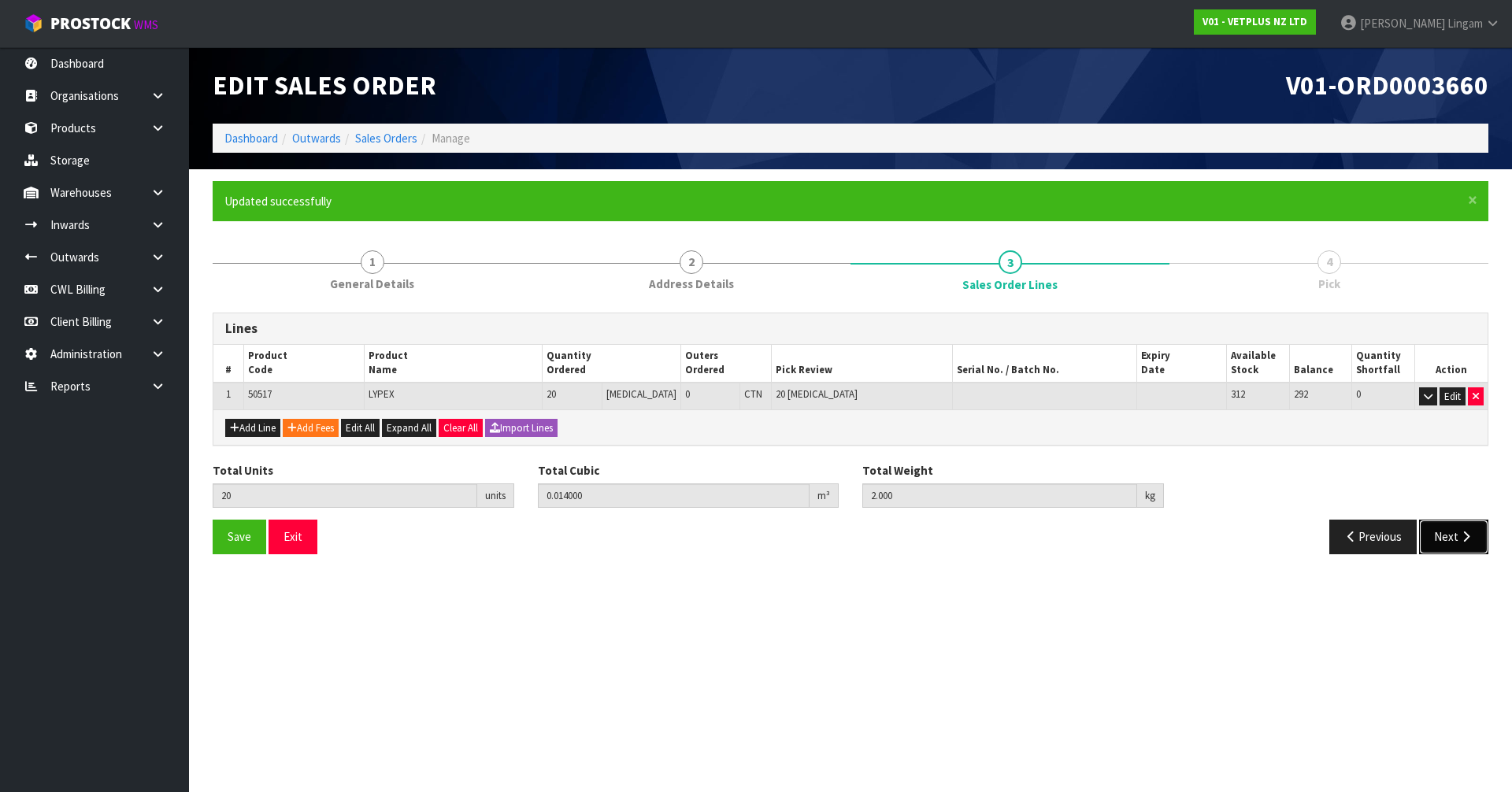
click at [1437, 538] on button "Next" at bounding box center [1454, 537] width 69 height 34
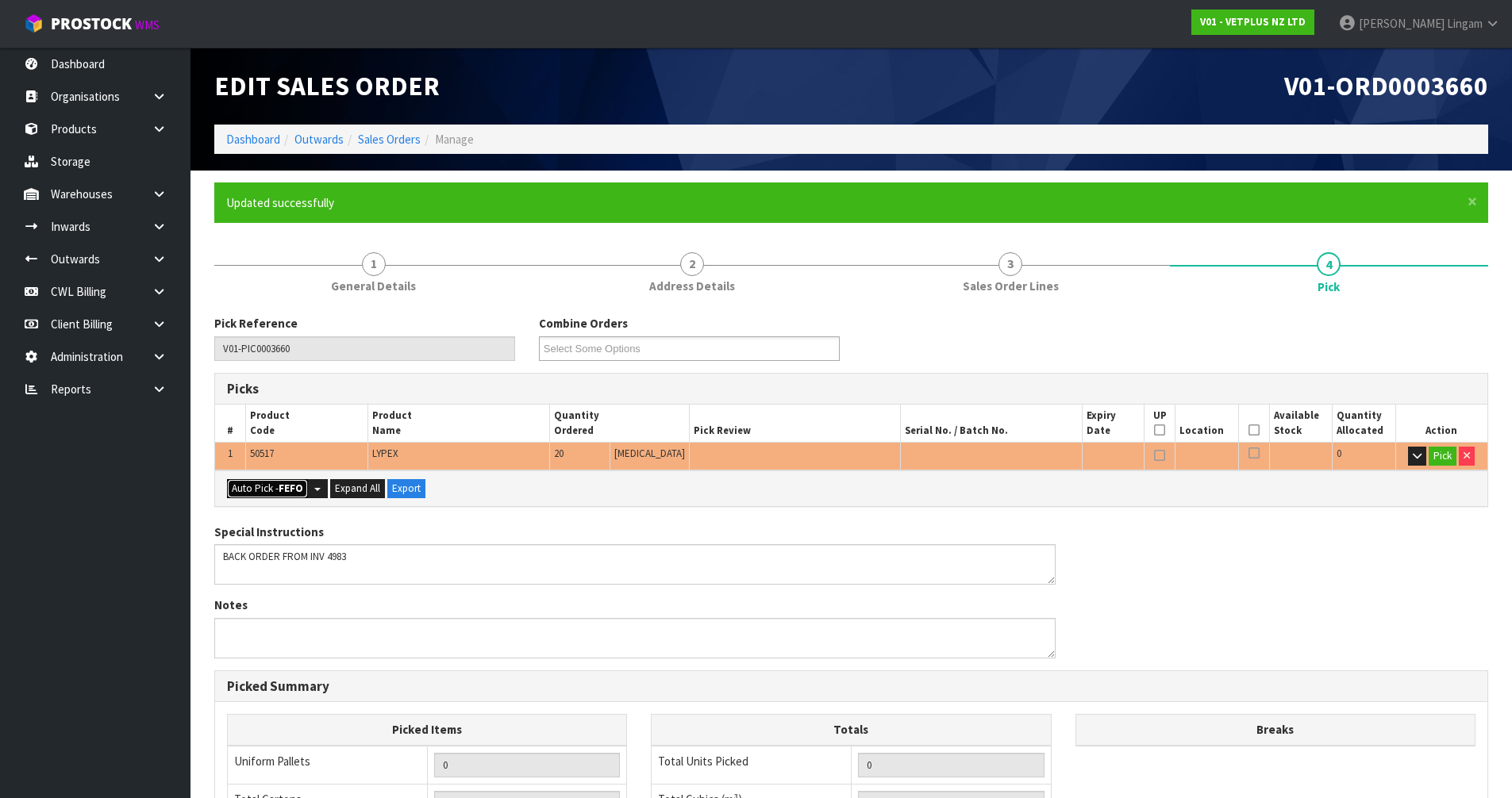
click at [263, 483] on button "Auto Pick - FEFO" at bounding box center [268, 488] width 81 height 19
type input "Piece x 20"
type input "20"
type input "0.014000"
type input "2.000"
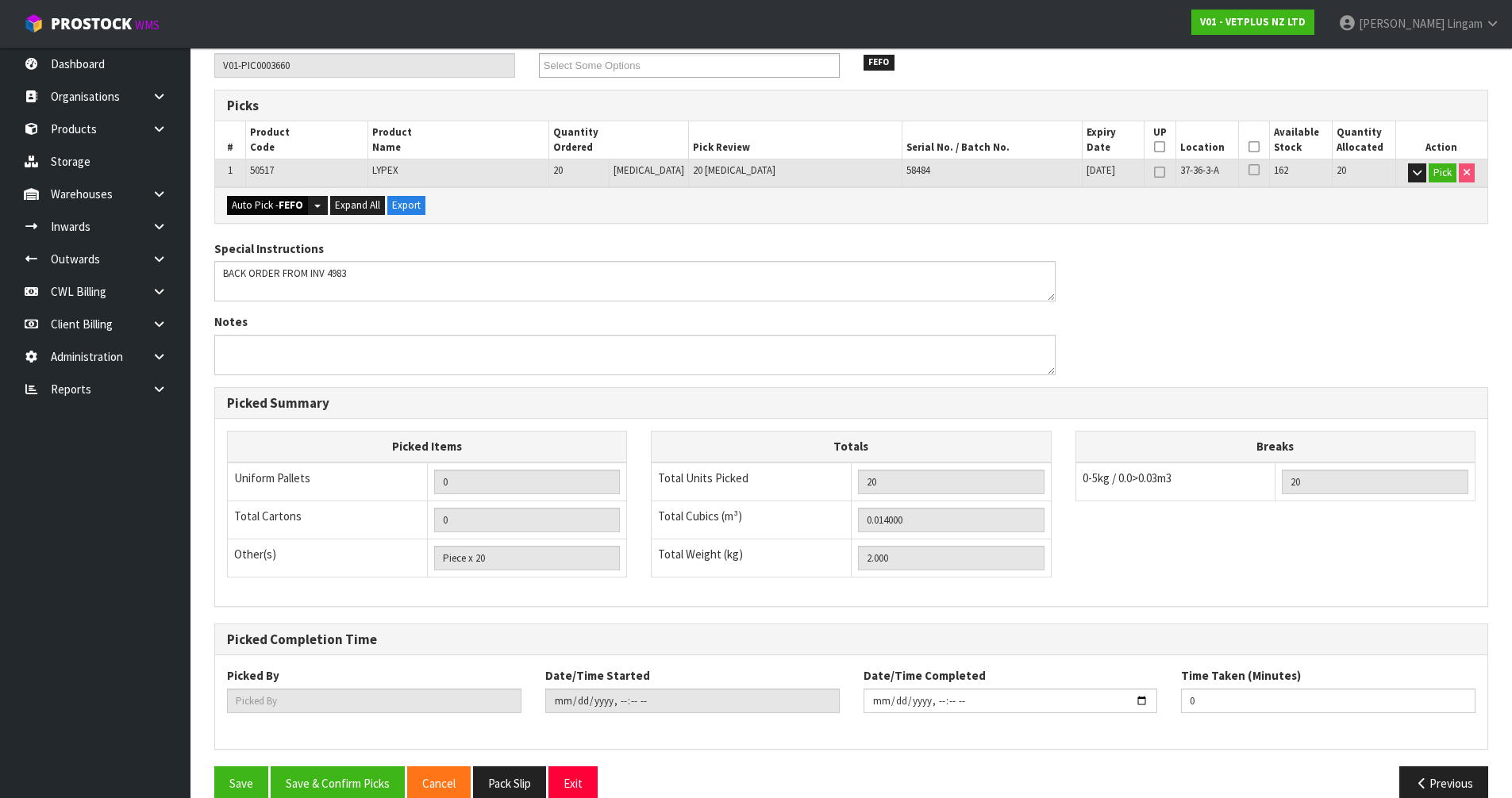
scroll to position [309, 0]
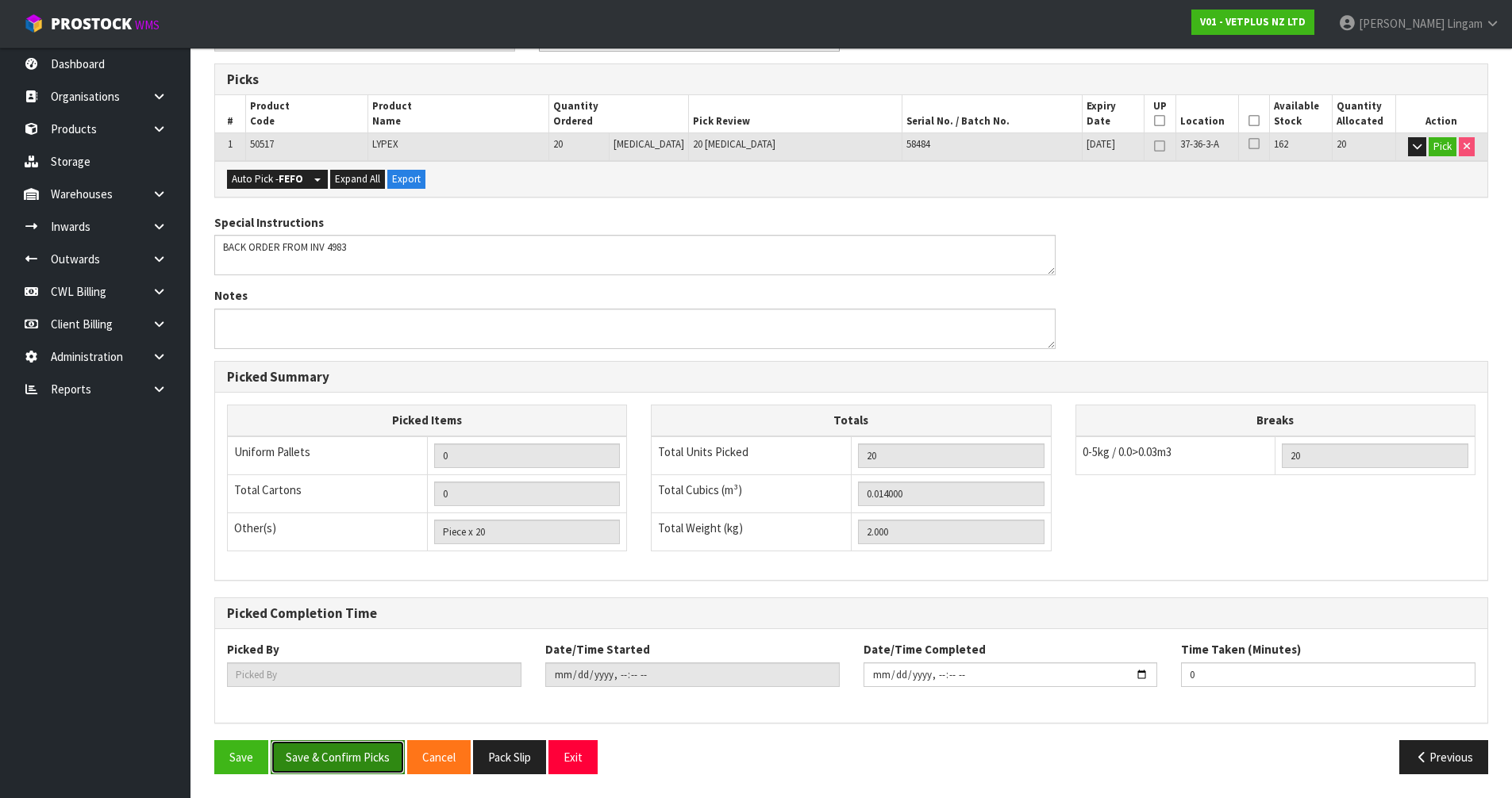
click at [361, 760] on button "Save & Confirm Picks" at bounding box center [337, 757] width 134 height 34
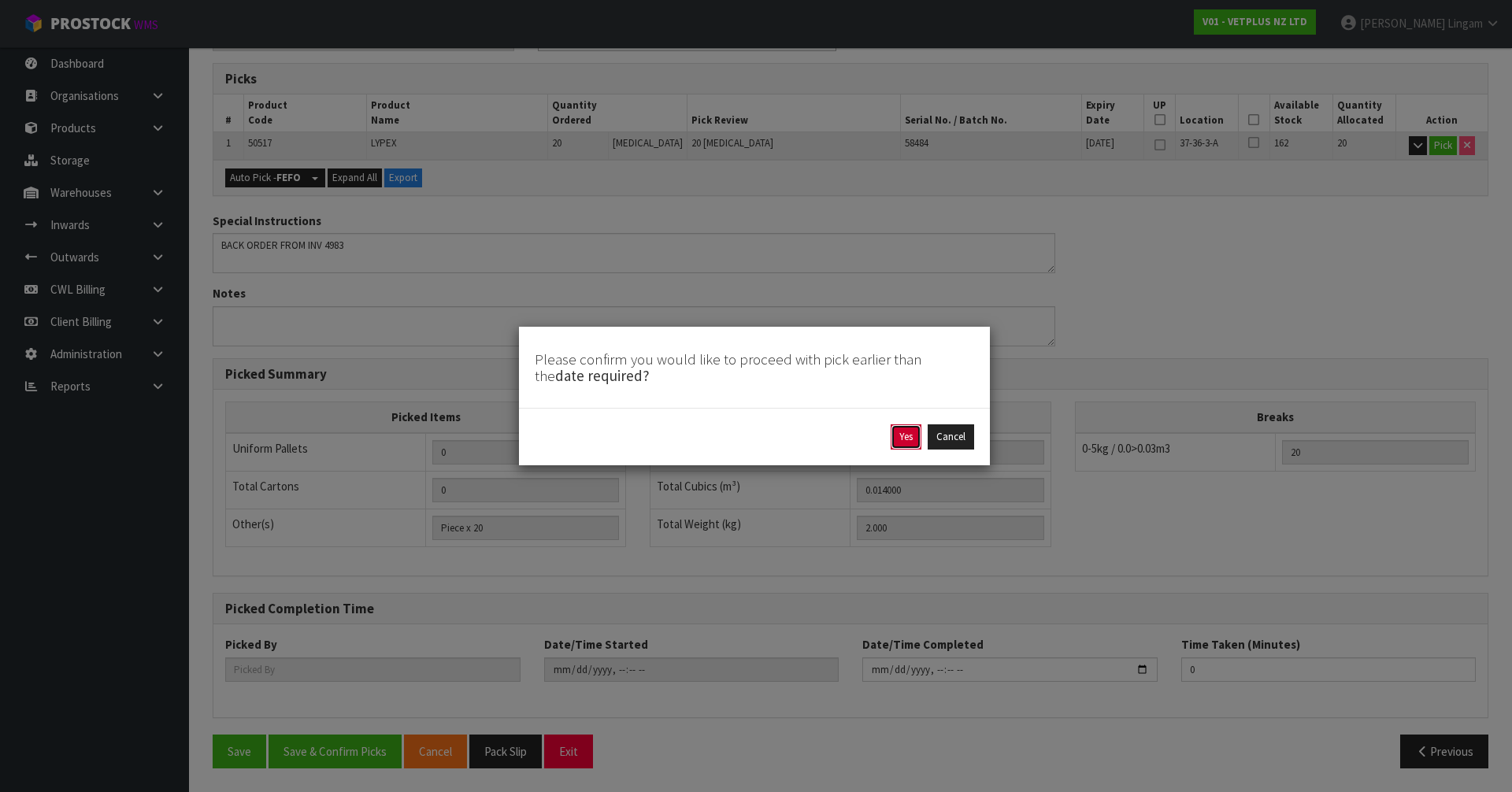
click at [902, 439] on button "Yes" at bounding box center [906, 437] width 30 height 25
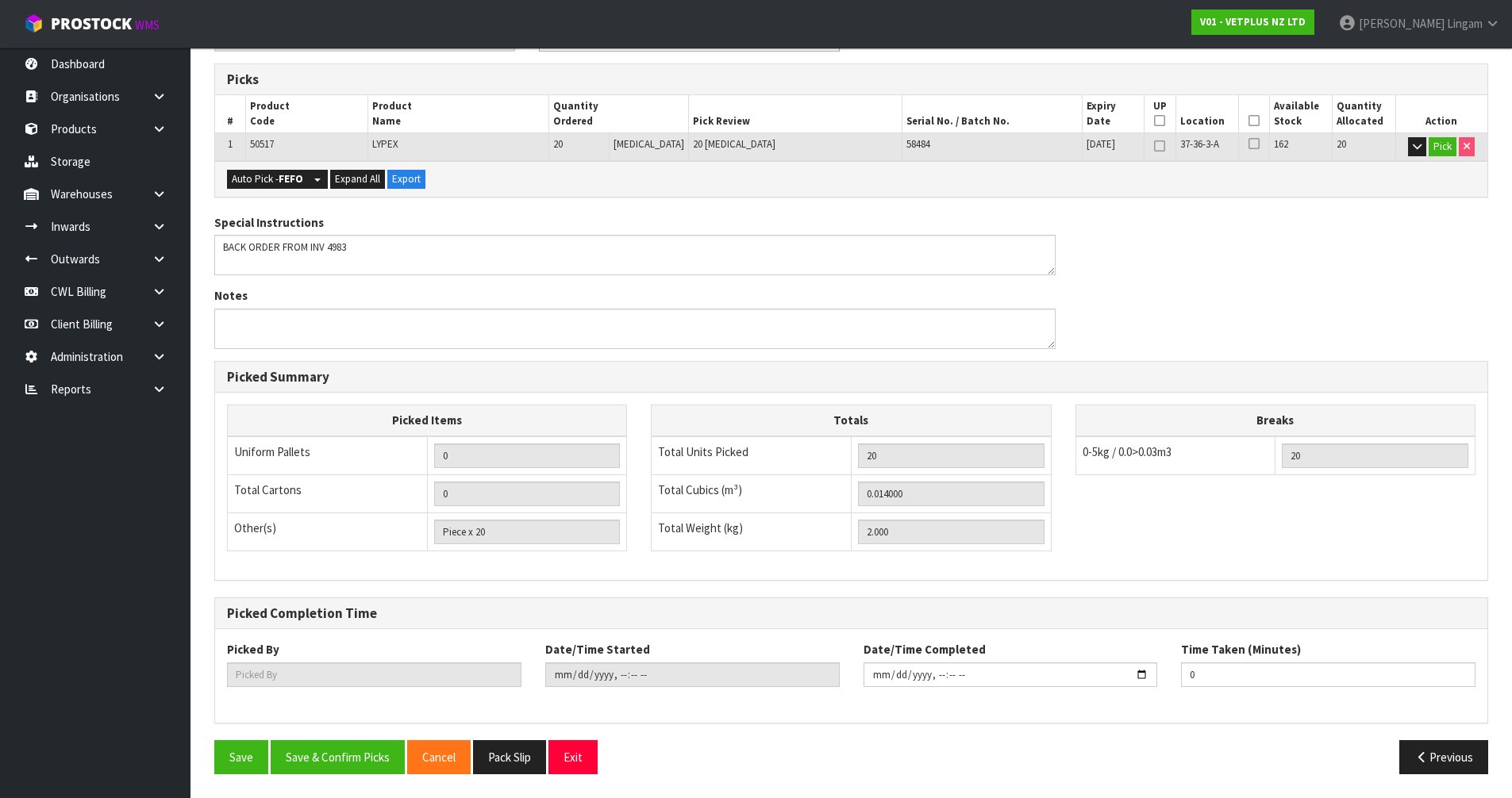
scroll to position [0, 0]
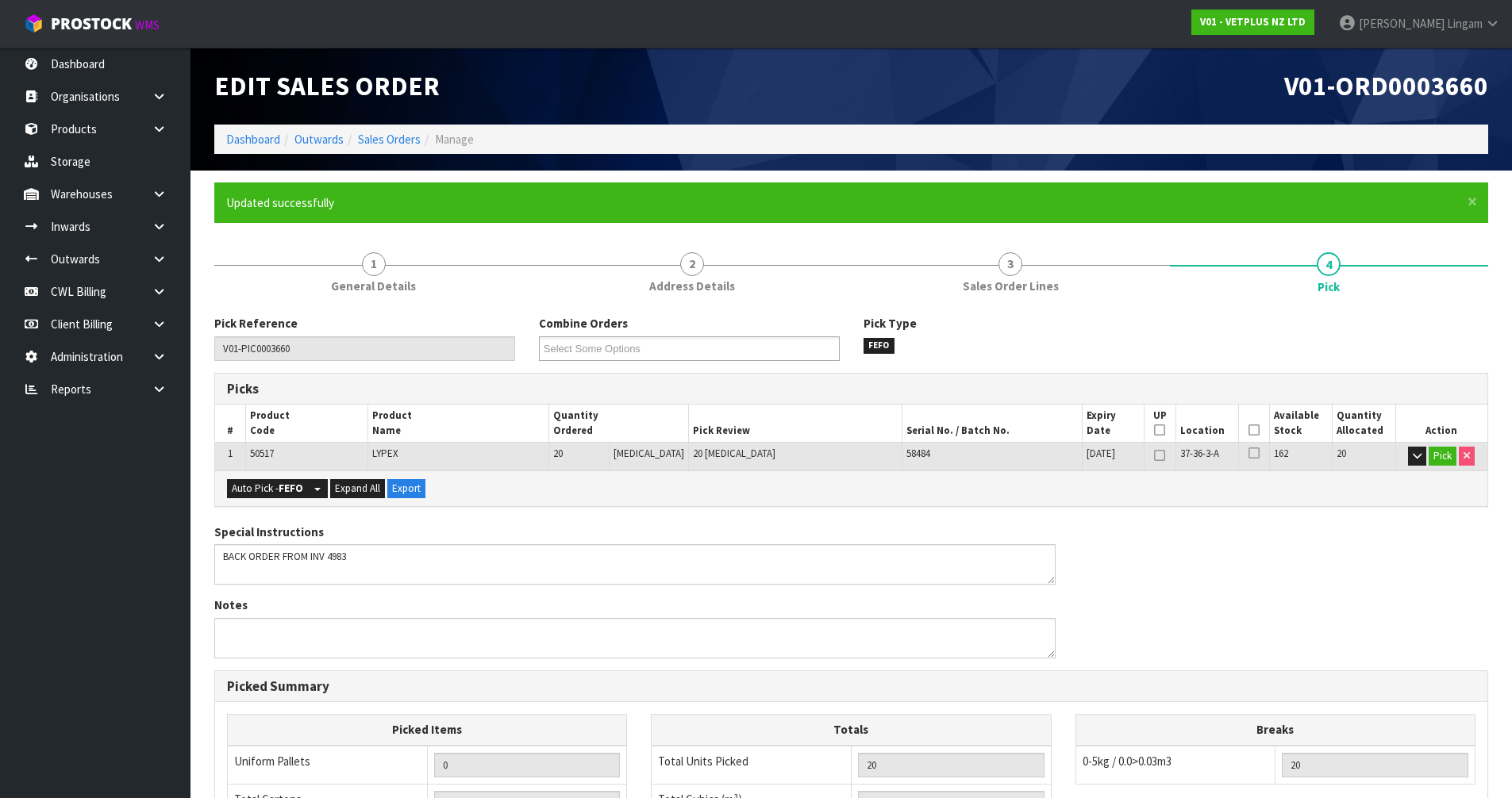
type input "[PERSON_NAME]"
type input "[DATE]T21:18:35"
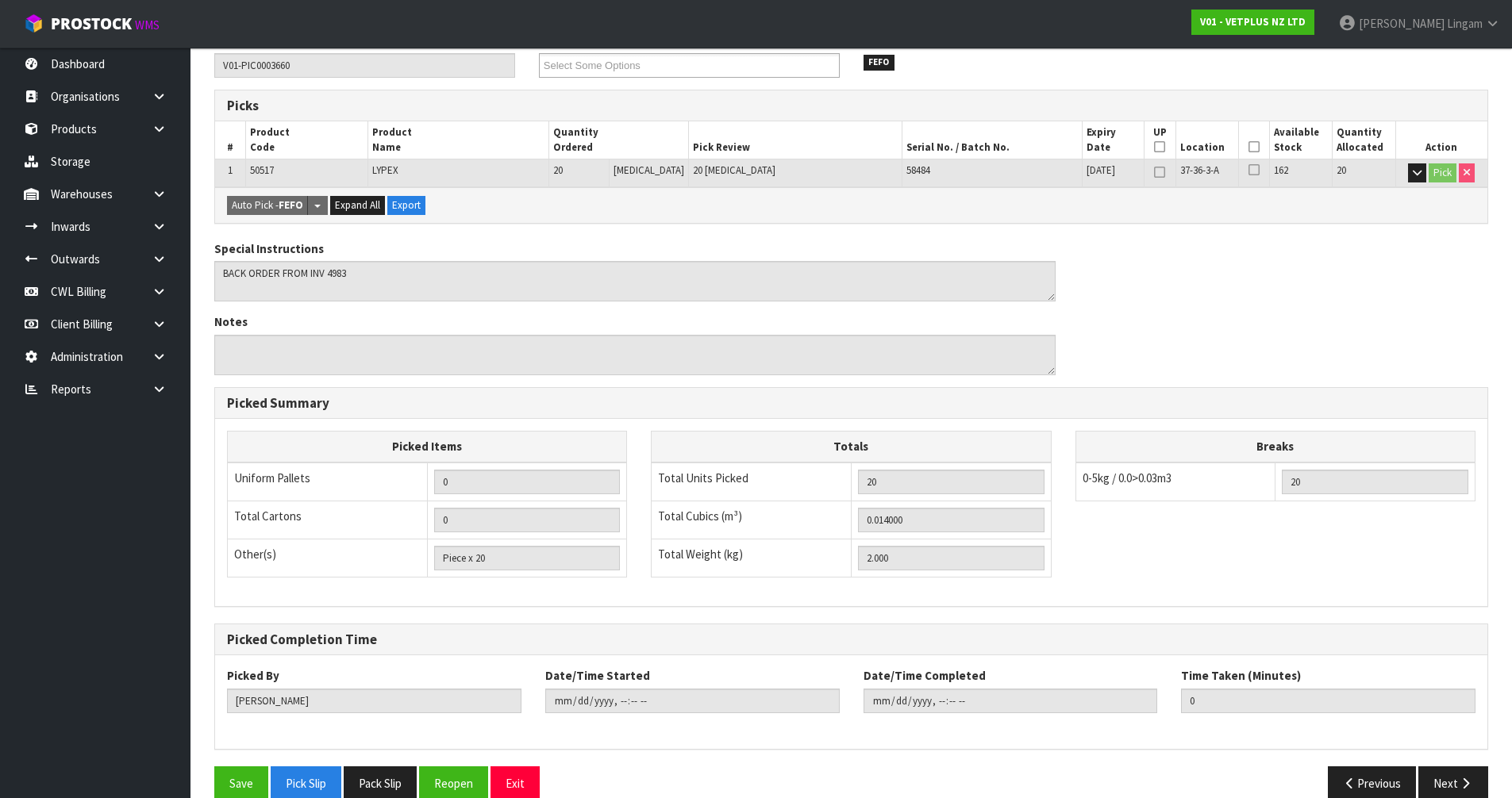
scroll to position [309, 0]
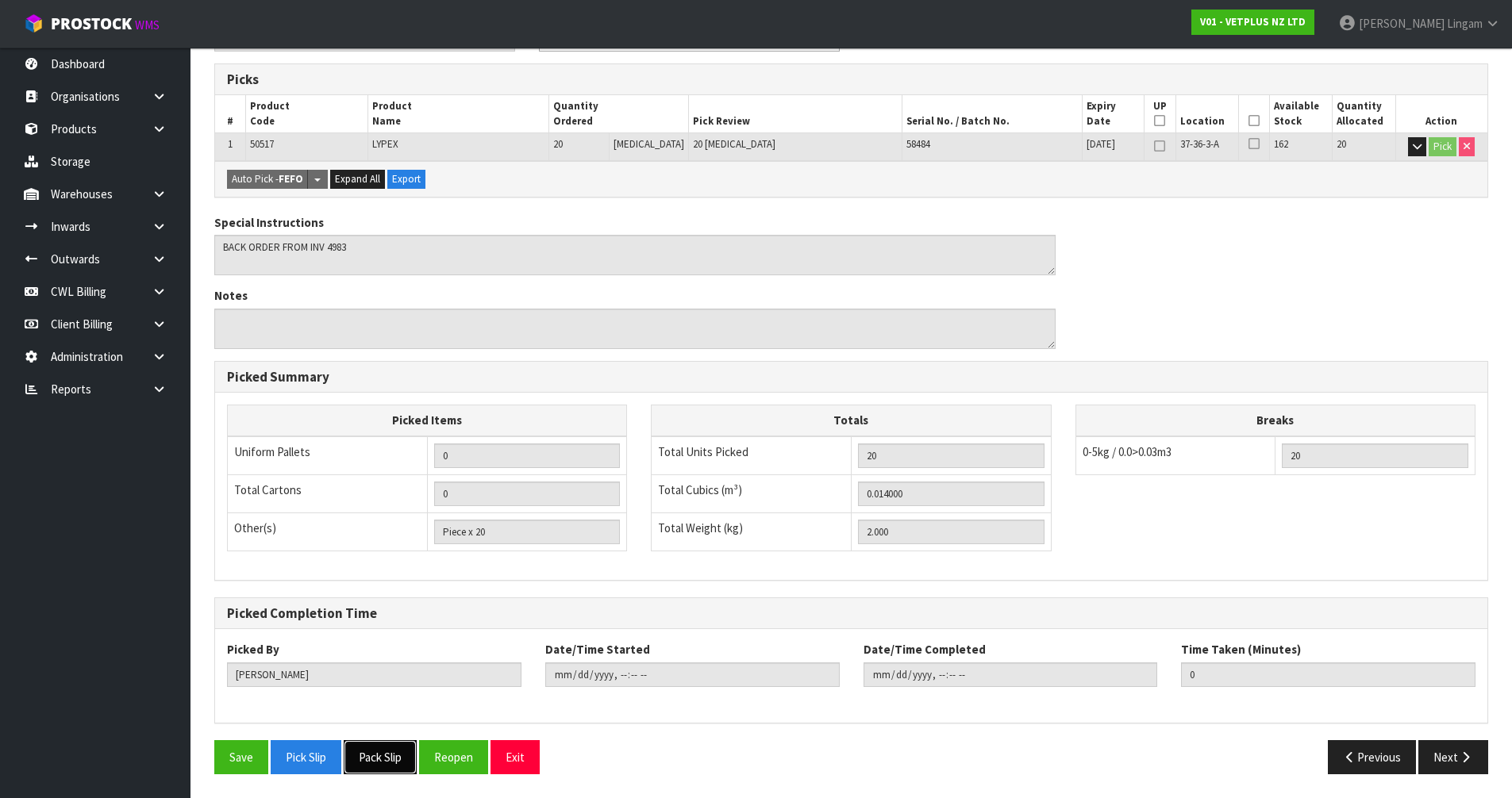
click at [378, 748] on button "Pack Slip" at bounding box center [380, 757] width 73 height 34
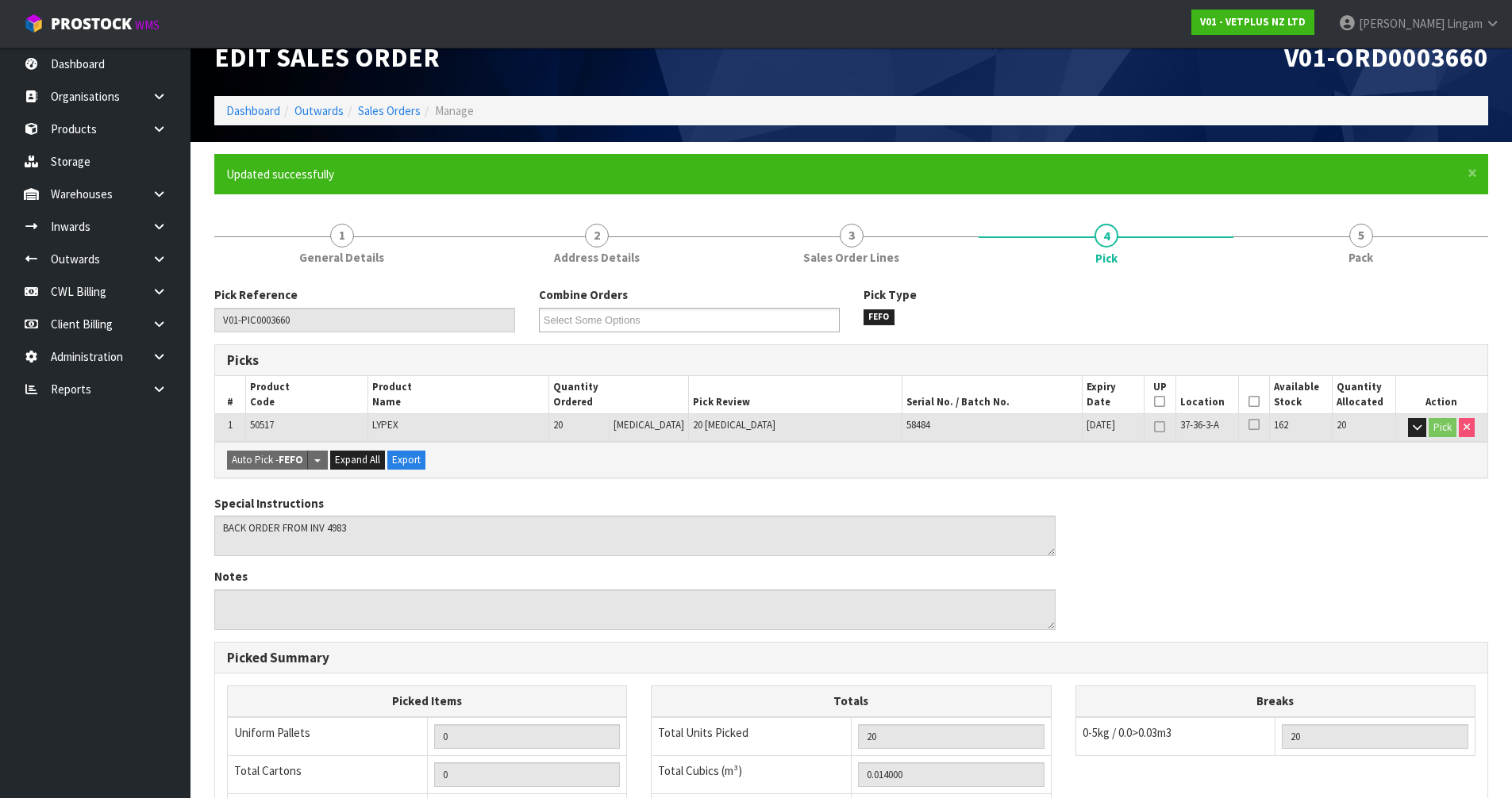
scroll to position [0, 0]
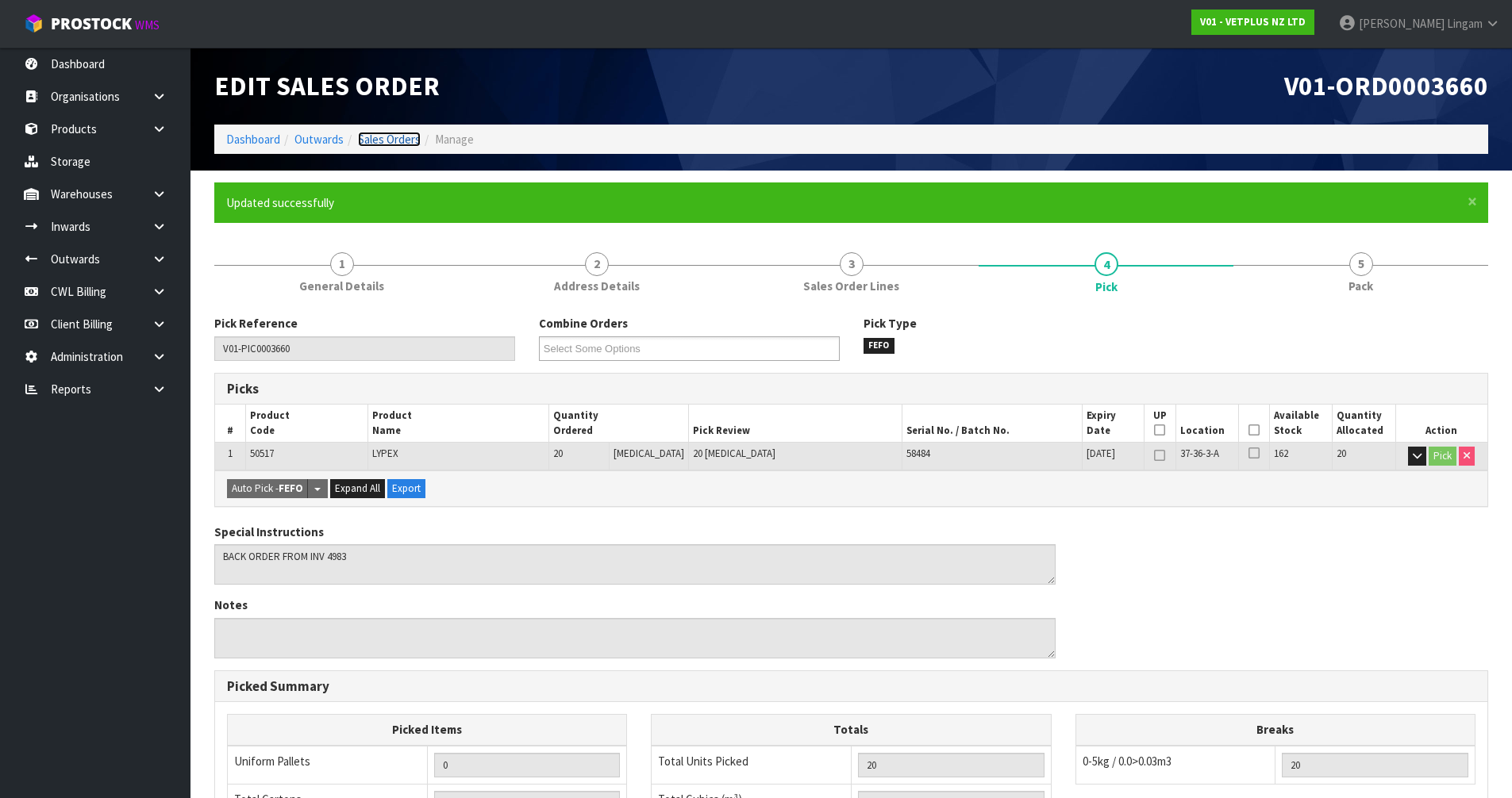
click at [411, 145] on link "Sales Orders" at bounding box center [390, 139] width 63 height 15
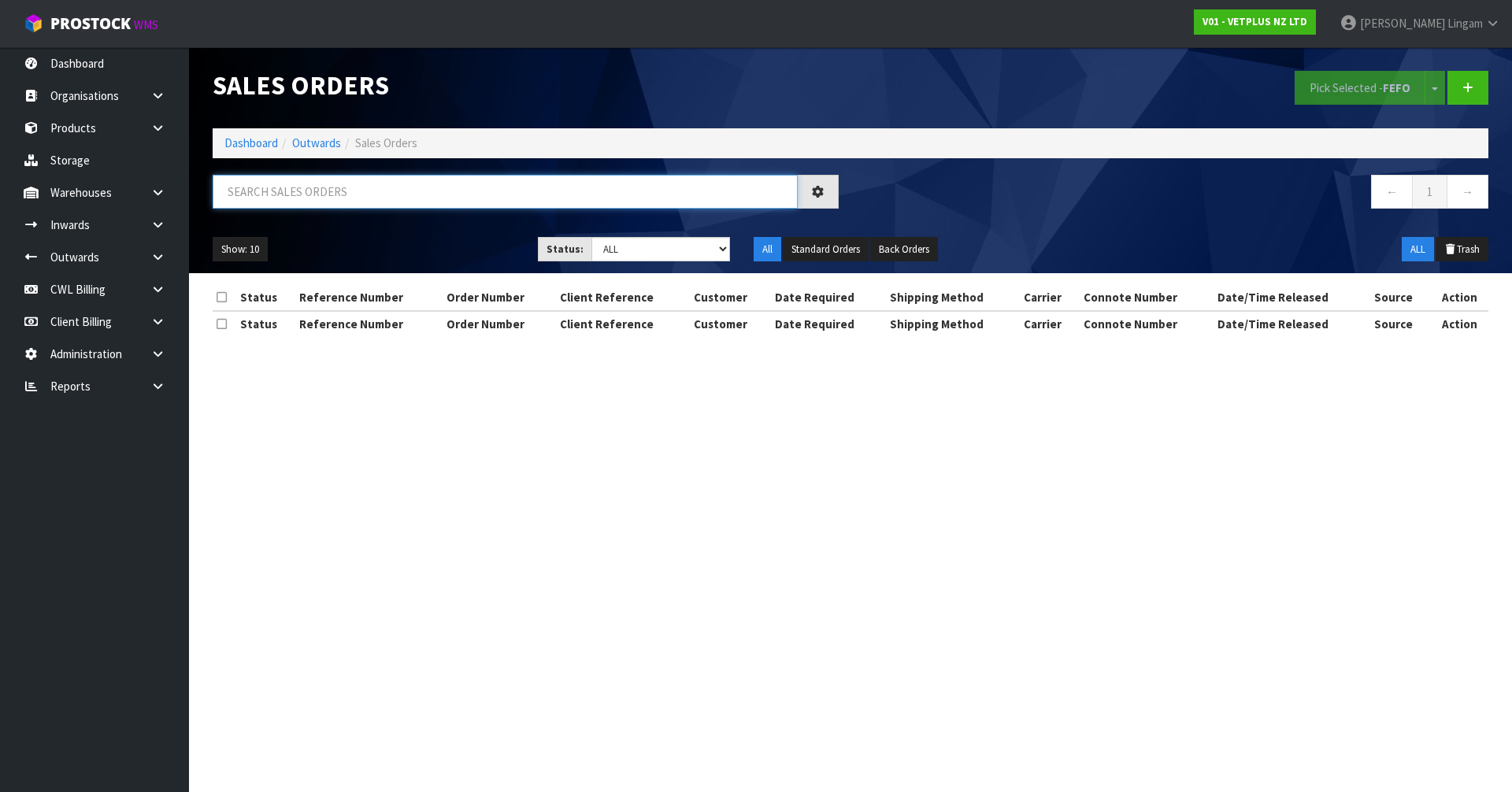
click at [668, 199] on input "text" at bounding box center [506, 192] width 585 height 34
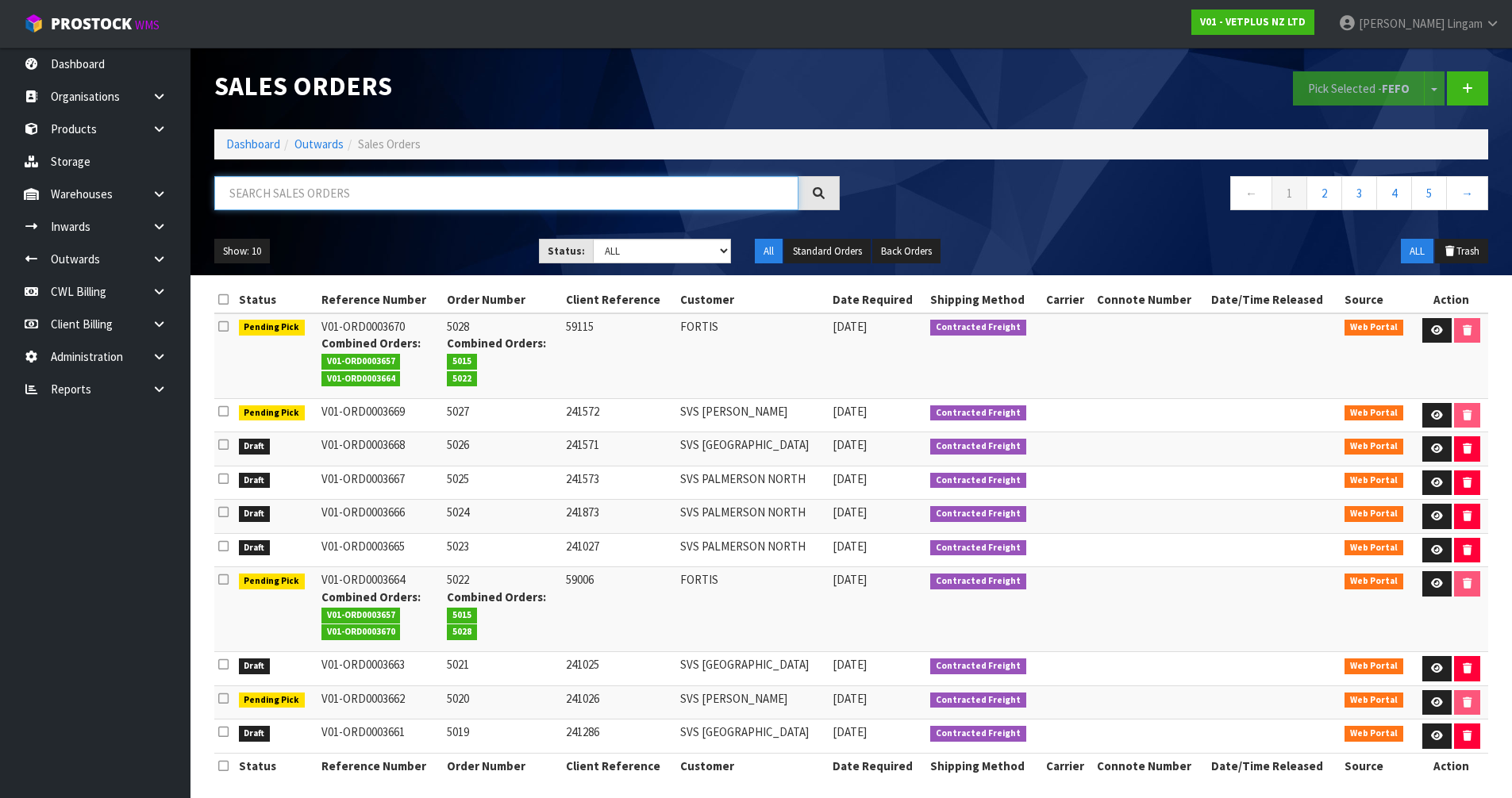
paste input "SVS [PERSON_NAME]"
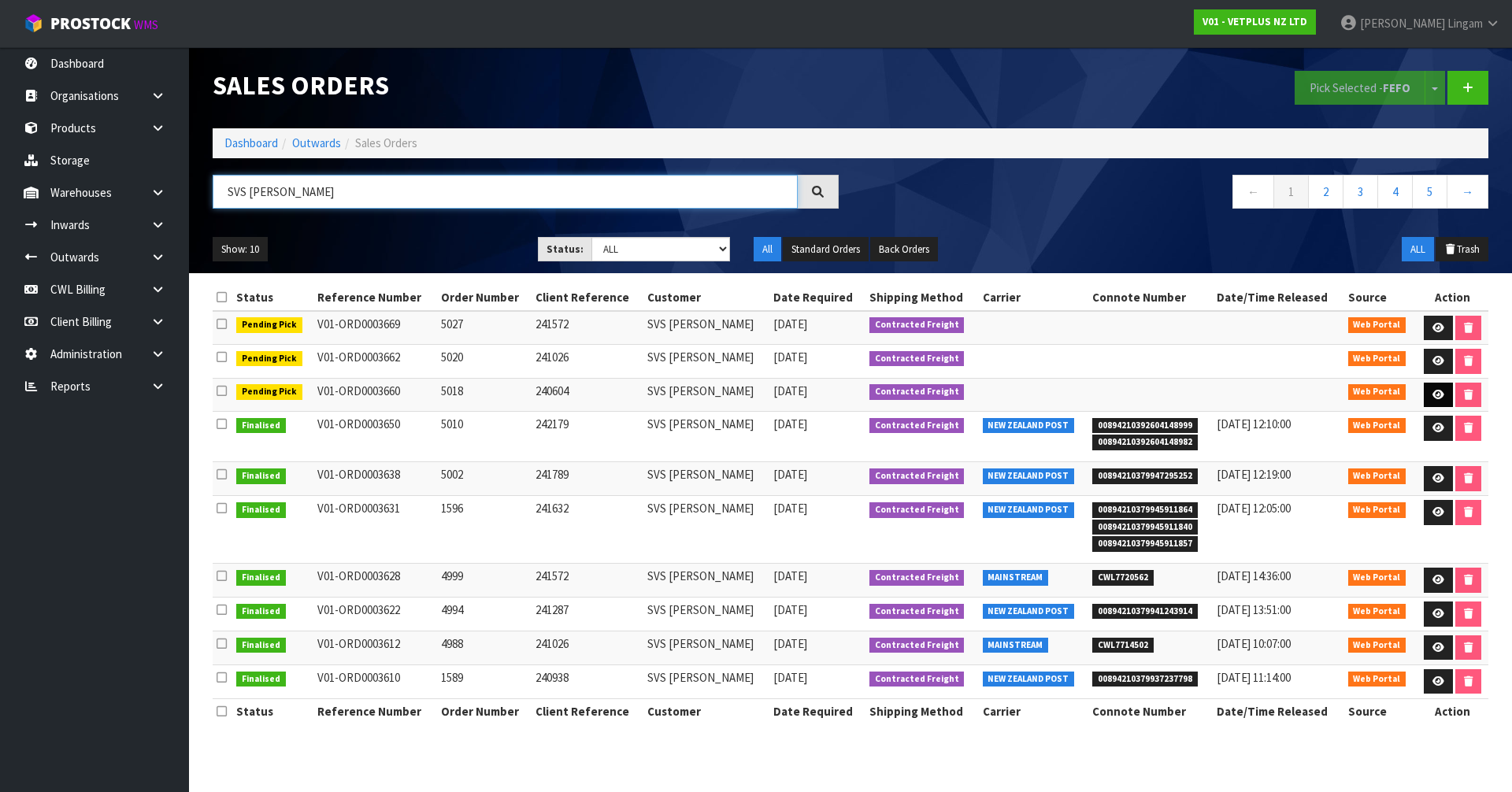
type input "SVS [PERSON_NAME]"
click at [1434, 388] on link at bounding box center [1439, 396] width 30 height 25
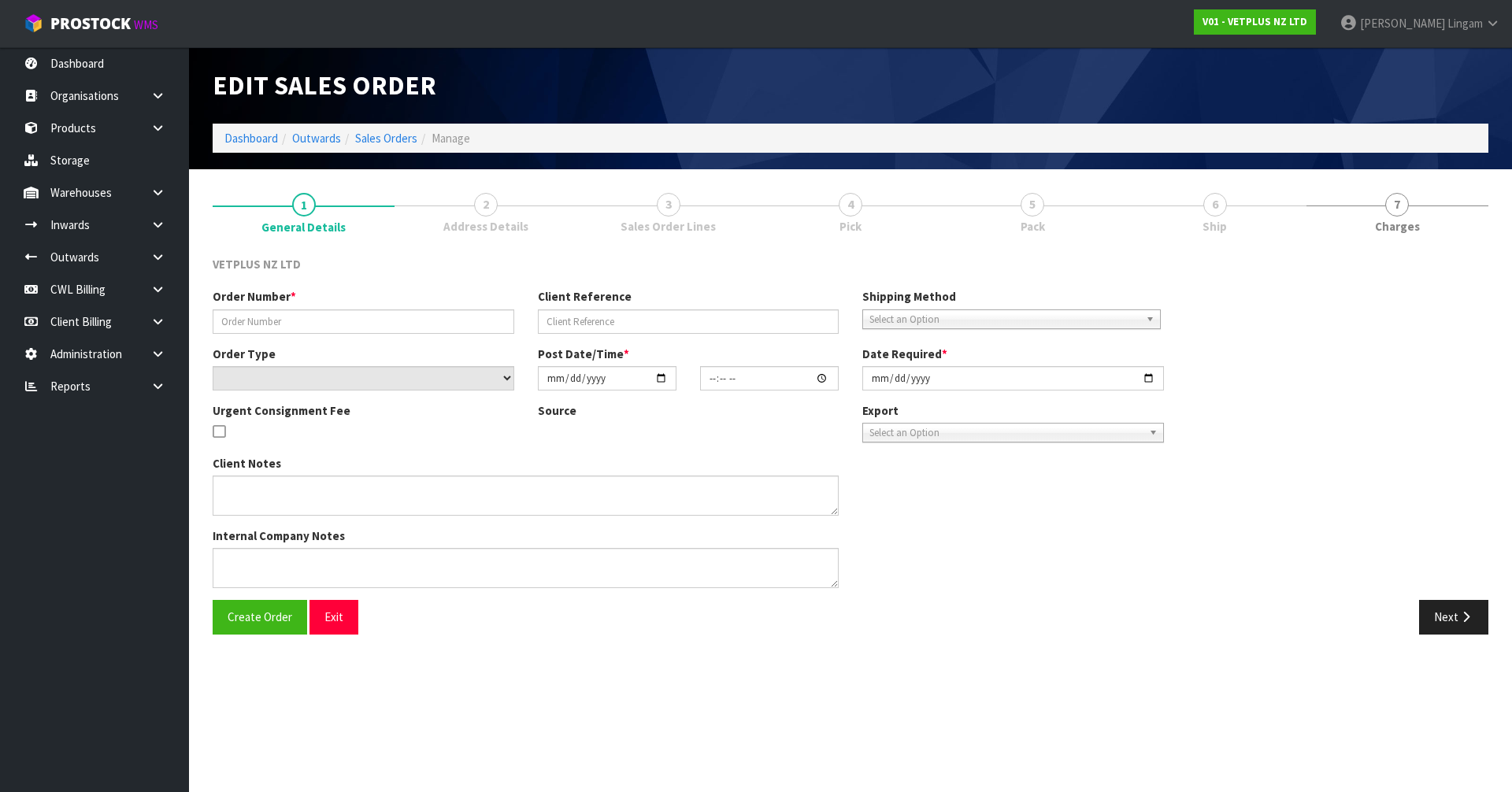
type input "5018"
type input "240604"
select select "number:0"
type input "[DATE]"
type input "15:20:00.000"
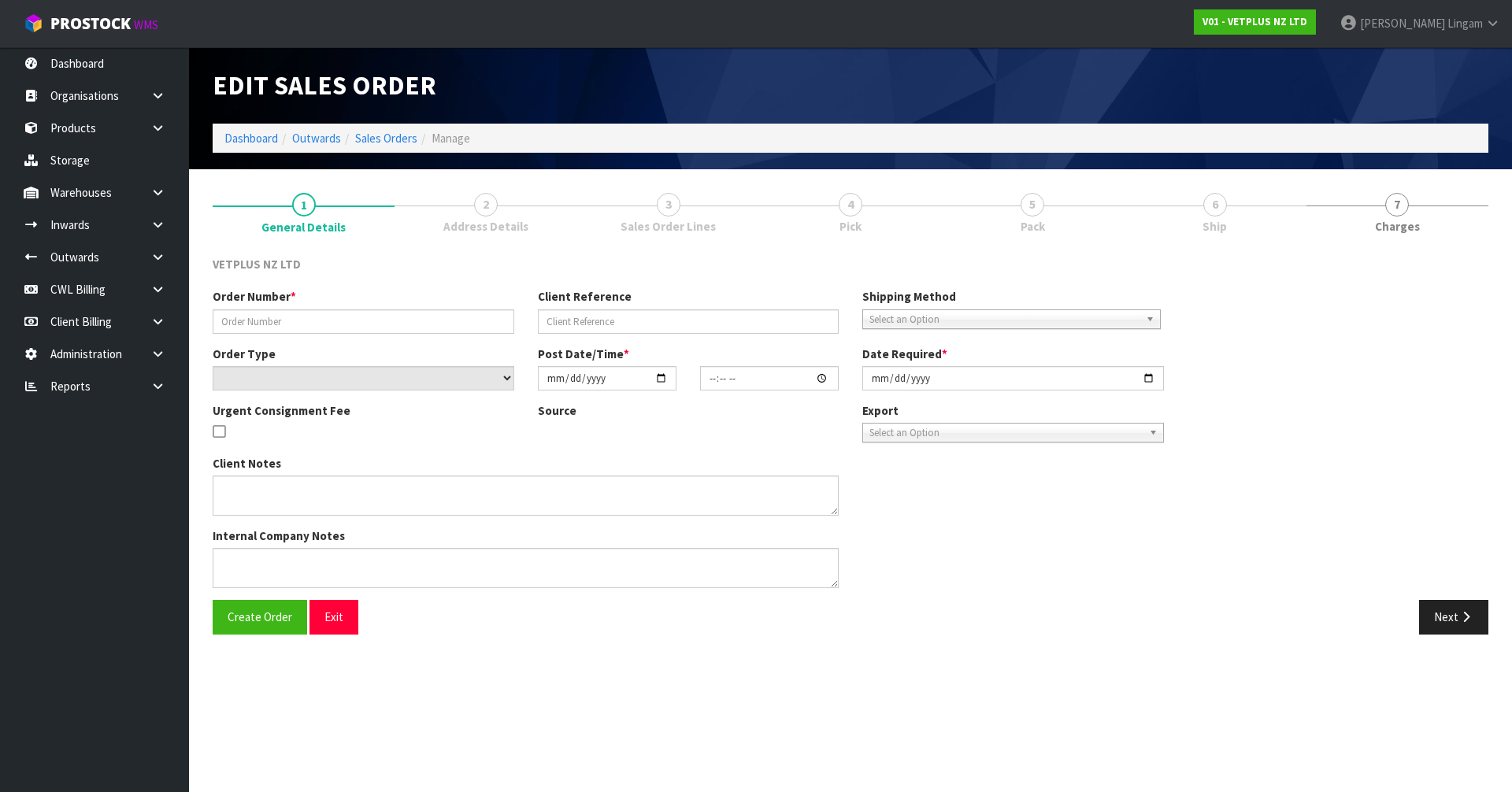
type input "[DATE]"
type textarea "BACK ORDER FROM INV 4983"
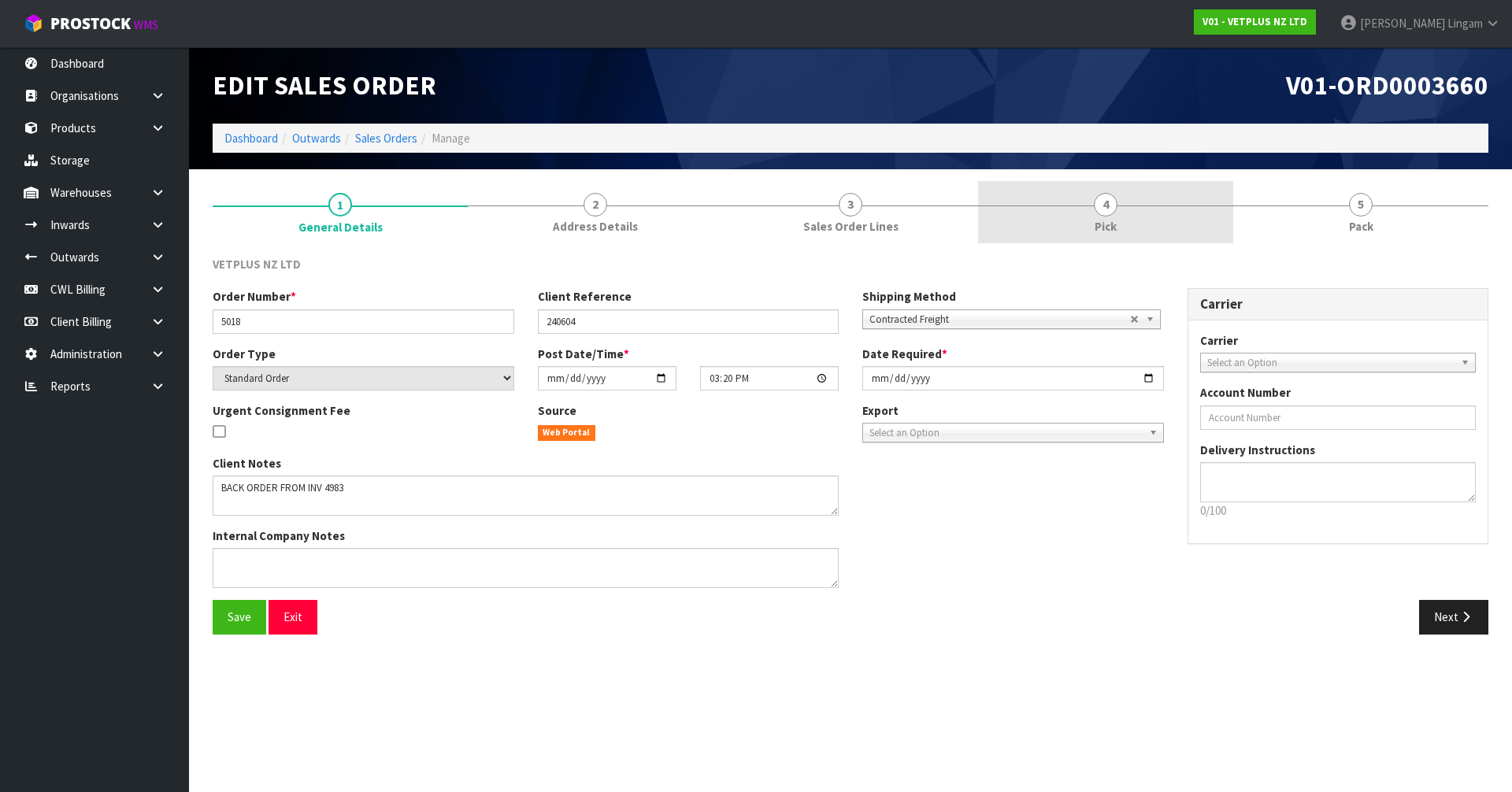
click at [1070, 217] on link "4 Pick" at bounding box center [1106, 212] width 255 height 63
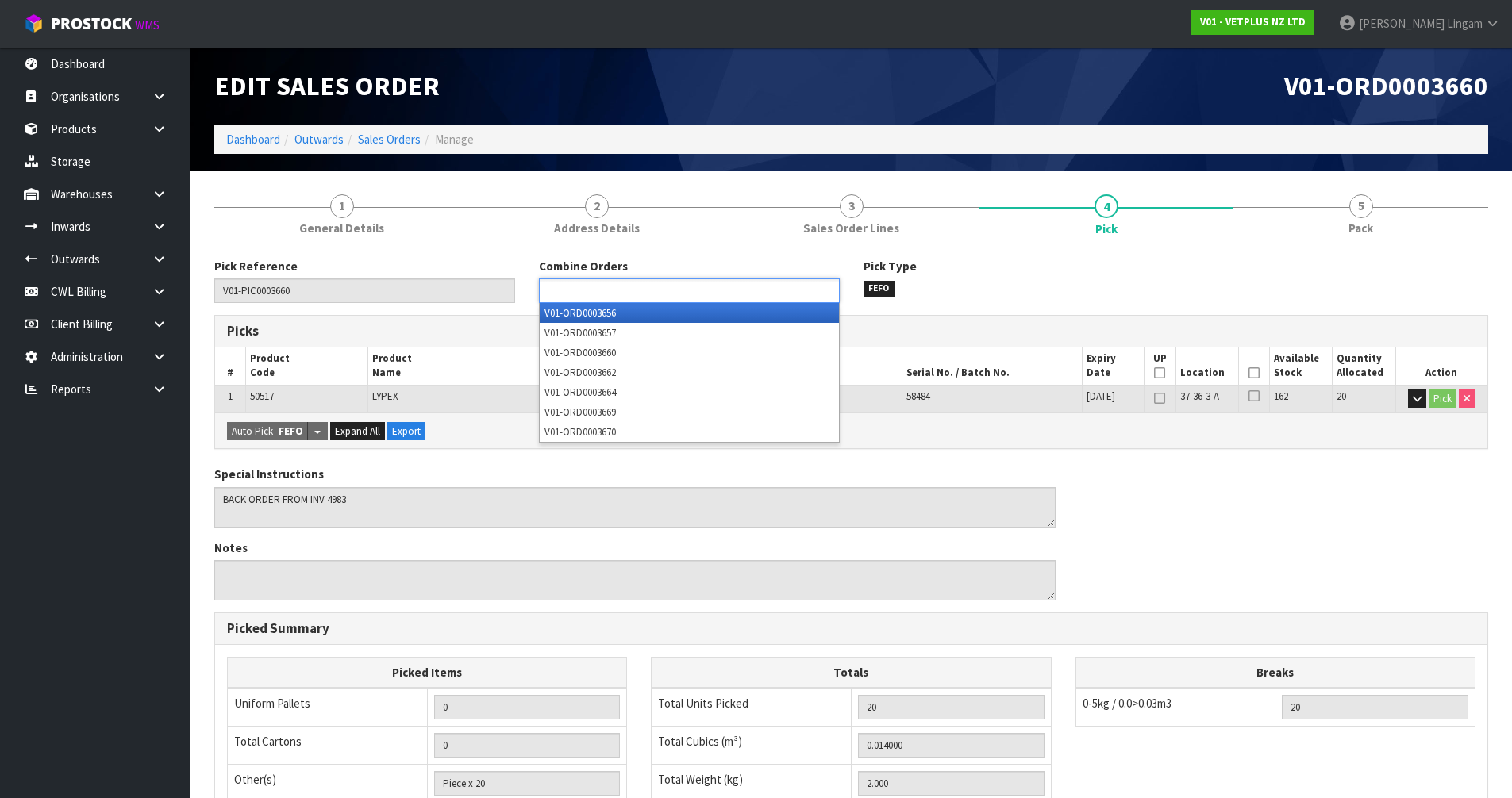
click at [708, 293] on ul at bounding box center [688, 290] width 300 height 24
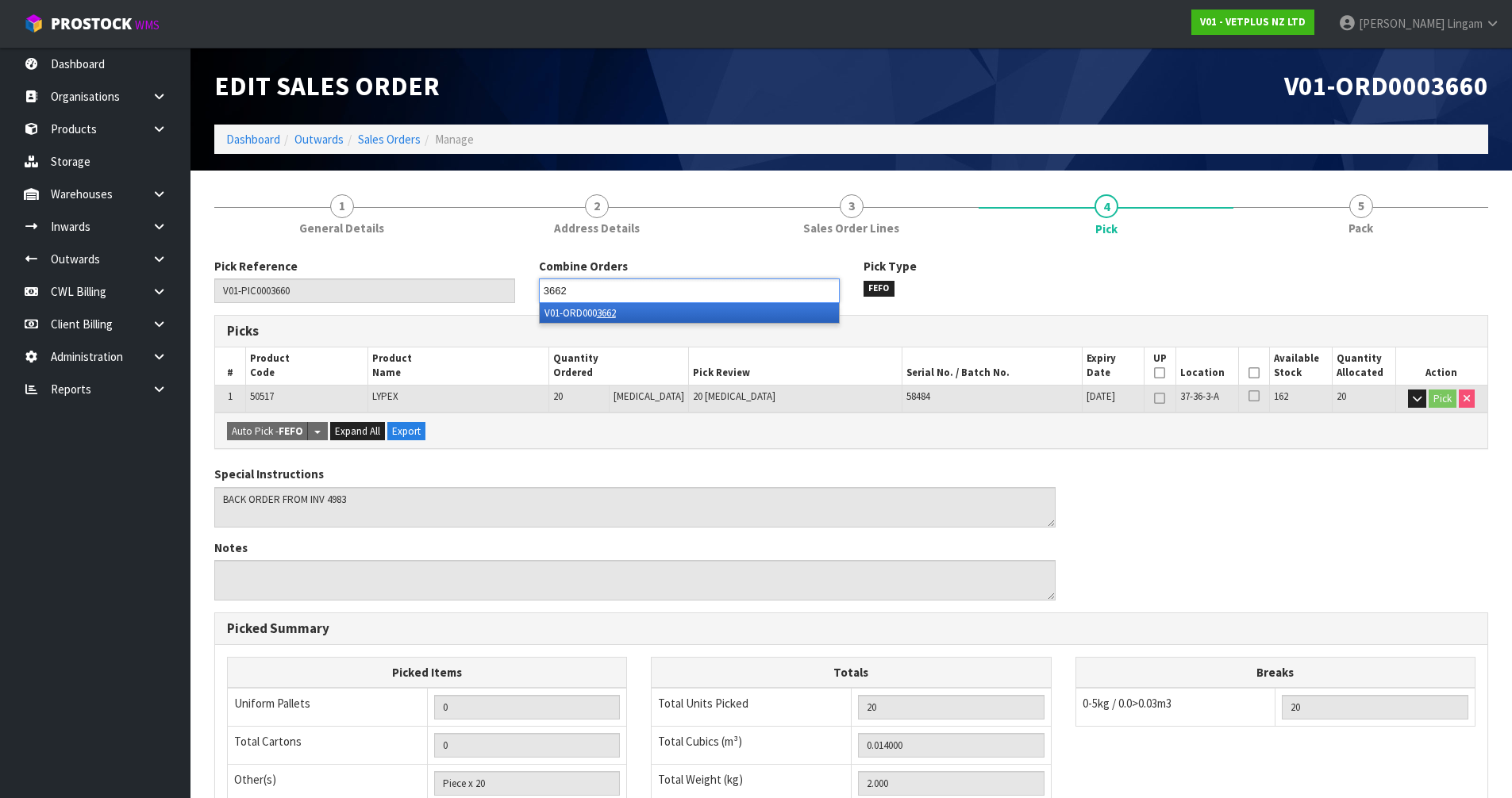
type input "3662"
click at [720, 314] on li "V01-ORD000 3662" at bounding box center [689, 313] width 300 height 20
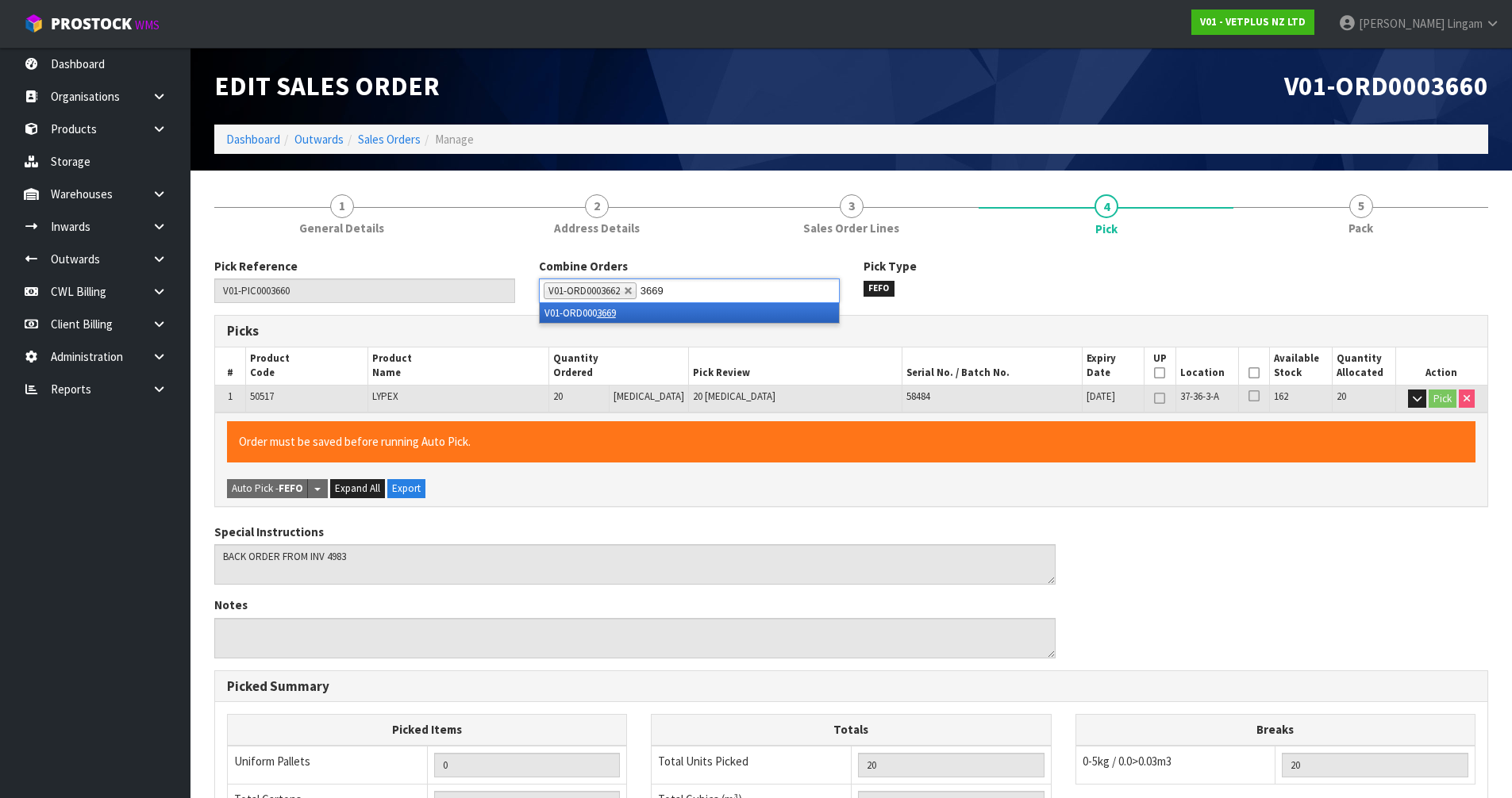
type input "3669"
click at [720, 314] on li "V01-ORD000 3669" at bounding box center [689, 313] width 300 height 20
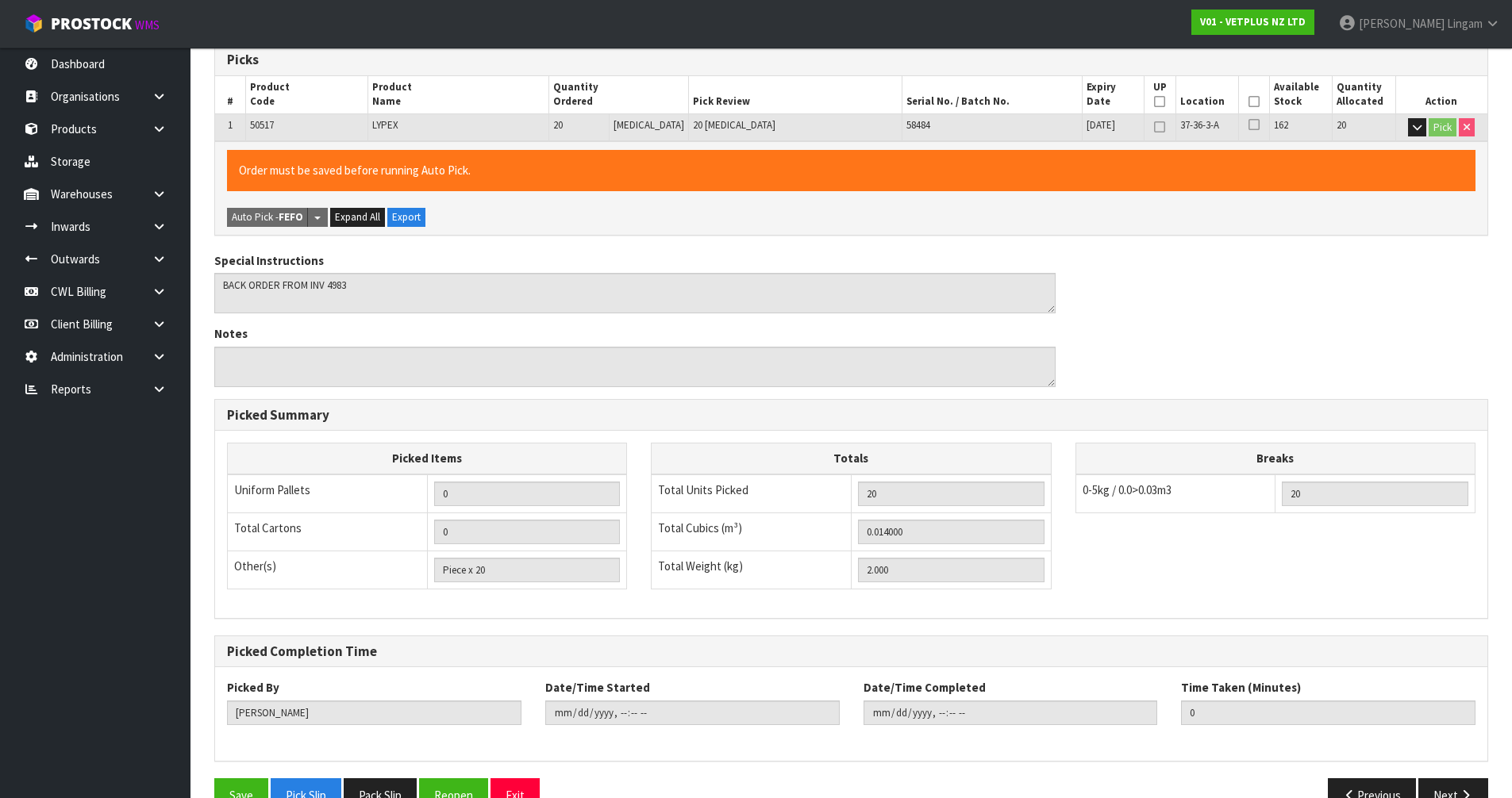
scroll to position [309, 0]
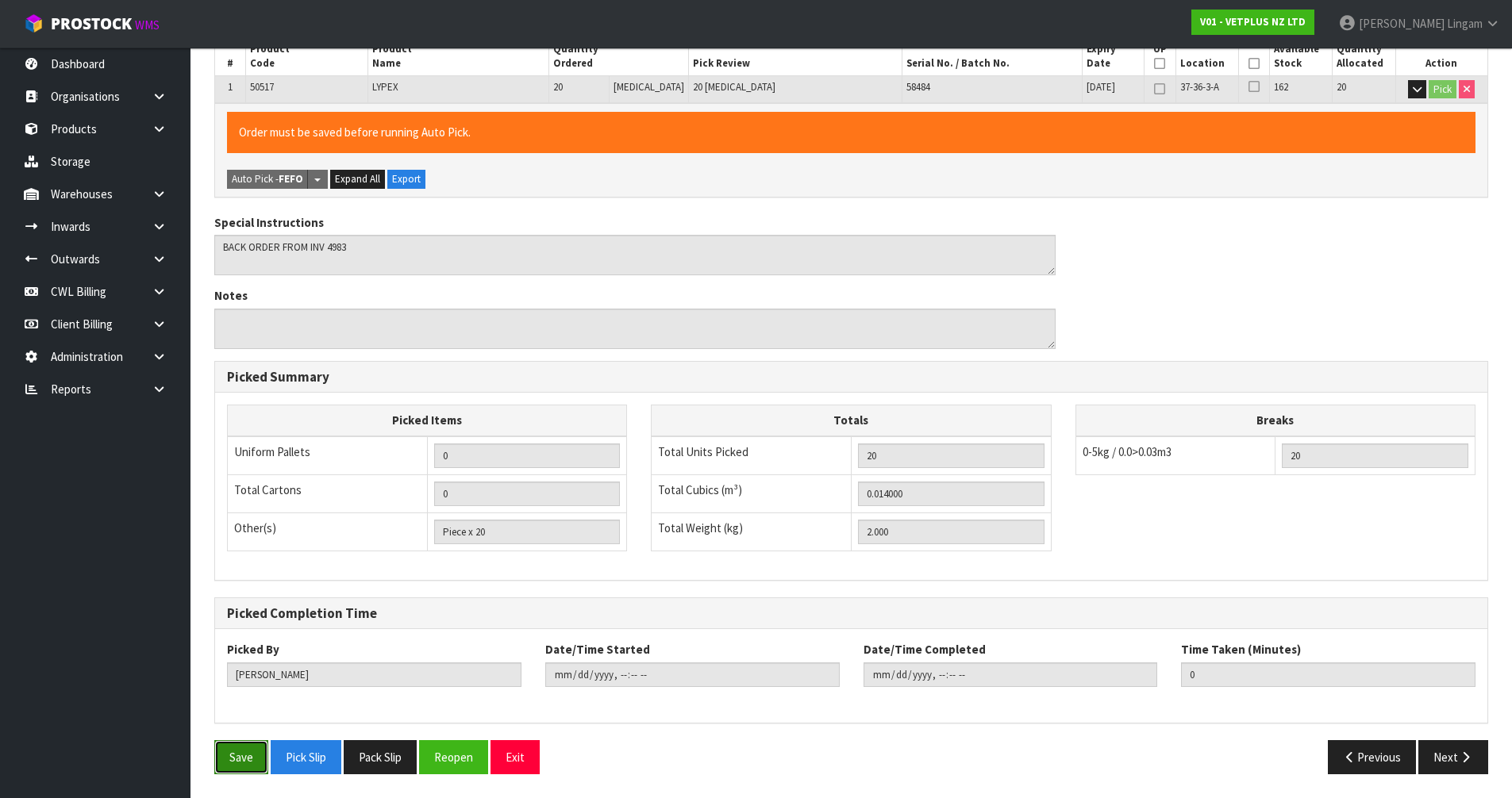
click at [232, 763] on button "Save" at bounding box center [242, 757] width 54 height 34
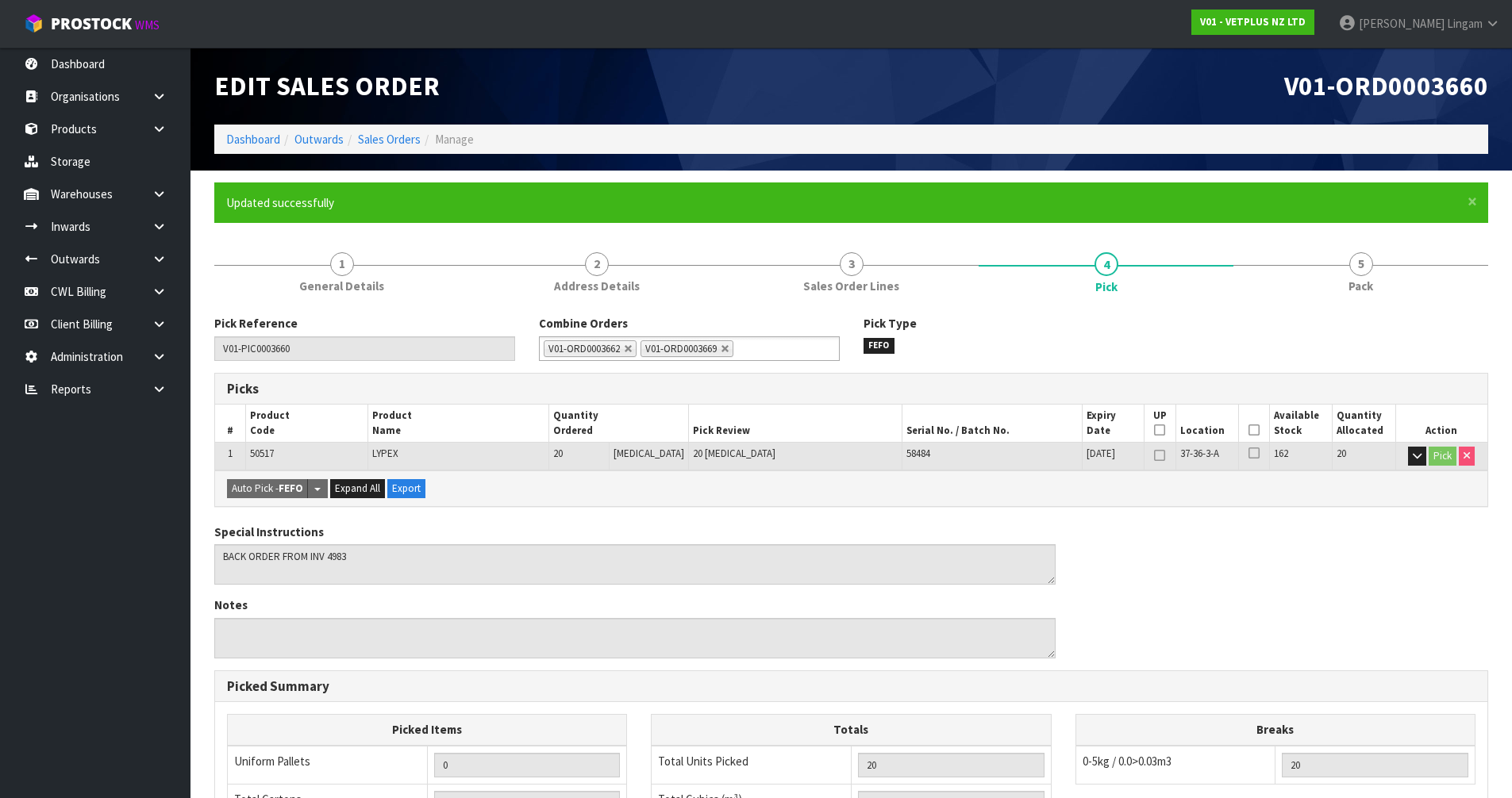
type input "[DATE]T21:19:21"
click at [416, 142] on link "Sales Orders" at bounding box center [390, 139] width 63 height 15
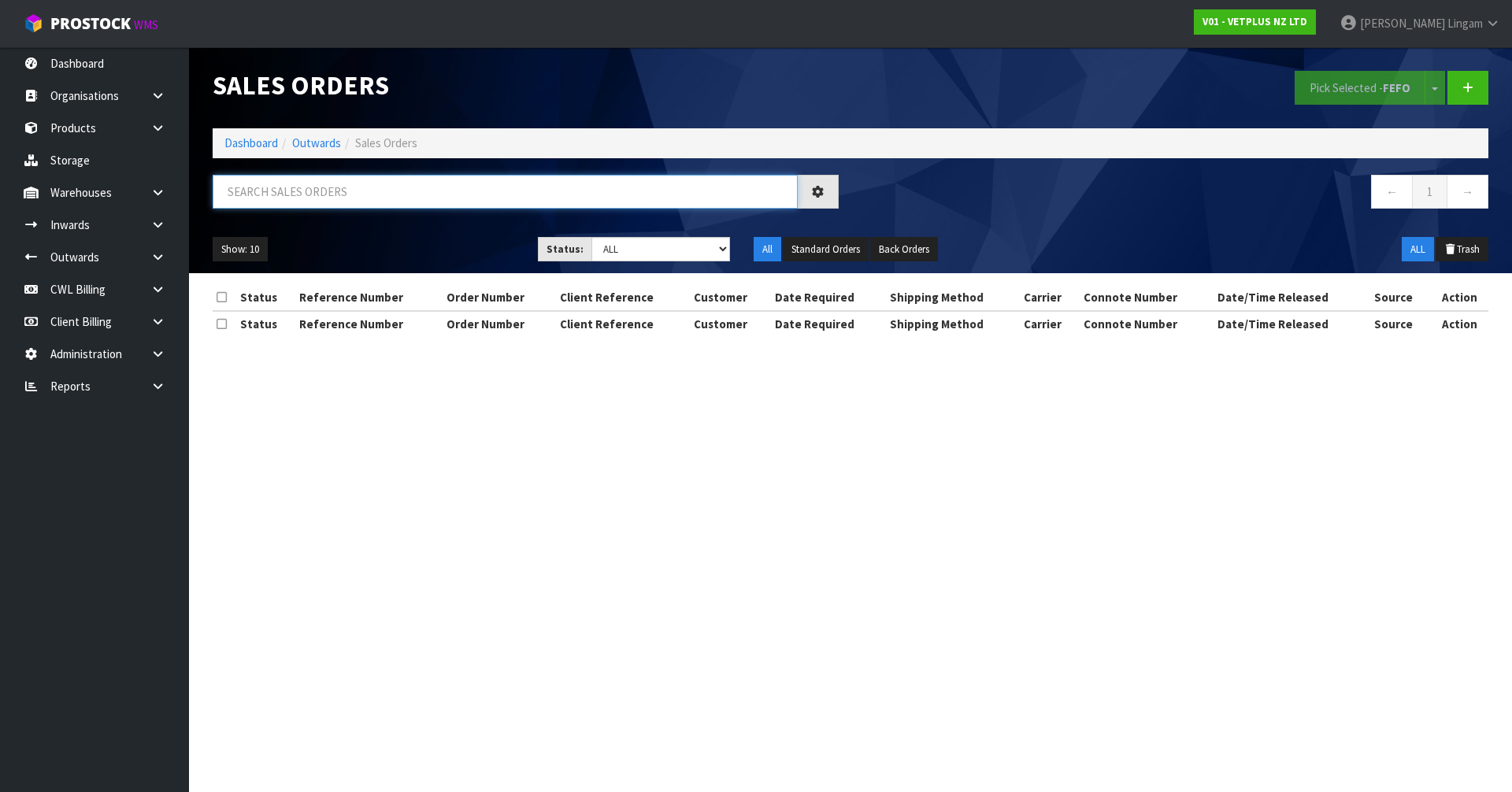
click at [532, 188] on input "text" at bounding box center [506, 192] width 585 height 34
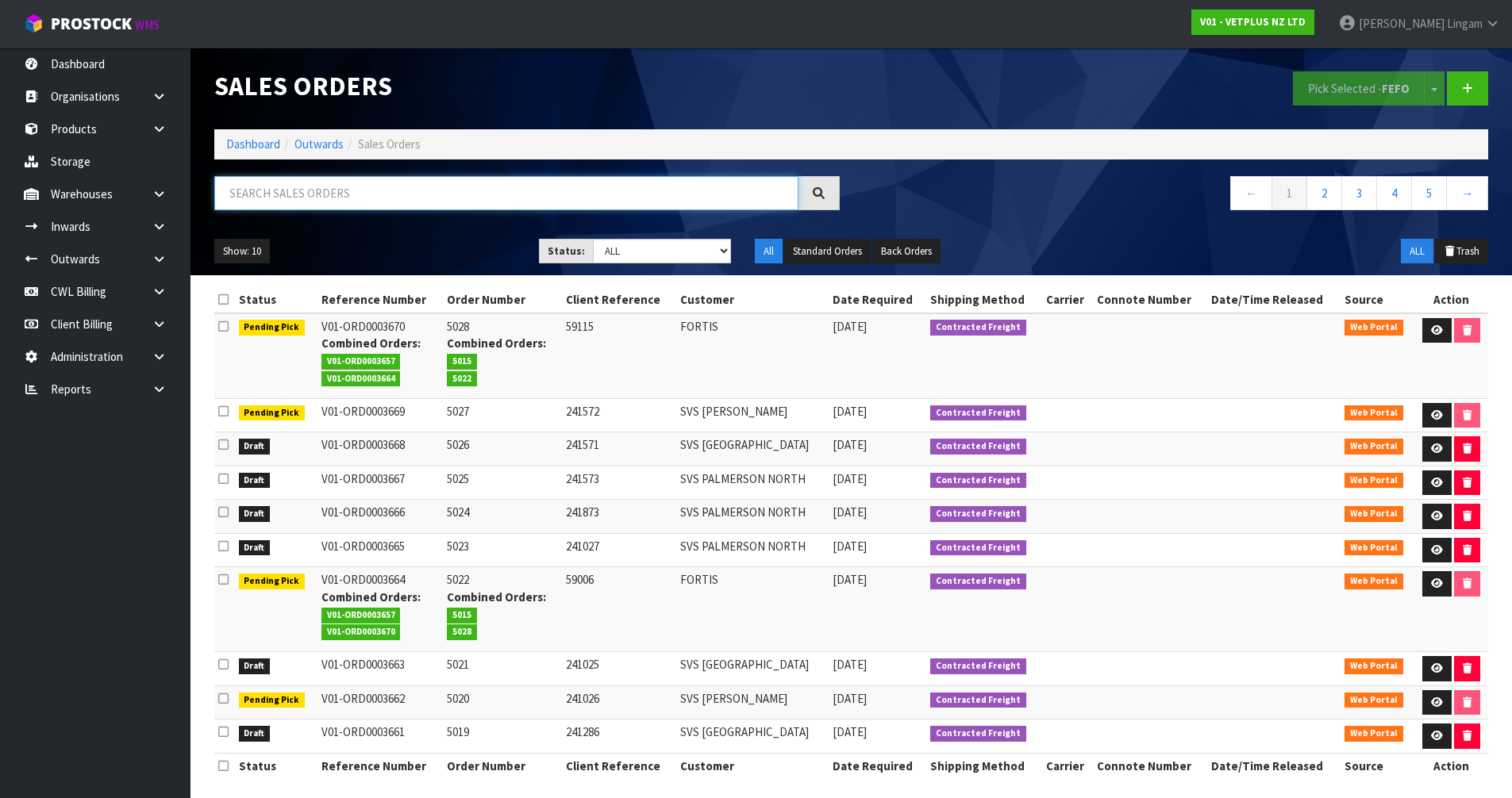
paste input "SVS [PERSON_NAME]"
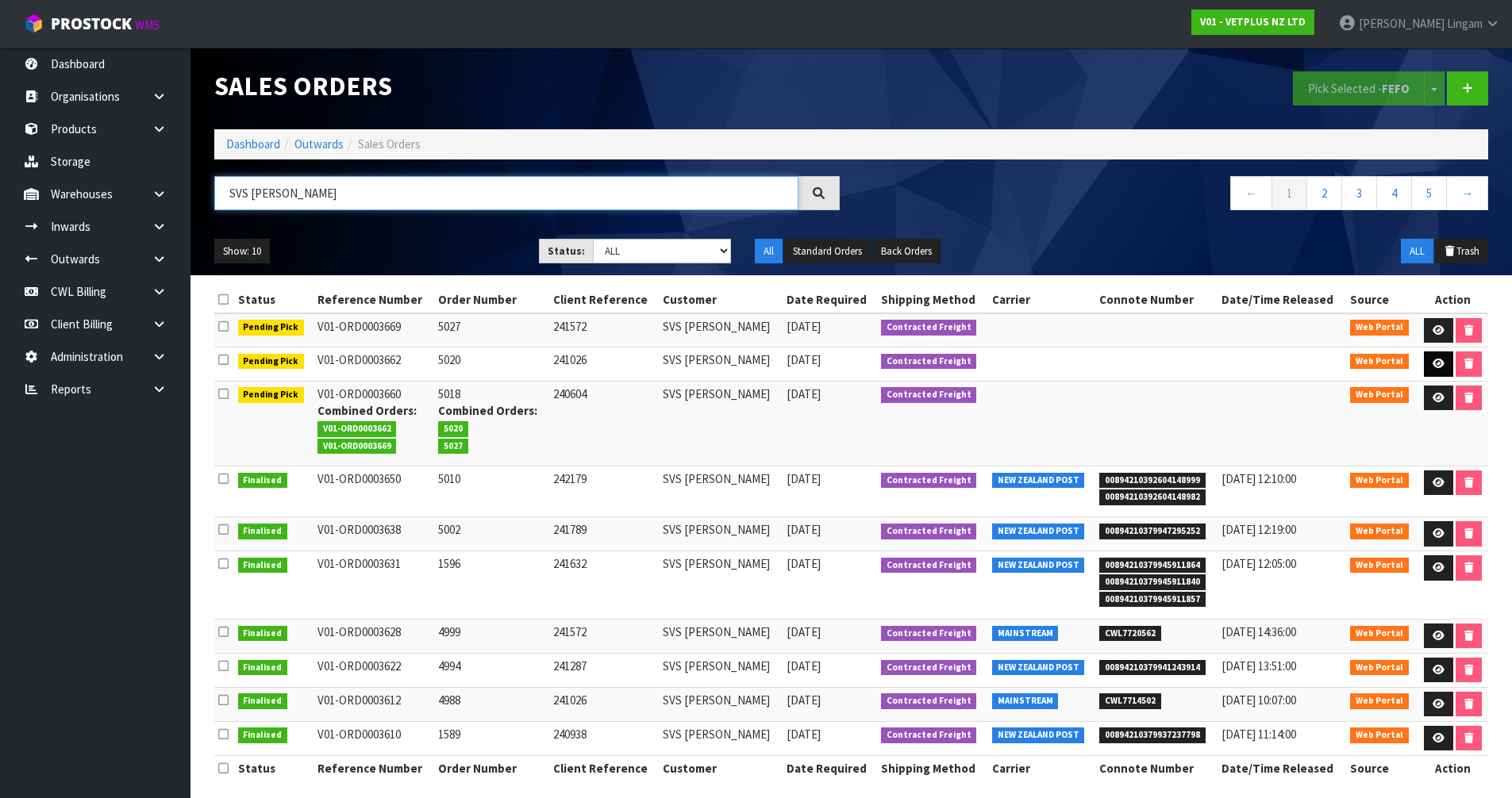
type input "SVS [PERSON_NAME]"
click at [1433, 370] on link at bounding box center [1439, 364] width 30 height 25
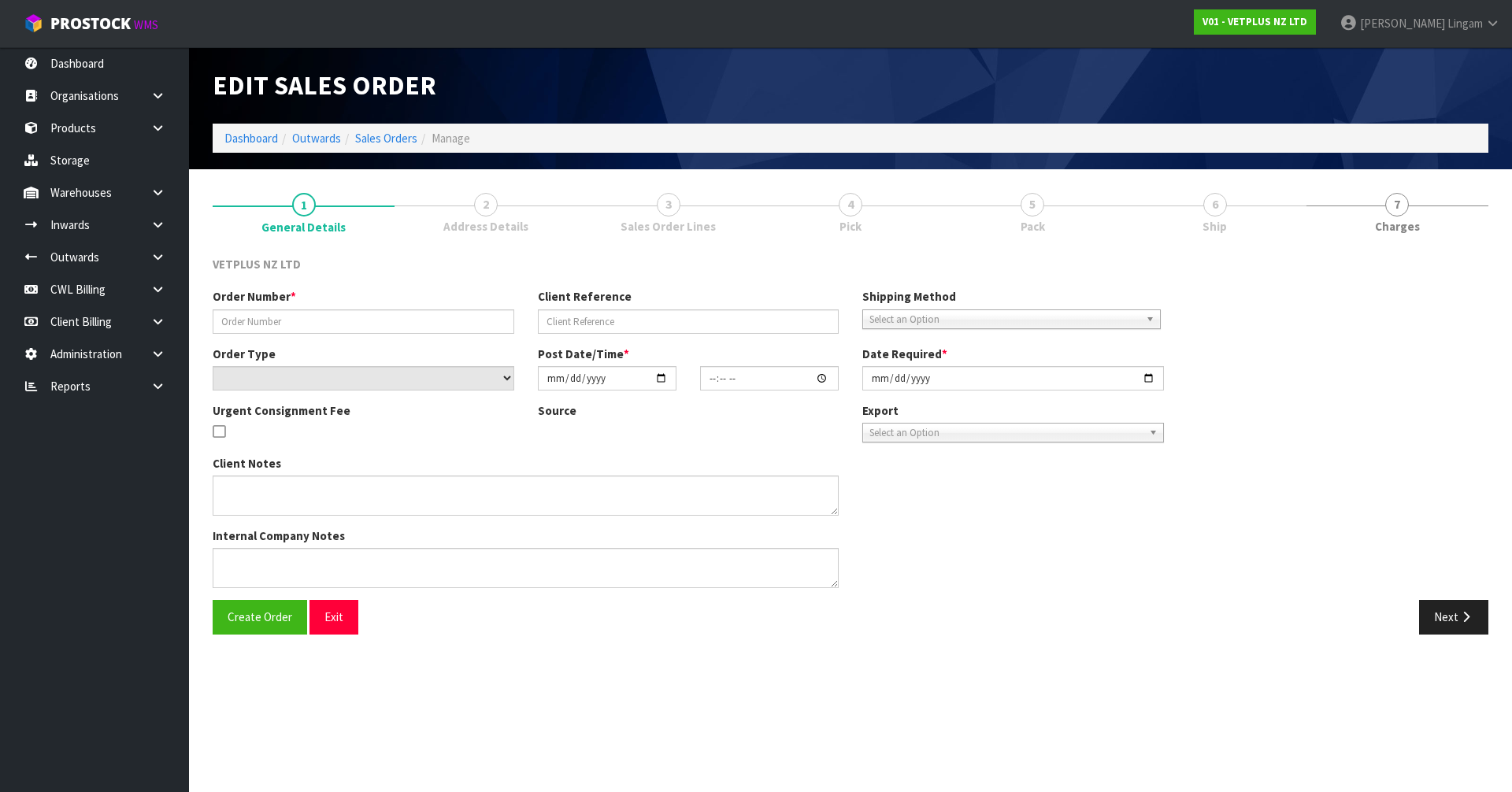
type input "5020"
type input "241026"
select select "number:0"
type input "[DATE]"
type input "16:14:00.000"
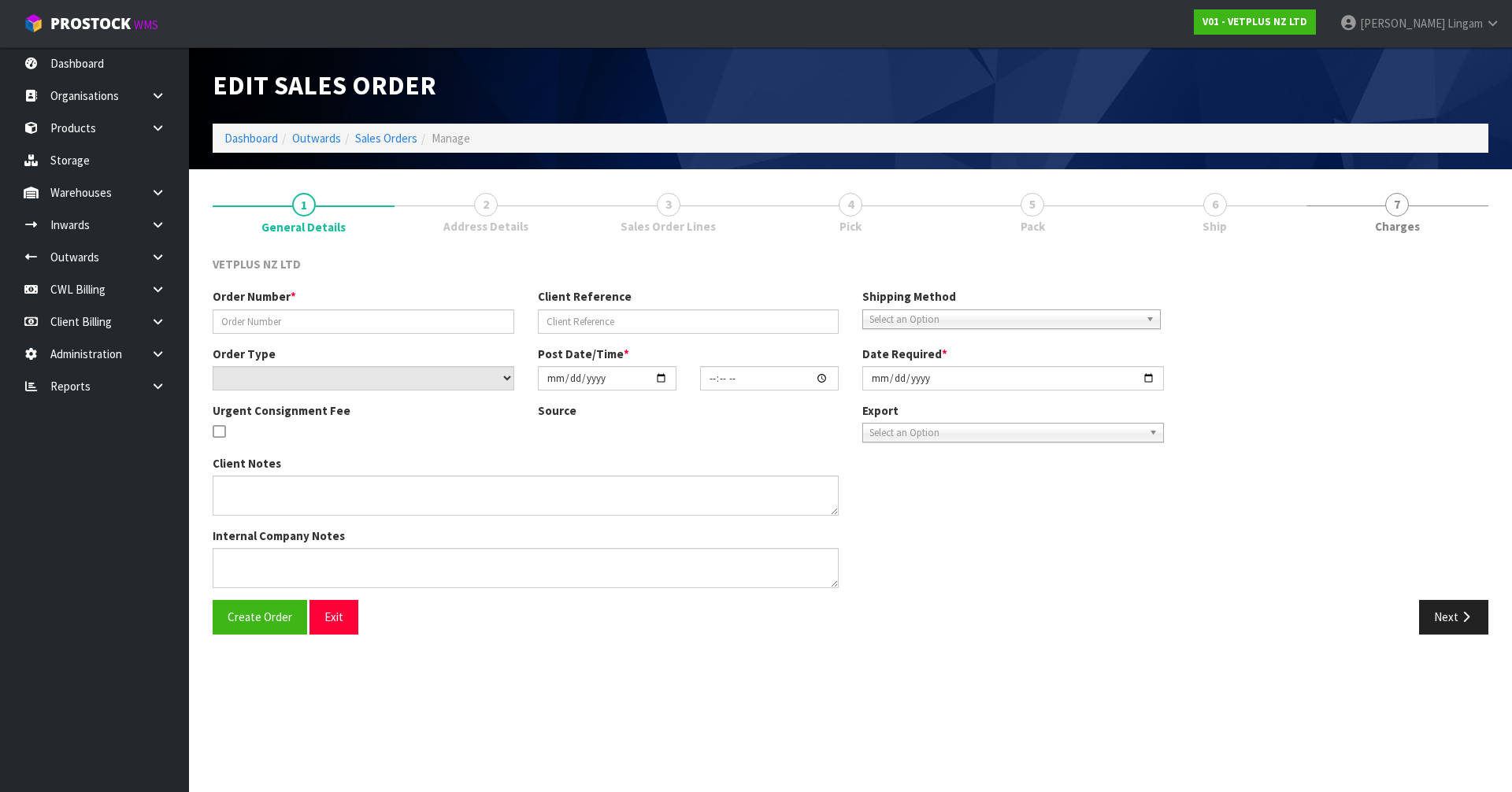
type input "[DATE]"
type textarea "BACK ORDER FROM INV 4988"
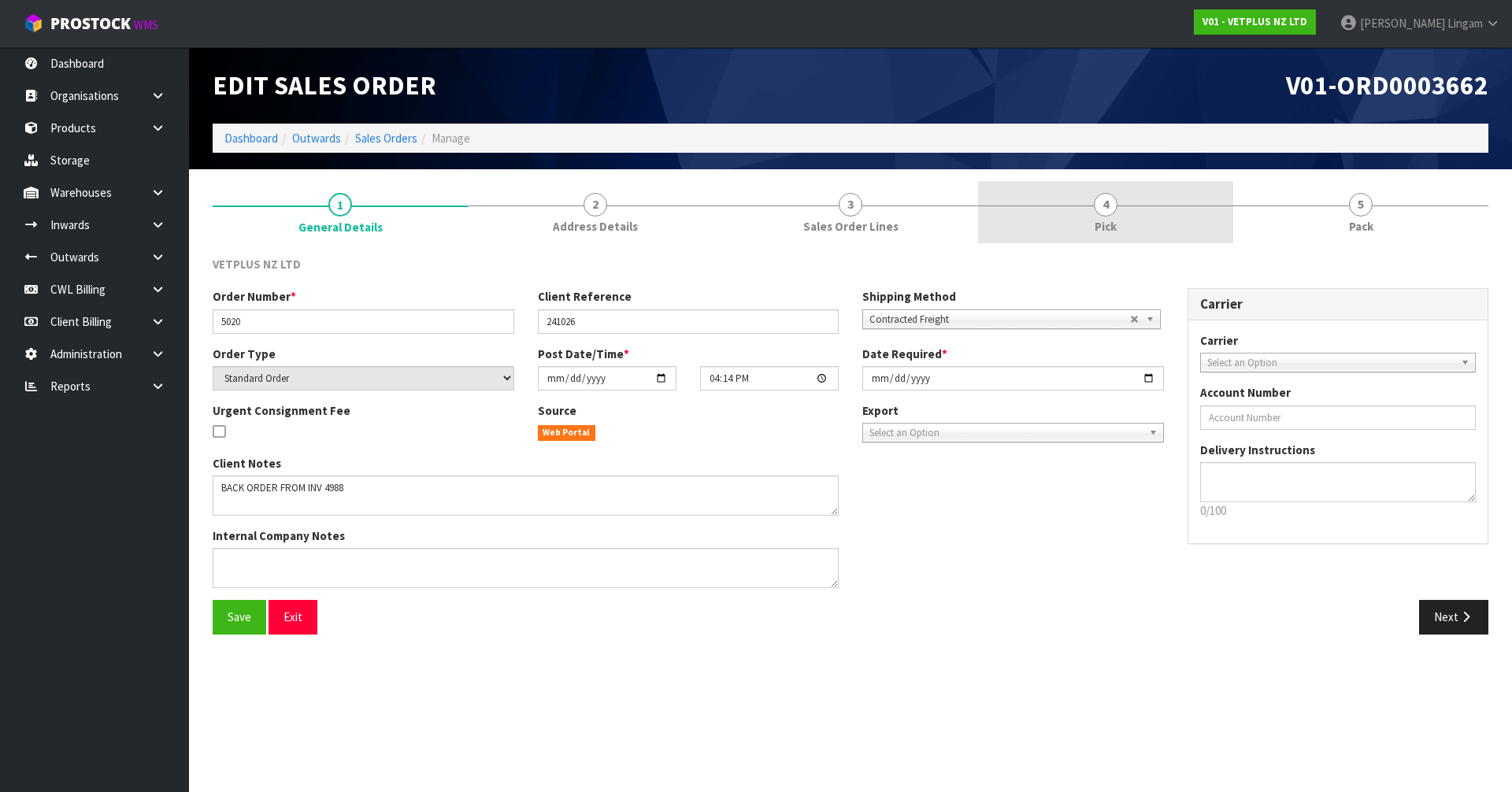
click at [1090, 215] on link "4 Pick" at bounding box center [1106, 212] width 255 height 63
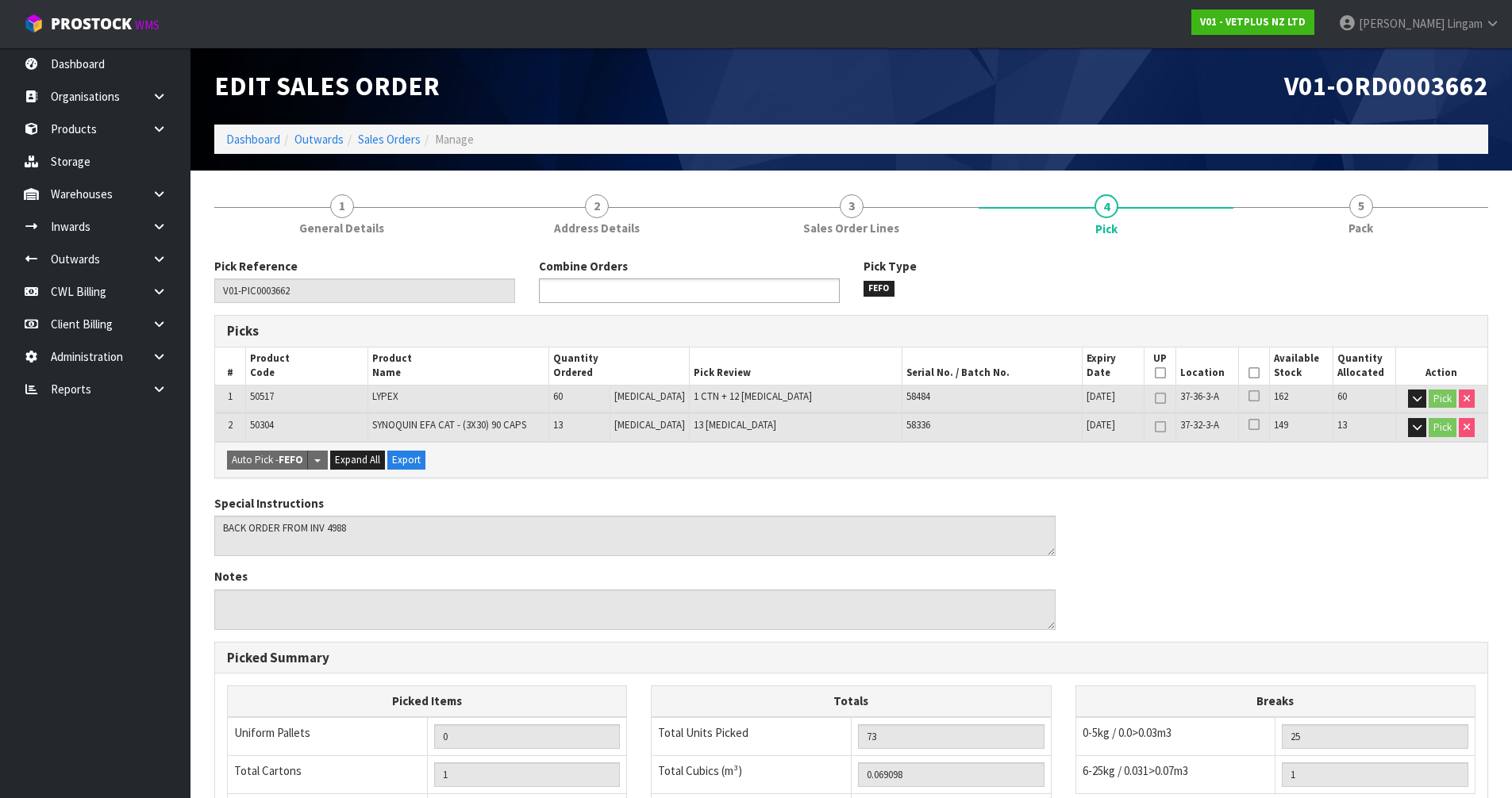
click at [780, 281] on ul at bounding box center [688, 290] width 300 height 24
type input "3"
type input "660"
click at [768, 315] on li "V01-ORD0003 660" at bounding box center [689, 313] width 300 height 20
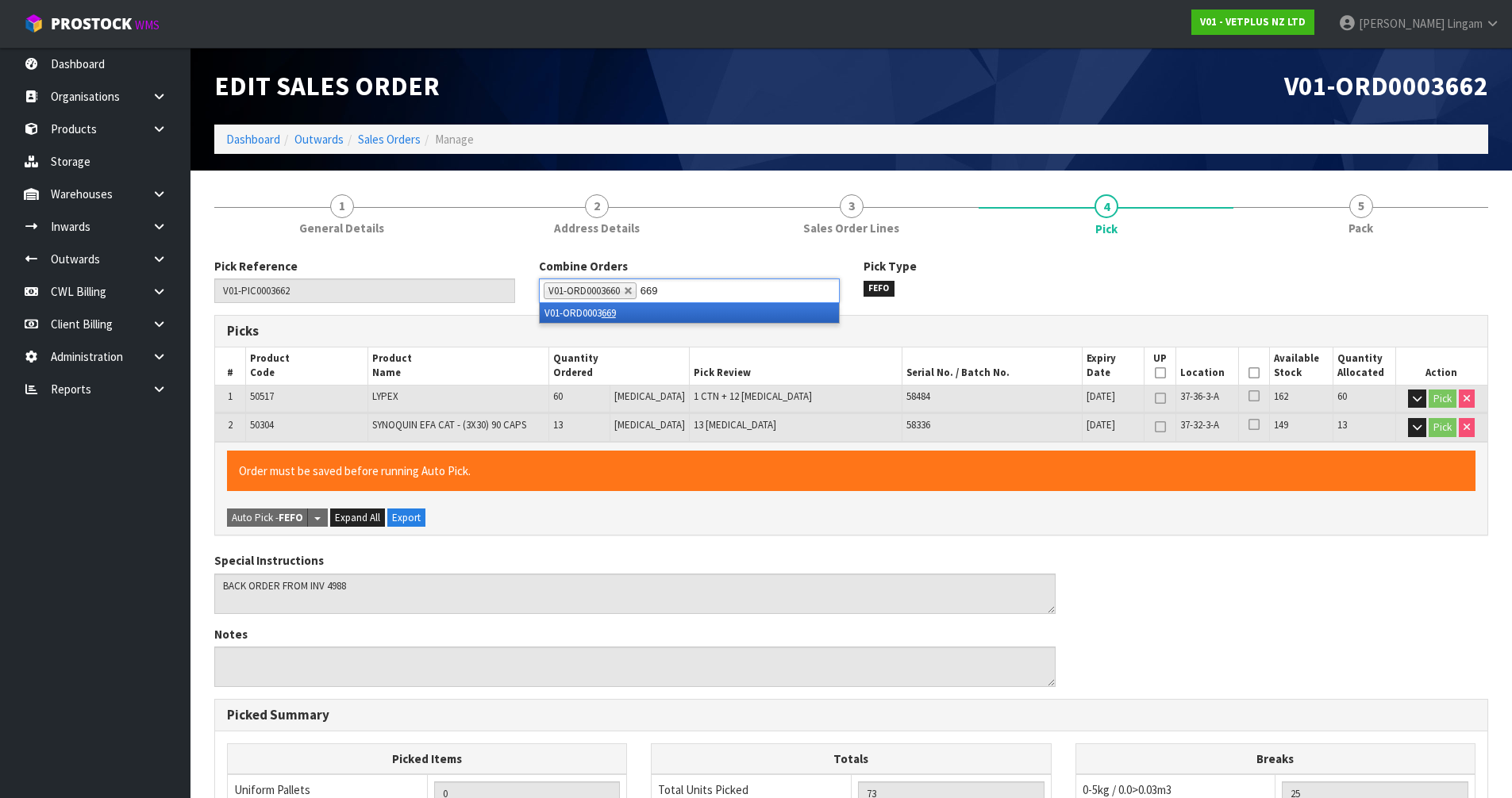
type input "669"
click at [768, 315] on li "V01-ORD0003 669" at bounding box center [689, 313] width 300 height 20
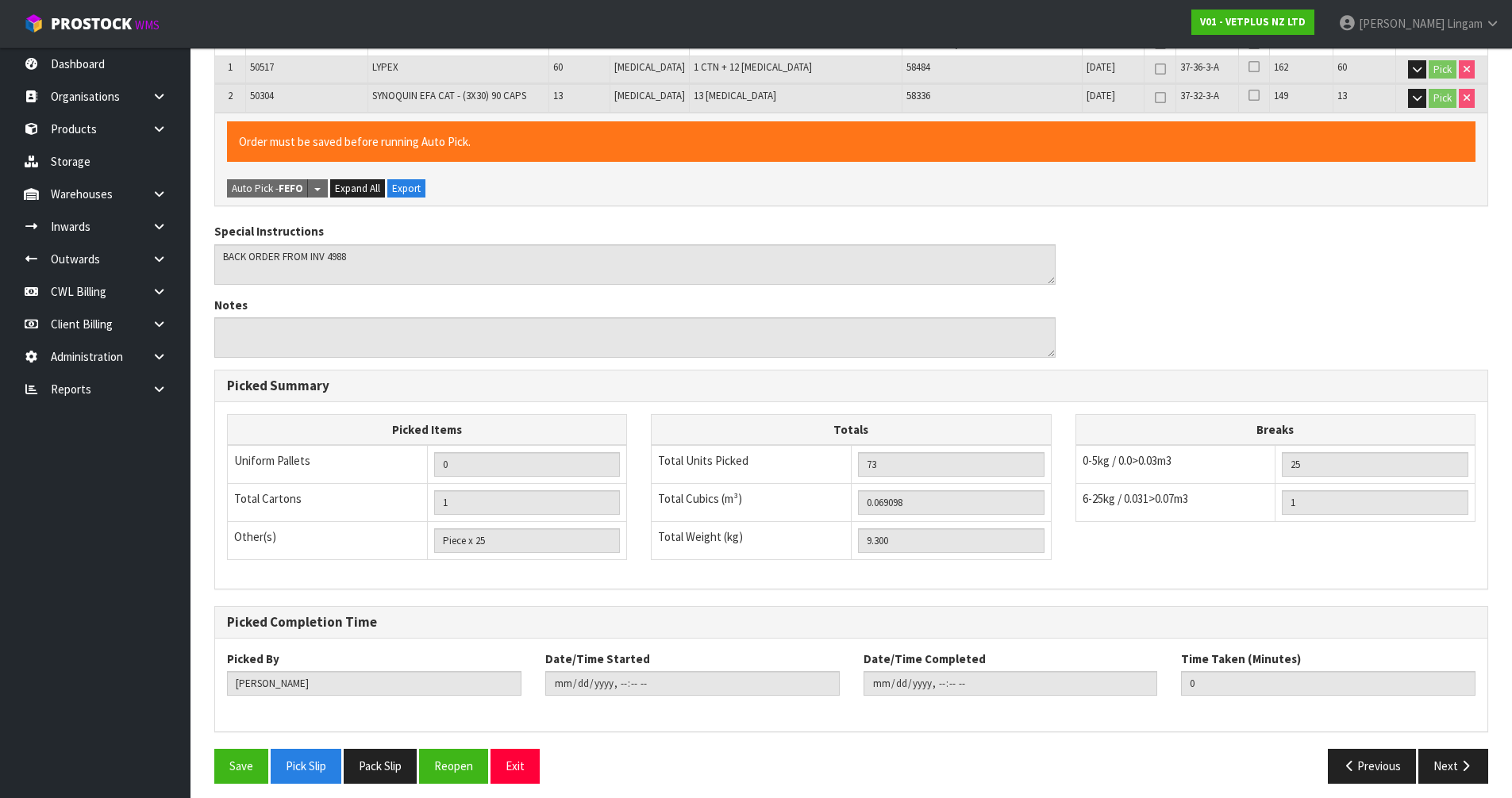
scroll to position [339, 0]
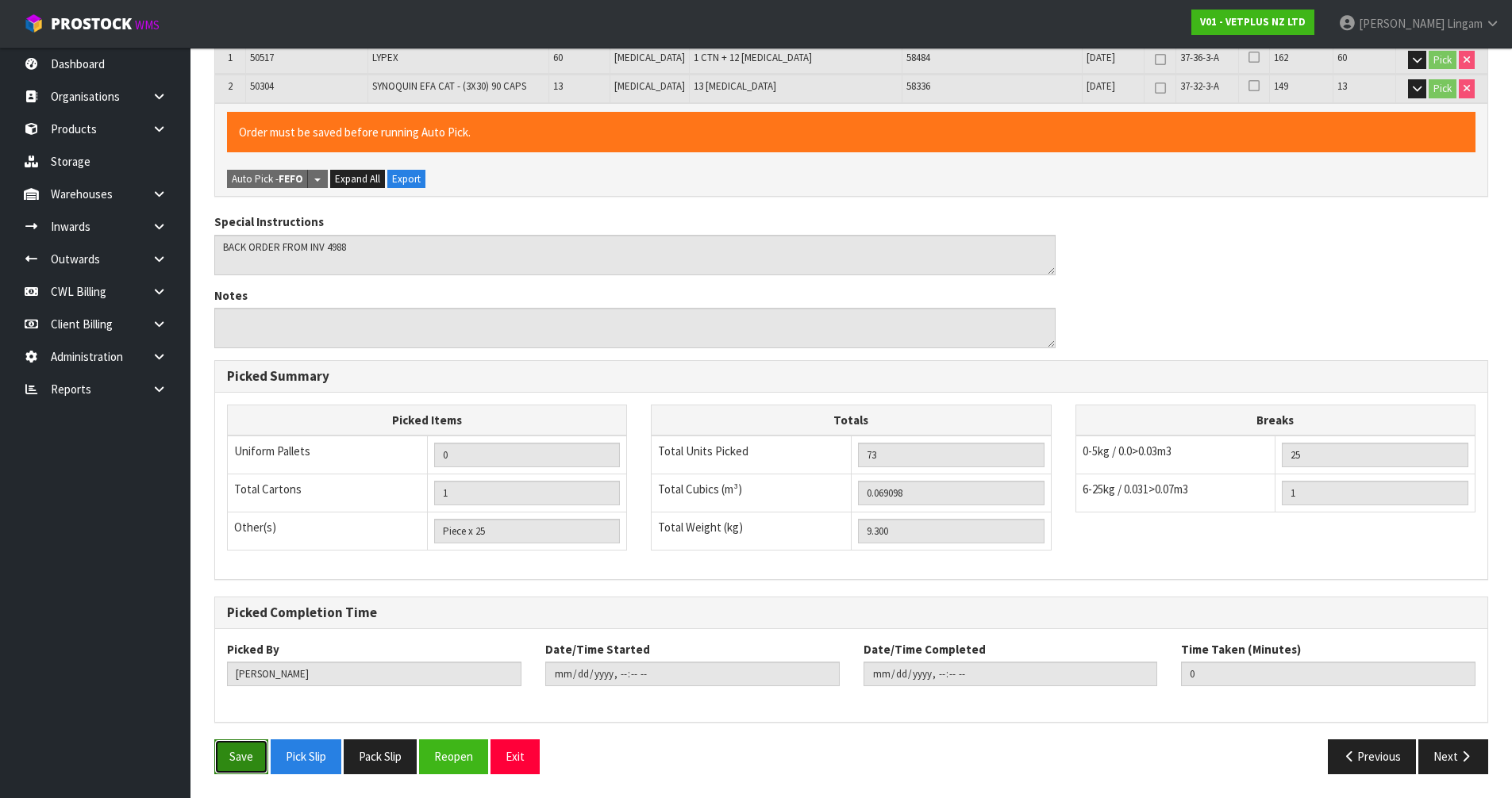
click at [241, 750] on button "Save" at bounding box center [242, 757] width 54 height 34
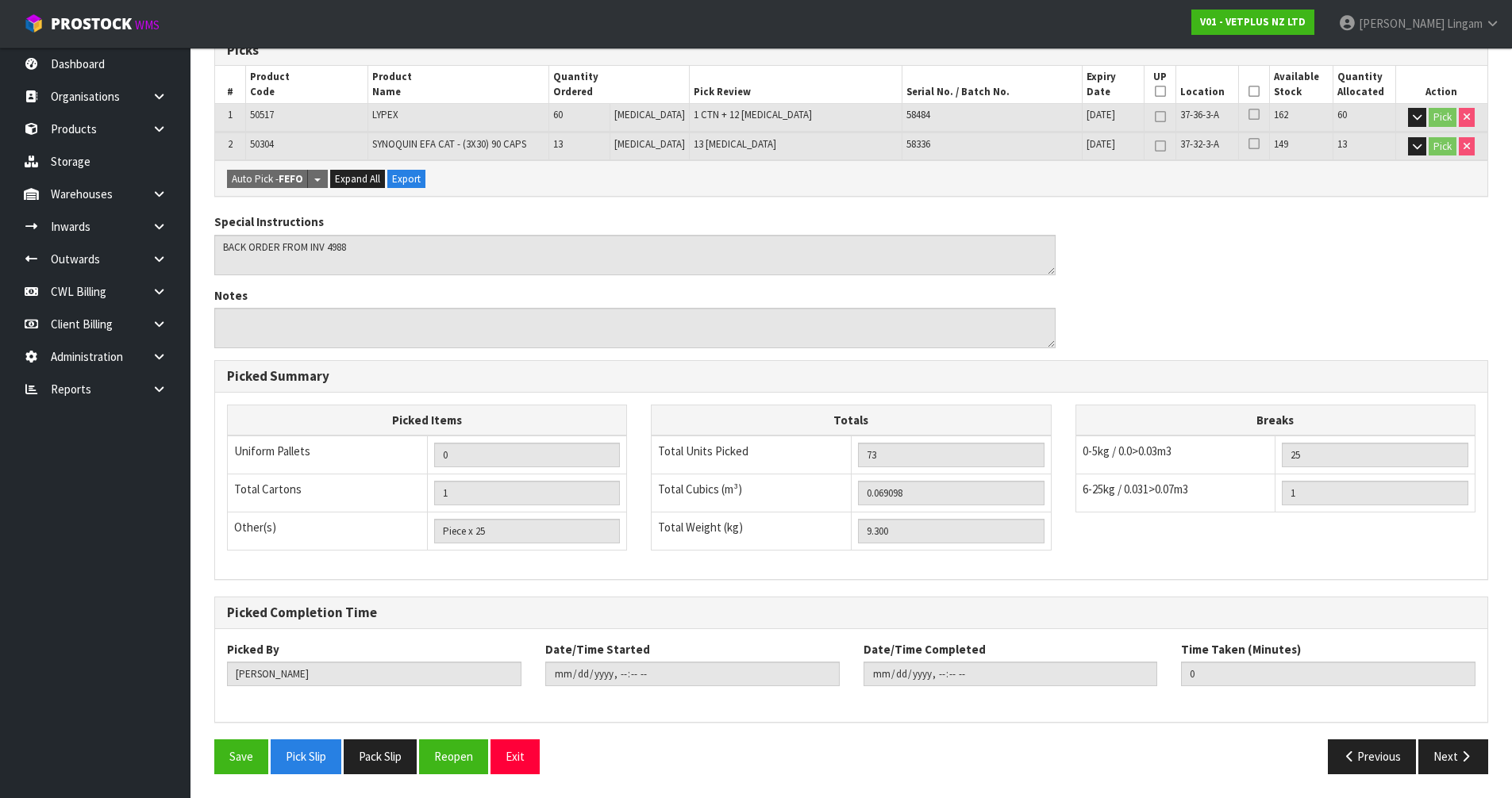
scroll to position [0, 0]
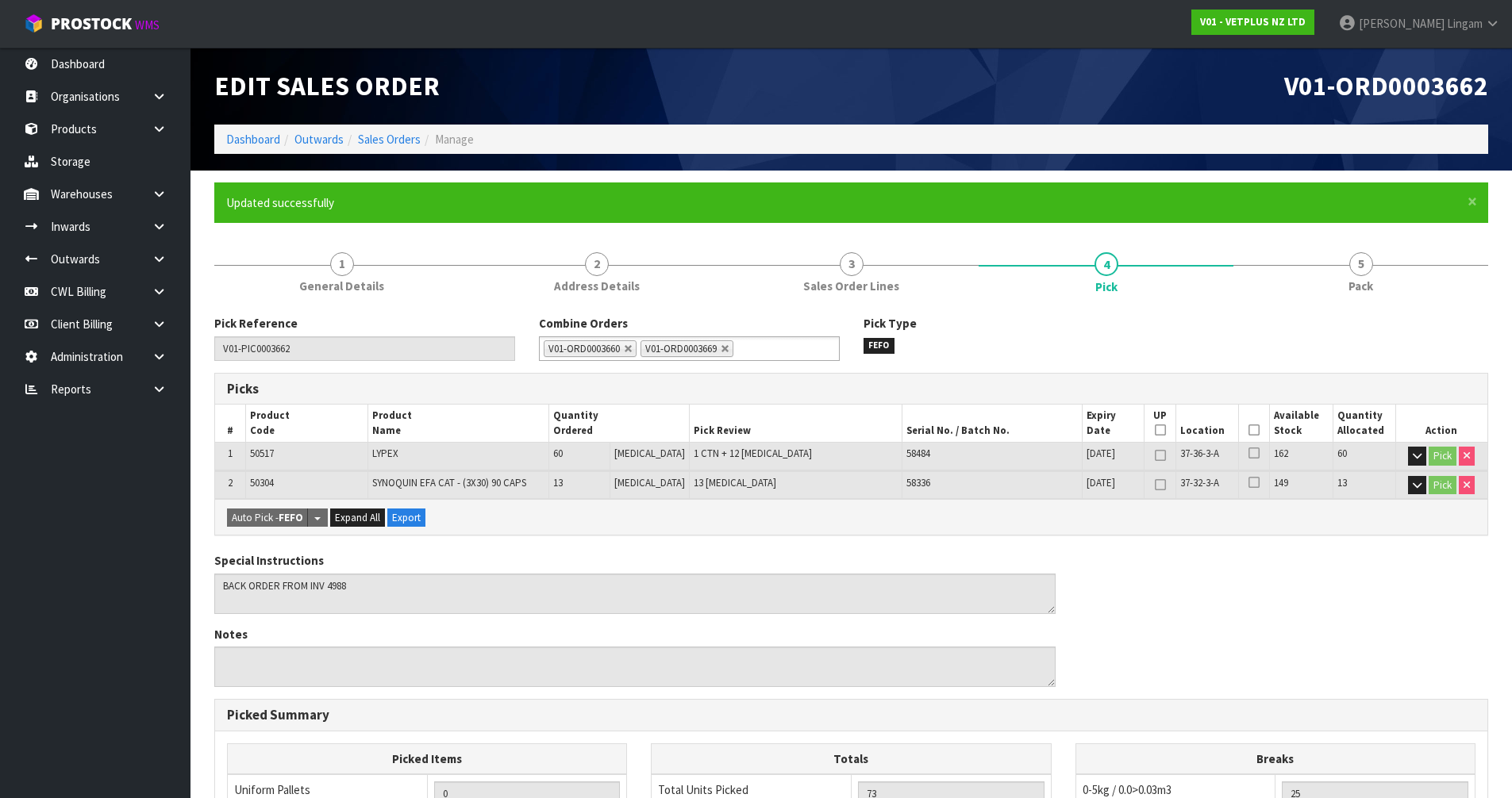
type input "[DATE]T21:19:43"
click at [399, 142] on link "Sales Orders" at bounding box center [390, 139] width 63 height 15
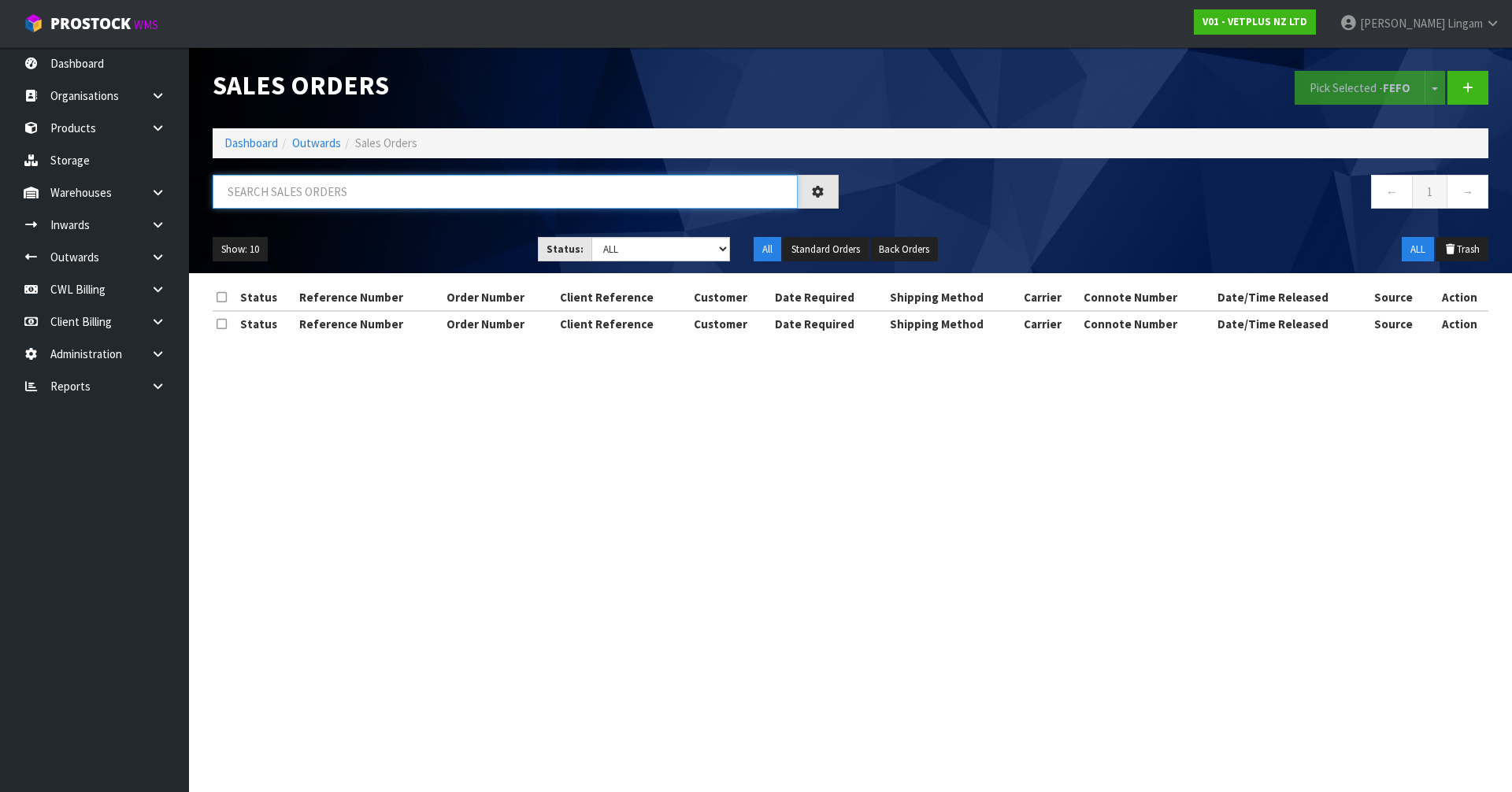
click at [653, 188] on input "text" at bounding box center [506, 192] width 585 height 34
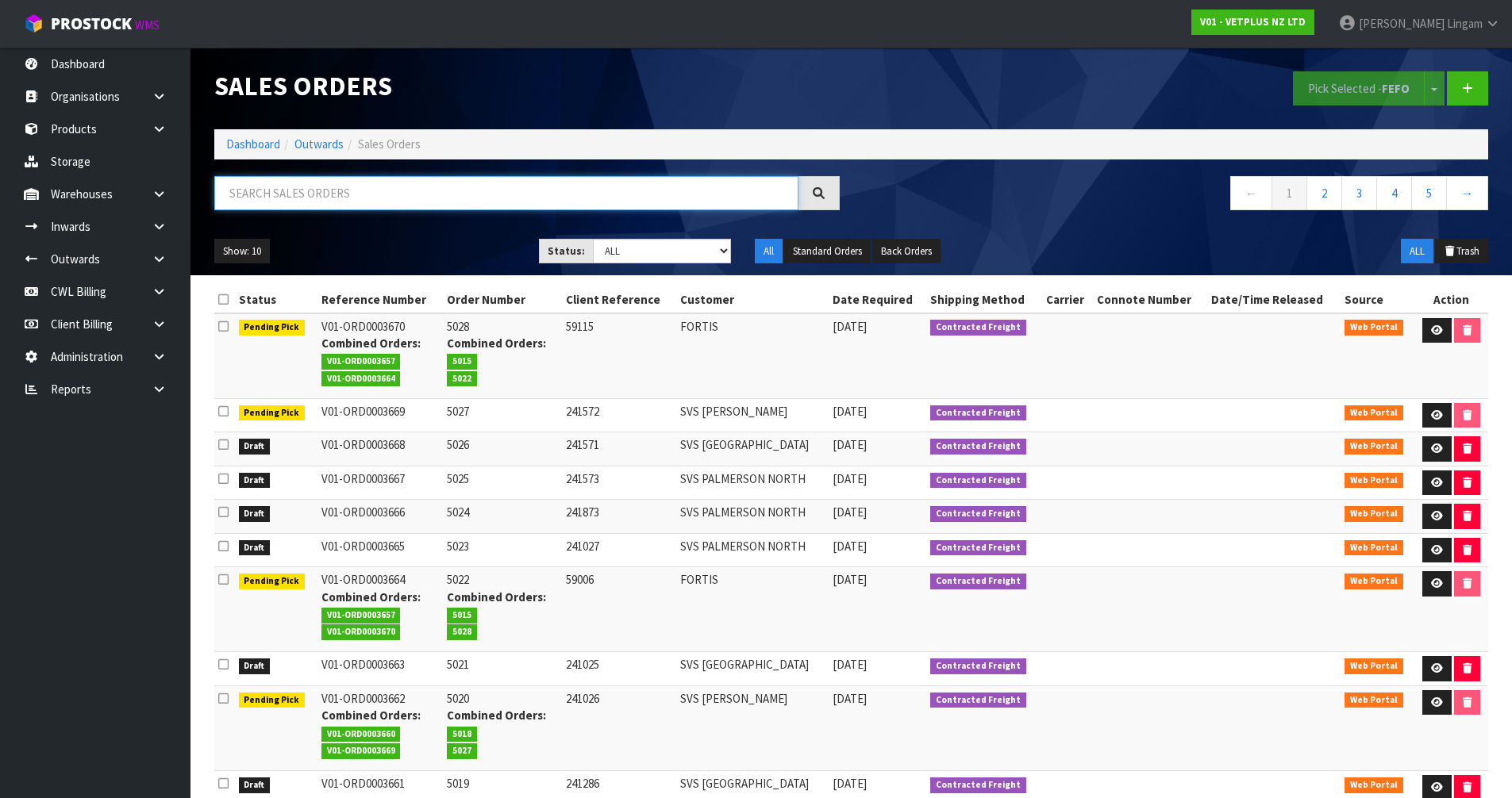
paste input "SVS [PERSON_NAME]"
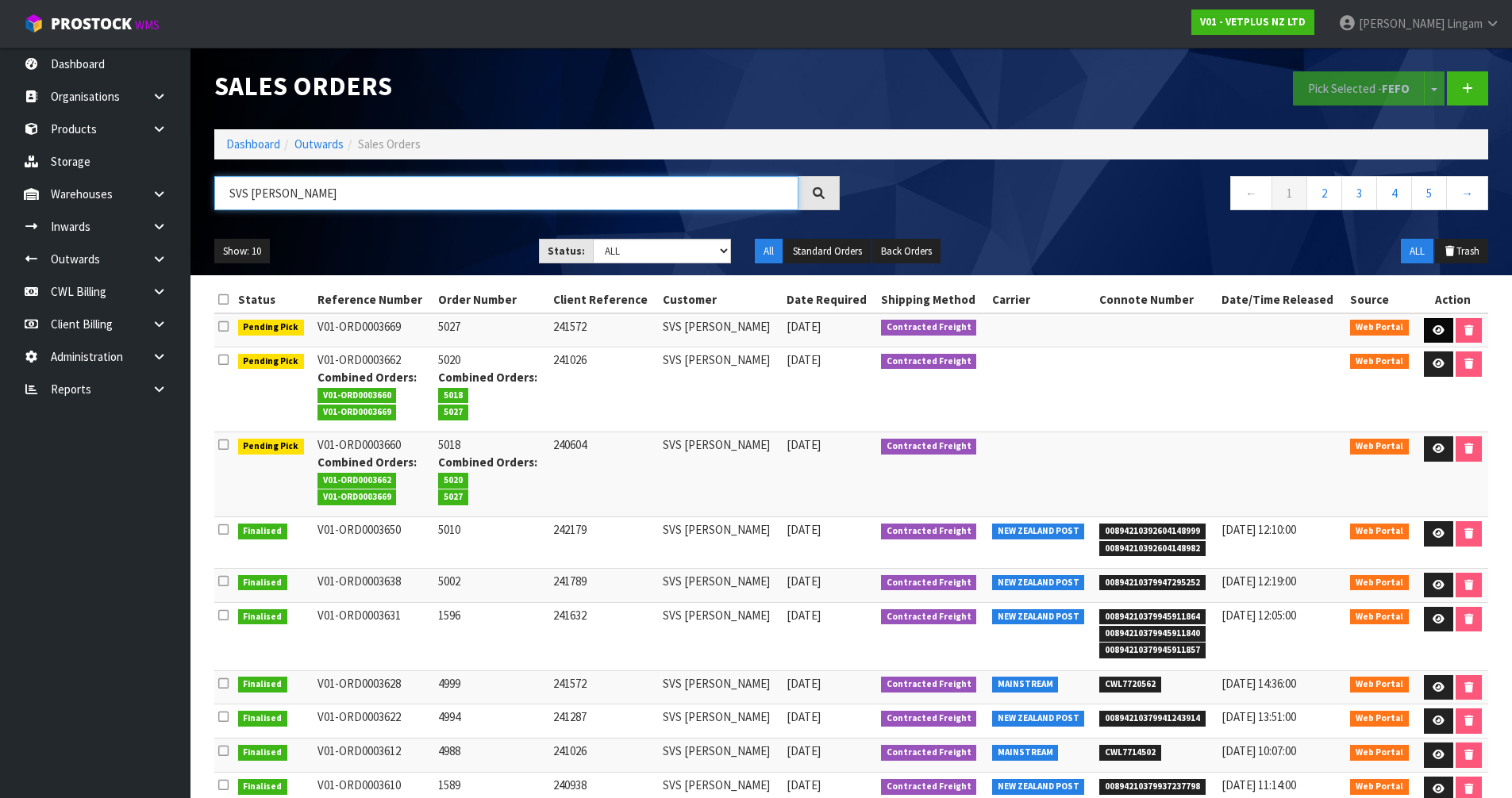
type input "SVS [PERSON_NAME]"
click at [1435, 322] on link at bounding box center [1439, 331] width 30 height 25
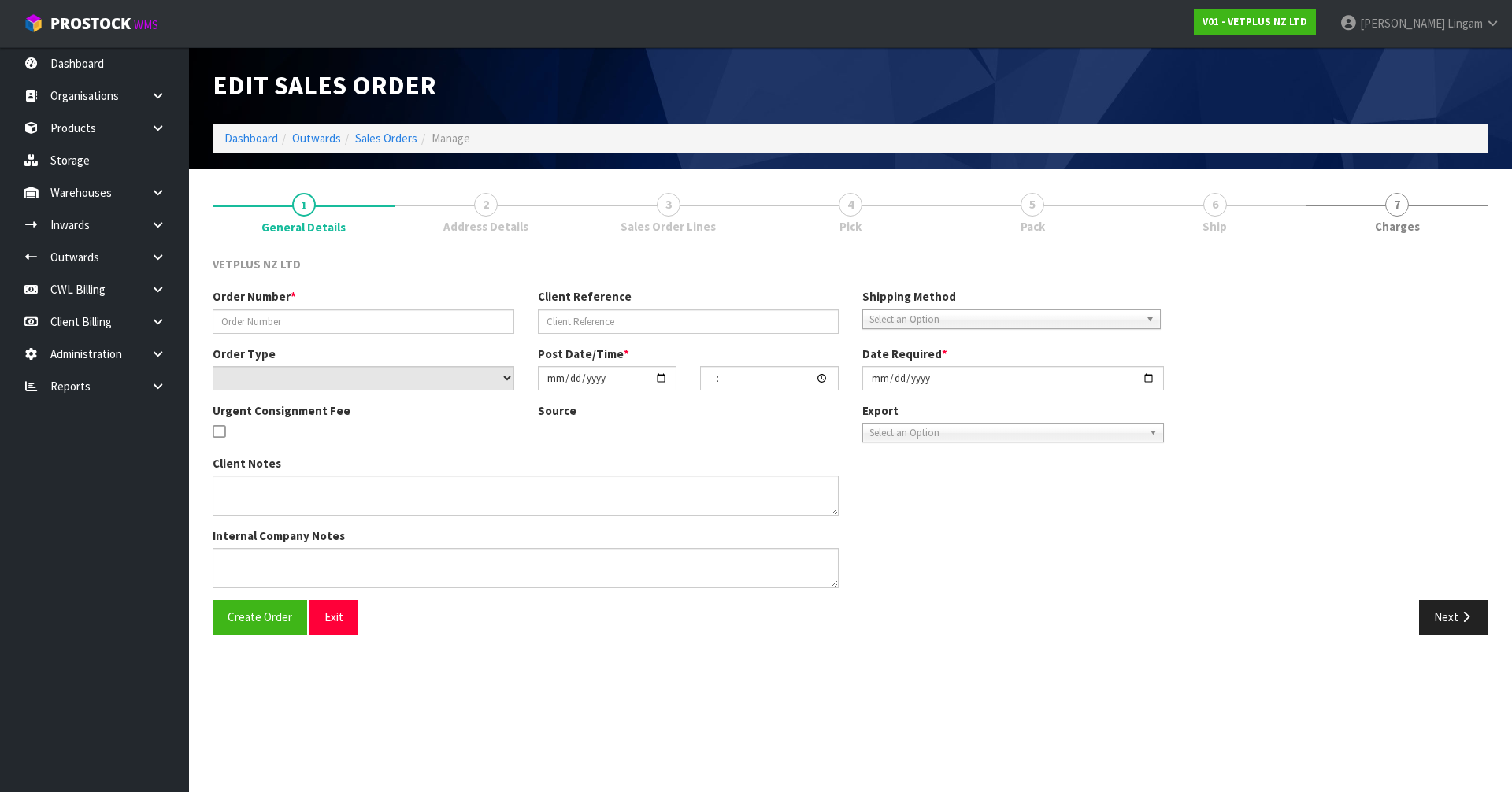
type input "5027"
type input "241572"
select select "number:0"
type input "[DATE]"
type input "16:39:00.000"
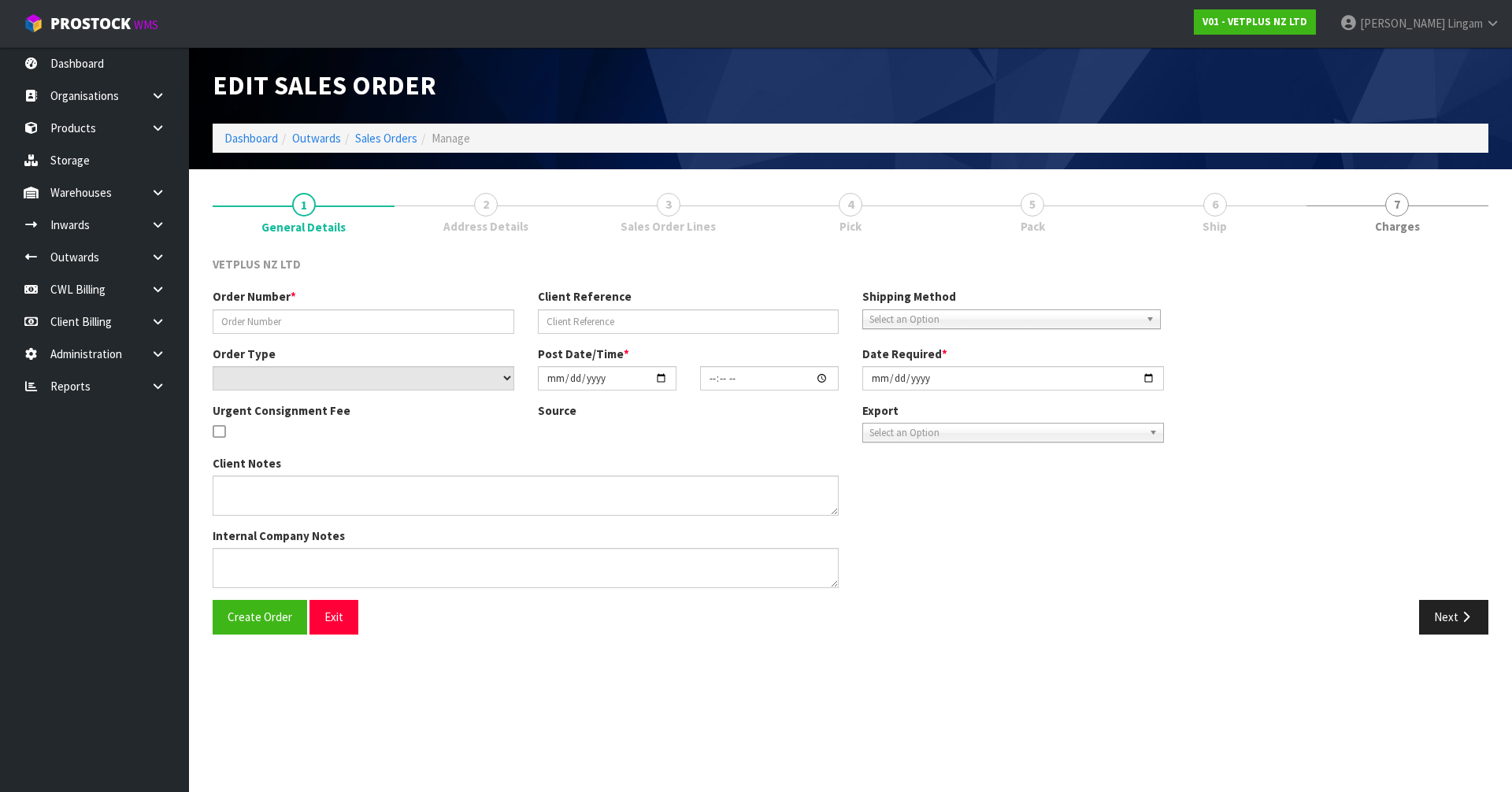
type input "[DATE]"
type textarea "BACK ORDER FROM INV 4999"
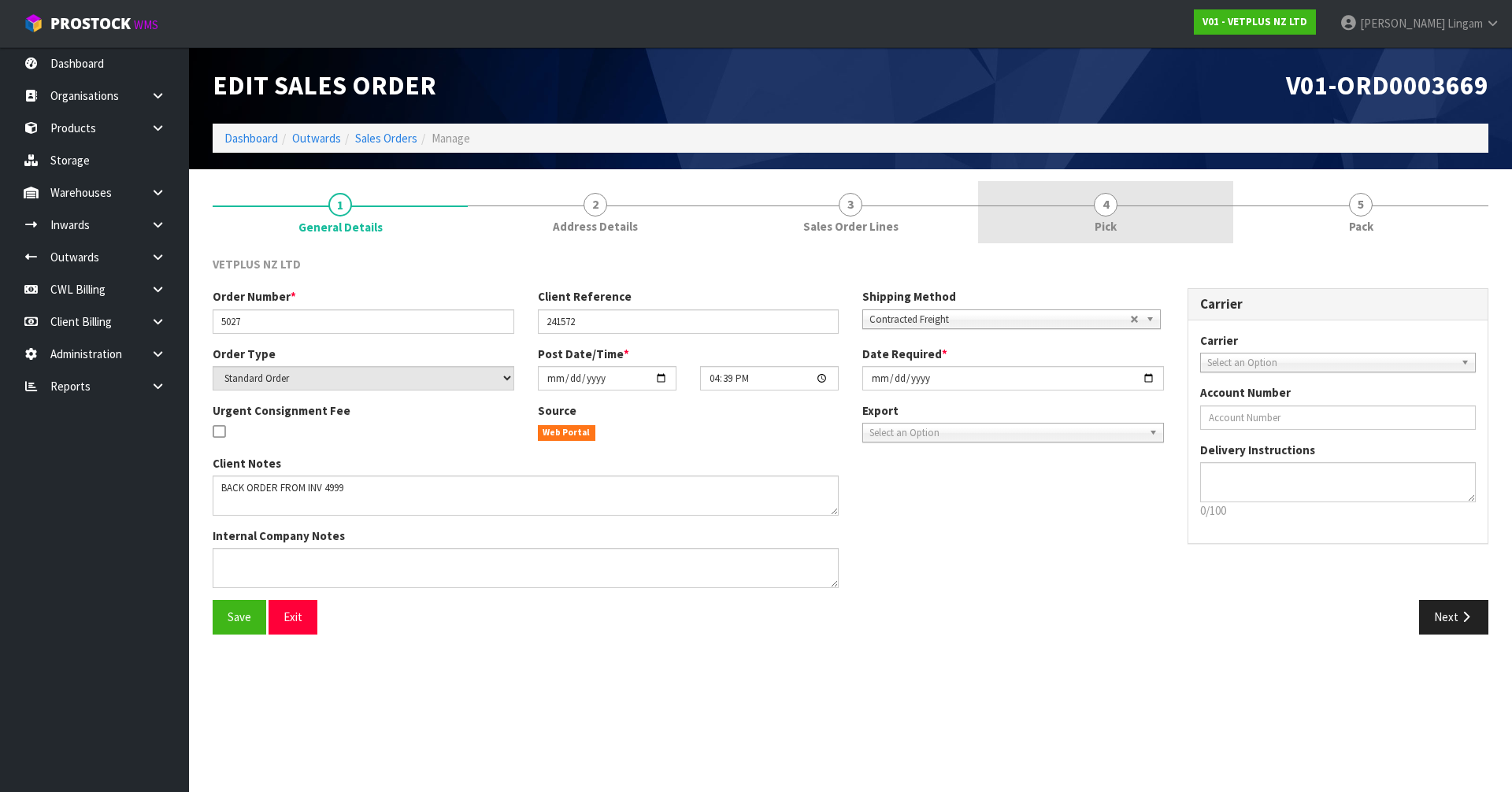
click at [1114, 216] on link "4 Pick" at bounding box center [1106, 212] width 255 height 63
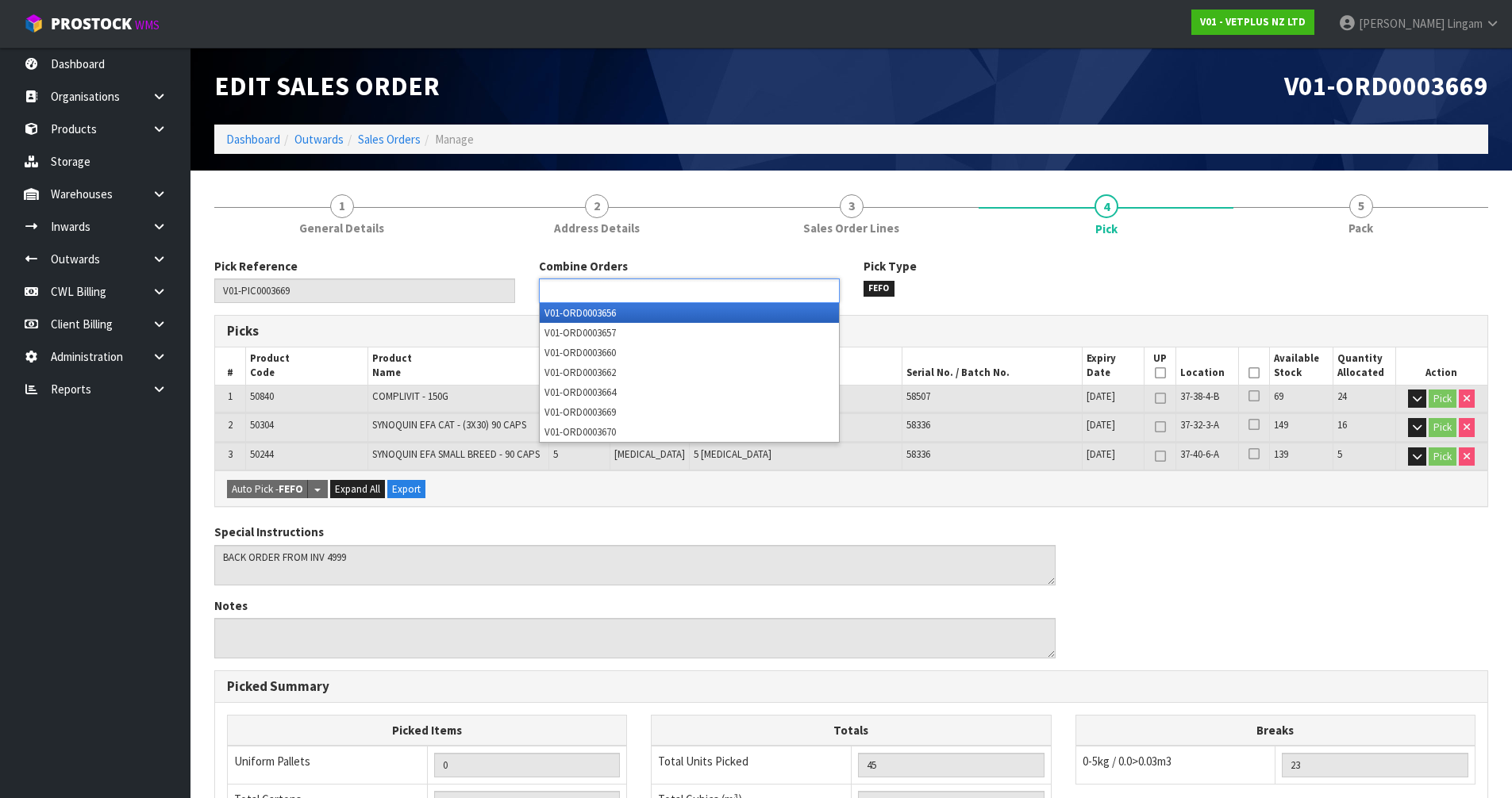
click at [694, 295] on ul at bounding box center [688, 290] width 300 height 24
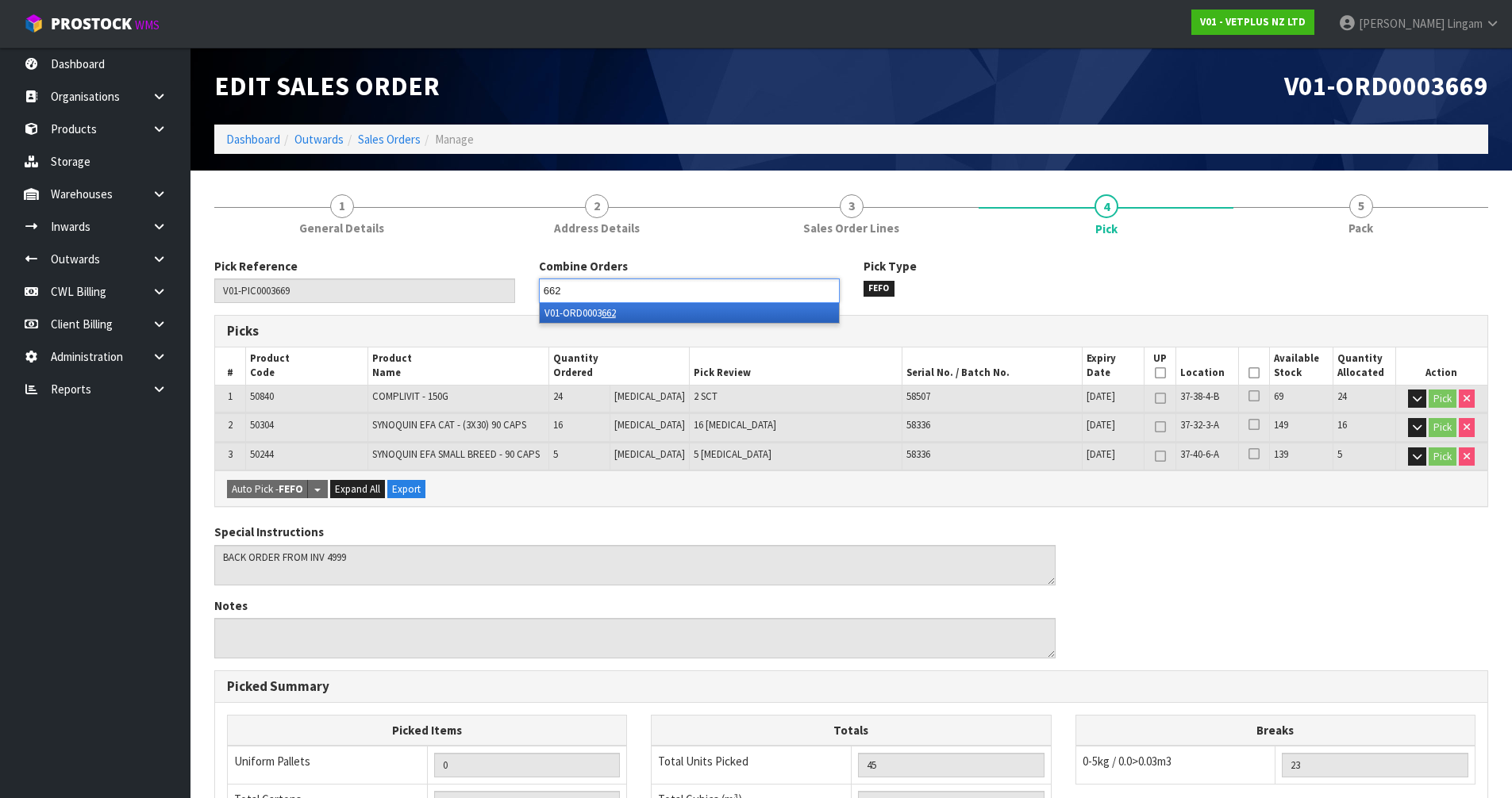
type input "662"
click at [694, 313] on li "V01-ORD0003 662" at bounding box center [689, 313] width 300 height 20
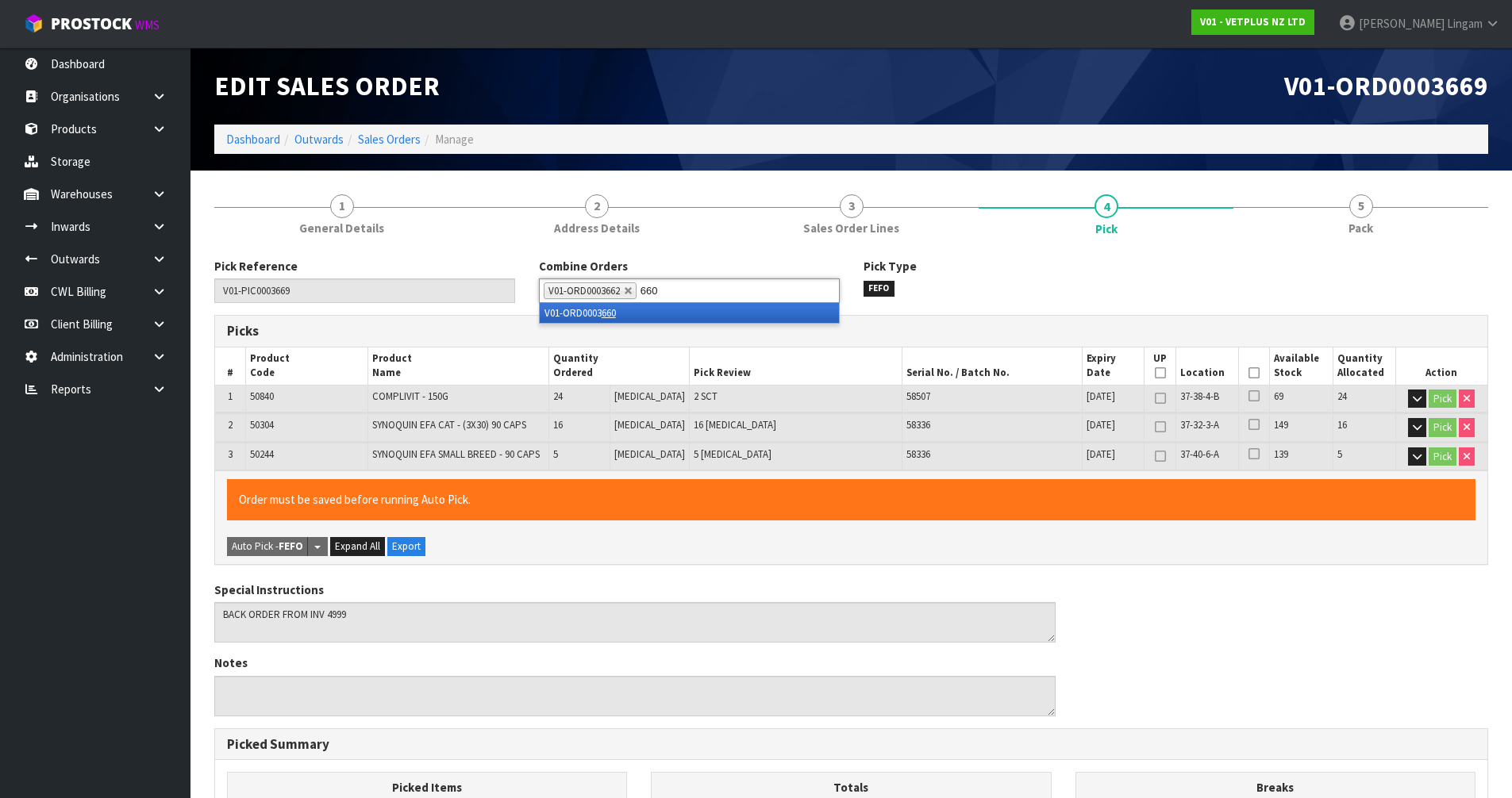
type input "660"
click at [694, 313] on li "V01-ORD0003 660" at bounding box center [689, 313] width 300 height 20
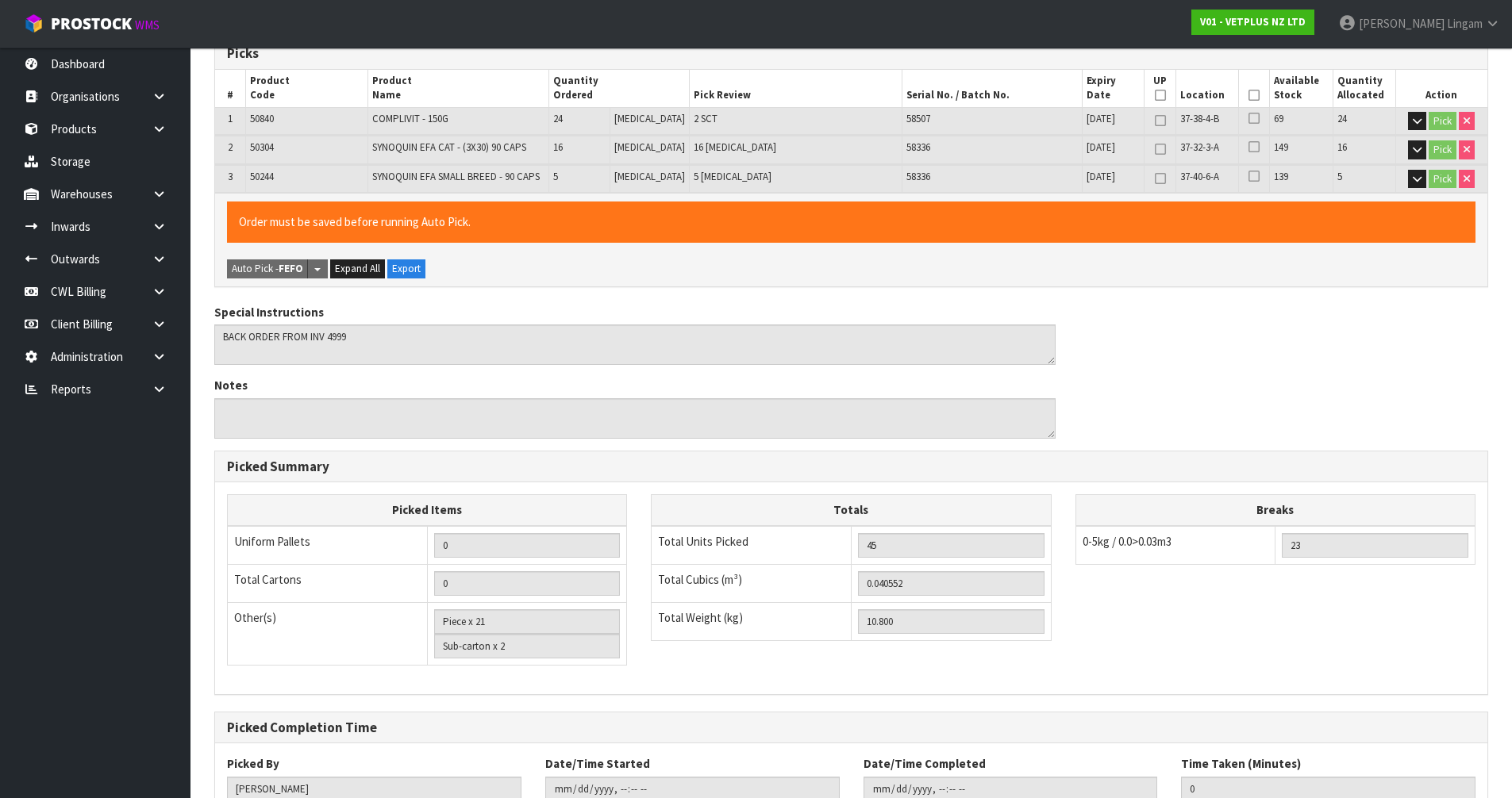
scroll to position [392, 0]
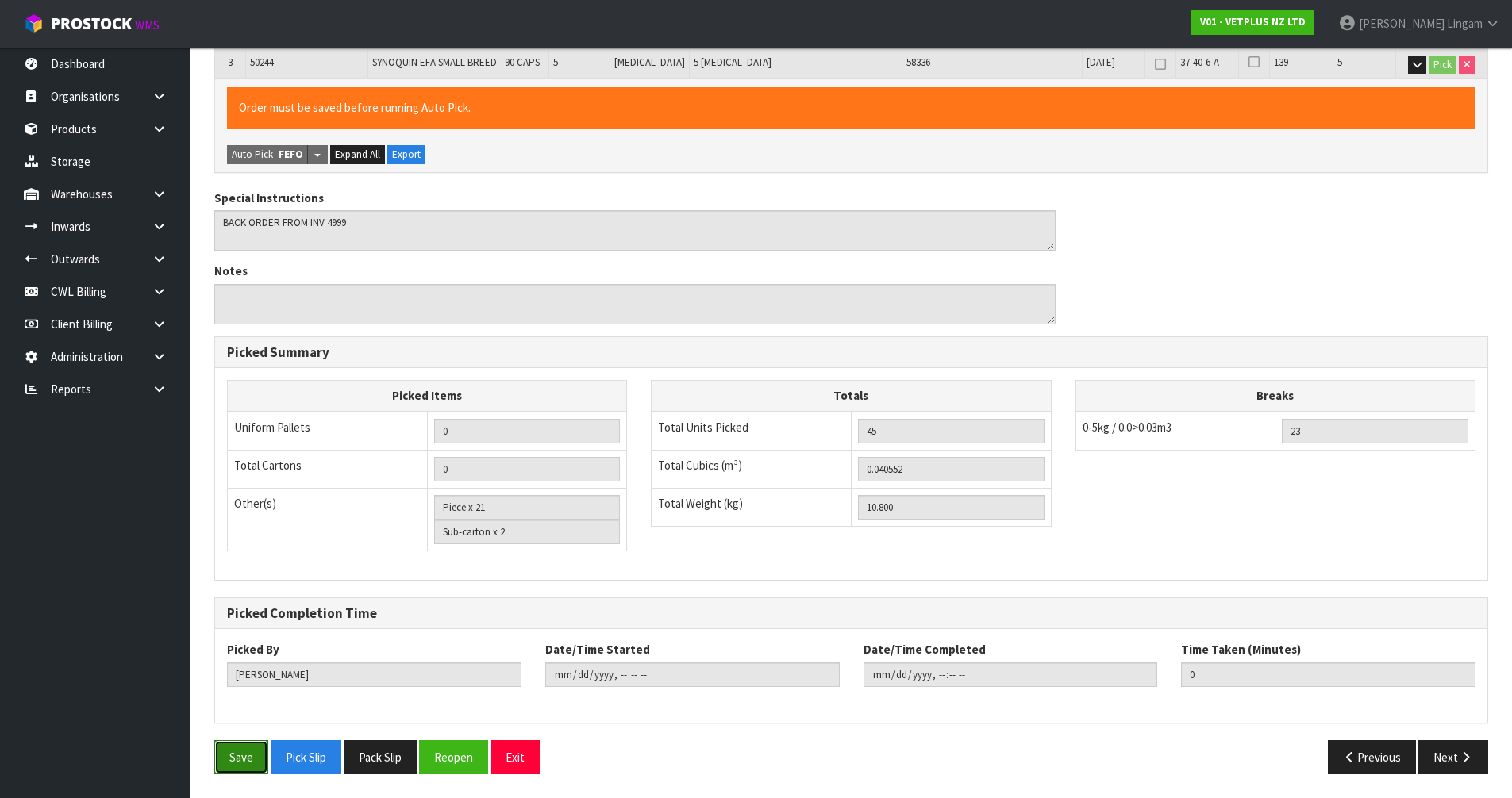
click at [244, 746] on button "Save" at bounding box center [242, 757] width 54 height 34
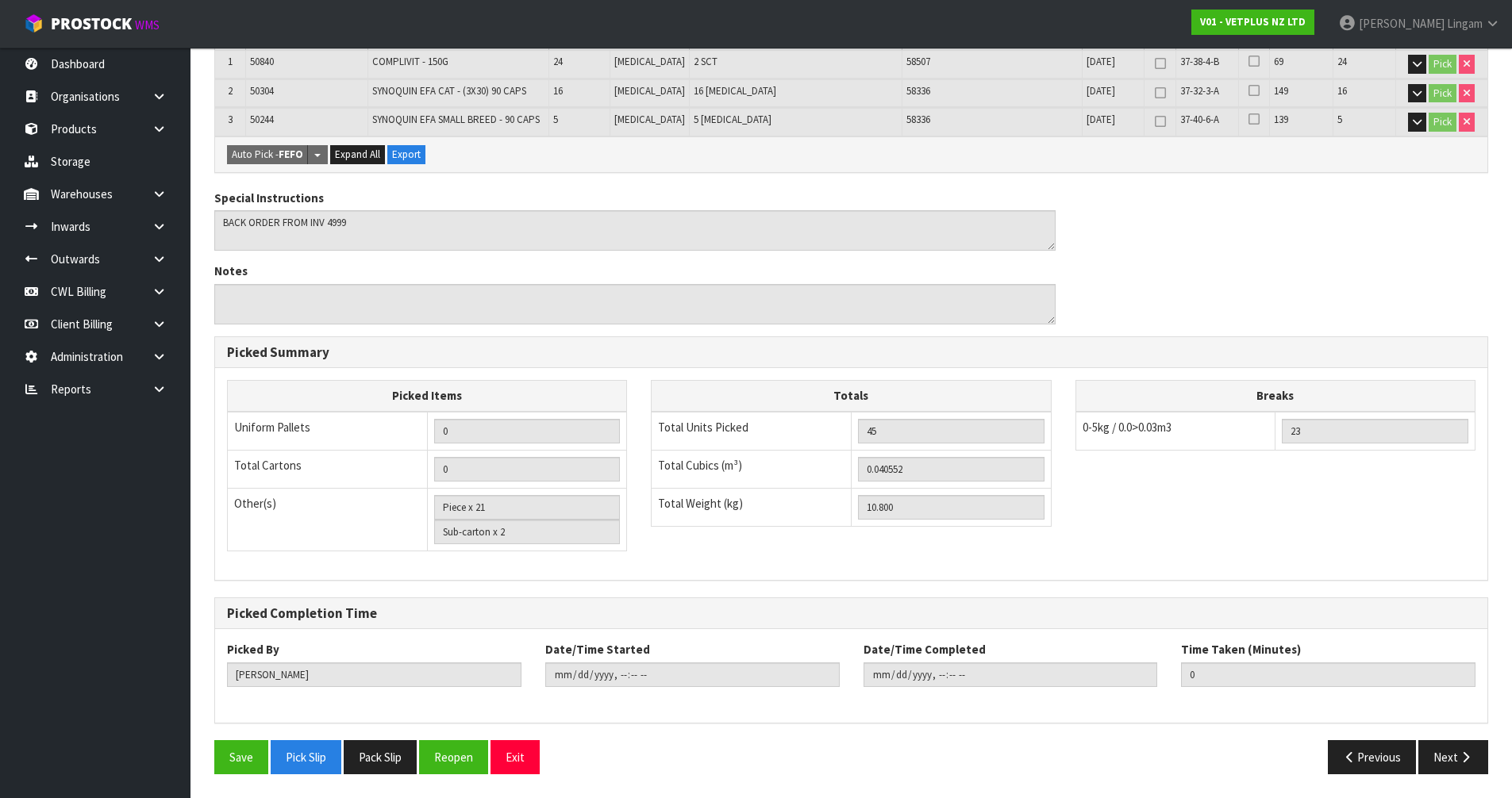
scroll to position [0, 0]
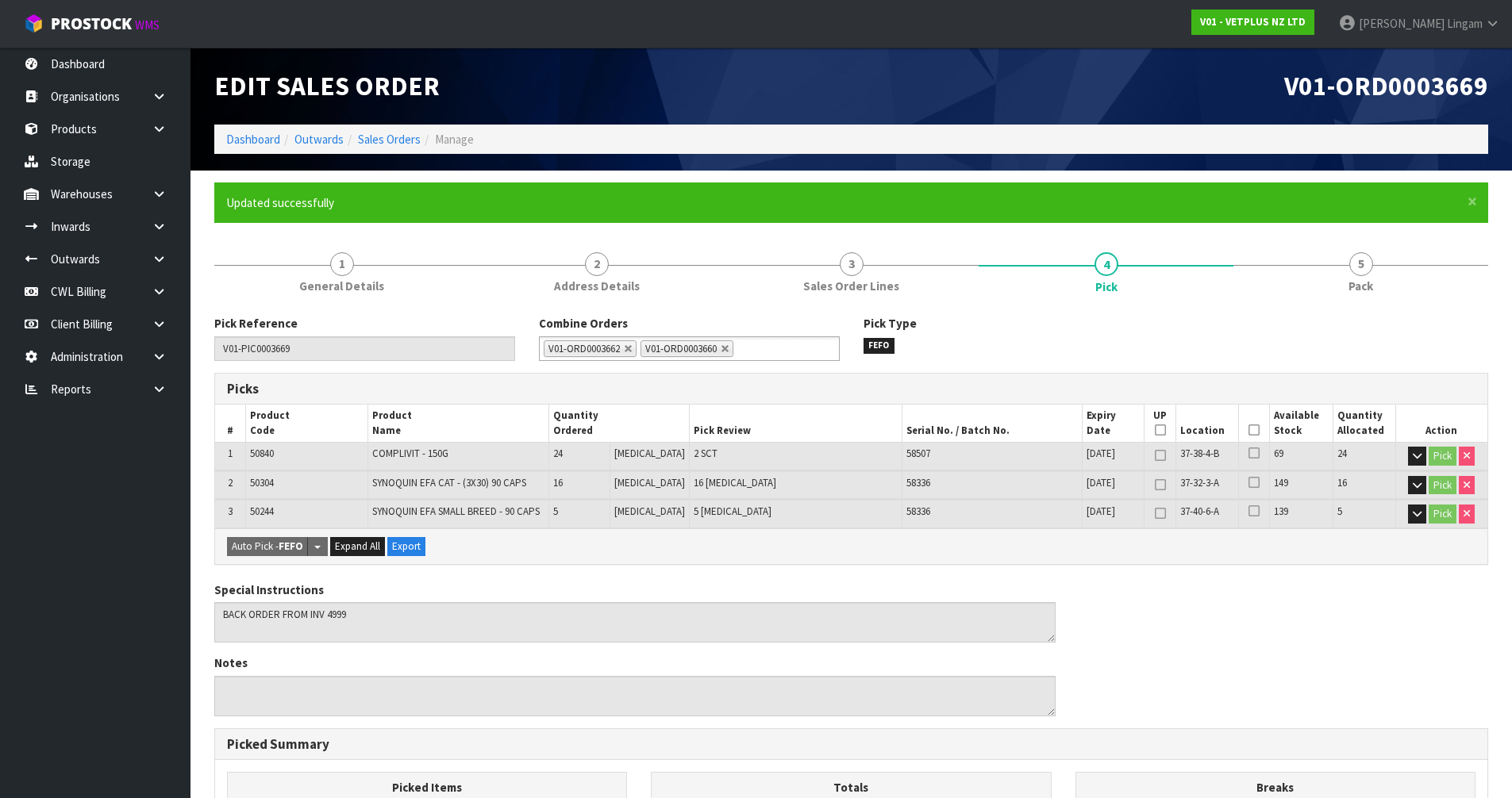
type input "[DATE]T21:20:01"
click at [392, 137] on link "Sales Orders" at bounding box center [390, 139] width 63 height 15
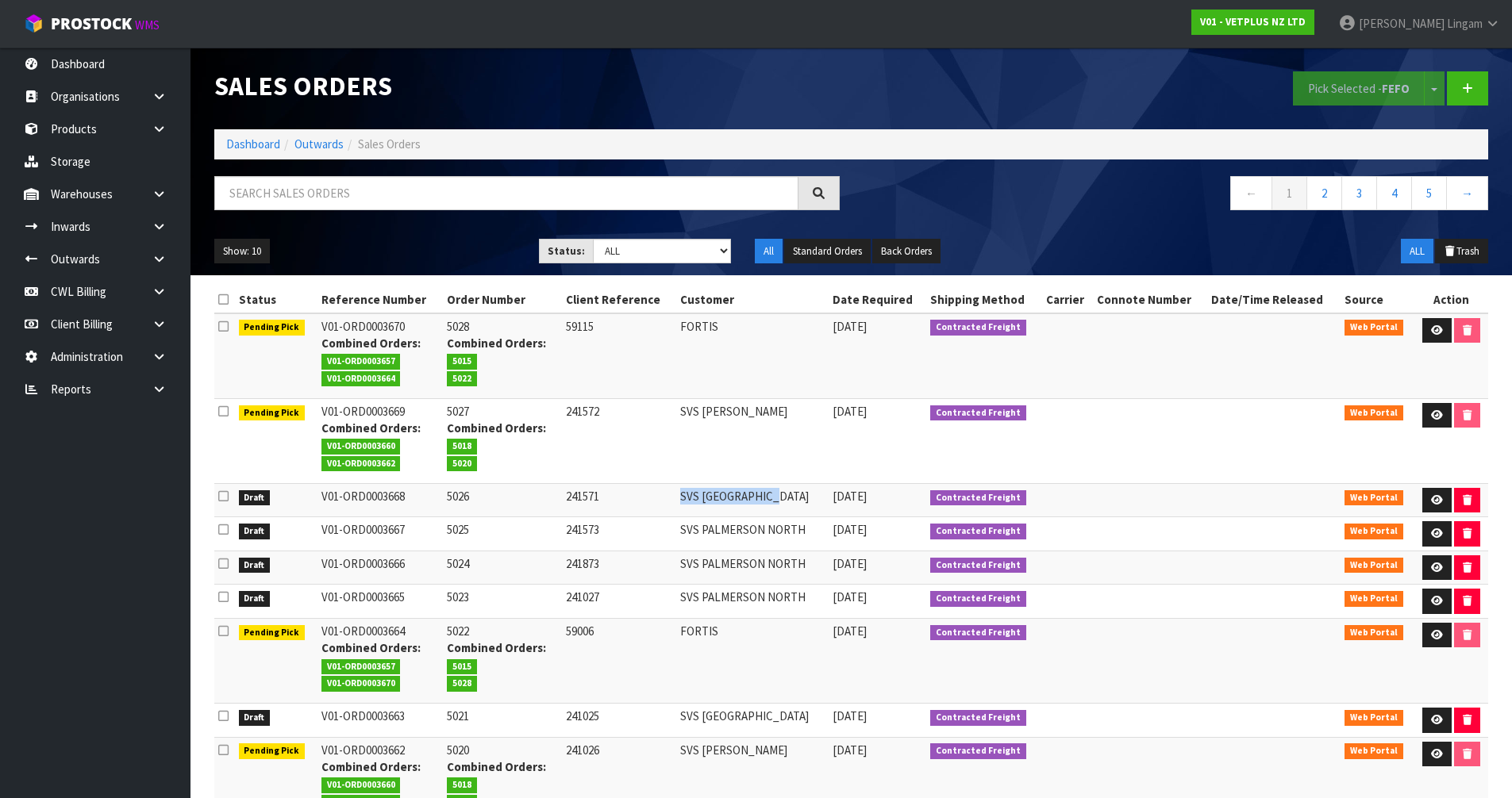
drag, startPoint x: 672, startPoint y: 498, endPoint x: 786, endPoint y: 506, distance: 114.3
click at [786, 506] on tr "Draft V01-ORD0003668 5026 241571 SVS [GEOGRAPHIC_DATA] [DATE] Contracted Freigh…" at bounding box center [852, 500] width 1274 height 34
copy tr "SVS [GEOGRAPHIC_DATA]"
click at [1438, 502] on icon at bounding box center [1437, 500] width 12 height 10
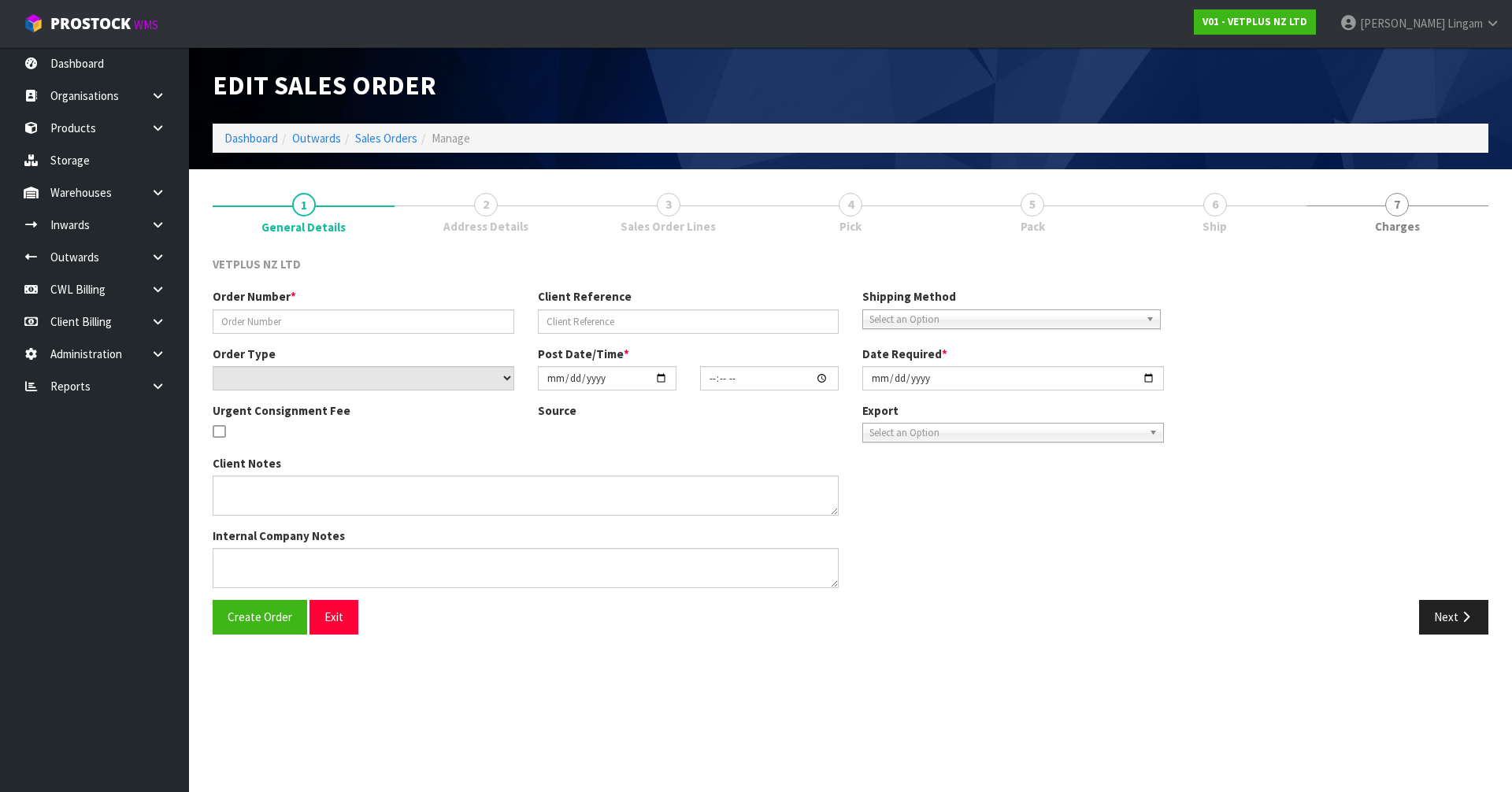
type input "5026"
type input "241571"
select select "number:0"
type input "[DATE]"
type input "16:38:00.000"
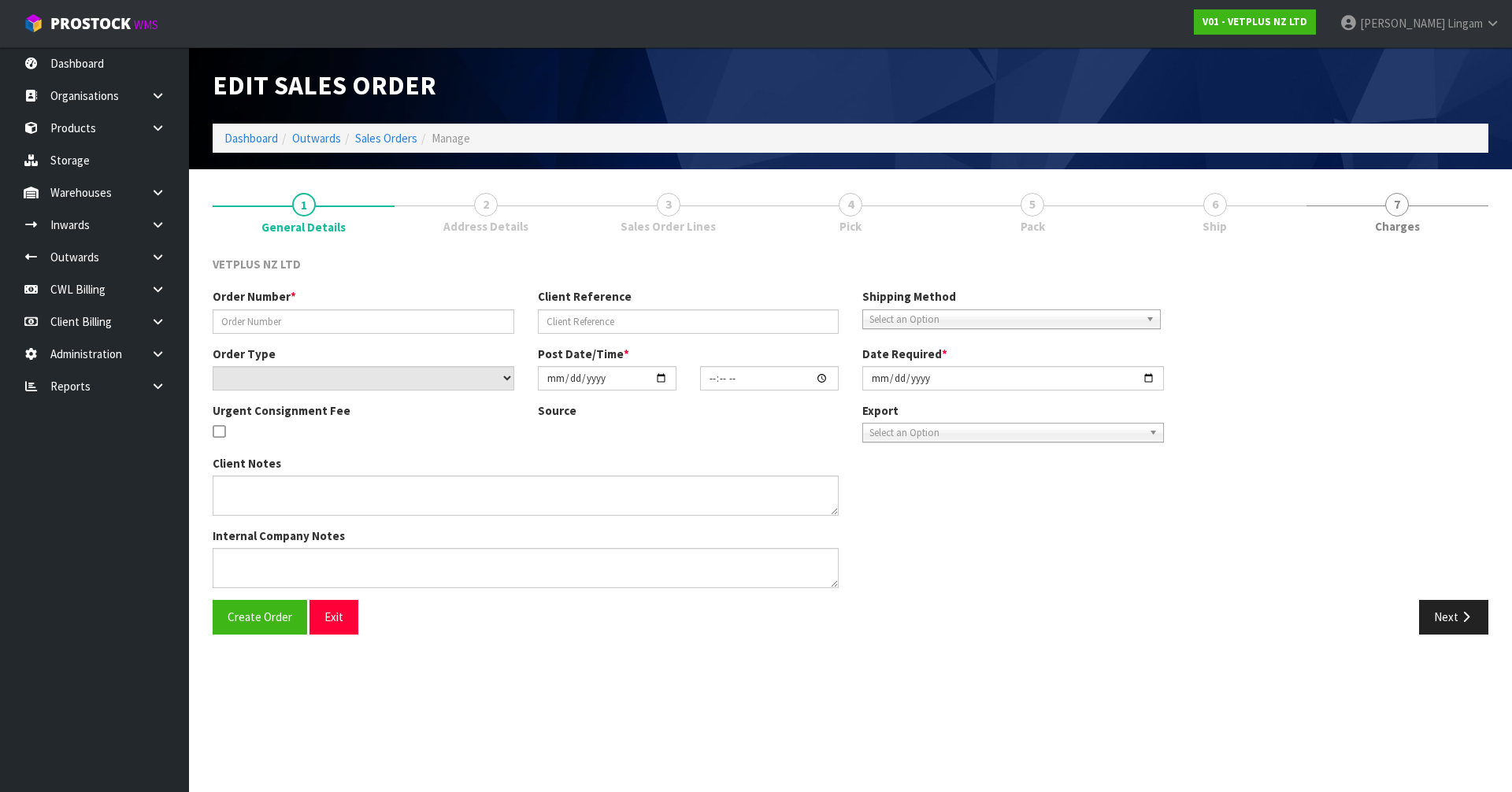
type input "[DATE]"
type textarea "BACK ORDER FROM INV 5000"
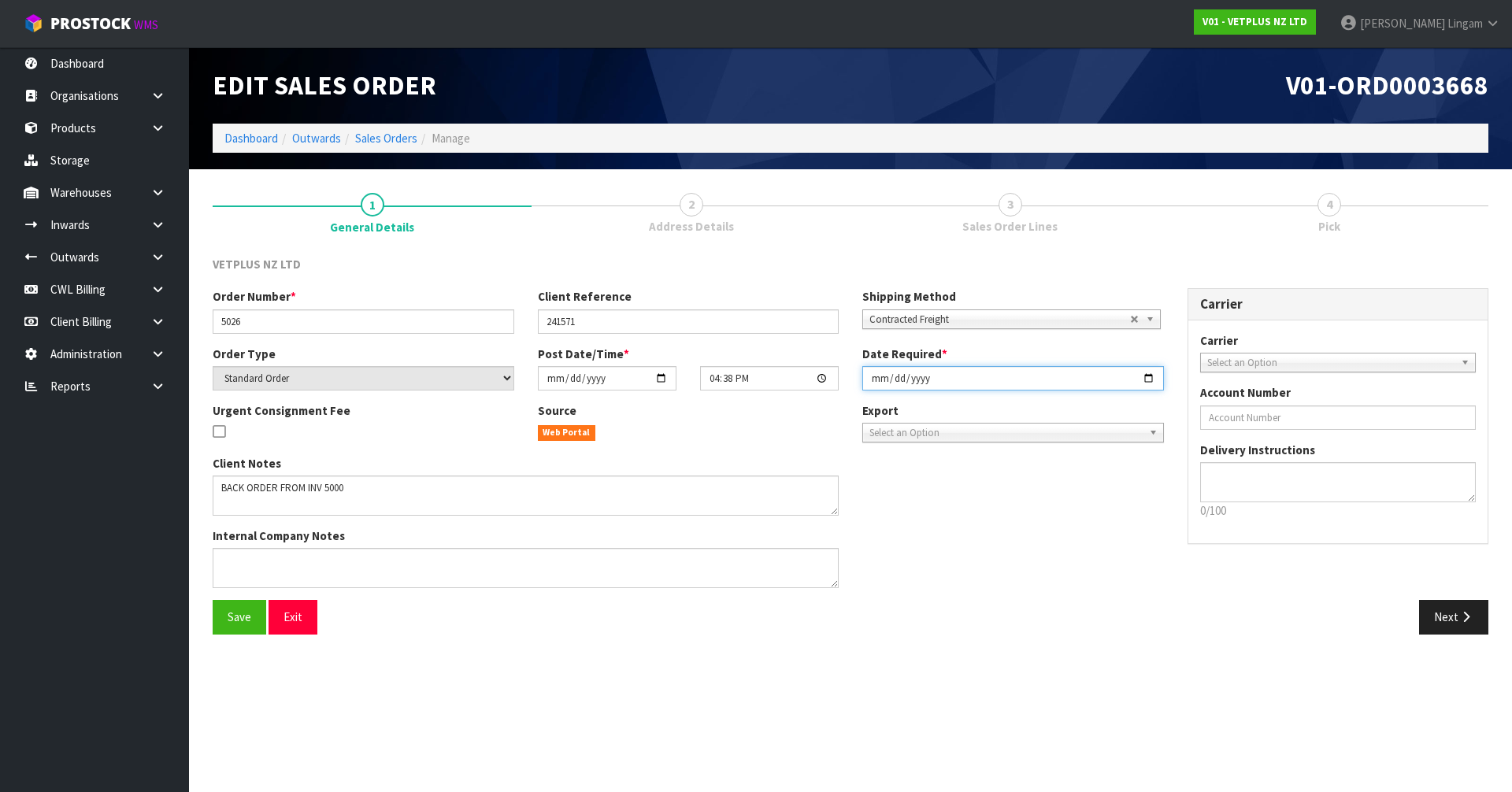
click at [863, 372] on input "[DATE]" at bounding box center [1013, 378] width 302 height 24
type input "[DATE]"
click at [249, 613] on span "Save" at bounding box center [239, 617] width 23 height 15
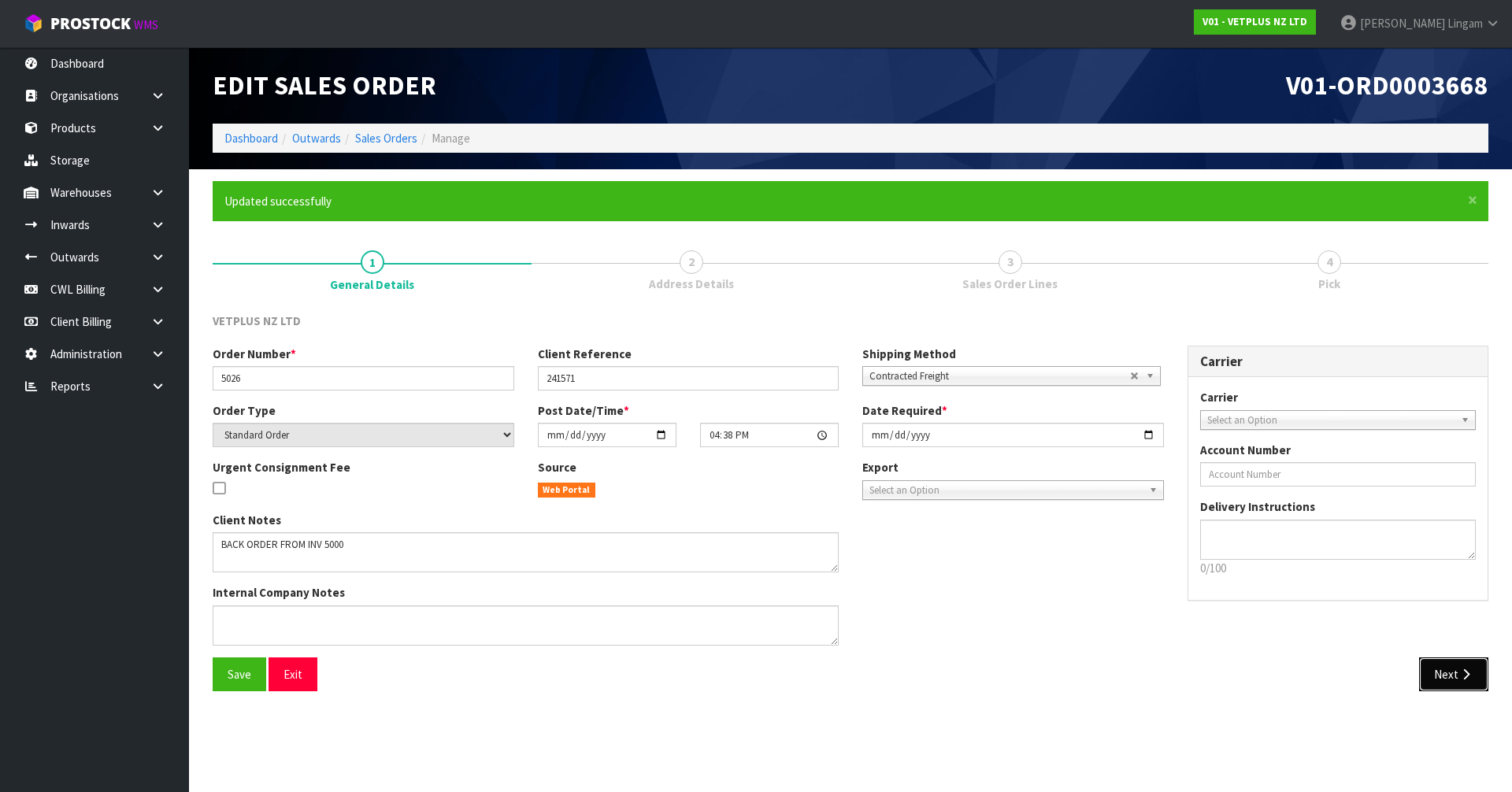
click at [1436, 669] on button "Next" at bounding box center [1454, 675] width 69 height 34
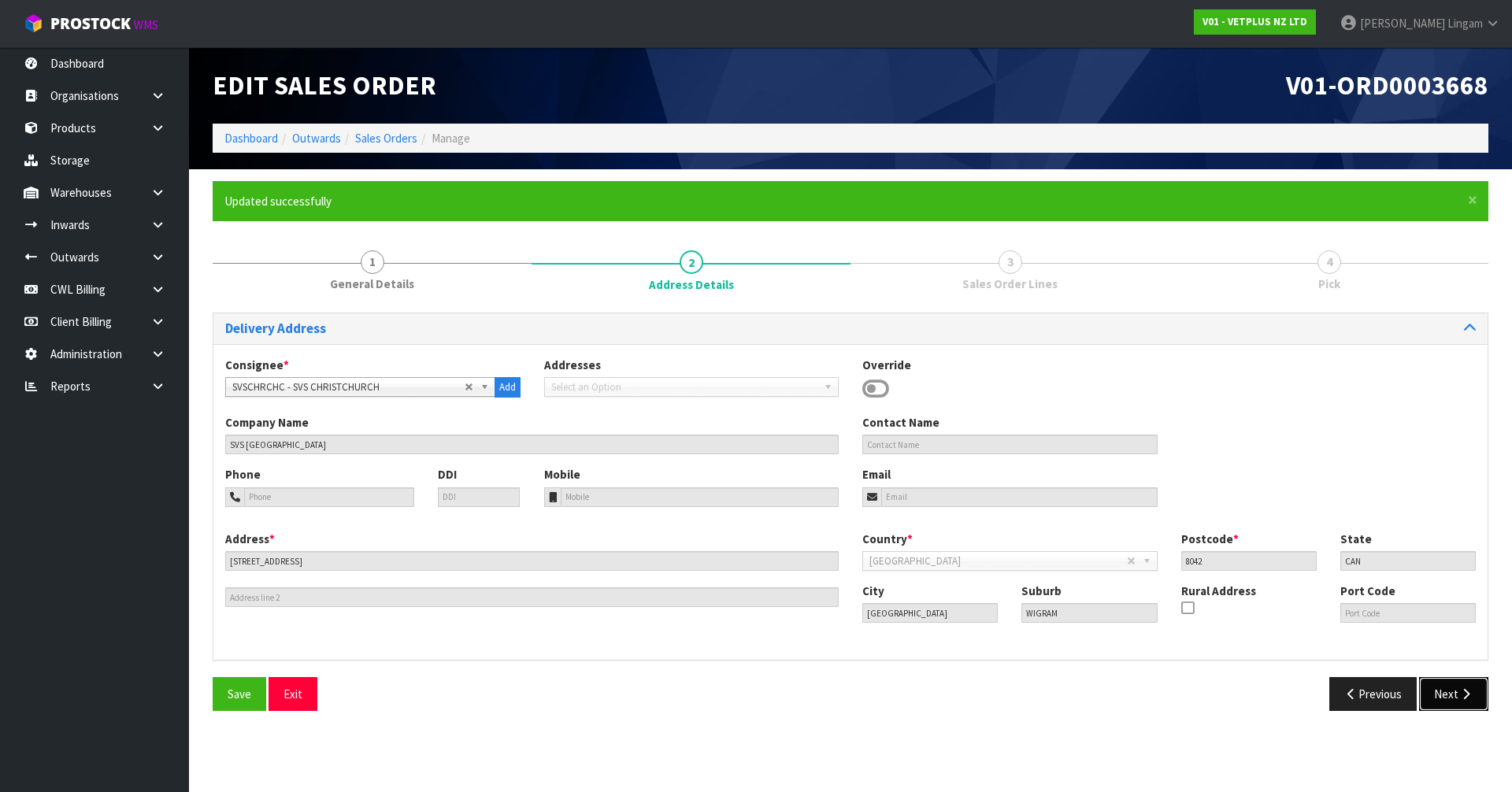
click at [1436, 685] on button "Next" at bounding box center [1454, 694] width 69 height 34
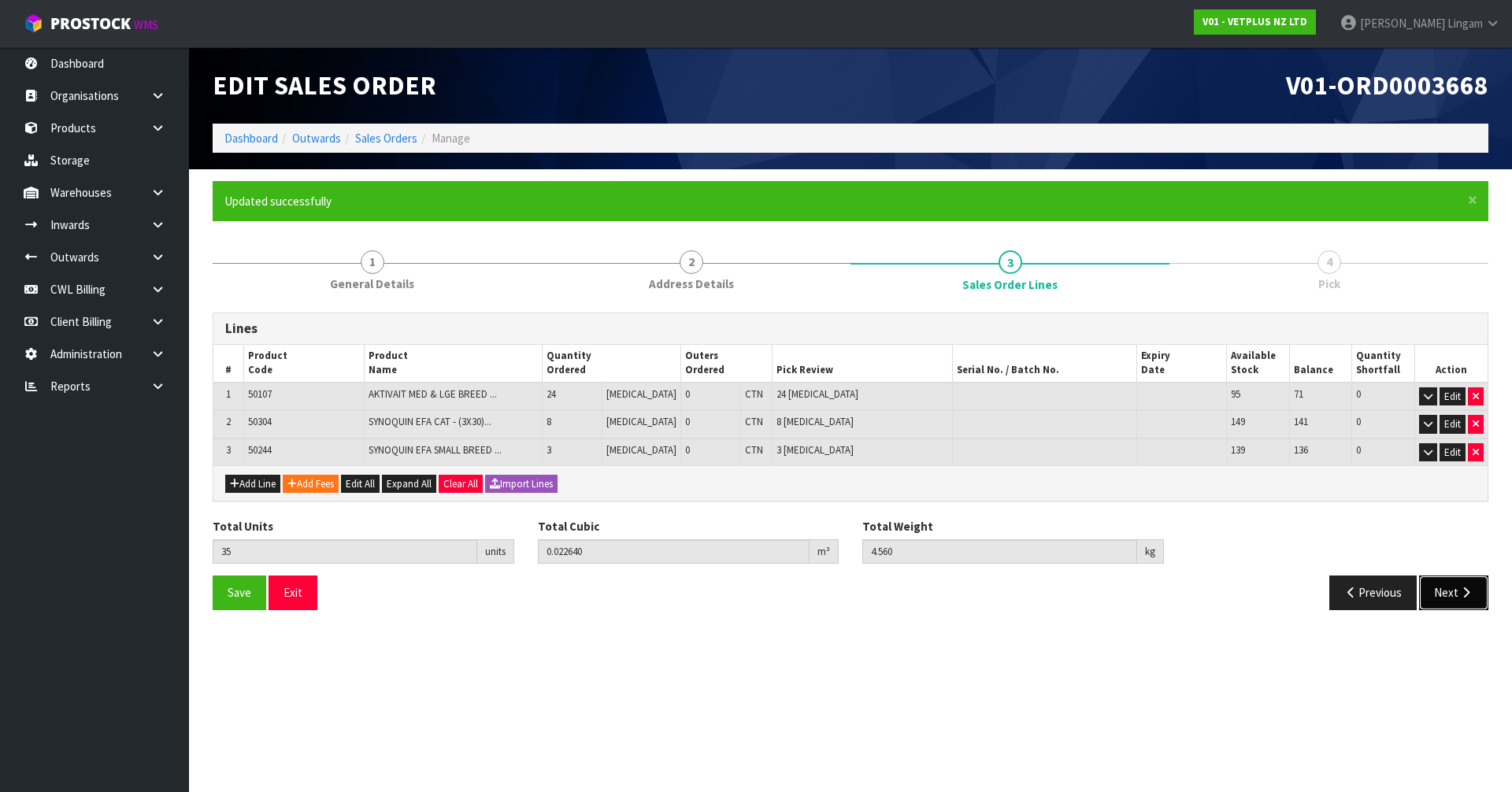
click at [1454, 596] on button "Next" at bounding box center [1454, 592] width 69 height 34
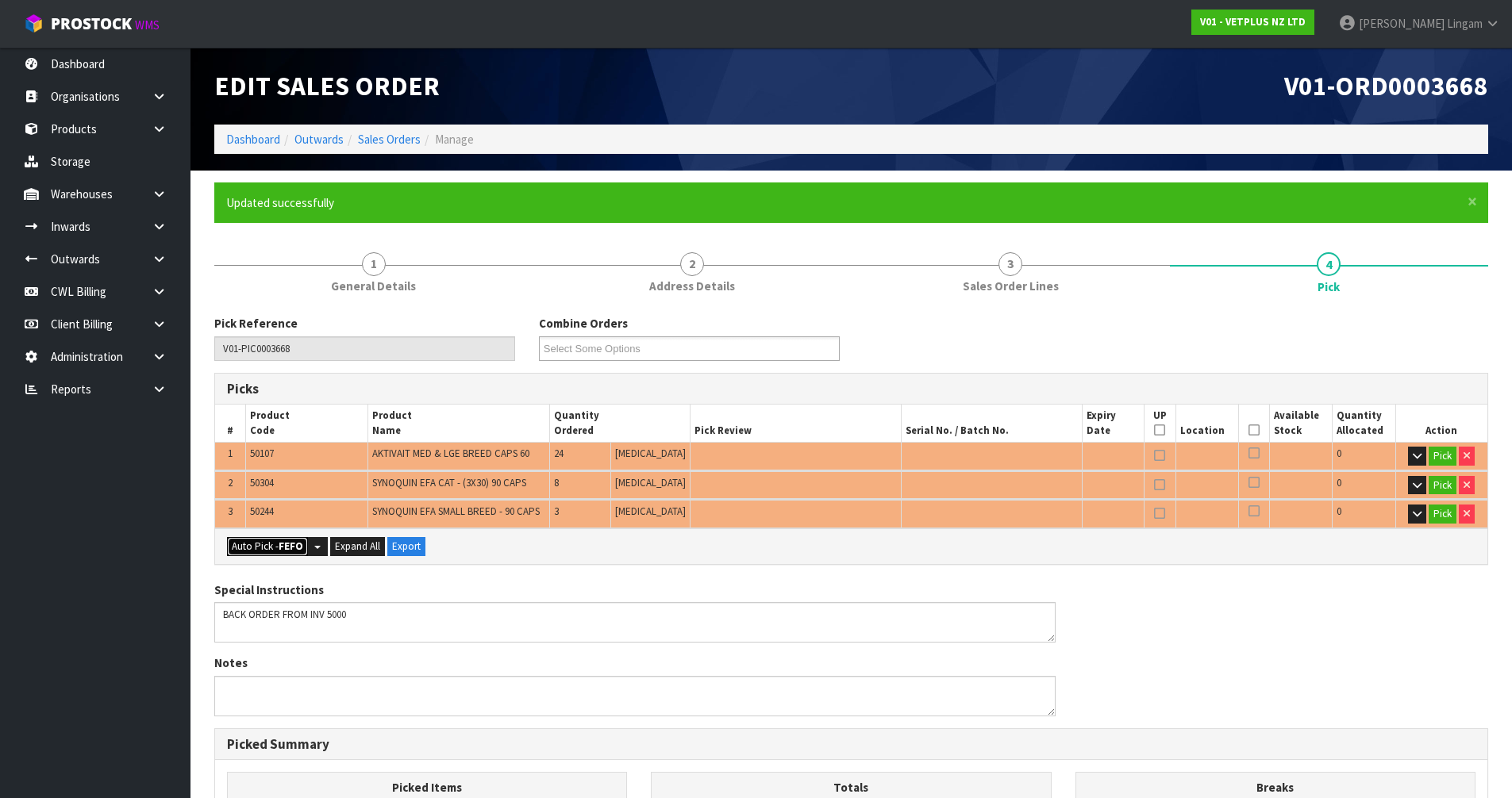
click at [284, 545] on strong "FEFO" at bounding box center [290, 546] width 24 height 14
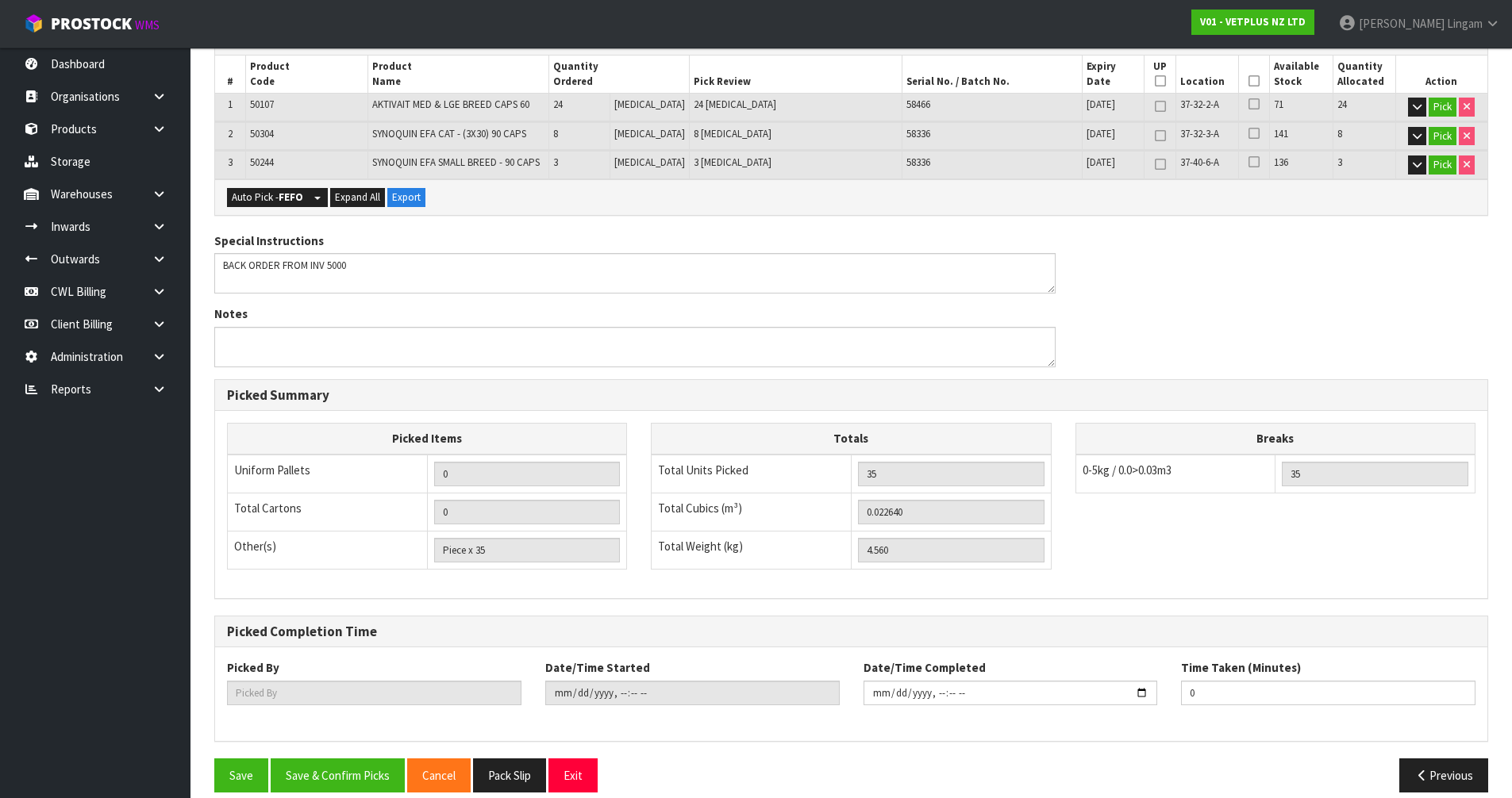
scroll to position [367, 0]
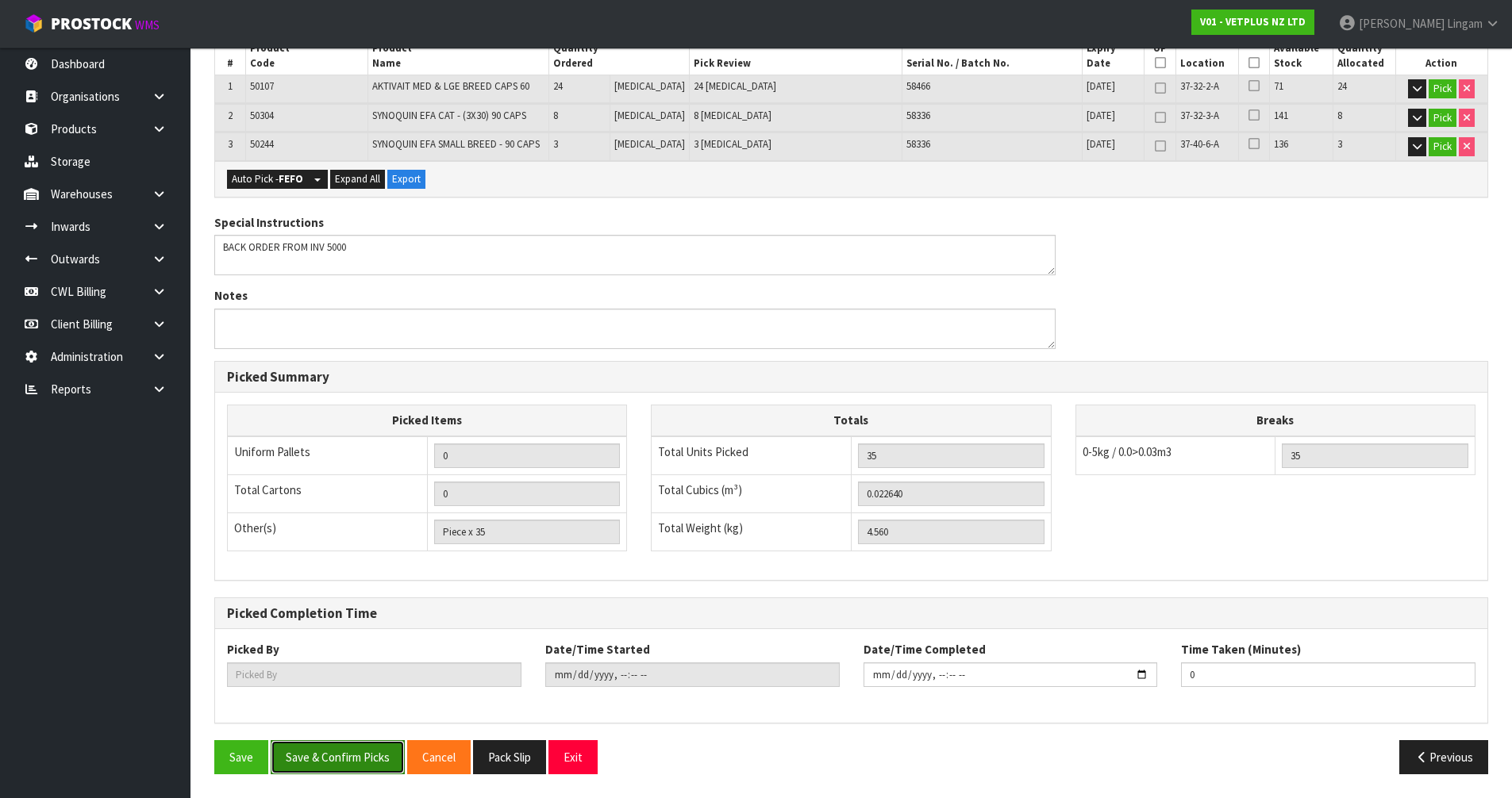
click at [351, 753] on button "Save & Confirm Picks" at bounding box center [337, 757] width 134 height 34
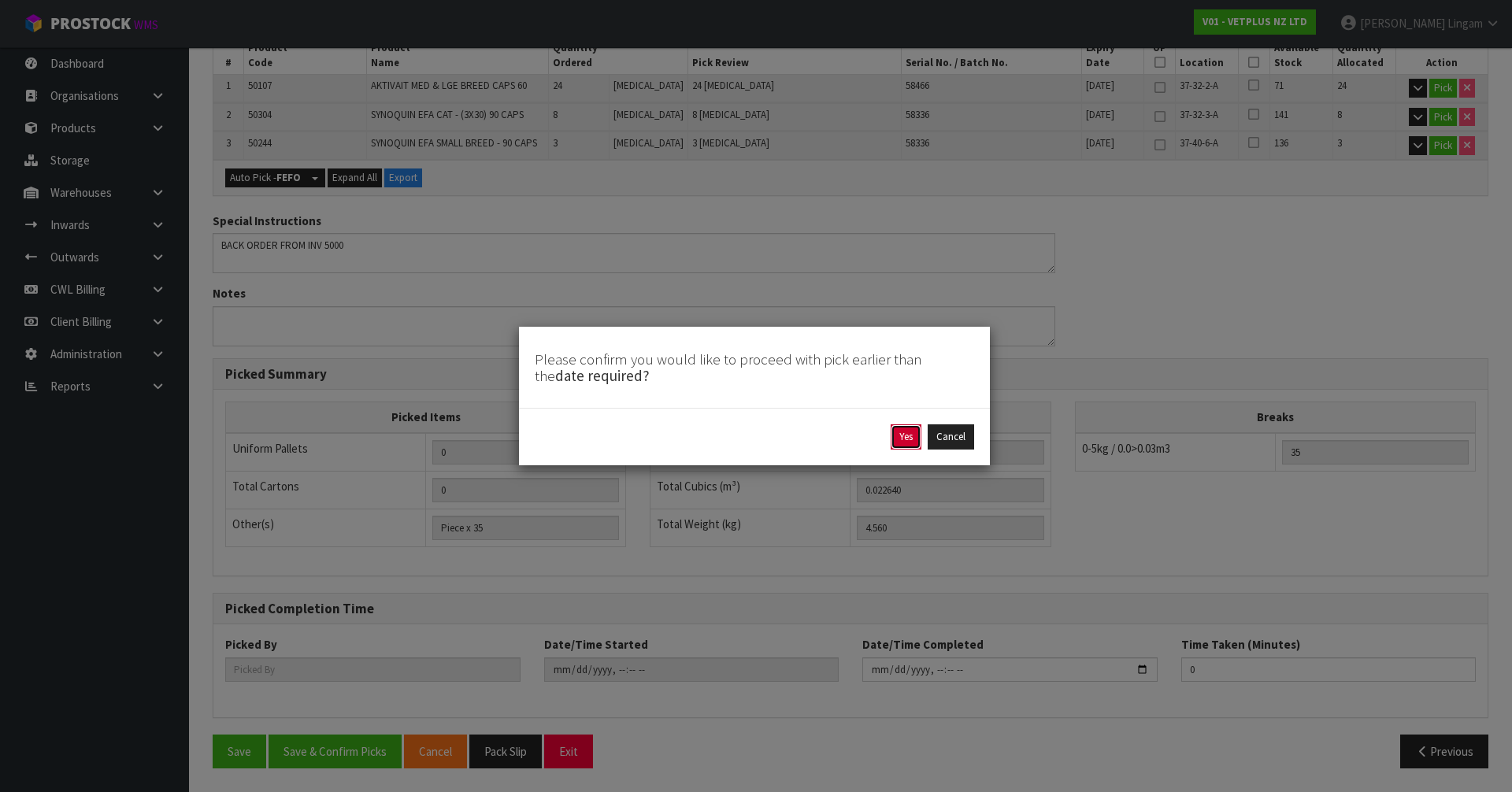
click at [902, 444] on button "Yes" at bounding box center [906, 437] width 30 height 25
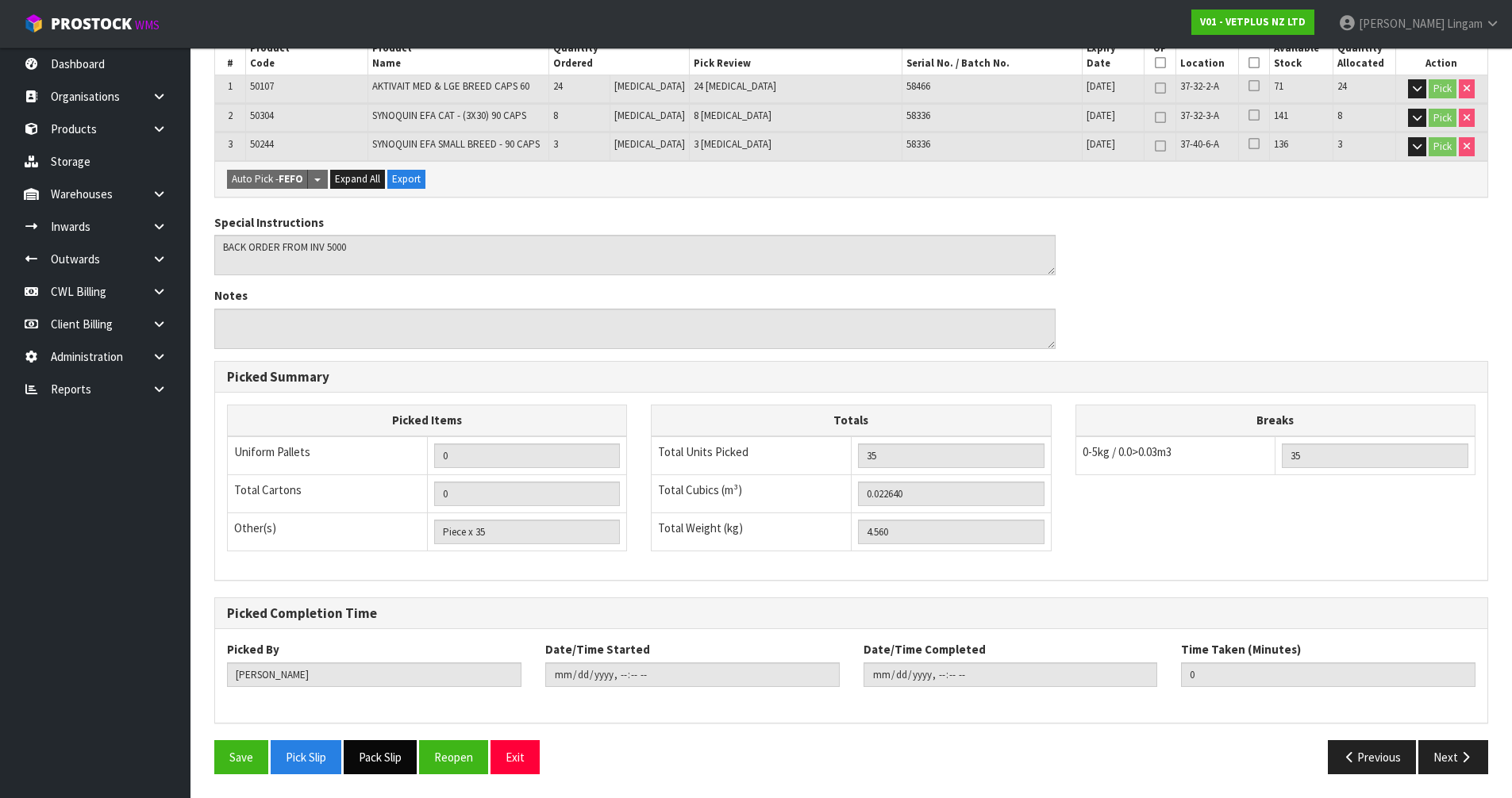
click at [383, 750] on button "Pack Slip" at bounding box center [380, 757] width 73 height 34
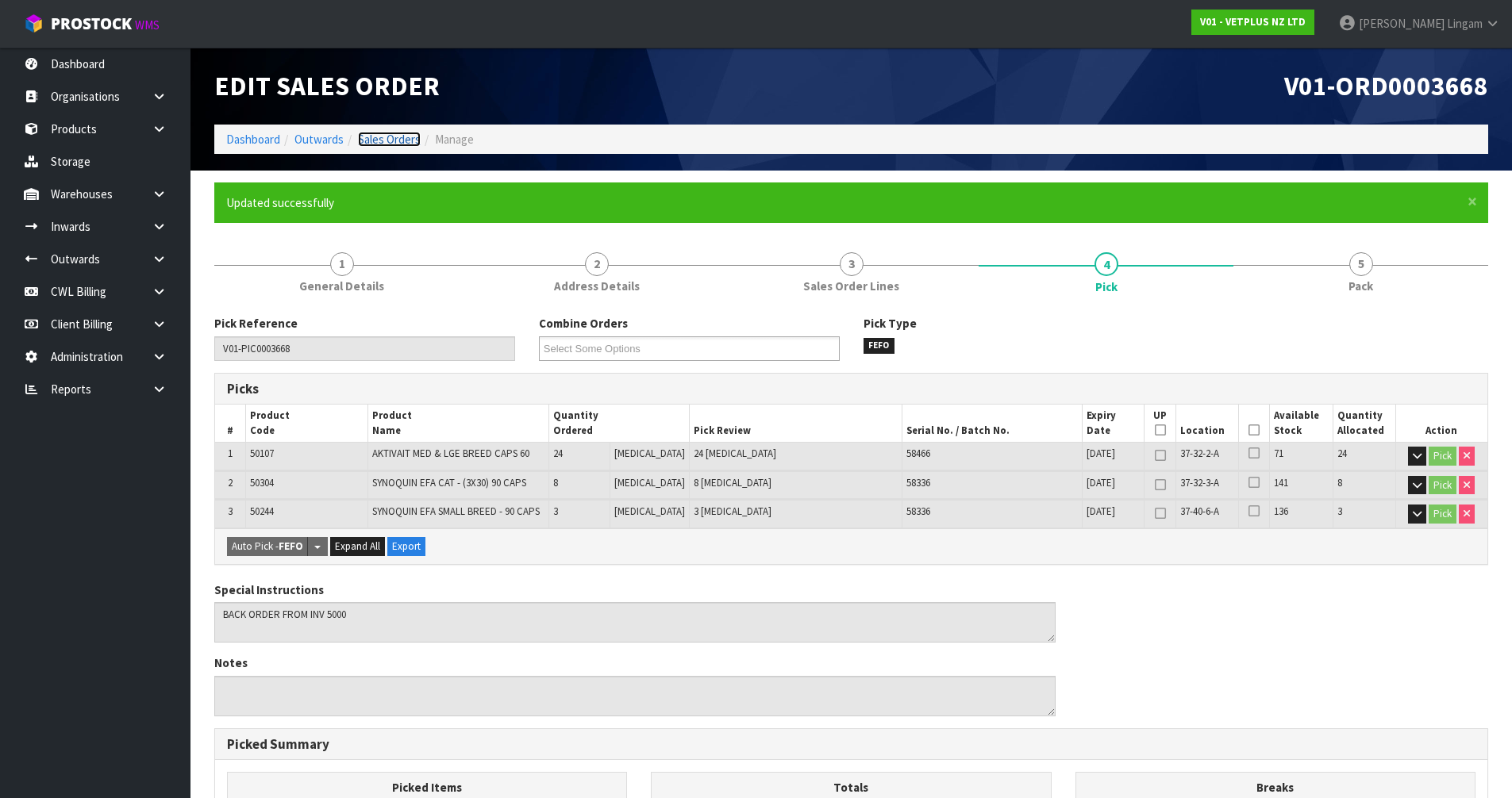
click at [394, 136] on link "Sales Orders" at bounding box center [390, 139] width 63 height 15
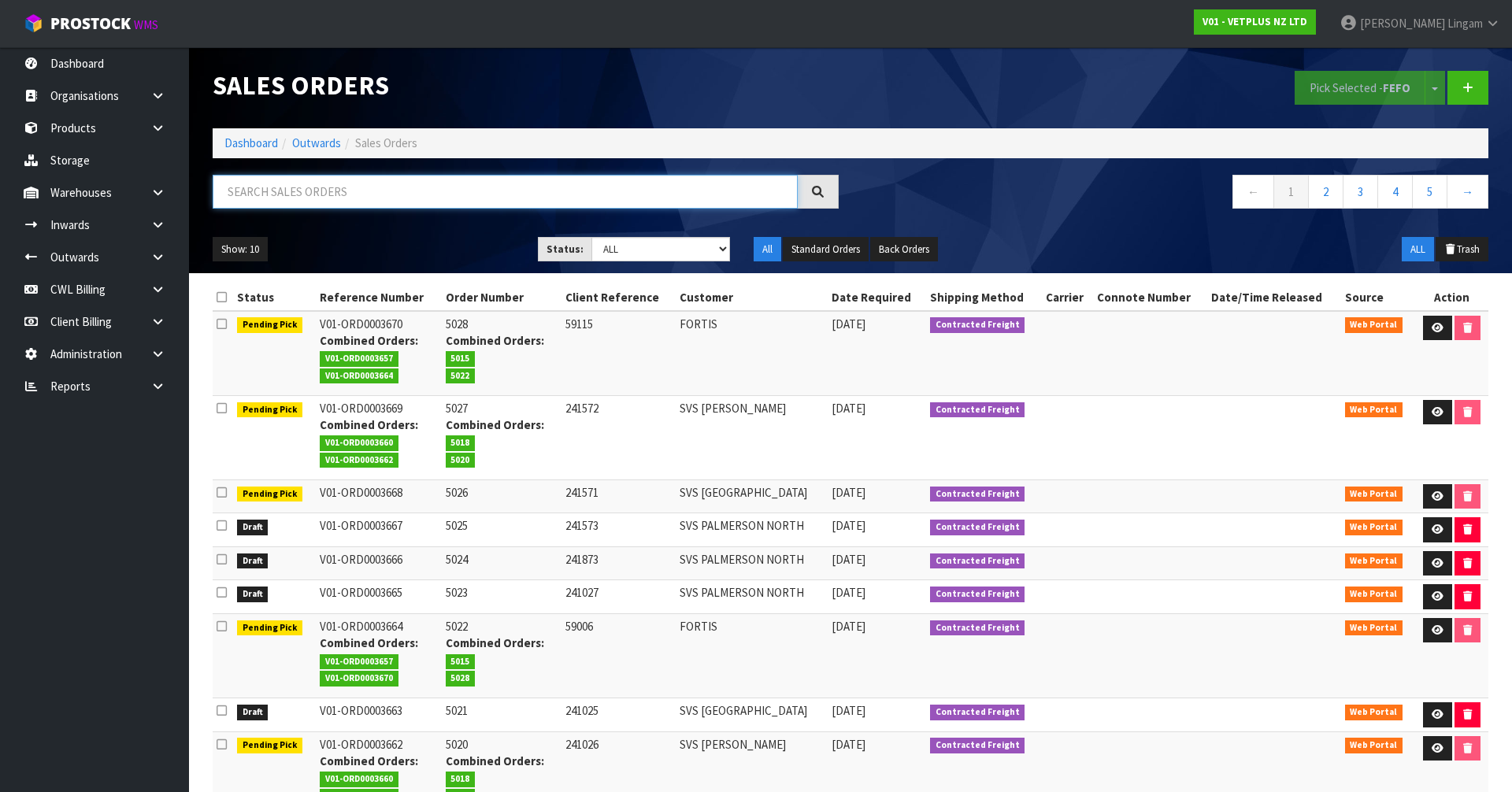
click at [614, 193] on input "text" at bounding box center [506, 192] width 585 height 34
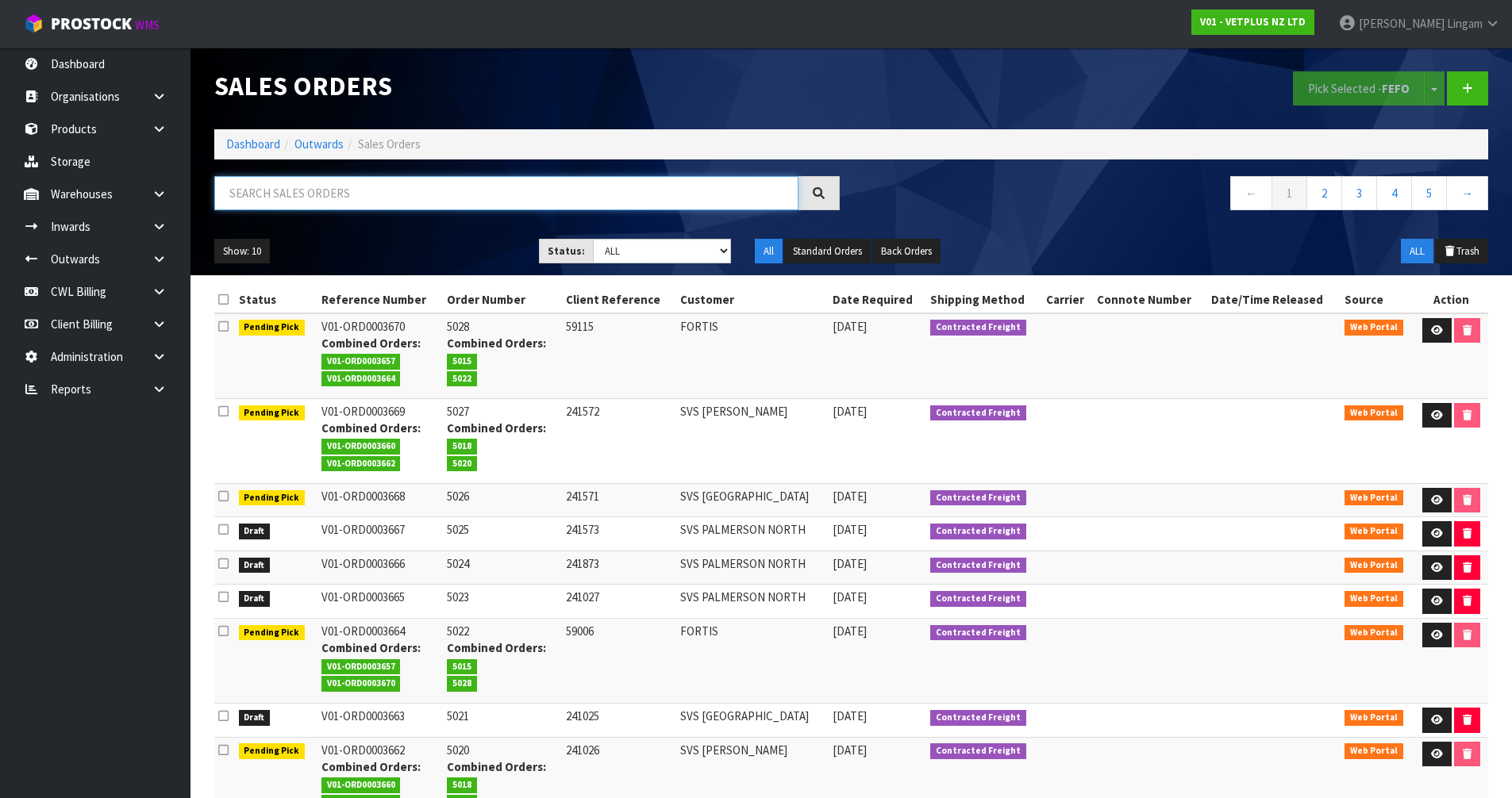
paste input "SVS [GEOGRAPHIC_DATA]"
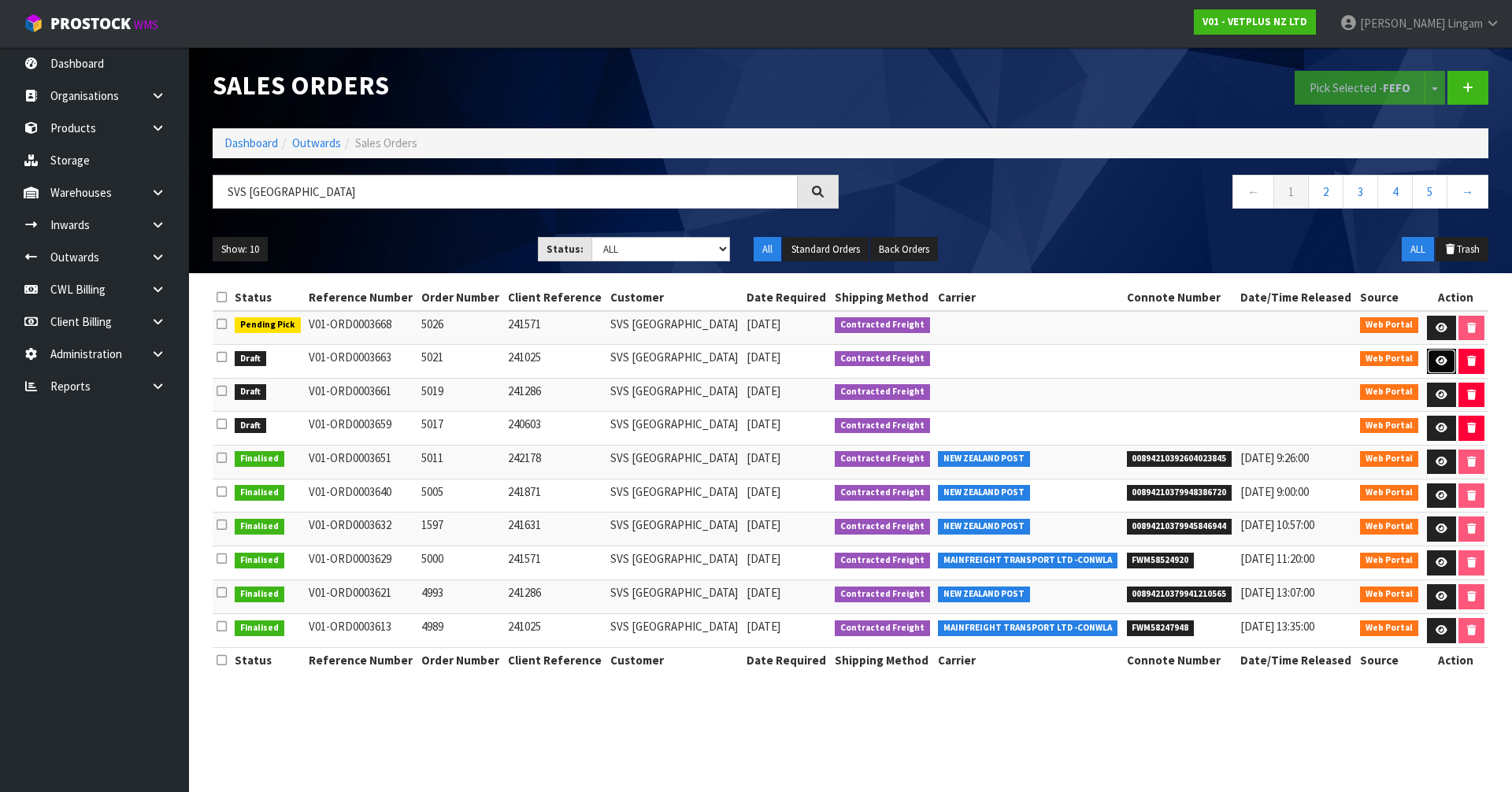
click at [1428, 357] on link at bounding box center [1441, 362] width 30 height 25
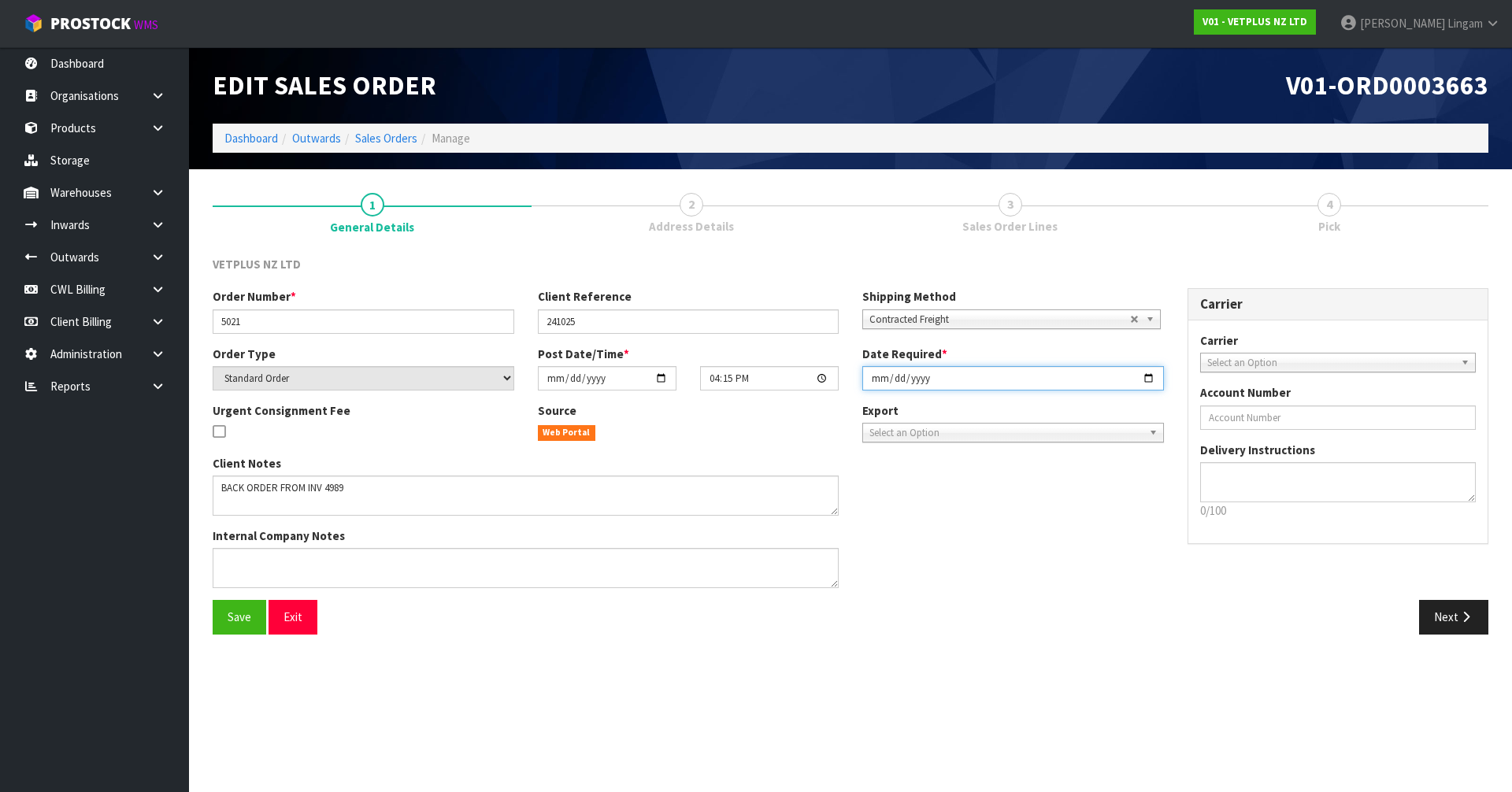
click at [876, 378] on input "[DATE]" at bounding box center [1013, 378] width 302 height 24
click at [246, 615] on span "Save" at bounding box center [239, 617] width 23 height 15
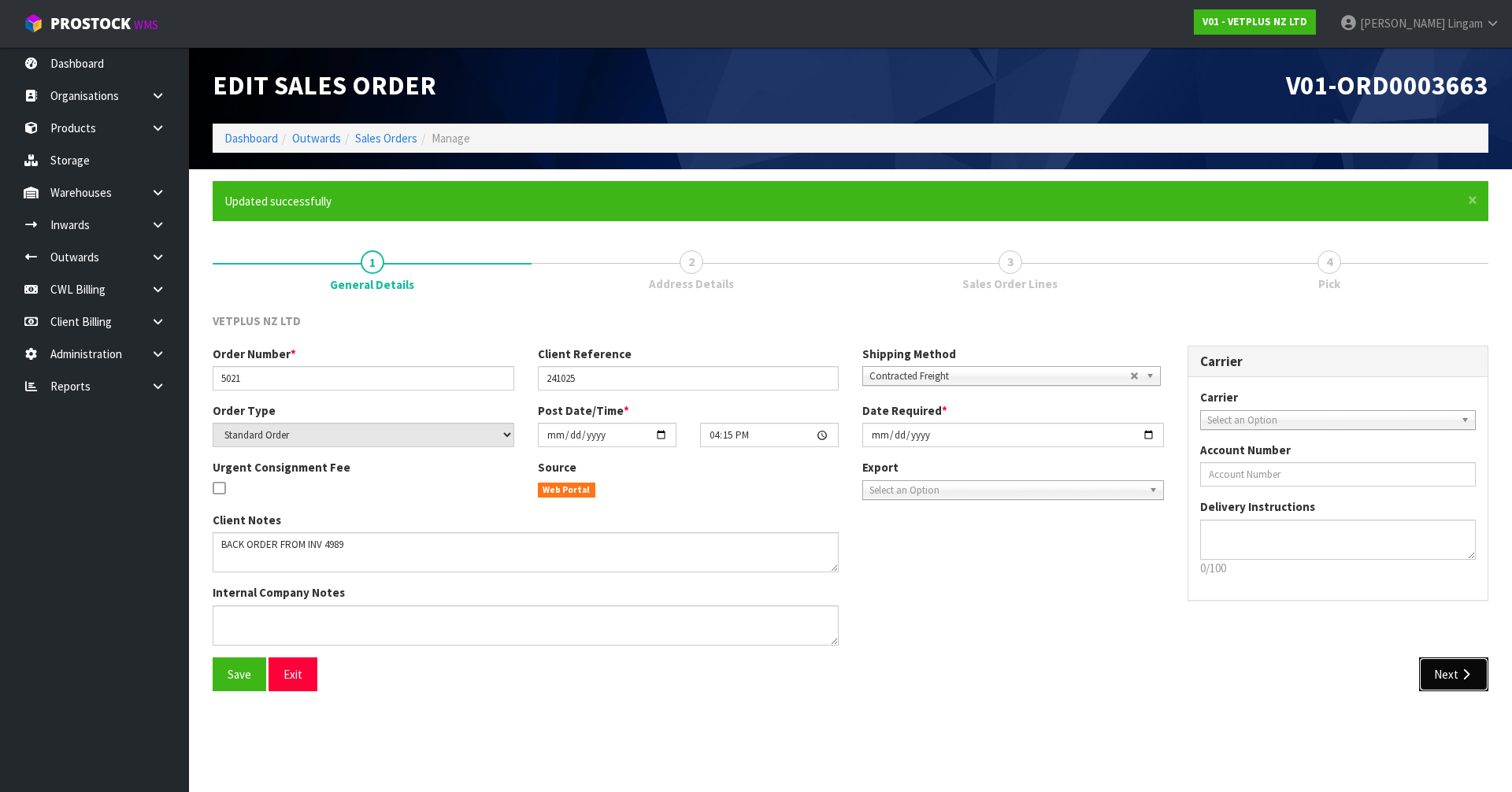
click at [1459, 675] on icon "button" at bounding box center [1466, 674] width 15 height 12
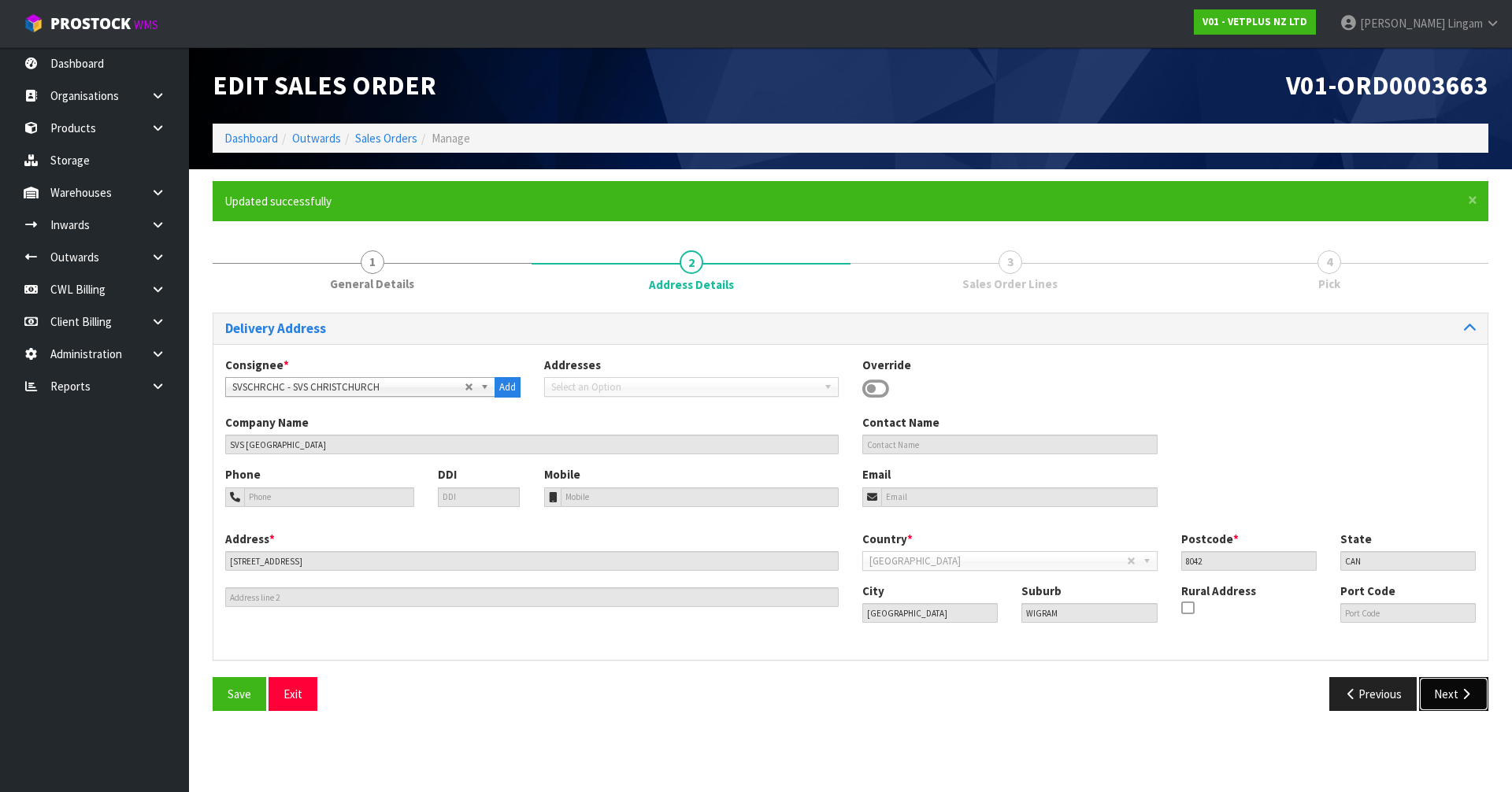
click at [1447, 682] on button "Next" at bounding box center [1454, 694] width 69 height 34
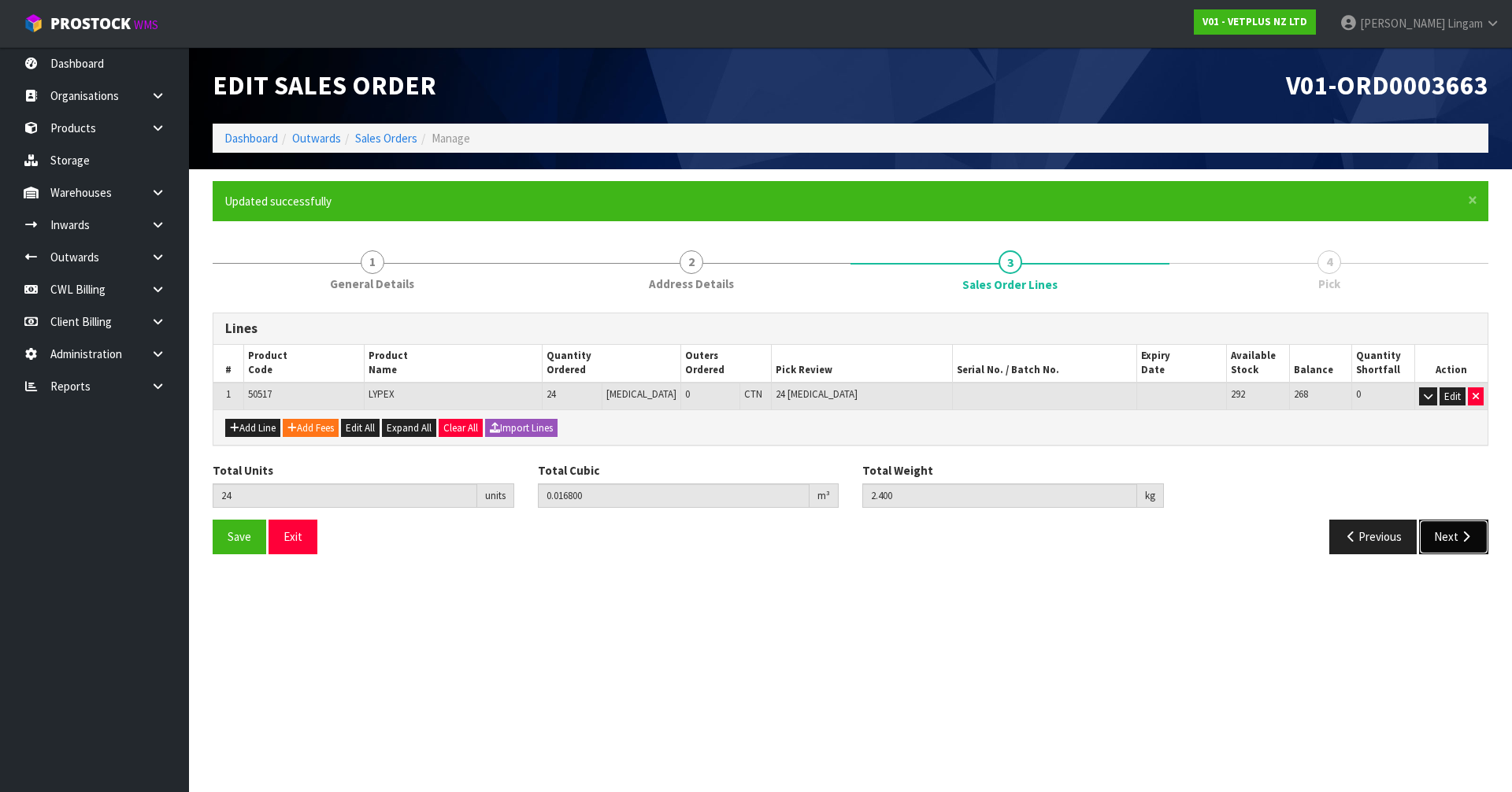
click at [1461, 543] on button "Next" at bounding box center [1454, 537] width 69 height 34
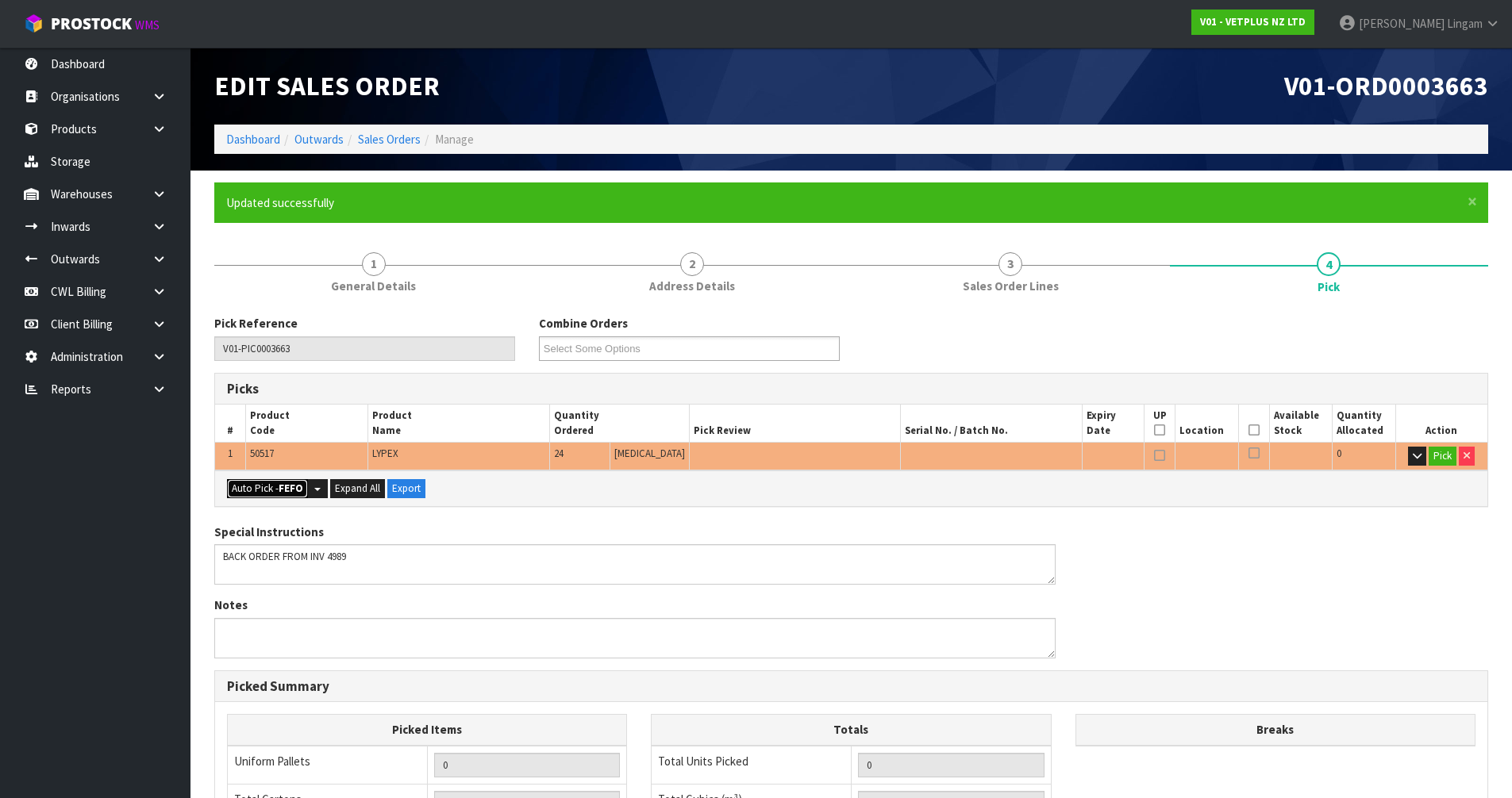
click at [296, 479] on div "Auto Pick - FEFO Split button! FIFO - First In First Out FEFO - First Expired F…" at bounding box center [851, 489] width 1273 height 36
click at [293, 482] on strong "FEFO" at bounding box center [290, 488] width 24 height 14
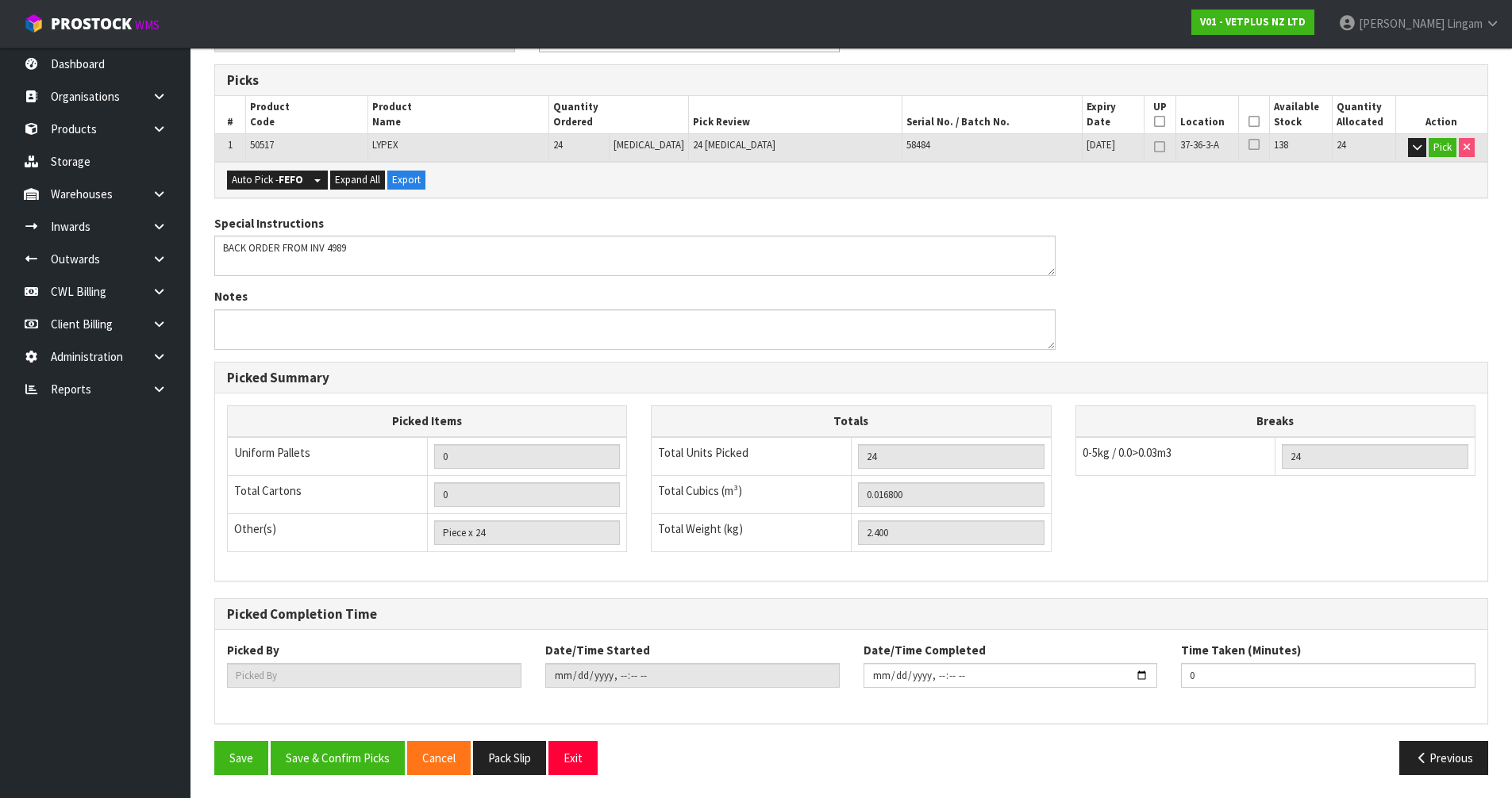
scroll to position [309, 0]
click at [366, 734] on div "Pick Reference V01-PIC0003663 Combine Orders V01-ORD0003656 V01-ORD0003657 V01-…" at bounding box center [852, 396] width 1274 height 781
click at [355, 746] on button "Save & Confirm Picks" at bounding box center [337, 757] width 134 height 34
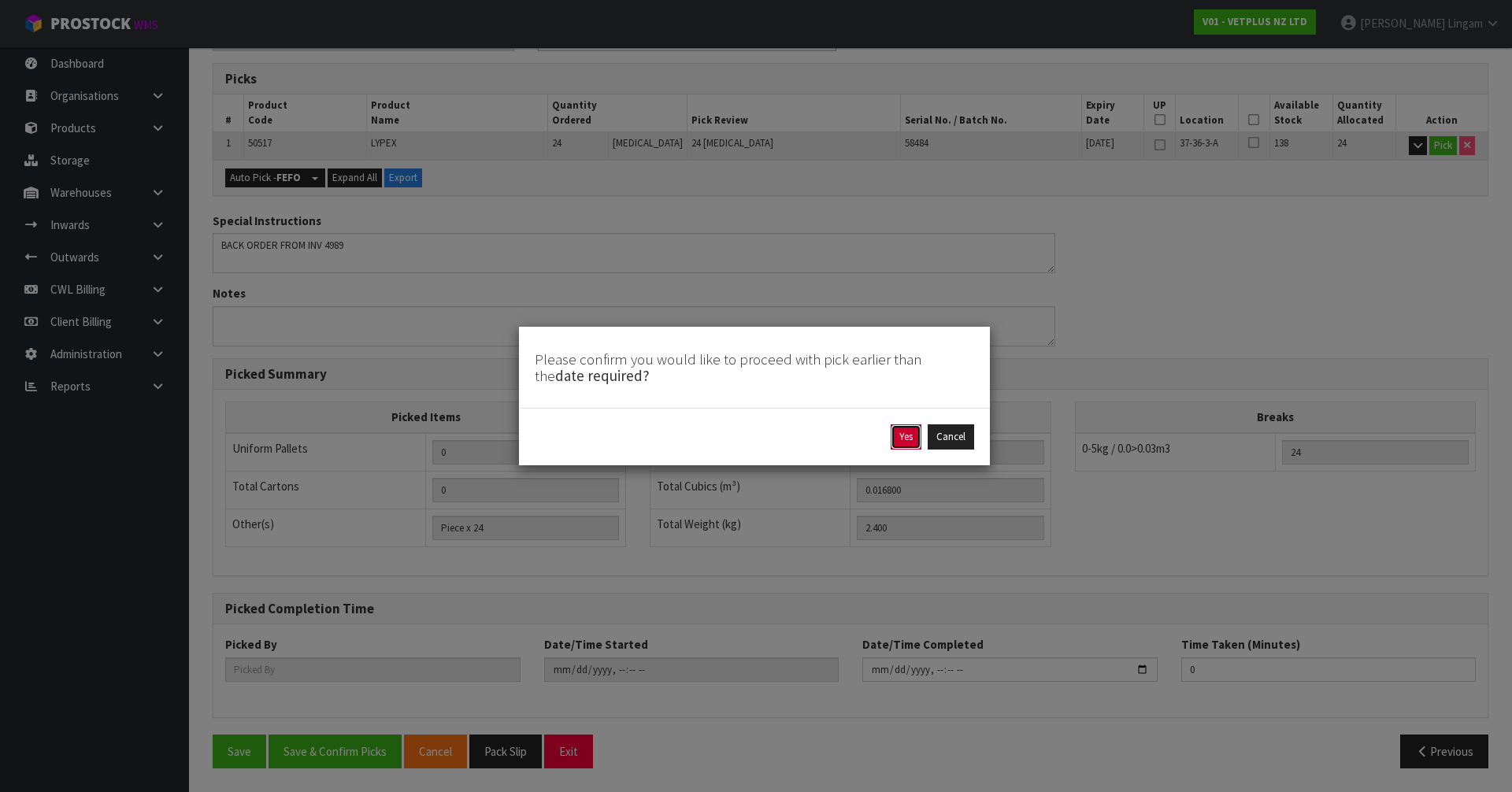
click at [910, 439] on button "Yes" at bounding box center [906, 437] width 30 height 25
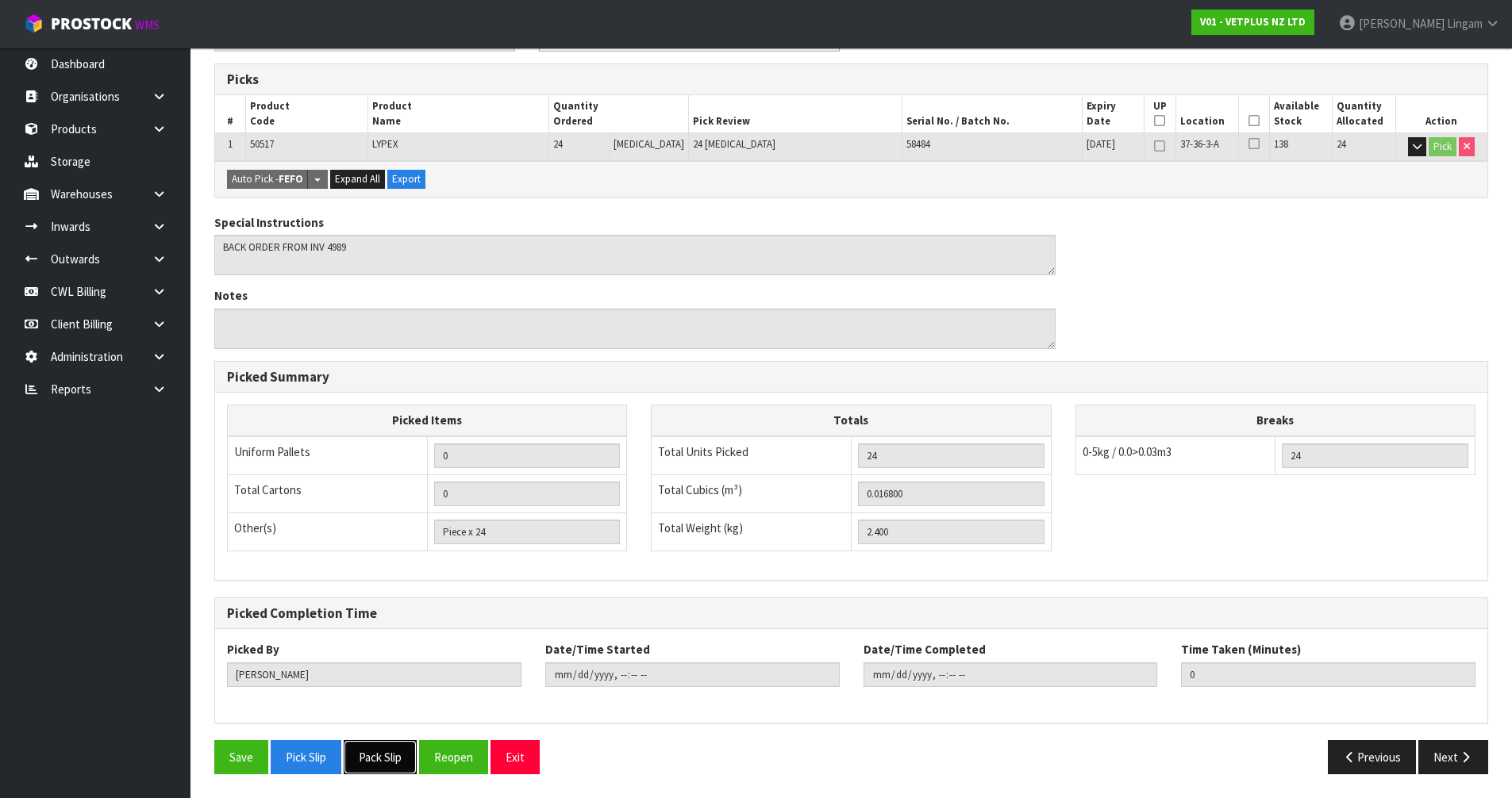
click at [396, 758] on button "Pack Slip" at bounding box center [380, 757] width 73 height 34
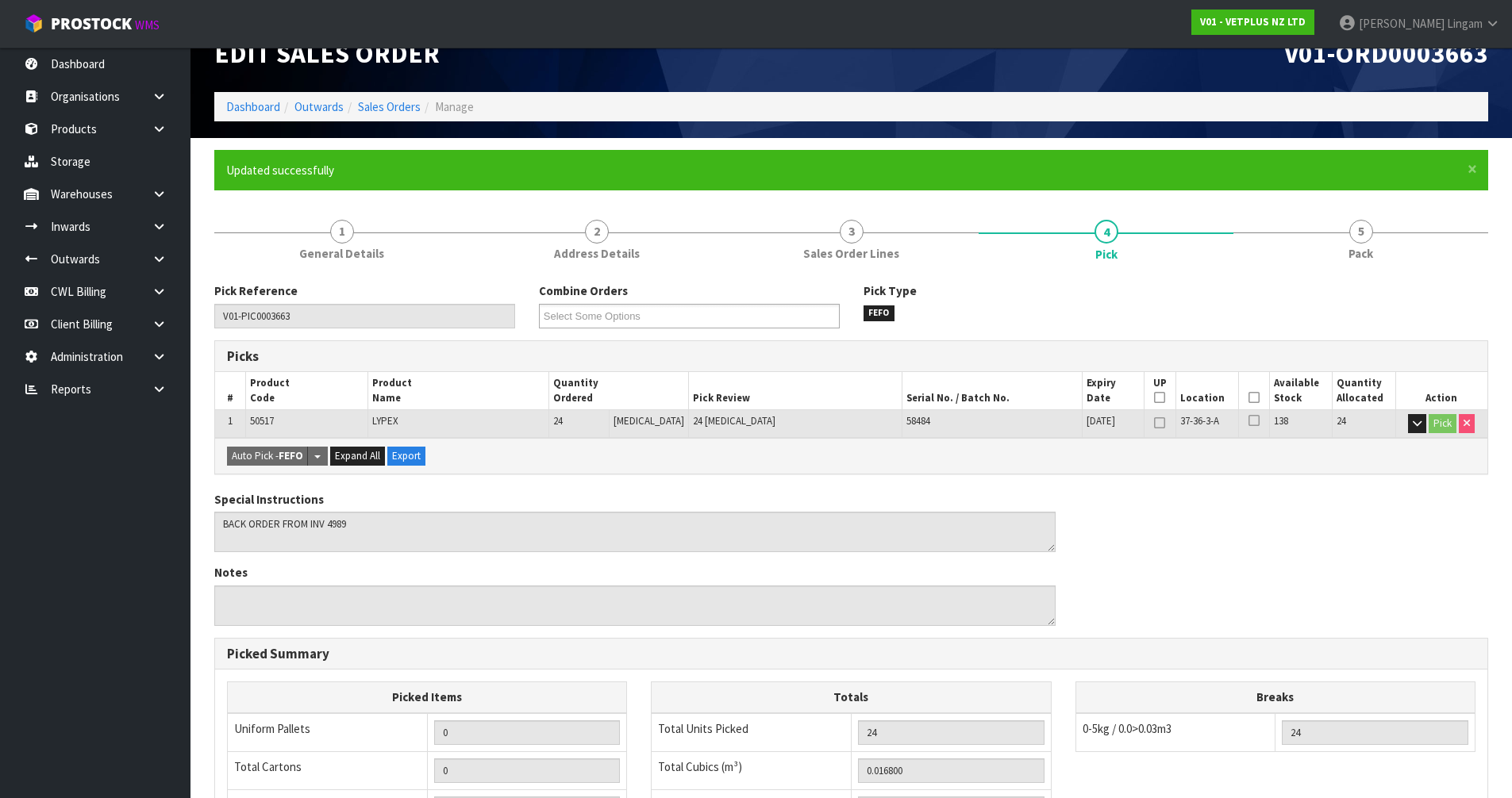
scroll to position [0, 0]
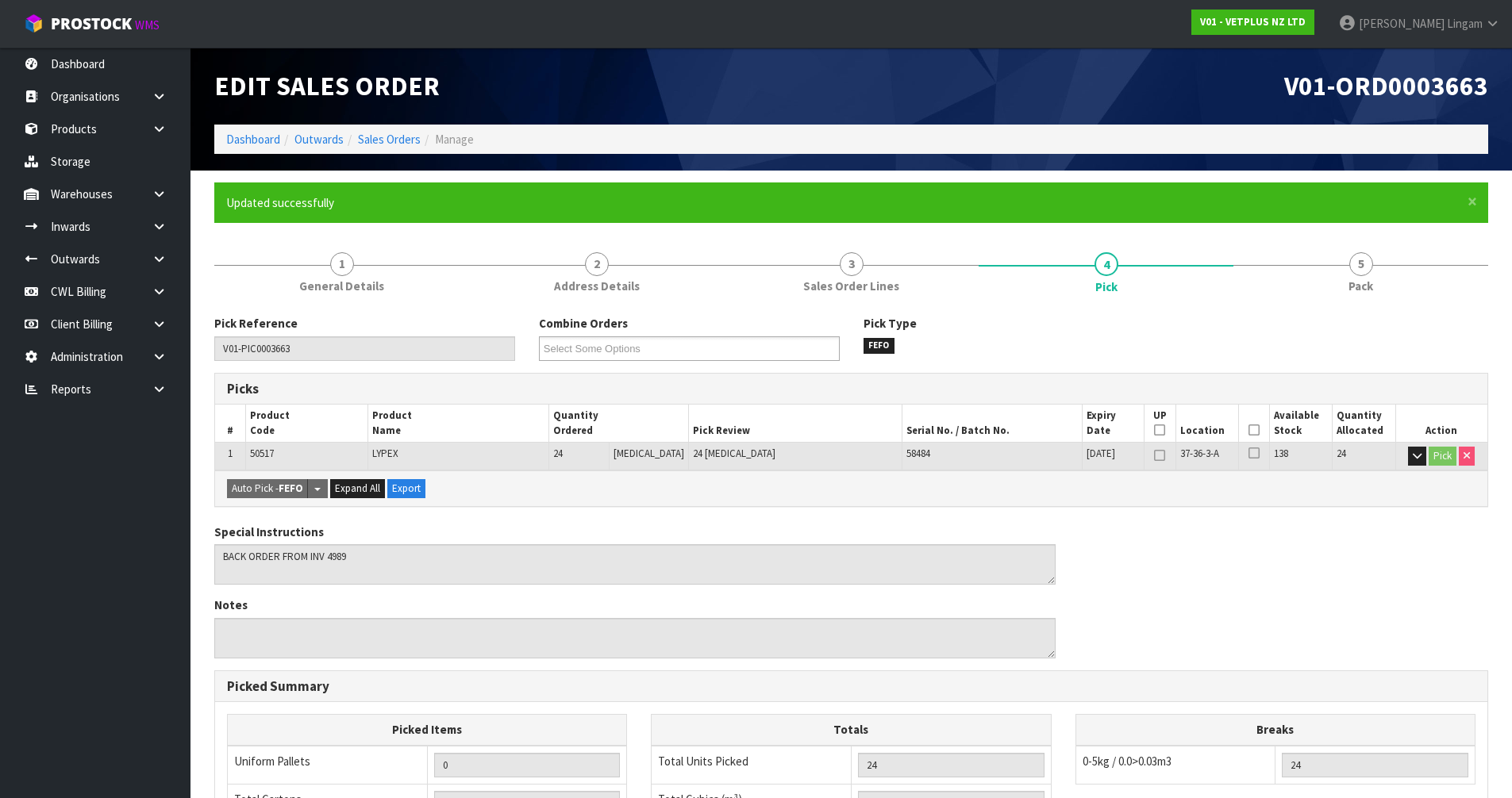
click at [387, 148] on ol "Dashboard Outwards Sales Orders Manage" at bounding box center [852, 139] width 1274 height 30
click at [395, 141] on link "Sales Orders" at bounding box center [390, 139] width 63 height 15
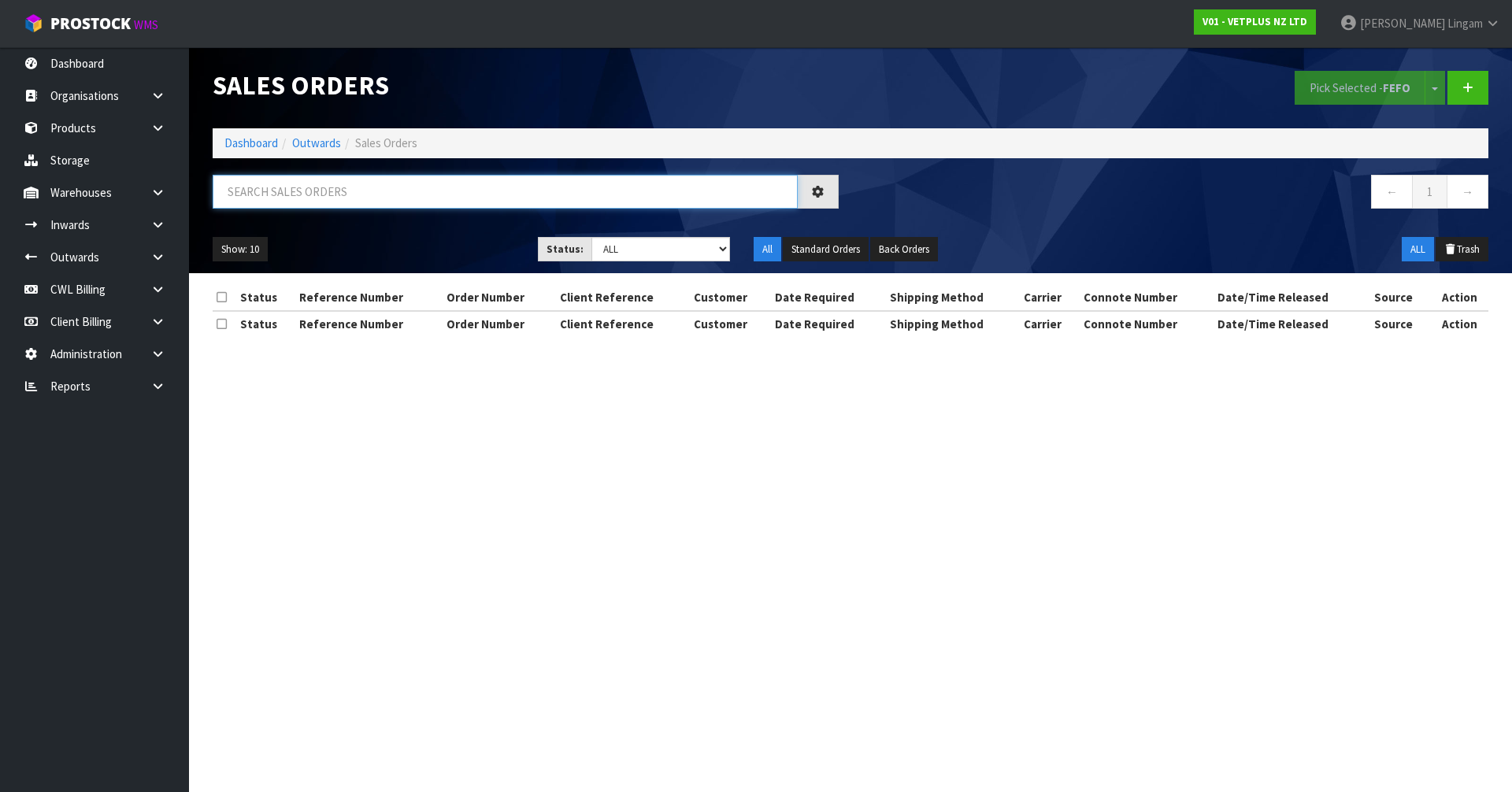
click at [702, 190] on input "text" at bounding box center [506, 192] width 585 height 34
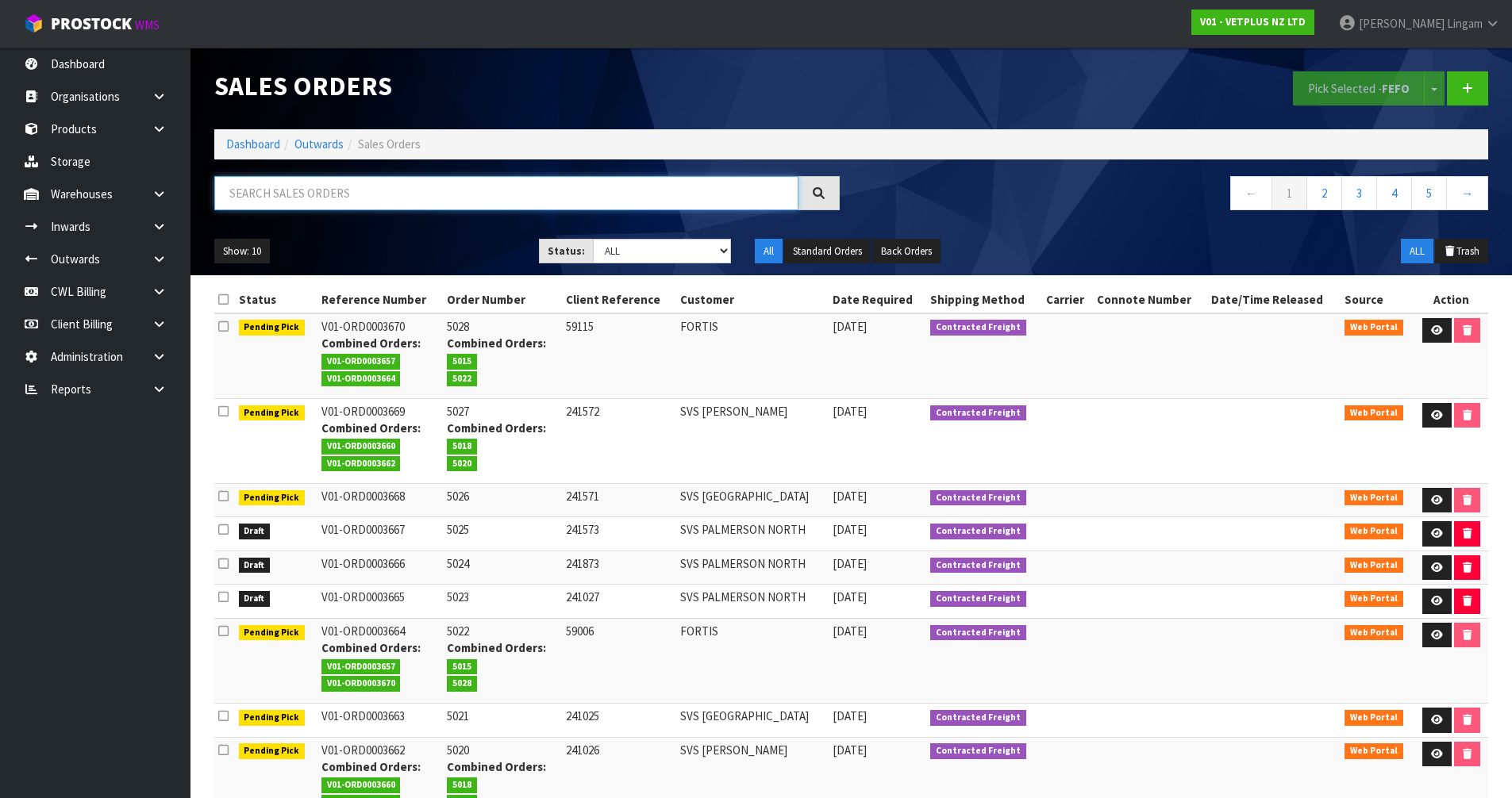
paste input "SVS [GEOGRAPHIC_DATA]"
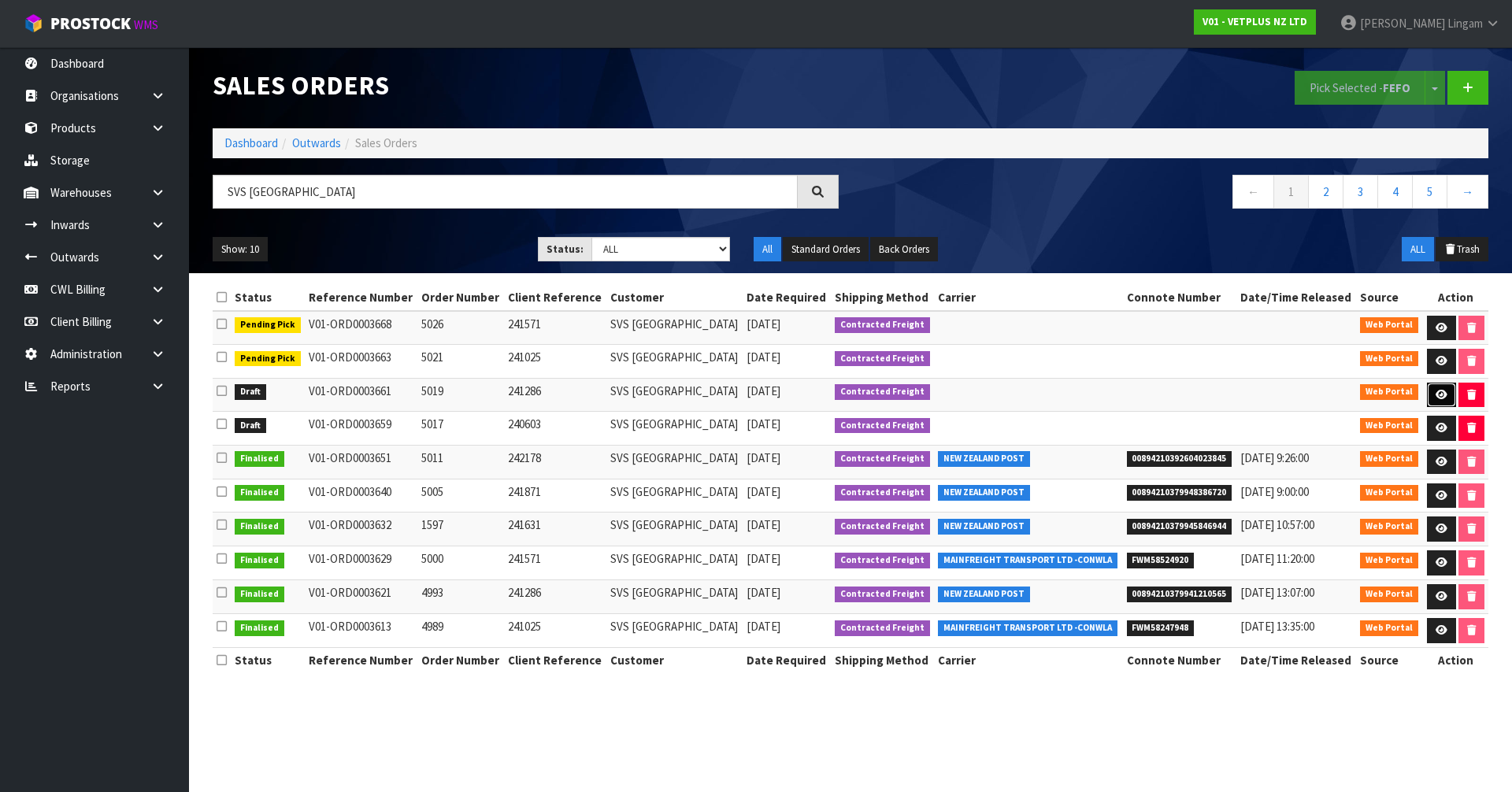
click at [1436, 392] on icon at bounding box center [1441, 395] width 12 height 10
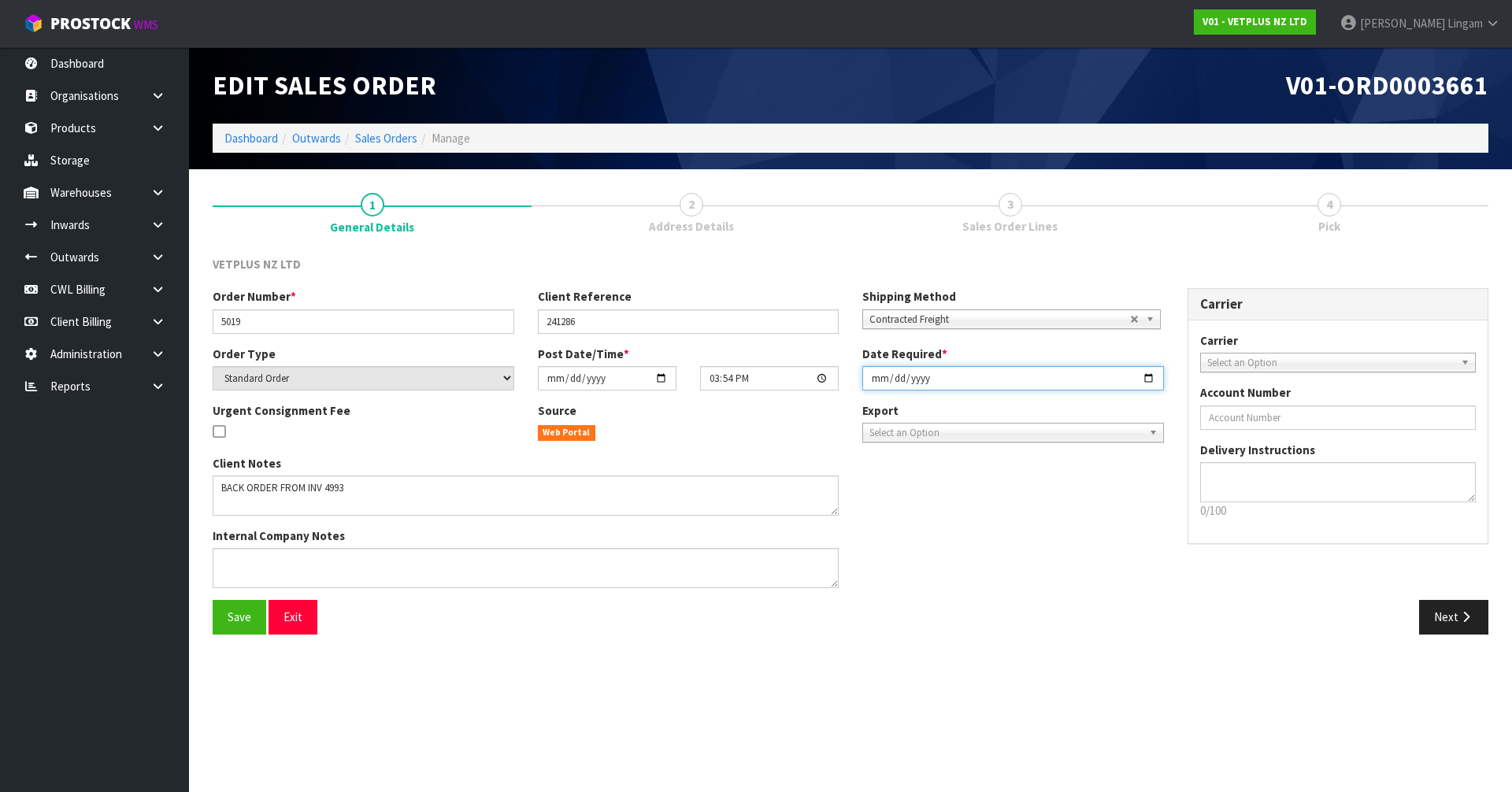
click at [869, 379] on input "[DATE]" at bounding box center [1013, 378] width 302 height 24
click at [219, 619] on button "Save" at bounding box center [240, 617] width 54 height 34
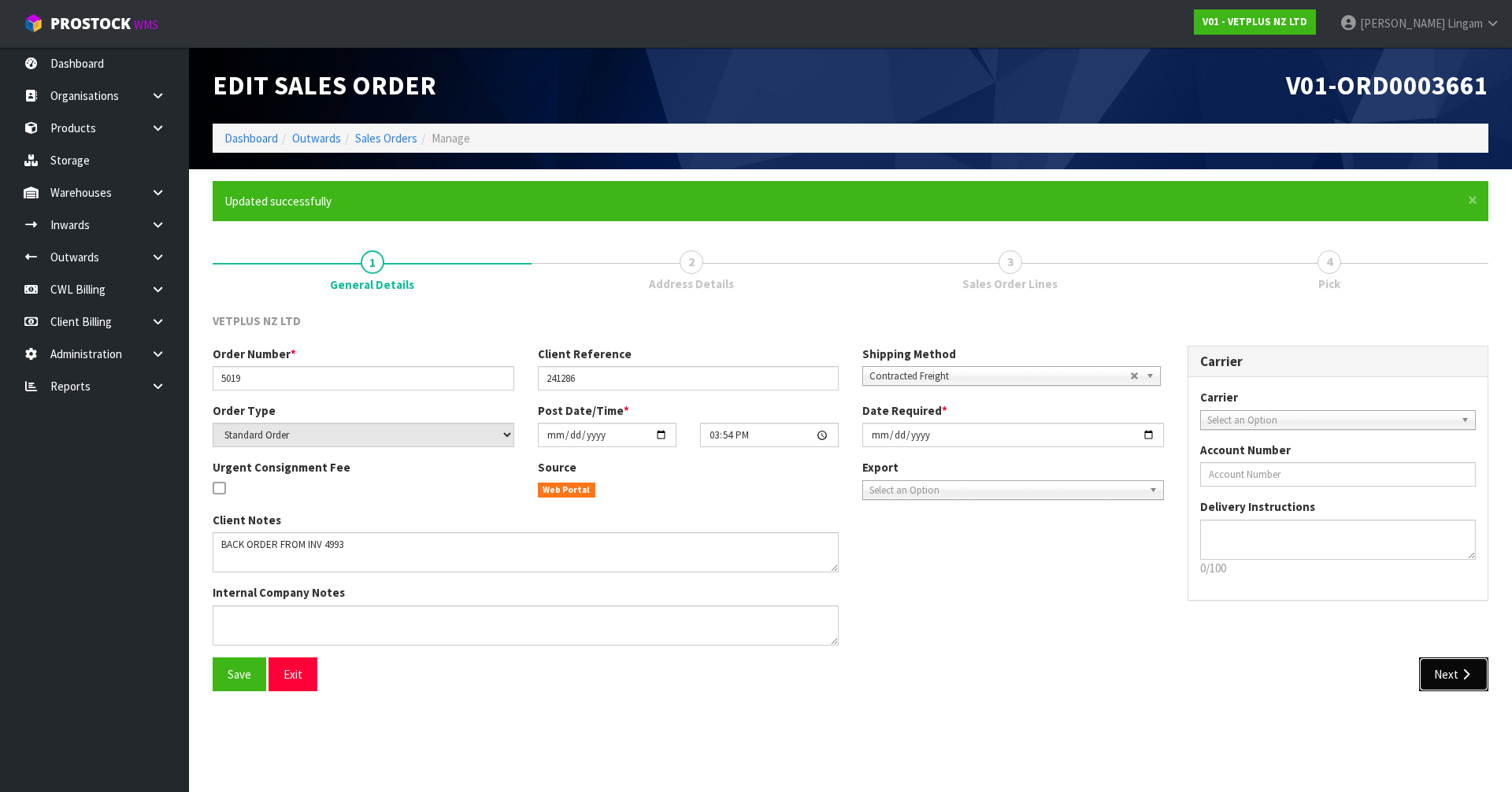
click at [1460, 687] on button "Next" at bounding box center [1454, 675] width 69 height 34
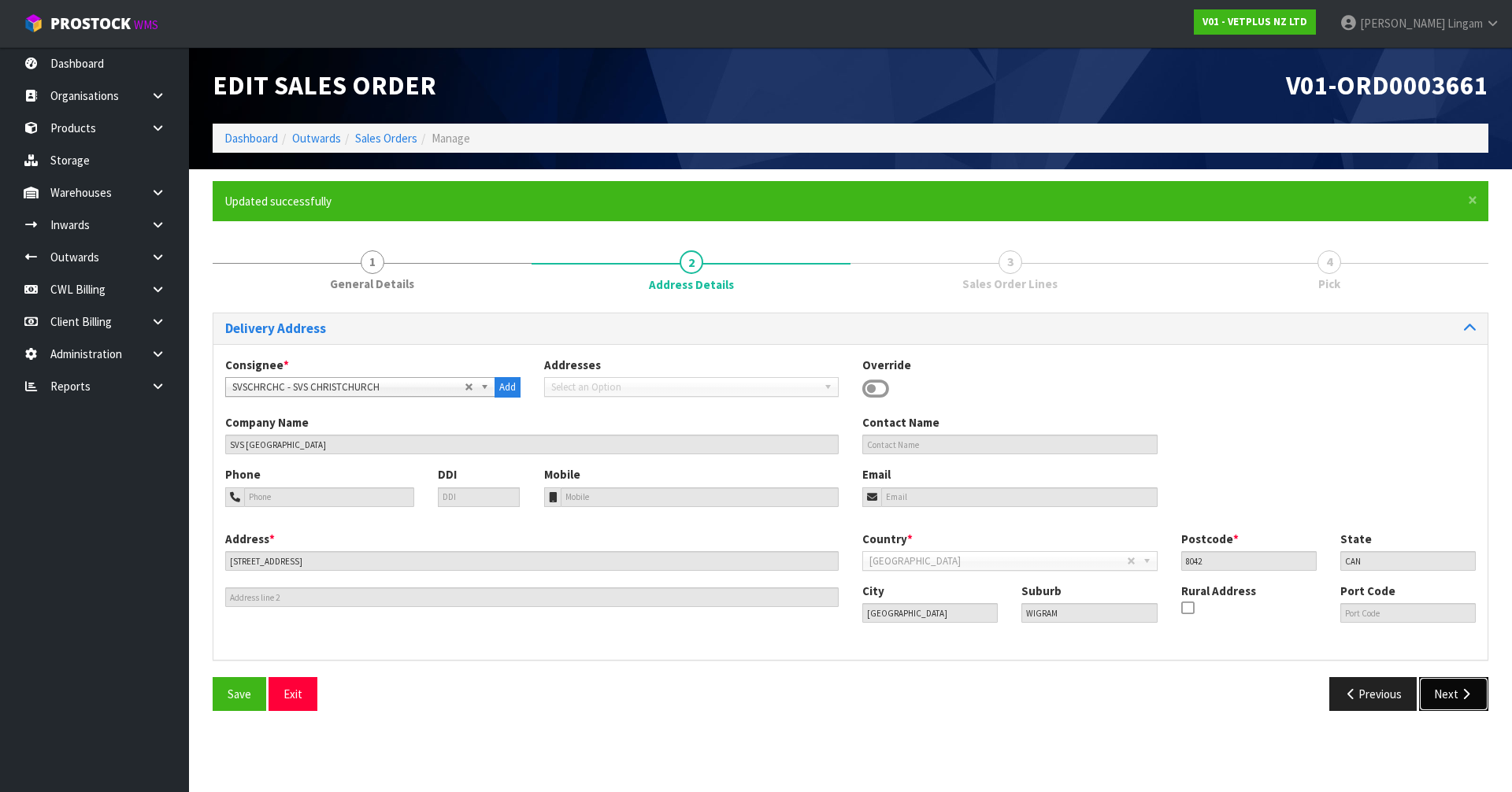
click at [1448, 699] on button "Next" at bounding box center [1454, 694] width 69 height 34
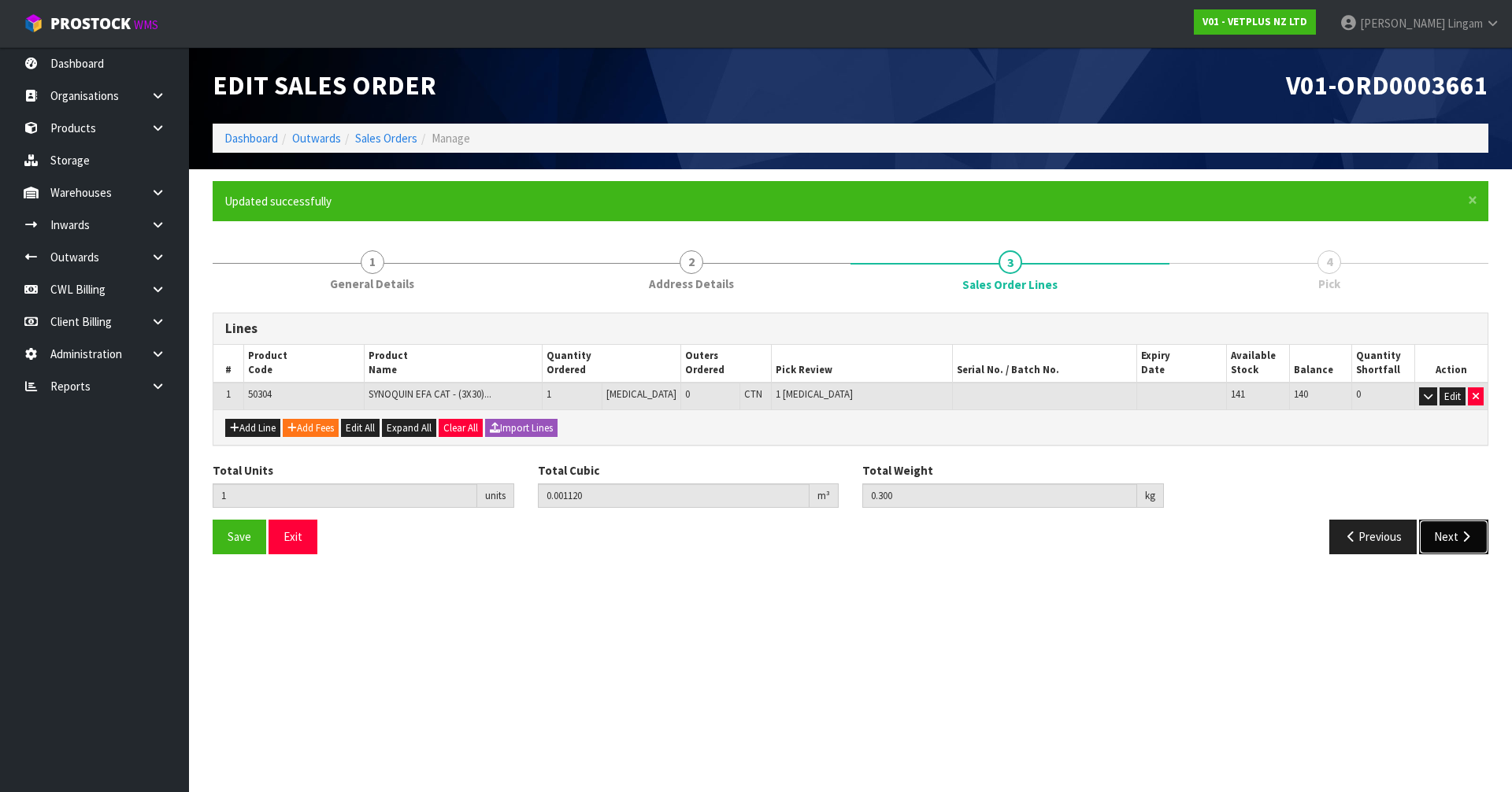
click at [1438, 541] on button "Next" at bounding box center [1454, 537] width 69 height 34
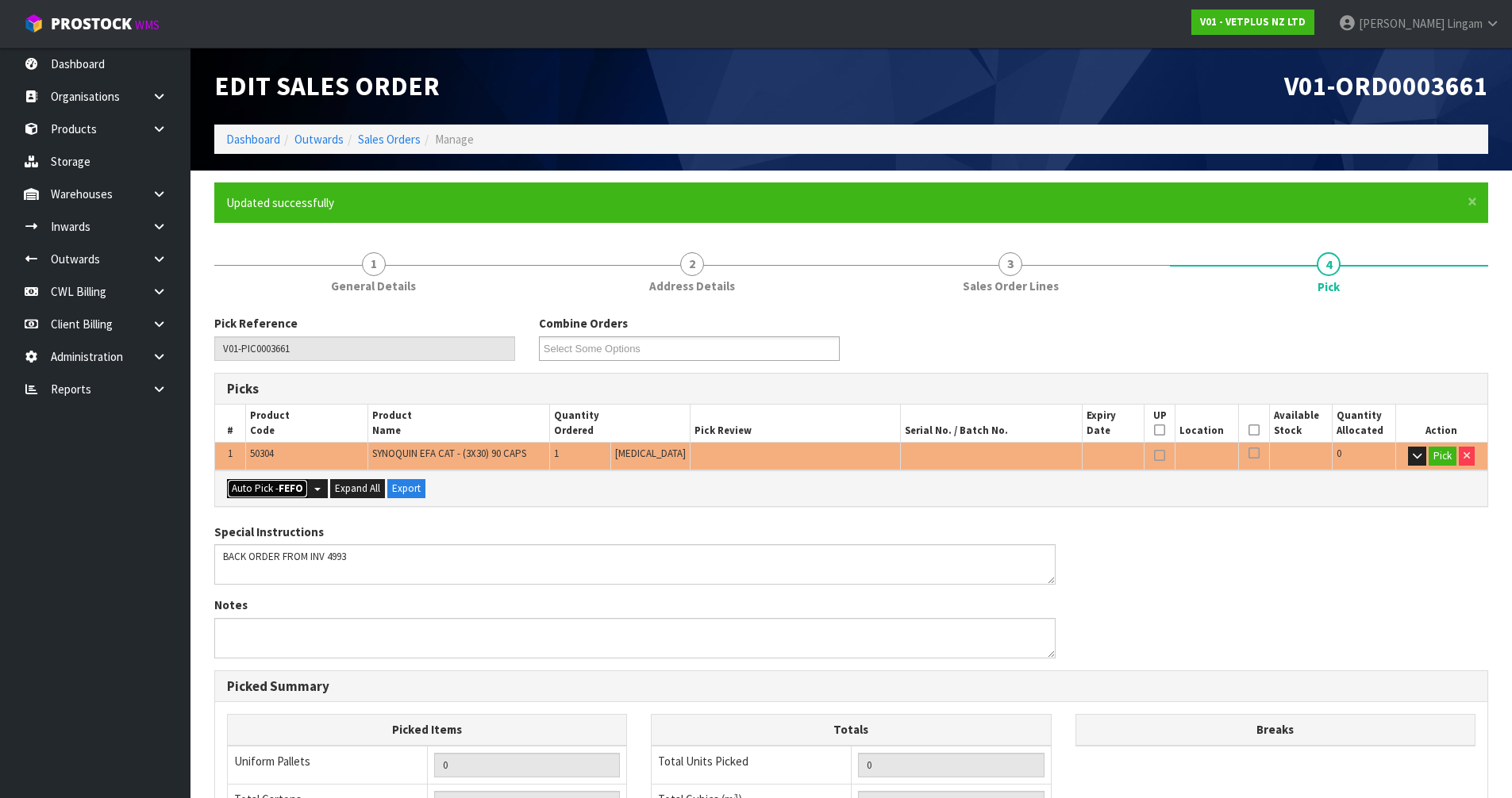
click at [274, 491] on button "Auto Pick - FEFO" at bounding box center [268, 488] width 81 height 19
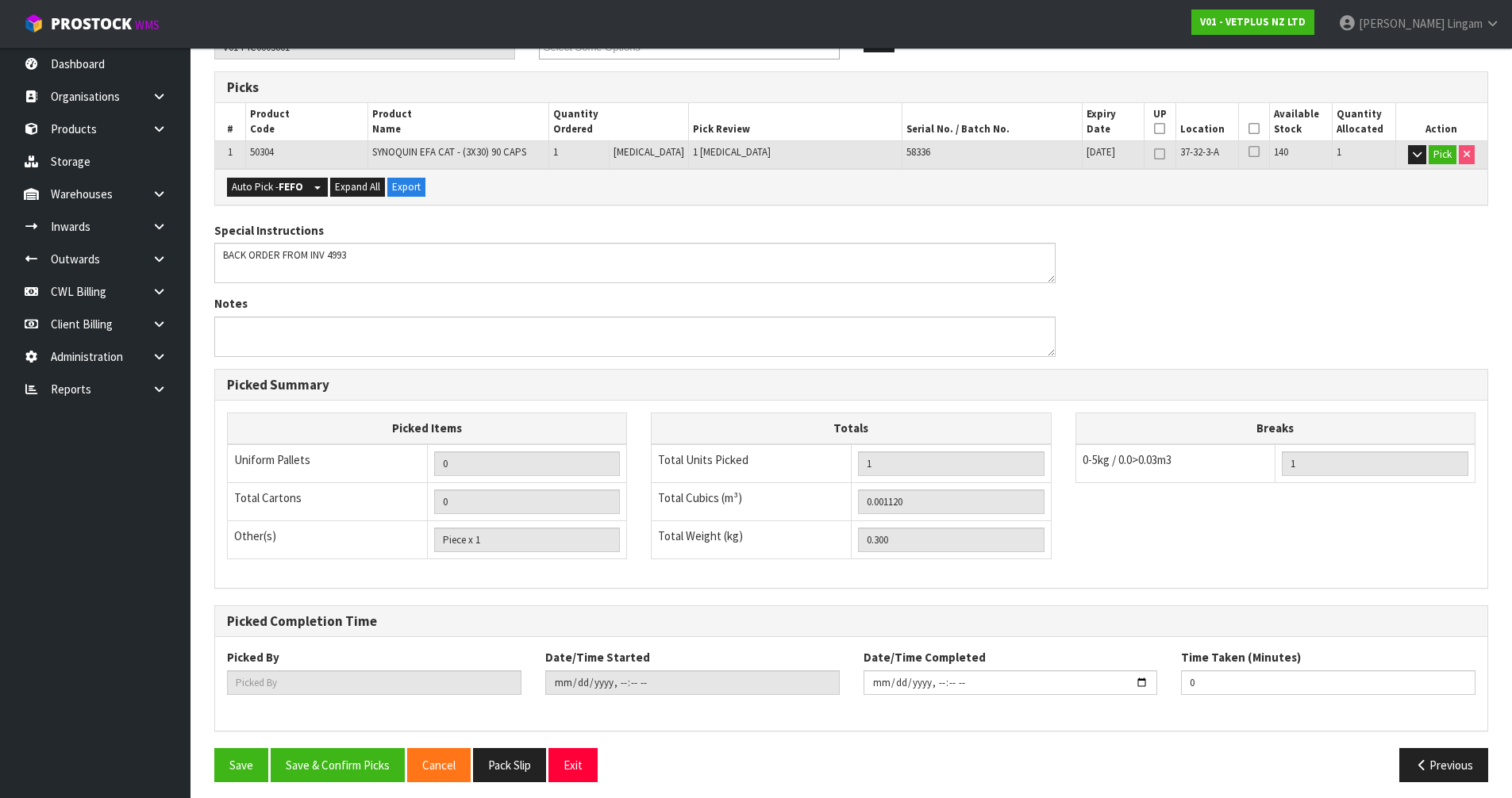
scroll to position [309, 0]
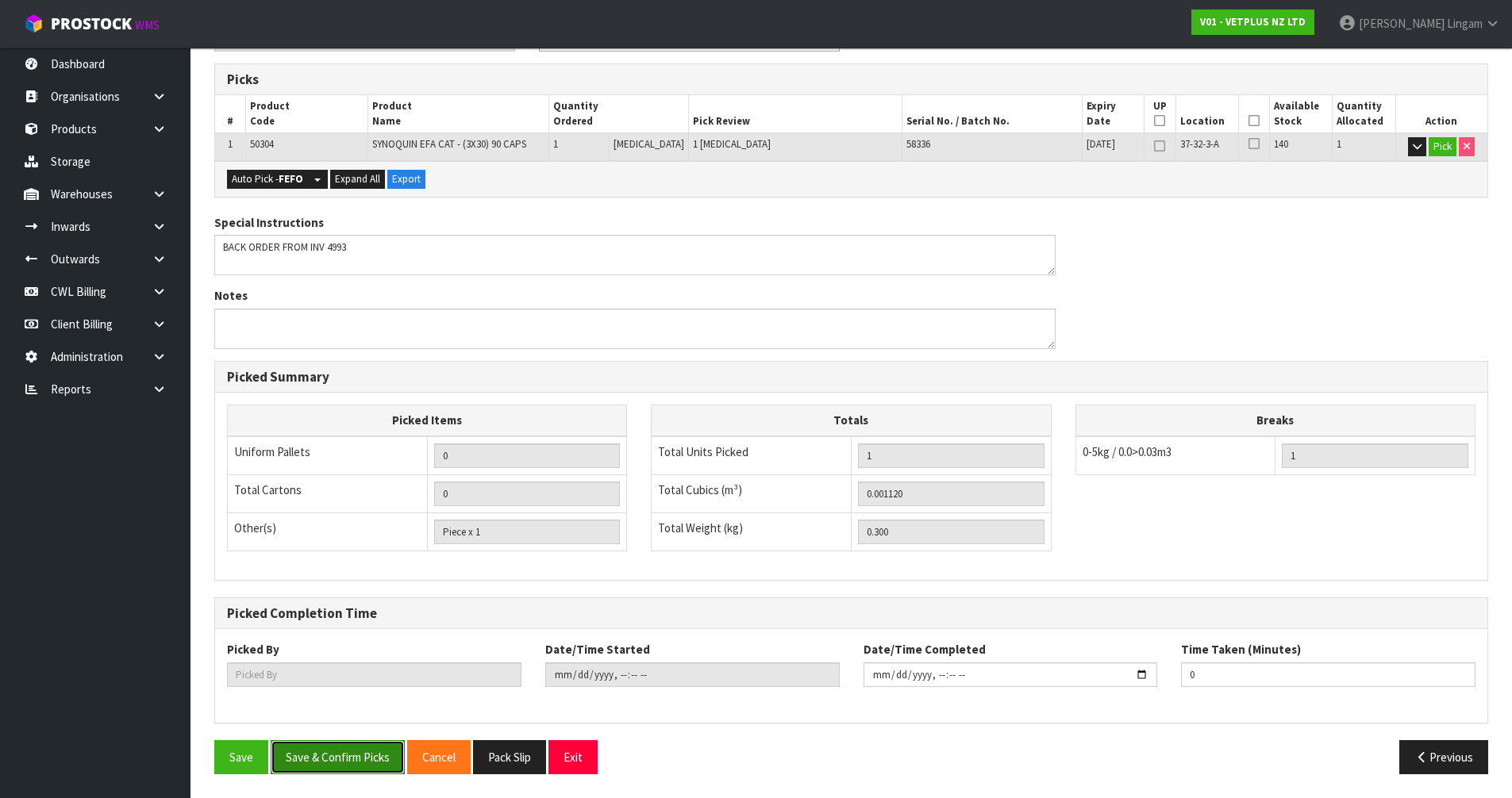
click at [353, 757] on button "Save & Confirm Picks" at bounding box center [337, 757] width 134 height 34
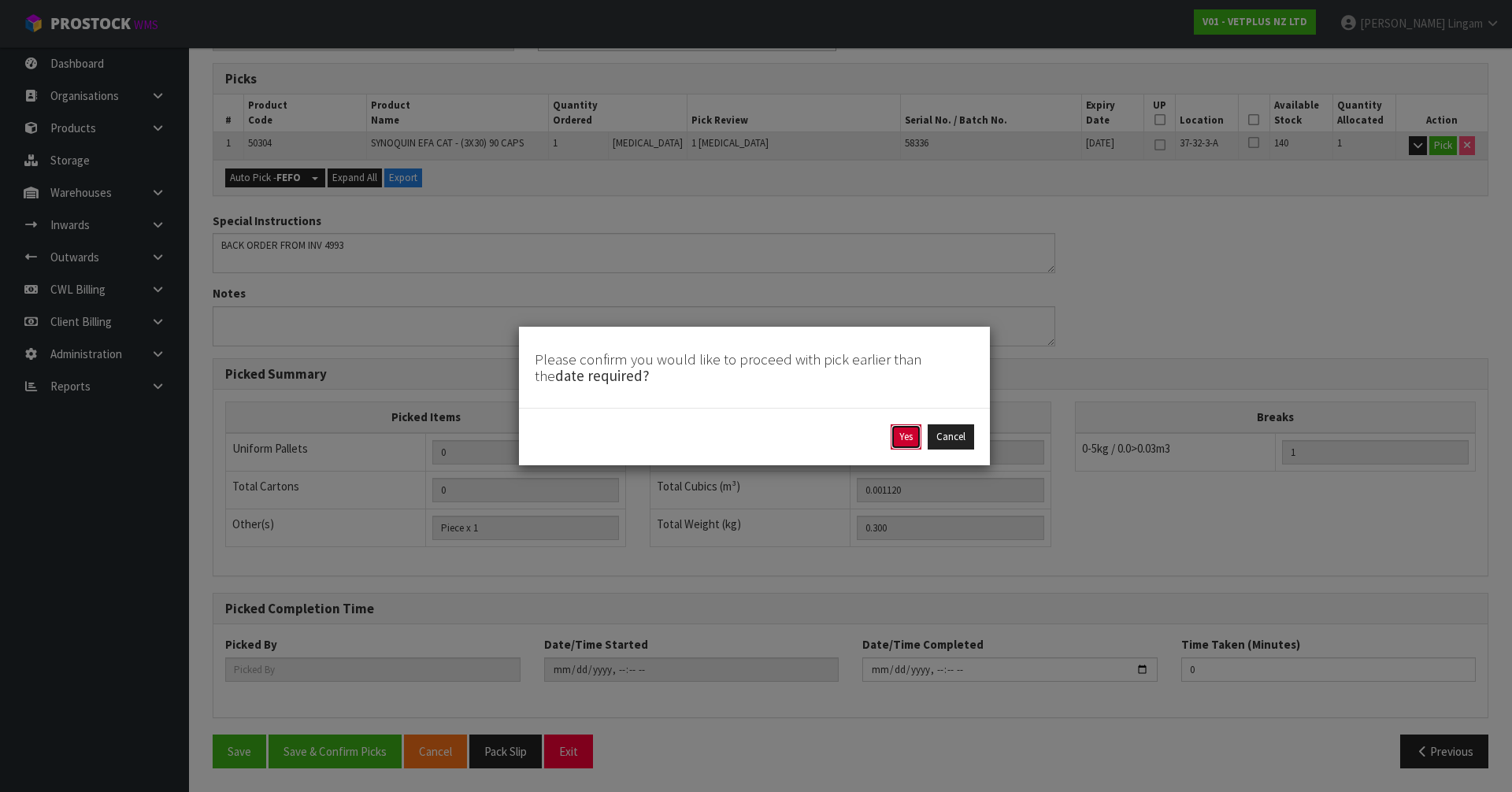
click at [902, 437] on button "Yes" at bounding box center [906, 437] width 30 height 25
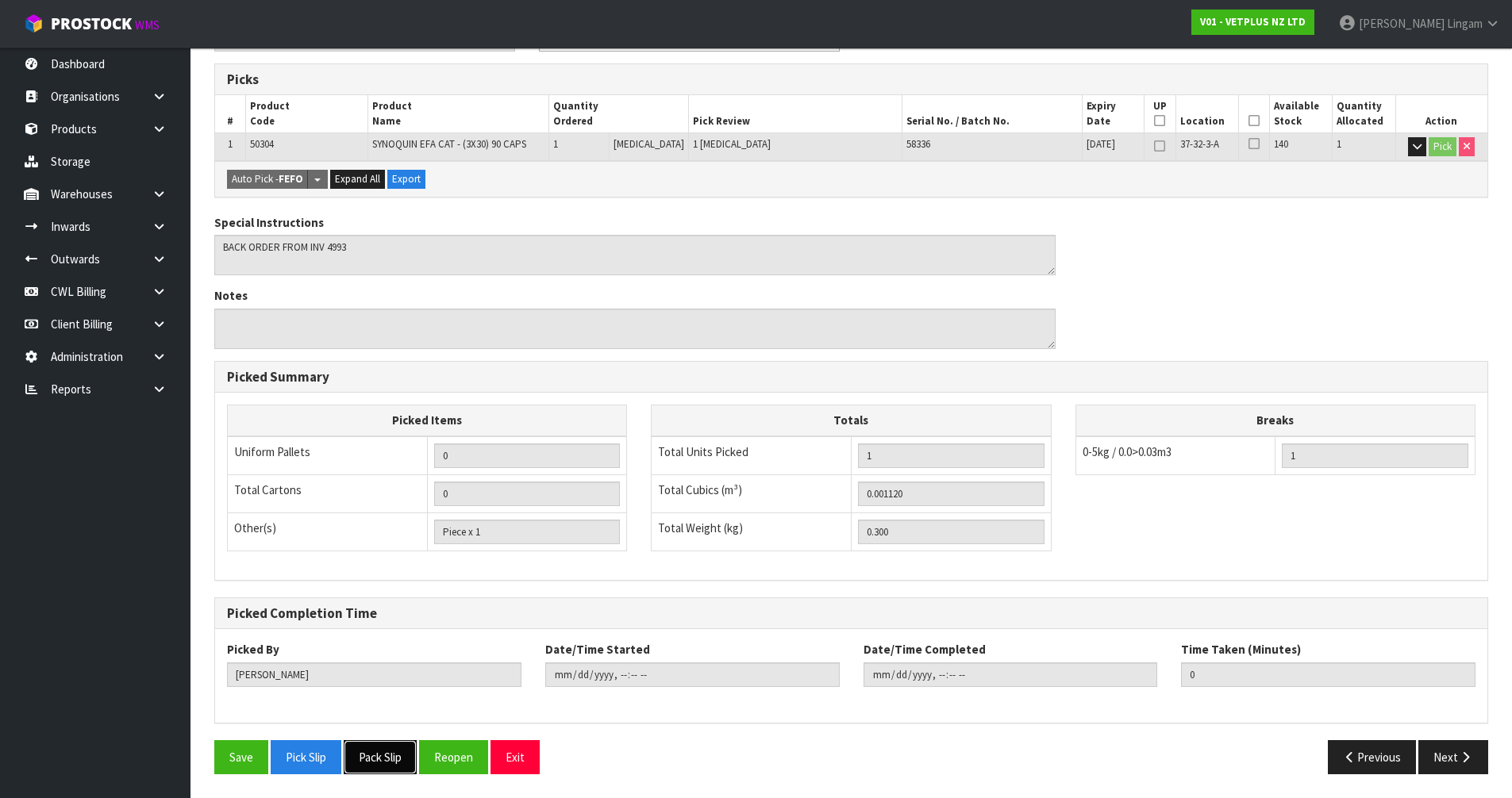
click at [390, 755] on button "Pack Slip" at bounding box center [380, 757] width 73 height 34
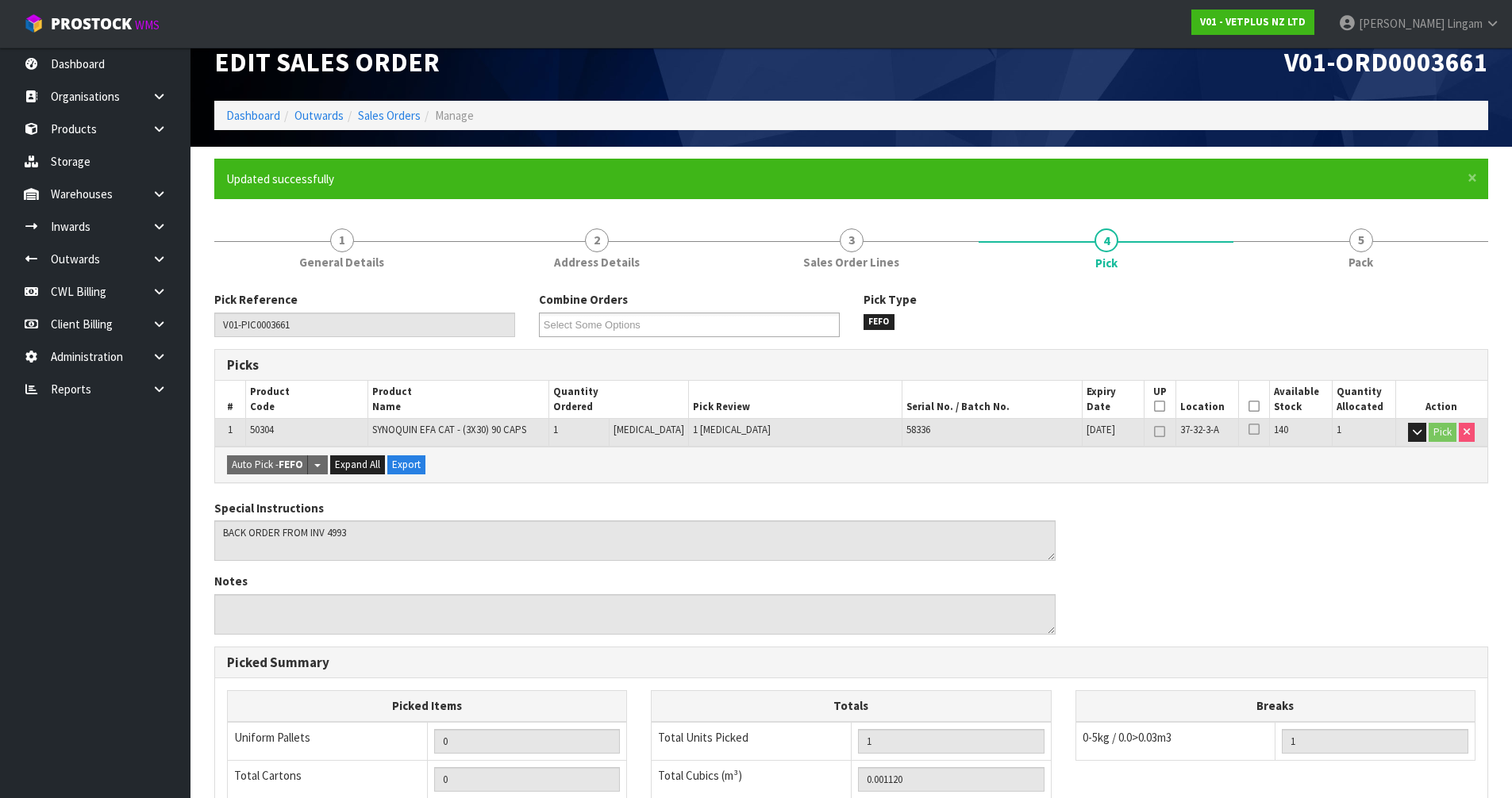
scroll to position [0, 0]
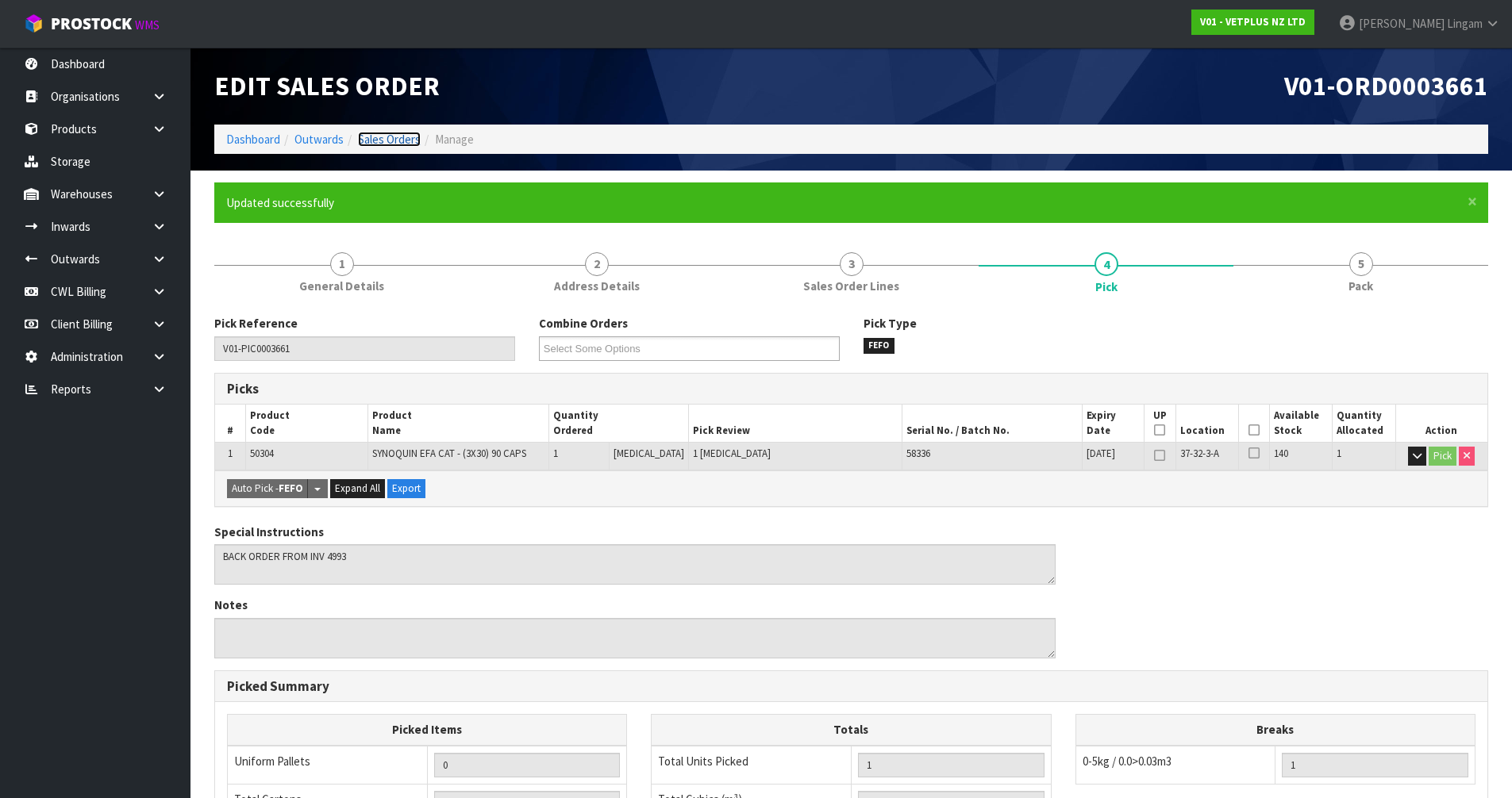
click at [405, 142] on link "Sales Orders" at bounding box center [390, 139] width 63 height 15
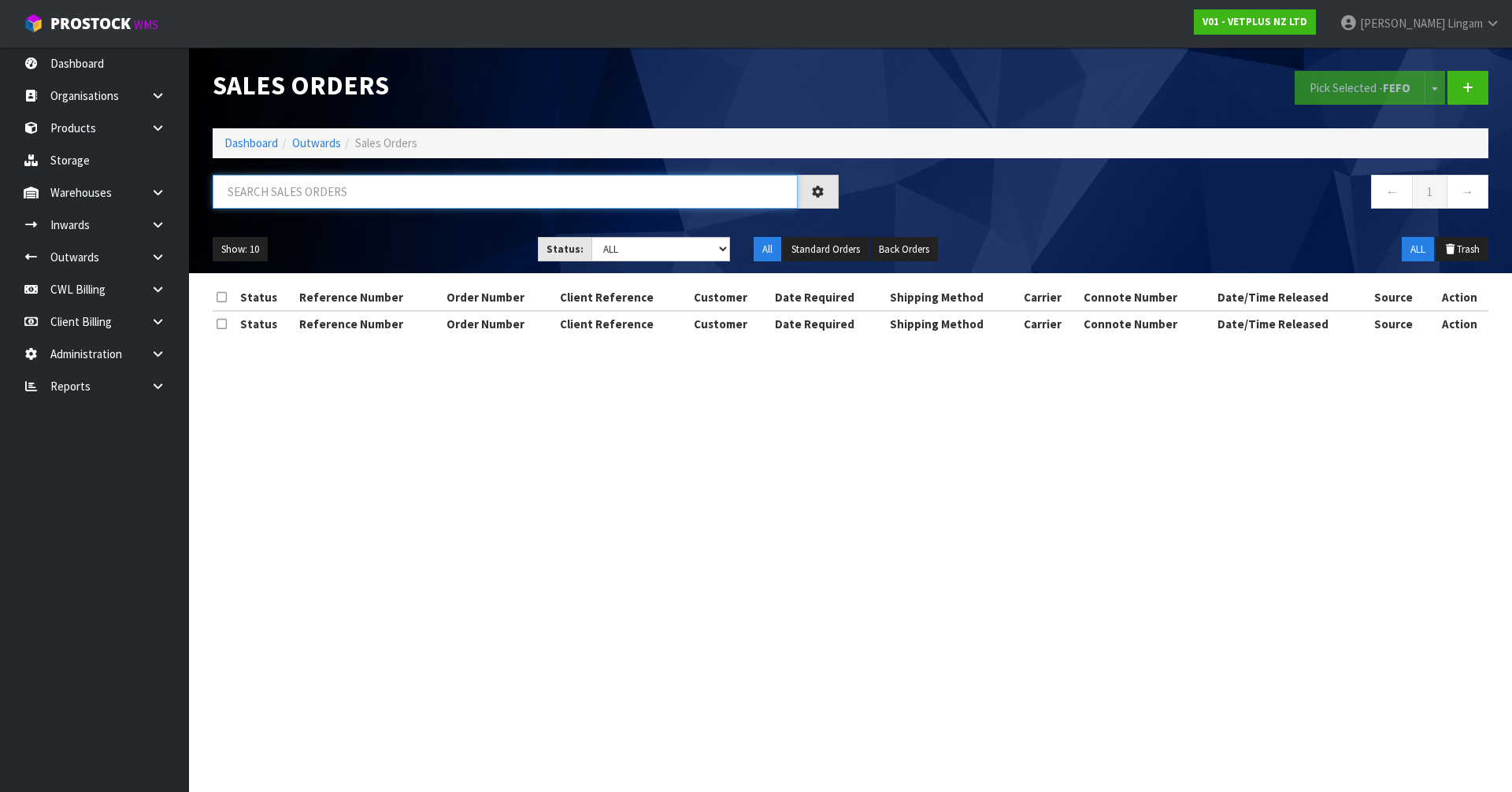
click at [576, 185] on input "text" at bounding box center [506, 192] width 585 height 34
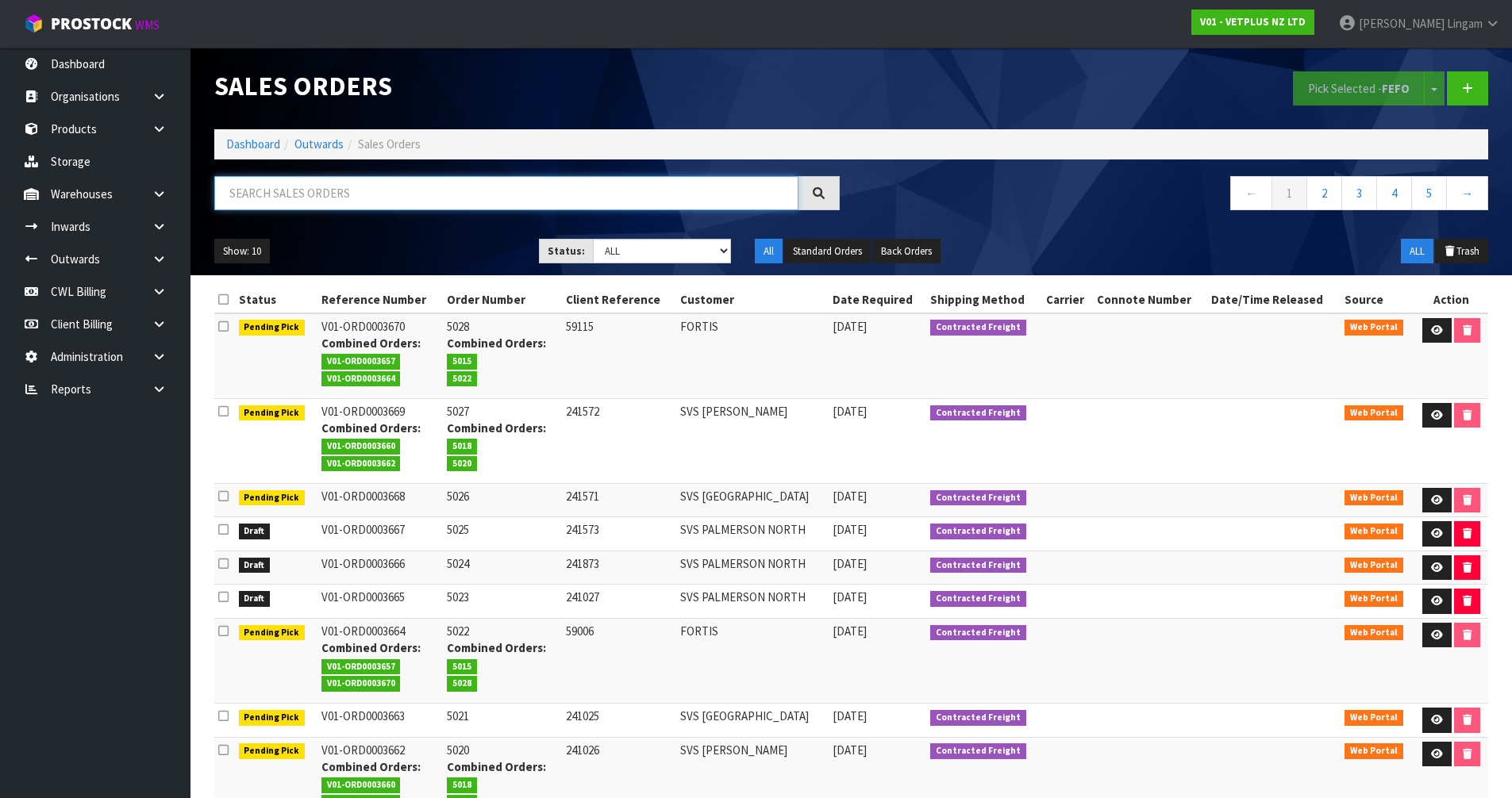
paste input "SVS [GEOGRAPHIC_DATA]"
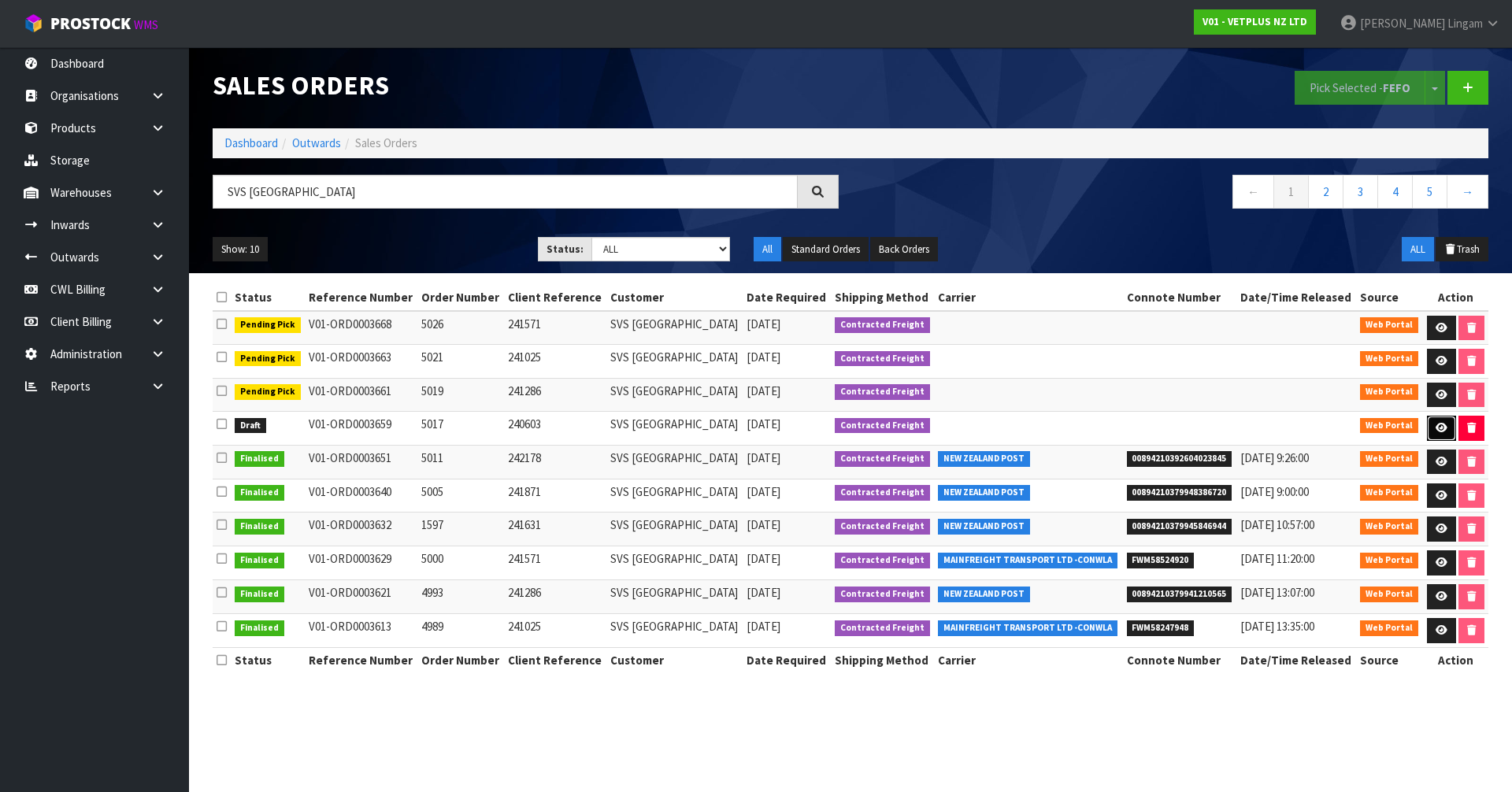
click at [1436, 430] on icon at bounding box center [1441, 428] width 12 height 10
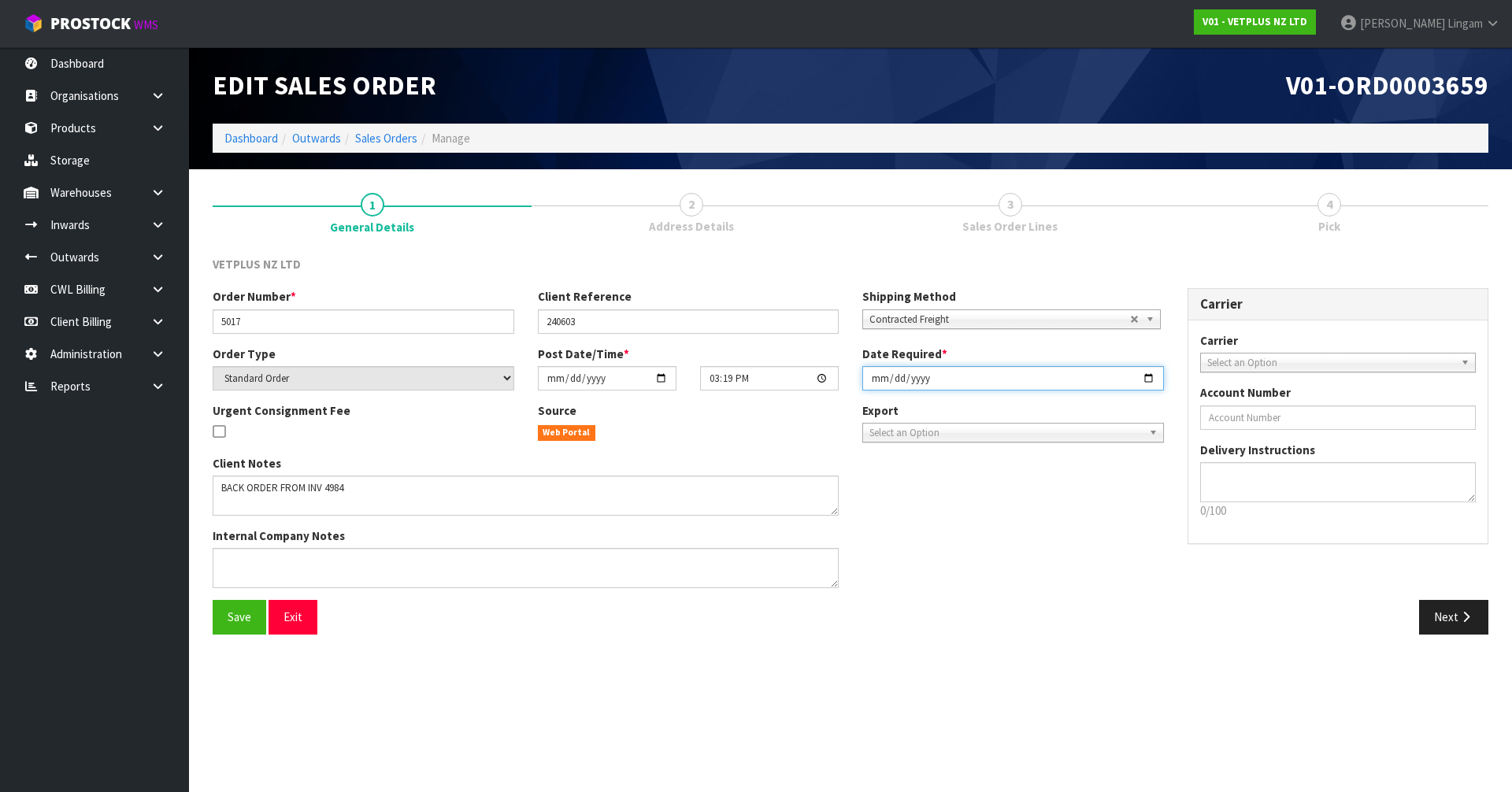
click at [870, 380] on input "[DATE]" at bounding box center [1013, 378] width 302 height 24
click at [237, 626] on button "Save" at bounding box center [240, 617] width 54 height 34
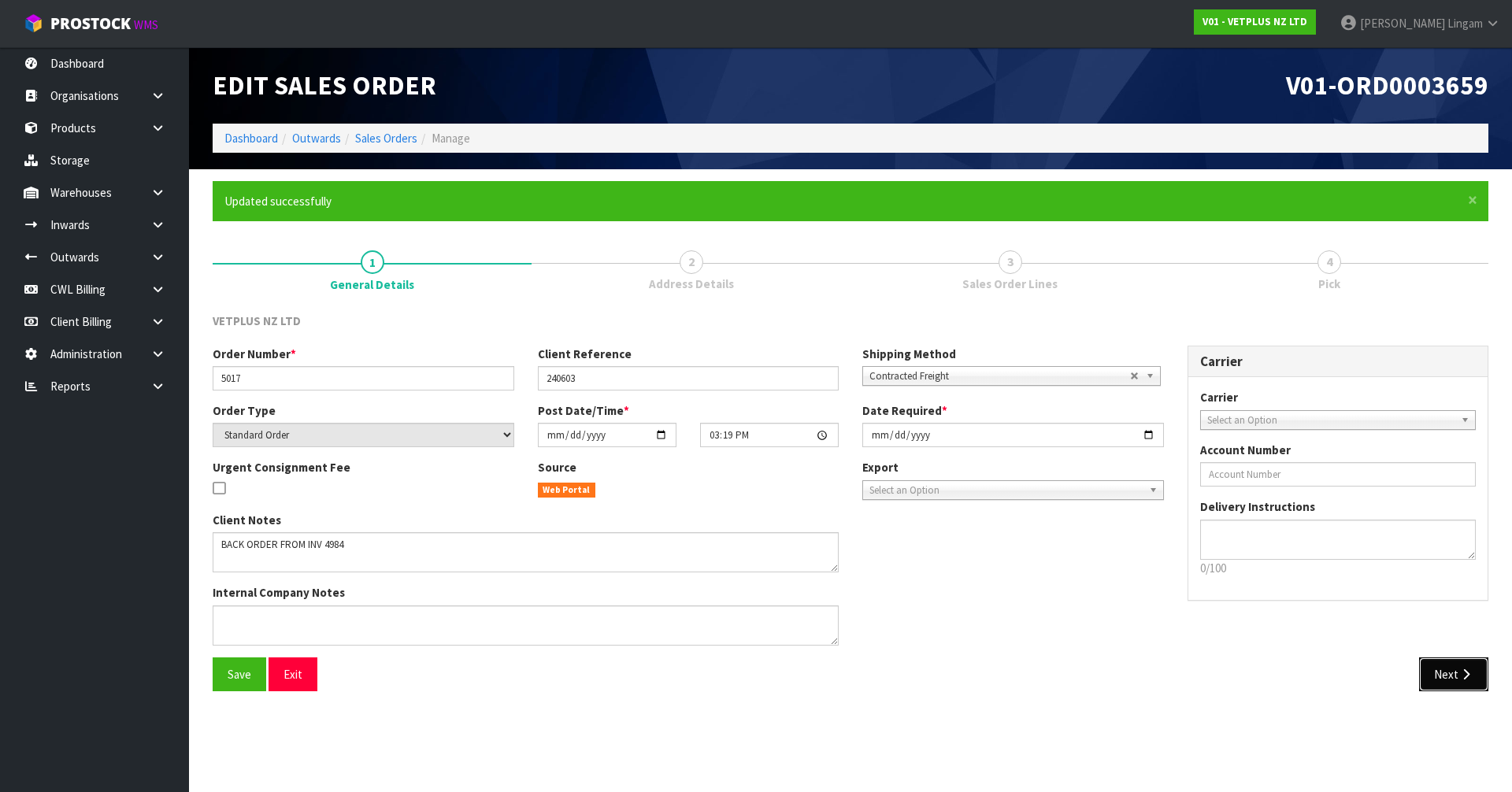
click at [1442, 670] on button "Next" at bounding box center [1454, 675] width 69 height 34
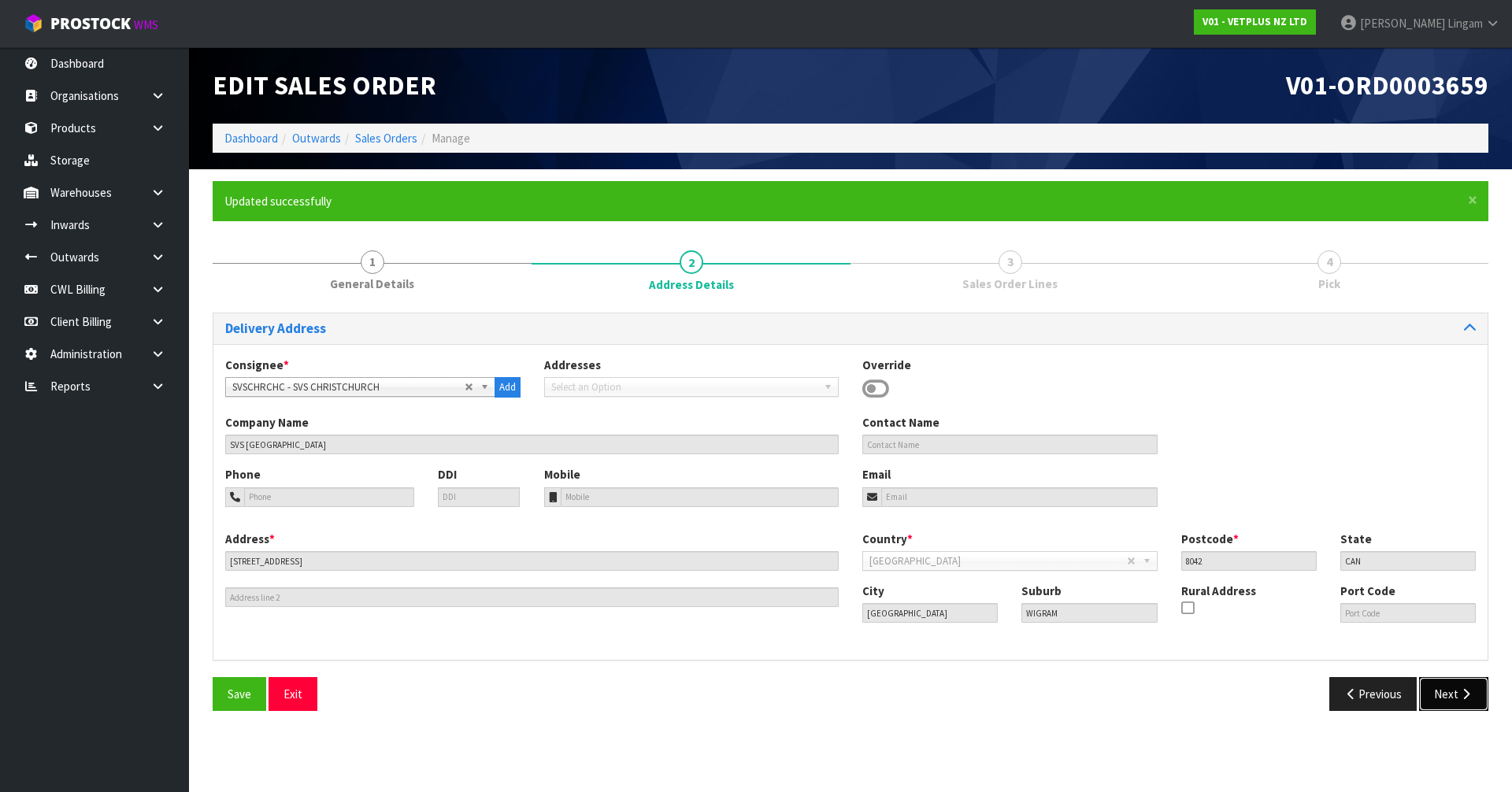
click at [1435, 692] on button "Next" at bounding box center [1454, 694] width 69 height 34
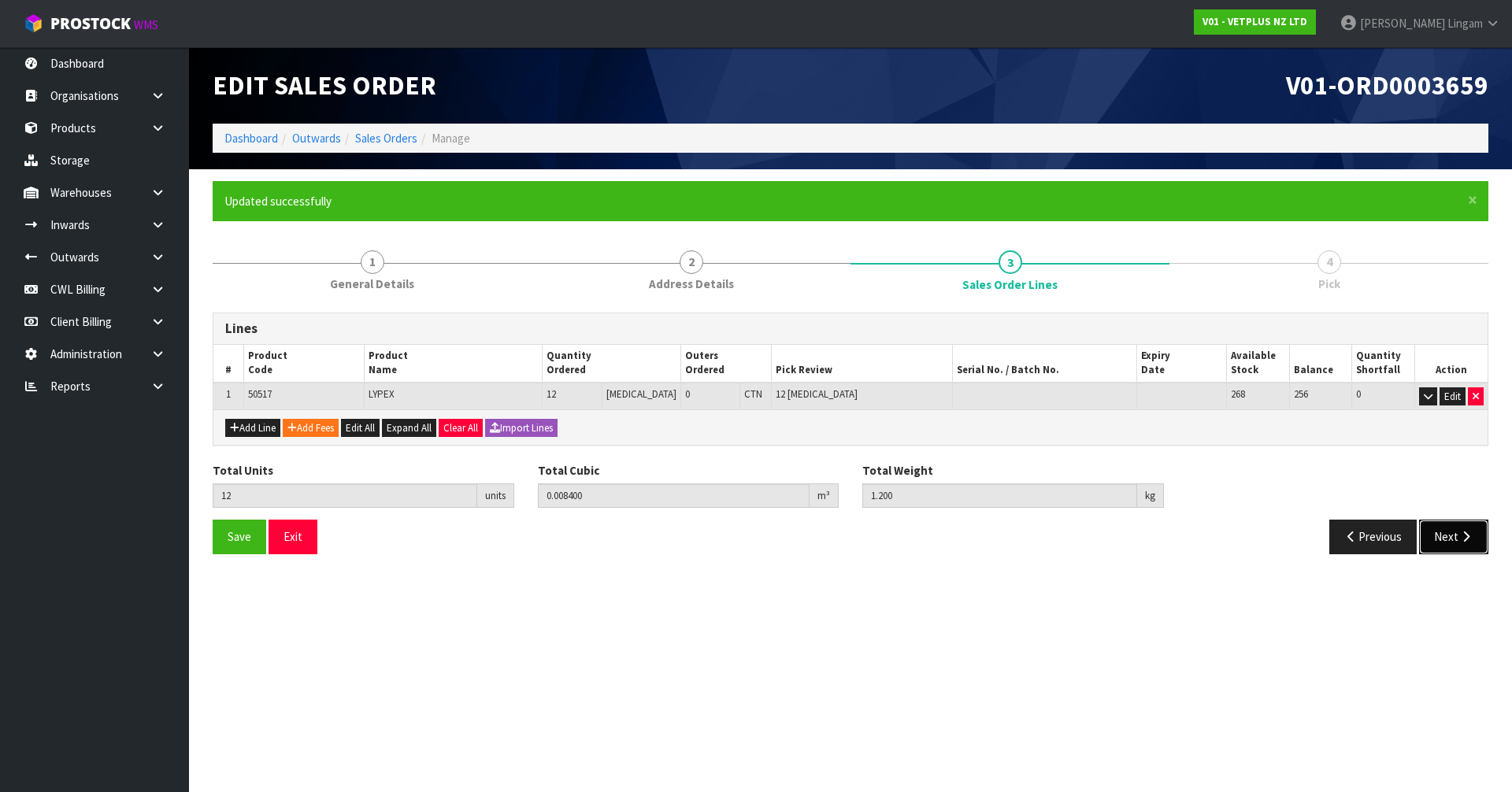
click at [1452, 538] on button "Next" at bounding box center [1454, 537] width 69 height 34
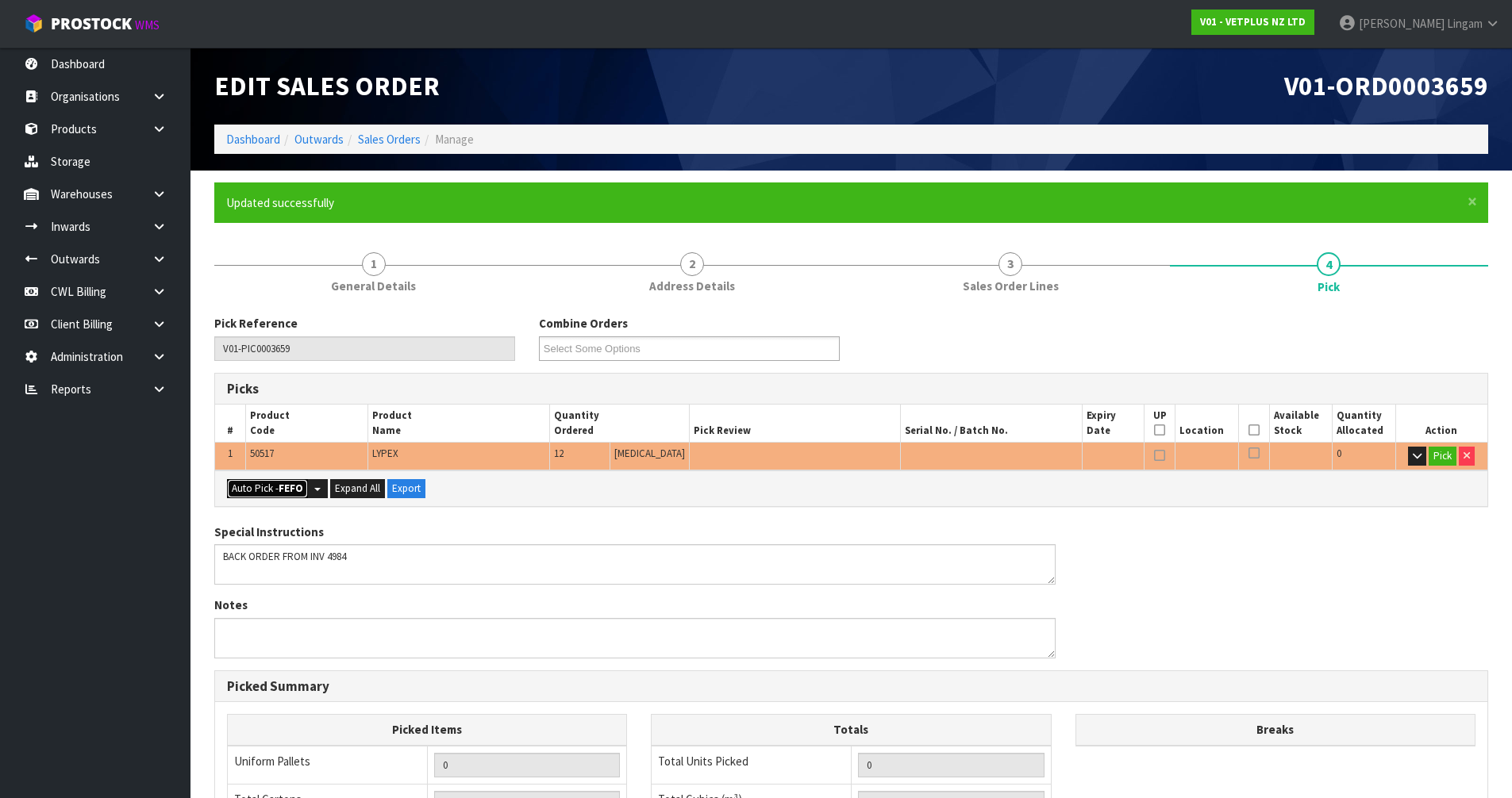
click at [244, 489] on button "Auto Pick - FEFO" at bounding box center [268, 488] width 81 height 19
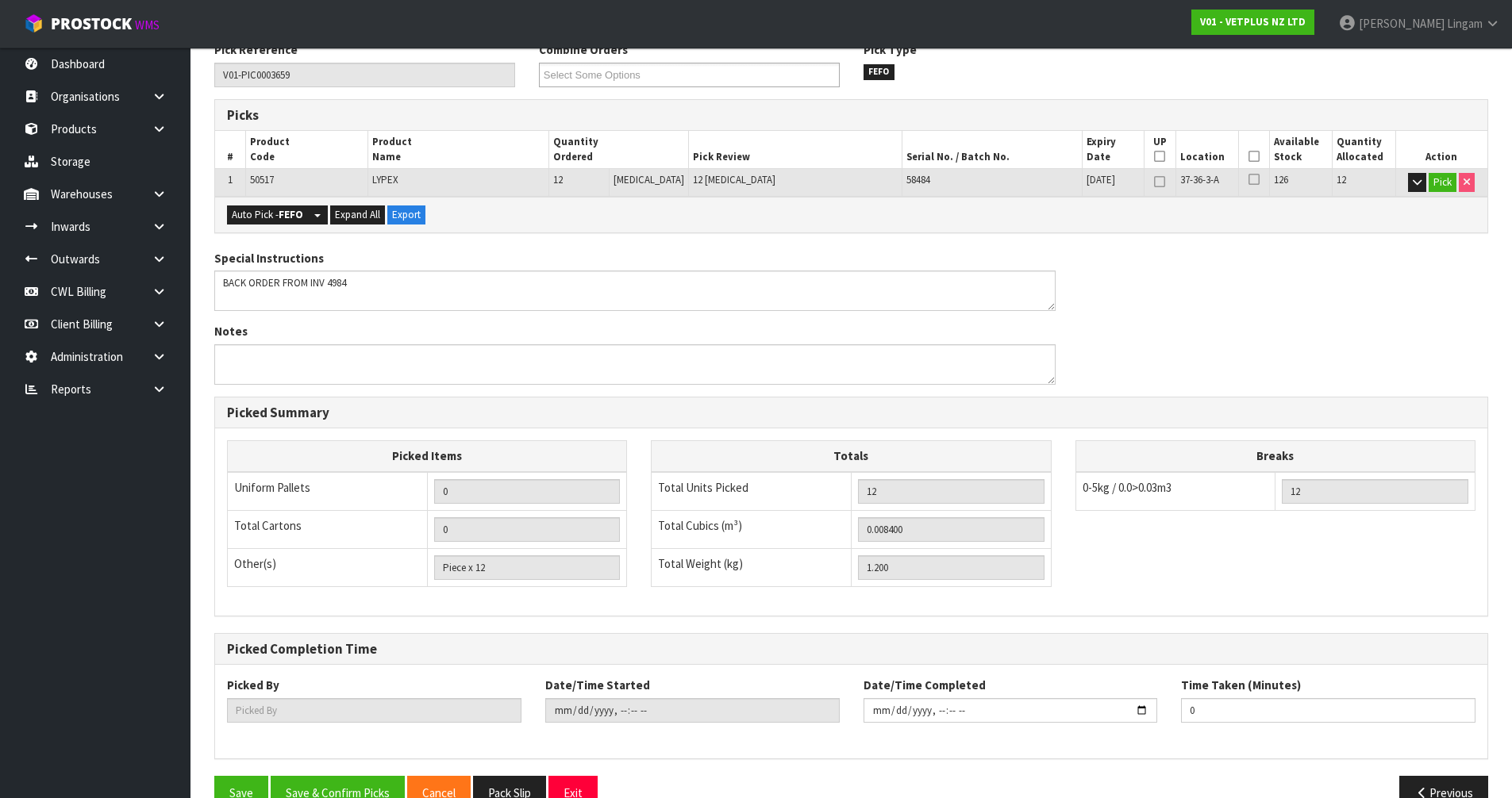
scroll to position [309, 0]
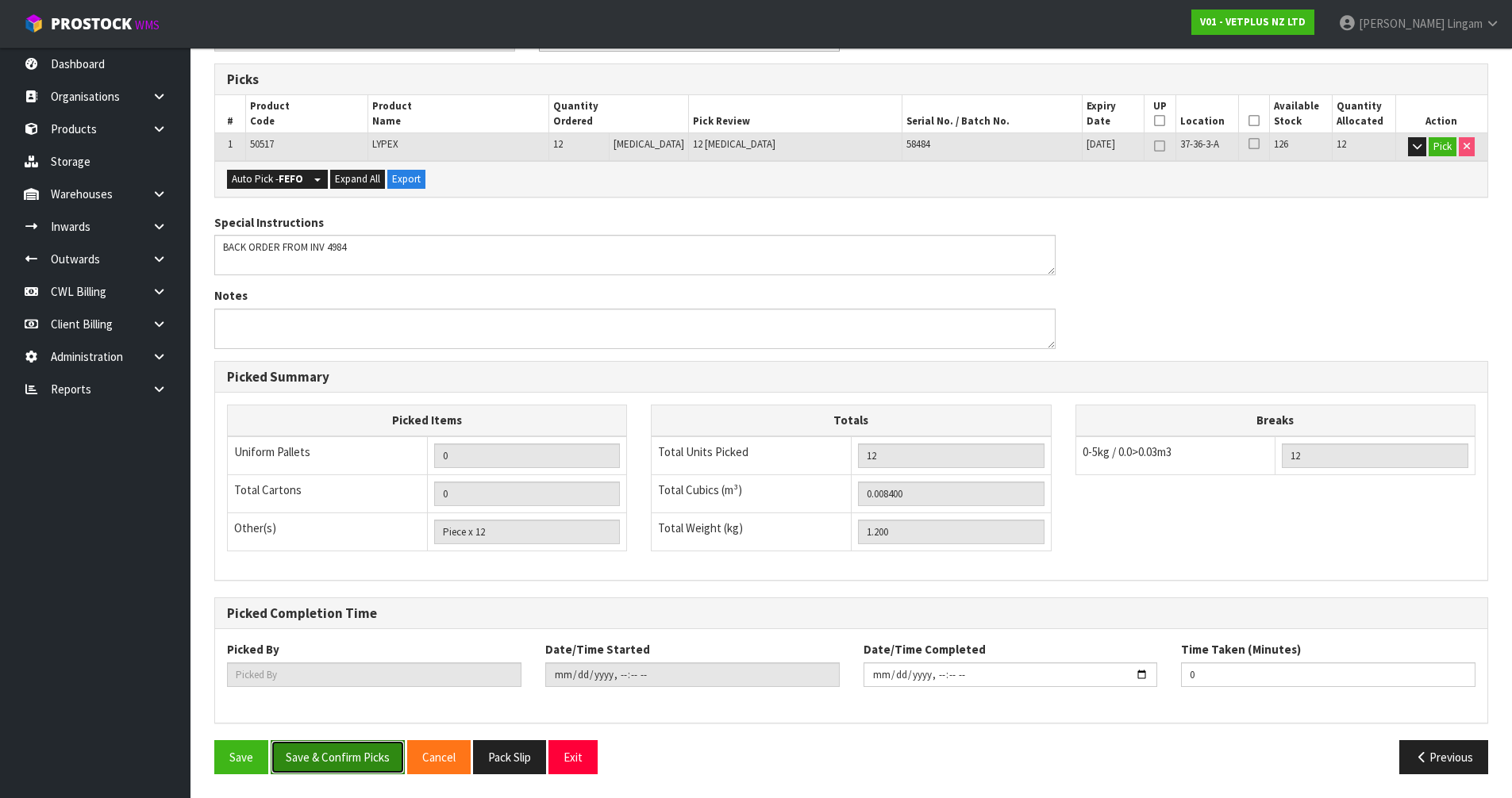
click at [346, 766] on button "Save & Confirm Picks" at bounding box center [337, 757] width 134 height 34
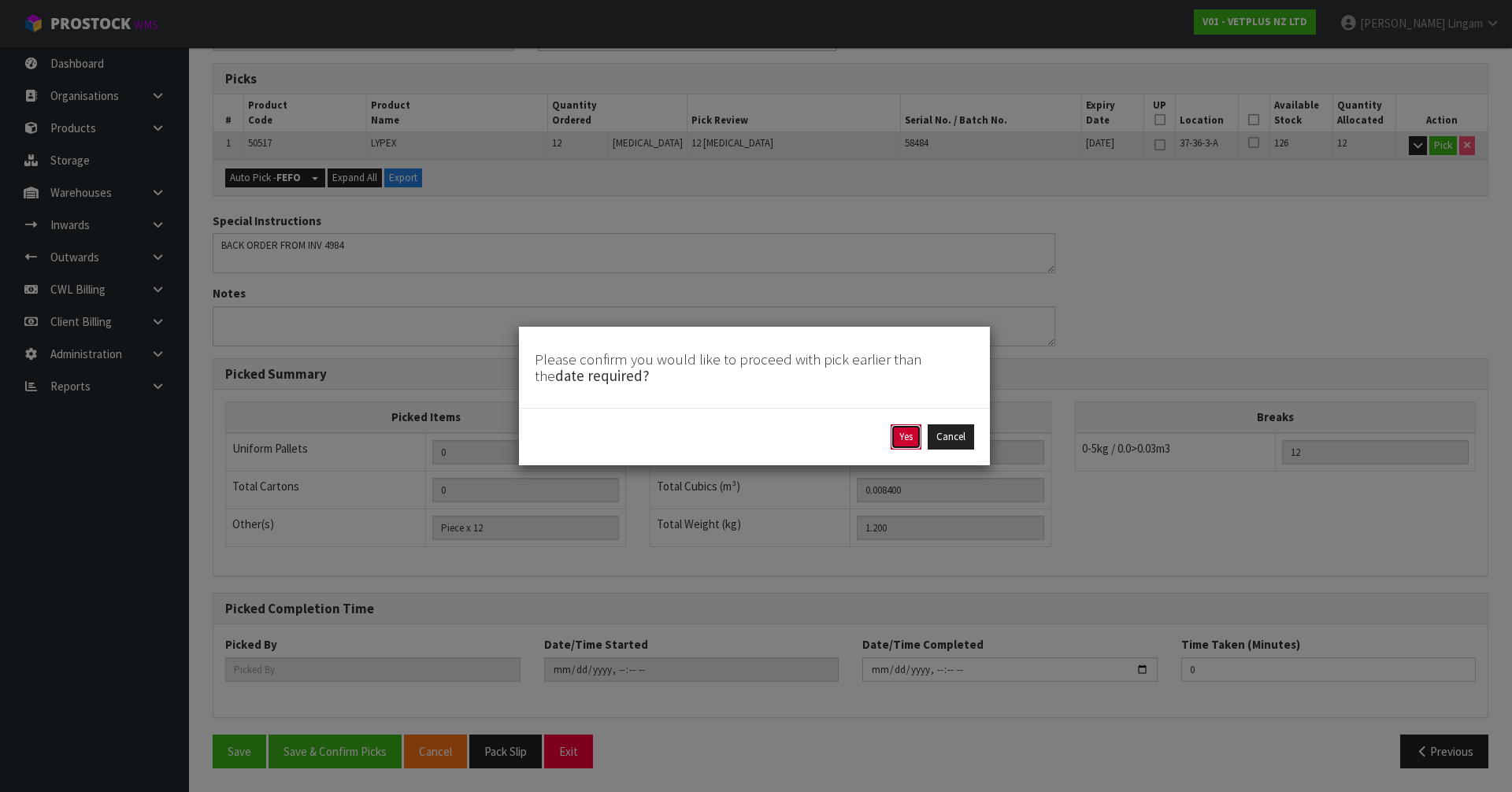
click at [902, 446] on button "Yes" at bounding box center [906, 437] width 30 height 25
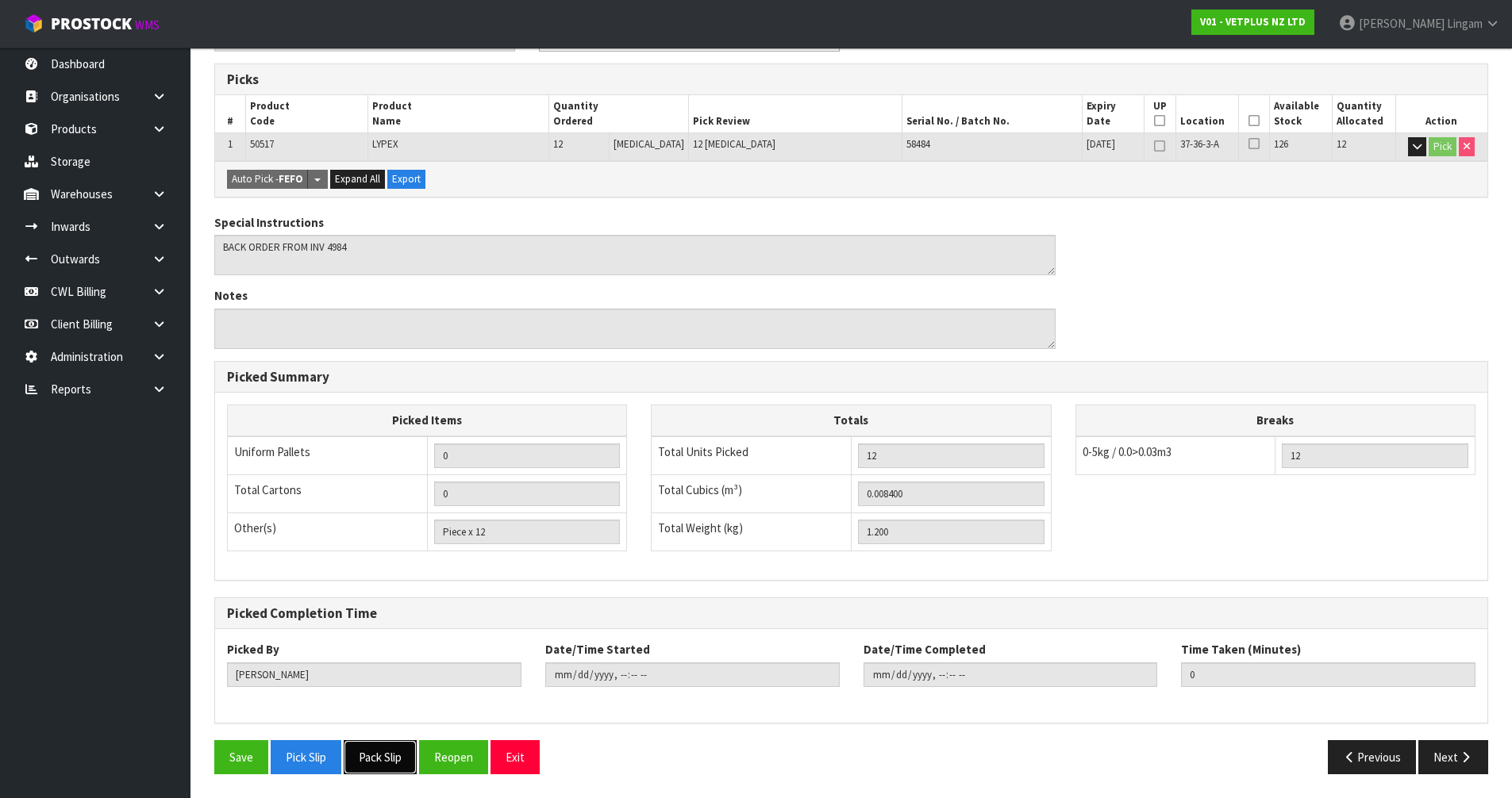
click at [374, 753] on button "Pack Slip" at bounding box center [380, 757] width 73 height 34
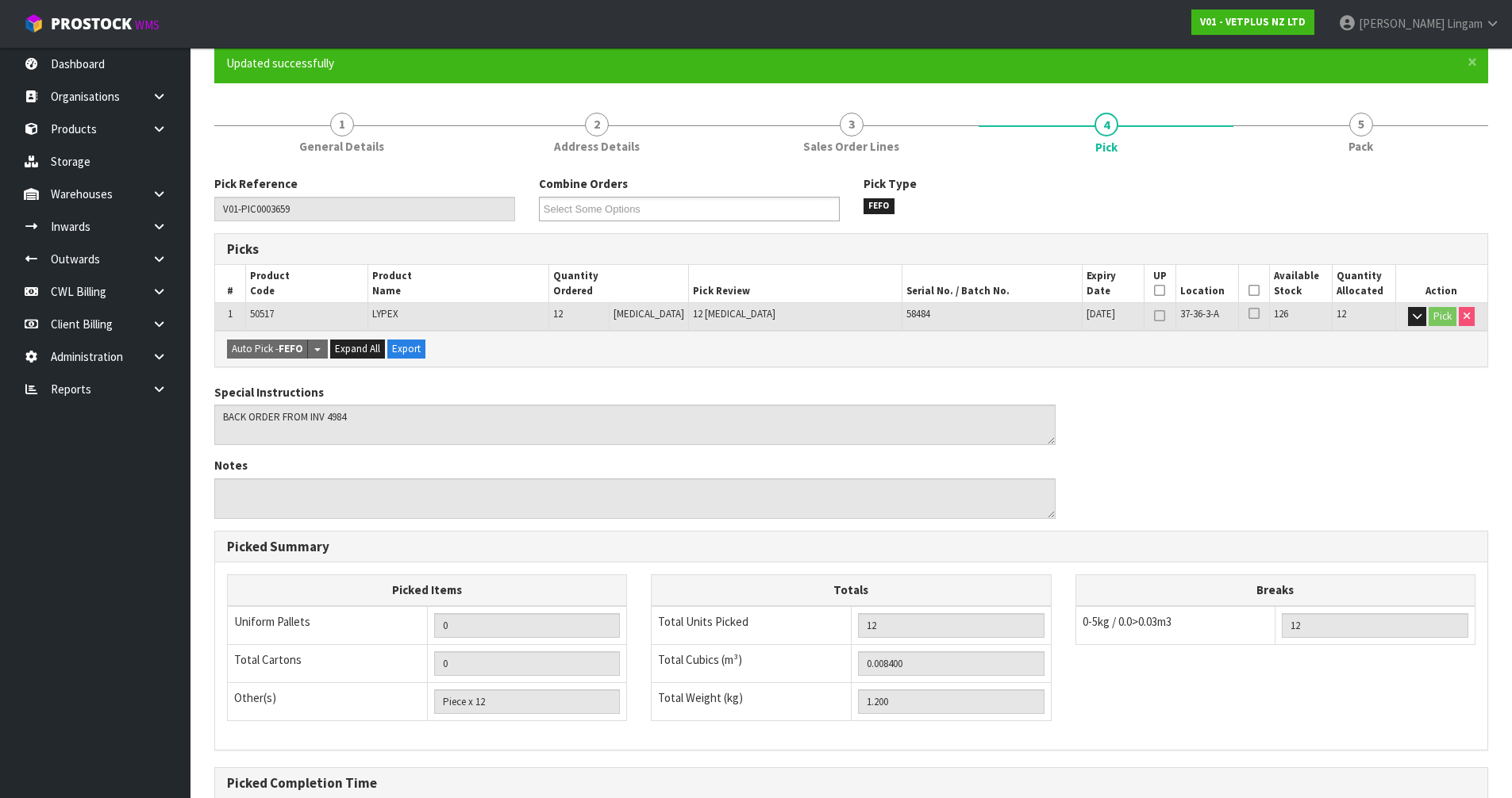
scroll to position [0, 0]
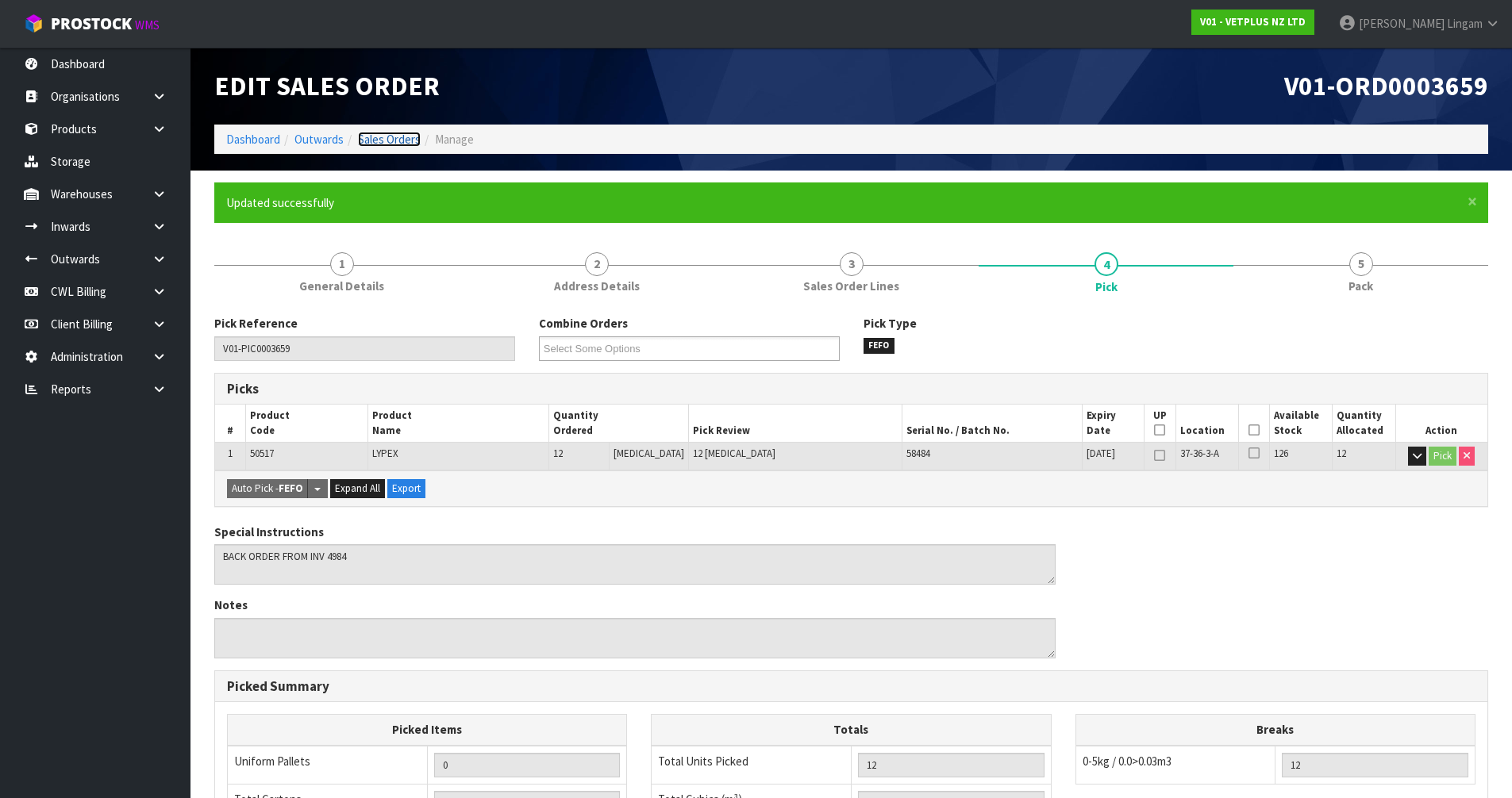
click at [410, 136] on link "Sales Orders" at bounding box center [390, 139] width 63 height 15
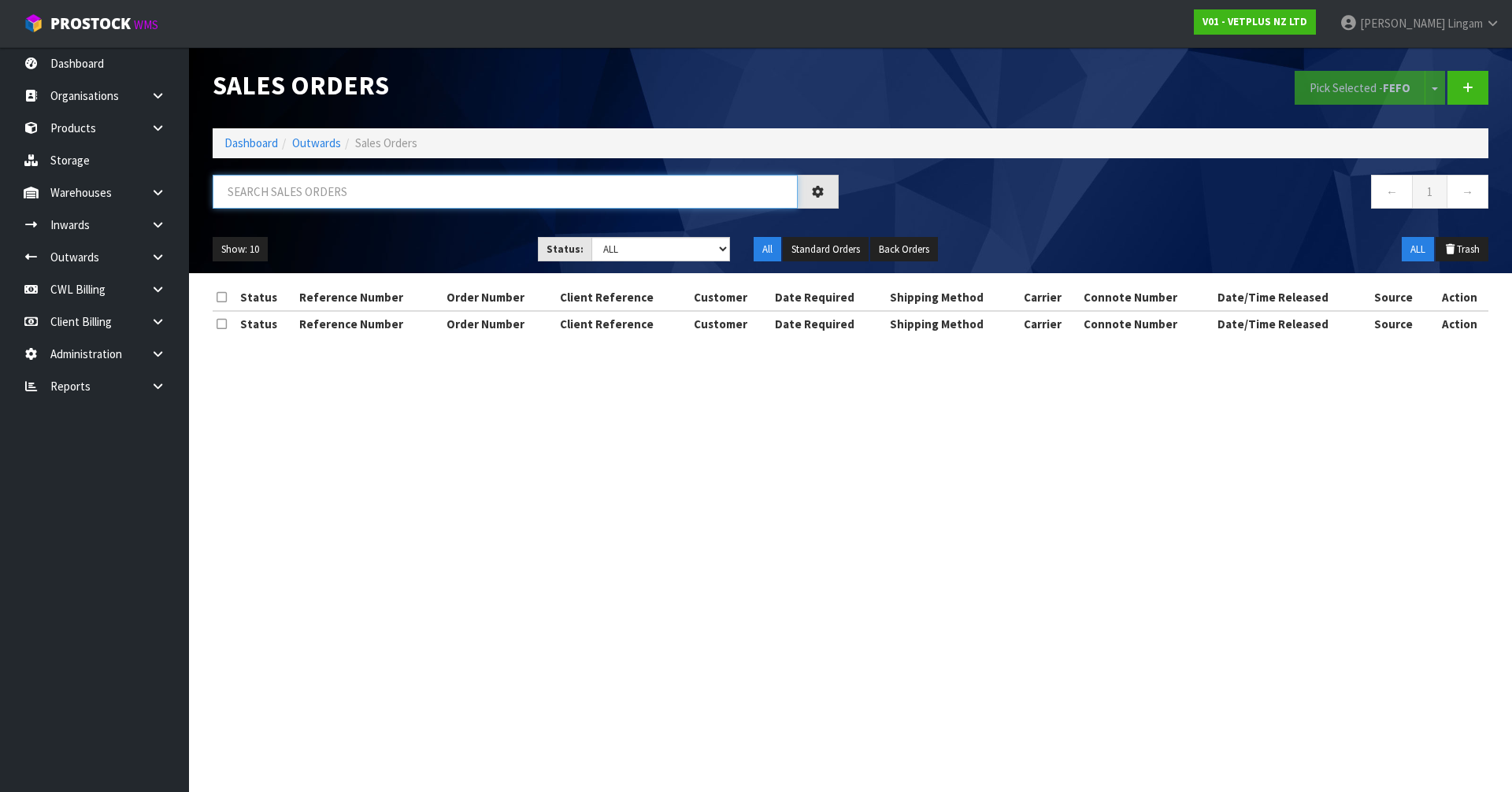
click at [517, 203] on input "text" at bounding box center [506, 192] width 585 height 34
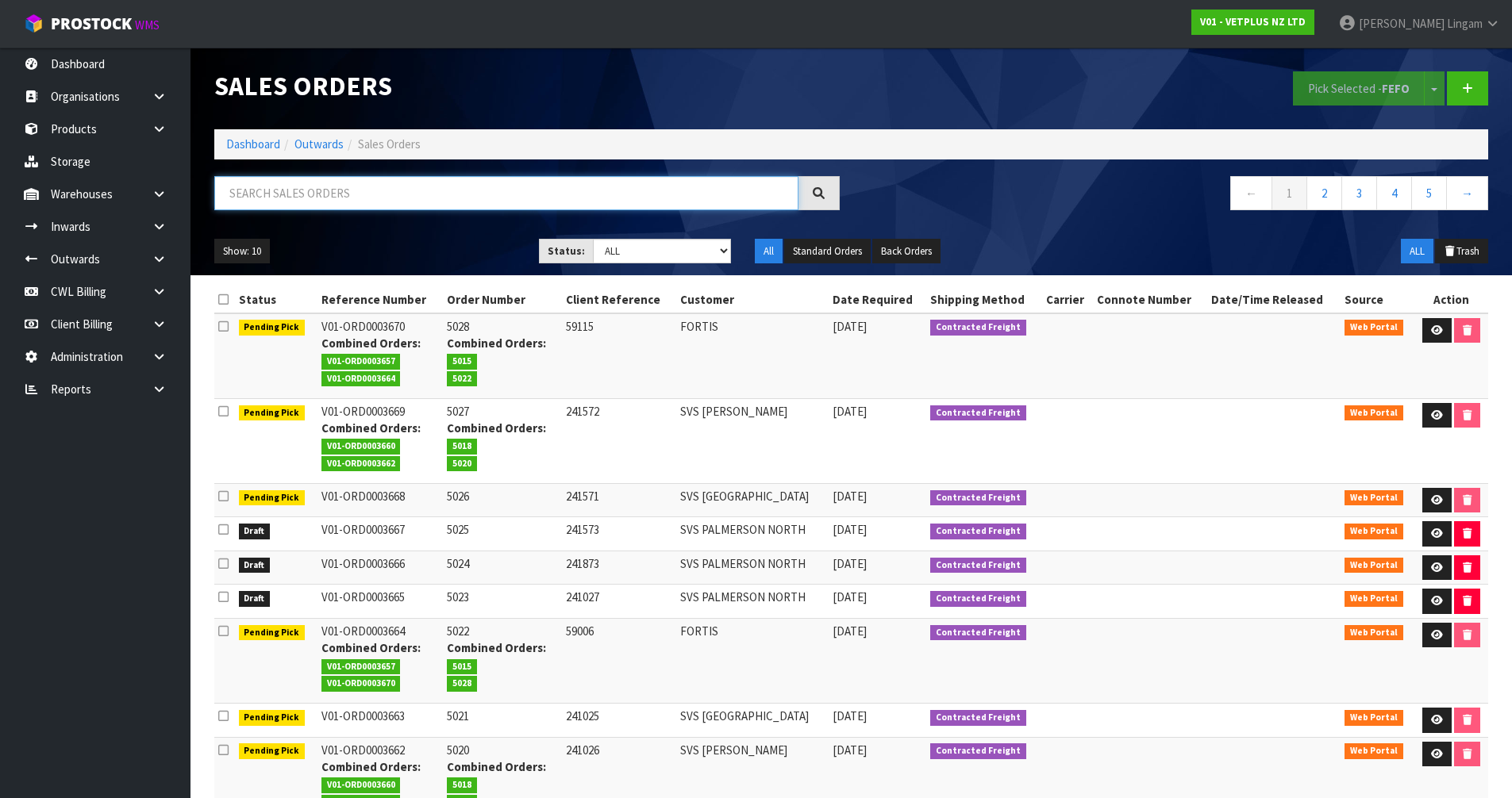
paste input "SVS [GEOGRAPHIC_DATA]"
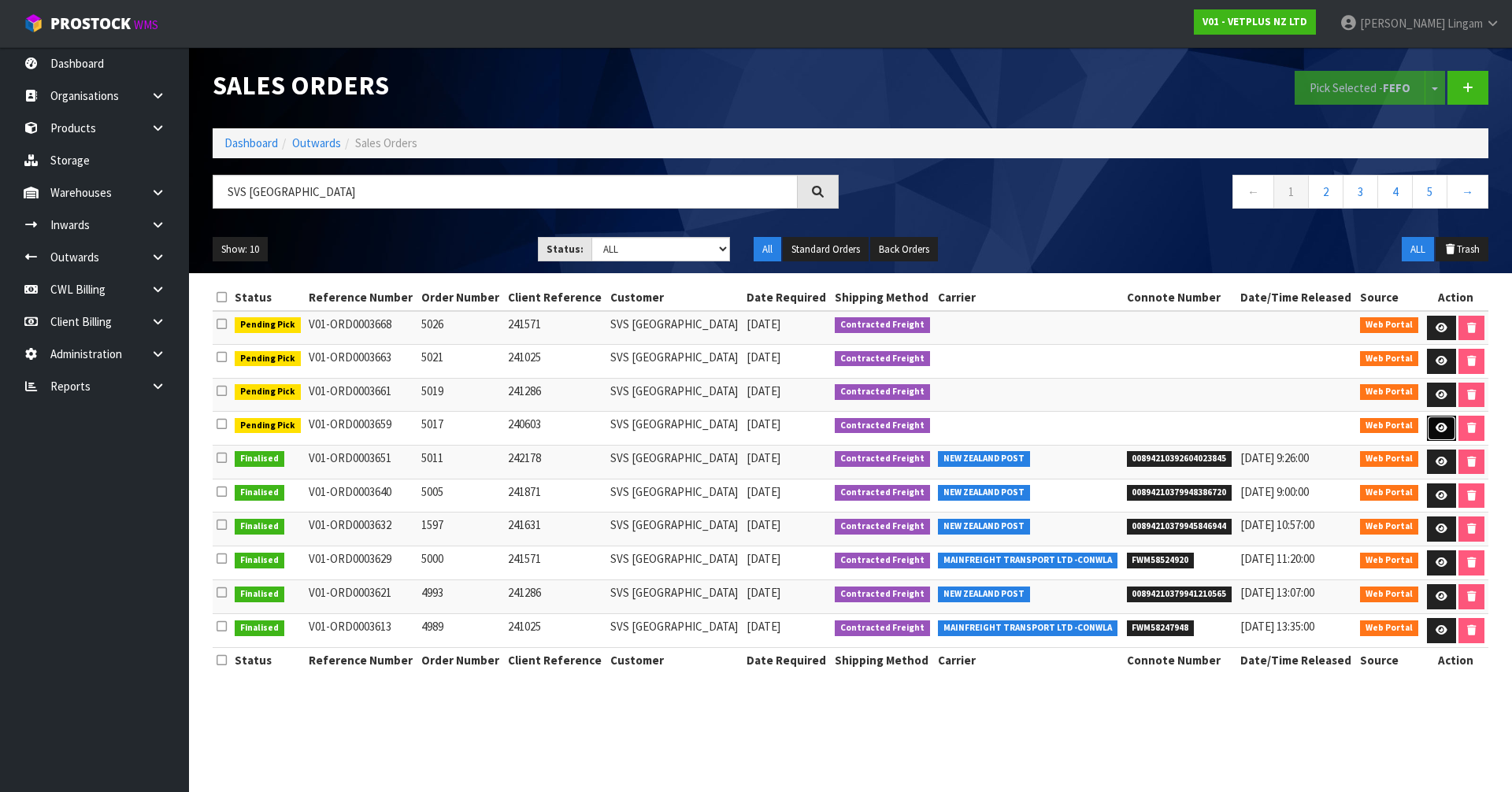
click at [1440, 430] on icon at bounding box center [1441, 428] width 12 height 10
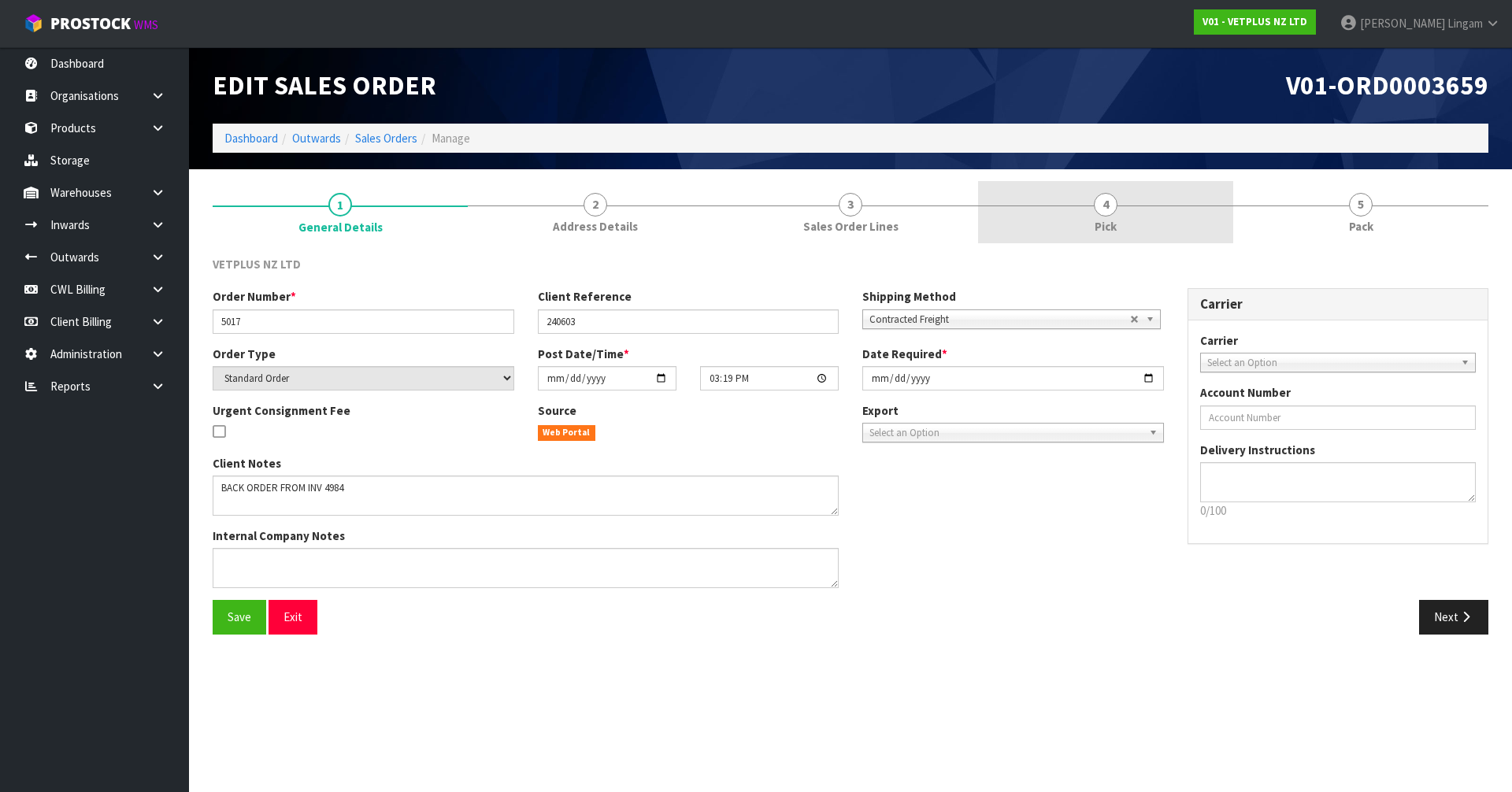
click at [1112, 209] on span "4" at bounding box center [1106, 205] width 23 height 23
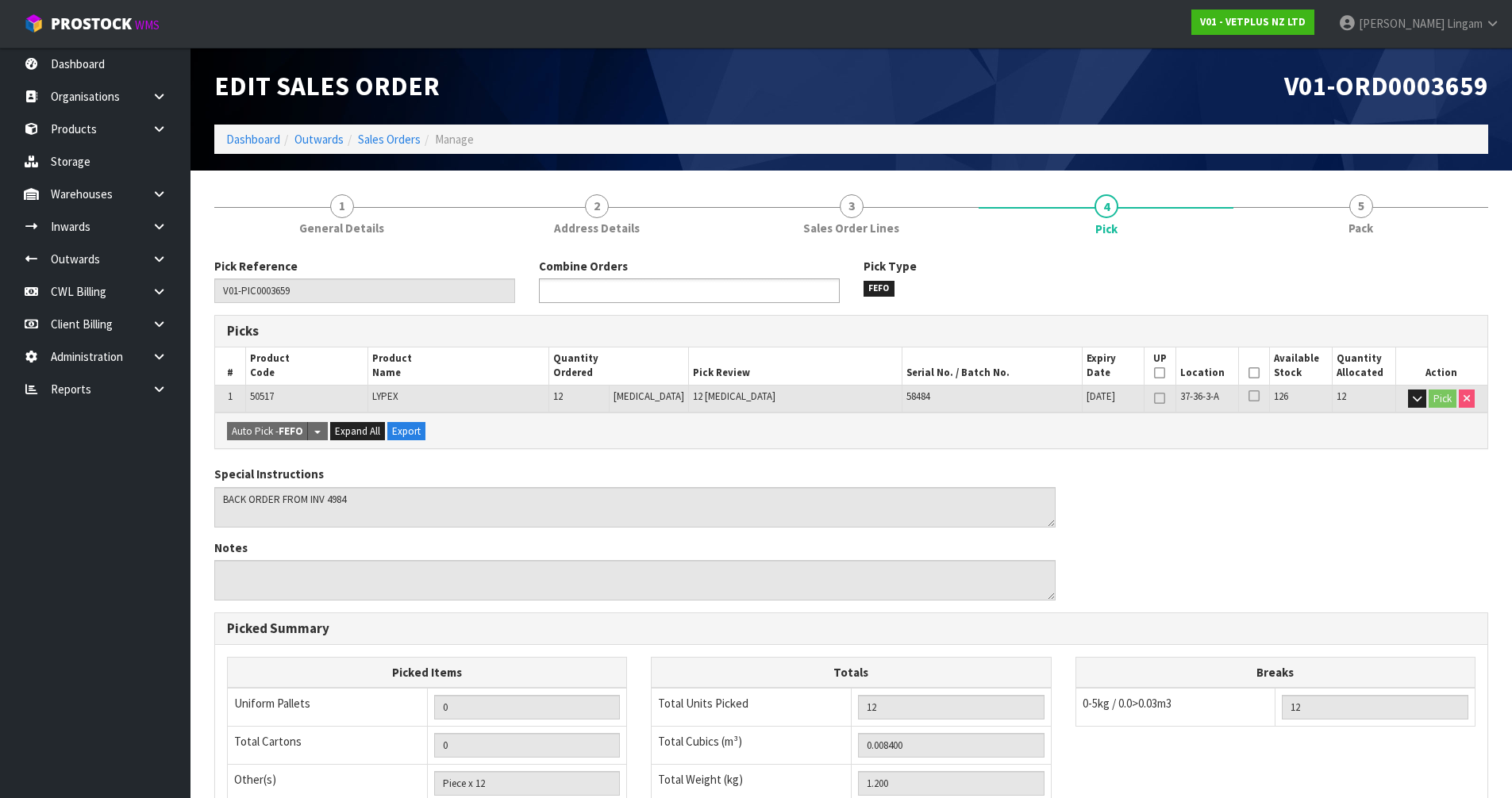
click at [716, 289] on ul at bounding box center [688, 290] width 300 height 24
click at [711, 315] on li "V01-ORD0003 661" at bounding box center [689, 313] width 300 height 20
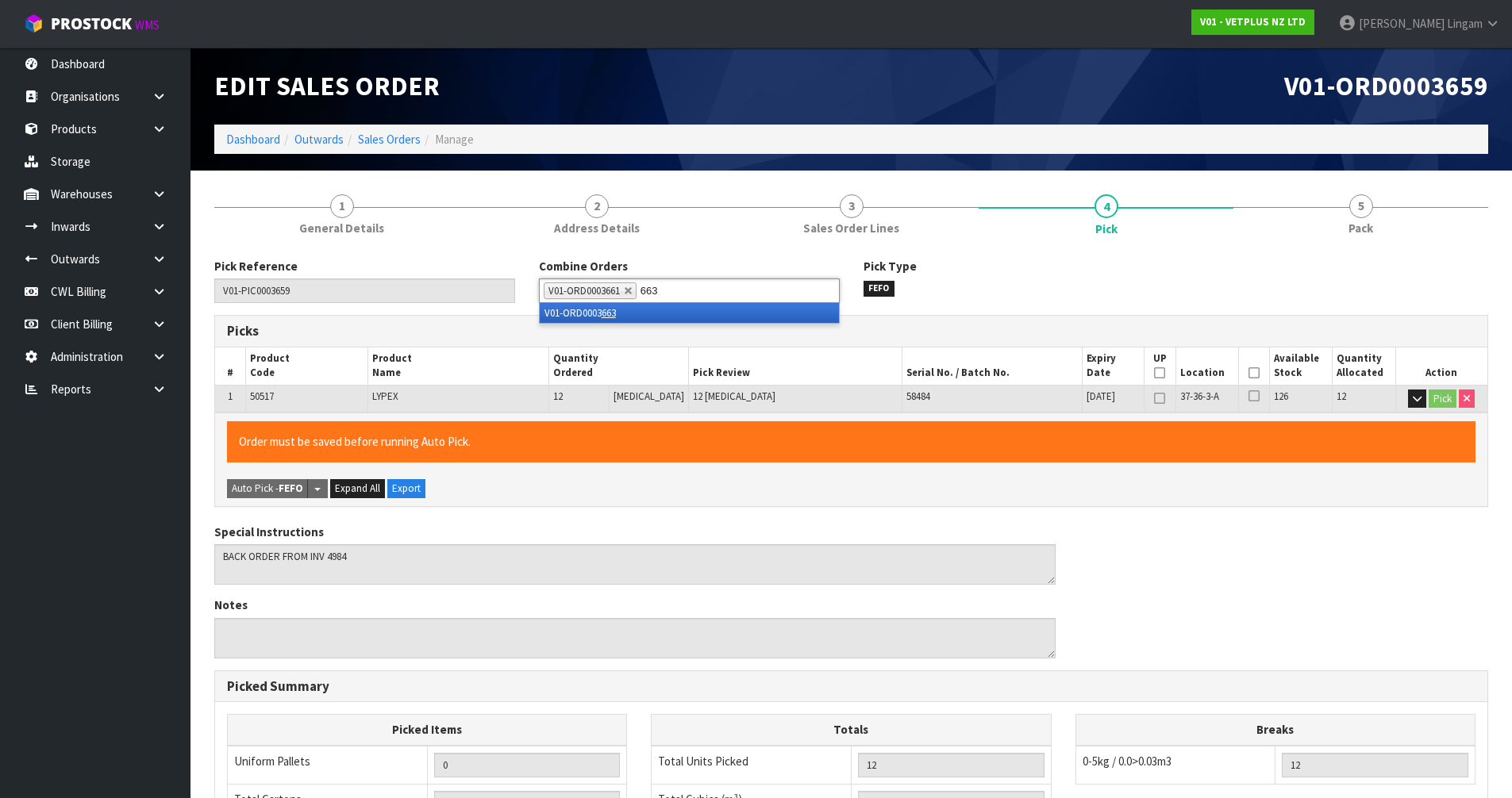
click at [711, 315] on li "V01-ORD0003 663" at bounding box center [689, 313] width 300 height 20
click at [711, 315] on li "V01-ORD0003 668" at bounding box center [689, 313] width 300 height 20
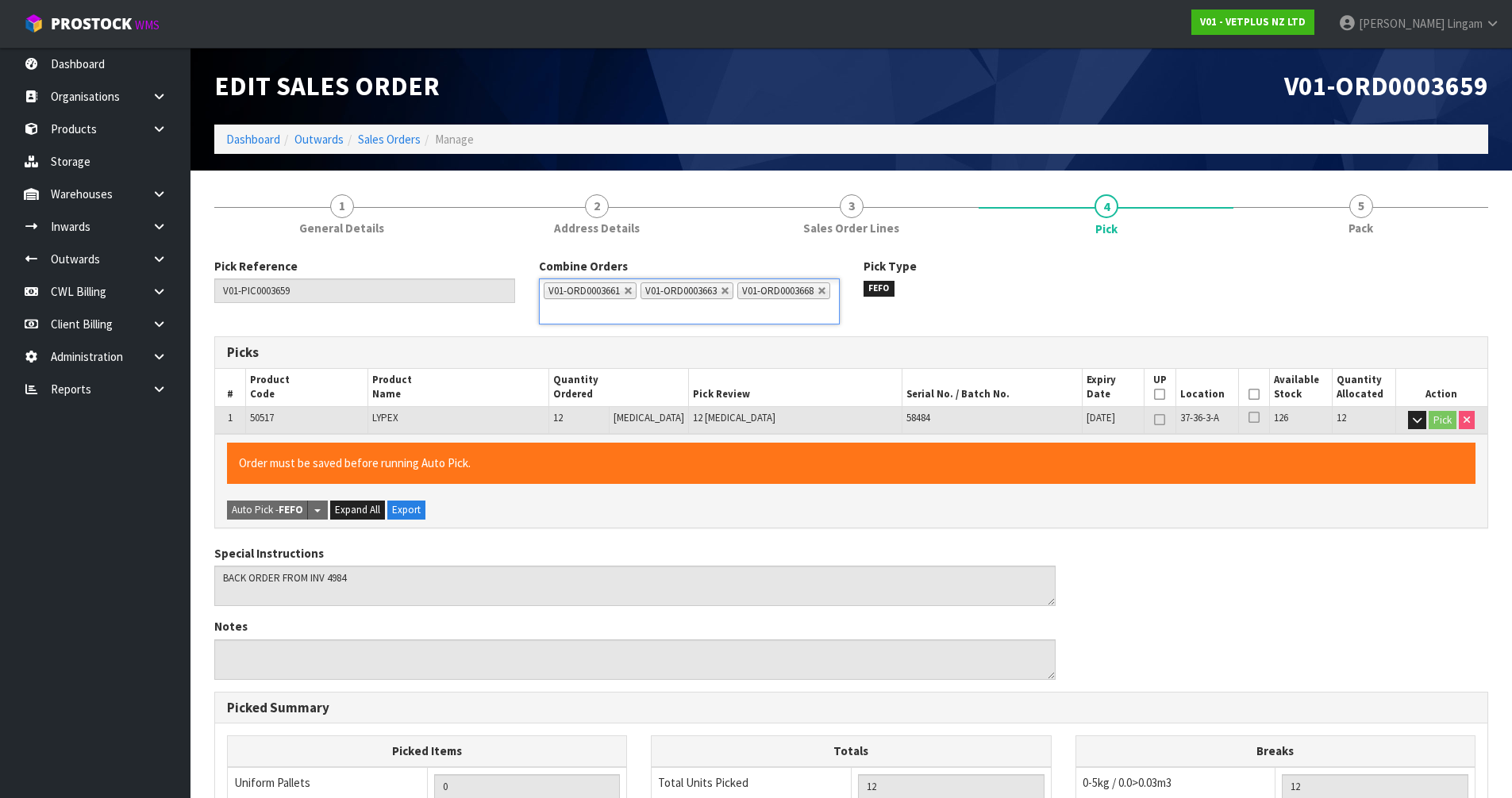
scroll to position [331, 0]
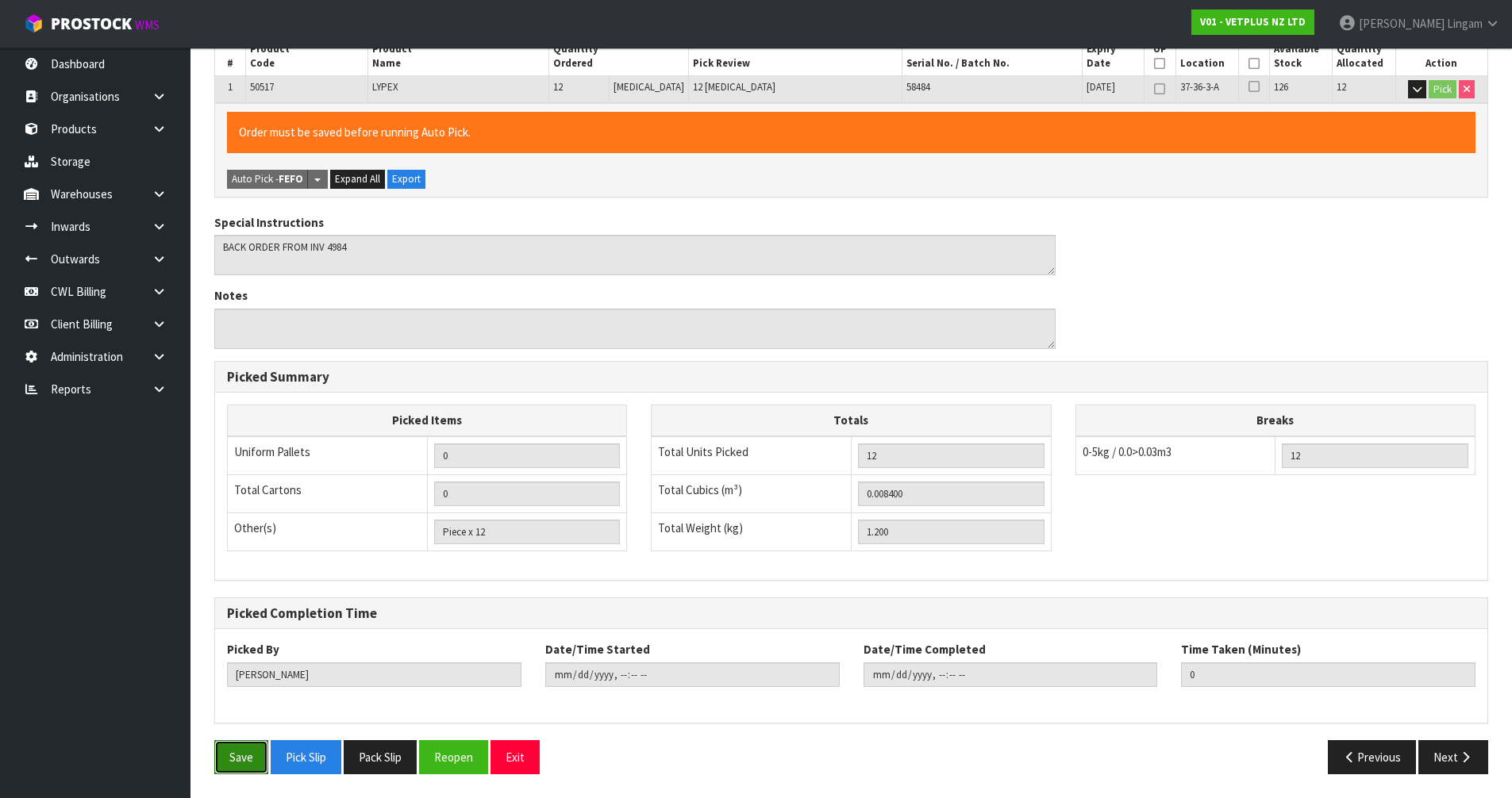
click at [221, 753] on button "Save" at bounding box center [242, 757] width 54 height 34
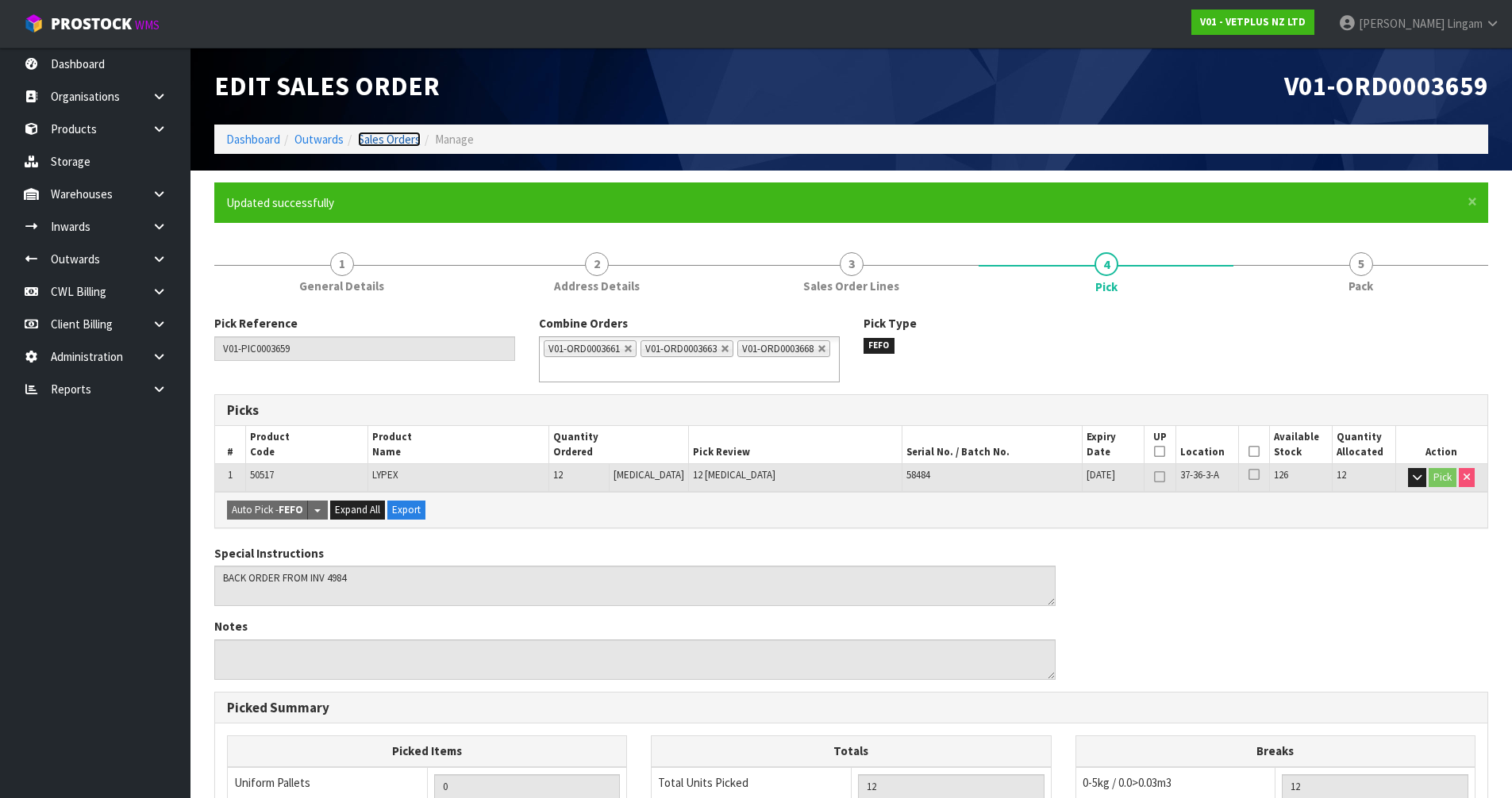
click at [407, 133] on link "Sales Orders" at bounding box center [390, 139] width 63 height 15
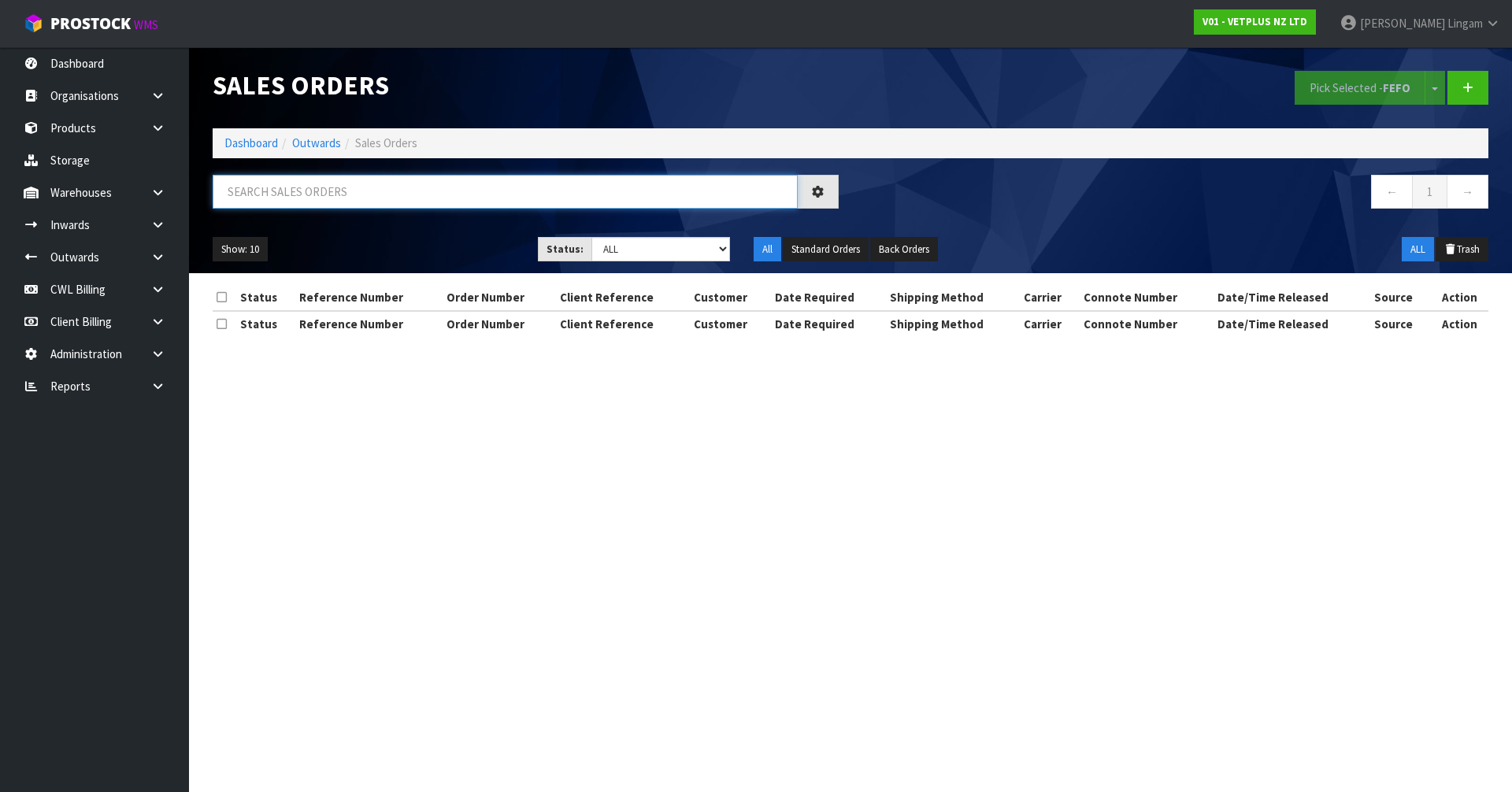
click at [581, 192] on input "text" at bounding box center [506, 192] width 585 height 34
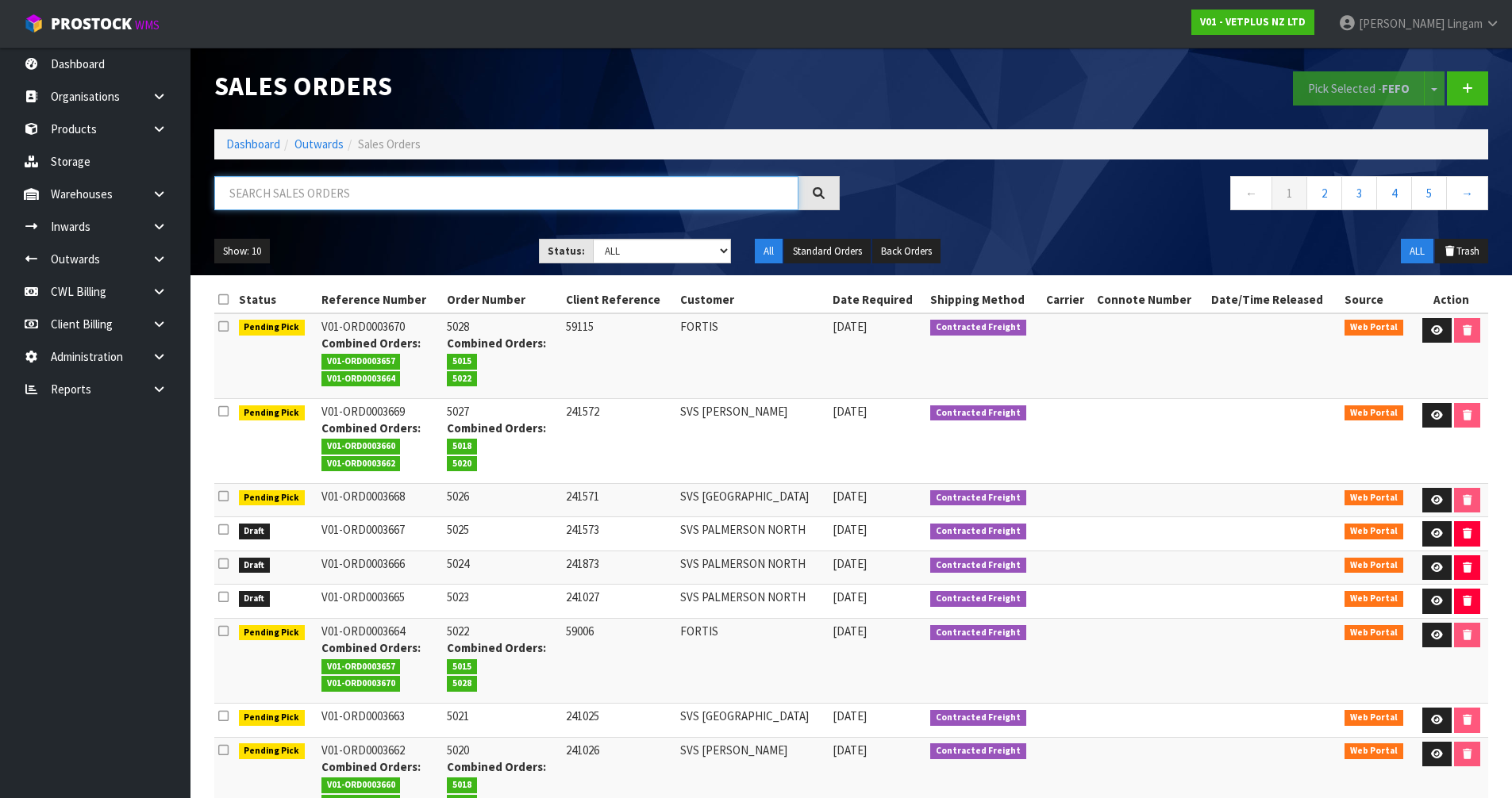
paste input "SVS [GEOGRAPHIC_DATA]"
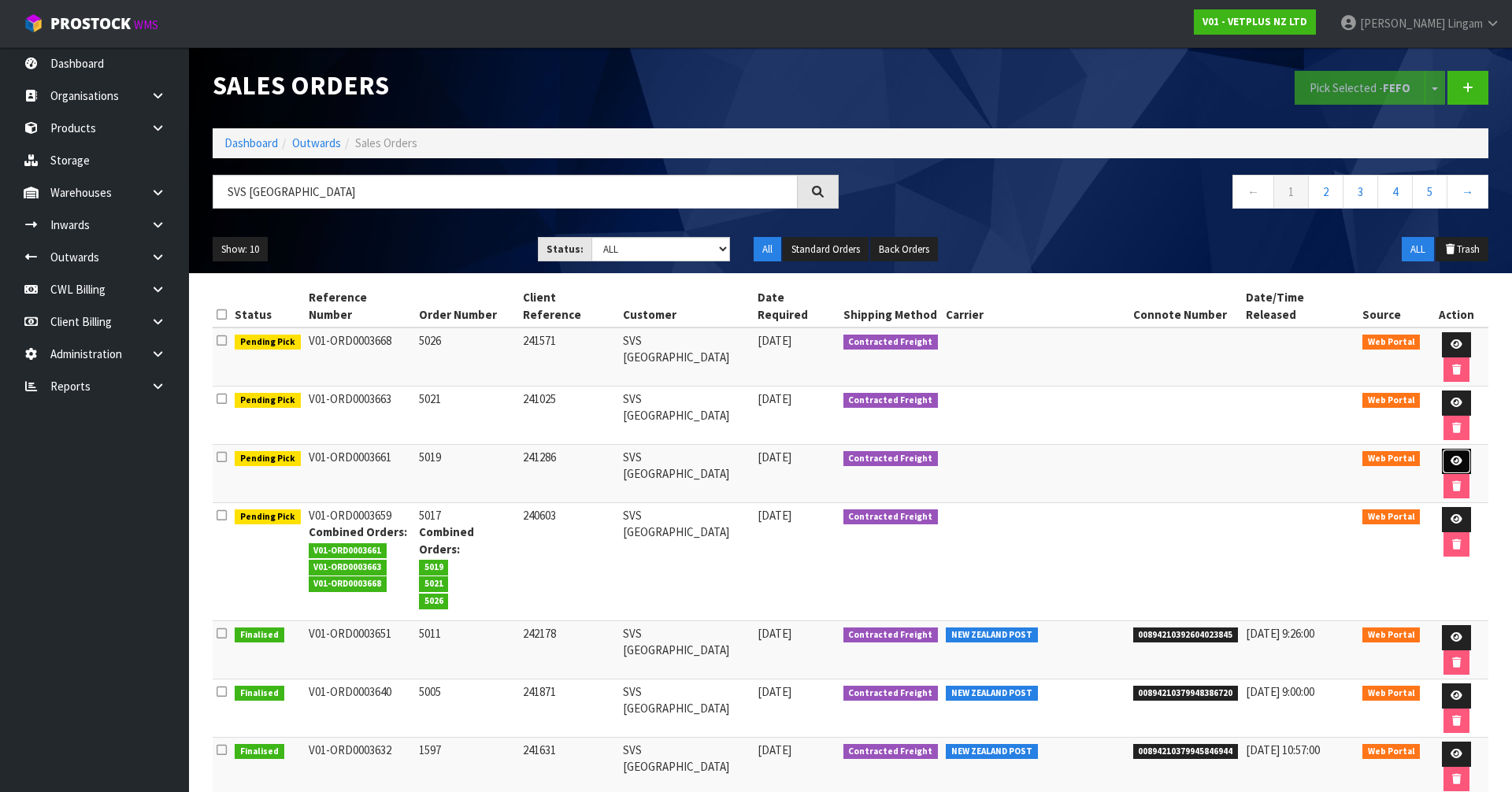
click at [1451, 456] on icon at bounding box center [1456, 460] width 12 height 10
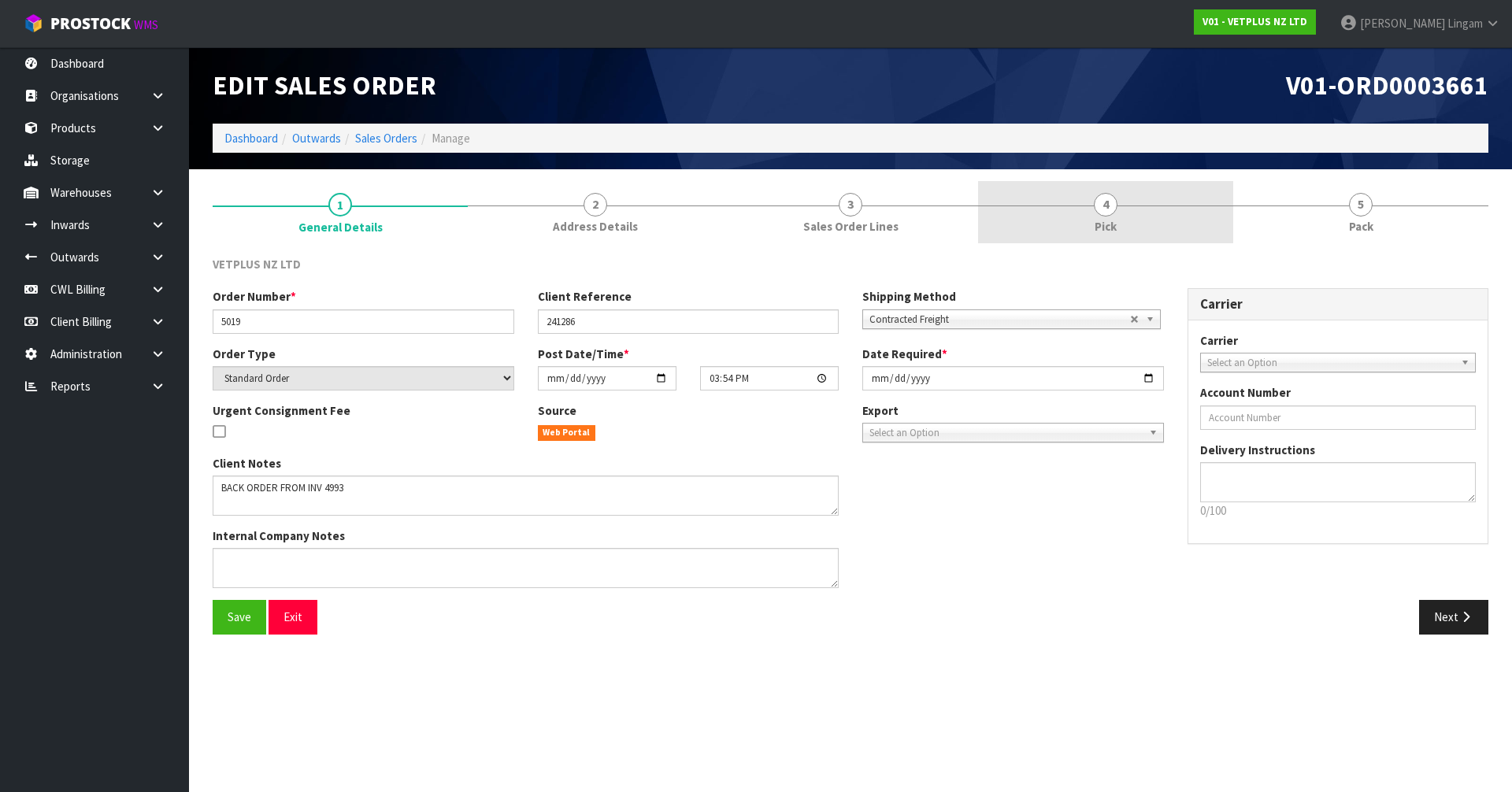
drag, startPoint x: 1106, startPoint y: 215, endPoint x: 1092, endPoint y: 221, distance: 15.2
click at [1106, 214] on span "4" at bounding box center [1106, 205] width 23 height 23
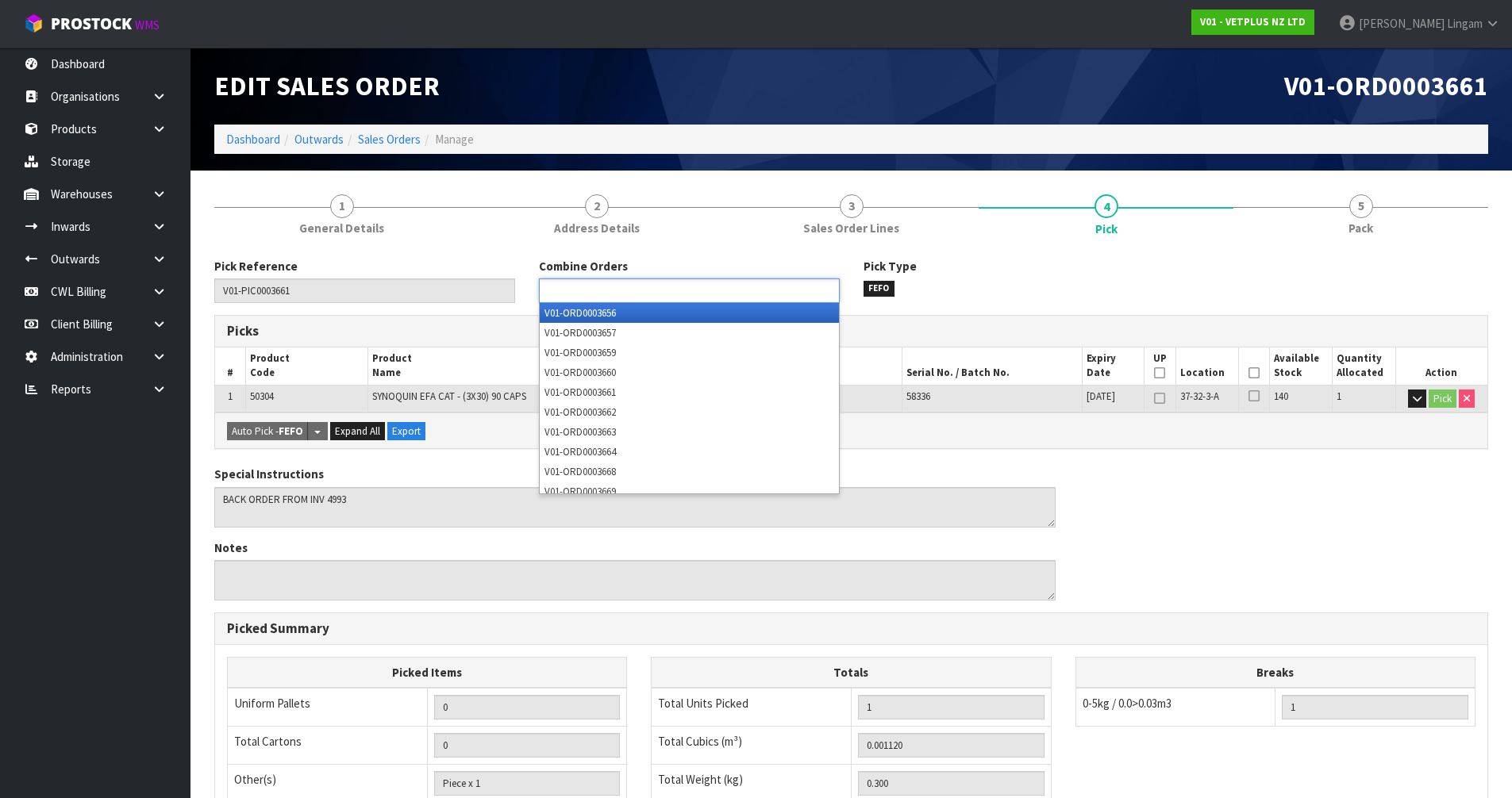
click at [788, 295] on ul at bounding box center [688, 290] width 300 height 24
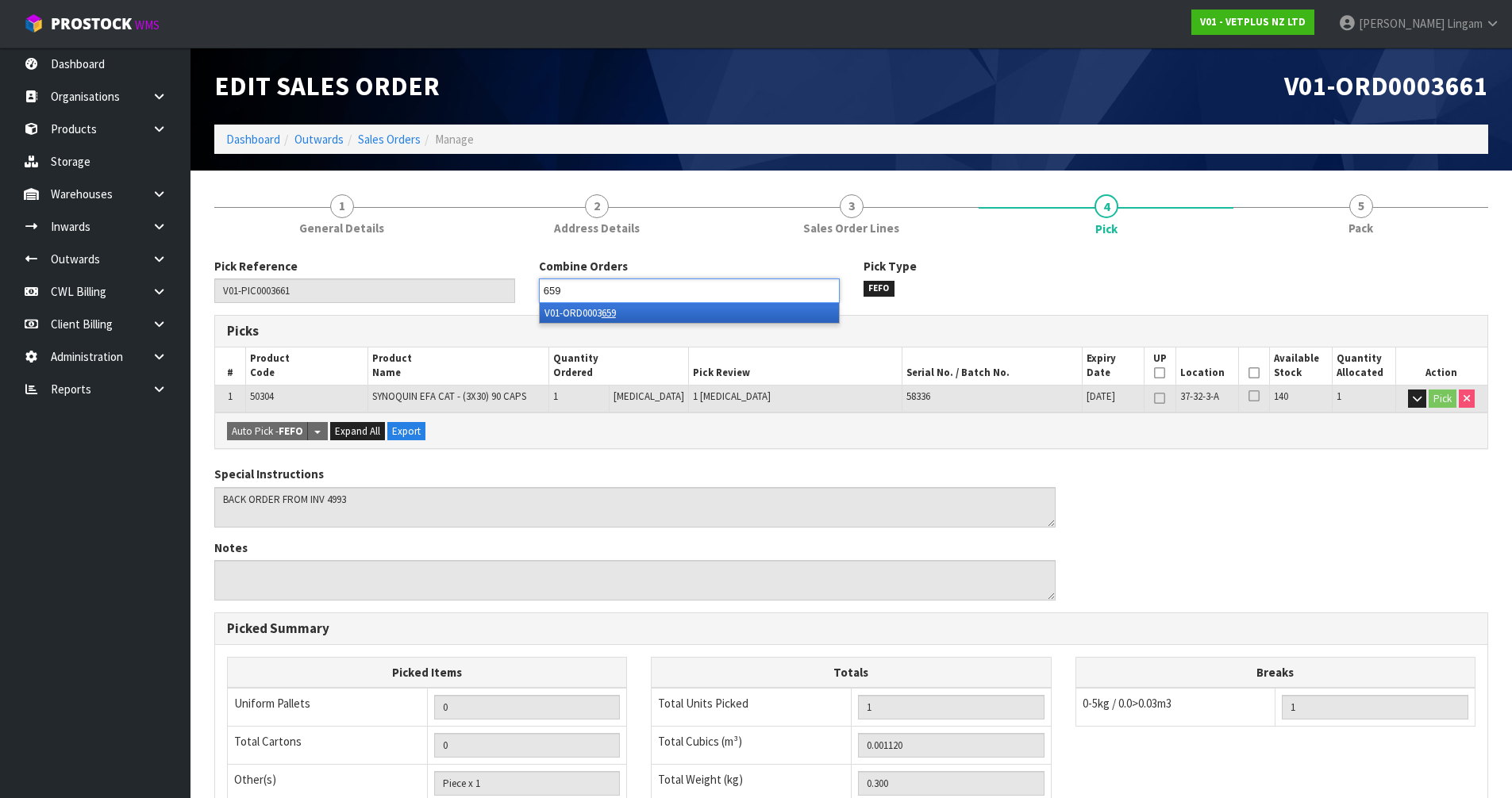
click at [779, 309] on li "V01-ORD0003 659" at bounding box center [689, 313] width 300 height 20
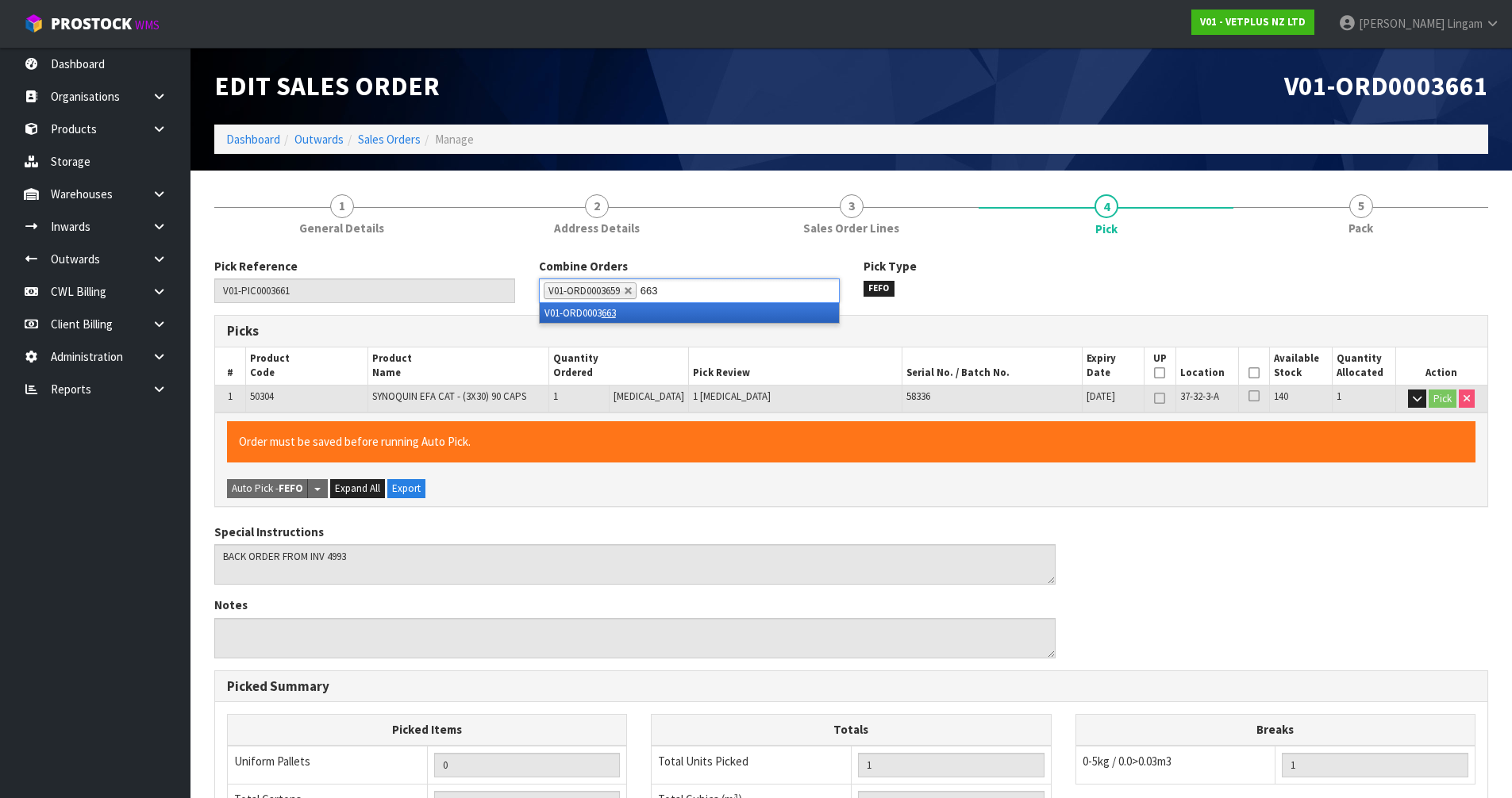
click at [772, 309] on li "V01-ORD0003 663" at bounding box center [689, 313] width 300 height 20
click at [772, 309] on li "V01-ORD0003 668" at bounding box center [689, 313] width 300 height 20
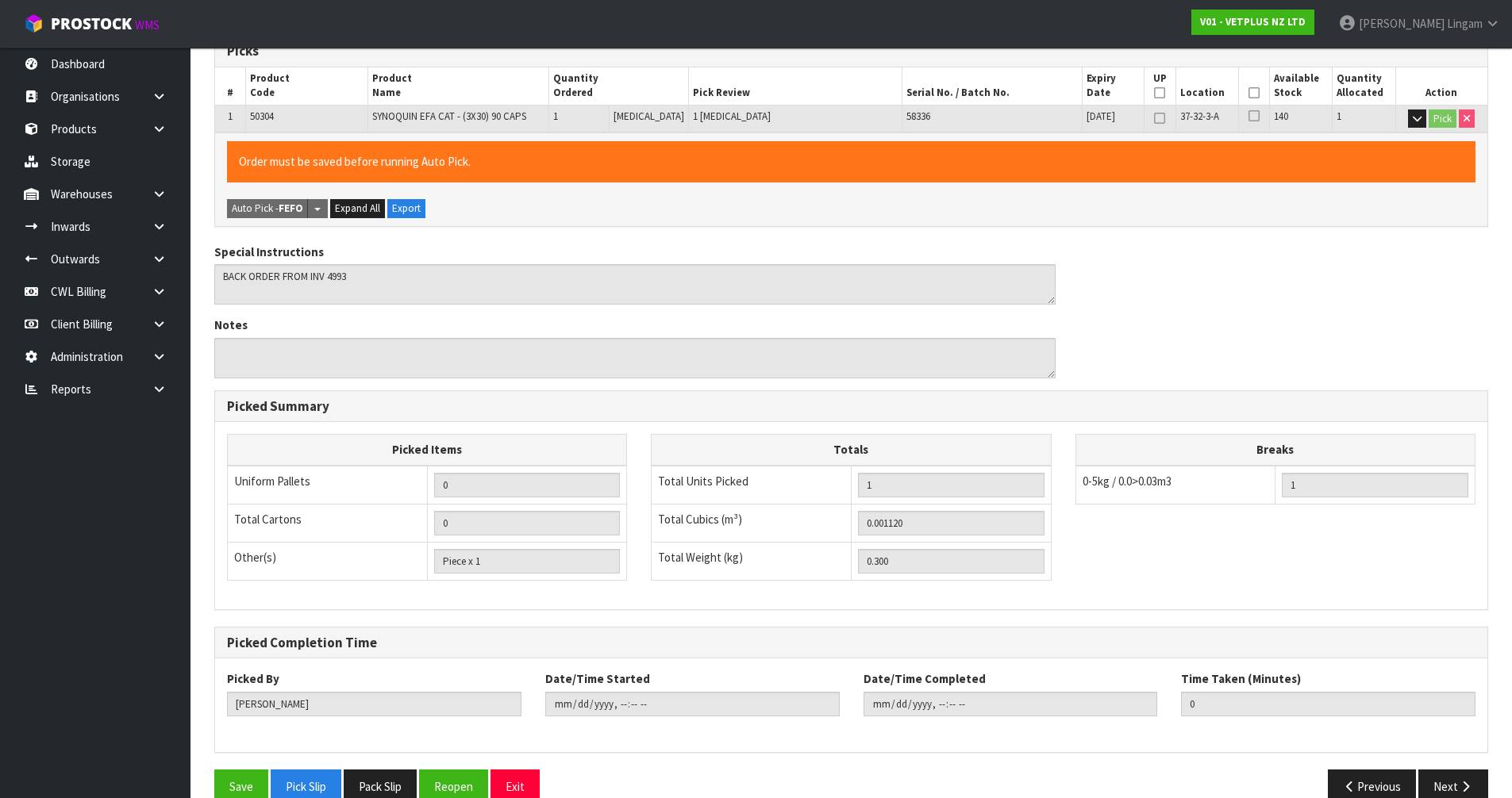
scroll to position [331, 0]
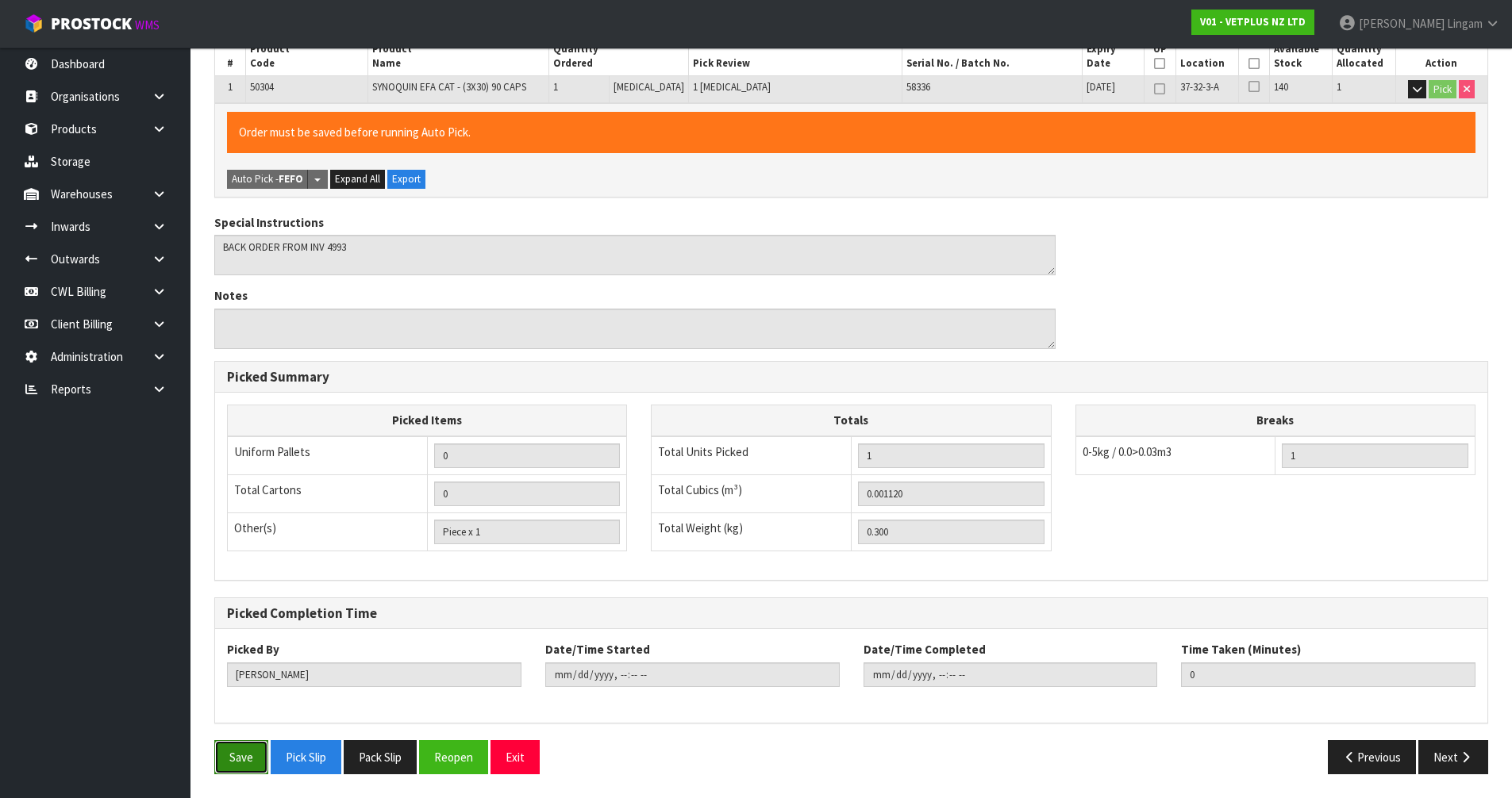
click at [248, 753] on button "Save" at bounding box center [242, 757] width 54 height 34
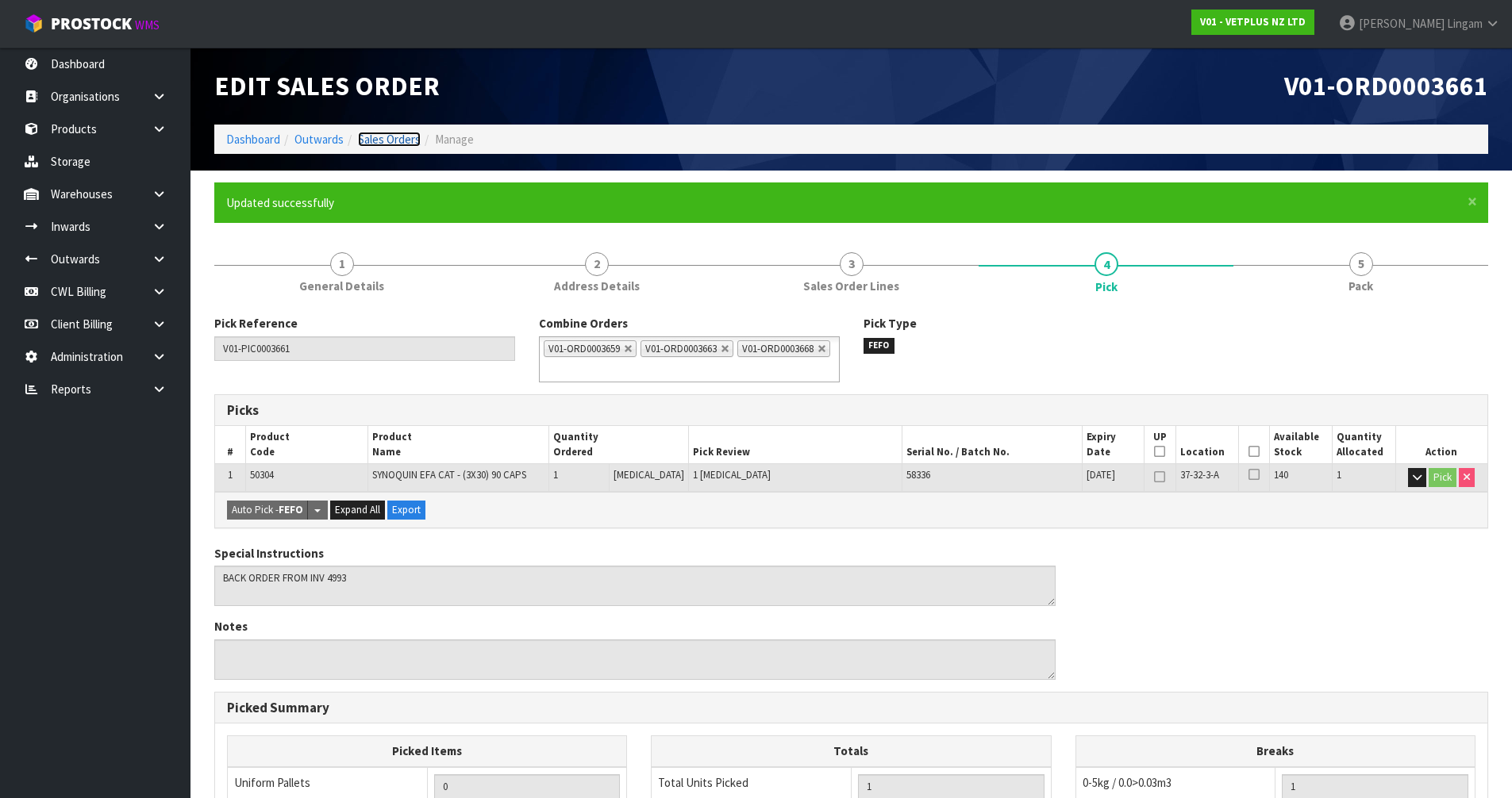
click at [419, 132] on link "Sales Orders" at bounding box center [390, 139] width 63 height 15
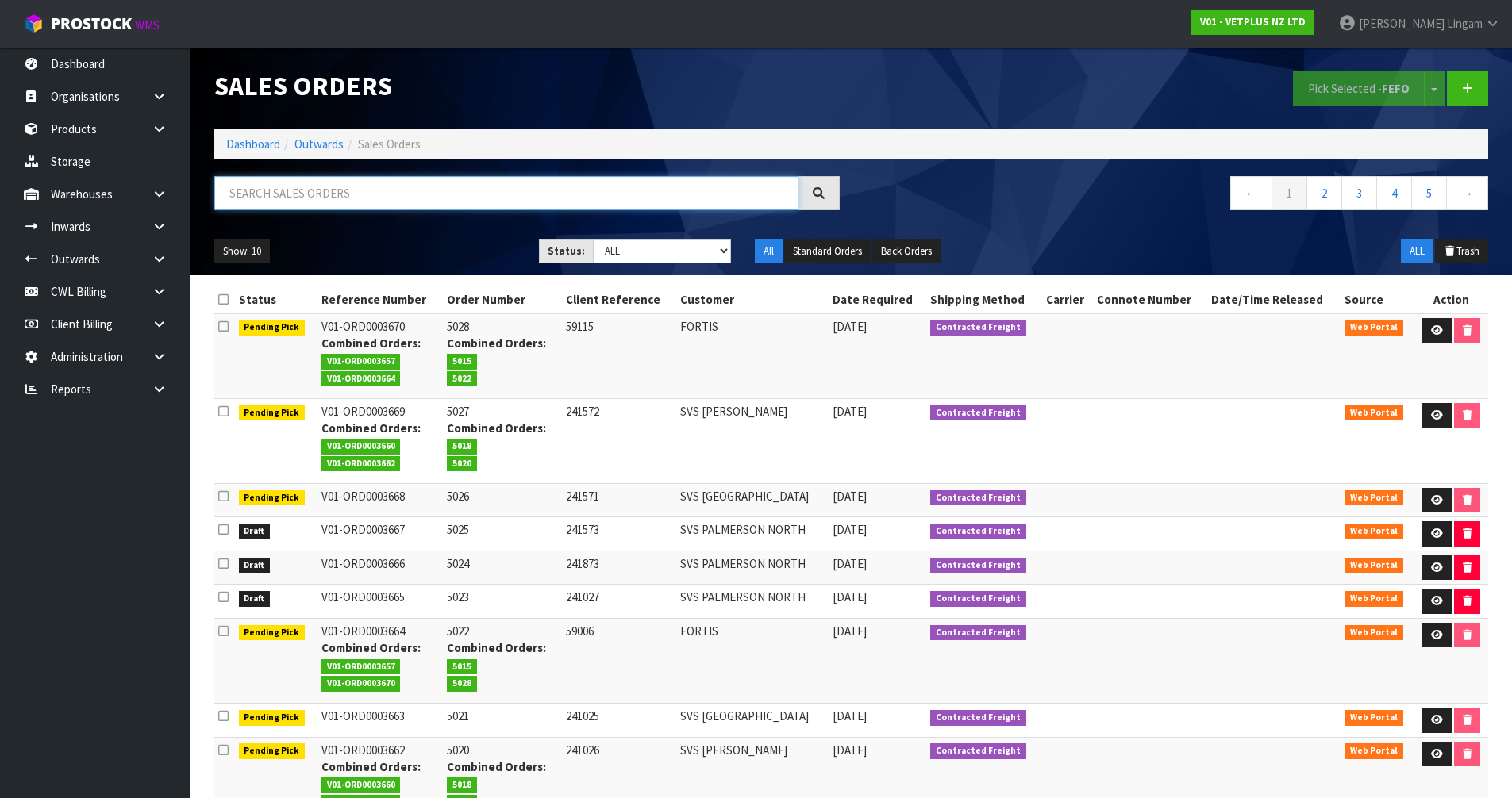
click at [640, 192] on input "text" at bounding box center [507, 193] width 585 height 34
paste input "SVS [GEOGRAPHIC_DATA]"
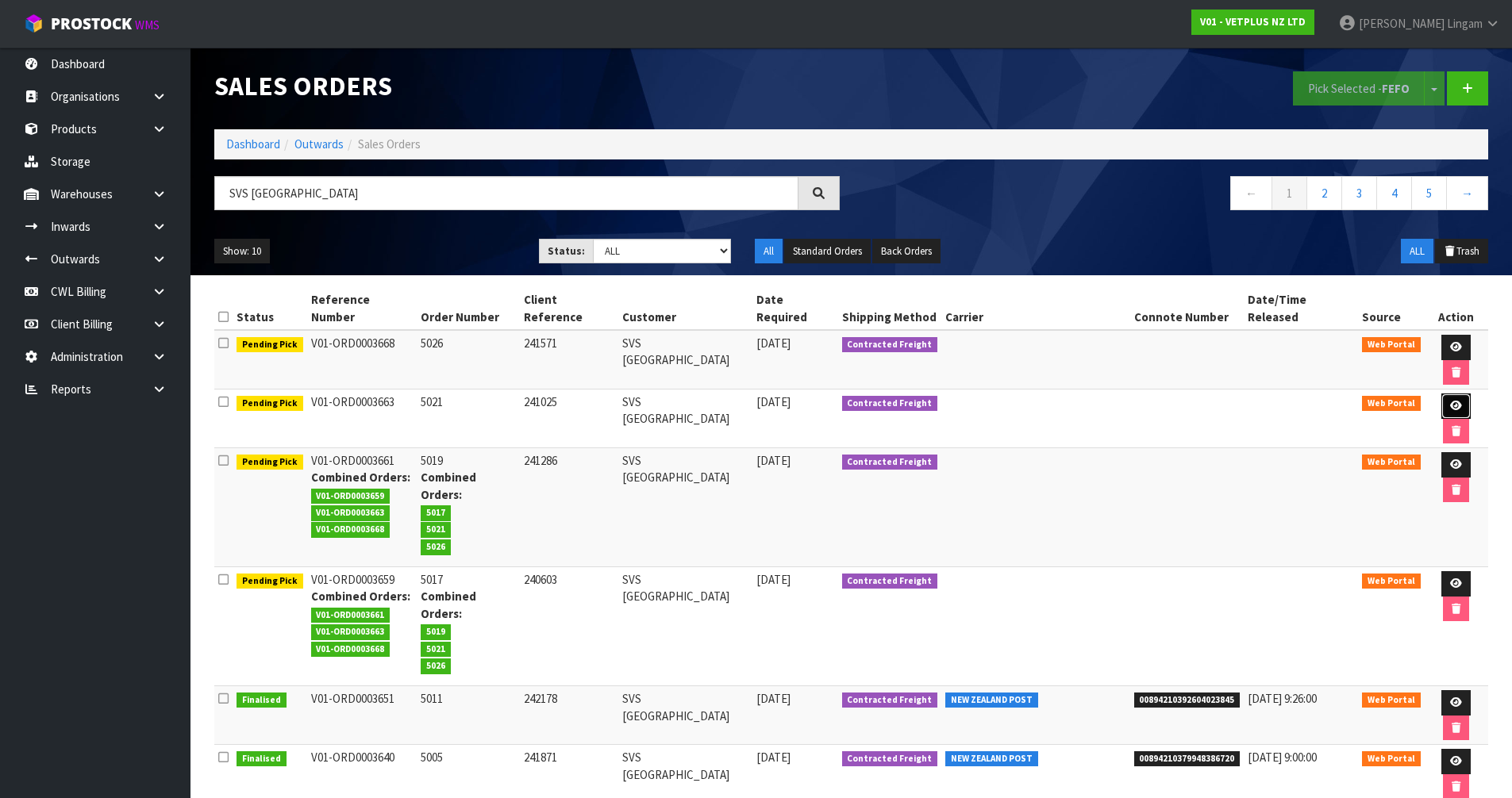
click at [1451, 400] on icon at bounding box center [1456, 405] width 12 height 10
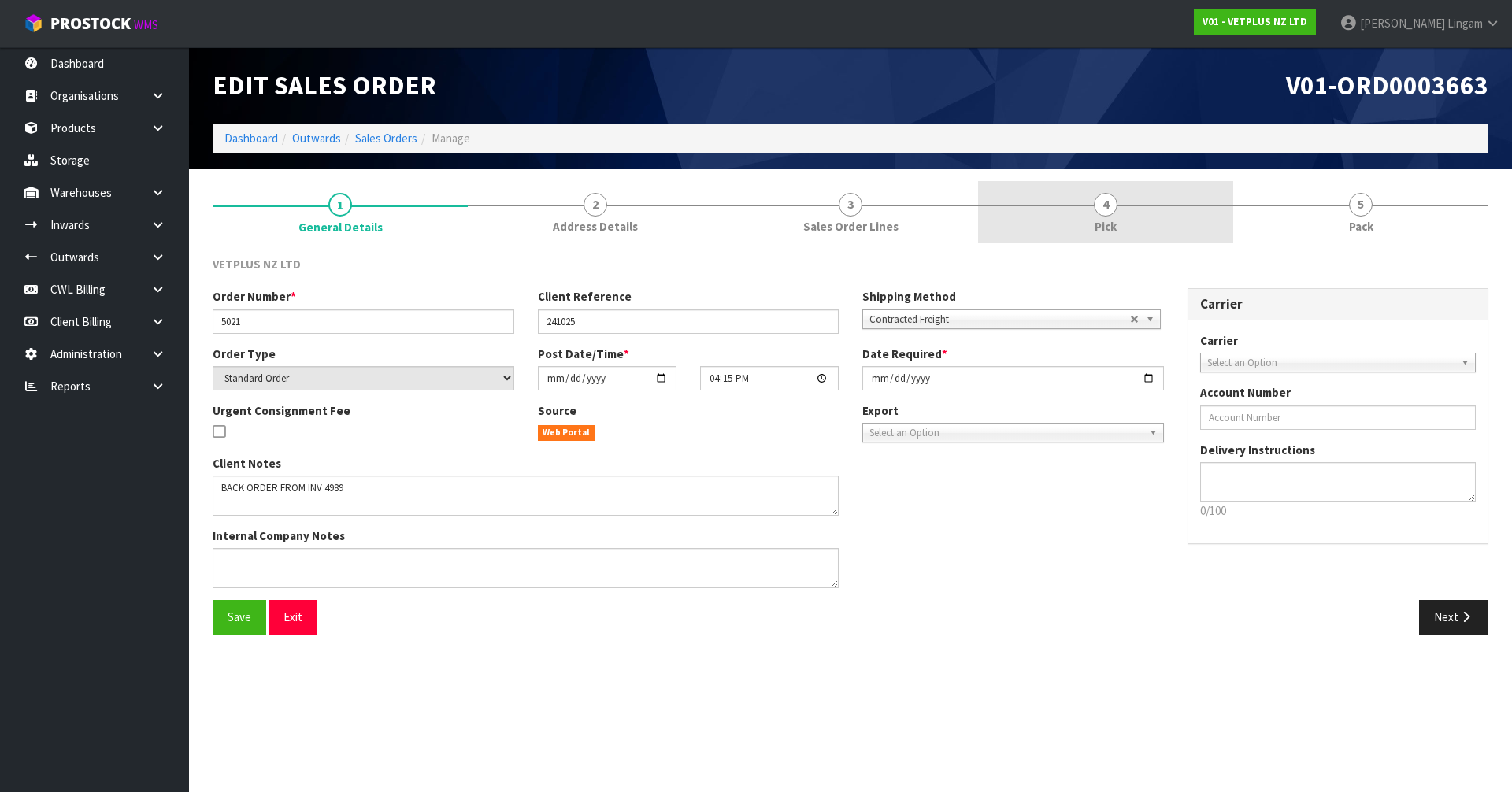
click at [1092, 226] on link "4 Pick" at bounding box center [1106, 212] width 255 height 63
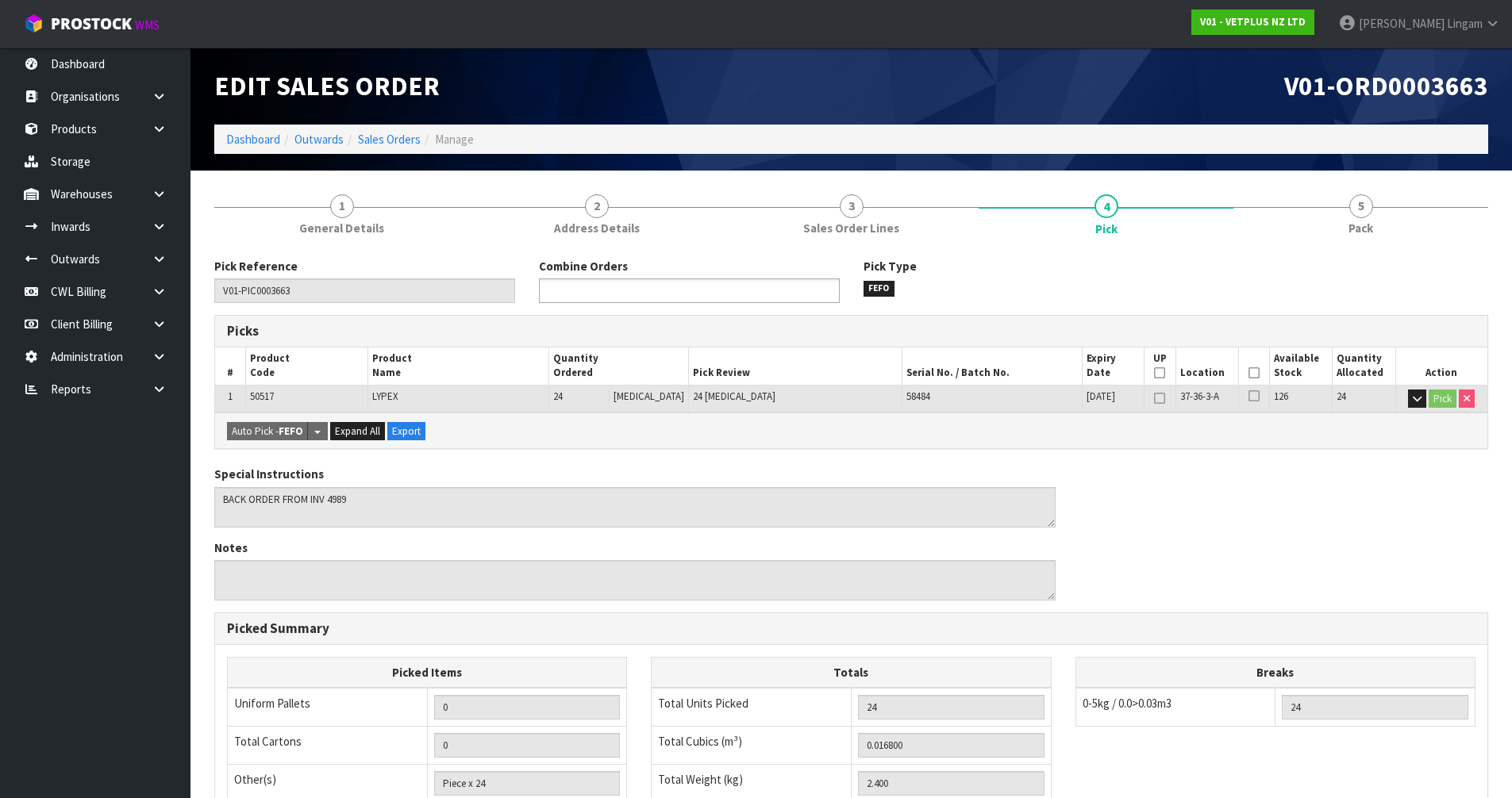
click at [681, 293] on ul at bounding box center [688, 290] width 300 height 24
click at [671, 309] on li "V01-ORD0003 659" at bounding box center [689, 313] width 300 height 20
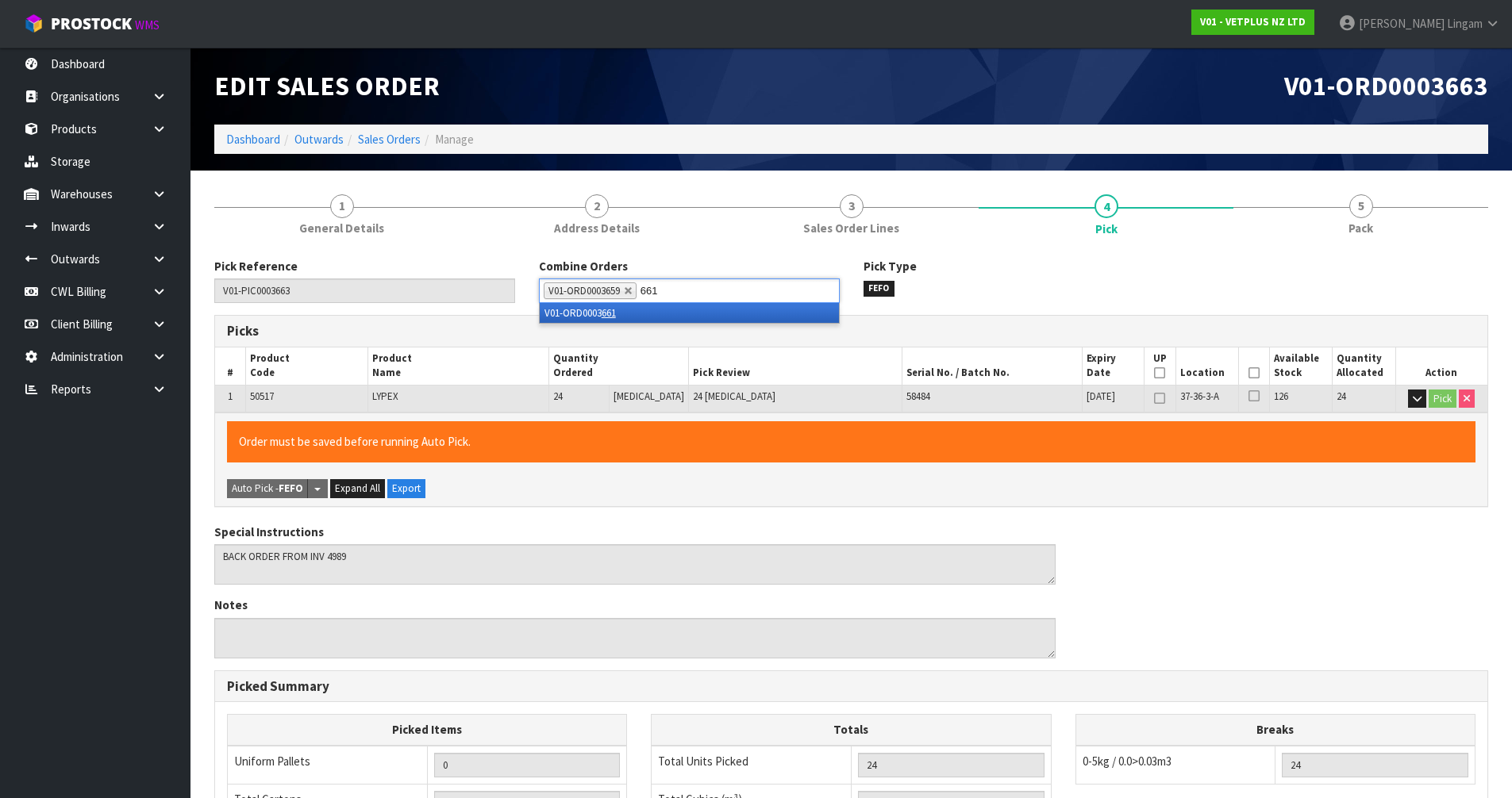
click at [671, 311] on li "V01-ORD0003 661" at bounding box center [689, 313] width 300 height 20
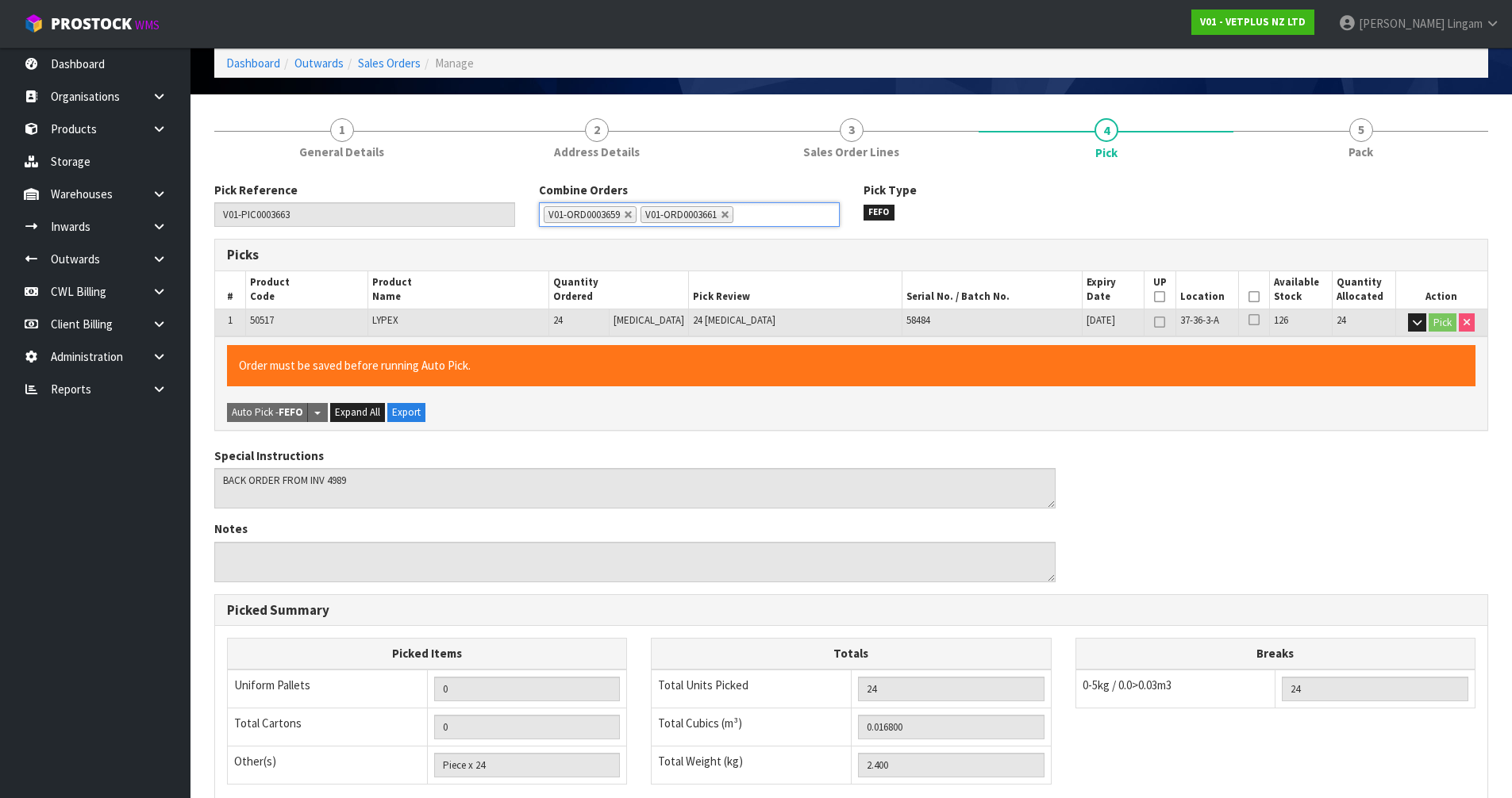
scroll to position [309, 0]
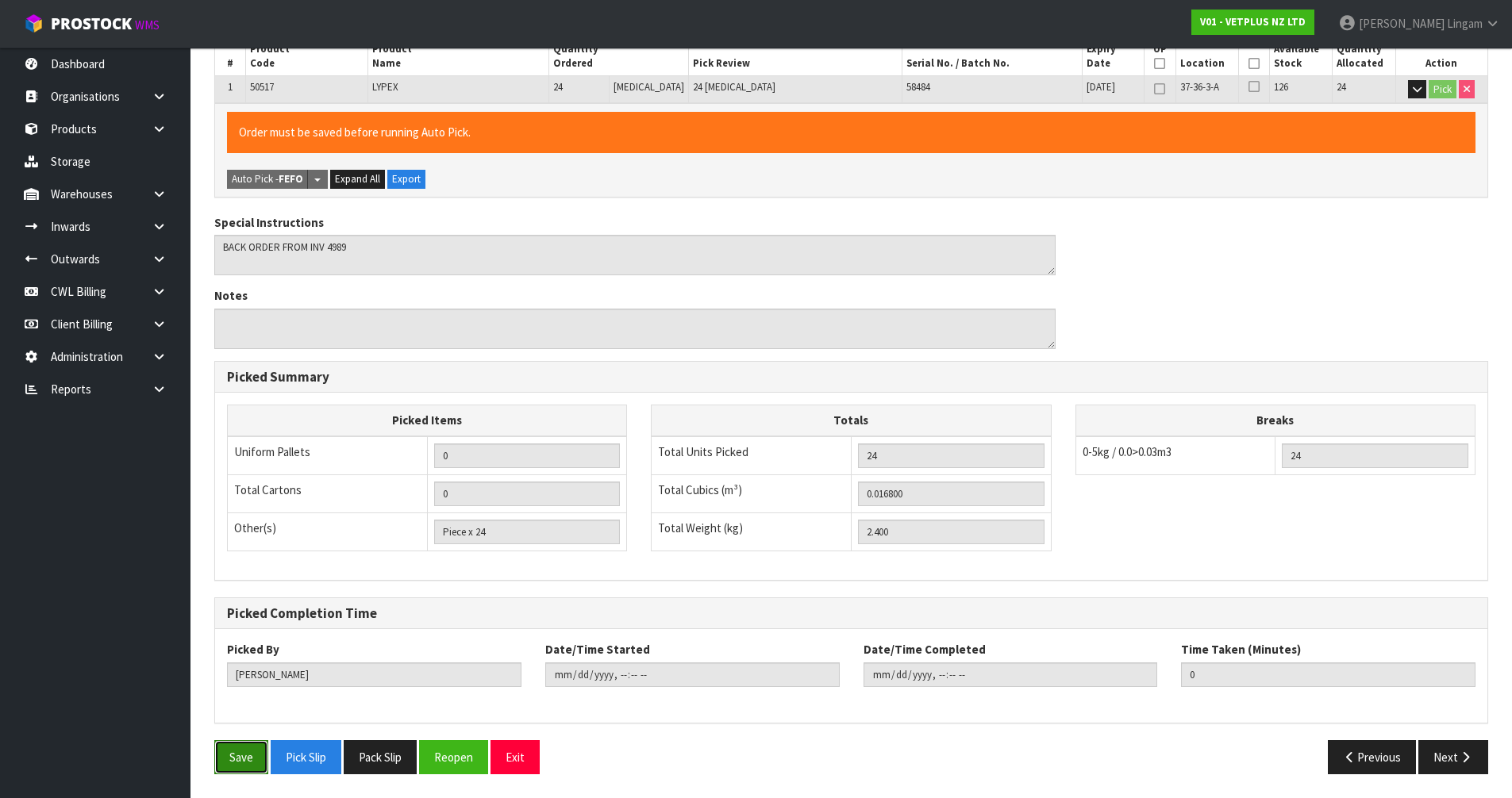
click at [254, 755] on button "Save" at bounding box center [242, 757] width 54 height 34
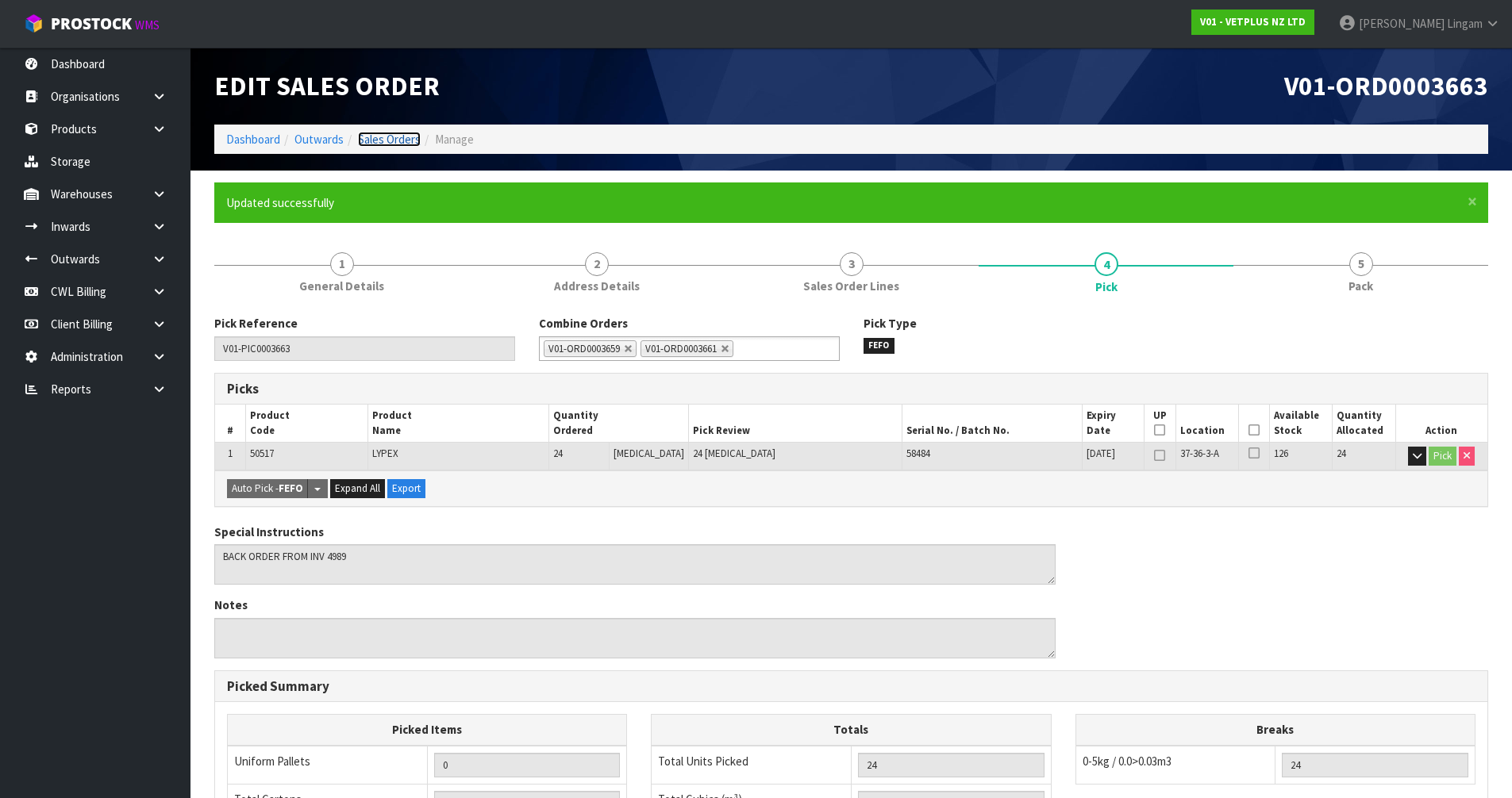
click at [383, 133] on link "Sales Orders" at bounding box center [390, 139] width 63 height 15
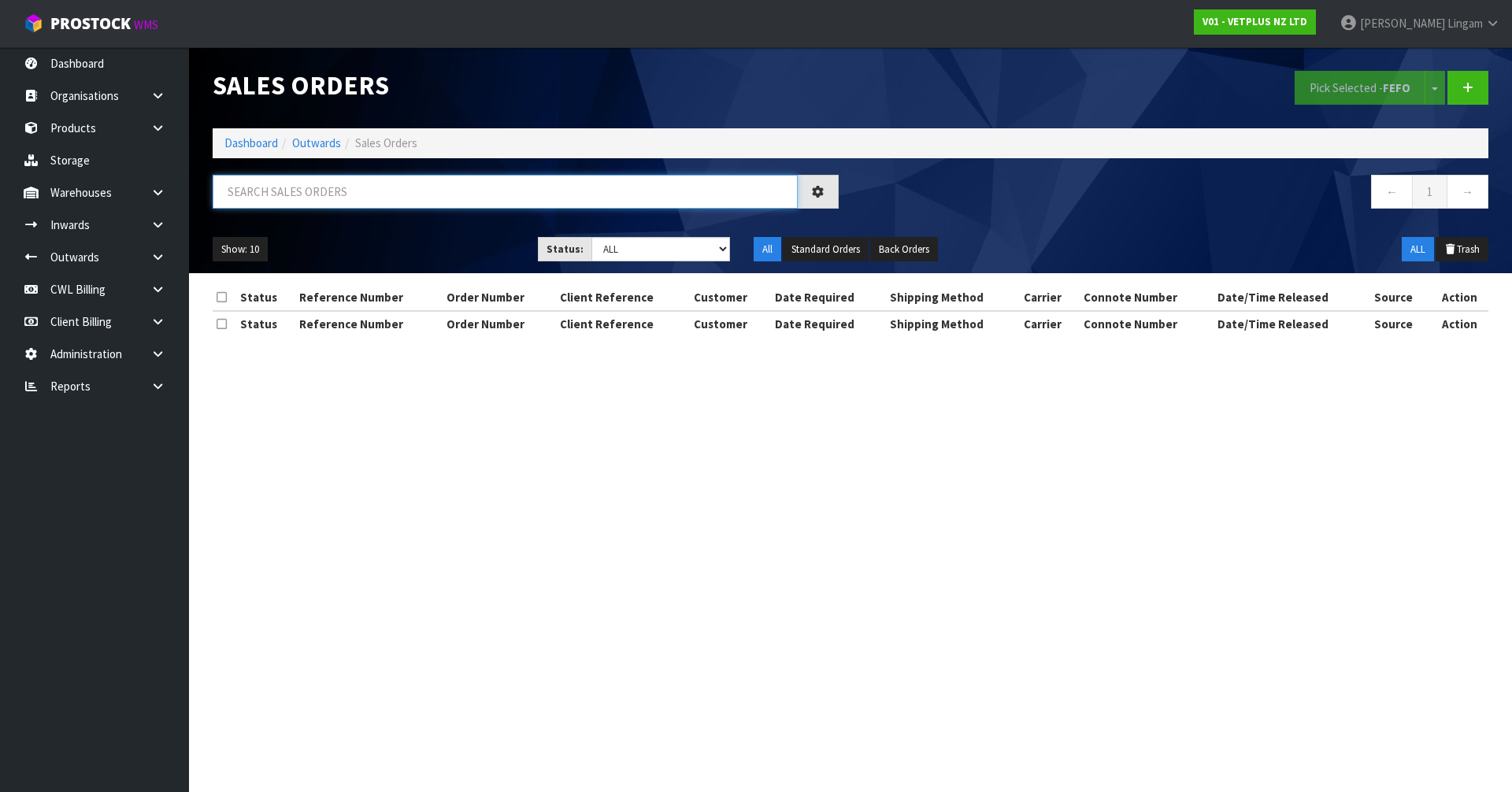
click at [505, 187] on input "text" at bounding box center [506, 192] width 585 height 34
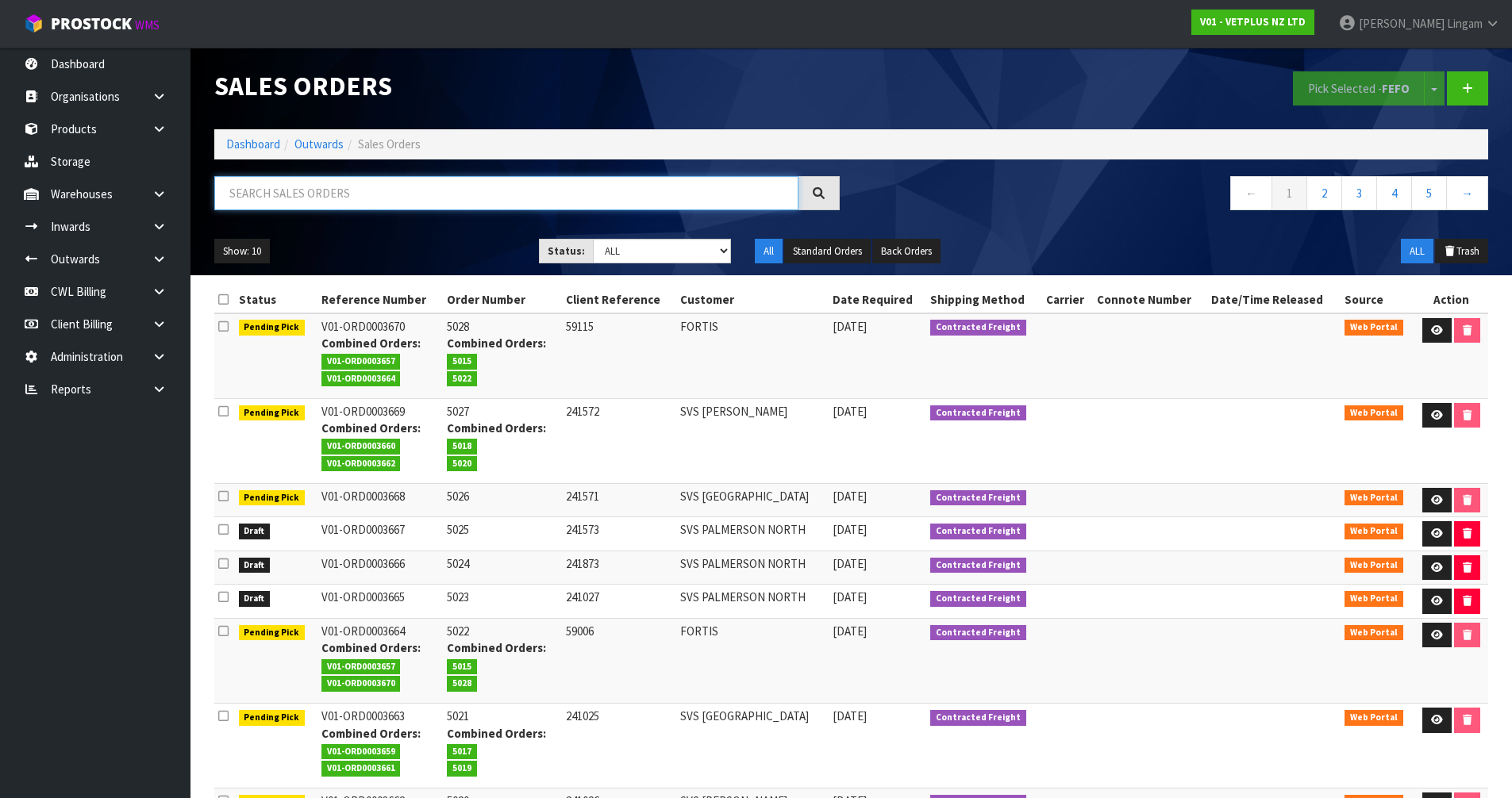
paste input "SVS [GEOGRAPHIC_DATA]"
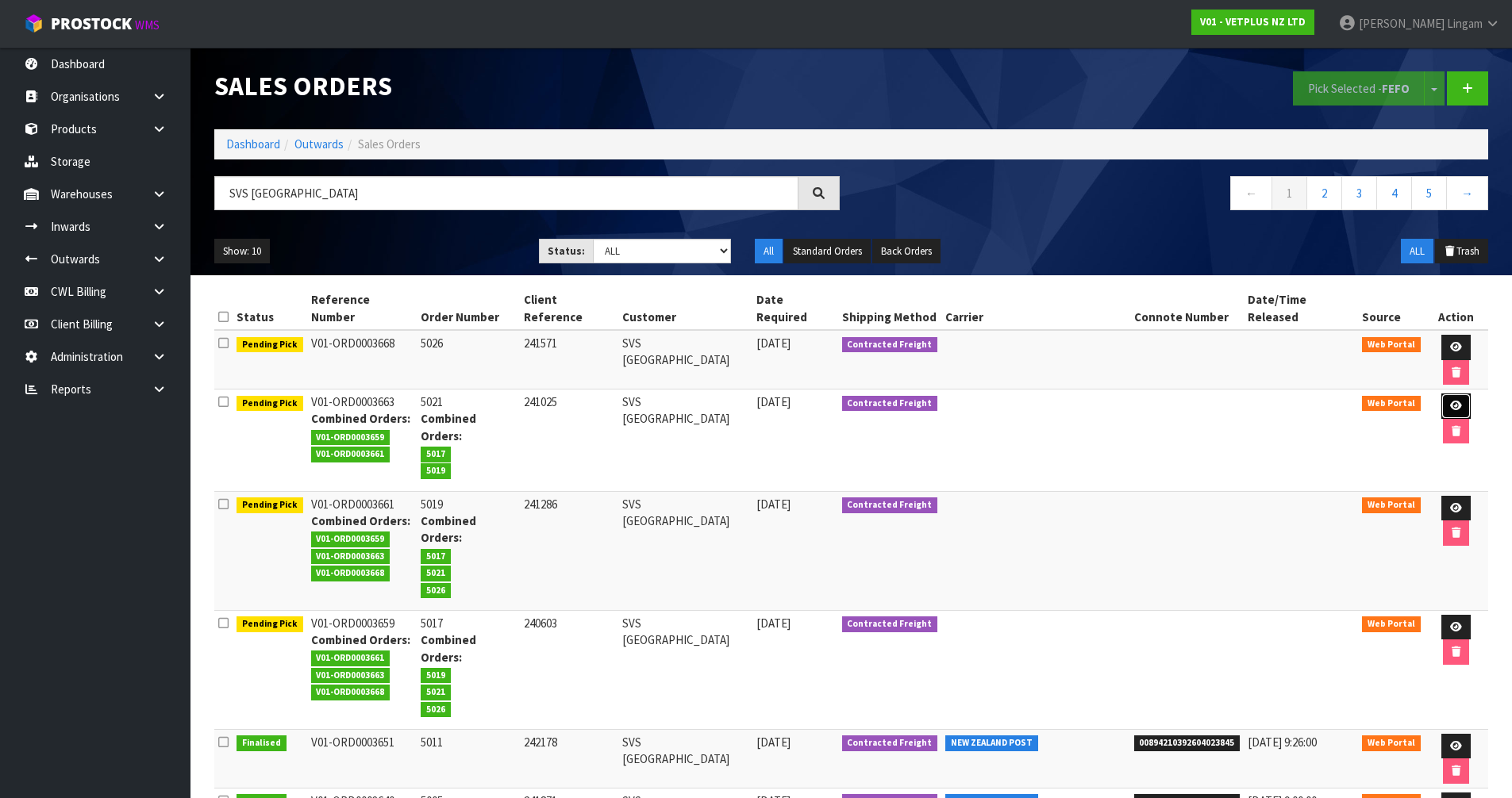
click at [1451, 400] on icon at bounding box center [1456, 405] width 12 height 10
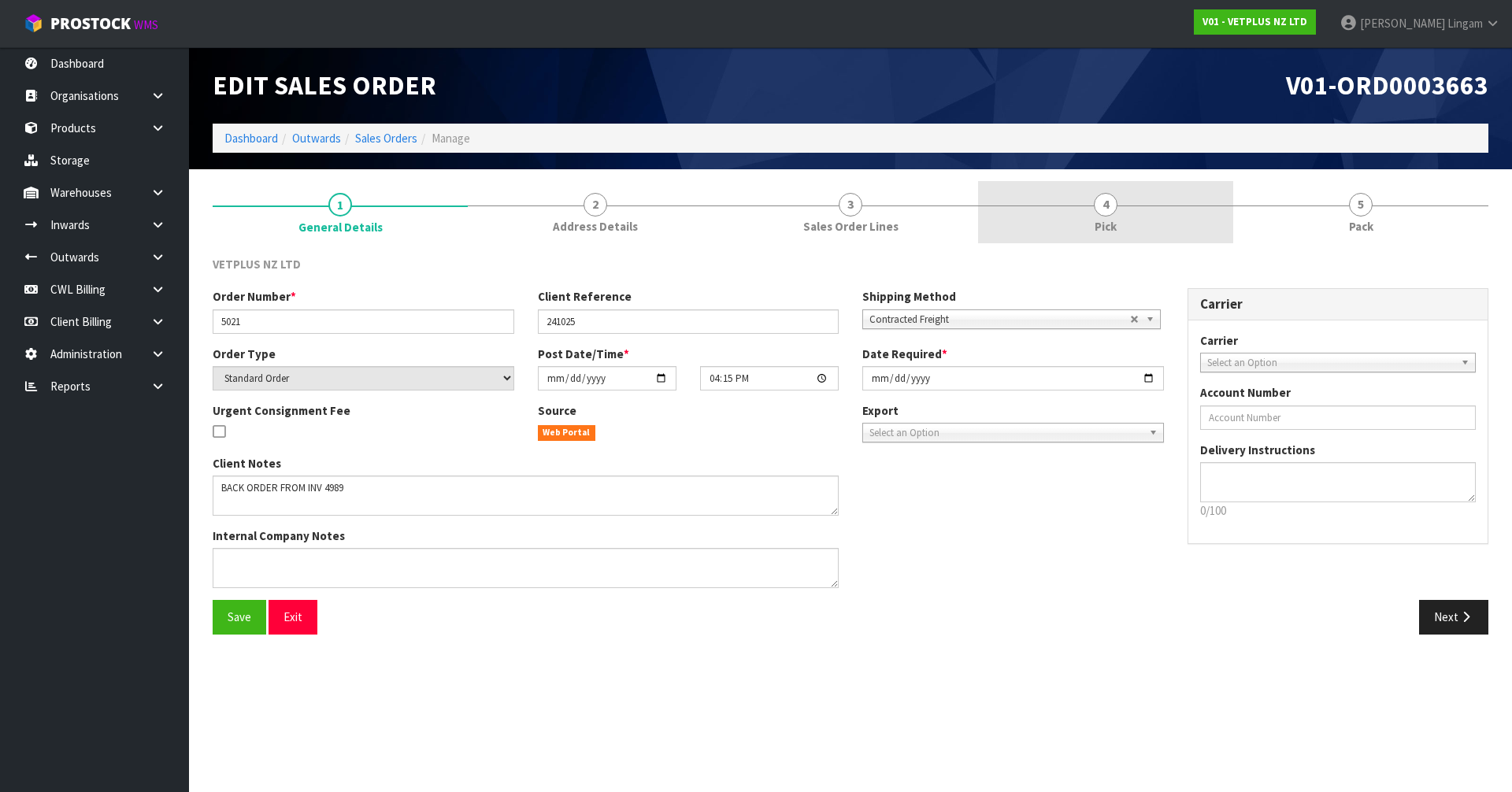
drag, startPoint x: 1099, startPoint y: 224, endPoint x: 993, endPoint y: 233, distance: 106.4
click at [1099, 223] on span "Pick" at bounding box center [1106, 226] width 22 height 16
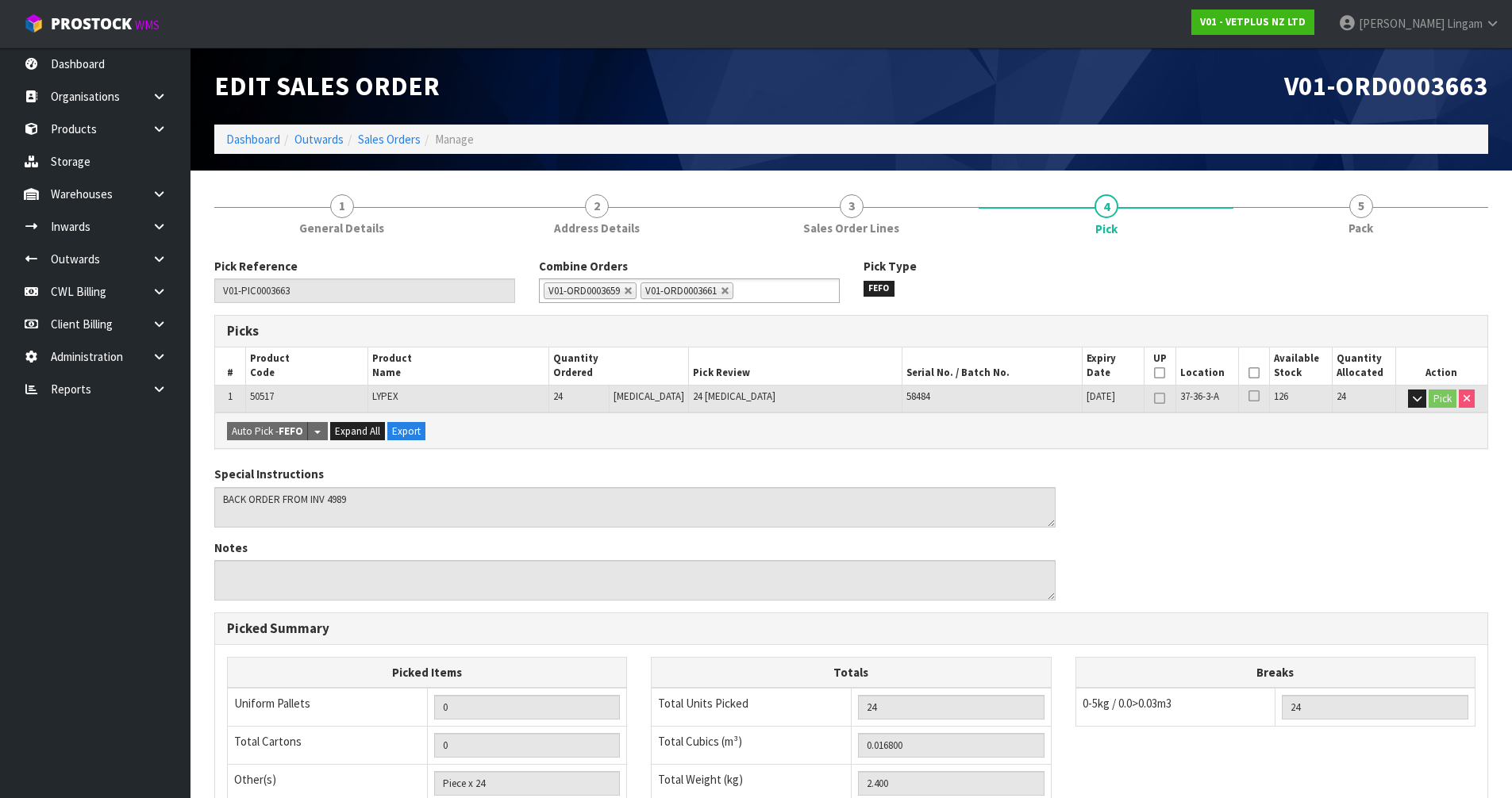
click at [774, 287] on ul "V01-ORD0003659 V01-ORD0003661" at bounding box center [688, 290] width 300 height 24
click at [765, 313] on li "V01-ORD0003 668" at bounding box center [689, 313] width 300 height 20
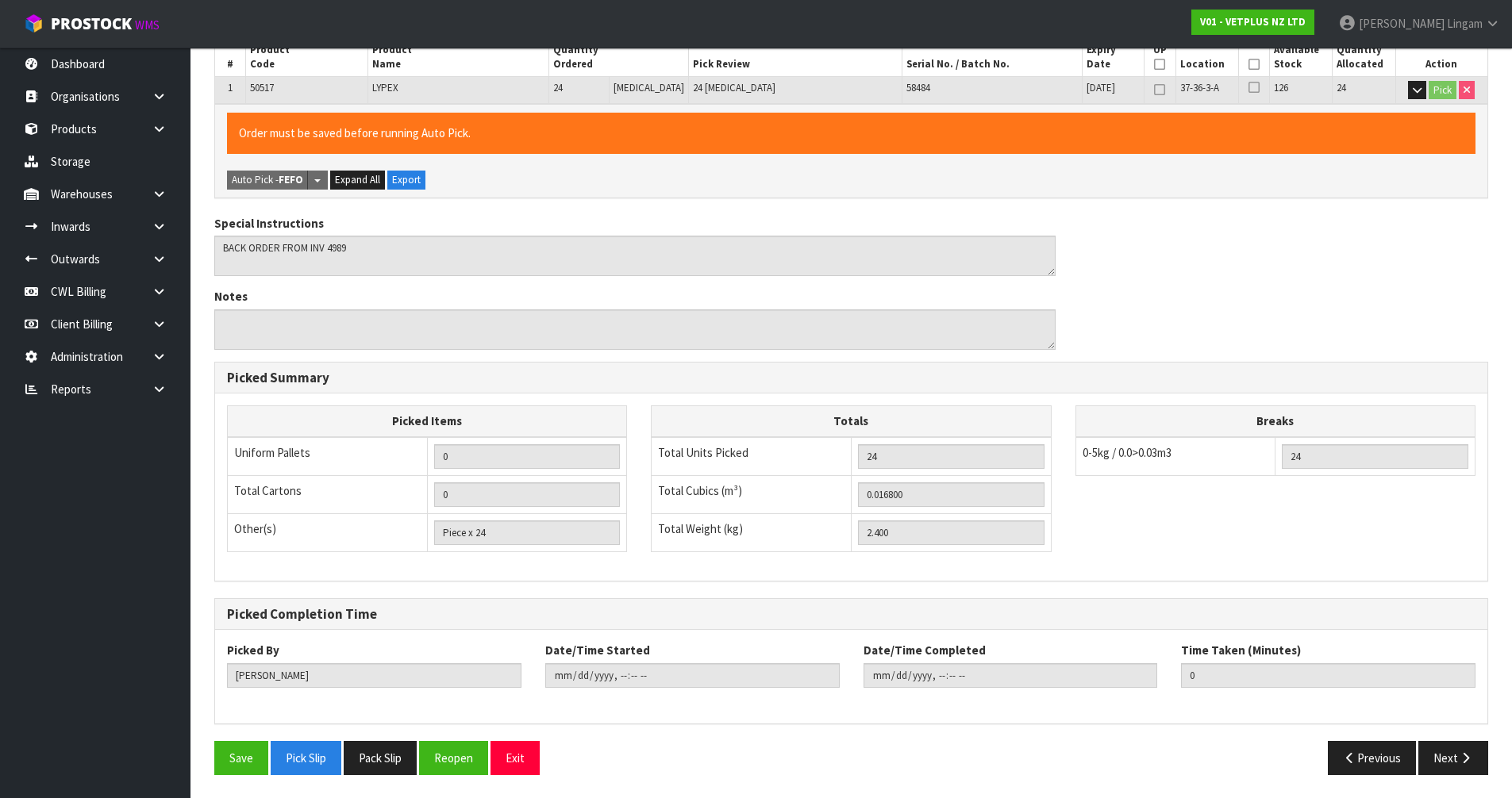
scroll to position [331, 0]
click at [244, 758] on button "Save" at bounding box center [242, 757] width 54 height 34
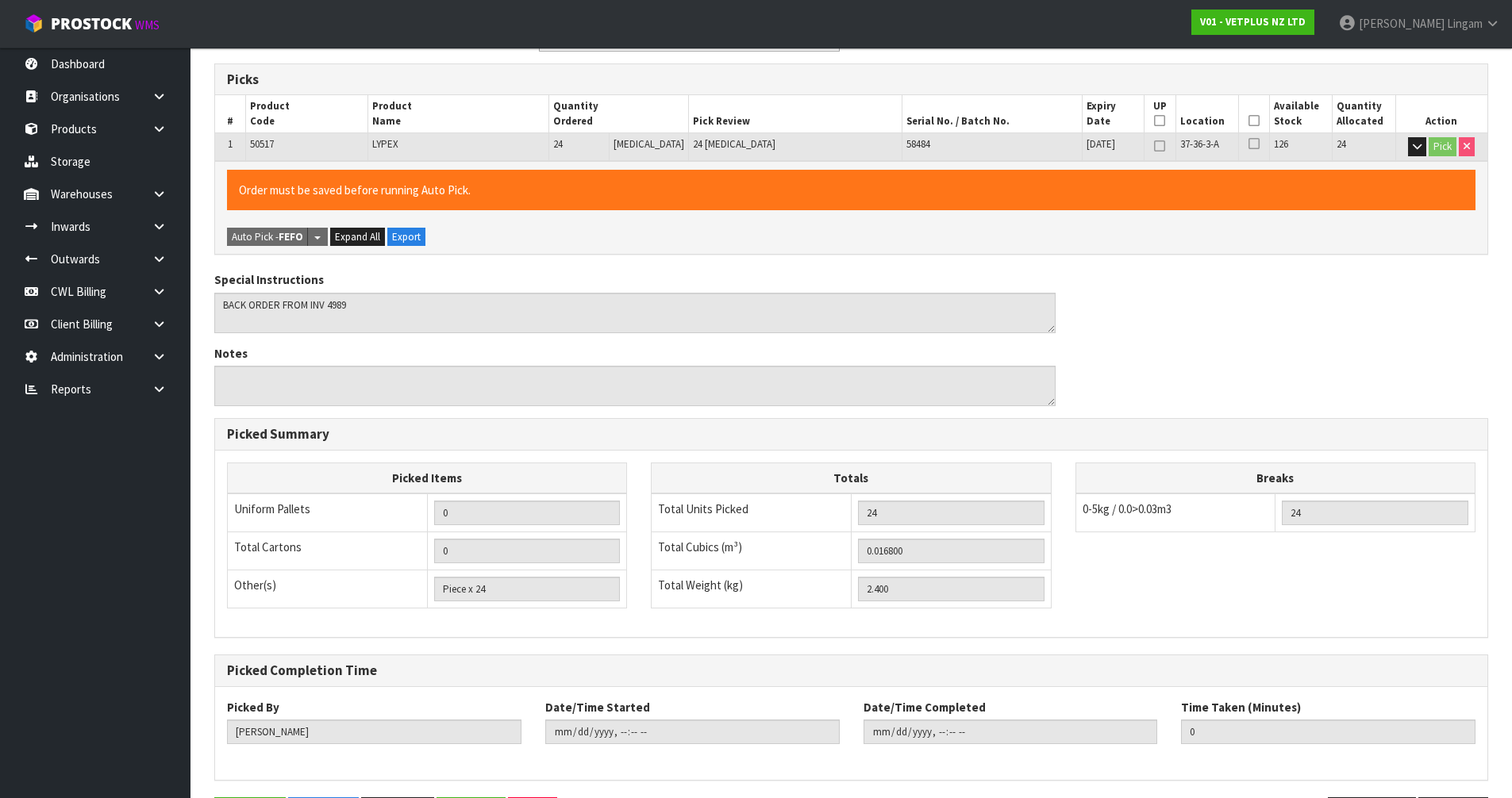
scroll to position [0, 0]
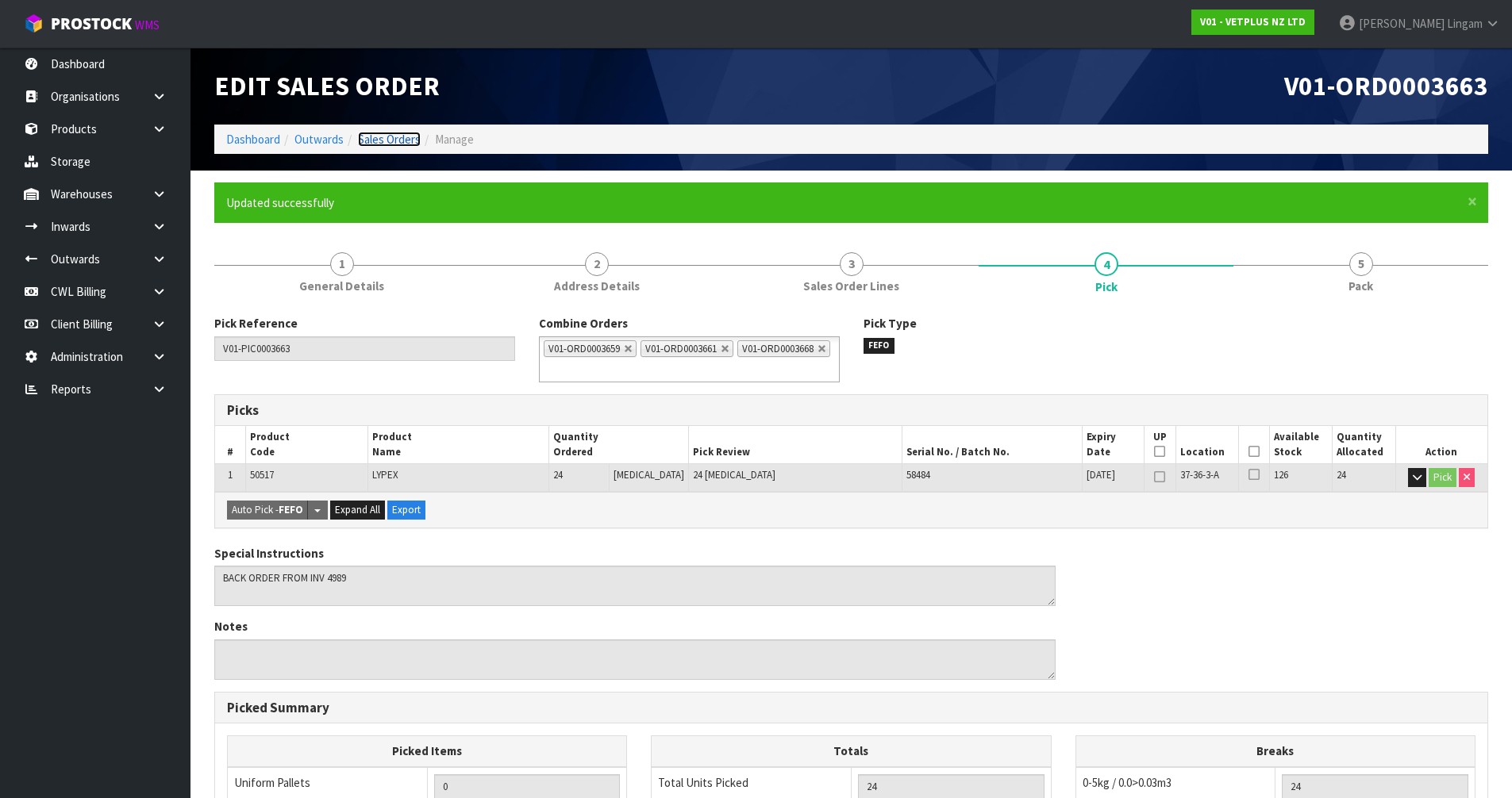
click at [393, 136] on link "Sales Orders" at bounding box center [390, 139] width 63 height 15
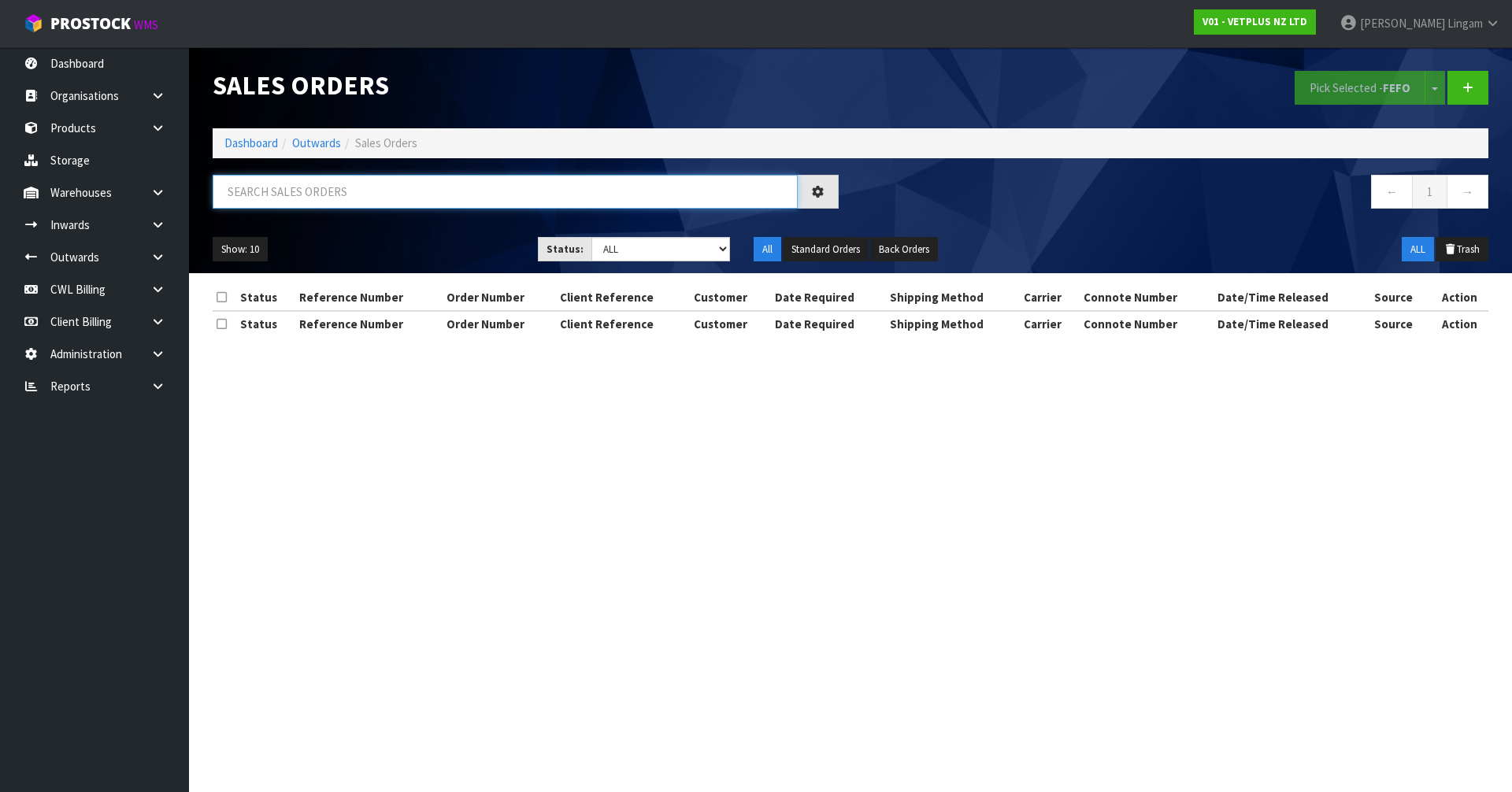
click at [611, 198] on input "text" at bounding box center [506, 192] width 585 height 34
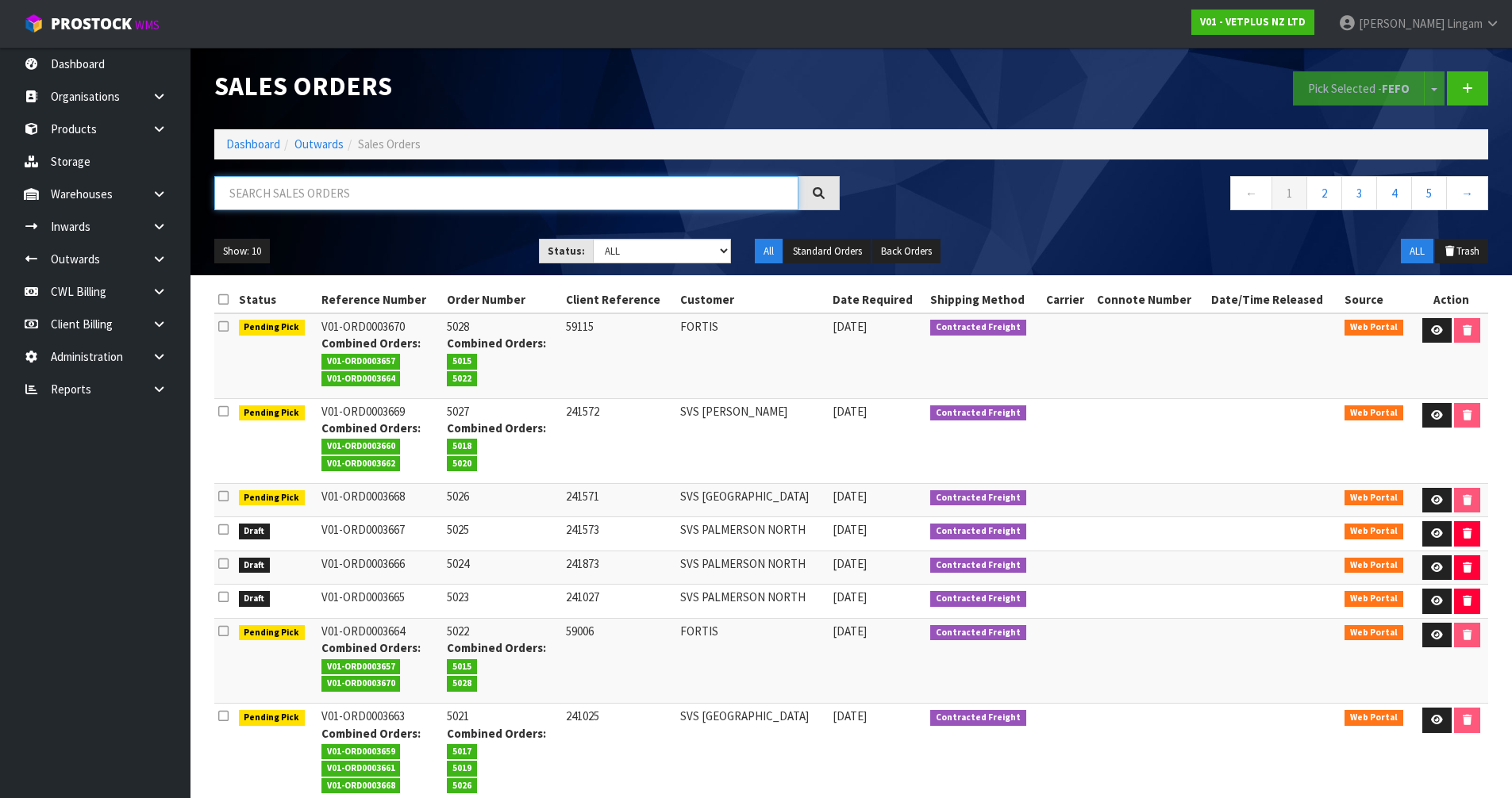
paste input "SVS [GEOGRAPHIC_DATA]"
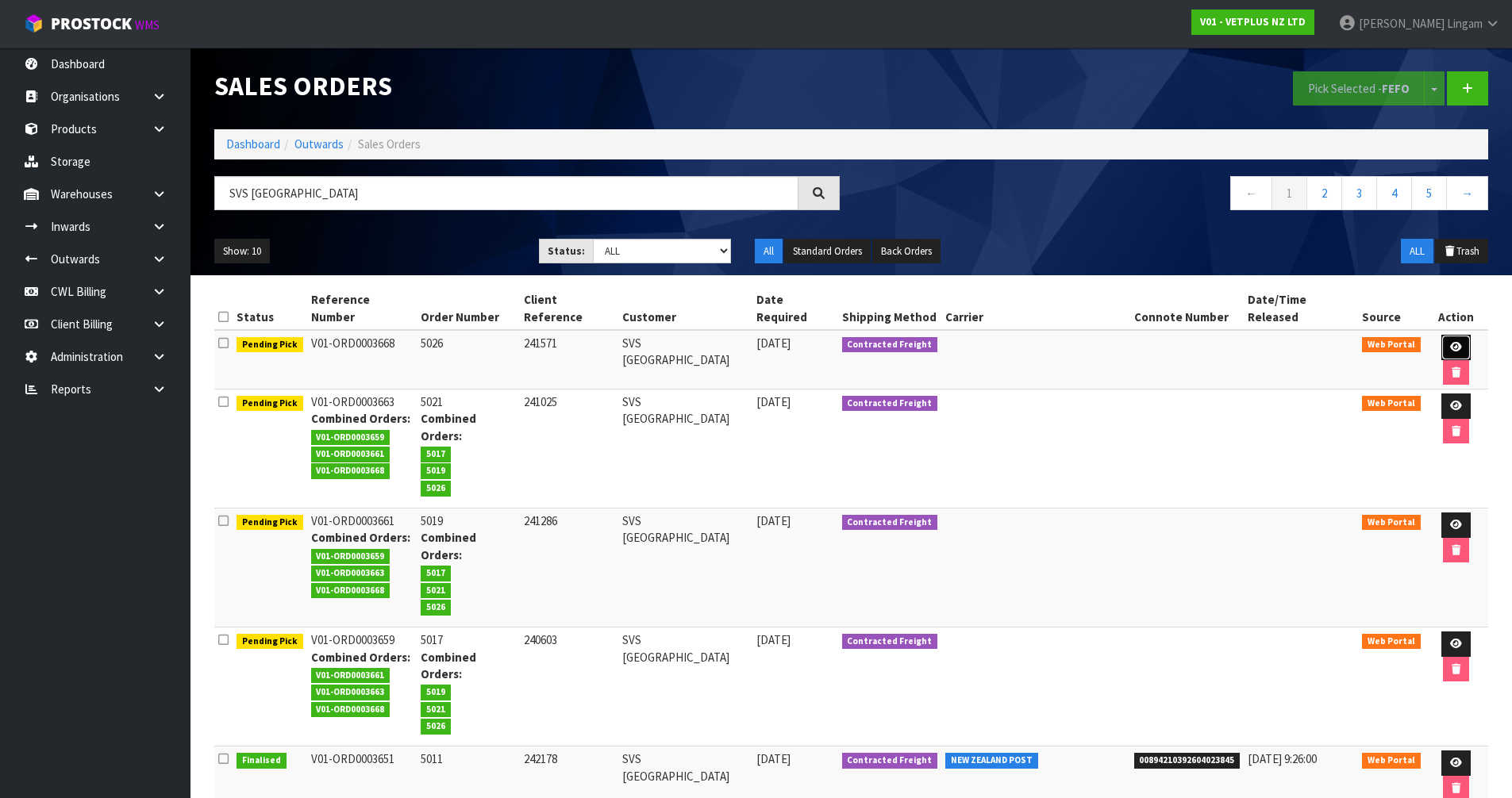
click at [1451, 342] on icon at bounding box center [1456, 346] width 12 height 10
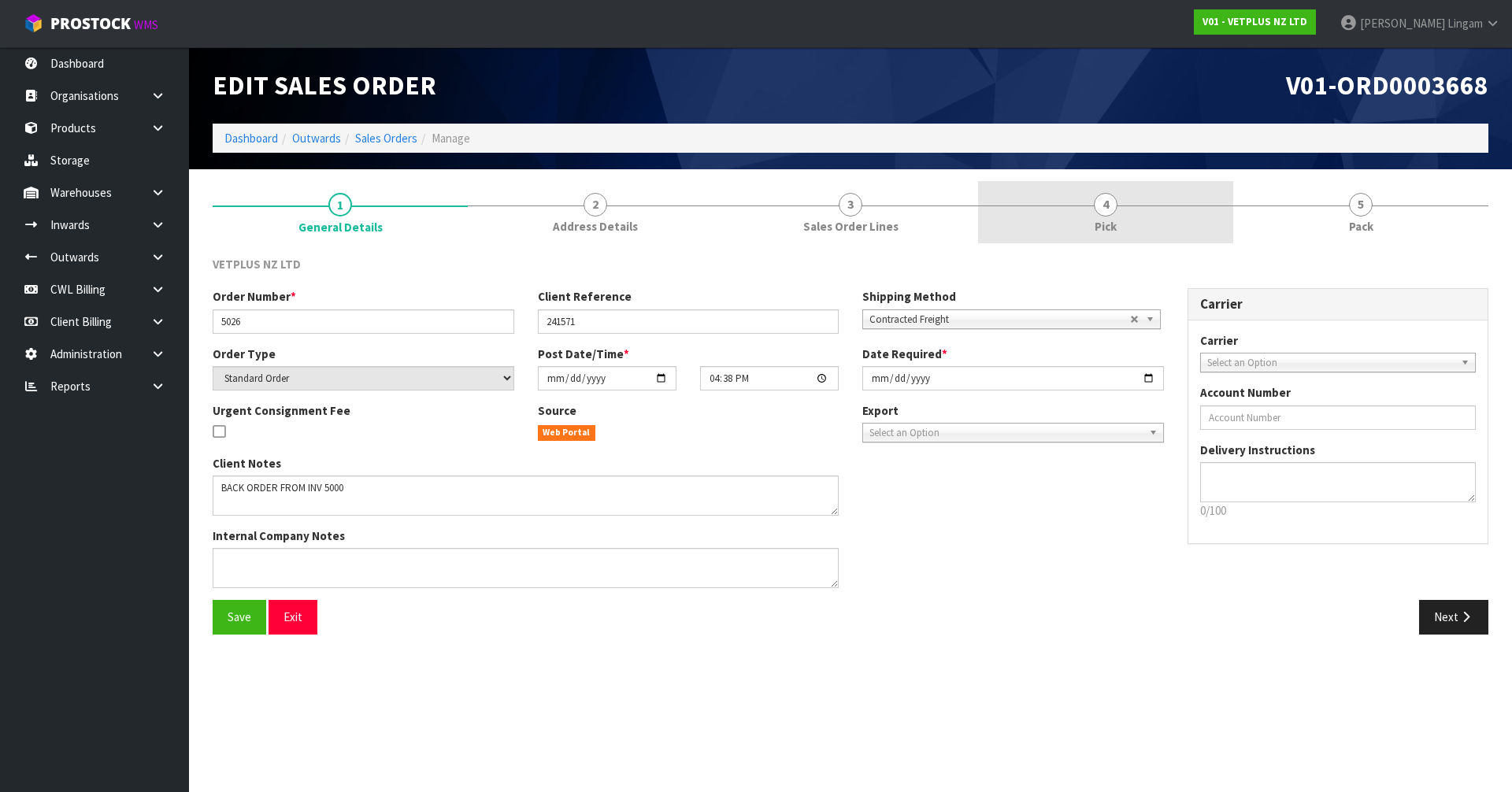
click at [1127, 226] on link "4 Pick" at bounding box center [1106, 212] width 255 height 63
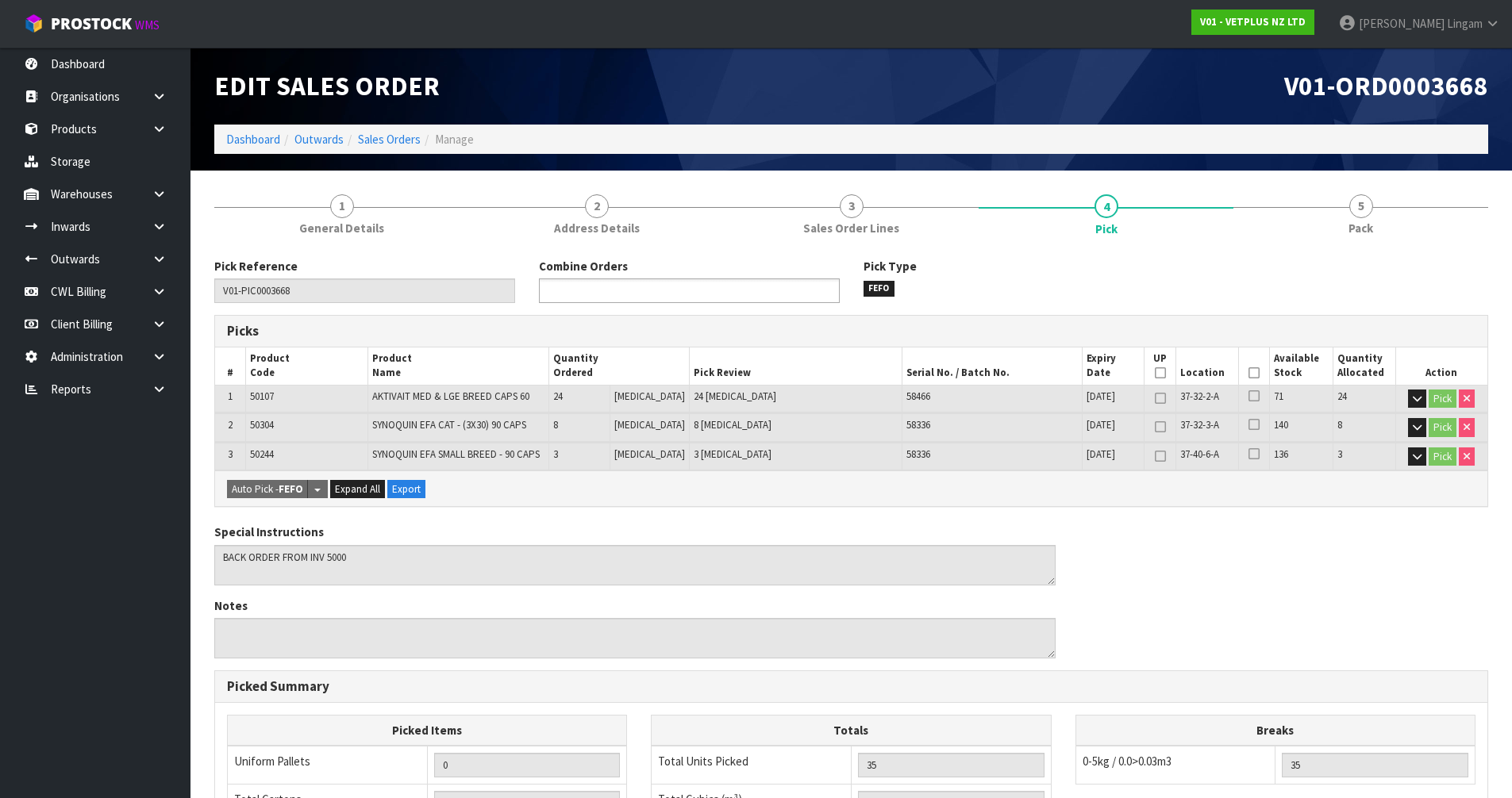
click at [808, 295] on ul at bounding box center [688, 290] width 300 height 24
click at [757, 317] on li "V01-ORD00036 59" at bounding box center [689, 313] width 300 height 20
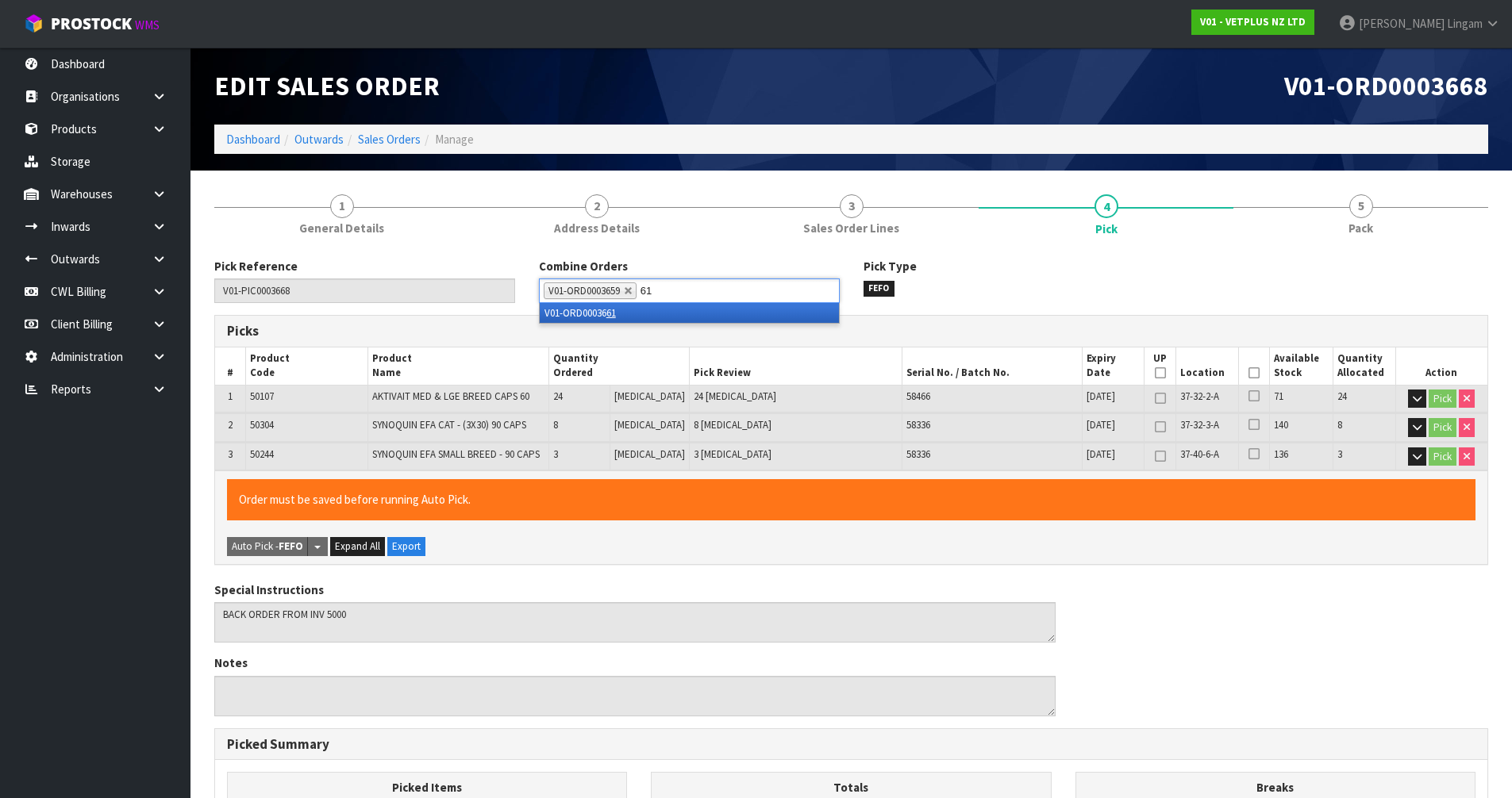
click at [757, 317] on li "V01-ORD00036 61" at bounding box center [689, 313] width 300 height 20
click at [757, 317] on li "V01-ORD00036 63" at bounding box center [689, 313] width 300 height 20
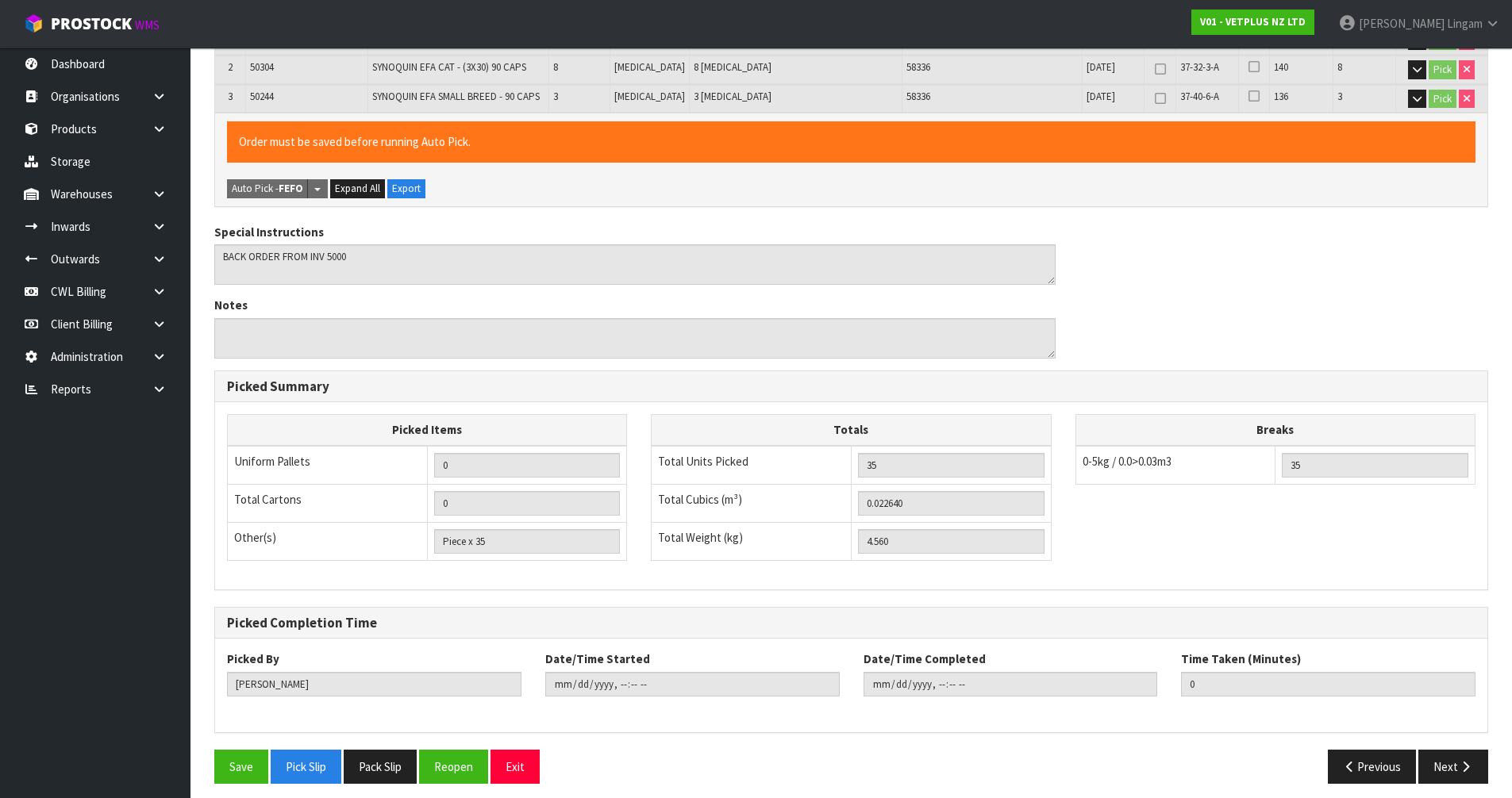
scroll to position [389, 0]
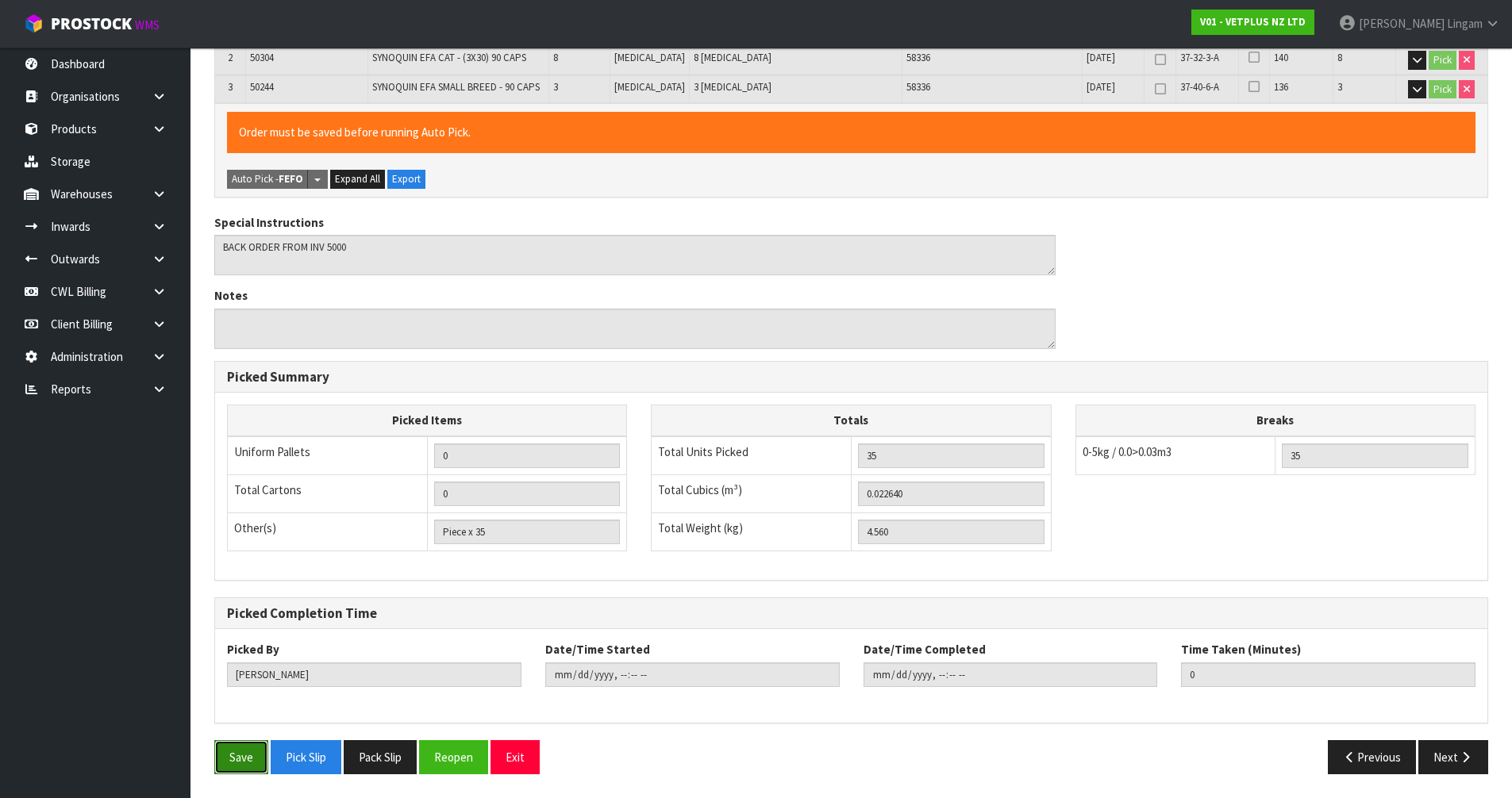
click at [225, 757] on button "Save" at bounding box center [242, 757] width 54 height 34
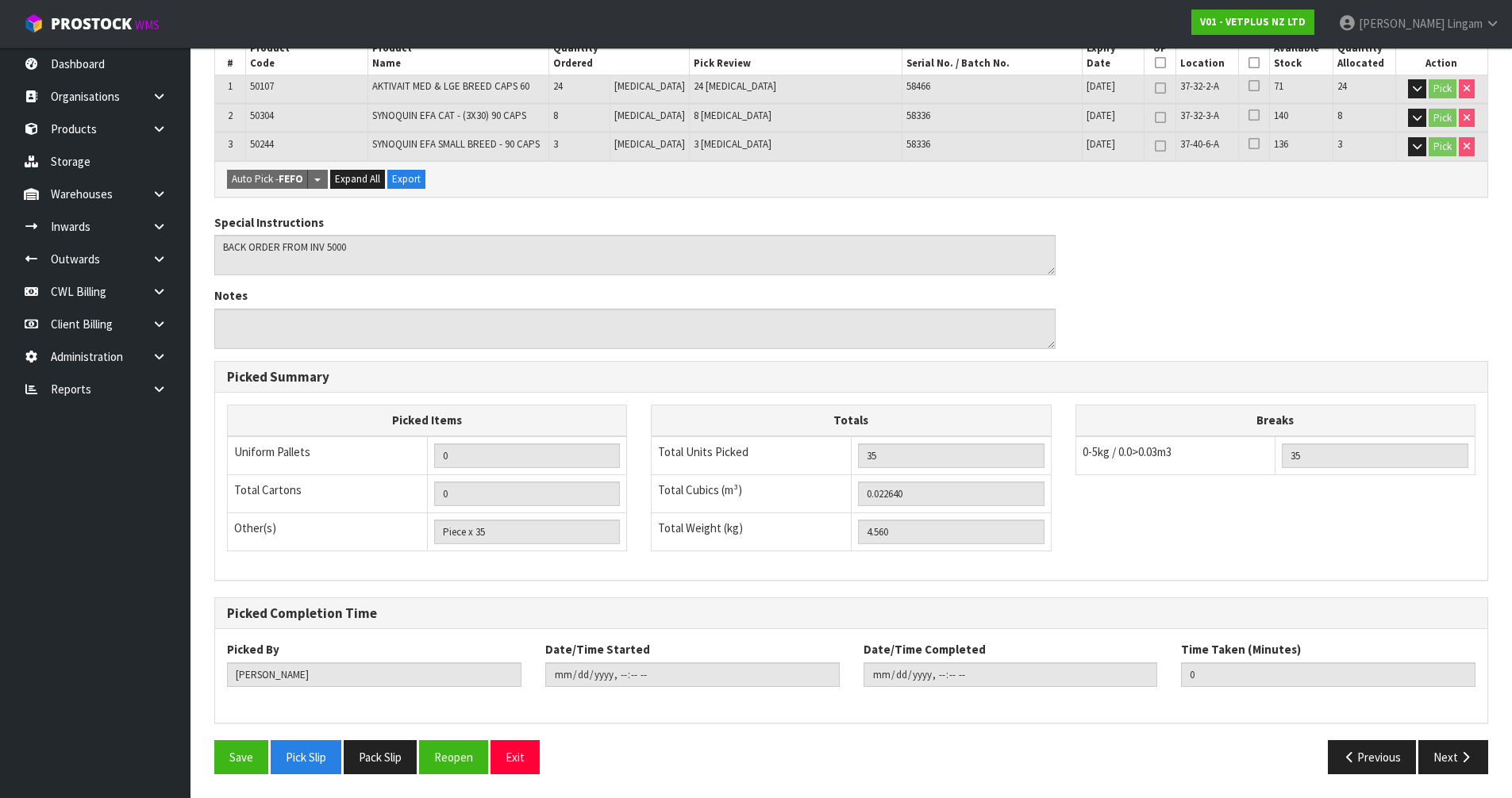
scroll to position [0, 0]
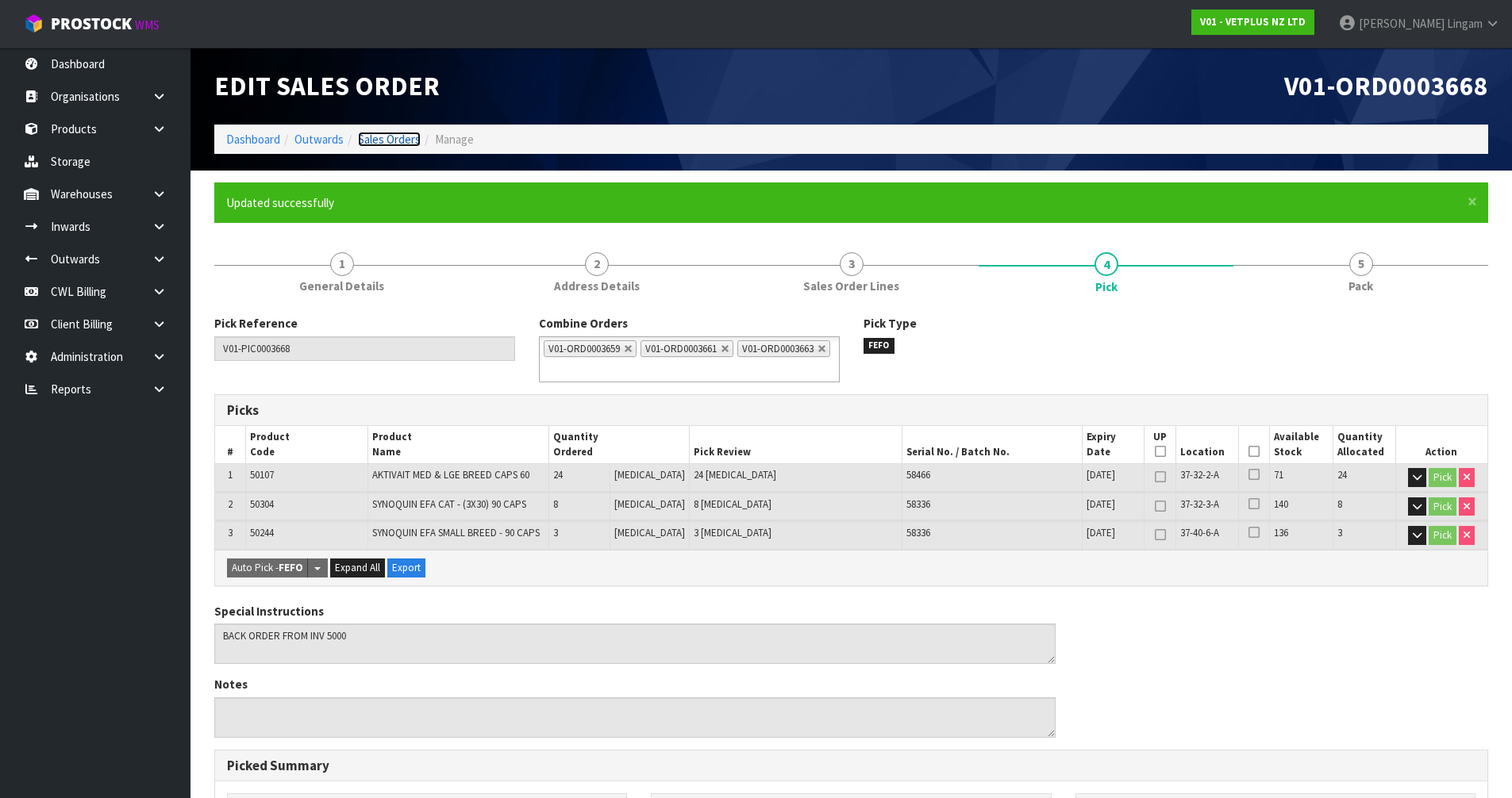
click at [400, 136] on link "Sales Orders" at bounding box center [390, 139] width 63 height 15
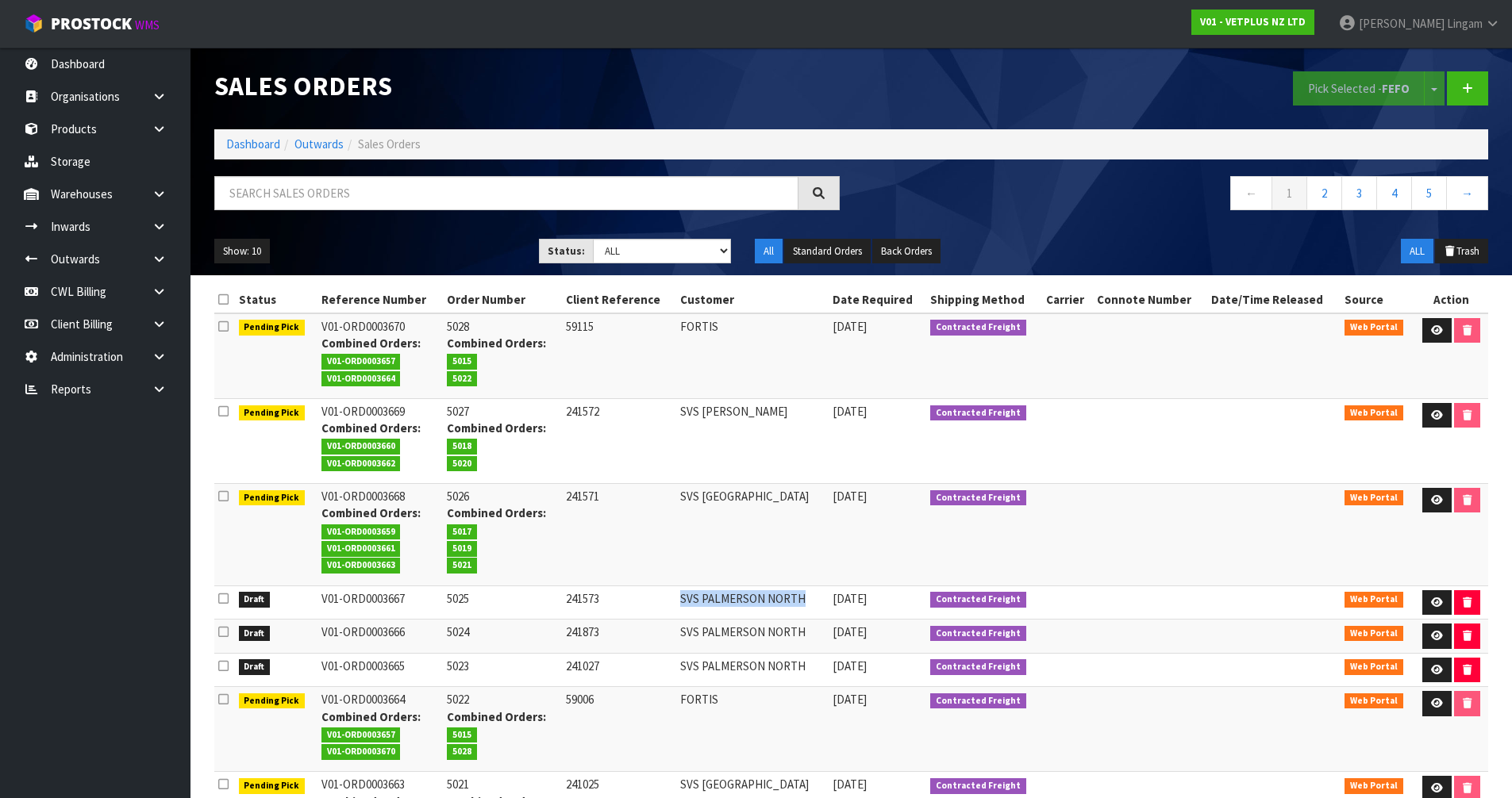
drag, startPoint x: 676, startPoint y: 602, endPoint x: 803, endPoint y: 608, distance: 127.1
click at [803, 608] on td "SVS PALMERSON NORTH" at bounding box center [752, 602] width 152 height 34
copy td "SVS PALMERSON NORTH"
click at [1438, 605] on icon at bounding box center [1437, 602] width 12 height 10
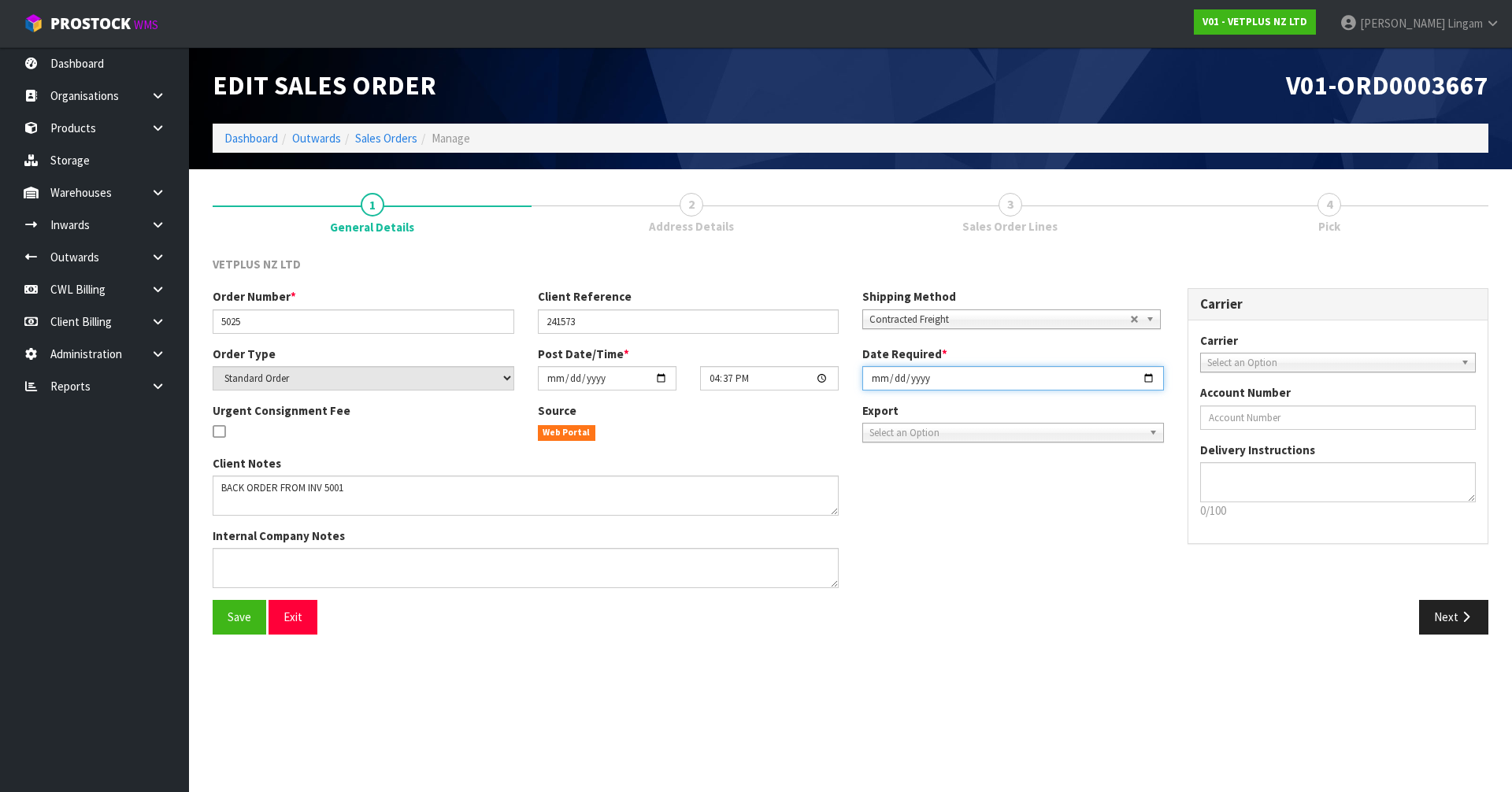
click at [881, 386] on input "[DATE]" at bounding box center [1013, 378] width 302 height 24
click at [248, 617] on span "Save" at bounding box center [239, 617] width 23 height 15
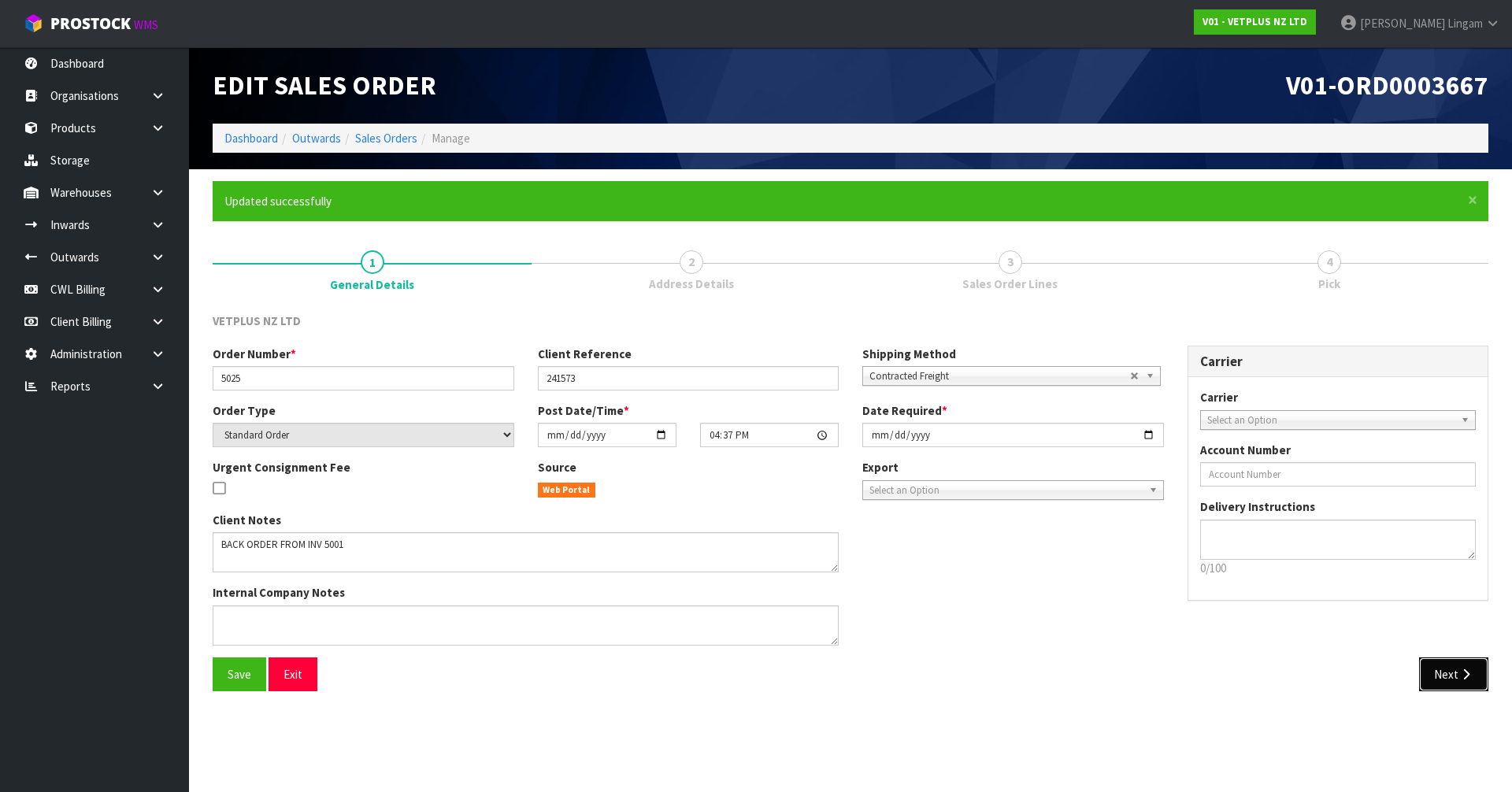
click at [1465, 676] on icon "button" at bounding box center [1466, 674] width 15 height 12
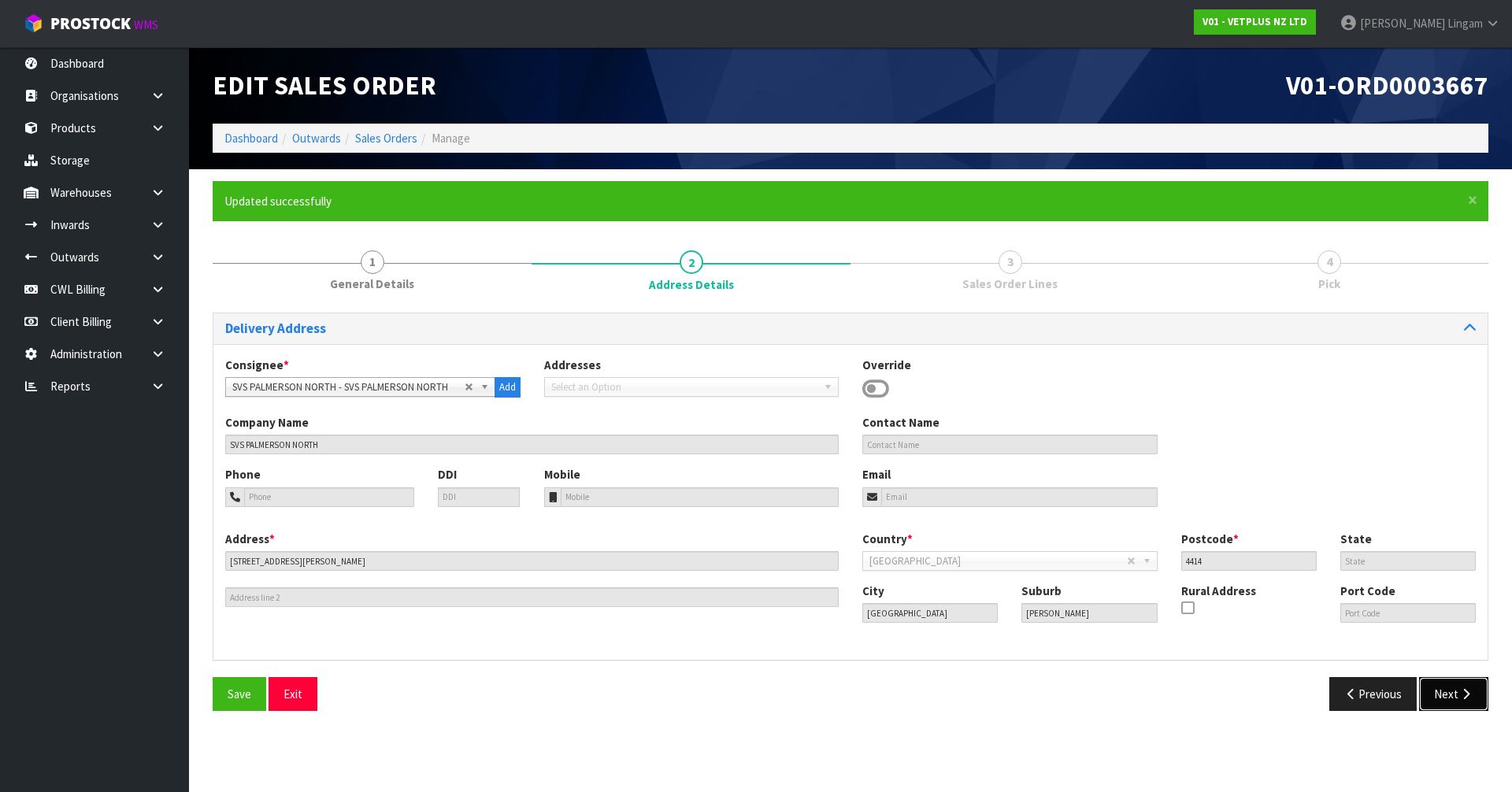
click at [1453, 692] on button "Next" at bounding box center [1454, 694] width 69 height 34
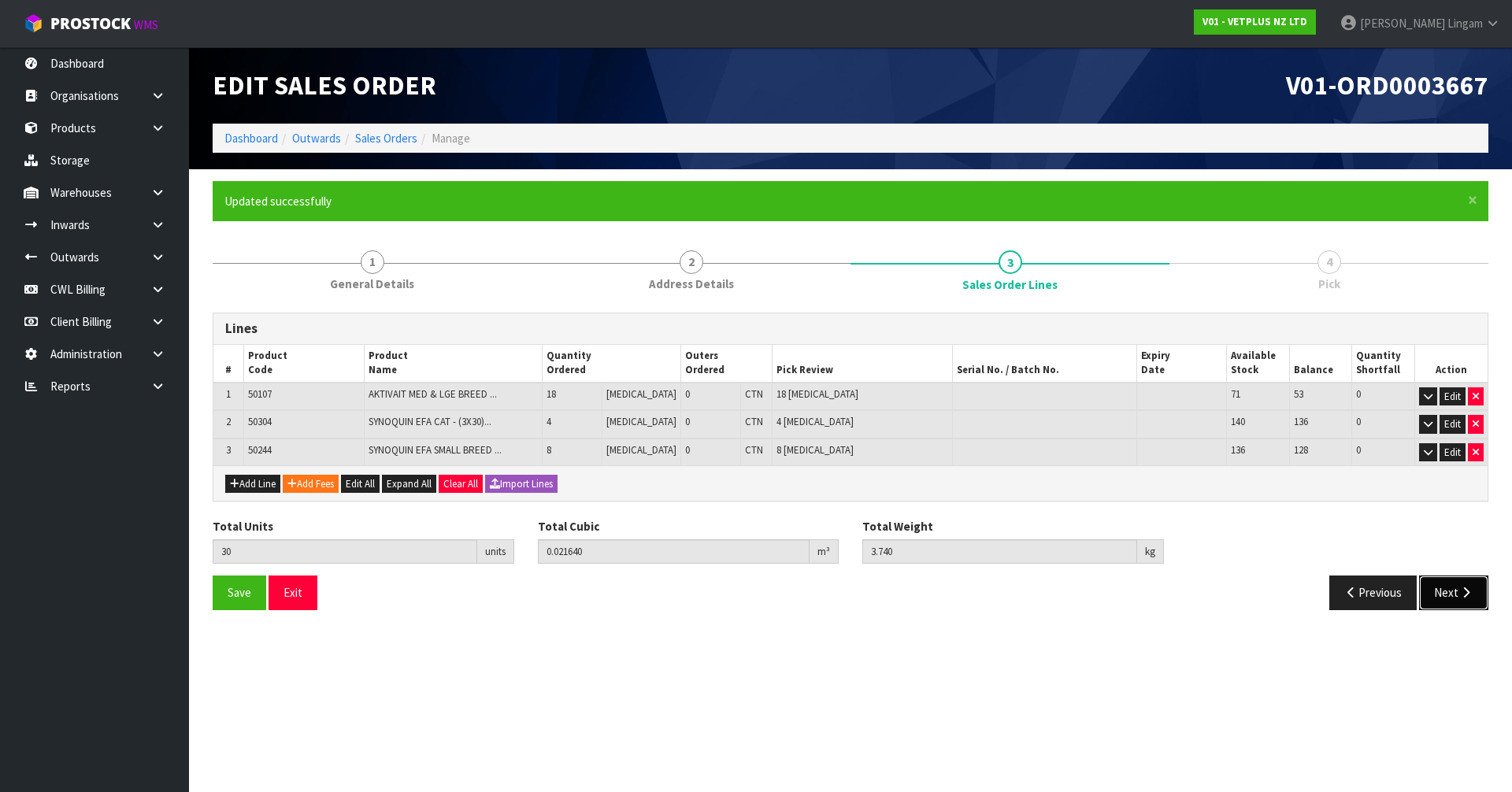
click at [1452, 599] on button "Next" at bounding box center [1454, 592] width 69 height 34
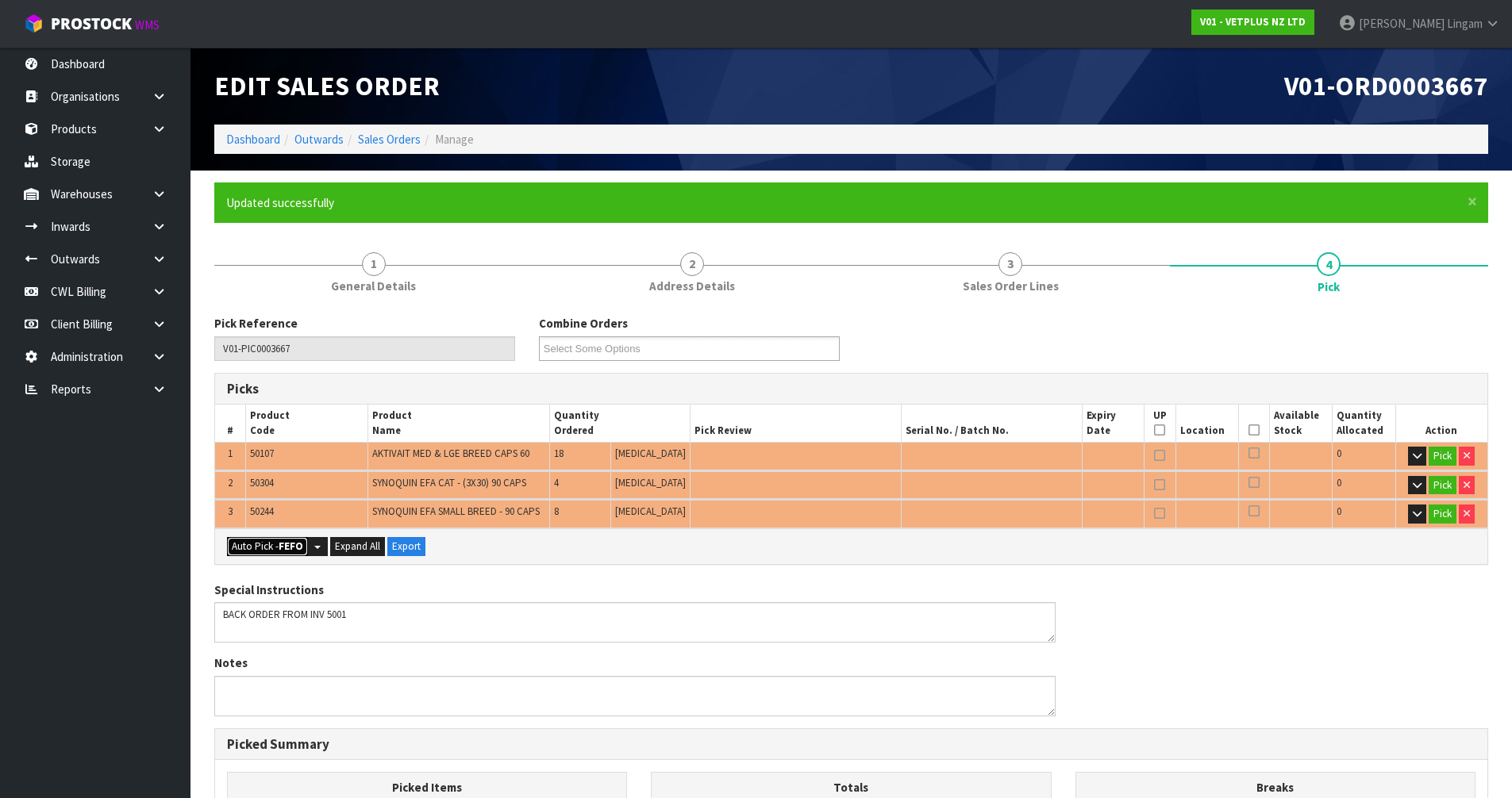
click at [259, 546] on button "Auto Pick - FEFO" at bounding box center [268, 546] width 81 height 19
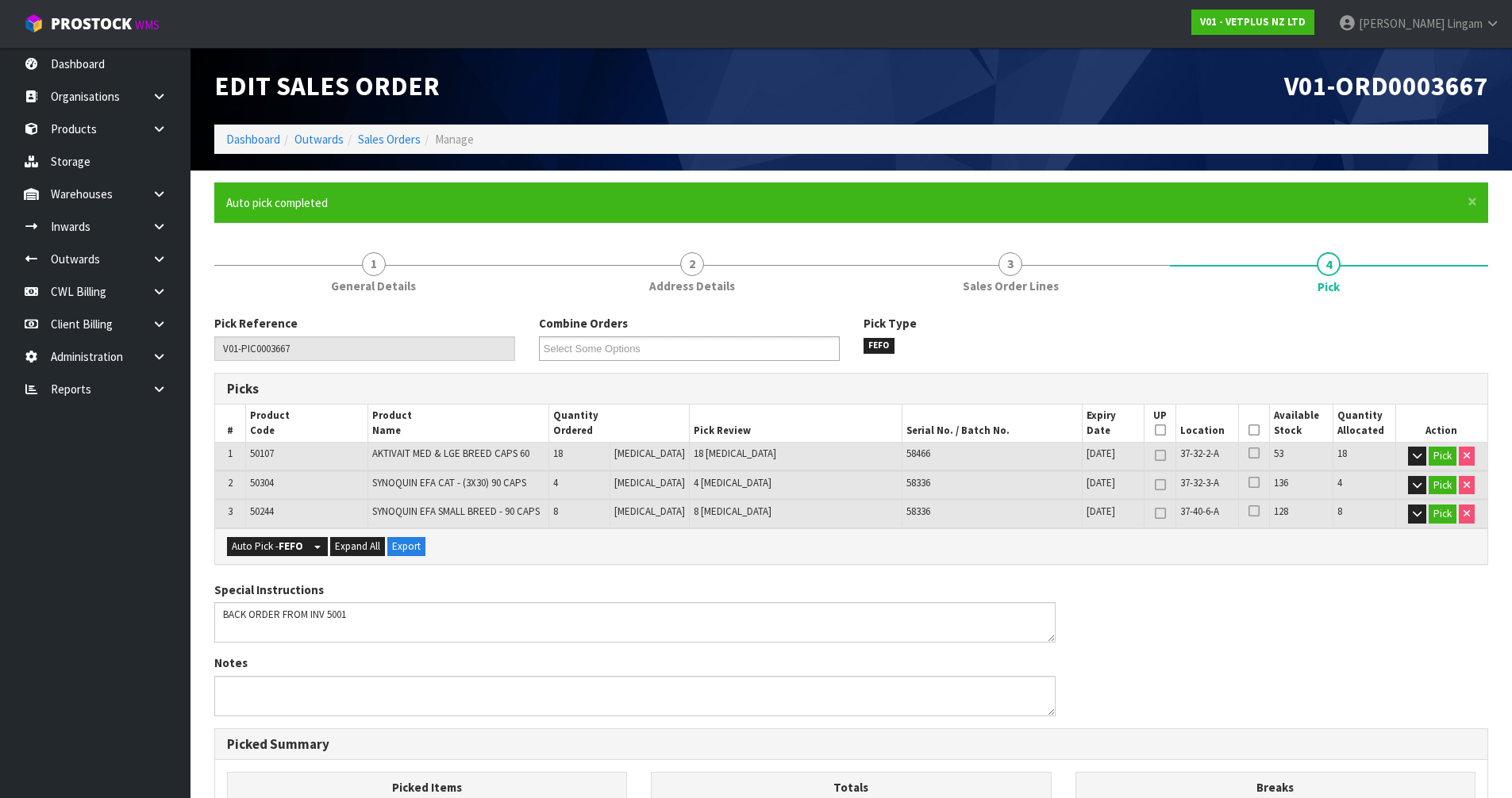
scroll to position [367, 0]
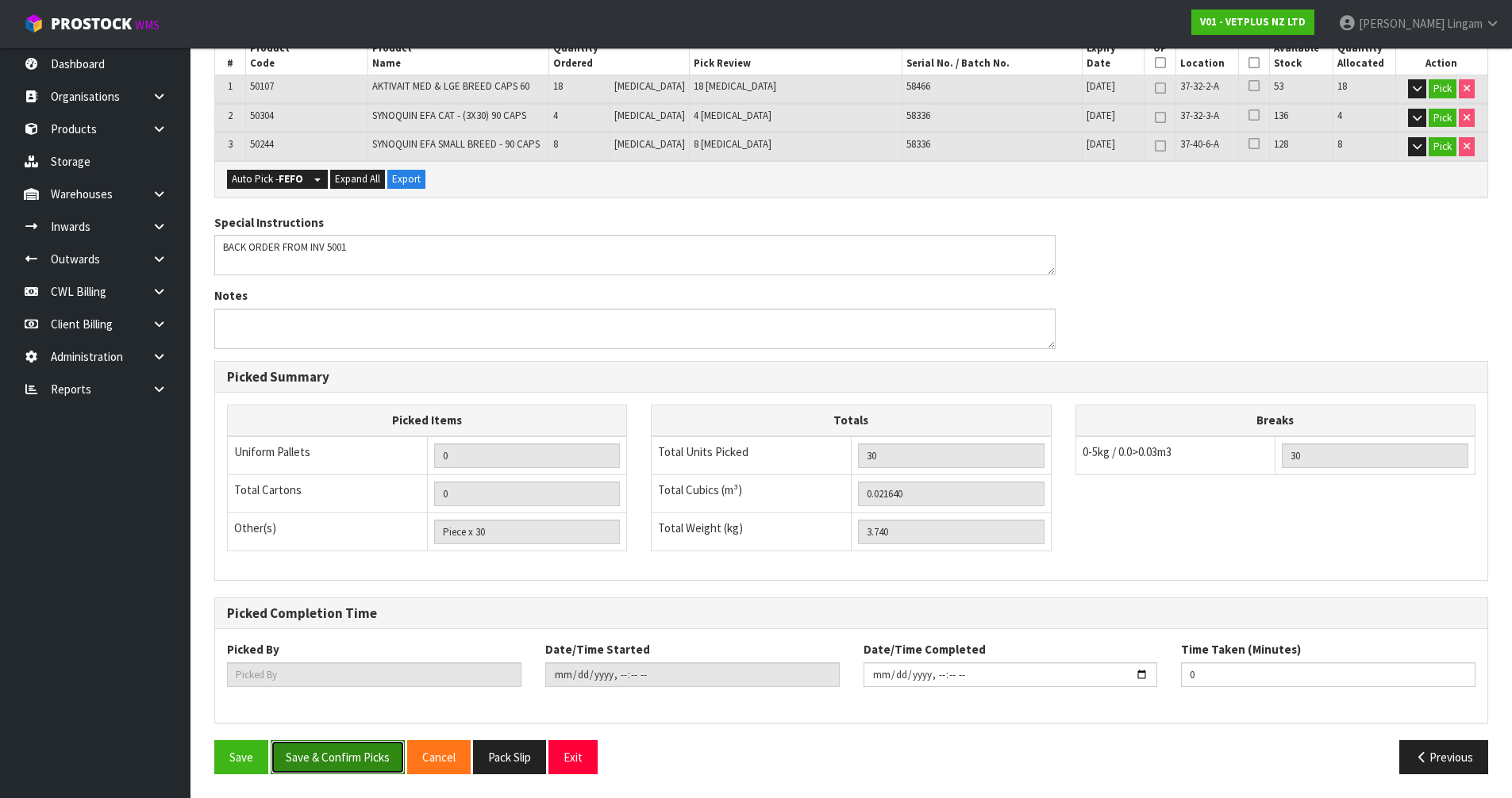
click at [347, 750] on button "Save & Confirm Picks" at bounding box center [337, 757] width 134 height 34
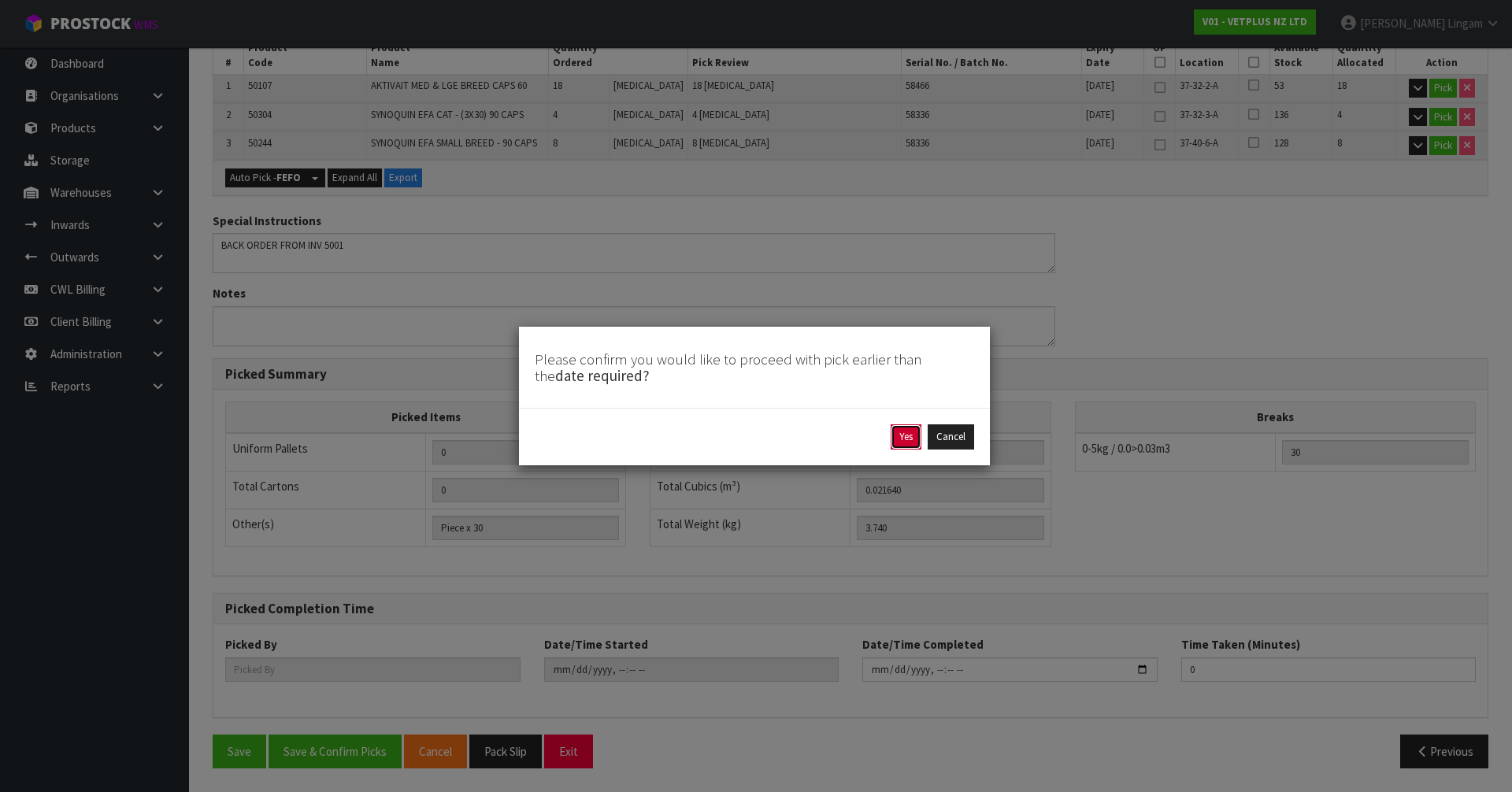
click at [894, 434] on button "Yes" at bounding box center [906, 437] width 30 height 25
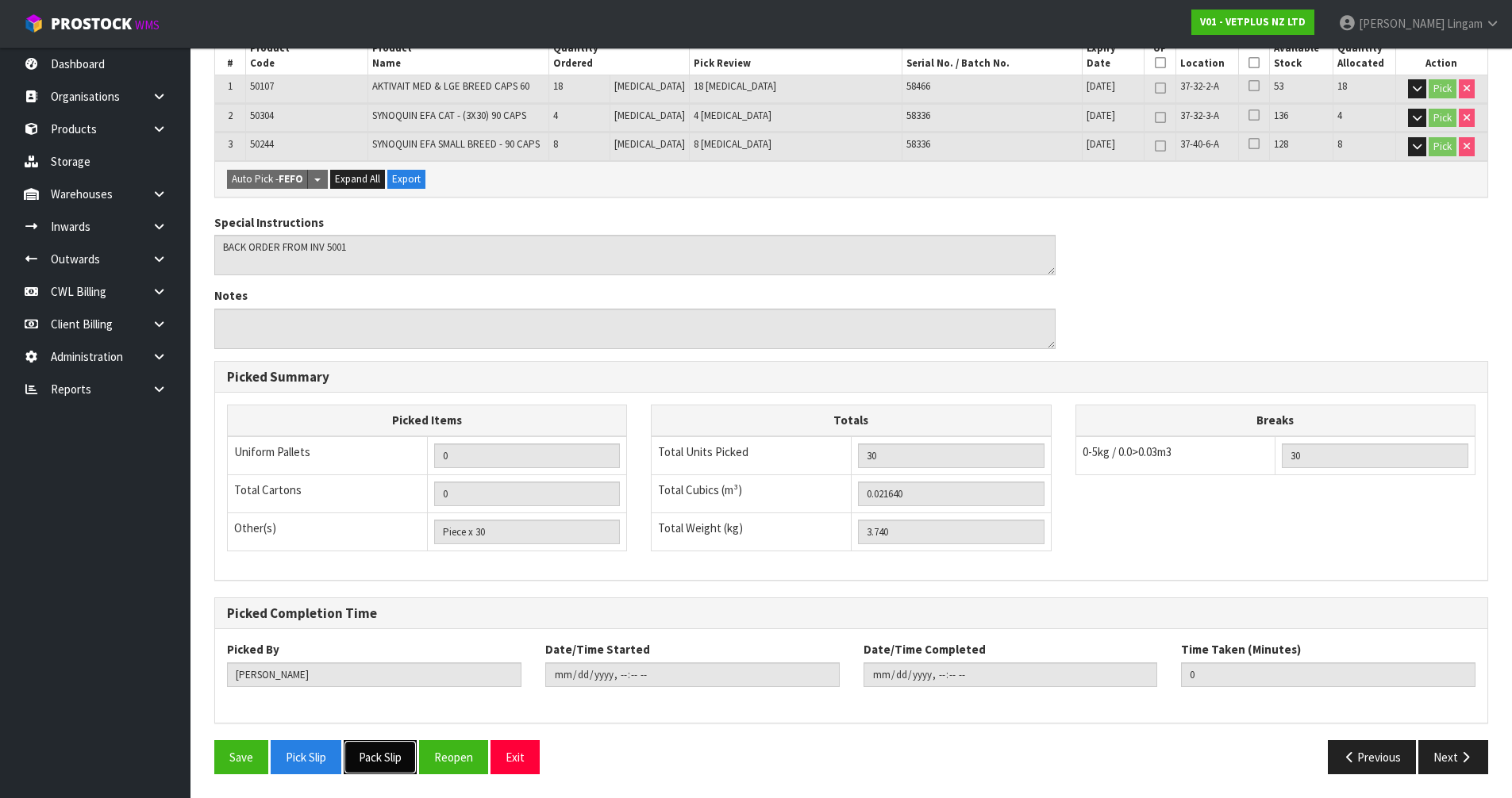
click at [401, 758] on button "Pack Slip" at bounding box center [380, 757] width 73 height 34
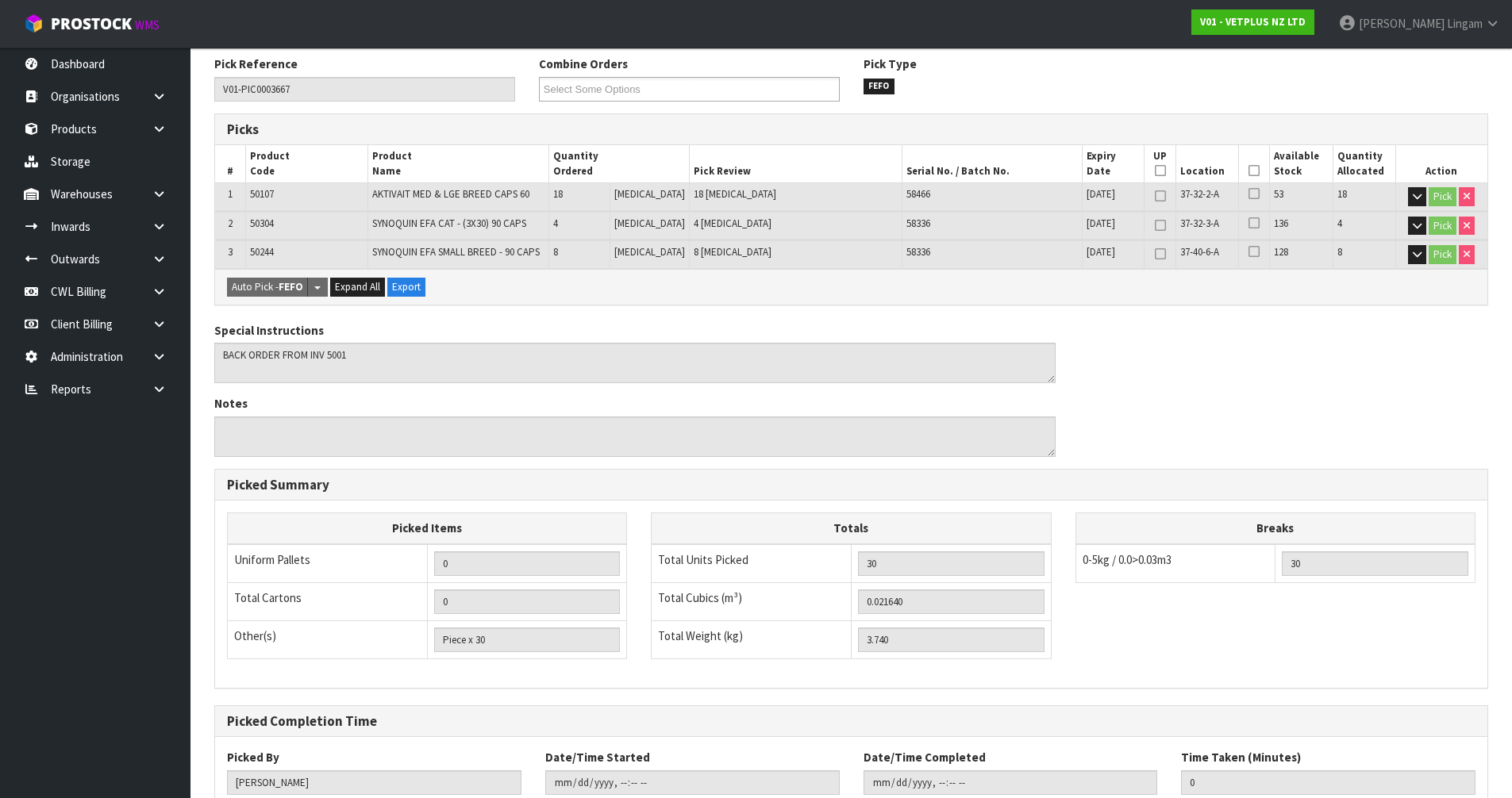
scroll to position [0, 0]
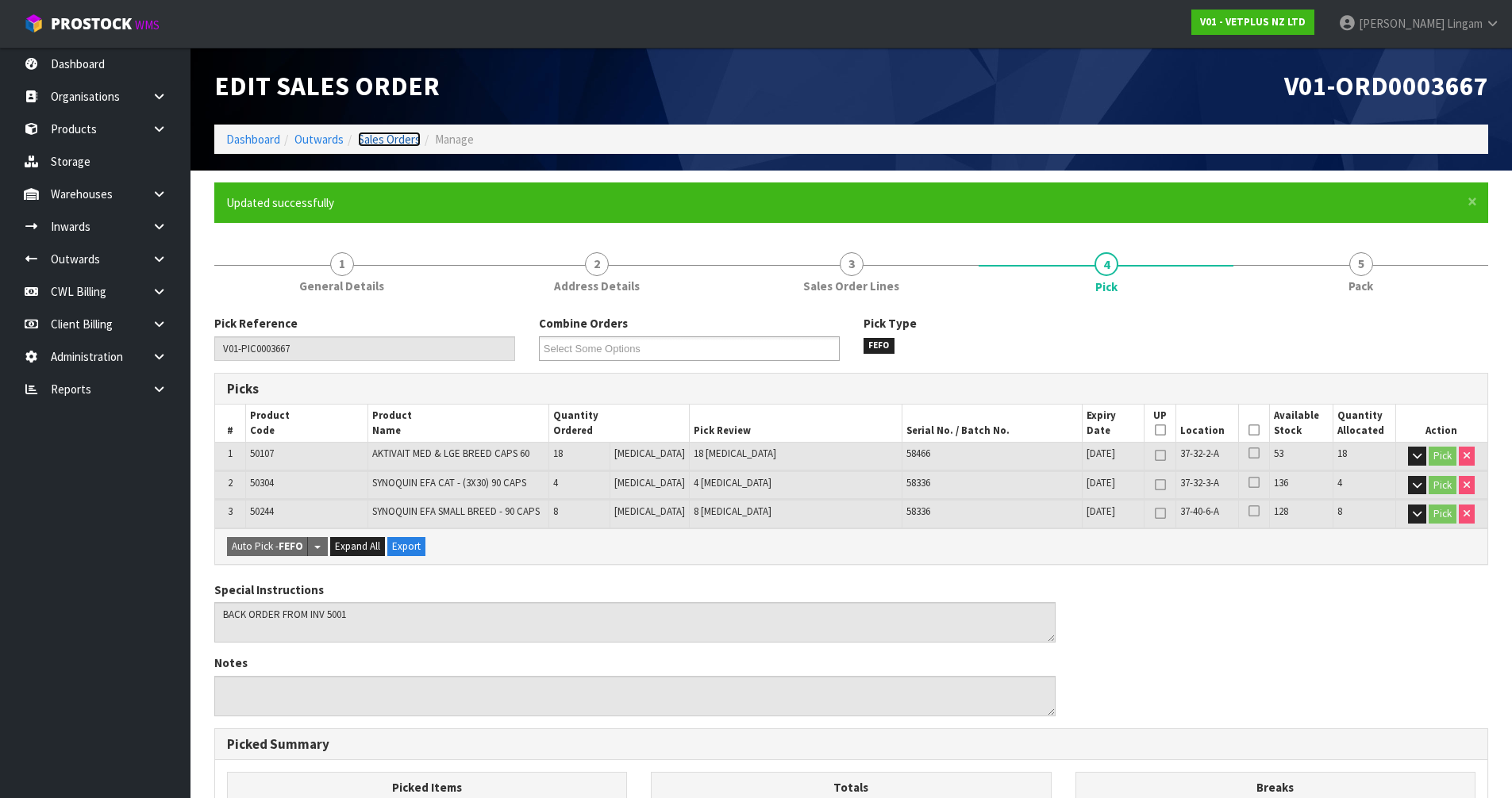
click at [401, 138] on link "Sales Orders" at bounding box center [390, 139] width 63 height 15
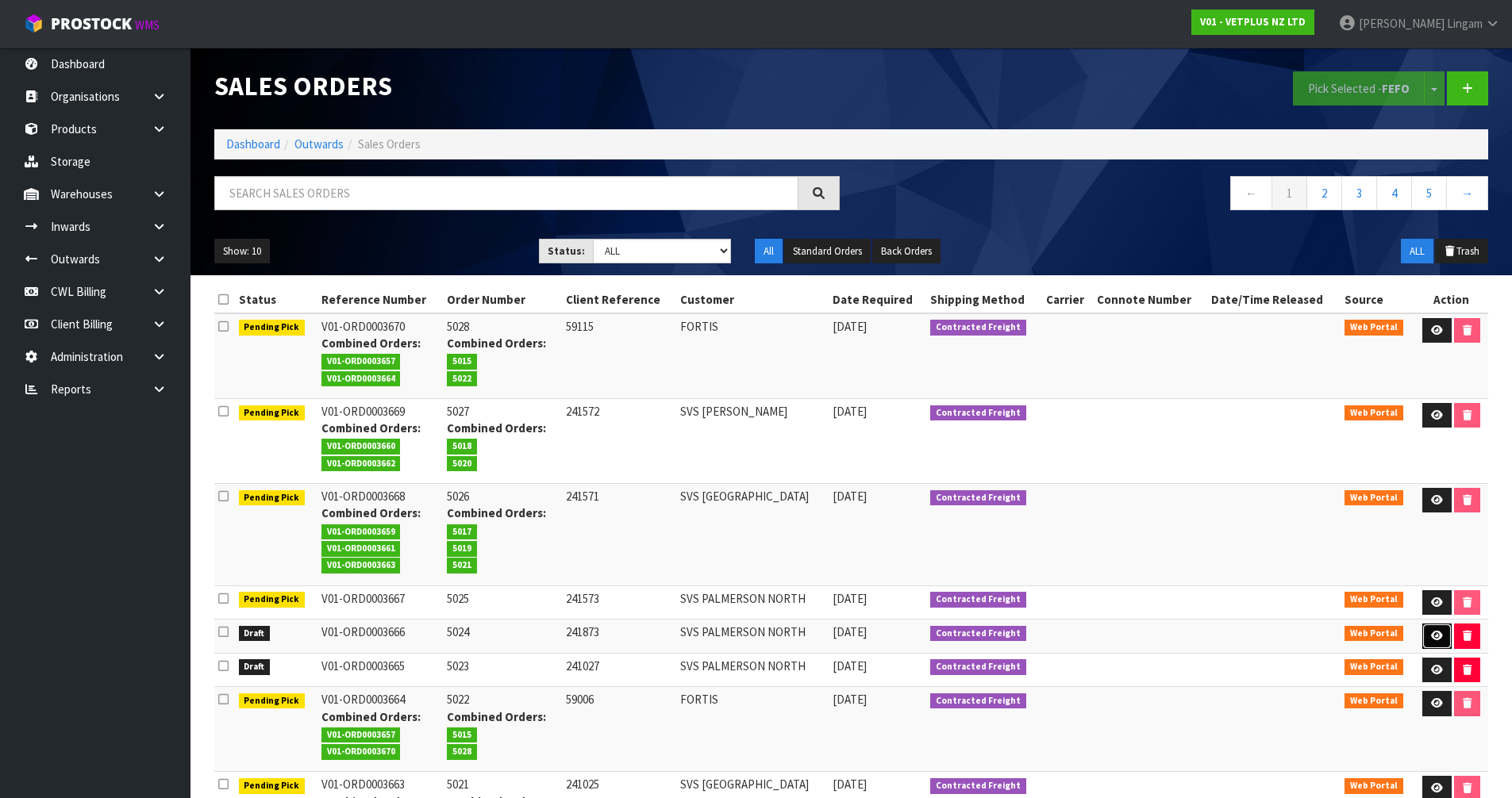
click at [1438, 634] on icon at bounding box center [1437, 636] width 12 height 10
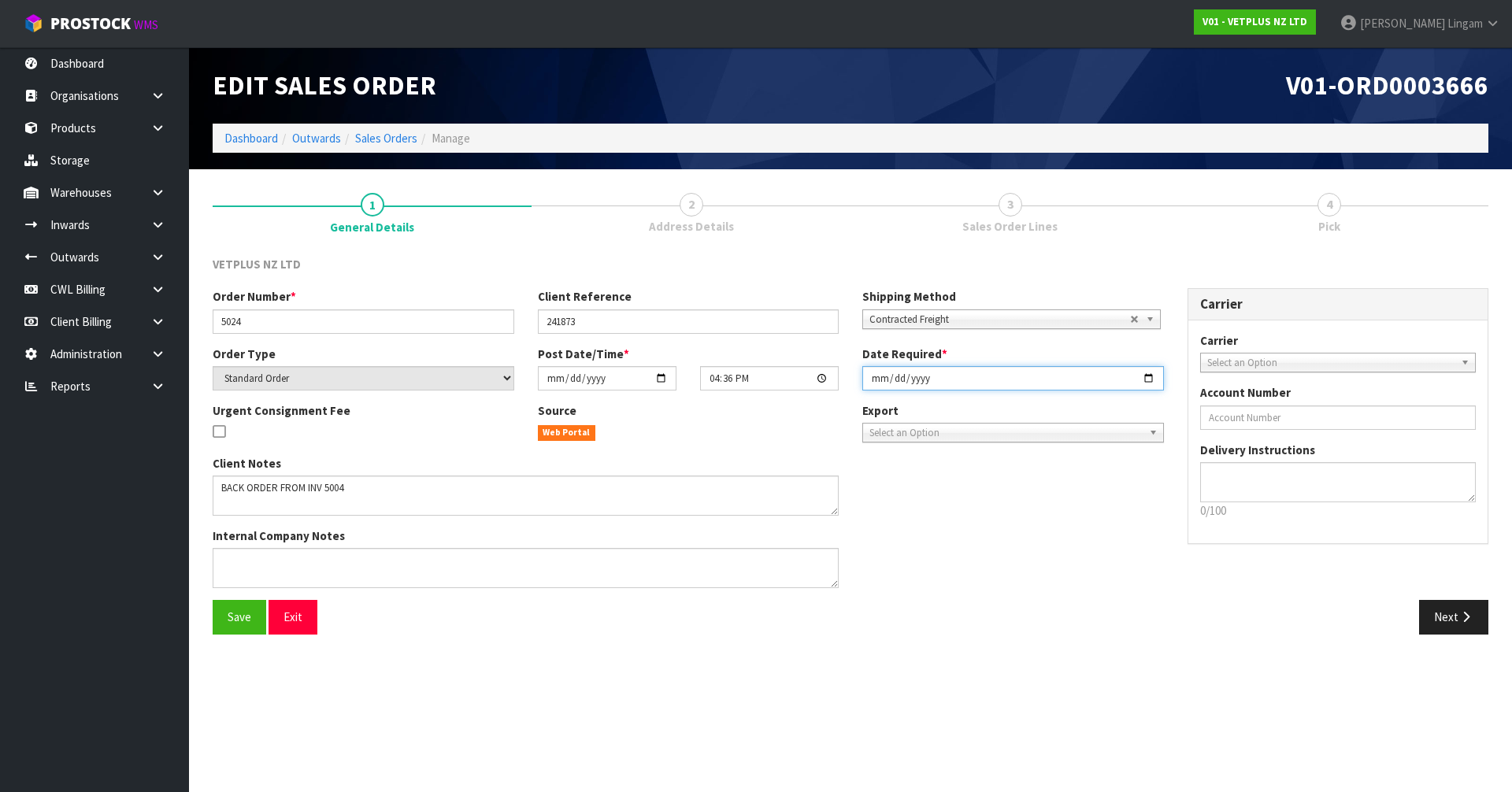
click at [872, 379] on input "[DATE]" at bounding box center [1013, 378] width 302 height 24
click at [249, 622] on span "Save" at bounding box center [239, 617] width 23 height 15
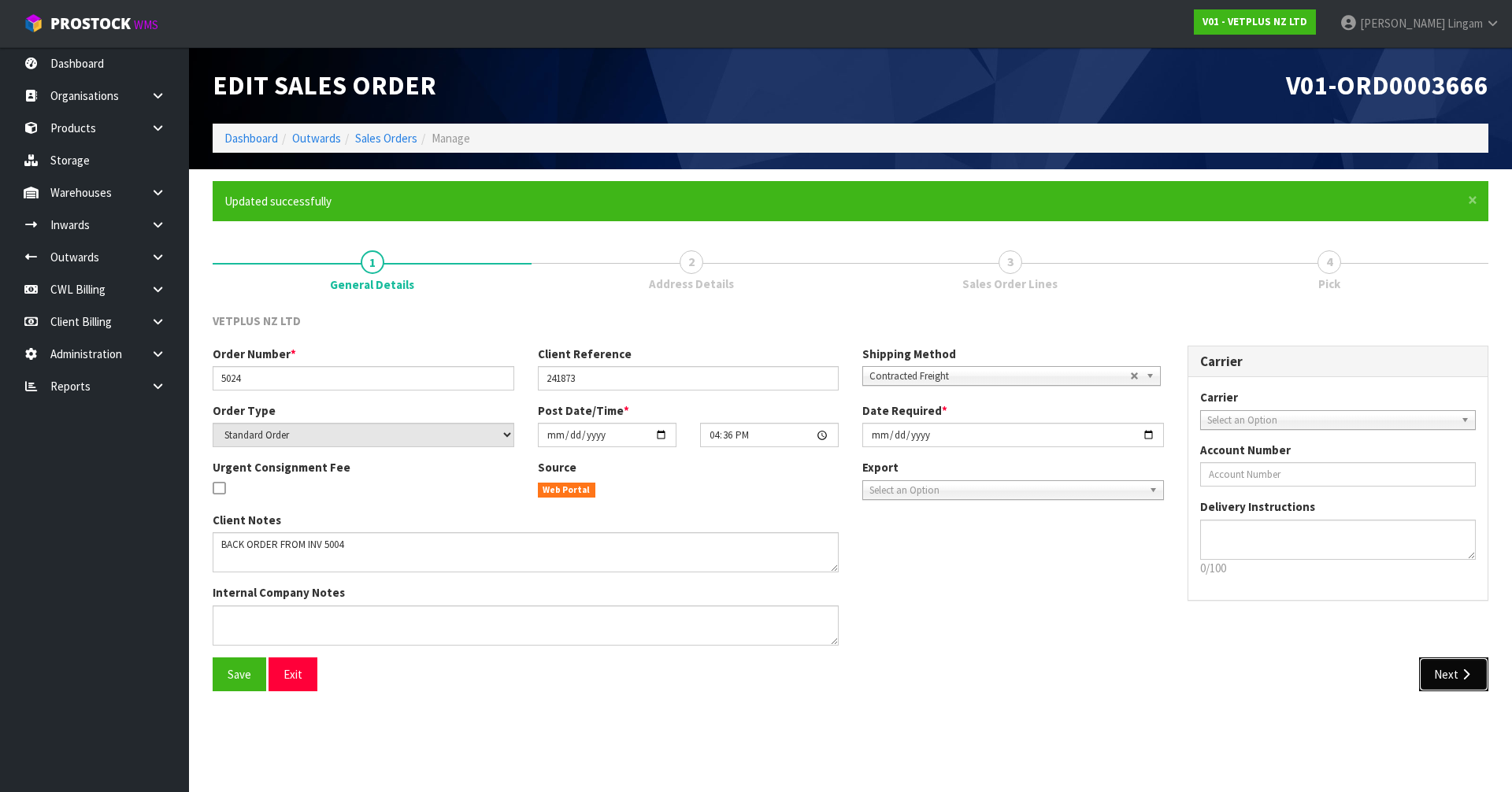
click at [1448, 672] on button "Next" at bounding box center [1454, 675] width 69 height 34
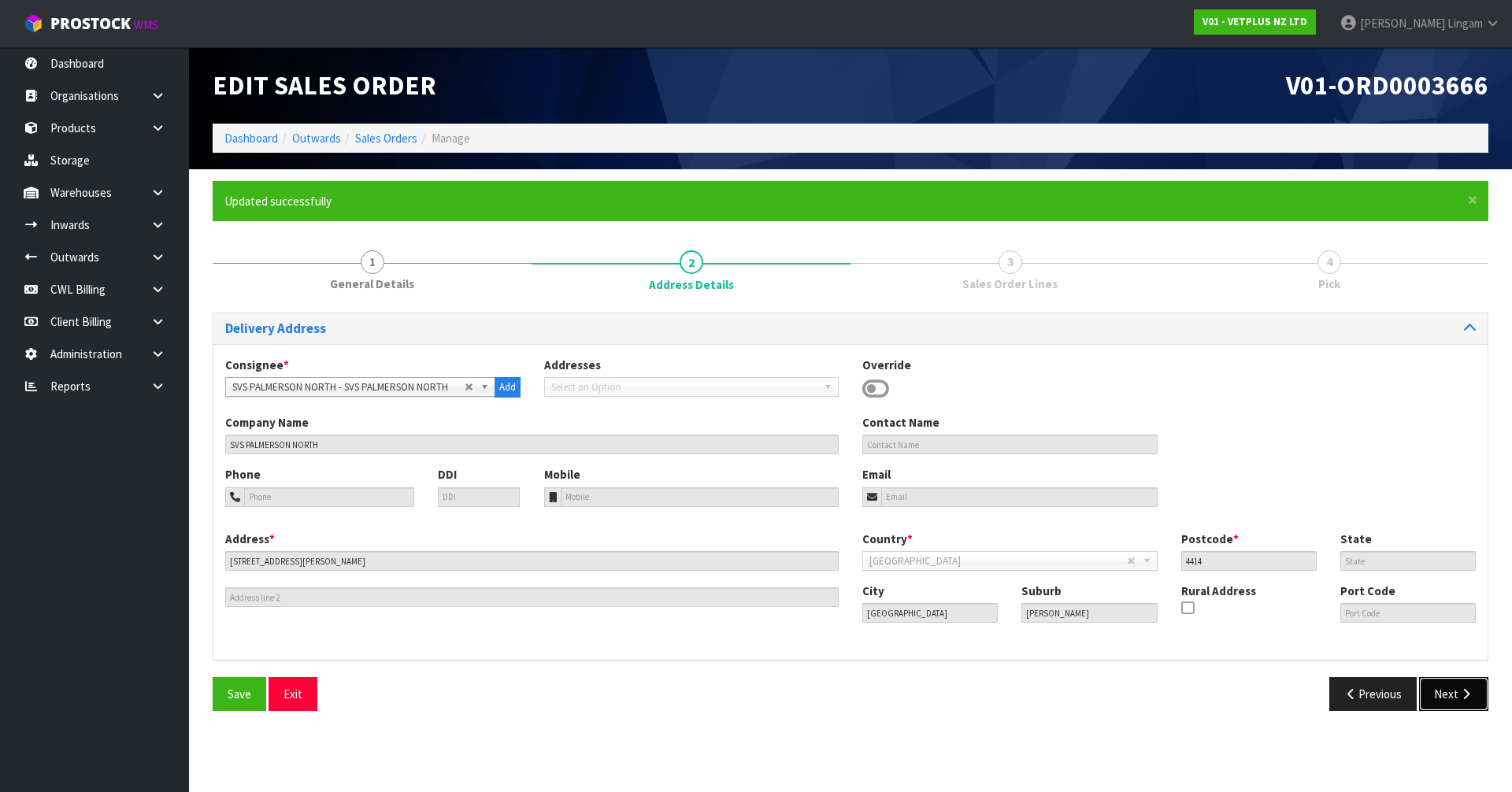
click at [1451, 687] on button "Next" at bounding box center [1454, 694] width 69 height 34
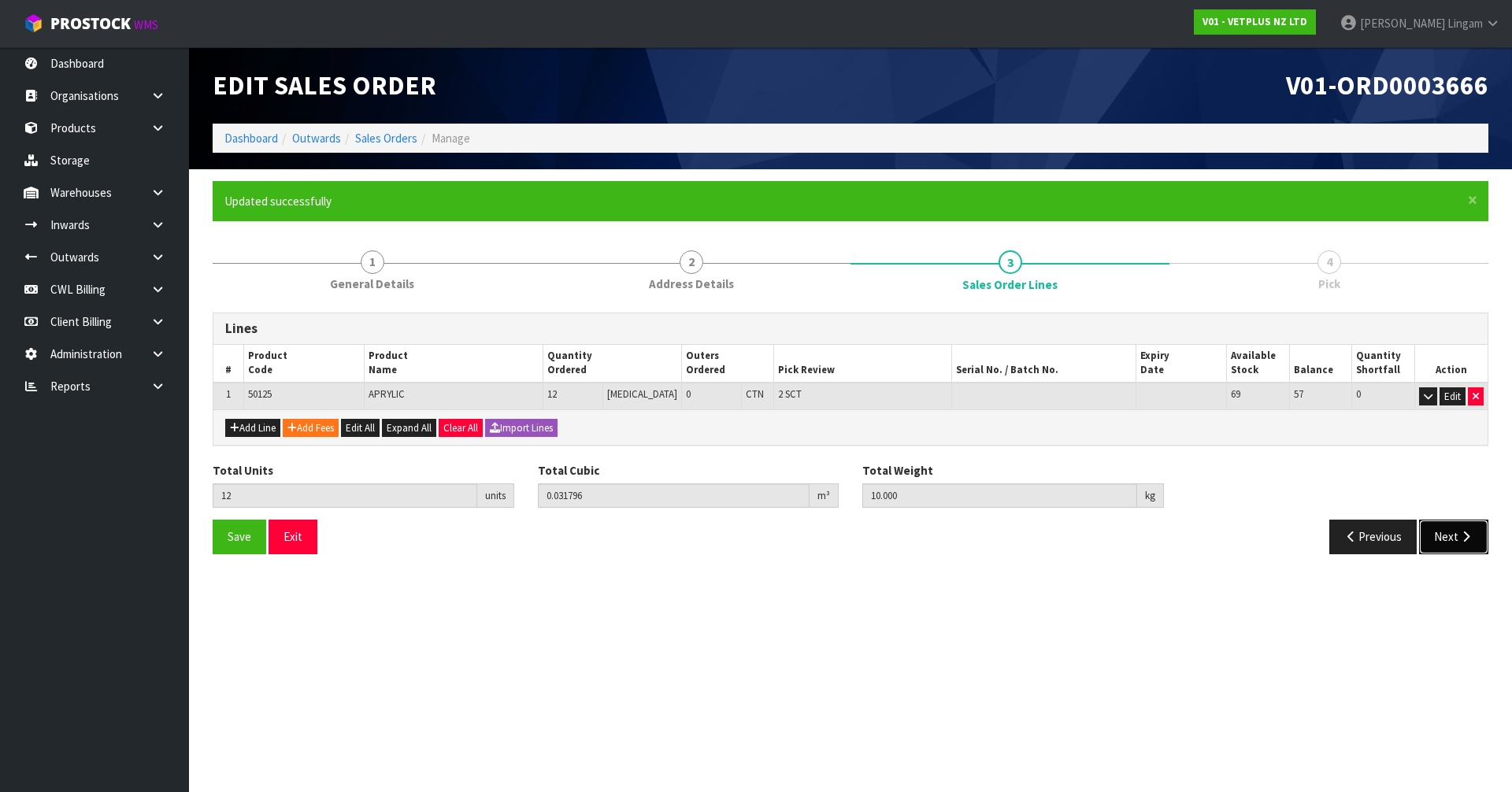
click at [1440, 538] on button "Next" at bounding box center [1454, 537] width 69 height 34
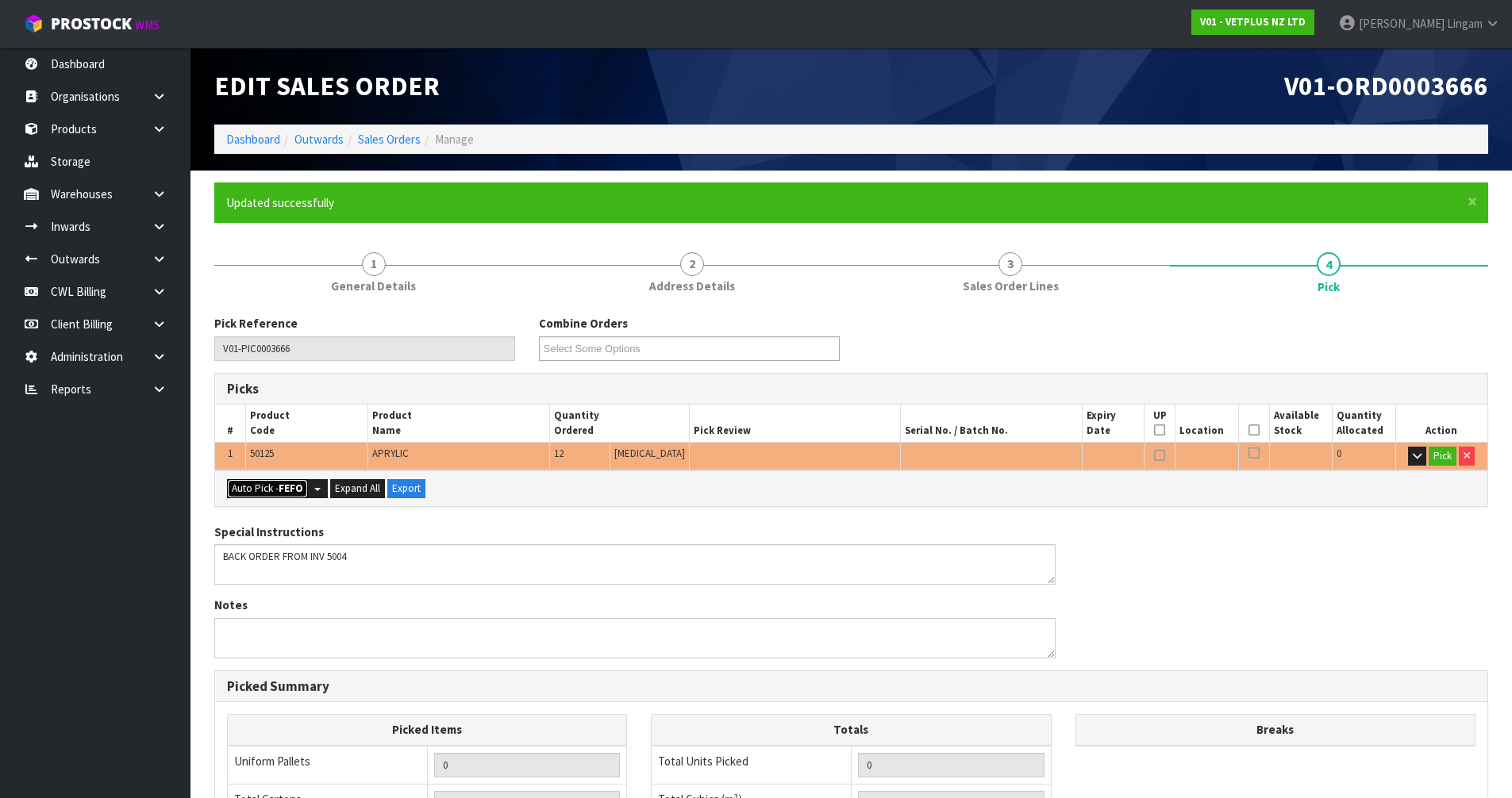
click at [299, 482] on strong "FEFO" at bounding box center [290, 488] width 24 height 14
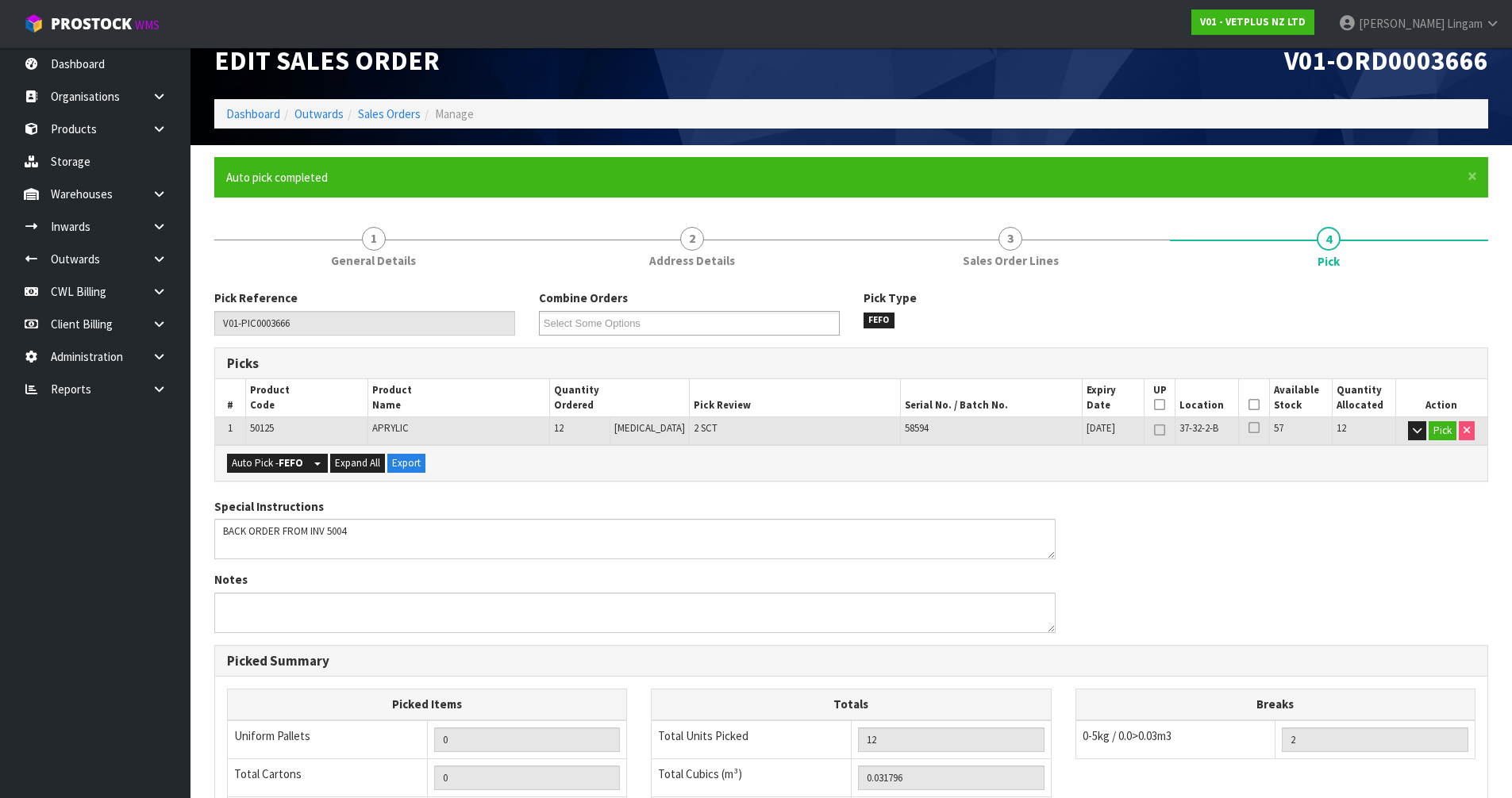
scroll to position [309, 0]
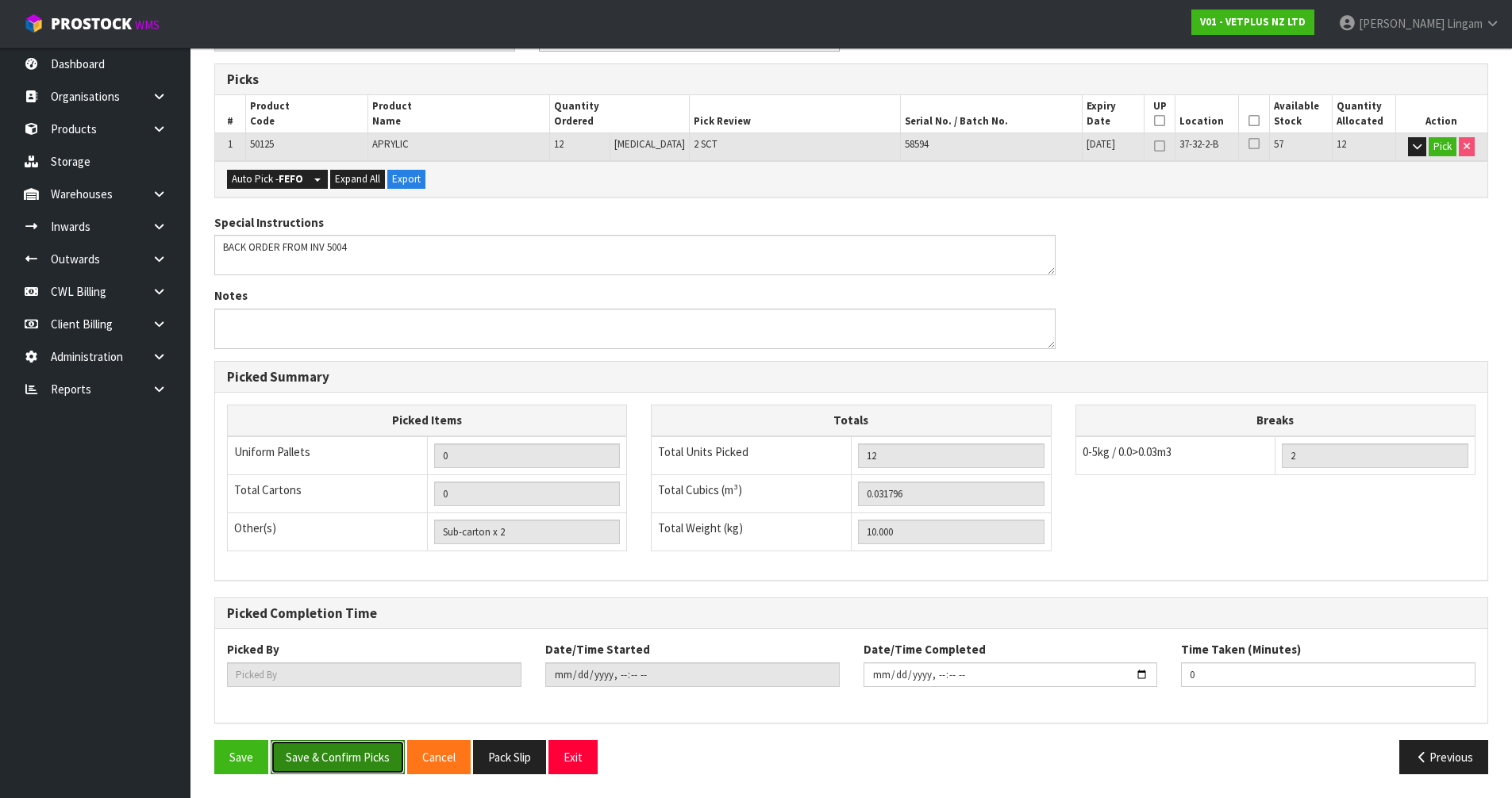
click at [347, 762] on button "Save & Confirm Picks" at bounding box center [337, 757] width 134 height 34
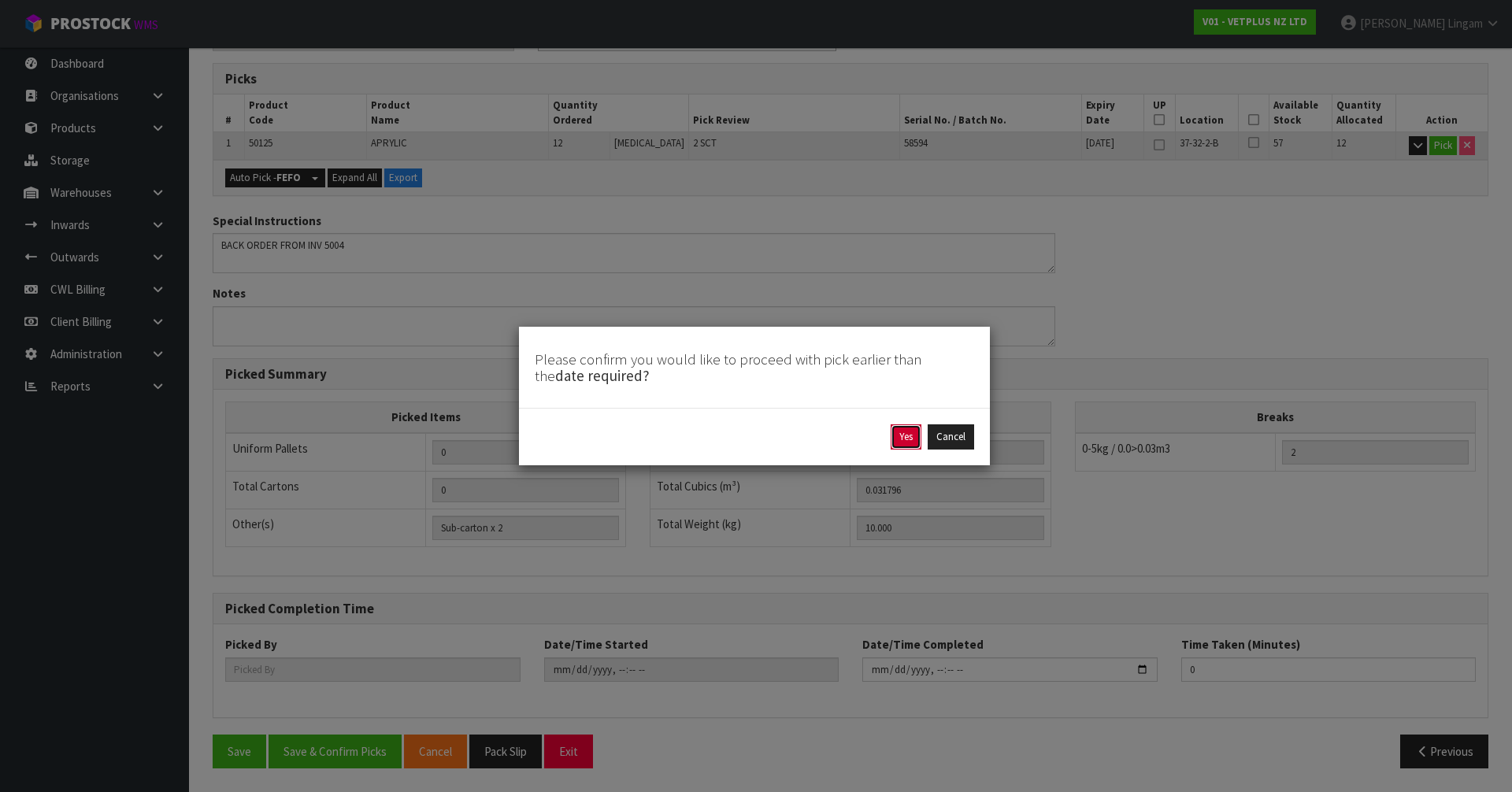
click at [903, 433] on button "Yes" at bounding box center [906, 437] width 30 height 25
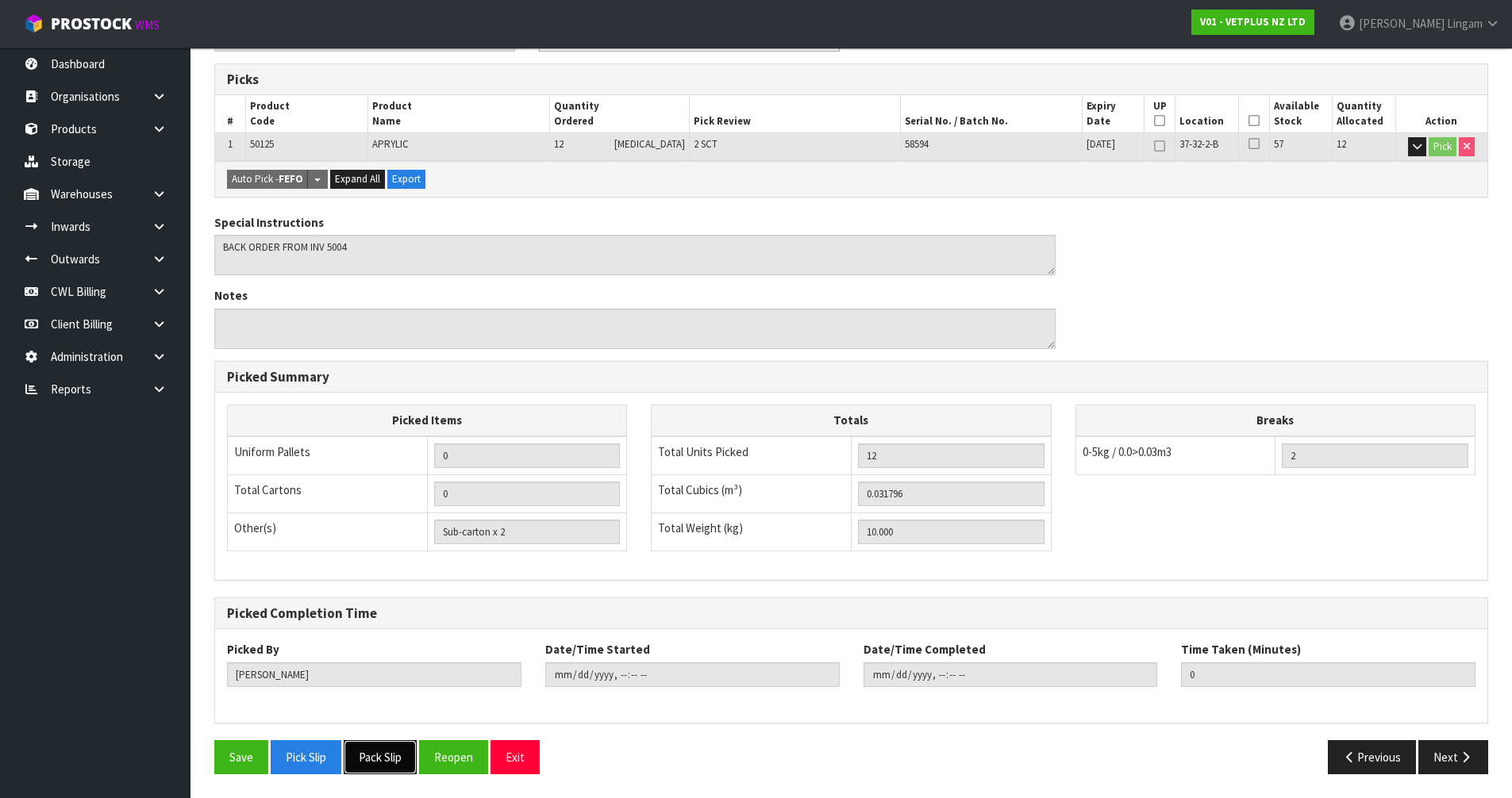
click at [400, 748] on button "Pack Slip" at bounding box center [380, 757] width 73 height 34
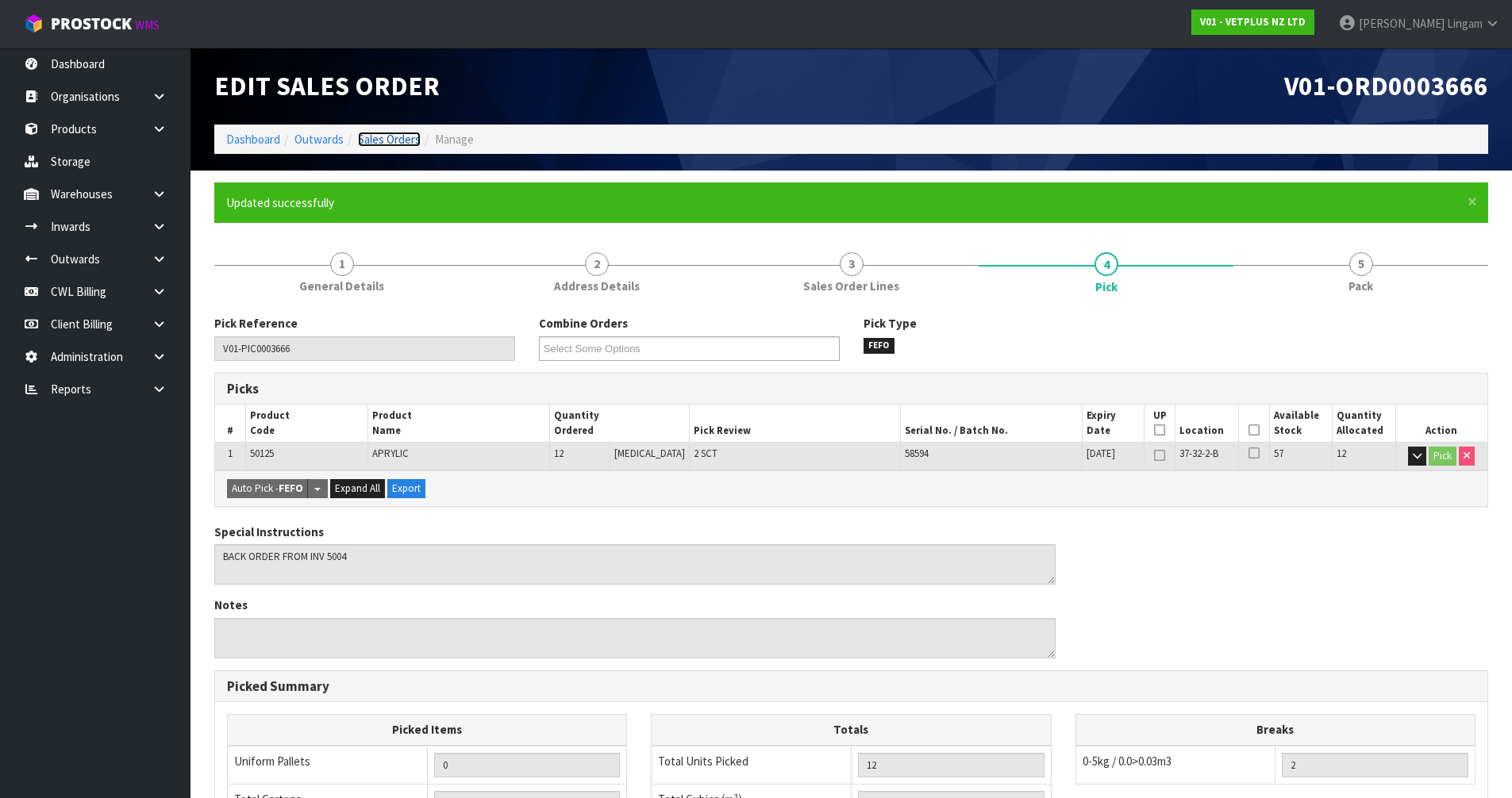
click at [398, 135] on link "Sales Orders" at bounding box center [390, 139] width 63 height 15
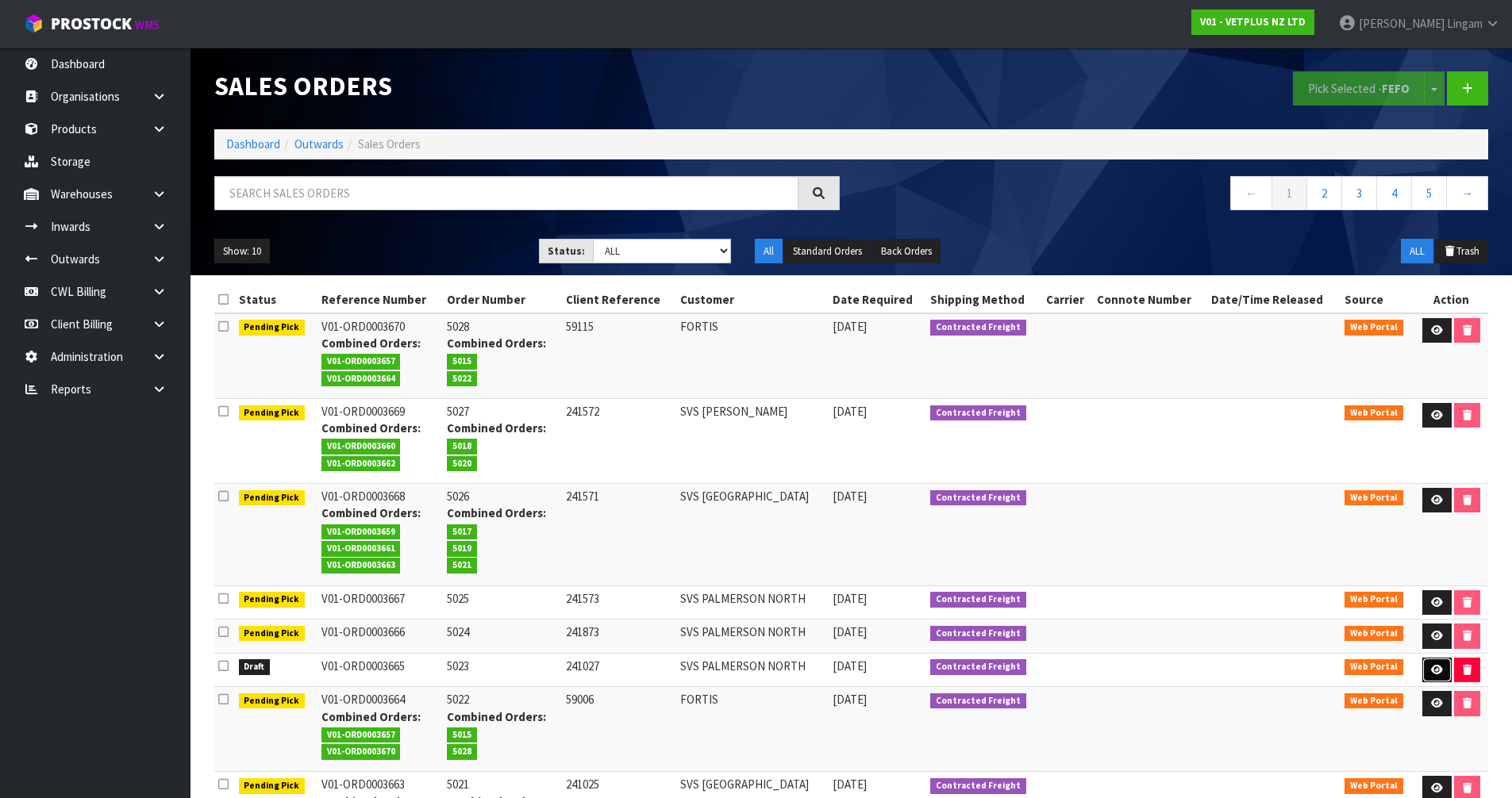
click at [1428, 664] on link at bounding box center [1437, 670] width 30 height 25
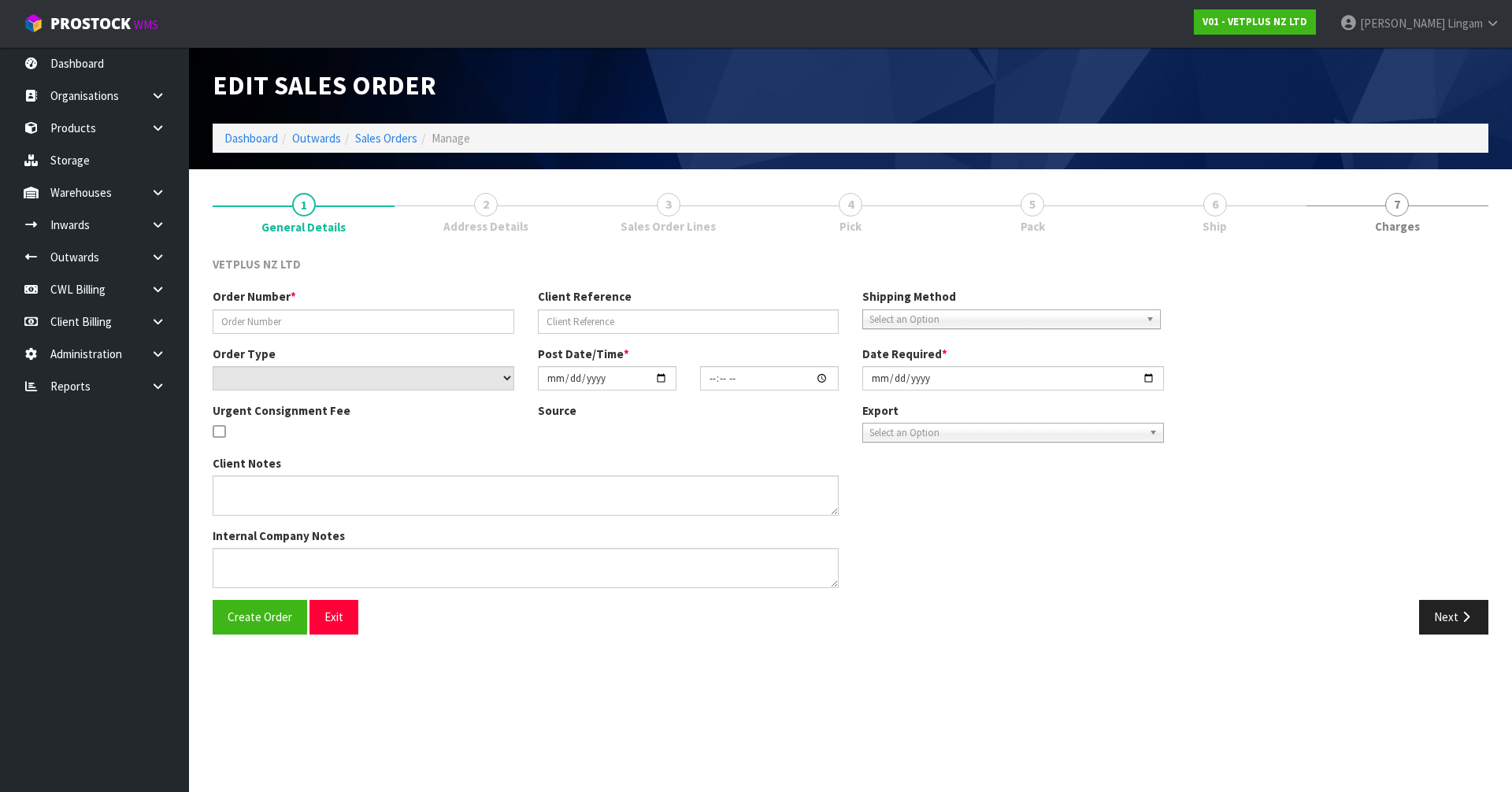
type input "5023"
type input "241027"
select select "number:0"
type input "[DATE]"
type input "16:17:00.000"
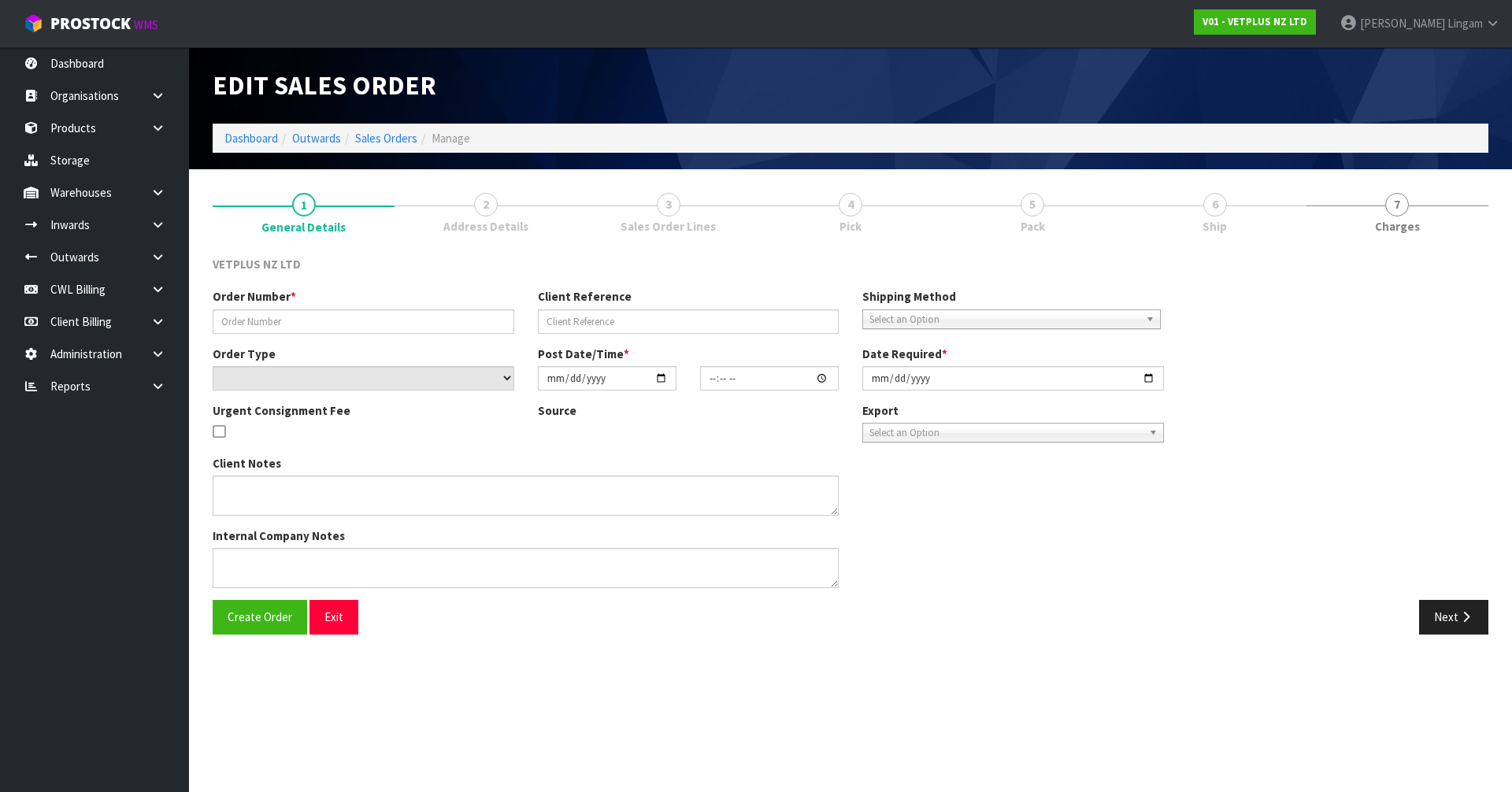
type input "[DATE]"
type textarea "BACK ORDER FROM INV 4990"
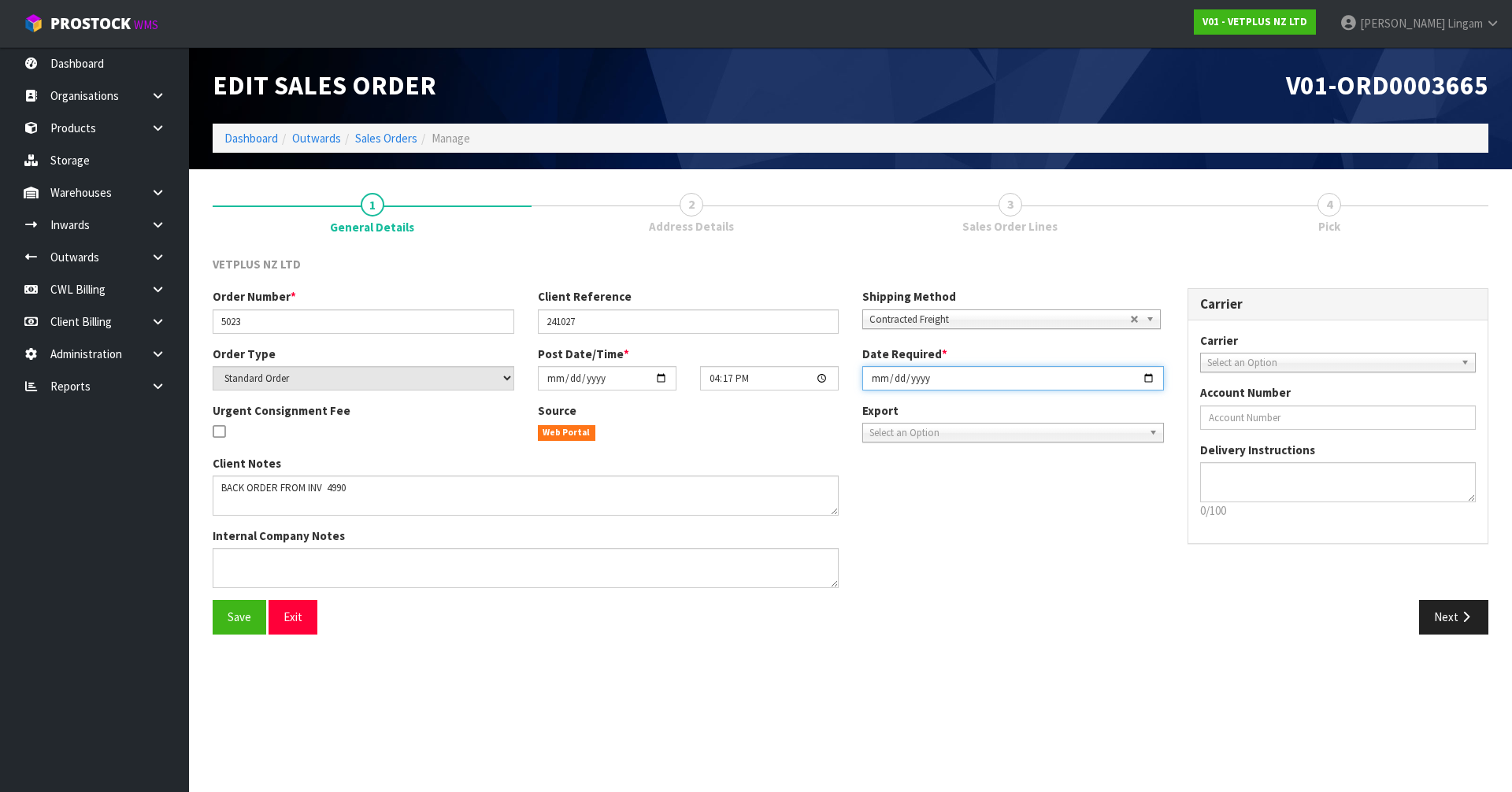
click at [869, 370] on input "[DATE]" at bounding box center [1013, 378] width 302 height 24
type input "[DATE]"
click at [264, 622] on button "Save" at bounding box center [240, 617] width 54 height 34
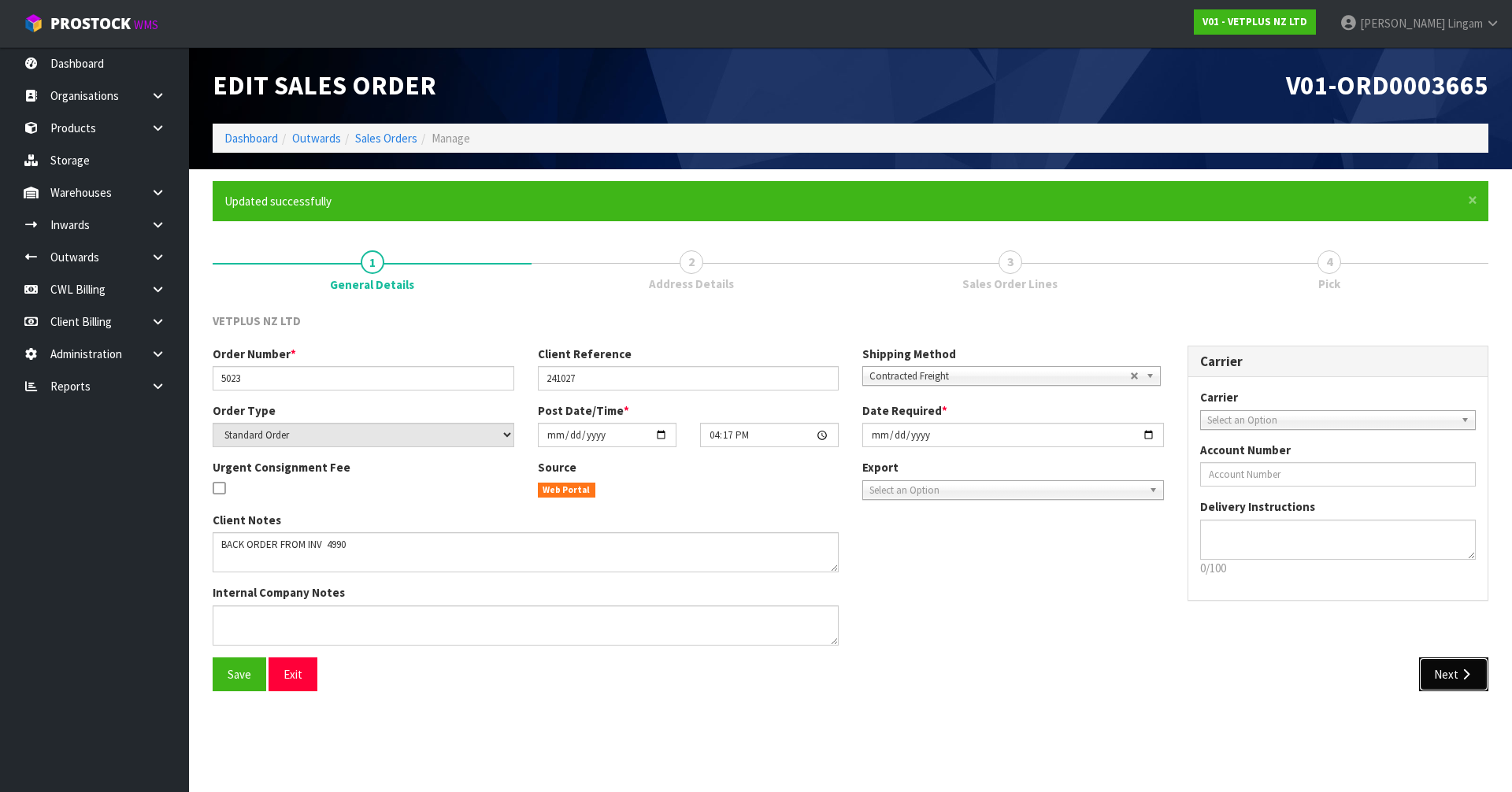
click at [1456, 678] on button "Next" at bounding box center [1454, 675] width 69 height 34
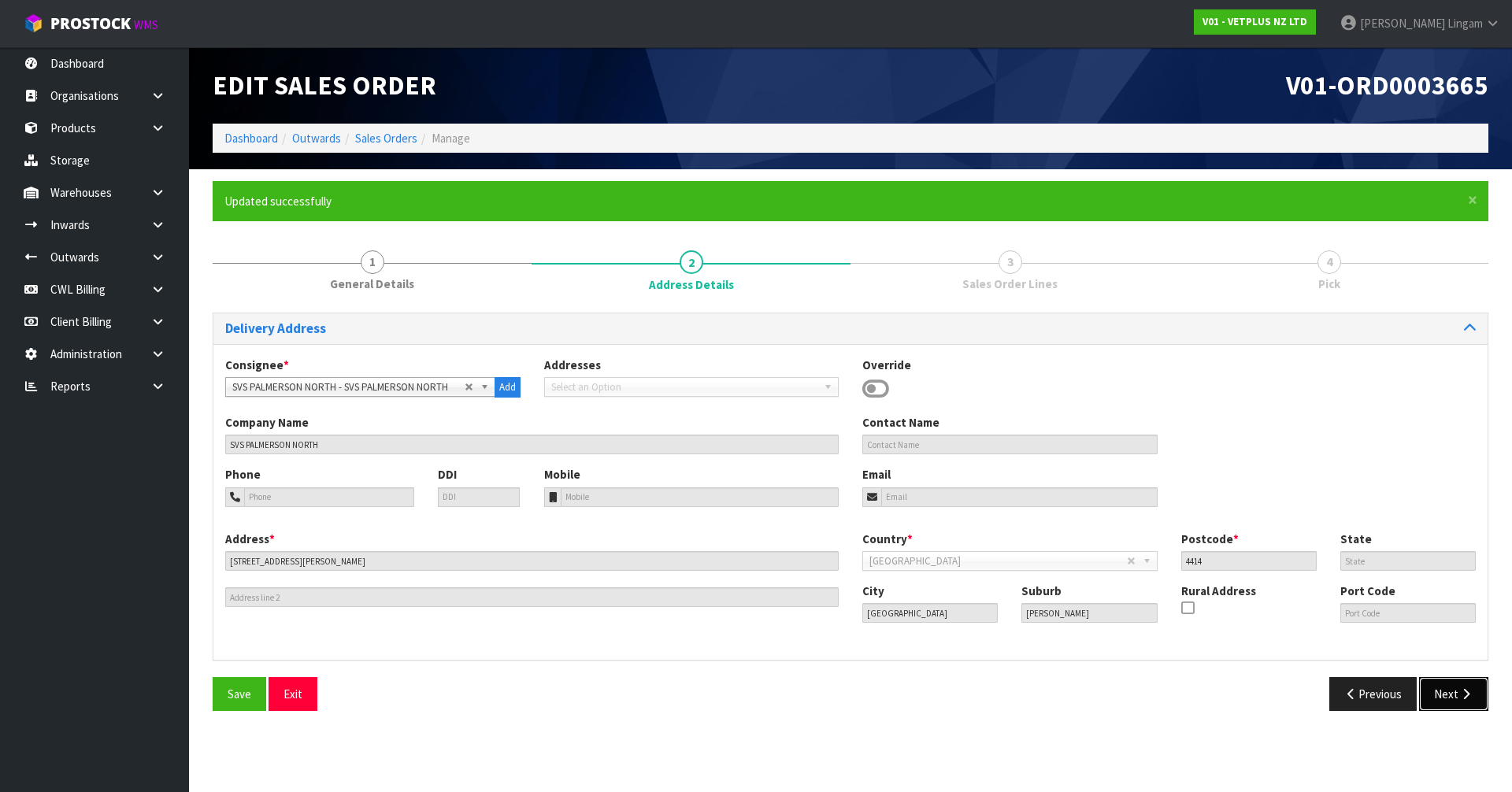
click at [1456, 678] on button "Next" at bounding box center [1454, 694] width 69 height 34
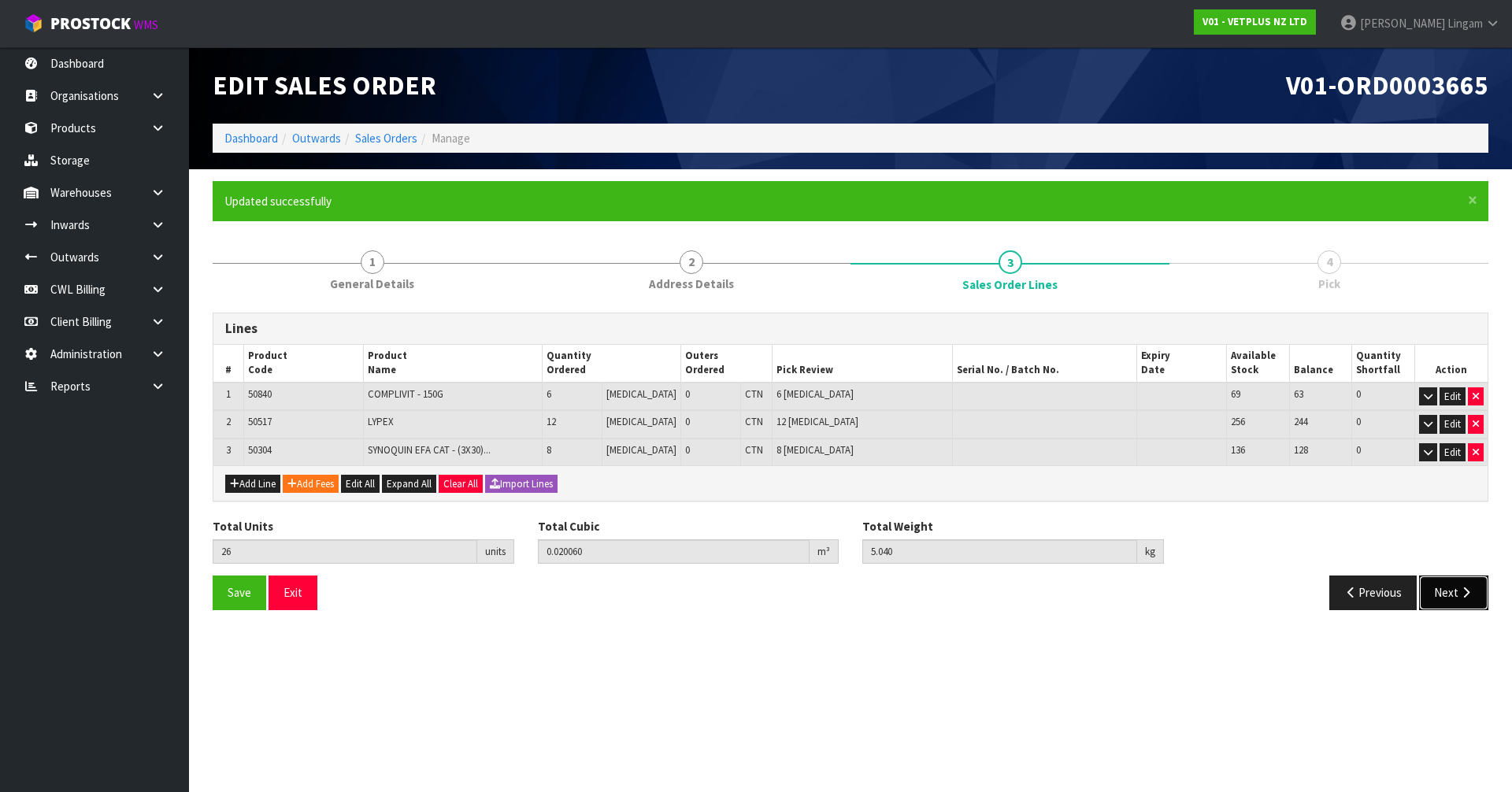
click at [1449, 592] on button "Next" at bounding box center [1454, 592] width 69 height 34
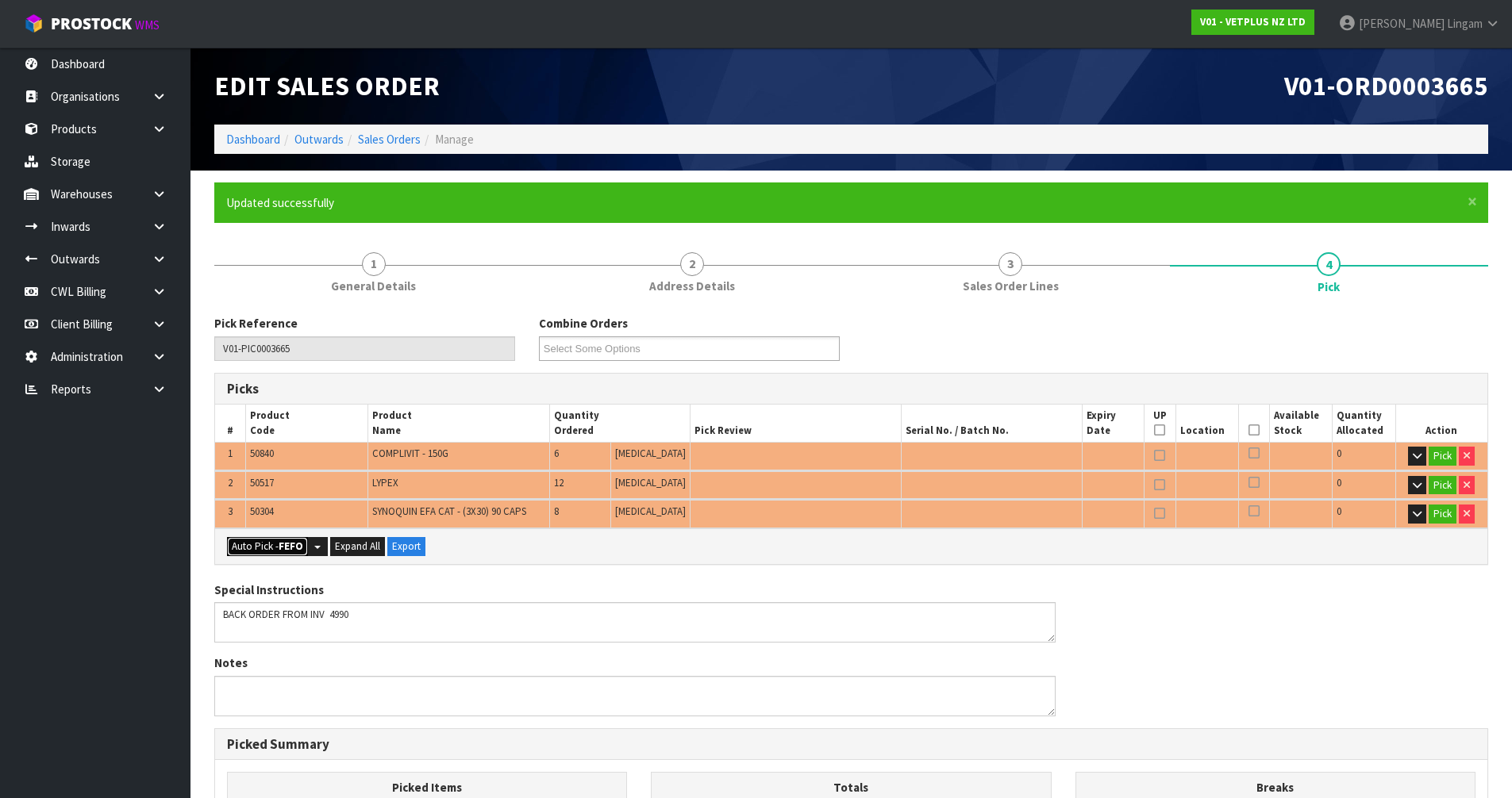
click at [287, 549] on strong "FEFO" at bounding box center [290, 546] width 24 height 14
type input "Piece x 26"
type input "26"
type input "0.020060"
type input "5.040"
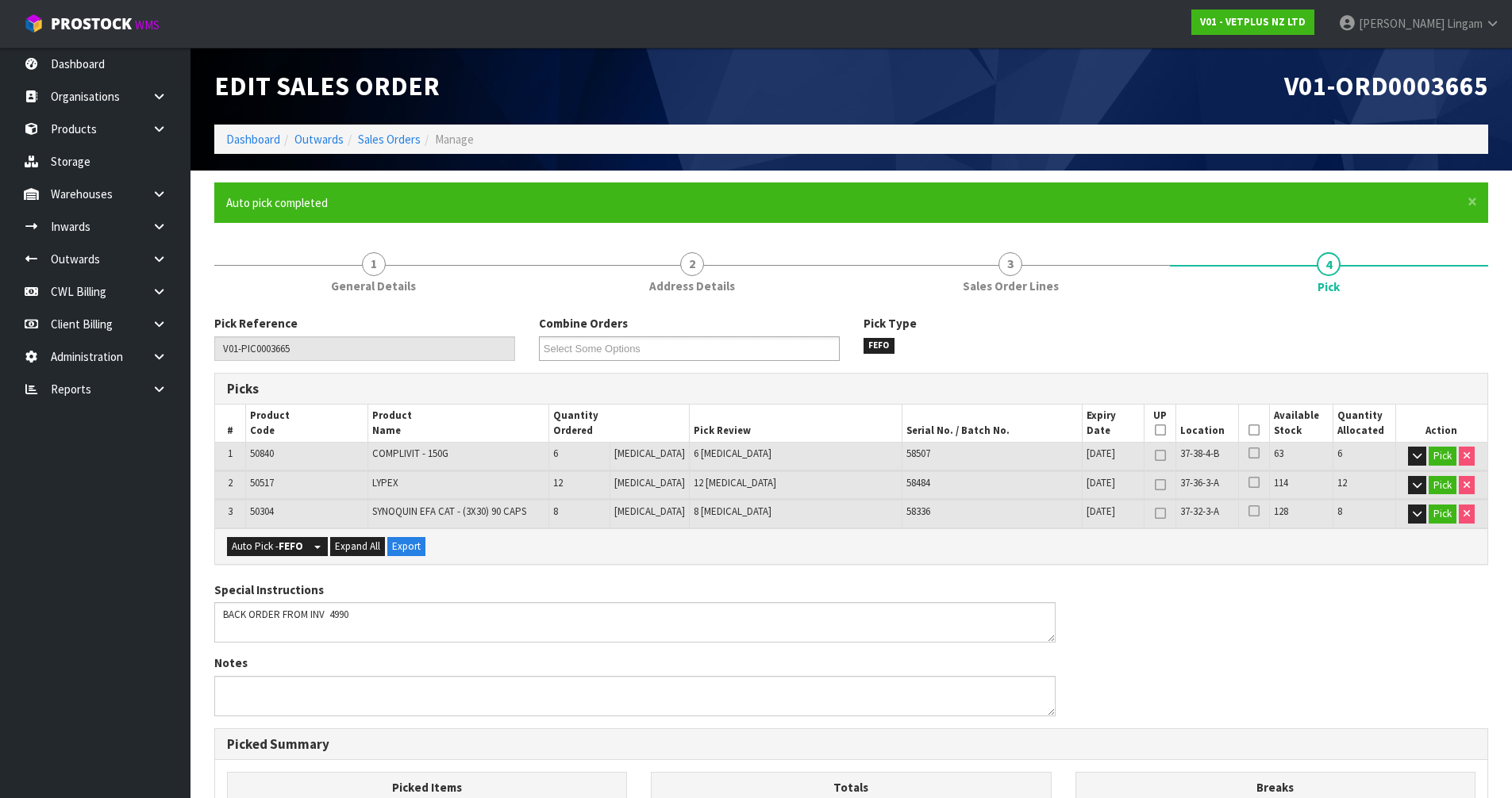
scroll to position [367, 0]
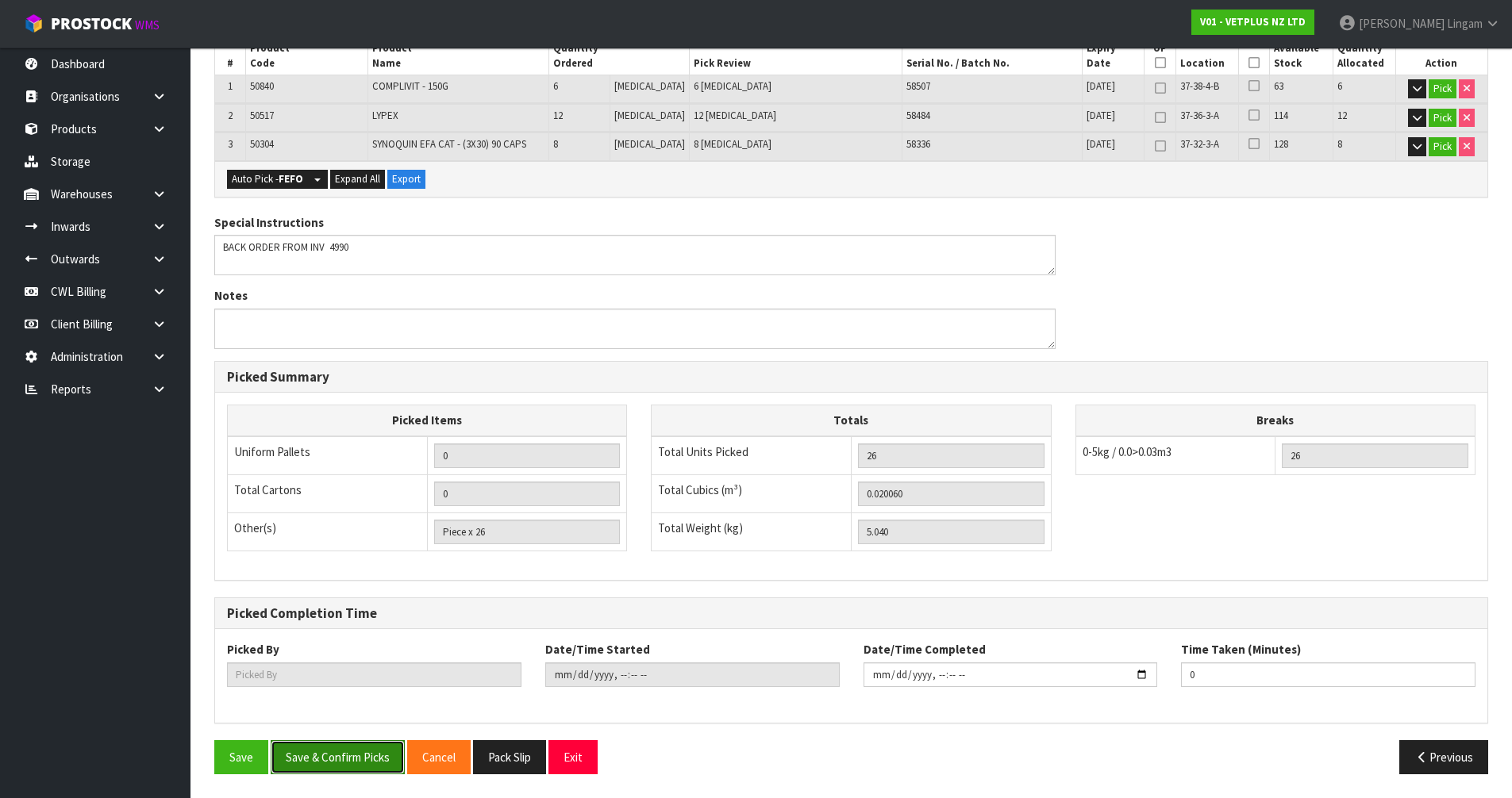
click at [349, 755] on button "Save & Confirm Picks" at bounding box center [337, 757] width 134 height 34
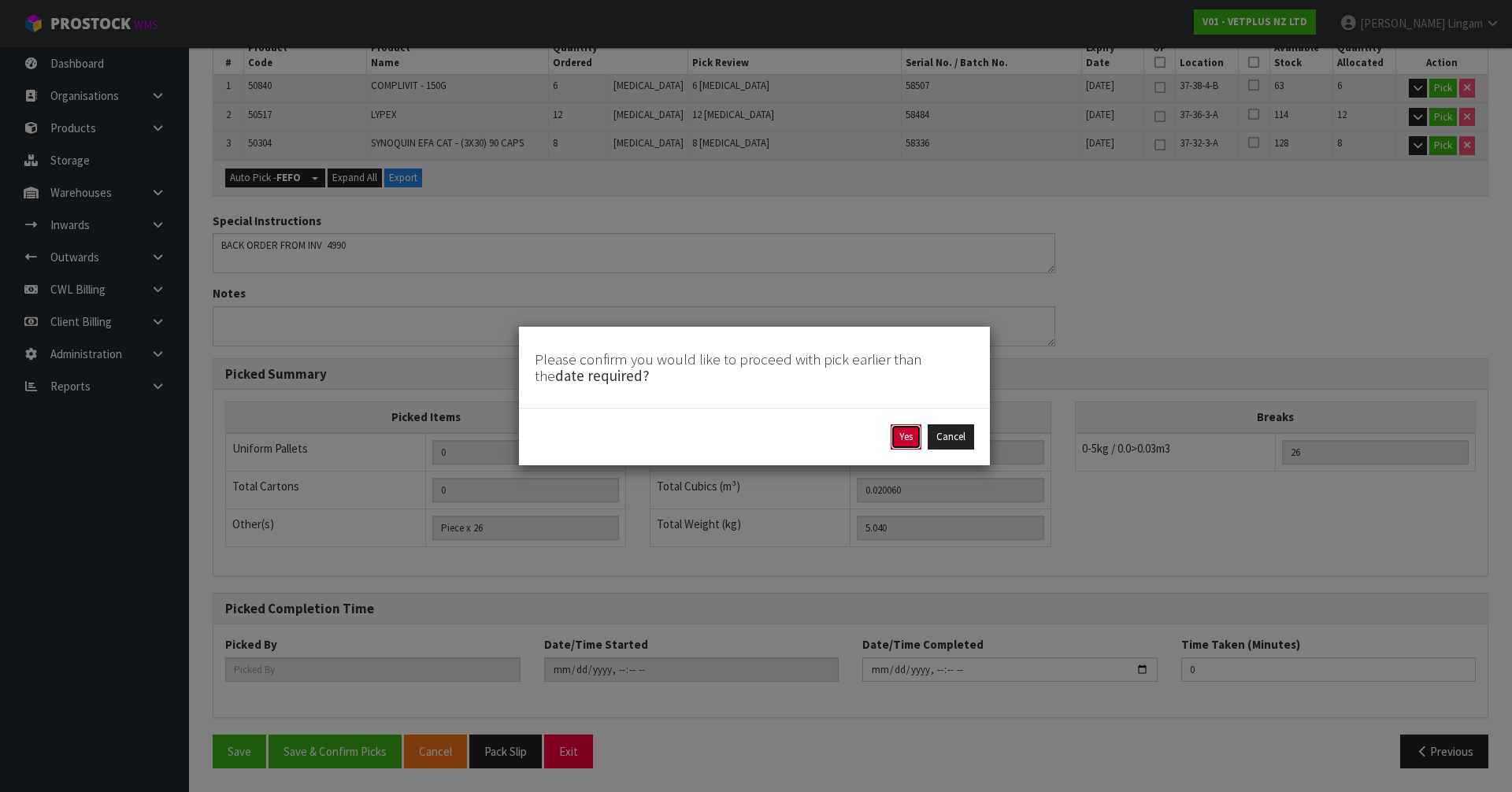
click at [901, 434] on button "Yes" at bounding box center [906, 437] width 30 height 25
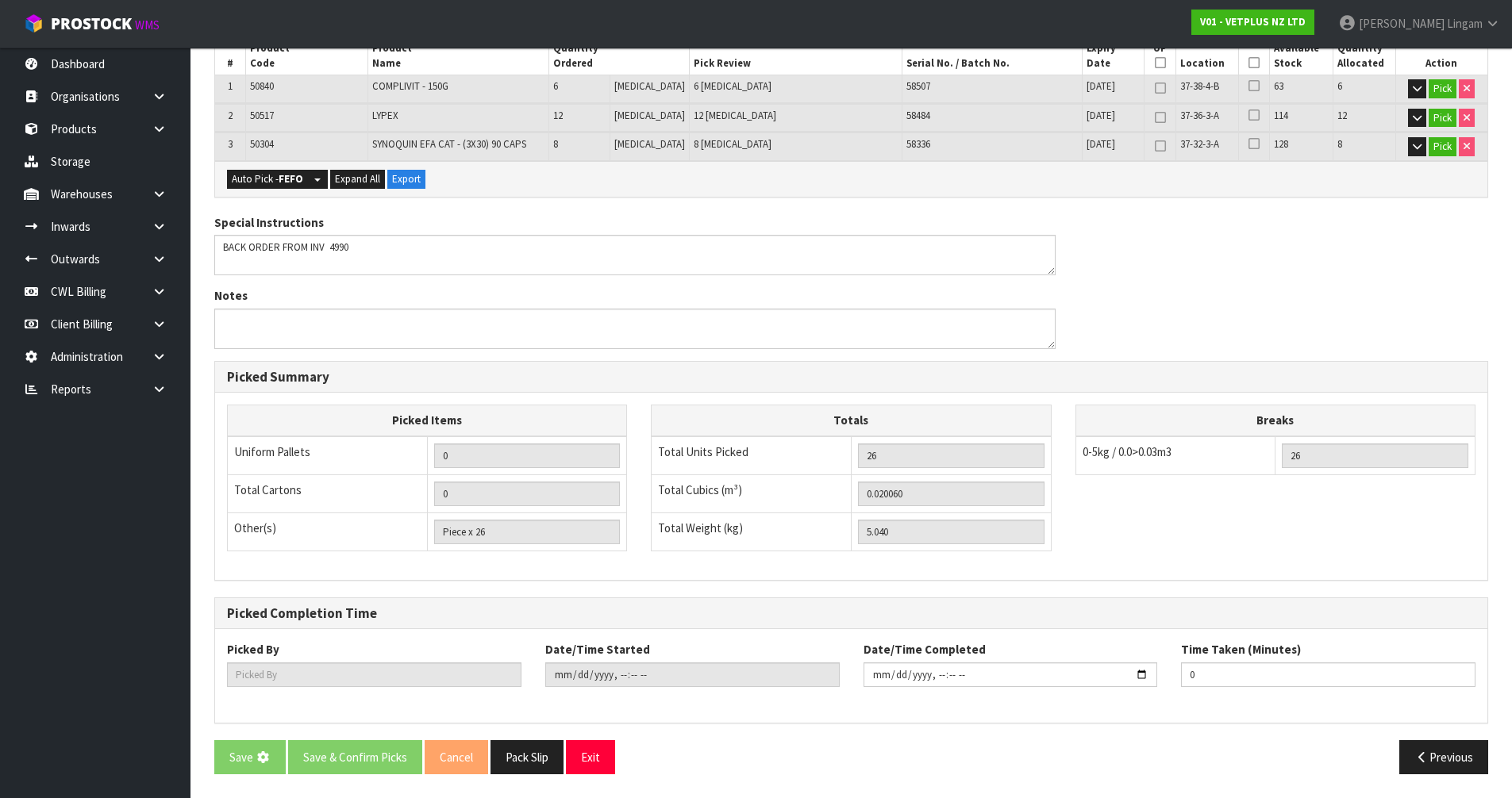
scroll to position [0, 0]
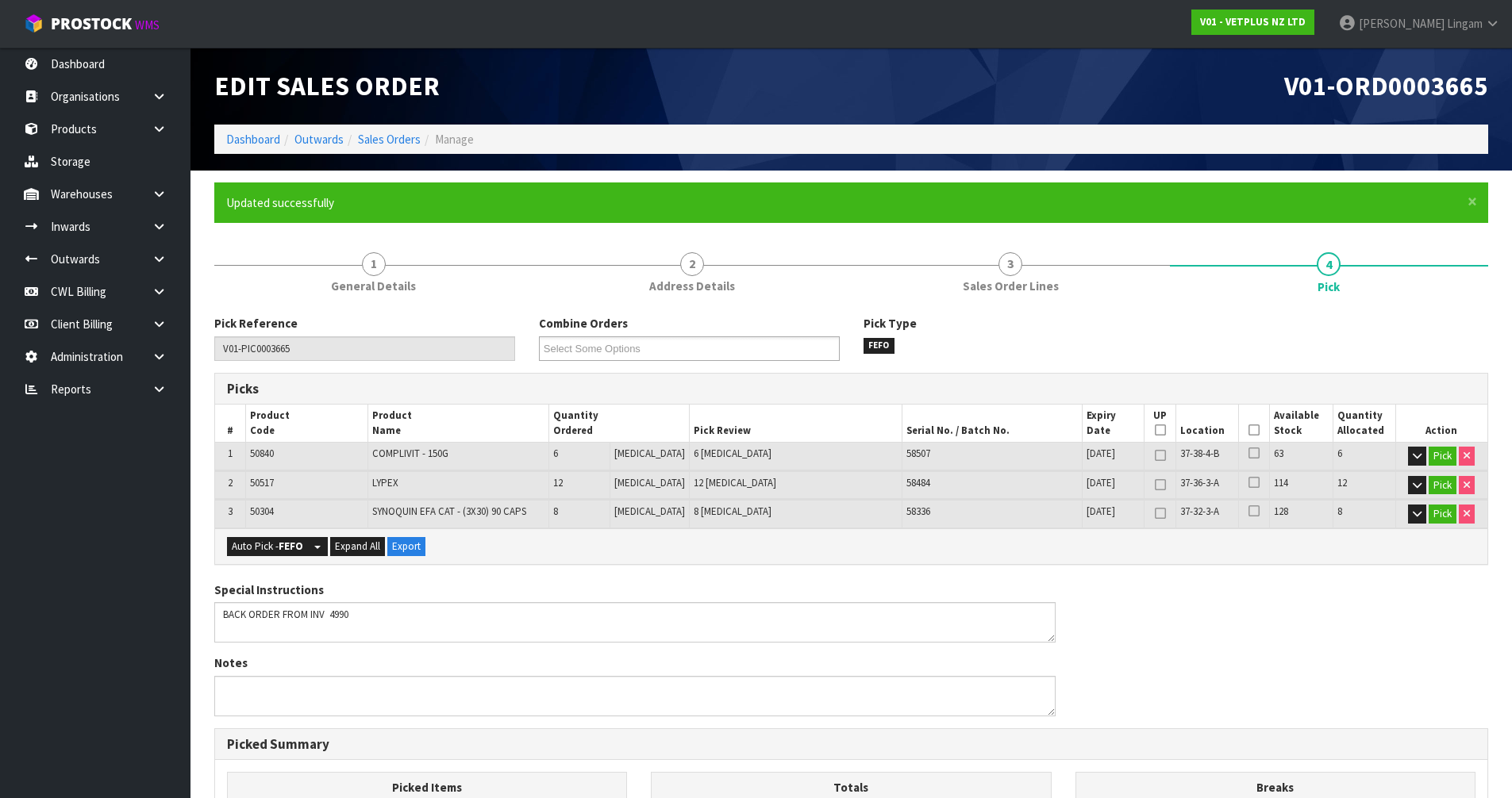
type input "[PERSON_NAME]"
type input "2025-09-28T21:27:31"
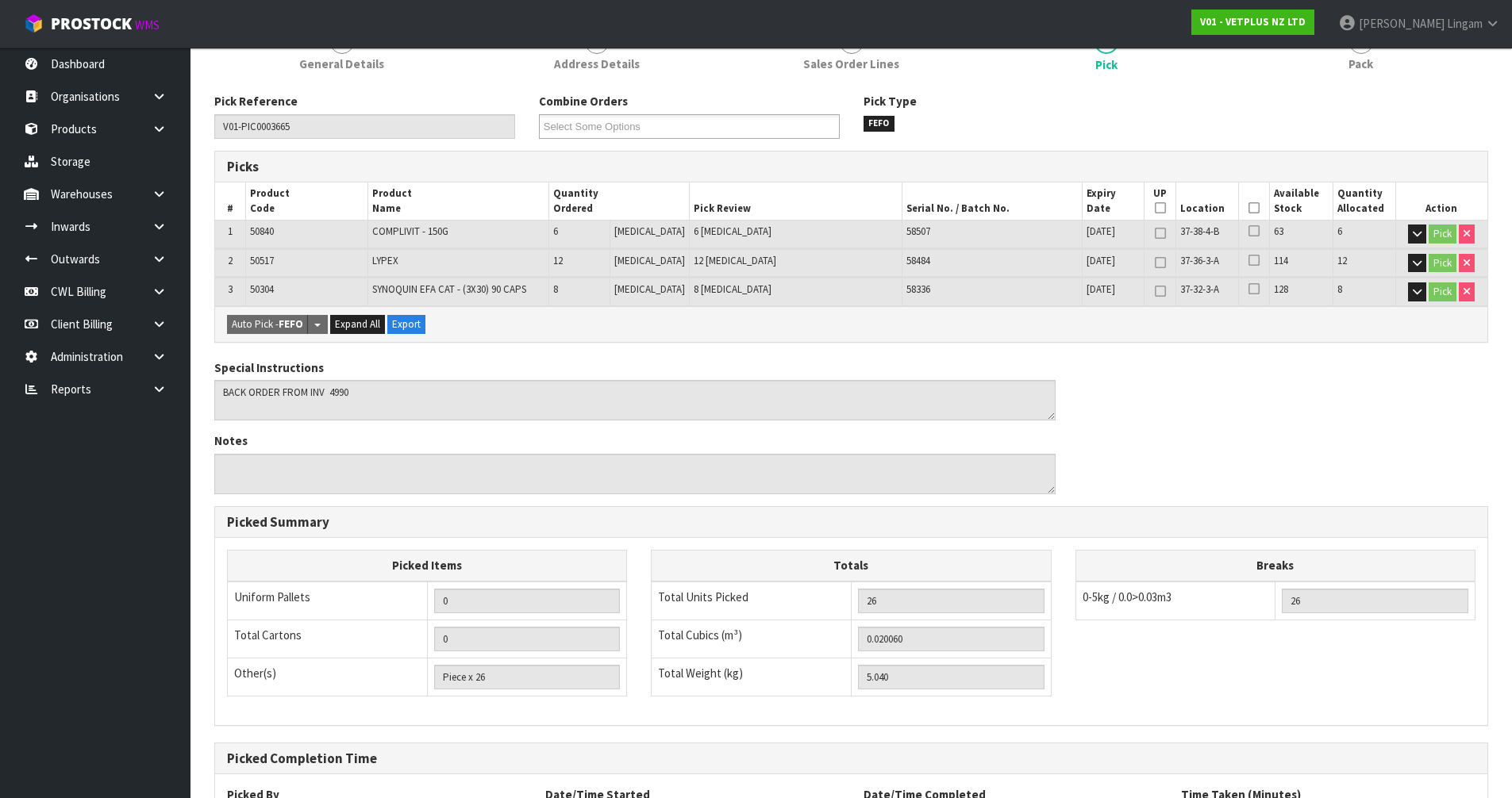
scroll to position [367, 0]
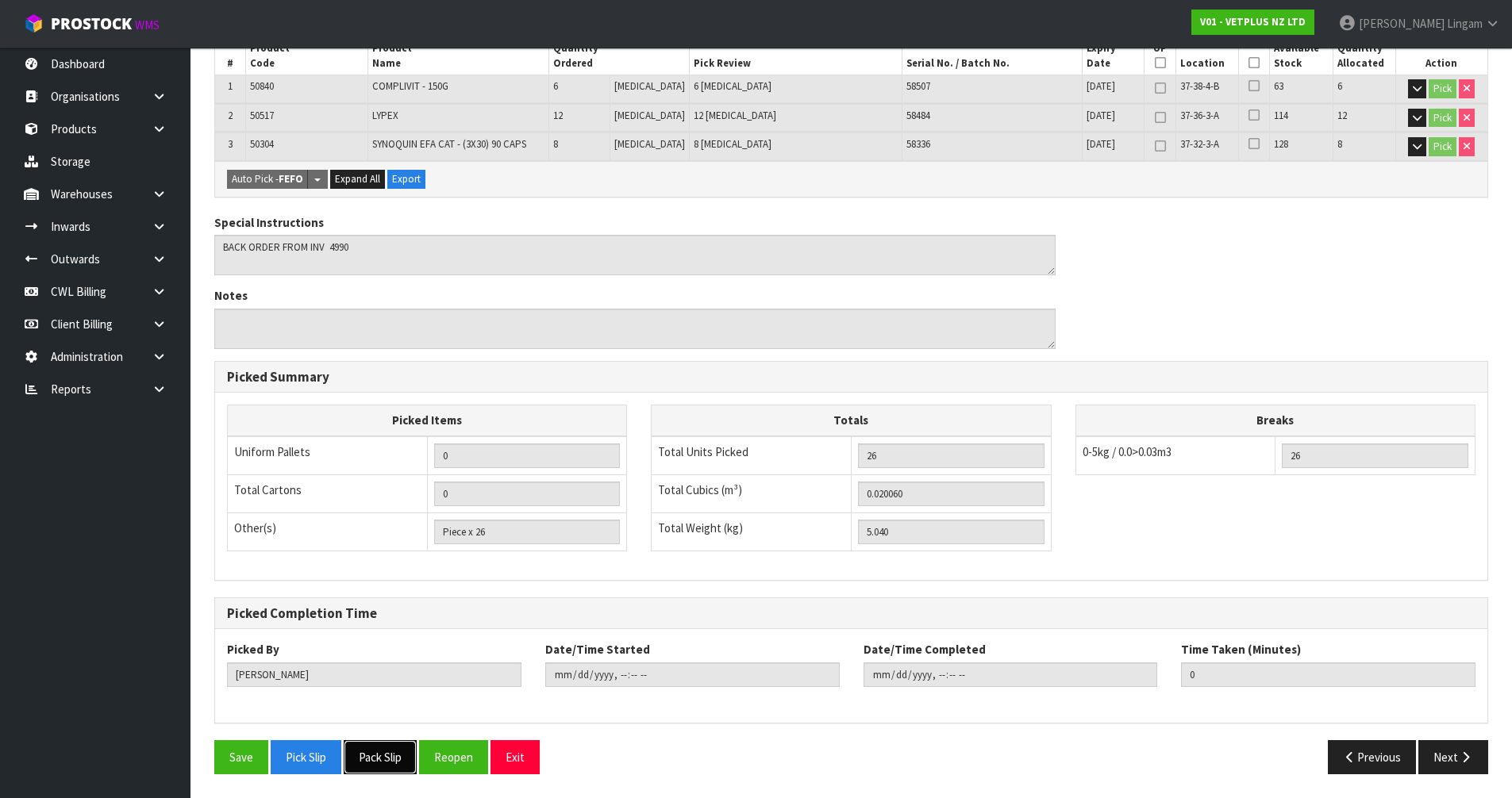
click at [405, 750] on button "Pack Slip" at bounding box center [380, 757] width 73 height 34
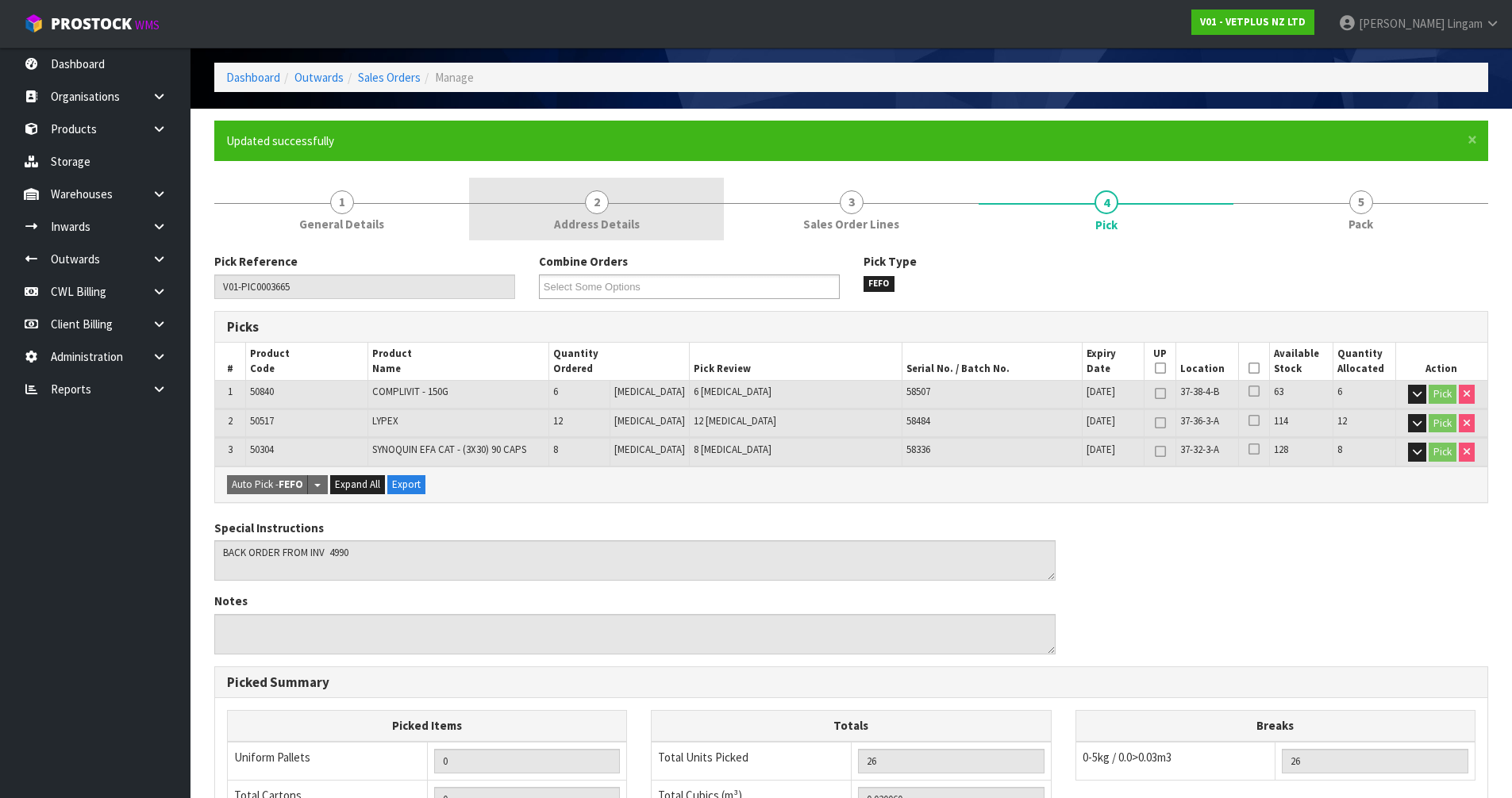
scroll to position [0, 0]
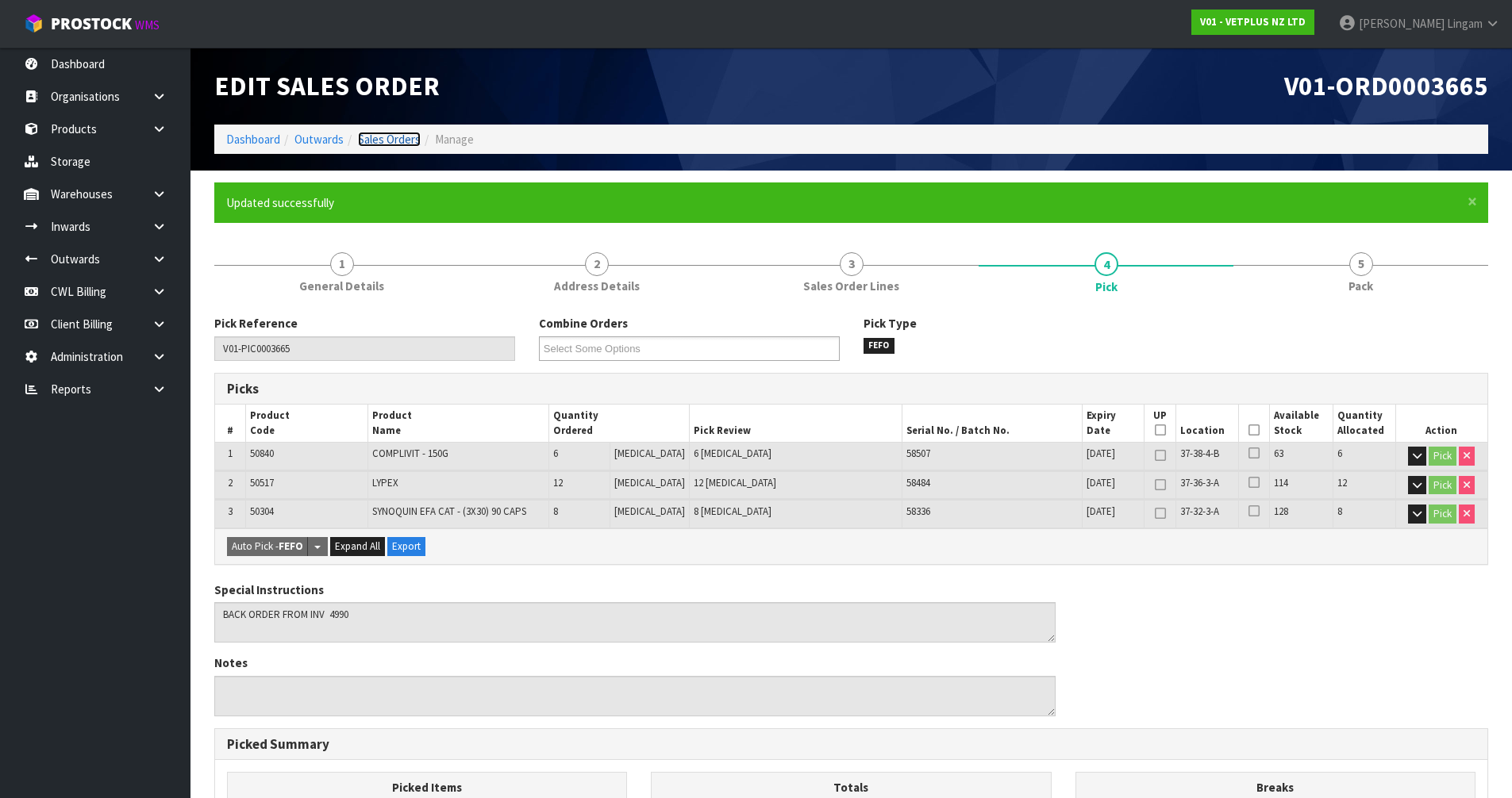
click at [405, 142] on link "Sales Orders" at bounding box center [390, 139] width 63 height 15
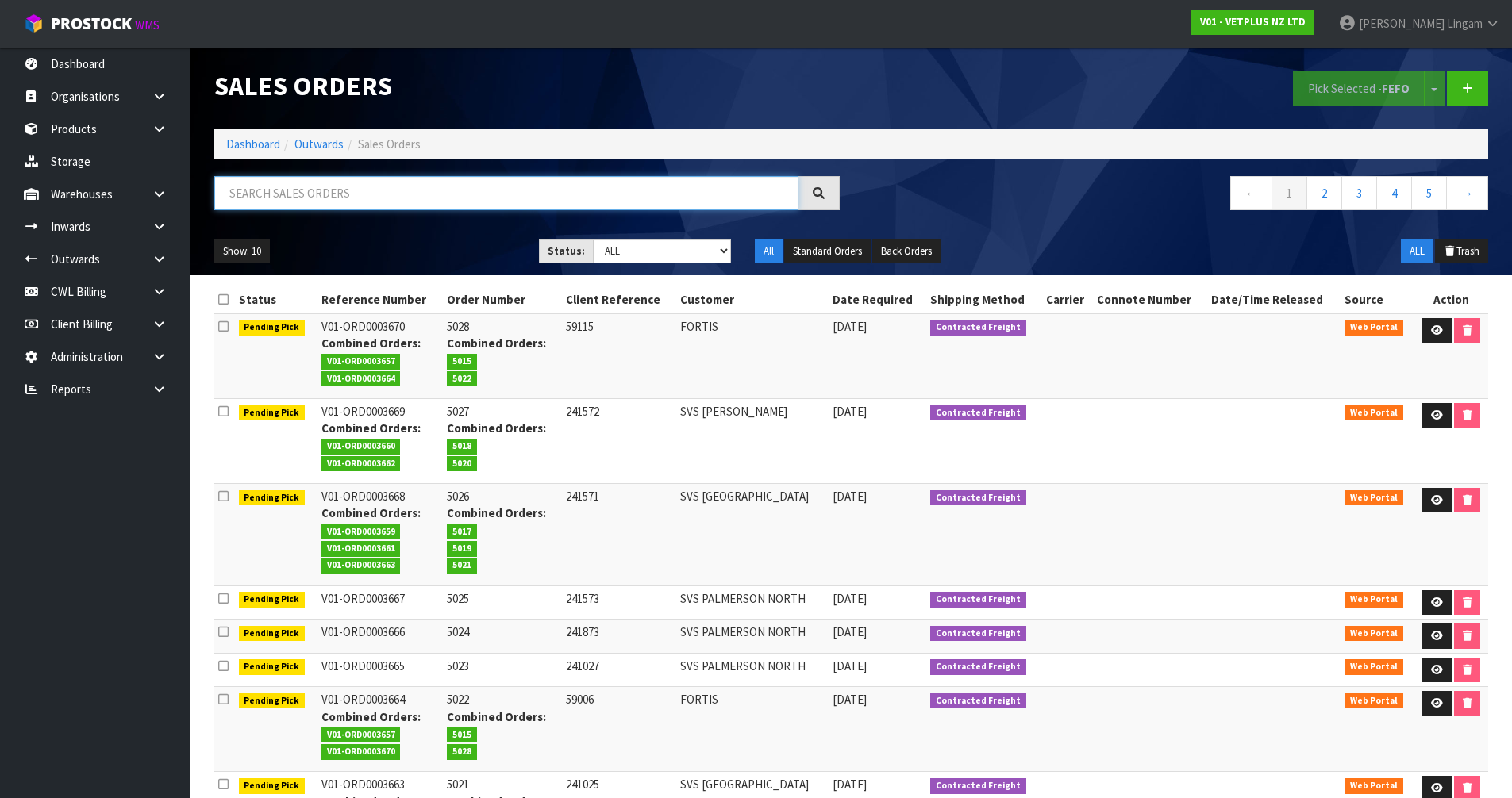
click at [450, 188] on input "text" at bounding box center [507, 193] width 585 height 34
paste input "SVS PALMERSON NORTH"
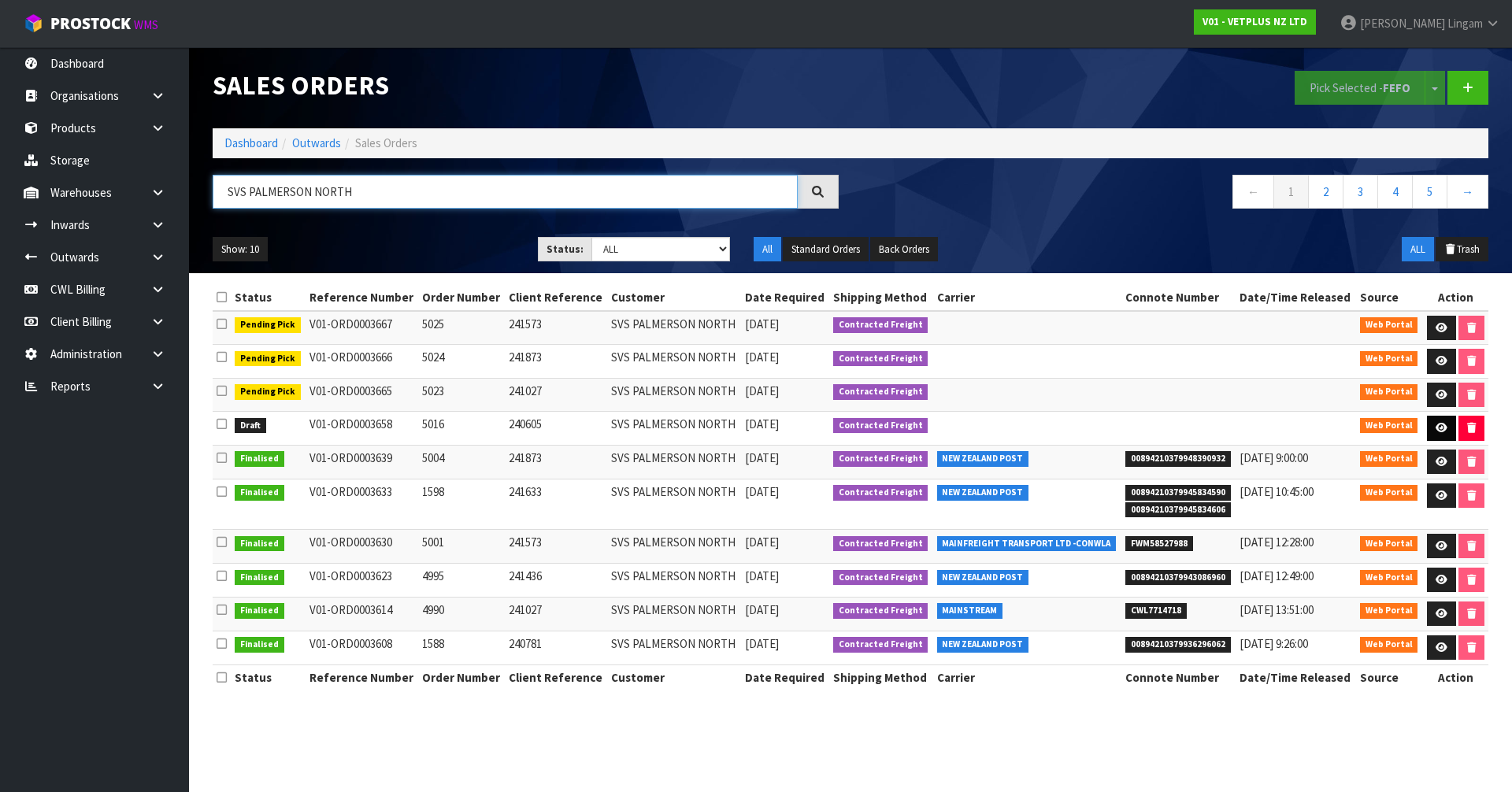
type input "SVS PALMERSON NORTH"
click at [1429, 425] on link at bounding box center [1441, 429] width 30 height 25
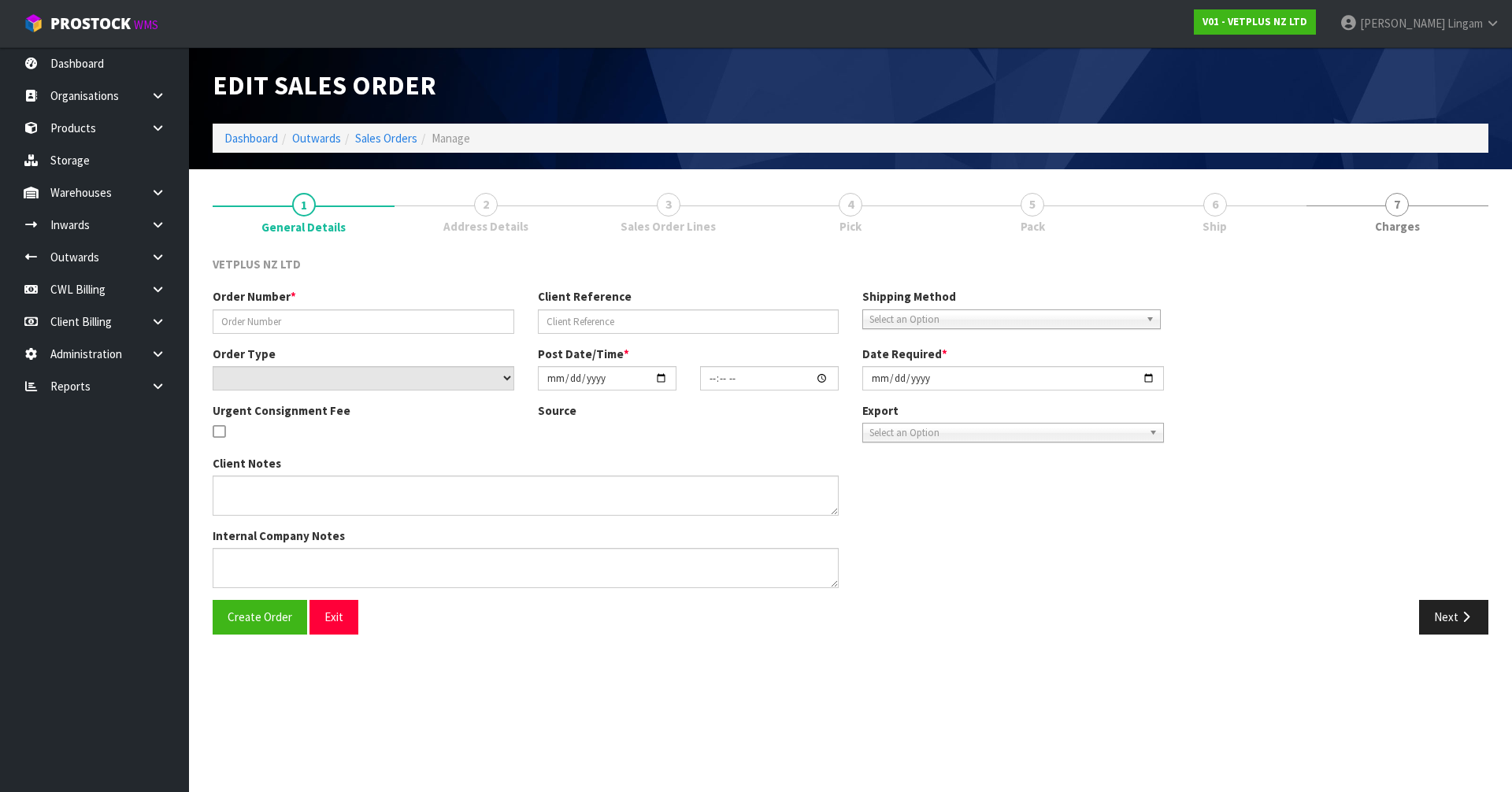
type input "5016"
type input "240605"
select select "number:0"
type input "[DATE]"
type input "15:18:00.000"
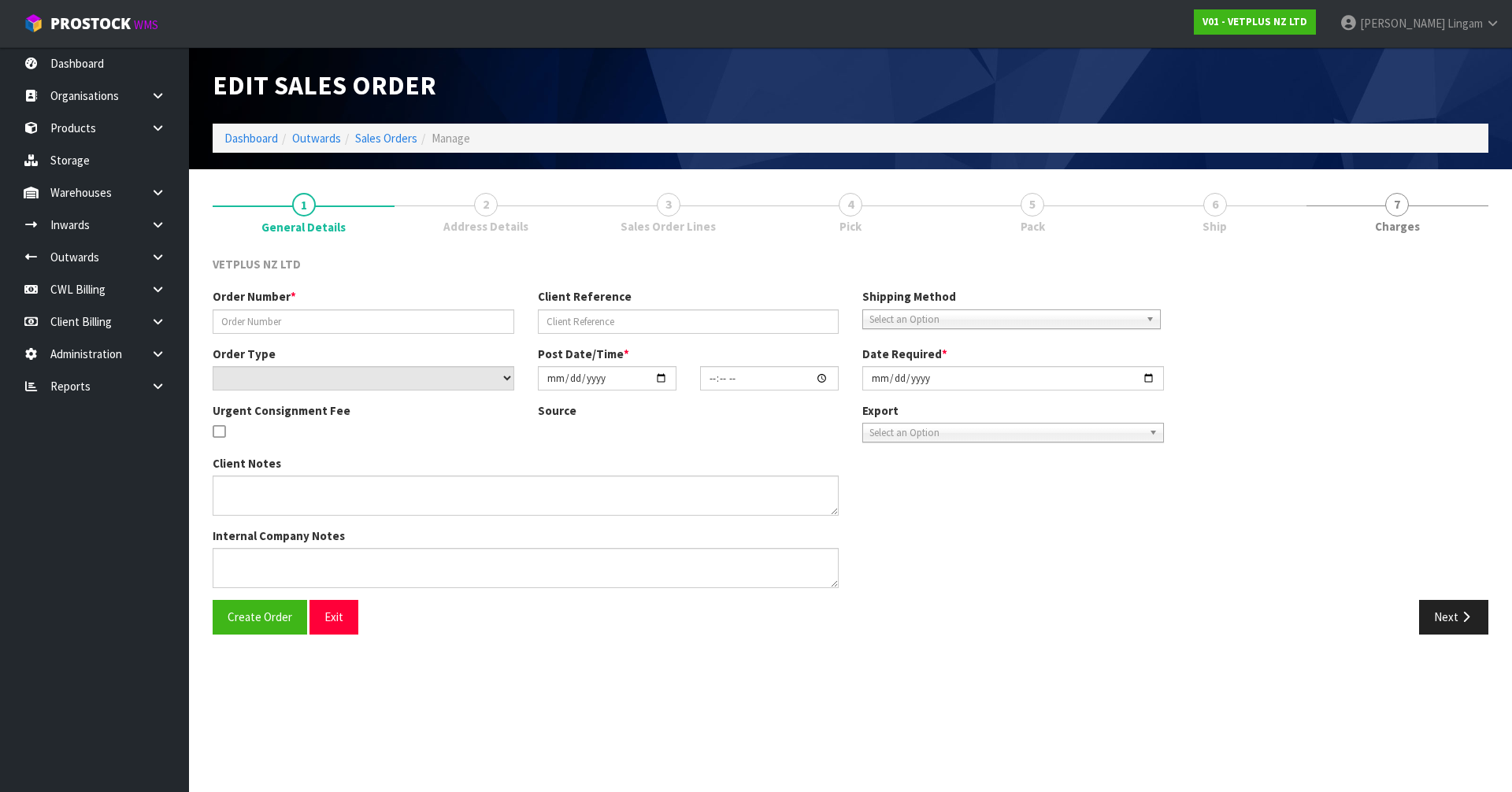
type input "[DATE]"
type textarea "BACK ORDER FROM INV 4985"
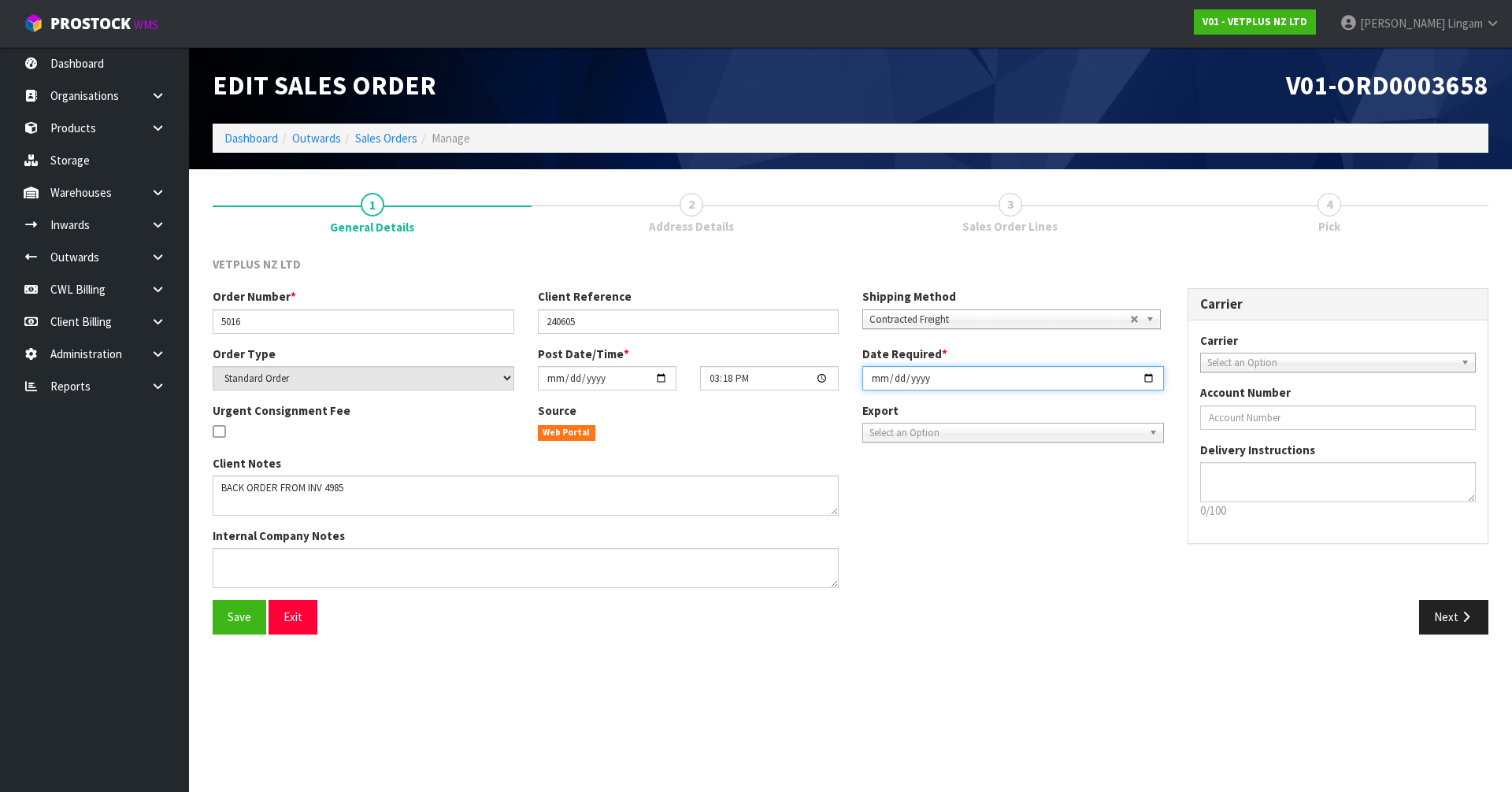
click at [879, 379] on input "[DATE]" at bounding box center [1013, 378] width 302 height 24
type input "[DATE]"
click at [237, 615] on span "Save" at bounding box center [239, 617] width 23 height 15
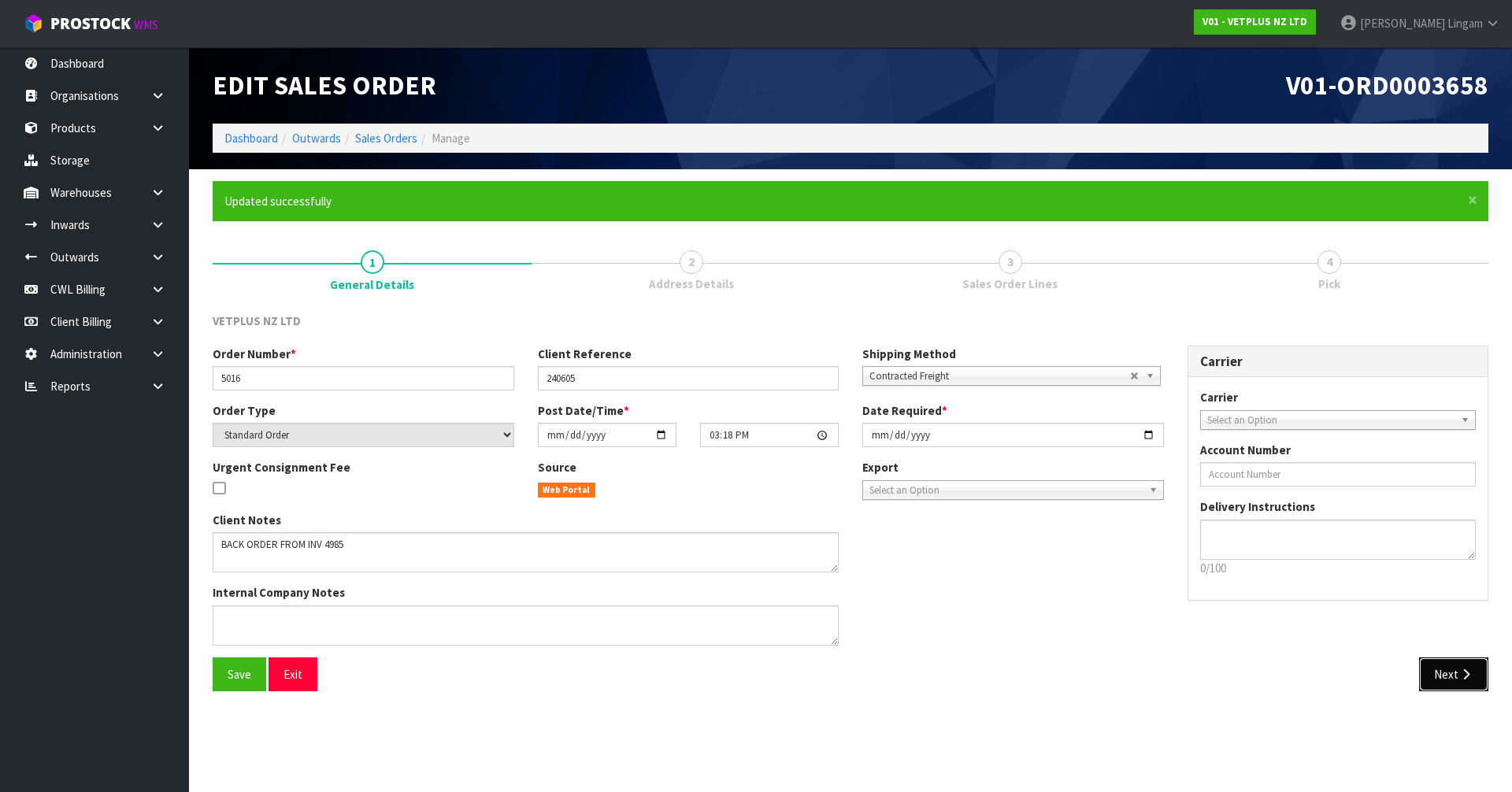
click at [1452, 669] on button "Next" at bounding box center [1454, 675] width 69 height 34
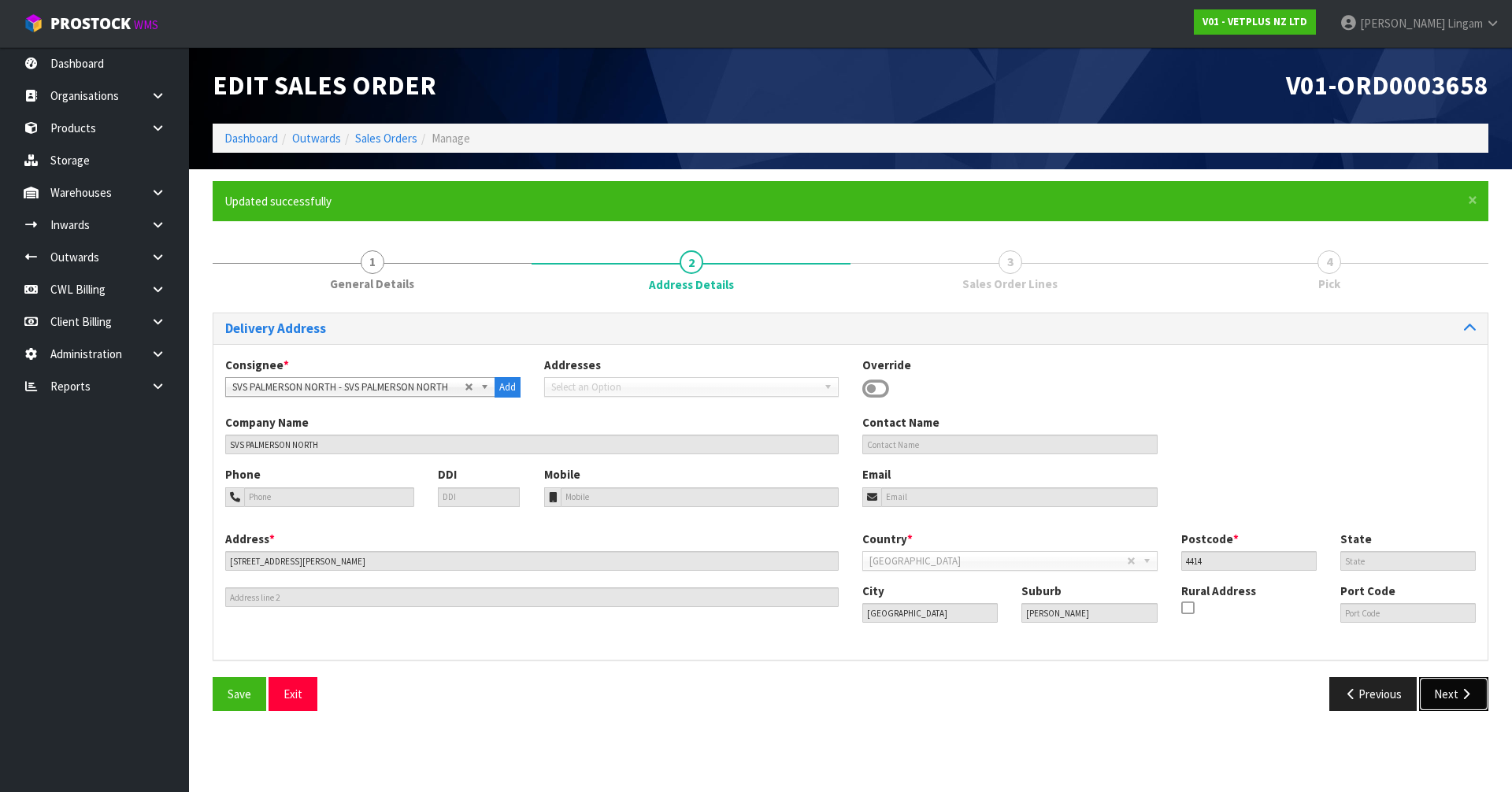
click at [1445, 686] on button "Next" at bounding box center [1454, 694] width 69 height 34
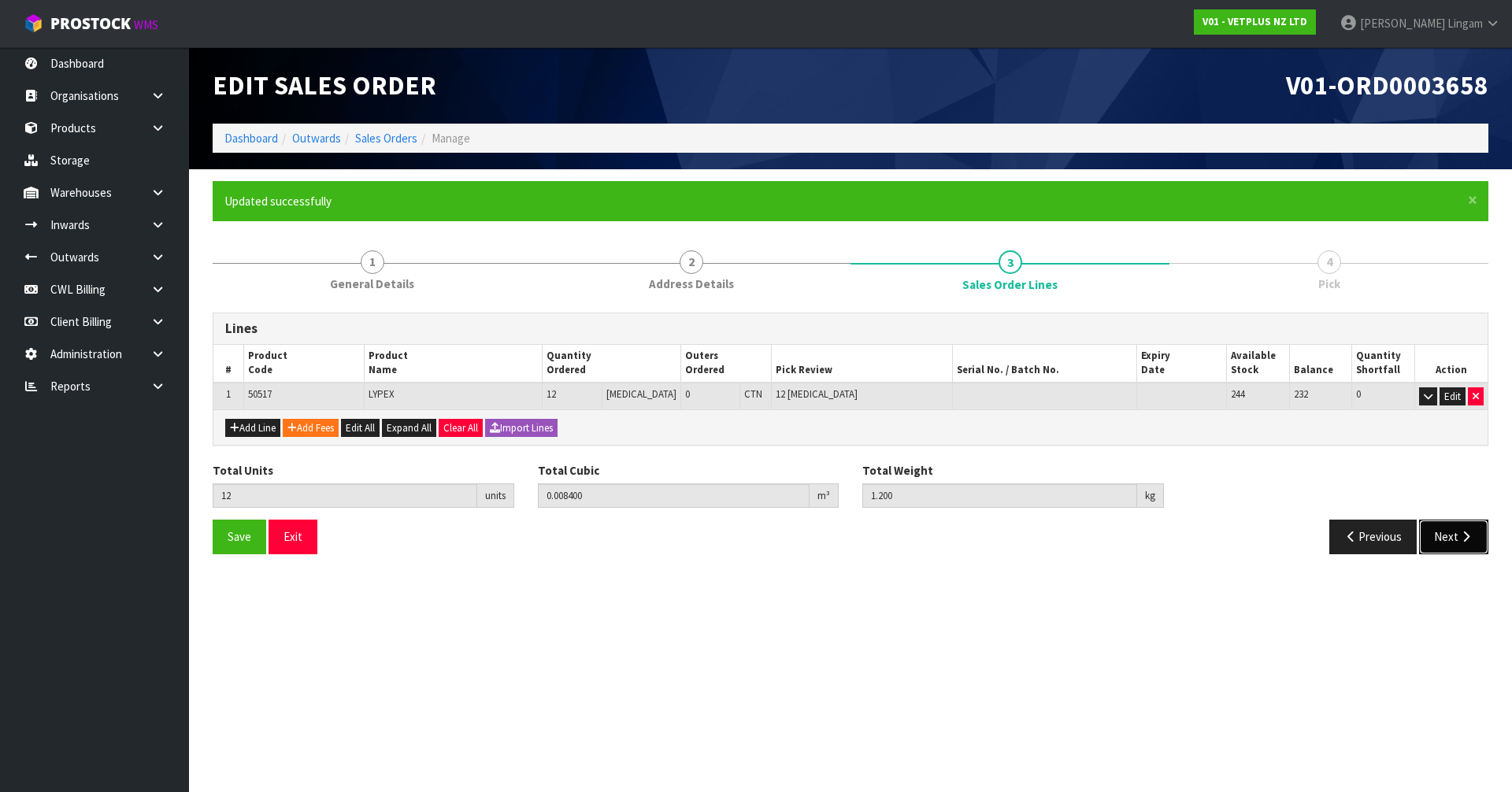
click at [1438, 545] on button "Next" at bounding box center [1454, 537] width 69 height 34
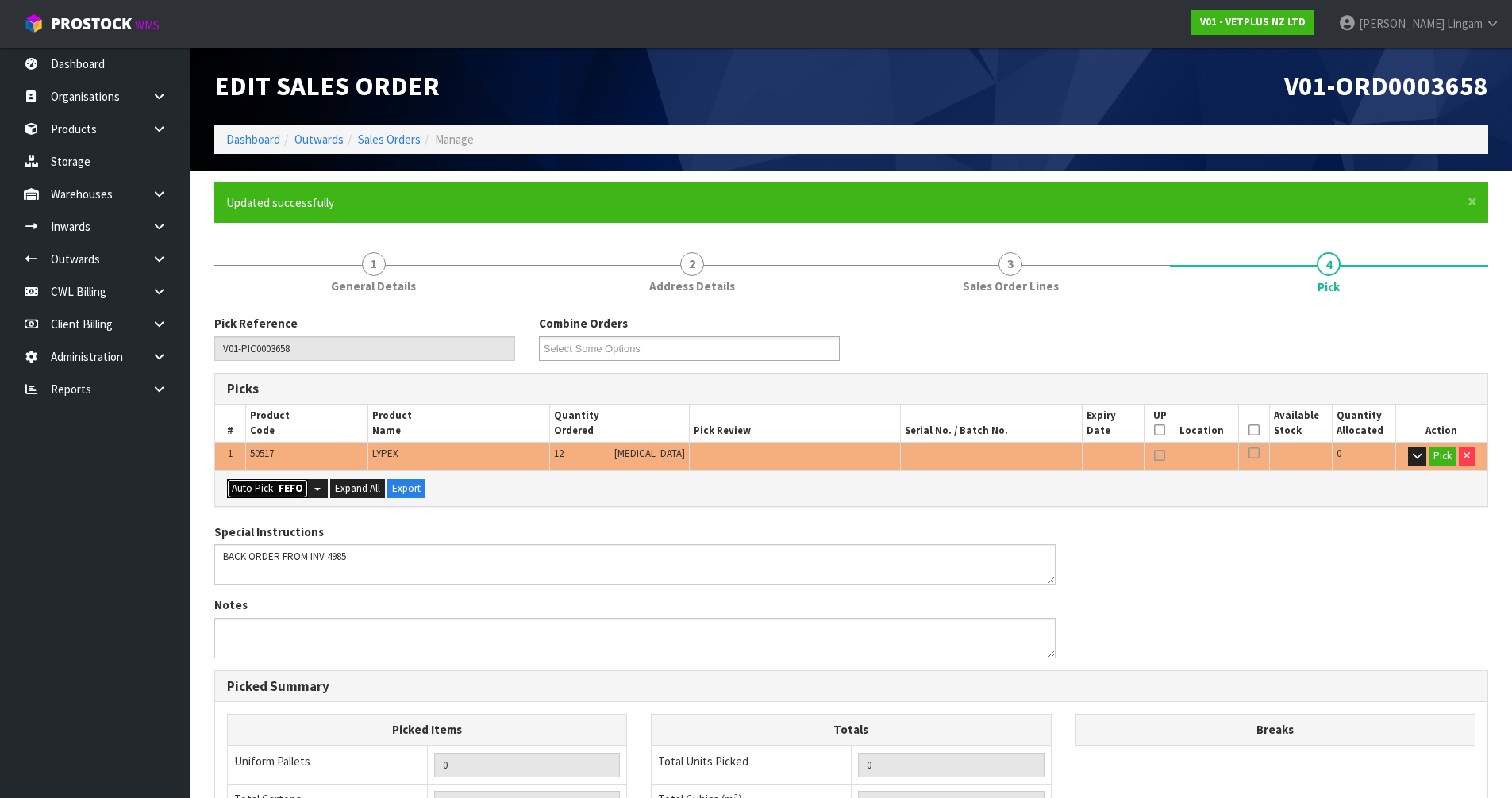
click at [255, 486] on button "Auto Pick - FEFO" at bounding box center [268, 488] width 81 height 19
type input "Piece x 12"
type input "12"
type input "0.008400"
type input "1.200"
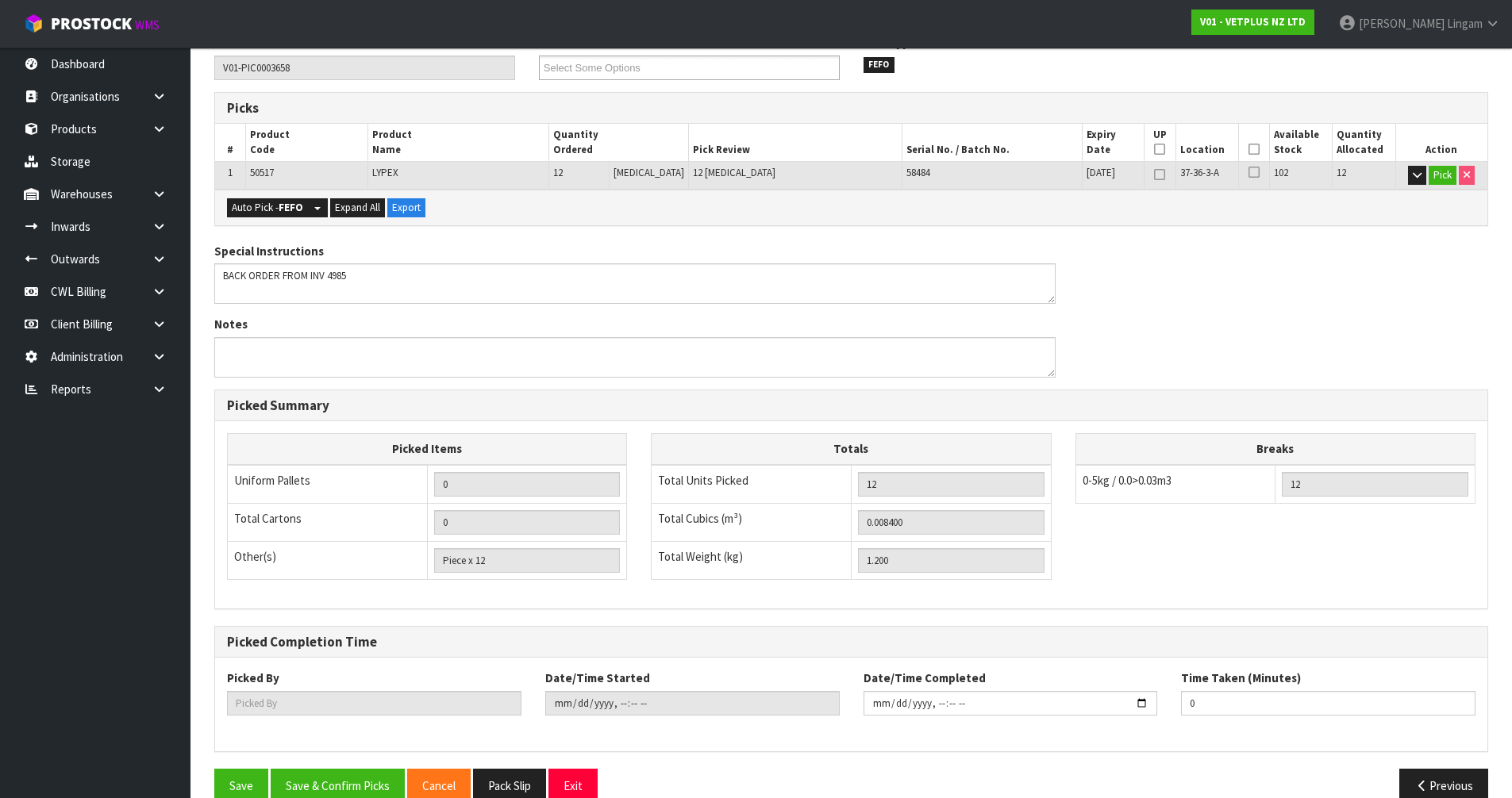
scroll to position [309, 0]
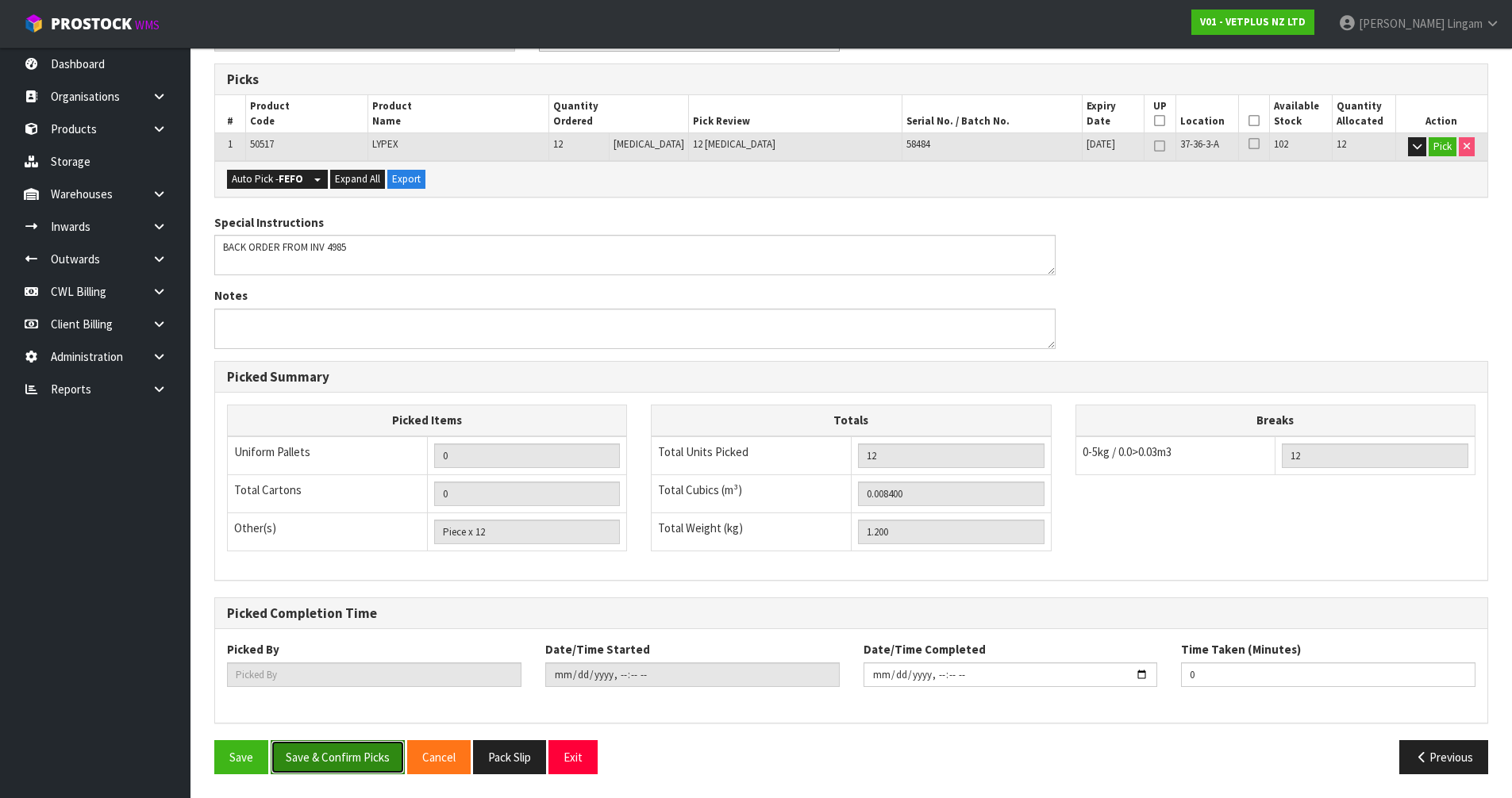
click at [376, 757] on button "Save & Confirm Picks" at bounding box center [337, 757] width 134 height 34
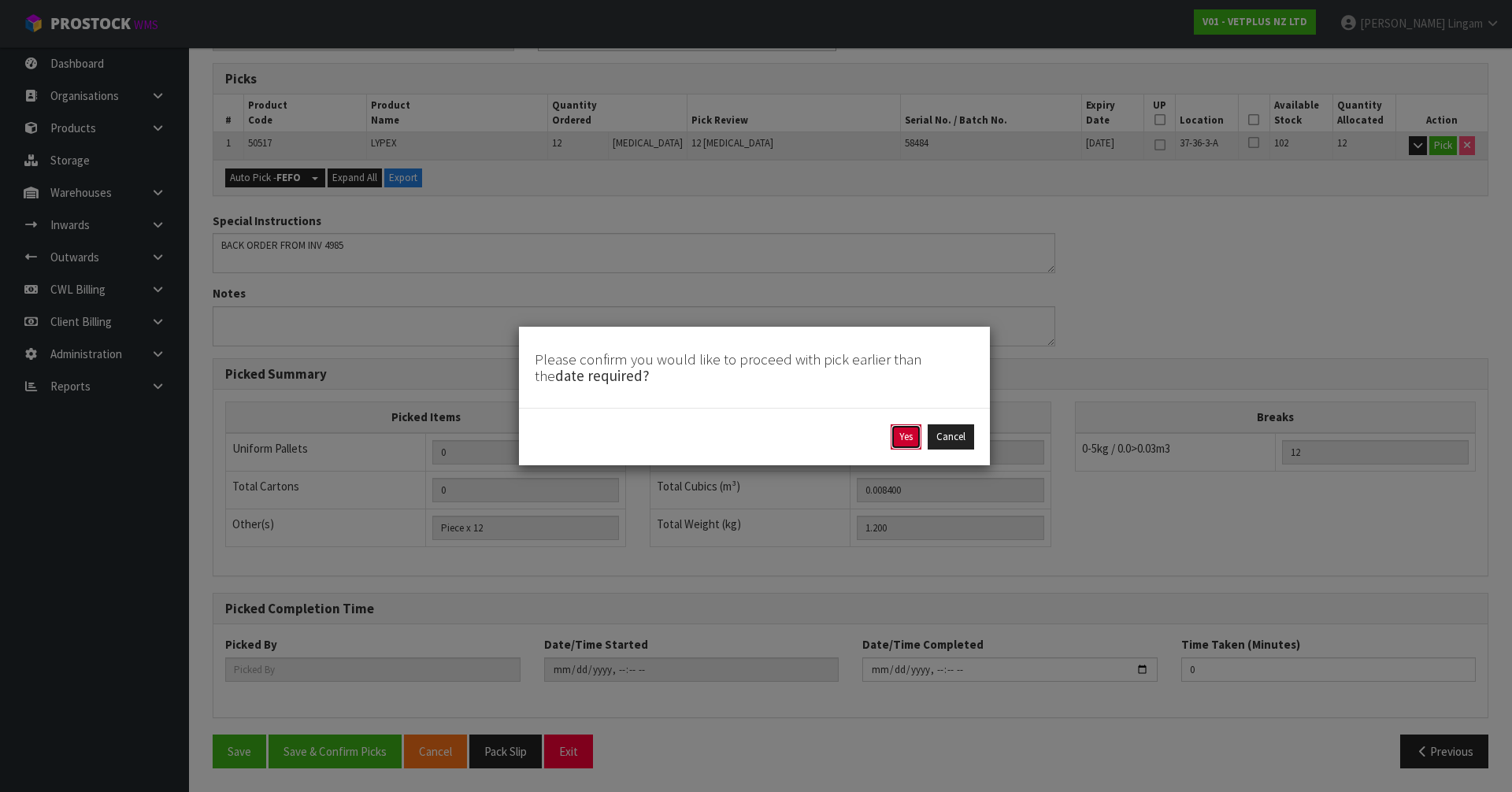
click at [902, 434] on button "Yes" at bounding box center [906, 437] width 30 height 25
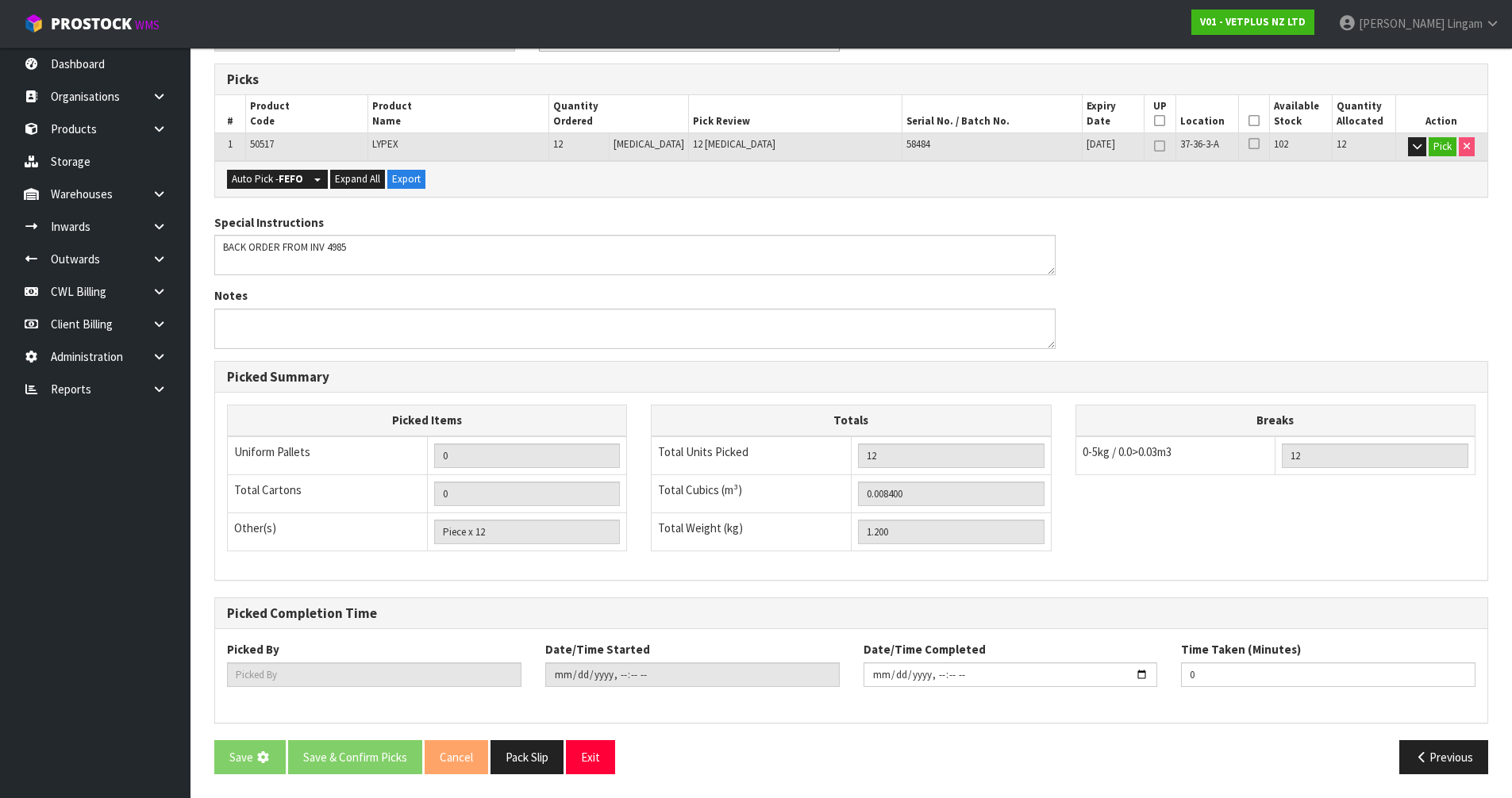
scroll to position [0, 0]
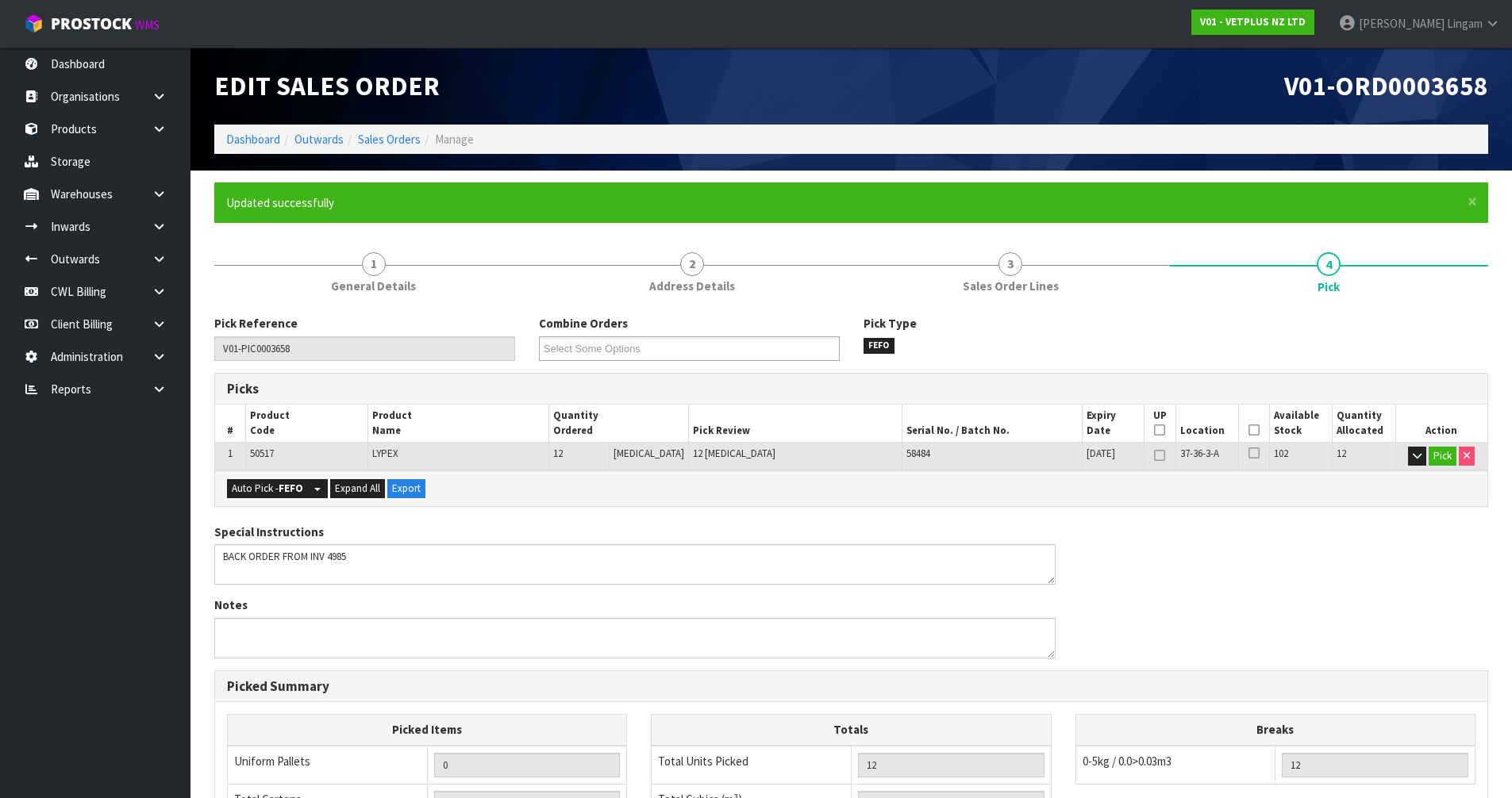
type input "[PERSON_NAME]"
type input "2025-09-28T21:28:15"
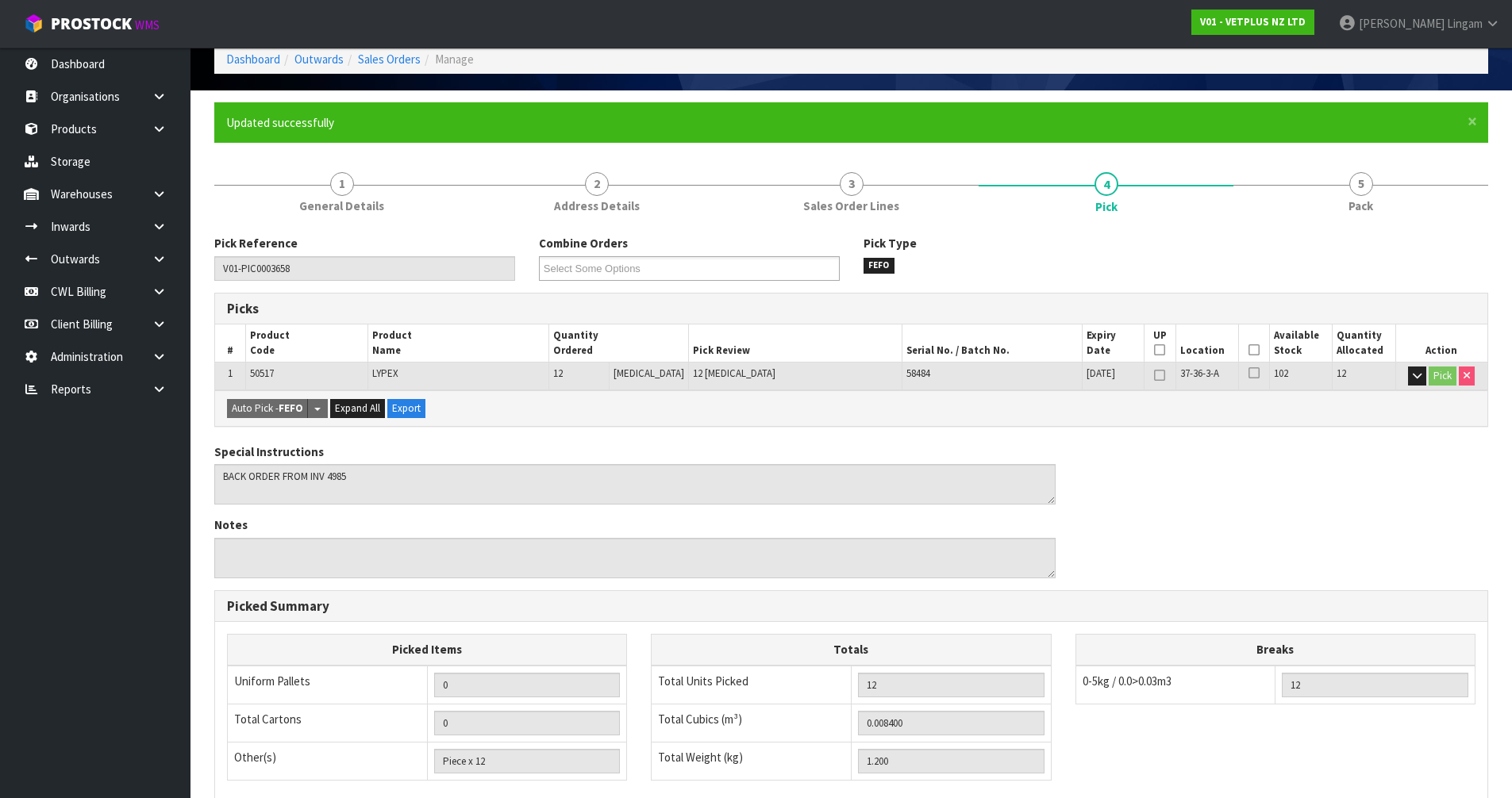
scroll to position [309, 0]
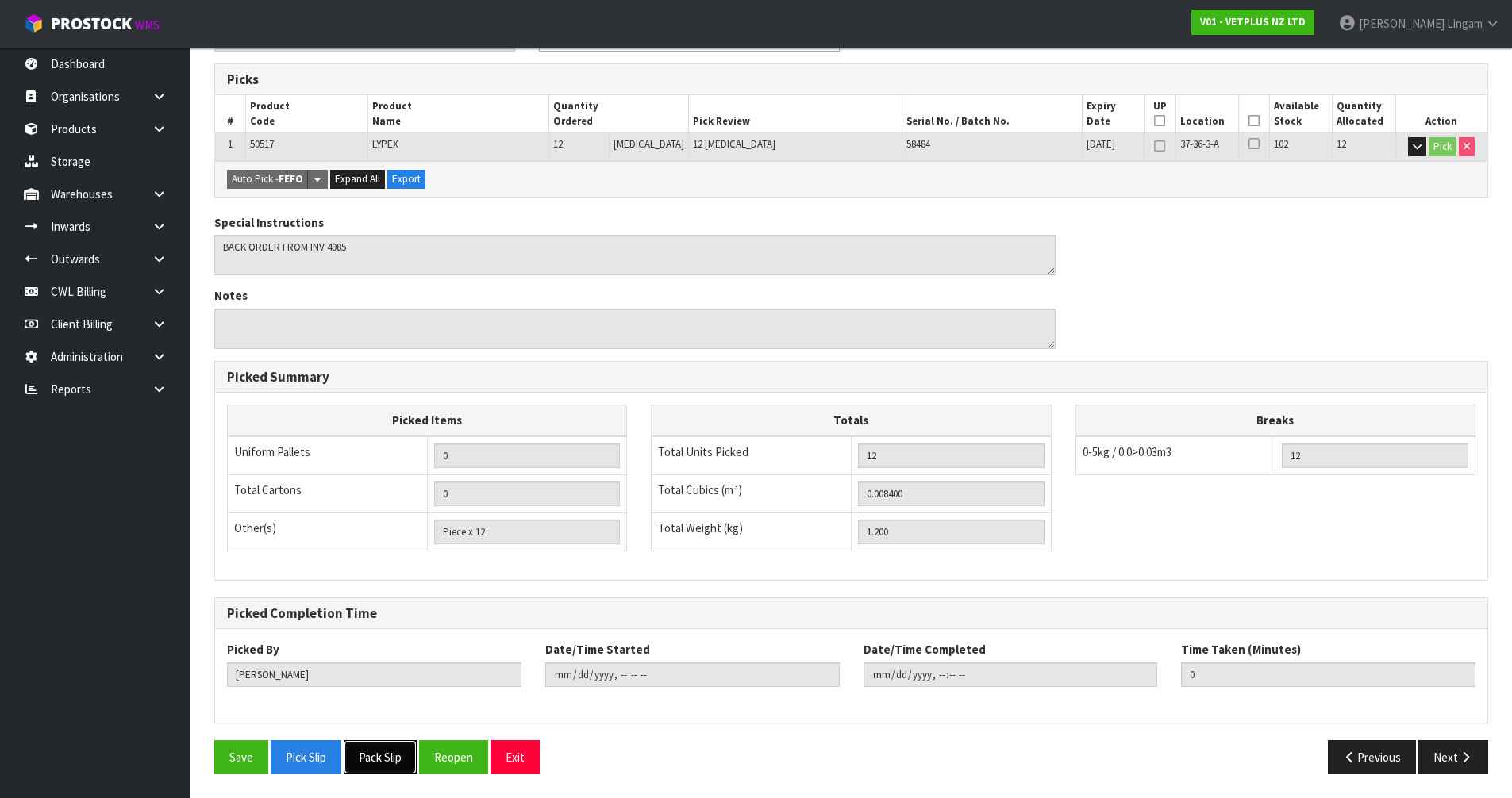
click at [408, 753] on button "Pack Slip" at bounding box center [380, 757] width 73 height 34
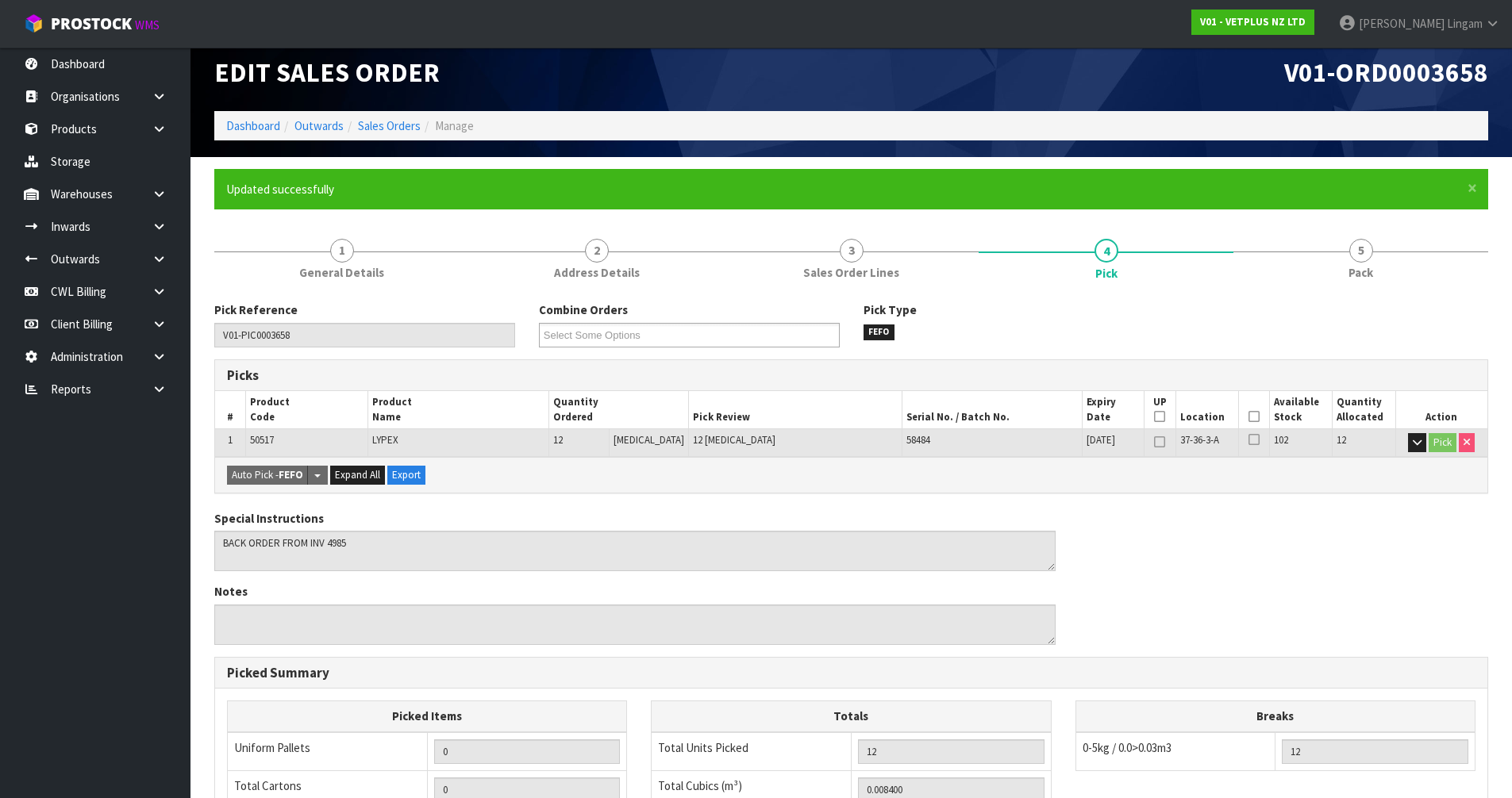
scroll to position [0, 0]
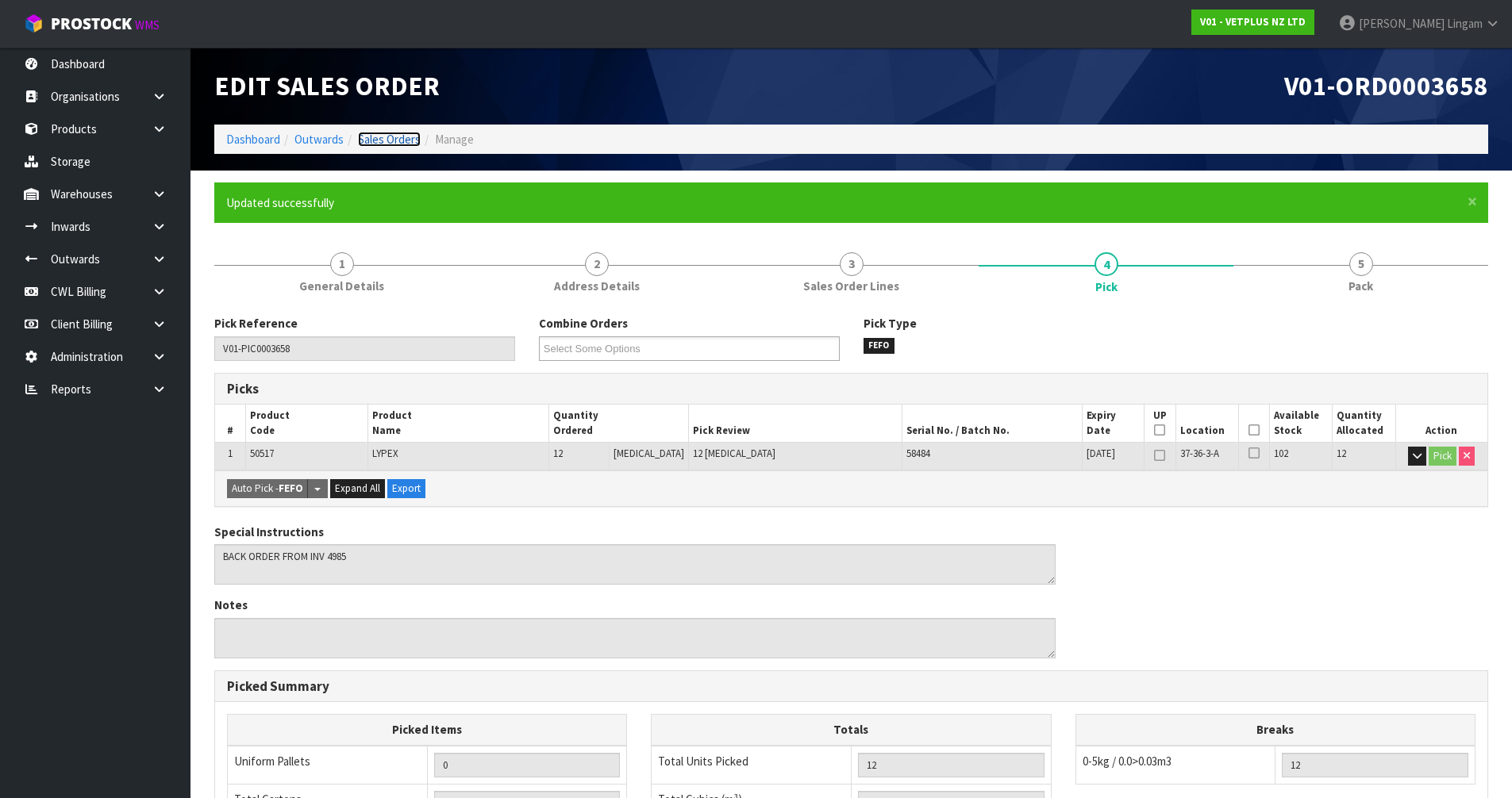
click at [413, 137] on link "Sales Orders" at bounding box center [390, 139] width 63 height 15
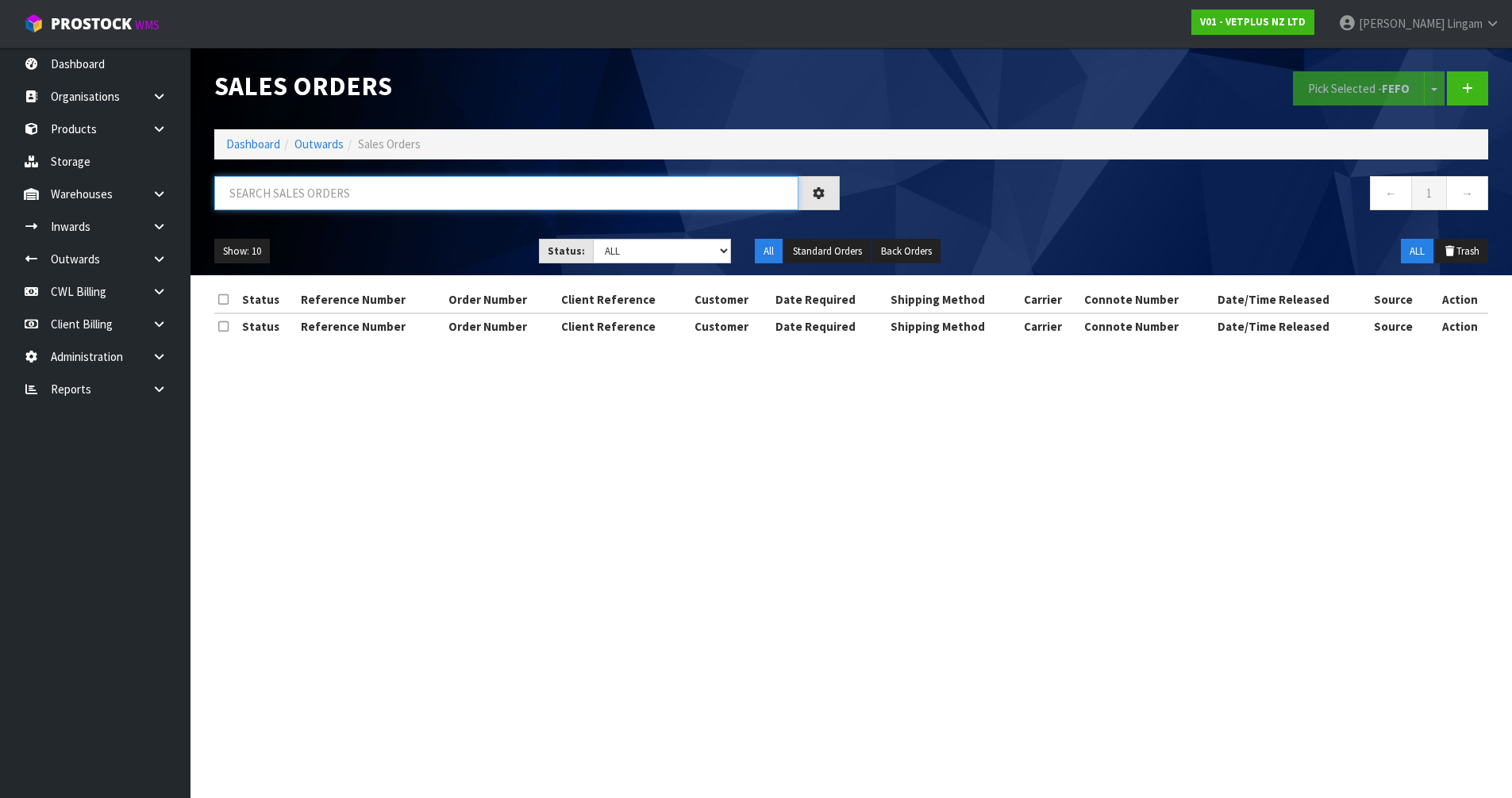
click at [572, 195] on input "text" at bounding box center [507, 193] width 585 height 34
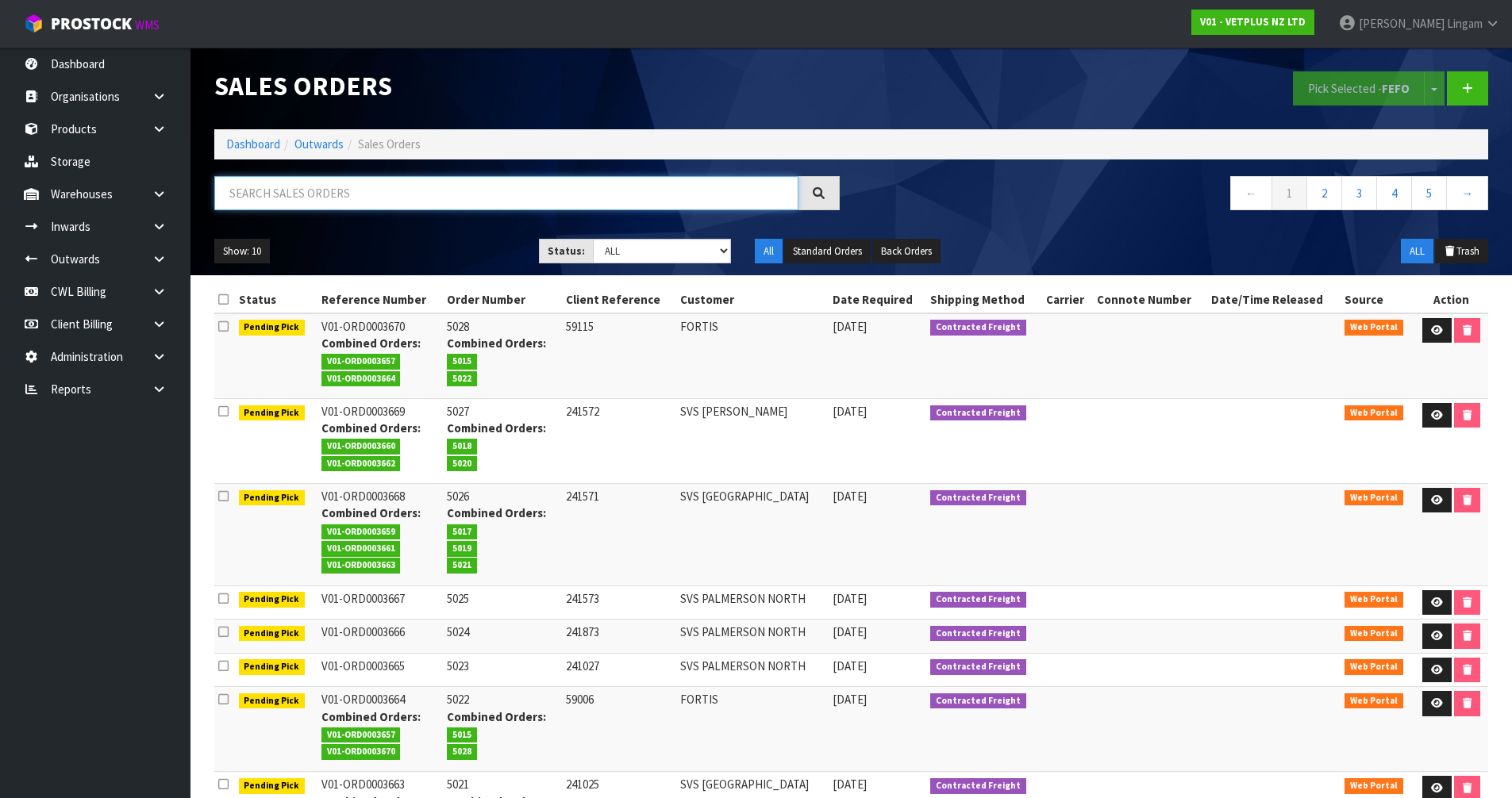
paste input "SVS PALMERSON NORTH"
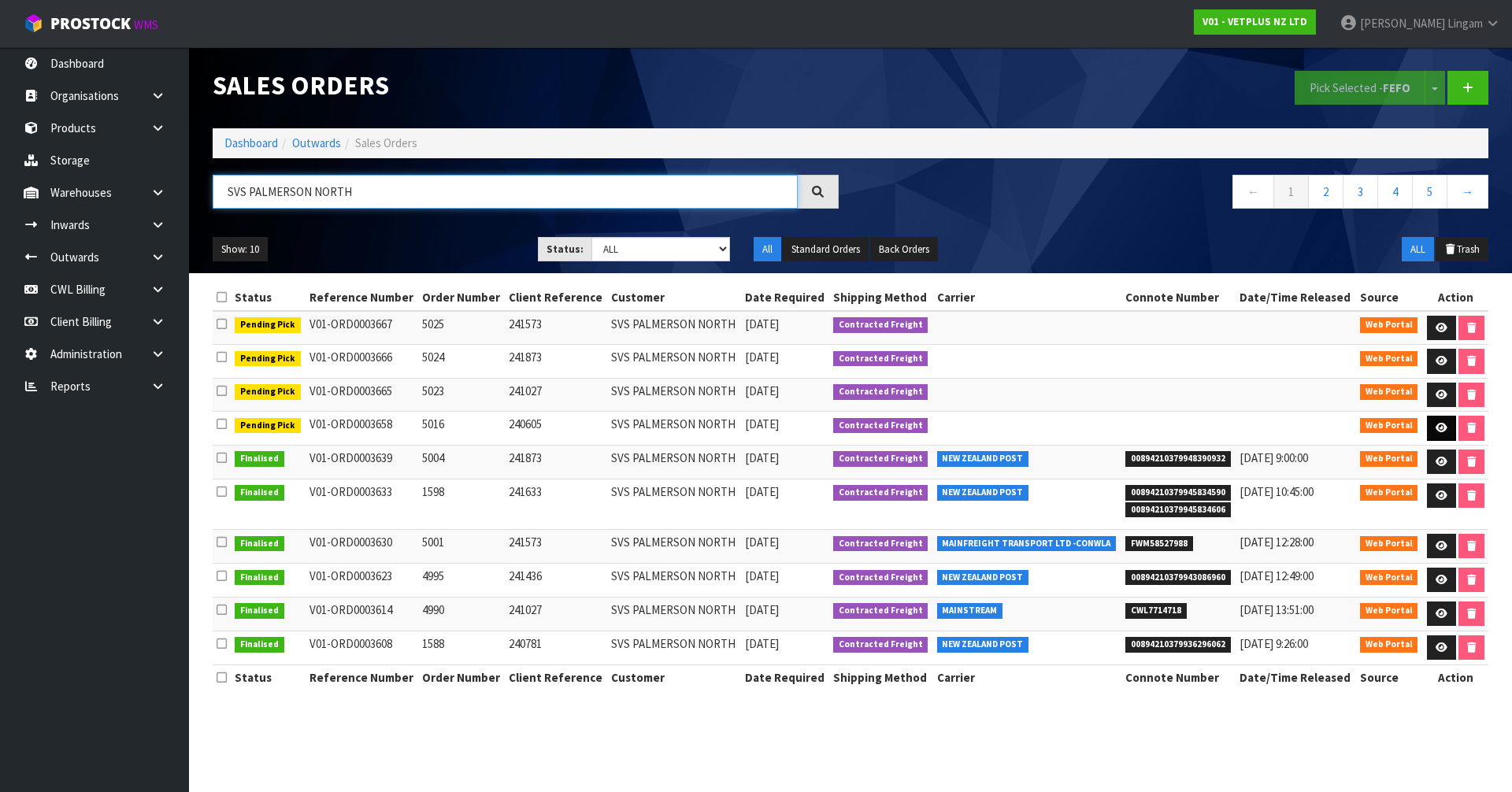
type input "SVS PALMERSON NORTH"
click at [1437, 425] on icon at bounding box center [1441, 428] width 12 height 10
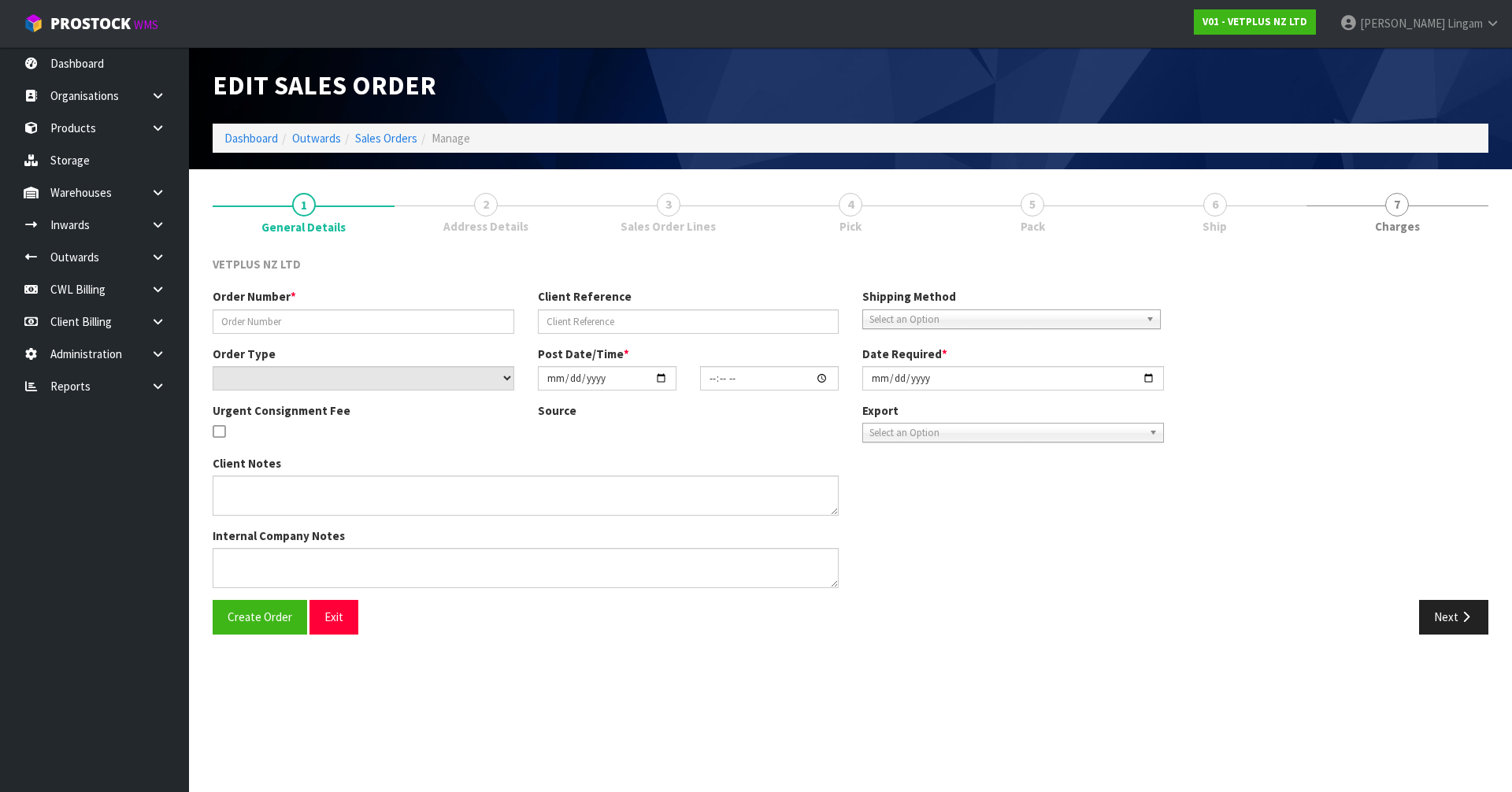
type input "5016"
type input "240605"
select select "number:0"
type input "[DATE]"
type input "15:18:00.000"
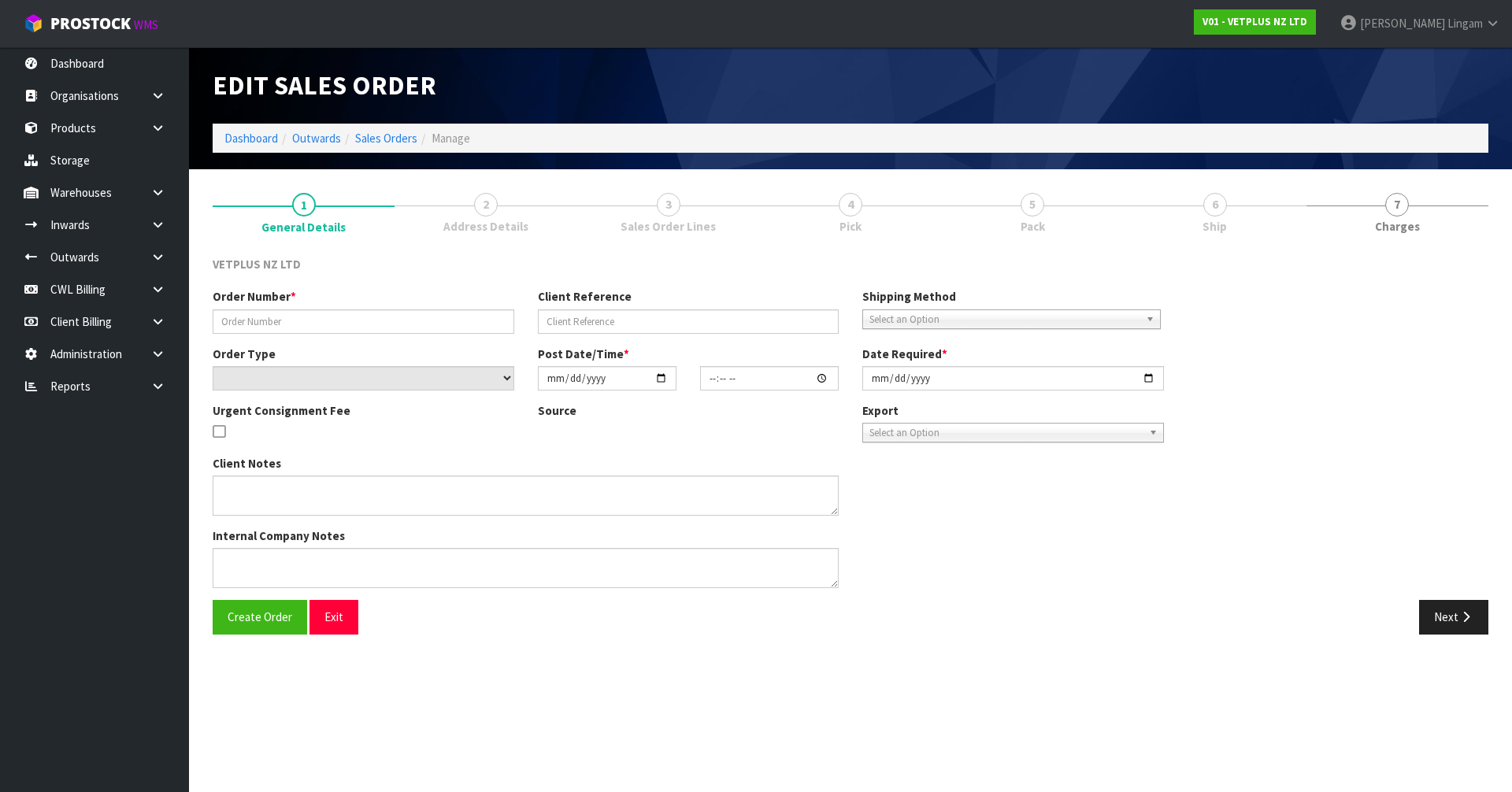
type input "[DATE]"
type textarea "BACK ORDER FROM INV 4985"
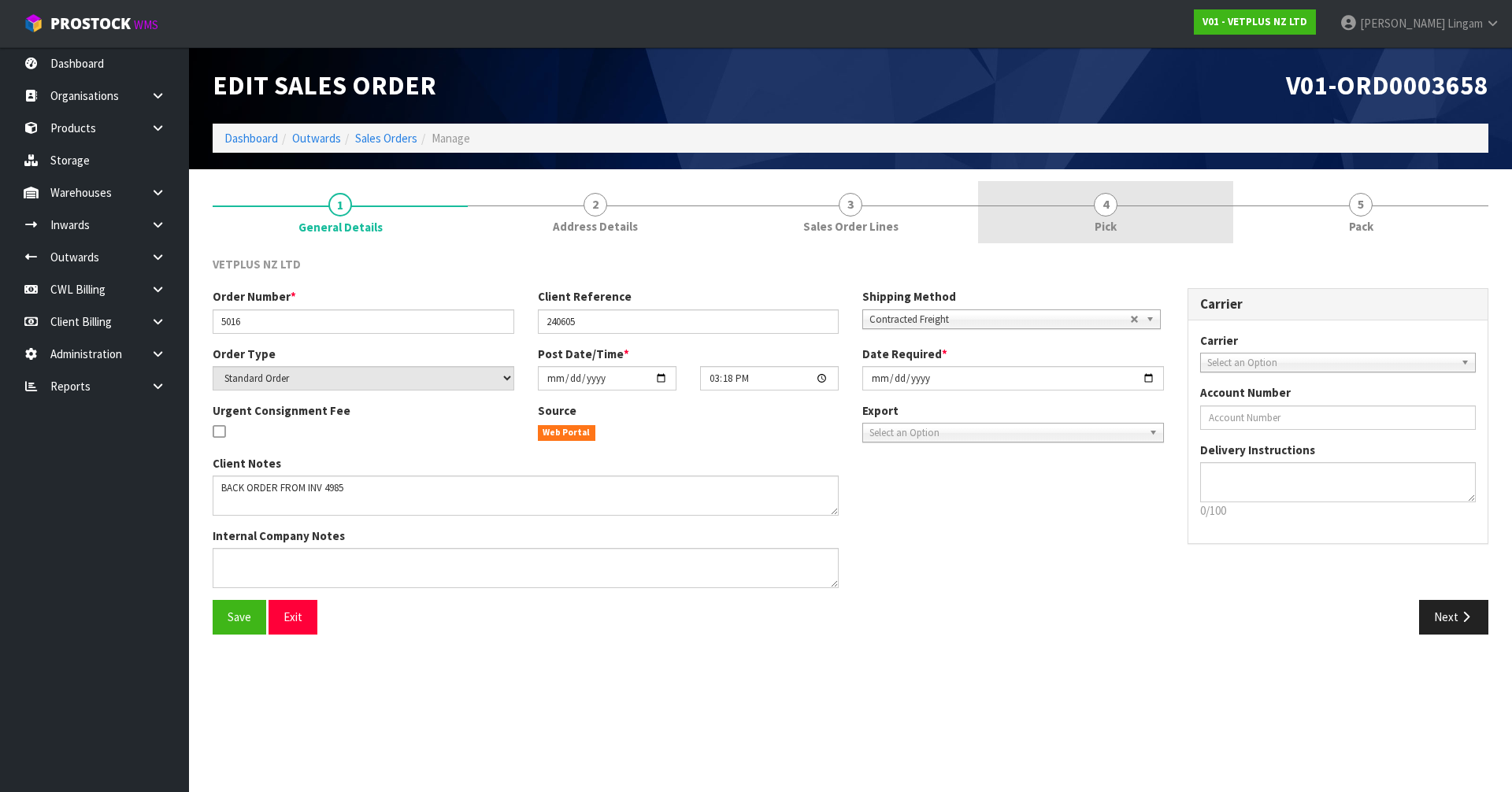
click at [1141, 234] on link "4 Pick" at bounding box center [1106, 212] width 255 height 63
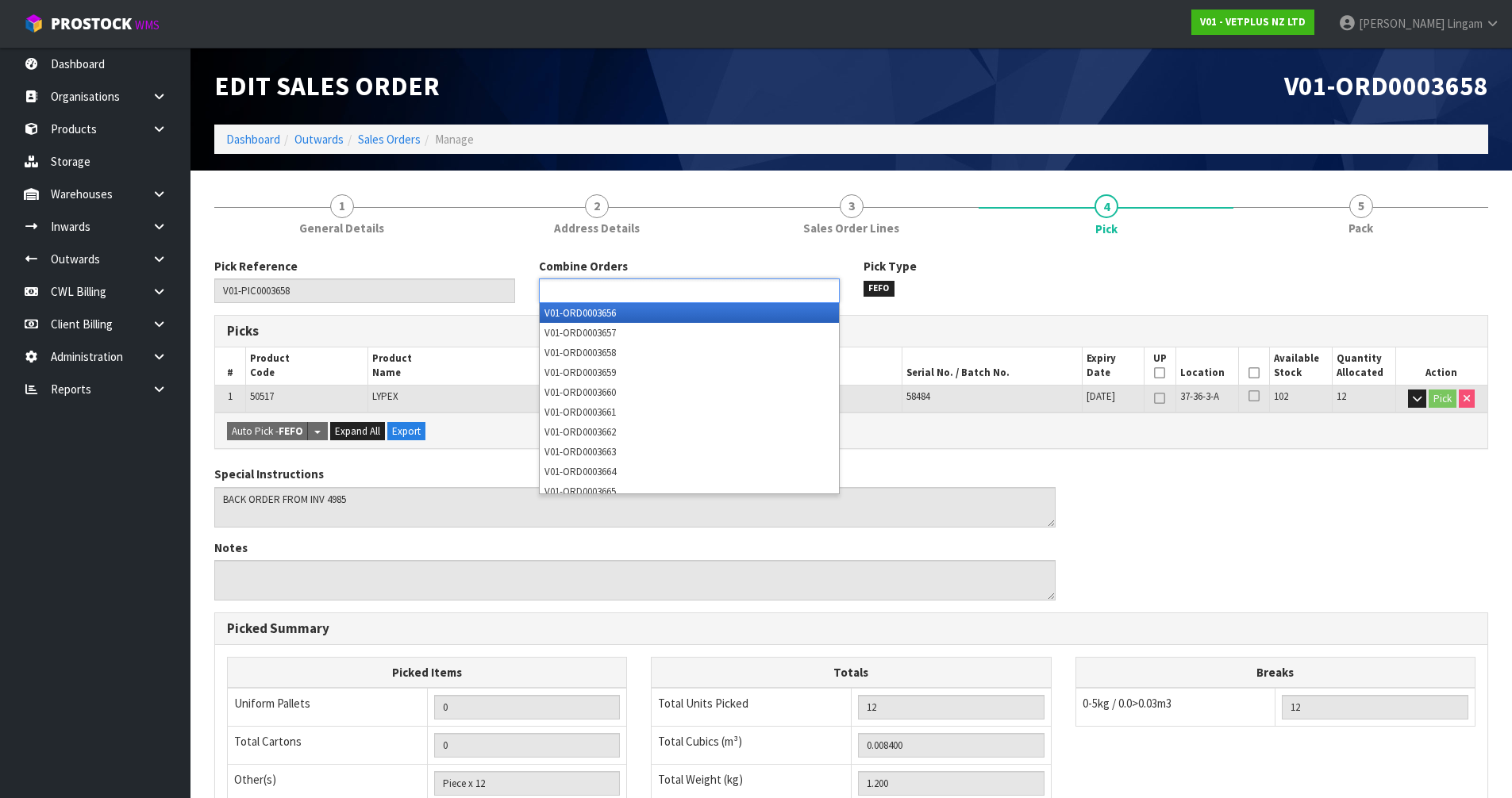
click at [627, 296] on input "text" at bounding box center [602, 290] width 116 height 20
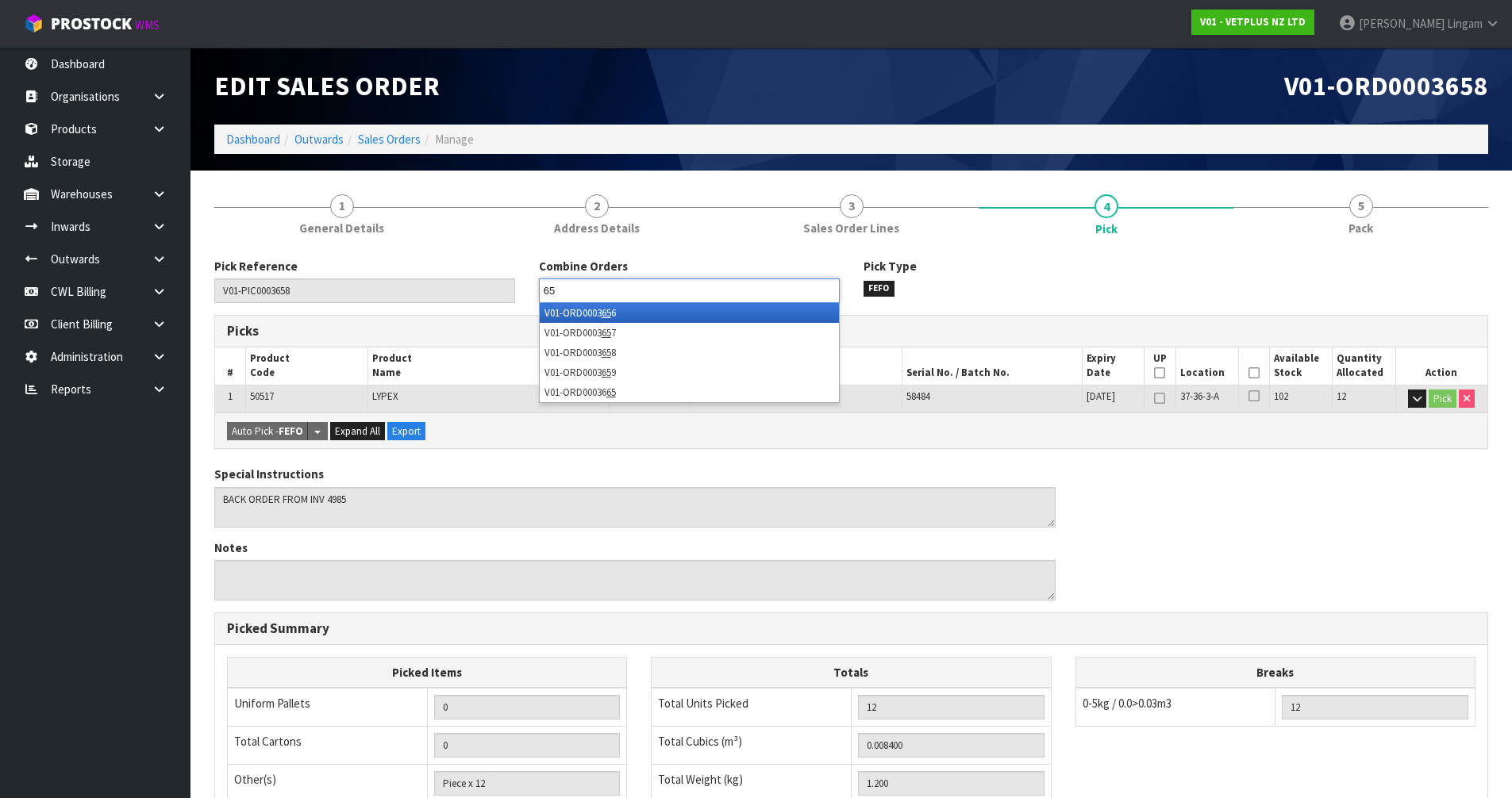
type input "65"
click at [611, 315] on em "65" at bounding box center [606, 313] width 10 height 14
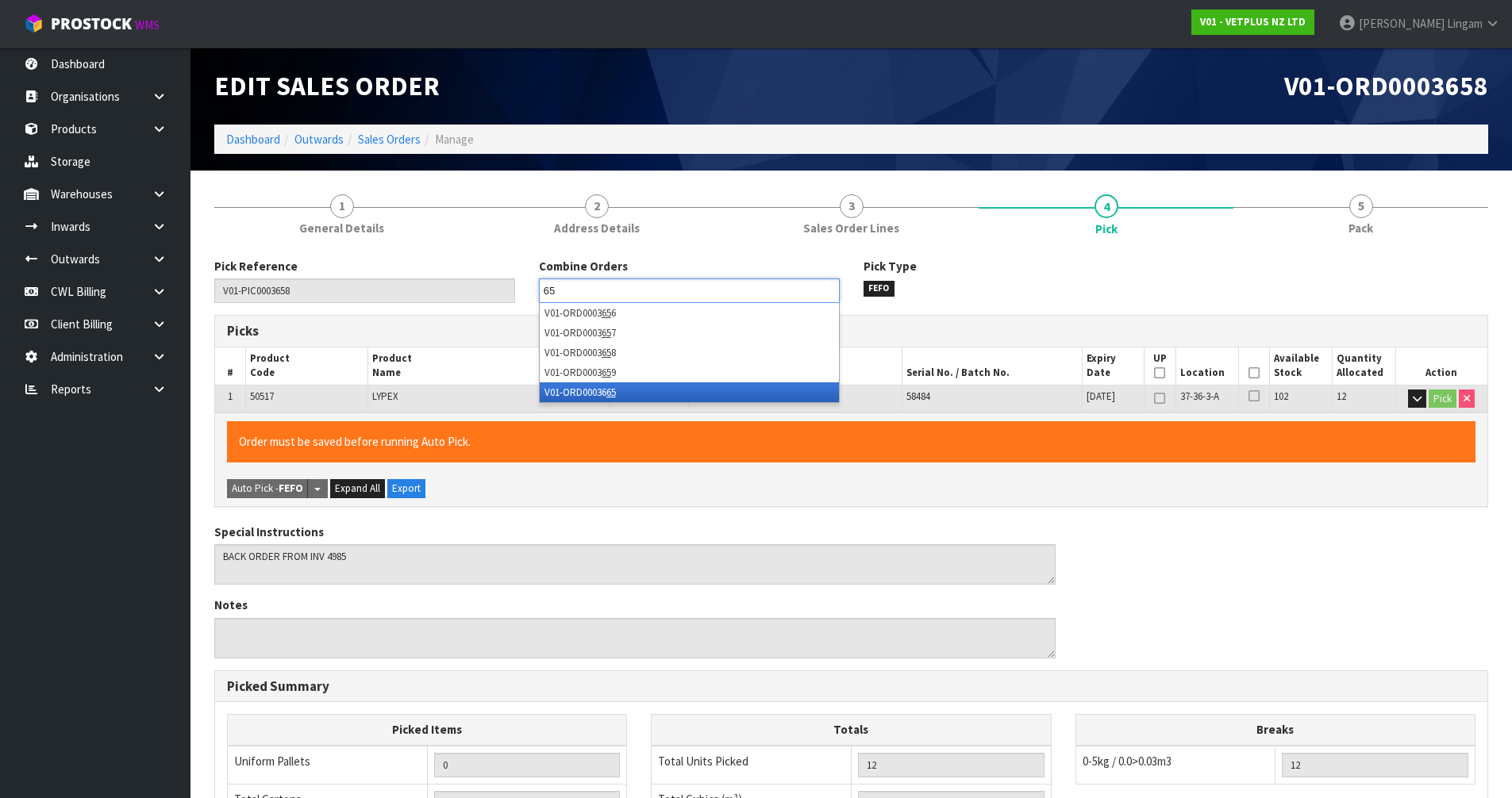
type input "65"
click at [625, 393] on li "V01-ORD00036 65" at bounding box center [689, 392] width 300 height 20
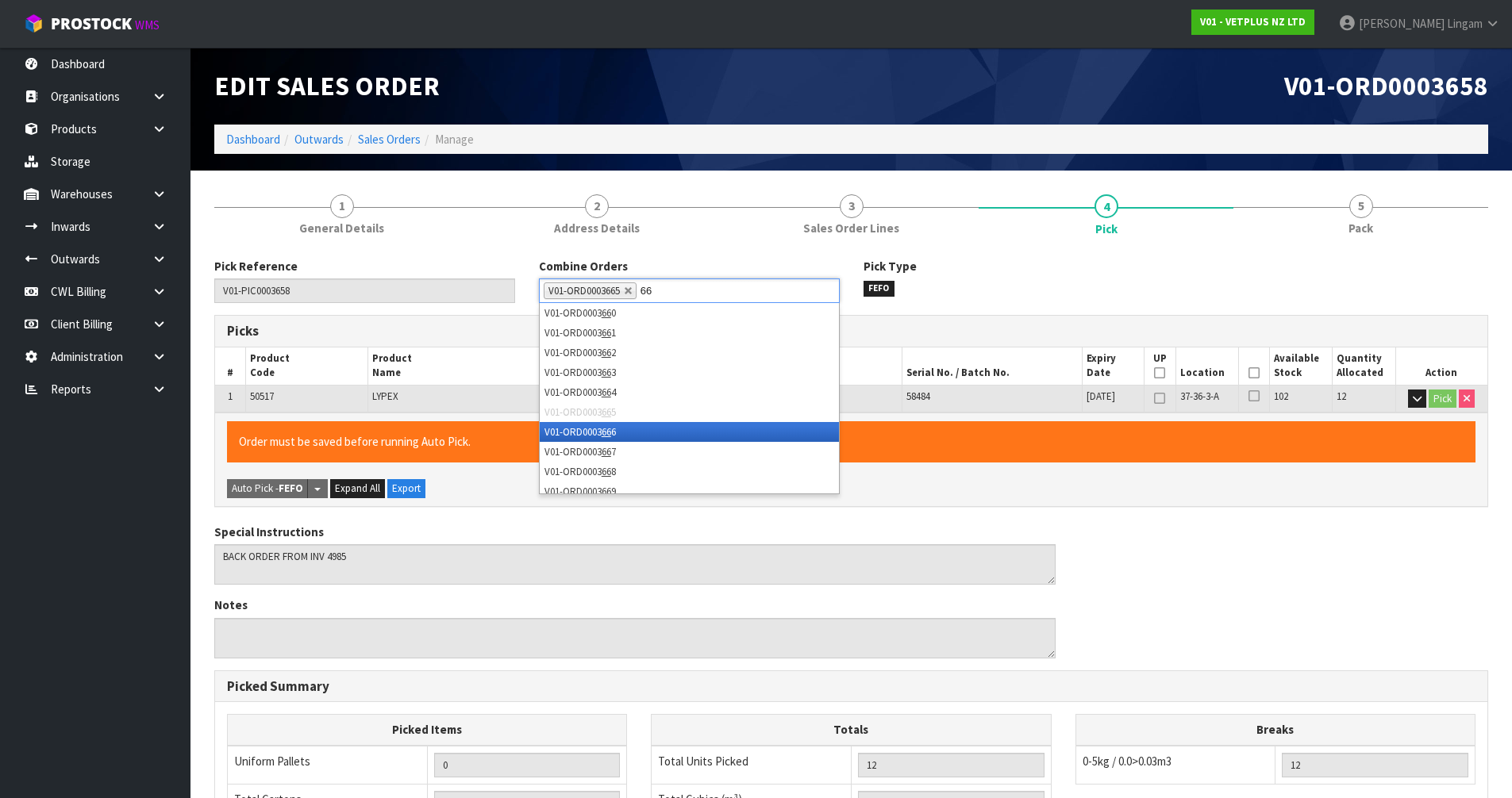
type input "66"
click at [628, 433] on li "V01-ORD0003 66 6" at bounding box center [689, 432] width 300 height 20
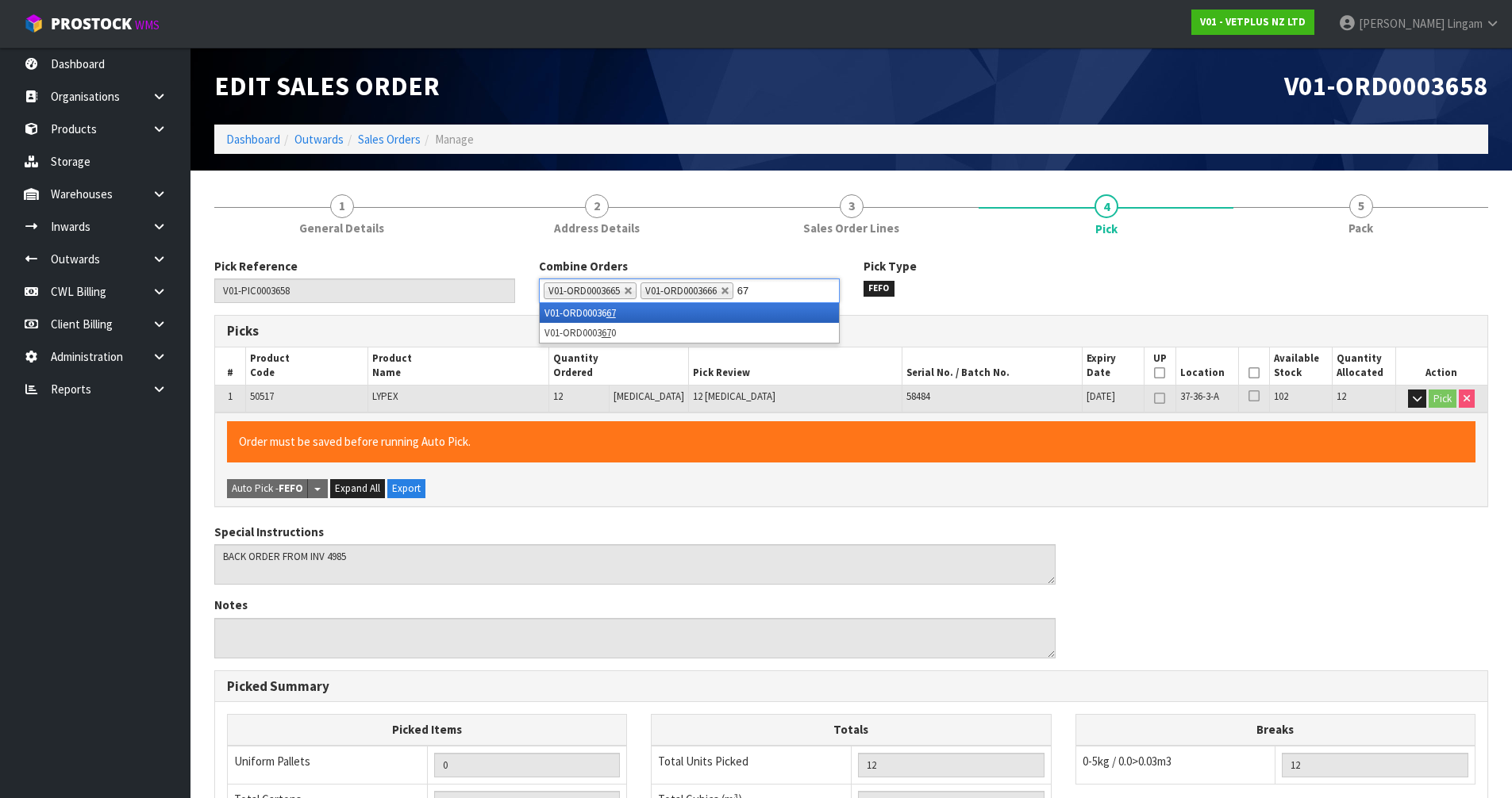
type input "67"
click at [649, 312] on li "V01-ORD00036 67" at bounding box center [689, 313] width 300 height 20
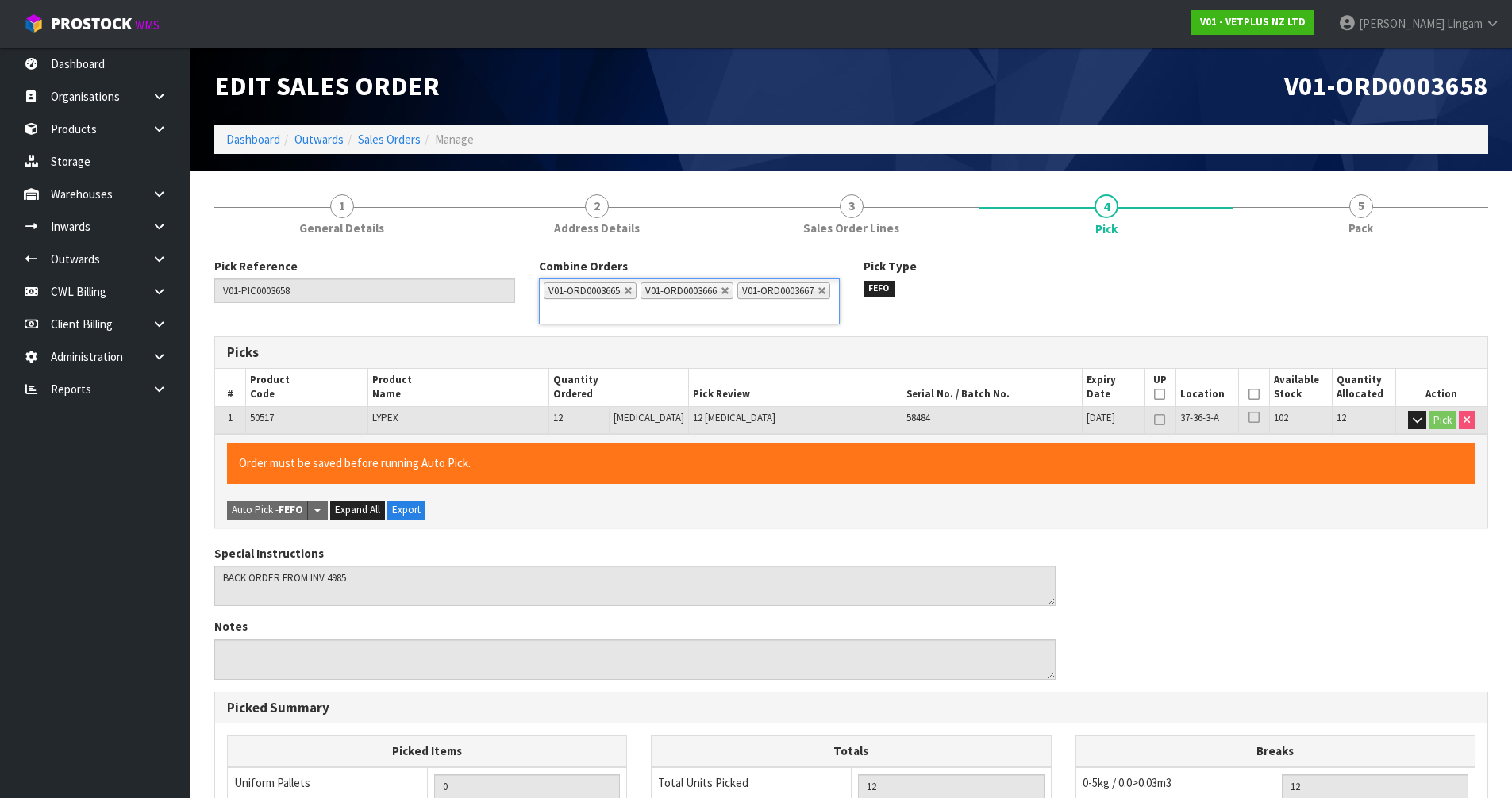
scroll to position [331, 0]
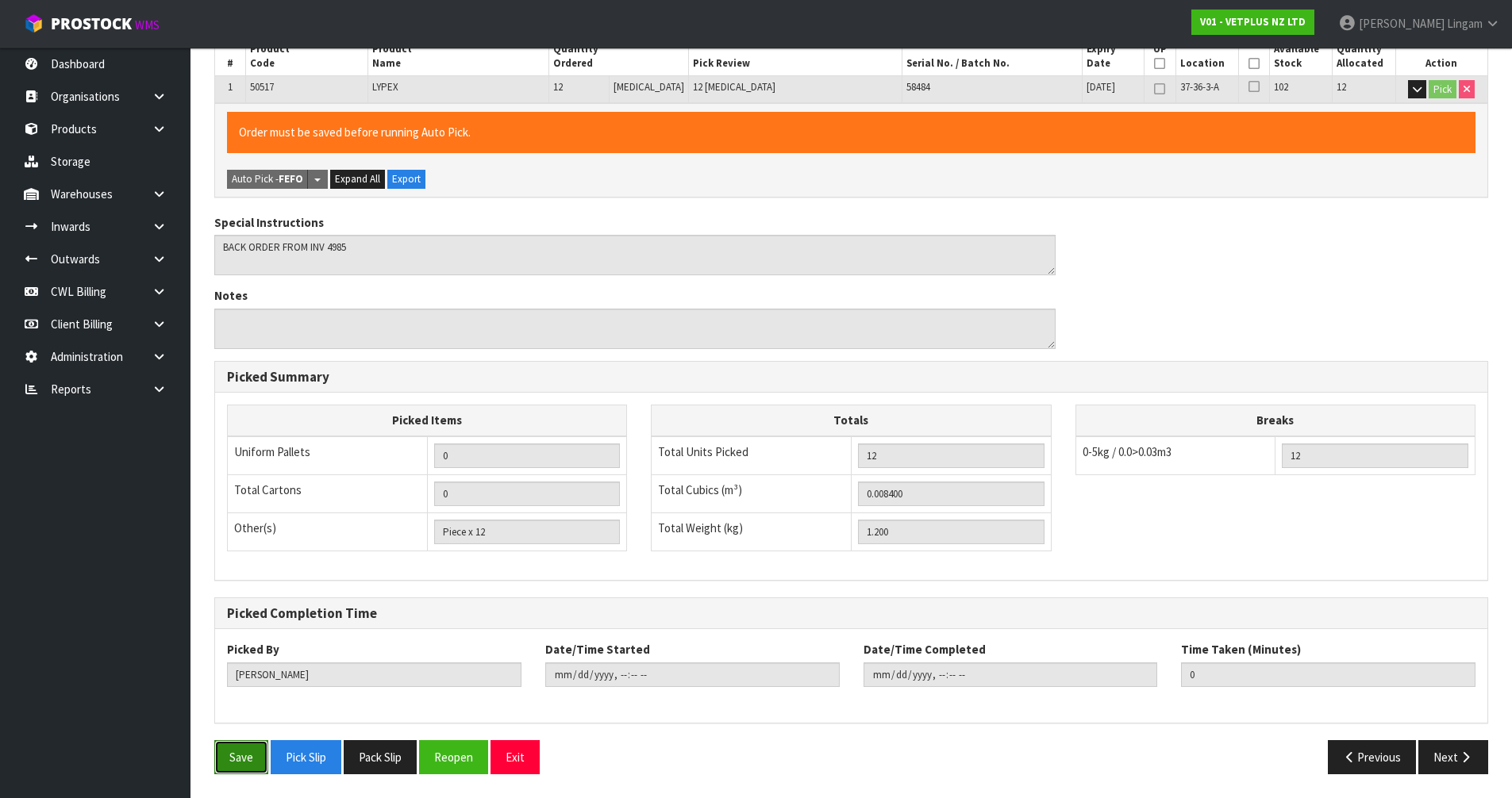
click at [248, 748] on button "Save" at bounding box center [242, 757] width 54 height 34
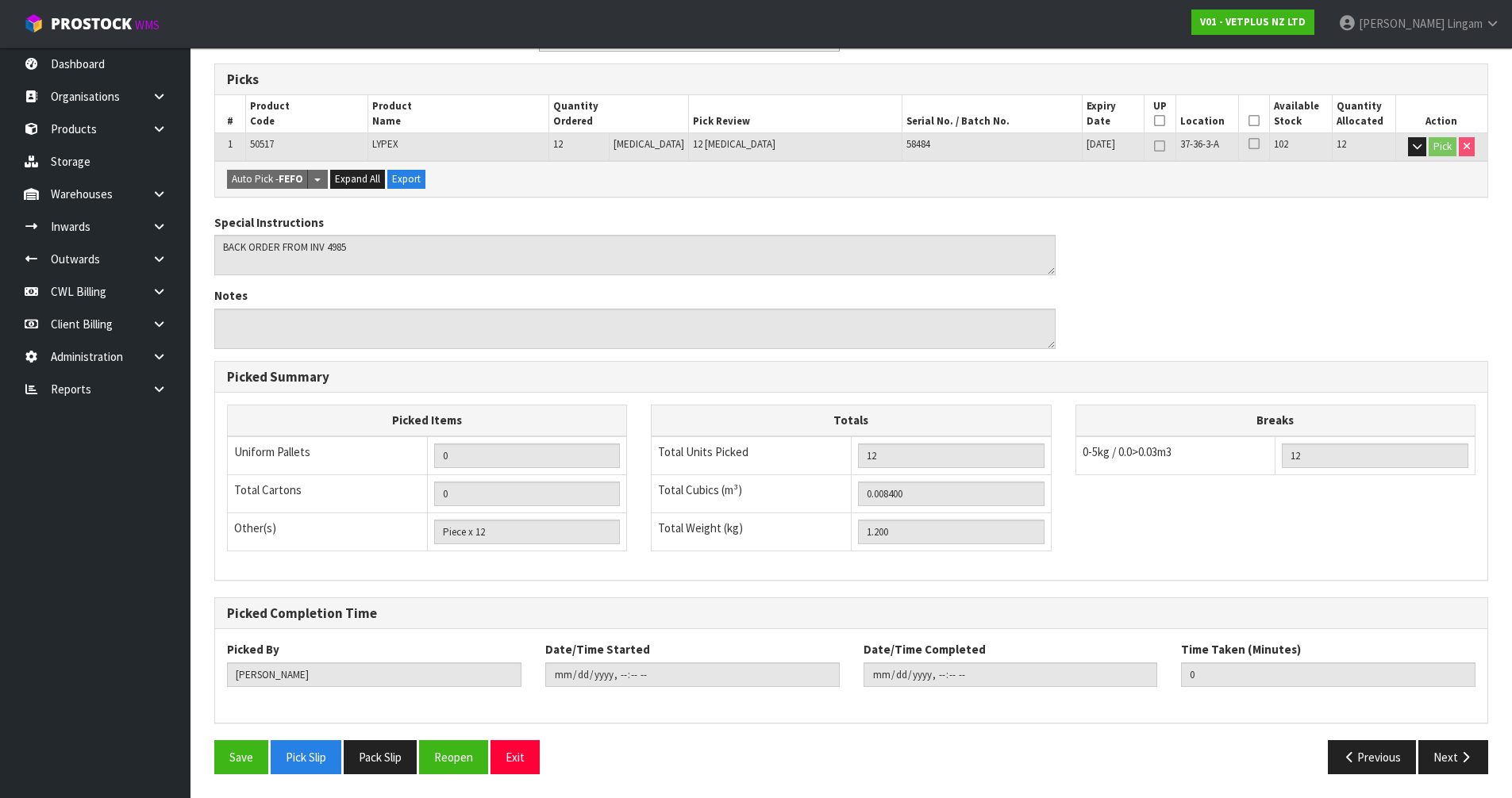
scroll to position [0, 0]
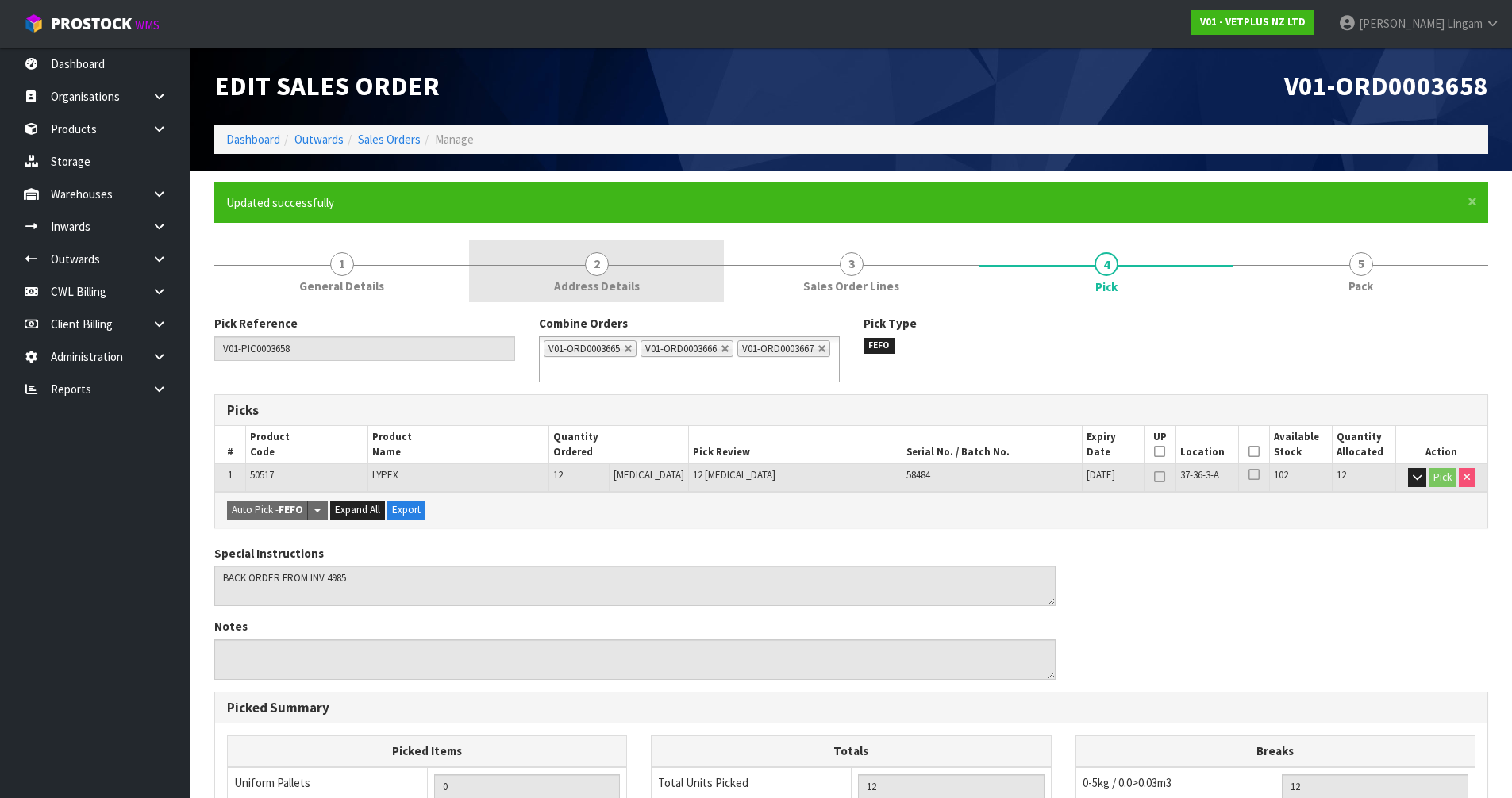
type input "2025-09-28T21:29:11"
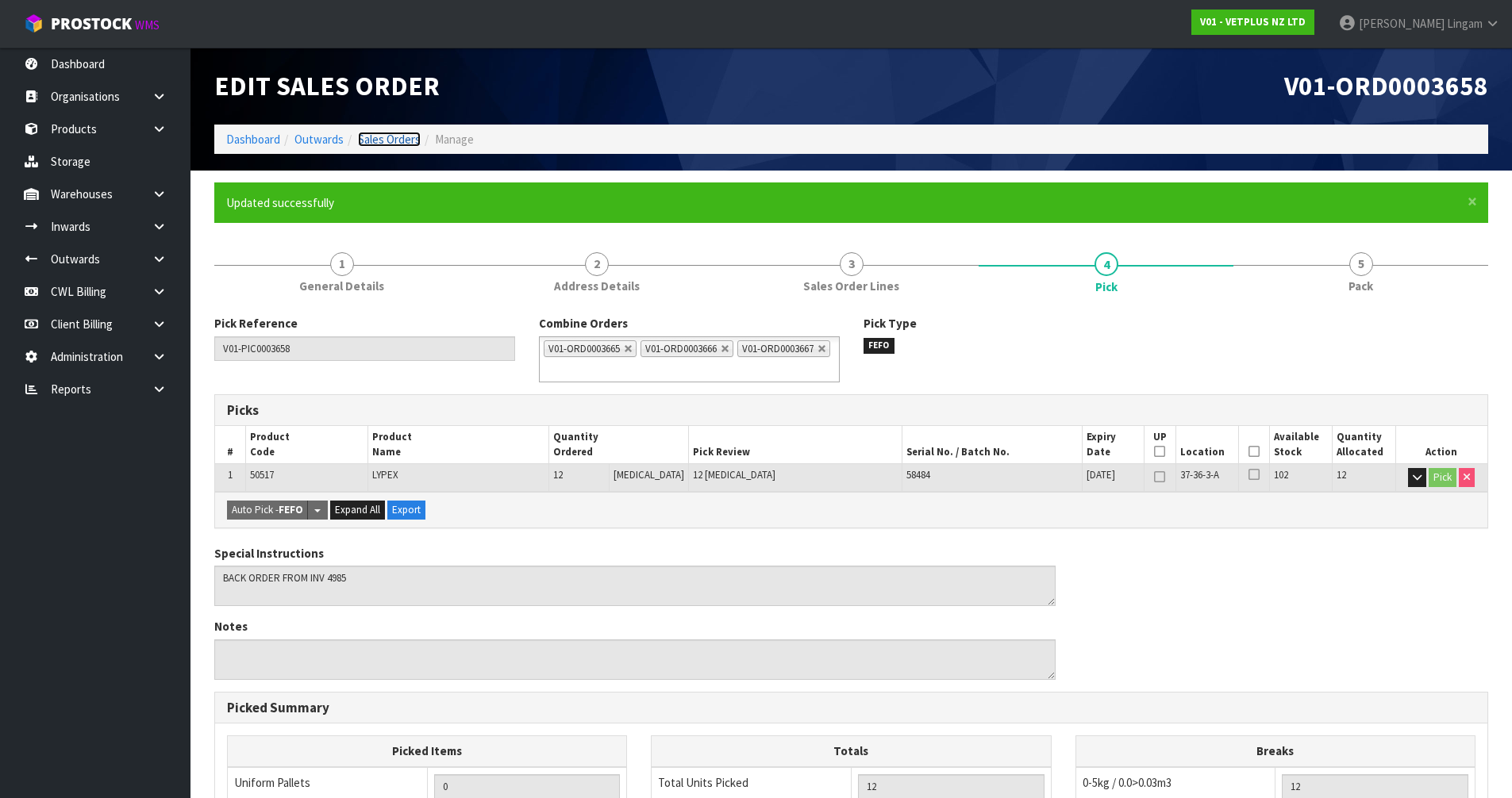
click at [407, 133] on link "Sales Orders" at bounding box center [390, 139] width 63 height 15
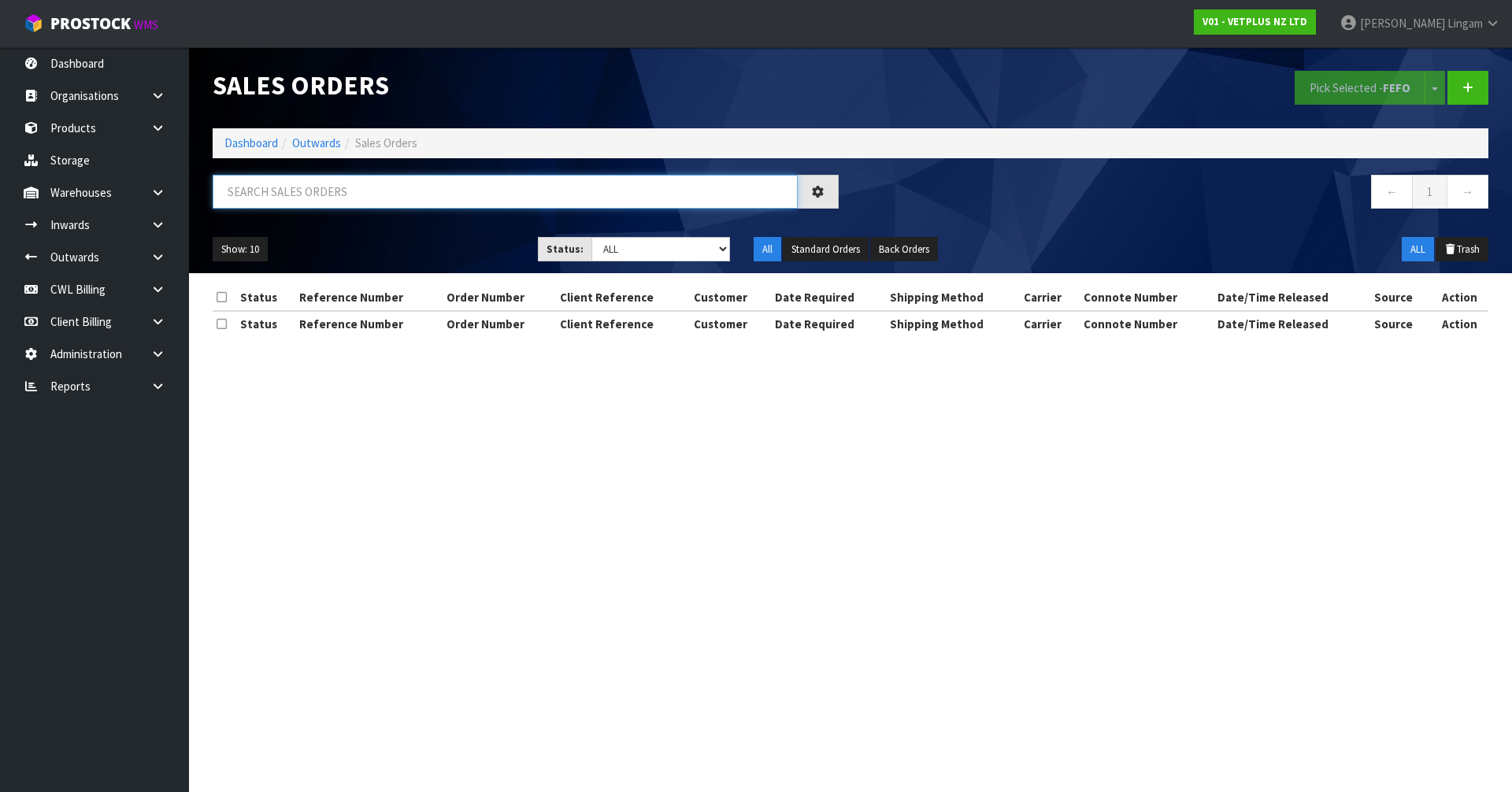
click at [513, 194] on input "text" at bounding box center [506, 192] width 585 height 34
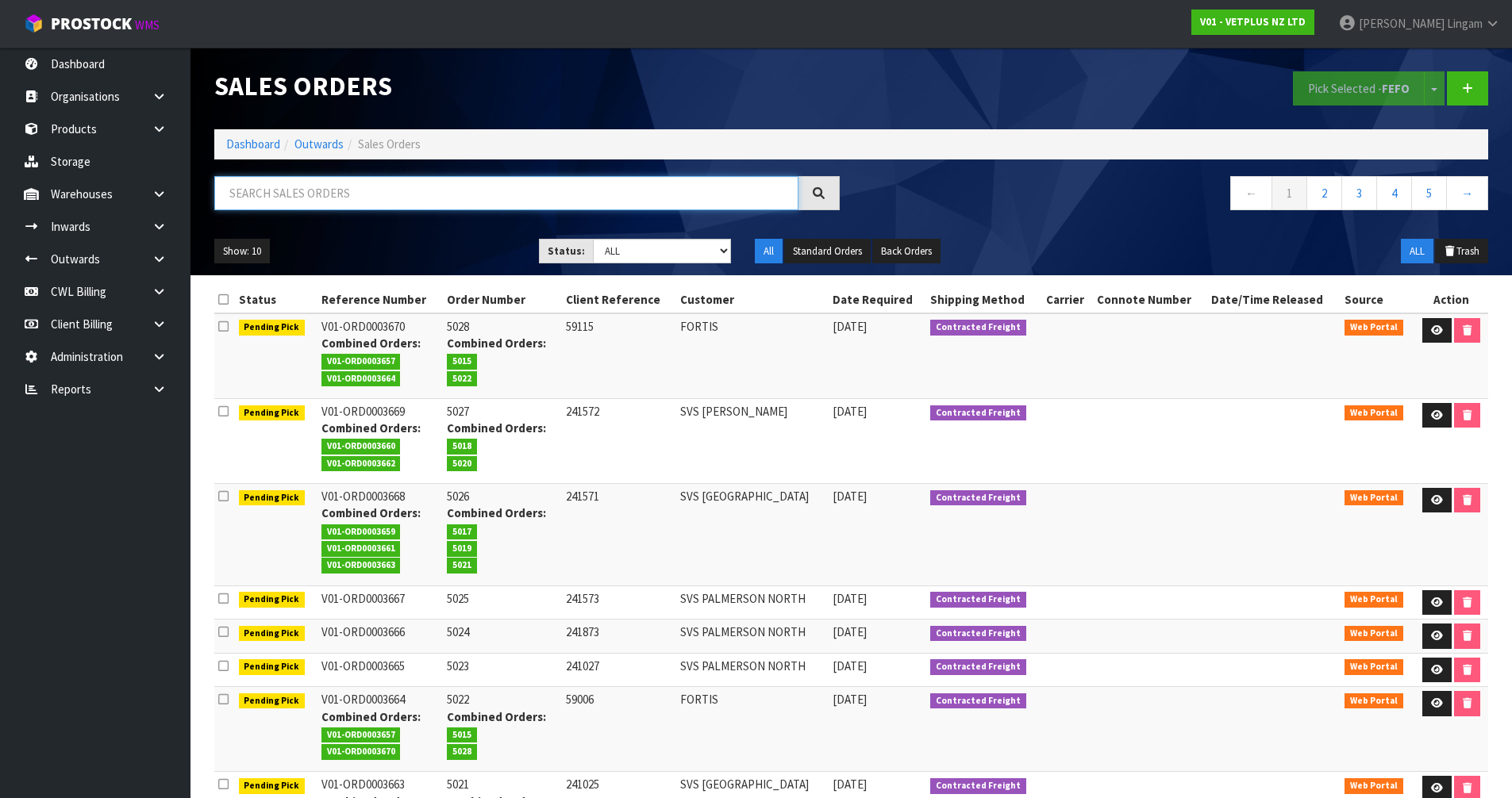
paste input "SVS PALMERSON NORTH"
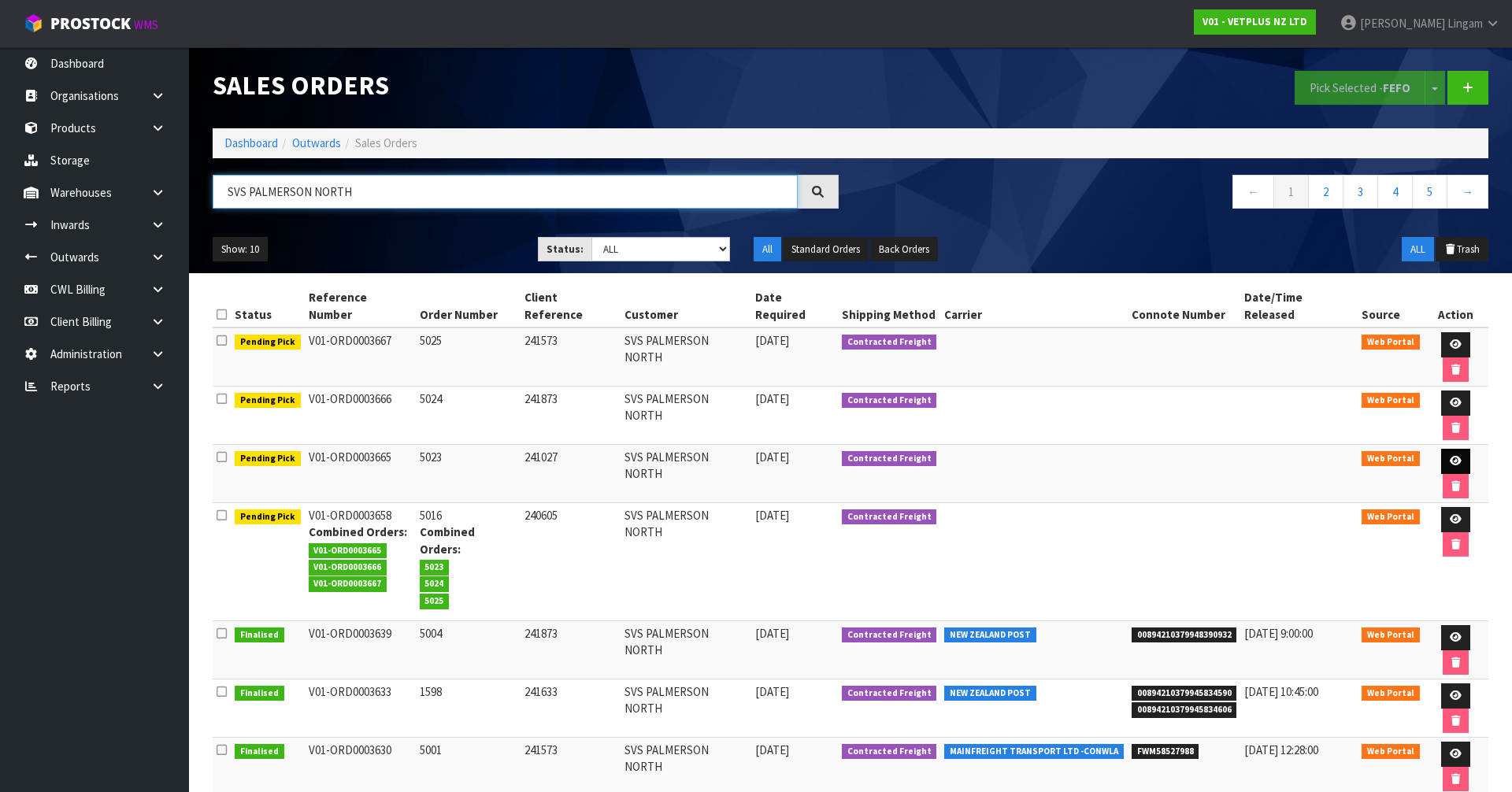
type input "SVS PALMERSON NORTH"
click at [1450, 456] on icon at bounding box center [1456, 460] width 12 height 10
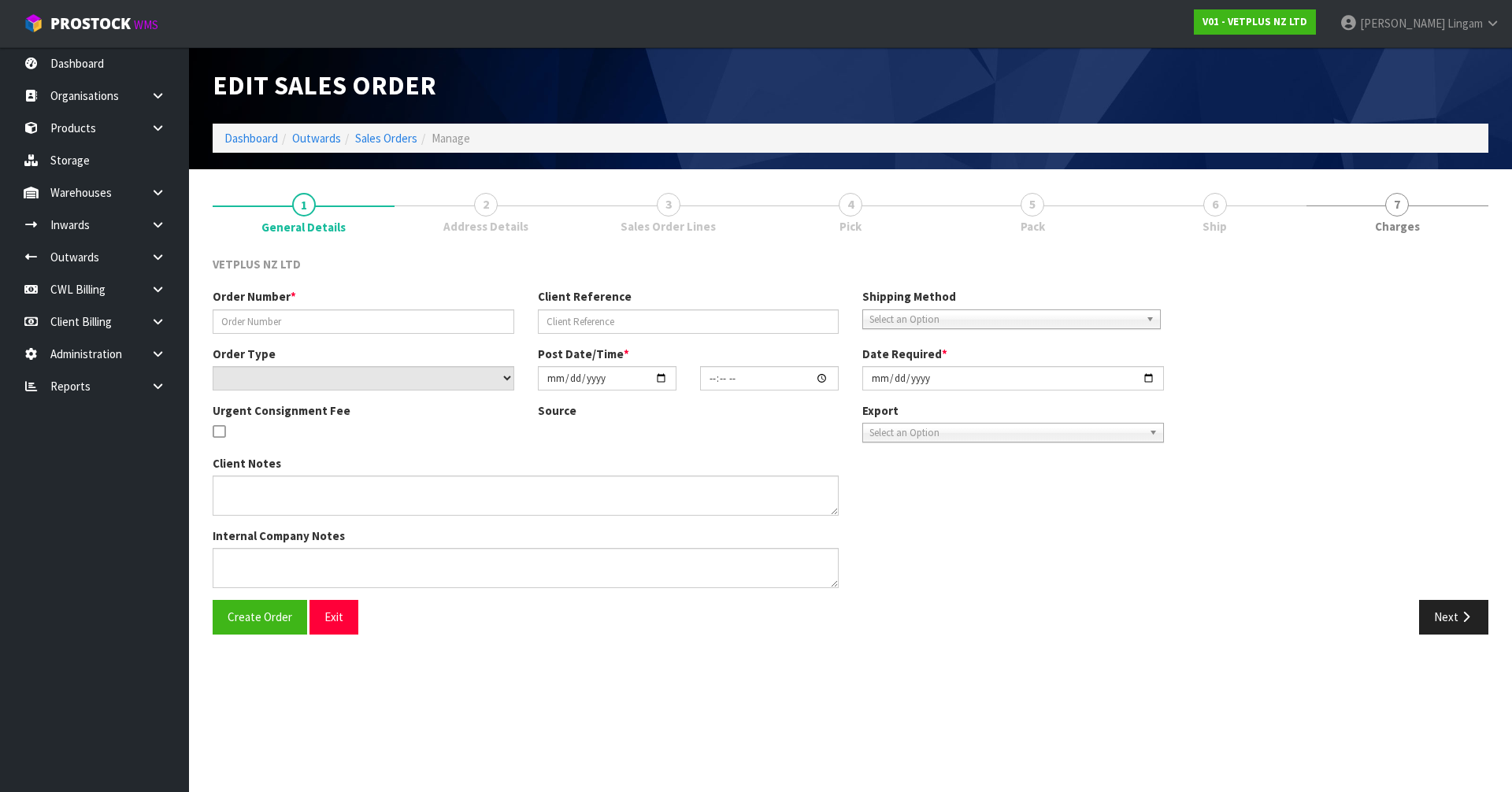
type input "5023"
type input "241027"
select select "number:0"
type input "[DATE]"
type input "16:17:00.000"
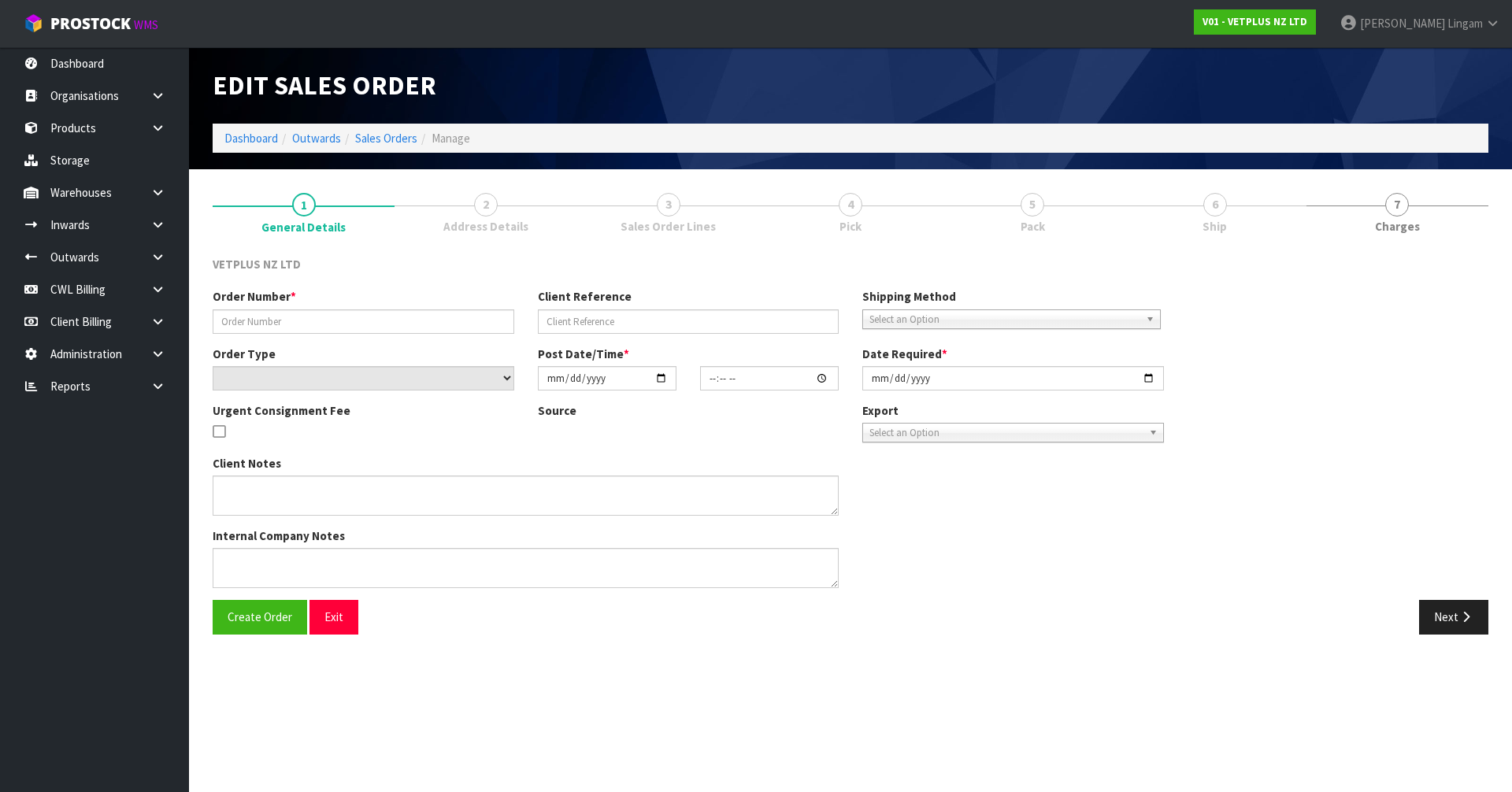
type input "[DATE]"
type textarea "BACK ORDER FROM INV 4990"
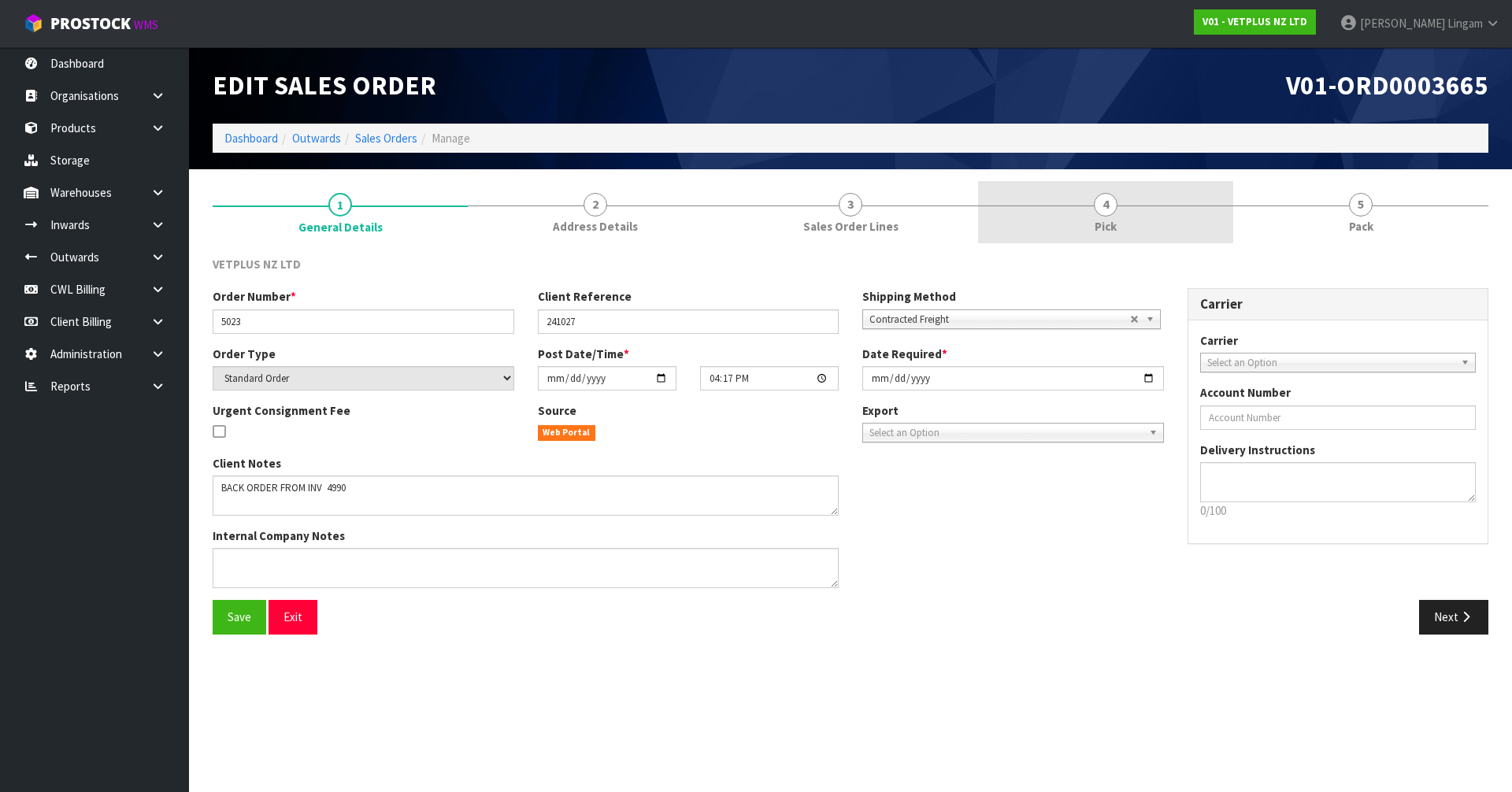
click at [1121, 219] on link "4 Pick" at bounding box center [1106, 212] width 255 height 63
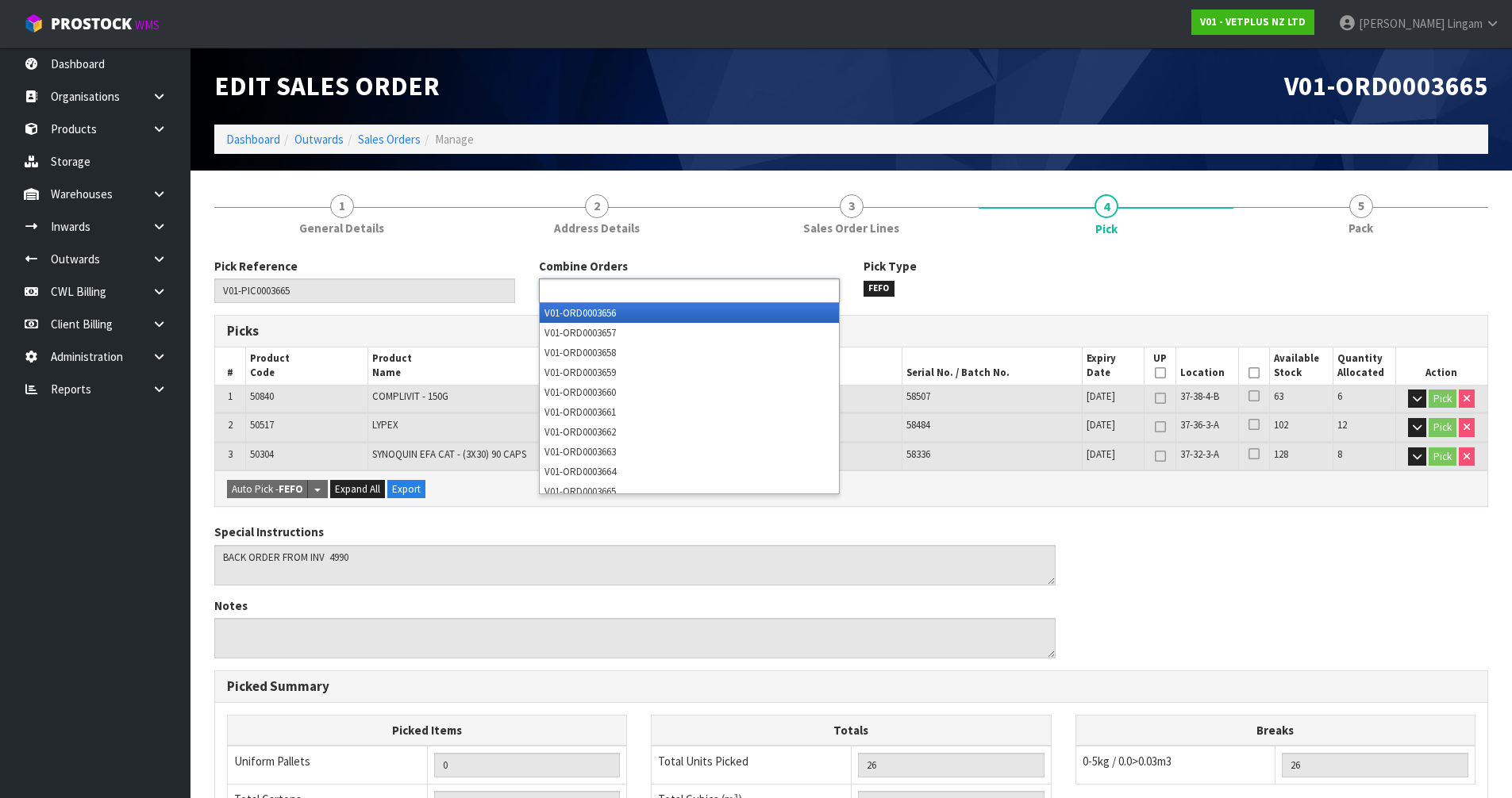
click at [649, 294] on input "text" at bounding box center [602, 290] width 116 height 20
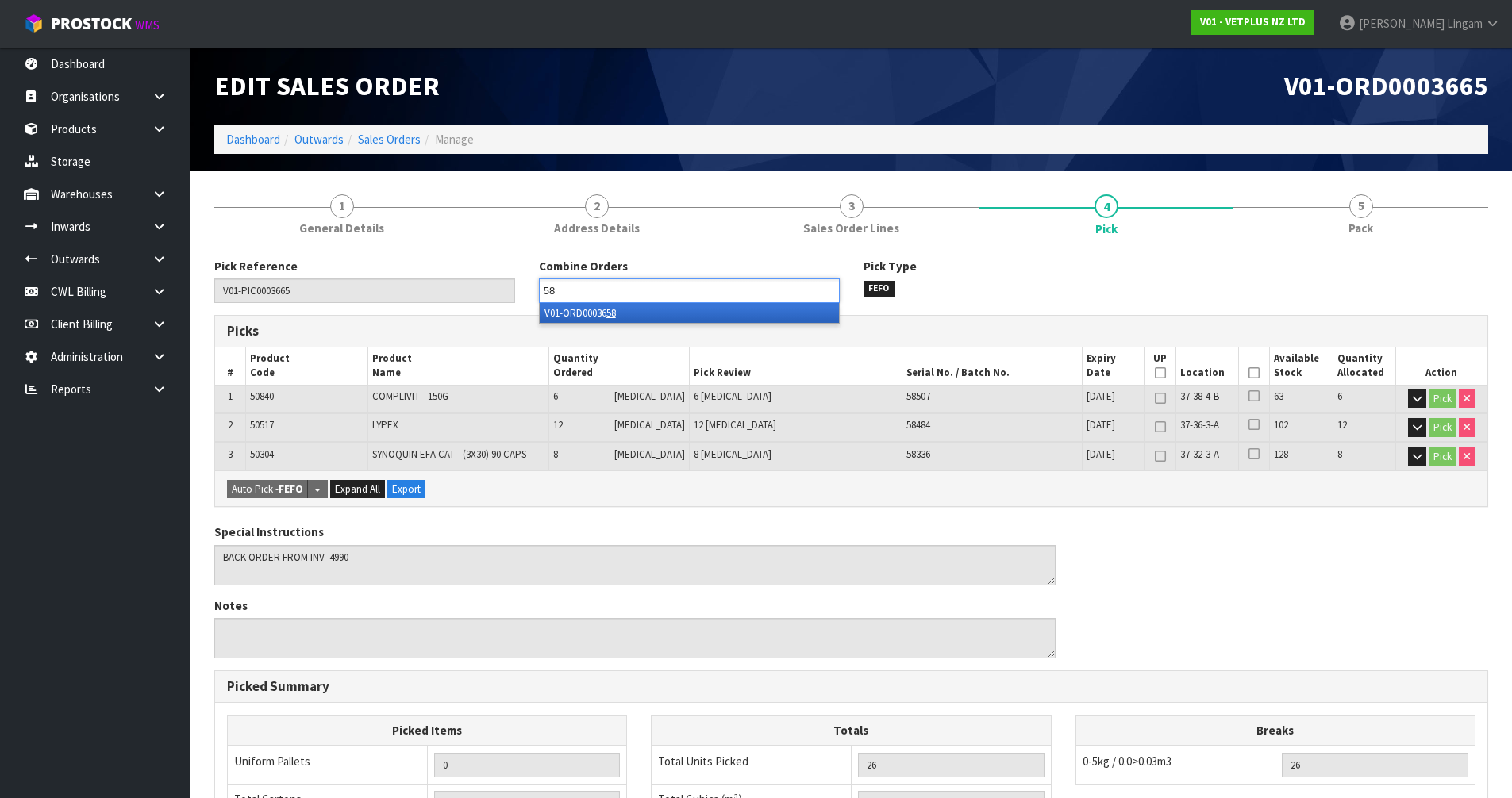
type input "58"
click at [652, 312] on li "V01-ORD00036 58" at bounding box center [689, 313] width 300 height 20
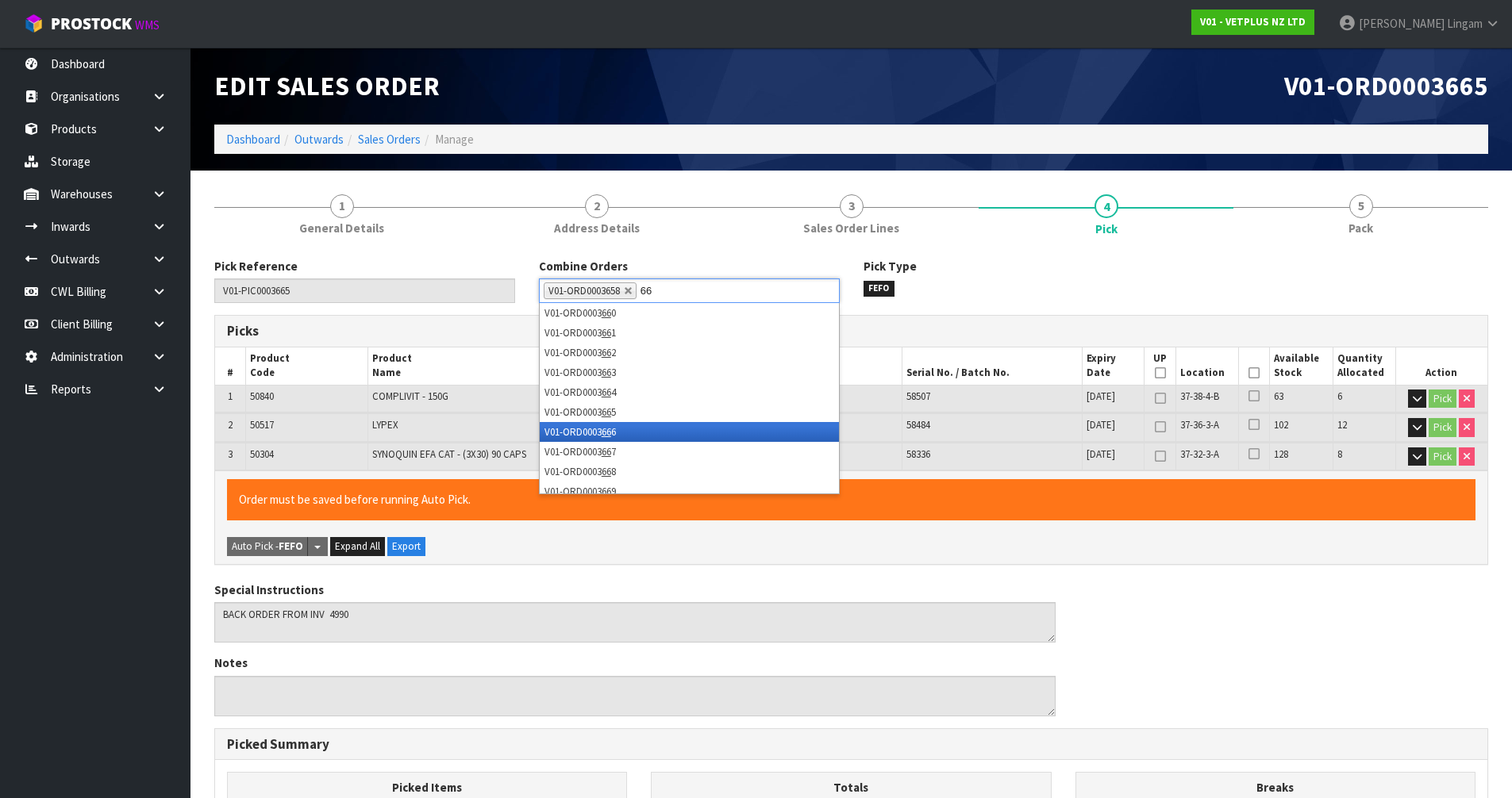
type input "66"
click at [627, 435] on li "V01-ORD0003 66 6" at bounding box center [689, 432] width 300 height 20
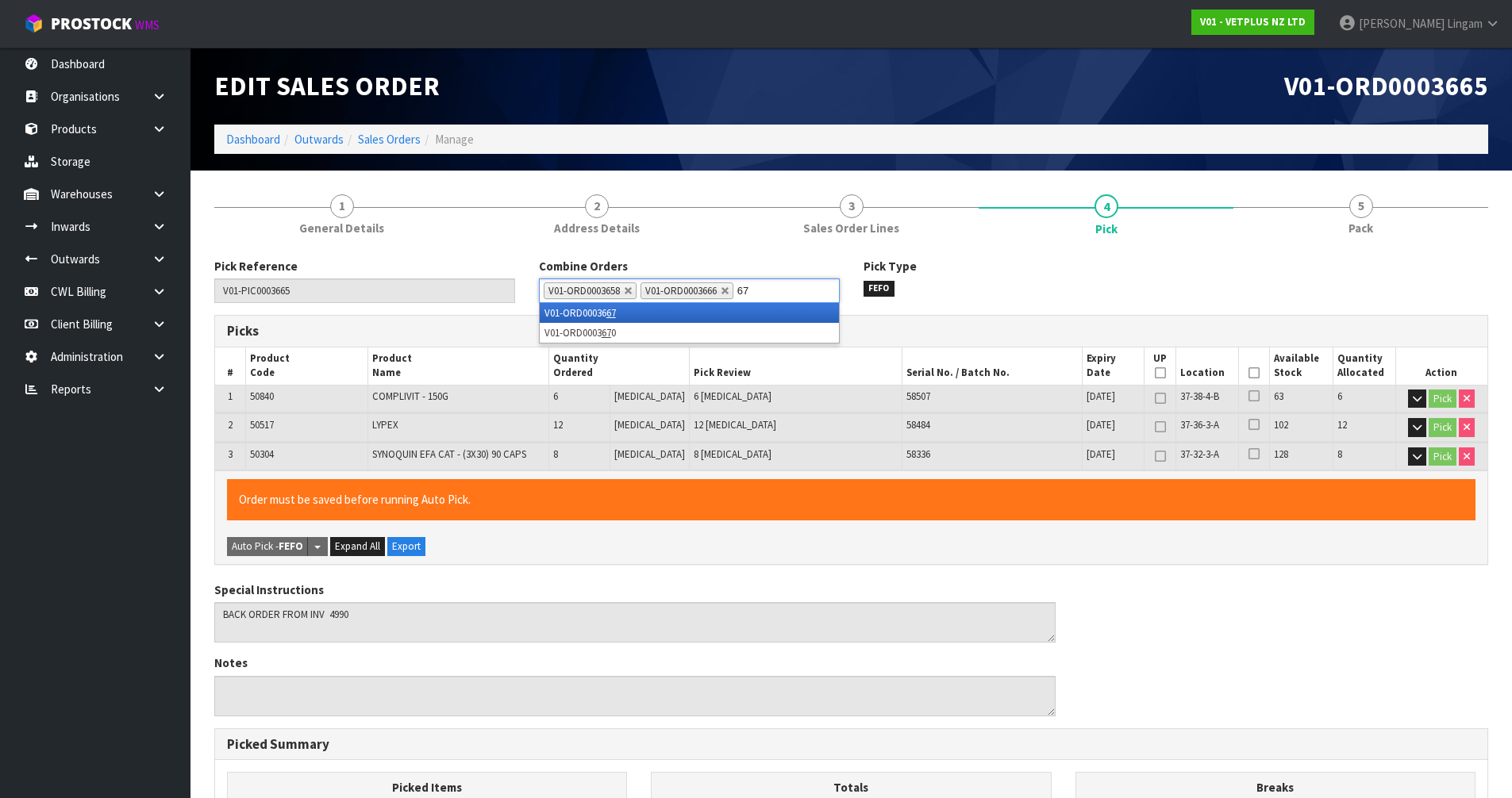
type input "67"
click at [670, 307] on li "V01-ORD00036 67" at bounding box center [689, 313] width 300 height 20
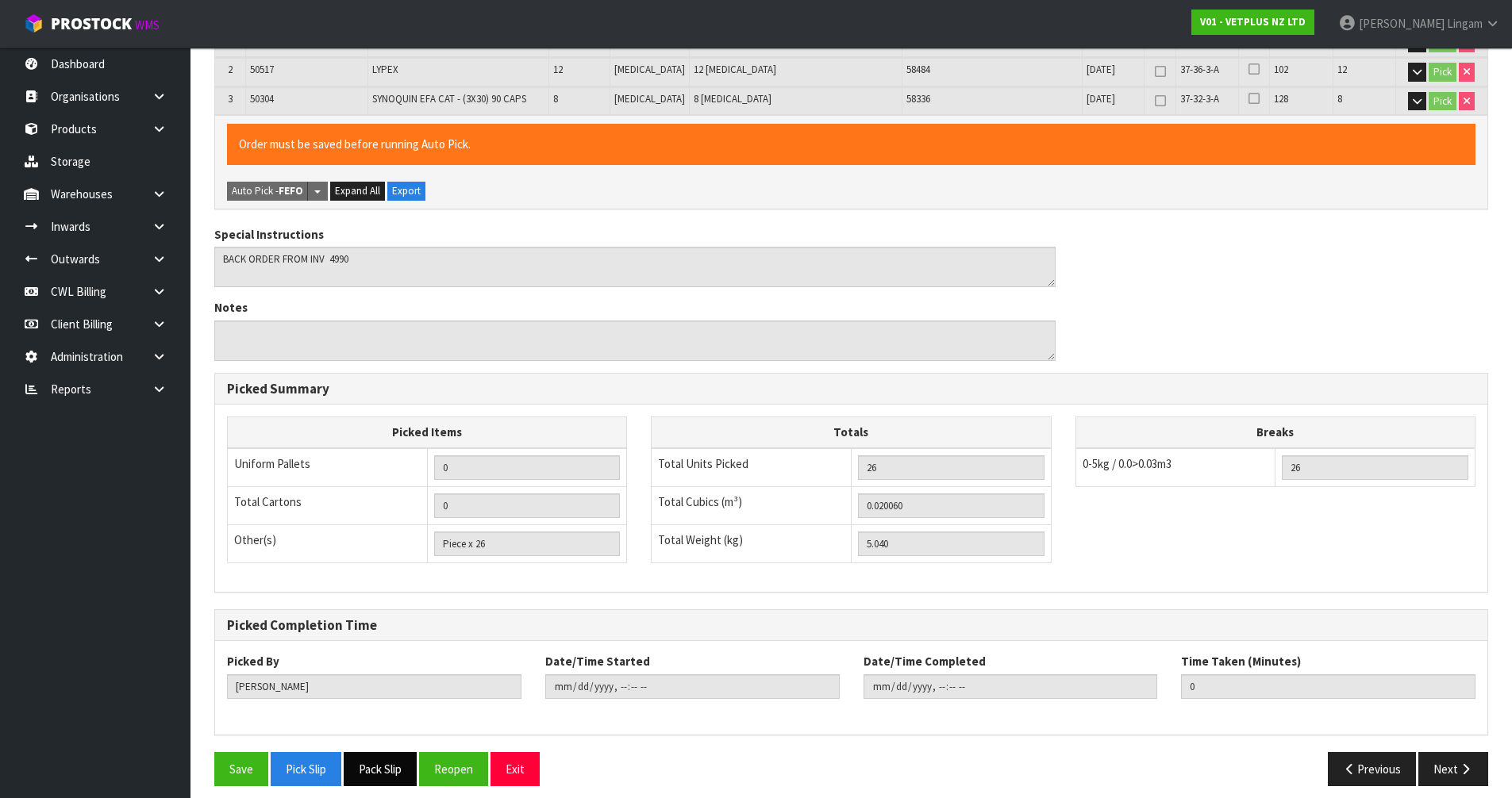
scroll to position [389, 0]
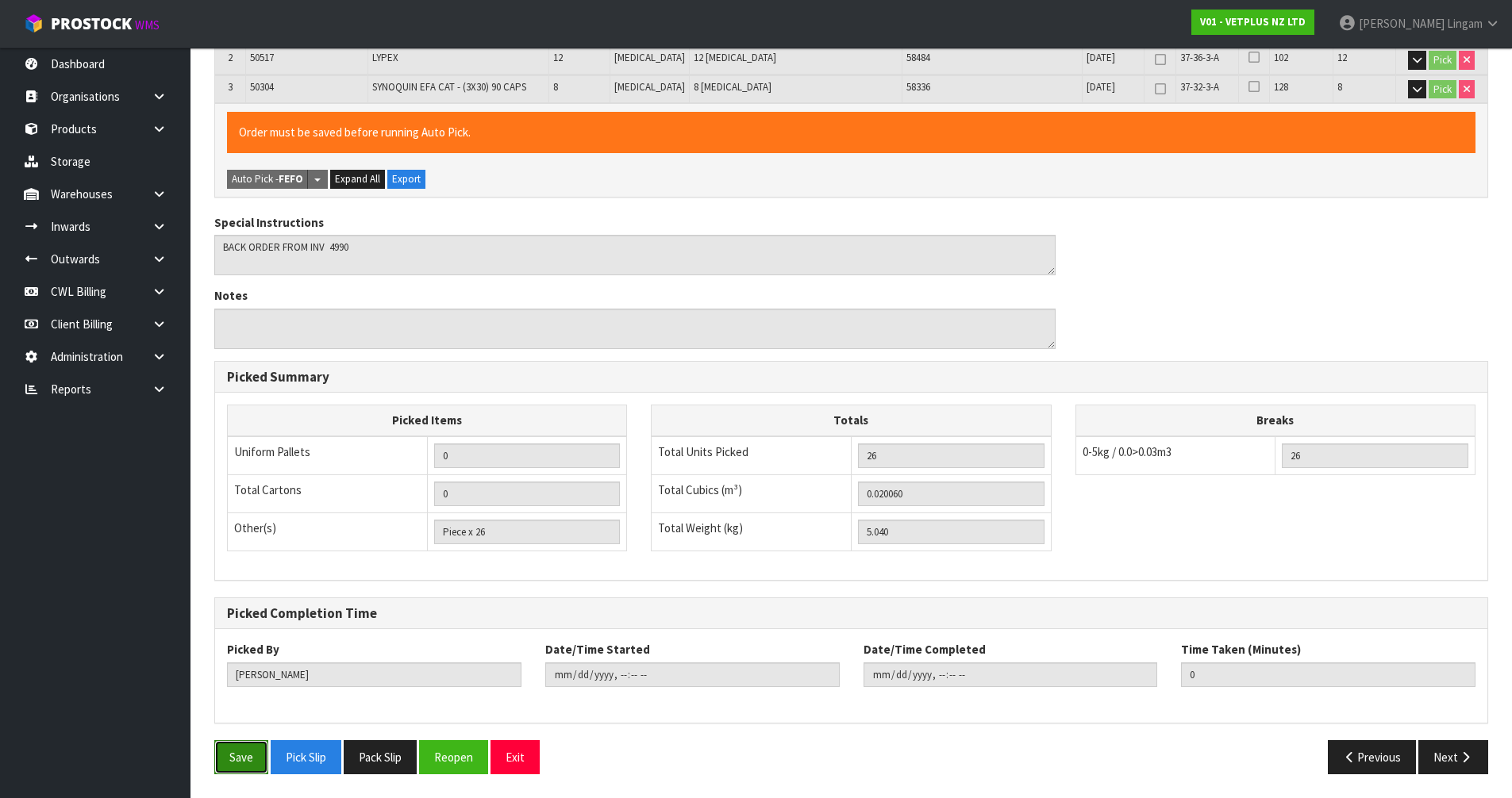
click at [250, 758] on button "Save" at bounding box center [242, 757] width 54 height 34
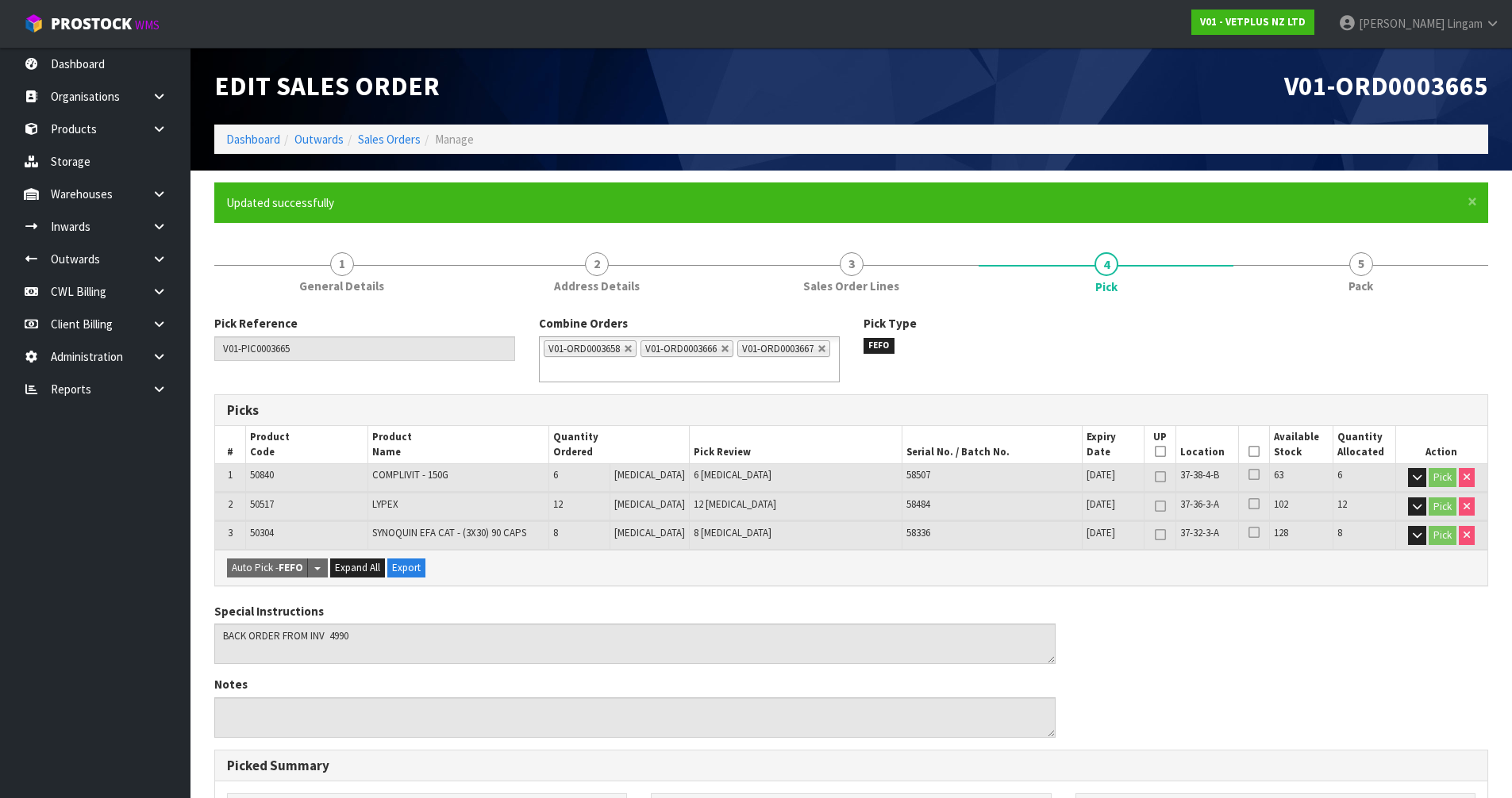
type input "2025-09-28T21:29:40"
click at [396, 134] on link "Sales Orders" at bounding box center [390, 139] width 63 height 15
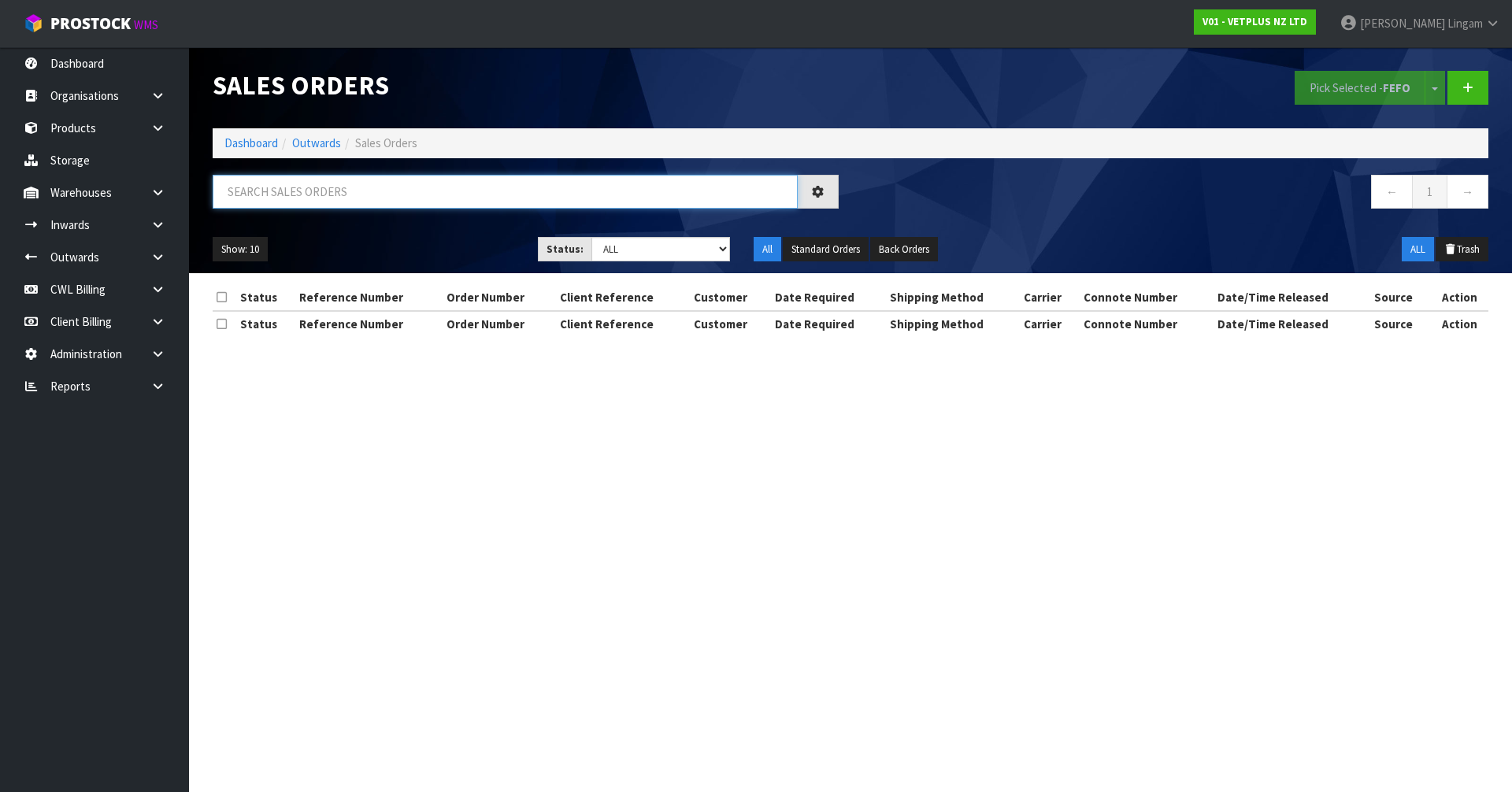
click at [561, 197] on input "text" at bounding box center [506, 192] width 585 height 34
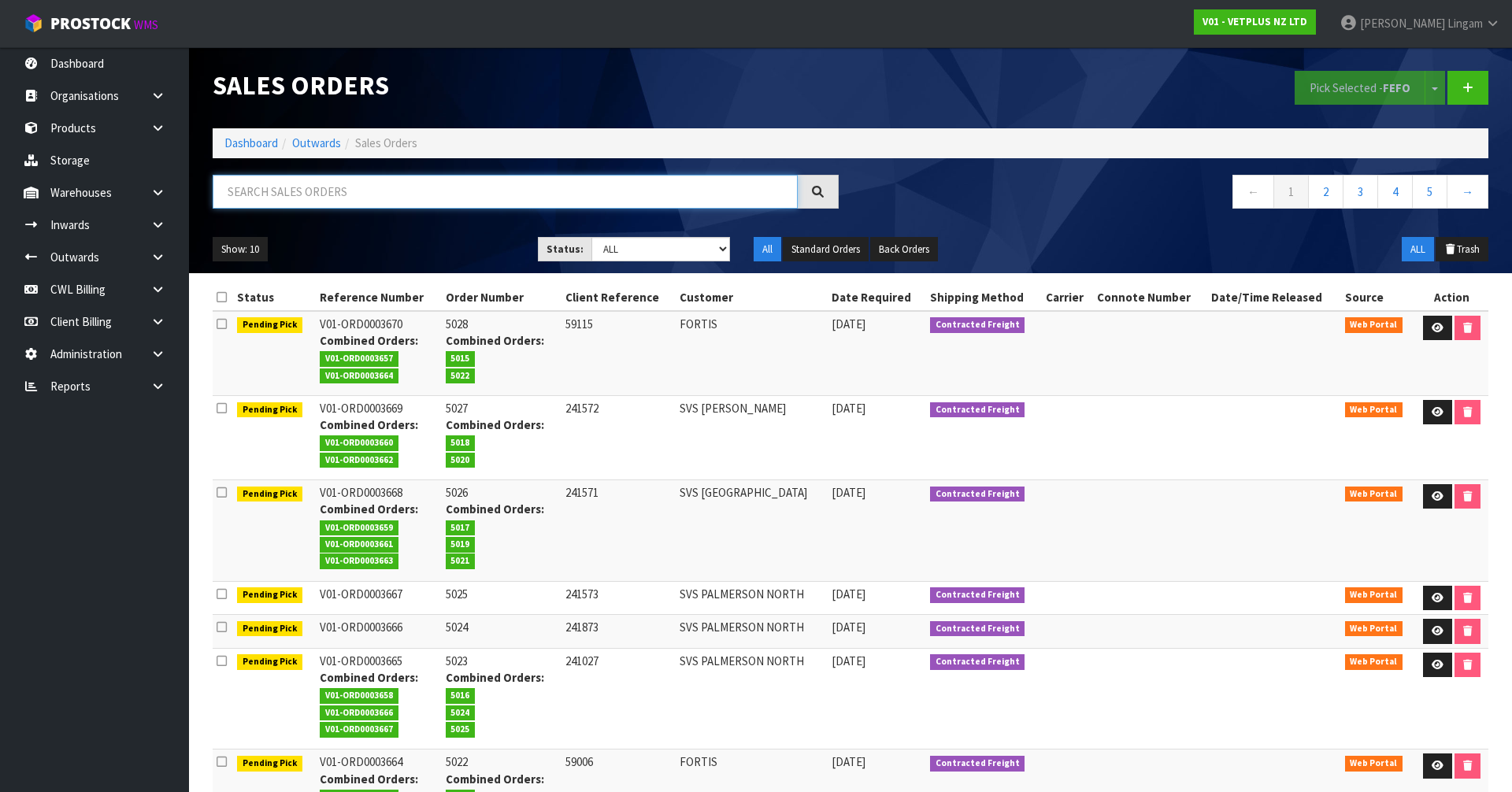
paste input "SVS PALMERSON NORTH"
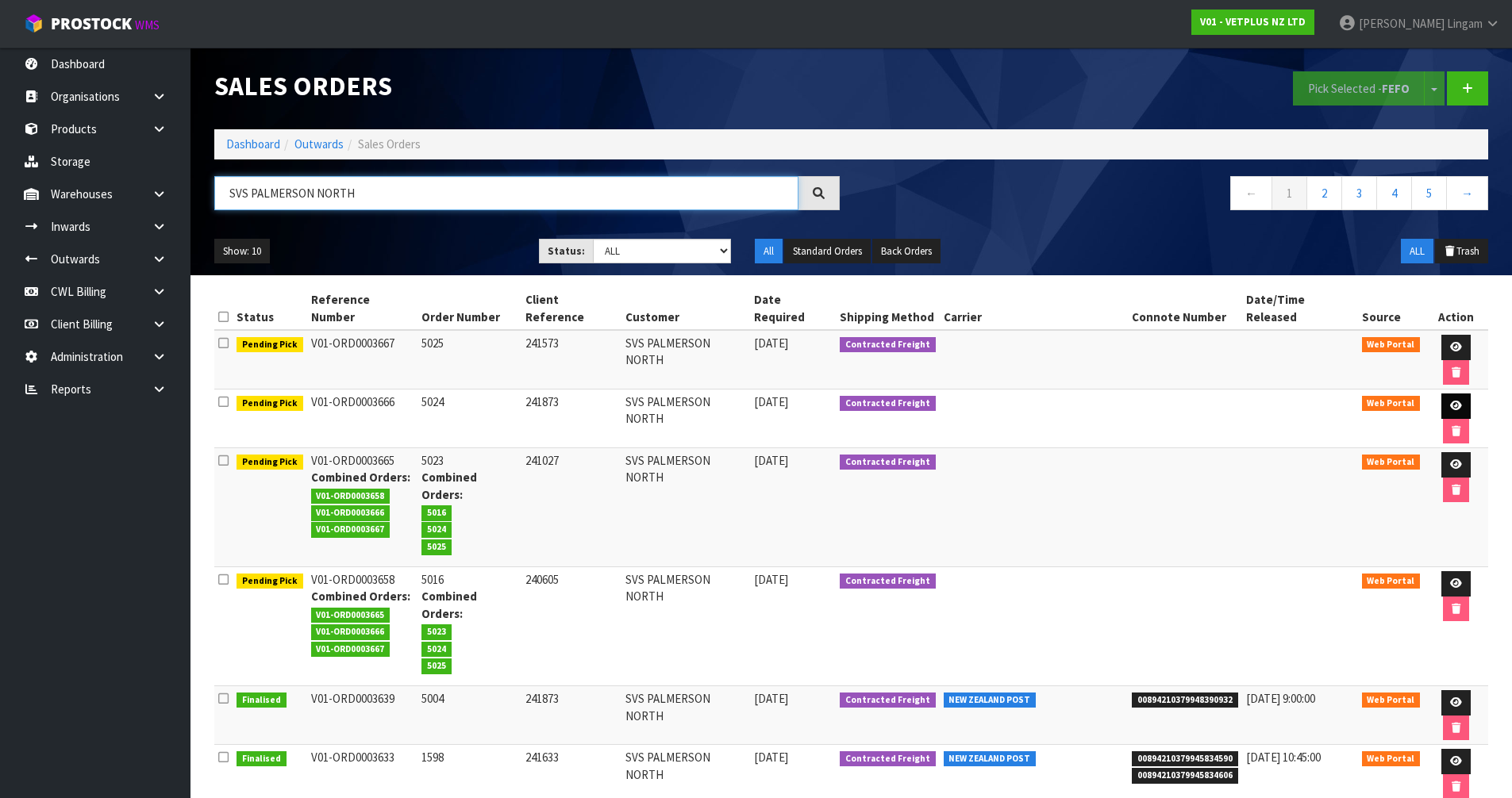
type input "SVS PALMERSON NORTH"
click at [1451, 400] on icon at bounding box center [1456, 405] width 12 height 10
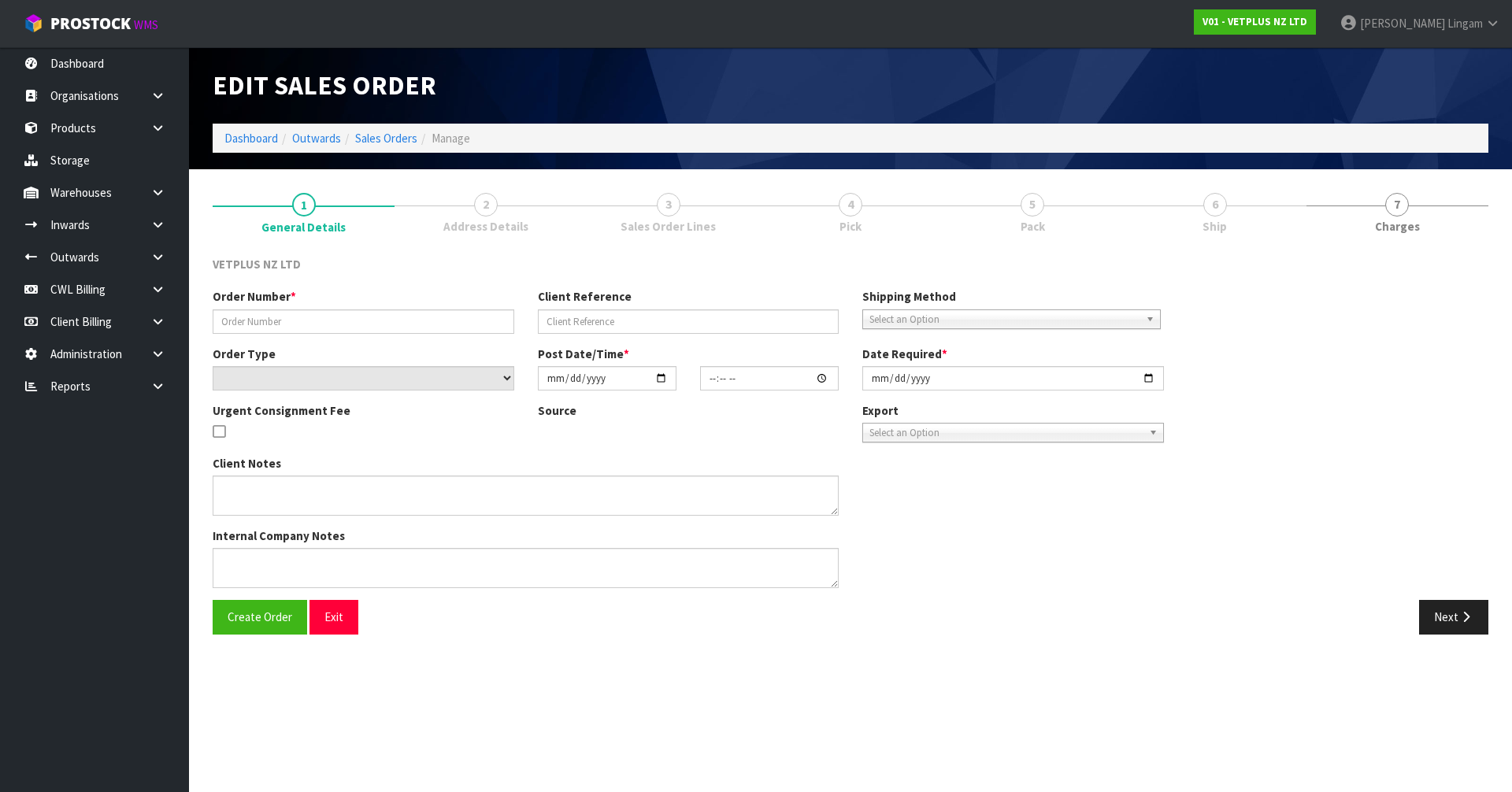
type input "5024"
type input "241873"
select select "number:0"
type input "[DATE]"
type input "16:36:00.000"
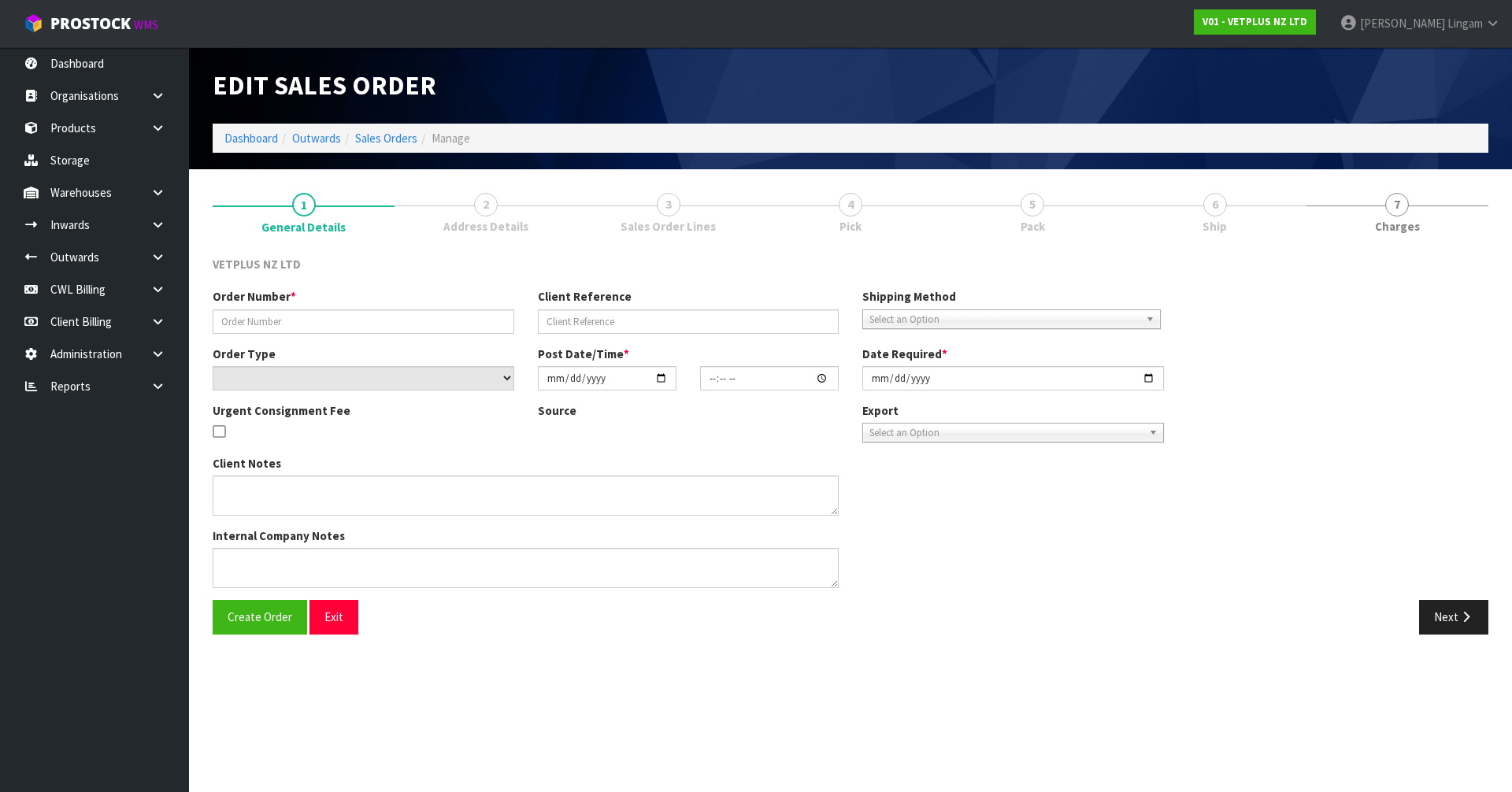
type input "[DATE]"
type textarea "BACK ORDER FROM INV 5004"
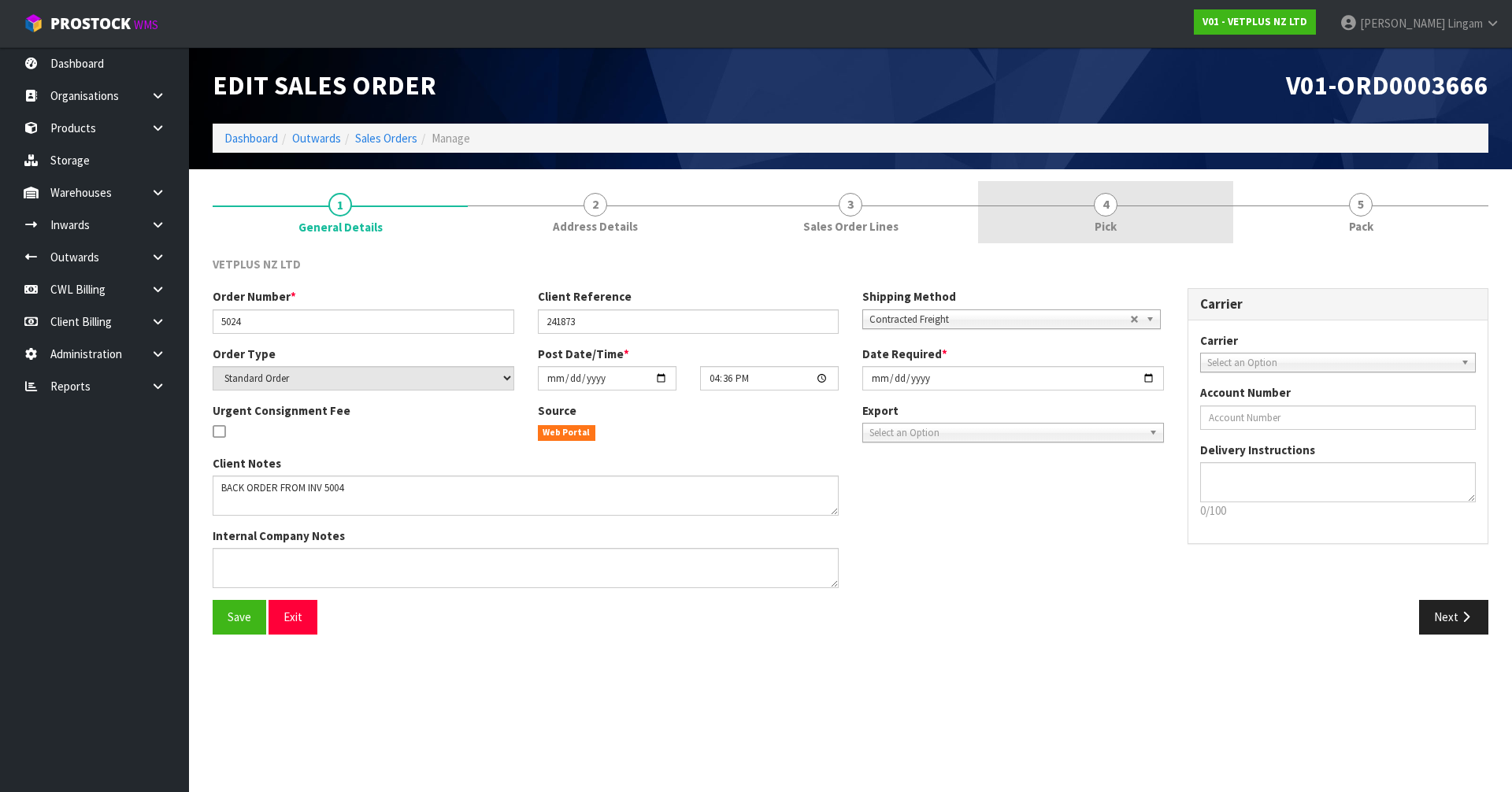
click at [1087, 215] on link "4 Pick" at bounding box center [1106, 212] width 255 height 63
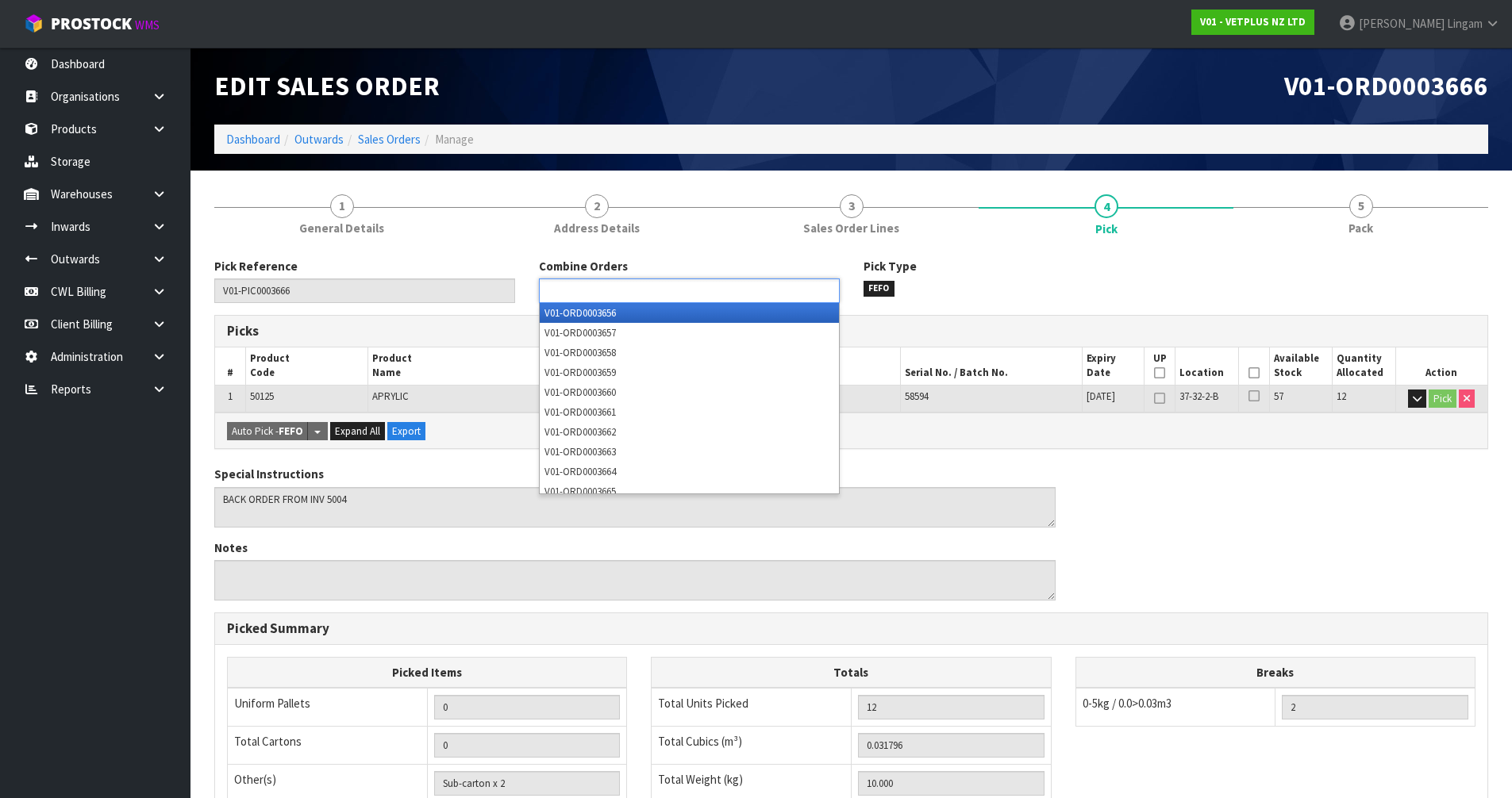
click at [744, 291] on ul at bounding box center [688, 290] width 300 height 24
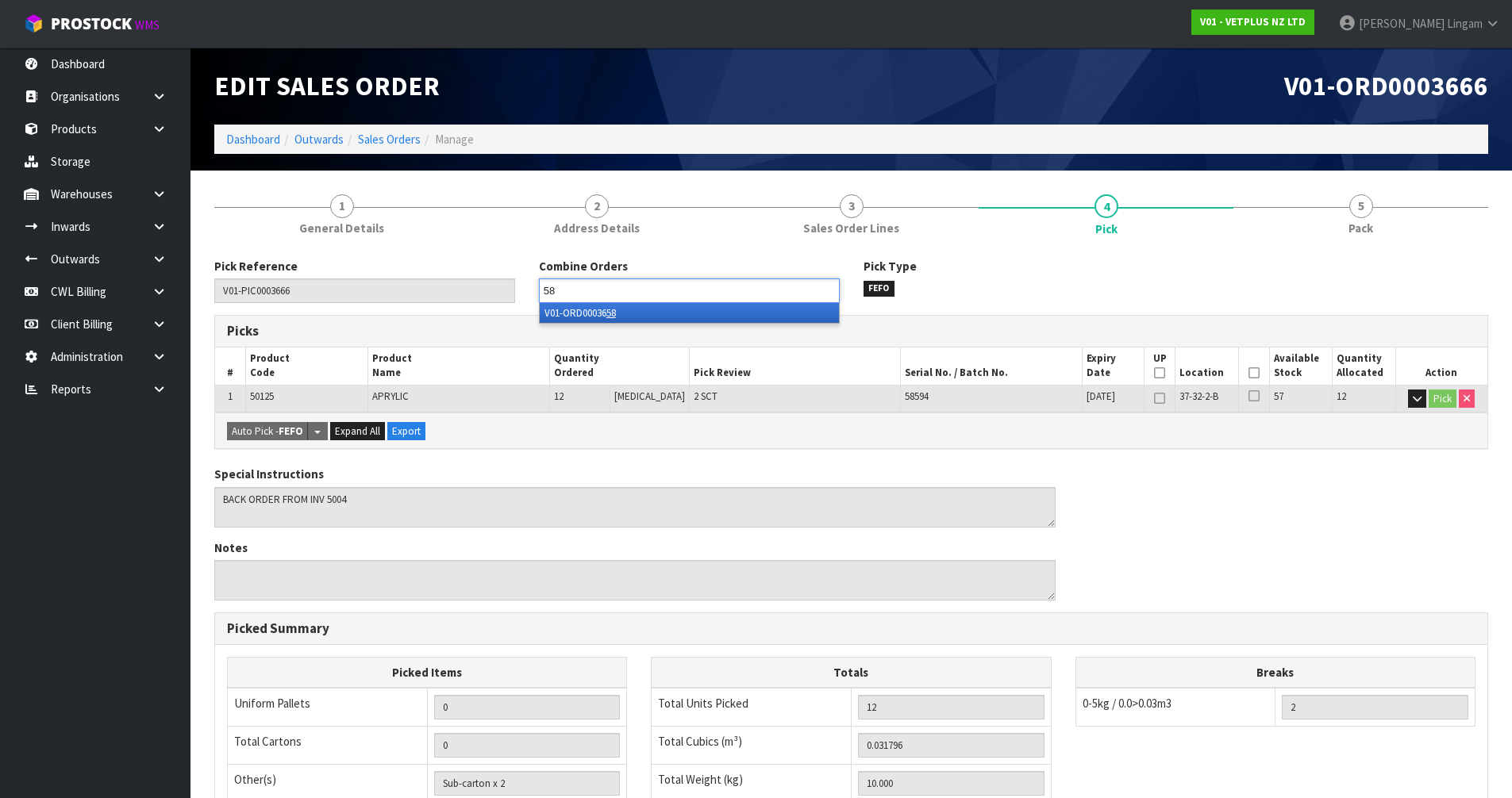
type input "58"
click at [740, 309] on li "V01-ORD00036 58" at bounding box center [689, 313] width 300 height 20
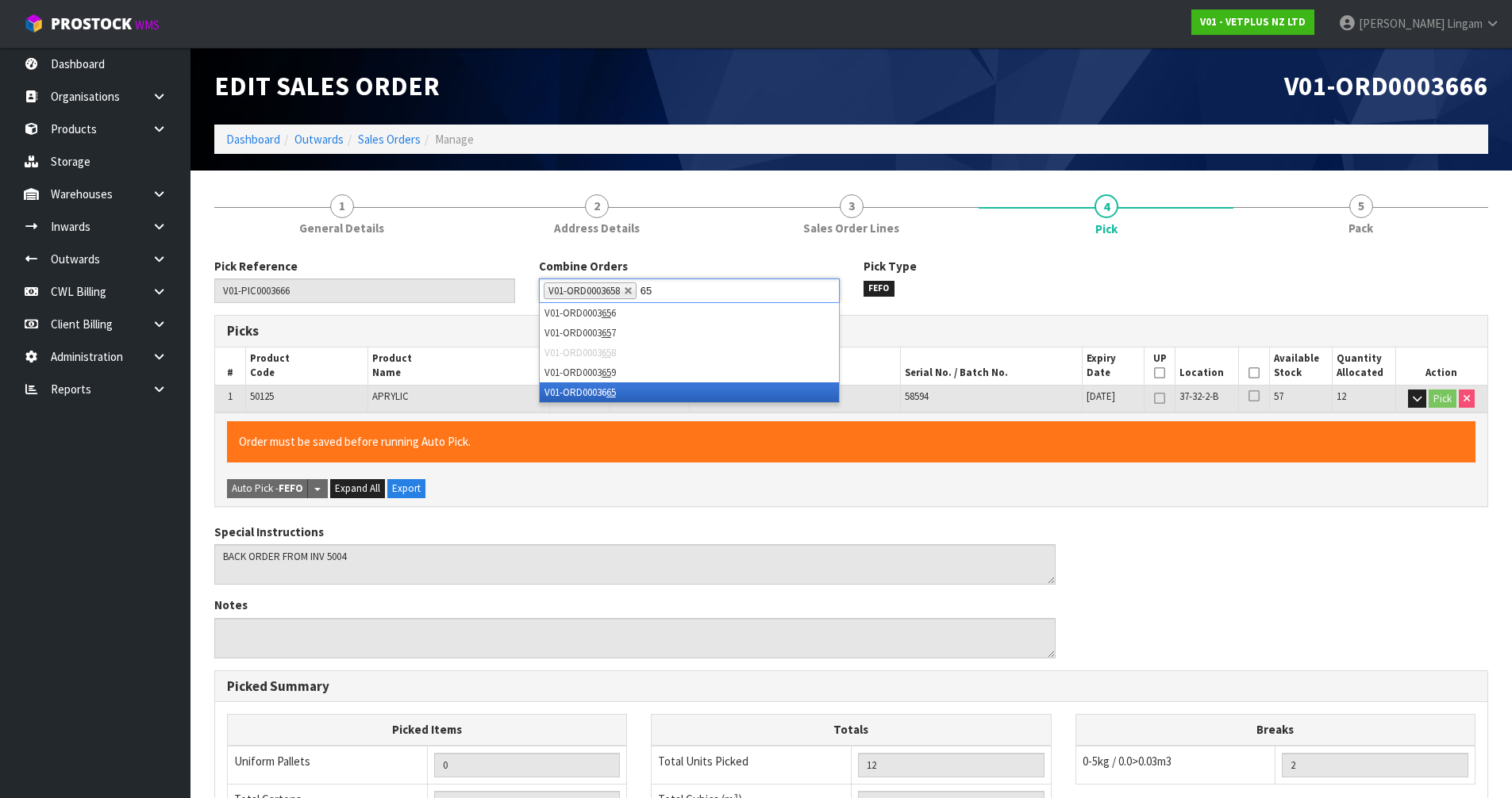
type input "65"
click at [730, 397] on li "V01-ORD00036 65" at bounding box center [689, 392] width 300 height 20
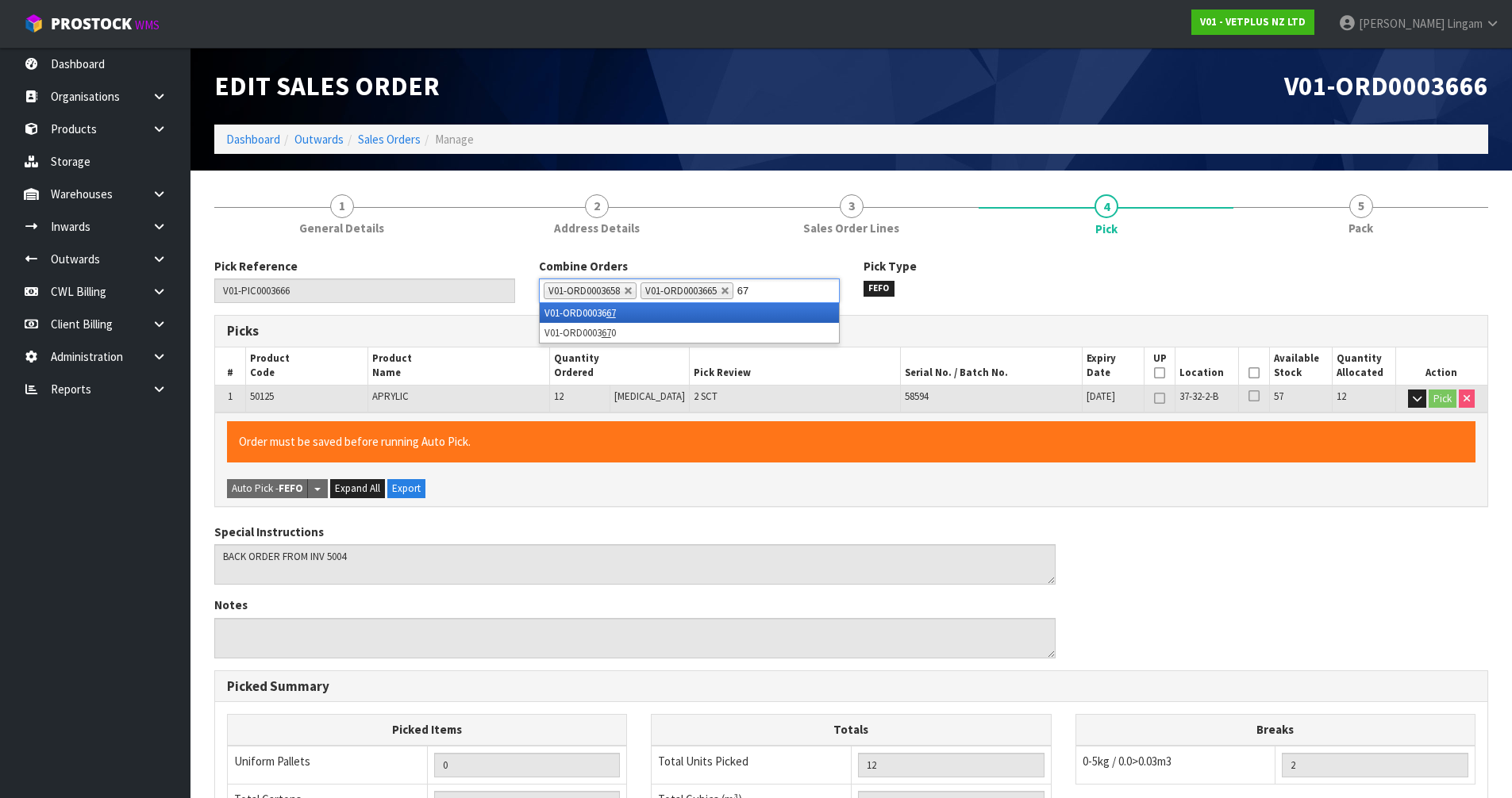
type input "67"
click at [744, 313] on li "V01-ORD00036 67" at bounding box center [689, 313] width 300 height 20
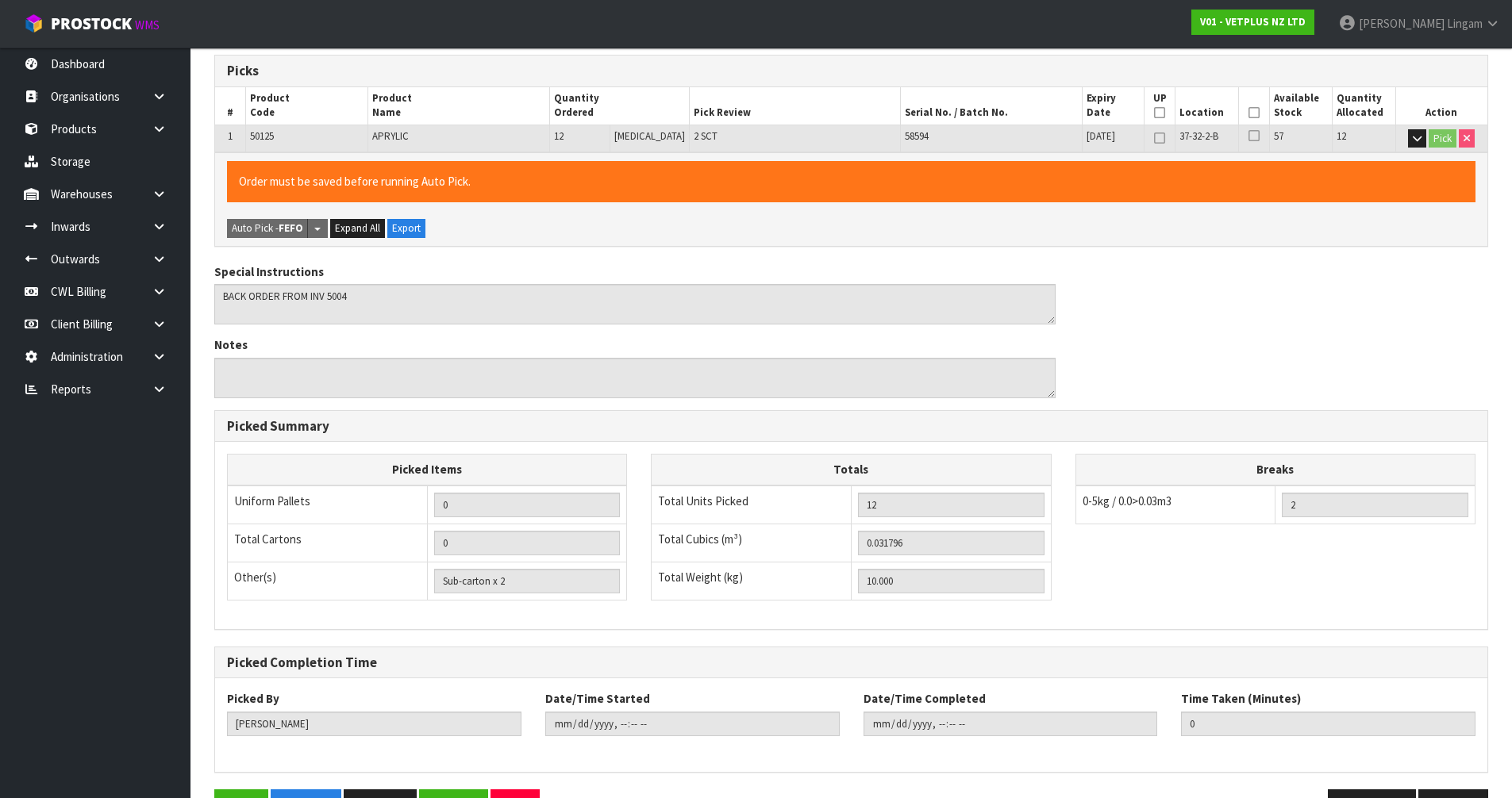
scroll to position [331, 0]
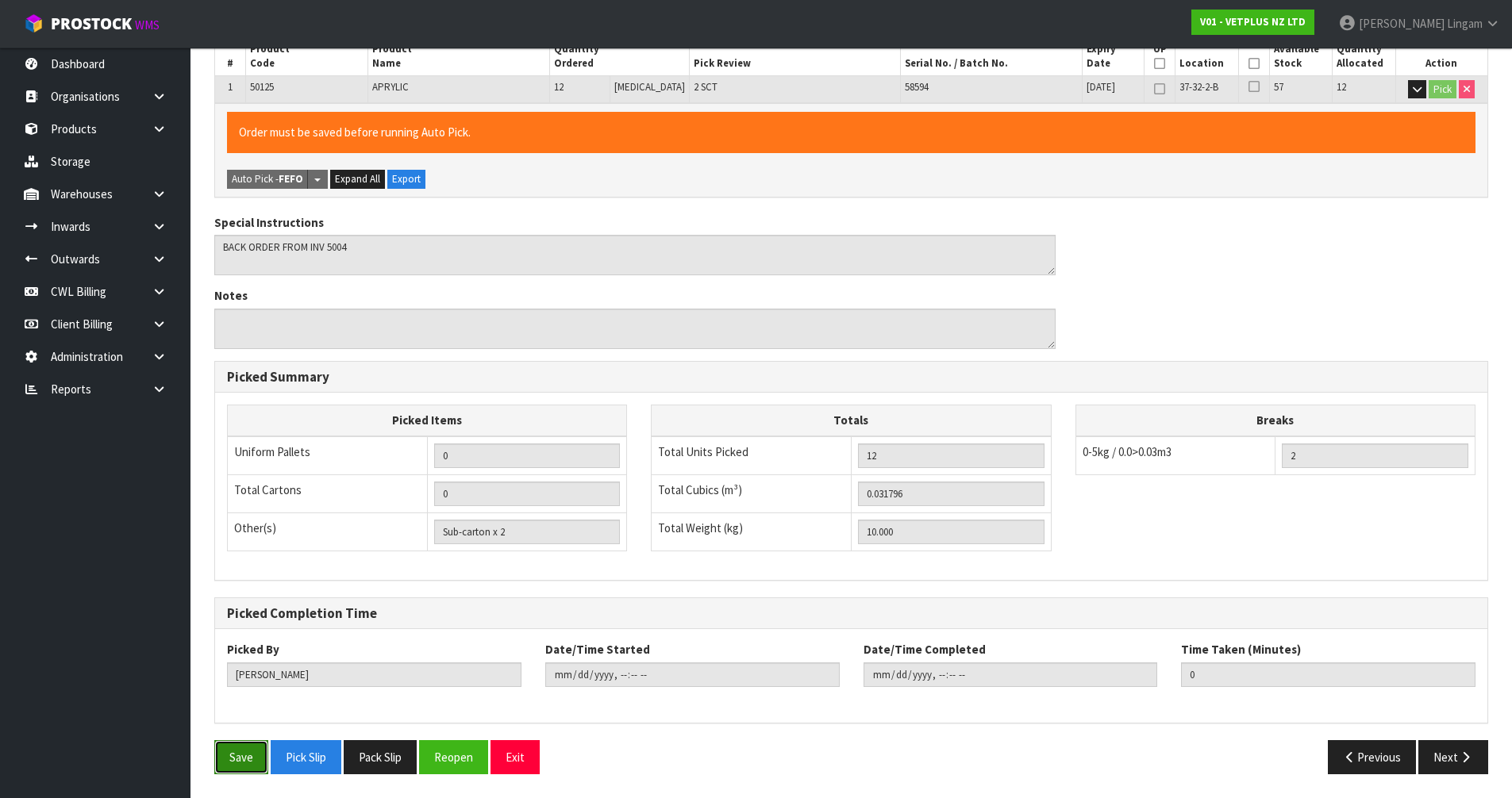
click at [239, 751] on button "Save" at bounding box center [242, 757] width 54 height 34
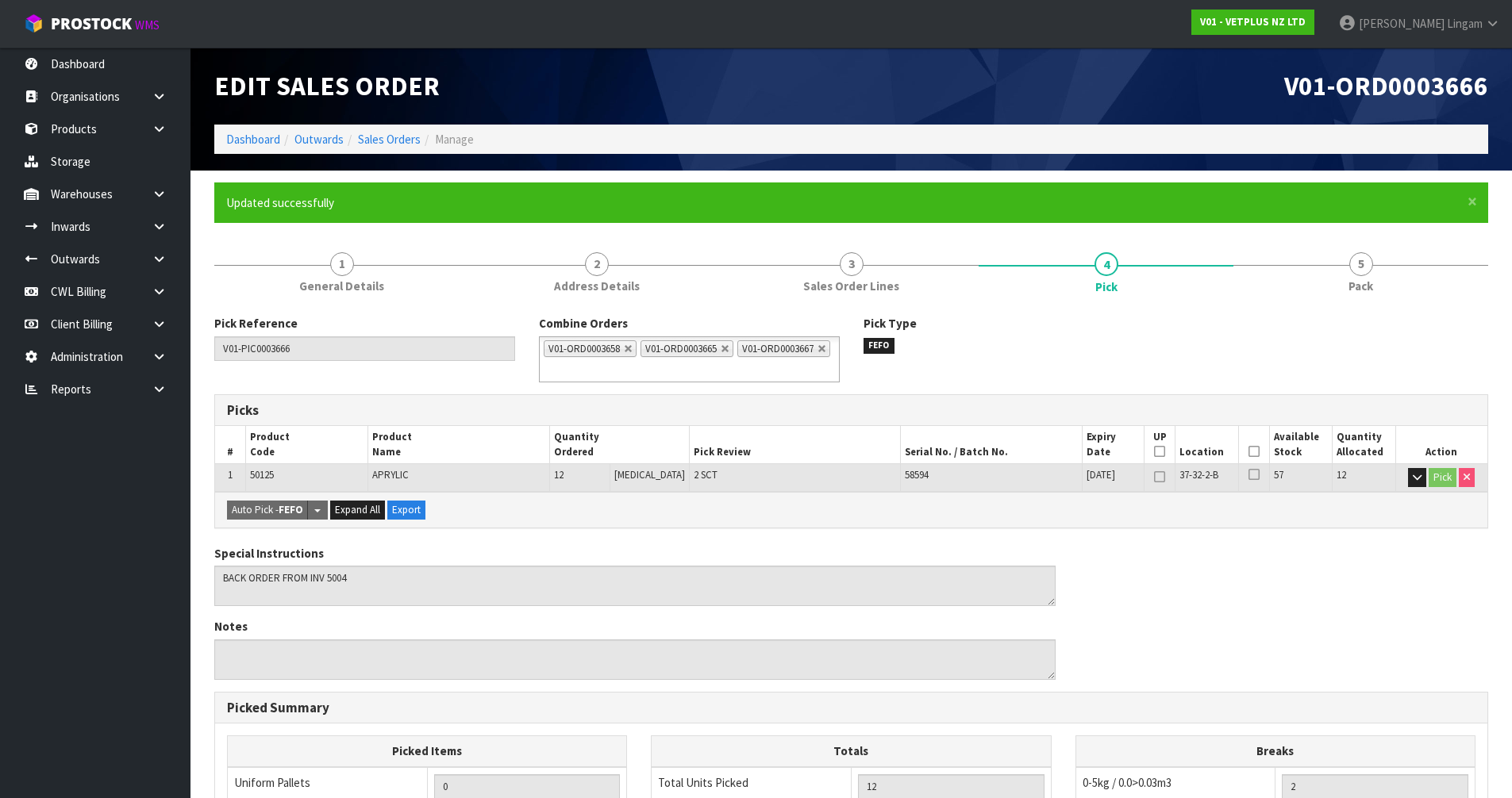
type input "2025-09-28T21:30:08"
click at [410, 134] on link "Sales Orders" at bounding box center [390, 139] width 63 height 15
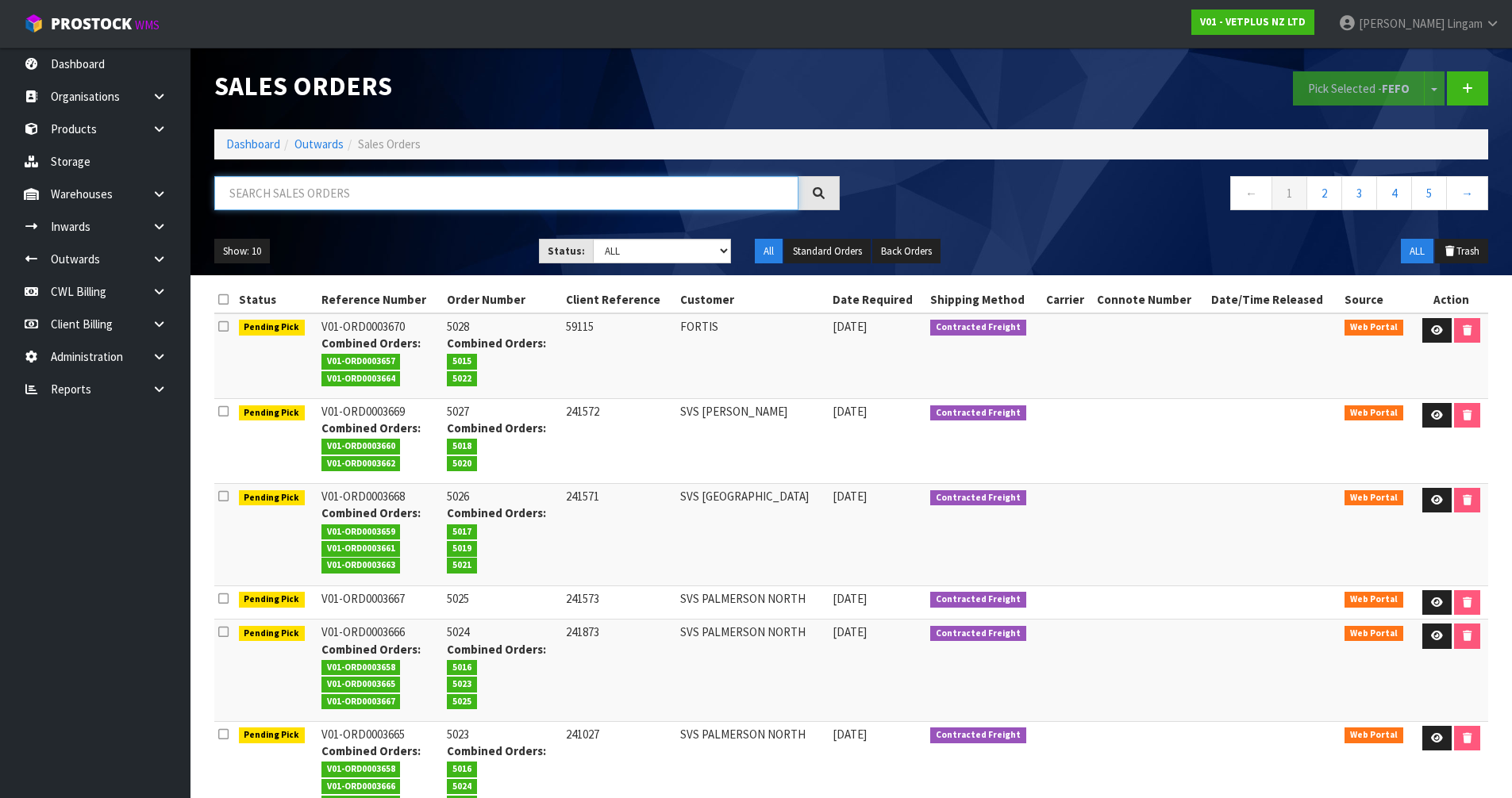
click at [592, 200] on input "text" at bounding box center [507, 193] width 585 height 34
paste input "SVS PALMERSON NORTH"
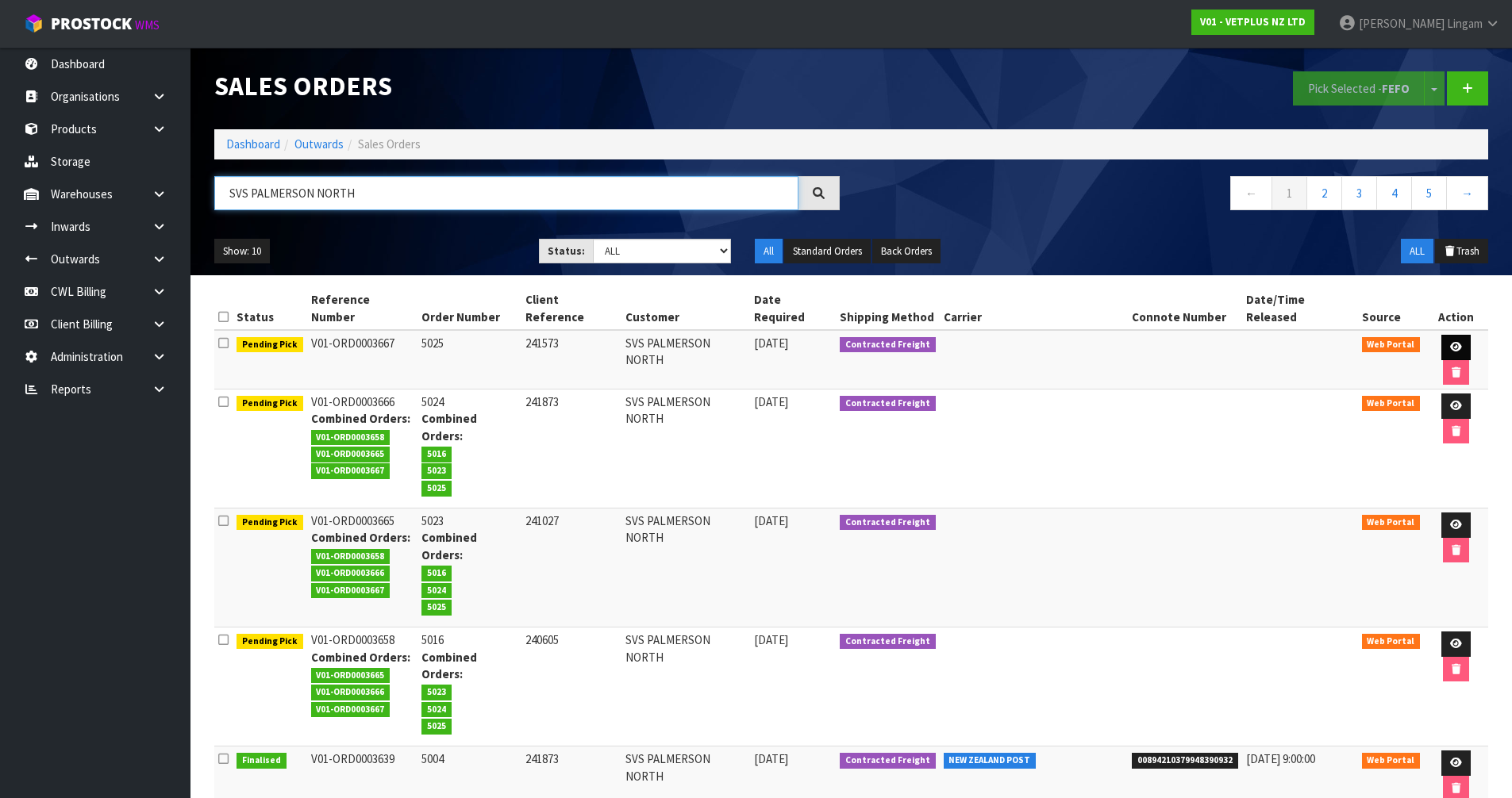
type input "SVS PALMERSON NORTH"
click at [1451, 342] on icon at bounding box center [1456, 346] width 12 height 10
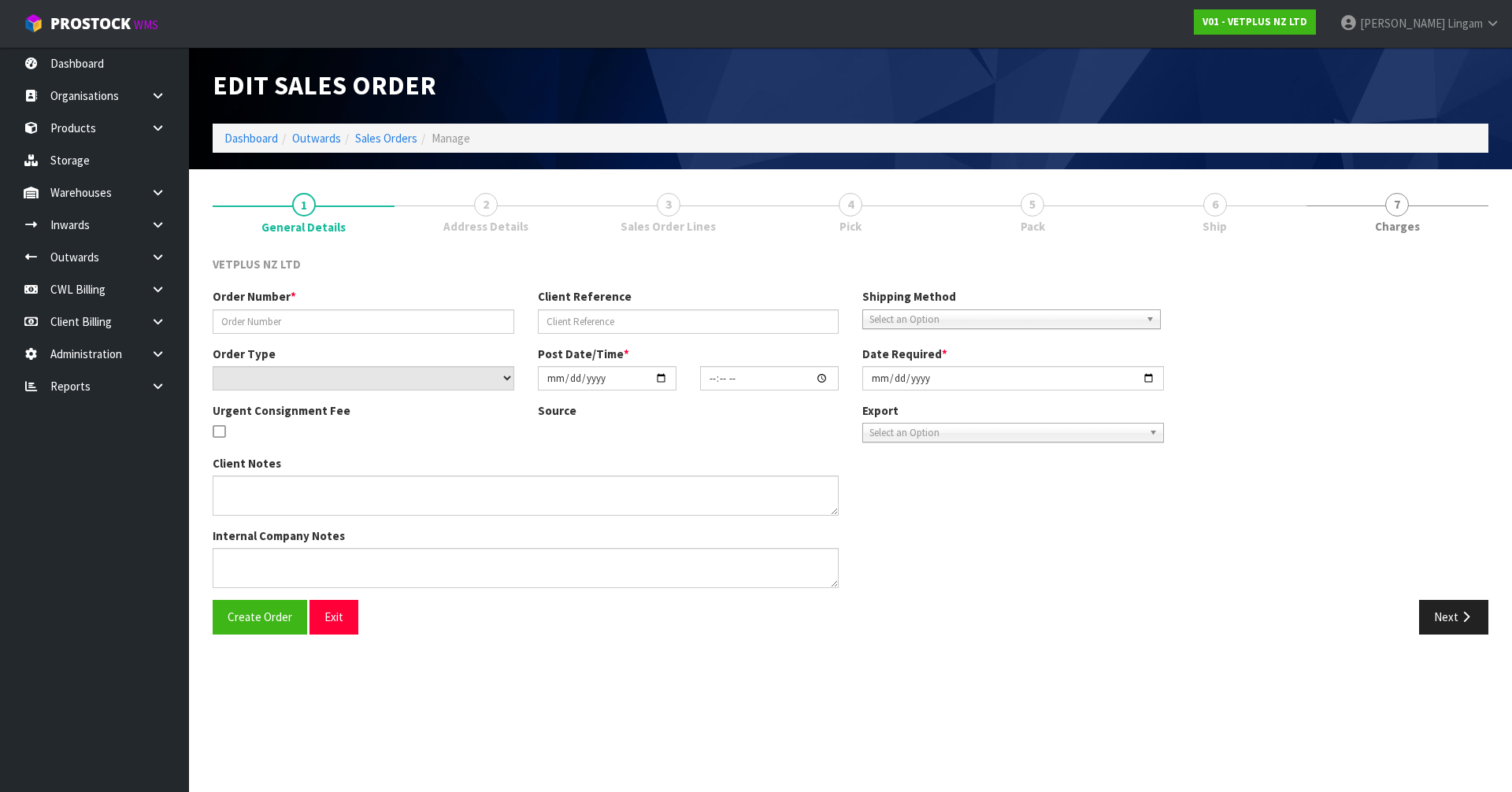
type input "5025"
type input "241573"
select select "number:0"
type input "[DATE]"
type input "16:37:00.000"
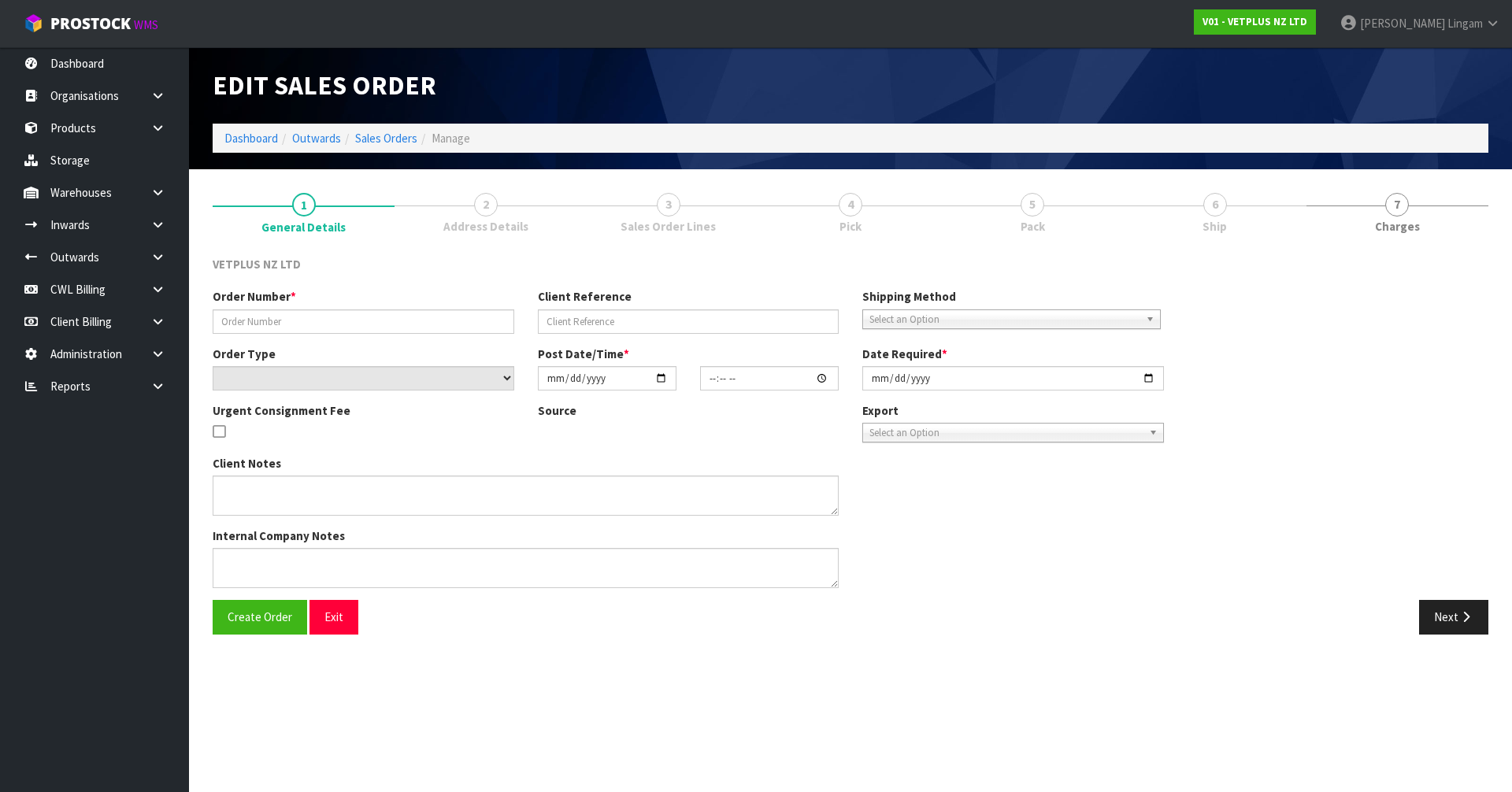
type input "[DATE]"
type textarea "BACK ORDER FROM INV 5001"
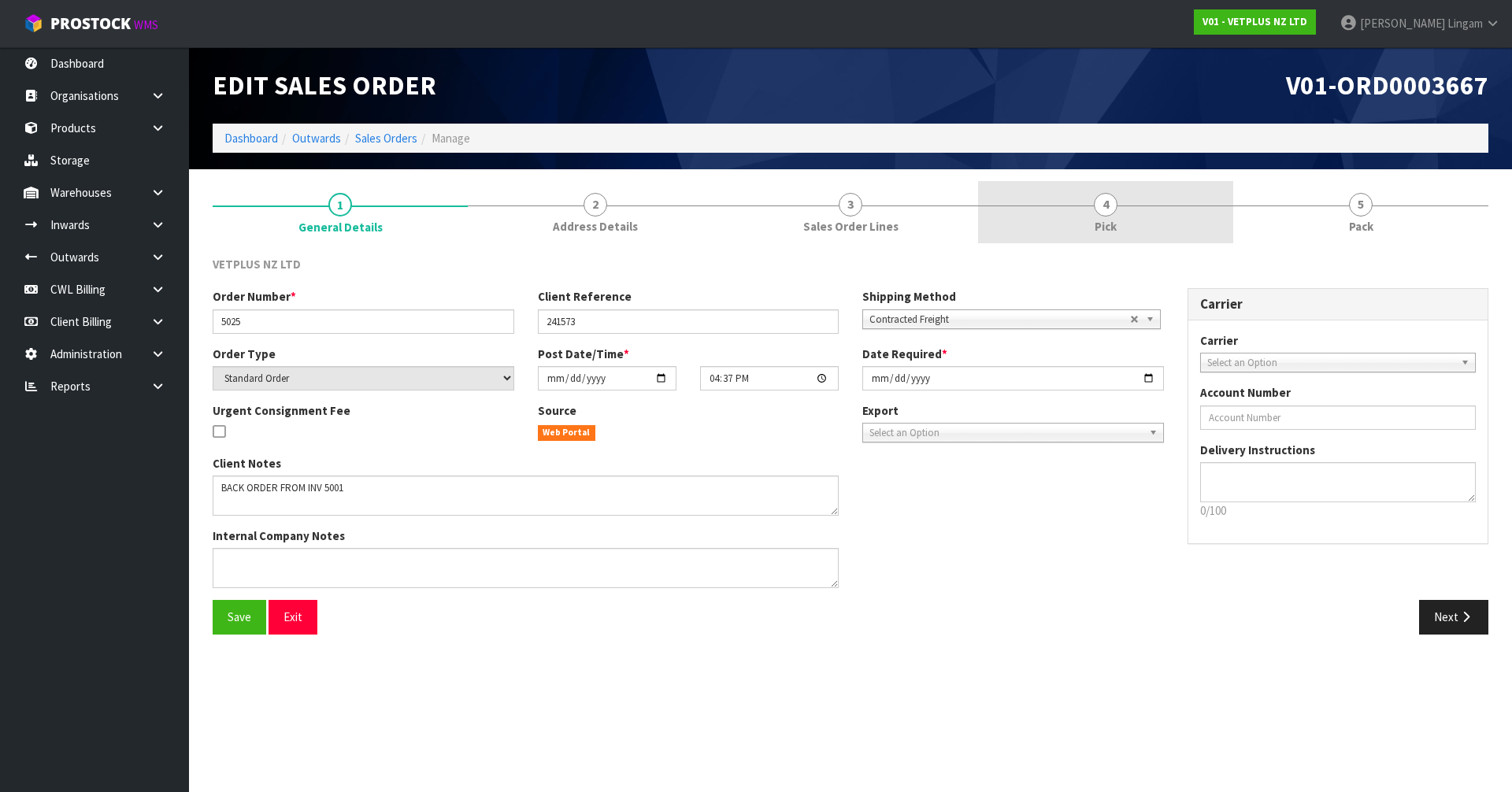
click at [1138, 209] on link "4 Pick" at bounding box center [1106, 212] width 255 height 63
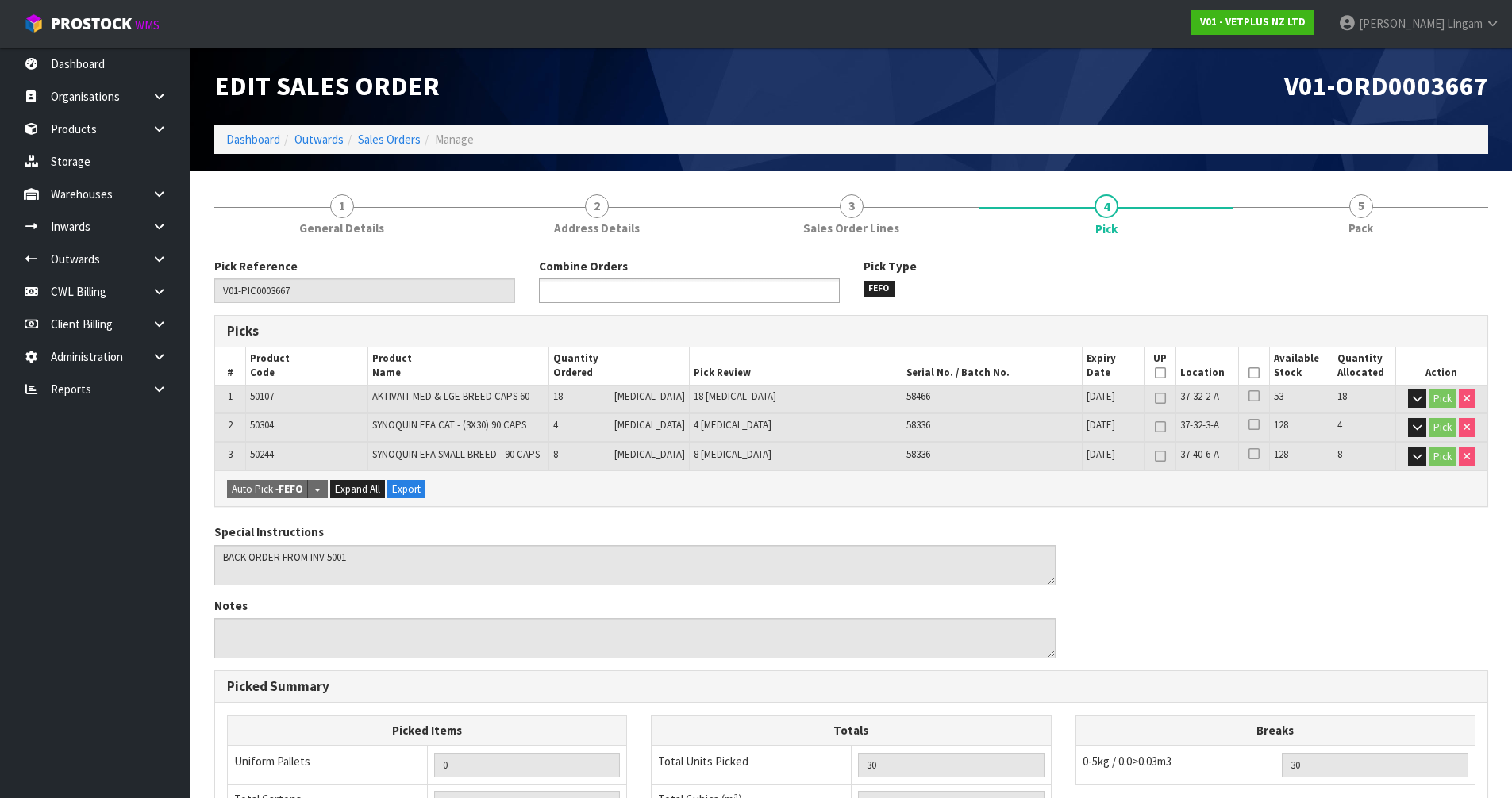
click at [714, 288] on ul at bounding box center [688, 290] width 300 height 24
type input "58"
click at [711, 305] on li "V01-ORD00036 58" at bounding box center [689, 313] width 300 height 20
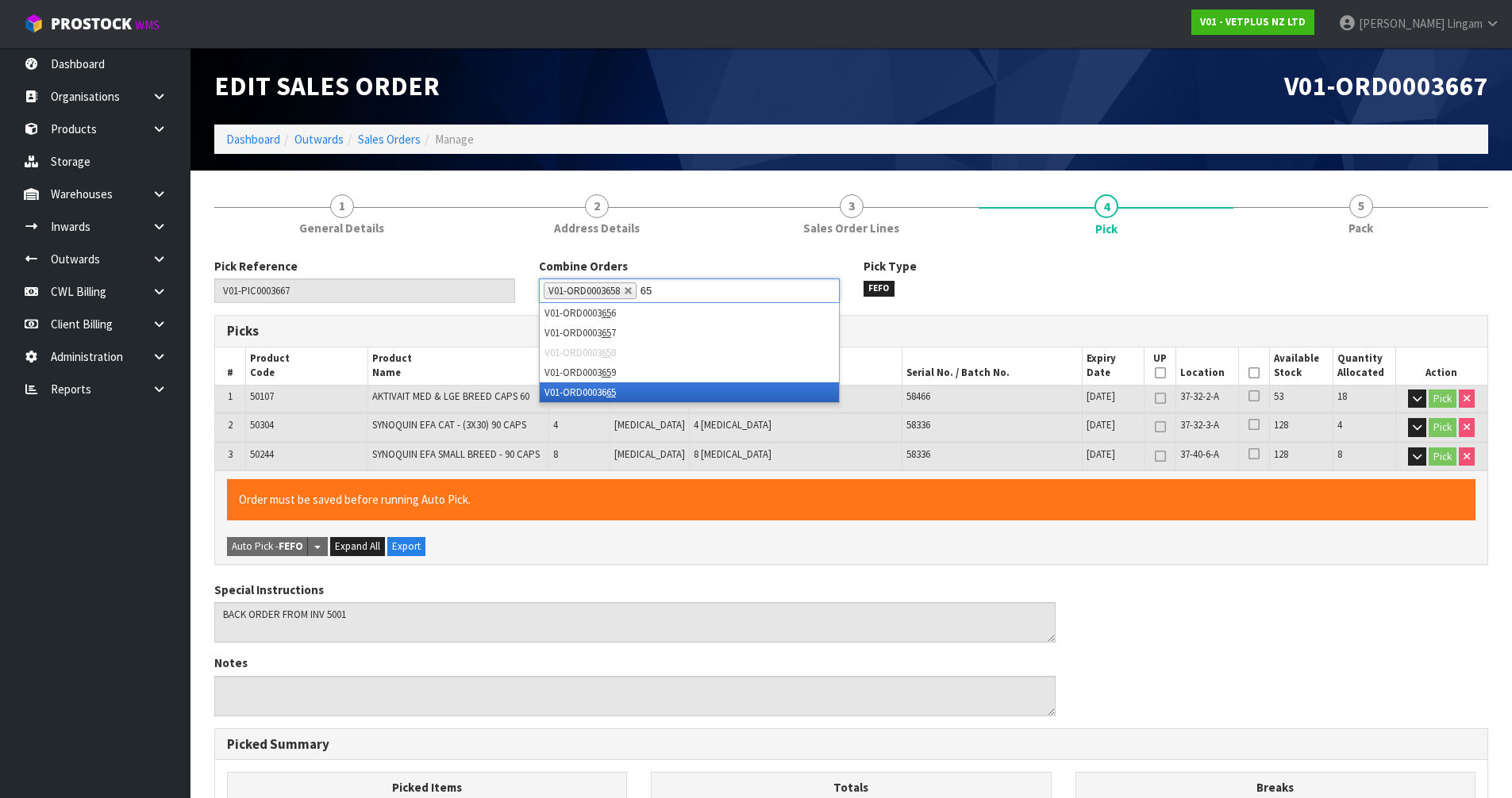
type input "65"
click at [705, 399] on li "V01-ORD00036 65" at bounding box center [689, 392] width 300 height 20
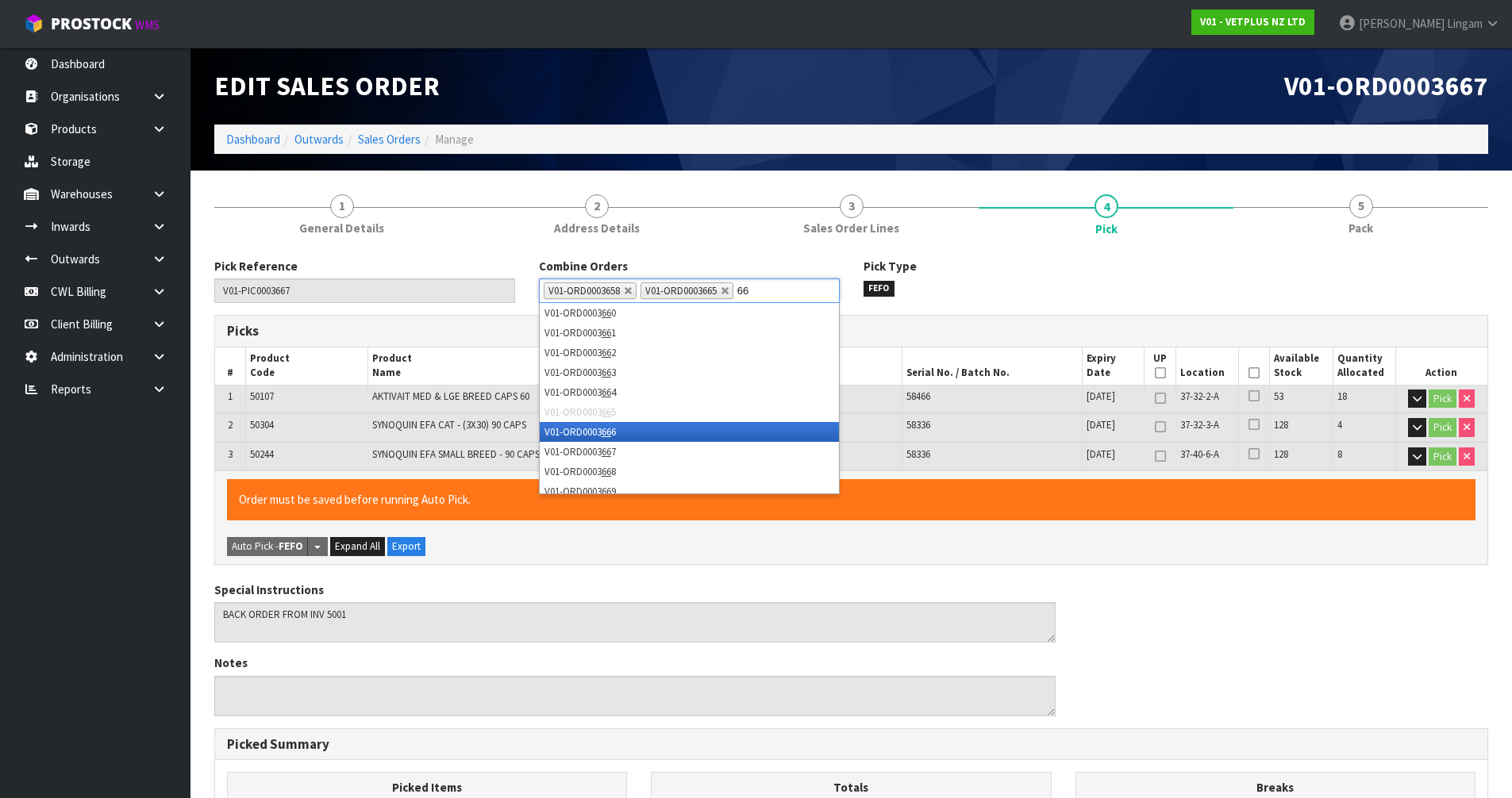
type input "66"
click at [696, 437] on li "V01-ORD0003 66 6" at bounding box center [689, 432] width 300 height 20
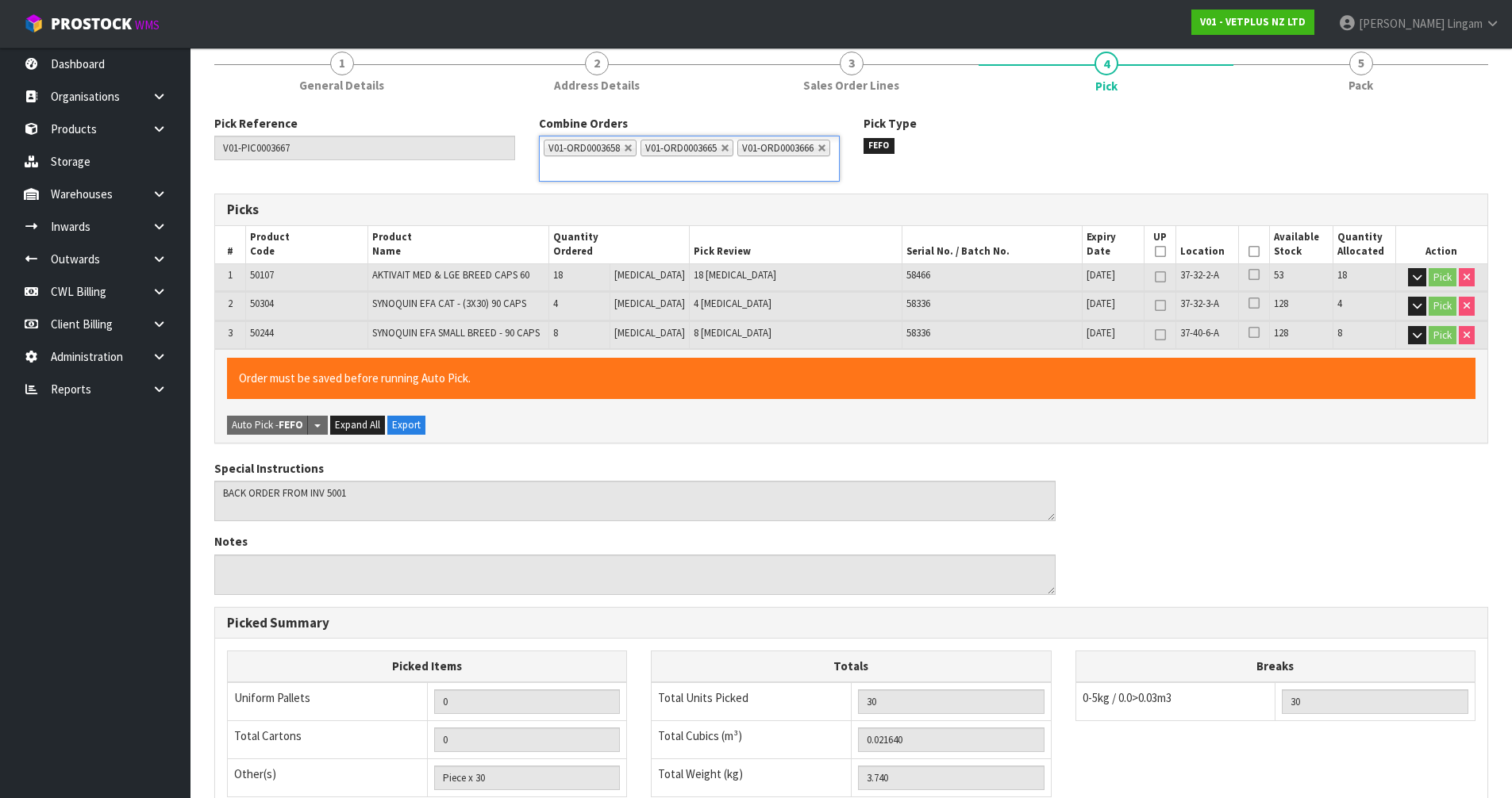
scroll to position [389, 0]
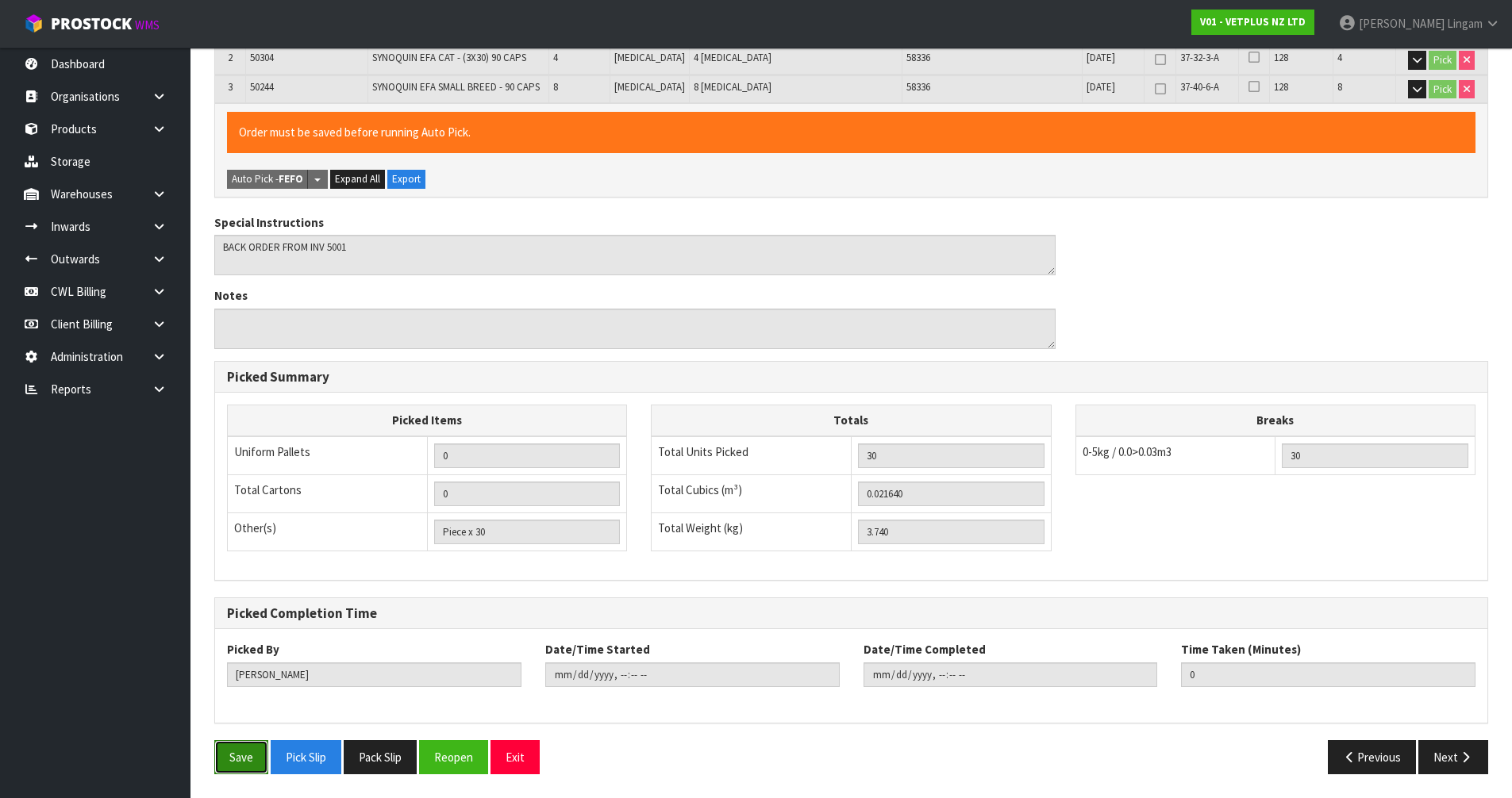
click at [236, 757] on button "Save" at bounding box center [242, 757] width 54 height 34
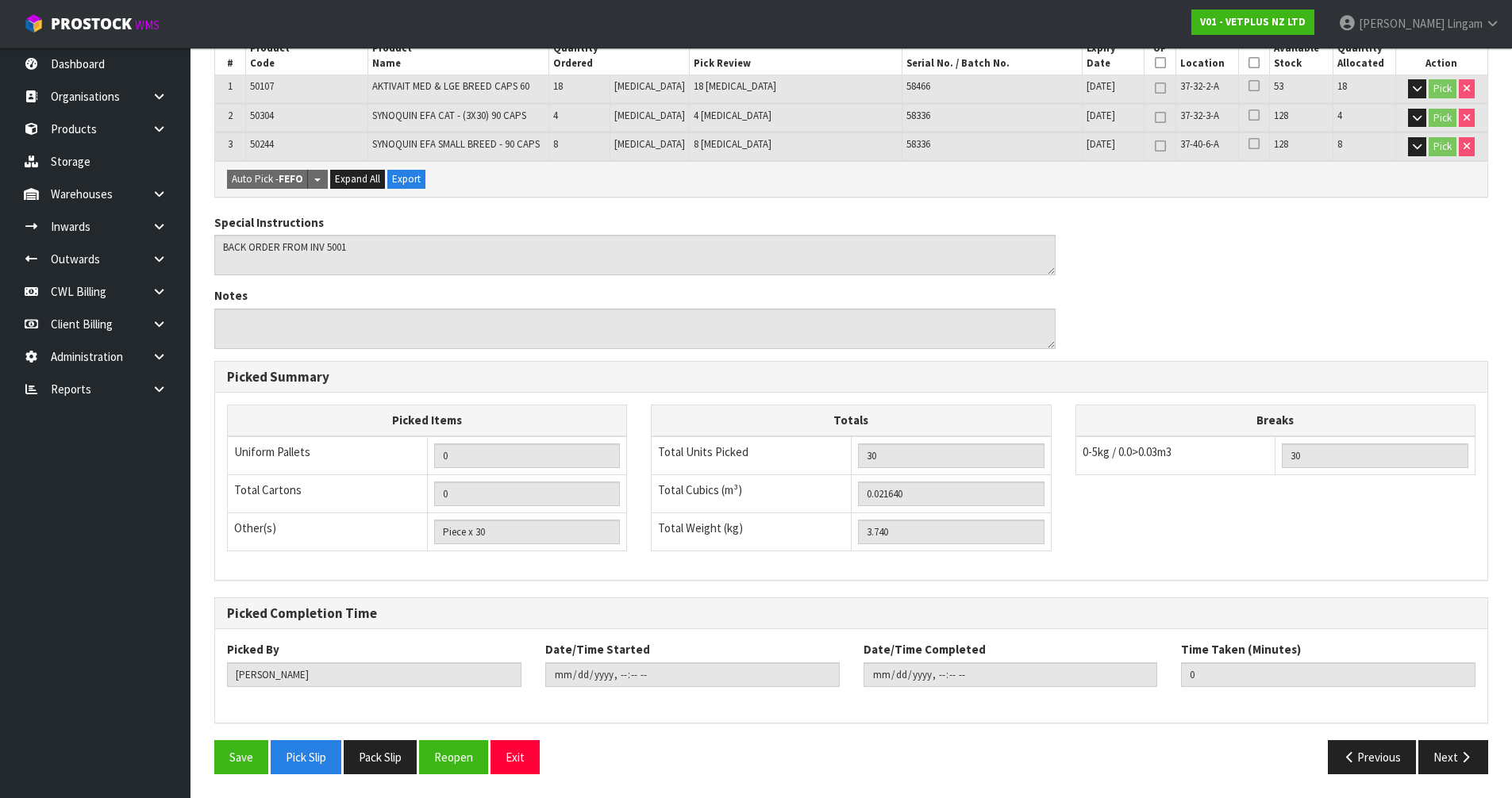
scroll to position [0, 0]
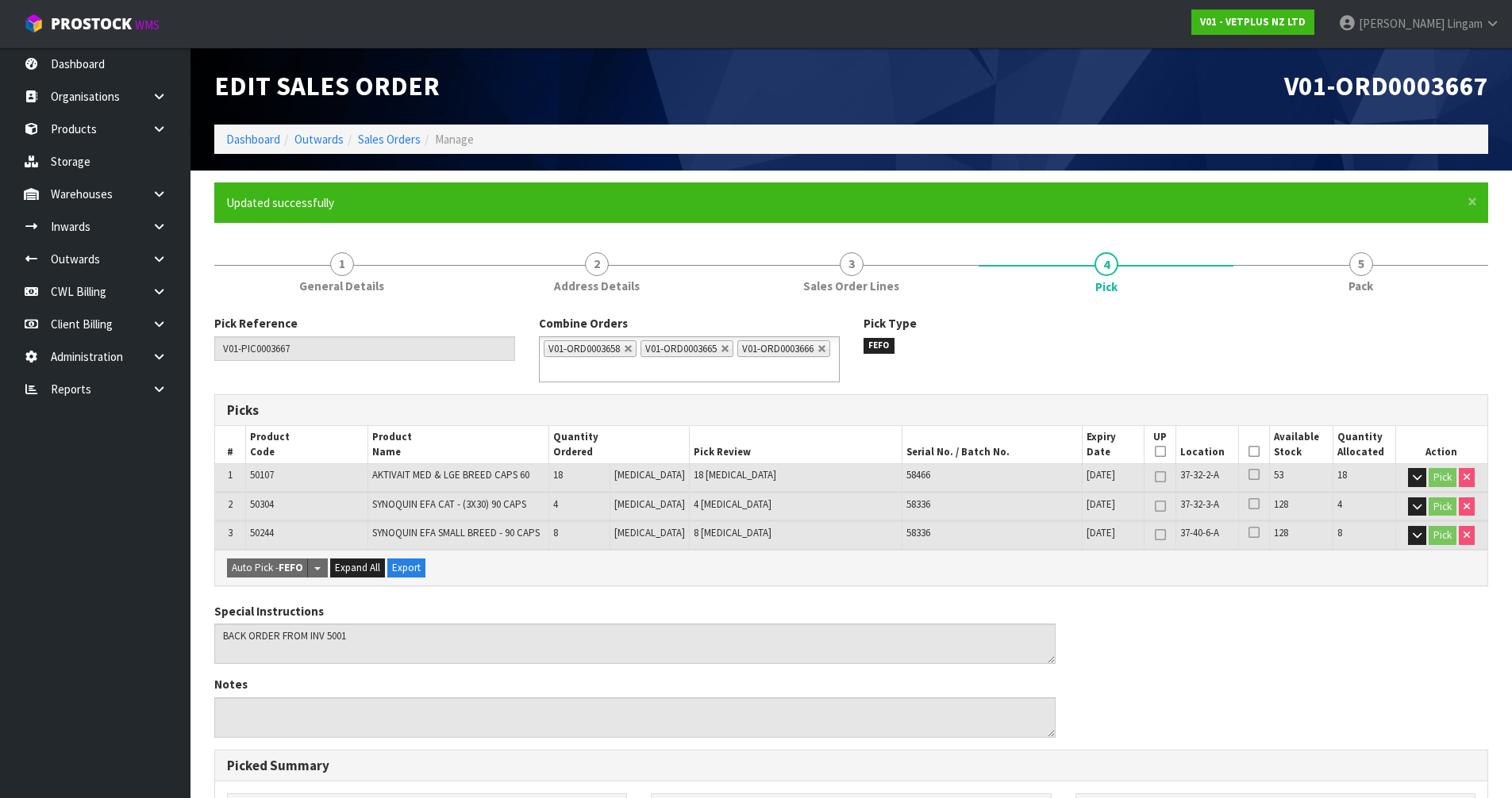
type input "2025-09-28T21:30:32"
click at [251, 133] on link "Dashboard" at bounding box center [254, 139] width 54 height 15
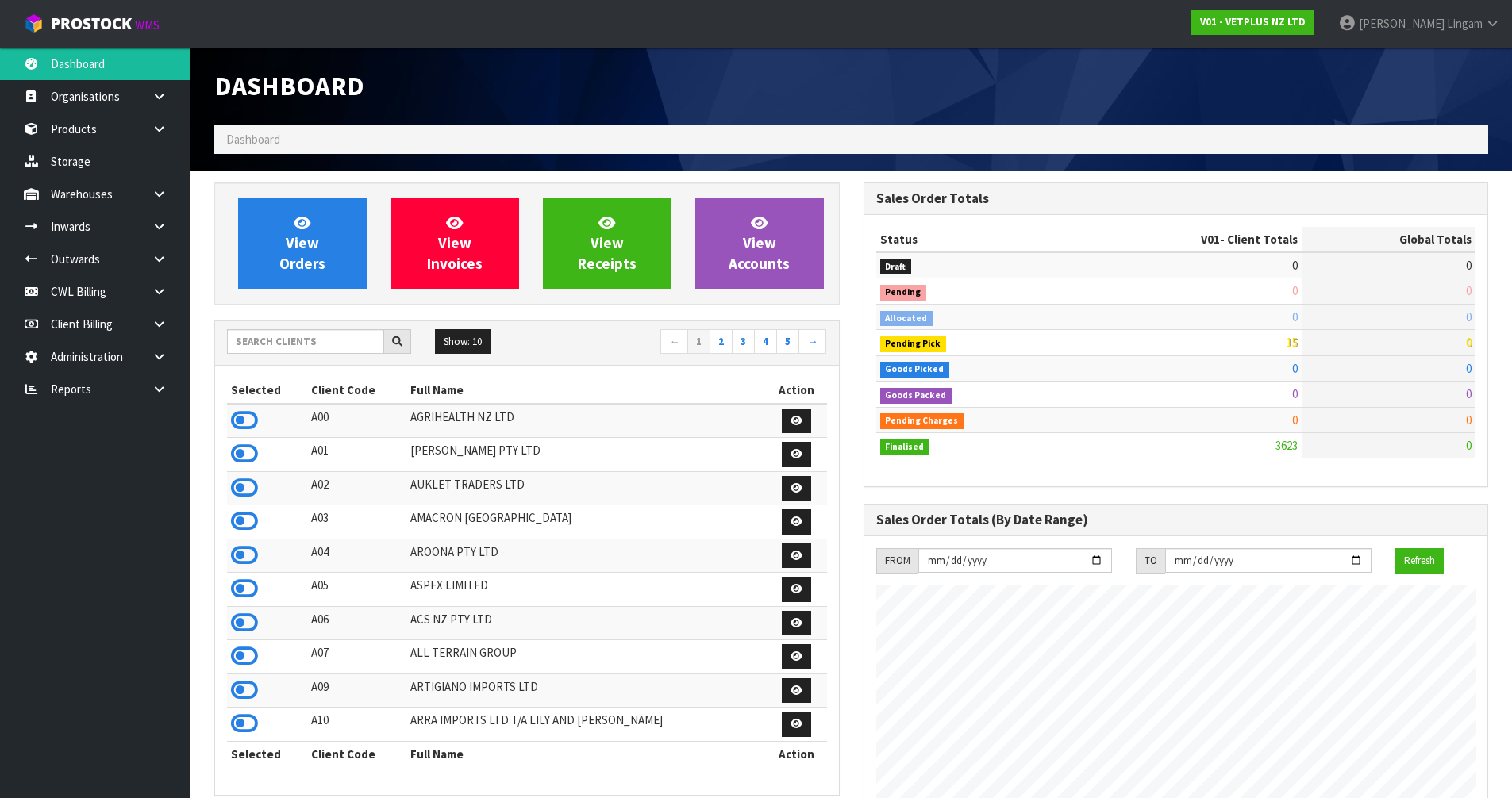
scroll to position [1202, 649]
click at [1279, 68] on div at bounding box center [1176, 60] width 650 height 23
